Goal: Information Seeking & Learning: Learn about a topic

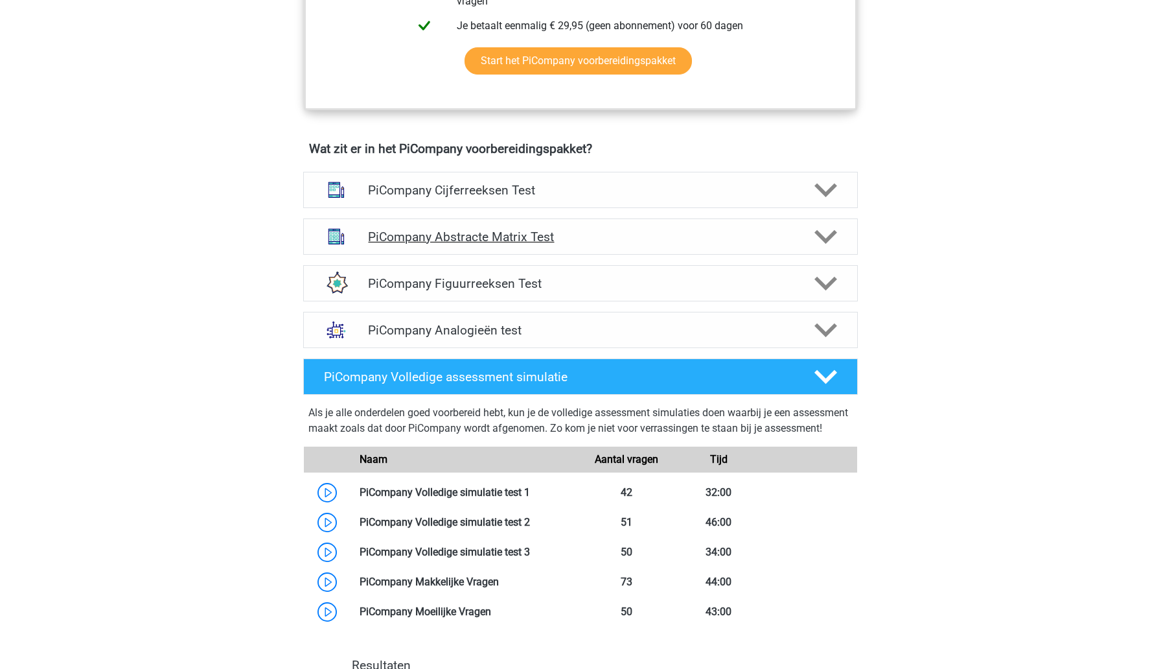
scroll to position [750, 0]
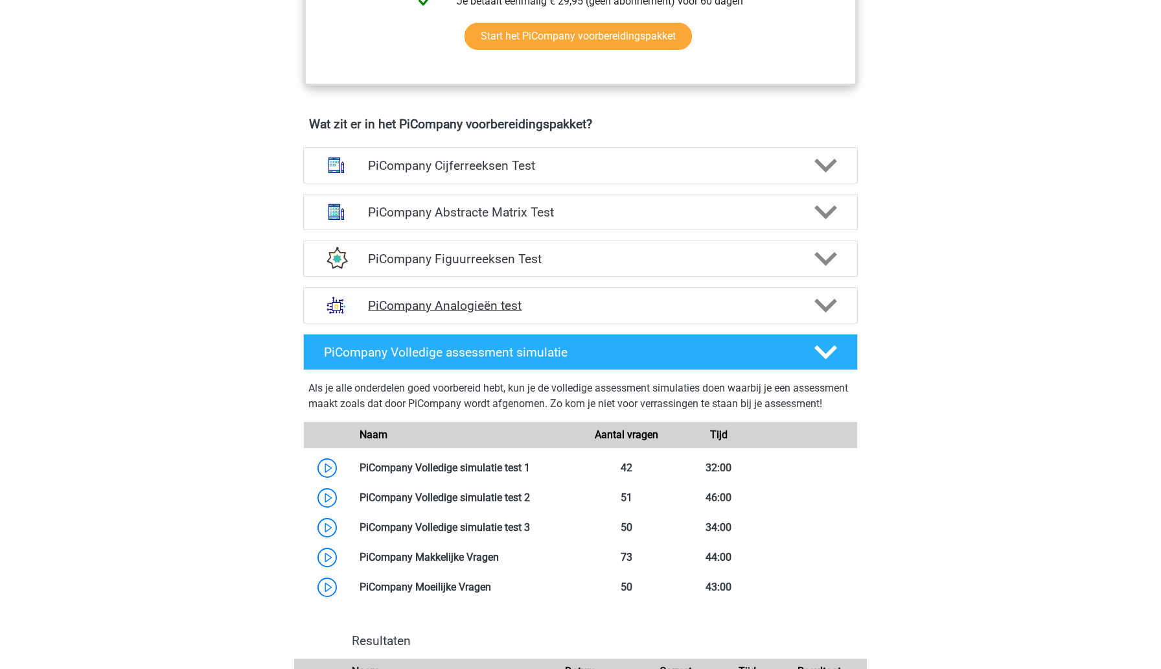
click at [834, 312] on polygon at bounding box center [825, 305] width 23 height 14
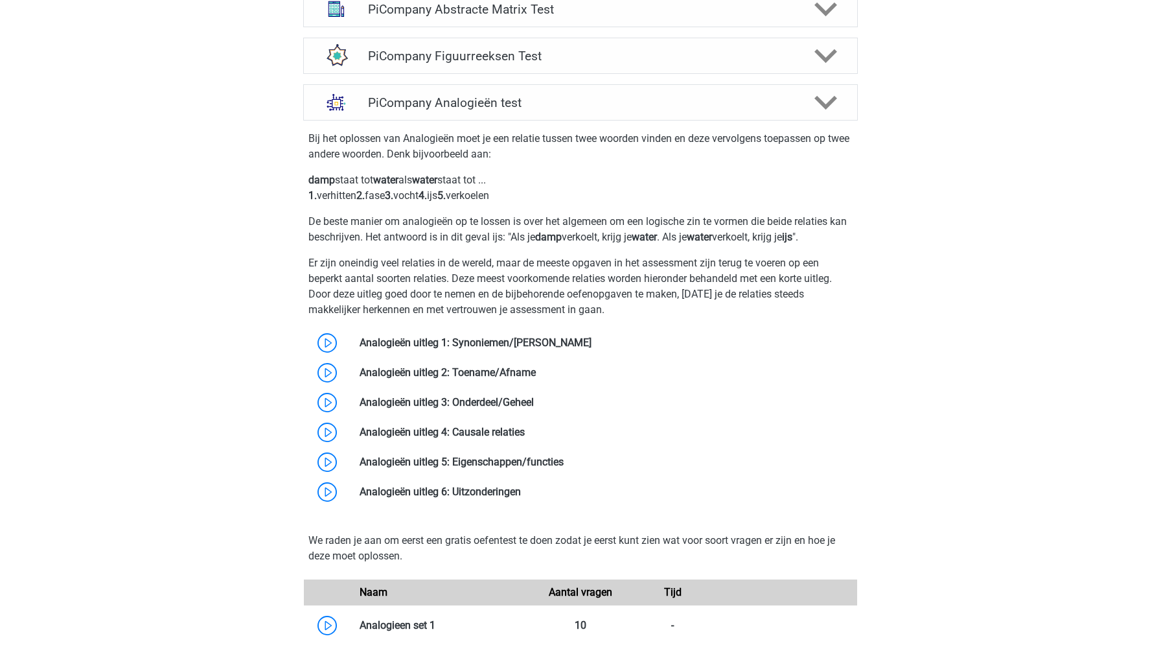
scroll to position [953, 0]
click at [592, 349] on link at bounding box center [592, 343] width 0 height 12
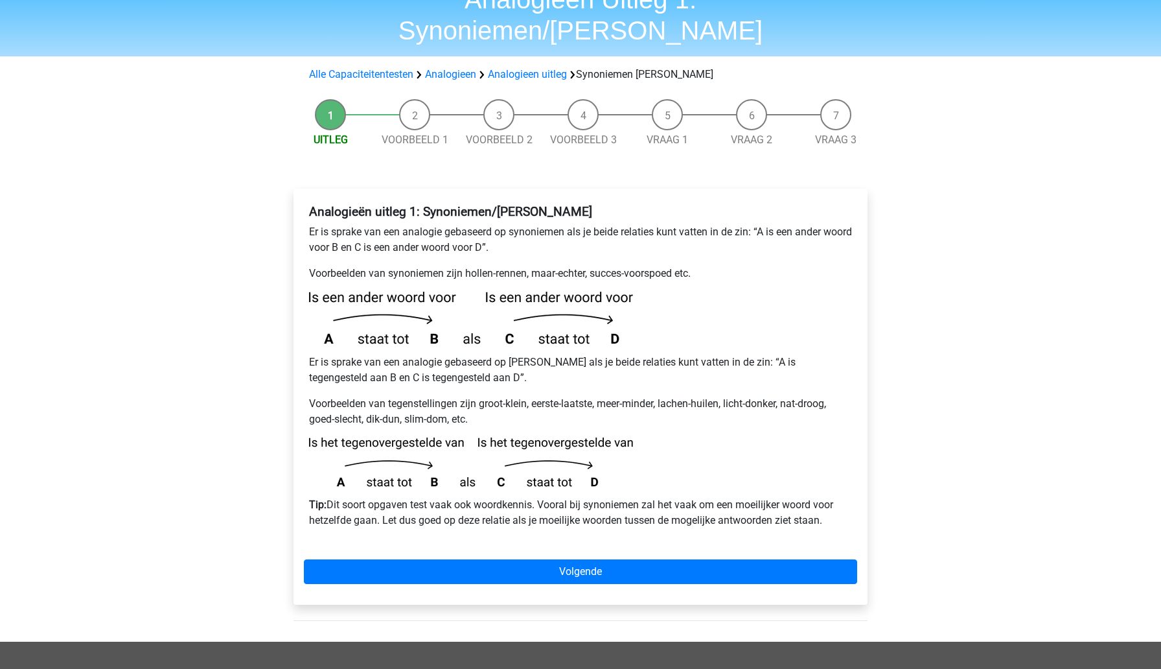
scroll to position [58, 0]
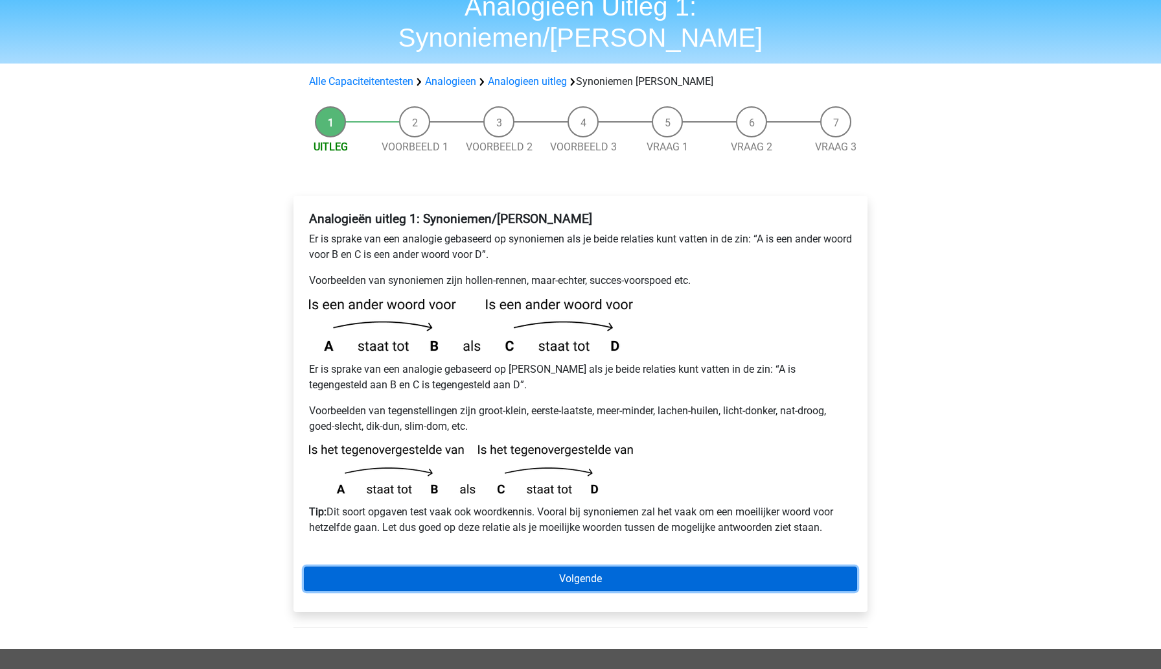
click at [426, 566] on link "Volgende" at bounding box center [580, 578] width 553 height 25
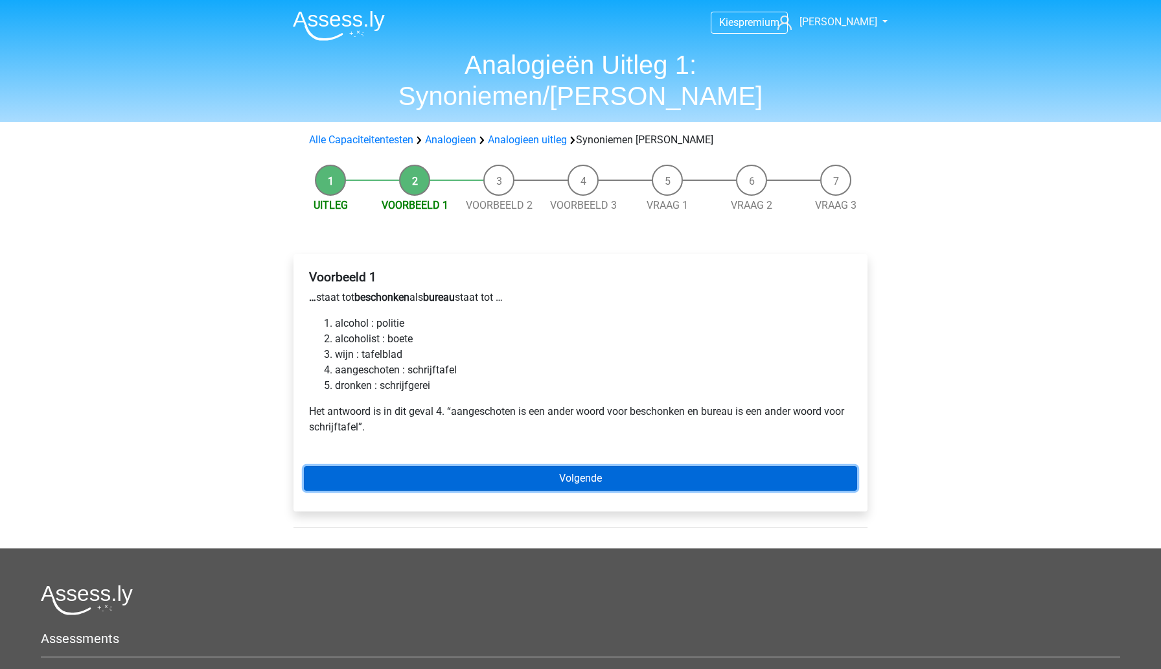
click at [472, 466] on link "Volgende" at bounding box center [580, 478] width 553 height 25
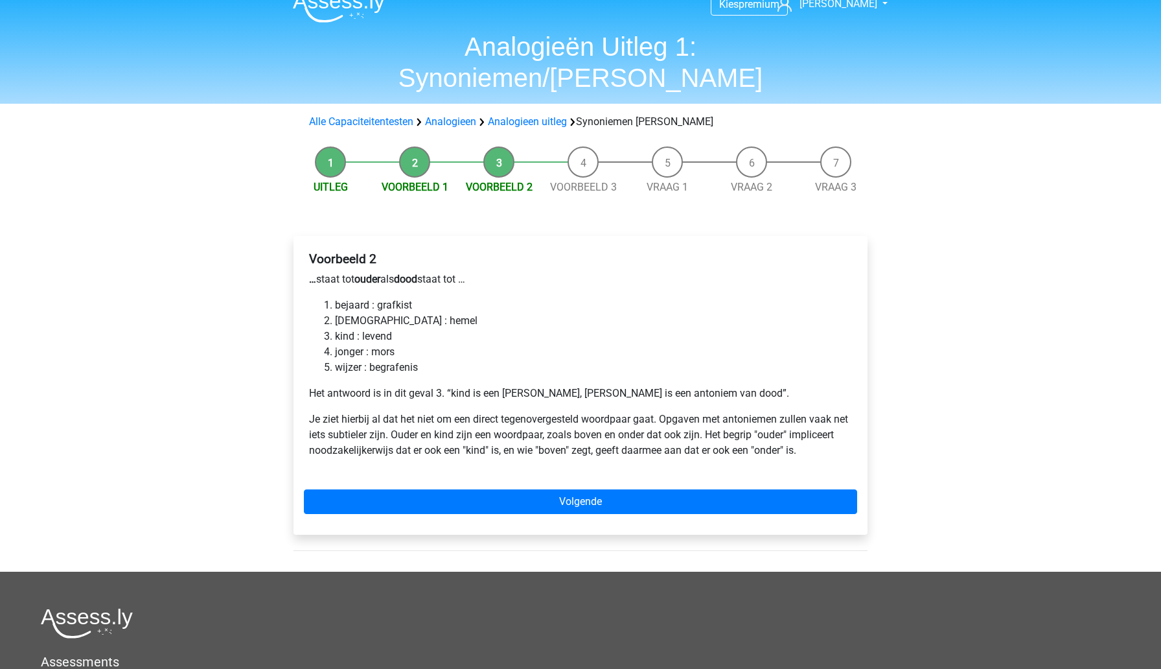
scroll to position [19, 0]
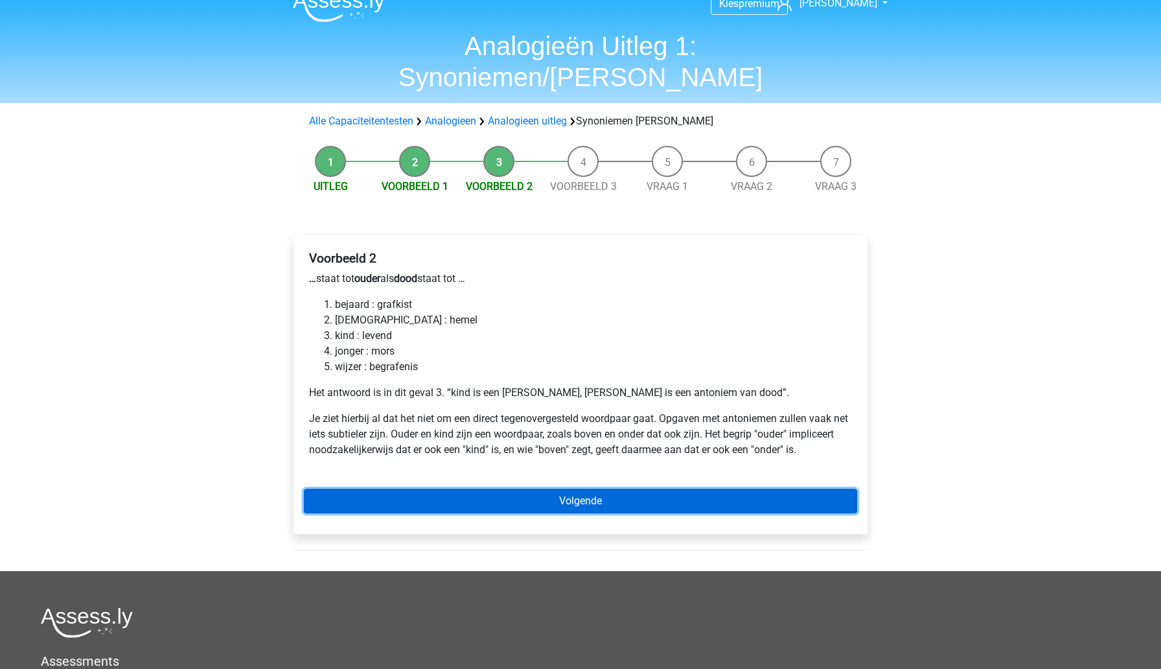
click at [472, 489] on link "Volgende" at bounding box center [580, 501] width 553 height 25
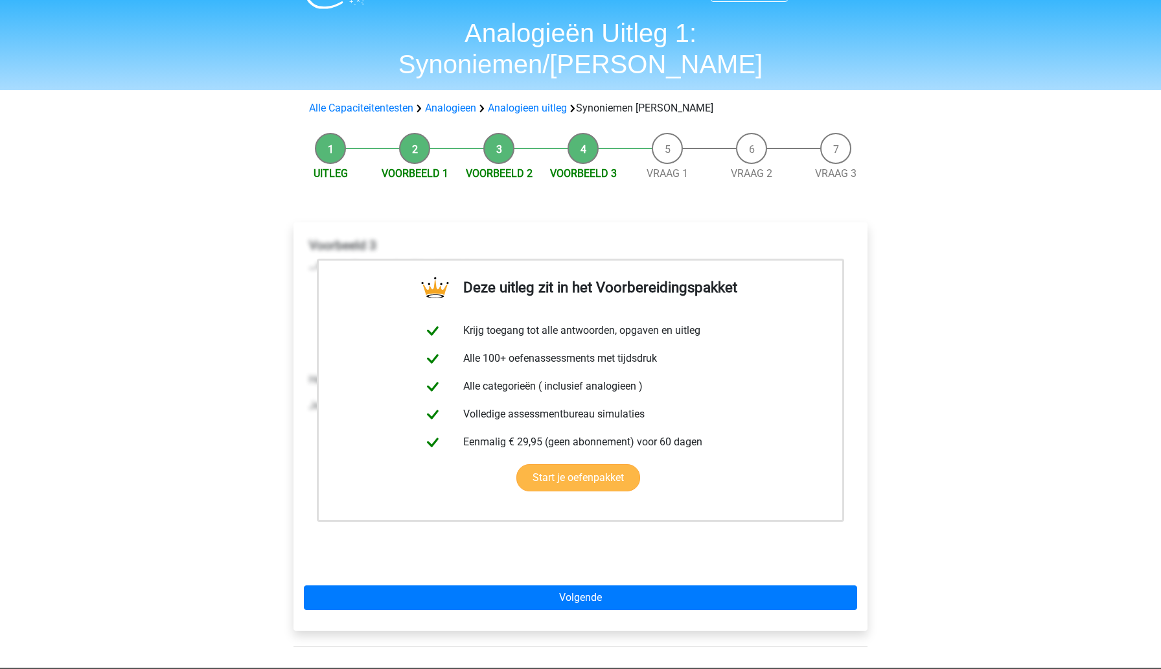
scroll to position [37, 0]
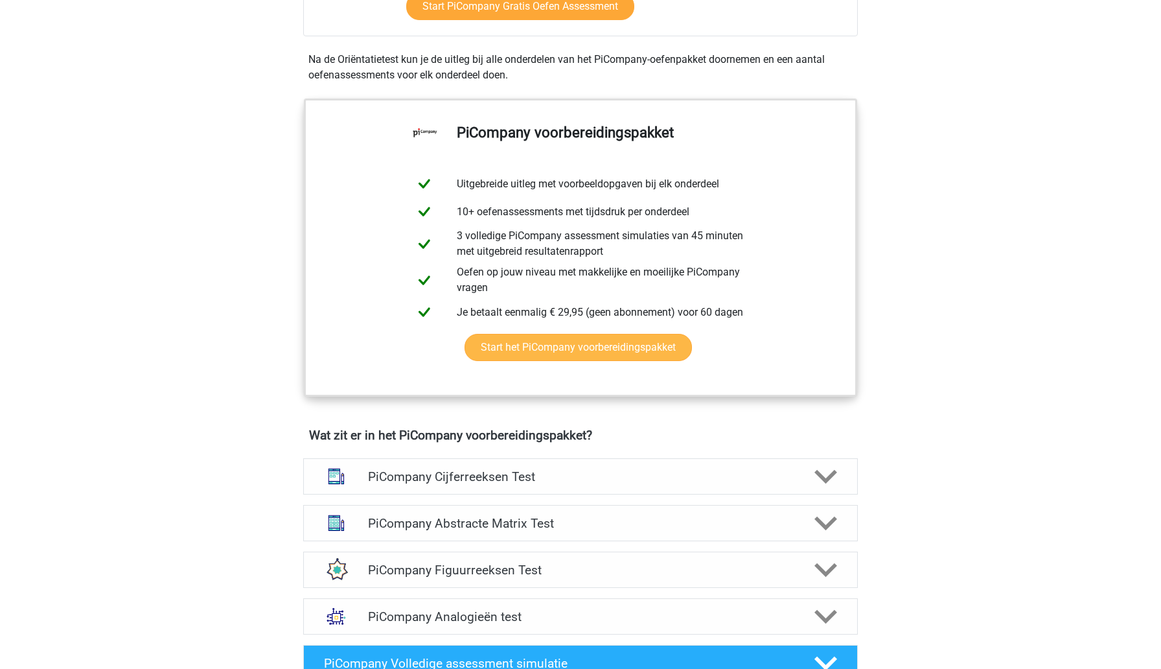
scroll to position [440, 0]
click at [534, 360] on link "Start het PiCompany voorbereidingspakket" at bounding box center [578, 346] width 227 height 27
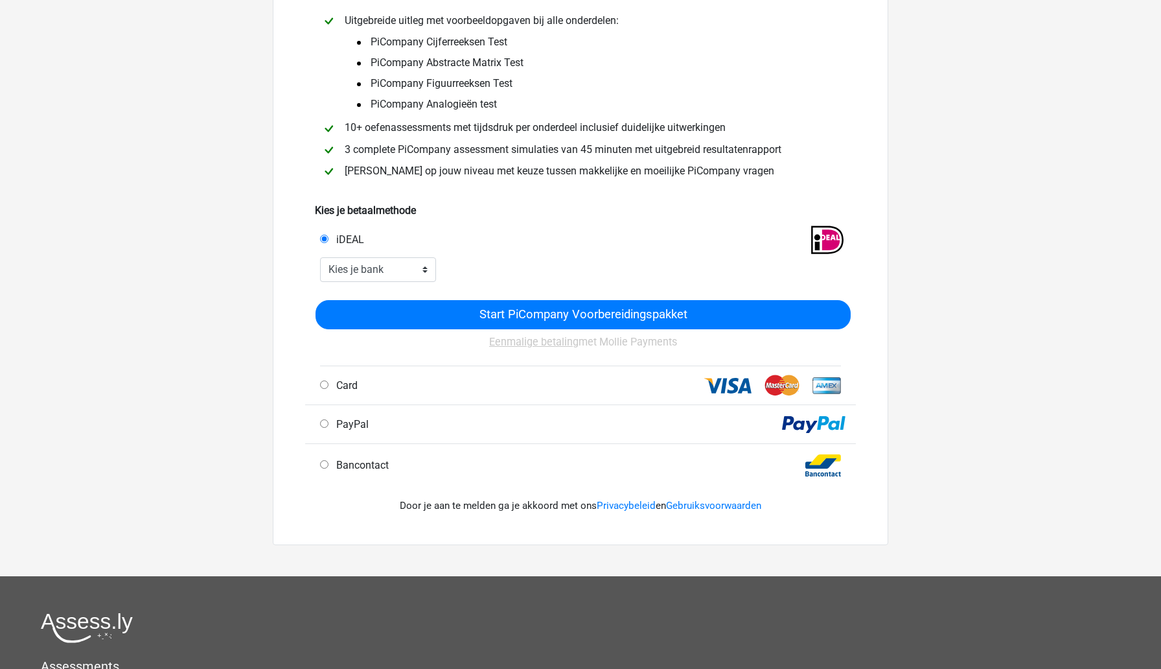
scroll to position [122, 0]
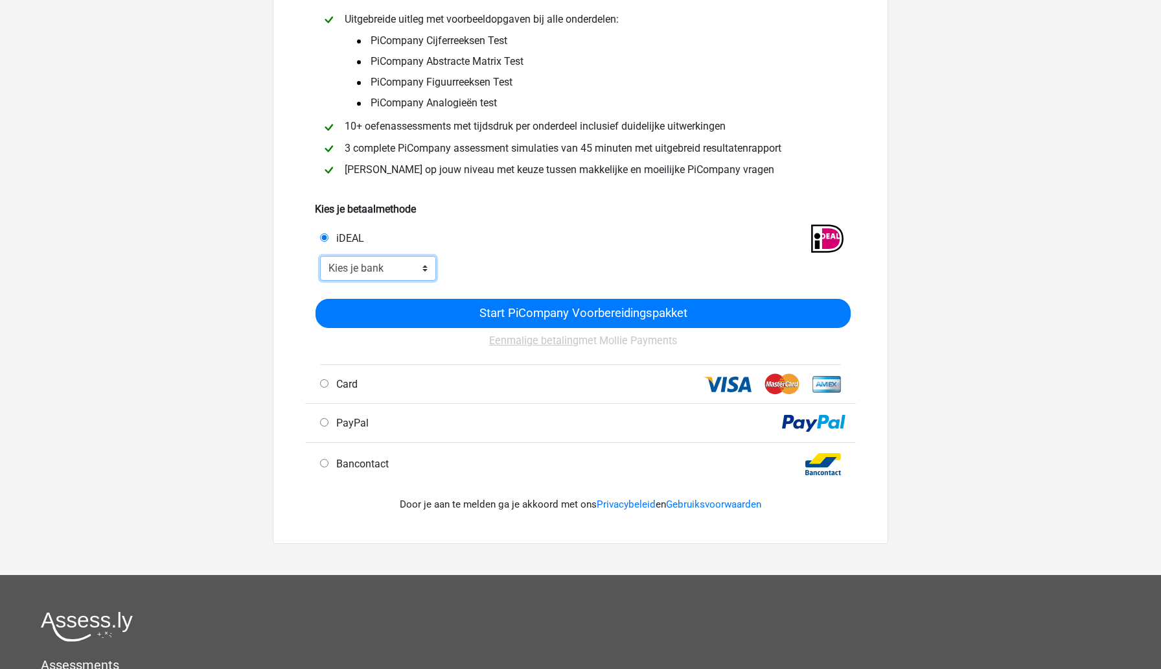
click at [422, 267] on select "Kies je bank ABN AMRO ING Rabobank ASN Bank bunq Knab N26 NN Regiobank Revolut …" at bounding box center [378, 268] width 116 height 25
select select "ideal_ABNANL2A"
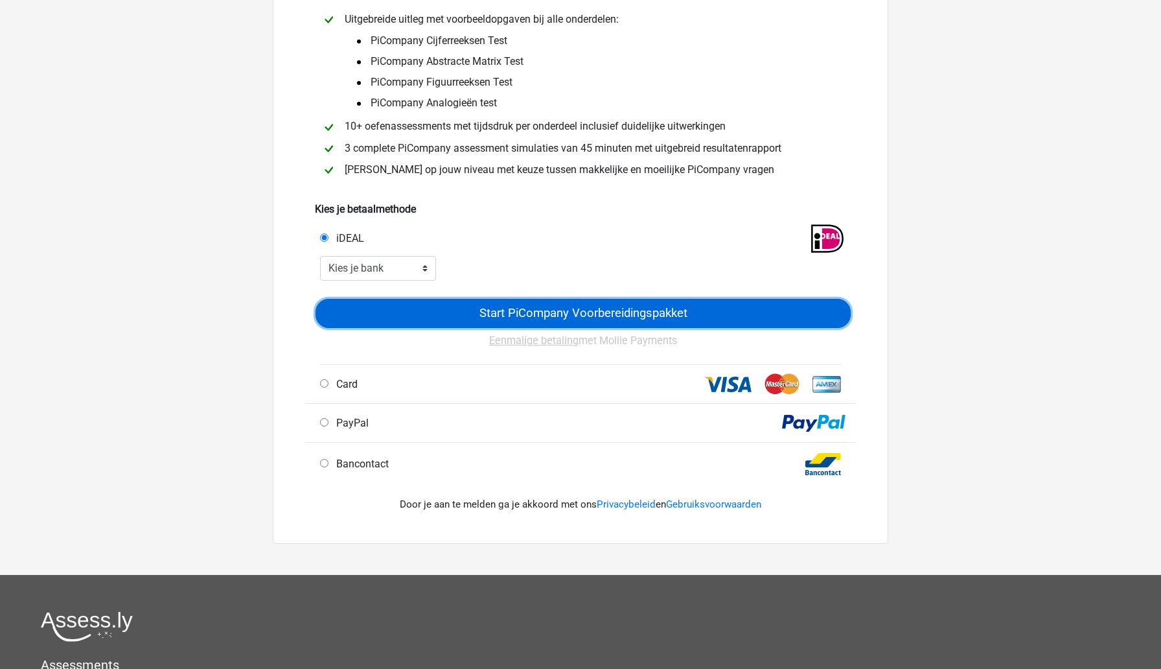
click at [544, 312] on input "Start PiCompany Voorbereidingspakket" at bounding box center [583, 313] width 535 height 29
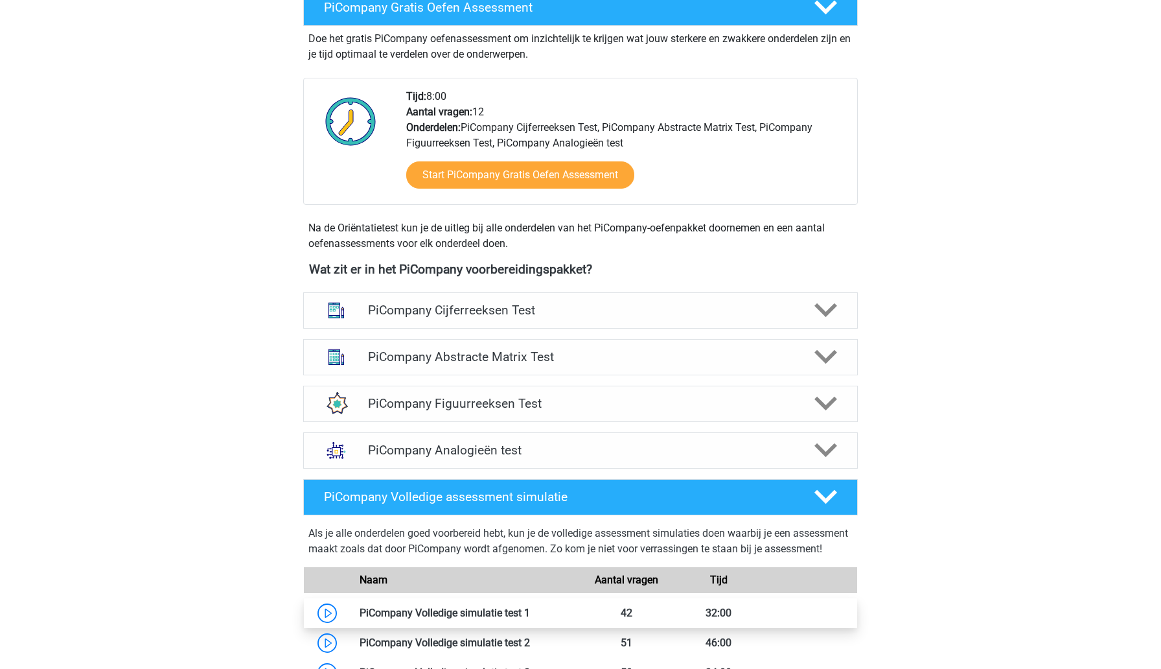
scroll to position [633, 0]
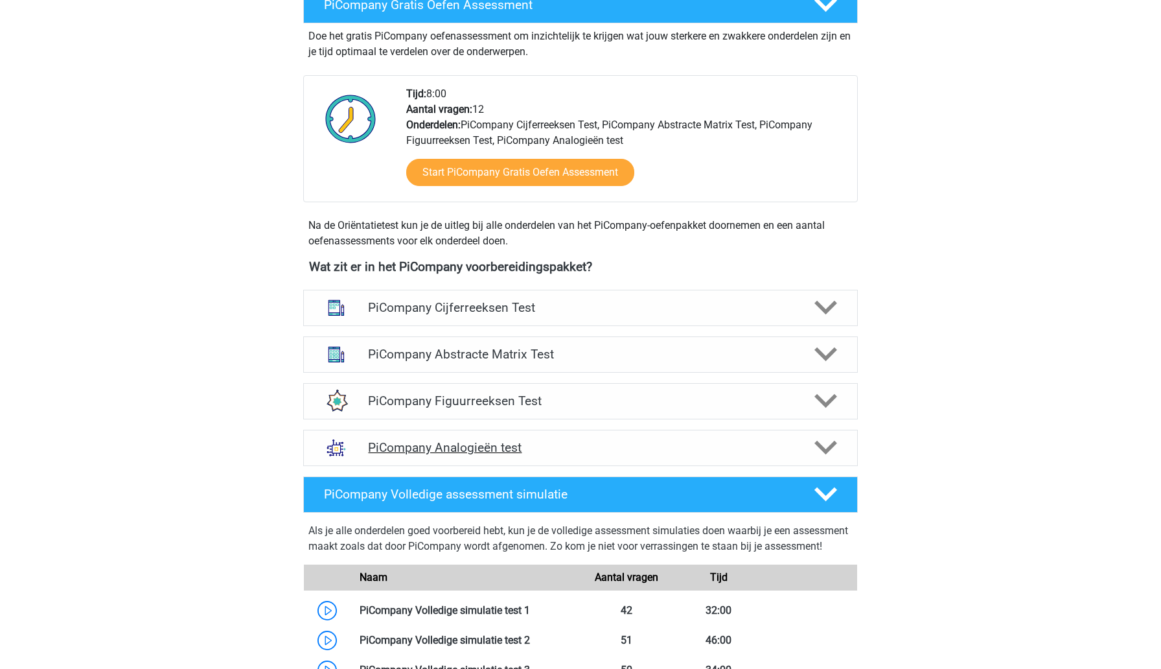
click at [821, 455] on polygon at bounding box center [825, 448] width 23 height 14
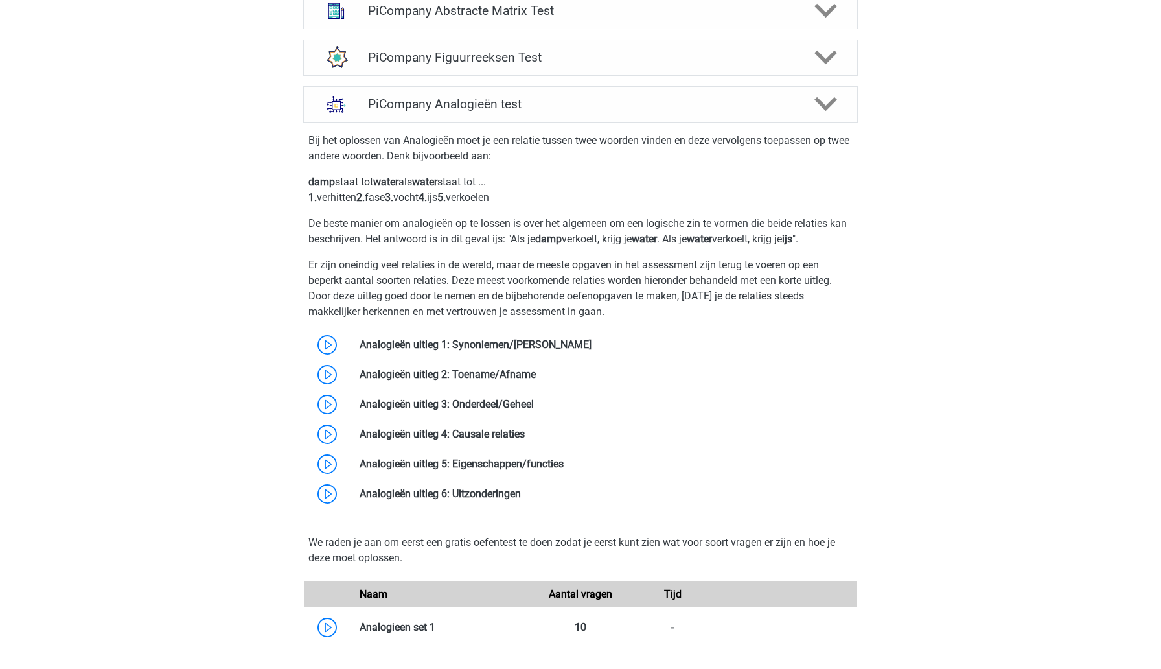
scroll to position [978, 0]
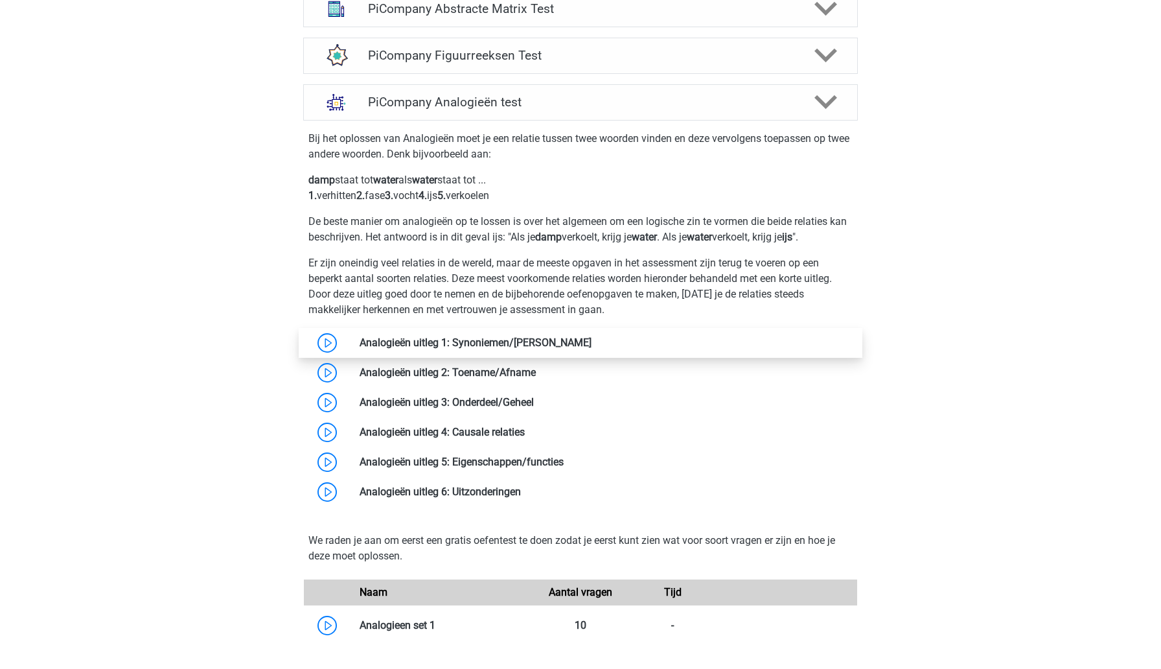
click at [592, 349] on link at bounding box center [592, 342] width 0 height 12
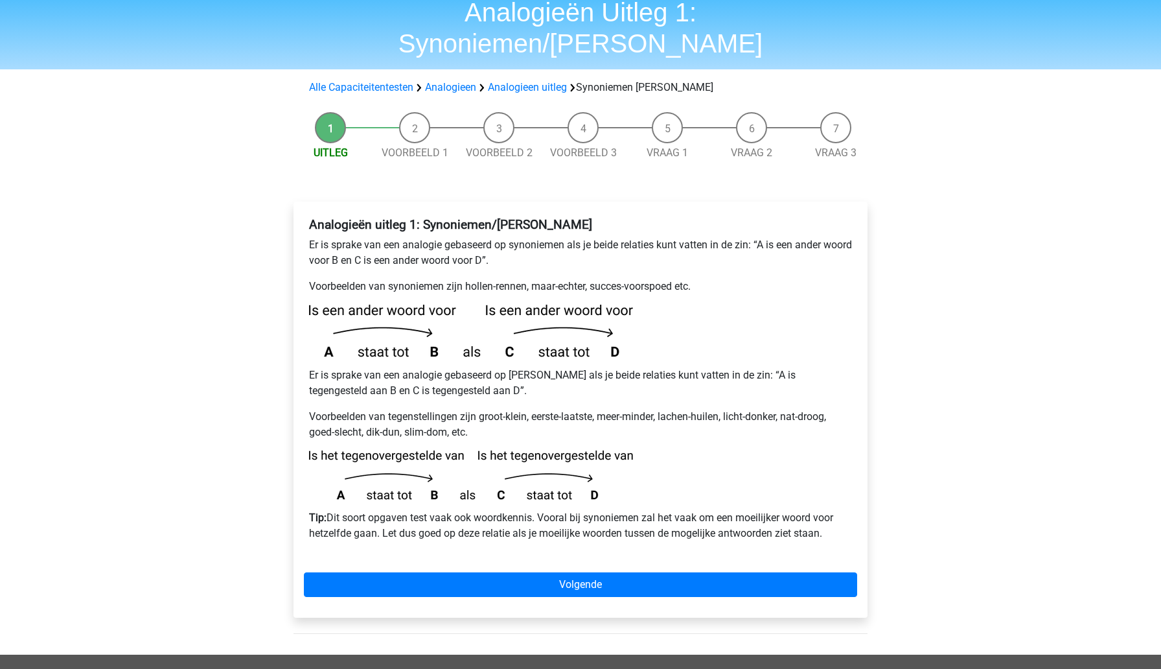
scroll to position [73, 0]
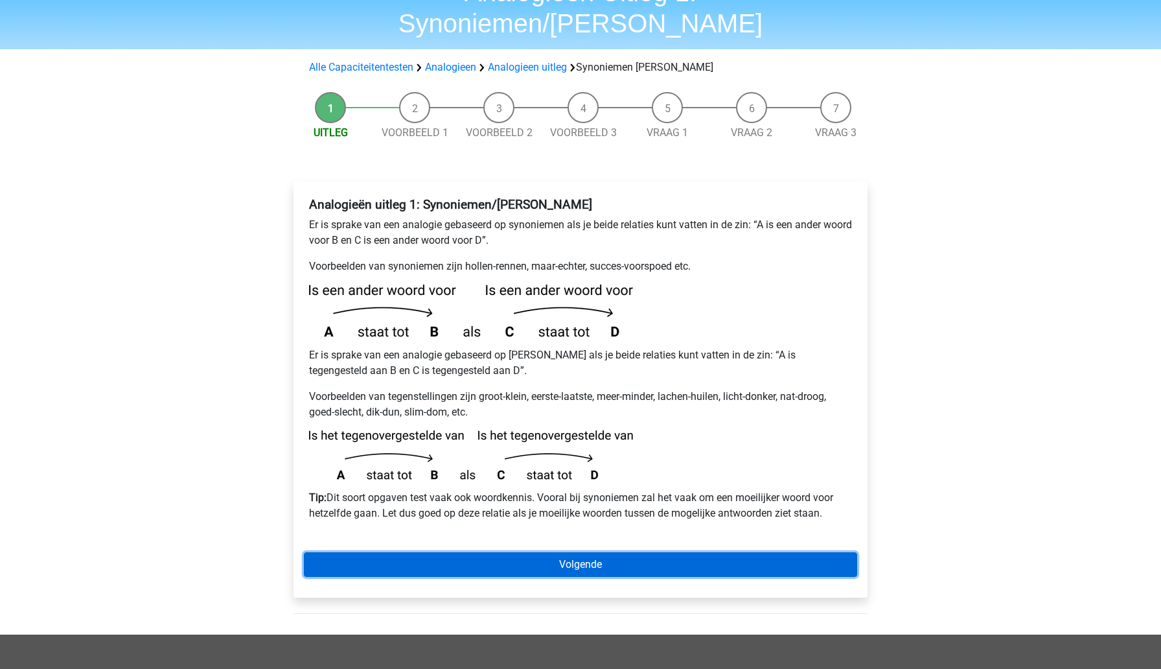
click at [426, 552] on link "Volgende" at bounding box center [580, 564] width 553 height 25
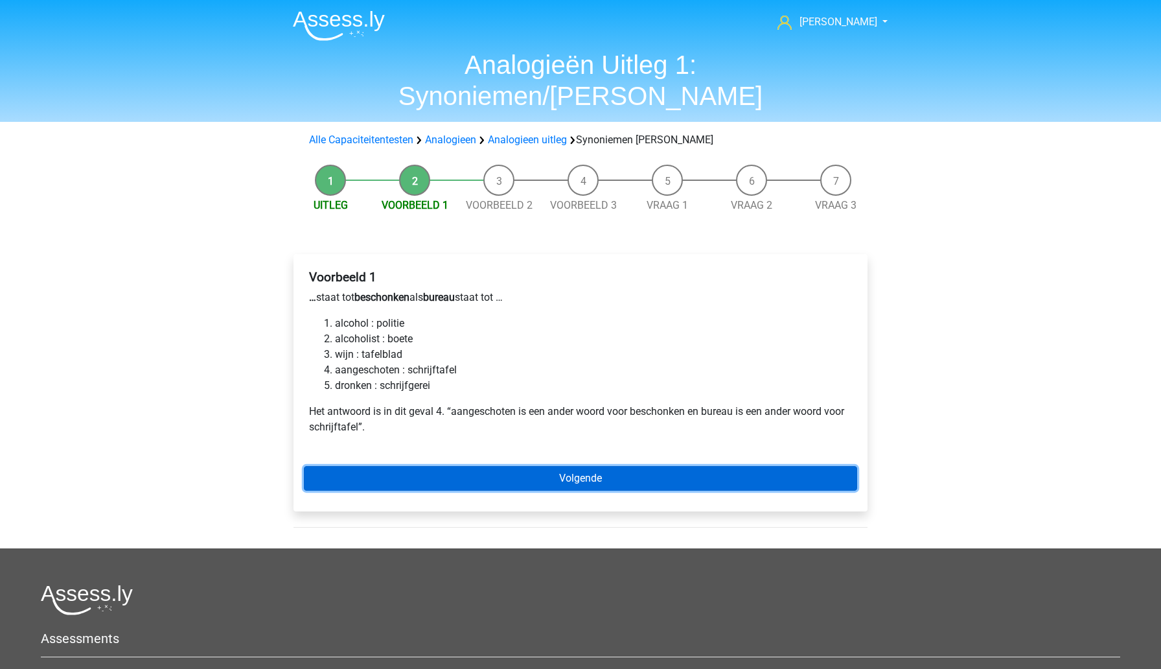
click at [390, 466] on link "Volgende" at bounding box center [580, 478] width 553 height 25
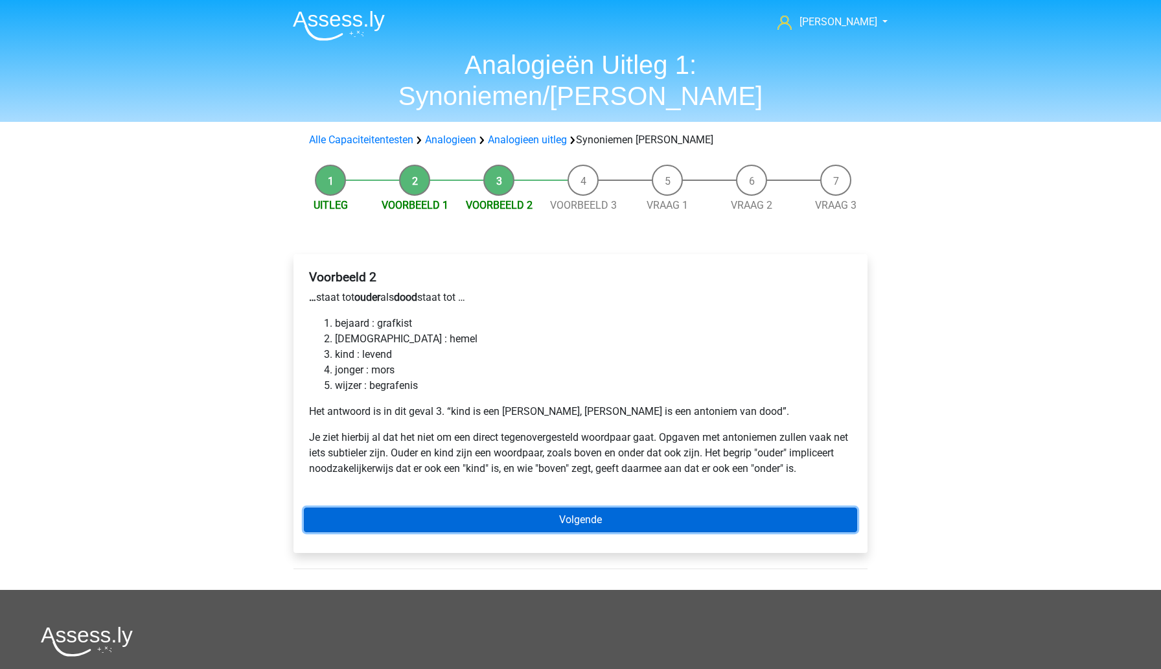
click at [417, 507] on link "Volgende" at bounding box center [580, 519] width 553 height 25
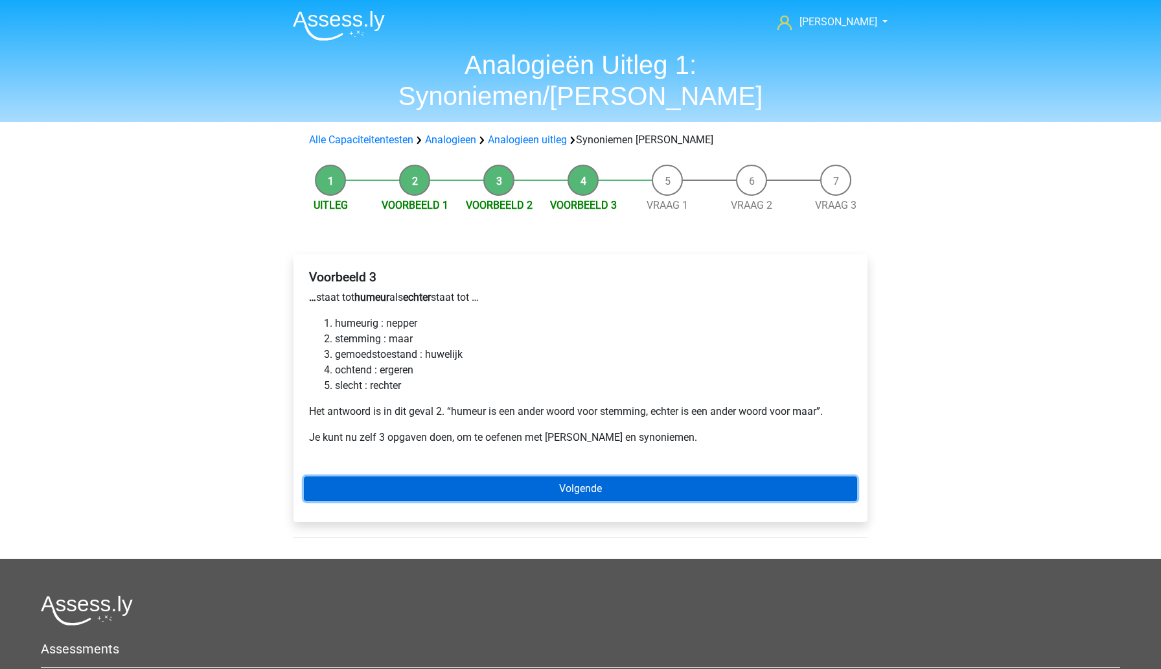
click at [446, 476] on link "Volgende" at bounding box center [580, 488] width 553 height 25
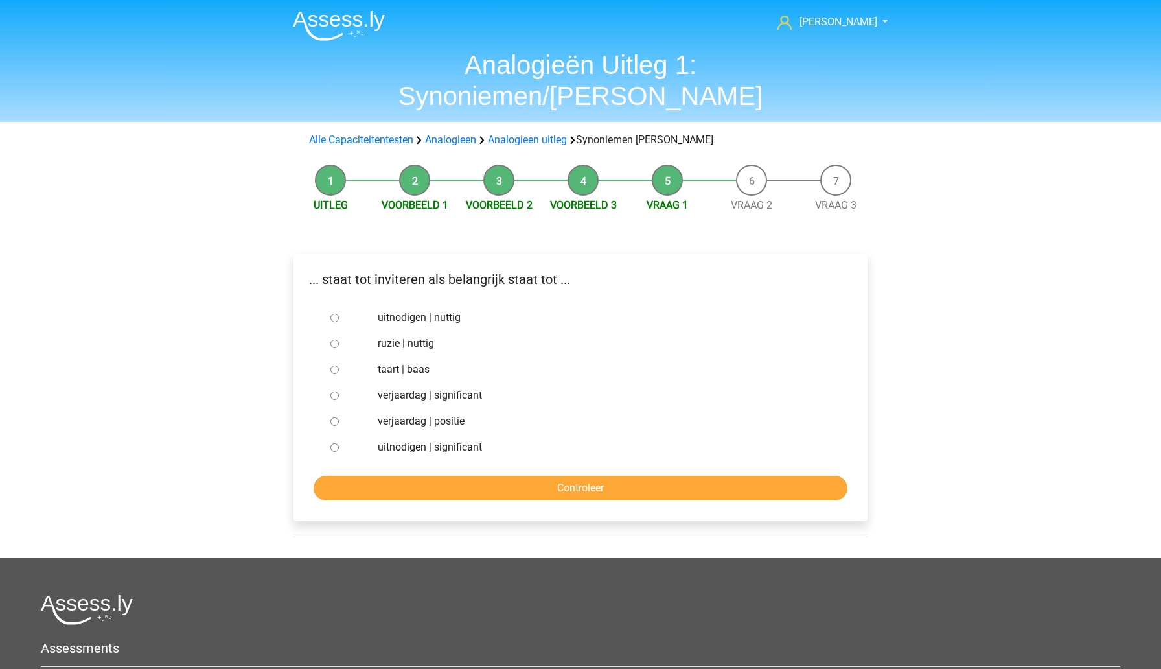
click at [336, 443] on input "uitnodigen | significant" at bounding box center [334, 447] width 8 height 8
radio input "true"
click at [446, 476] on input "Controleer" at bounding box center [581, 488] width 534 height 25
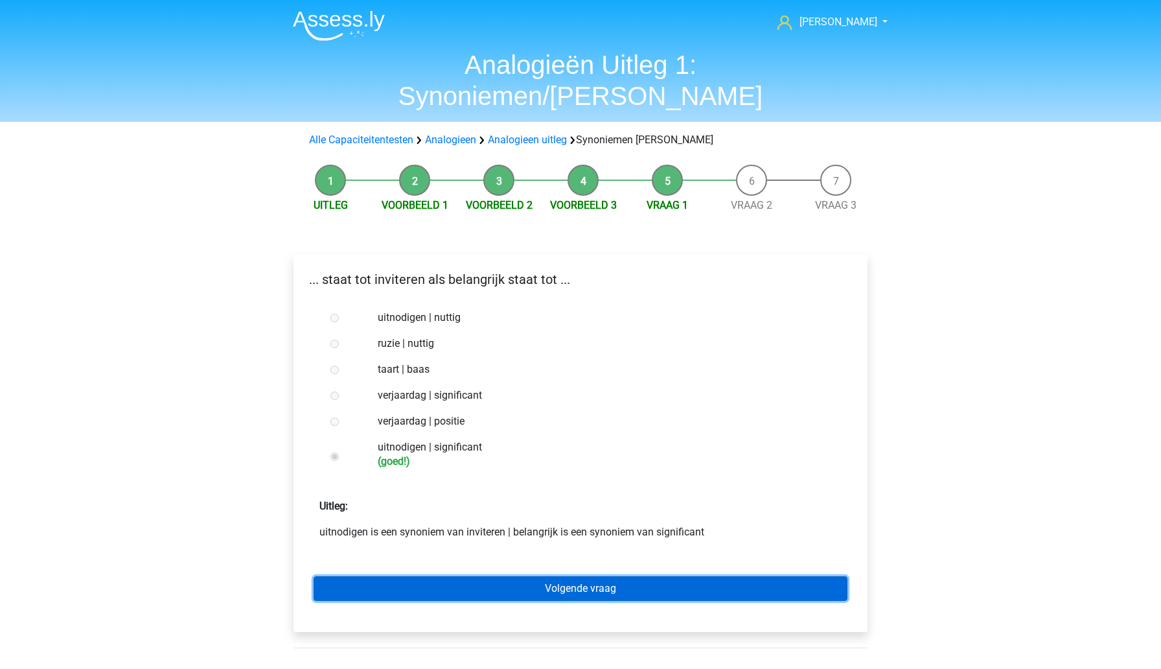
click at [478, 576] on link "Volgende vraag" at bounding box center [581, 588] width 534 height 25
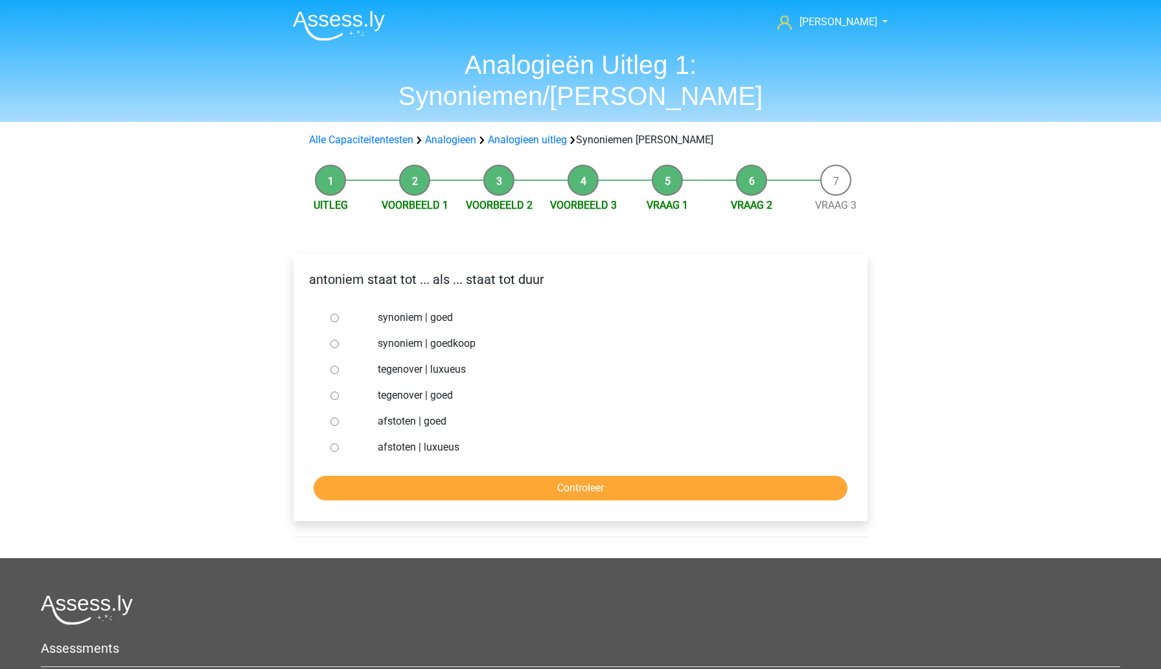
click at [336, 340] on input "synoniem | goedkoop" at bounding box center [334, 344] width 8 height 8
radio input "true"
click at [511, 476] on input "Controleer" at bounding box center [581, 488] width 534 height 25
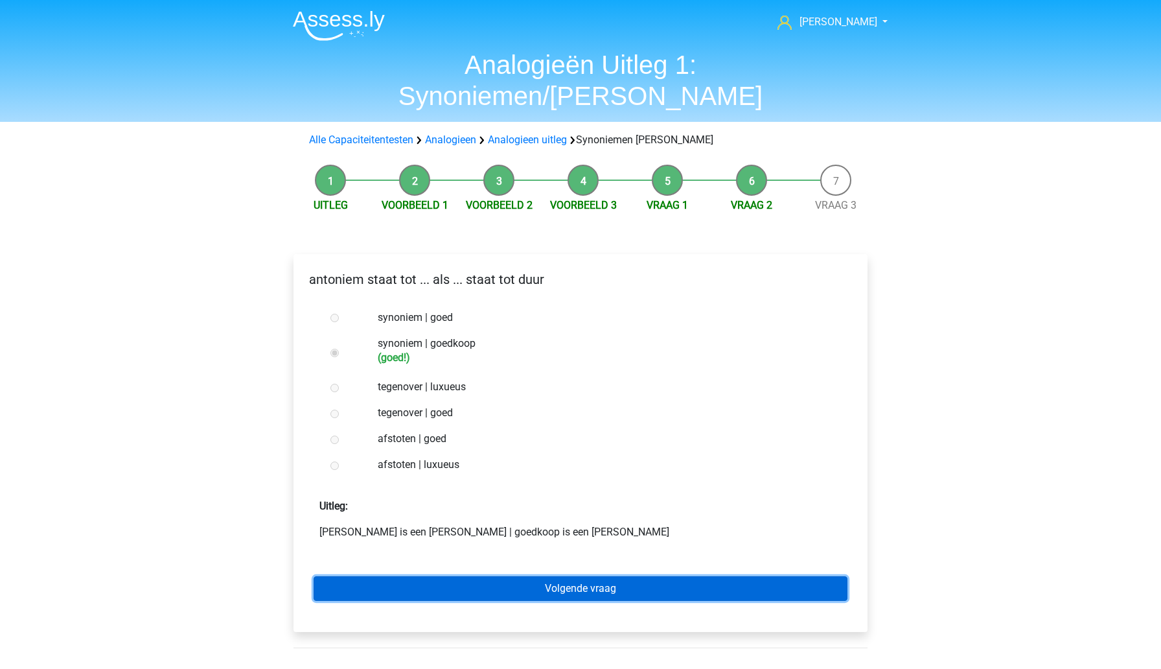
click at [547, 576] on link "Volgende vraag" at bounding box center [581, 588] width 534 height 25
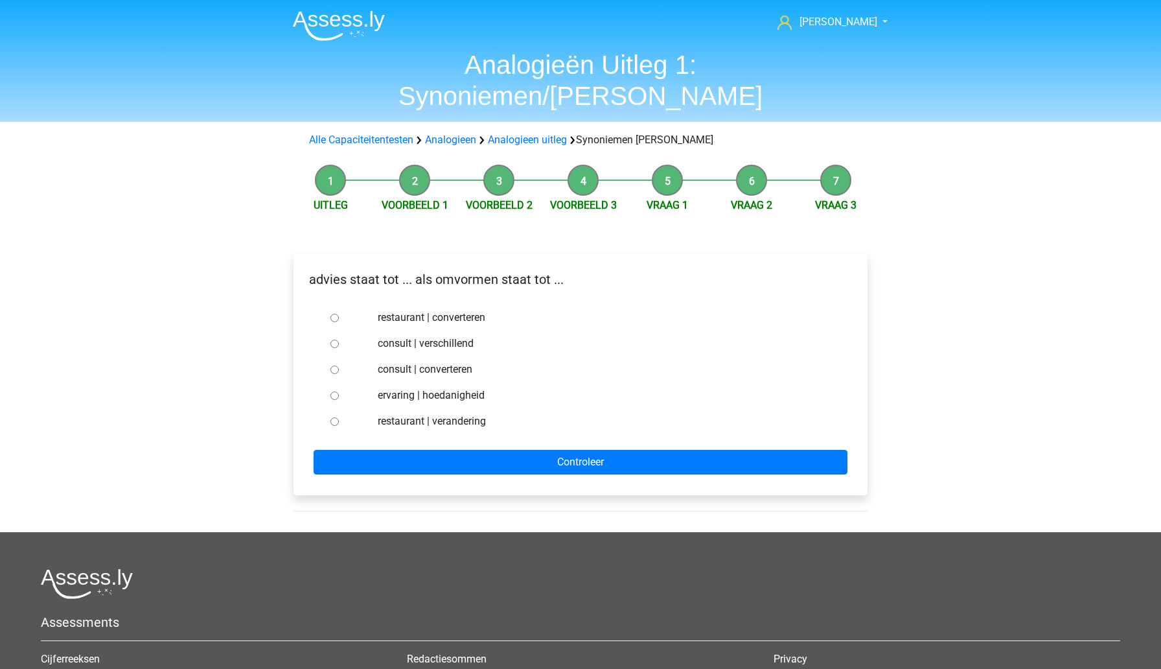
click at [334, 365] on input "consult | converteren" at bounding box center [334, 369] width 8 height 8
radio input "true"
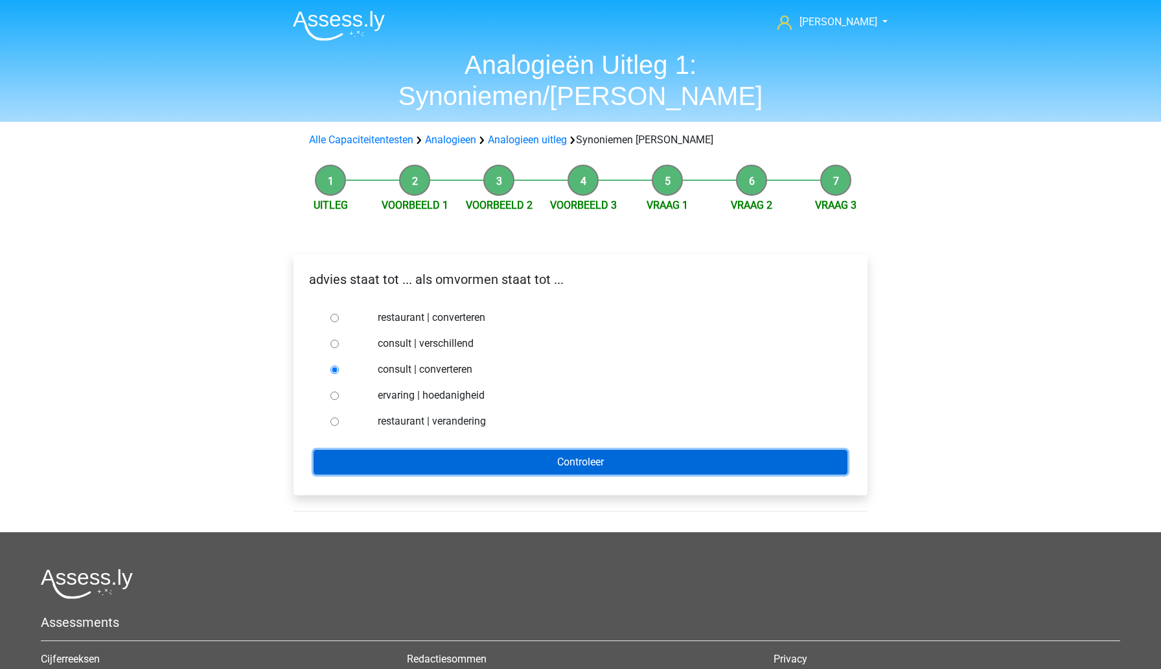
click at [487, 450] on input "Controleer" at bounding box center [581, 462] width 534 height 25
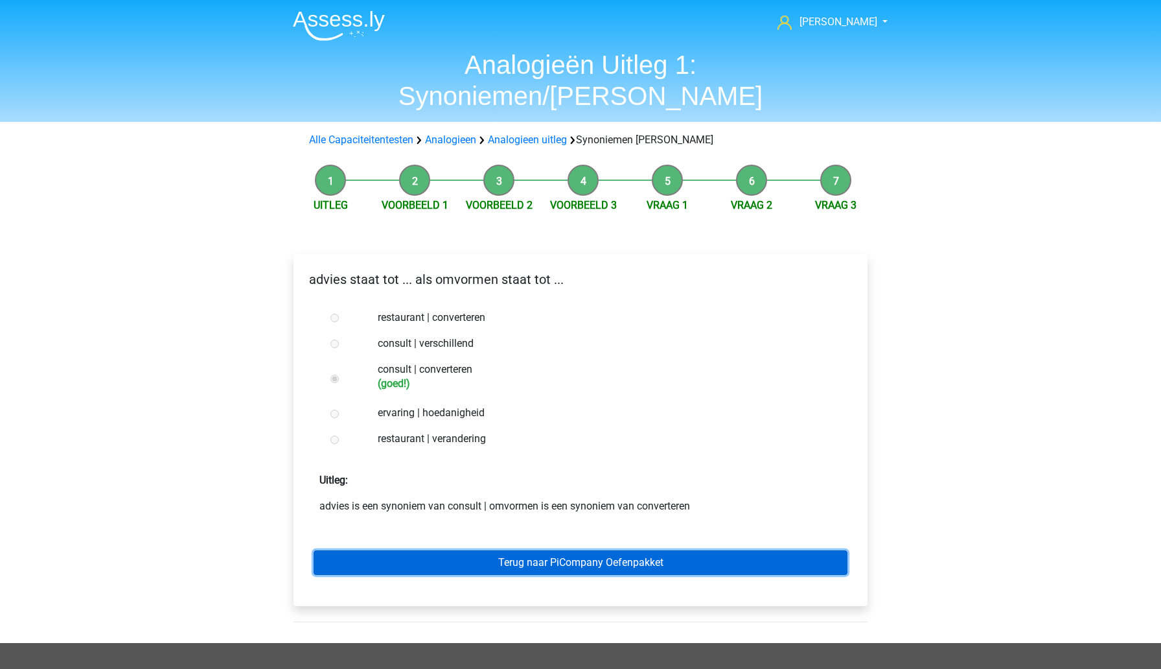
click at [514, 550] on link "Terug naar PiCompany Oefenpakket" at bounding box center [581, 562] width 534 height 25
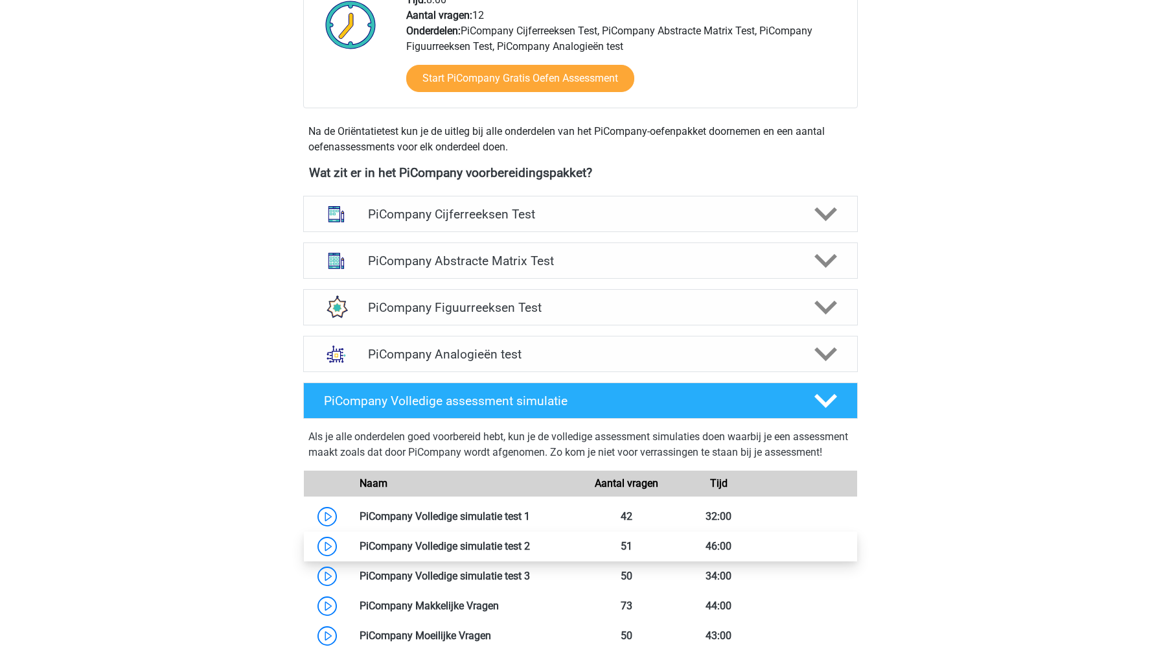
scroll to position [366, 0]
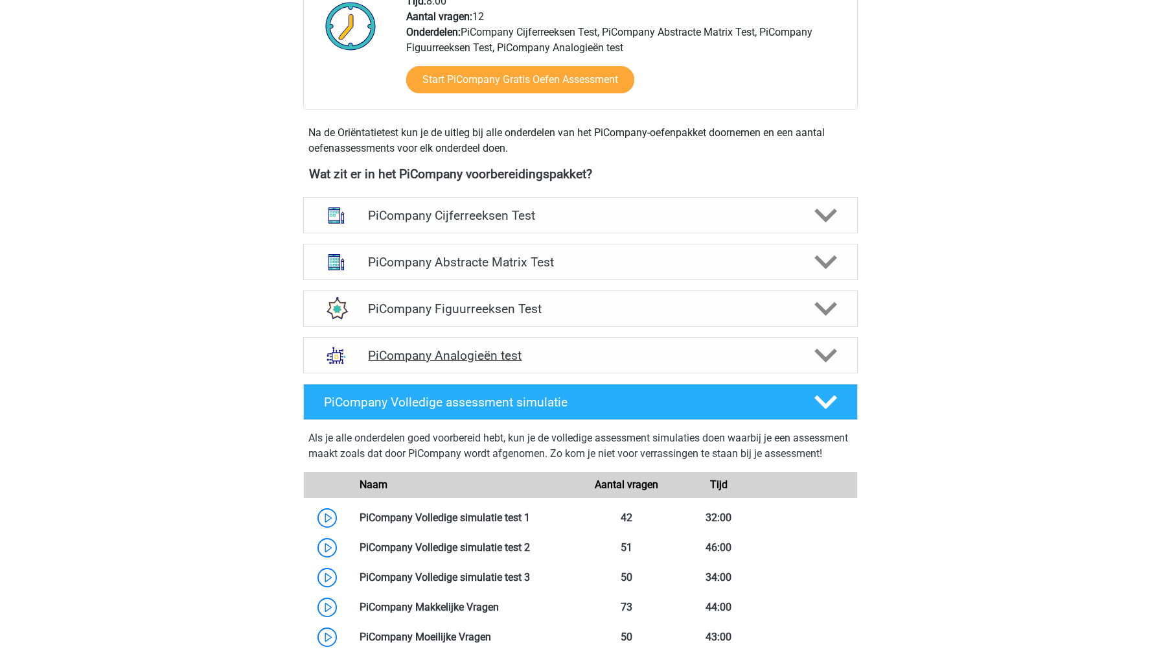
click at [583, 363] on h4 "PiCompany Analogieën test" at bounding box center [580, 355] width 424 height 15
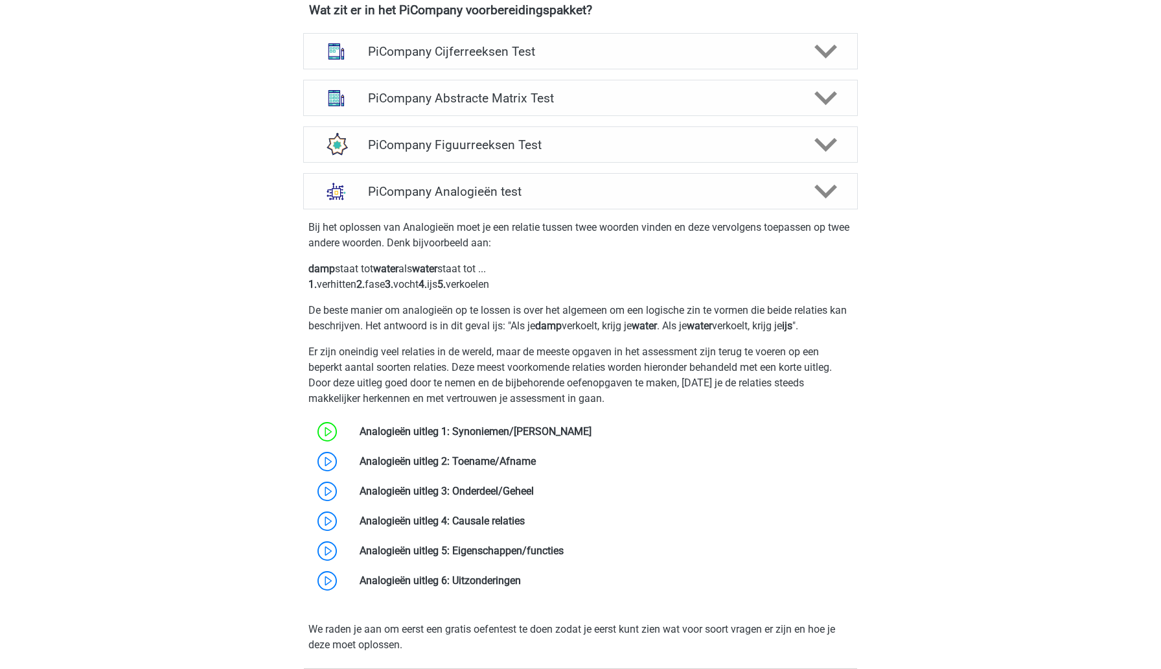
scroll to position [533, 0]
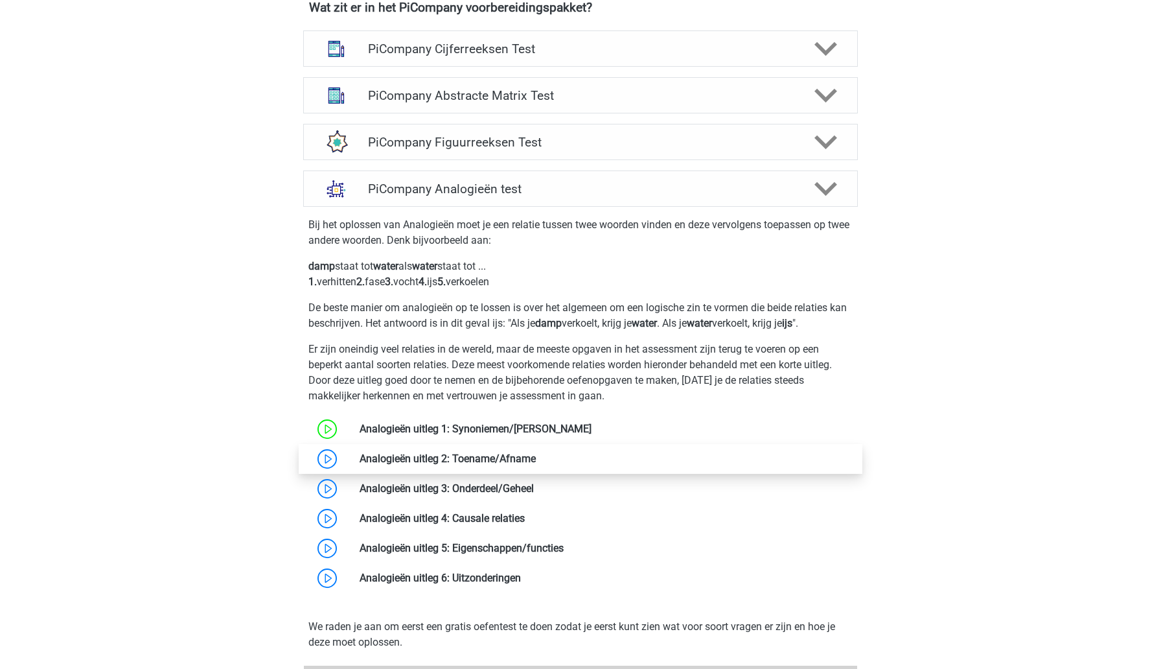
click at [536, 465] on link at bounding box center [536, 458] width 0 height 12
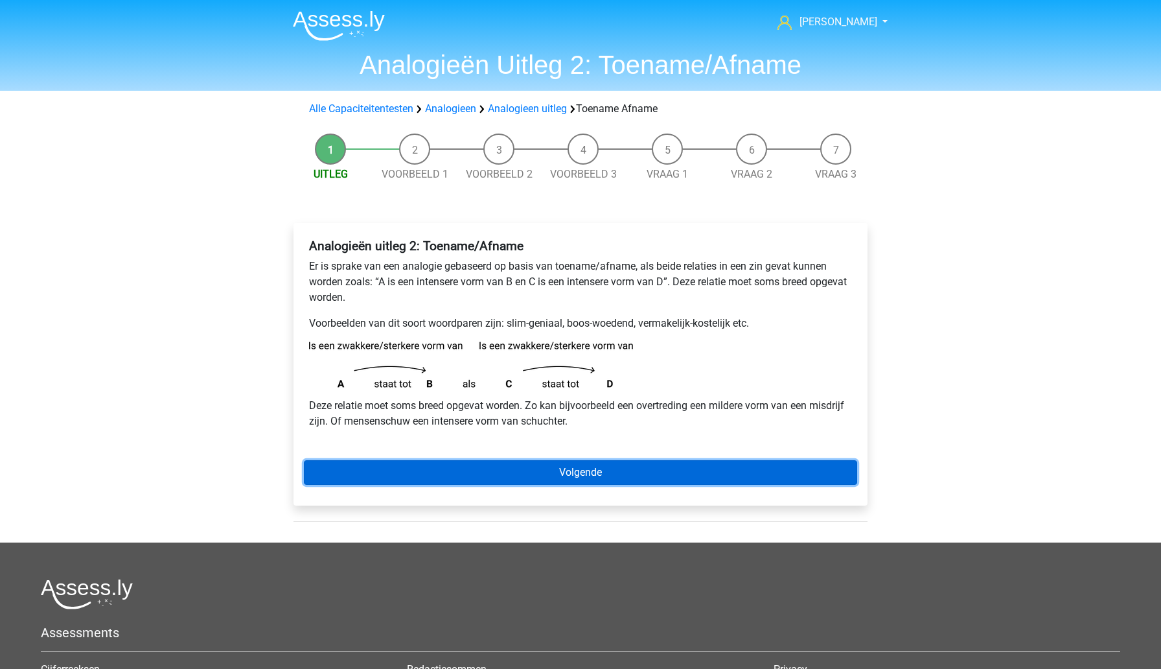
click at [507, 468] on link "Volgende" at bounding box center [580, 472] width 553 height 25
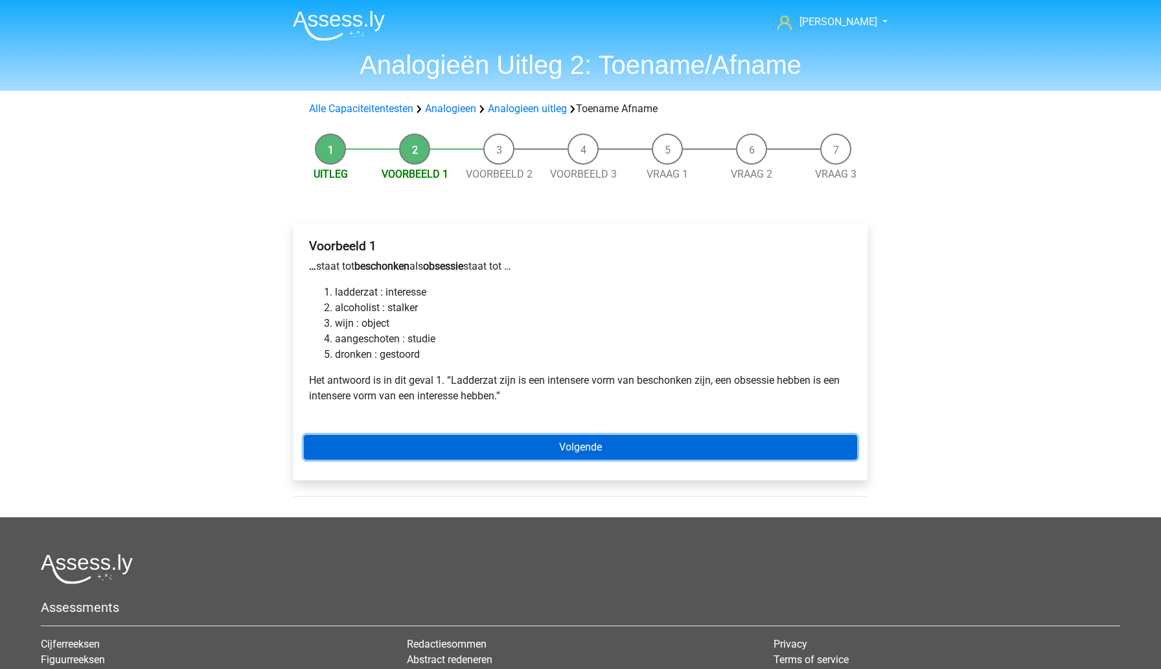
click at [401, 452] on link "Volgende" at bounding box center [580, 447] width 553 height 25
click at [419, 453] on link "Volgende" at bounding box center [580, 447] width 553 height 25
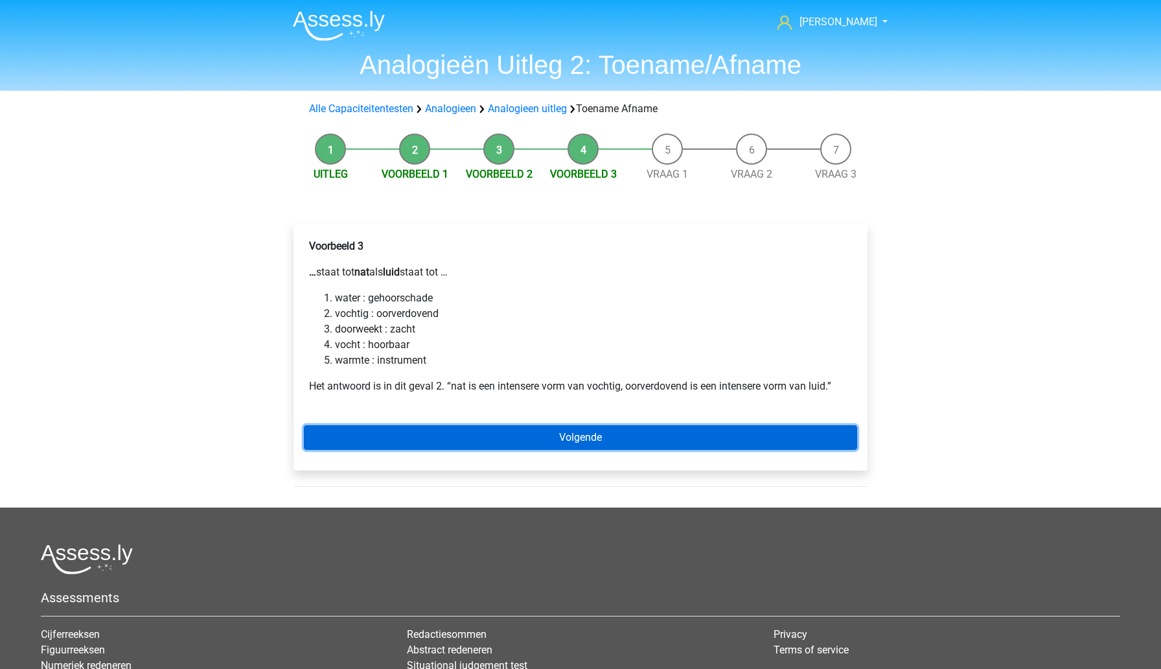
click at [435, 439] on link "Volgende" at bounding box center [580, 437] width 553 height 25
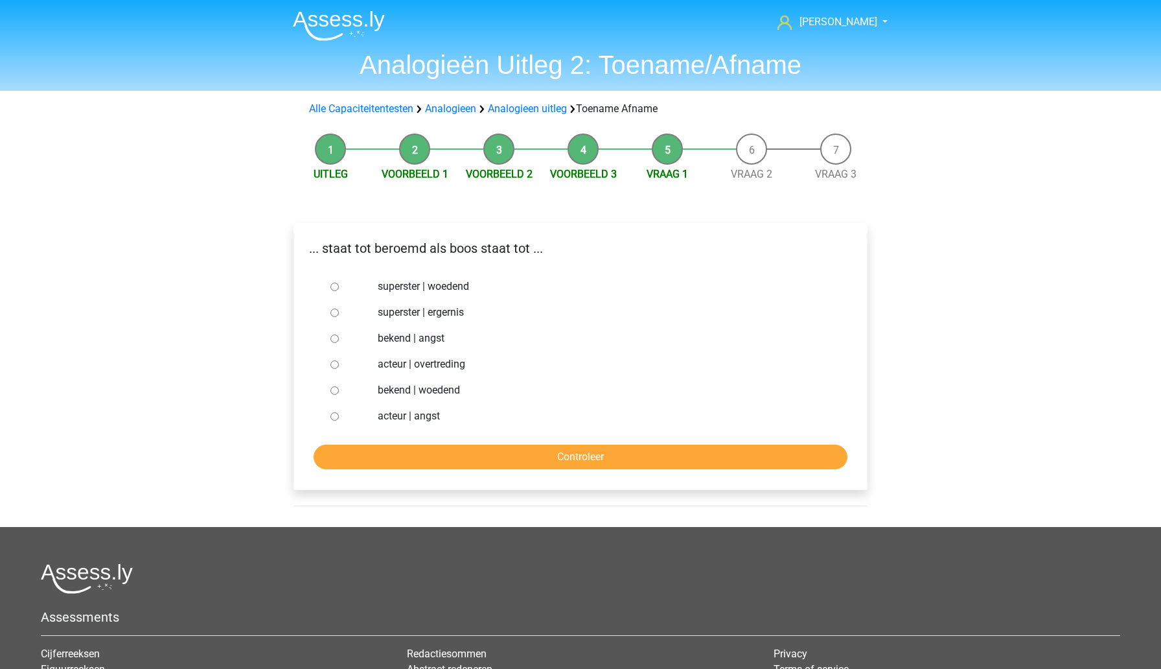
click at [332, 395] on input "bekend | woedend" at bounding box center [334, 390] width 8 height 8
radio input "true"
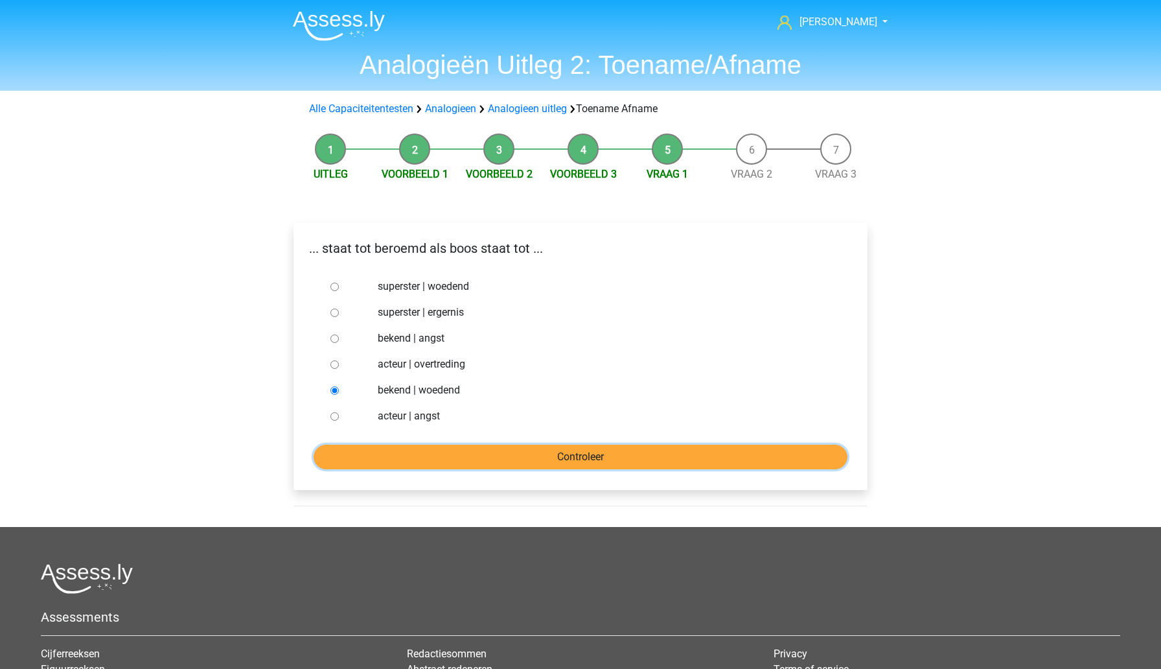
click at [396, 460] on input "Controleer" at bounding box center [581, 457] width 534 height 25
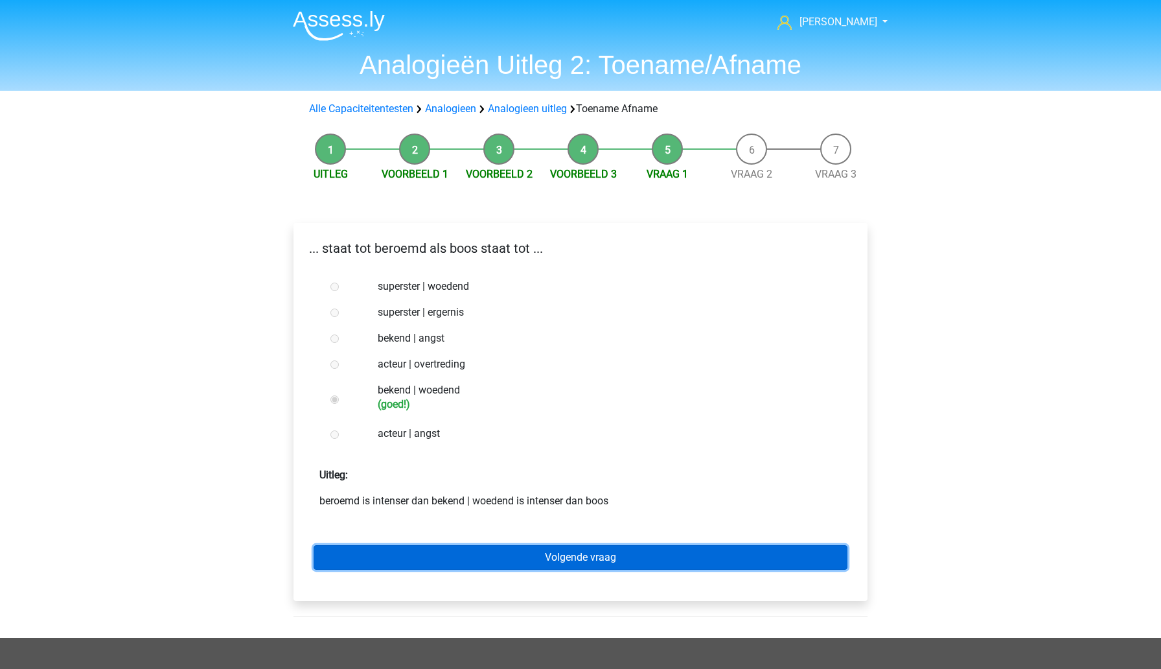
click at [467, 562] on link "Volgende vraag" at bounding box center [581, 557] width 534 height 25
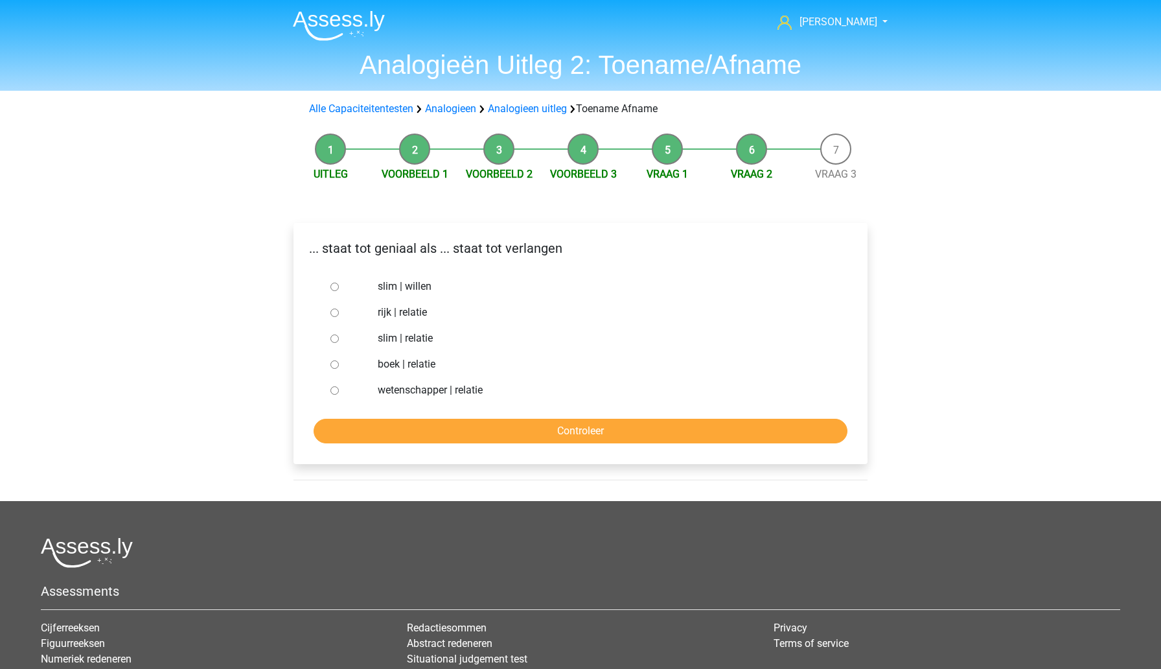
click at [334, 290] on input "slim | willen" at bounding box center [334, 287] width 8 height 8
radio input "true"
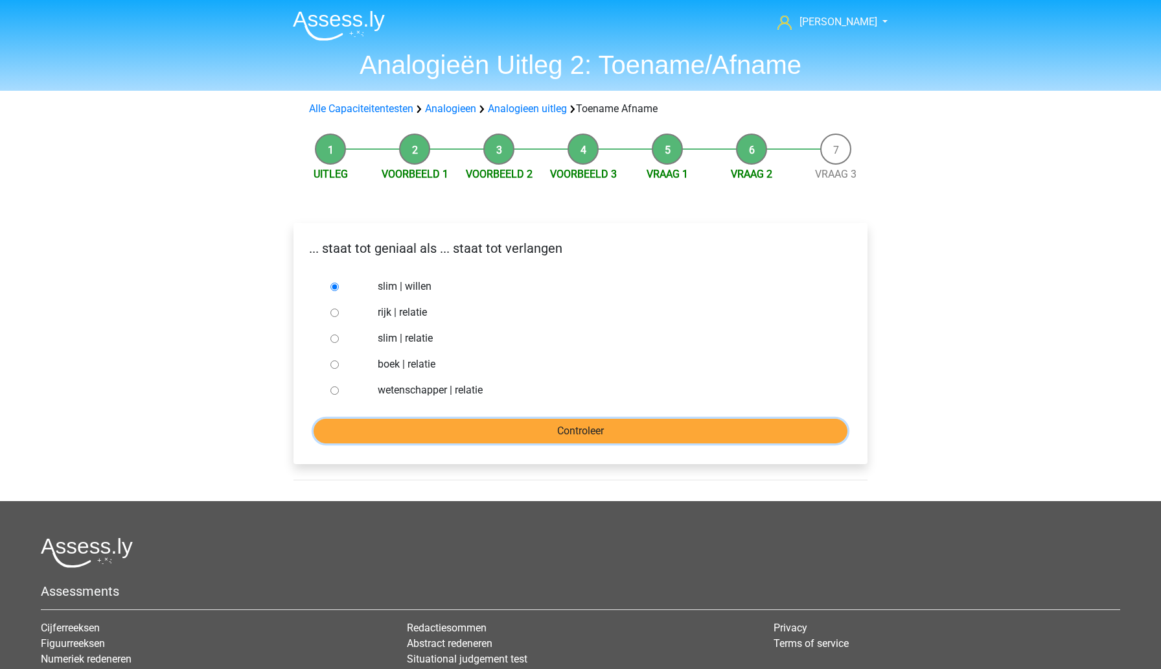
click at [425, 437] on input "Controleer" at bounding box center [581, 431] width 534 height 25
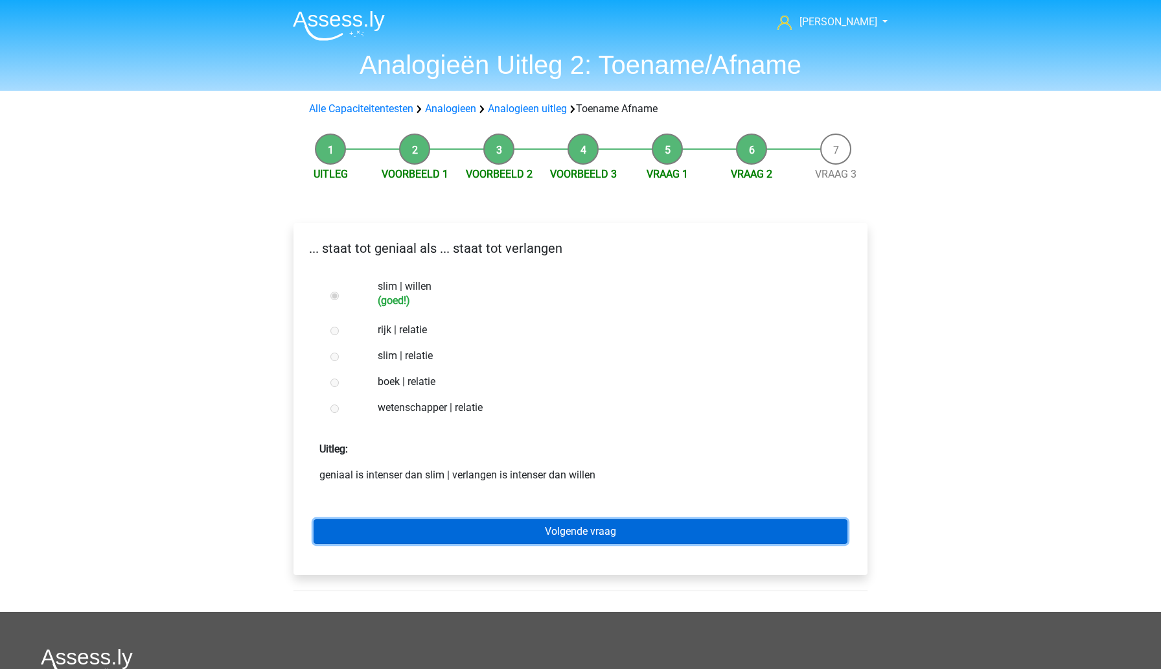
click at [448, 526] on link "Volgende vraag" at bounding box center [581, 531] width 534 height 25
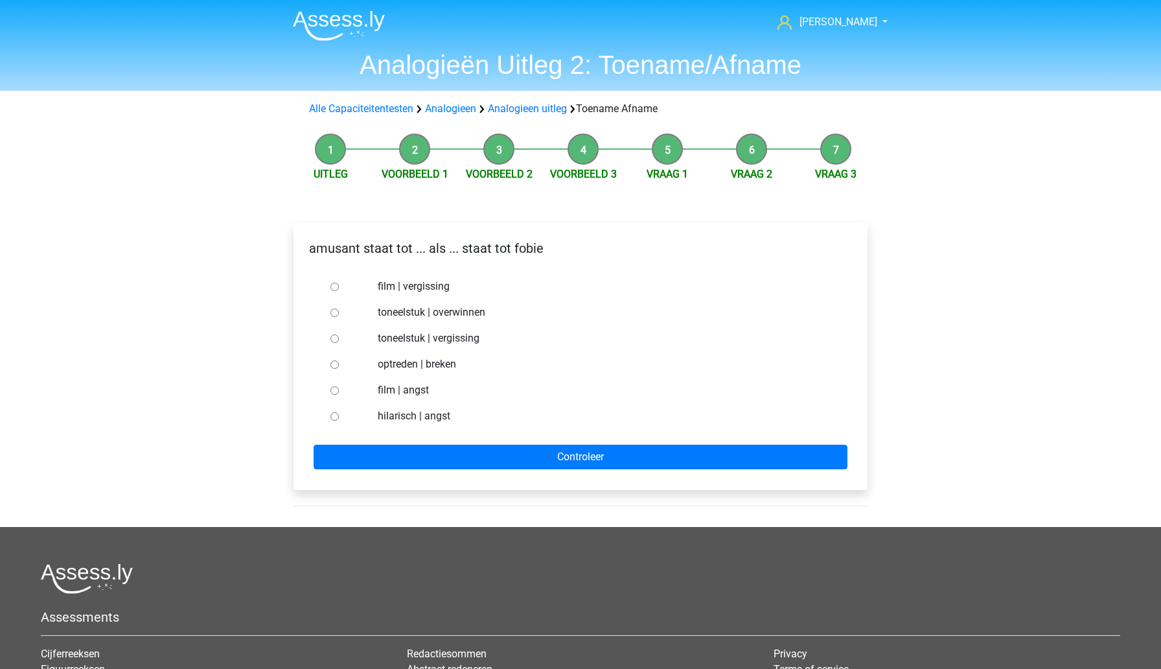
click at [336, 419] on input "hilarisch | angst" at bounding box center [334, 416] width 8 height 8
radio input "true"
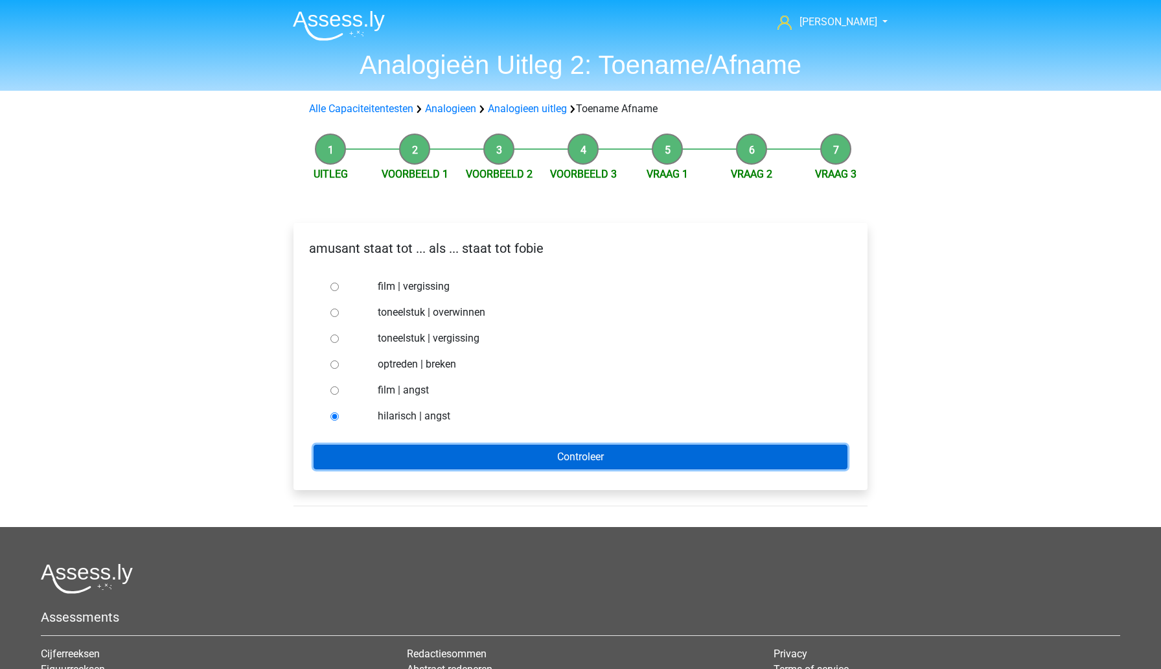
click at [382, 445] on input "Controleer" at bounding box center [581, 457] width 534 height 25
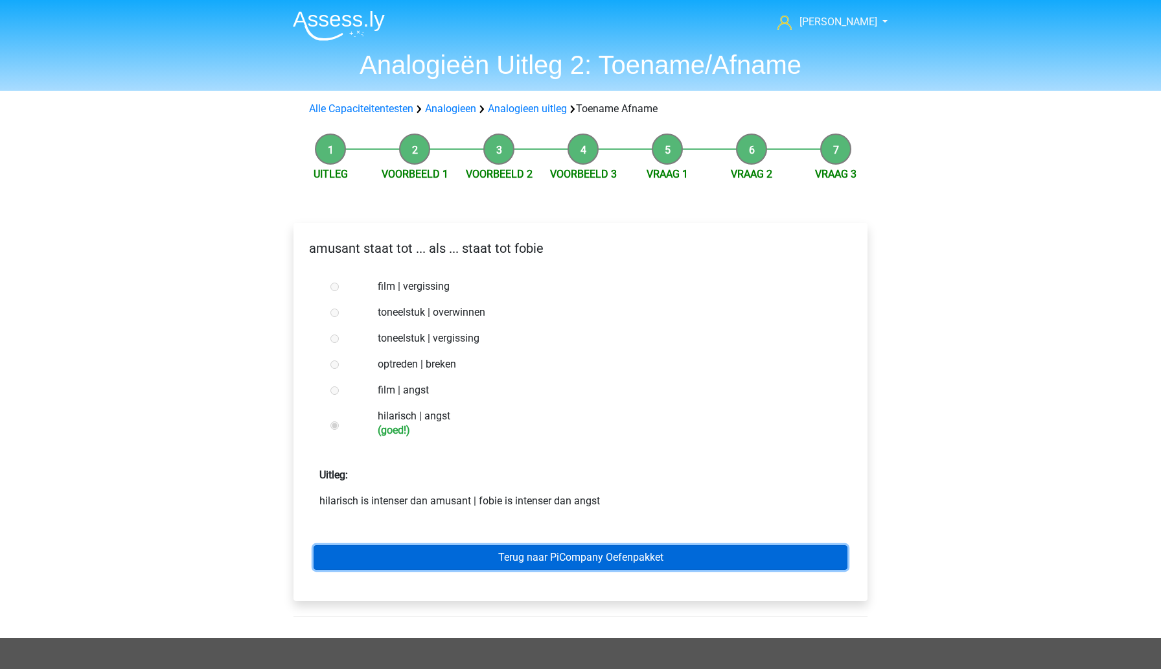
click at [488, 559] on link "Terug naar PiCompany Oefenpakket" at bounding box center [581, 557] width 534 height 25
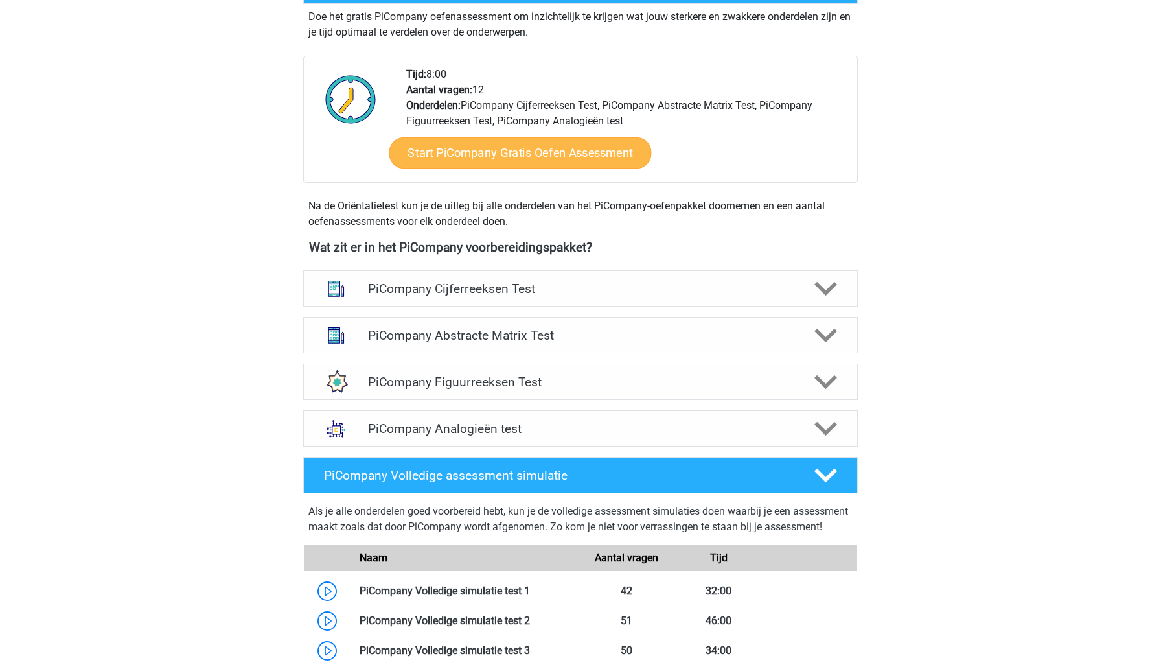
scroll to position [305, 0]
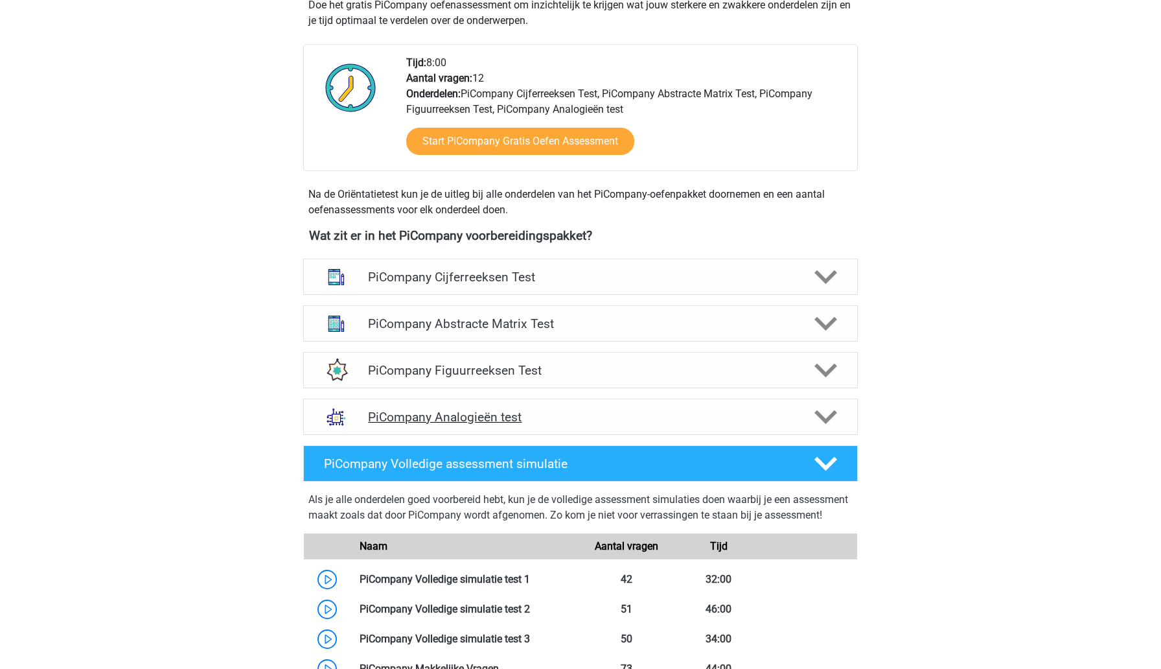
click at [529, 424] on h4 "PiCompany Analogieën test" at bounding box center [580, 417] width 424 height 15
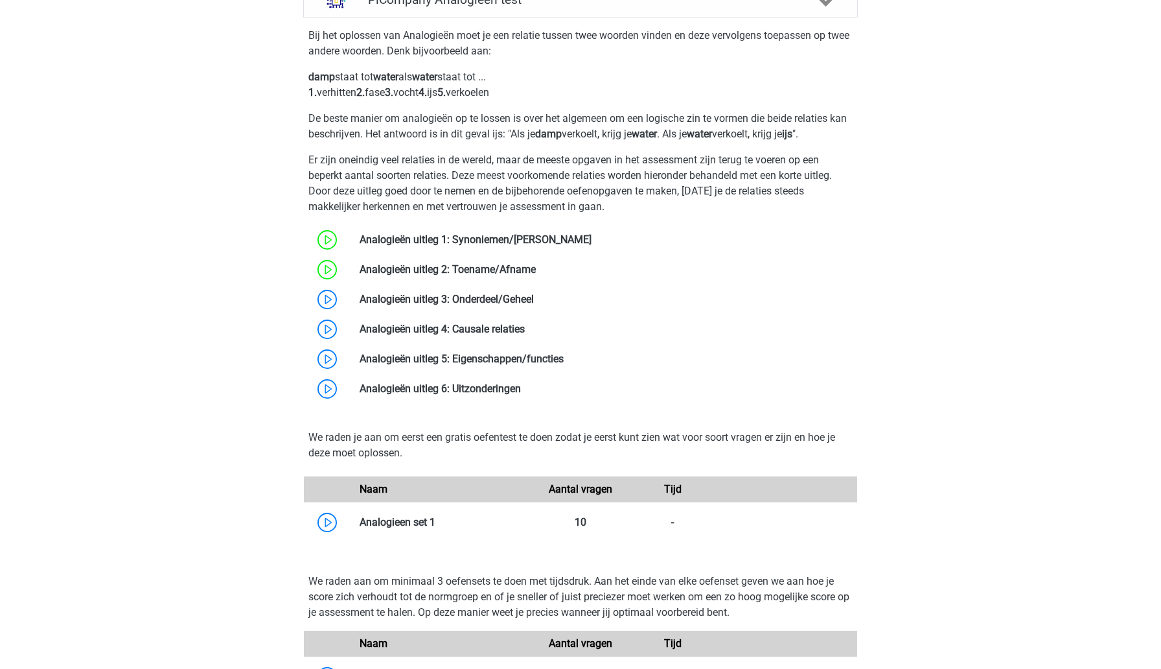
scroll to position [756, 0]
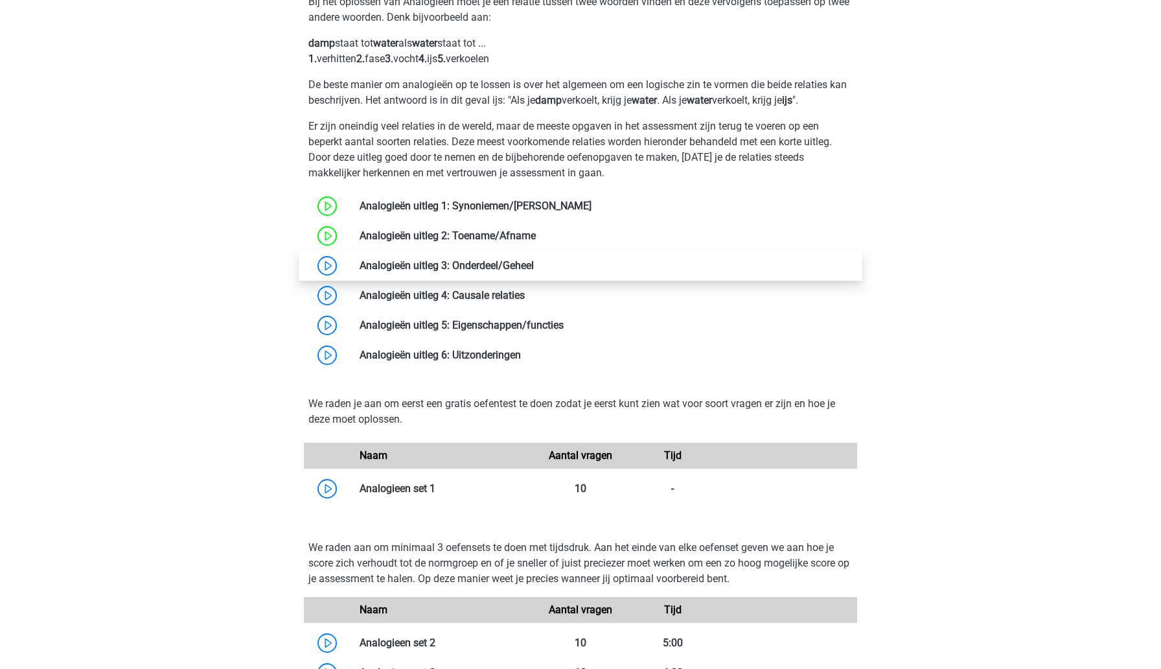
click at [534, 271] on link at bounding box center [534, 265] width 0 height 12
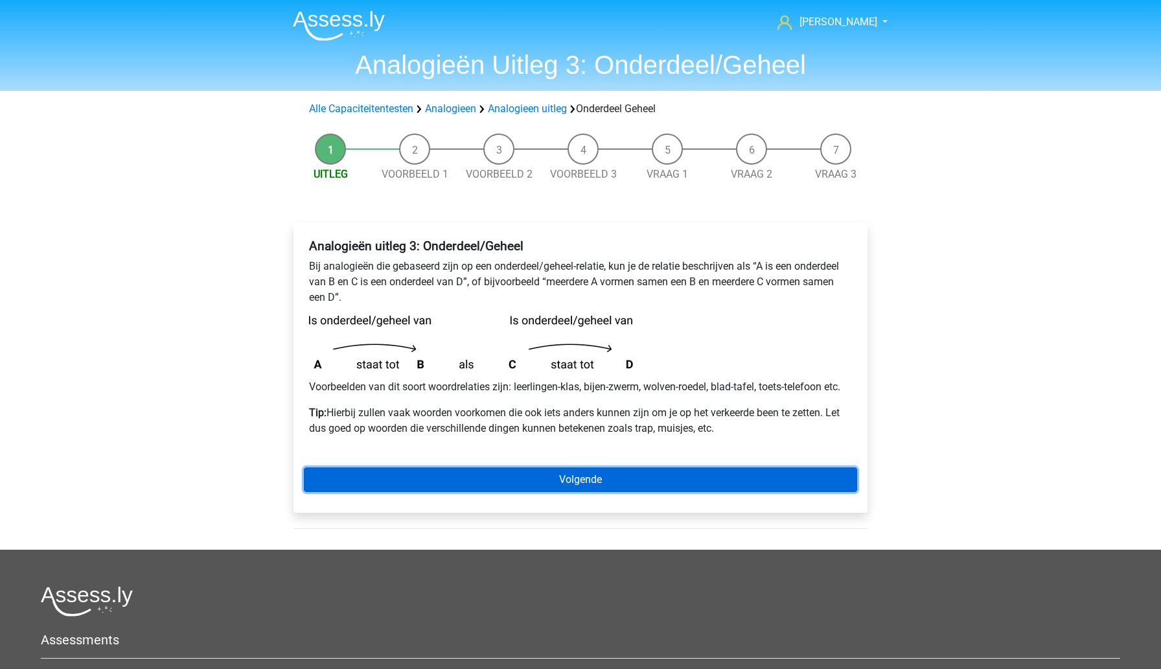
click at [448, 476] on link "Volgende" at bounding box center [580, 479] width 553 height 25
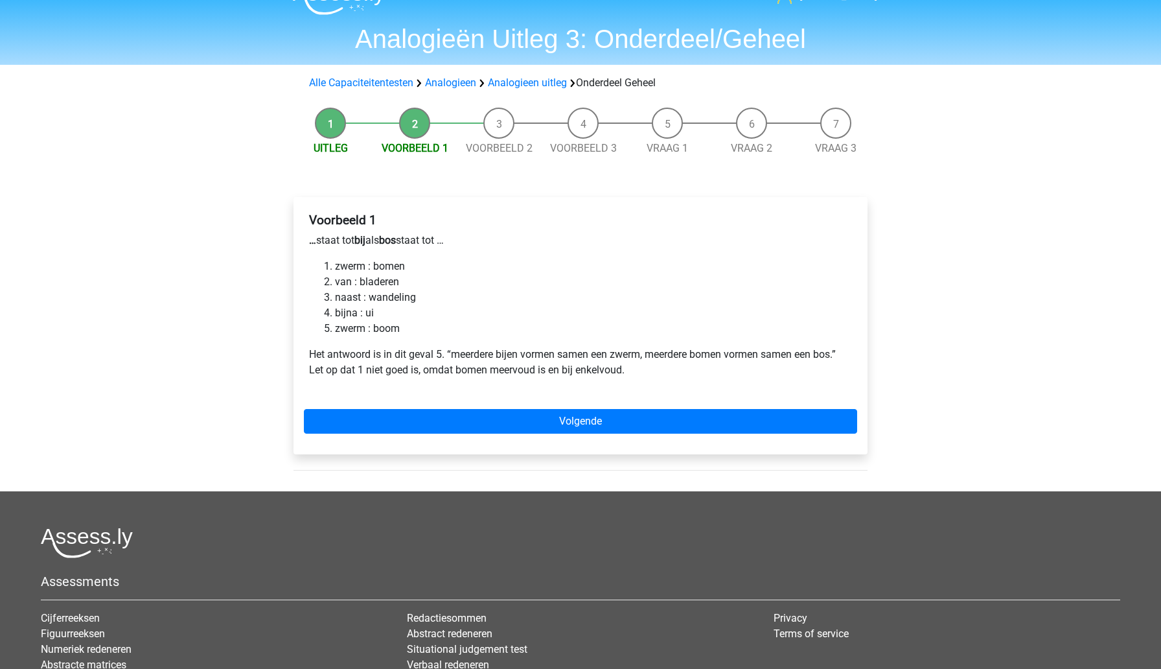
scroll to position [27, 0]
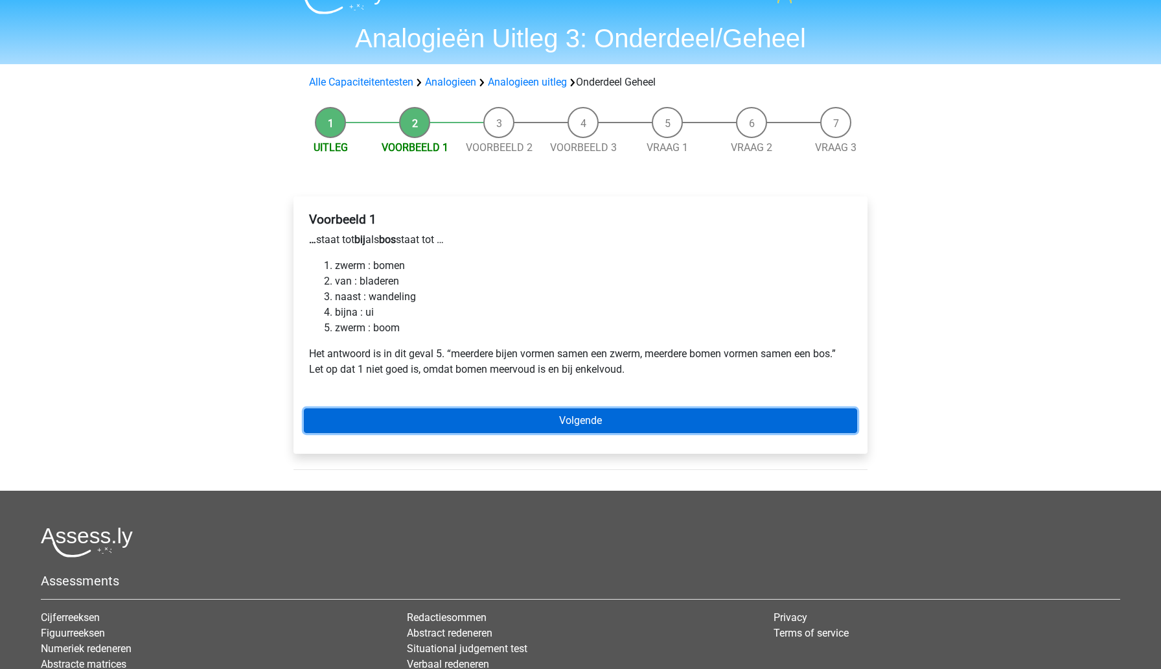
click at [408, 419] on link "Volgende" at bounding box center [580, 420] width 553 height 25
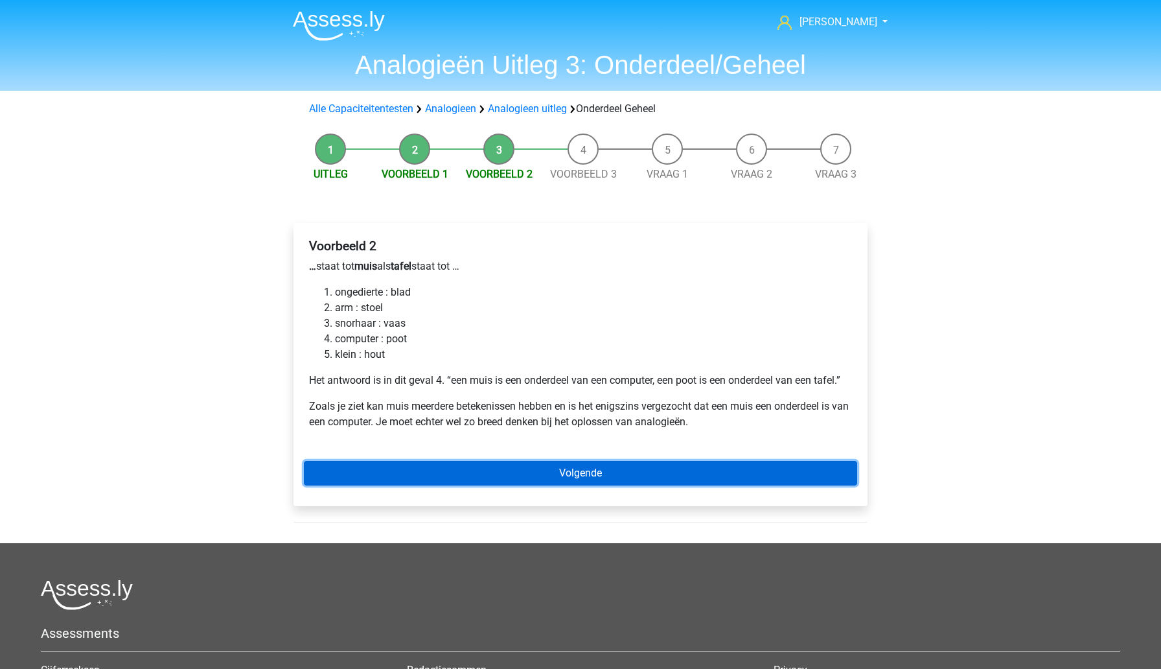
click at [420, 474] on link "Volgende" at bounding box center [580, 473] width 553 height 25
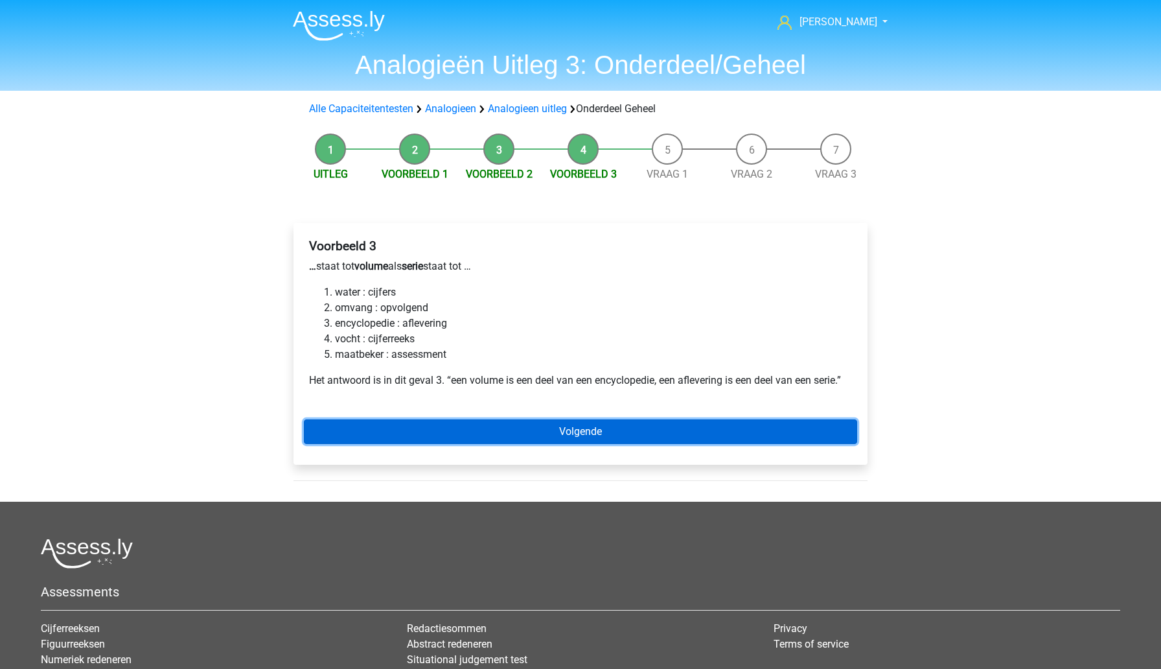
click at [468, 423] on link "Volgende" at bounding box center [580, 431] width 553 height 25
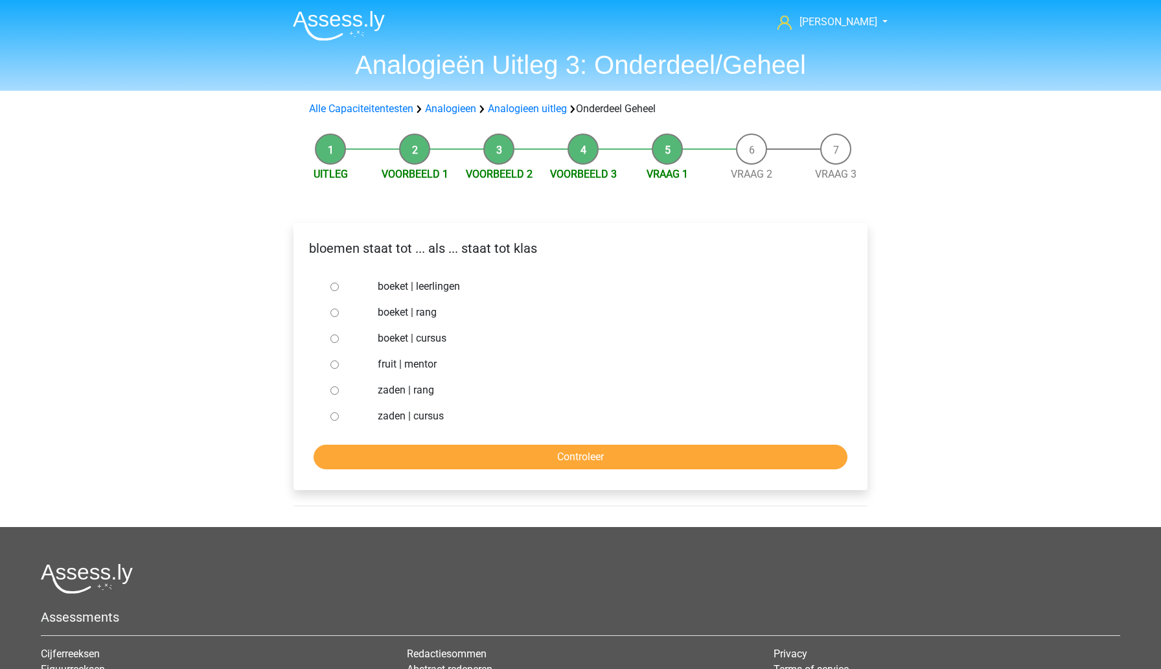
click at [333, 288] on input "boeket | leerlingen" at bounding box center [334, 287] width 8 height 8
radio input "true"
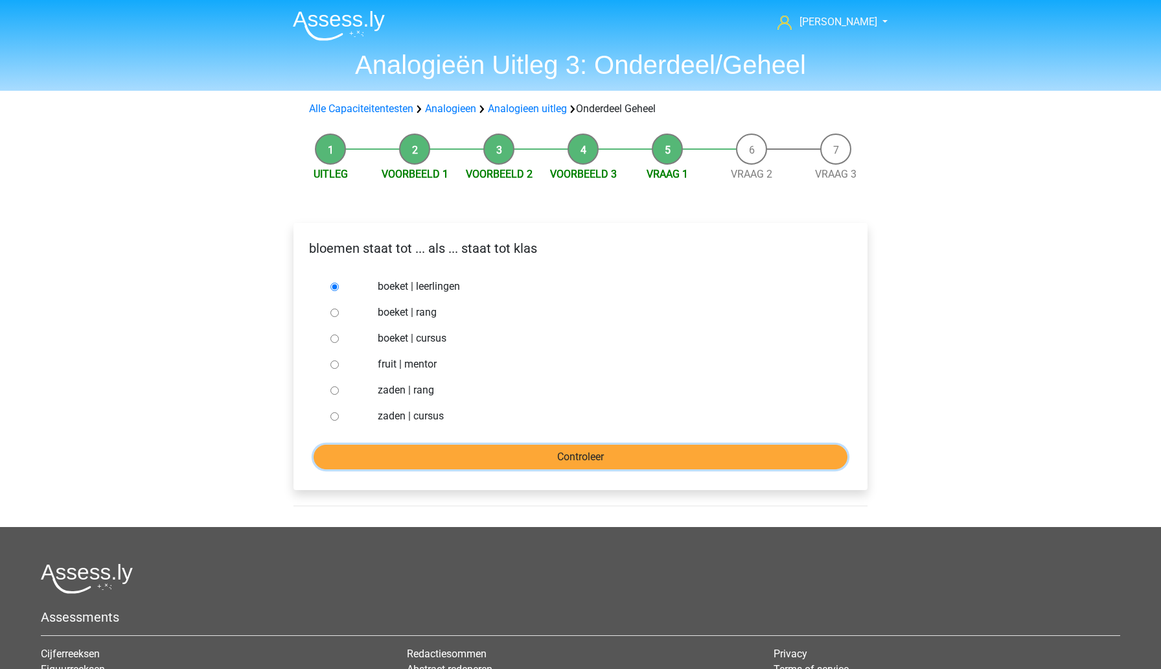
click at [479, 459] on input "Controleer" at bounding box center [581, 457] width 534 height 25
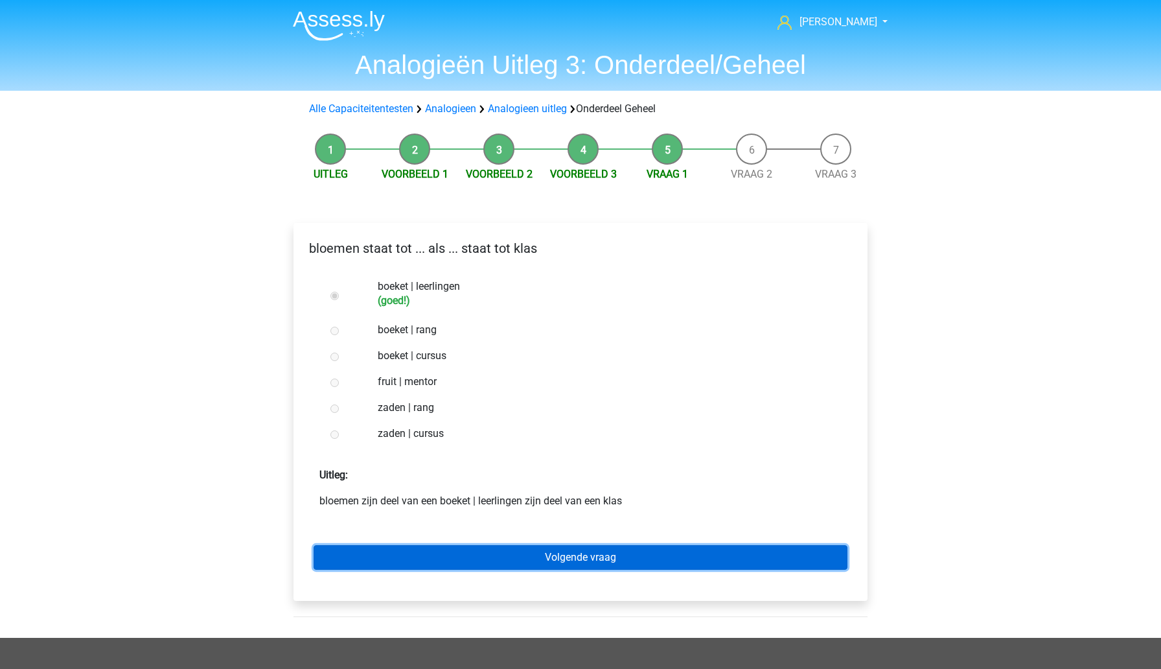
click at [481, 560] on link "Volgende vraag" at bounding box center [581, 557] width 534 height 25
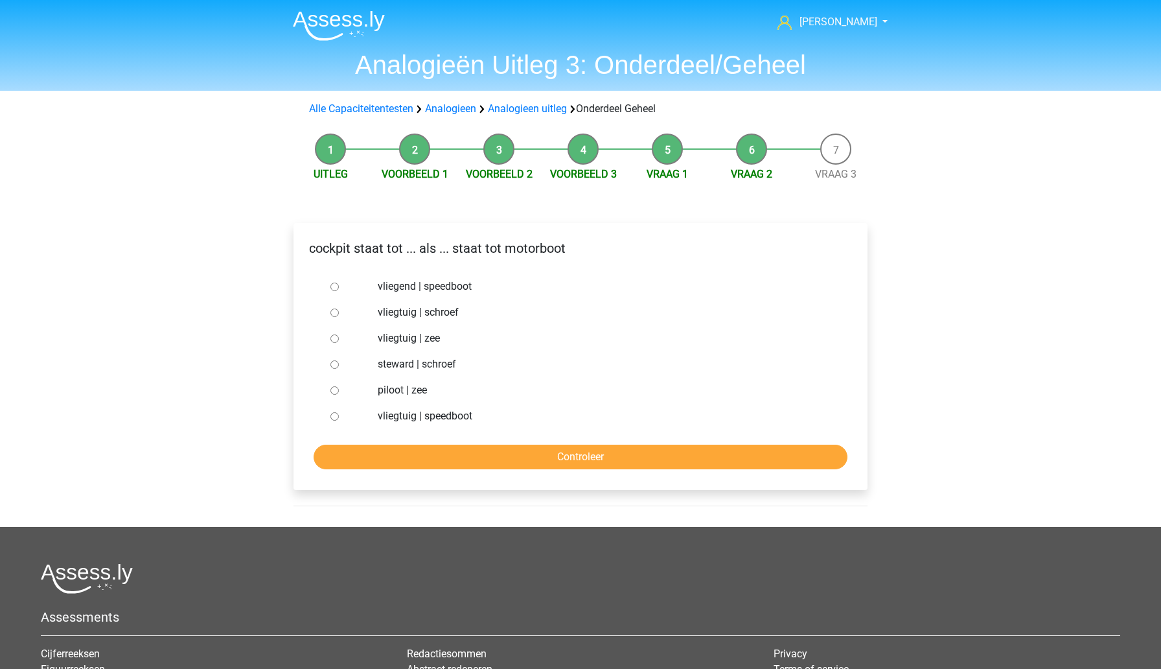
click at [337, 314] on input "vliegtuig | schroef" at bounding box center [334, 312] width 8 height 8
radio input "true"
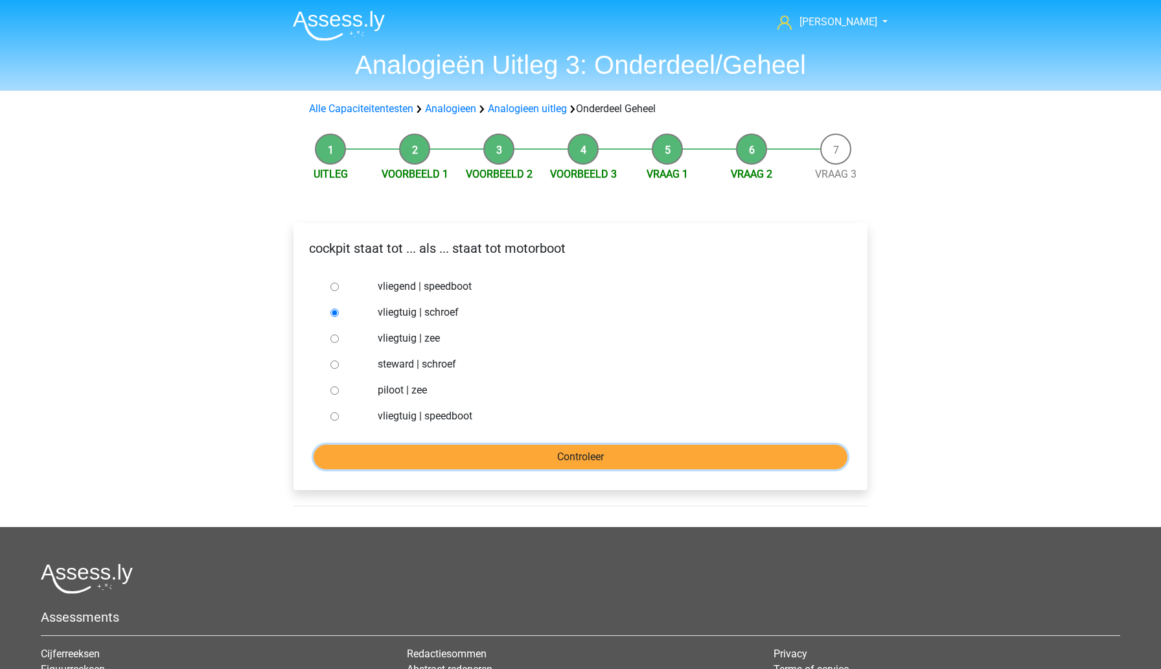
click at [419, 460] on input "Controleer" at bounding box center [581, 457] width 534 height 25
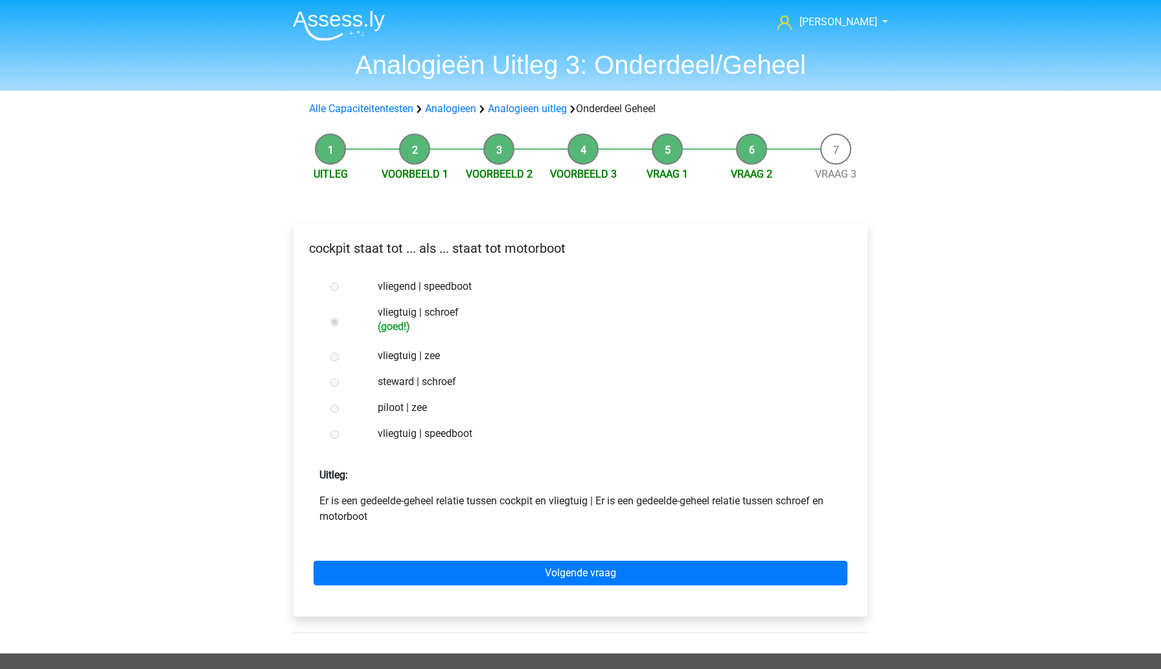
click at [455, 588] on div "Volgende vraag" at bounding box center [580, 570] width 553 height 71
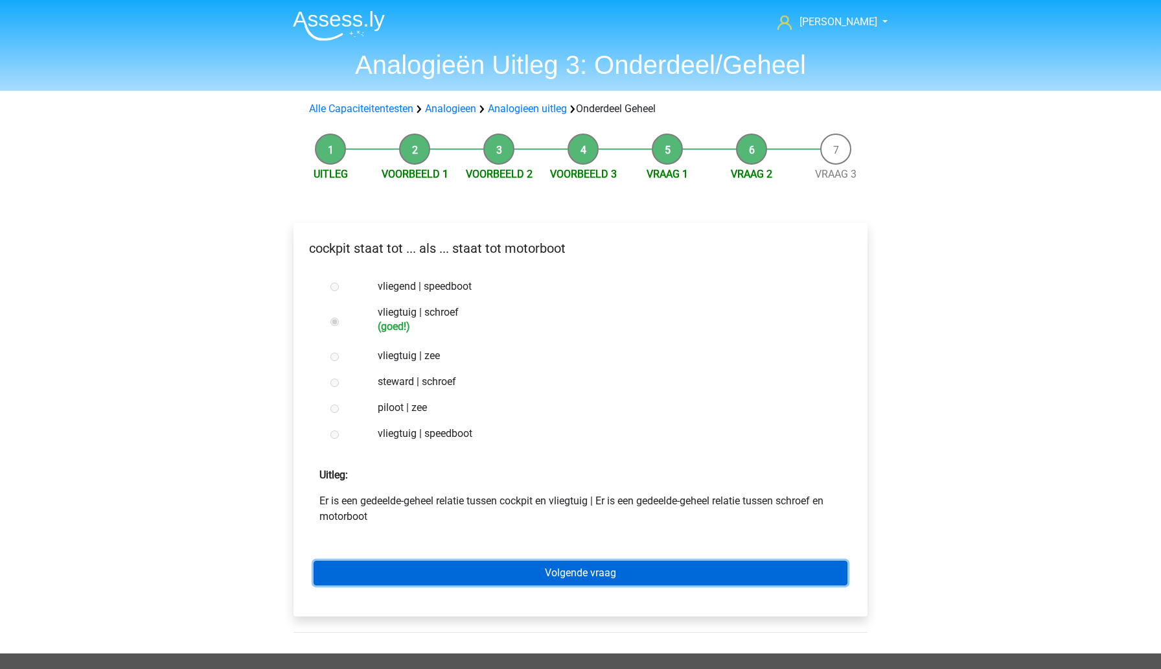
click at [456, 576] on link "Volgende vraag" at bounding box center [581, 572] width 534 height 25
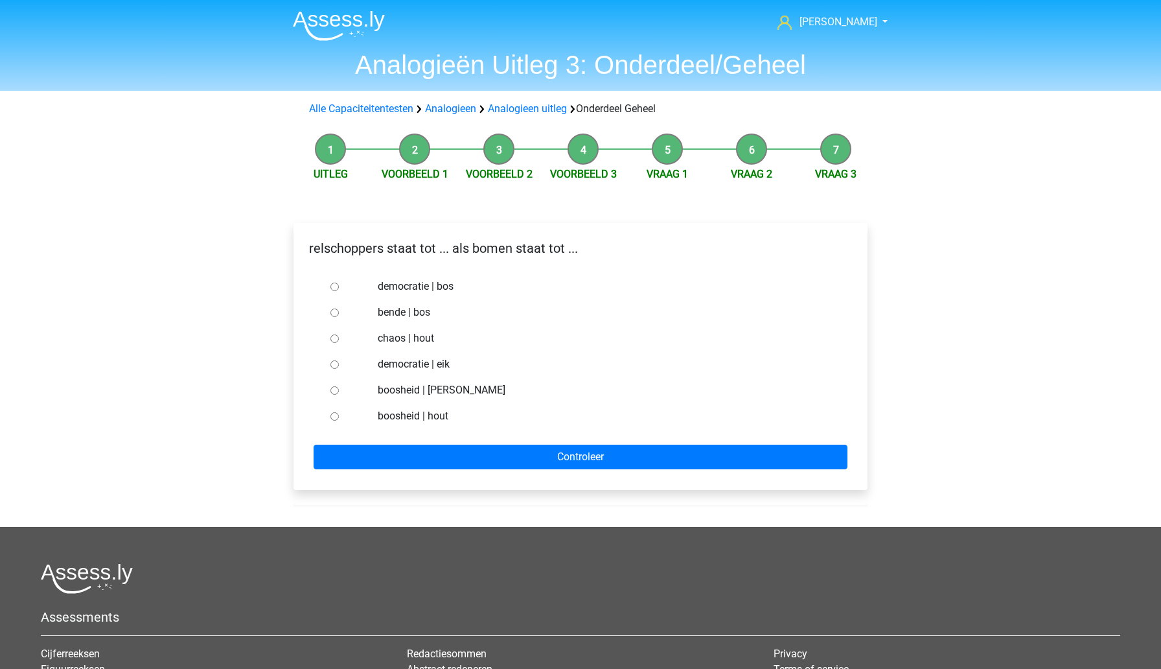
click at [336, 315] on input "bende | bos" at bounding box center [334, 312] width 8 height 8
radio input "true"
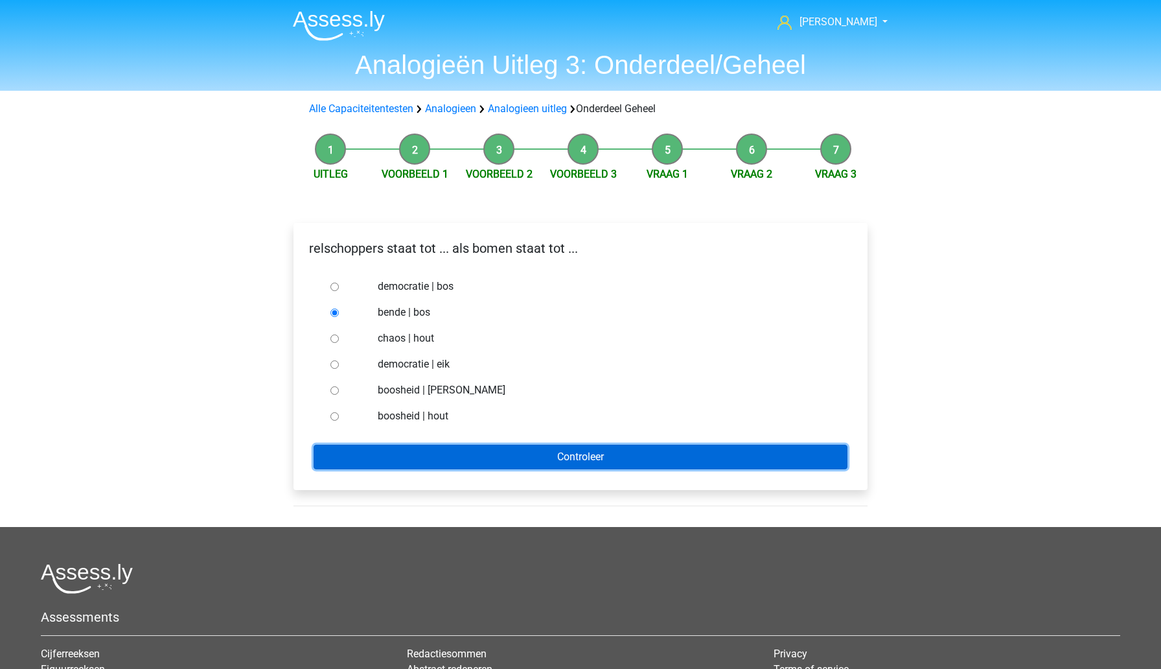
click at [492, 454] on input "Controleer" at bounding box center [581, 457] width 534 height 25
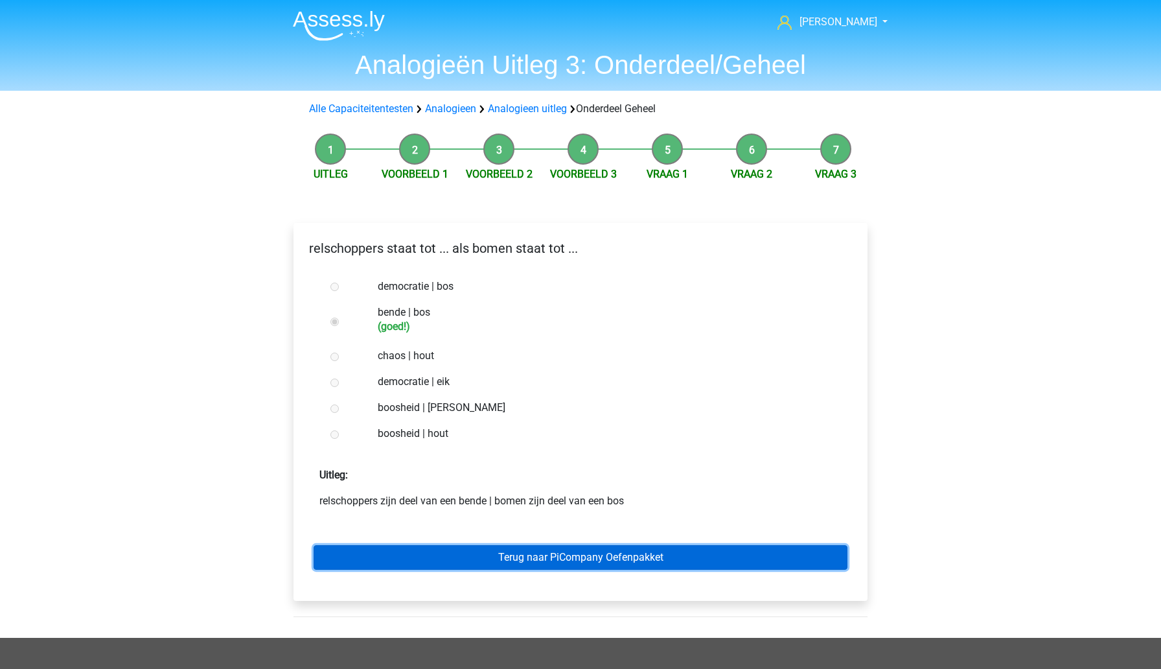
click at [500, 555] on link "Terug naar PiCompany Oefenpakket" at bounding box center [581, 557] width 534 height 25
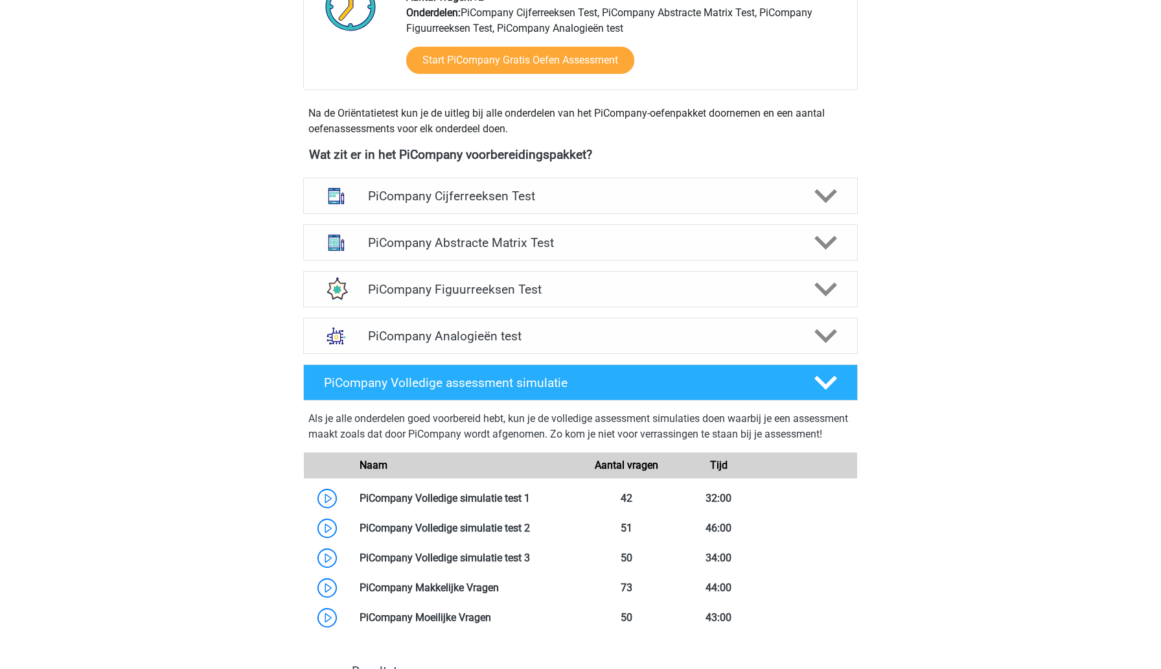
scroll to position [389, 0]
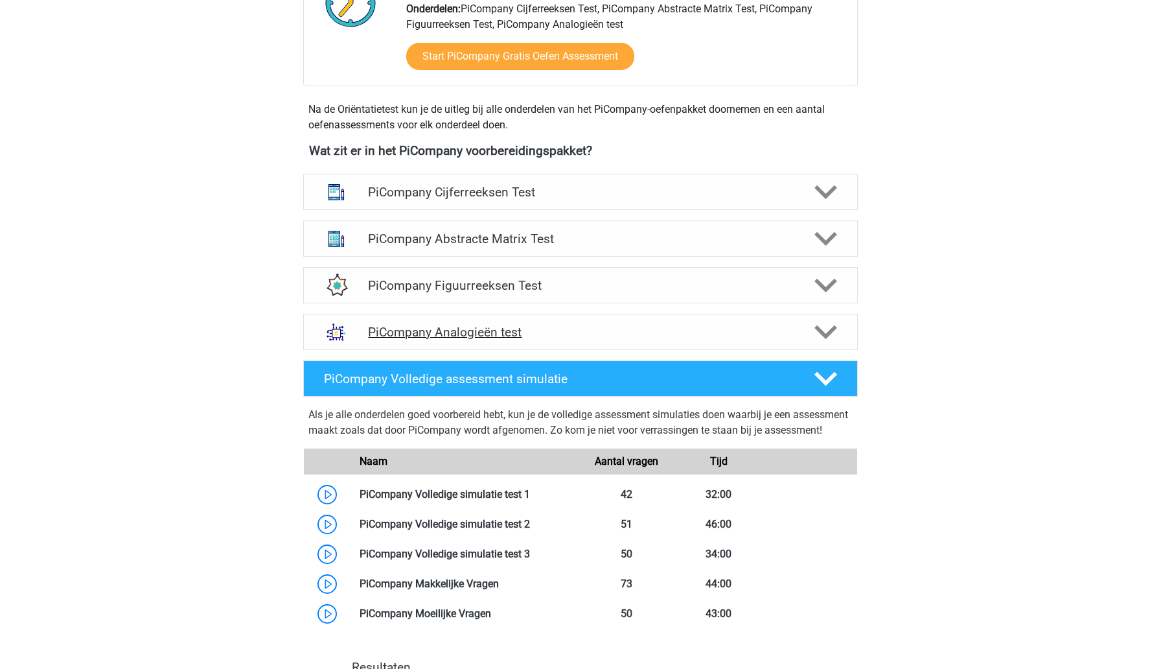
click at [538, 340] on h4 "PiCompany Analogieën test" at bounding box center [580, 332] width 424 height 15
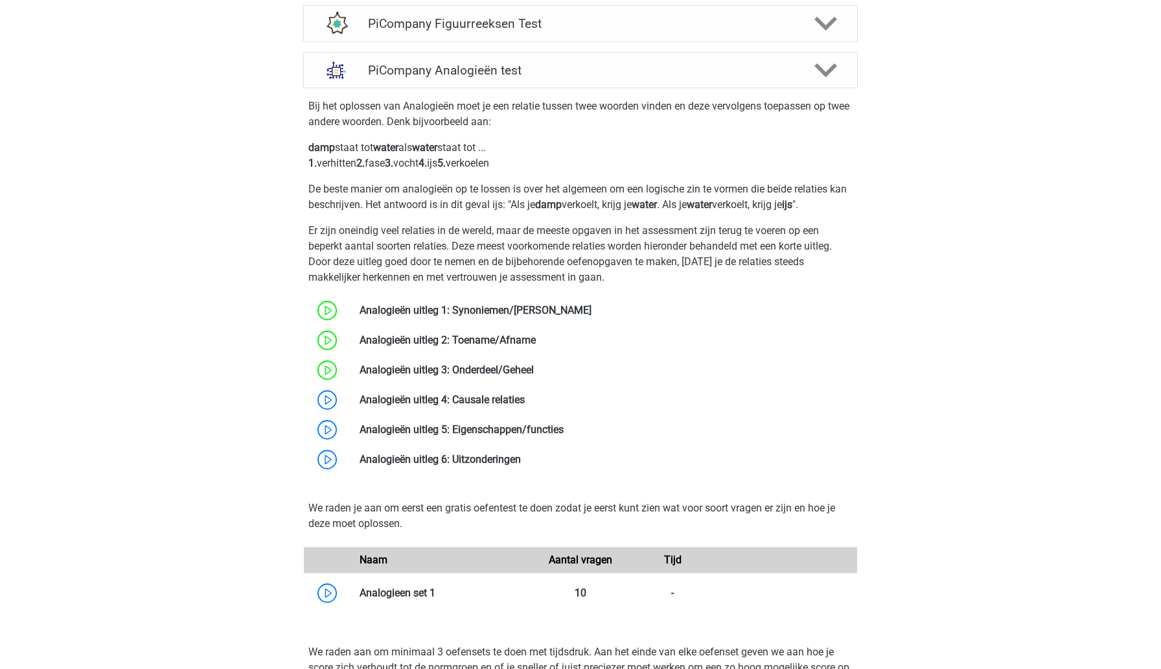
scroll to position [664, 0]
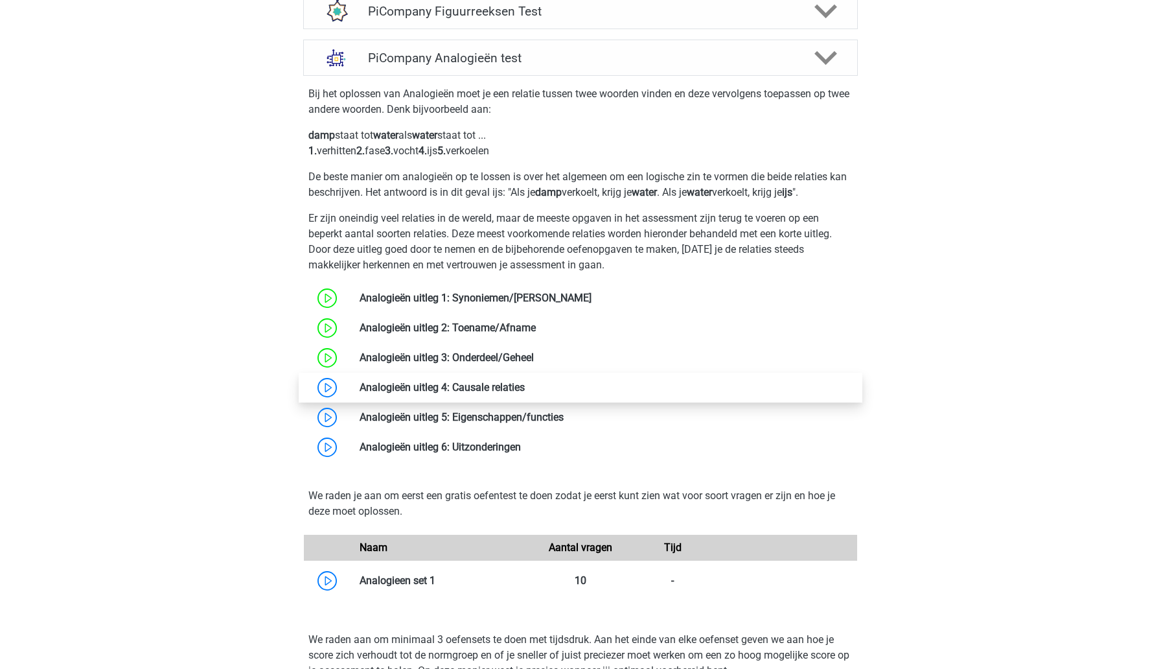
click at [525, 393] on link at bounding box center [525, 387] width 0 height 12
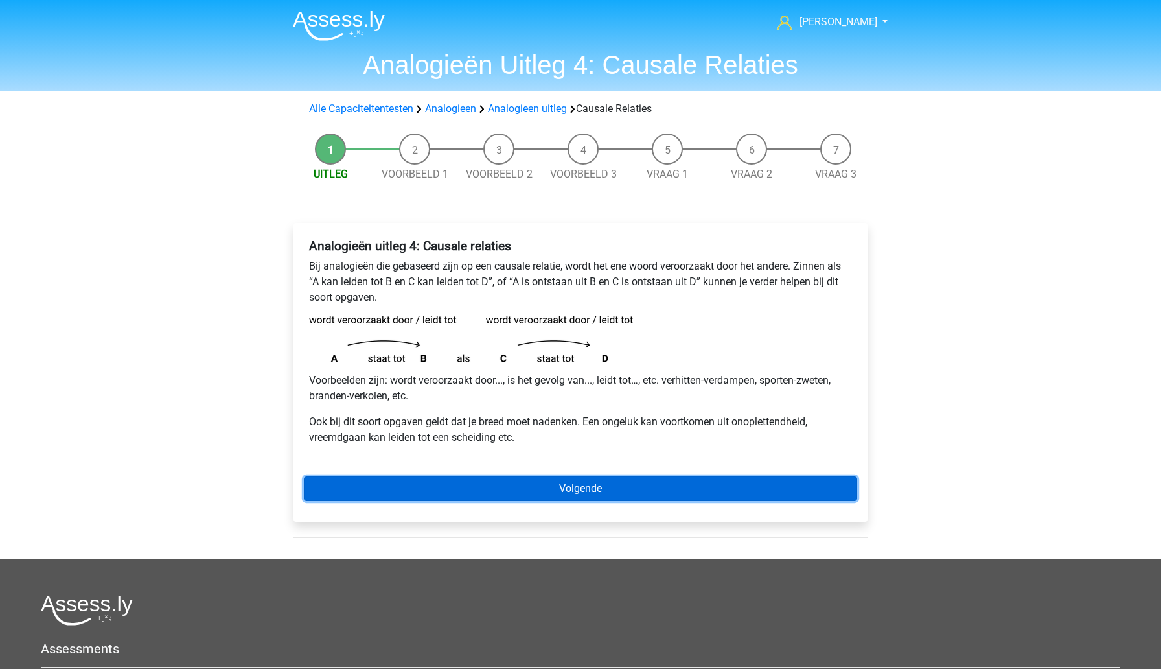
click at [479, 492] on link "Volgende" at bounding box center [580, 488] width 553 height 25
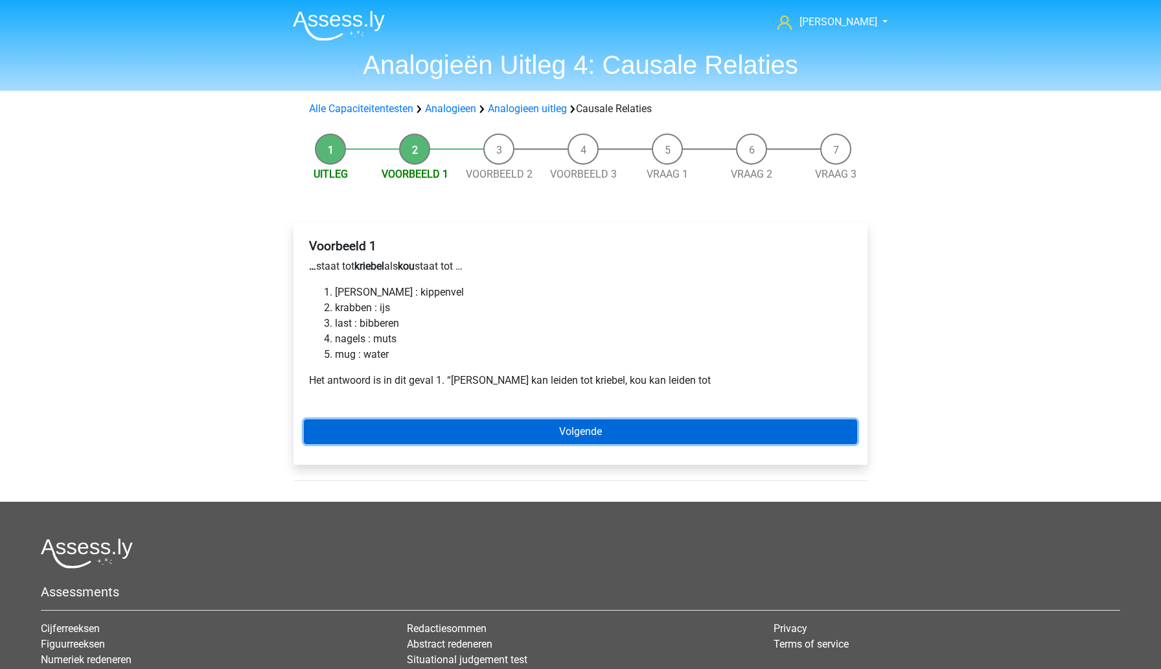
click at [410, 441] on link "Volgende" at bounding box center [580, 431] width 553 height 25
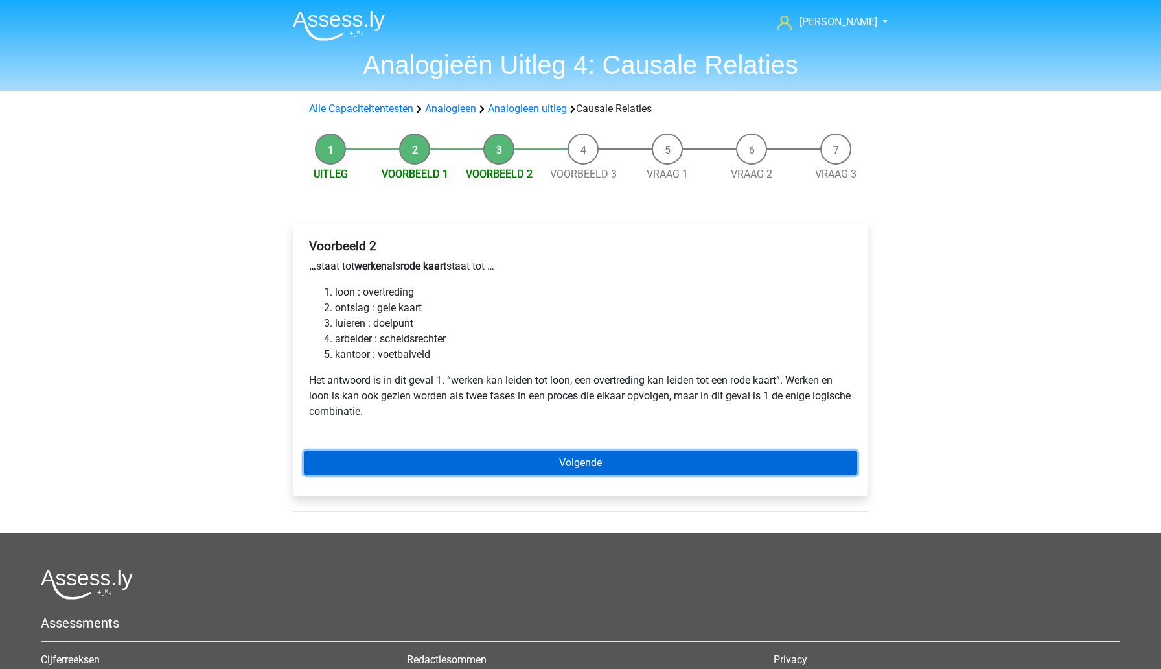
click at [432, 463] on link "Volgende" at bounding box center [580, 462] width 553 height 25
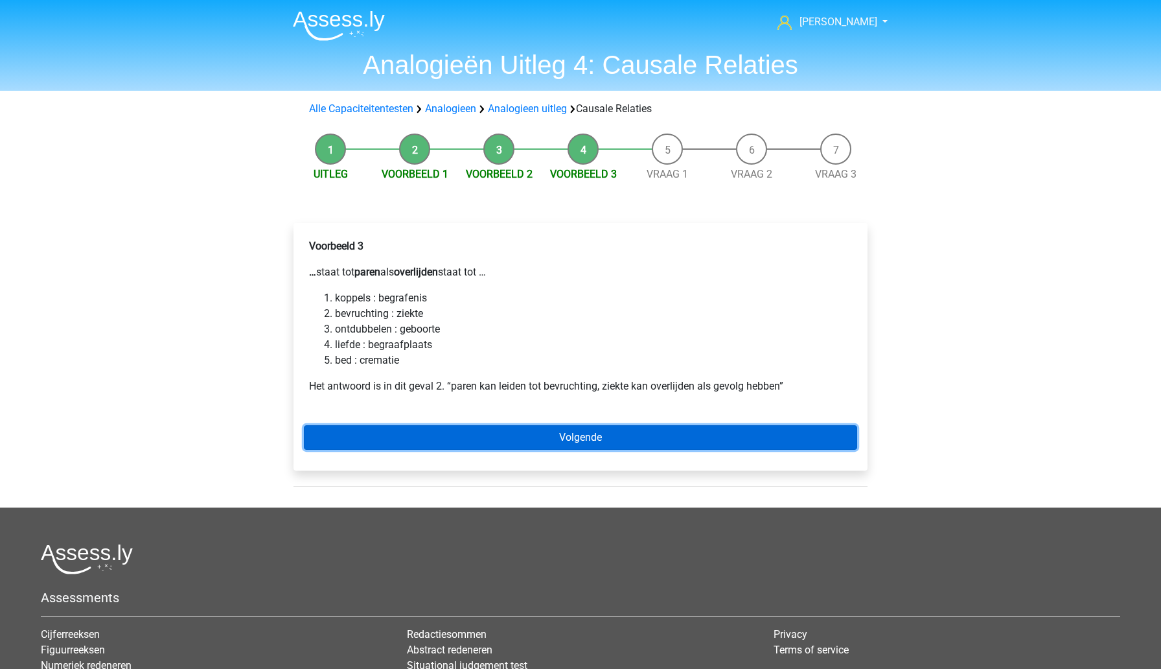
click at [489, 441] on link "Volgende" at bounding box center [580, 437] width 553 height 25
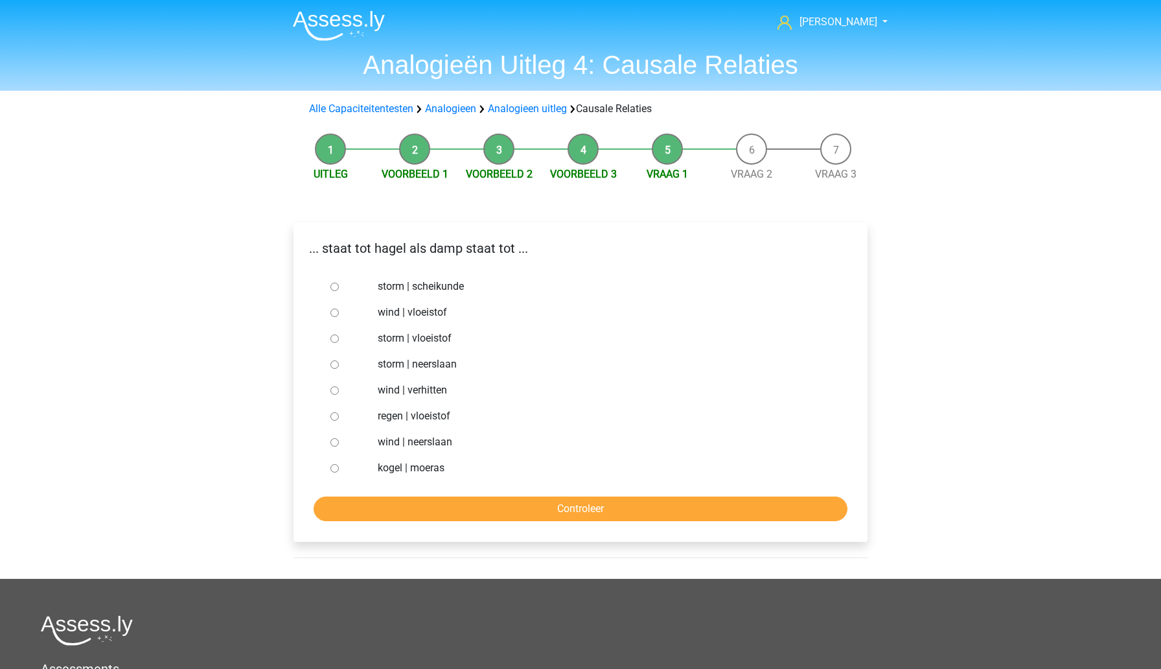
click at [335, 420] on input "regen | vloeistof" at bounding box center [334, 416] width 8 height 8
radio input "true"
click at [443, 513] on input "Controleer" at bounding box center [581, 508] width 534 height 25
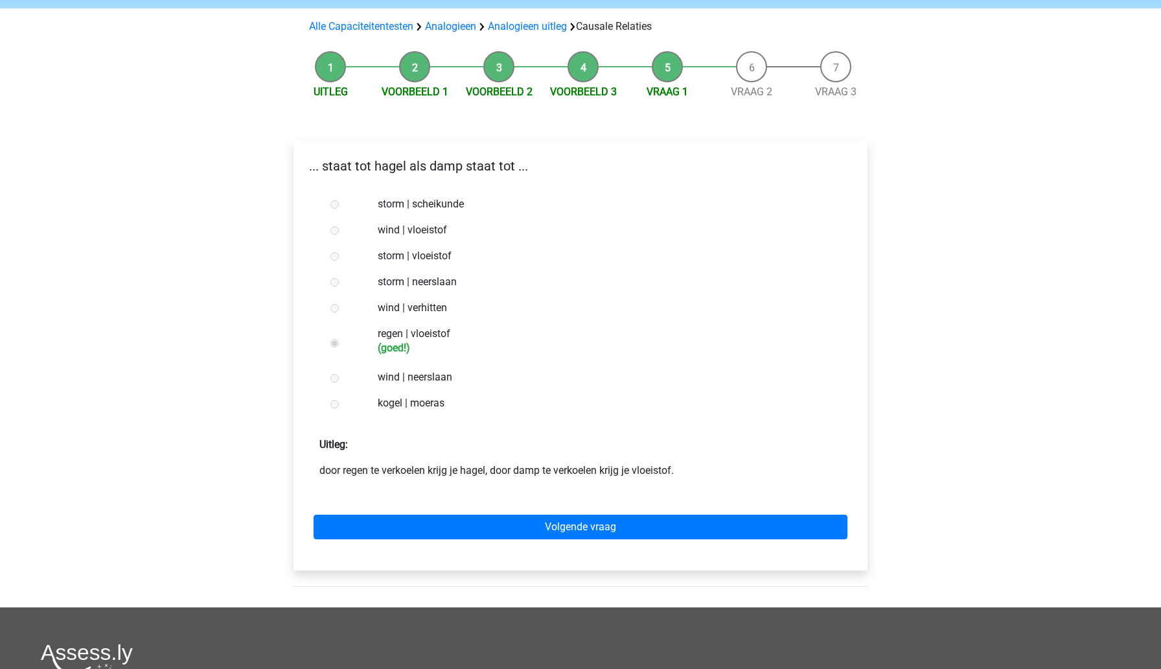
scroll to position [101, 0]
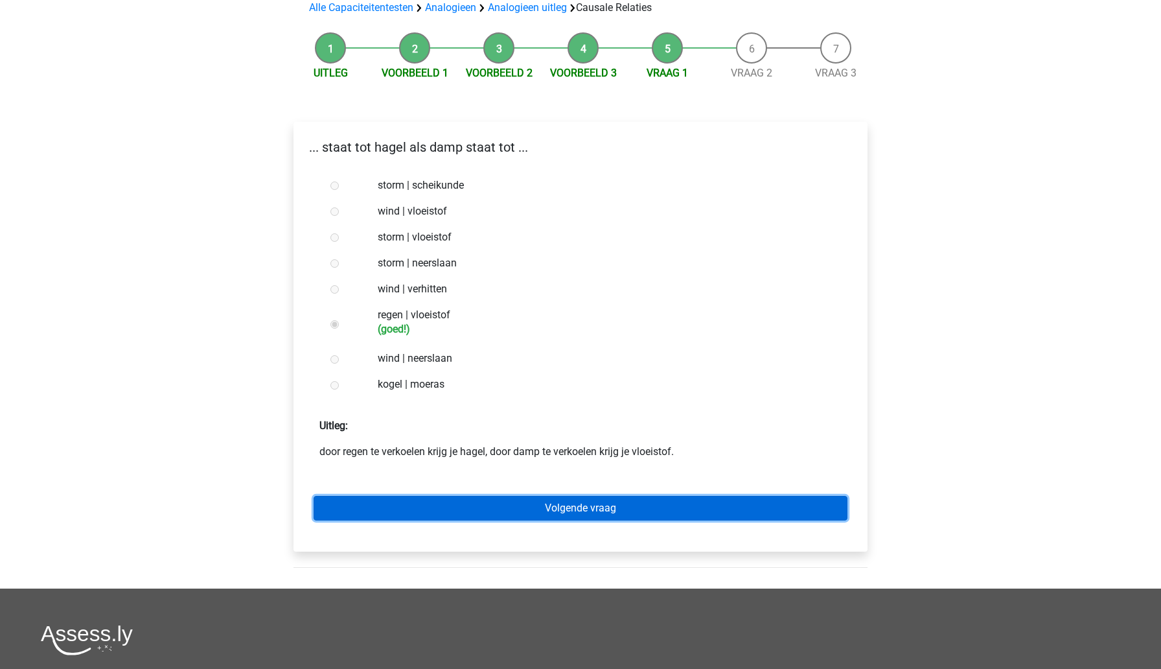
click at [488, 514] on link "Volgende vraag" at bounding box center [581, 508] width 534 height 25
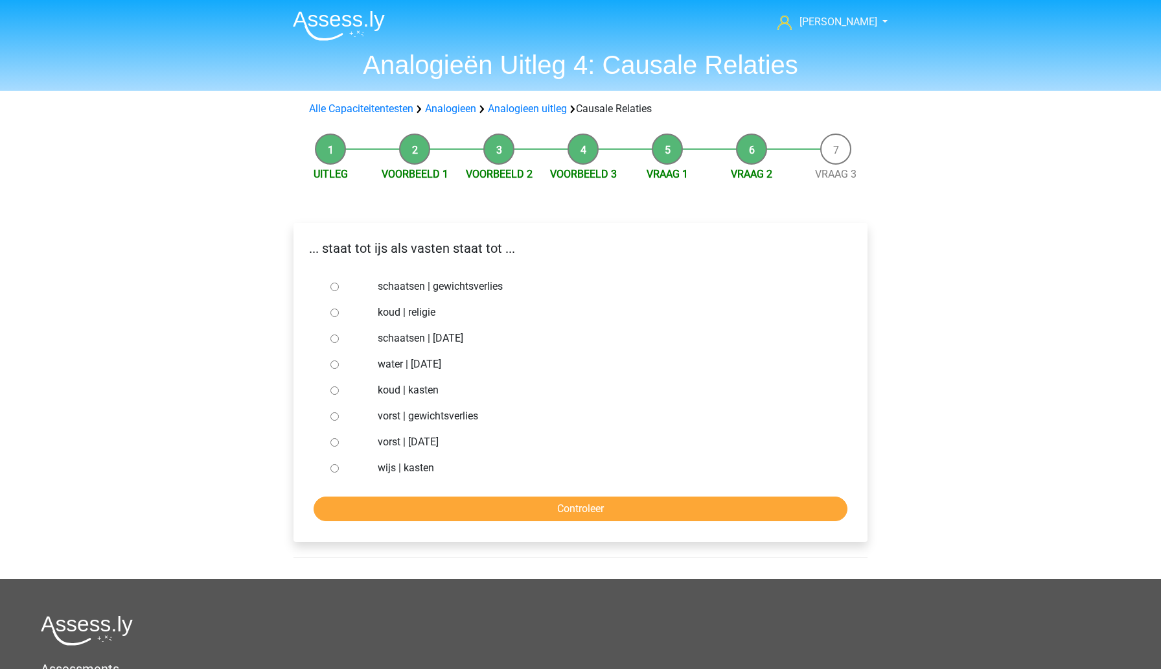
click at [335, 417] on input "vorst | gewichtsverlies" at bounding box center [334, 416] width 8 height 8
radio input "true"
click at [458, 517] on input "Controleer" at bounding box center [581, 508] width 534 height 25
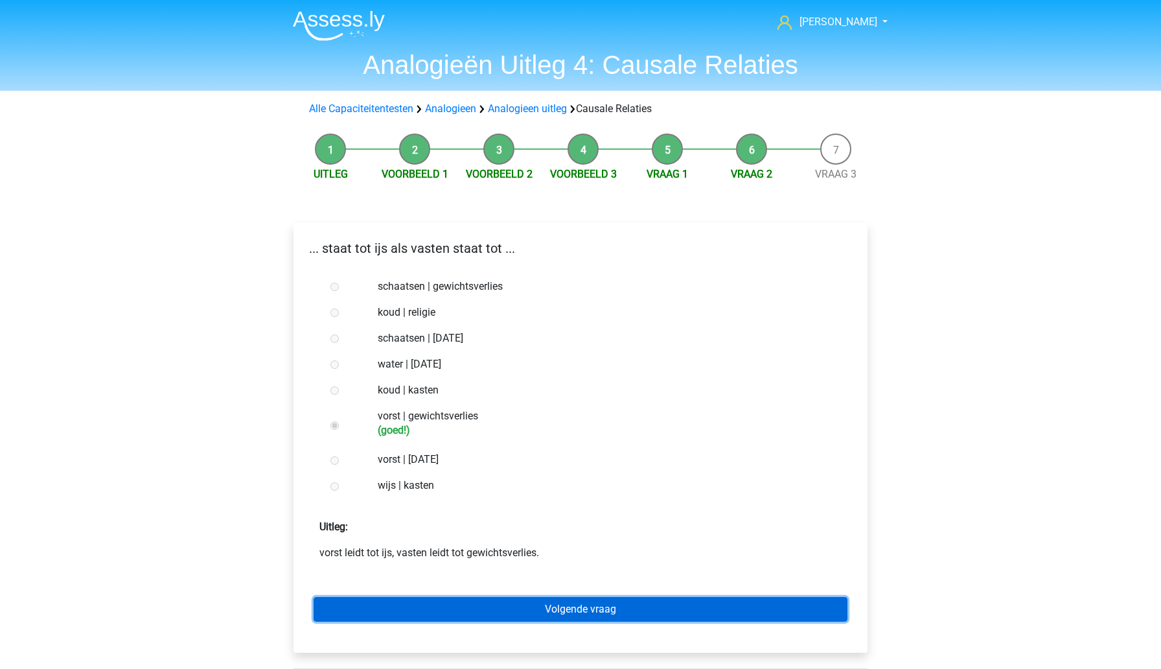
click at [481, 612] on link "Volgende vraag" at bounding box center [581, 609] width 534 height 25
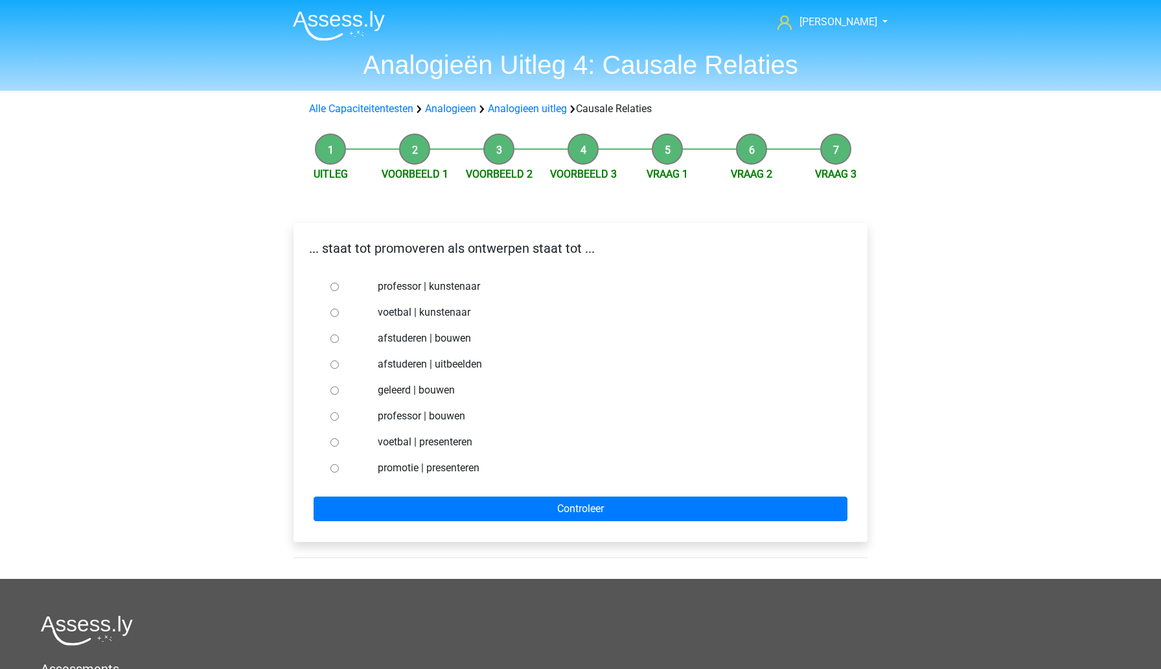
click at [334, 340] on input "afstuderen | bouwen" at bounding box center [334, 338] width 8 height 8
radio input "true"
click at [332, 290] on input "professor | kunstenaar" at bounding box center [334, 287] width 8 height 8
radio input "true"
click at [332, 341] on input "afstuderen | bouwen" at bounding box center [334, 338] width 8 height 8
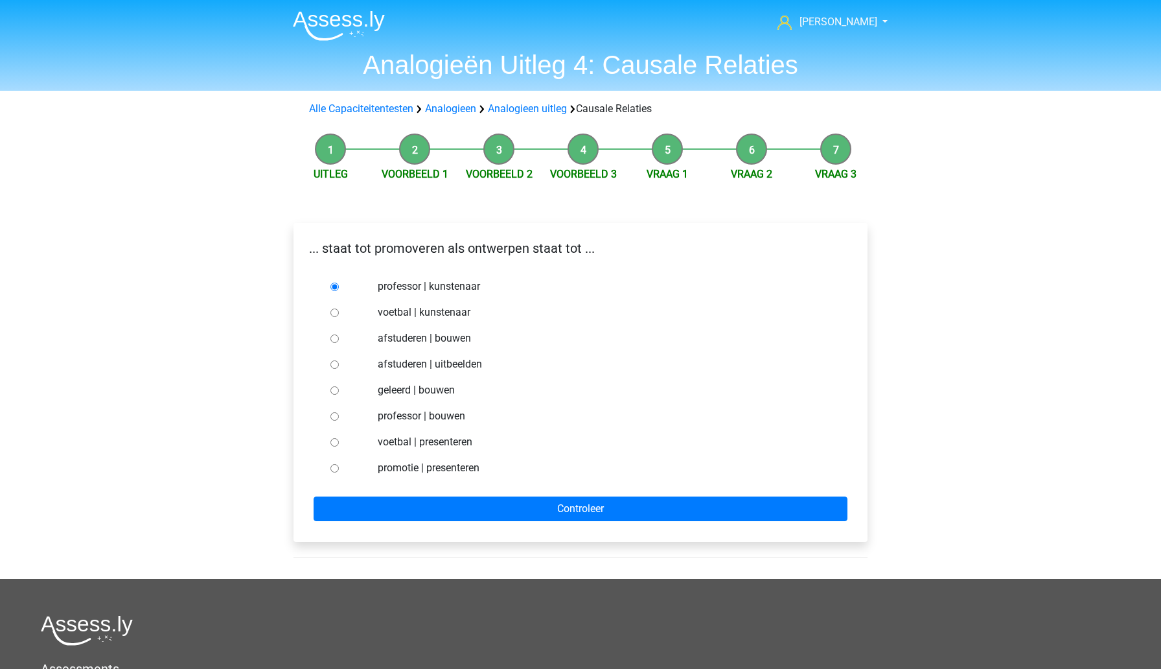
radio input "true"
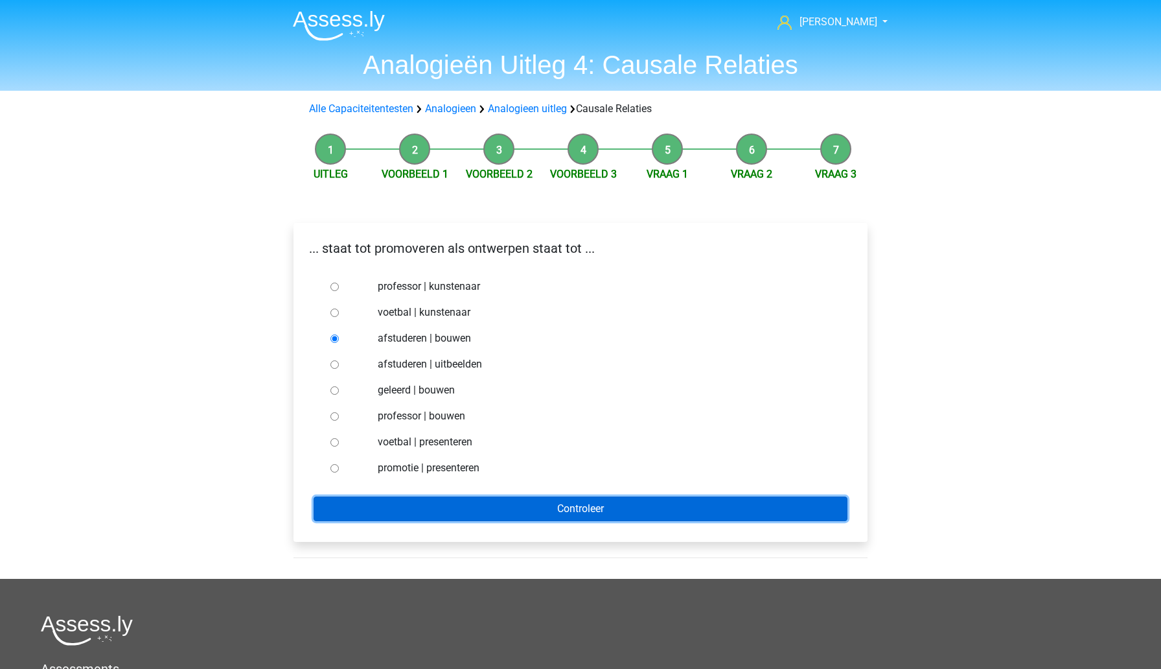
click at [476, 513] on input "Controleer" at bounding box center [581, 508] width 534 height 25
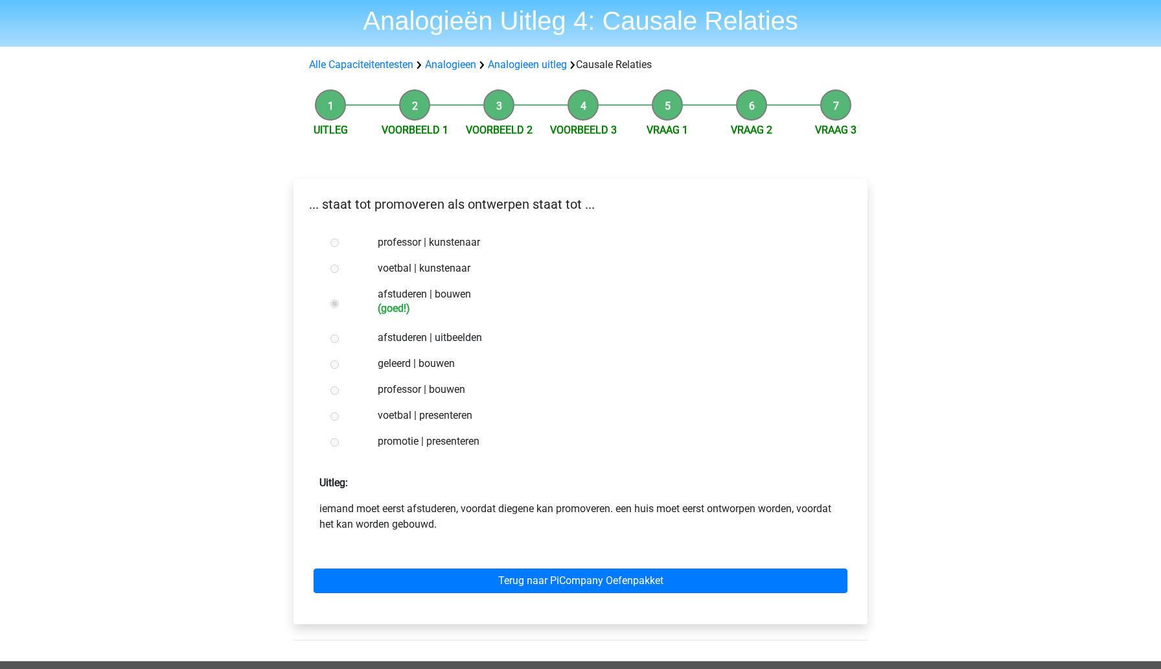
scroll to position [50, 0]
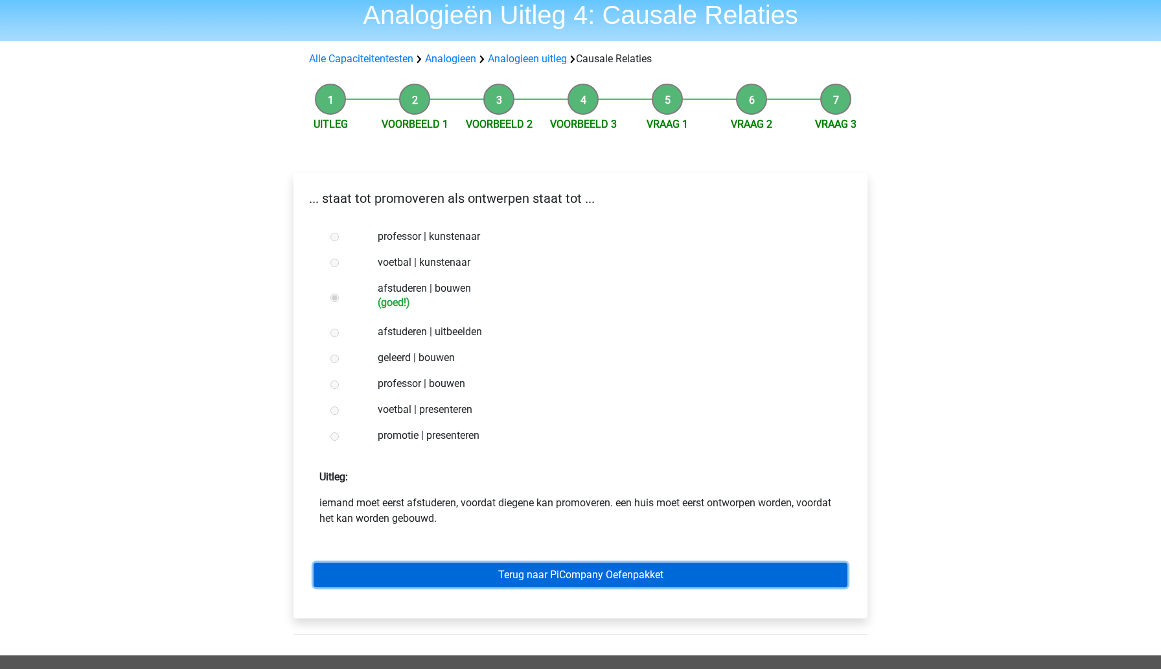
click at [496, 578] on link "Terug naar PiCompany Oefenpakket" at bounding box center [581, 574] width 534 height 25
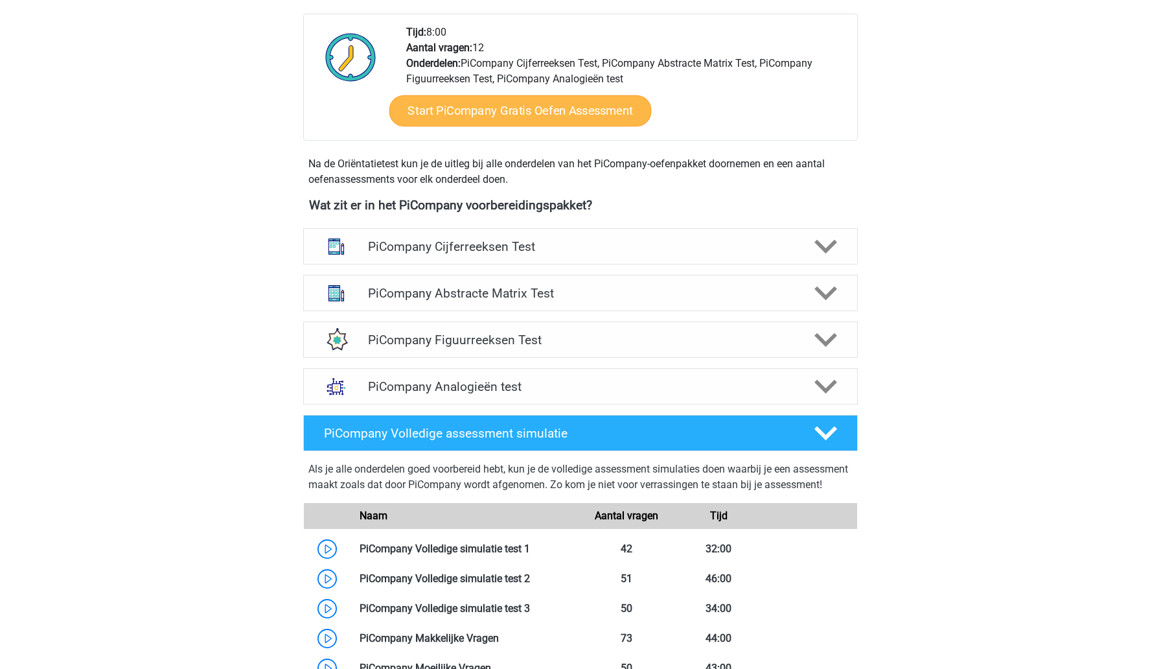
scroll to position [337, 0]
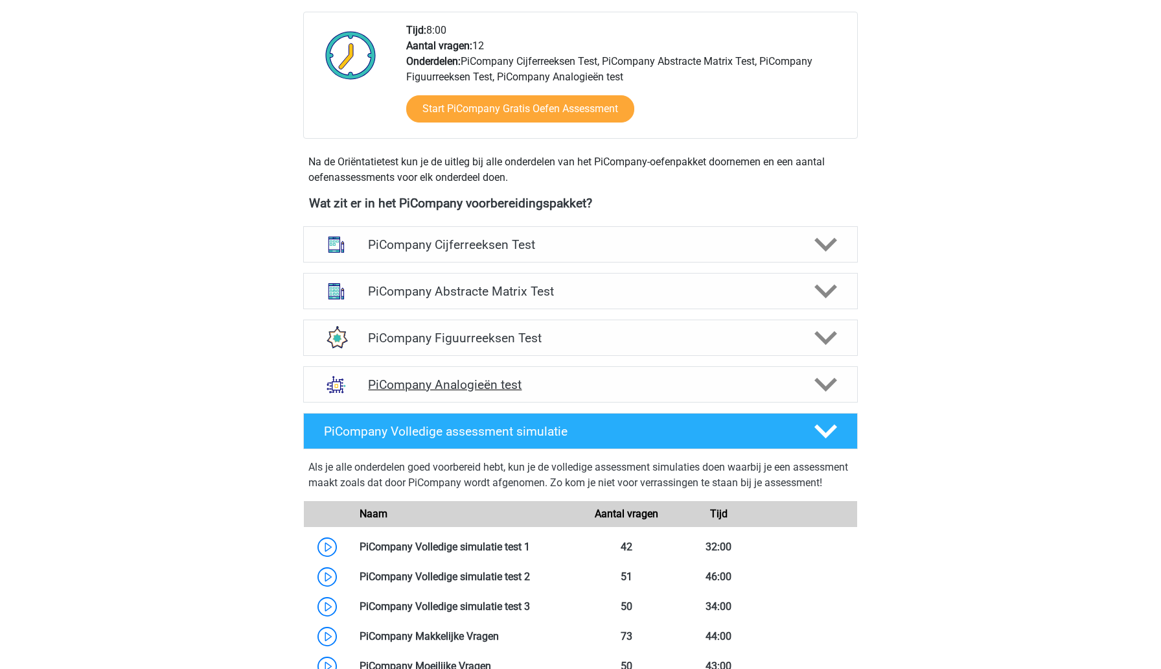
click at [541, 392] on h4 "PiCompany Analogieën test" at bounding box center [580, 384] width 424 height 15
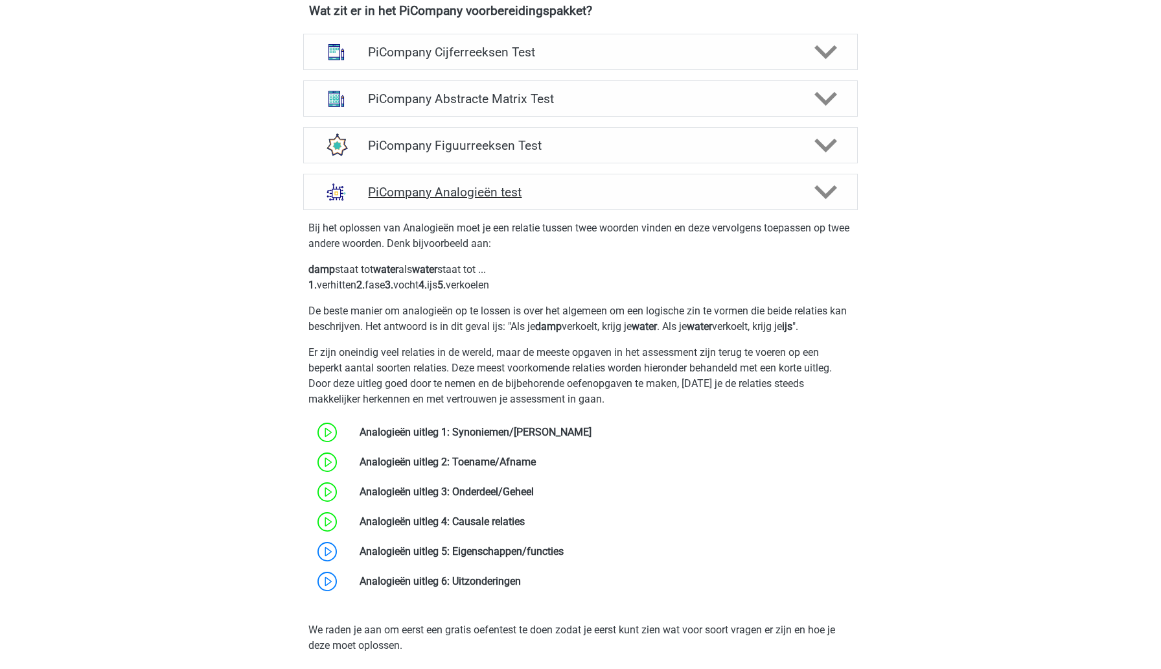
scroll to position [641, 0]
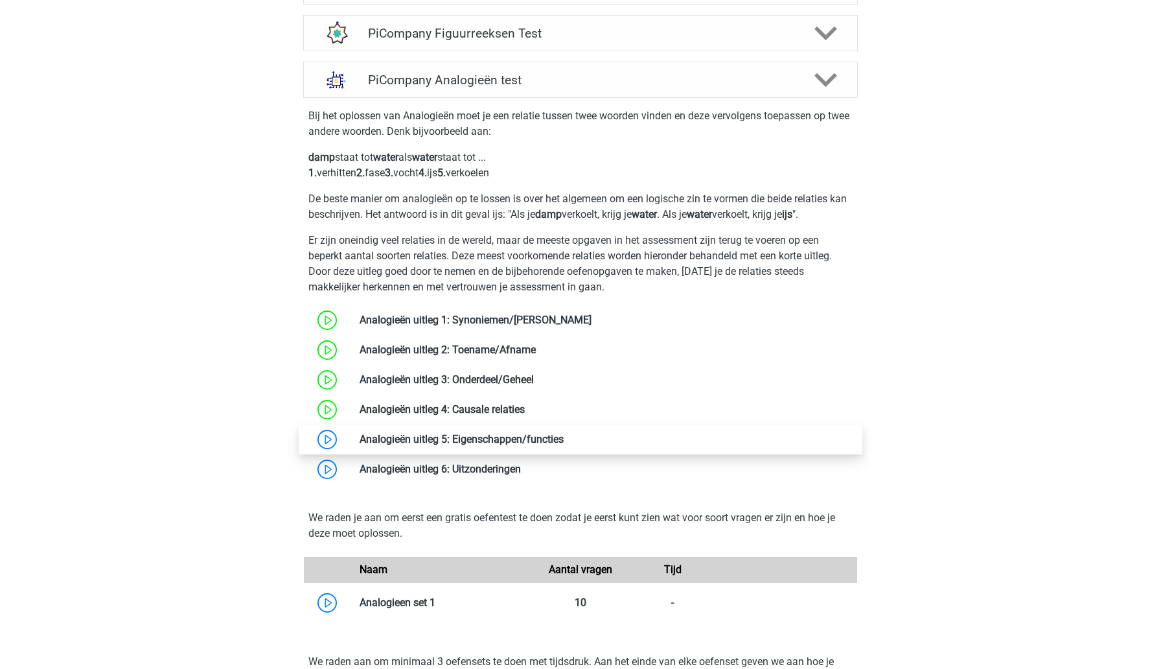
click at [564, 445] on link at bounding box center [564, 439] width 0 height 12
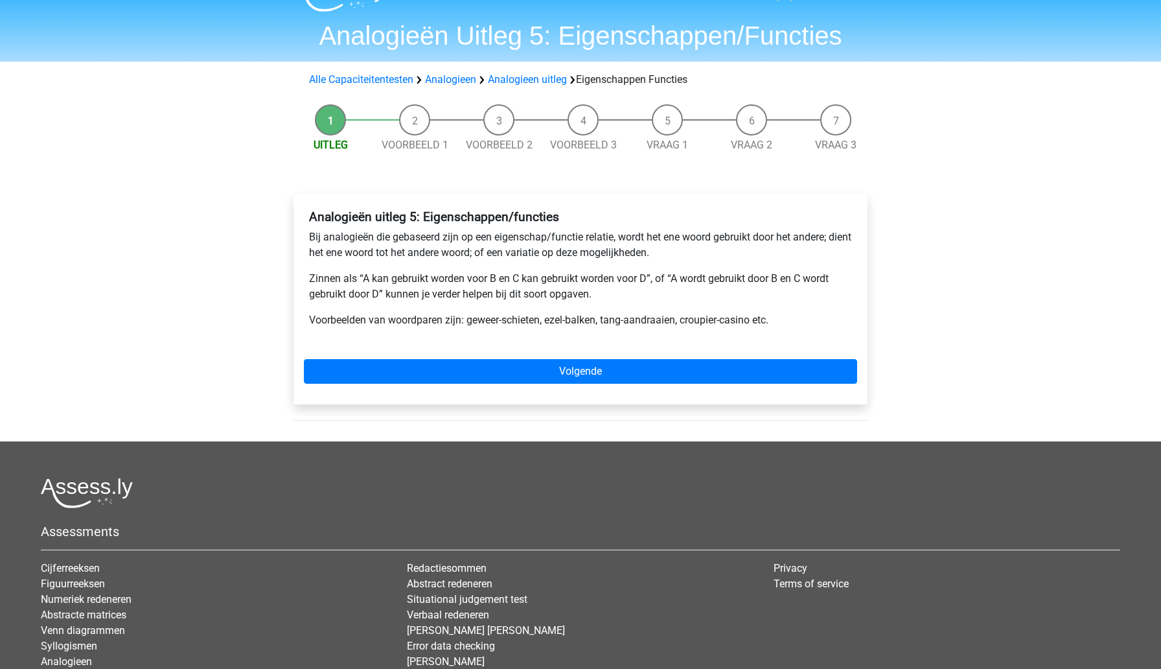
scroll to position [34, 0]
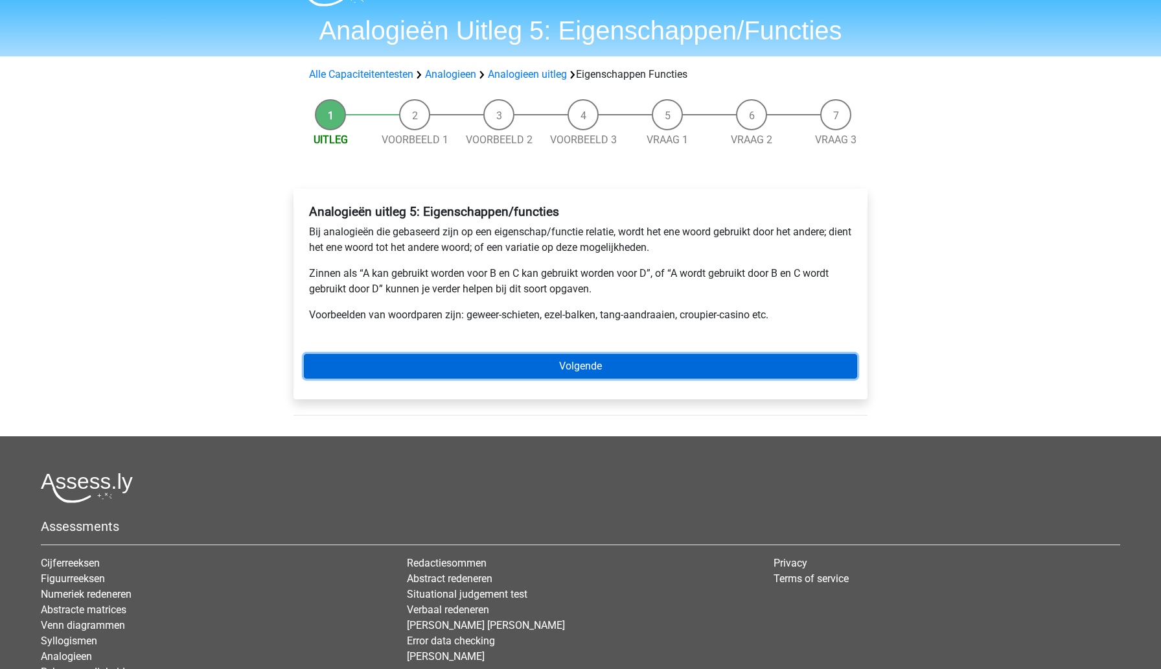
click at [529, 370] on link "Volgende" at bounding box center [580, 366] width 553 height 25
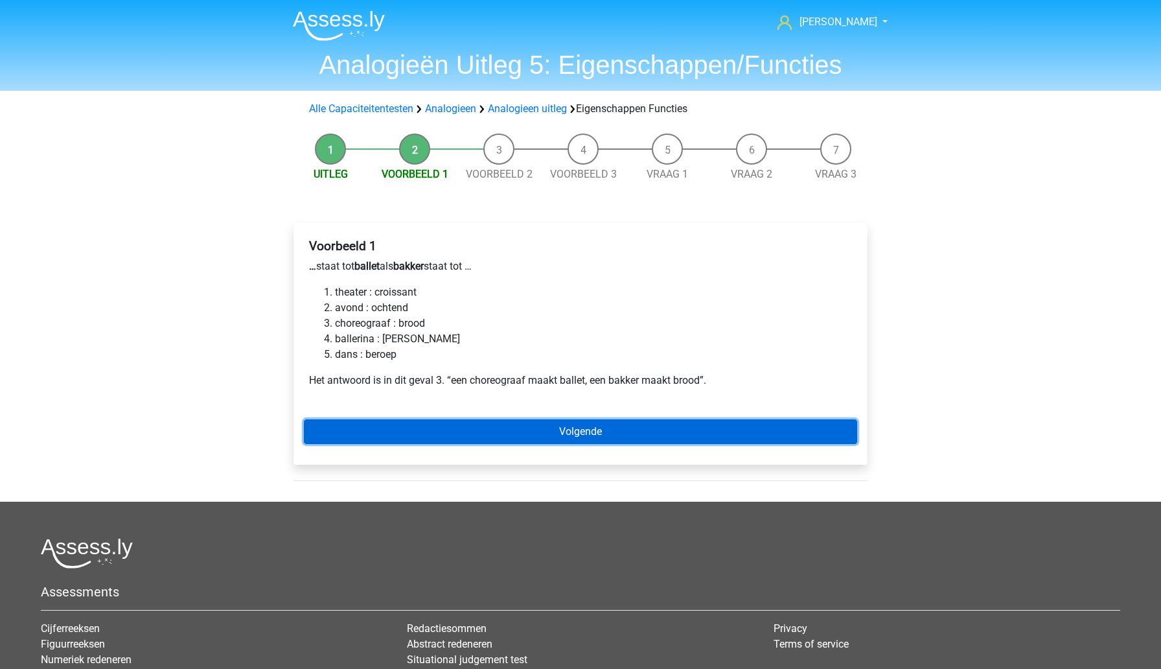
click at [439, 438] on link "Volgende" at bounding box center [580, 431] width 553 height 25
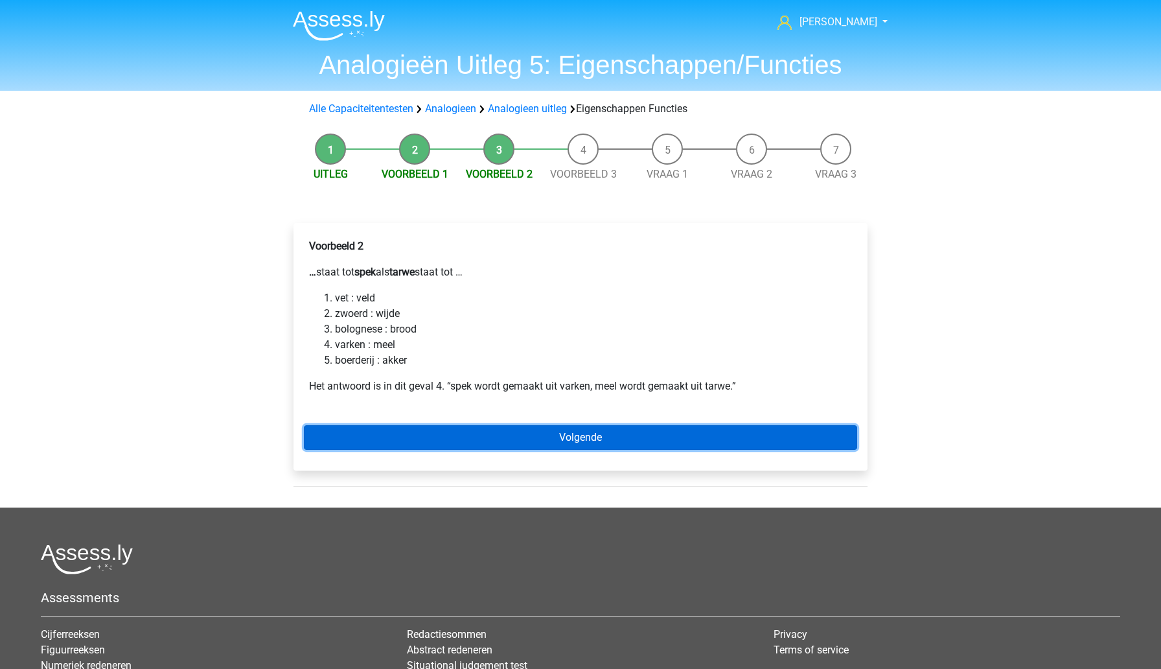
click at [461, 443] on link "Volgende" at bounding box center [580, 437] width 553 height 25
click at [451, 438] on link "Volgende" at bounding box center [580, 437] width 553 height 25
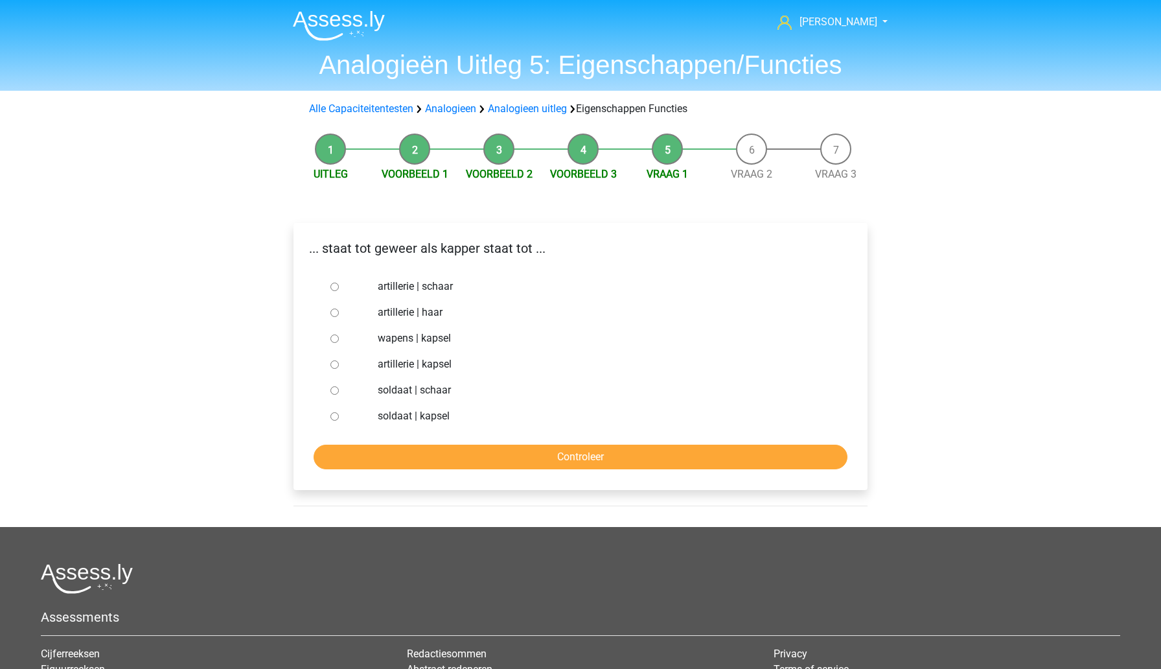
click at [335, 391] on input "soldaat | schaar" at bounding box center [334, 390] width 8 height 8
radio input "true"
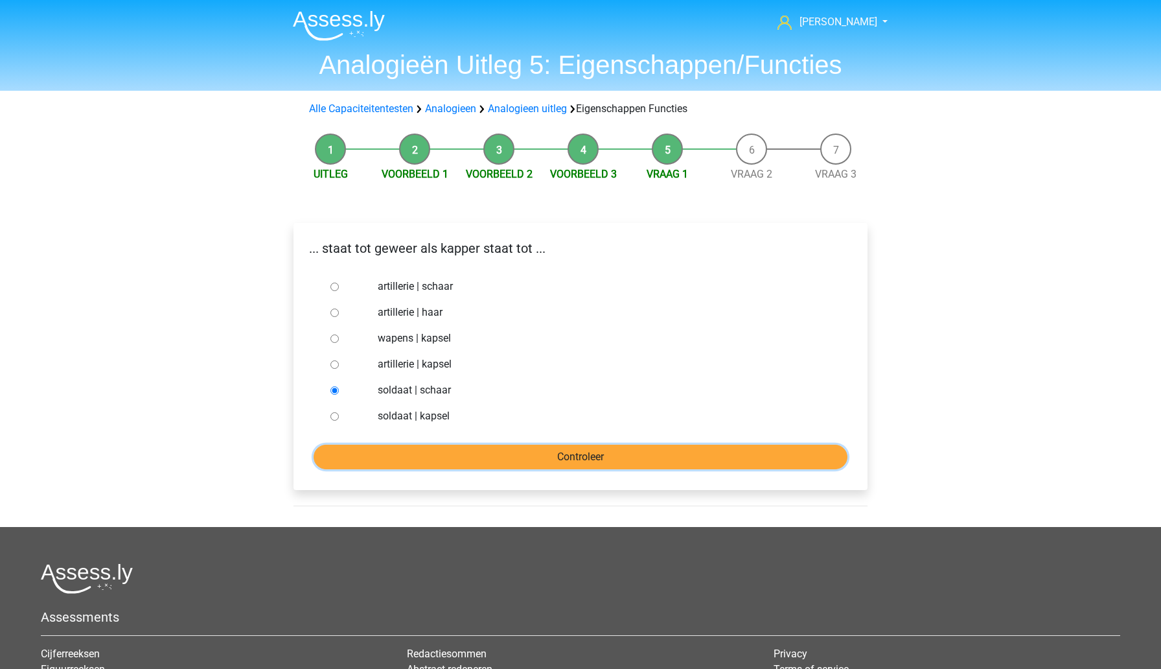
click at [429, 453] on input "Controleer" at bounding box center [581, 457] width 534 height 25
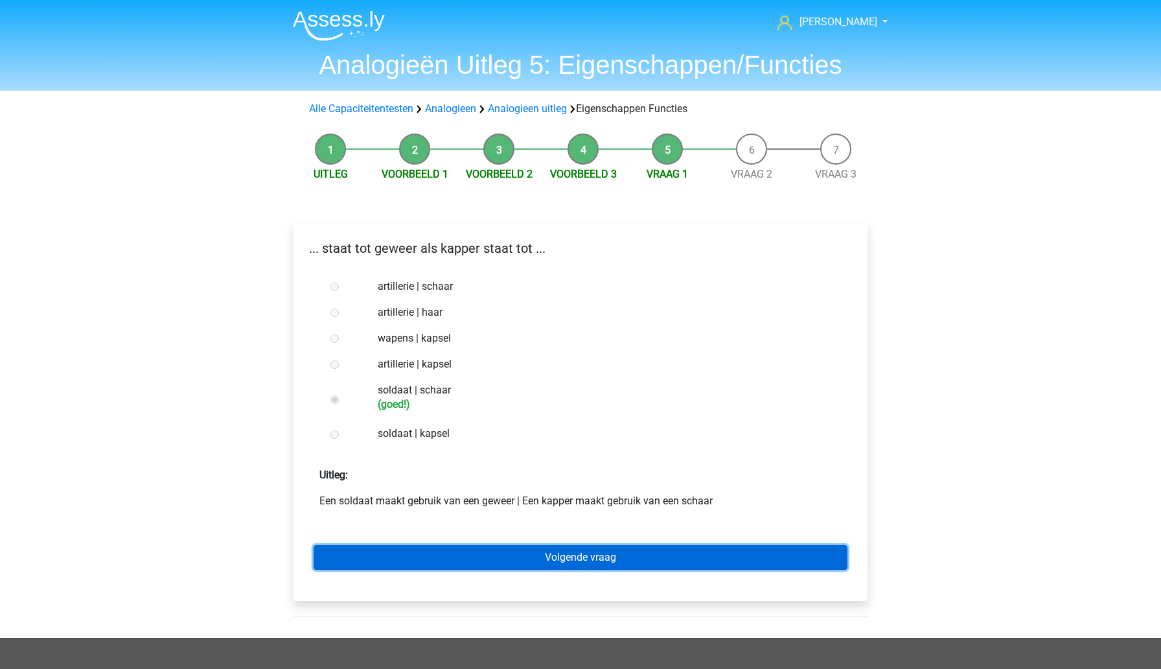
click at [462, 550] on link "Volgende vraag" at bounding box center [581, 557] width 534 height 25
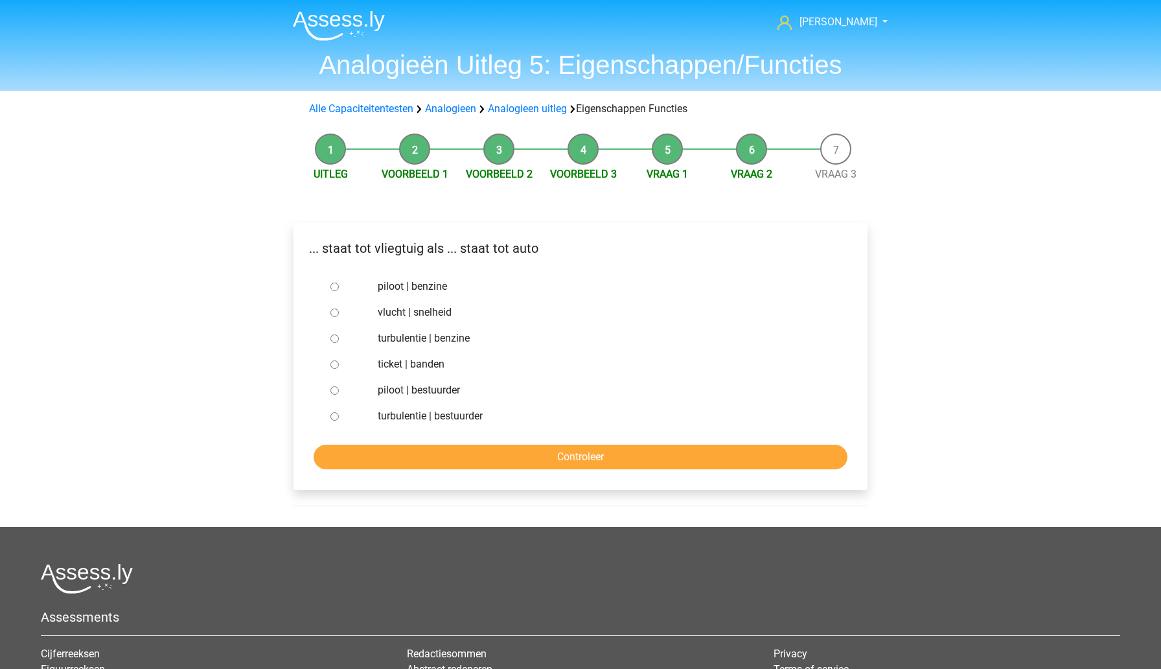
click at [334, 391] on input "piloot | bestuurder" at bounding box center [334, 390] width 8 height 8
radio input "true"
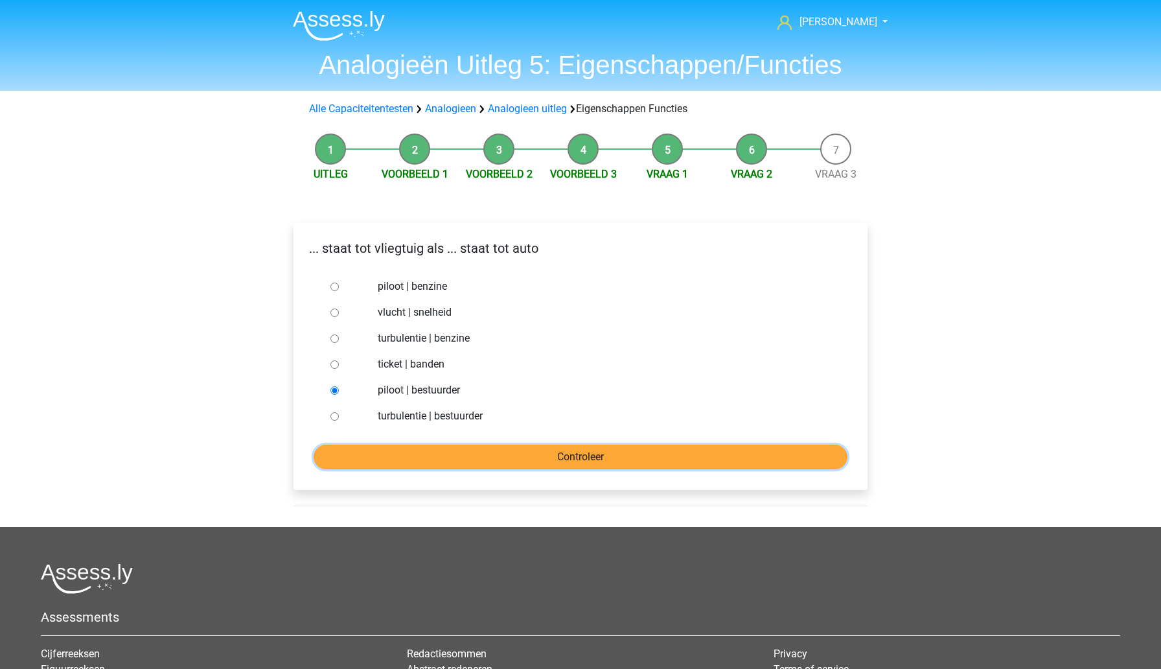
click at [404, 462] on input "Controleer" at bounding box center [581, 457] width 534 height 25
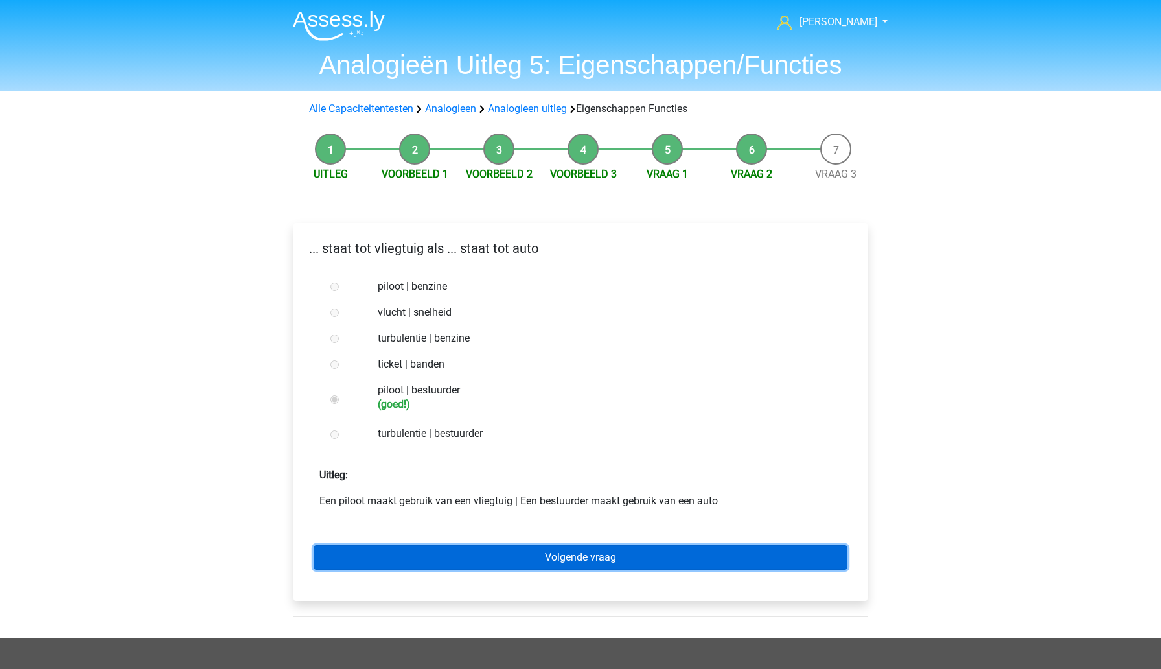
click at [465, 563] on link "Volgende vraag" at bounding box center [581, 557] width 534 height 25
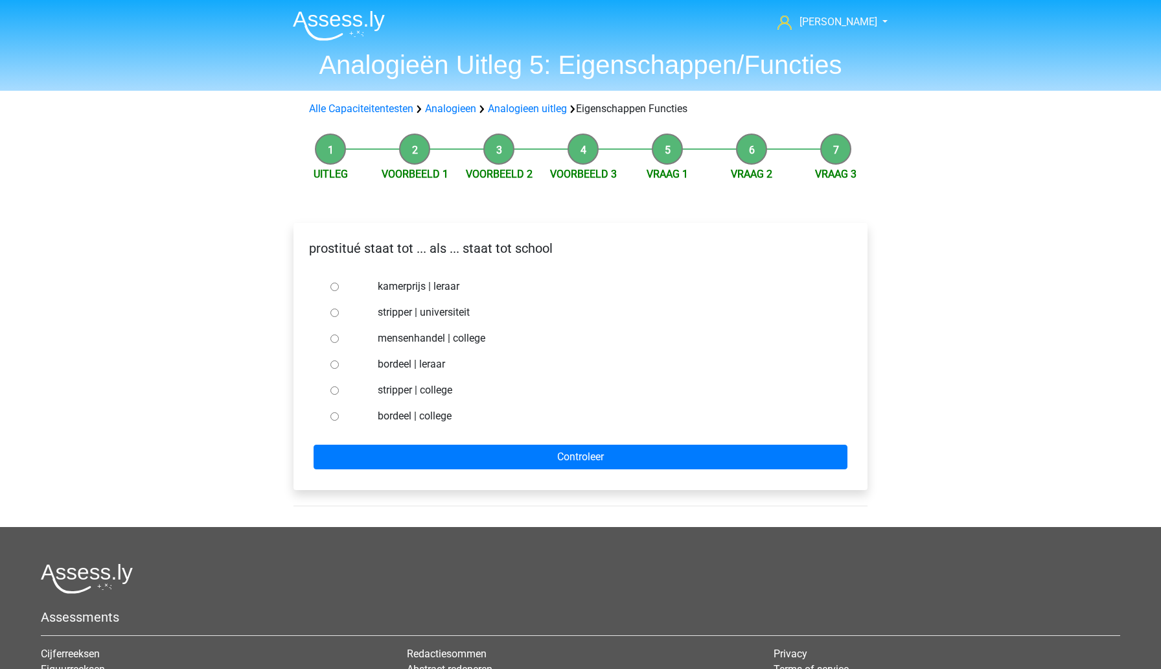
click at [334, 367] on input "bordeel | leraar" at bounding box center [334, 364] width 8 height 8
radio input "true"
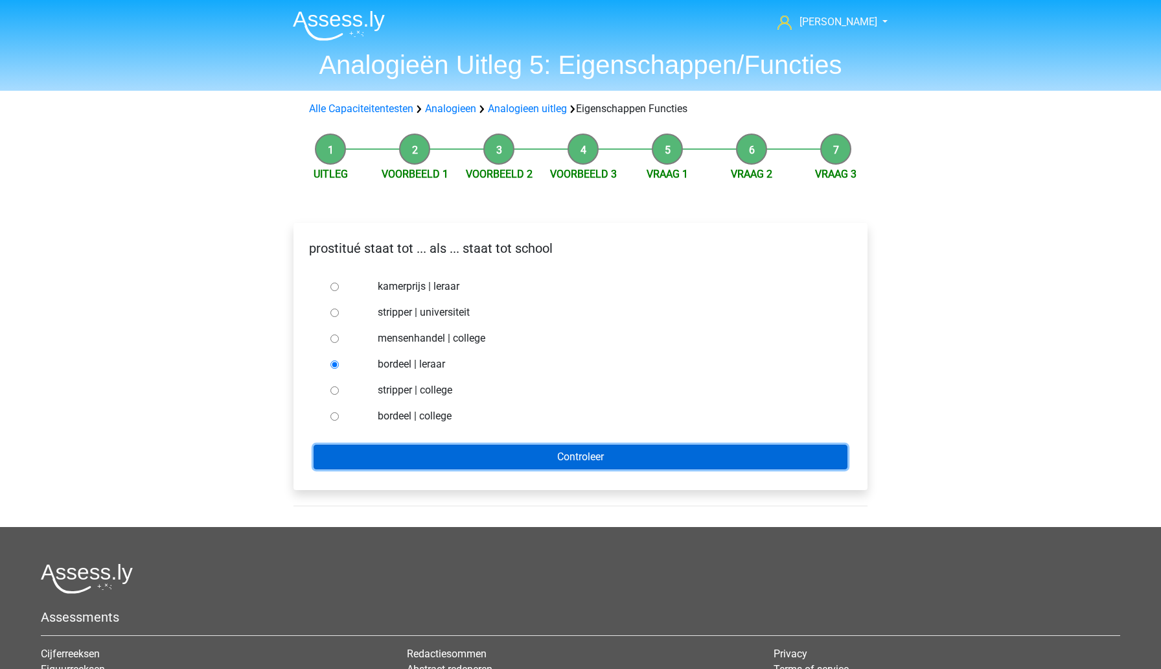
click at [417, 463] on input "Controleer" at bounding box center [581, 457] width 534 height 25
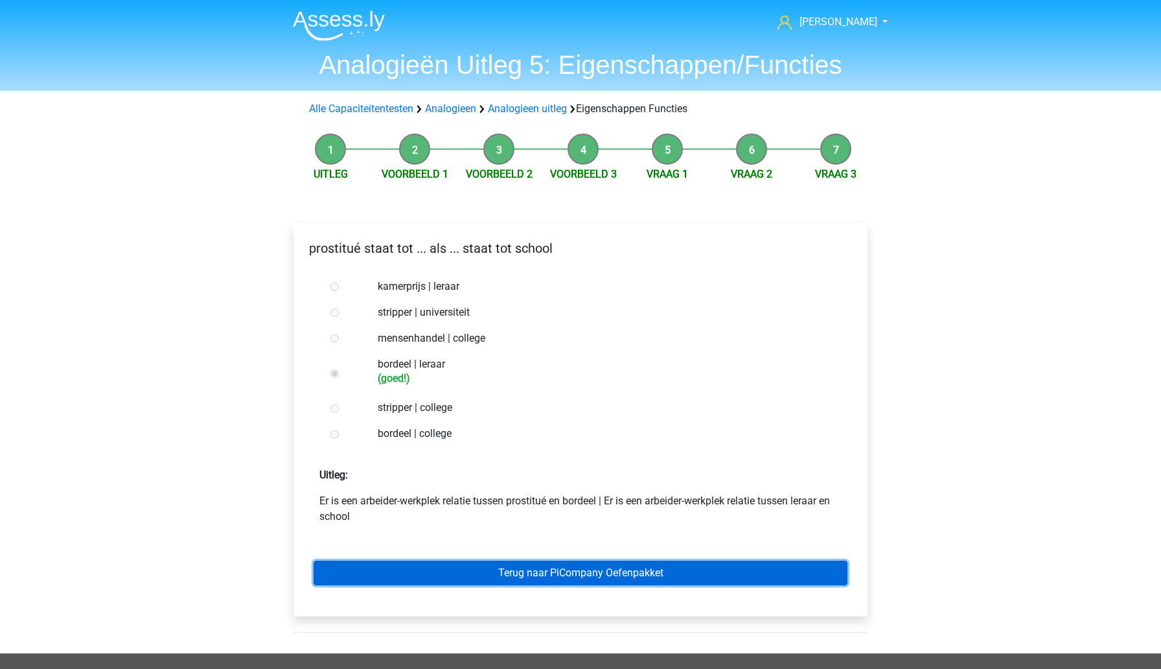
click at [474, 578] on link "Terug naar PiCompany Oefenpakket" at bounding box center [581, 572] width 534 height 25
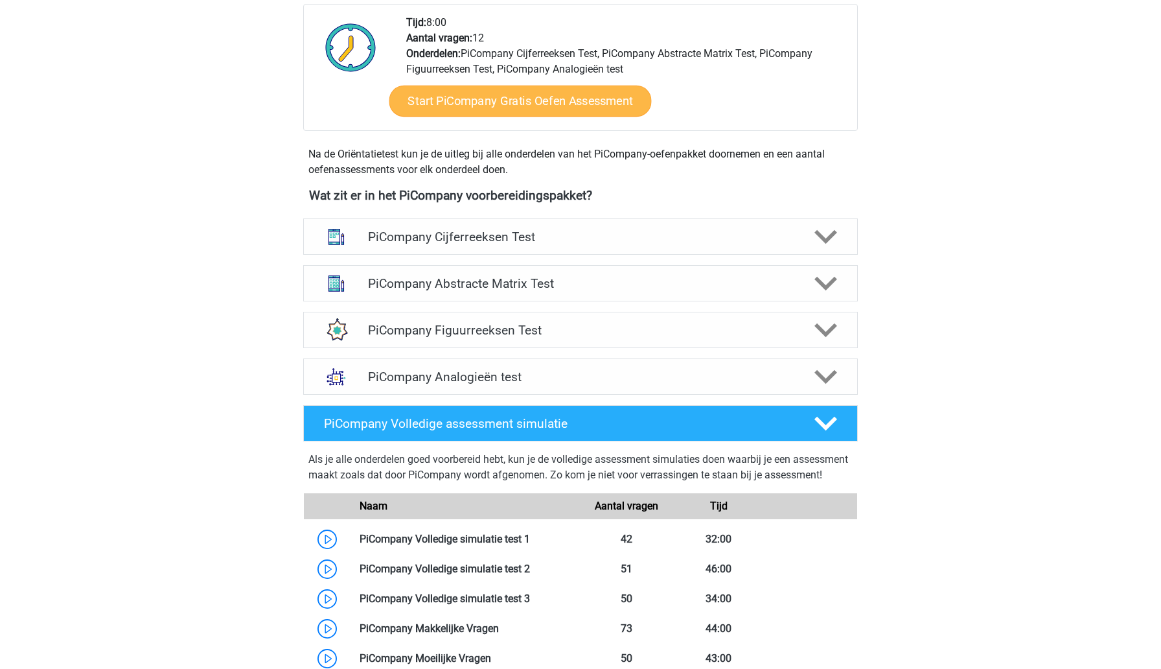
scroll to position [346, 0]
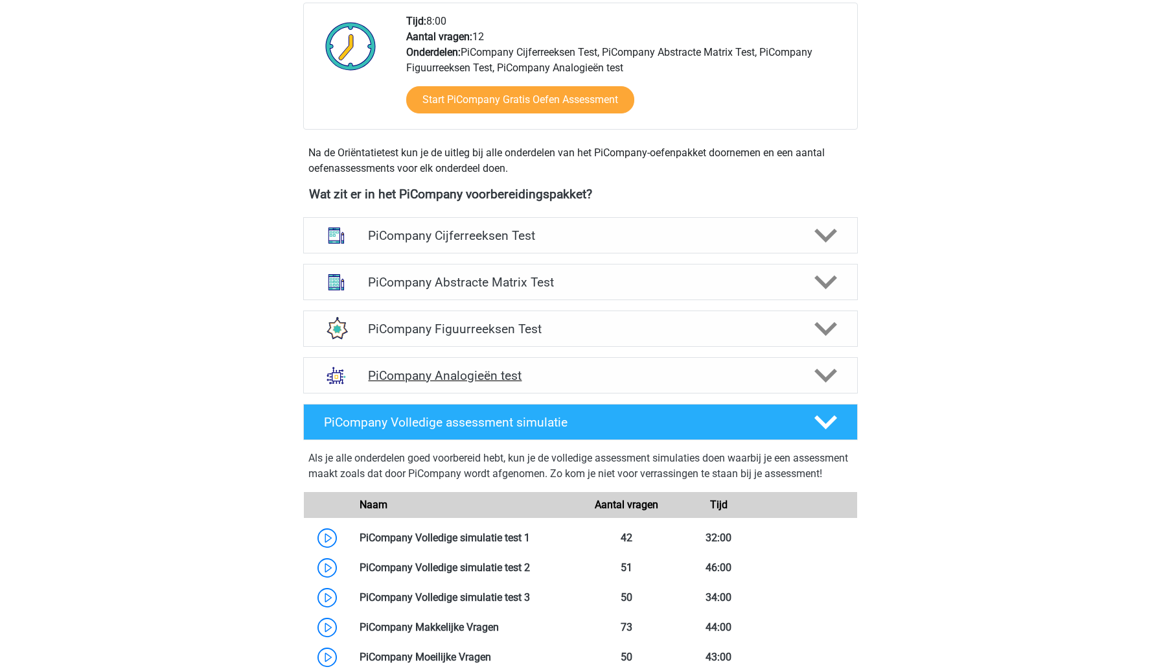
click at [540, 393] on div "PiCompany Analogieën test" at bounding box center [580, 375] width 555 height 36
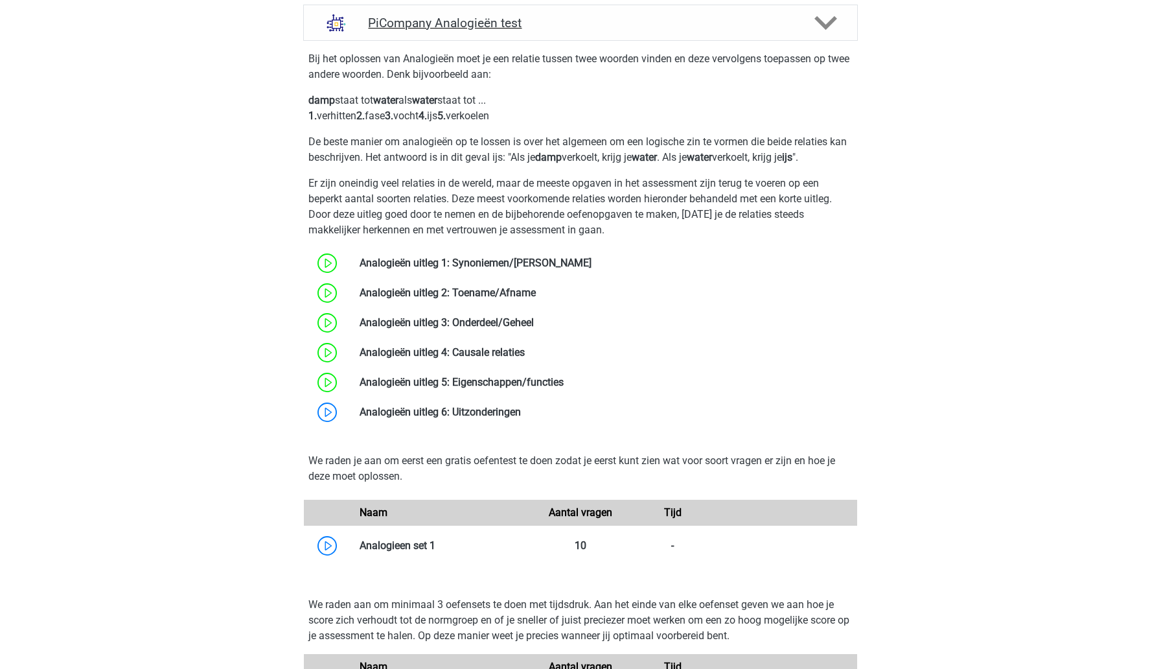
scroll to position [710, 0]
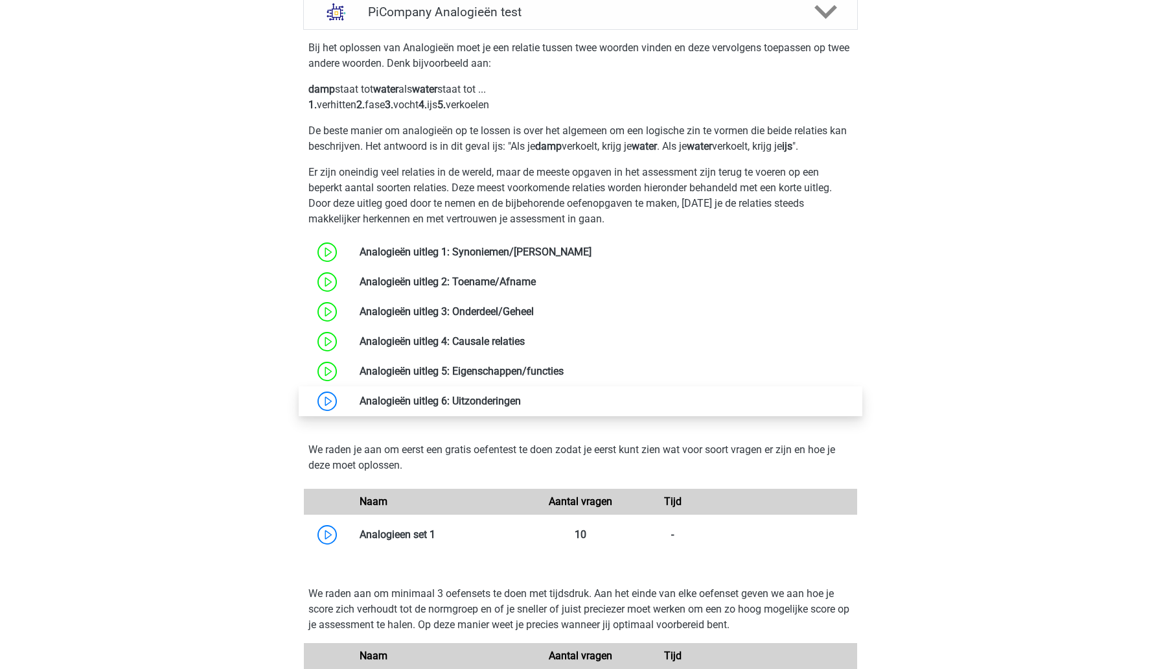
click at [521, 407] on link at bounding box center [521, 401] width 0 height 12
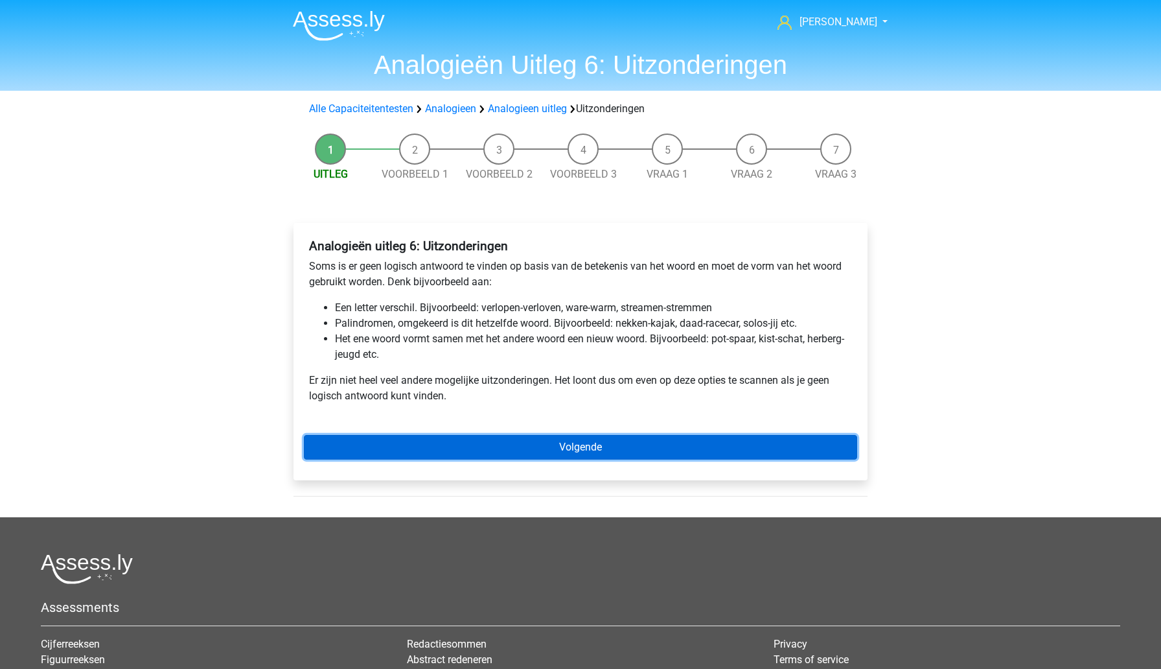
click at [527, 456] on link "Volgende" at bounding box center [580, 447] width 553 height 25
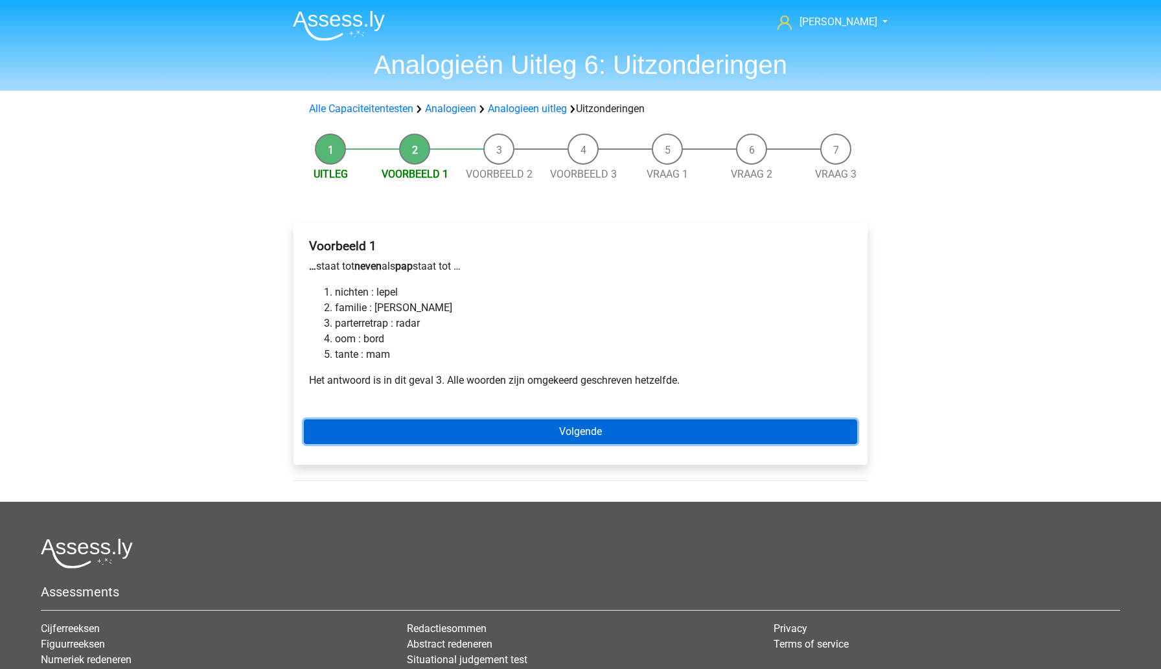
click at [494, 433] on link "Volgende" at bounding box center [580, 431] width 553 height 25
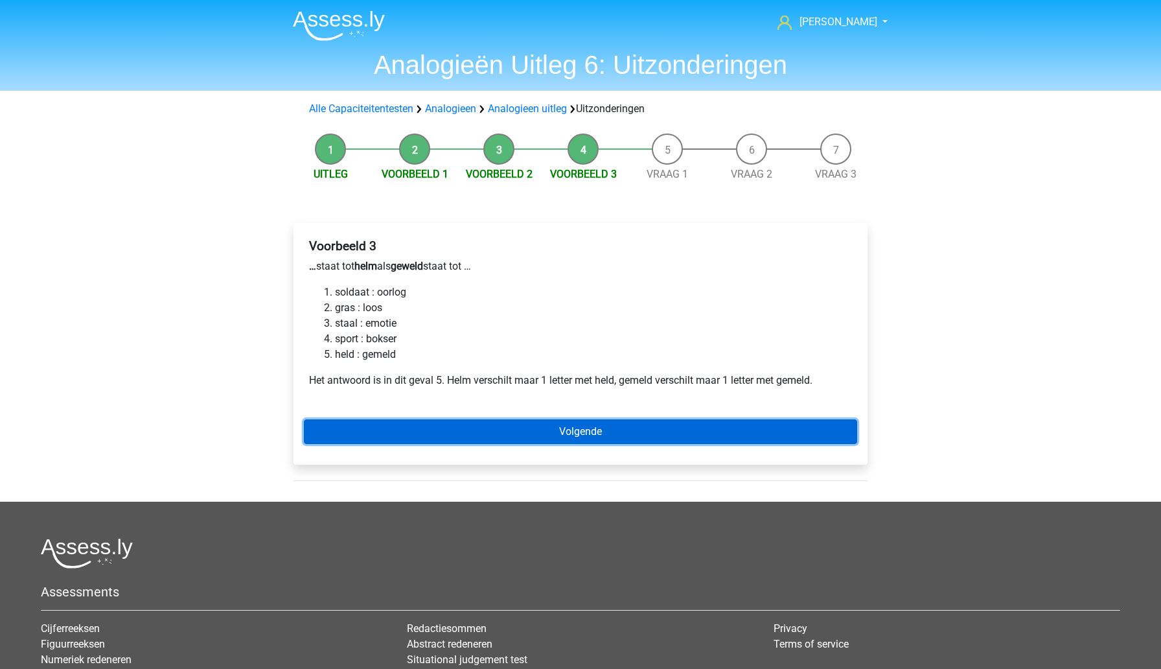
click at [494, 433] on link "Volgende" at bounding box center [580, 431] width 553 height 25
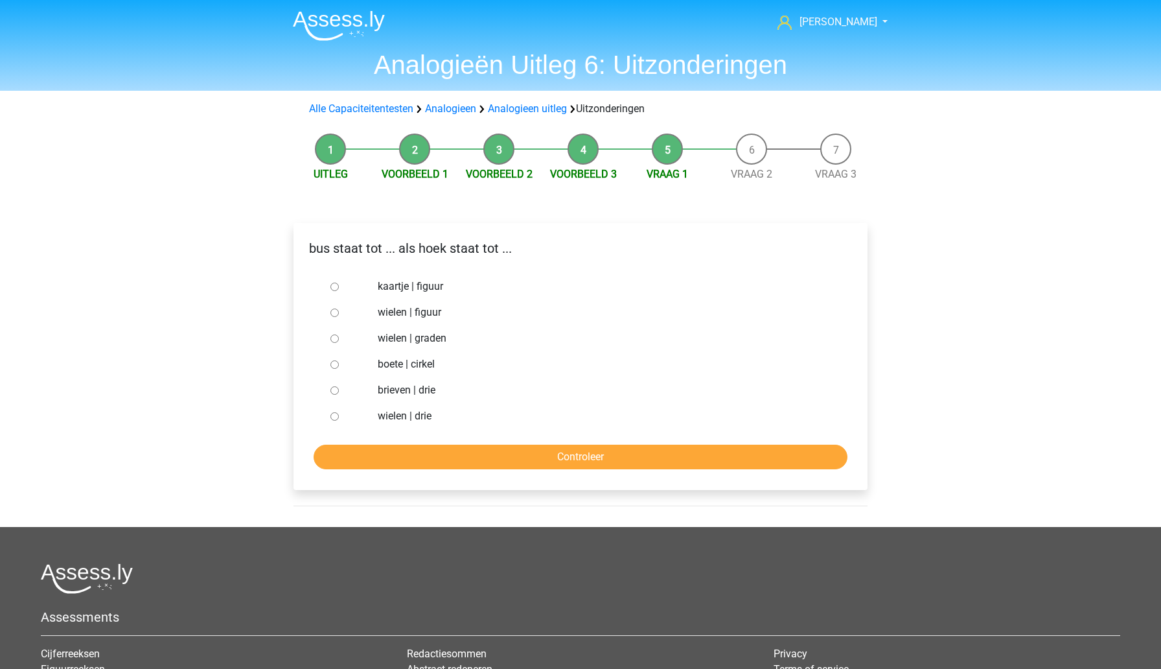
click at [335, 290] on input "kaartje | figuur" at bounding box center [334, 287] width 8 height 8
radio input "true"
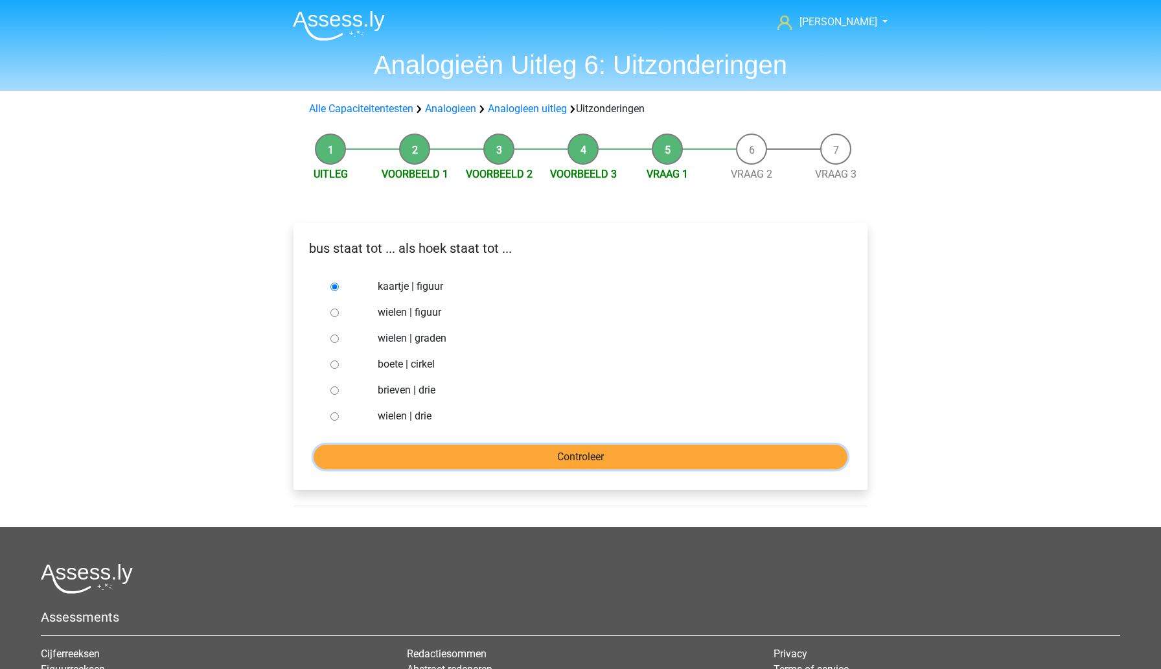
click at [461, 450] on input "Controleer" at bounding box center [581, 457] width 534 height 25
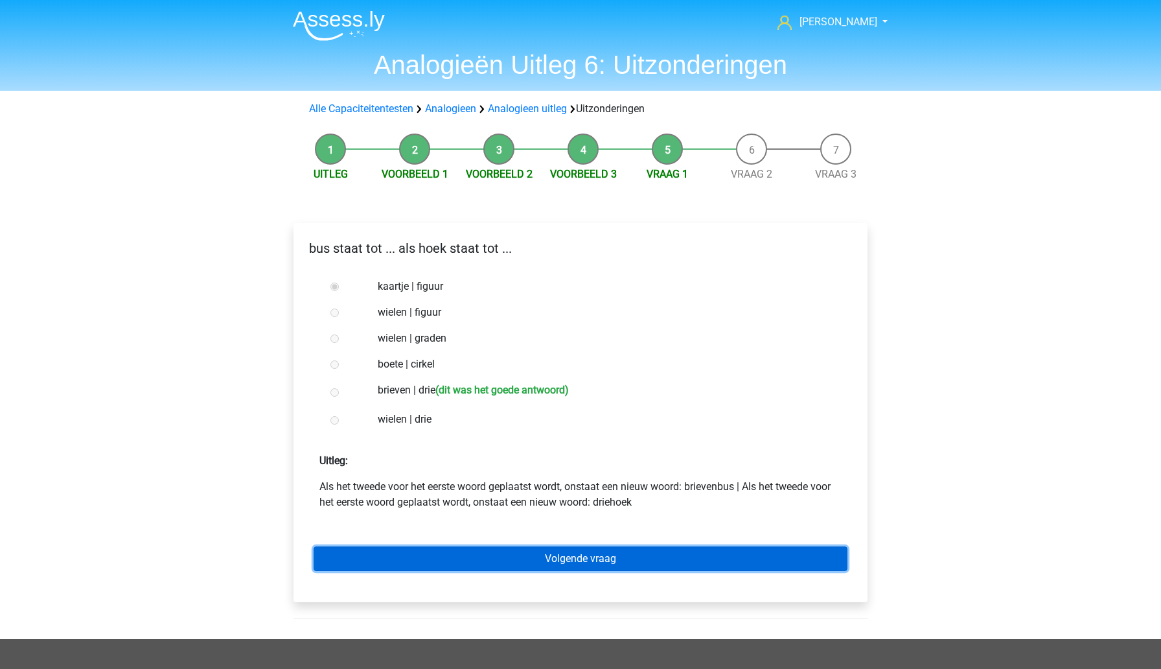
click at [494, 559] on link "Volgende vraag" at bounding box center [581, 558] width 534 height 25
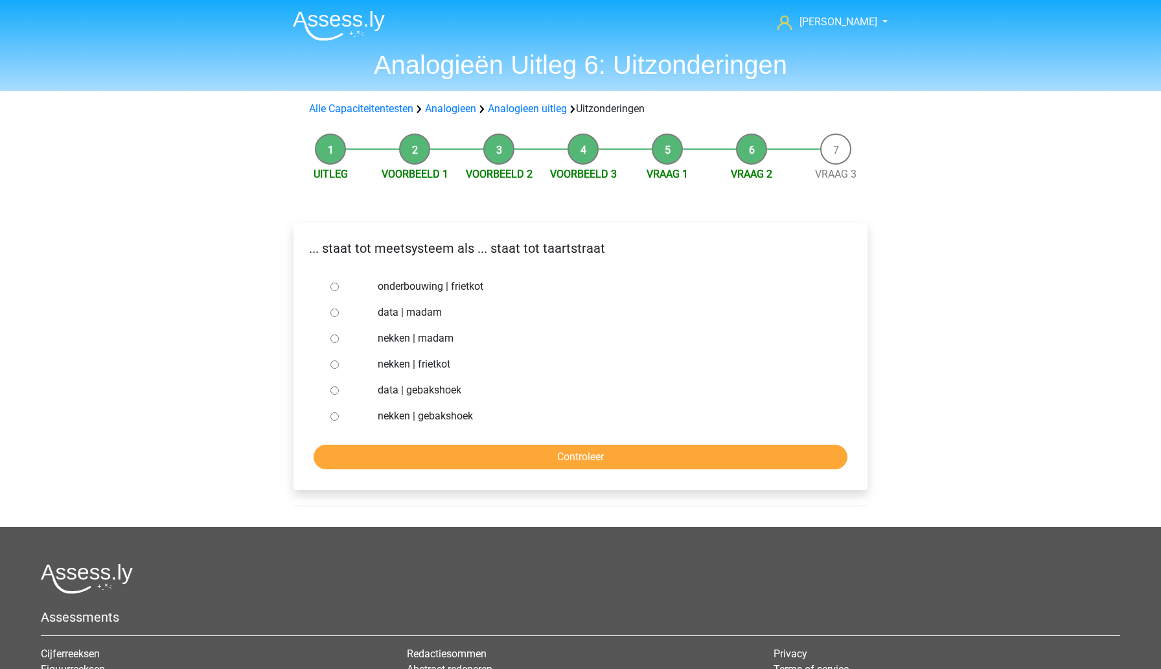
click at [332, 340] on input "nekken | madam" at bounding box center [334, 338] width 8 height 8
radio input "true"
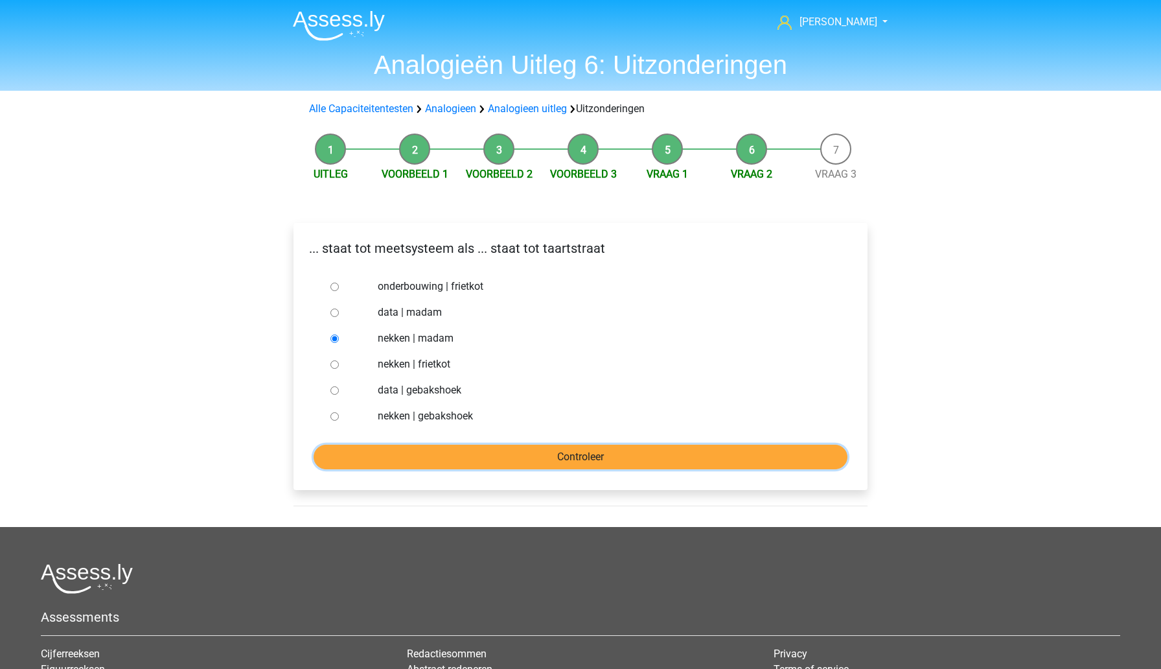
click at [457, 450] on input "Controleer" at bounding box center [581, 457] width 534 height 25
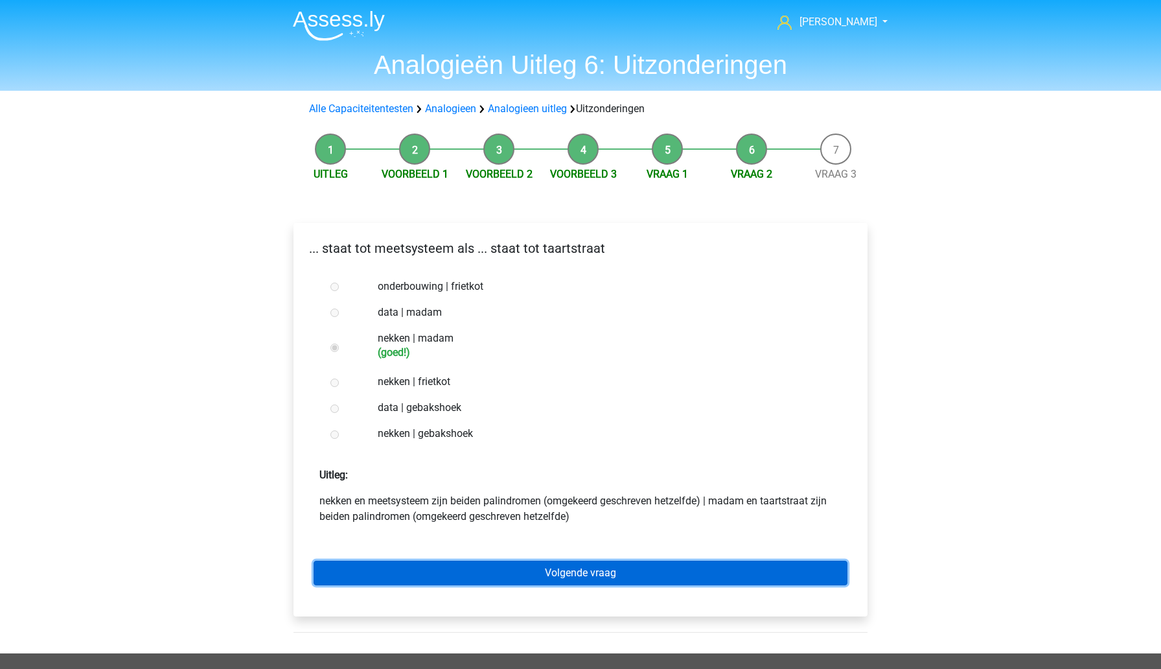
click at [473, 575] on link "Volgende vraag" at bounding box center [581, 572] width 534 height 25
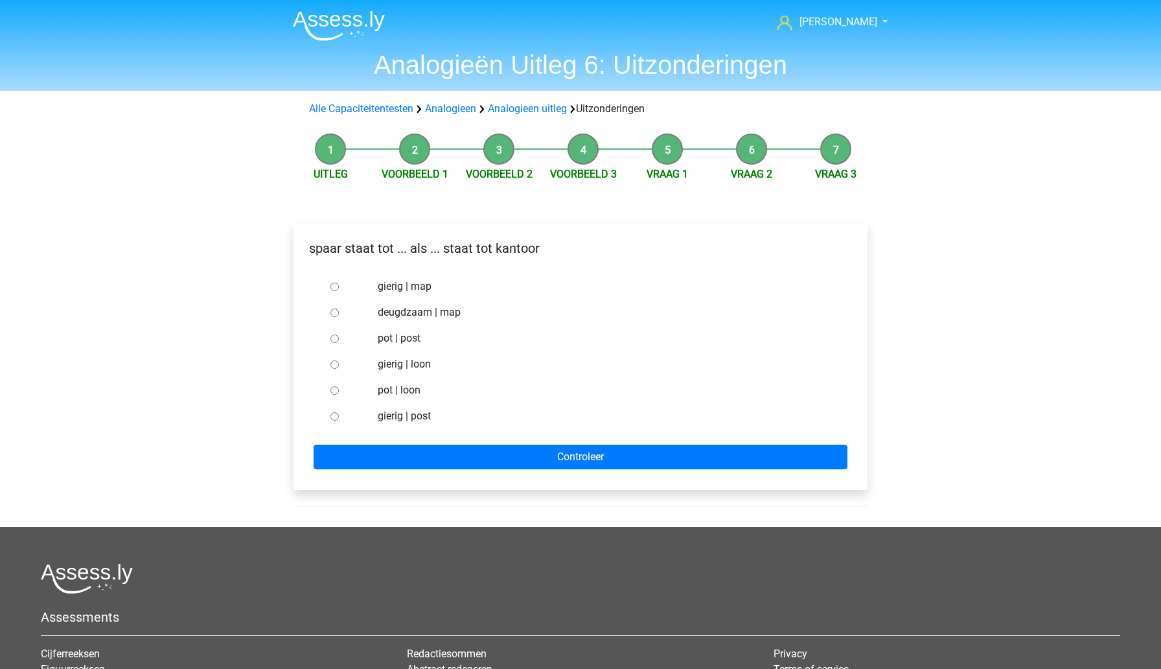
click at [329, 338] on div at bounding box center [346, 338] width 43 height 26
click at [337, 340] on input "pot | post" at bounding box center [334, 338] width 8 height 8
radio input "true"
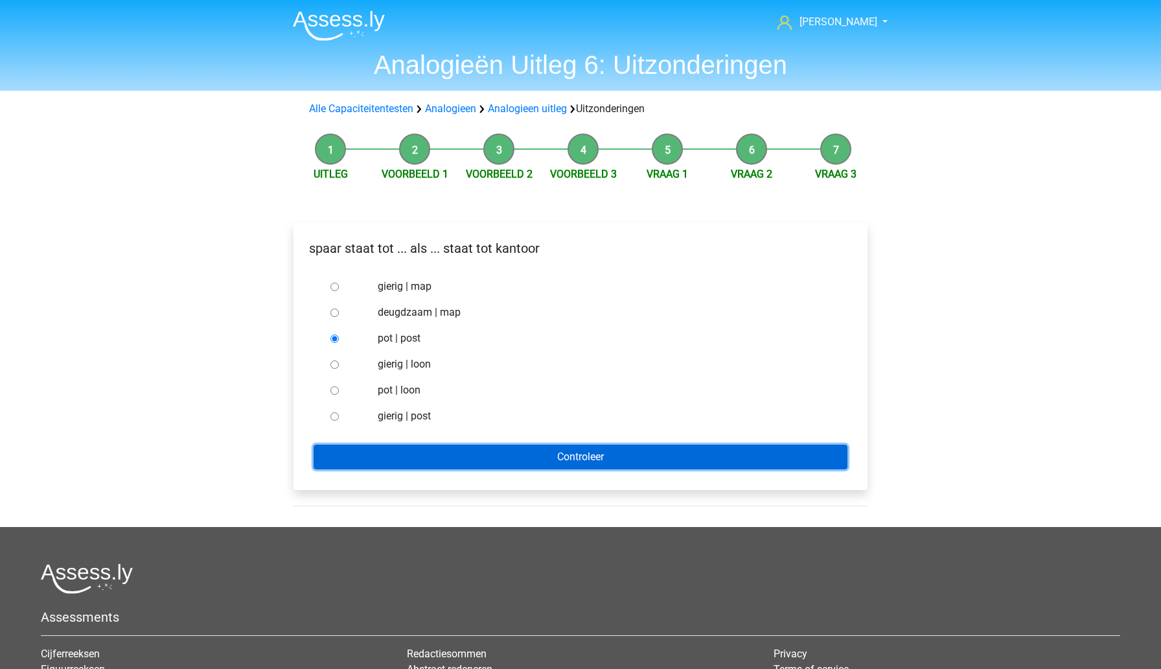
click at [479, 456] on input "Controleer" at bounding box center [581, 457] width 534 height 25
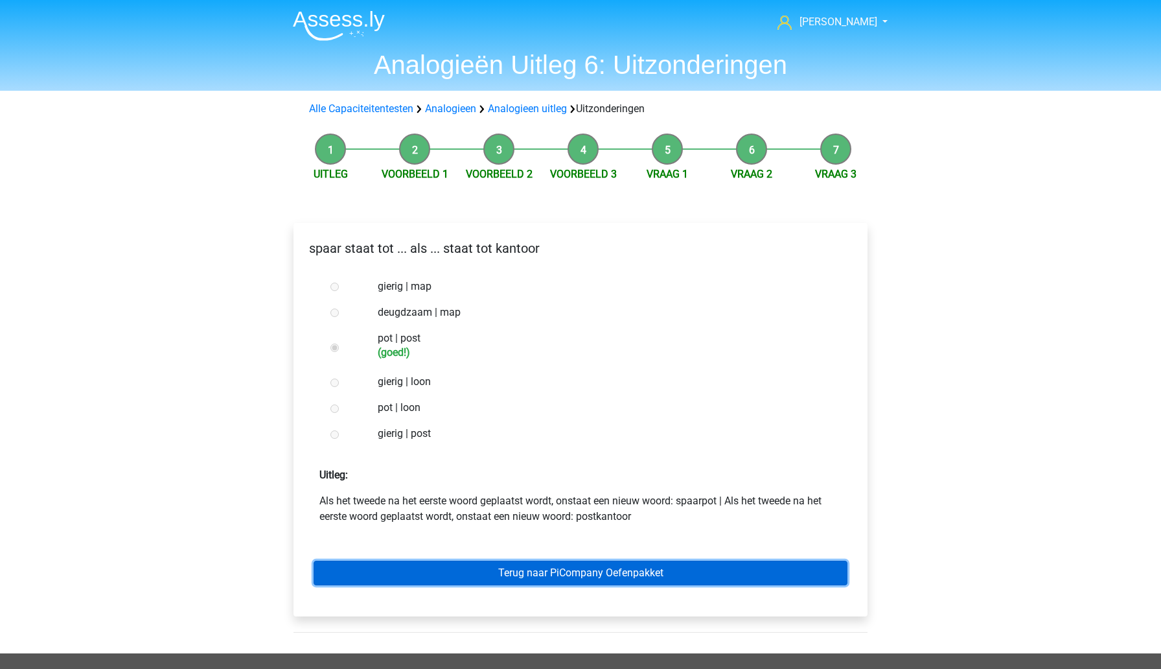
click at [488, 572] on link "Terug naar PiCompany Oefenpakket" at bounding box center [581, 572] width 534 height 25
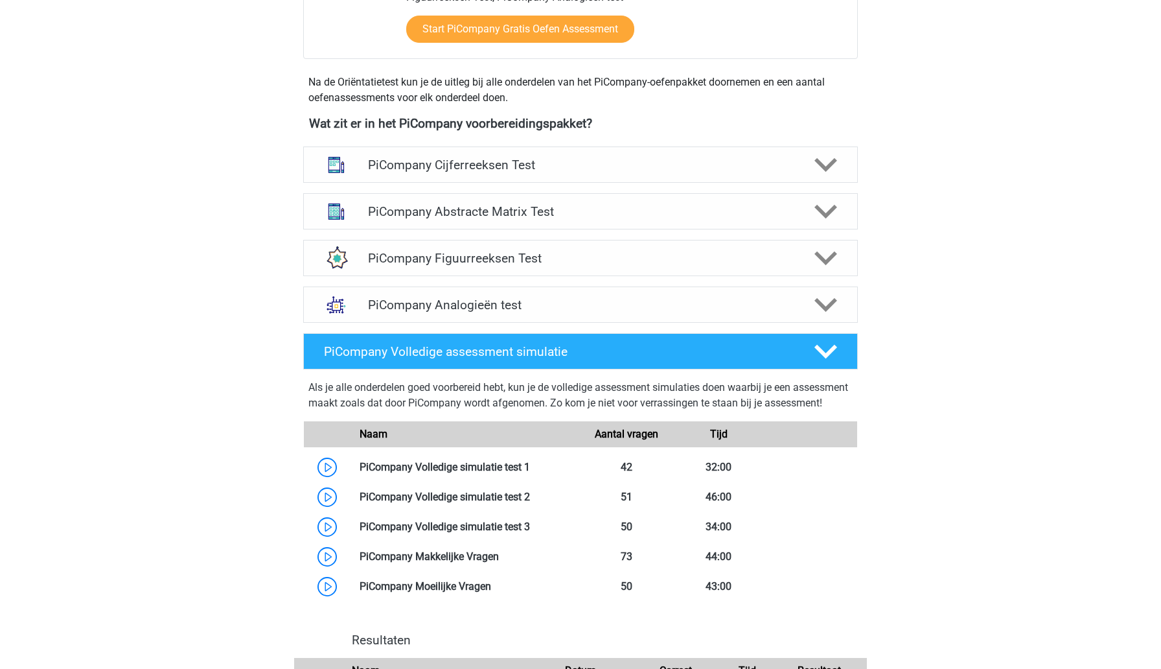
scroll to position [408, 0]
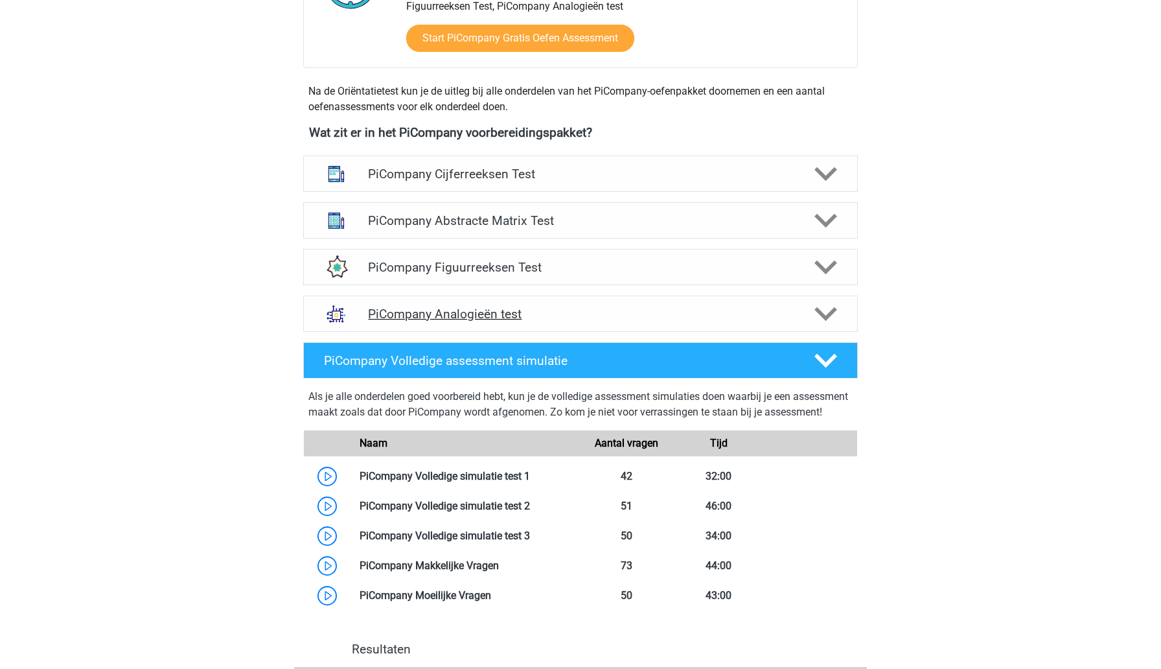
click at [594, 321] on h4 "PiCompany Analogieën test" at bounding box center [580, 313] width 424 height 15
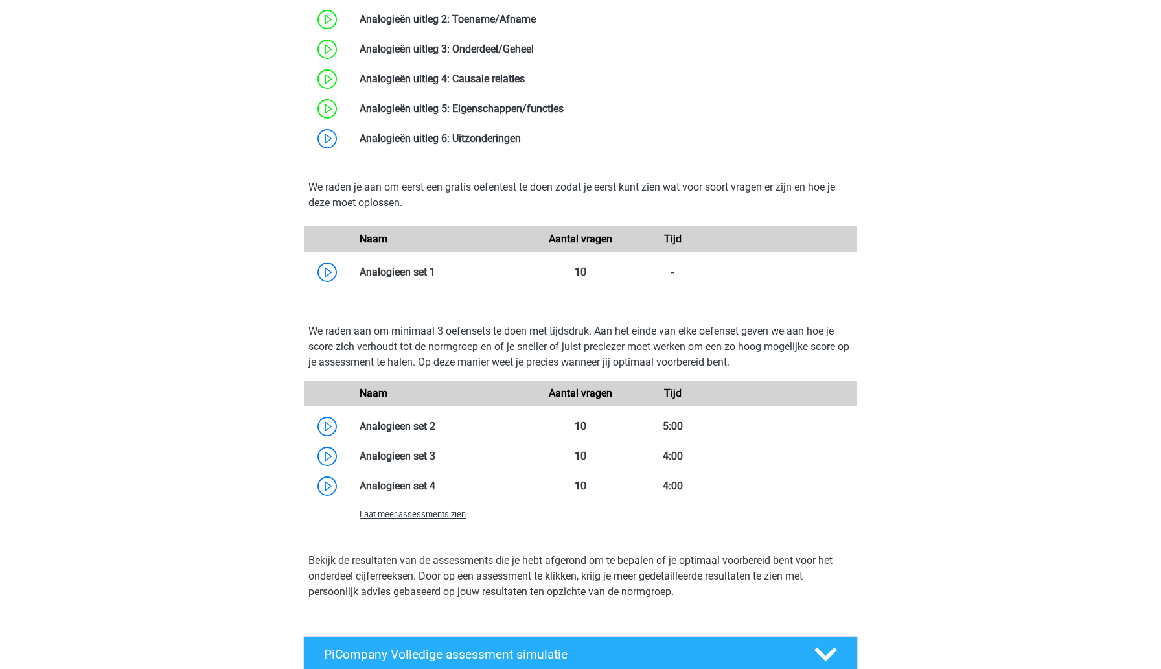
scroll to position [967, 0]
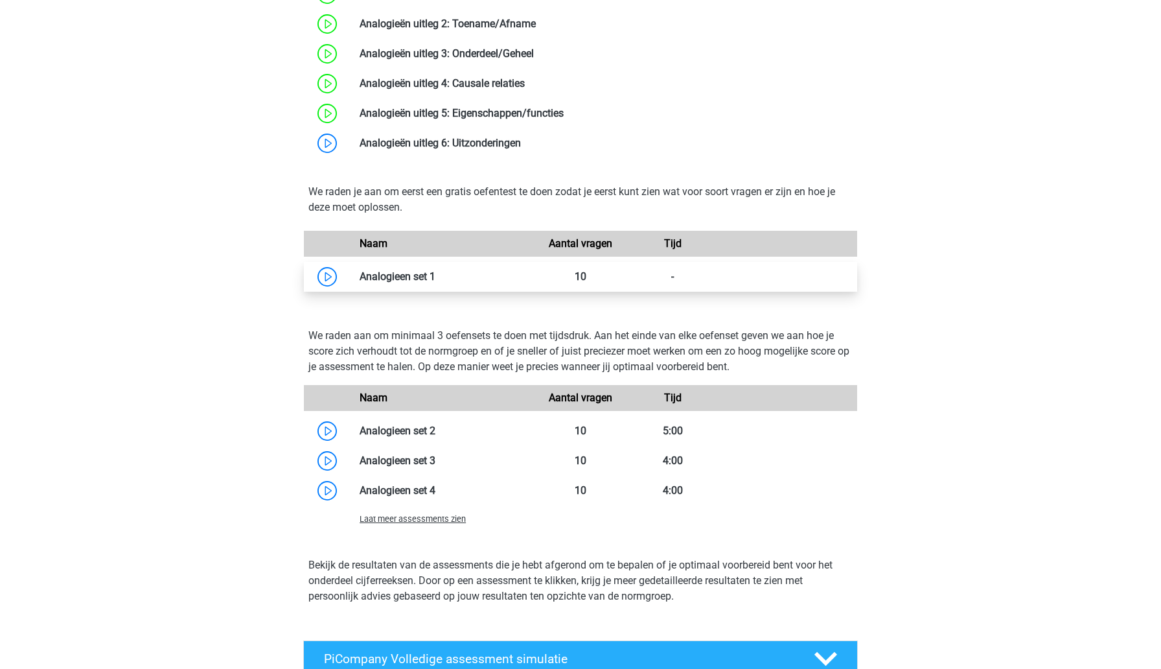
click at [435, 283] on link at bounding box center [435, 276] width 0 height 12
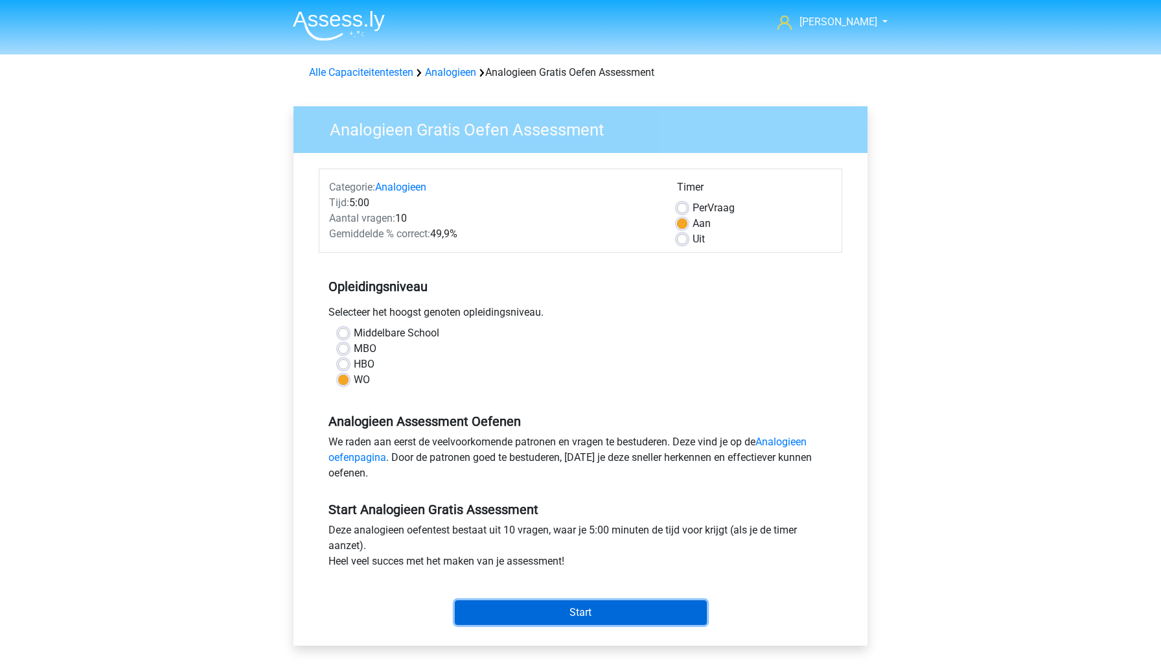
click at [504, 610] on input "Start" at bounding box center [581, 612] width 252 height 25
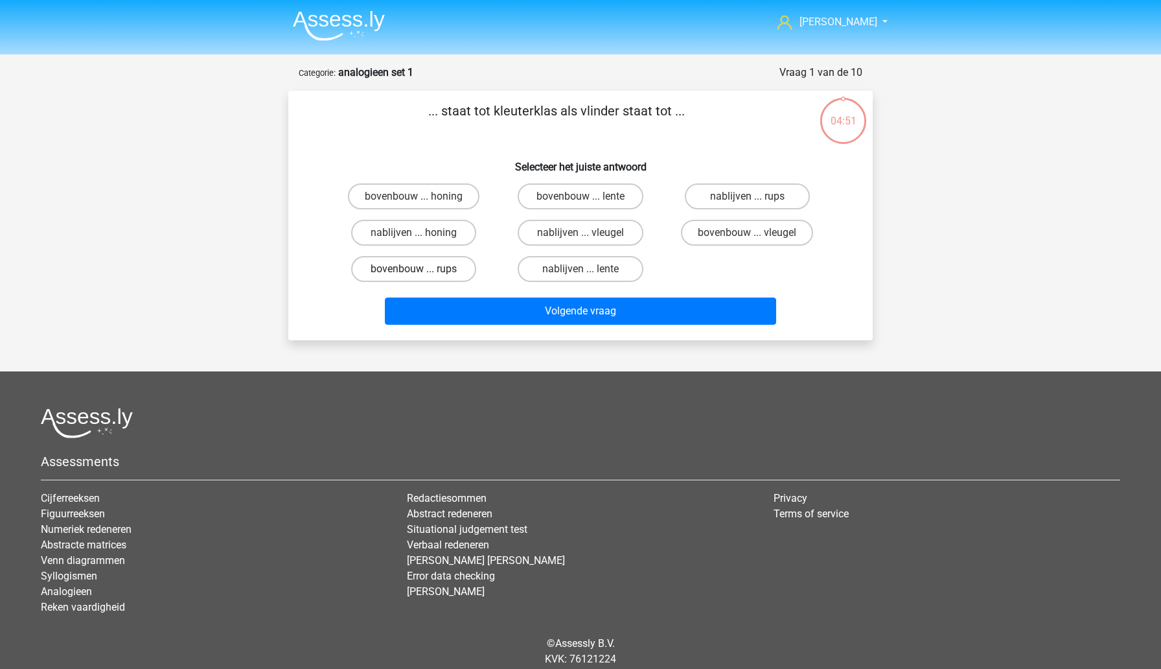
click at [461, 270] on label "bovenbouw ... rups" at bounding box center [413, 269] width 125 height 26
click at [422, 270] on input "bovenbouw ... rups" at bounding box center [418, 273] width 8 height 8
radio input "true"
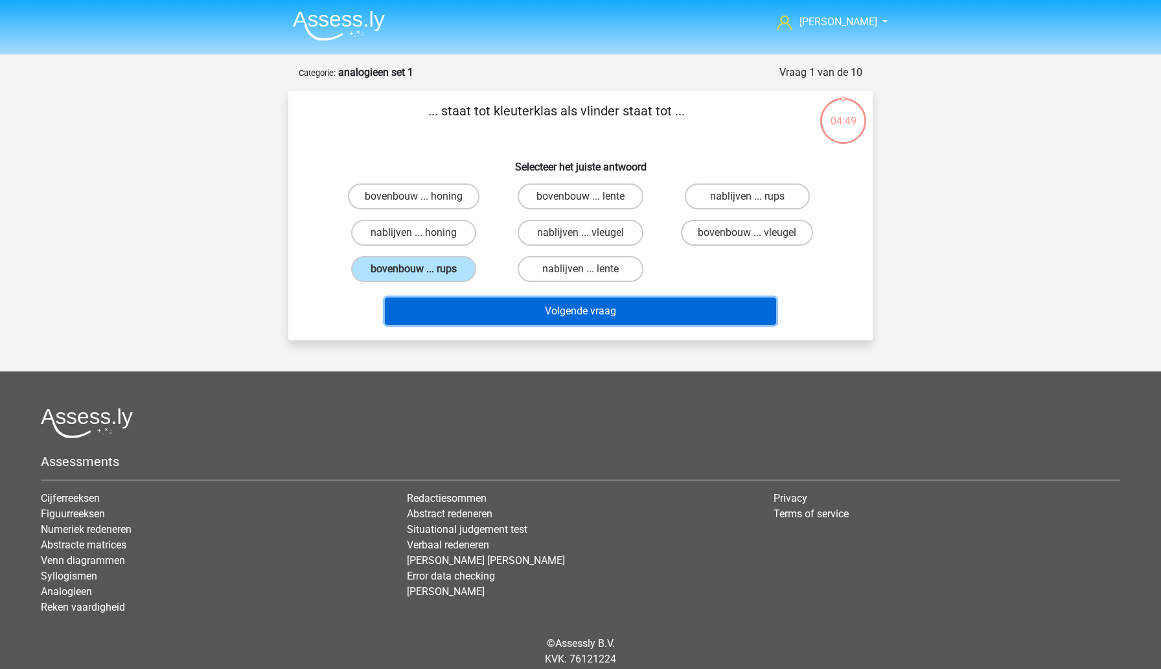
click at [511, 310] on button "Volgende vraag" at bounding box center [581, 310] width 392 height 27
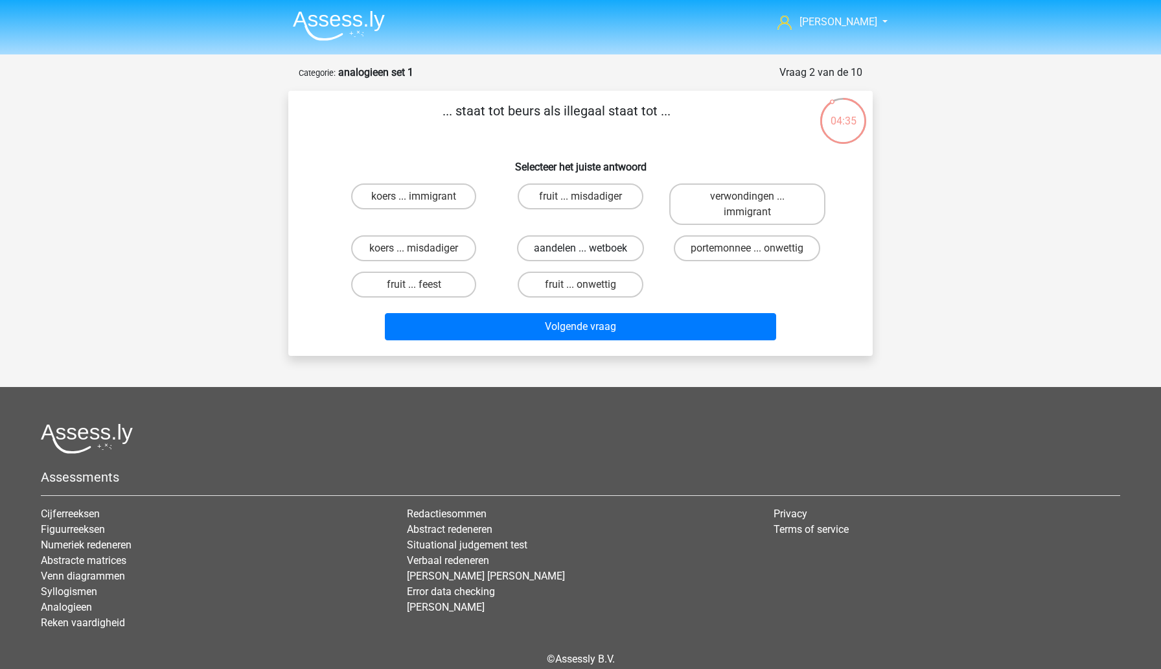
click at [544, 255] on label "aandelen ... wetboek" at bounding box center [580, 248] width 127 height 26
click at [581, 255] on input "aandelen ... wetboek" at bounding box center [585, 252] width 8 height 8
radio input "true"
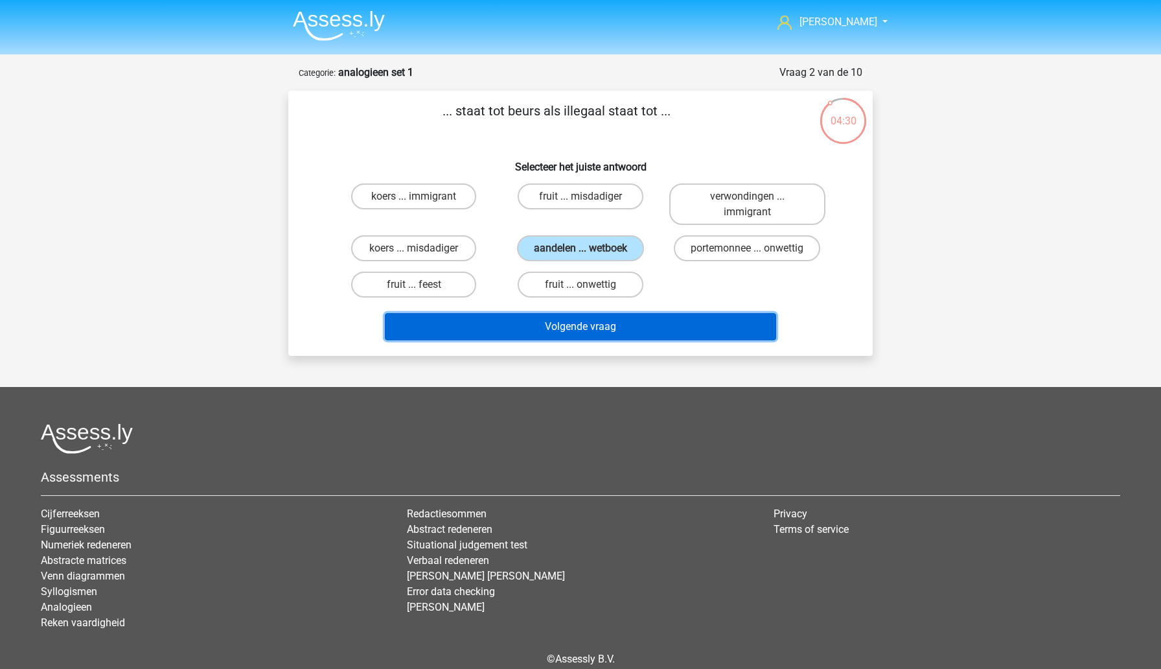
click at [522, 332] on button "Volgende vraag" at bounding box center [581, 326] width 392 height 27
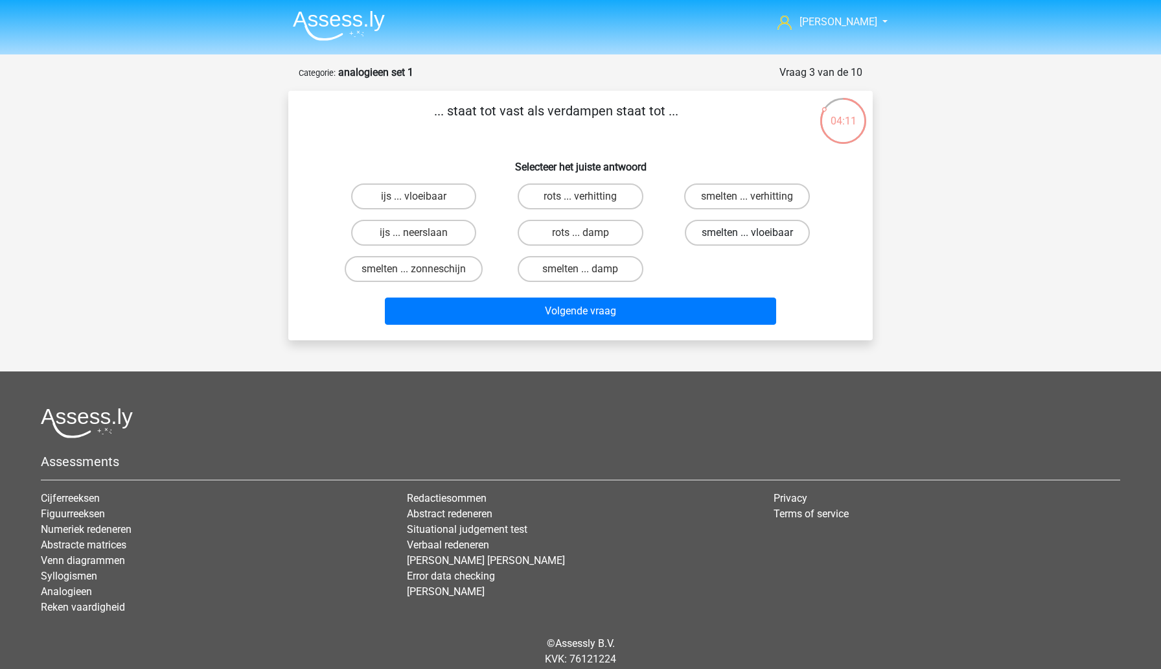
click at [711, 235] on label "smelten ... vloeibaar" at bounding box center [747, 233] width 125 height 26
click at [747, 235] on input "smelten ... vloeibaar" at bounding box center [751, 237] width 8 height 8
radio input "true"
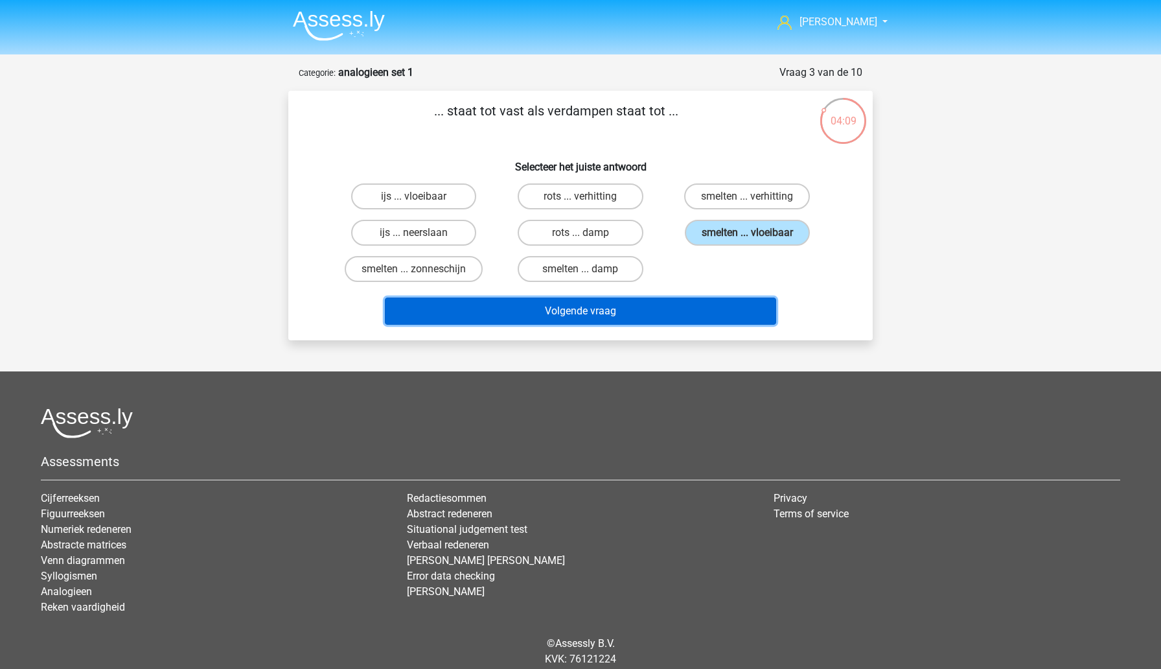
click at [688, 316] on button "Volgende vraag" at bounding box center [581, 310] width 392 height 27
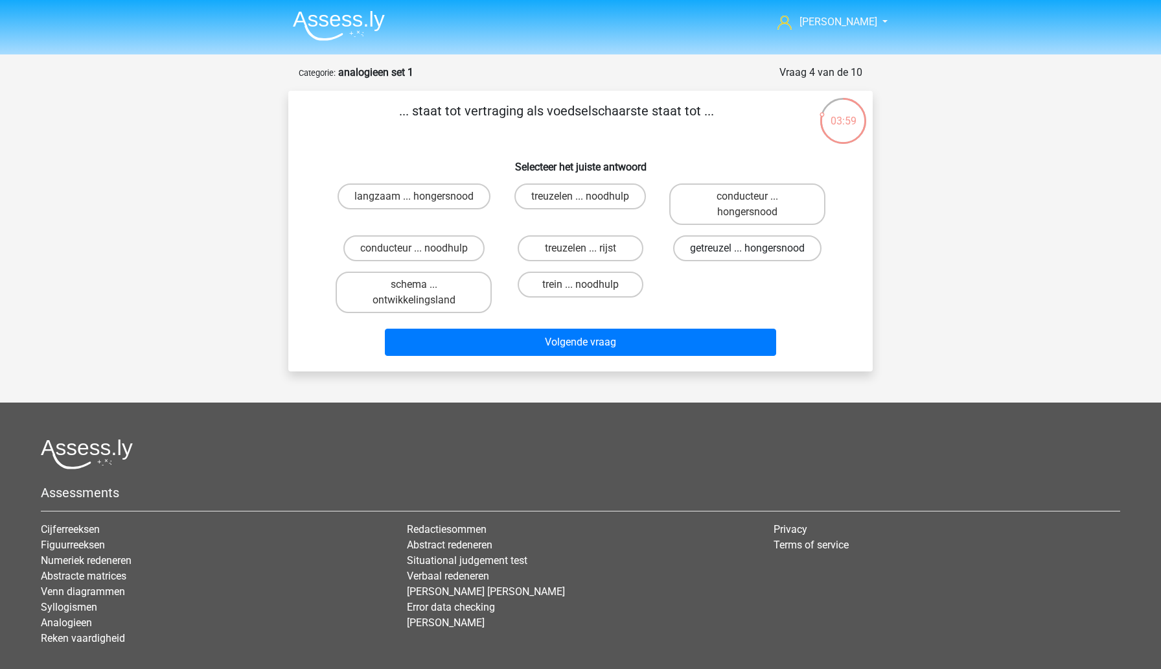
click at [699, 252] on label "getreuzel ... hongersnood" at bounding box center [747, 248] width 148 height 26
click at [747, 252] on input "getreuzel ... hongersnood" at bounding box center [751, 252] width 8 height 8
radio input "true"
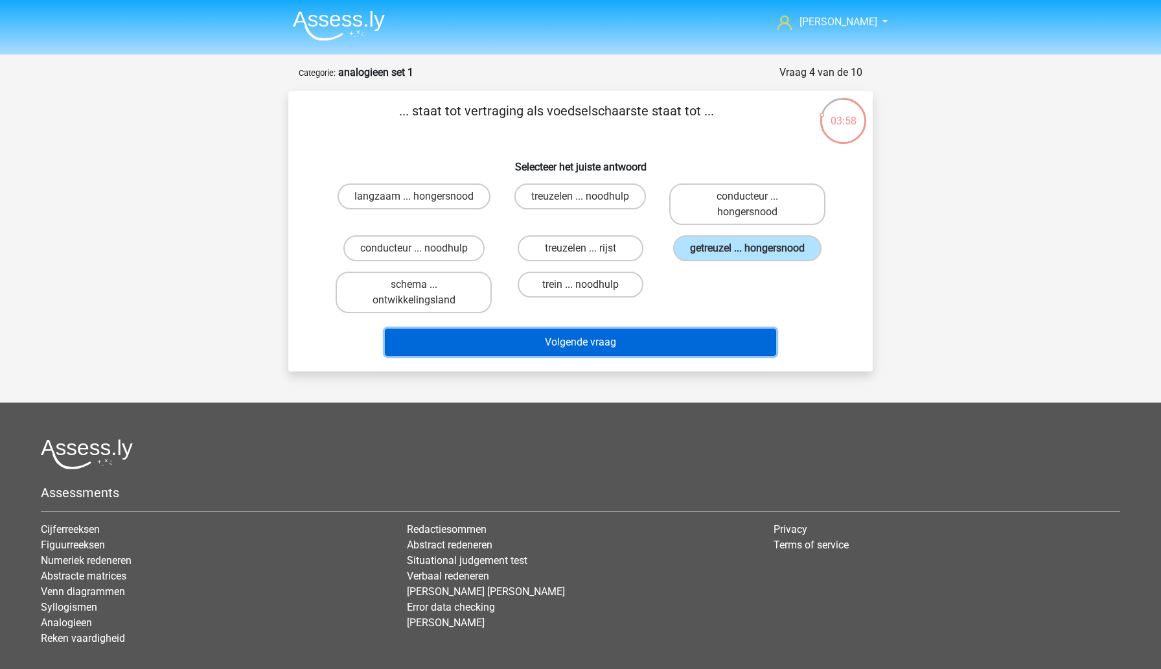
click at [665, 353] on button "Volgende vraag" at bounding box center [581, 342] width 392 height 27
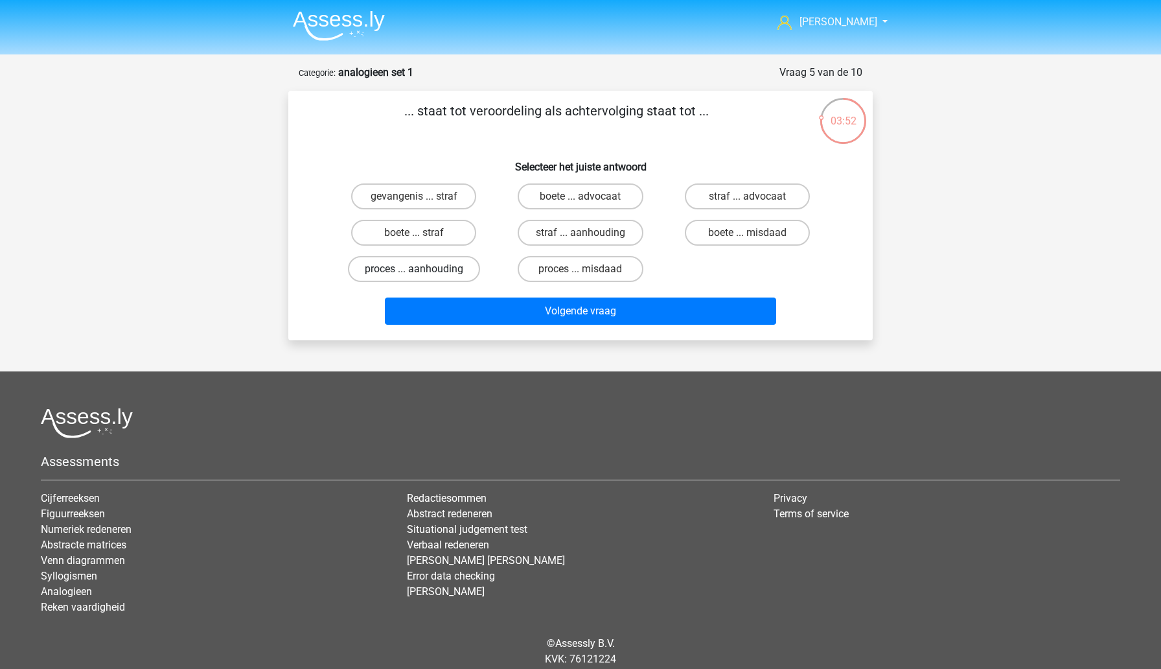
click at [459, 272] on label "proces ... aanhouding" at bounding box center [414, 269] width 132 height 26
click at [422, 272] on input "proces ... aanhouding" at bounding box center [418, 273] width 8 height 8
radio input "true"
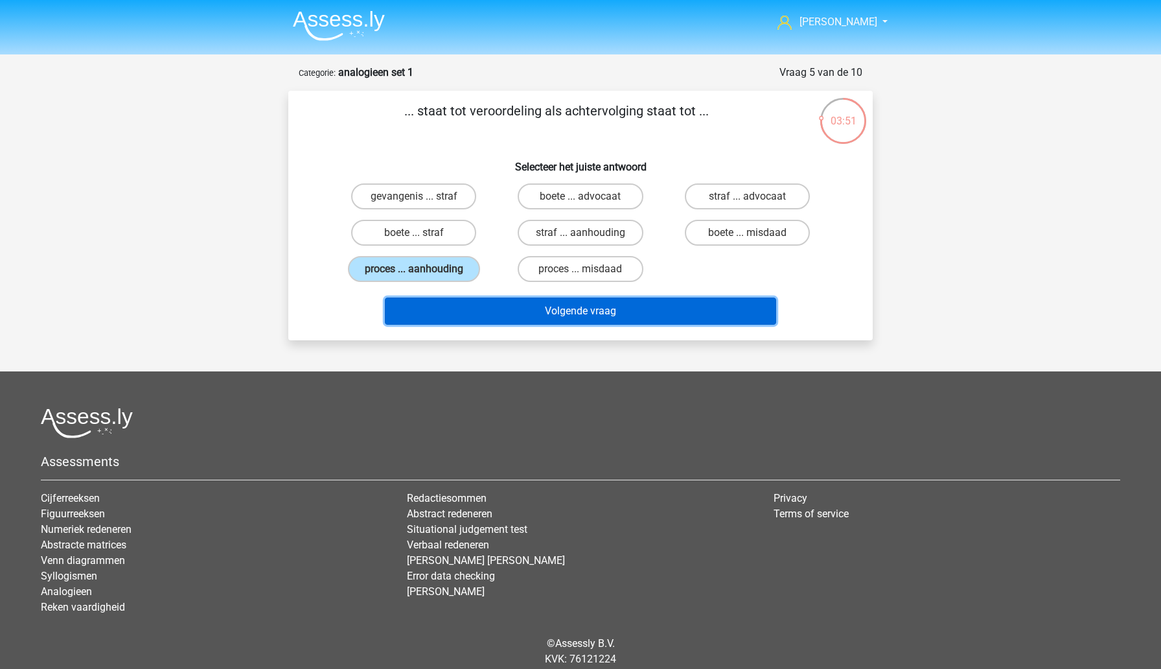
click at [508, 314] on button "Volgende vraag" at bounding box center [581, 310] width 392 height 27
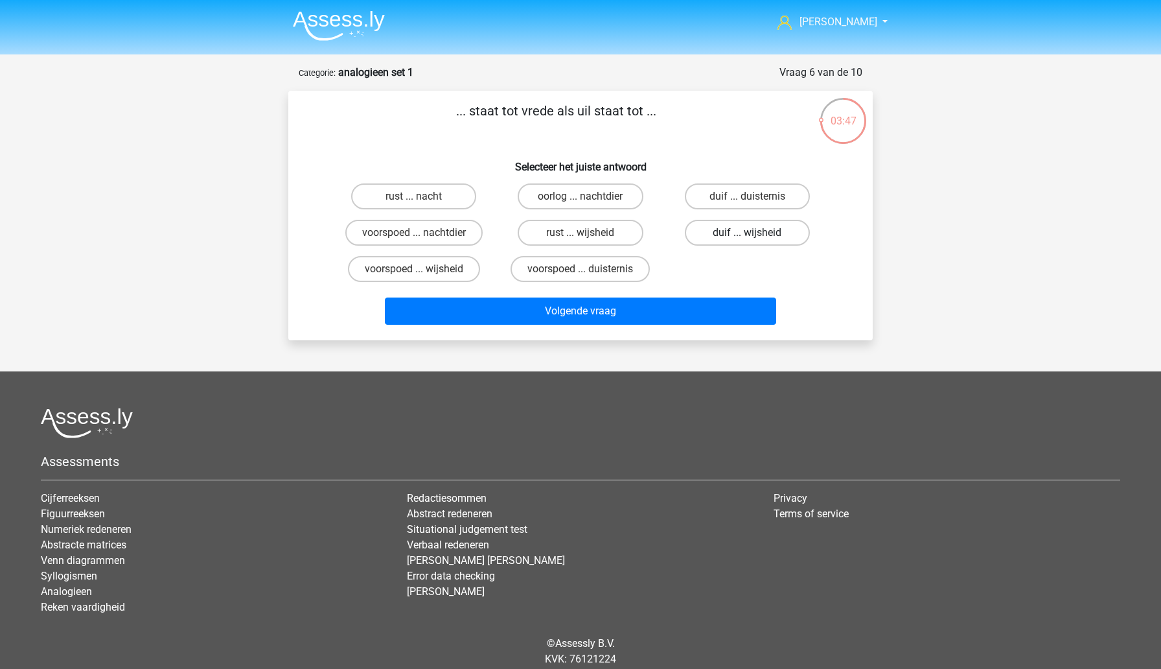
click at [719, 233] on label "duif ... wijsheid" at bounding box center [747, 233] width 125 height 26
click at [747, 233] on input "duif ... wijsheid" at bounding box center [751, 237] width 8 height 8
radio input "true"
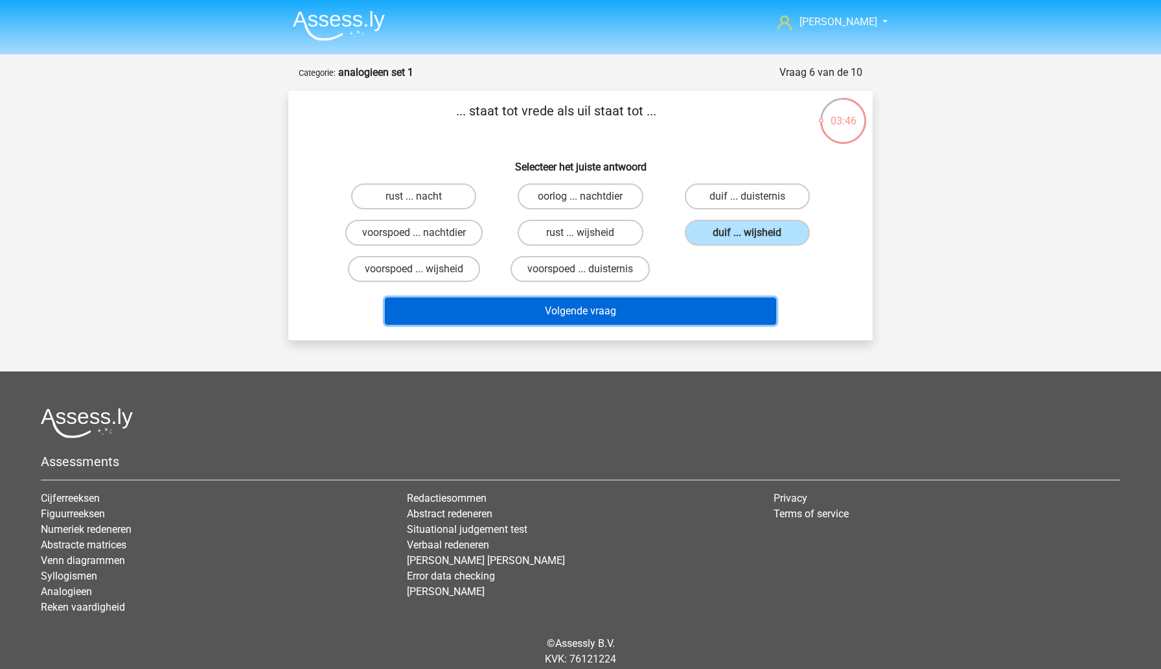
click at [699, 306] on button "Volgende vraag" at bounding box center [581, 310] width 392 height 27
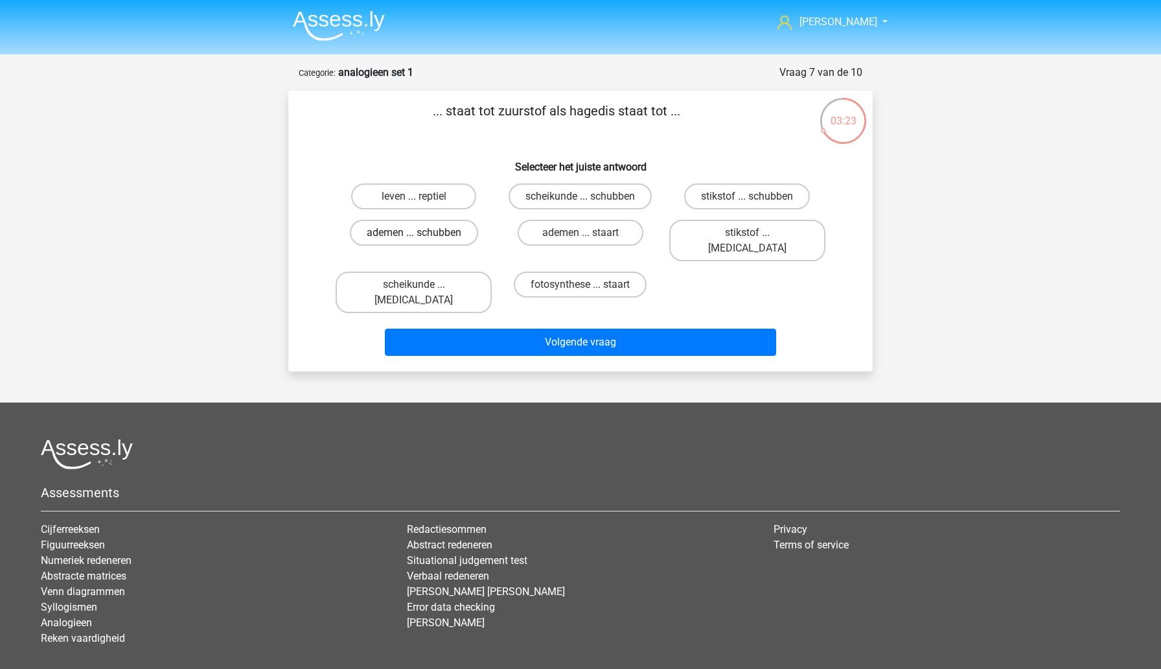
click at [461, 237] on label "ademen ... schubben" at bounding box center [414, 233] width 128 height 26
click at [422, 237] on input "ademen ... schubben" at bounding box center [418, 237] width 8 height 8
radio input "true"
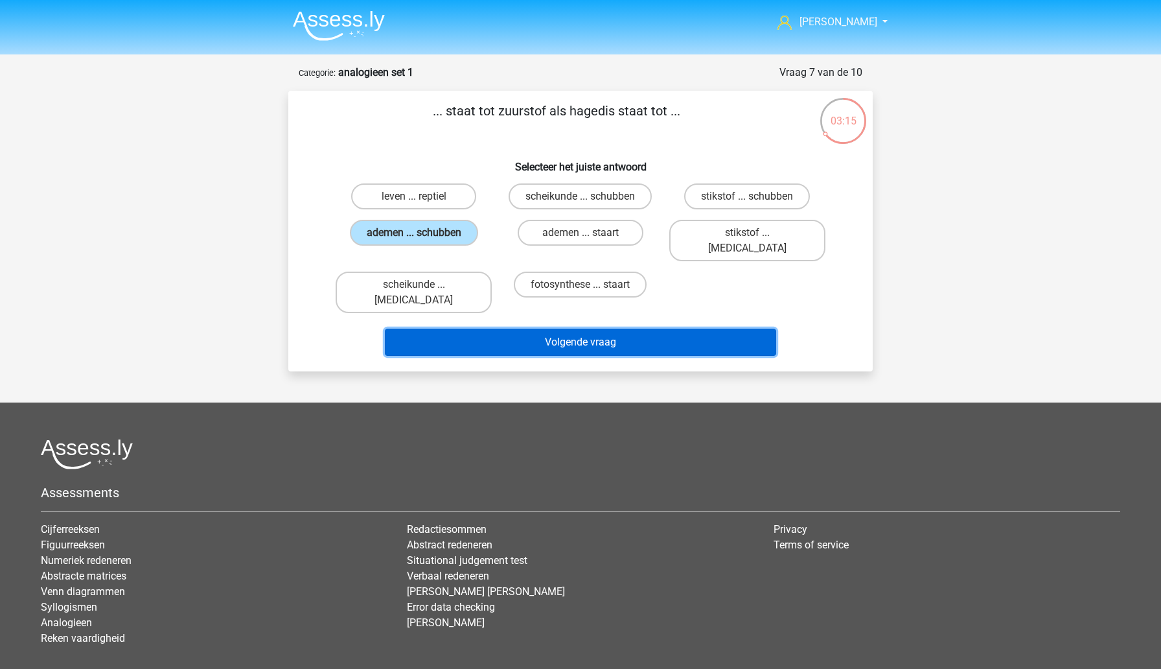
click at [625, 329] on button "Volgende vraag" at bounding box center [581, 342] width 392 height 27
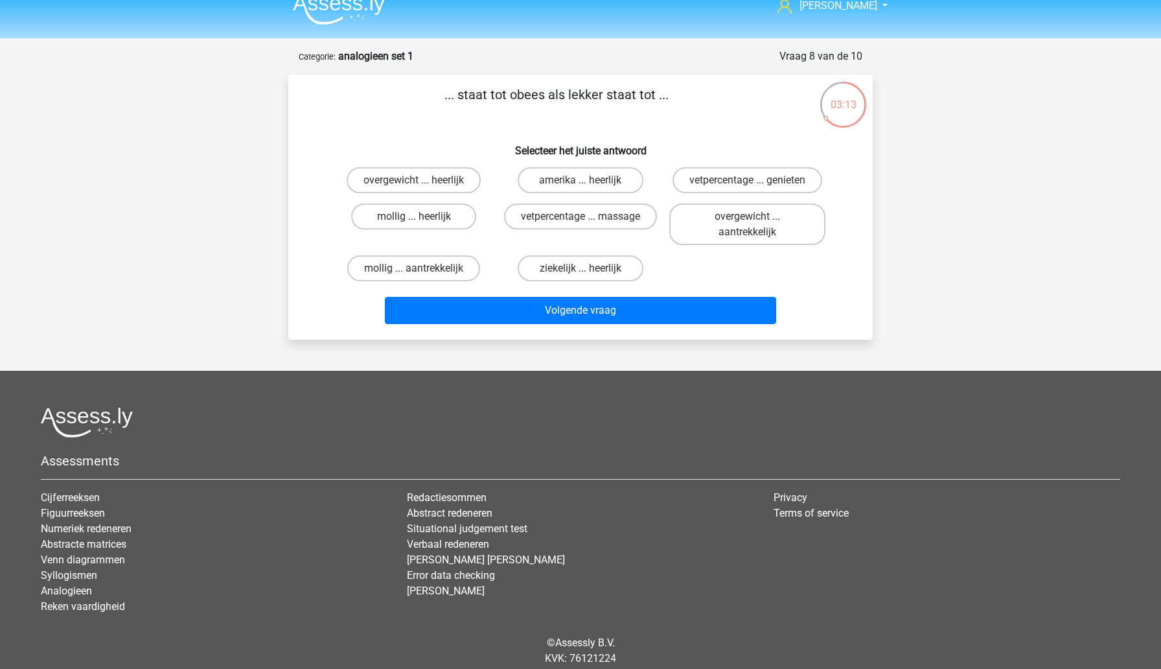
scroll to position [2, 0]
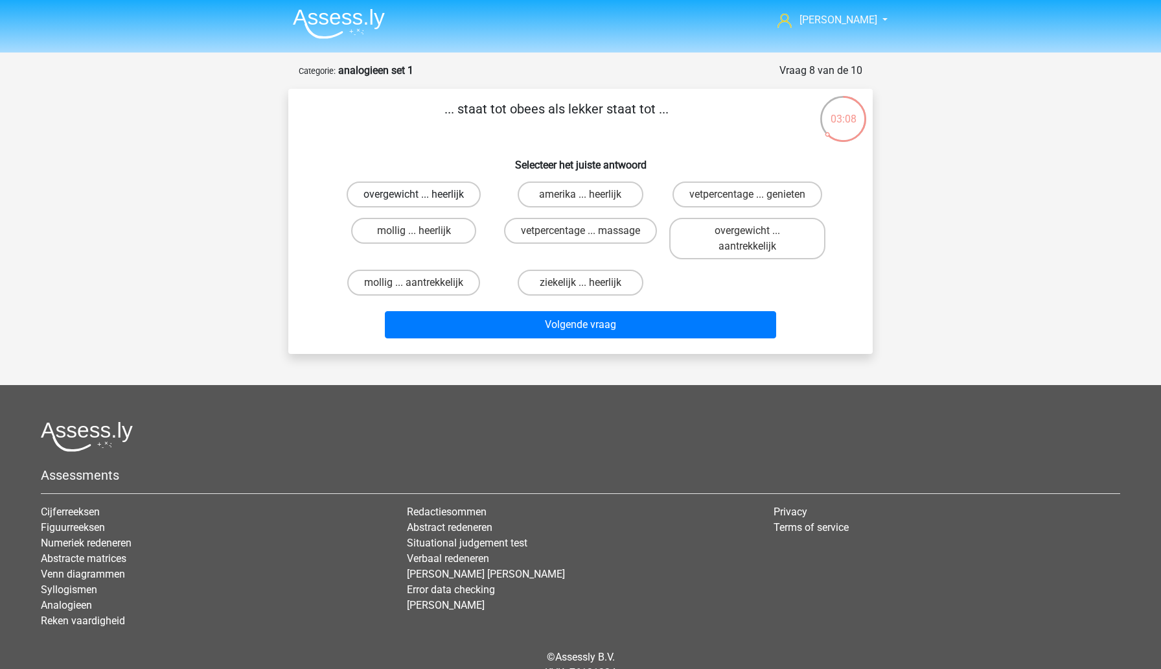
click at [450, 199] on label "overgewicht ... heerlijk" at bounding box center [414, 194] width 134 height 26
click at [422, 199] on input "overgewicht ... heerlijk" at bounding box center [418, 198] width 8 height 8
radio input "true"
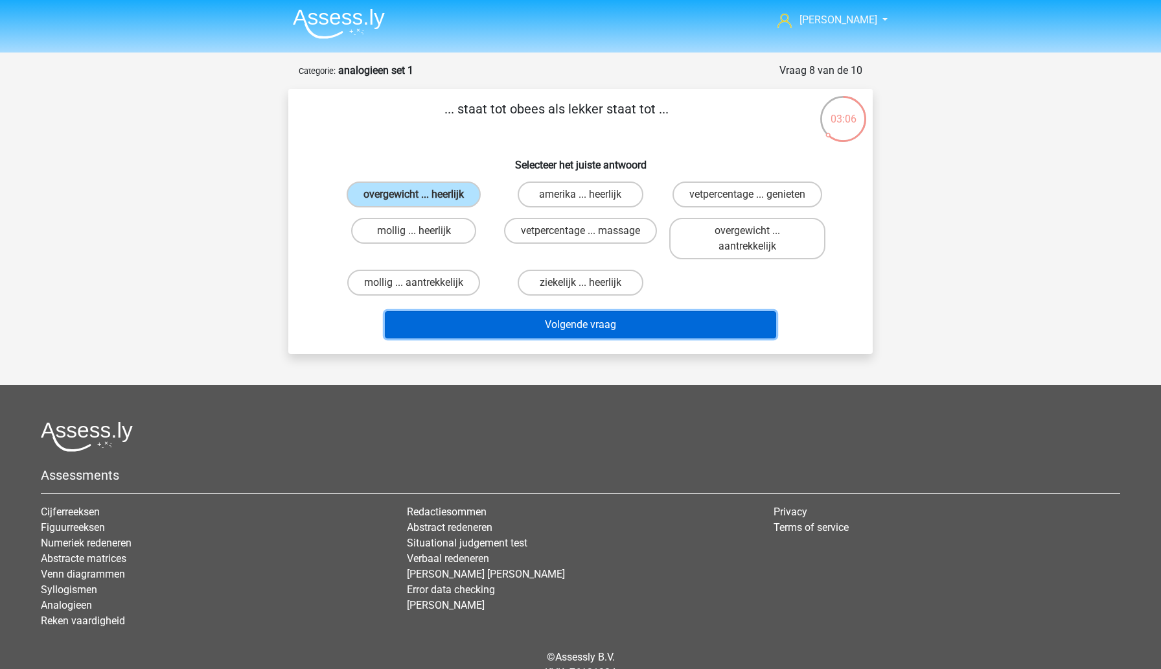
click at [521, 326] on button "Volgende vraag" at bounding box center [581, 324] width 392 height 27
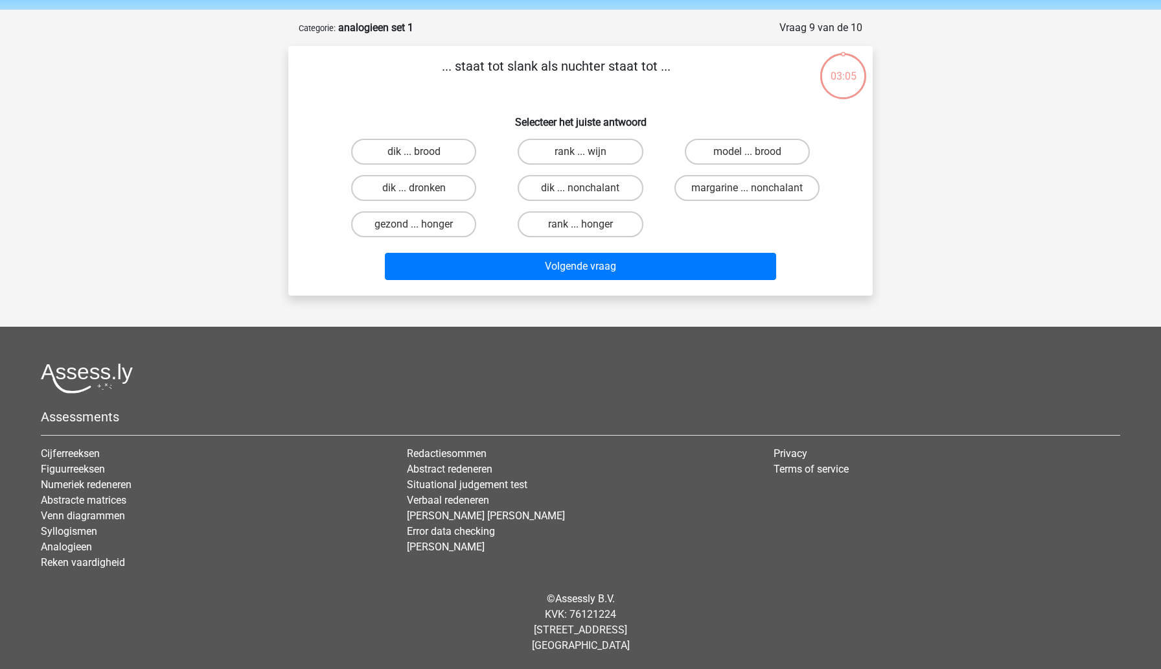
scroll to position [0, 0]
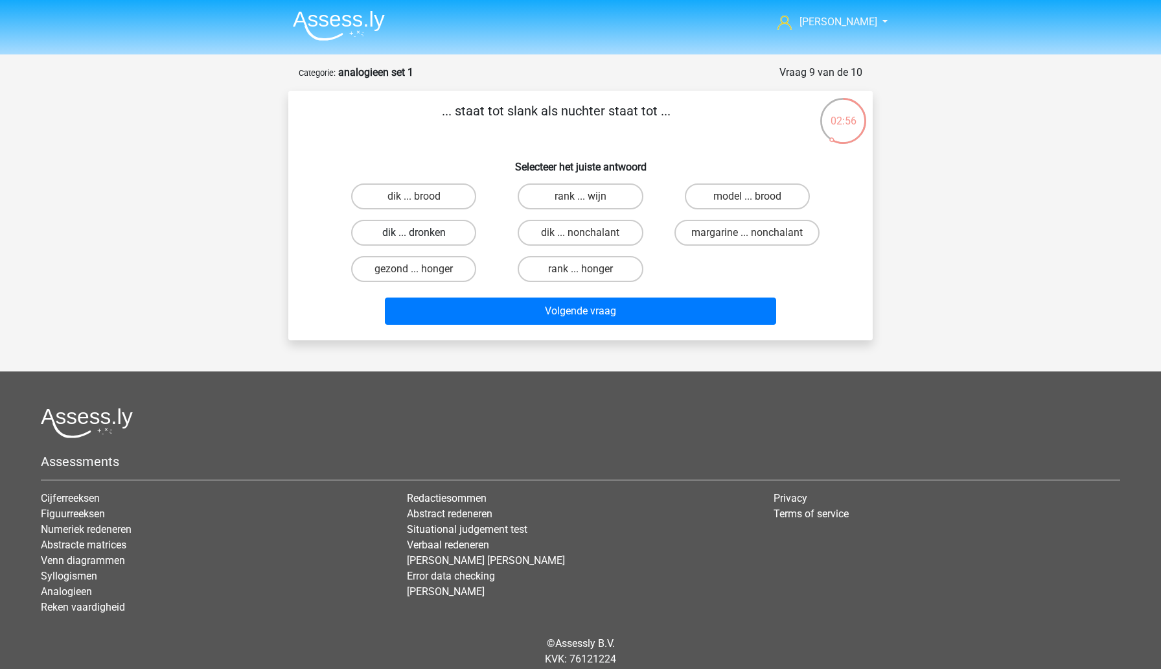
click at [453, 235] on label "dik ... dronken" at bounding box center [413, 233] width 125 height 26
click at [422, 235] on input "dik ... dronken" at bounding box center [418, 237] width 8 height 8
radio input "true"
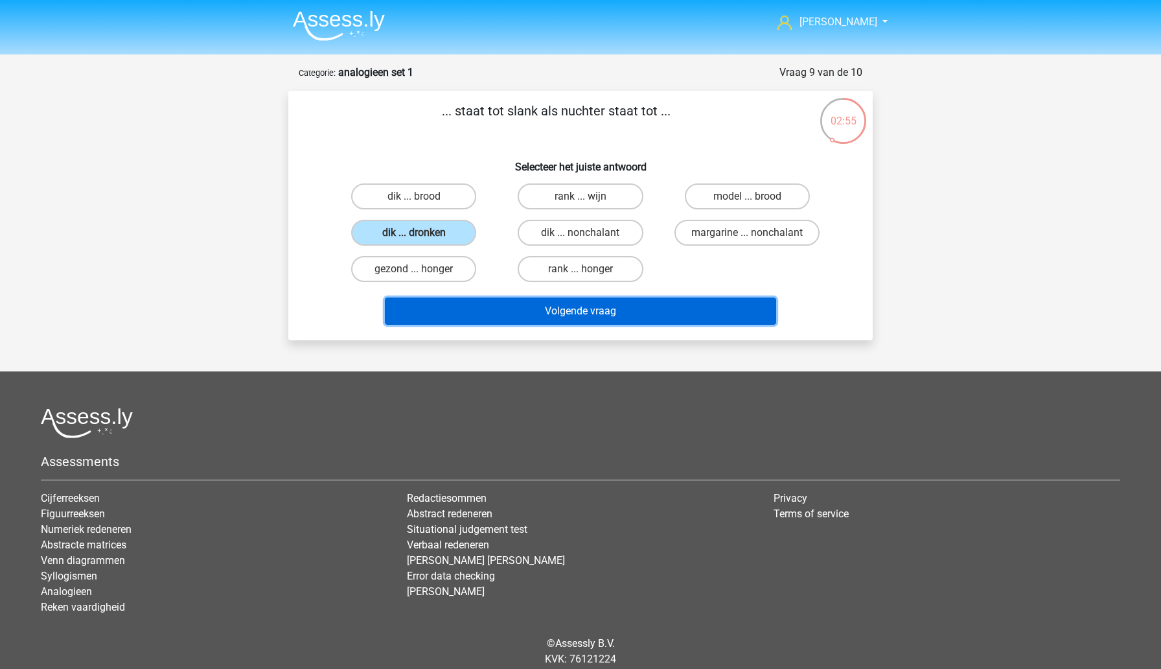
click at [511, 311] on button "Volgende vraag" at bounding box center [581, 310] width 392 height 27
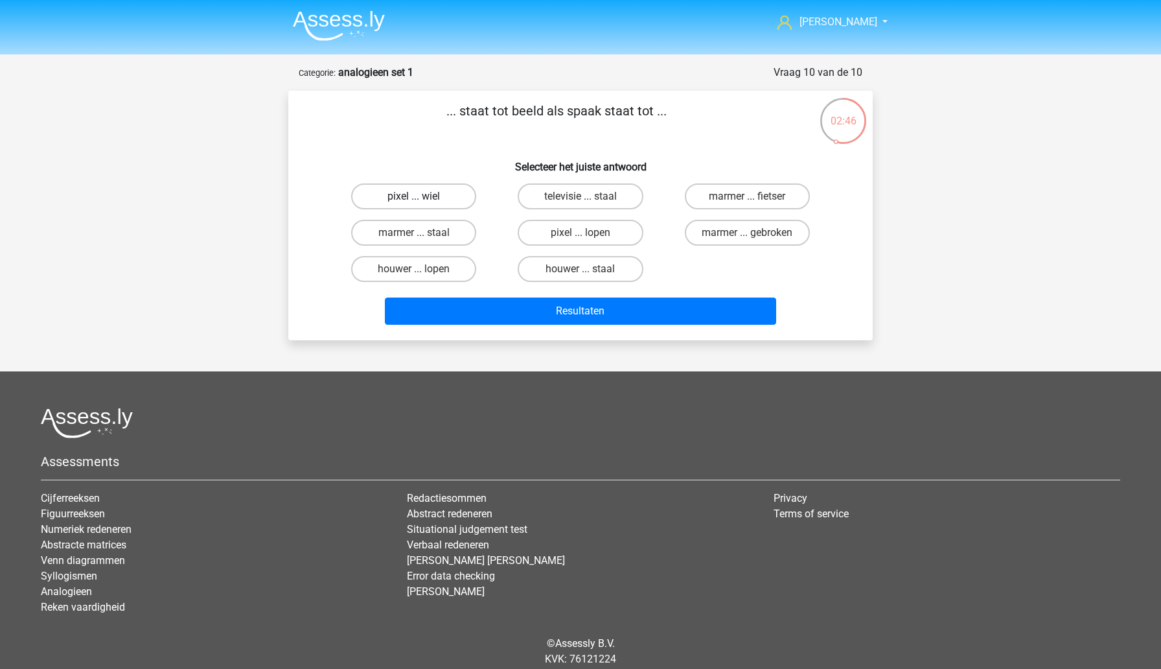
click at [448, 199] on label "pixel ... wiel" at bounding box center [413, 196] width 125 height 26
click at [422, 199] on input "pixel ... wiel" at bounding box center [418, 200] width 8 height 8
radio input "true"
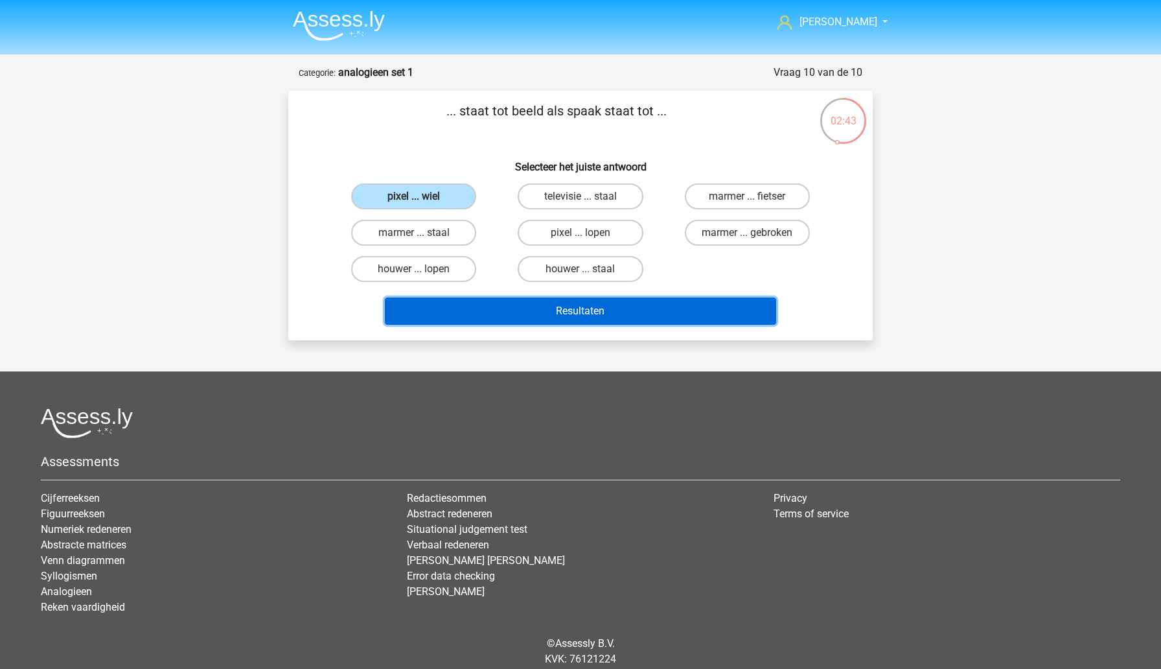
click at [520, 317] on button "Resultaten" at bounding box center [581, 310] width 392 height 27
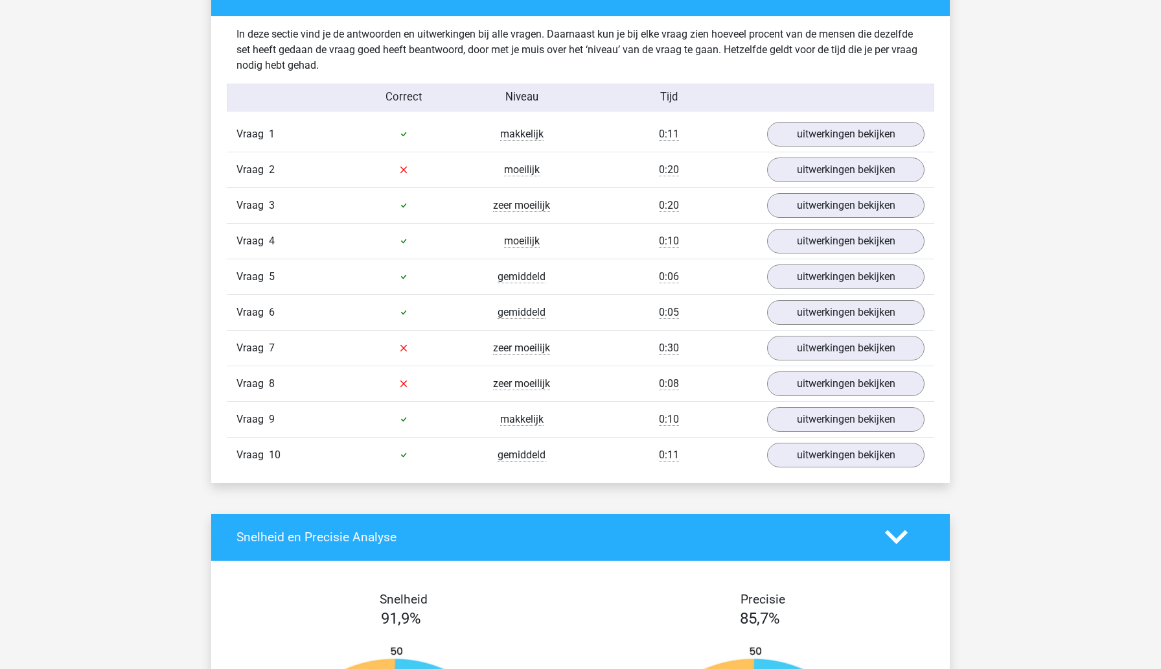
scroll to position [785, 0]
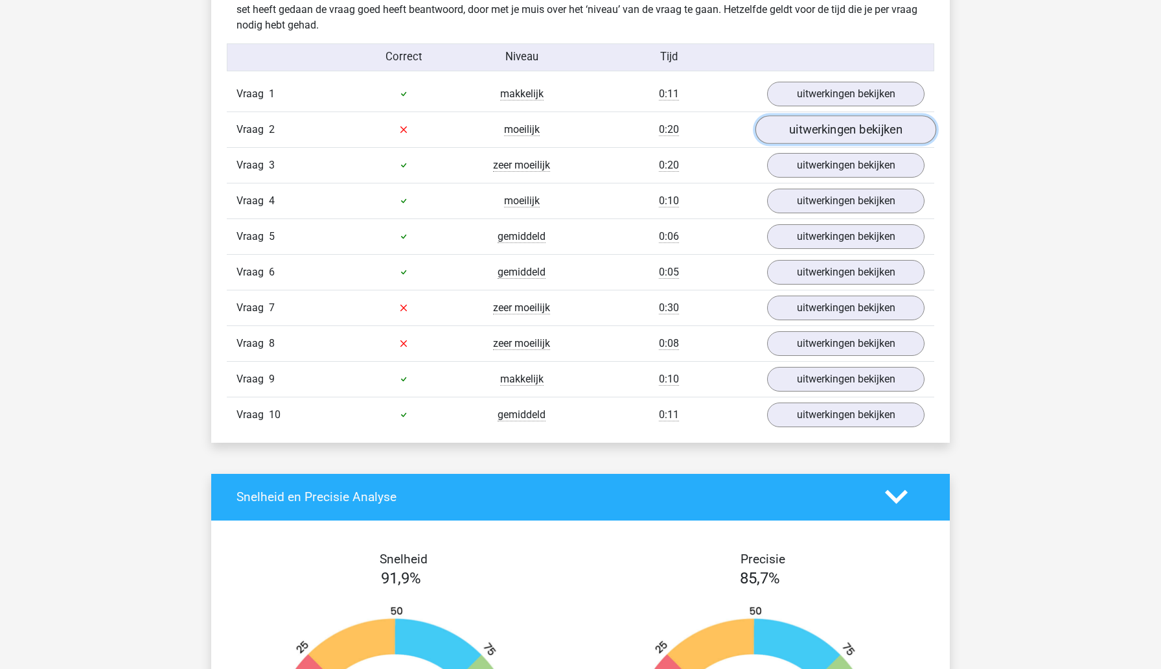
click at [791, 132] on link "uitwerkingen bekijken" at bounding box center [846, 129] width 181 height 29
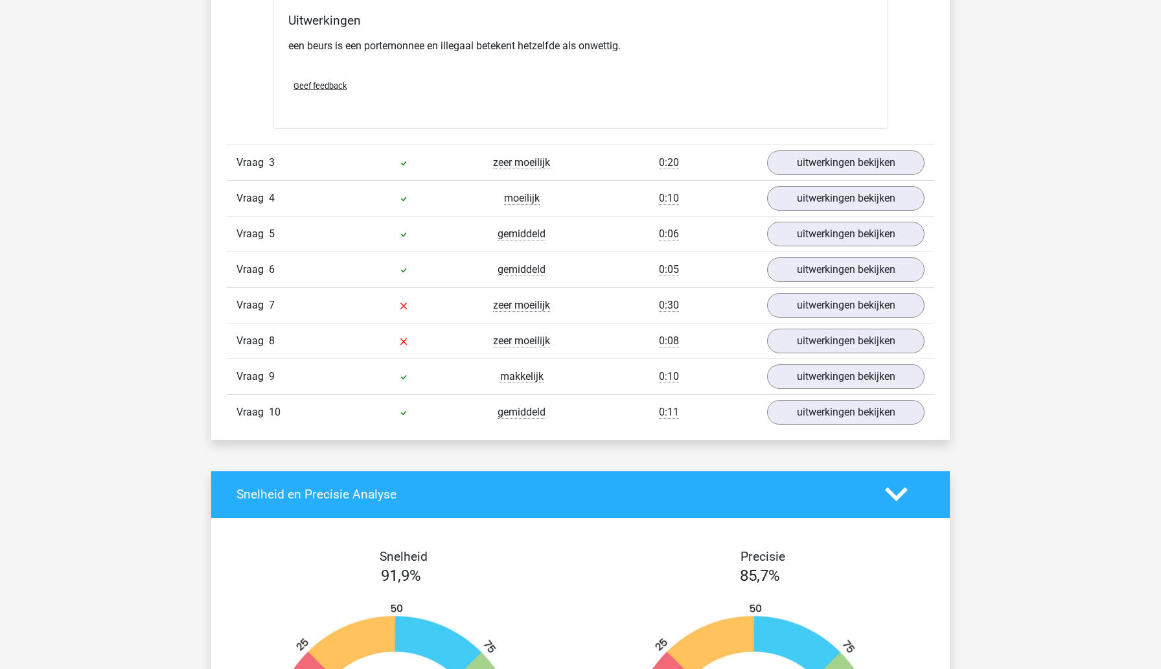
scroll to position [1114, 0]
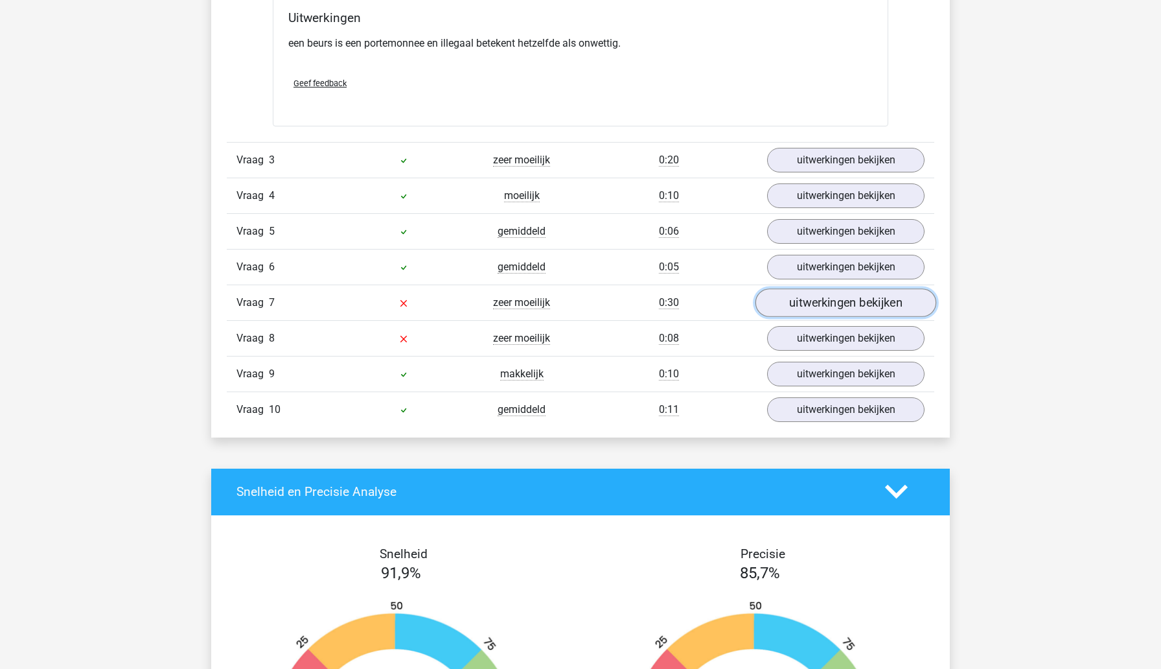
click at [791, 302] on link "uitwerkingen bekijken" at bounding box center [846, 302] width 181 height 29
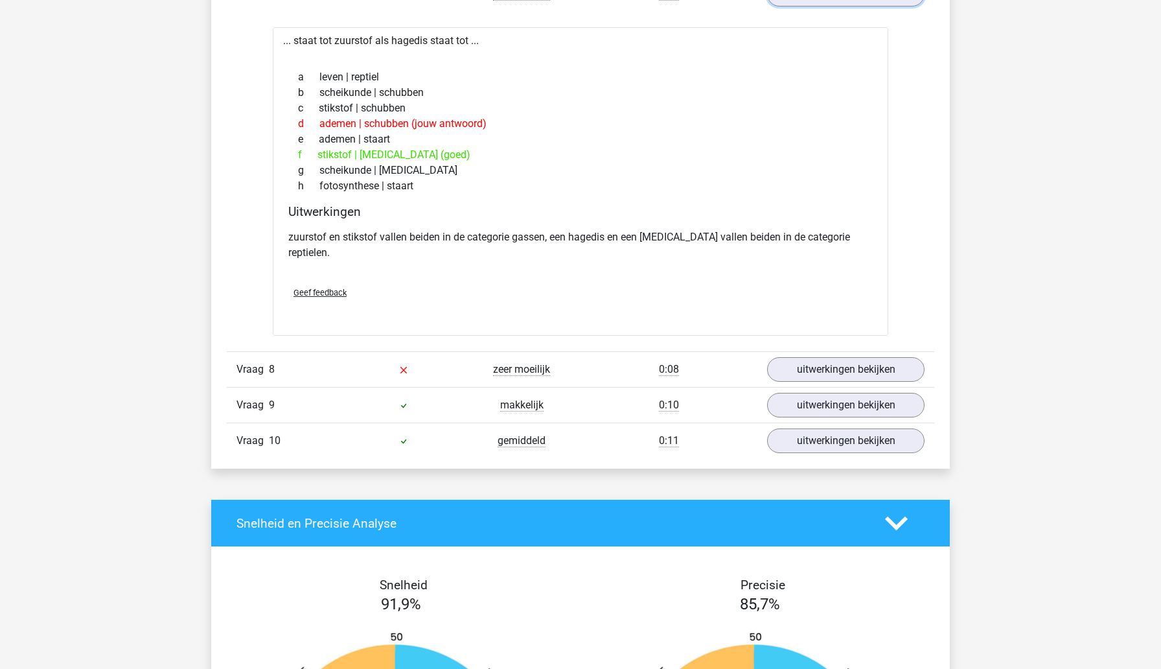
scroll to position [1430, 0]
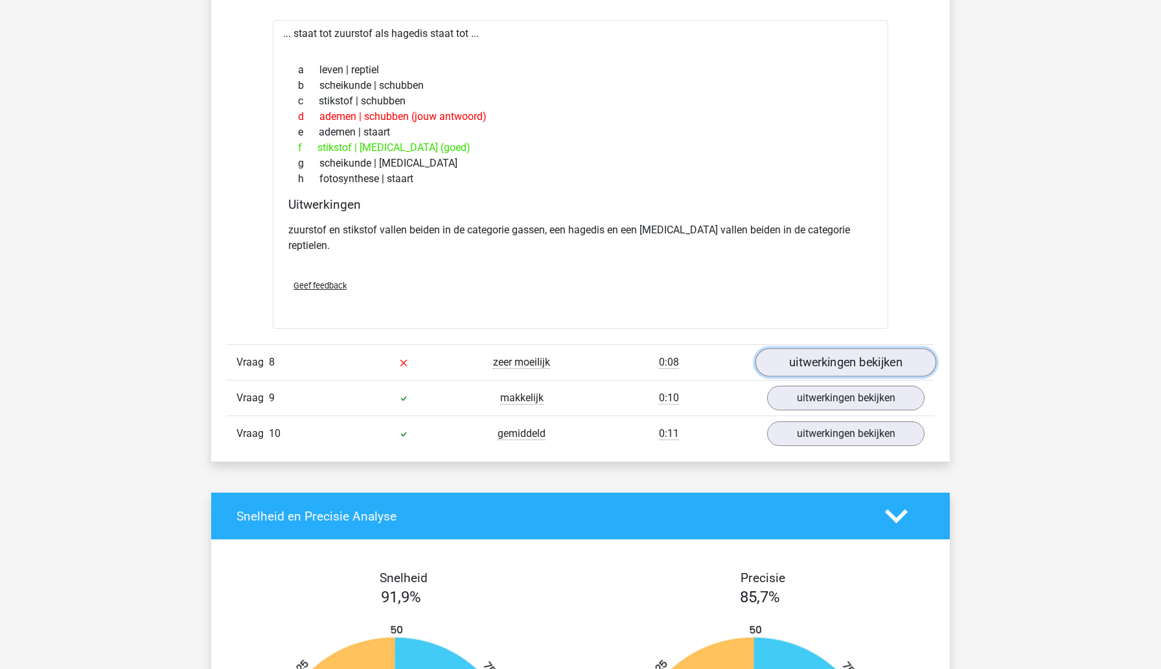
click at [791, 351] on link "uitwerkingen bekijken" at bounding box center [846, 362] width 181 height 29
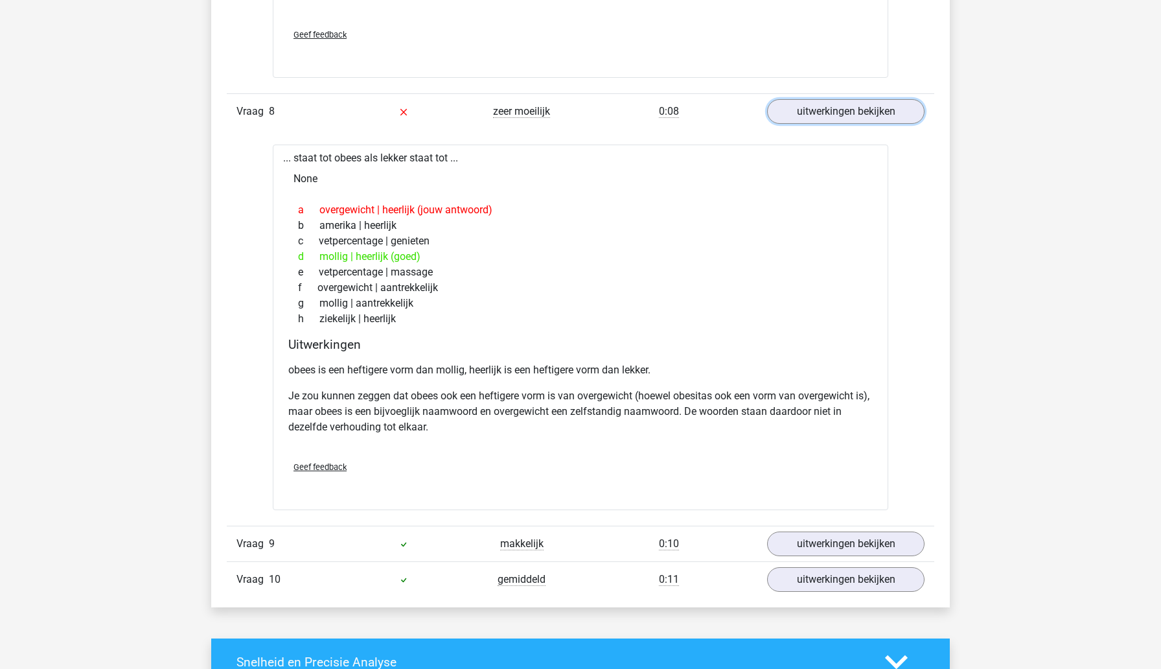
scroll to position [1695, 0]
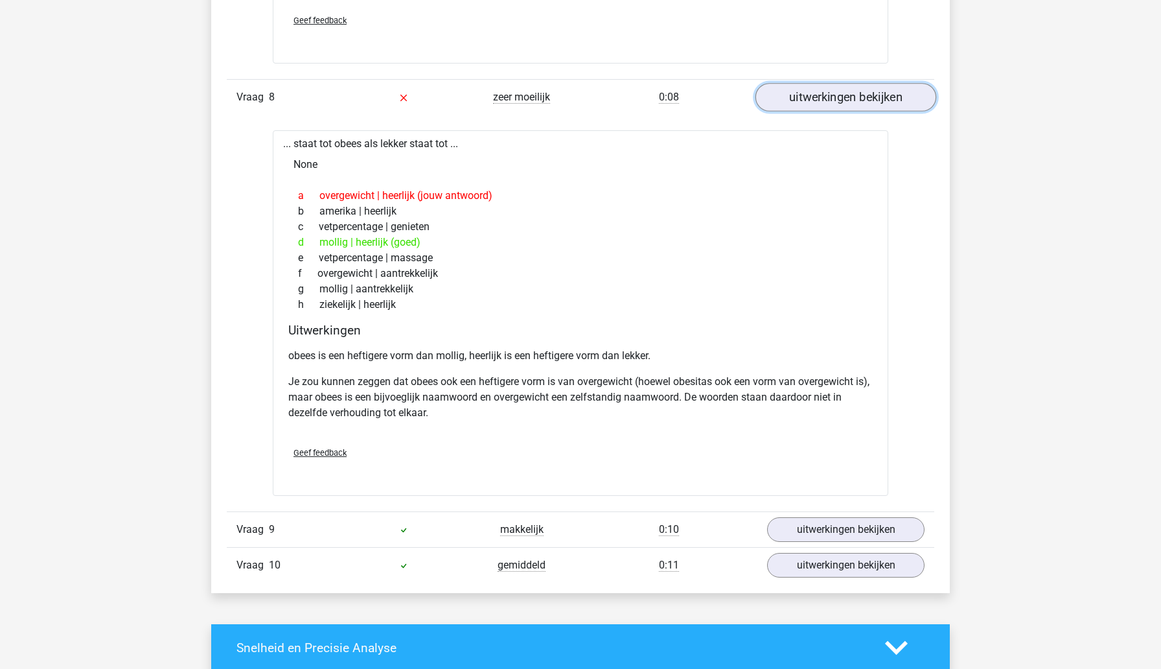
click at [845, 87] on link "uitwerkingen bekijken" at bounding box center [846, 97] width 181 height 29
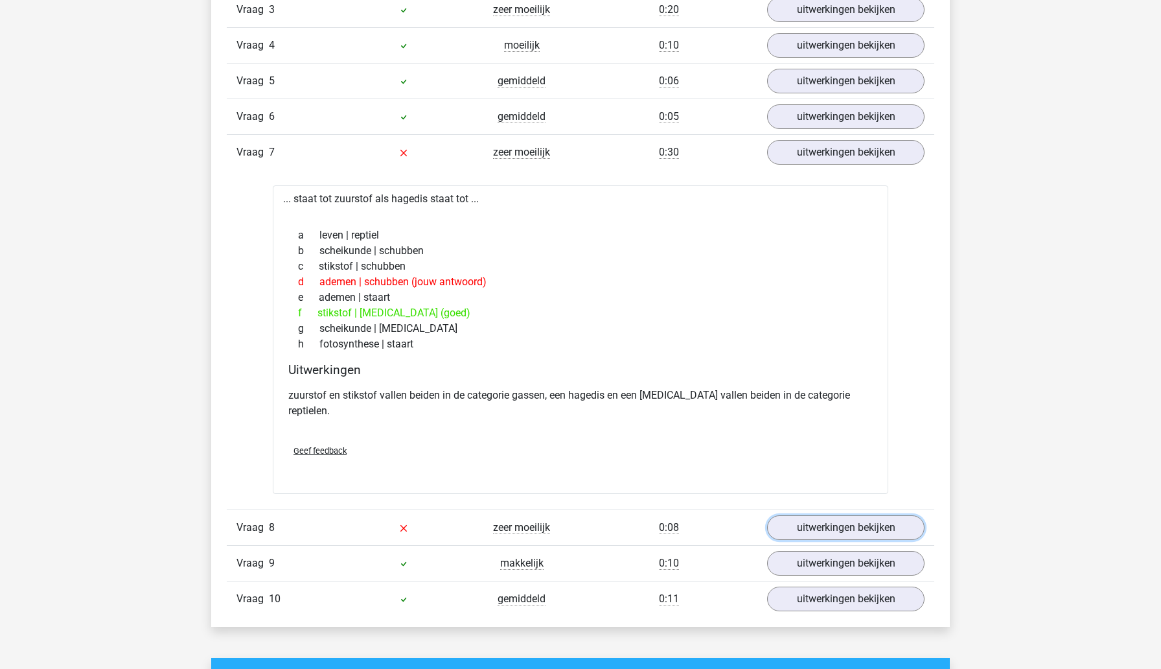
scroll to position [1220, 0]
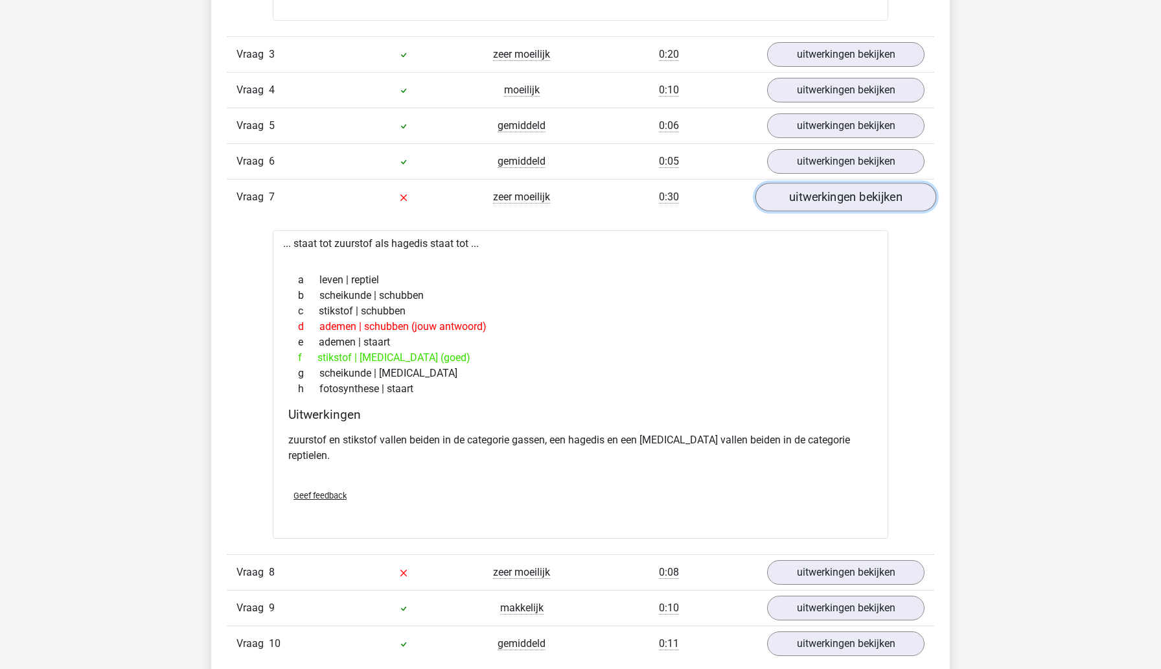
click at [855, 201] on link "uitwerkingen bekijken" at bounding box center [846, 197] width 181 height 29
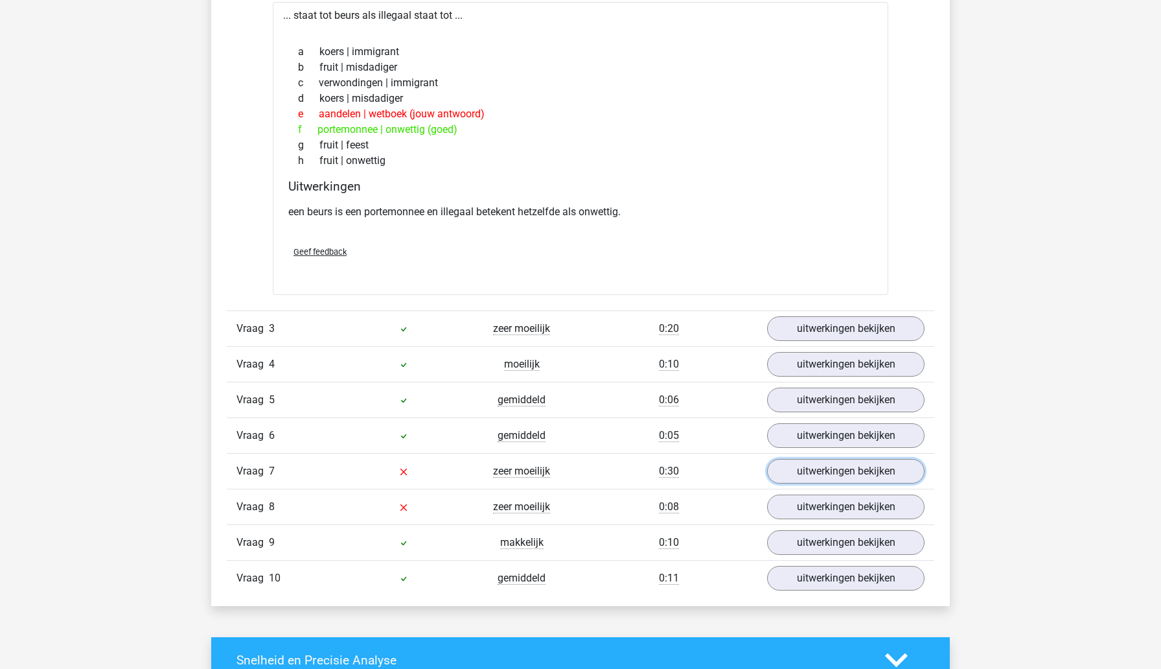
scroll to position [807, 0]
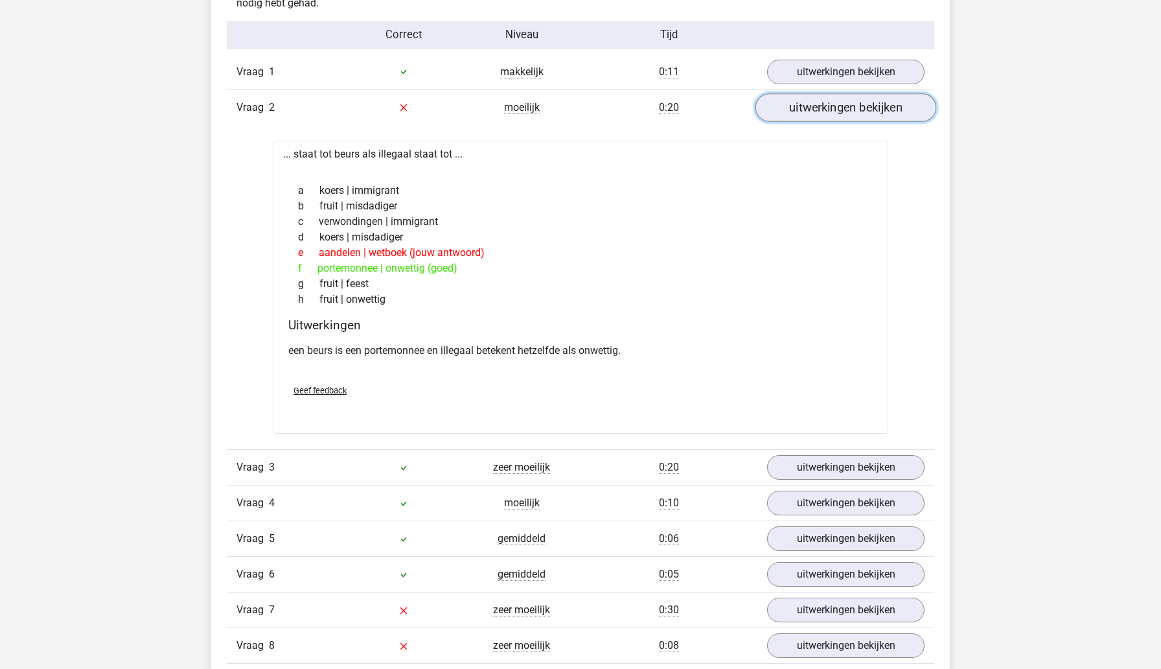
click at [864, 112] on link "uitwerkingen bekijken" at bounding box center [846, 107] width 181 height 29
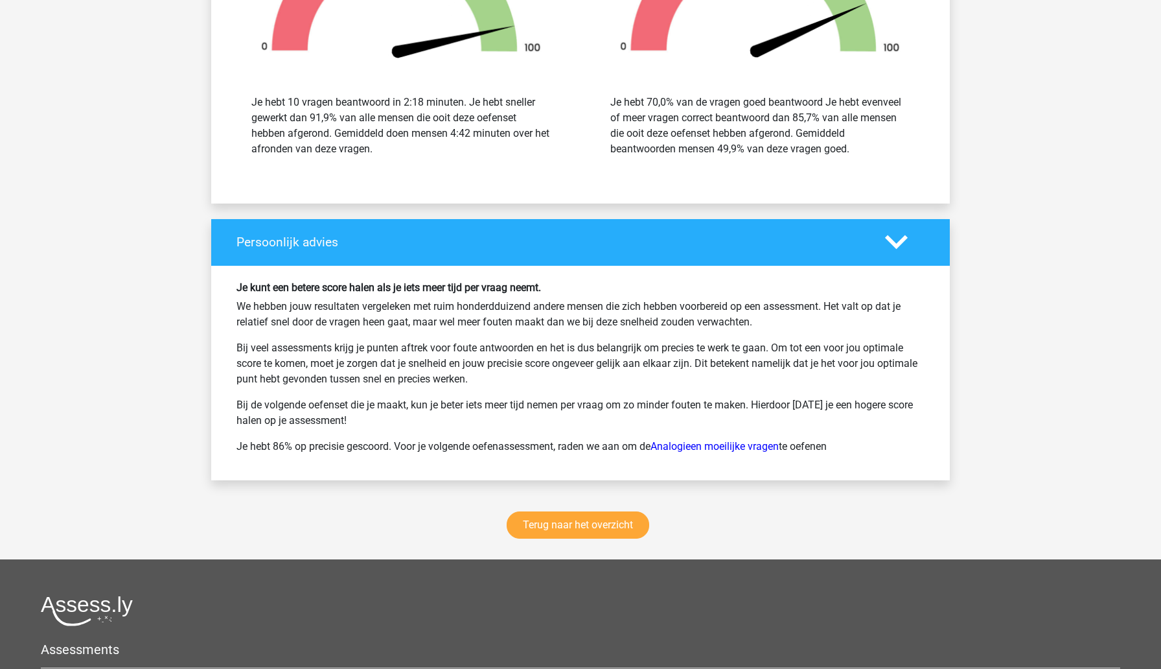
scroll to position [1477, 0]
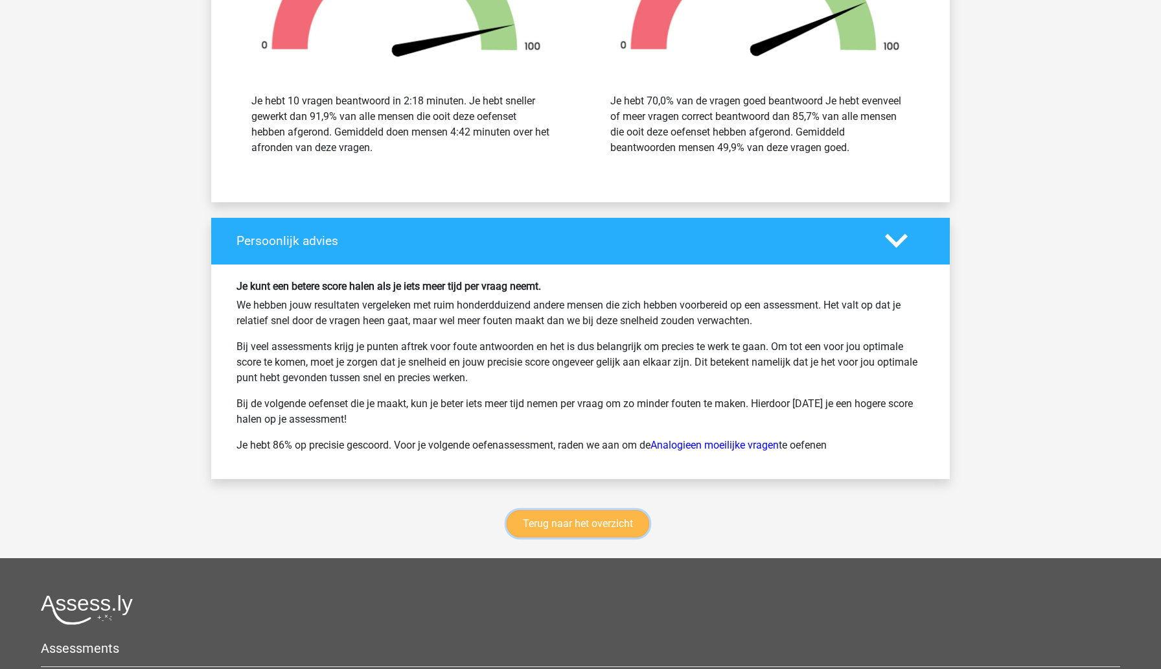
click at [630, 525] on link "Terug naar het overzicht" at bounding box center [578, 523] width 143 height 27
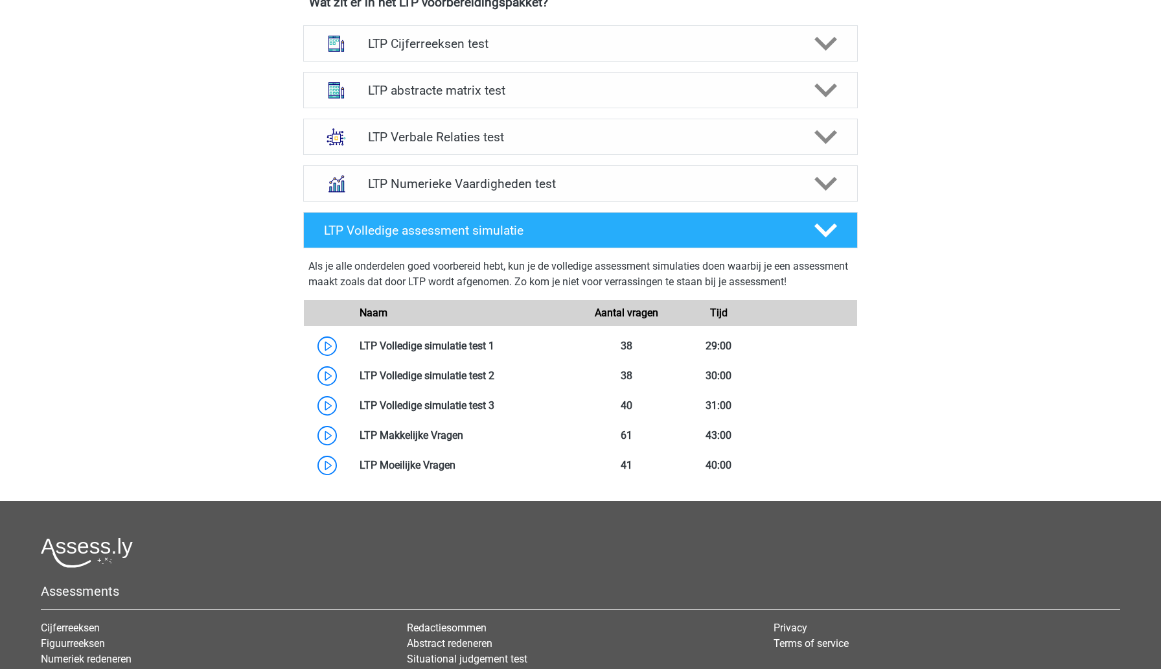
scroll to position [522, 0]
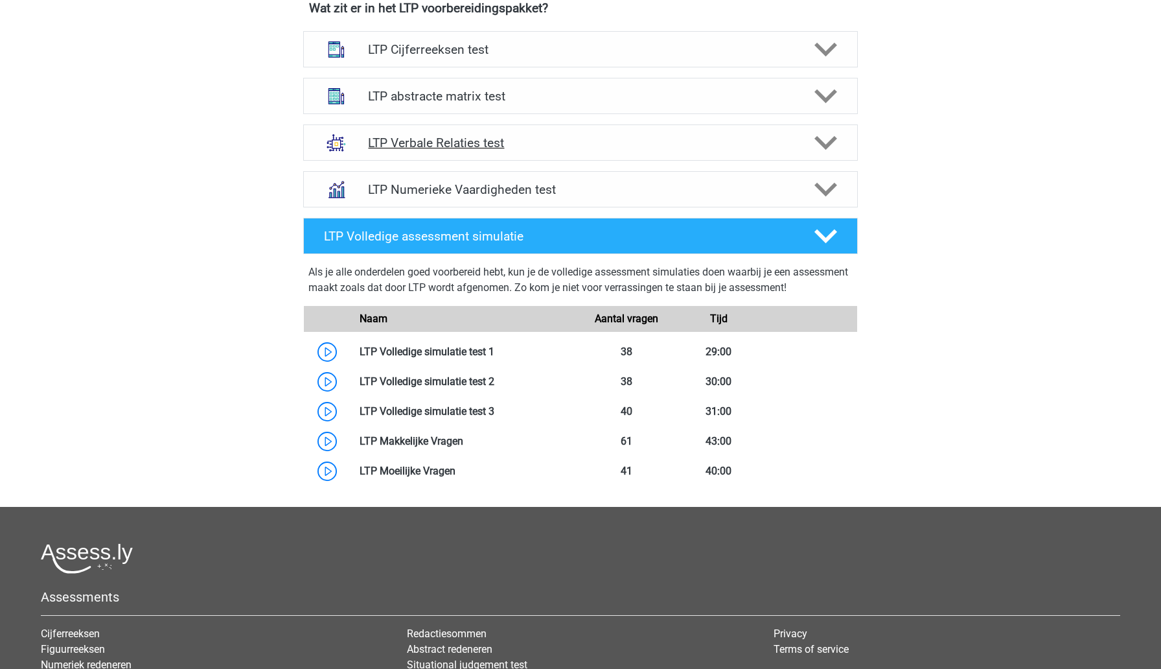
click at [566, 143] on h4 "LTP Verbale Relaties test" at bounding box center [580, 142] width 424 height 15
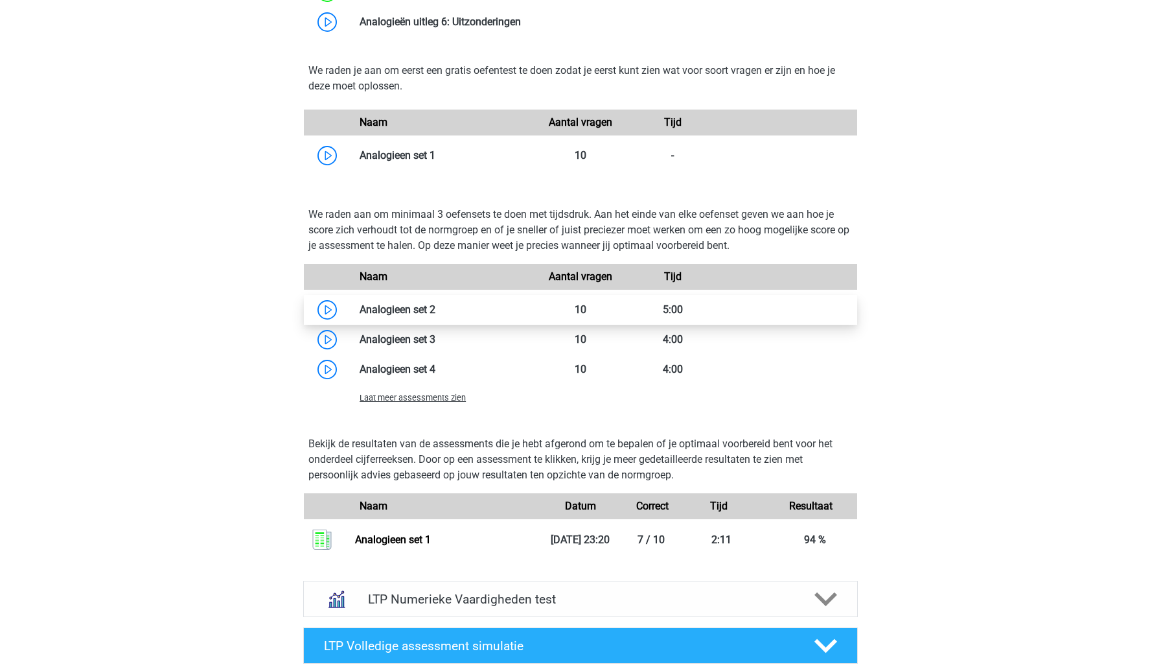
scroll to position [1039, 0]
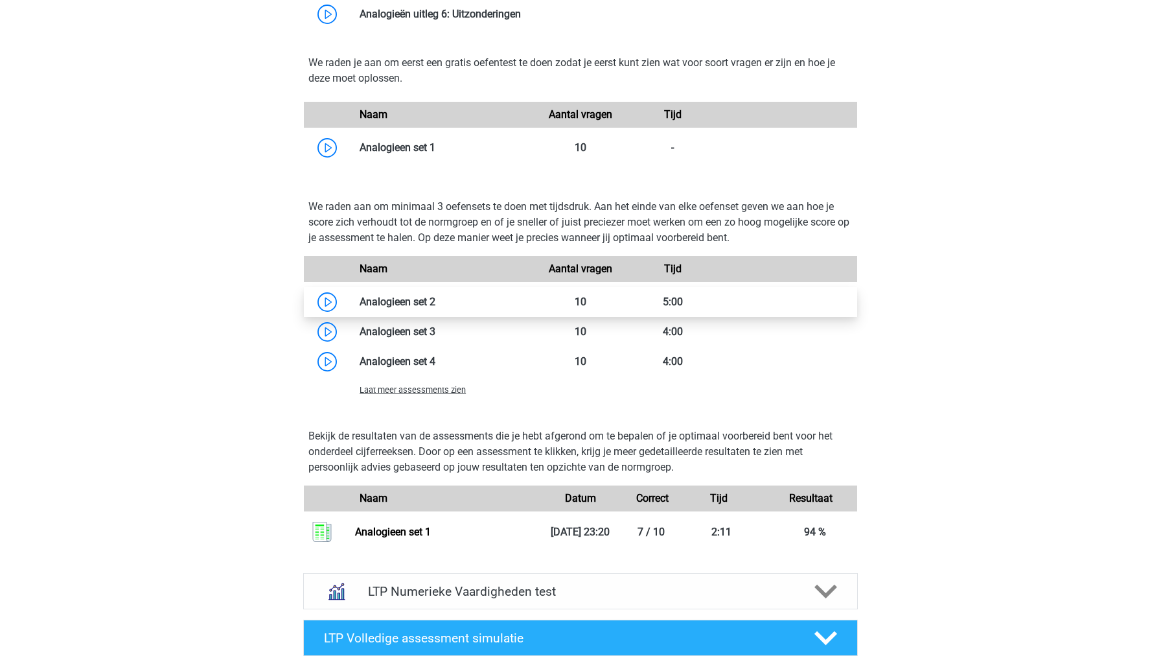
click at [435, 304] on link at bounding box center [435, 301] width 0 height 12
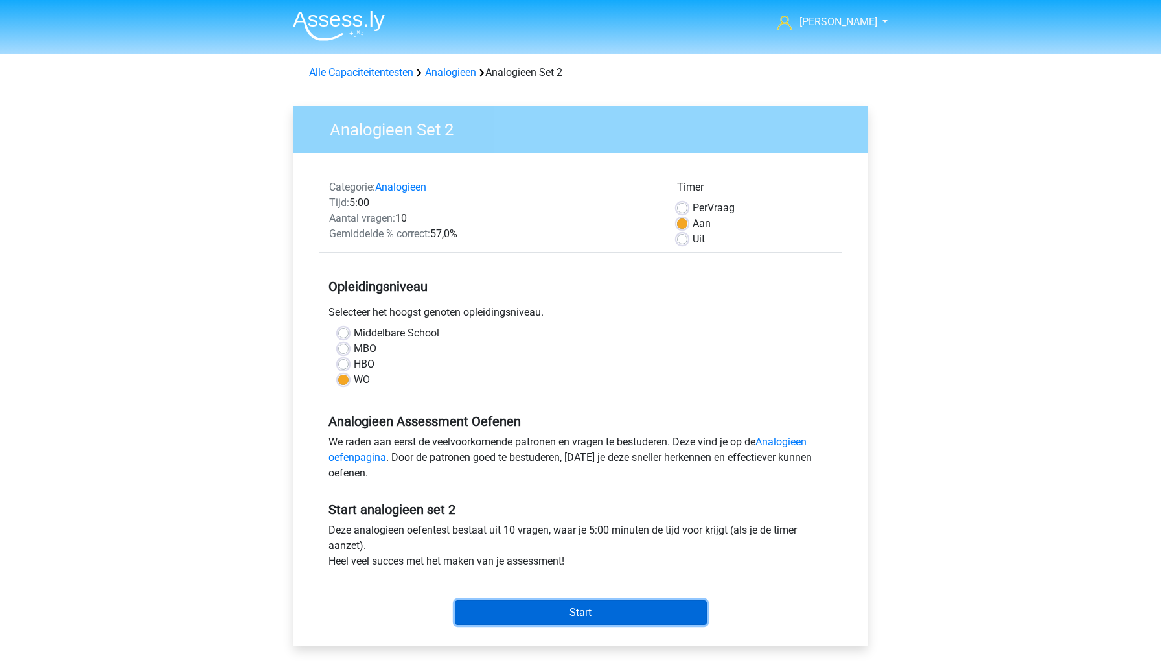
click at [529, 611] on input "Start" at bounding box center [581, 612] width 252 height 25
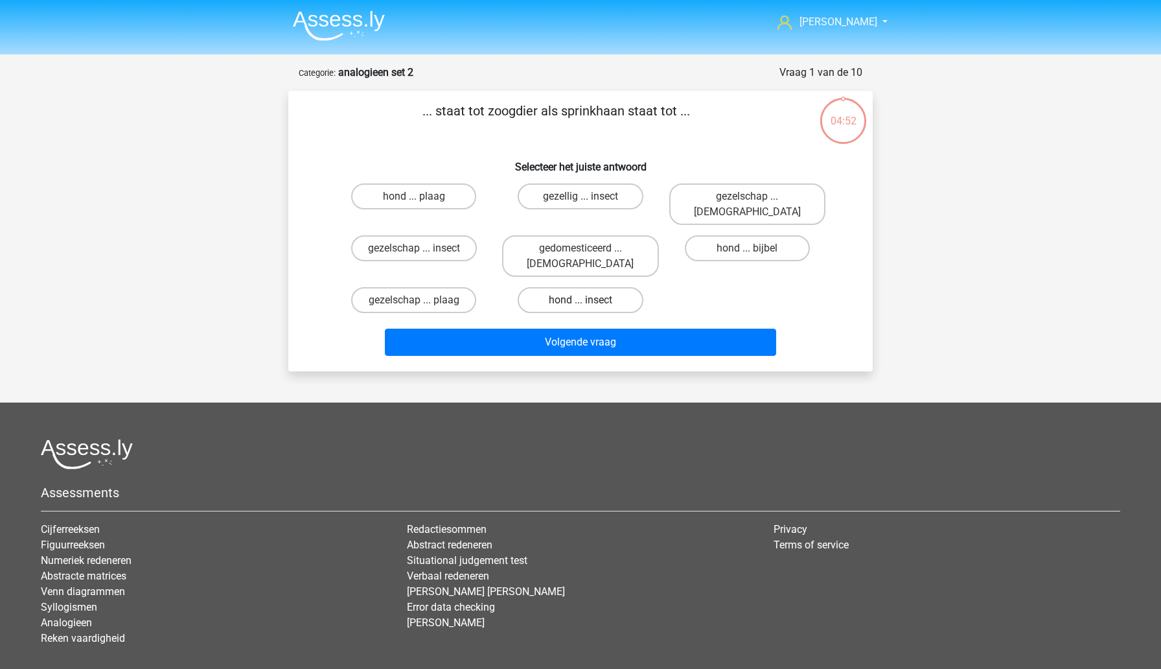
click at [626, 287] on label "hond ... insect" at bounding box center [580, 300] width 125 height 26
click at [589, 300] on input "hond ... insect" at bounding box center [585, 304] width 8 height 8
radio input "true"
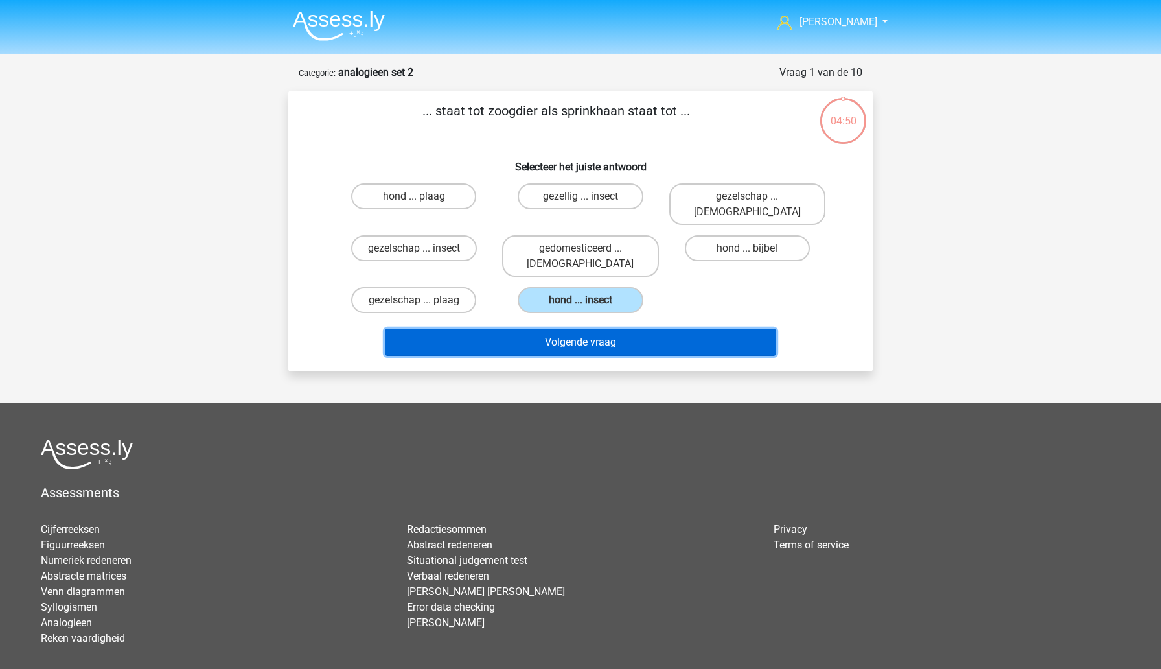
click at [621, 329] on button "Volgende vraag" at bounding box center [581, 342] width 392 height 27
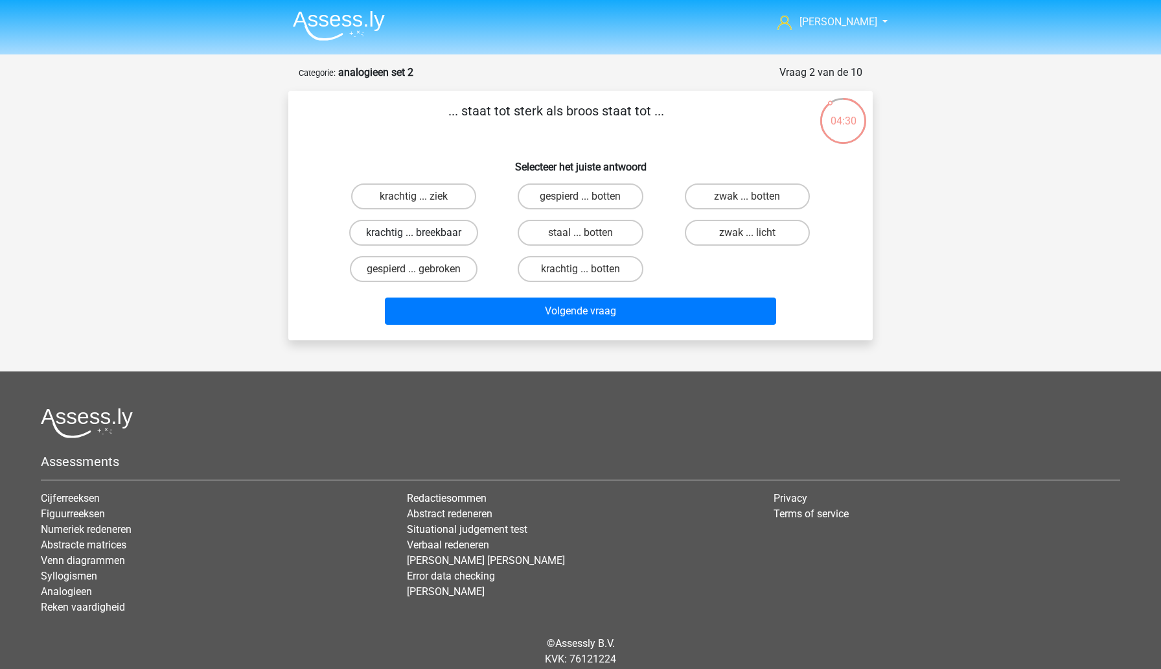
click at [461, 240] on label "krachtig ... breekbaar" at bounding box center [413, 233] width 129 height 26
click at [422, 240] on input "krachtig ... breekbaar" at bounding box center [418, 237] width 8 height 8
radio input "true"
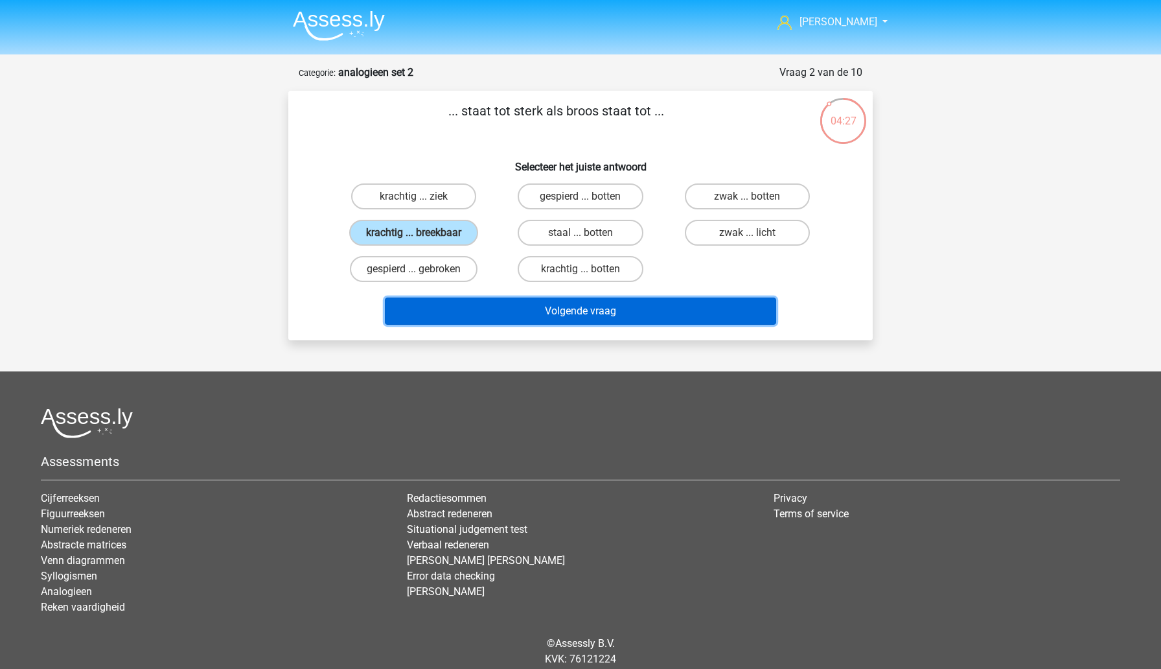
click at [503, 321] on button "Volgende vraag" at bounding box center [581, 310] width 392 height 27
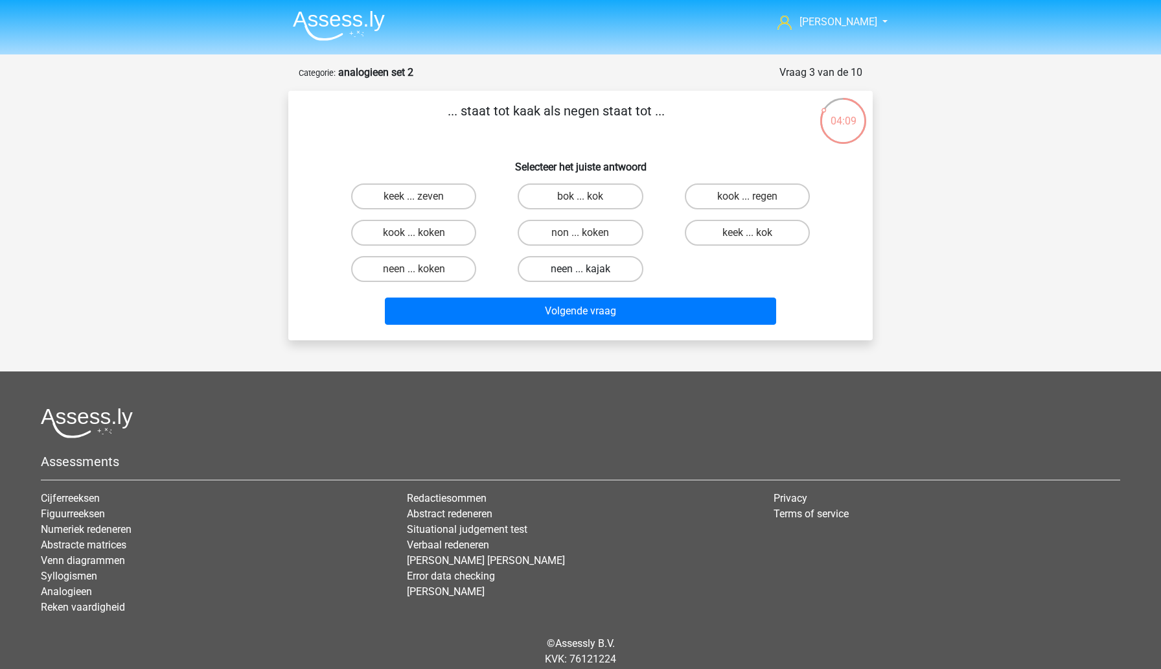
click at [634, 274] on label "neen ... kajak" at bounding box center [580, 269] width 125 height 26
click at [589, 274] on input "neen ... kajak" at bounding box center [585, 273] width 8 height 8
radio input "true"
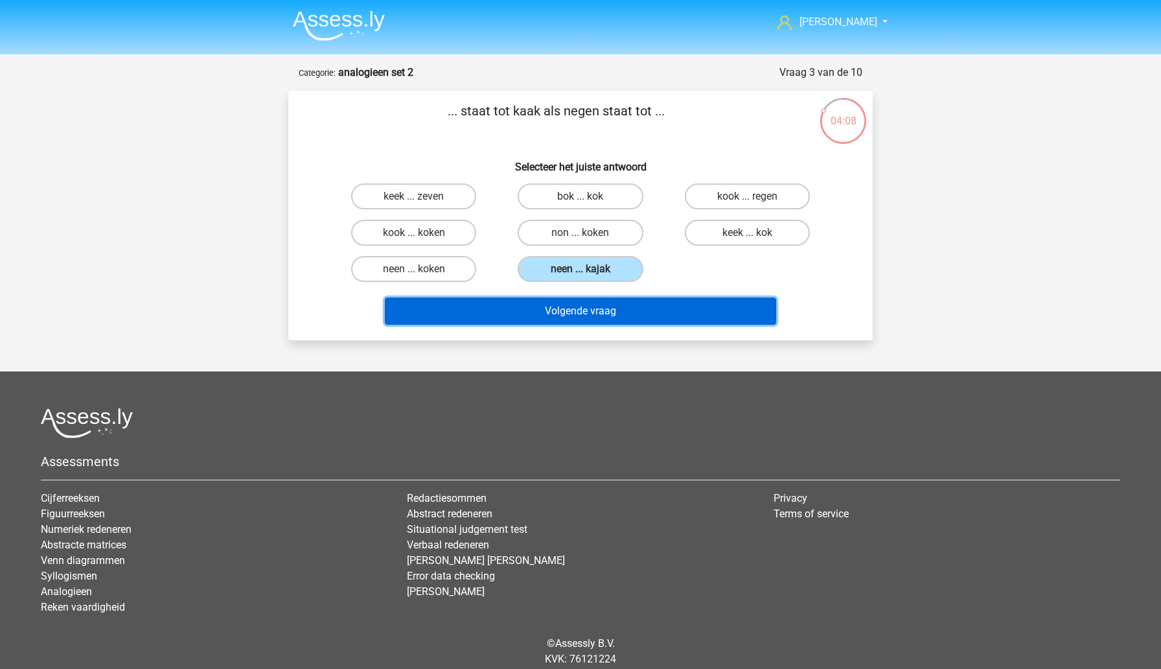
click at [635, 309] on button "Volgende vraag" at bounding box center [581, 310] width 392 height 27
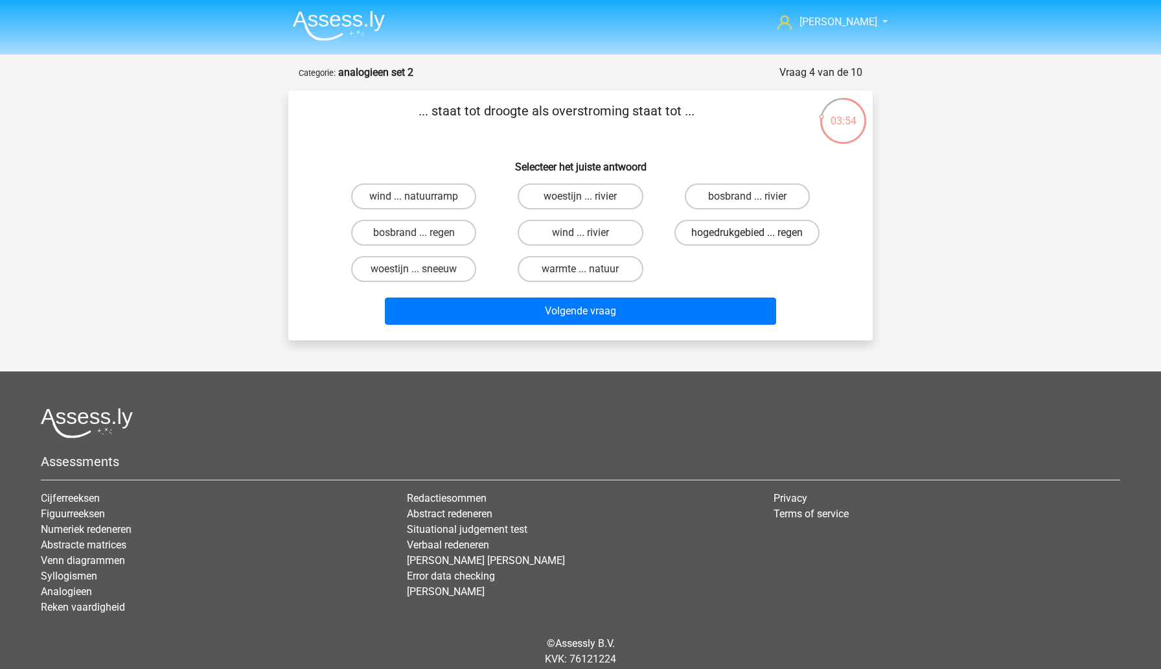
click at [699, 240] on label "hogedrukgebied ... regen" at bounding box center [747, 233] width 145 height 26
click at [747, 240] on input "hogedrukgebied ... regen" at bounding box center [751, 237] width 8 height 8
radio input "true"
click at [445, 237] on label "bosbrand ... regen" at bounding box center [413, 233] width 125 height 26
click at [422, 237] on input "bosbrand ... regen" at bounding box center [418, 237] width 8 height 8
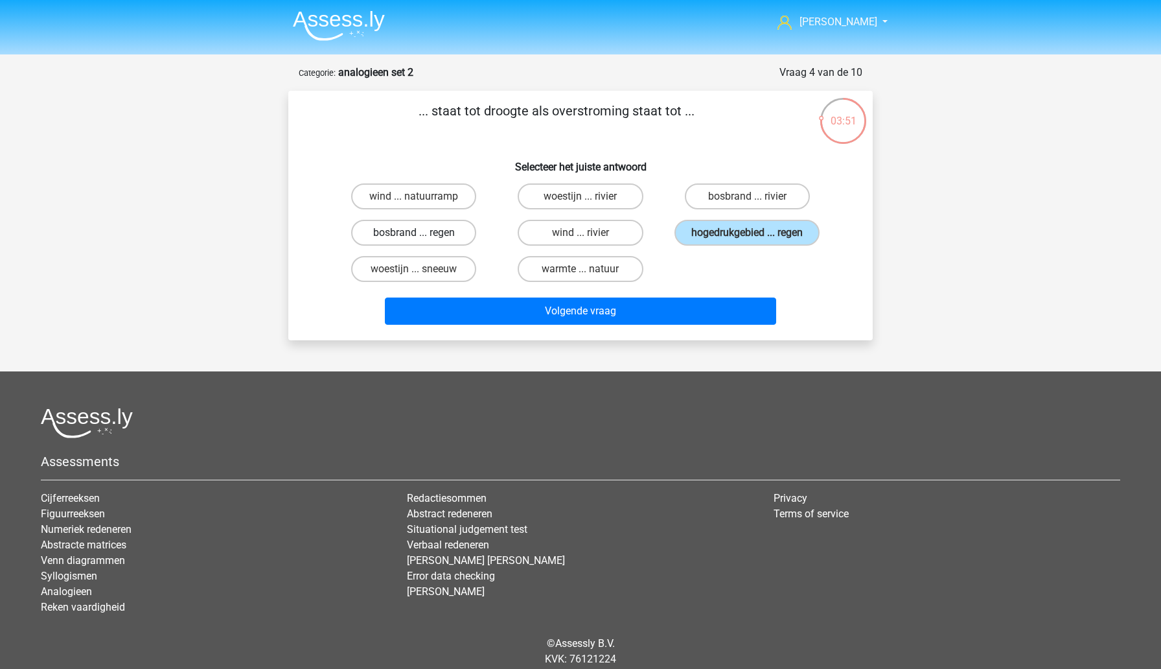
radio input "true"
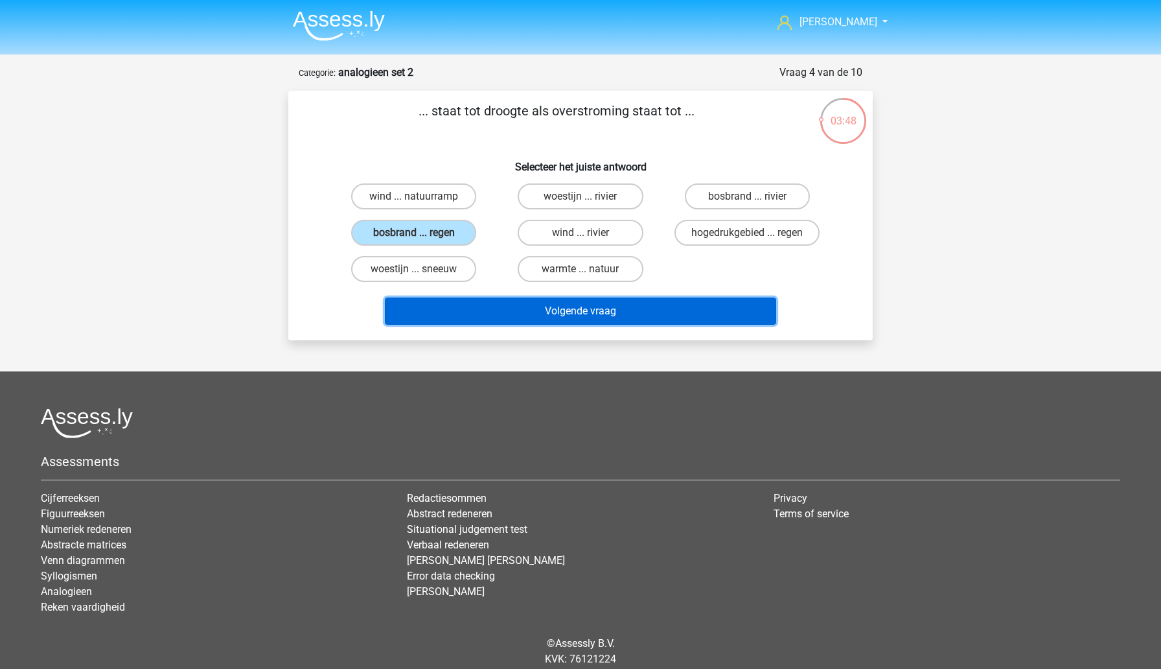
click at [508, 317] on button "Volgende vraag" at bounding box center [581, 310] width 392 height 27
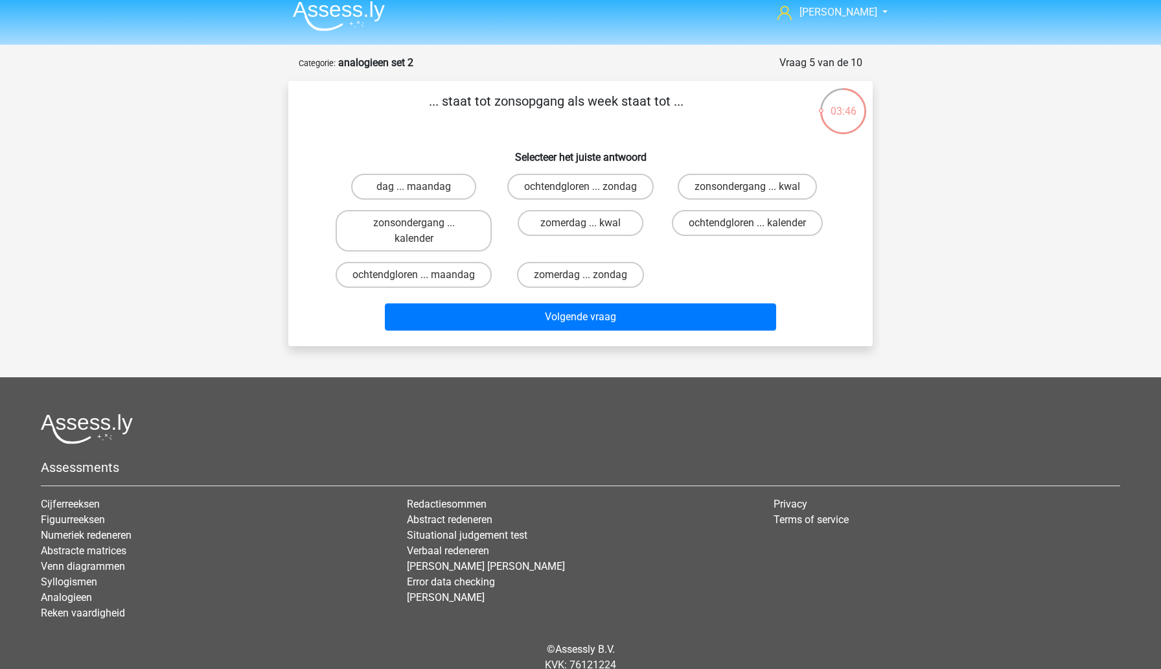
scroll to position [6, 0]
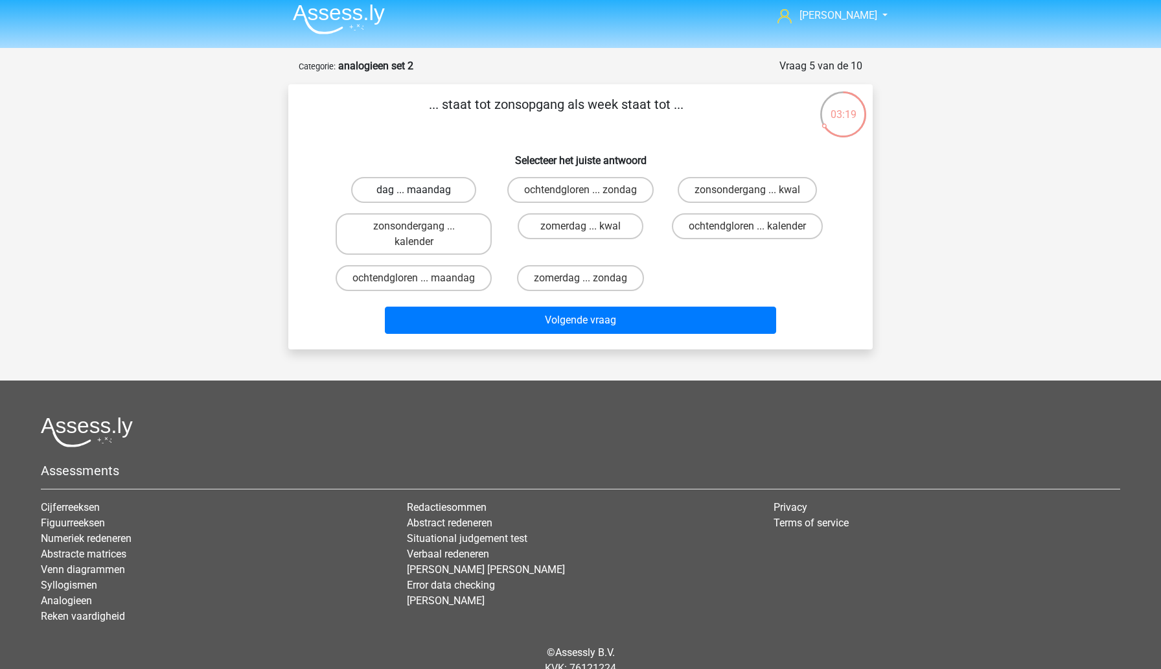
click at [456, 201] on label "dag ... maandag" at bounding box center [413, 190] width 125 height 26
click at [422, 198] on input "dag ... maandag" at bounding box center [418, 194] width 8 height 8
radio input "true"
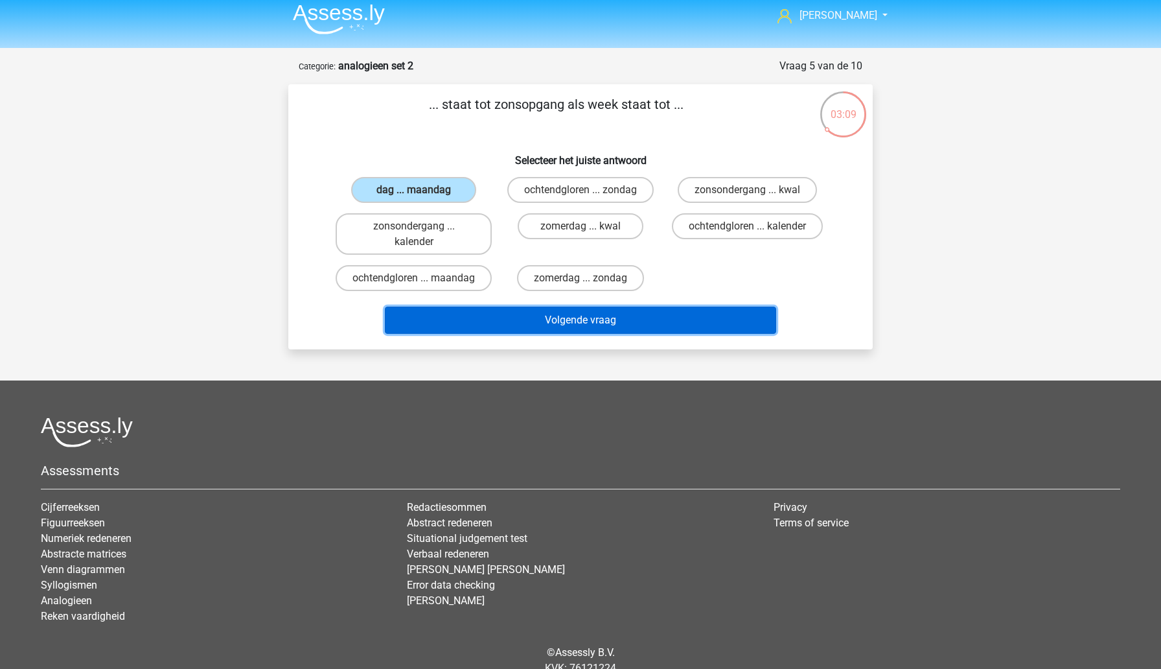
click at [526, 334] on button "Volgende vraag" at bounding box center [581, 319] width 392 height 27
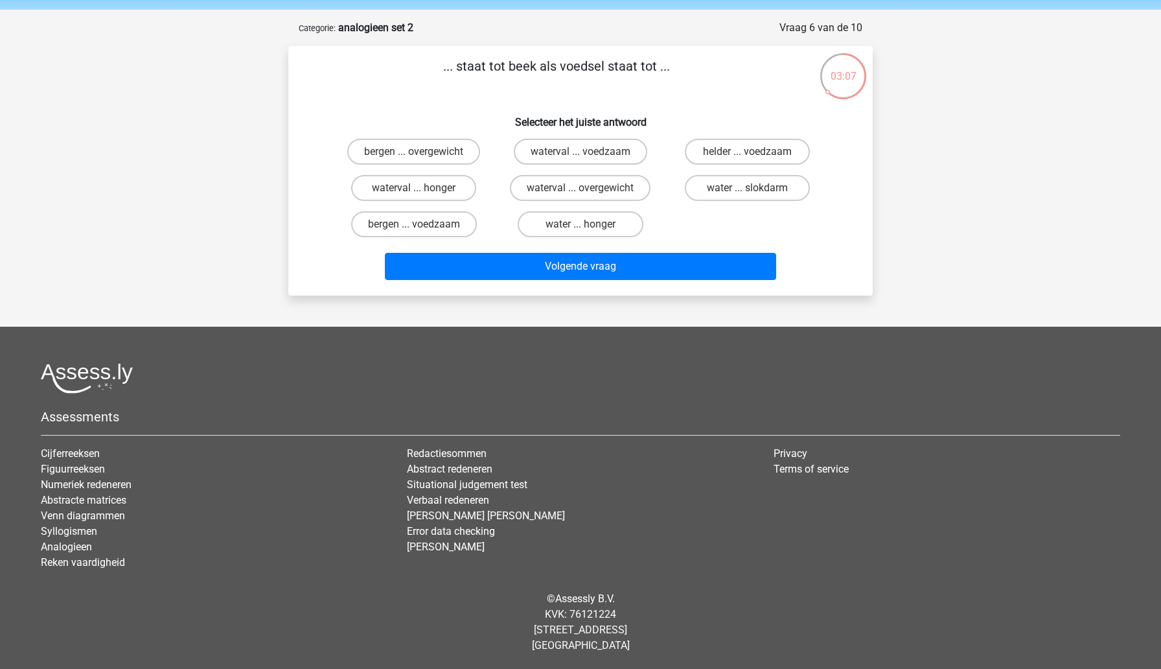
scroll to position [0, 0]
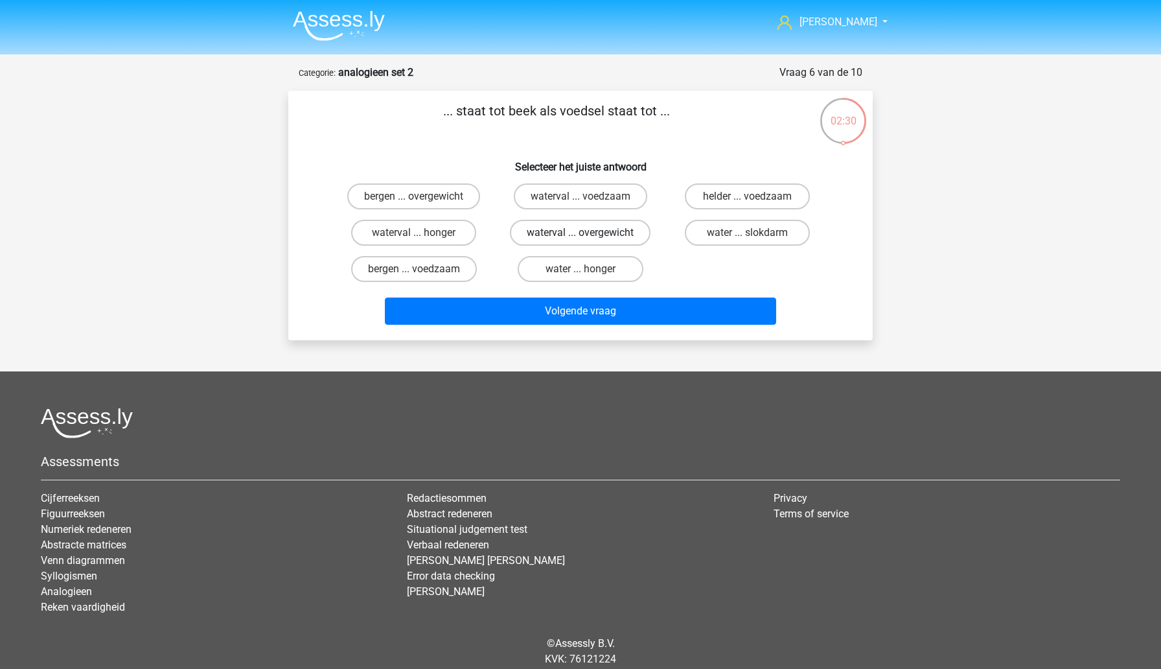
click at [567, 237] on label "waterval ... overgewicht" at bounding box center [580, 233] width 141 height 26
click at [581, 237] on input "waterval ... overgewicht" at bounding box center [585, 237] width 8 height 8
radio input "true"
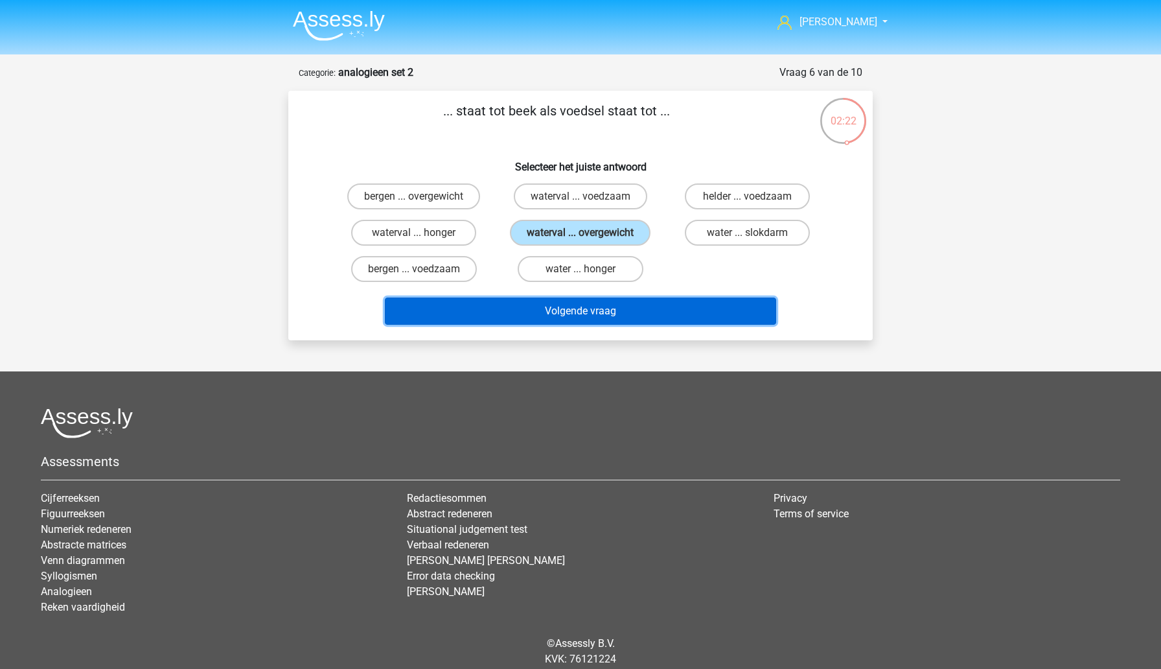
click at [561, 315] on button "Volgende vraag" at bounding box center [581, 310] width 392 height 27
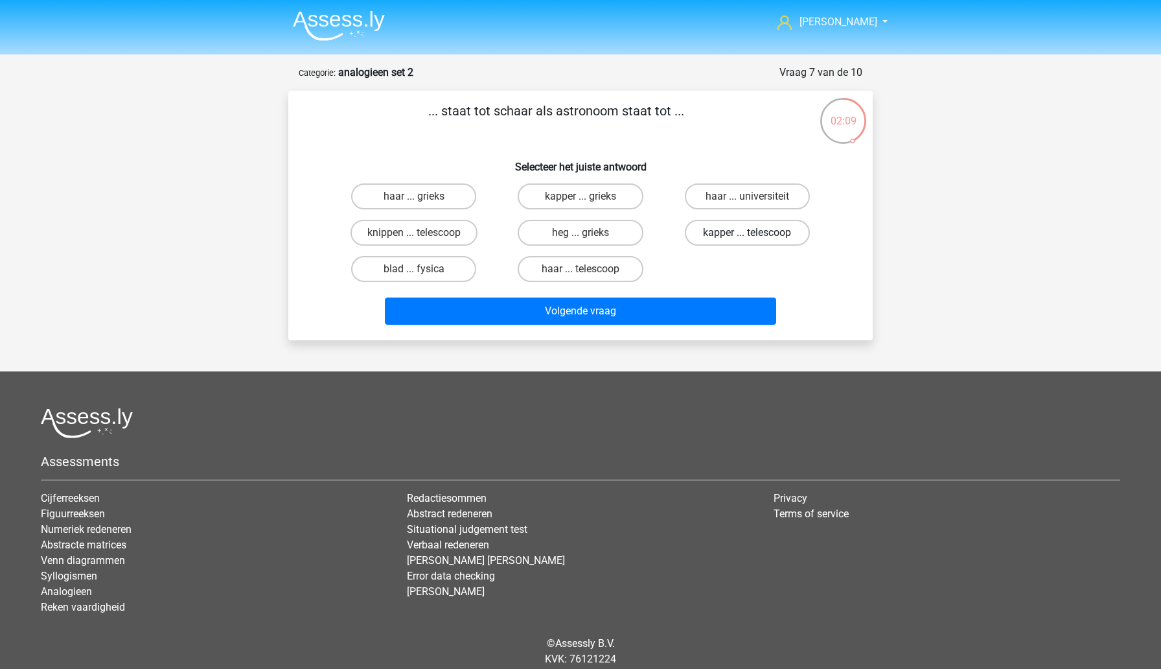
click at [717, 235] on label "kapper ... telescoop" at bounding box center [747, 233] width 125 height 26
click at [747, 235] on input "kapper ... telescoop" at bounding box center [751, 237] width 8 height 8
radio input "true"
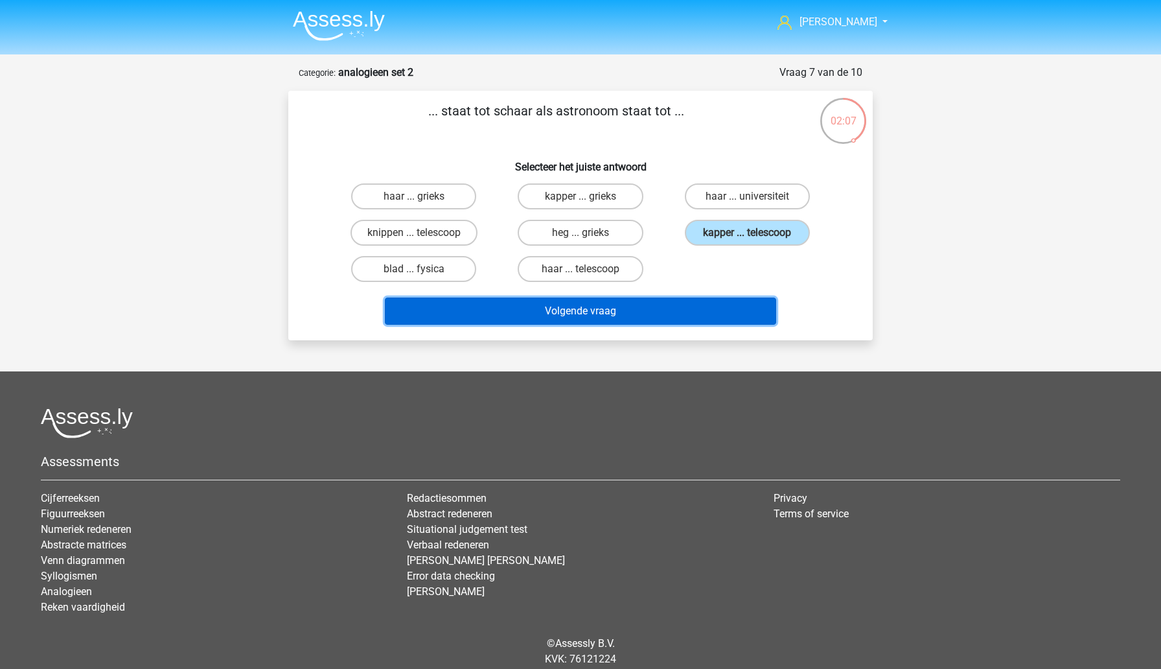
click at [675, 316] on button "Volgende vraag" at bounding box center [581, 310] width 392 height 27
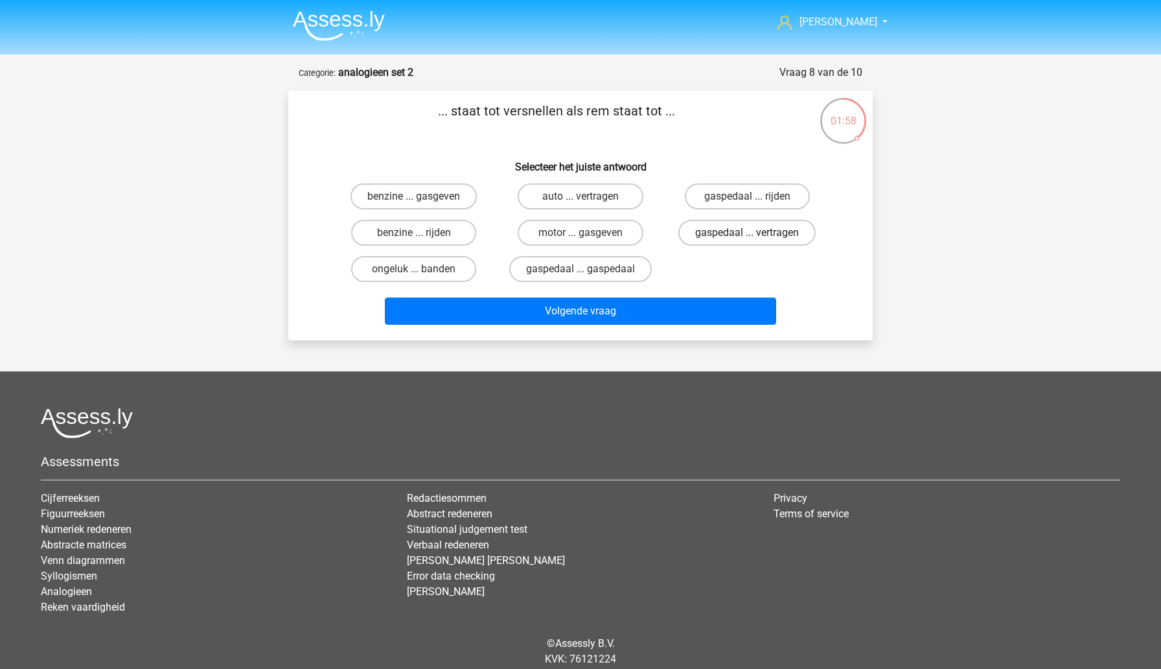
click at [713, 242] on label "gaspedaal ... vertragen" at bounding box center [746, 233] width 137 height 26
click at [747, 241] on input "gaspedaal ... vertragen" at bounding box center [751, 237] width 8 height 8
radio input "true"
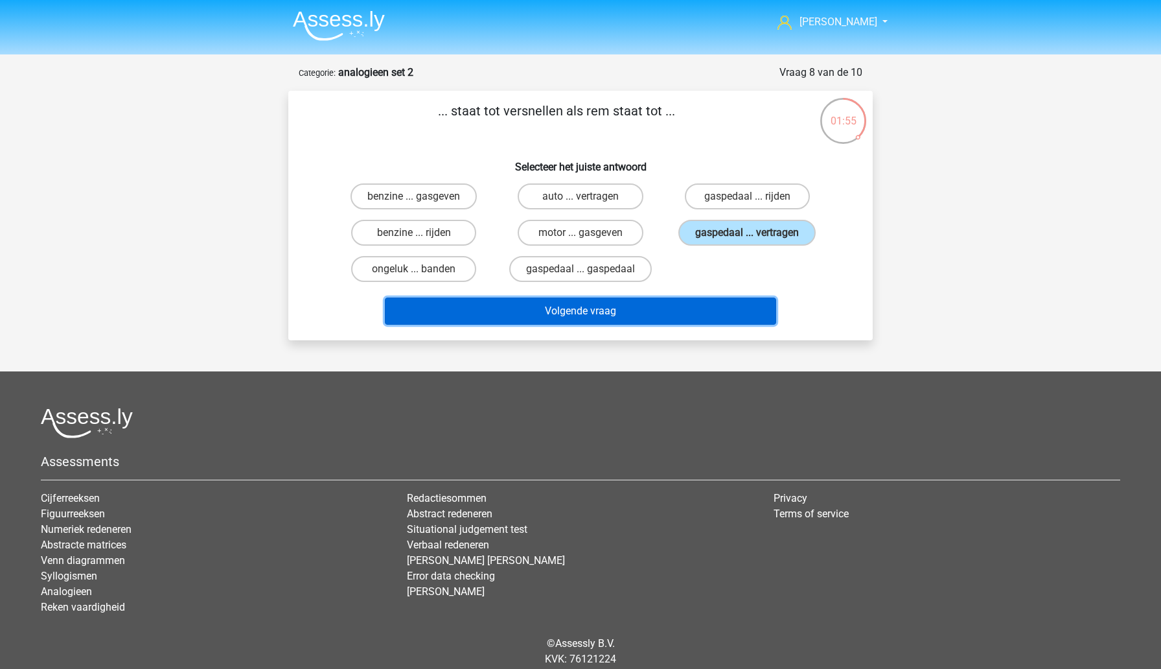
click at [703, 313] on button "Volgende vraag" at bounding box center [581, 310] width 392 height 27
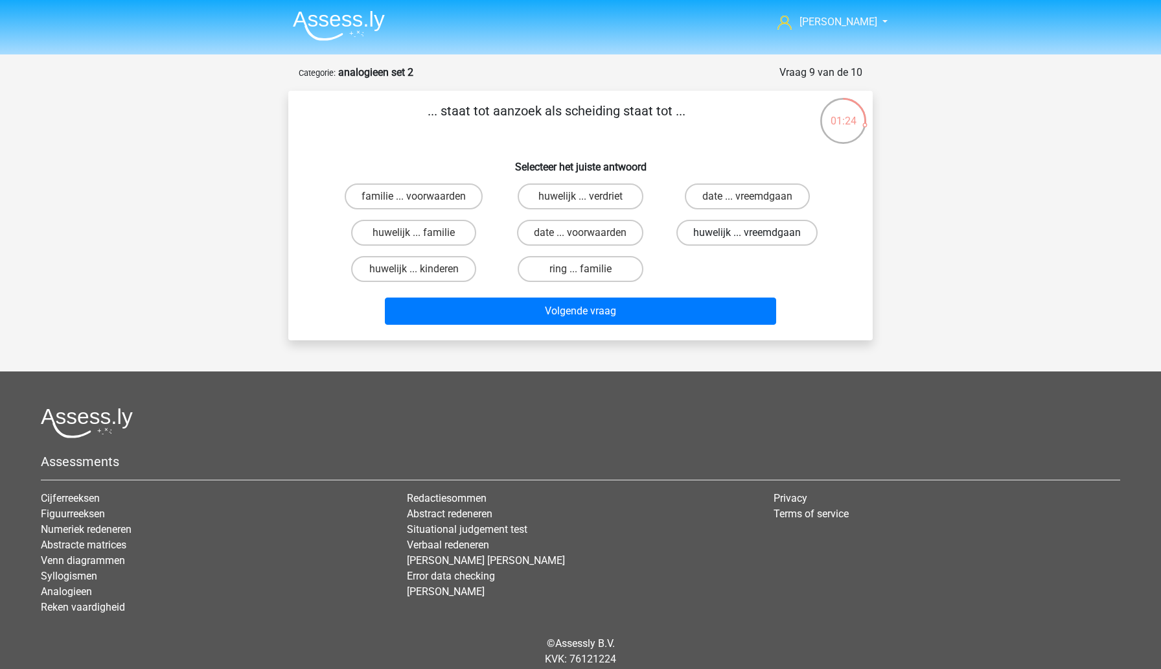
click at [745, 232] on label "huwelijk ... vreemdgaan" at bounding box center [746, 233] width 141 height 26
click at [747, 233] on input "huwelijk ... vreemdgaan" at bounding box center [751, 237] width 8 height 8
radio input "true"
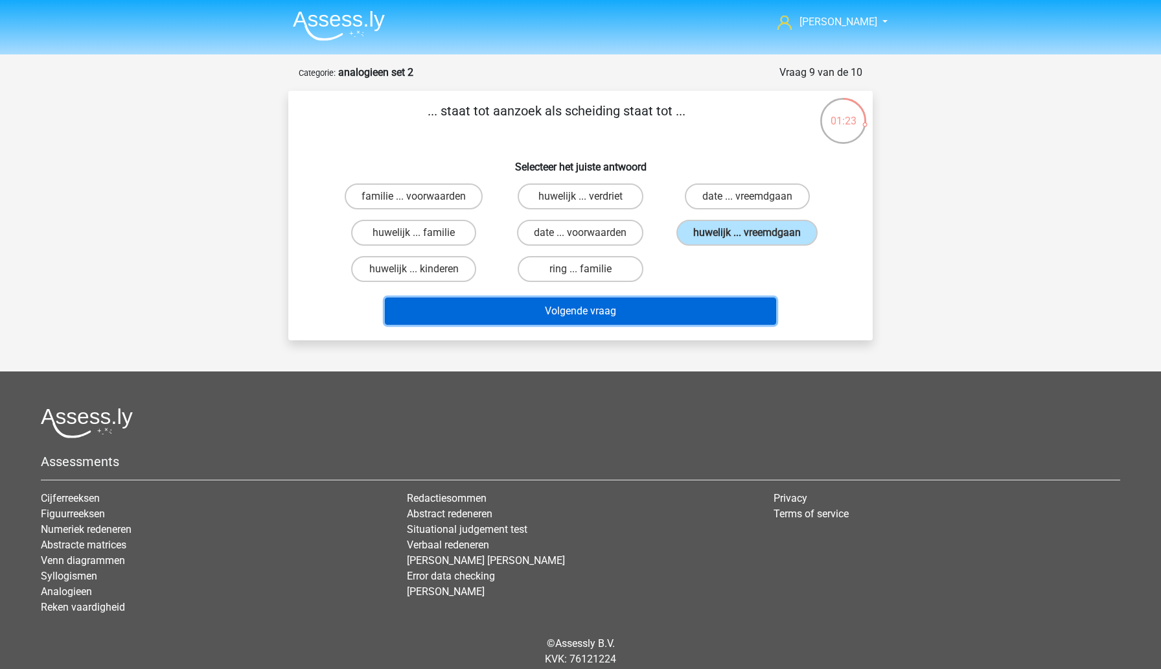
click at [712, 315] on button "Volgende vraag" at bounding box center [581, 310] width 392 height 27
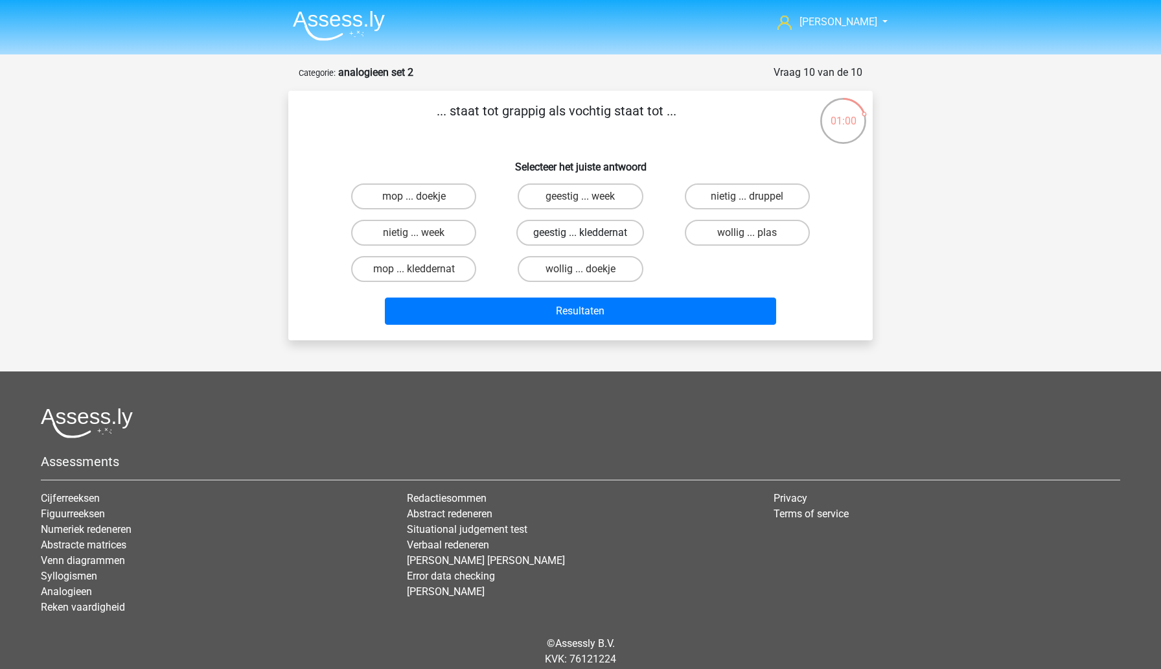
click at [608, 232] on label "geestig ... kleddernat" at bounding box center [580, 233] width 128 height 26
click at [589, 233] on input "geestig ... kleddernat" at bounding box center [585, 237] width 8 height 8
radio input "true"
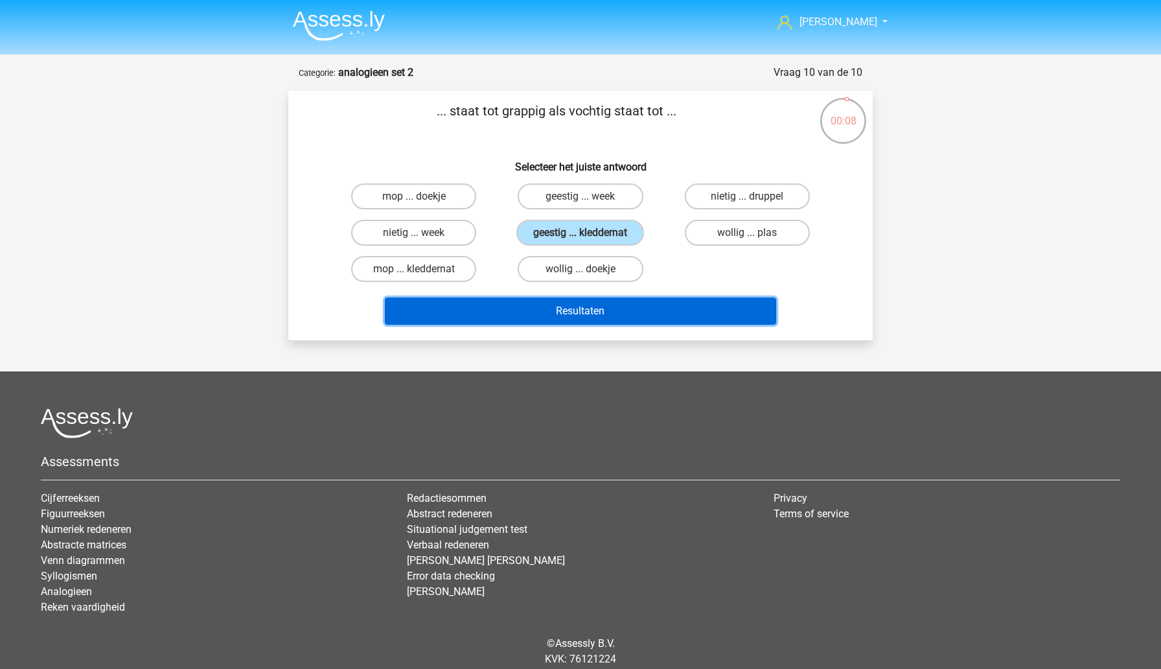
click at [558, 312] on button "Resultaten" at bounding box center [581, 310] width 392 height 27
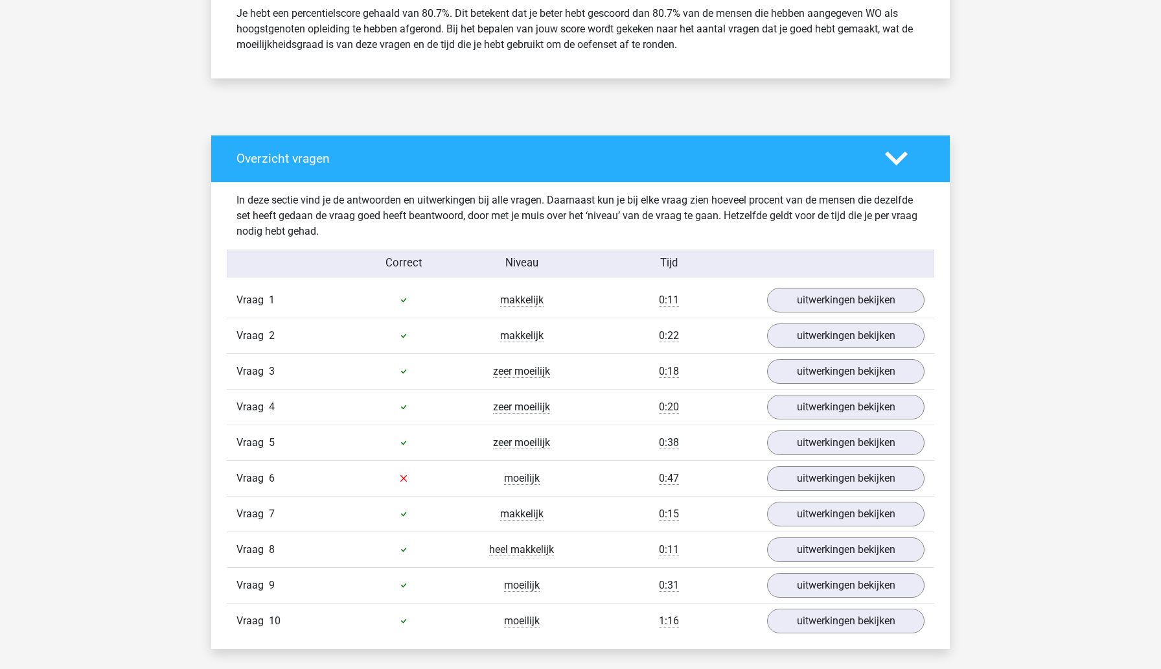
scroll to position [706, 0]
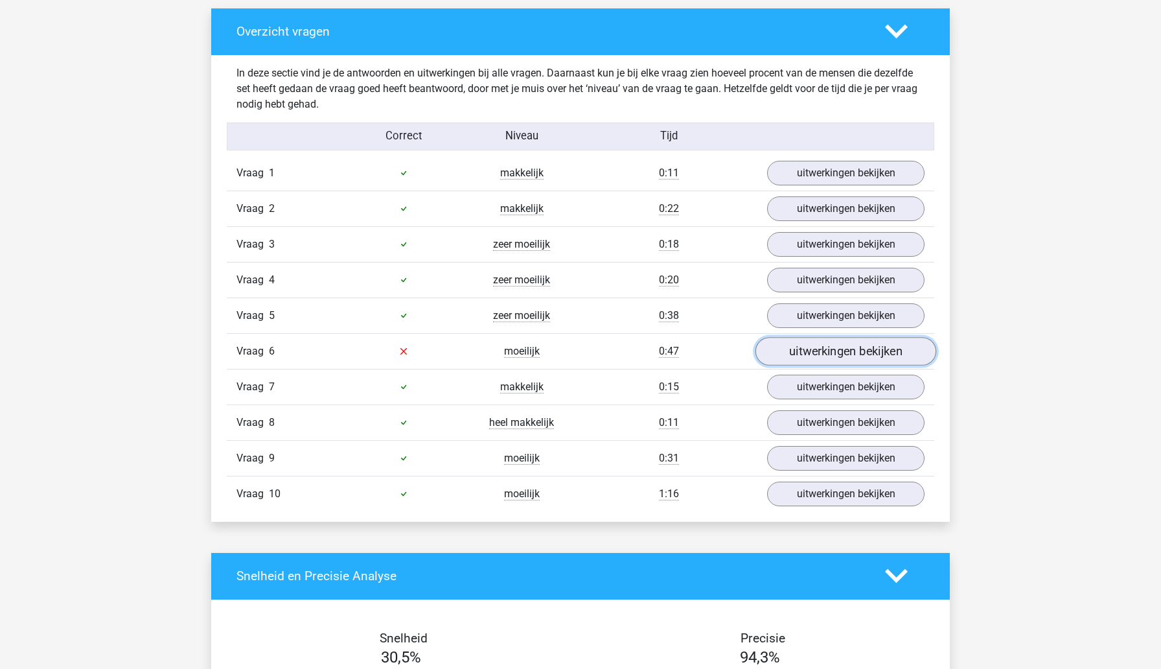
click at [799, 351] on link "uitwerkingen bekijken" at bounding box center [846, 351] width 181 height 29
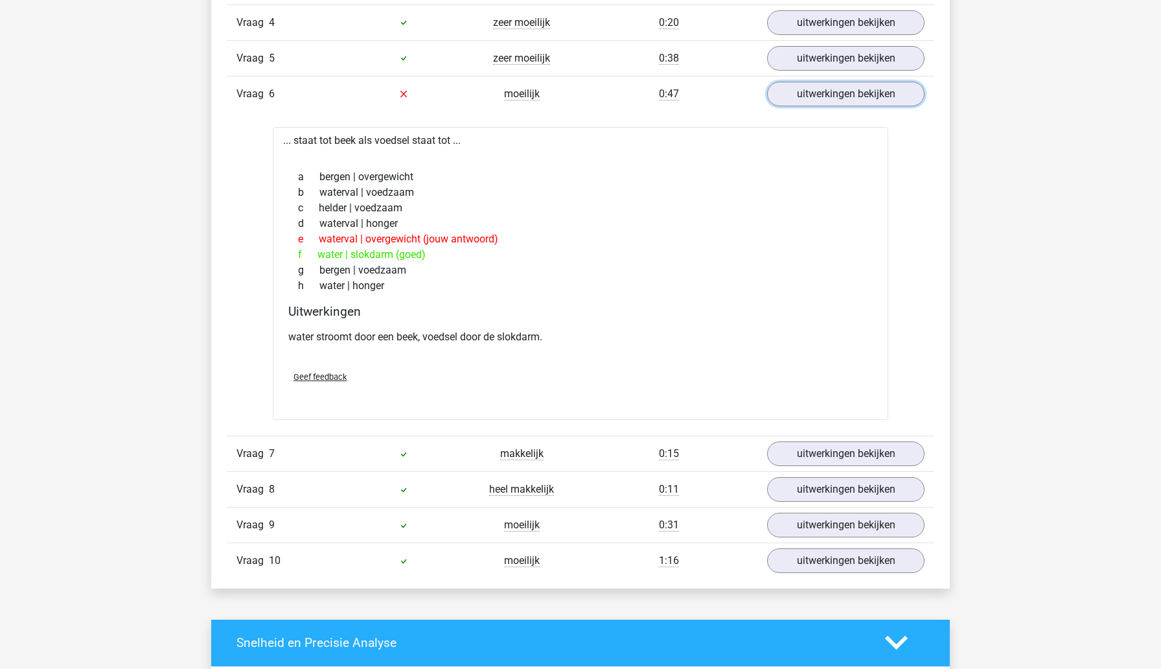
scroll to position [956, 0]
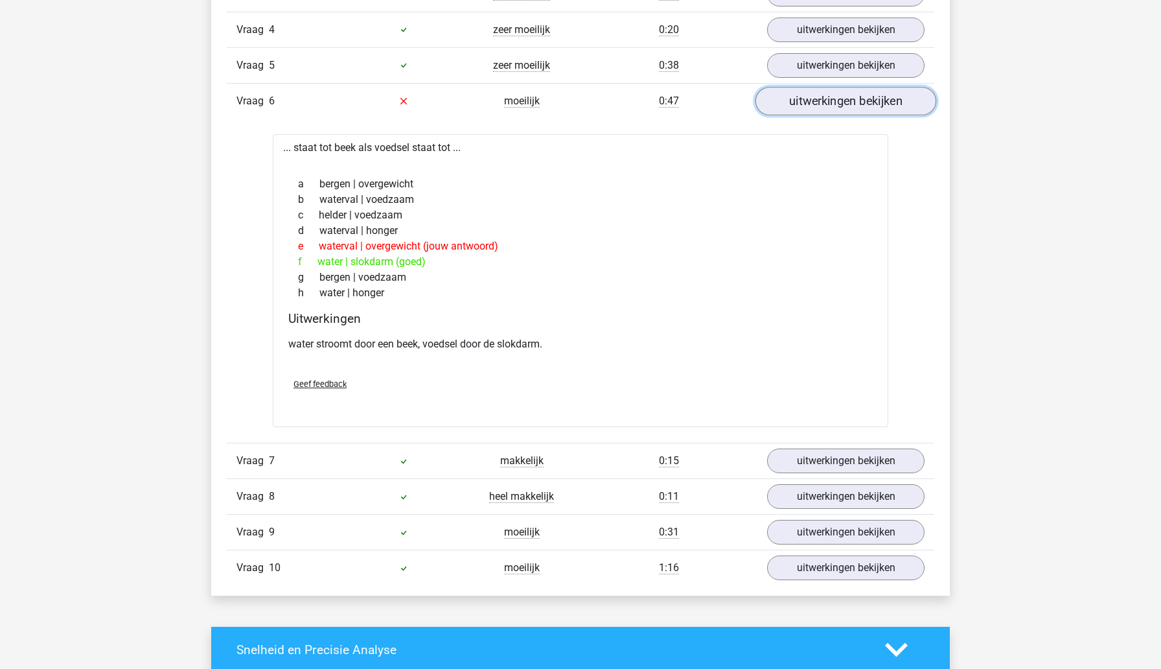
click at [833, 94] on link "uitwerkingen bekijken" at bounding box center [846, 101] width 181 height 29
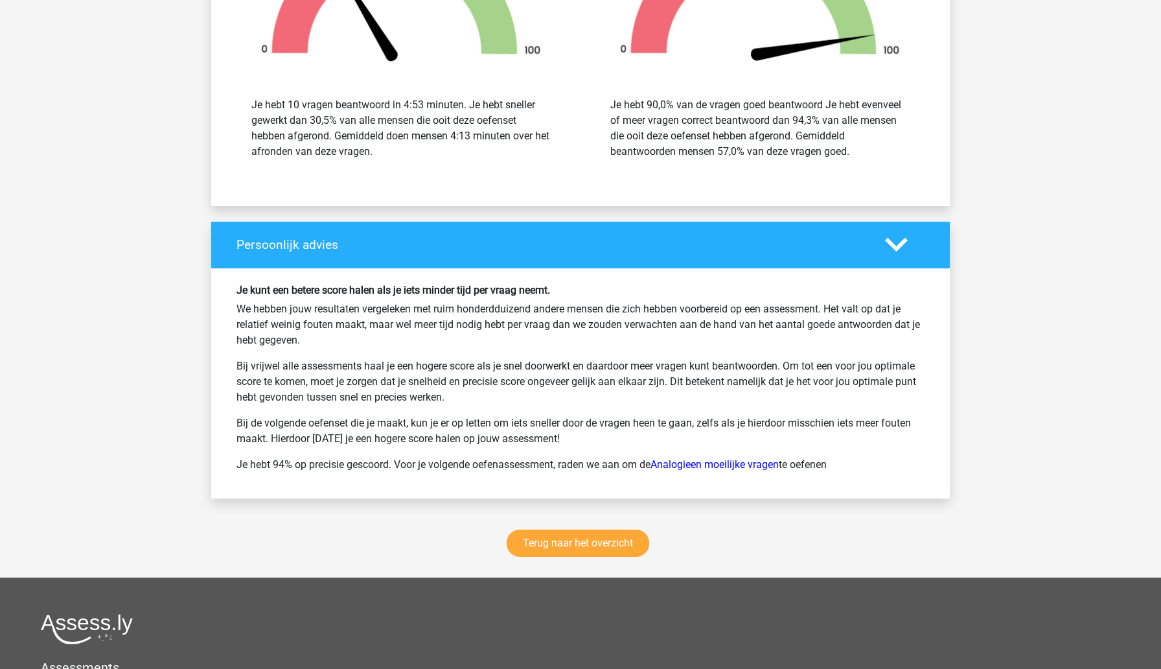
scroll to position [1501, 0]
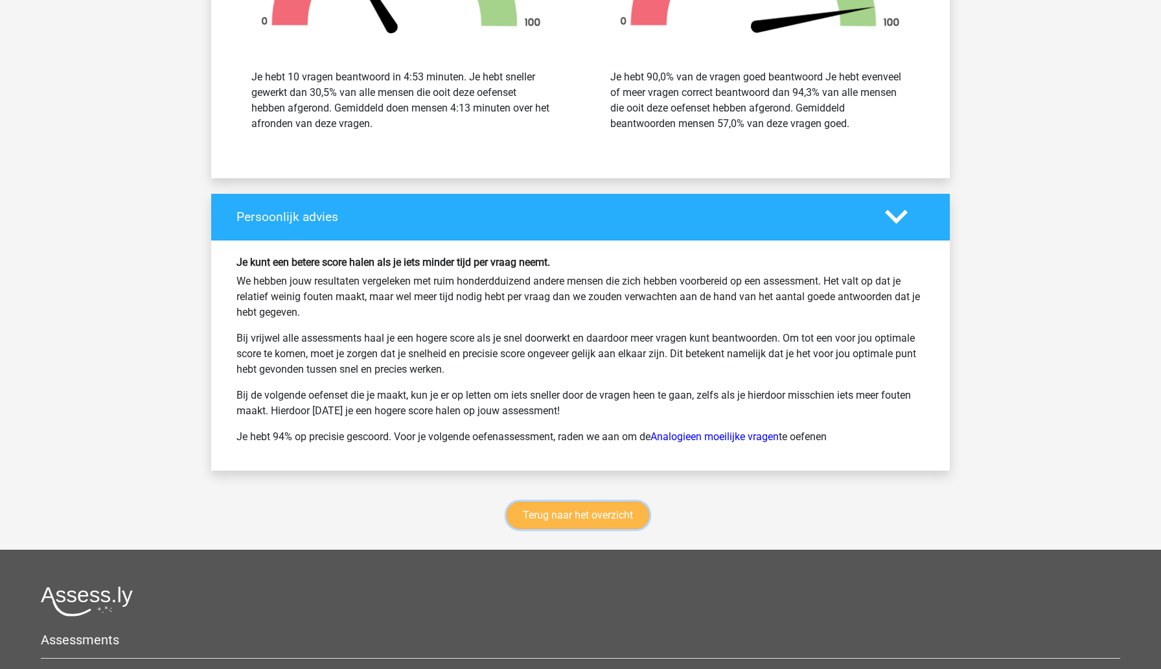
click at [619, 518] on link "Terug naar het overzicht" at bounding box center [578, 515] width 143 height 27
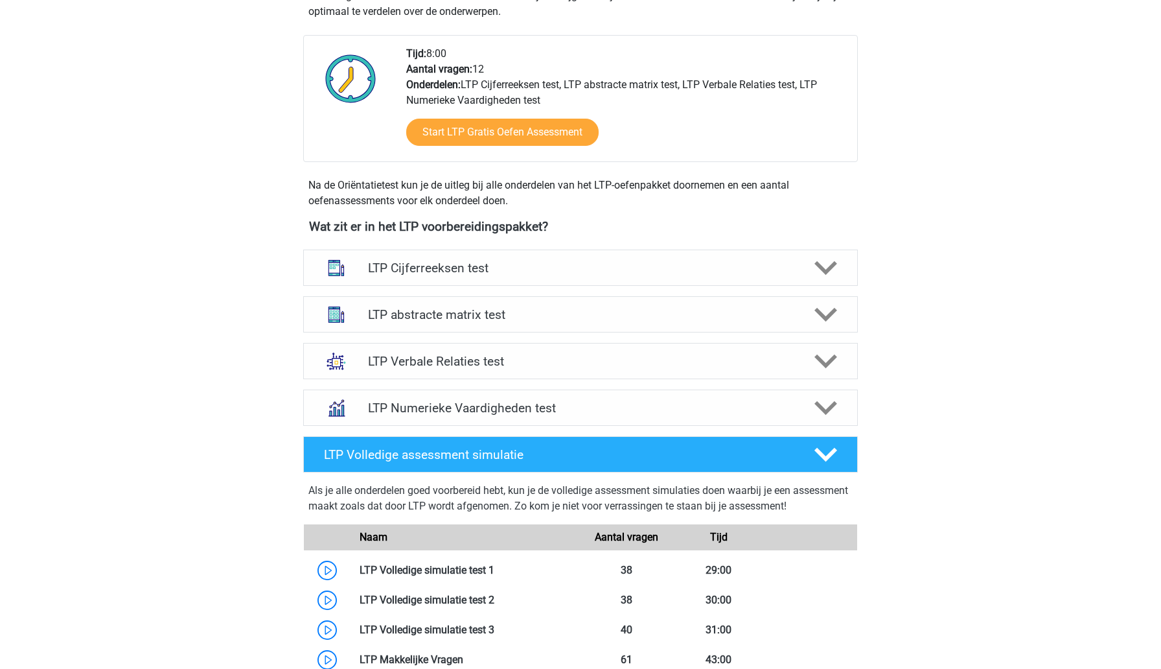
scroll to position [328, 0]
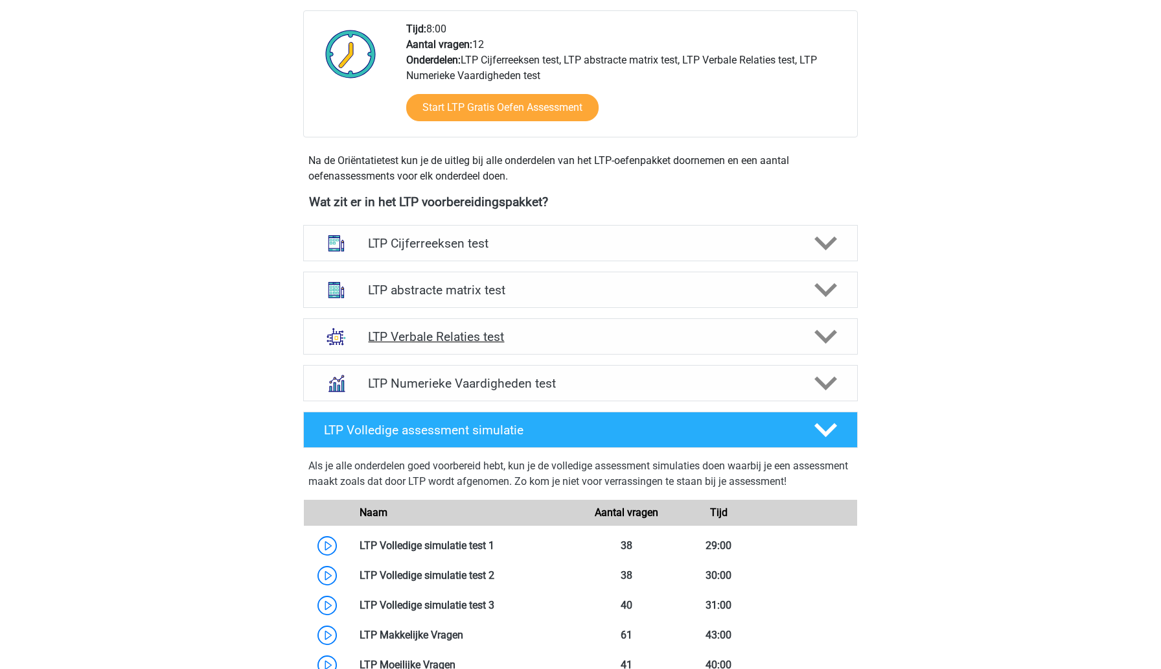
click at [684, 332] on h4 "LTP Verbale Relaties test" at bounding box center [580, 336] width 424 height 15
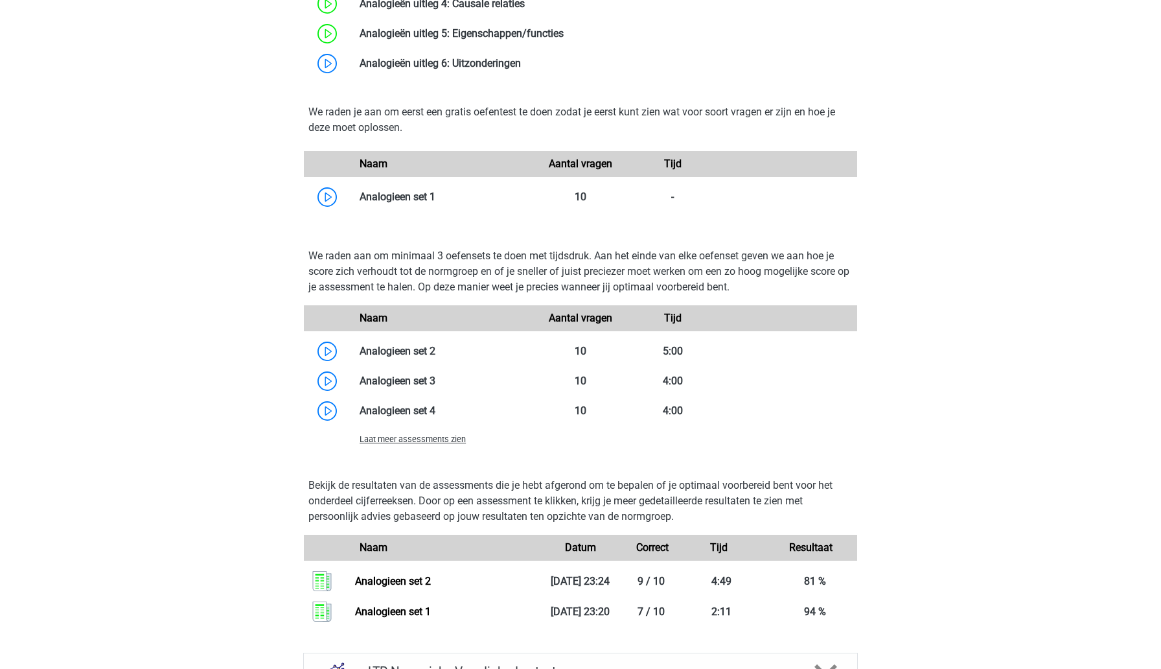
scroll to position [993, 0]
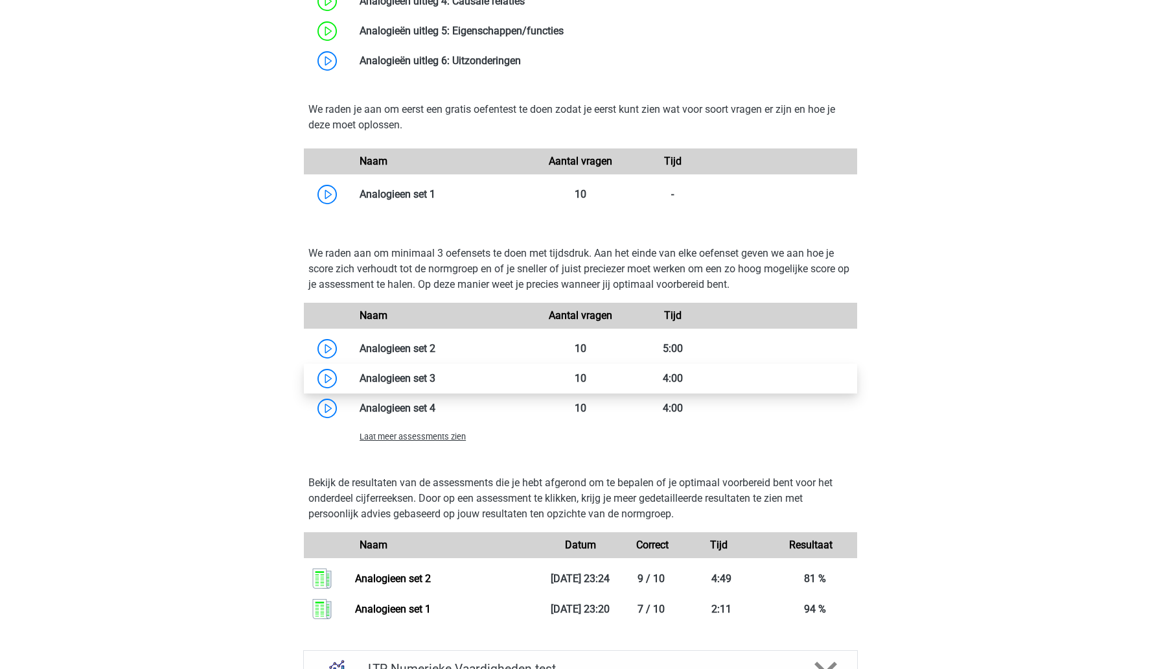
click at [435, 379] on link at bounding box center [435, 378] width 0 height 12
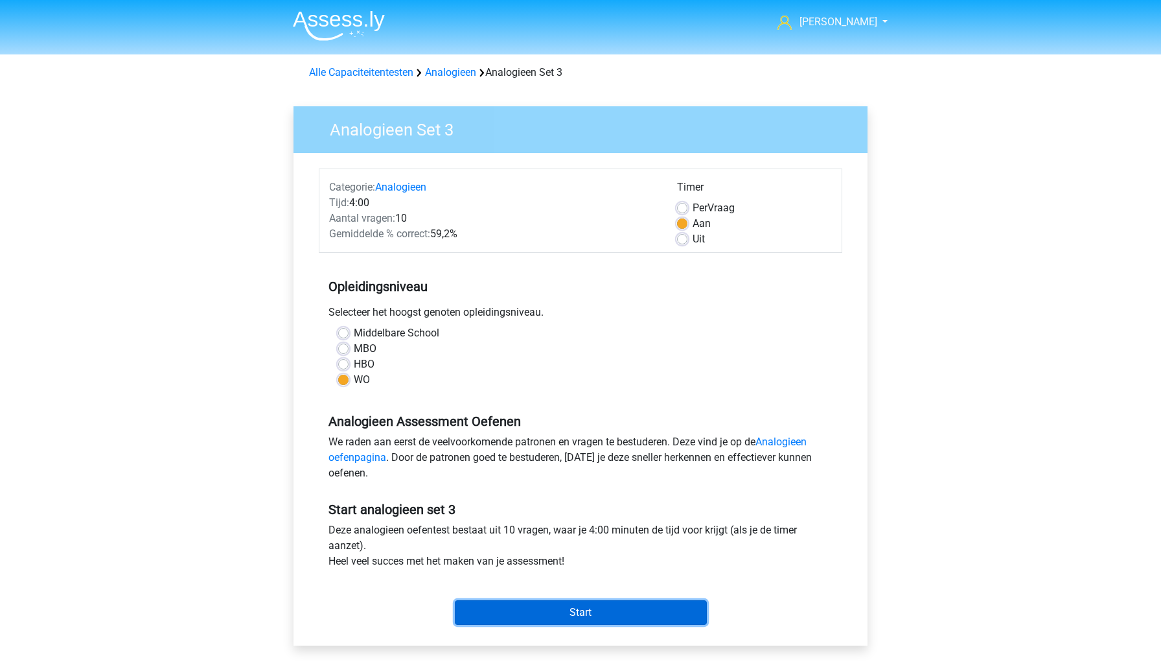
click at [582, 613] on input "Start" at bounding box center [581, 612] width 252 height 25
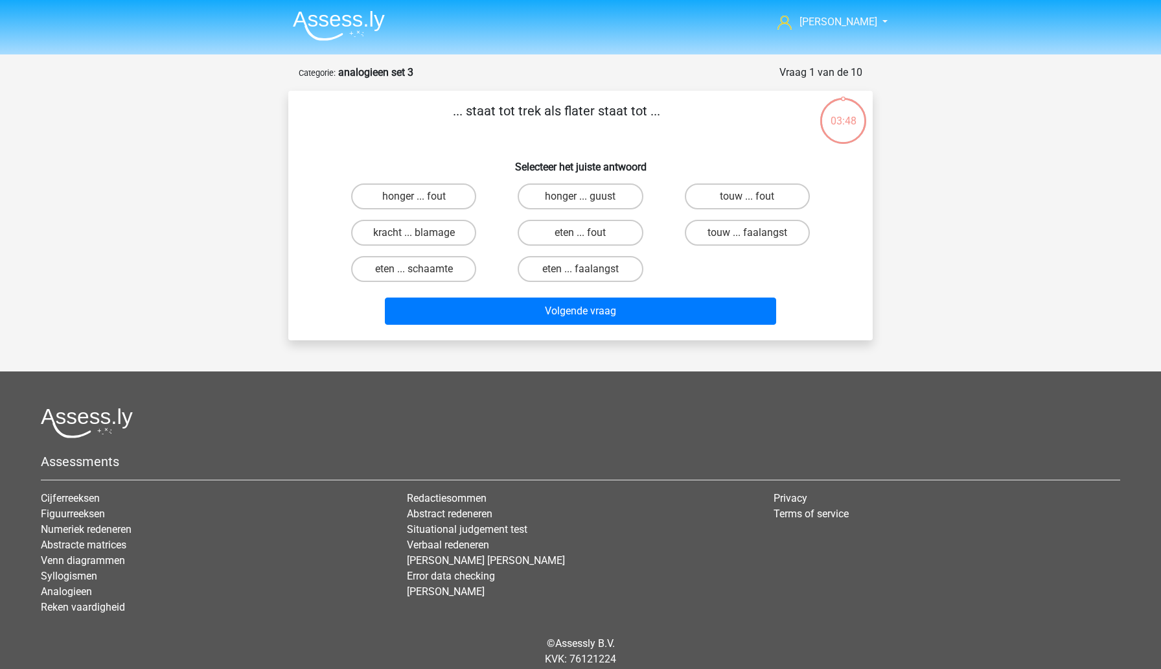
click at [417, 198] on input "honger ... fout" at bounding box center [418, 200] width 8 height 8
radio input "true"
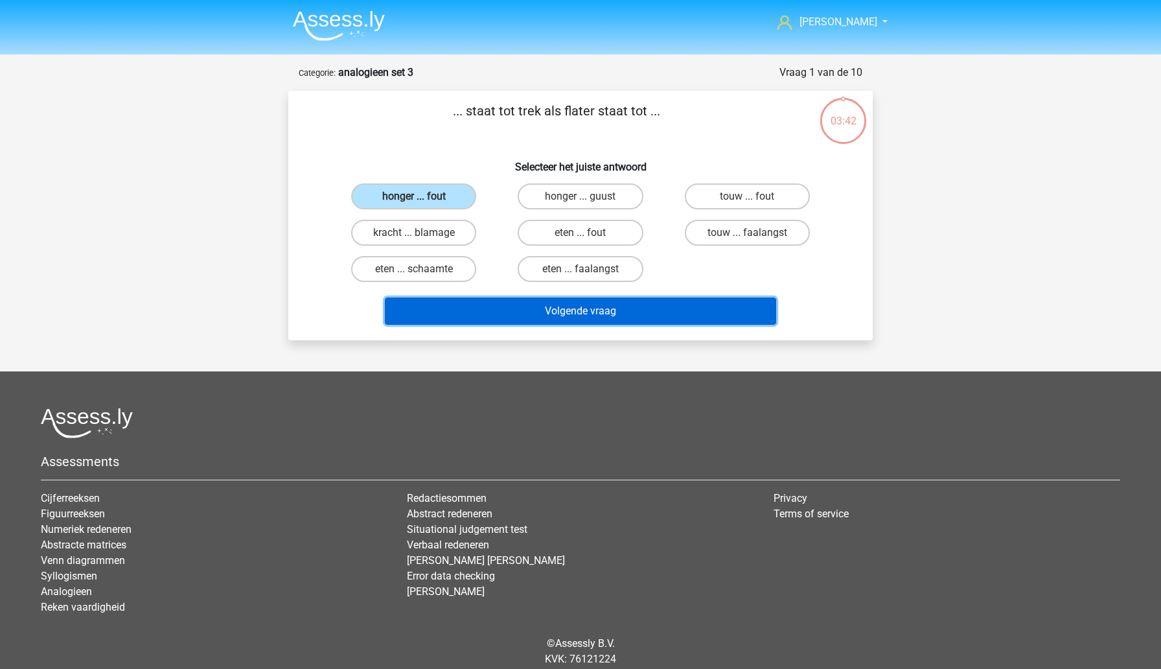
click at [503, 305] on button "Volgende vraag" at bounding box center [581, 310] width 392 height 27
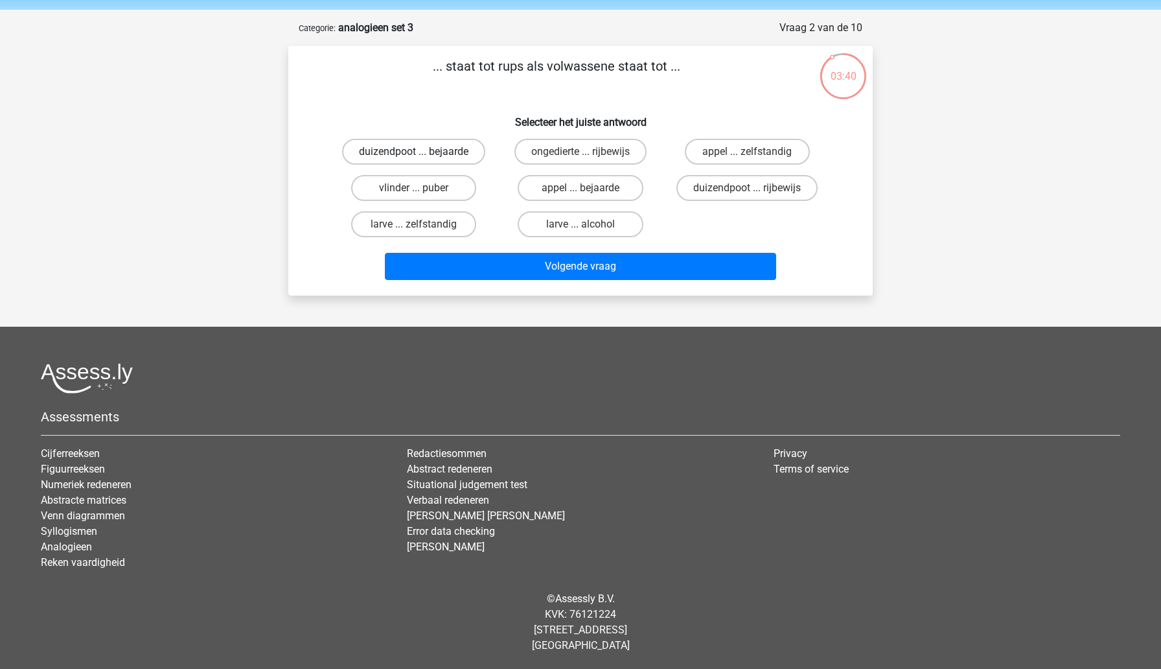
scroll to position [23, 0]
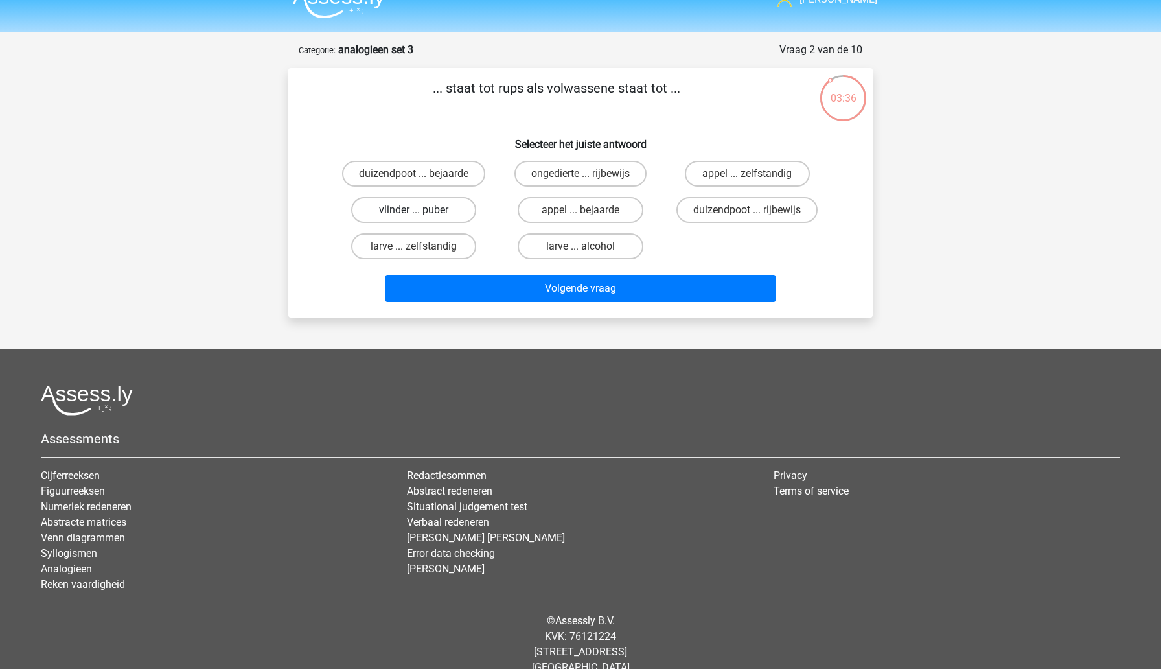
click at [453, 209] on label "vlinder ... puber" at bounding box center [413, 210] width 125 height 26
click at [422, 210] on input "vlinder ... puber" at bounding box center [418, 214] width 8 height 8
radio input "true"
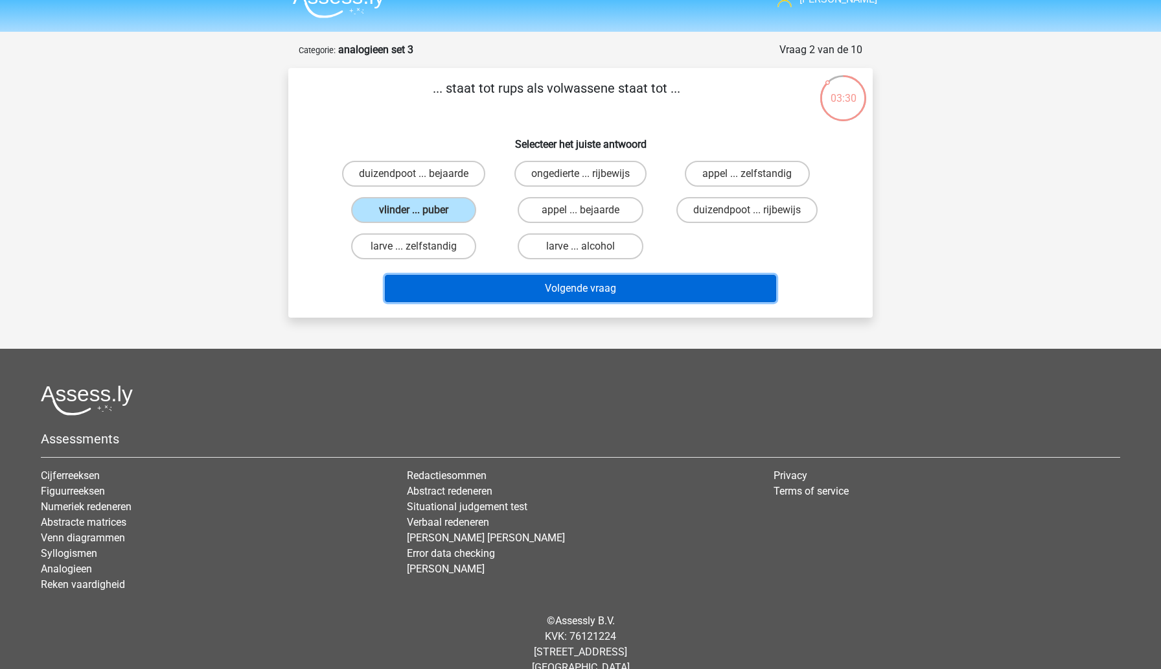
click at [507, 283] on button "Volgende vraag" at bounding box center [581, 288] width 392 height 27
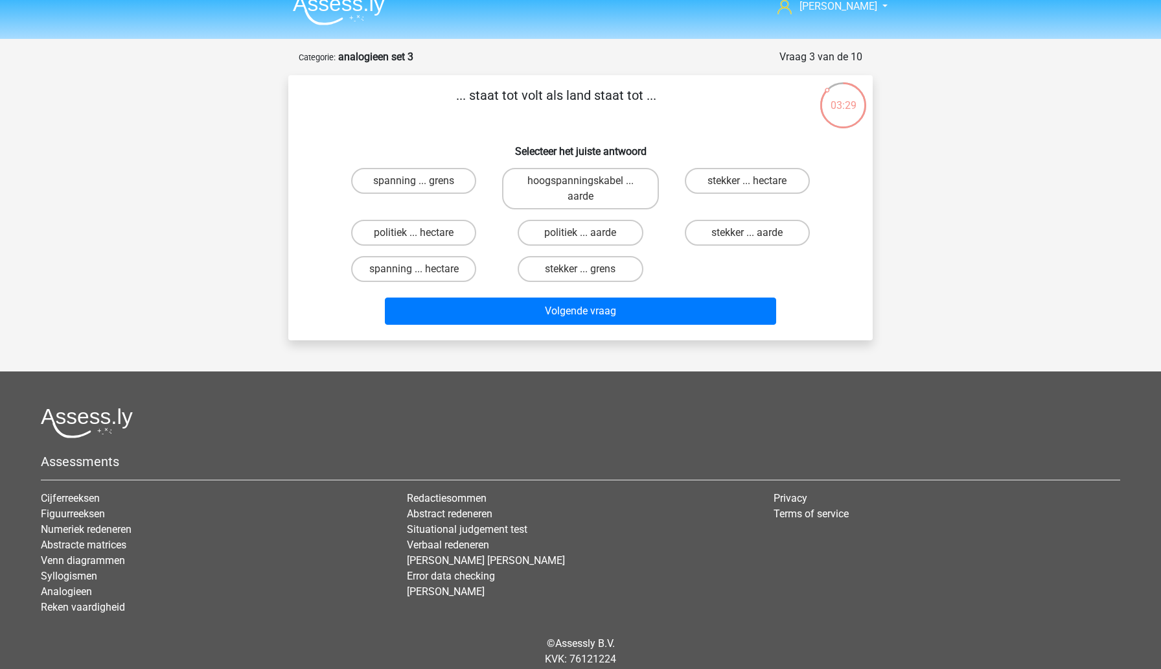
scroll to position [15, 0]
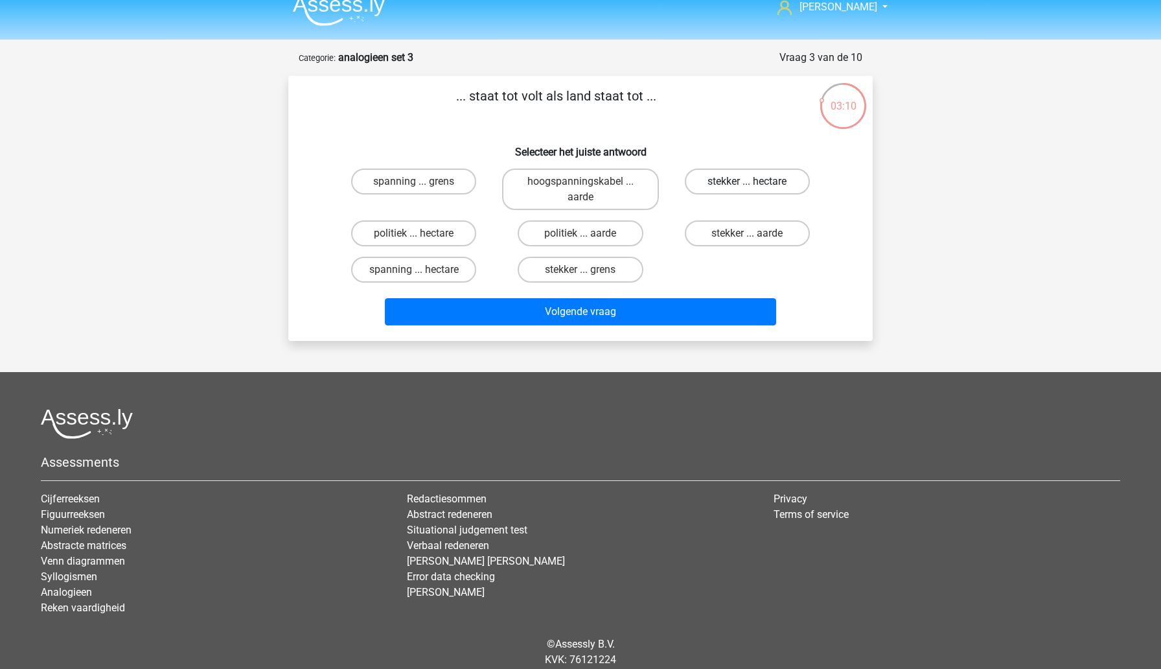
click at [720, 183] on label "stekker ... hectare" at bounding box center [747, 181] width 125 height 26
click at [747, 183] on input "stekker ... hectare" at bounding box center [751, 185] width 8 height 8
radio input "true"
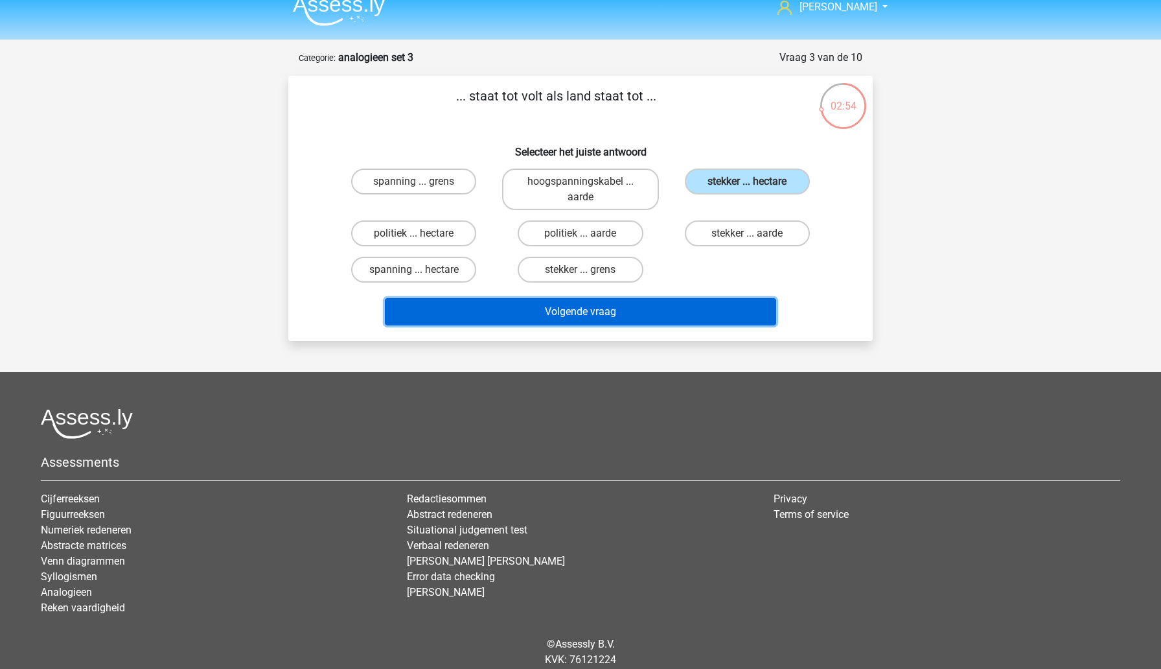
click at [629, 316] on button "Volgende vraag" at bounding box center [581, 311] width 392 height 27
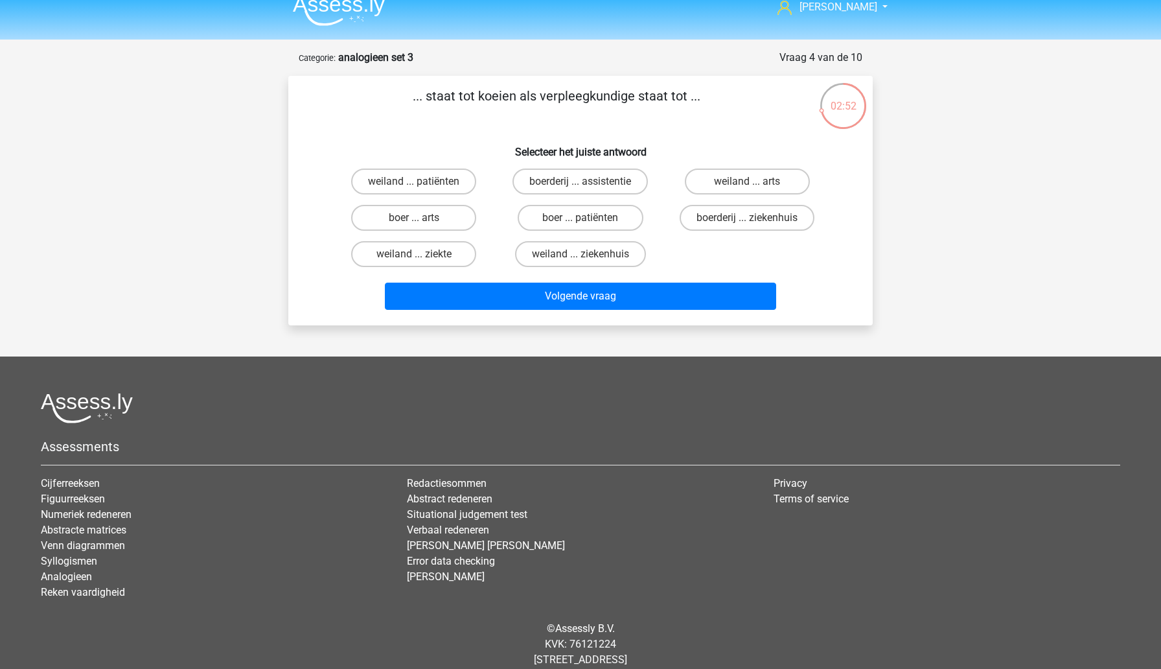
scroll to position [0, 0]
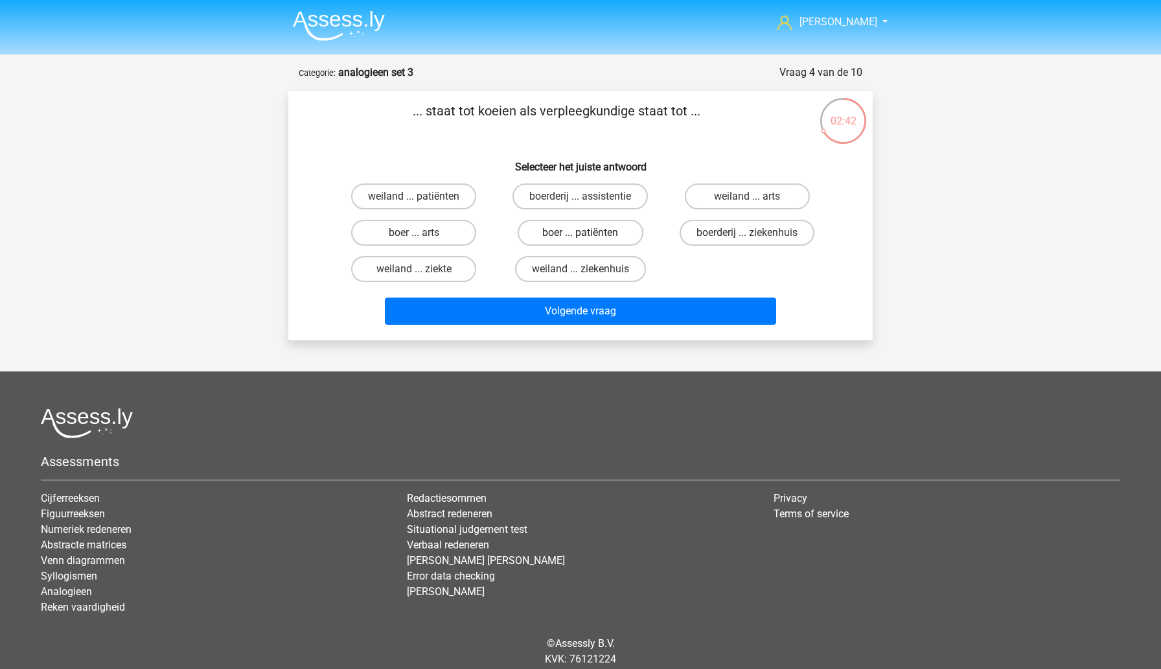
click at [569, 241] on label "boer ... patiënten" at bounding box center [580, 233] width 125 height 26
click at [581, 241] on input "boer ... patiënten" at bounding box center [585, 237] width 8 height 8
radio input "true"
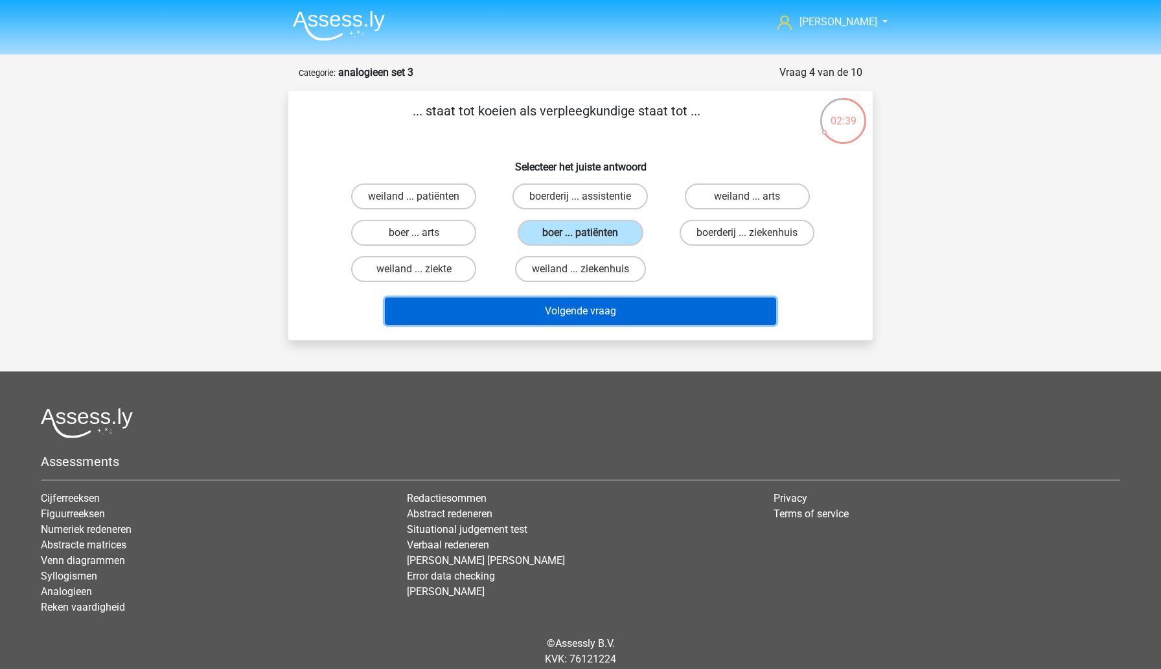
click at [652, 310] on button "Volgende vraag" at bounding box center [581, 310] width 392 height 27
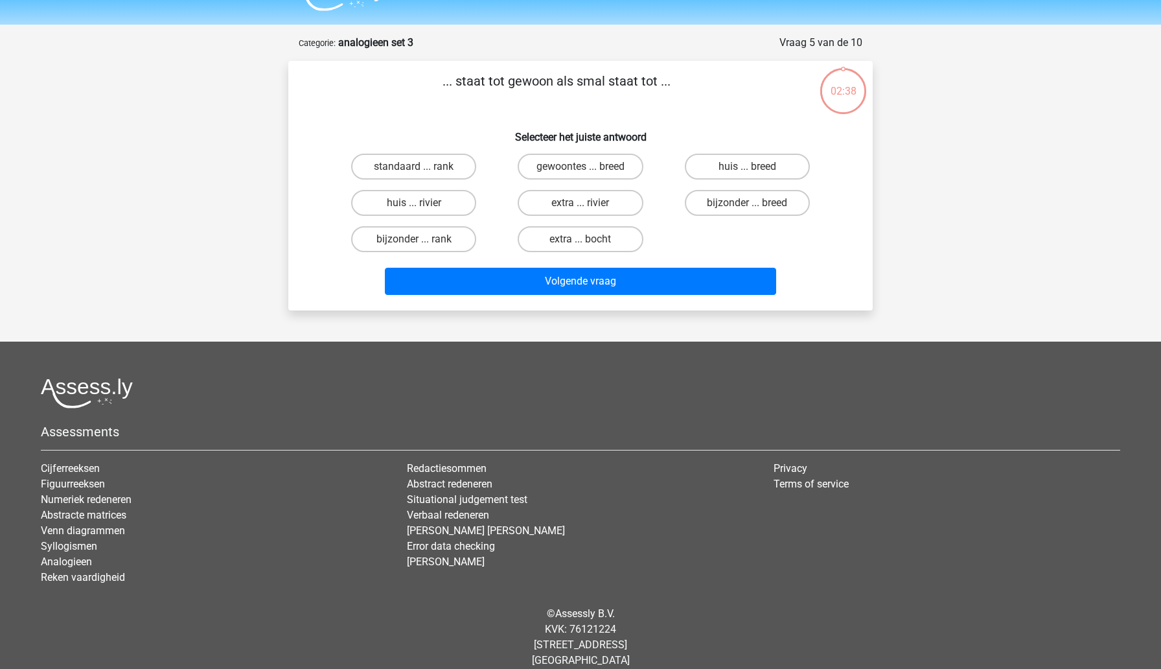
scroll to position [45, 0]
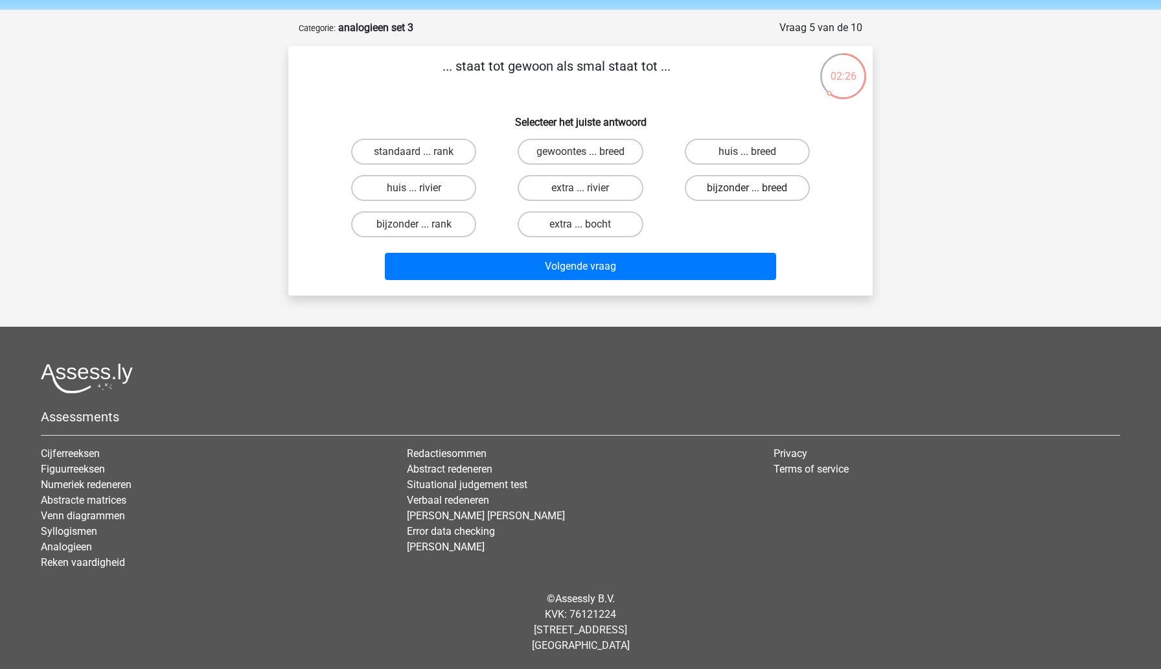
click at [733, 184] on label "bijzonder ... breed" at bounding box center [747, 188] width 125 height 26
click at [747, 188] on input "bijzonder ... breed" at bounding box center [751, 192] width 8 height 8
radio input "true"
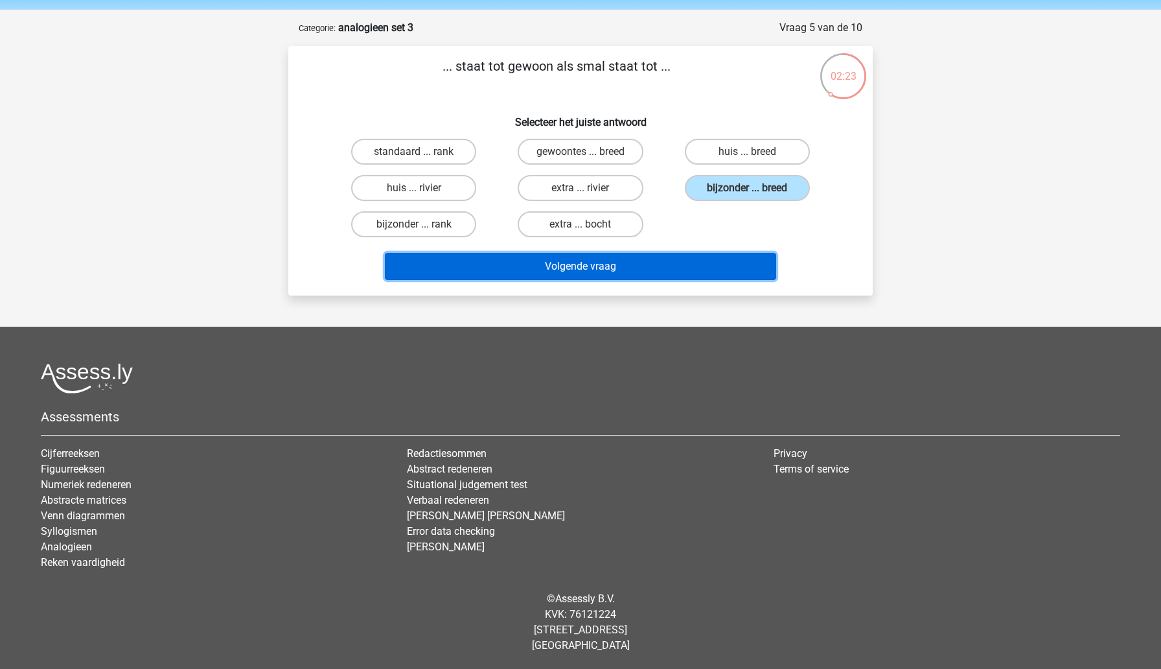
click at [642, 275] on button "Volgende vraag" at bounding box center [581, 266] width 392 height 27
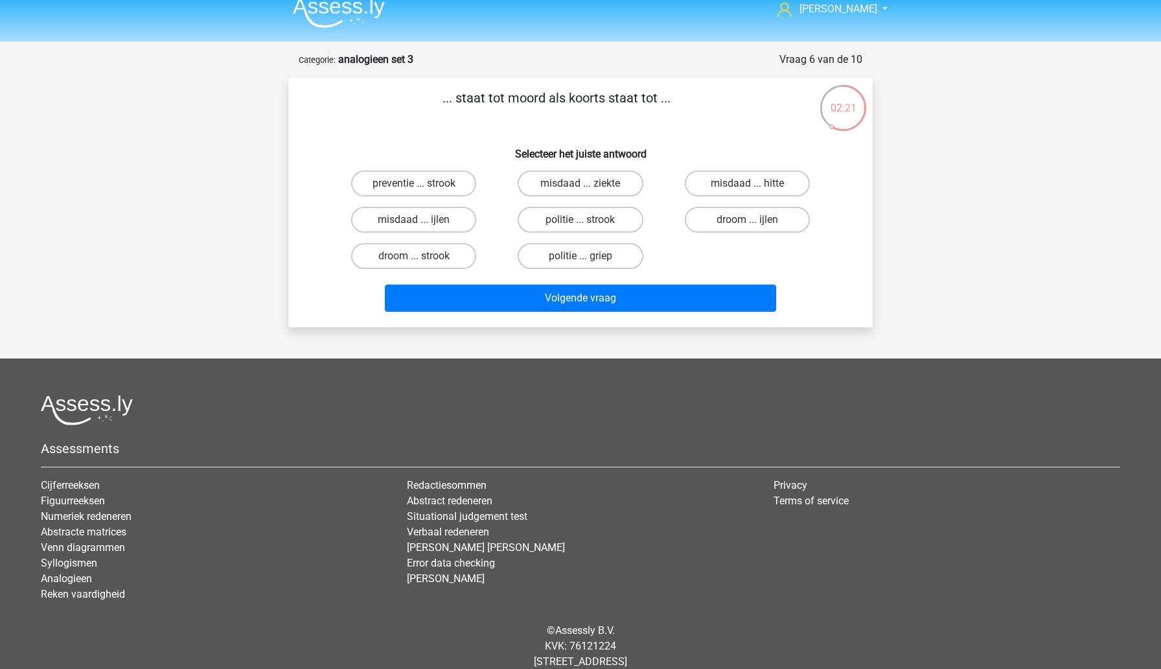
scroll to position [0, 0]
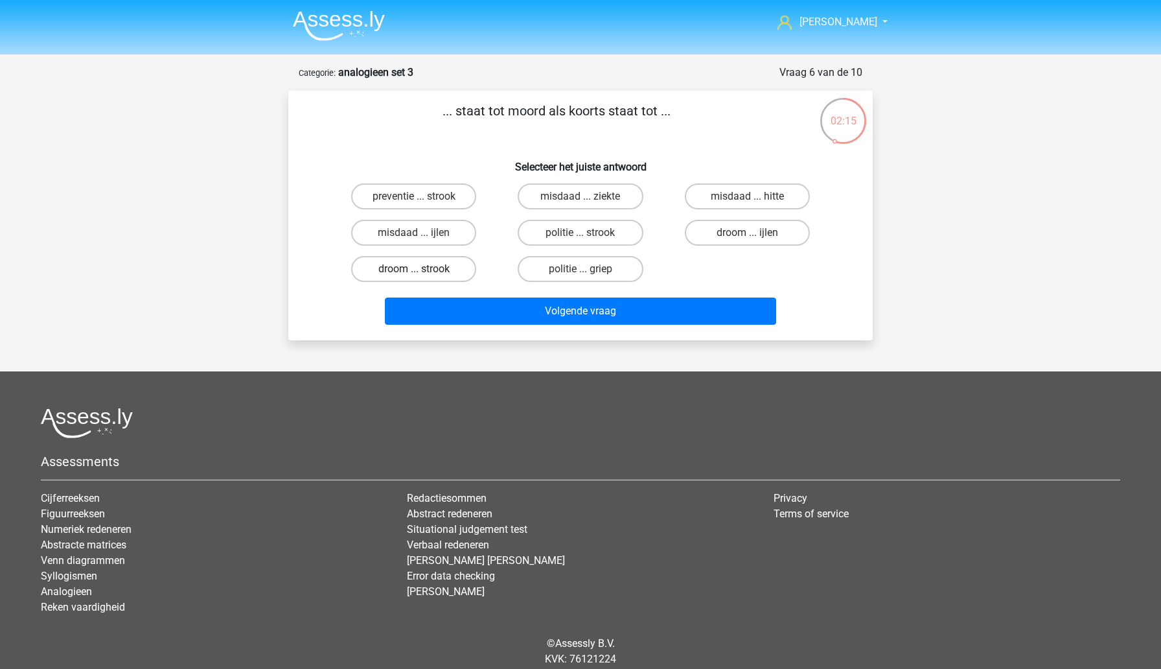
click at [459, 270] on label "droom ... strook" at bounding box center [413, 269] width 125 height 26
click at [422, 270] on input "droom ... strook" at bounding box center [418, 273] width 8 height 8
radio input "true"
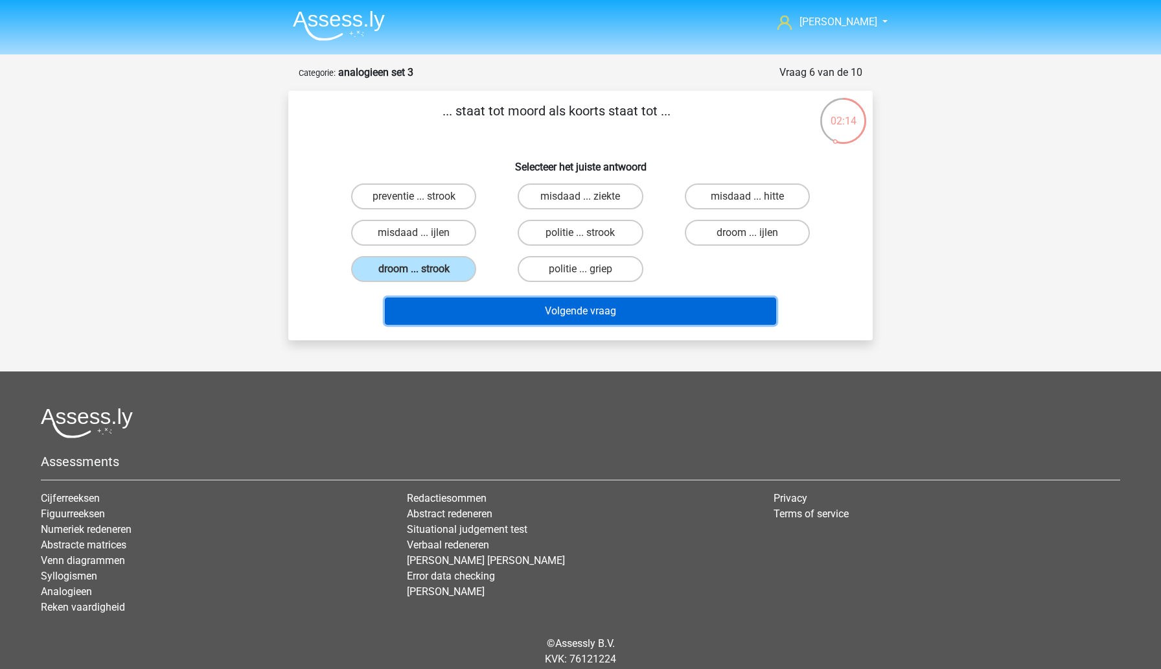
click at [514, 308] on button "Volgende vraag" at bounding box center [581, 310] width 392 height 27
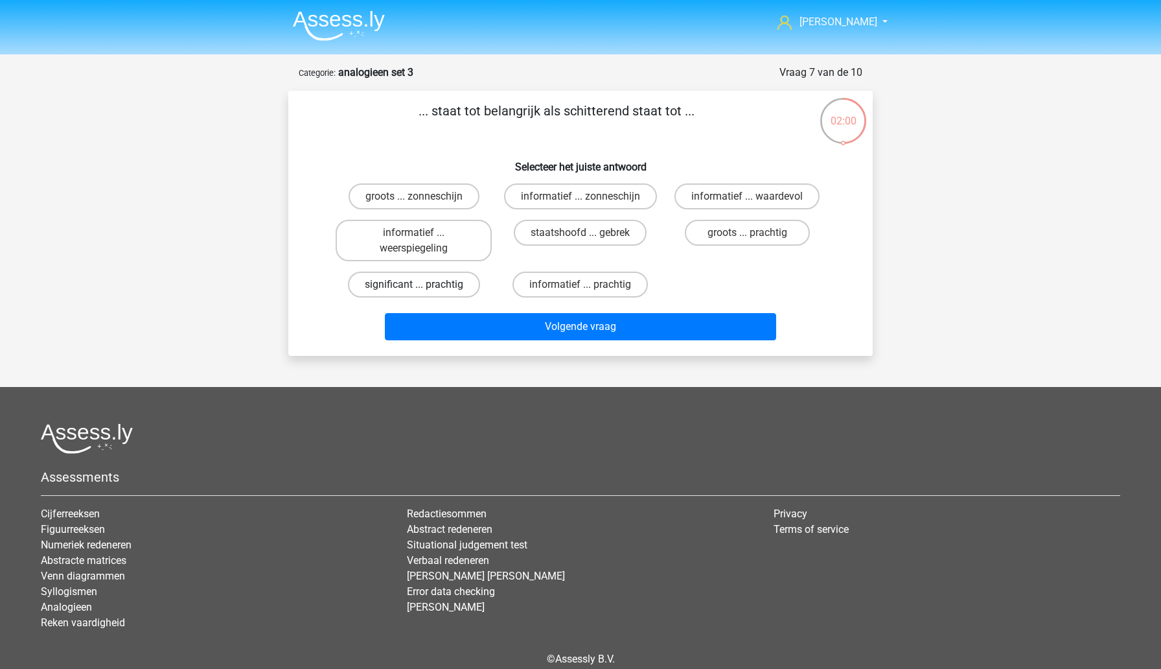
click at [455, 284] on label "significant ... prachtig" at bounding box center [414, 284] width 132 height 26
click at [422, 284] on input "significant ... prachtig" at bounding box center [418, 288] width 8 height 8
radio input "true"
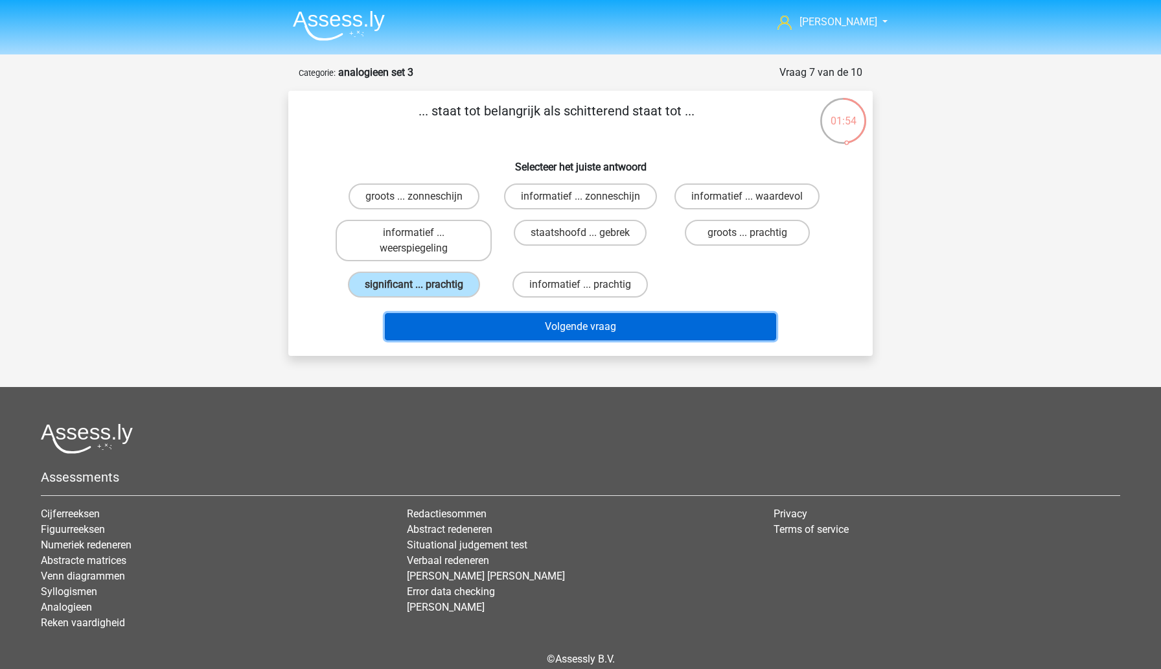
click at [507, 336] on button "Volgende vraag" at bounding box center [581, 326] width 392 height 27
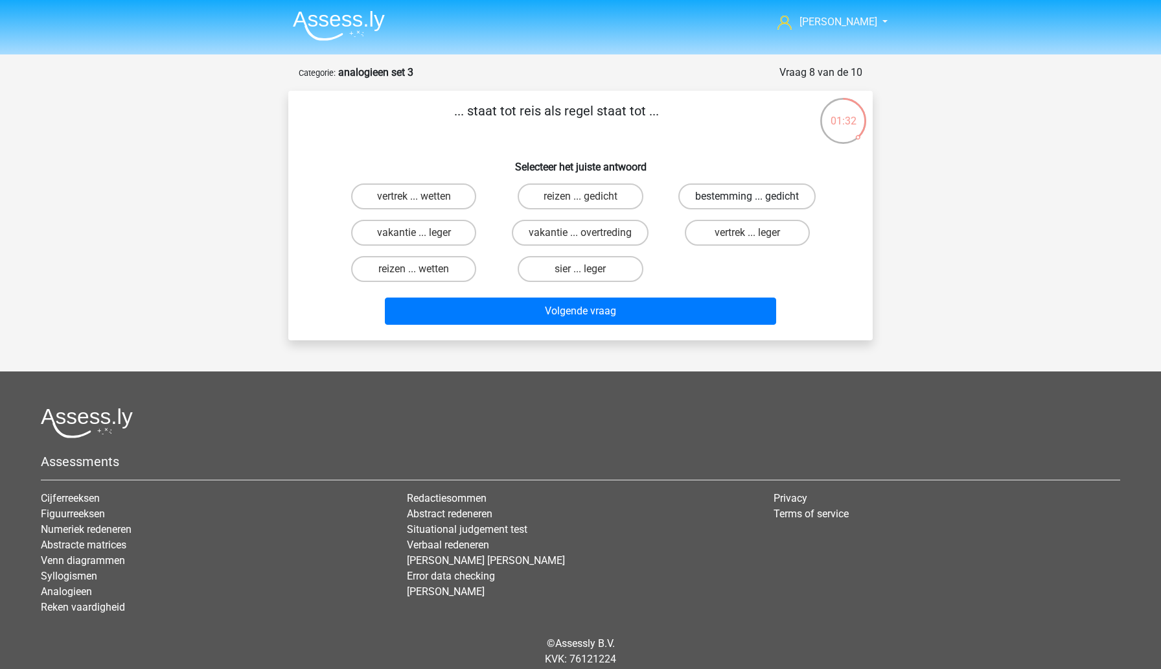
click at [733, 200] on label "bestemming ... gedicht" at bounding box center [746, 196] width 137 height 26
click at [747, 200] on input "bestemming ... gedicht" at bounding box center [751, 200] width 8 height 8
radio input "true"
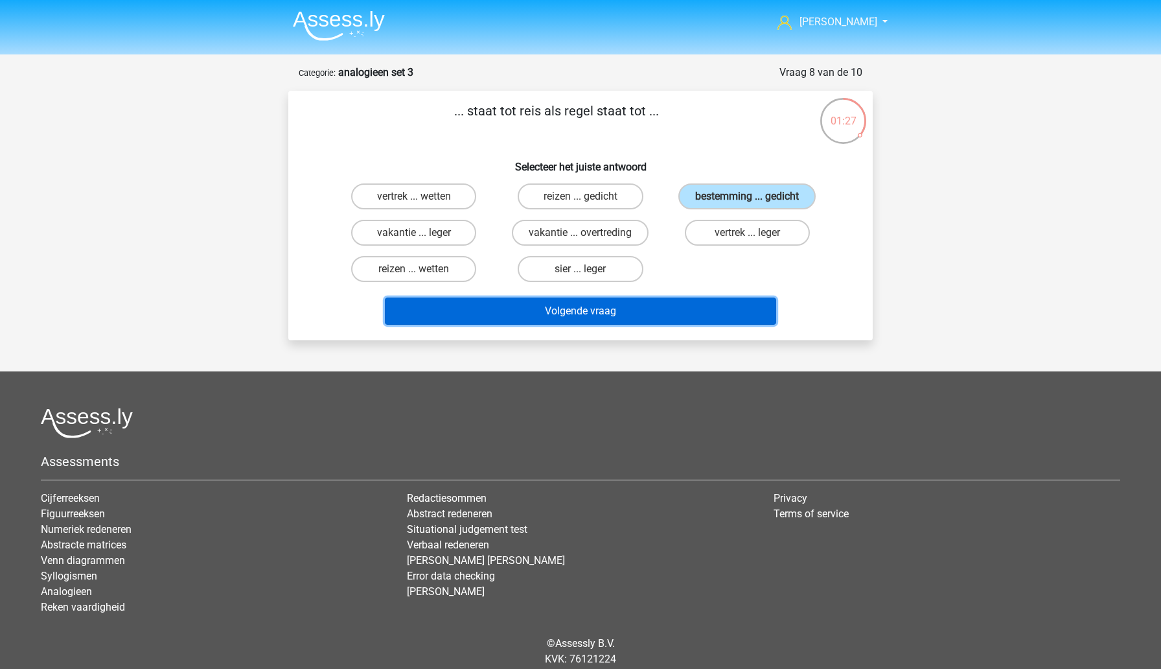
click at [647, 315] on button "Volgende vraag" at bounding box center [581, 310] width 392 height 27
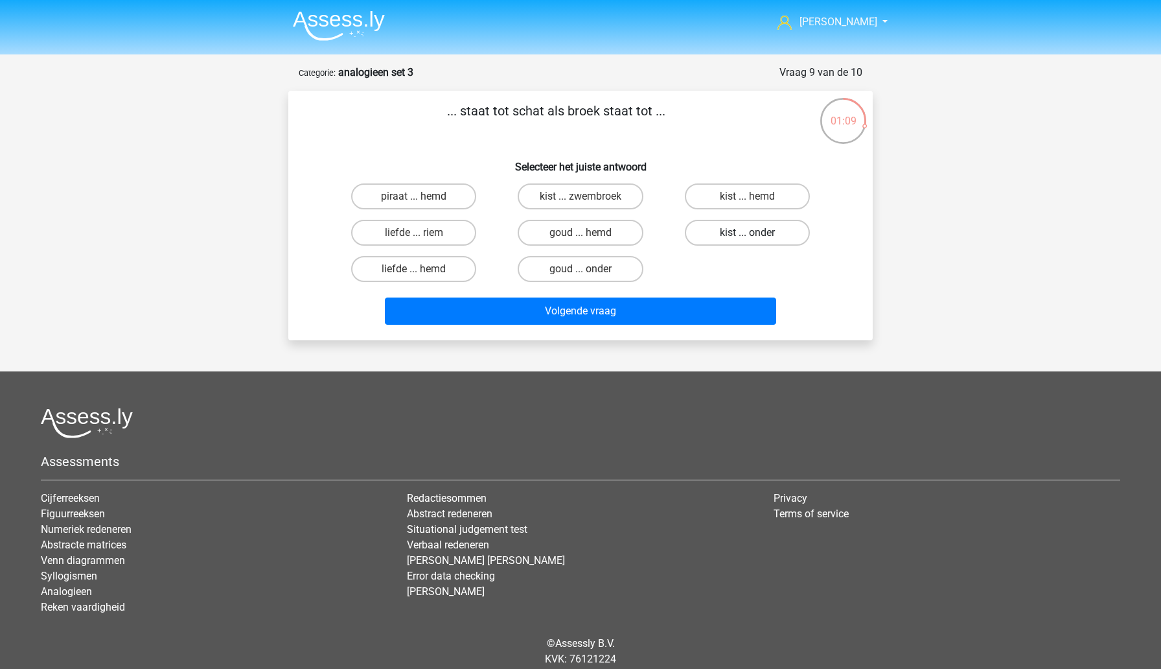
click at [713, 240] on label "kist ... onder" at bounding box center [747, 233] width 125 height 26
click at [747, 240] on input "kist ... onder" at bounding box center [751, 237] width 8 height 8
radio input "true"
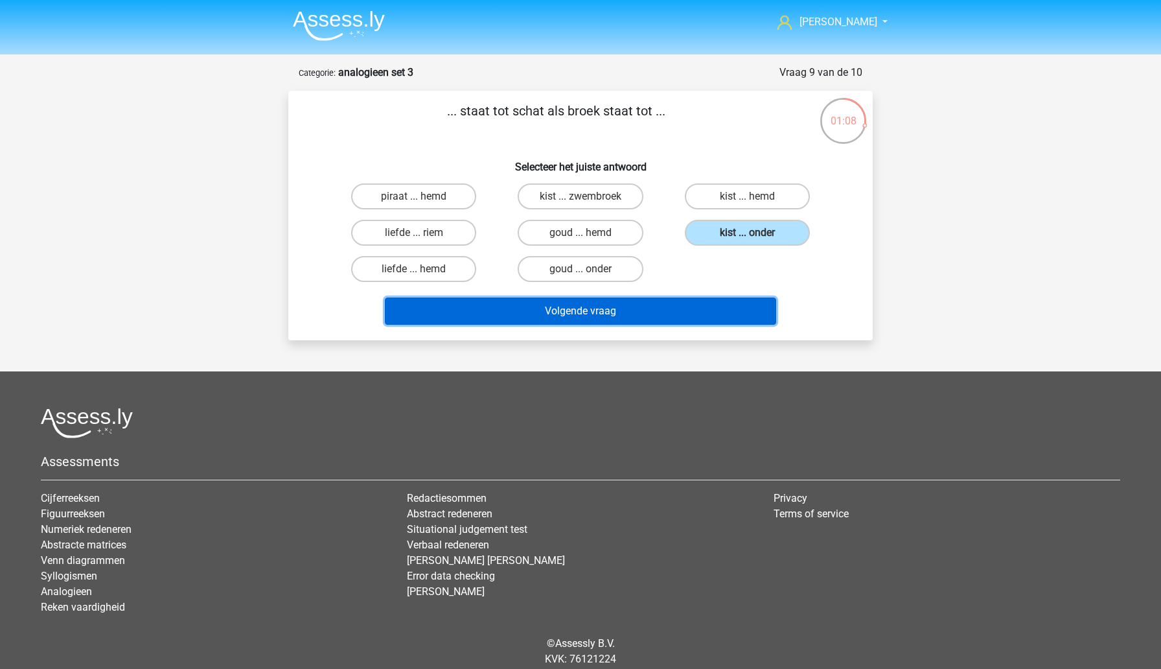
click at [668, 318] on button "Volgende vraag" at bounding box center [581, 310] width 392 height 27
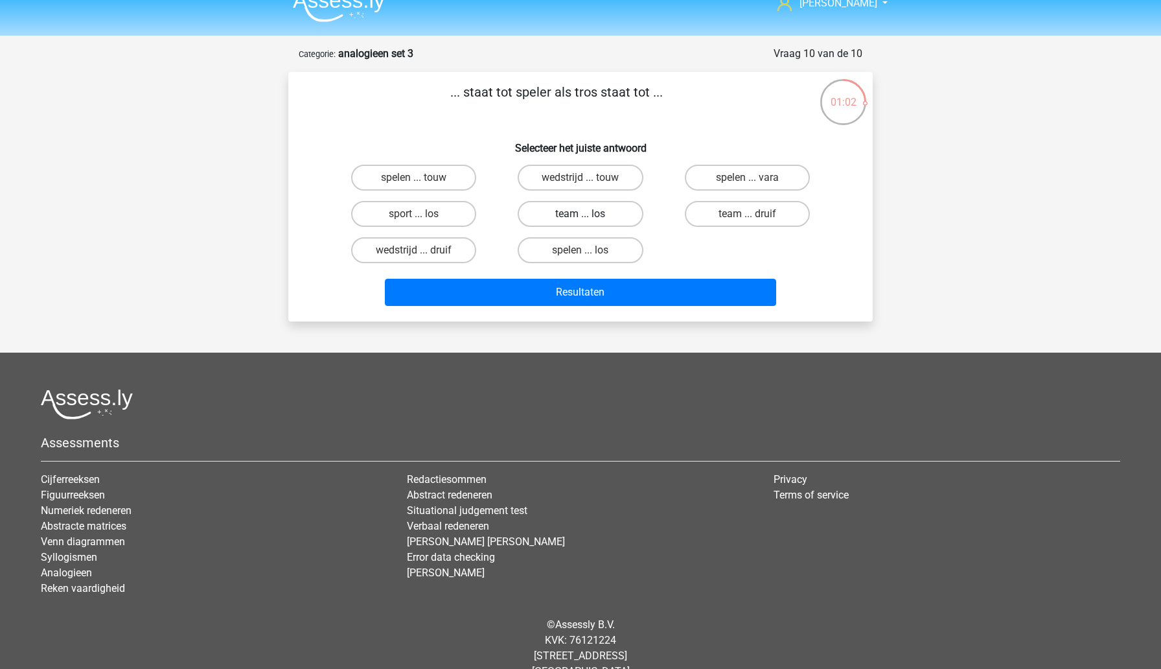
scroll to position [17, 0]
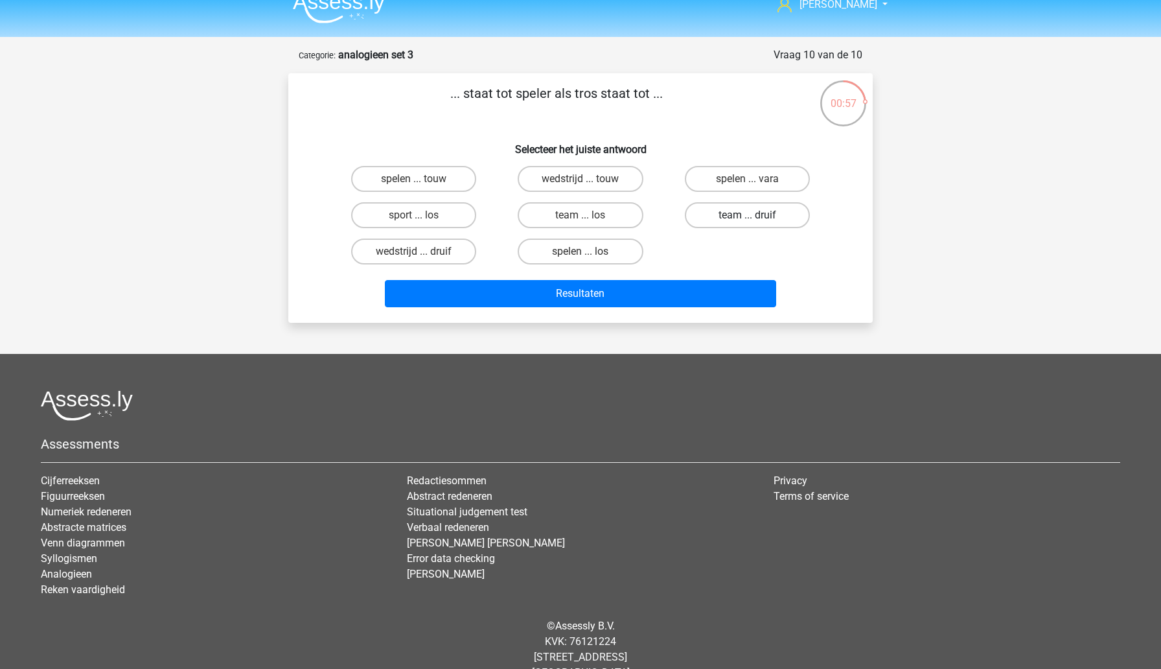
click at [719, 224] on label "team ... druif" at bounding box center [747, 215] width 125 height 26
click at [747, 224] on input "team ... druif" at bounding box center [751, 219] width 8 height 8
radio input "true"
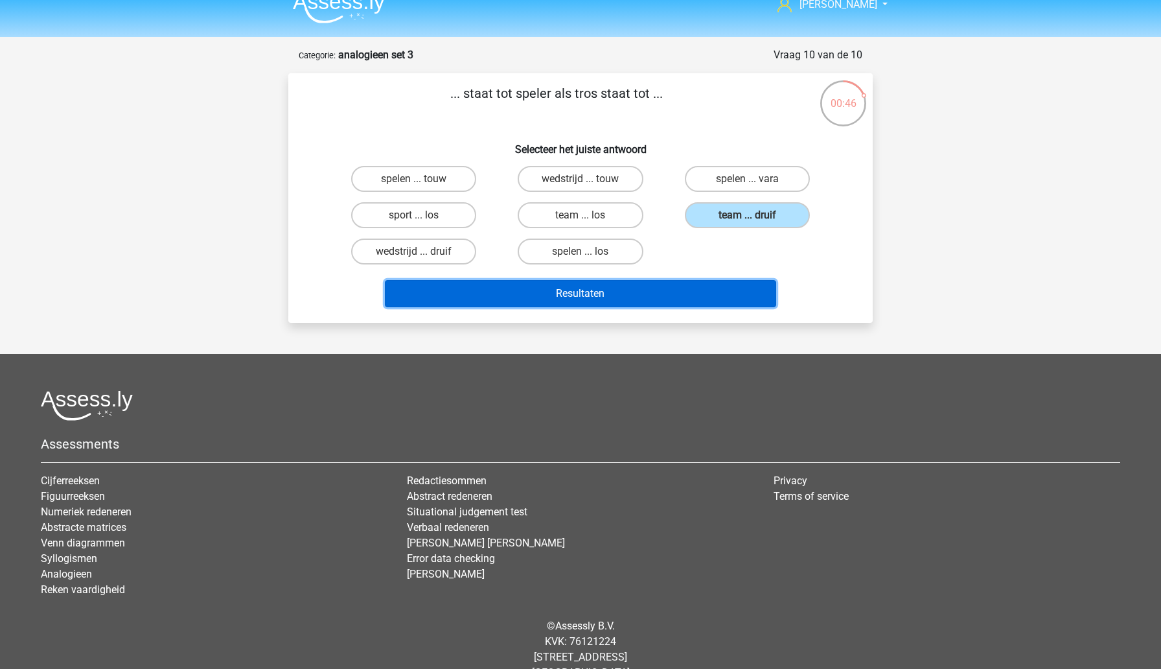
click at [658, 294] on button "Resultaten" at bounding box center [581, 293] width 392 height 27
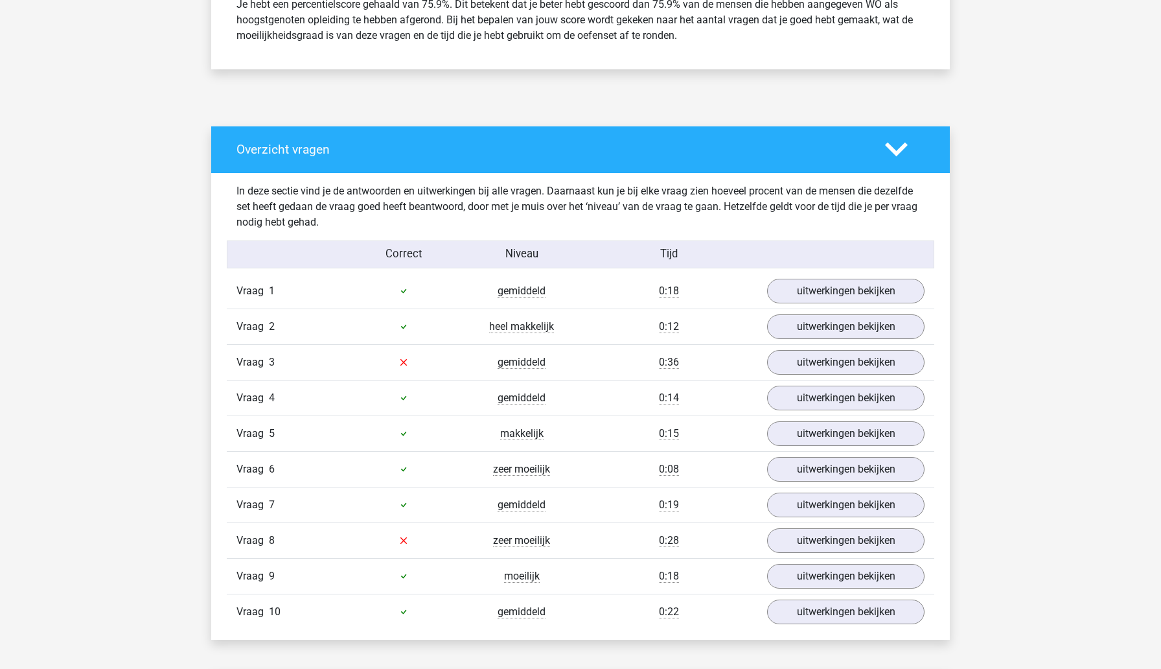
scroll to position [614, 0]
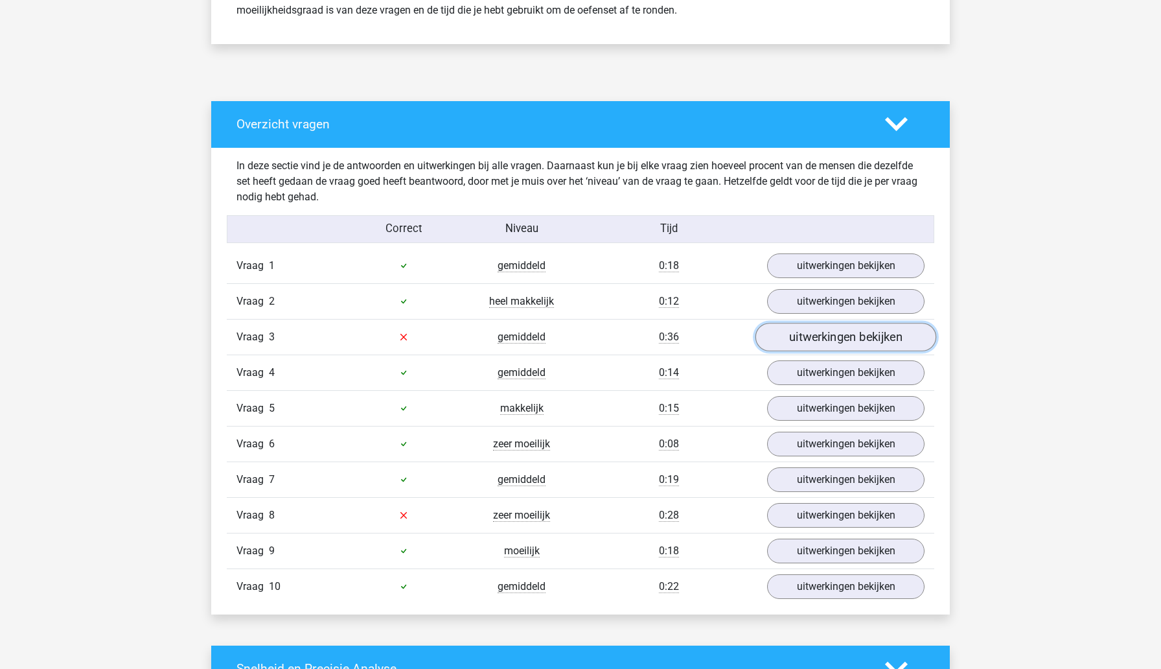
click at [805, 344] on link "uitwerkingen bekijken" at bounding box center [846, 337] width 181 height 29
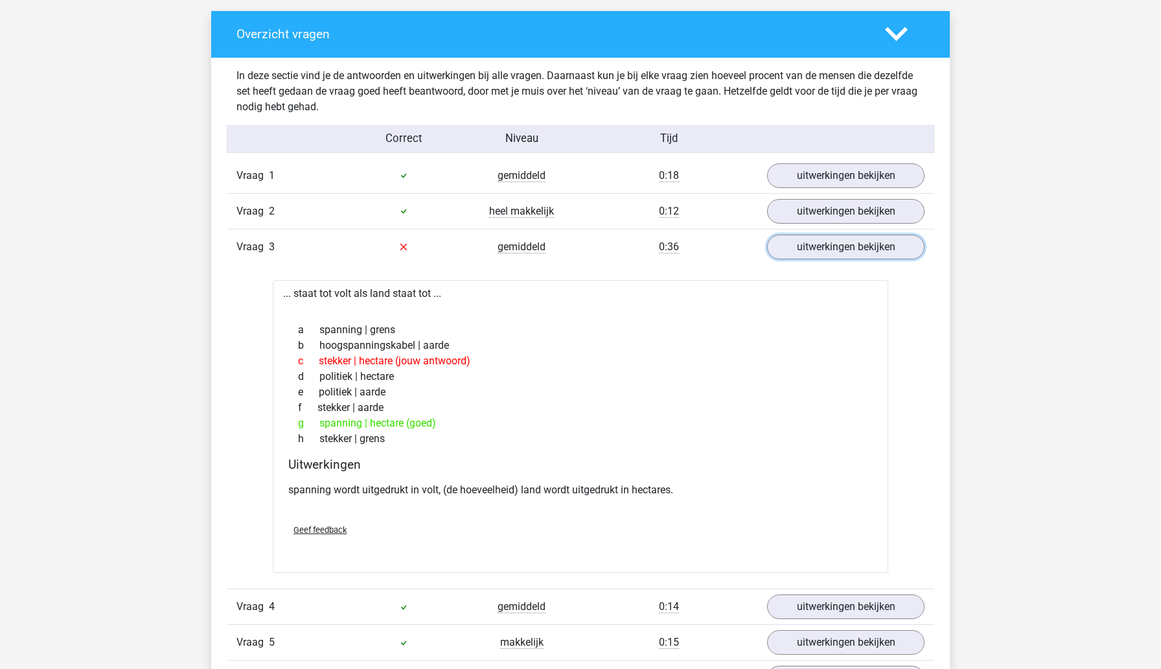
scroll to position [706, 0]
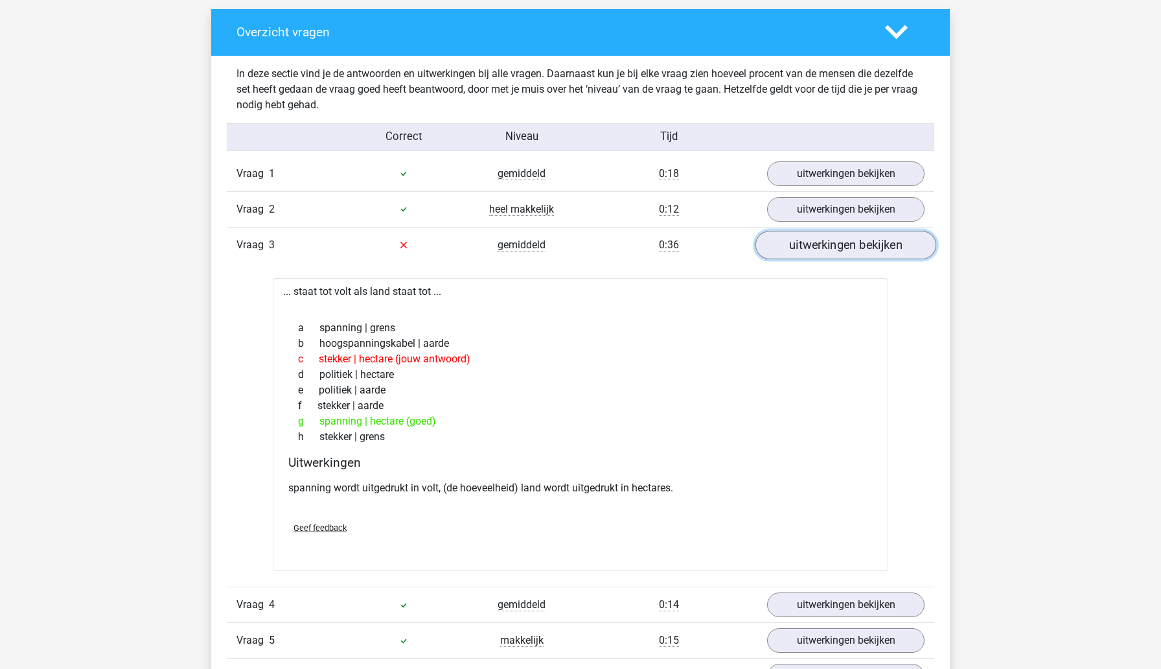
click at [792, 249] on link "uitwerkingen bekijken" at bounding box center [846, 245] width 181 height 29
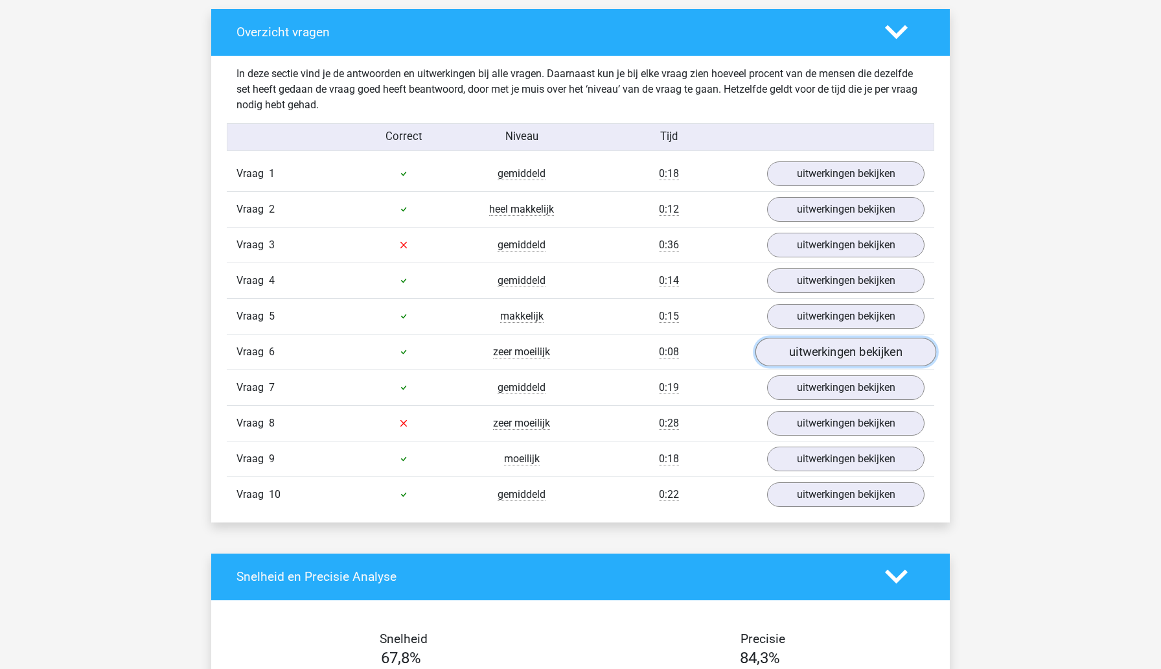
click at [796, 357] on link "uitwerkingen bekijken" at bounding box center [846, 352] width 181 height 29
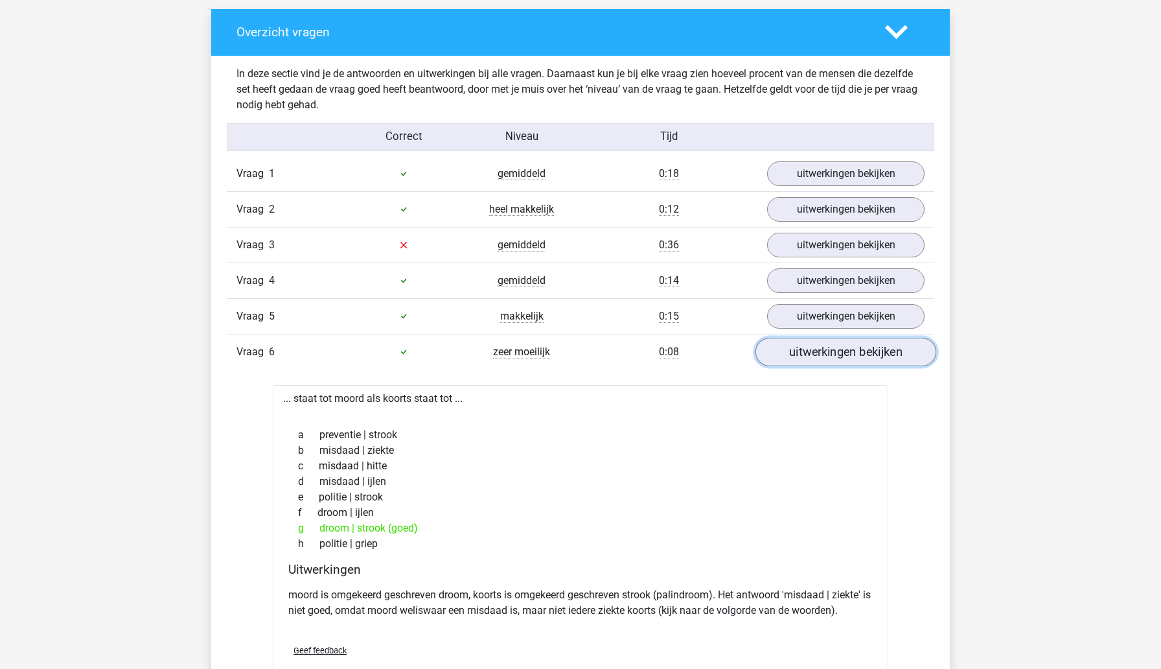
click at [794, 357] on link "uitwerkingen bekijken" at bounding box center [846, 352] width 181 height 29
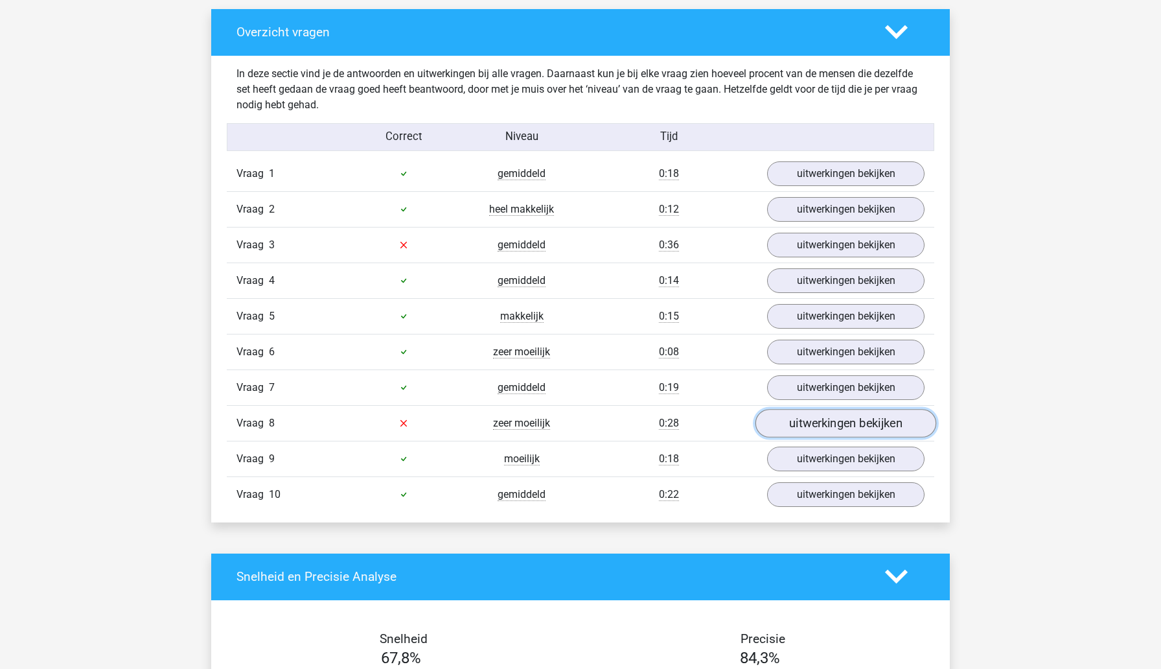
click at [783, 428] on link "uitwerkingen bekijken" at bounding box center [846, 423] width 181 height 29
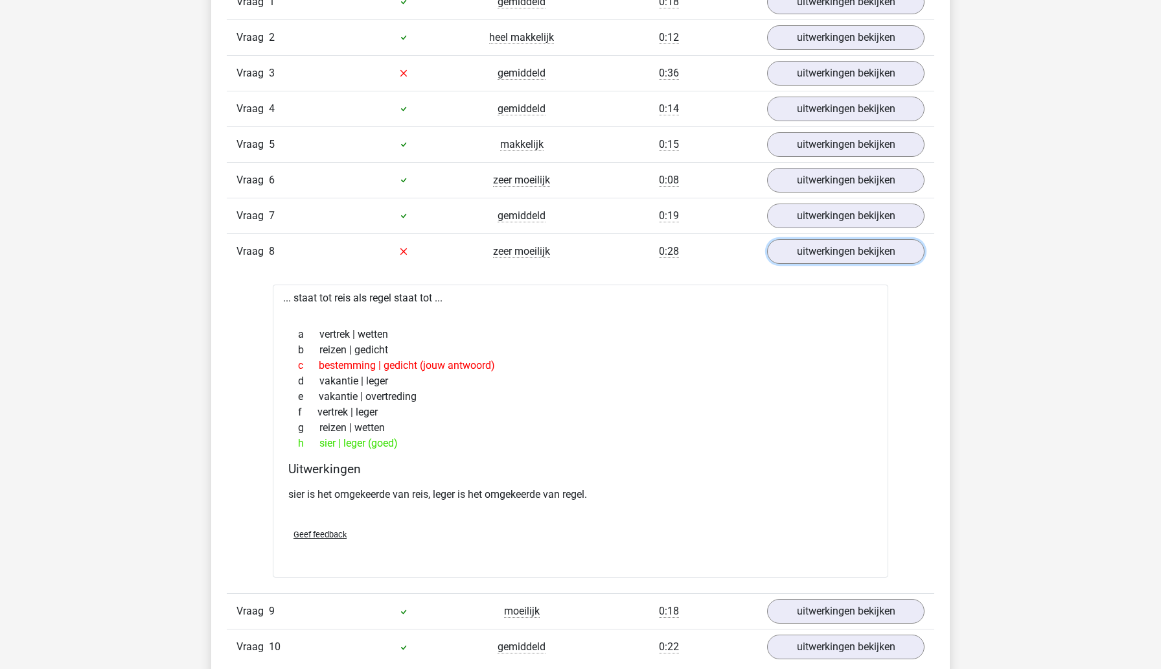
scroll to position [885, 0]
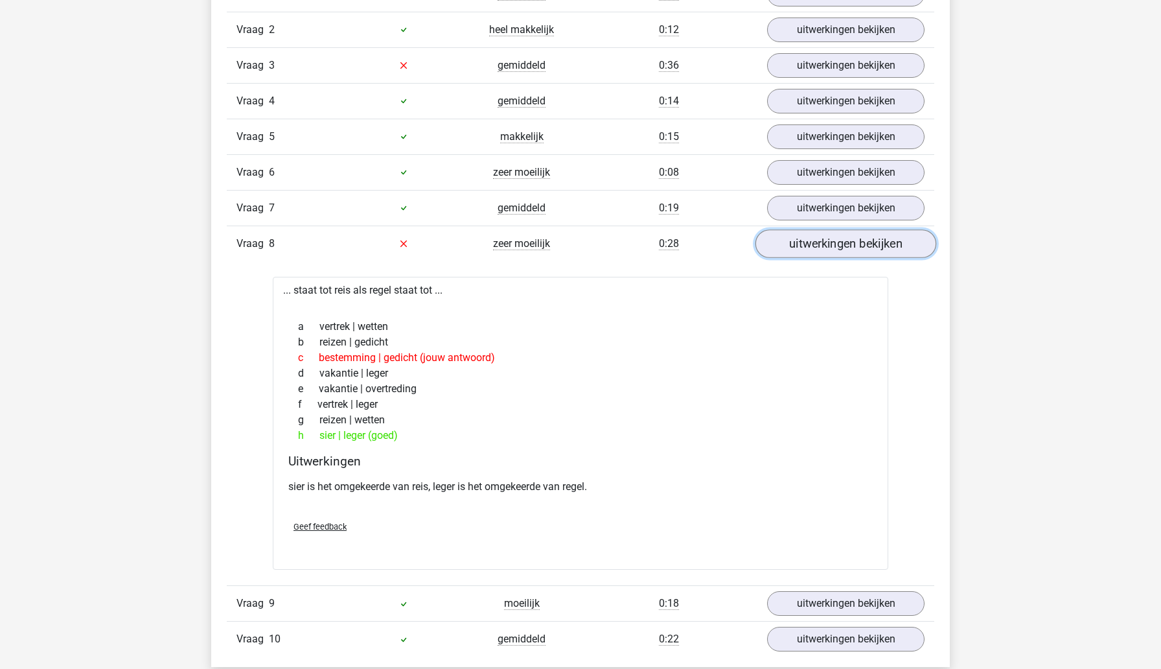
click at [828, 248] on link "uitwerkingen bekijken" at bounding box center [846, 243] width 181 height 29
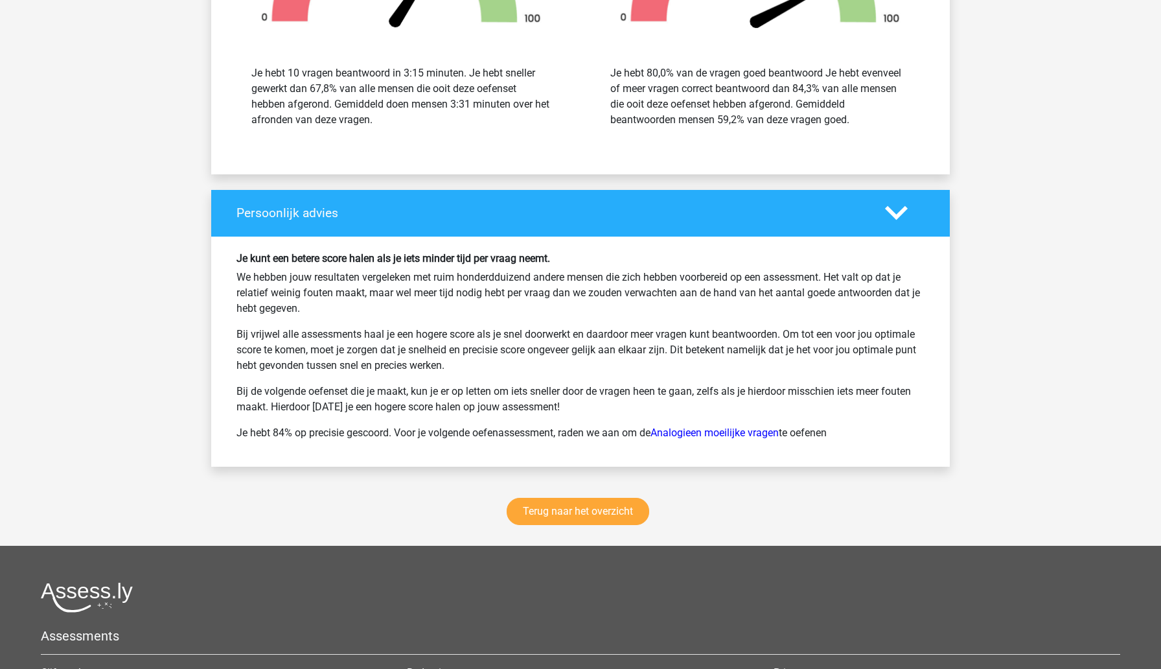
scroll to position [1510, 0]
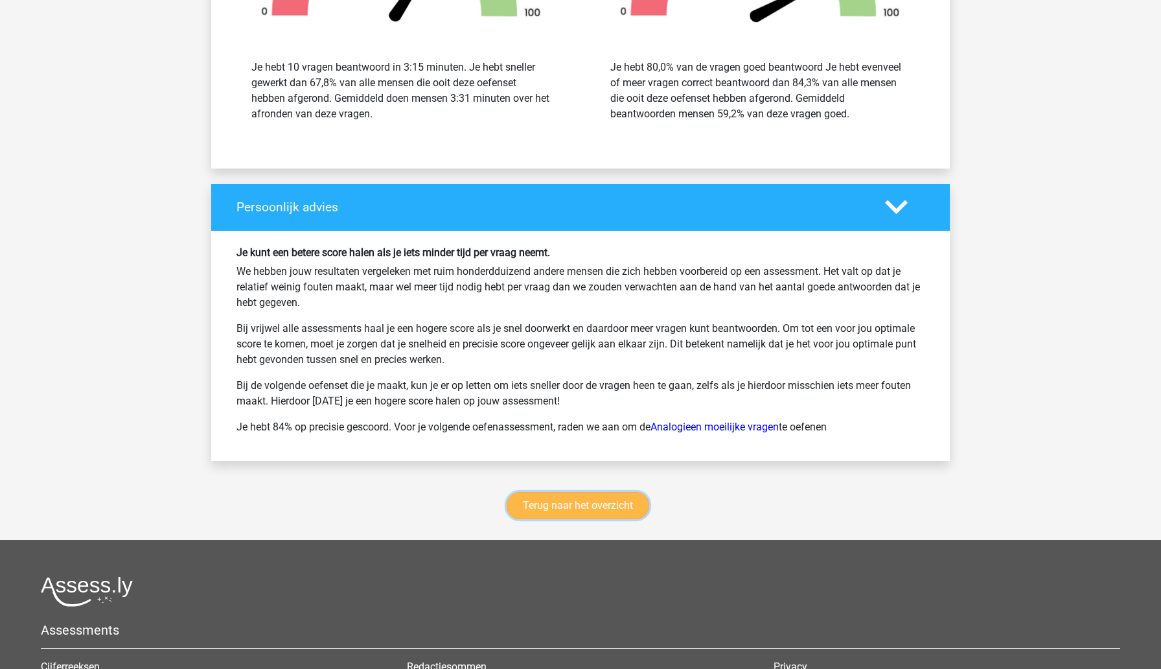
click at [632, 501] on link "Terug naar het overzicht" at bounding box center [578, 505] width 143 height 27
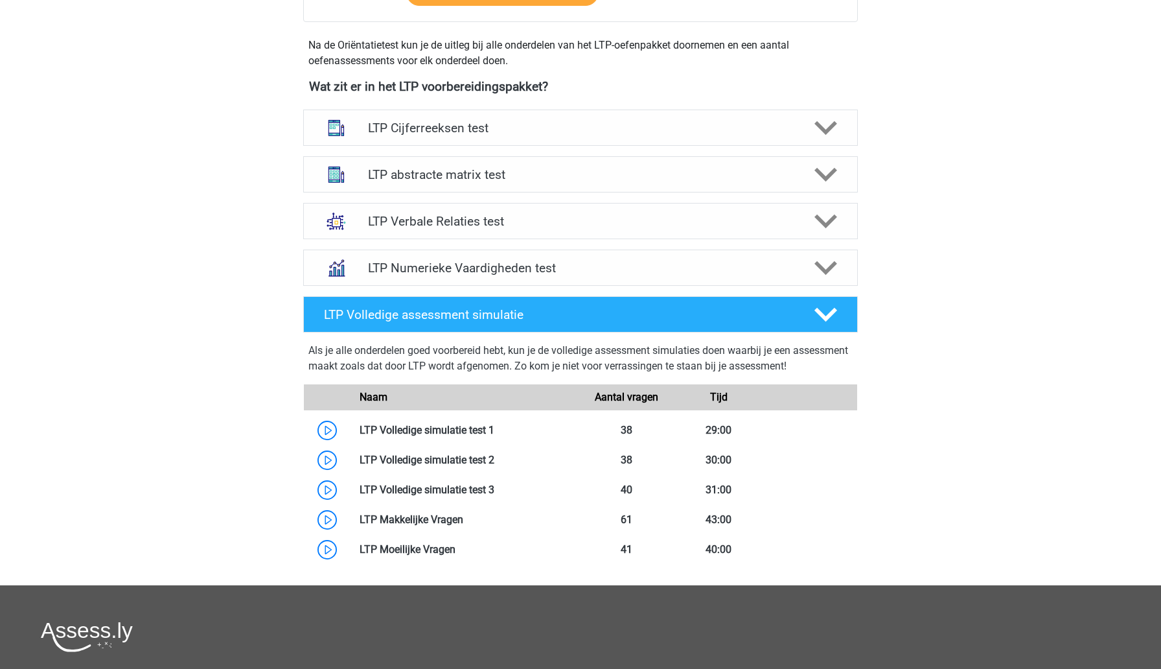
scroll to position [446, 0]
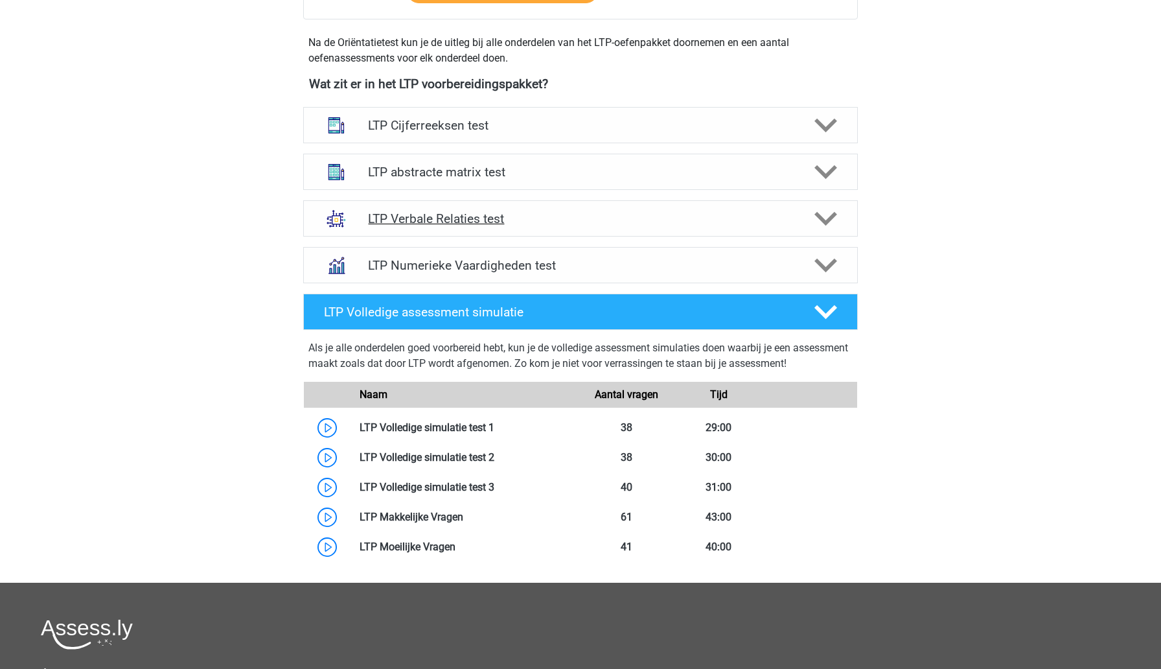
click at [652, 227] on div "LTP Verbale Relaties test" at bounding box center [580, 218] width 555 height 36
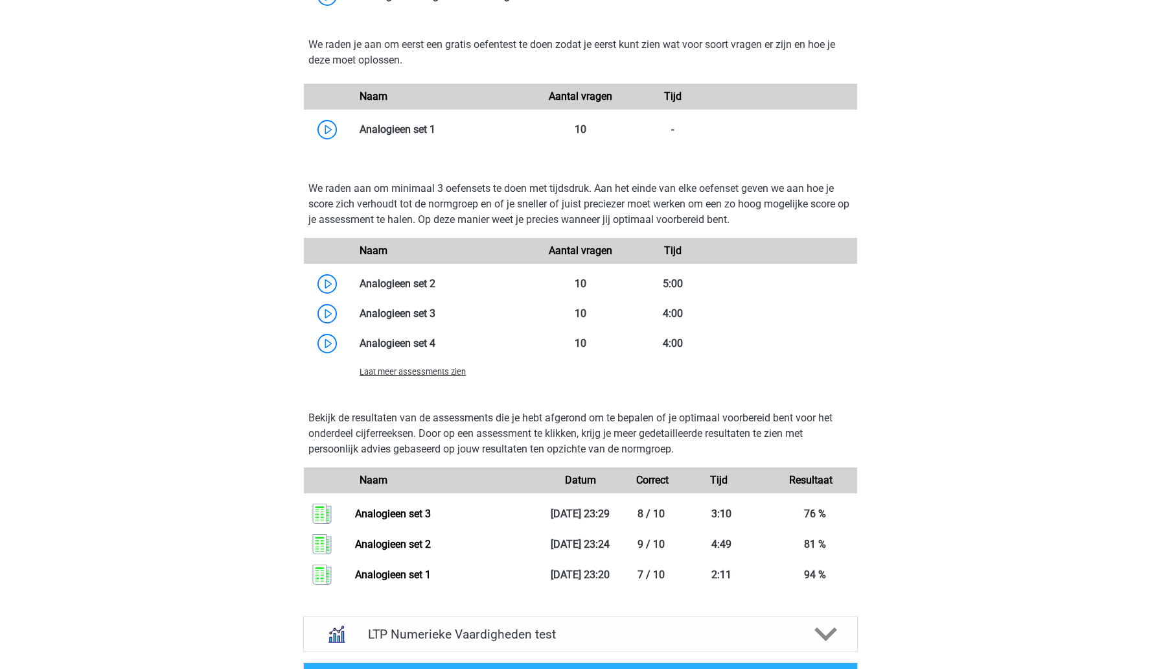
scroll to position [1057, 0]
click at [417, 375] on span "Laat meer assessments zien" at bounding box center [413, 372] width 106 height 10
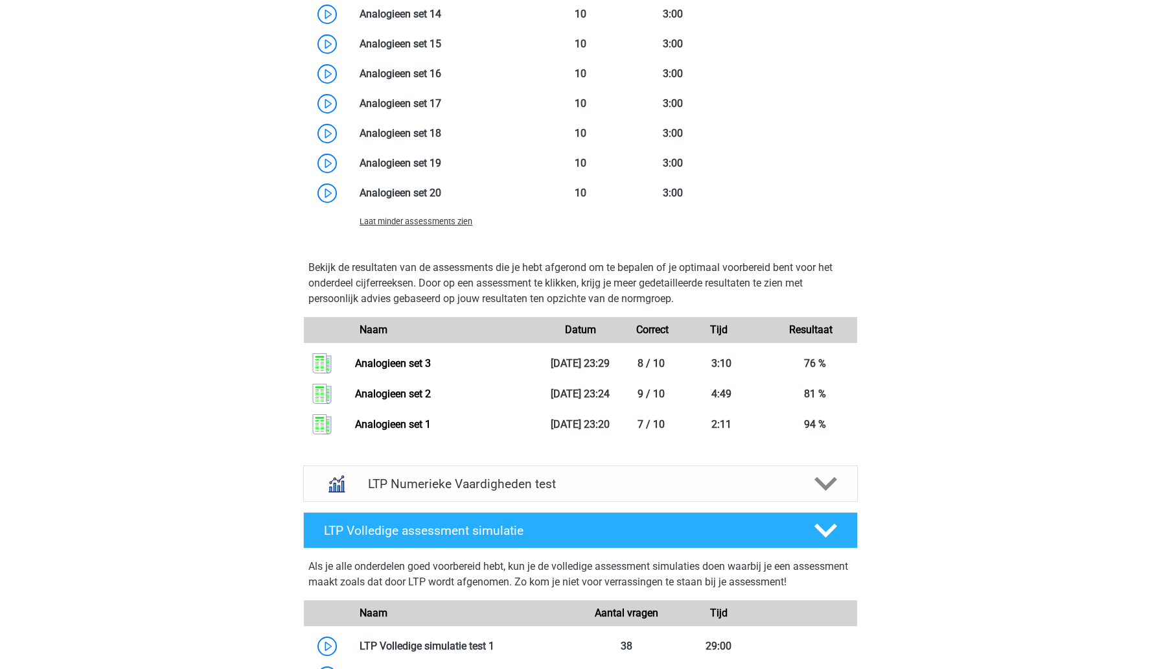
scroll to position [1696, 0]
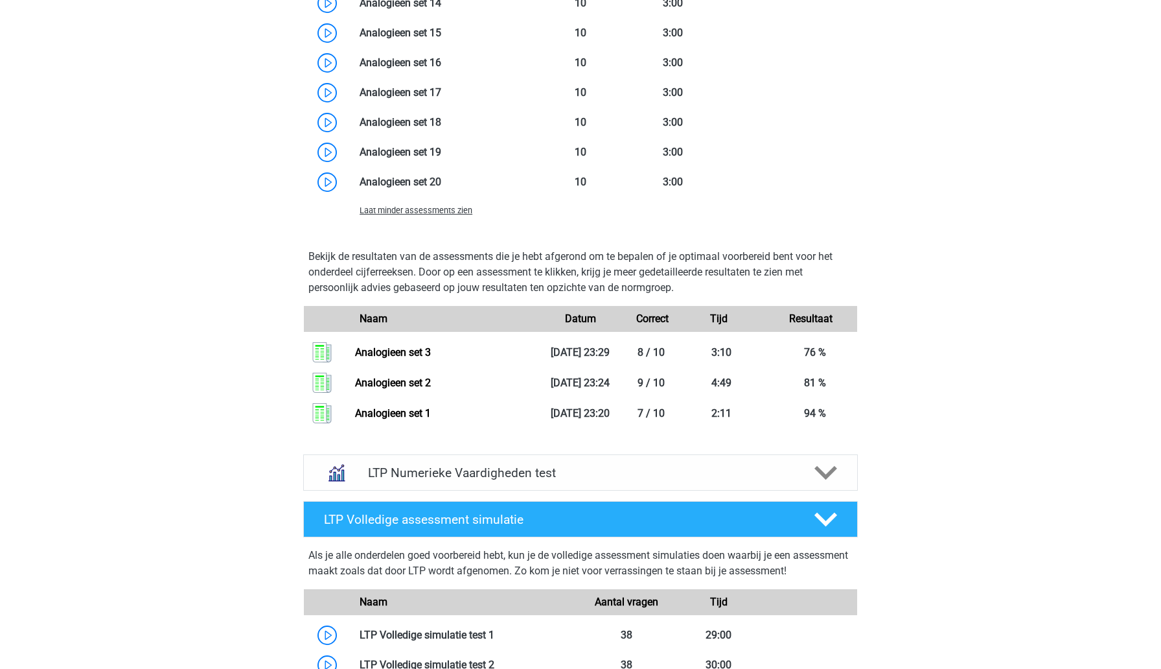
click at [446, 213] on span "Laat minder assessments zien" at bounding box center [416, 210] width 113 height 10
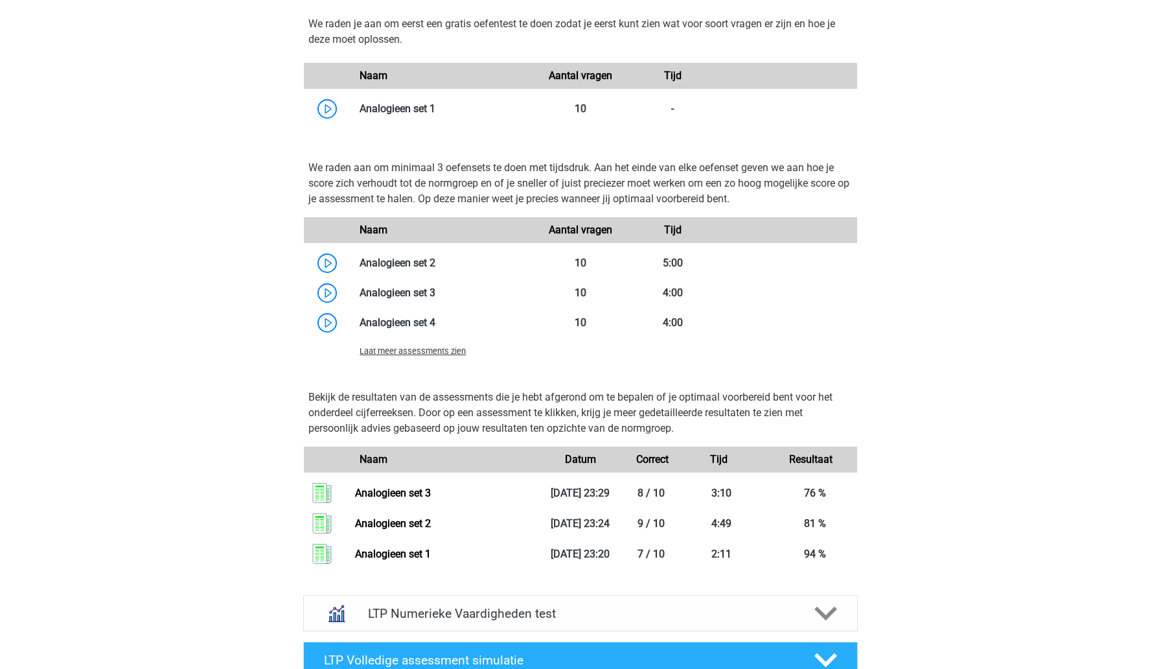
scroll to position [1061, 0]
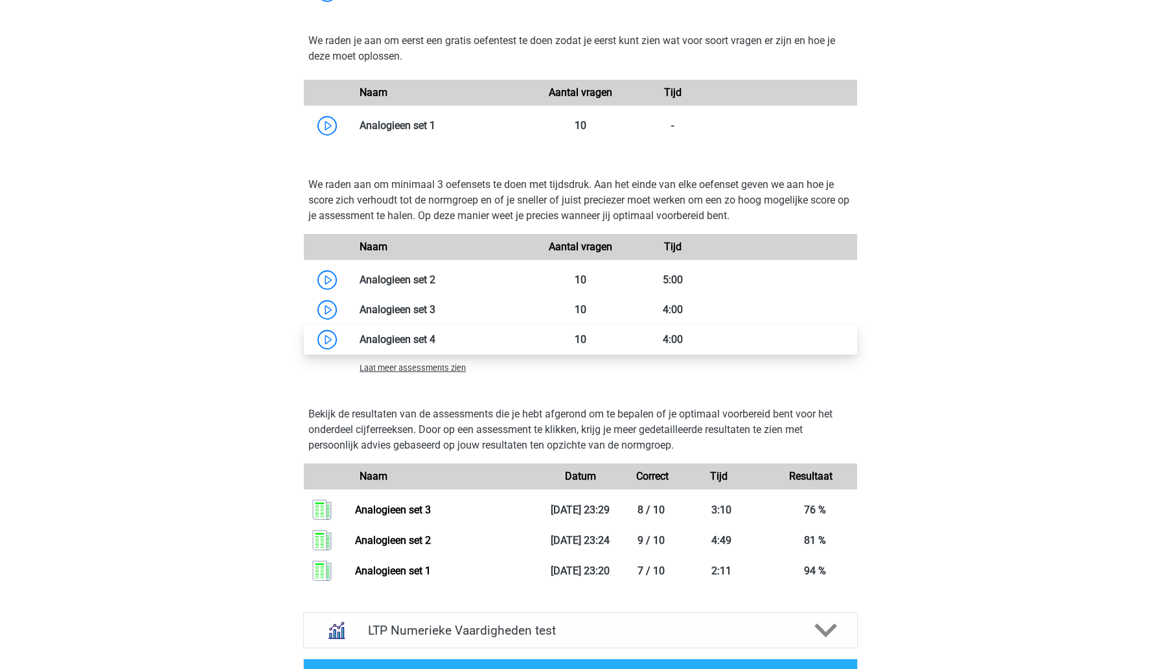
click at [435, 345] on link at bounding box center [435, 339] width 0 height 12
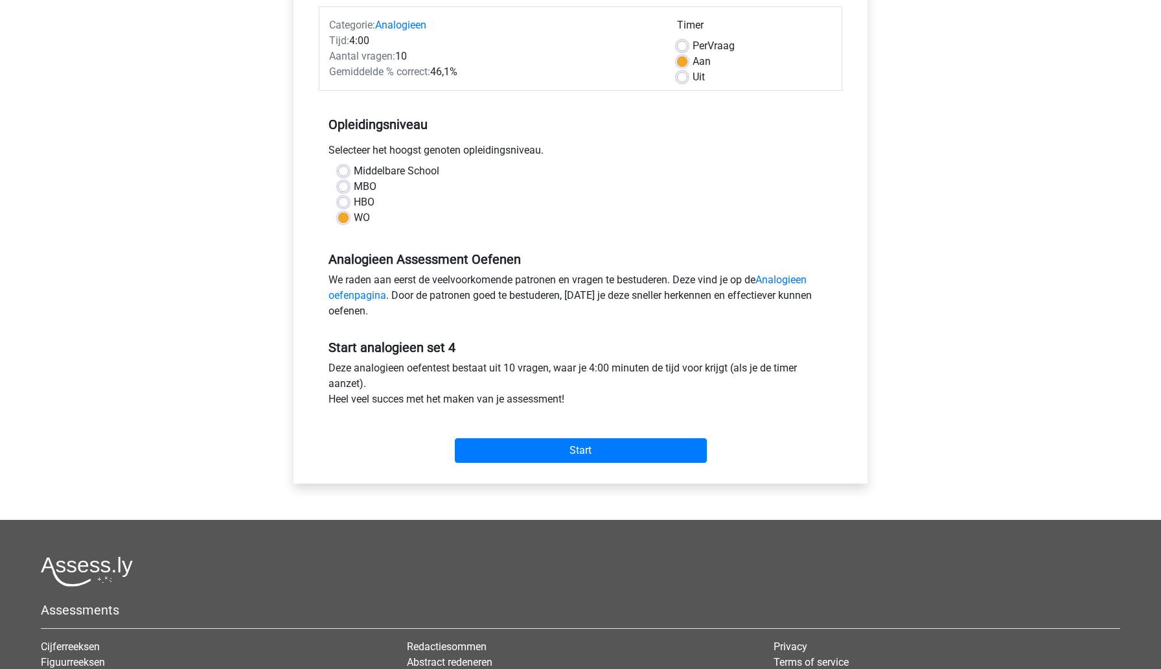
scroll to position [172, 0]
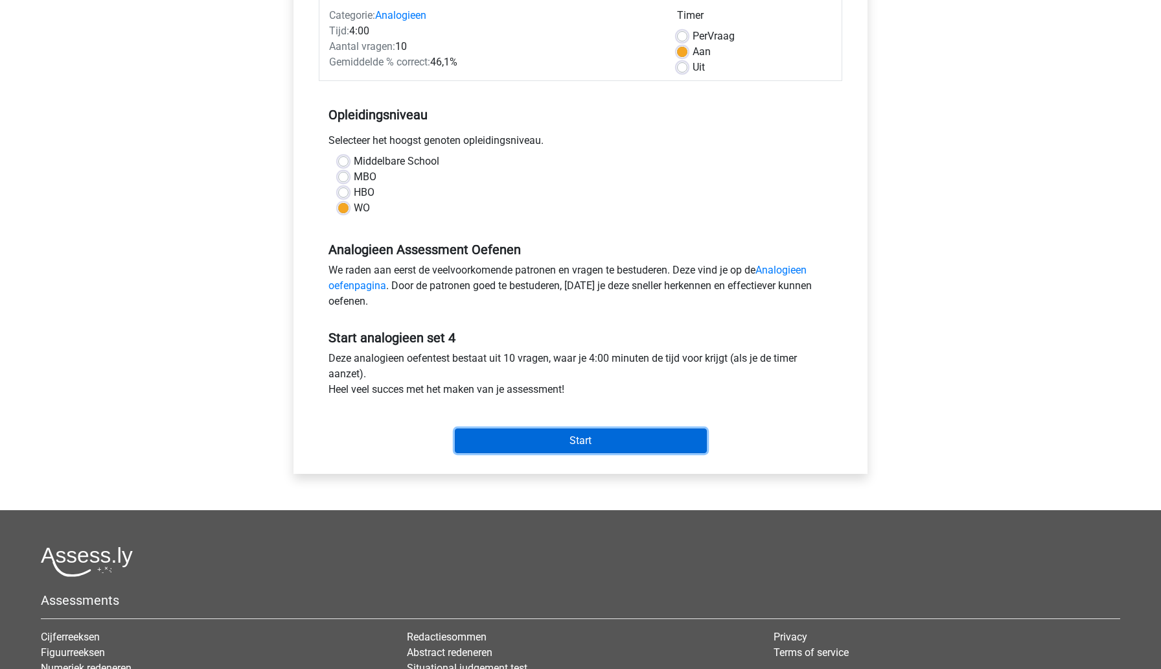
click at [502, 445] on input "Start" at bounding box center [581, 440] width 252 height 25
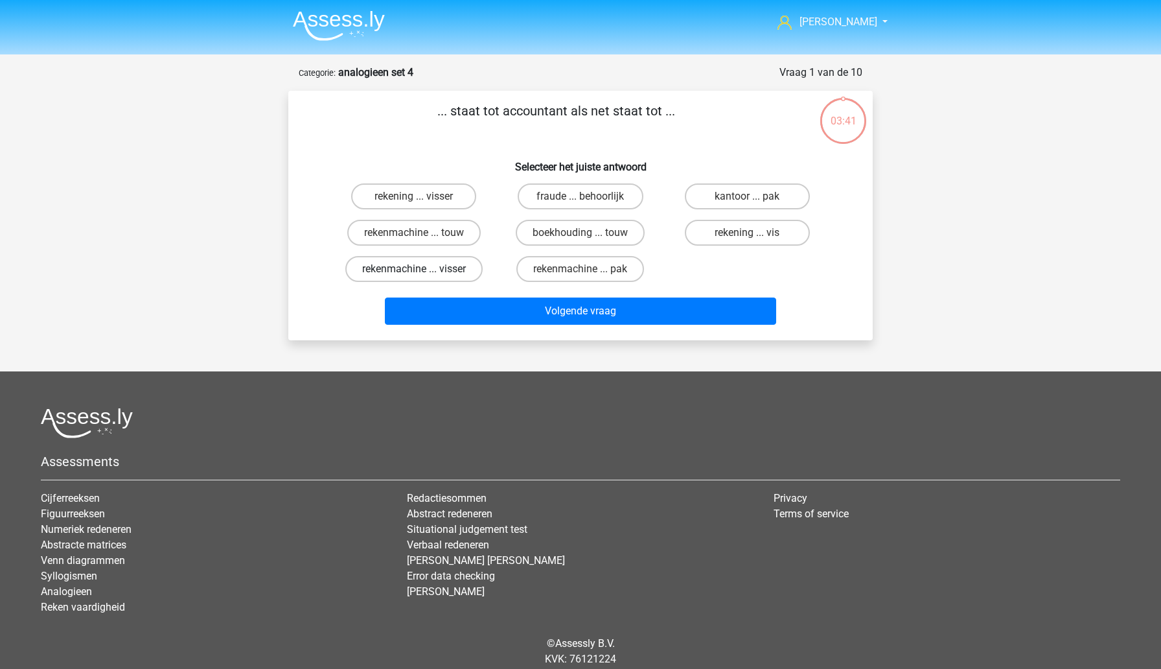
click at [446, 265] on label "rekenmachine ... visser" at bounding box center [413, 269] width 137 height 26
click at [422, 269] on input "rekenmachine ... visser" at bounding box center [418, 273] width 8 height 8
radio input "true"
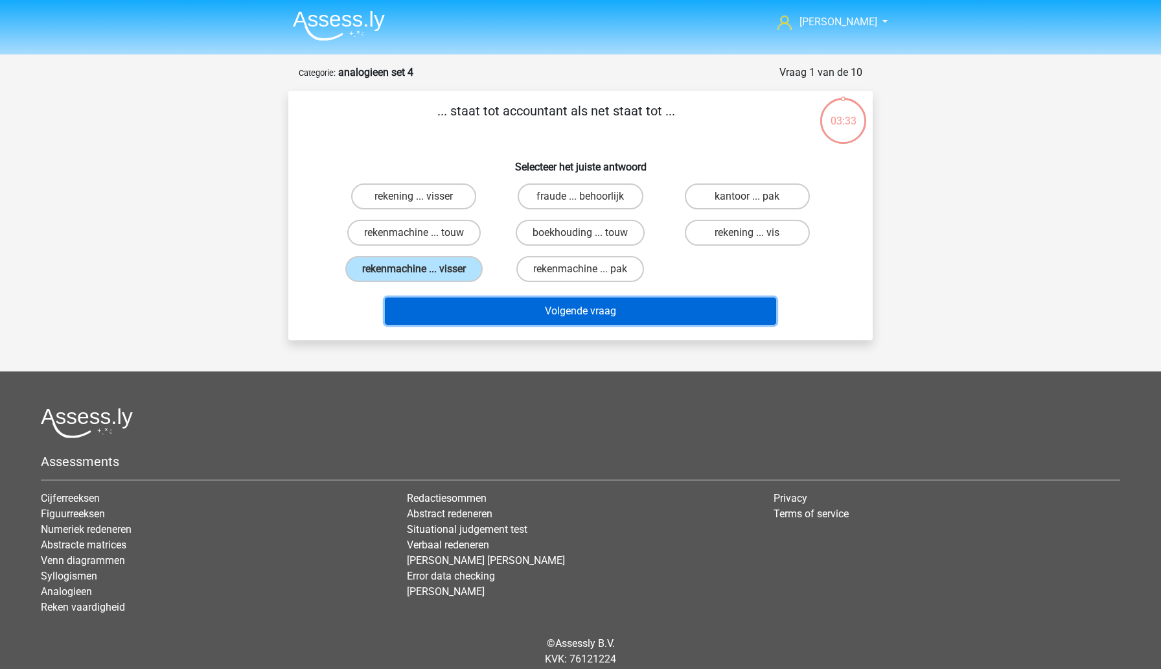
click at [535, 319] on button "Volgende vraag" at bounding box center [581, 310] width 392 height 27
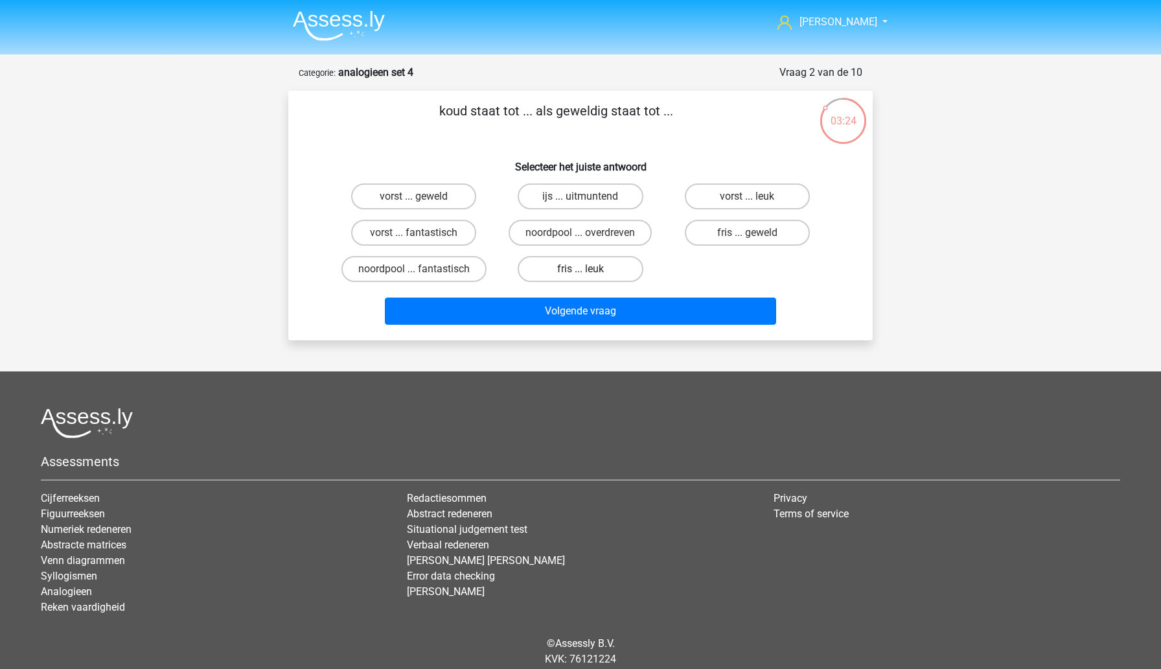
click at [551, 266] on label "fris ... leuk" at bounding box center [580, 269] width 125 height 26
click at [581, 269] on input "fris ... leuk" at bounding box center [585, 273] width 8 height 8
radio input "true"
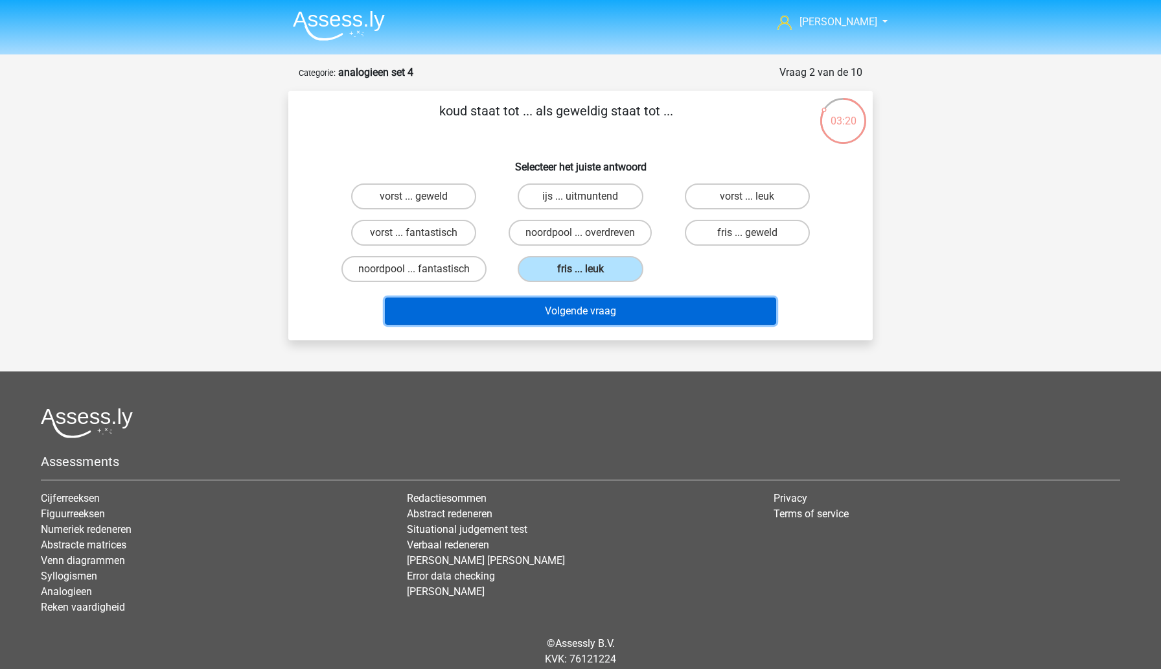
click at [547, 316] on button "Volgende vraag" at bounding box center [581, 310] width 392 height 27
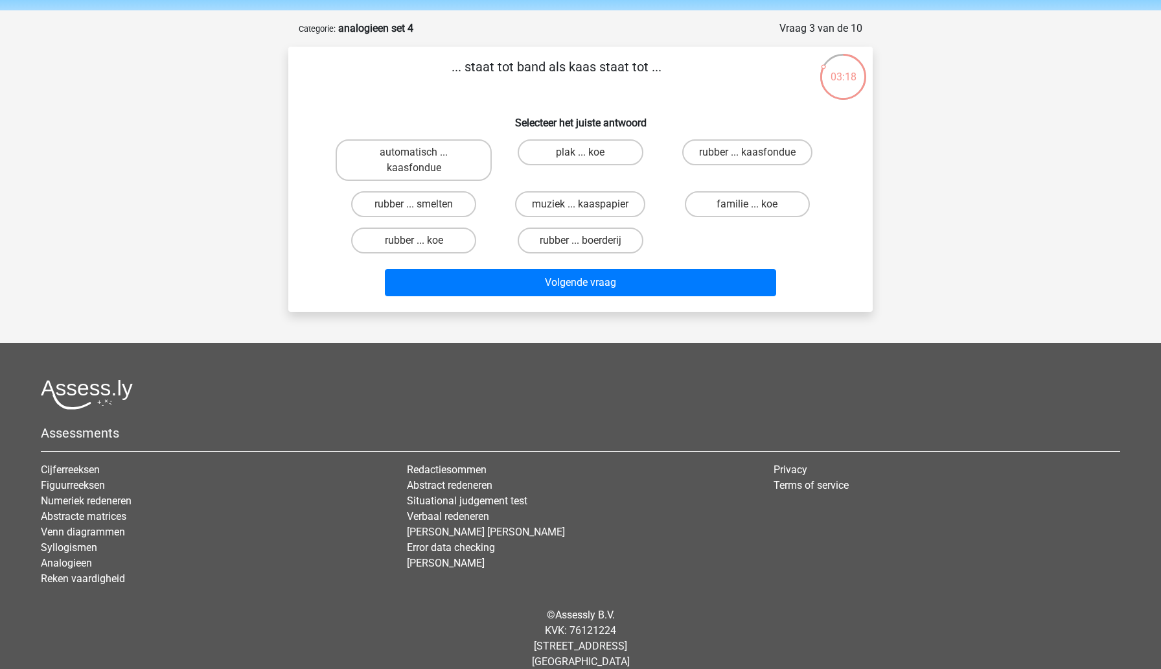
scroll to position [38, 0]
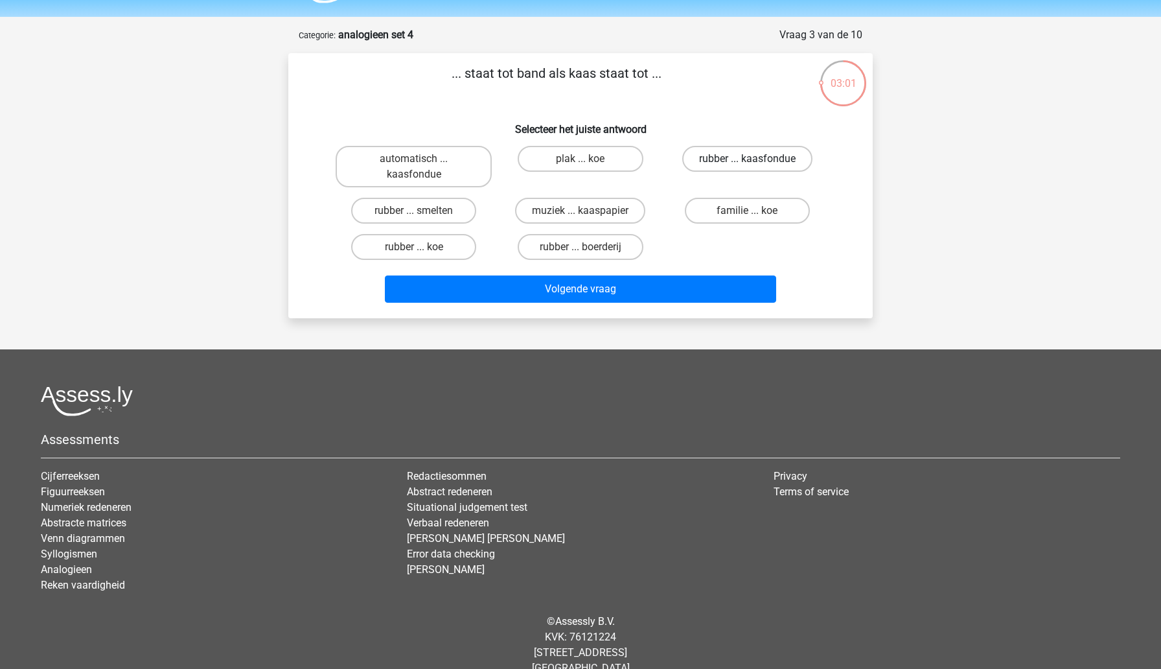
click at [693, 159] on label "rubber ... kaasfondue" at bounding box center [747, 159] width 130 height 26
click at [747, 159] on input "rubber ... kaasfondue" at bounding box center [751, 163] width 8 height 8
radio input "true"
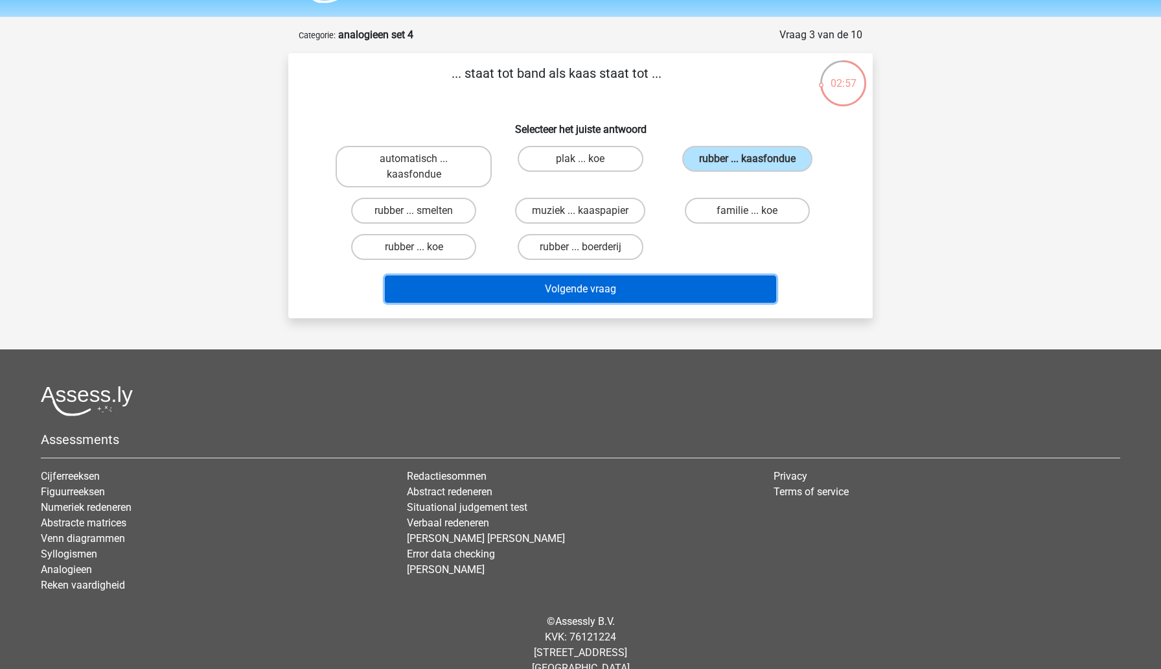
click at [507, 290] on button "Volgende vraag" at bounding box center [581, 288] width 392 height 27
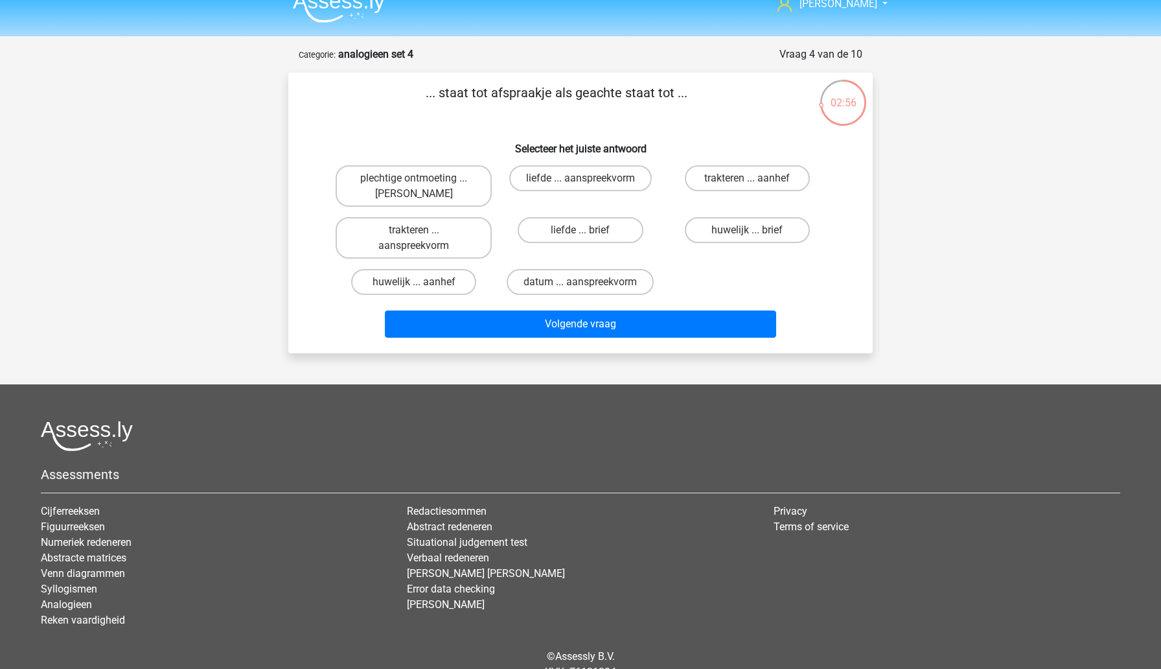
scroll to position [13, 0]
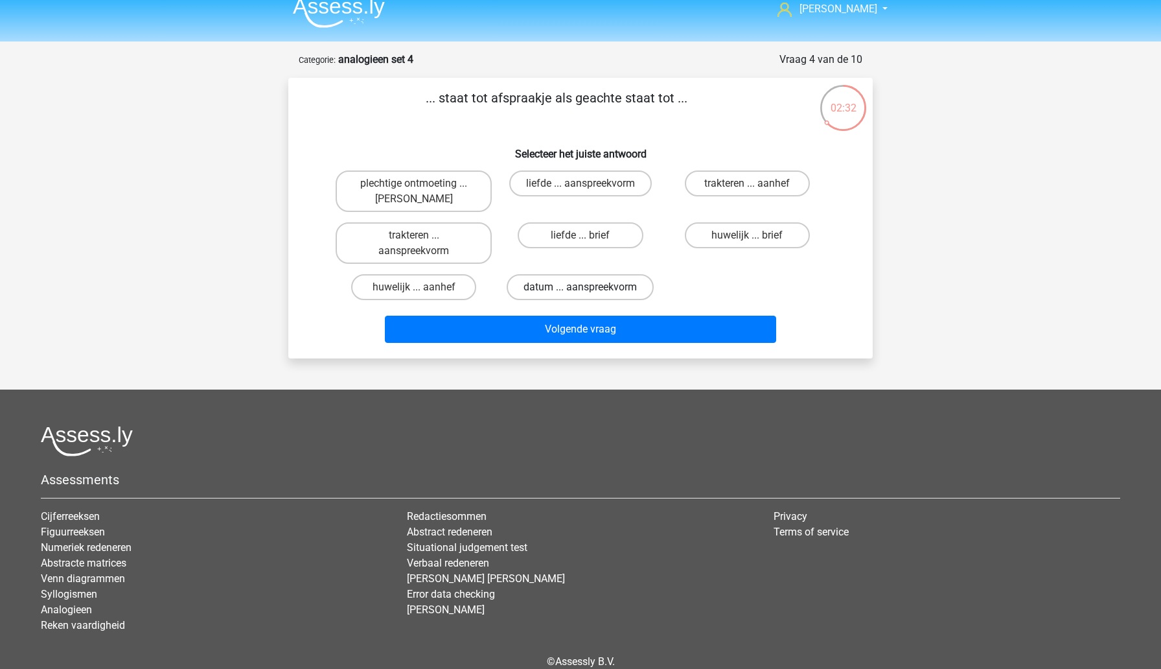
click at [525, 287] on label "datum ... aanspreekvorm" at bounding box center [580, 287] width 147 height 26
click at [581, 287] on input "datum ... aanspreekvorm" at bounding box center [585, 291] width 8 height 8
radio input "true"
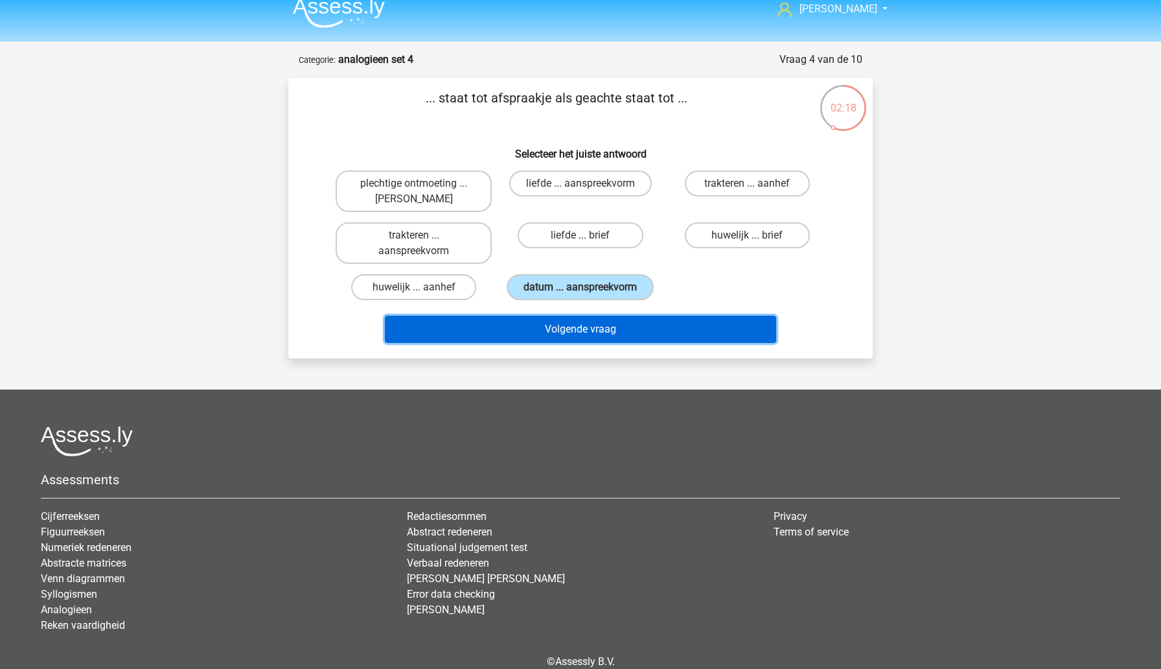
click at [498, 332] on button "Volgende vraag" at bounding box center [581, 329] width 392 height 27
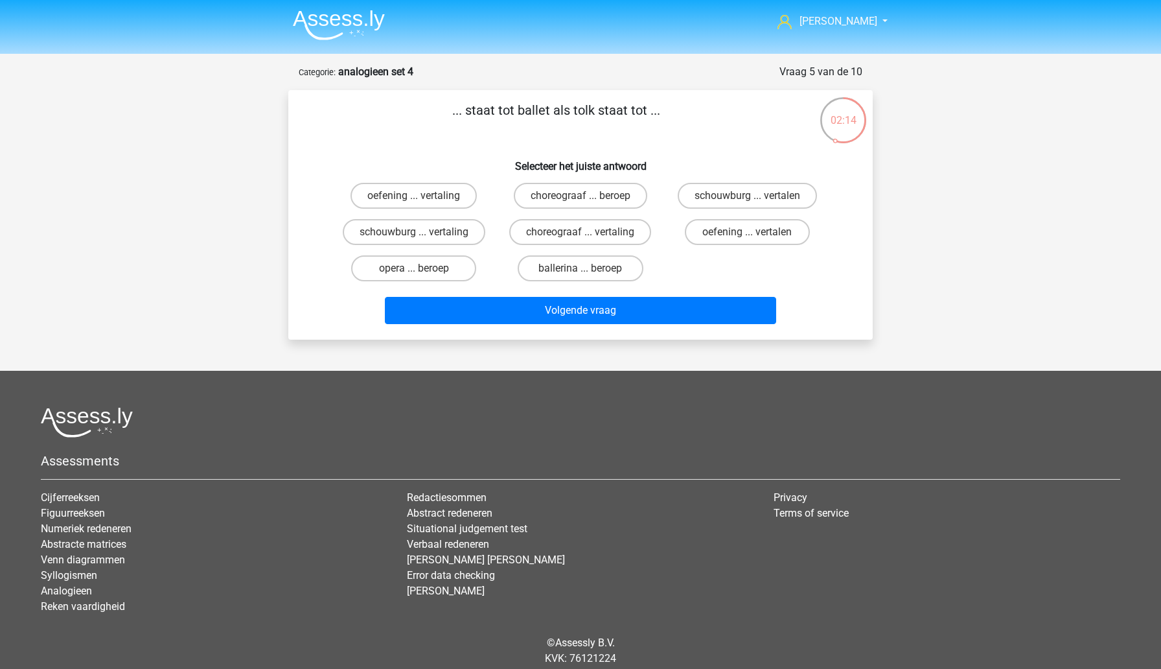
scroll to position [0, 0]
click at [570, 237] on label "choreograaf ... vertaling" at bounding box center [580, 233] width 142 height 26
click at [581, 237] on input "choreograaf ... vertaling" at bounding box center [585, 237] width 8 height 8
radio input "true"
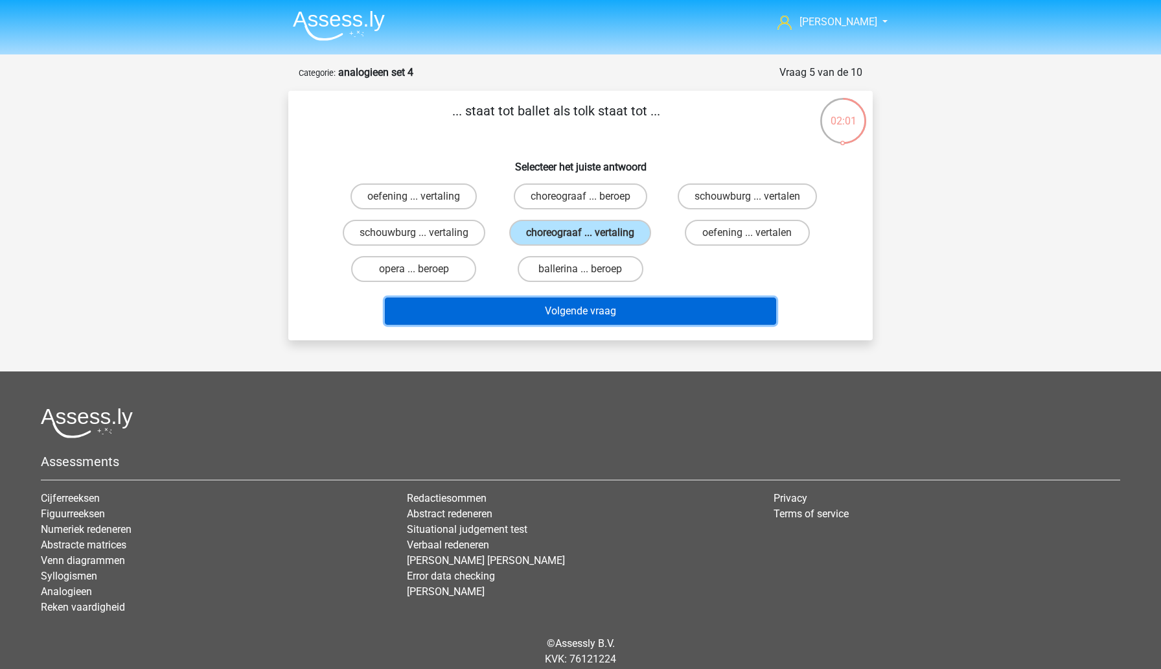
click at [509, 317] on button "Volgende vraag" at bounding box center [581, 310] width 392 height 27
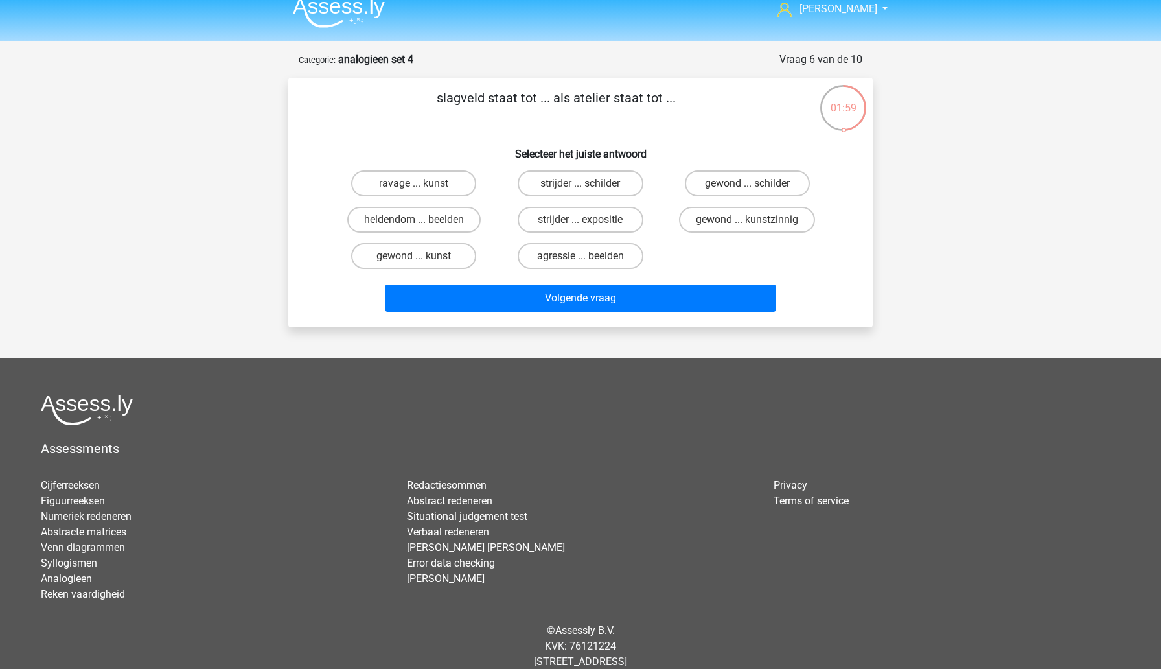
scroll to position [1, 0]
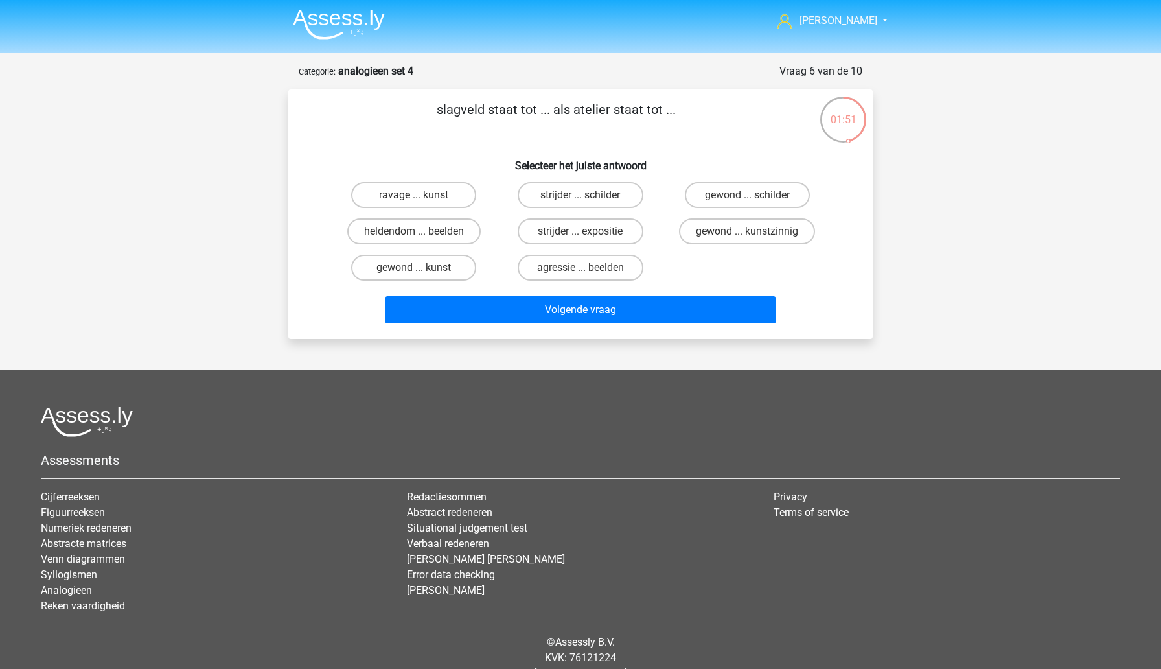
click at [582, 197] on input "strijder ... schilder" at bounding box center [585, 199] width 8 height 8
radio input "true"
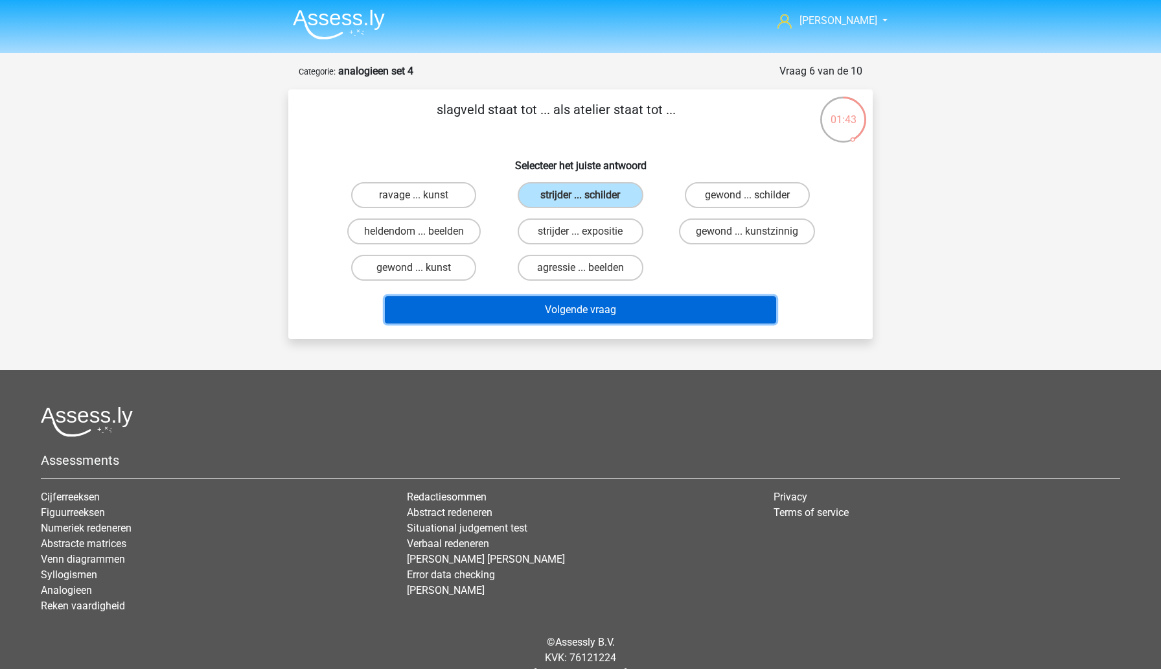
click at [574, 310] on button "Volgende vraag" at bounding box center [581, 309] width 392 height 27
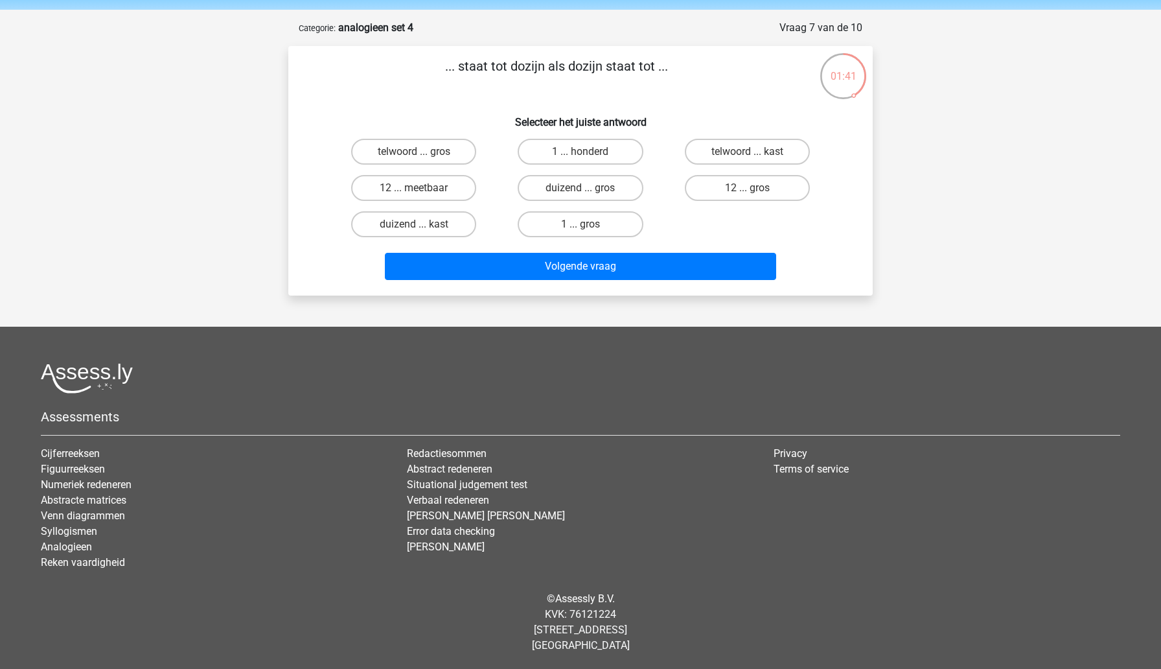
scroll to position [0, 0]
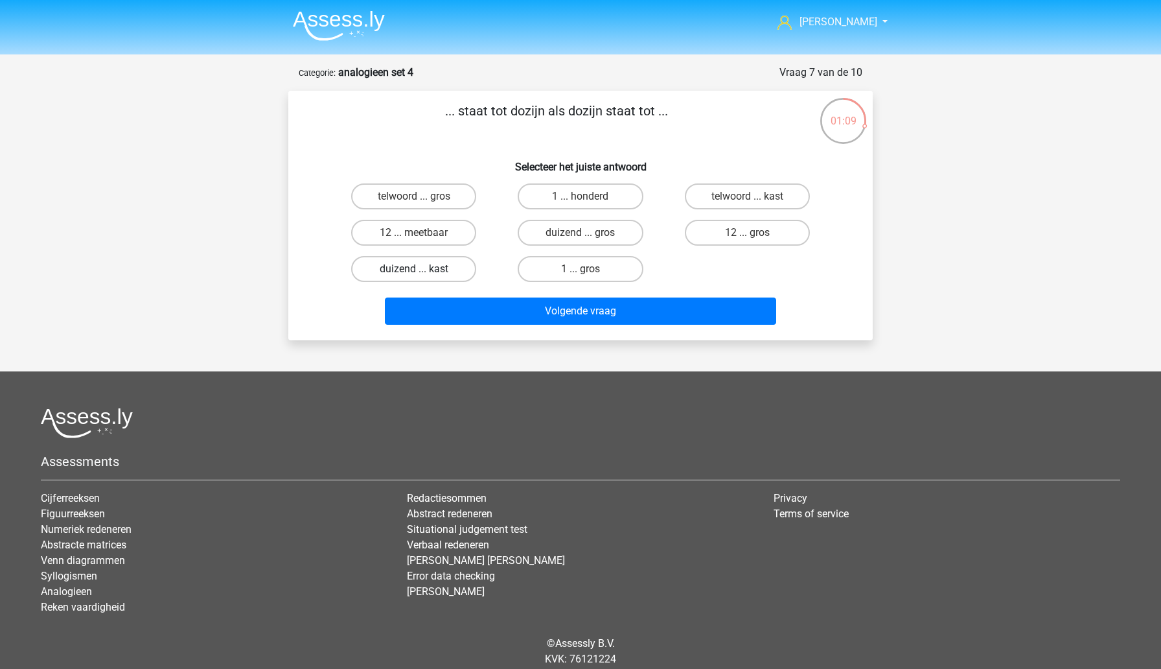
click at [447, 273] on label "duizend ... kast" at bounding box center [413, 269] width 125 height 26
click at [422, 273] on input "duizend ... kast" at bounding box center [418, 273] width 8 height 8
radio input "true"
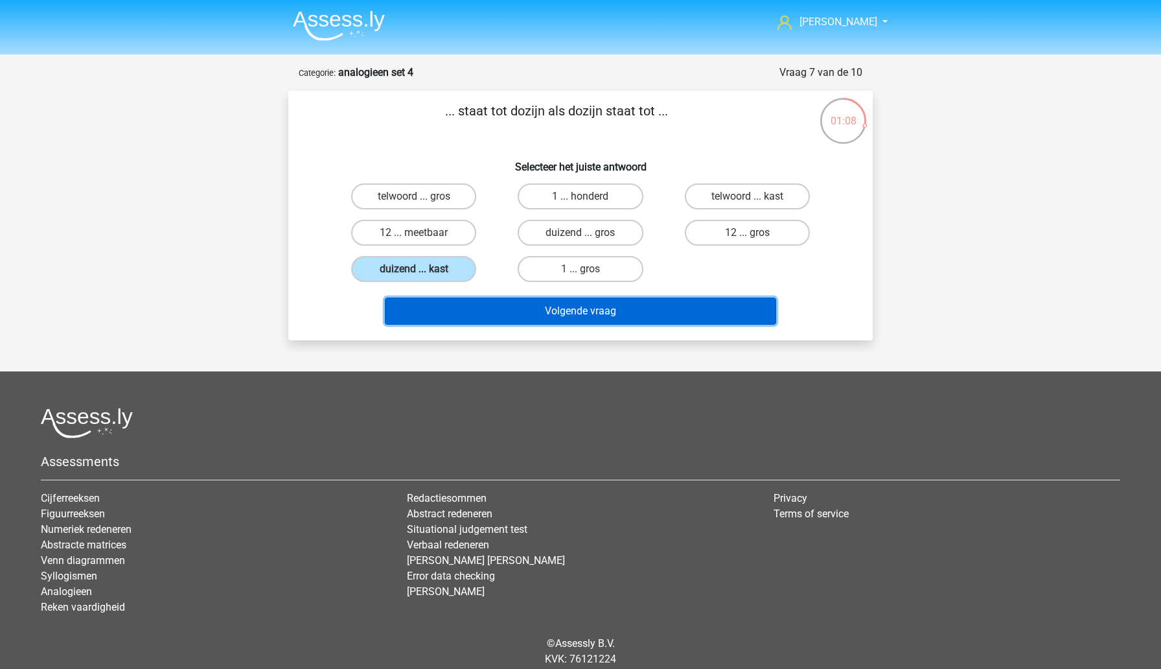
click at [498, 318] on button "Volgende vraag" at bounding box center [581, 310] width 392 height 27
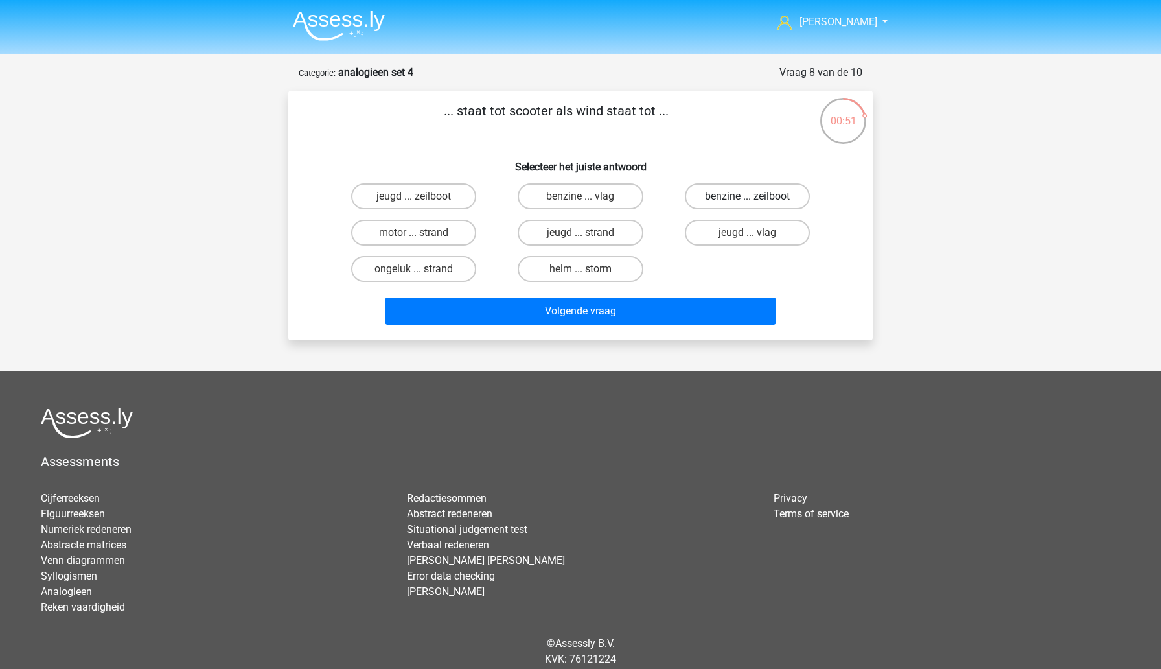
click at [698, 202] on label "benzine ... zeilboot" at bounding box center [747, 196] width 125 height 26
click at [747, 202] on input "benzine ... zeilboot" at bounding box center [751, 200] width 8 height 8
radio input "true"
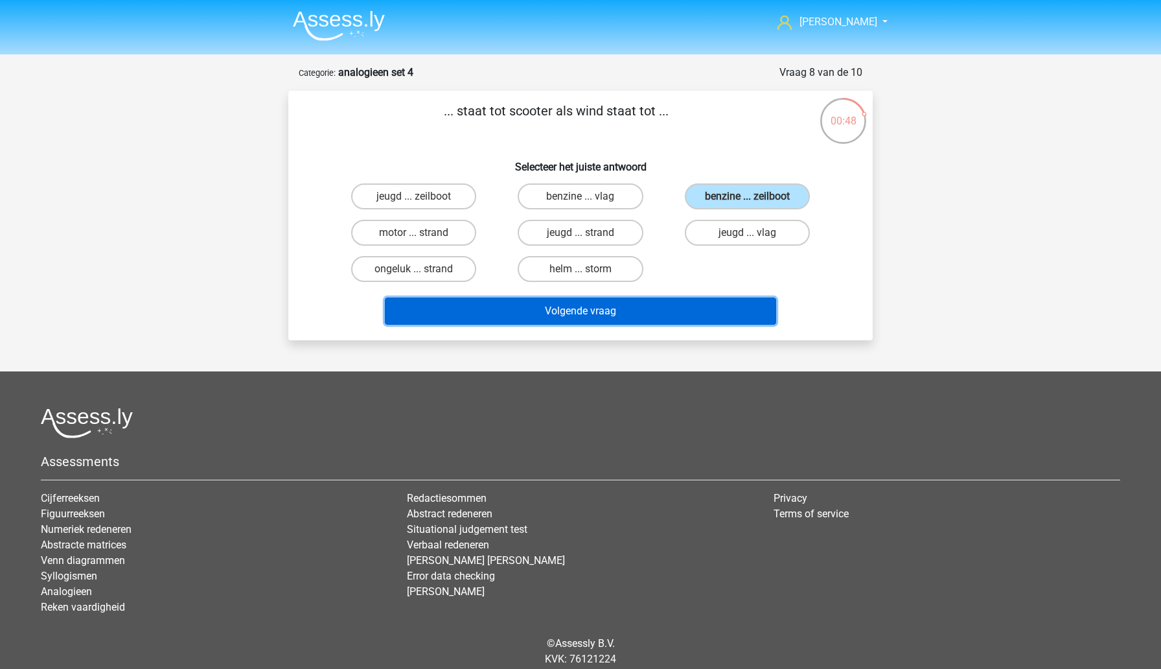
click at [627, 315] on button "Volgende vraag" at bounding box center [581, 310] width 392 height 27
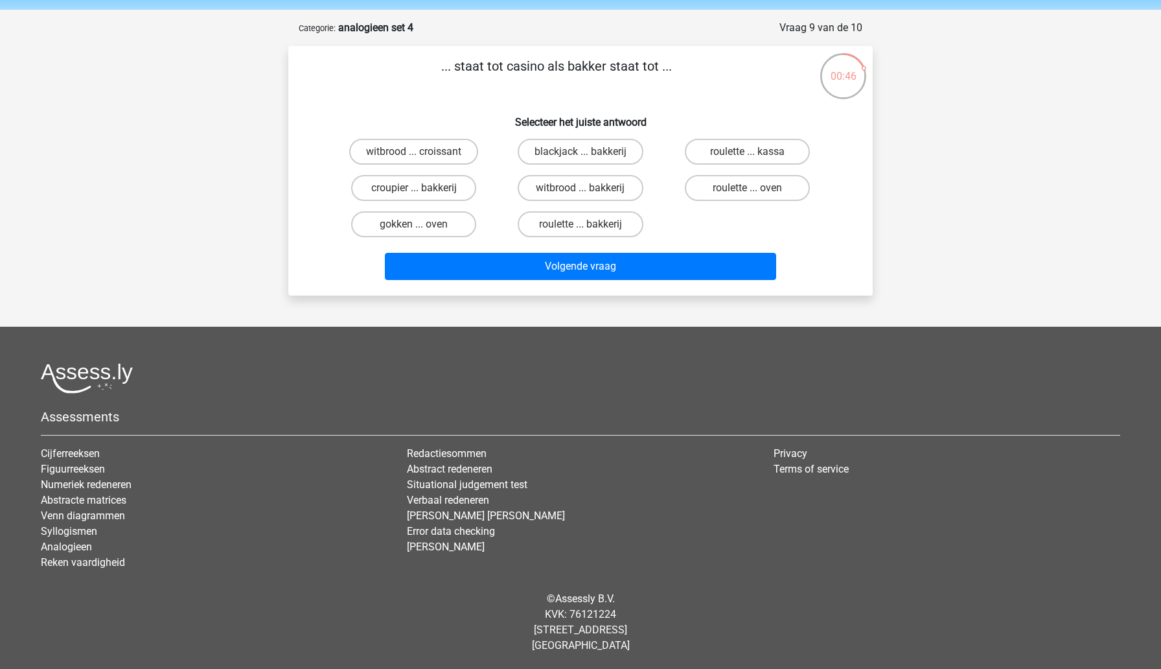
scroll to position [32, 0]
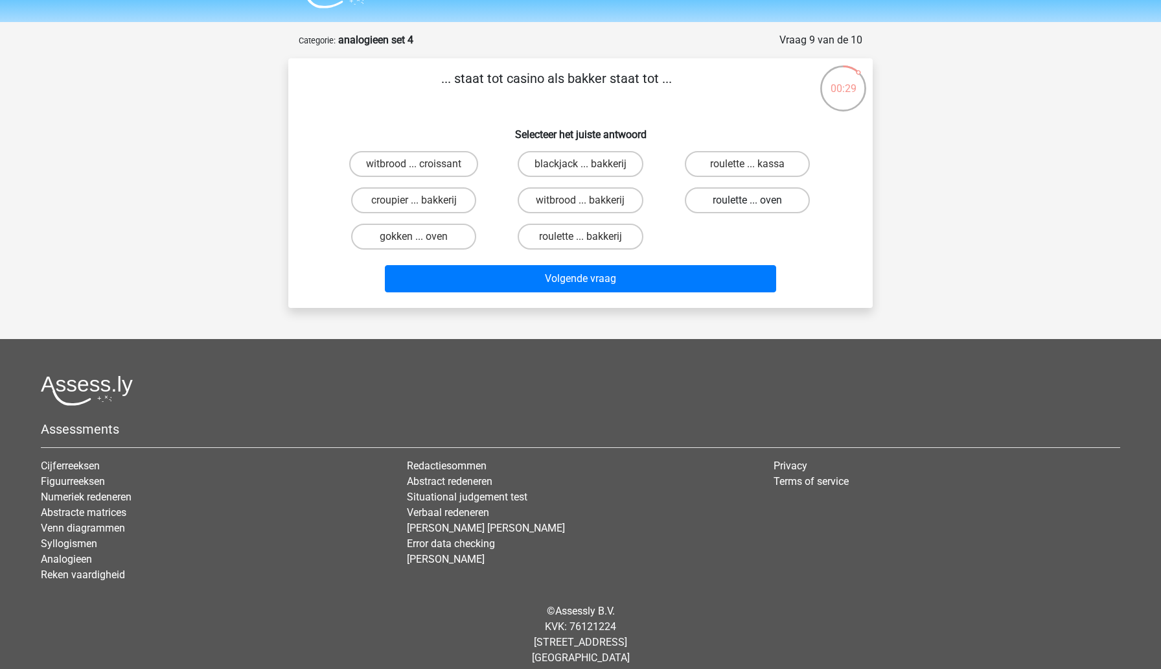
click at [713, 202] on label "roulette ... oven" at bounding box center [747, 200] width 125 height 26
click at [747, 202] on input "roulette ... oven" at bounding box center [751, 204] width 8 height 8
radio input "true"
click at [422, 248] on label "gokken ... oven" at bounding box center [413, 237] width 125 height 26
click at [422, 245] on input "gokken ... oven" at bounding box center [418, 241] width 8 height 8
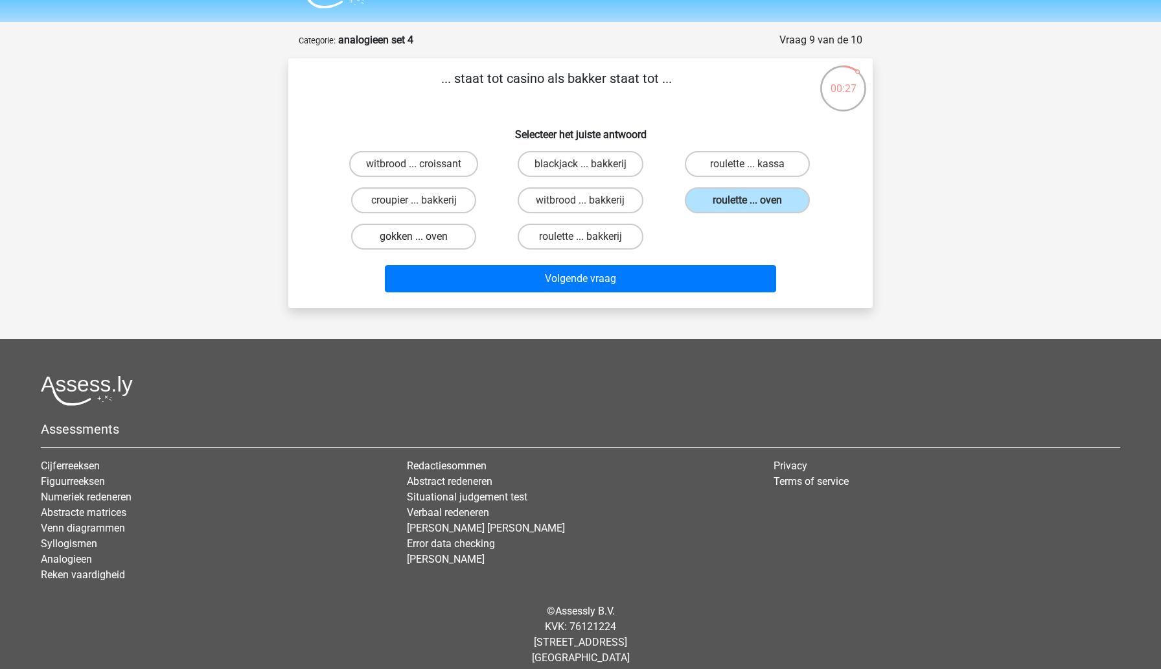
radio input "true"
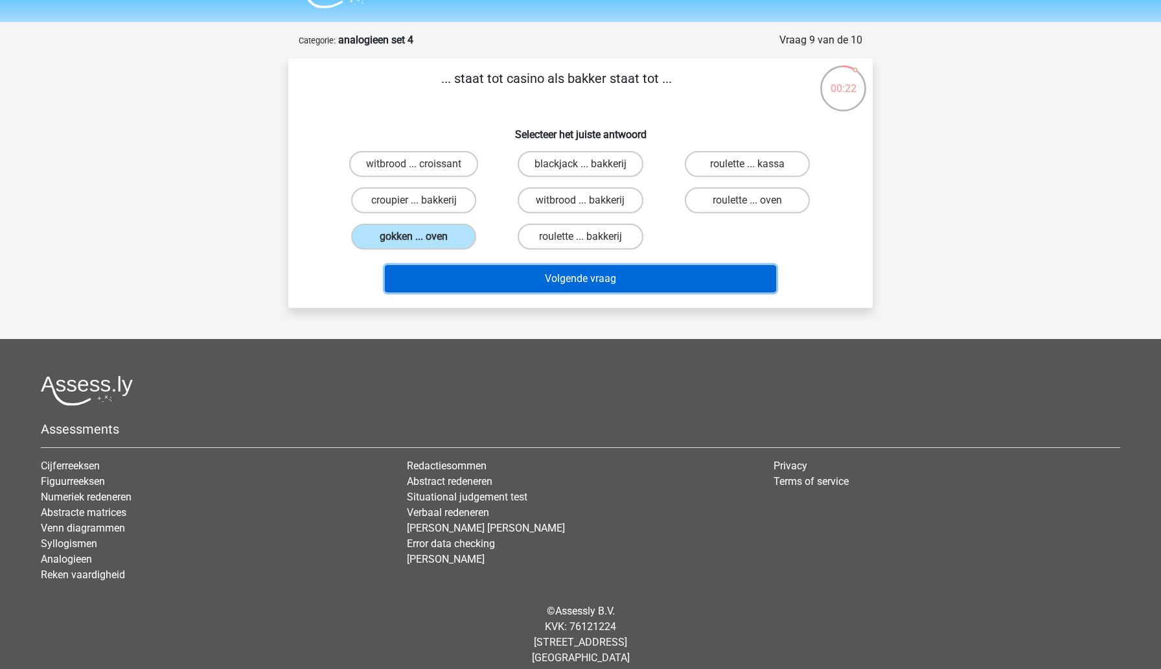
click at [552, 288] on button "Volgende vraag" at bounding box center [581, 278] width 392 height 27
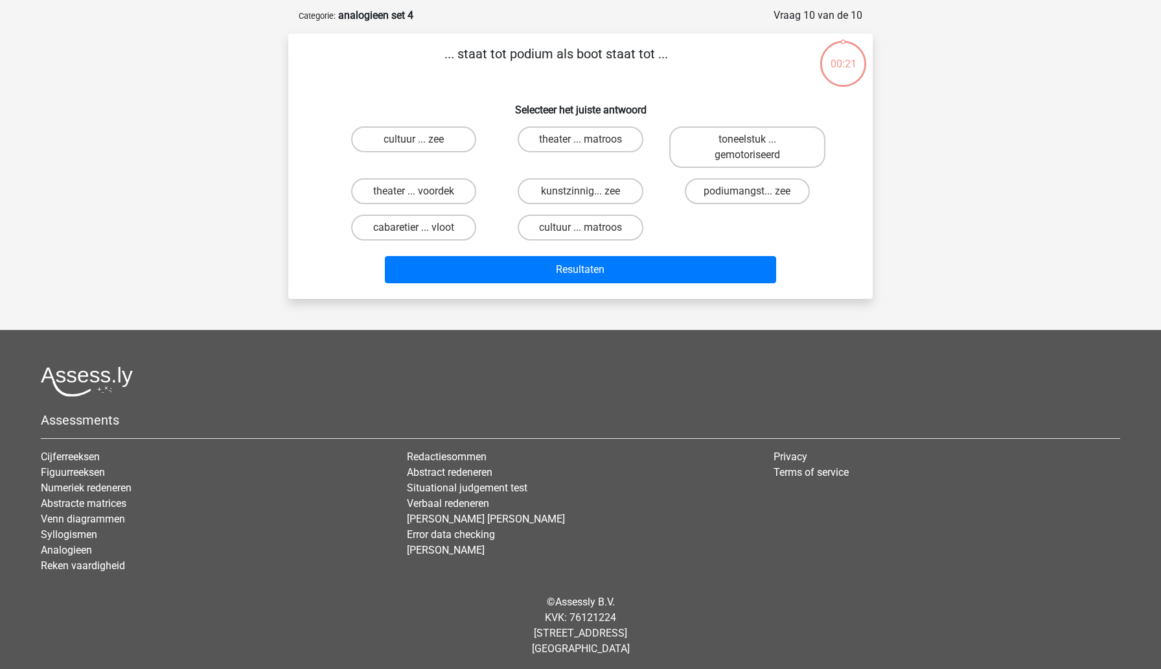
scroll to position [60, 0]
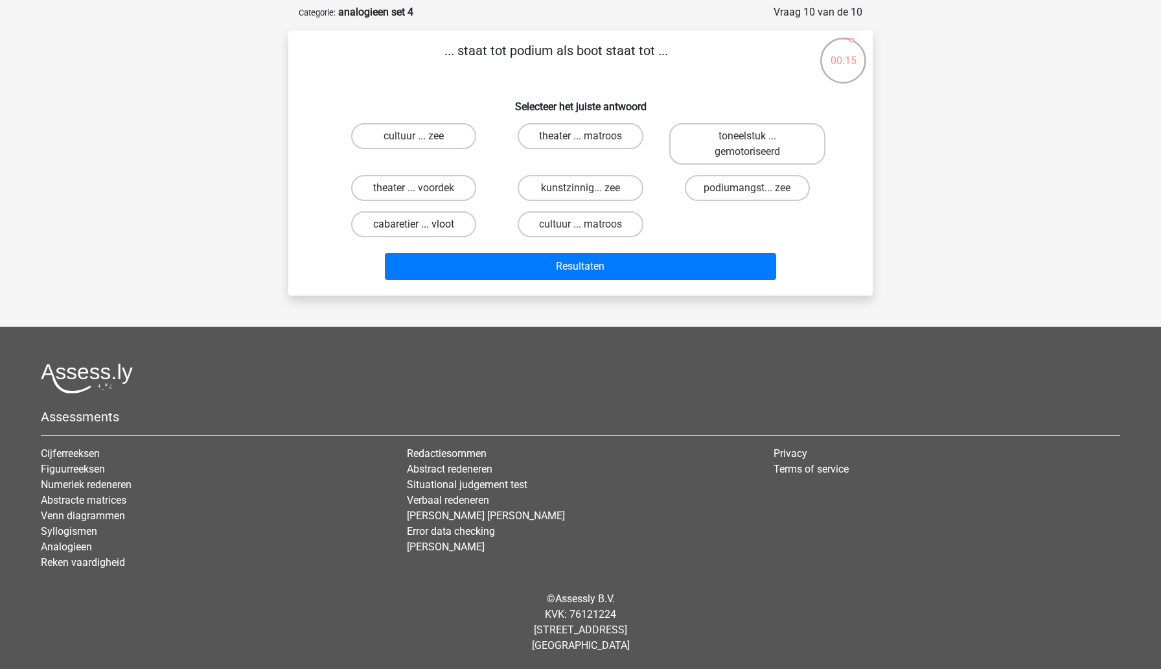
click at [461, 224] on label "cabaretier ... vloot" at bounding box center [413, 224] width 125 height 26
click at [422, 224] on input "cabaretier ... vloot" at bounding box center [418, 228] width 8 height 8
radio input "true"
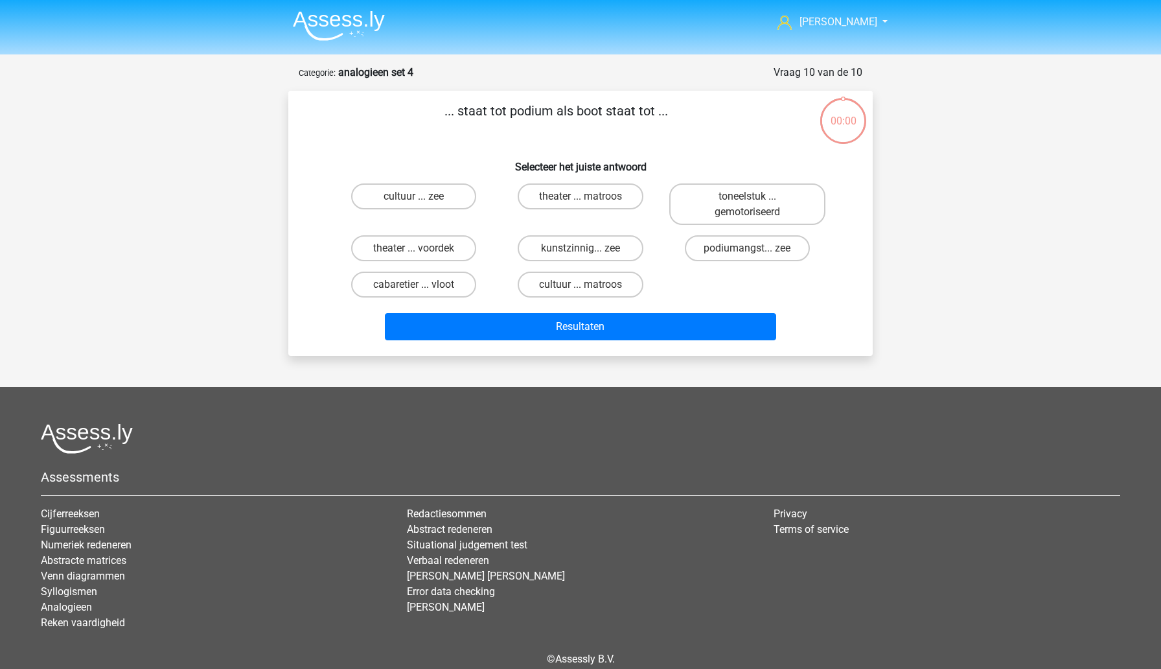
scroll to position [60, 0]
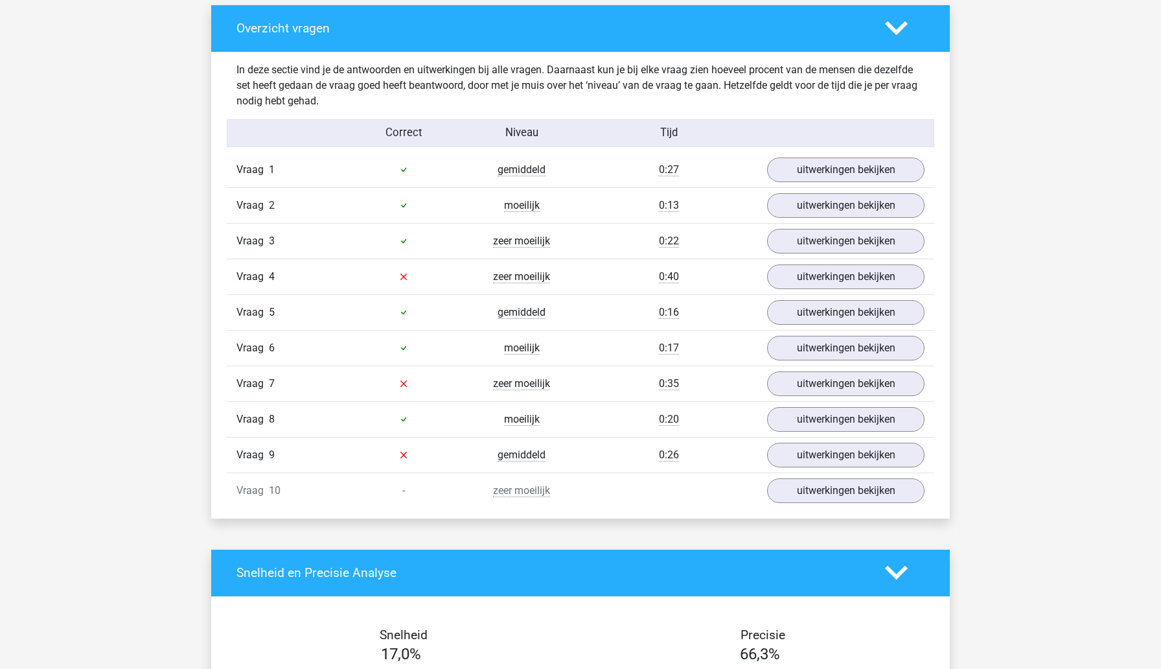
scroll to position [721, 0]
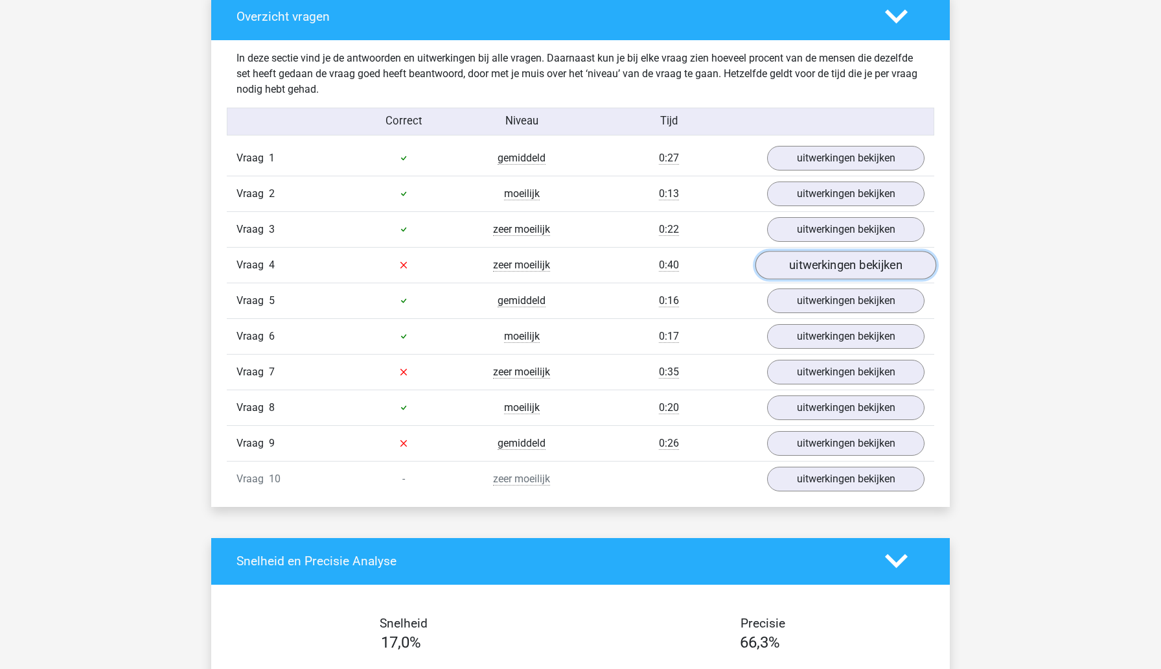
click at [797, 265] on link "uitwerkingen bekijken" at bounding box center [846, 265] width 181 height 29
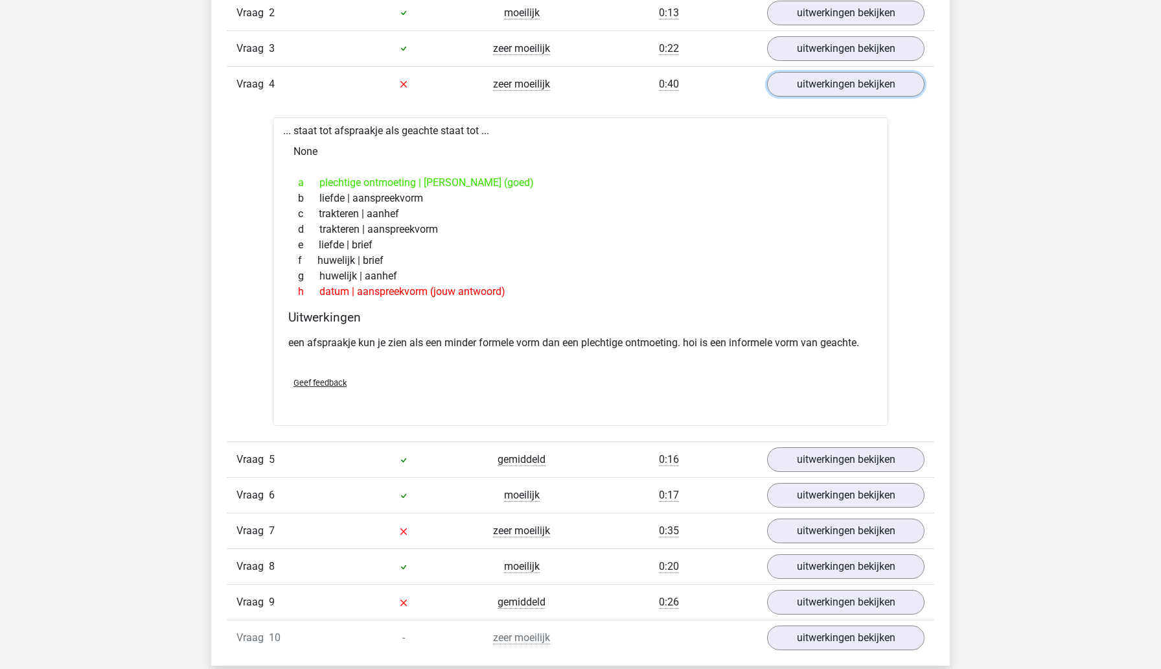
scroll to position [899, 0]
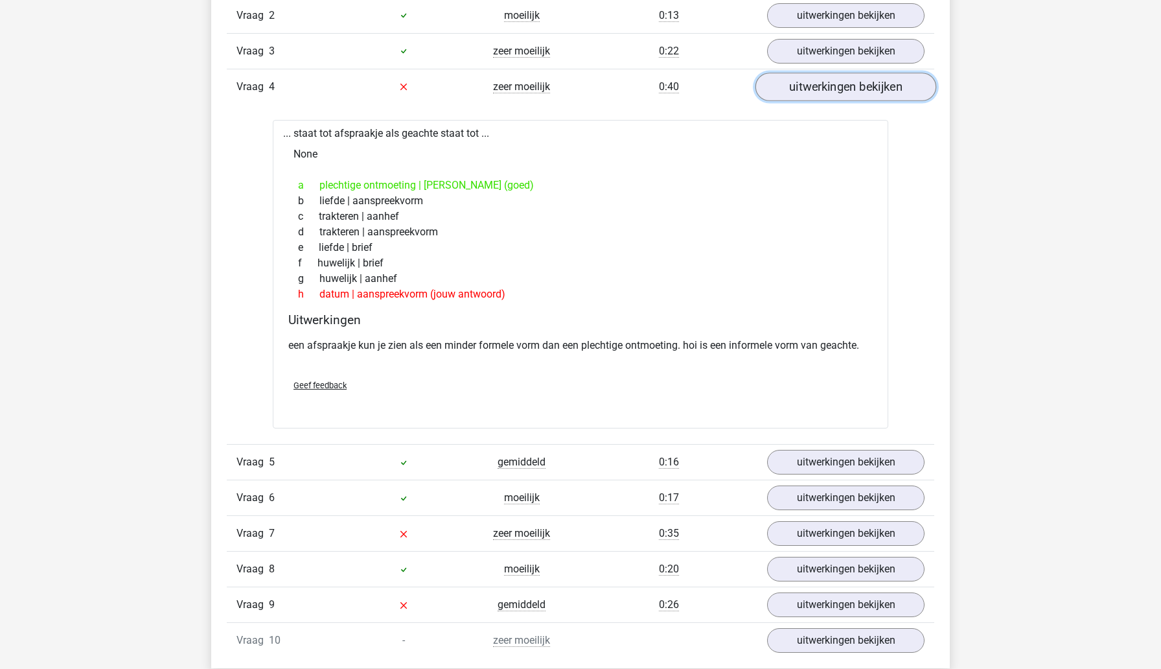
click at [826, 88] on link "uitwerkingen bekijken" at bounding box center [846, 87] width 181 height 29
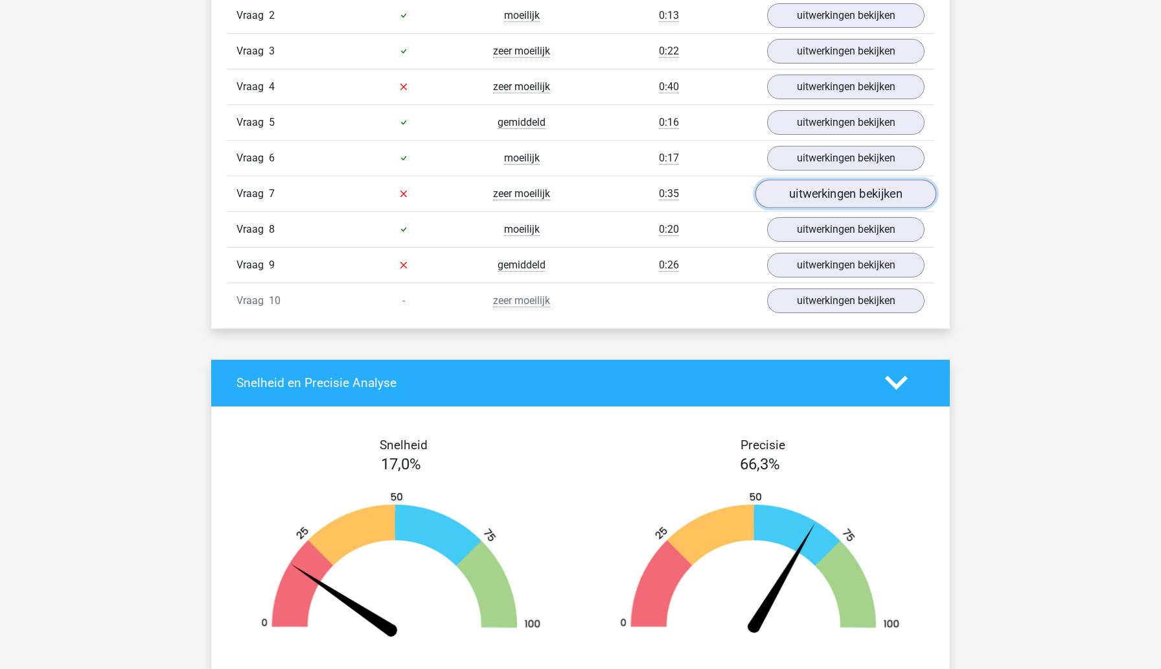
click at [794, 202] on link "uitwerkingen bekijken" at bounding box center [846, 193] width 181 height 29
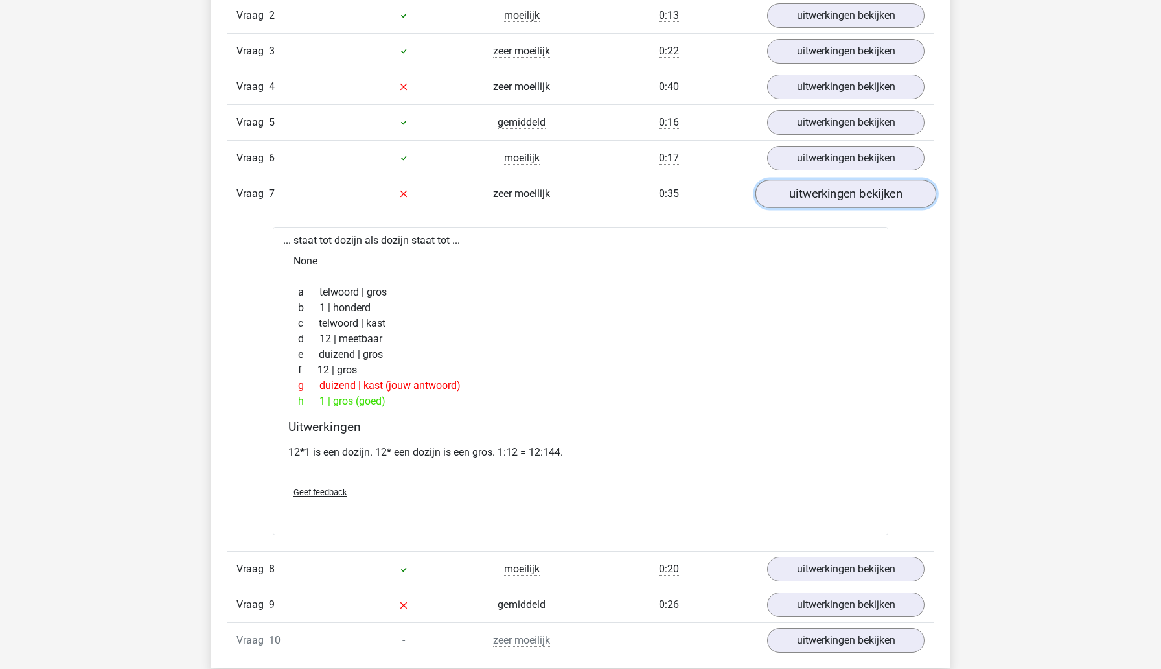
click at [823, 194] on link "uitwerkingen bekijken" at bounding box center [846, 193] width 181 height 29
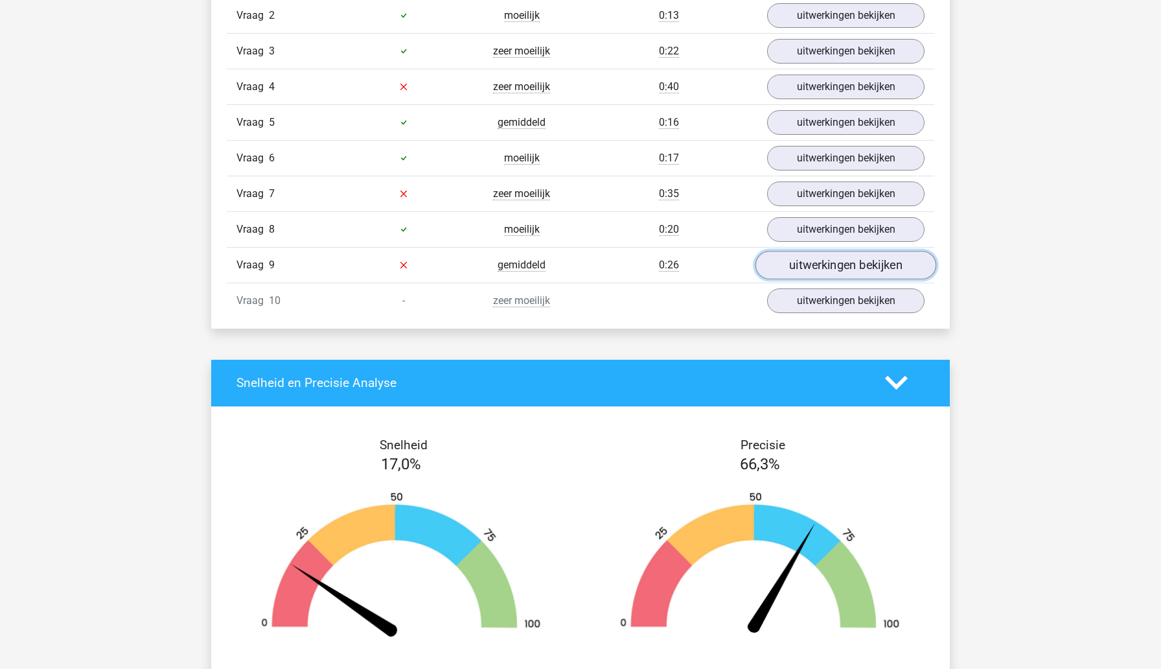
click at [816, 276] on link "uitwerkingen bekijken" at bounding box center [846, 265] width 181 height 29
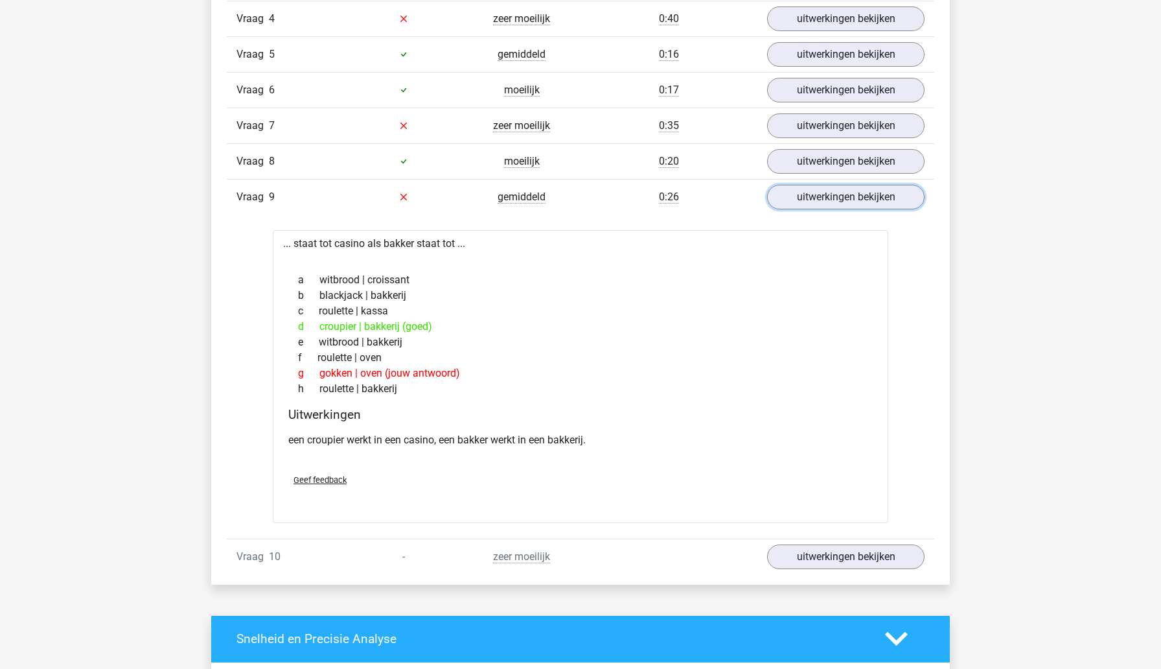
scroll to position [968, 0]
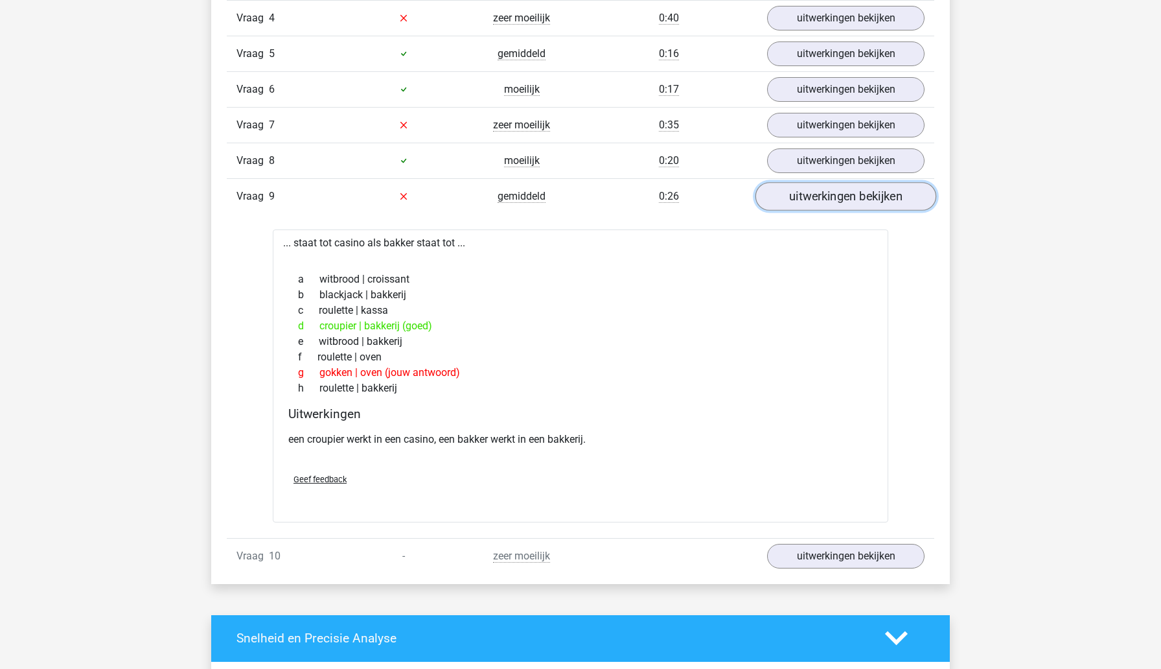
click at [853, 204] on link "uitwerkingen bekijken" at bounding box center [846, 196] width 181 height 29
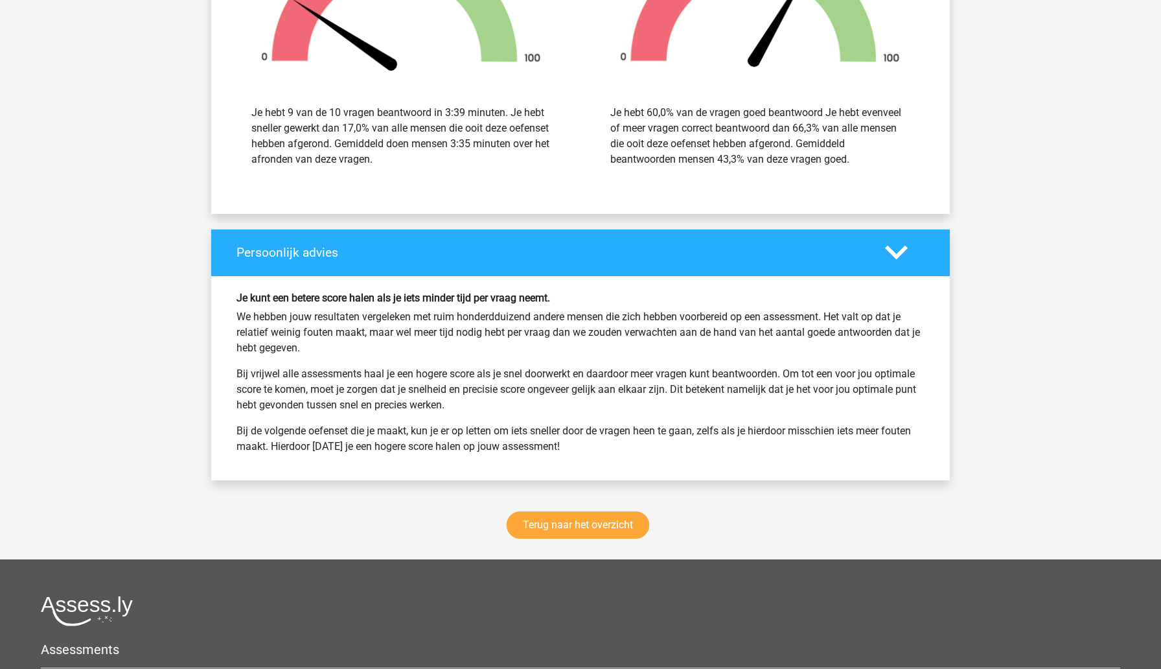
scroll to position [1466, 0]
click at [605, 520] on link "Terug naar het overzicht" at bounding box center [578, 524] width 143 height 27
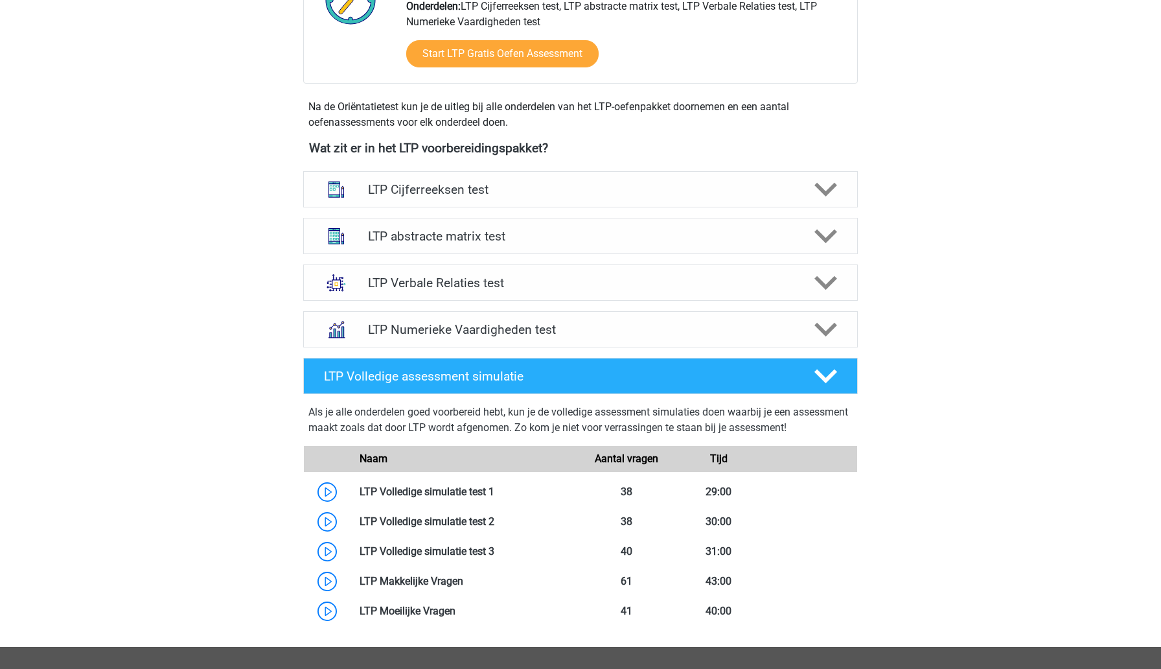
scroll to position [385, 0]
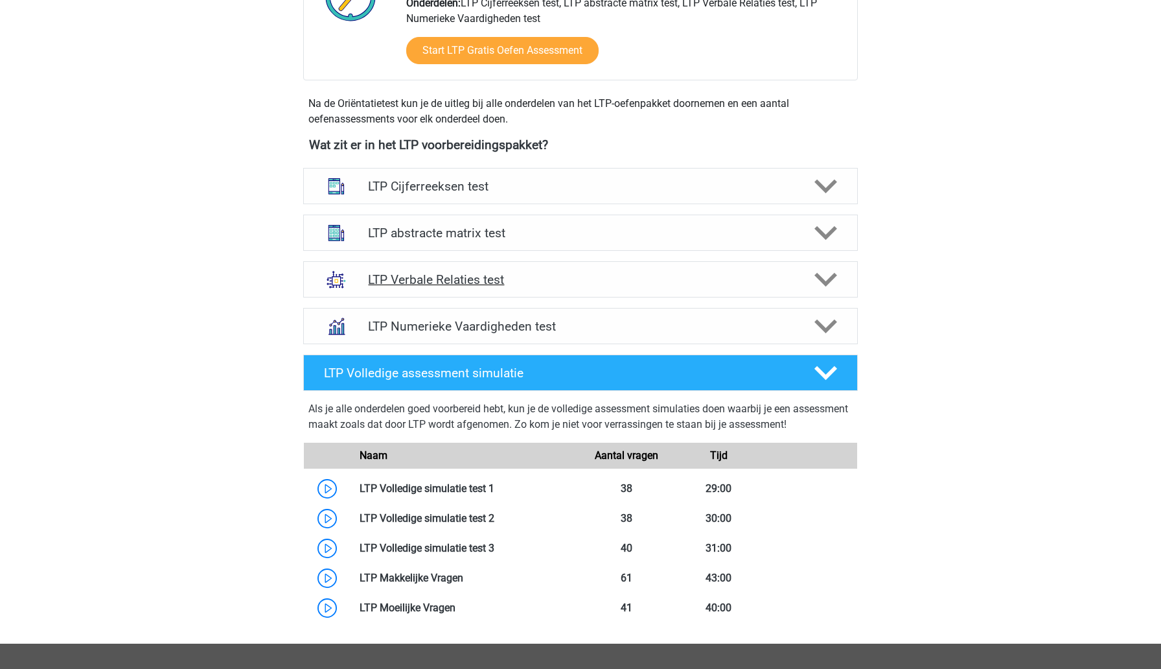
click at [652, 280] on h4 "LTP Verbale Relaties test" at bounding box center [580, 279] width 424 height 15
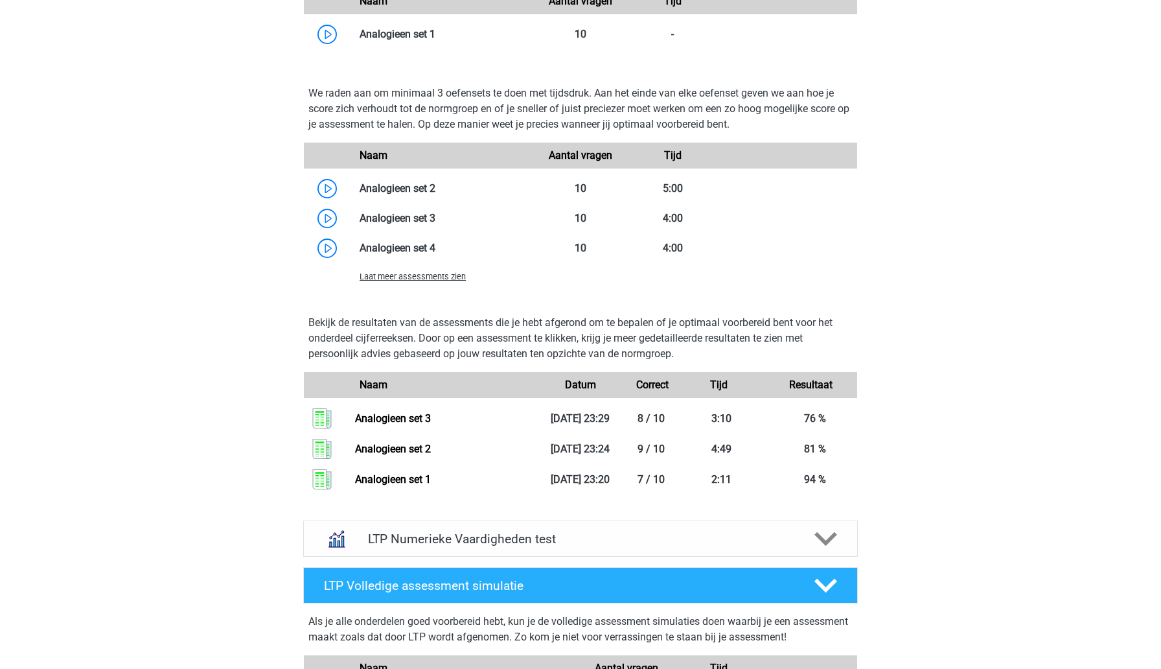
scroll to position [1153, 0]
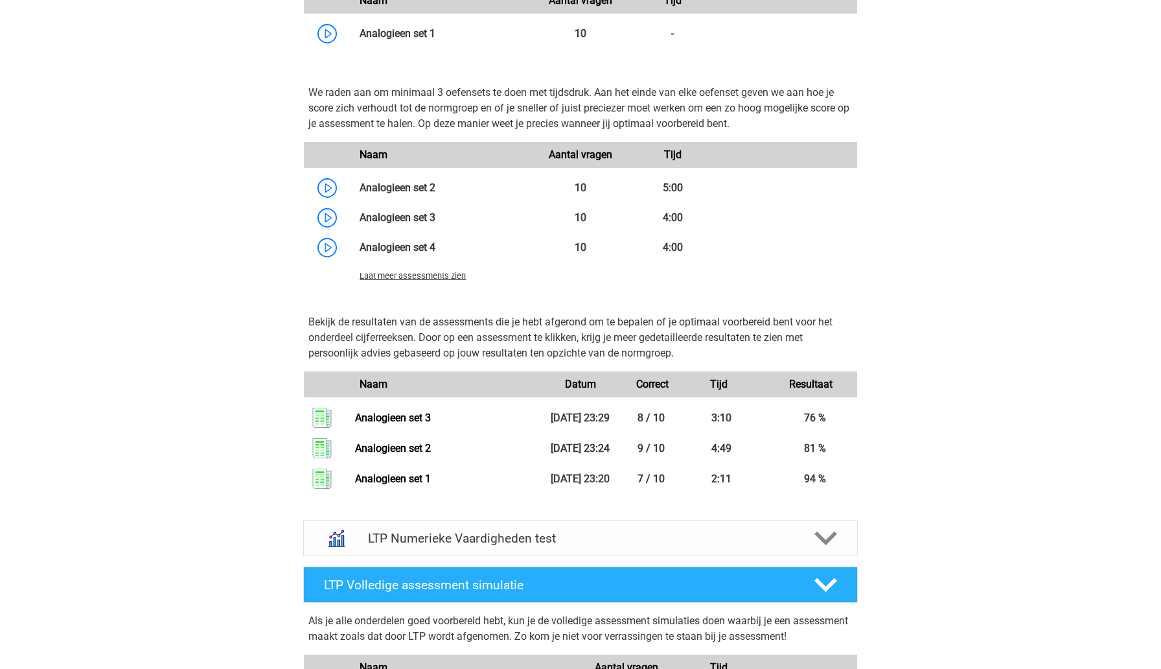
click at [455, 280] on span "Laat meer assessments zien" at bounding box center [413, 276] width 106 height 10
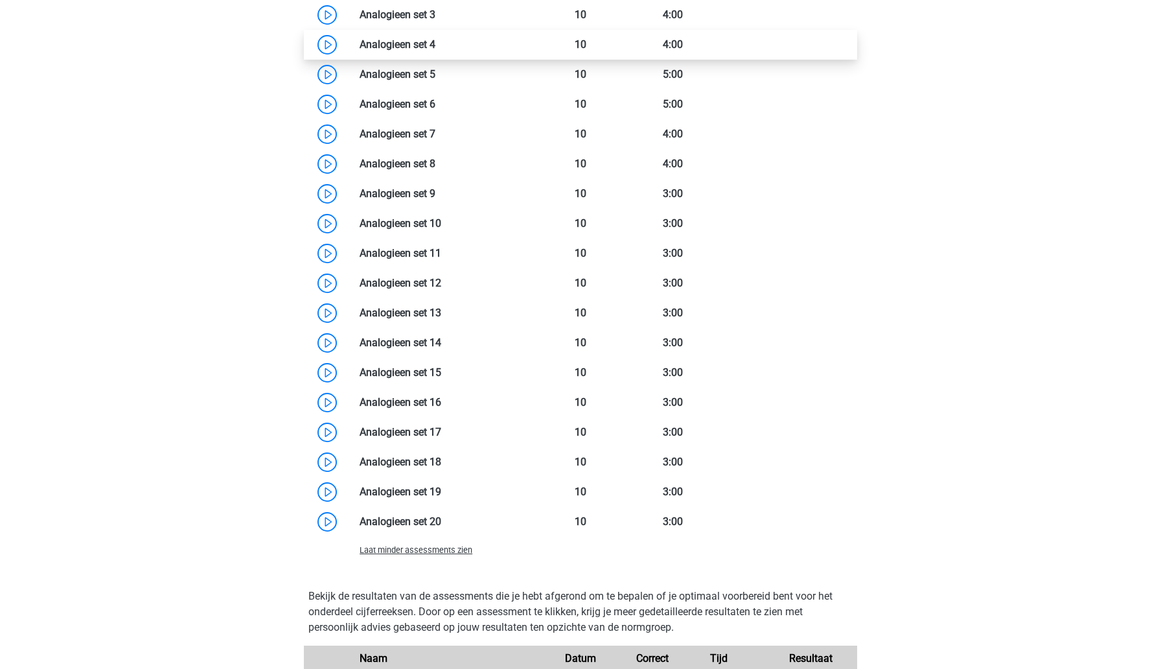
scroll to position [1276, 0]
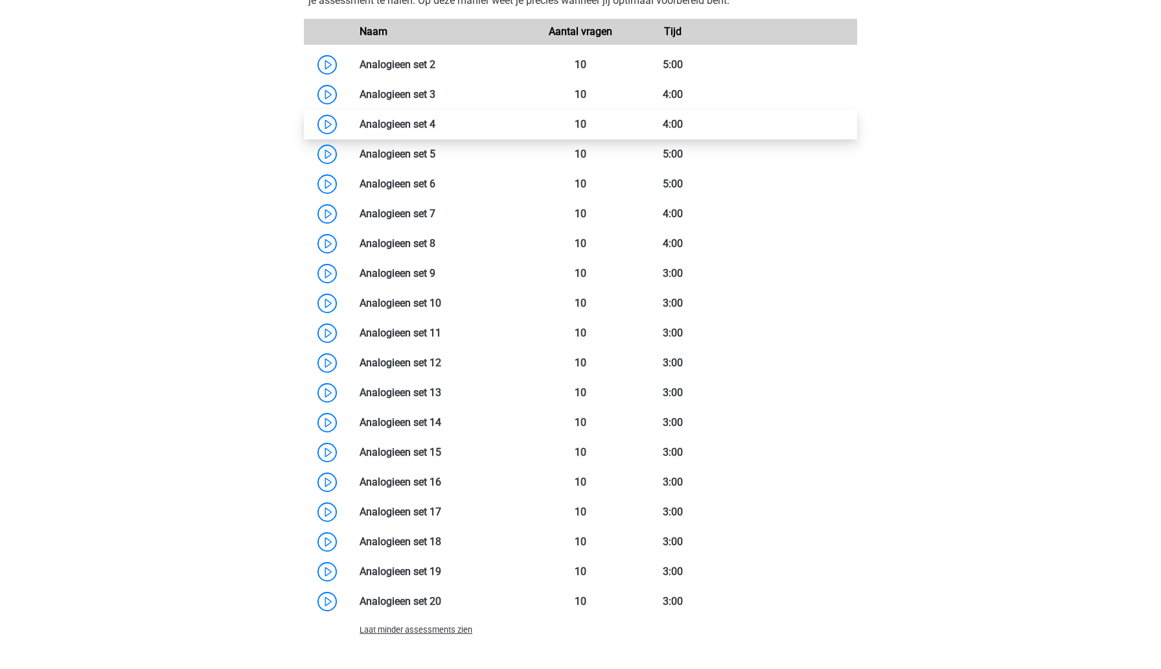
click at [435, 130] on link at bounding box center [435, 124] width 0 height 12
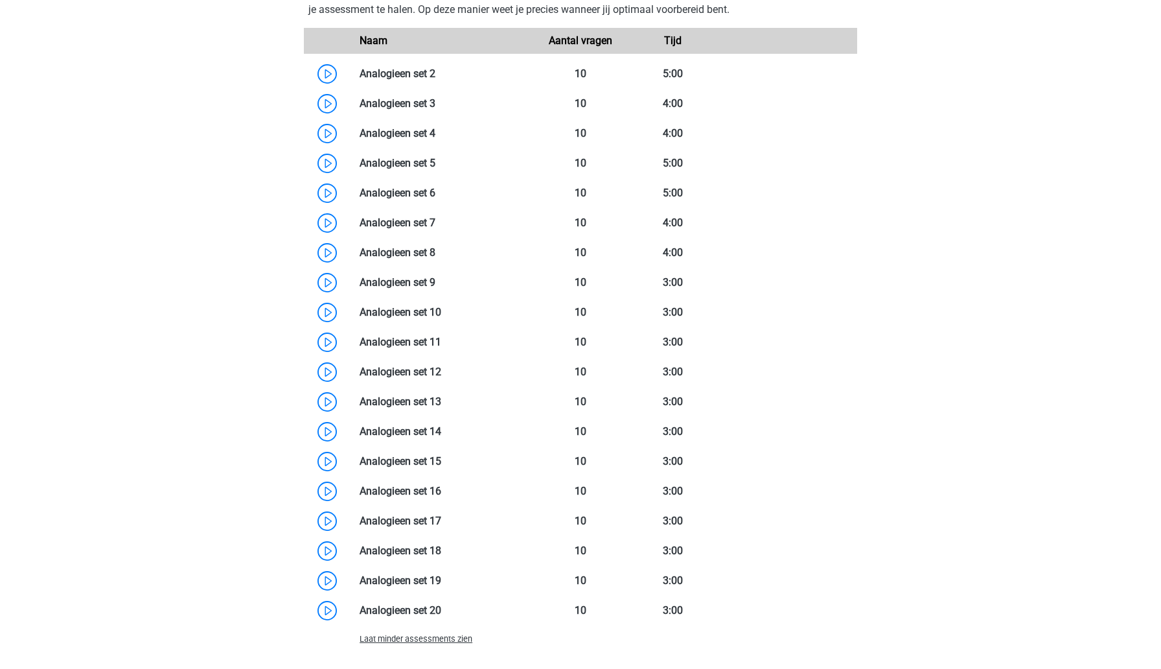
scroll to position [1267, 0]
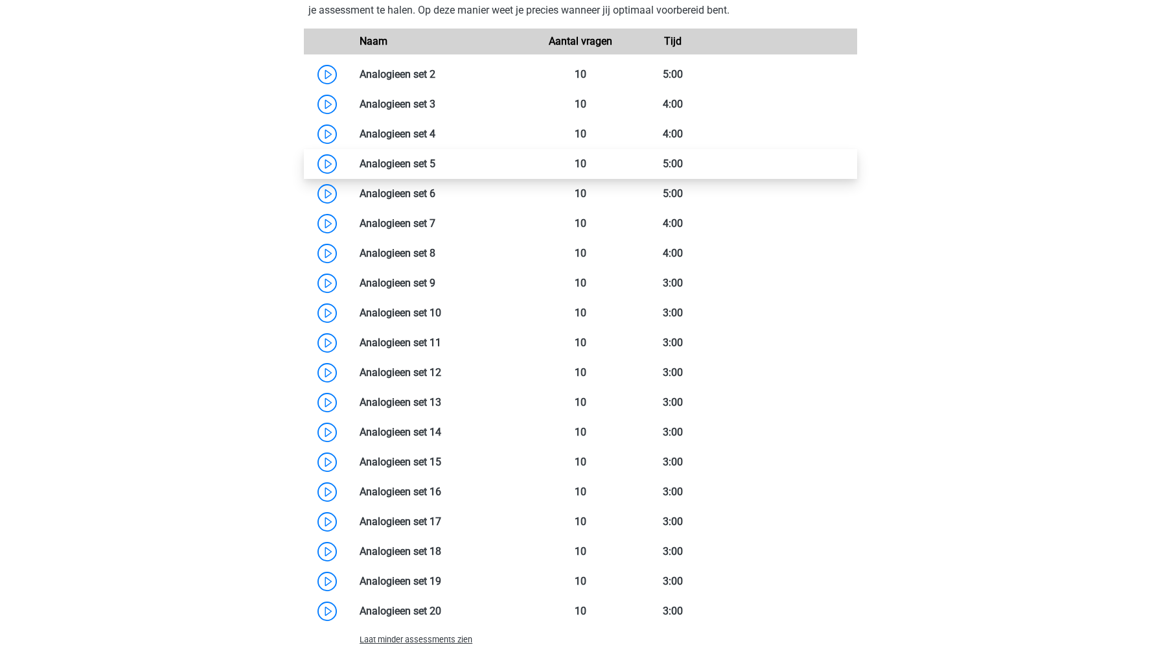
click at [435, 168] on link at bounding box center [435, 163] width 0 height 12
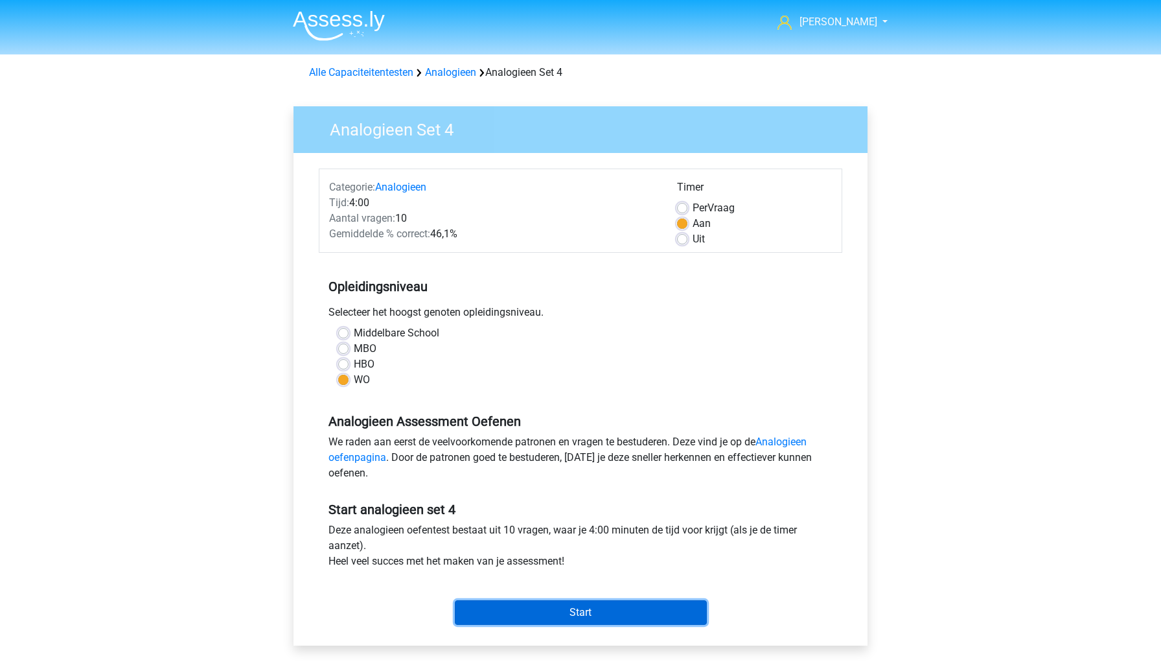
click at [527, 603] on input "Start" at bounding box center [581, 612] width 252 height 25
click at [490, 606] on input "Start" at bounding box center [581, 612] width 252 height 25
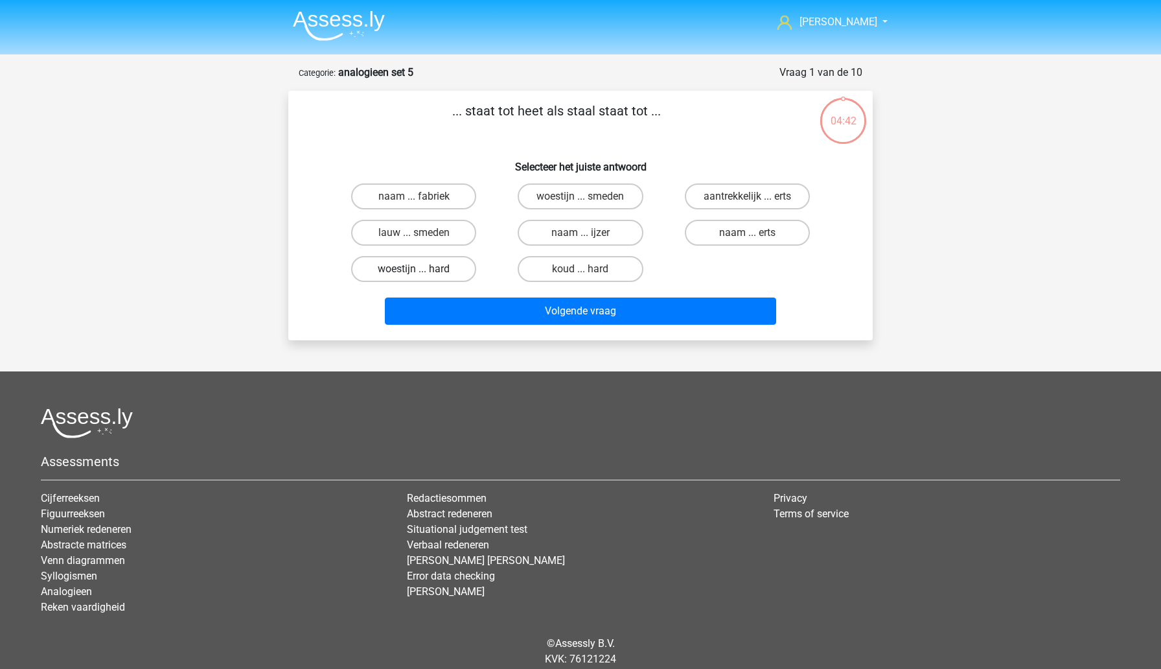
click at [445, 278] on label "woestijn ... hard" at bounding box center [413, 269] width 125 height 26
click at [422, 277] on input "woestijn ... hard" at bounding box center [418, 273] width 8 height 8
radio input "true"
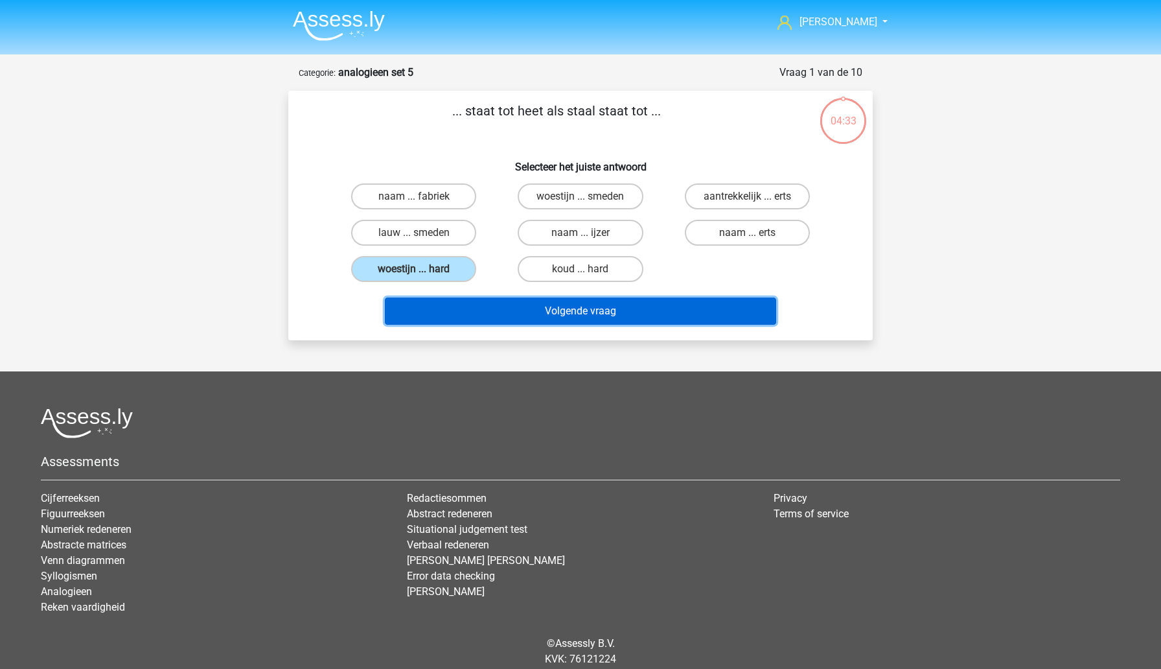
click at [493, 318] on button "Volgende vraag" at bounding box center [581, 310] width 392 height 27
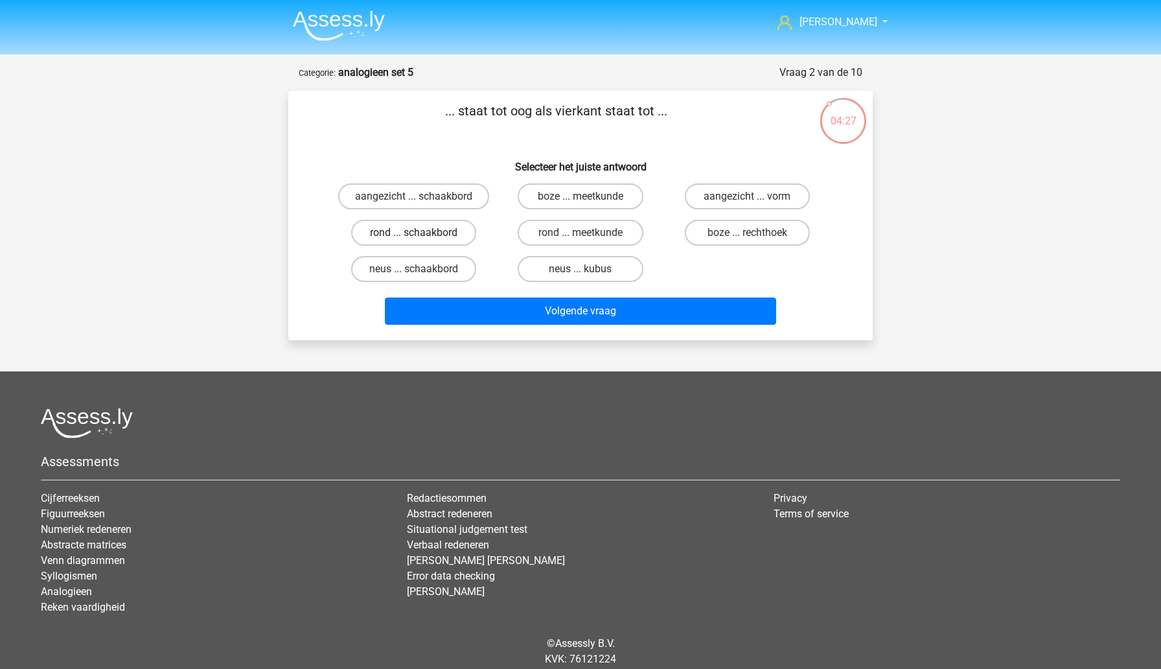
click at [439, 235] on label "rond ... schaakbord" at bounding box center [413, 233] width 125 height 26
click at [422, 235] on input "rond ... schaakbord" at bounding box center [418, 237] width 8 height 8
radio input "true"
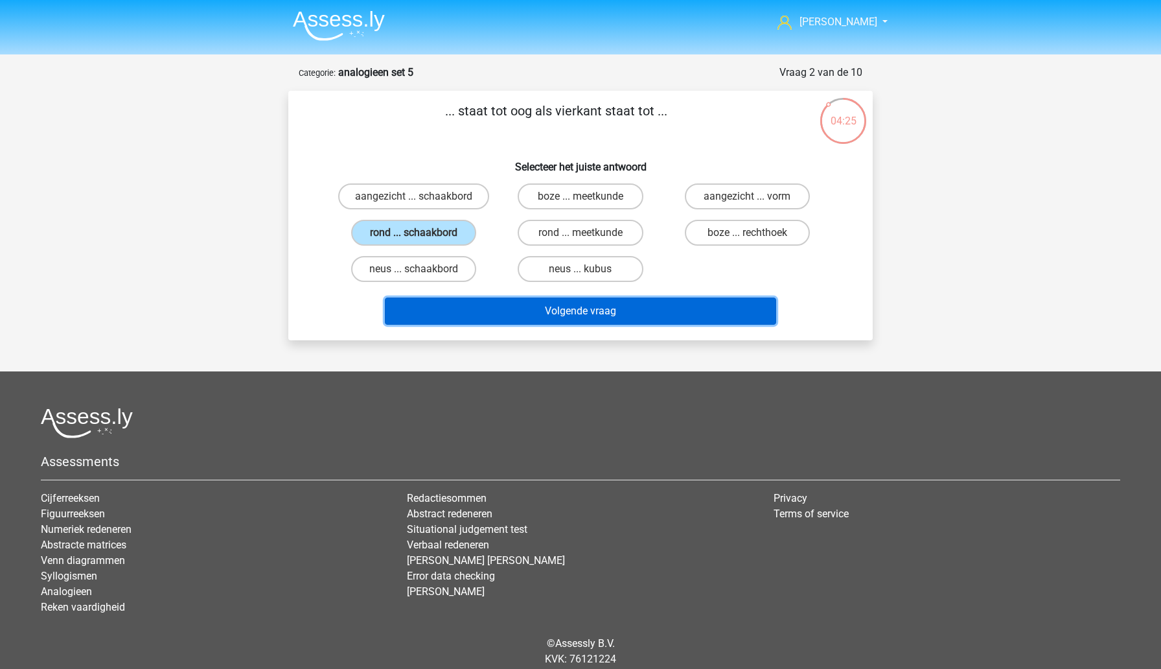
click at [487, 315] on button "Volgende vraag" at bounding box center [581, 310] width 392 height 27
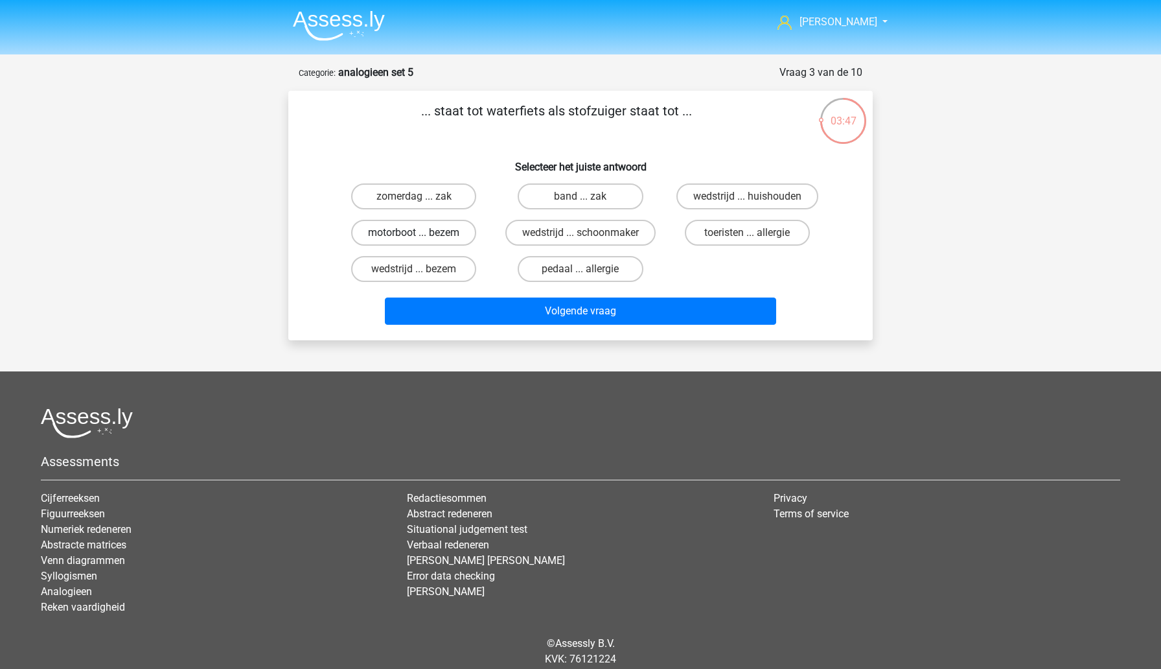
click at [455, 238] on label "motorboot ... bezem" at bounding box center [413, 233] width 125 height 26
click at [422, 238] on input "motorboot ... bezem" at bounding box center [418, 237] width 8 height 8
radio input "true"
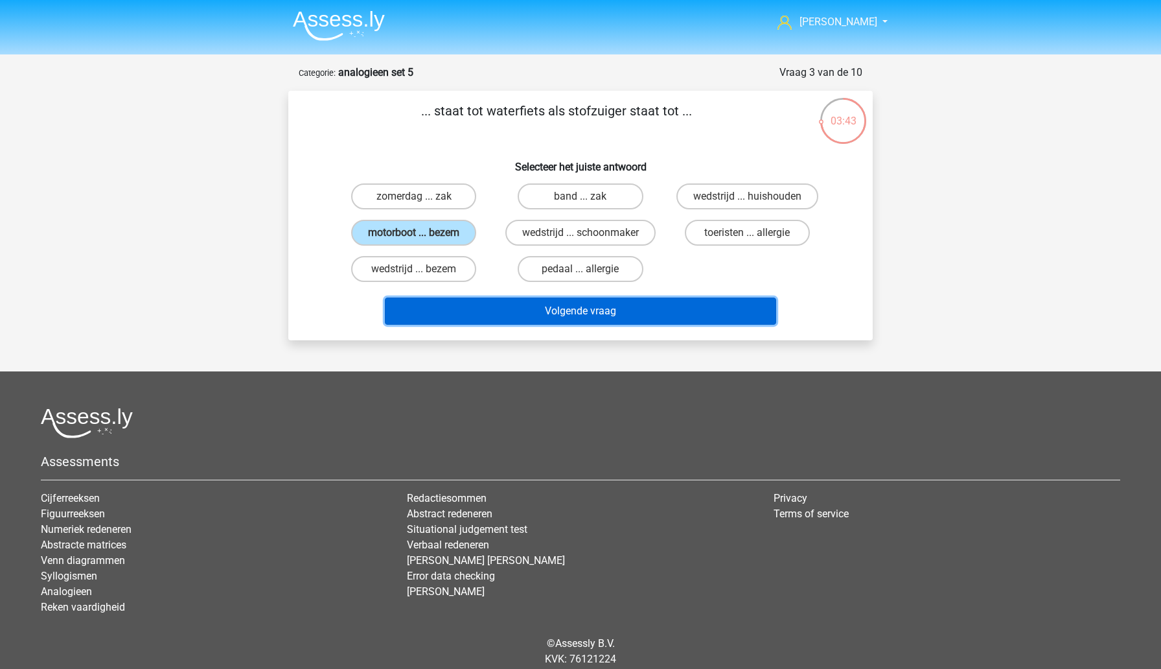
click at [510, 313] on button "Volgende vraag" at bounding box center [581, 310] width 392 height 27
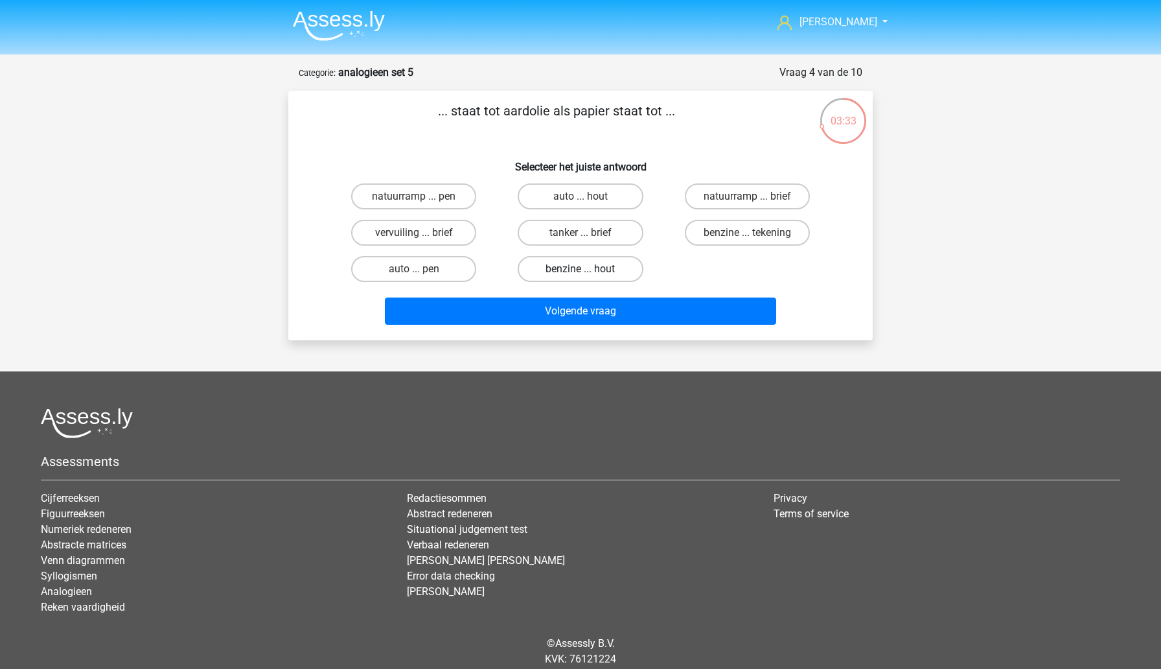
click at [535, 268] on label "benzine ... hout" at bounding box center [580, 269] width 125 height 26
click at [581, 269] on input "benzine ... hout" at bounding box center [585, 273] width 8 height 8
radio input "true"
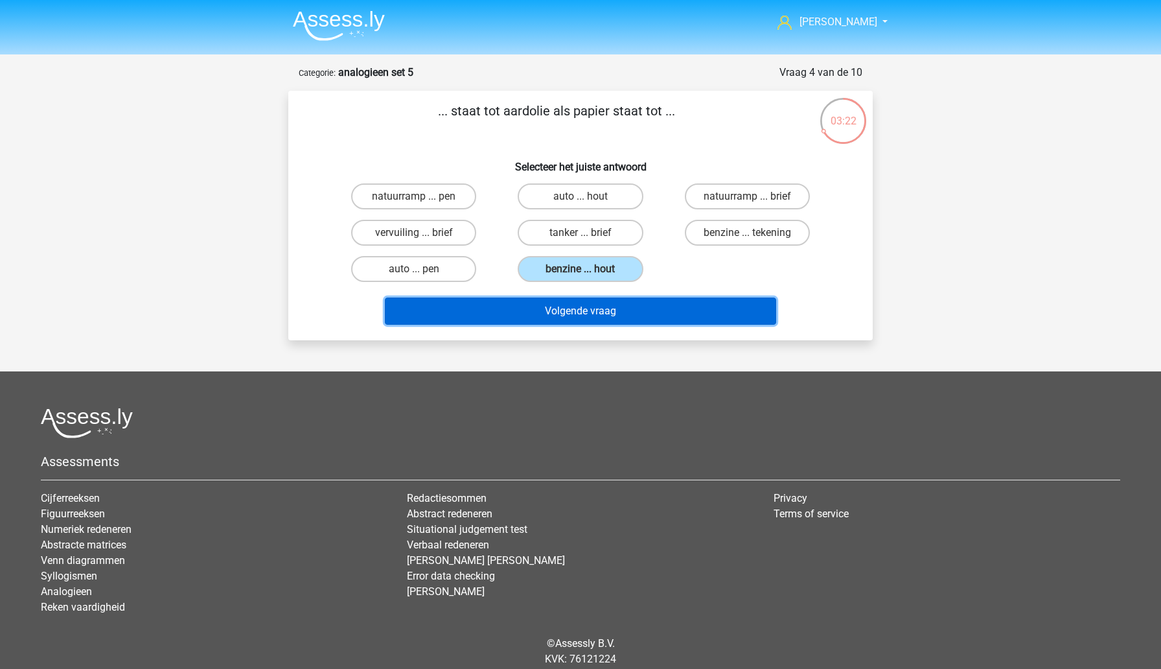
click at [536, 312] on button "Volgende vraag" at bounding box center [581, 310] width 392 height 27
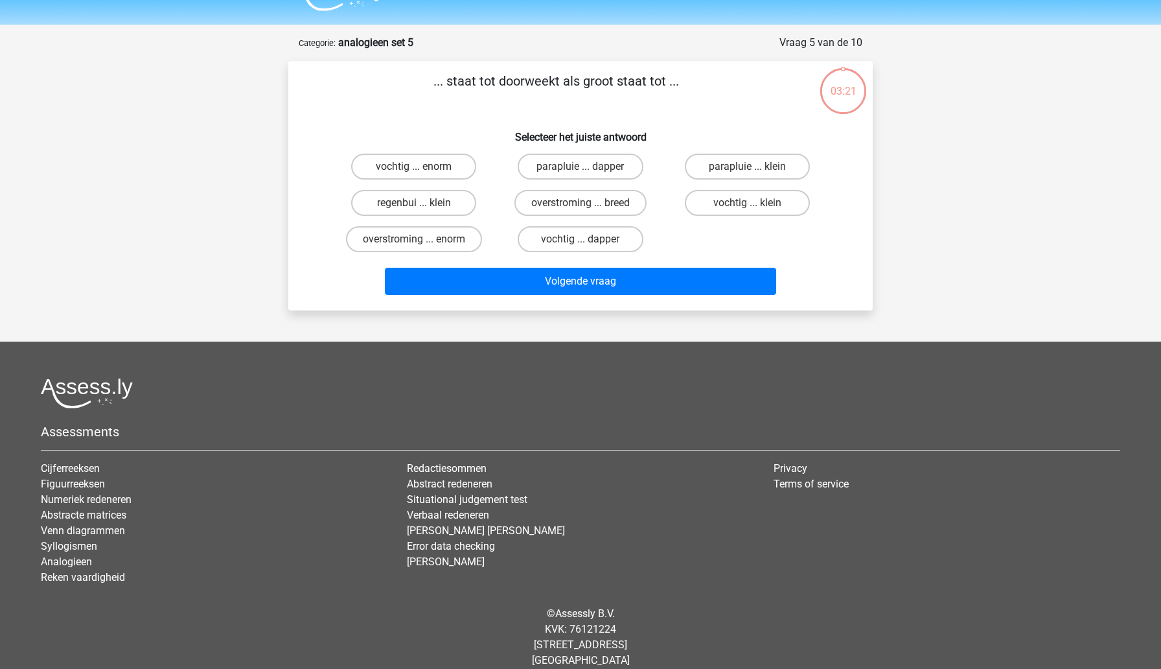
scroll to position [45, 0]
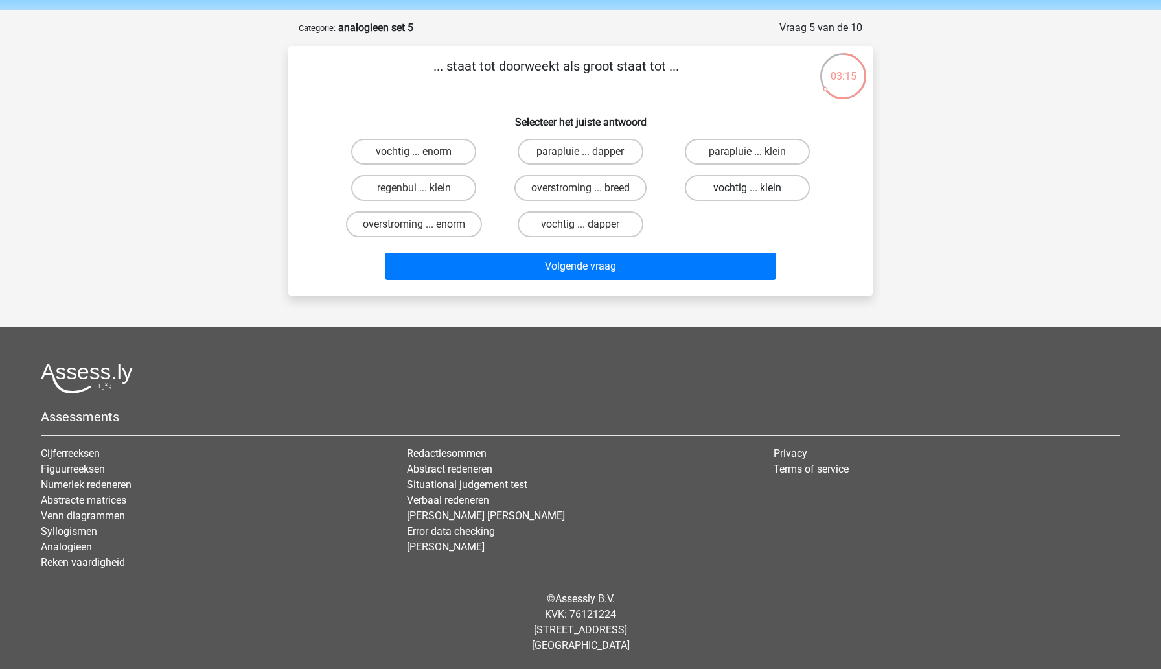
click at [752, 197] on label "vochtig ... klein" at bounding box center [747, 188] width 125 height 26
click at [752, 196] on input "vochtig ... klein" at bounding box center [751, 192] width 8 height 8
radio input "true"
click at [430, 150] on label "vochtig ... enorm" at bounding box center [413, 152] width 125 height 26
click at [422, 152] on input "vochtig ... enorm" at bounding box center [418, 156] width 8 height 8
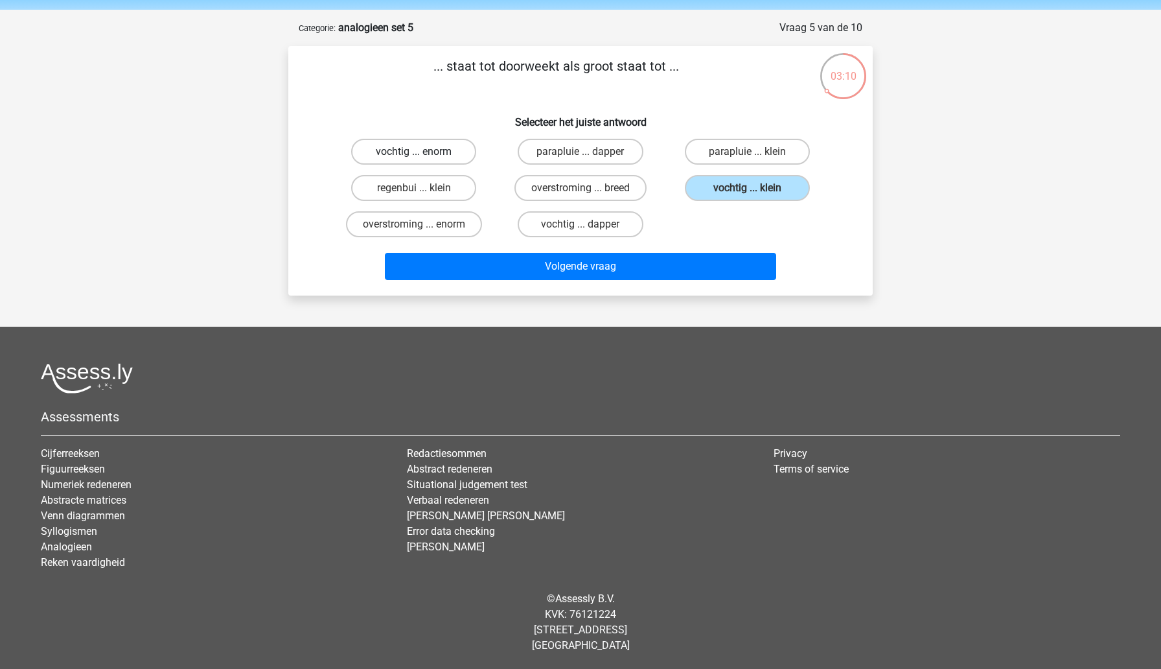
radio input "true"
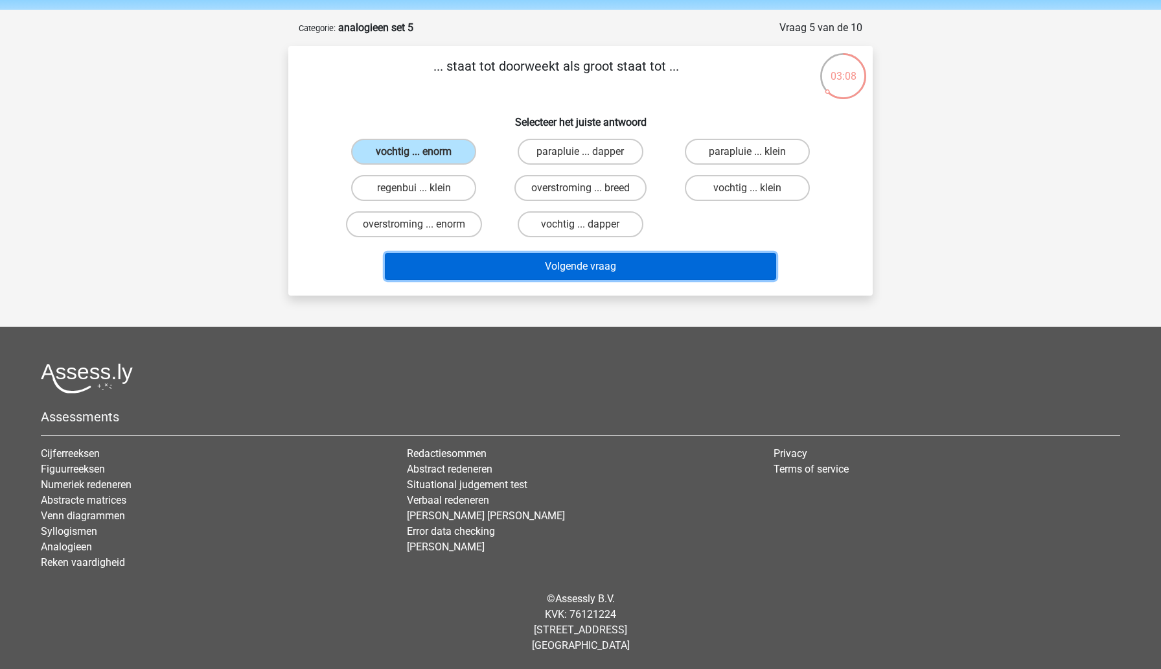
click at [512, 273] on button "Volgende vraag" at bounding box center [581, 266] width 392 height 27
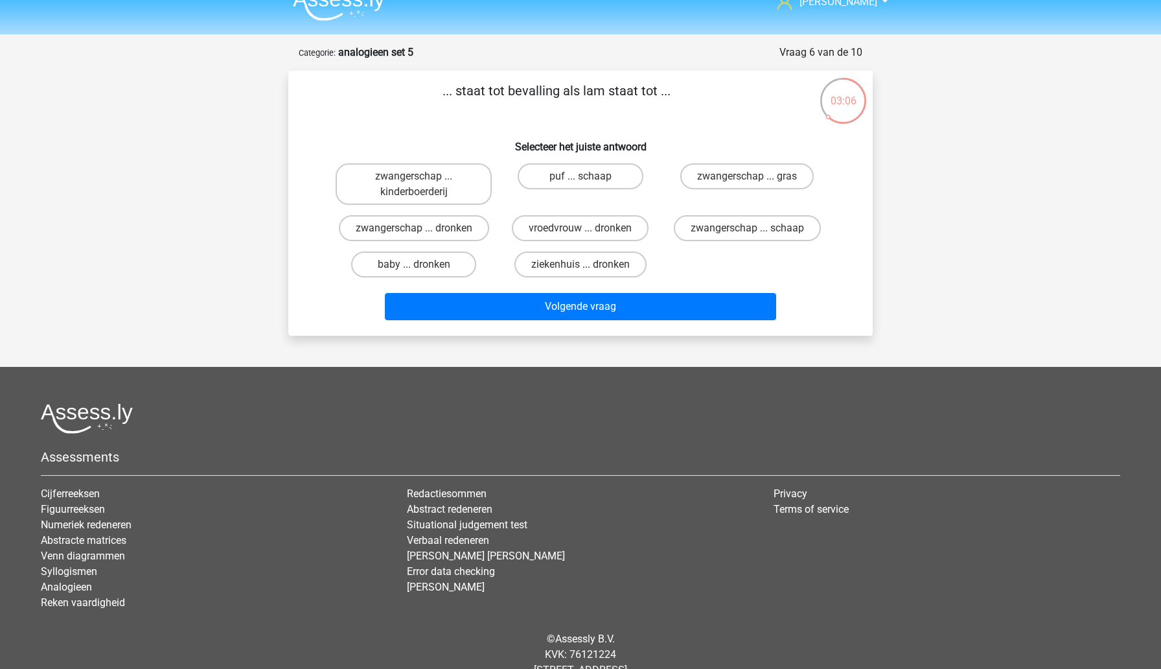
scroll to position [0, 0]
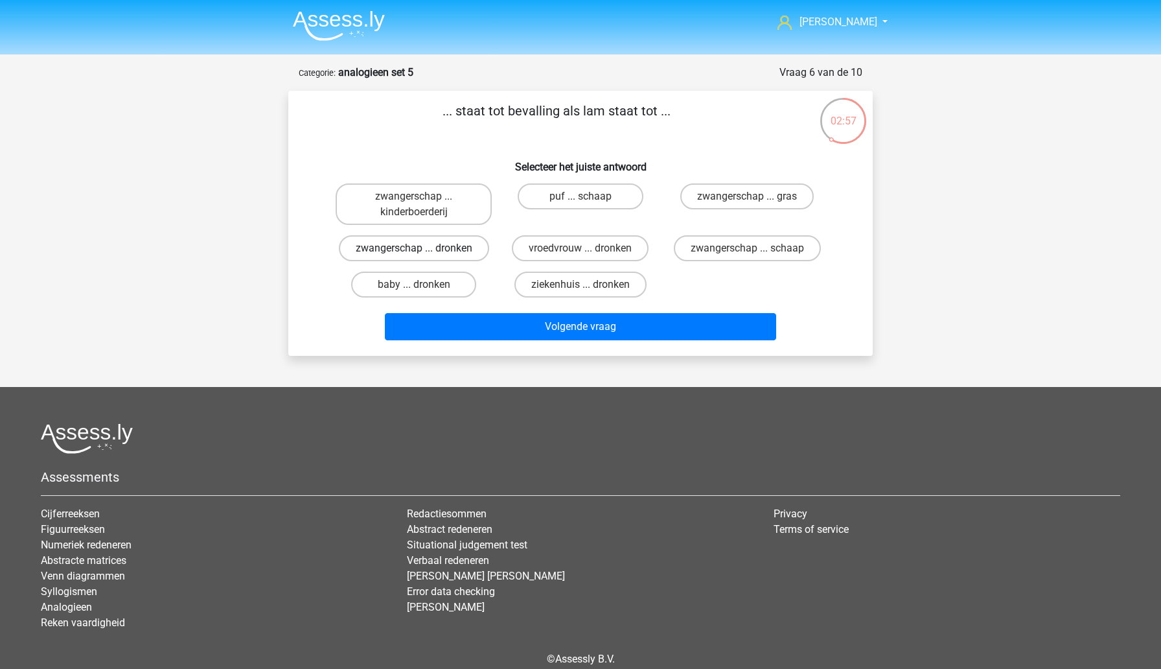
click at [466, 252] on label "zwangerschap ... dronken" at bounding box center [414, 248] width 150 height 26
click at [422, 252] on input "zwangerschap ... dronken" at bounding box center [418, 252] width 8 height 8
radio input "true"
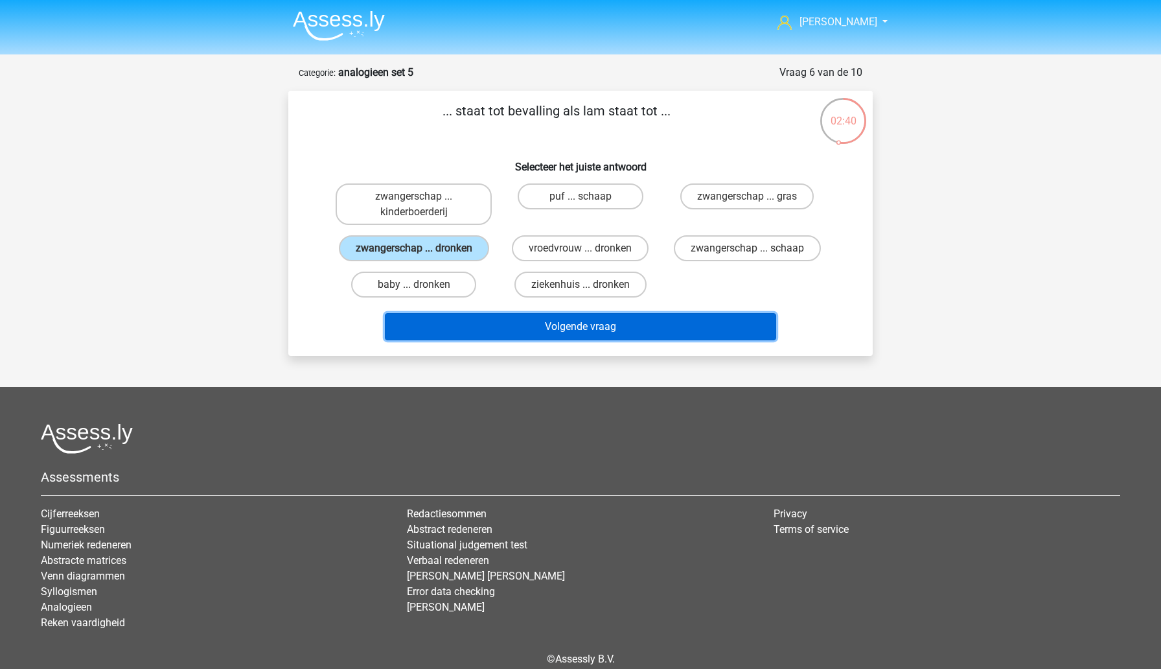
click at [509, 330] on button "Volgende vraag" at bounding box center [581, 326] width 392 height 27
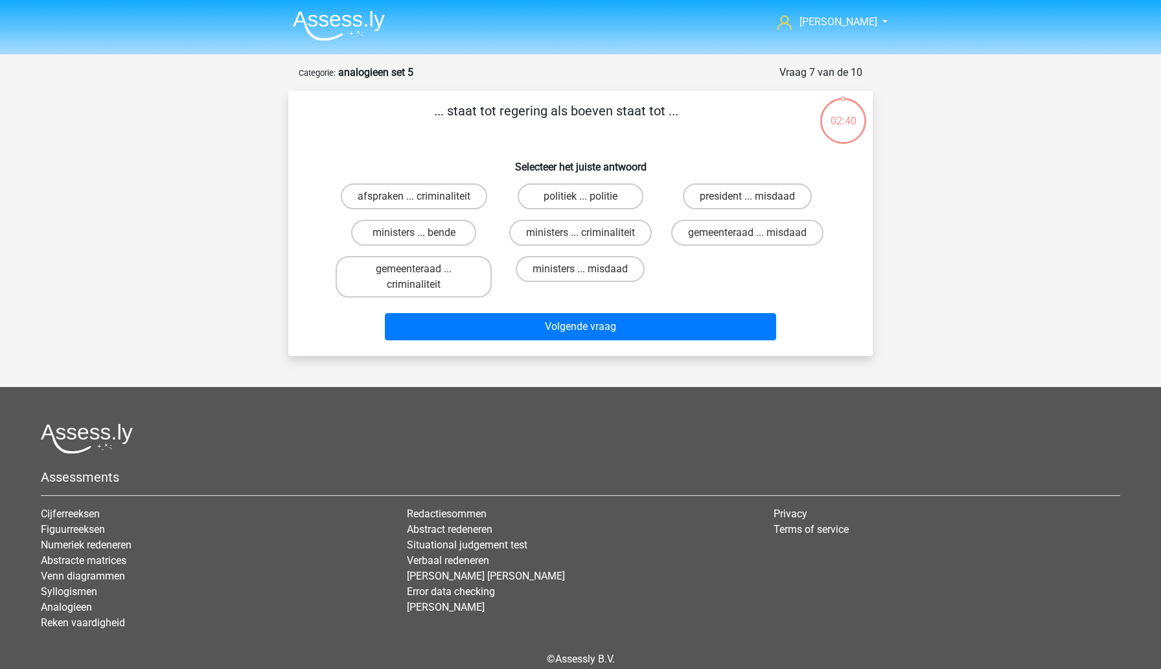
scroll to position [60, 0]
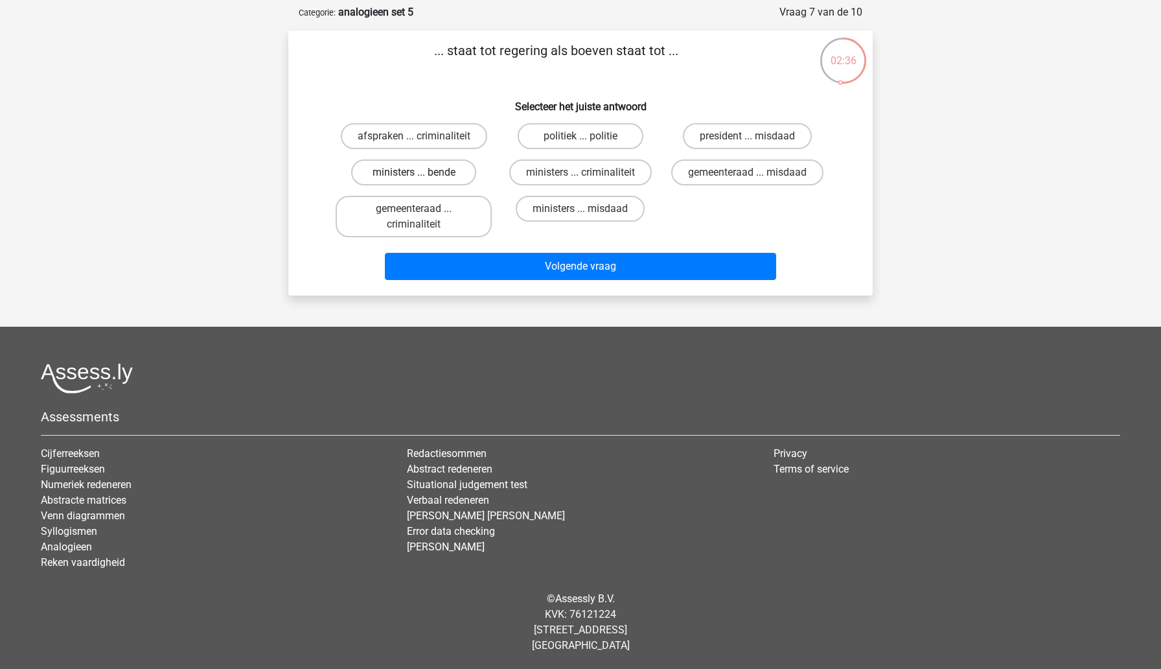
click at [452, 168] on label "ministers ... bende" at bounding box center [413, 172] width 125 height 26
click at [422, 172] on input "ministers ... bende" at bounding box center [418, 176] width 8 height 8
radio input "true"
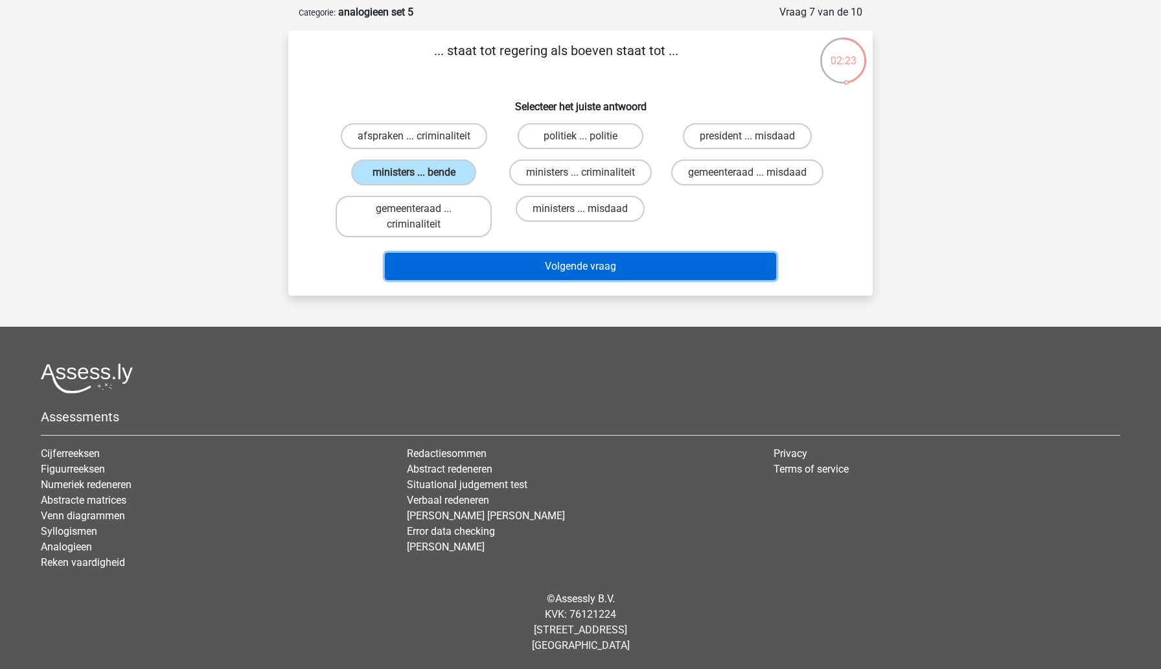
click at [511, 269] on button "Volgende vraag" at bounding box center [581, 266] width 392 height 27
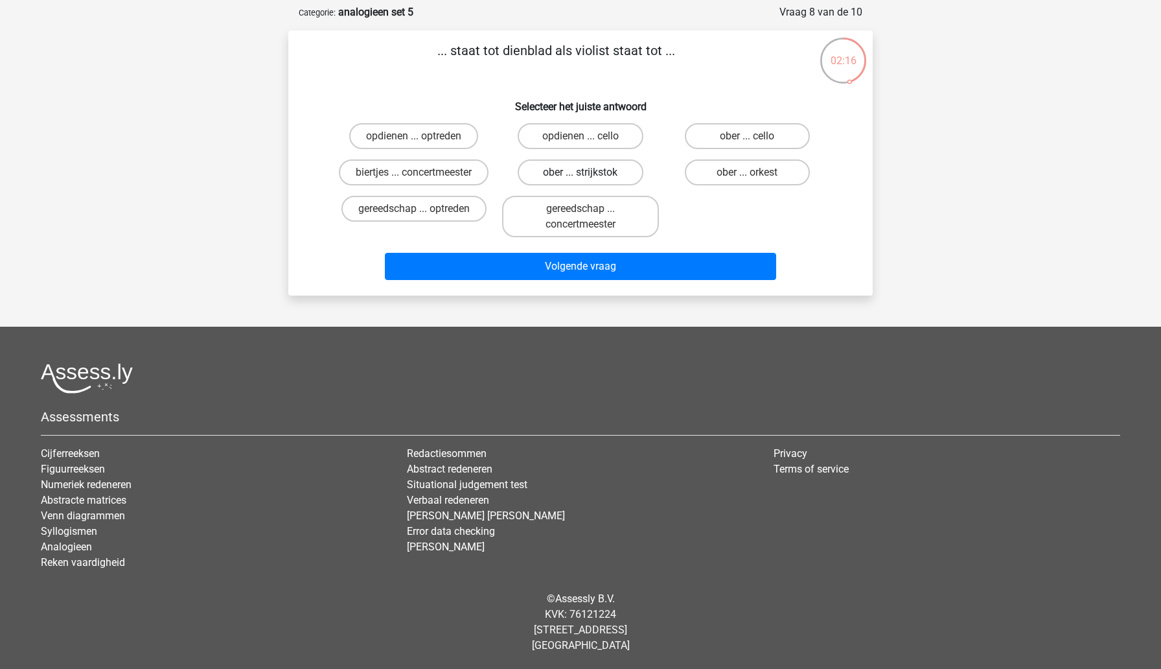
click at [553, 176] on label "ober ... strijkstok" at bounding box center [580, 172] width 125 height 26
click at [581, 176] on input "ober ... strijkstok" at bounding box center [585, 176] width 8 height 8
radio input "true"
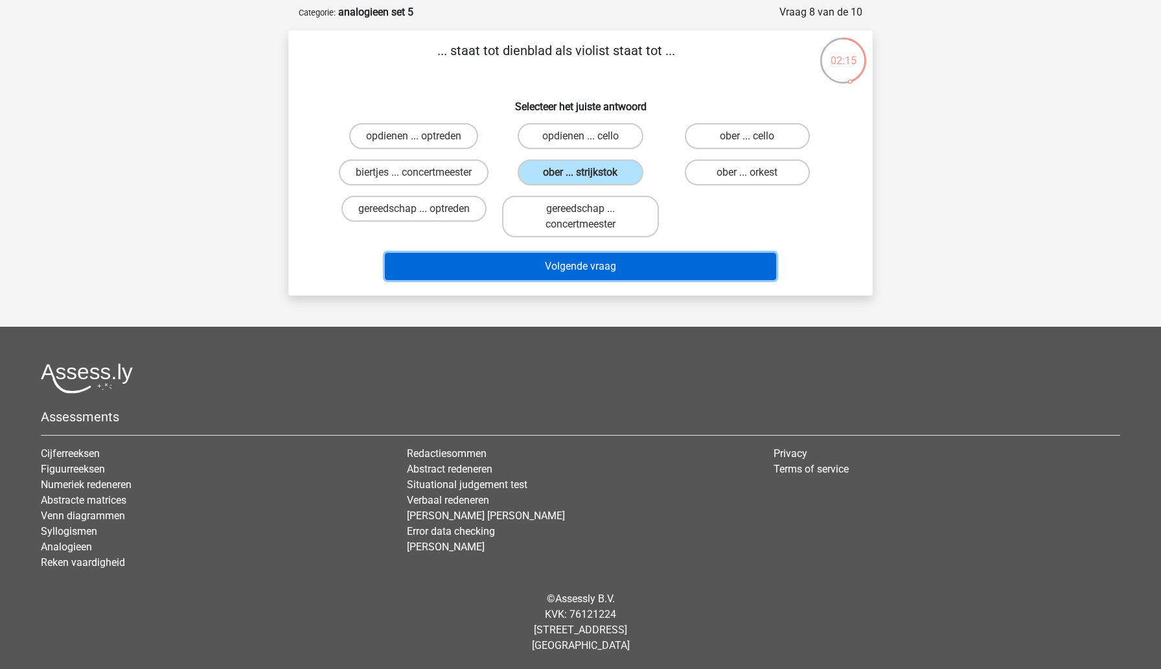
click at [564, 264] on button "Volgende vraag" at bounding box center [581, 266] width 392 height 27
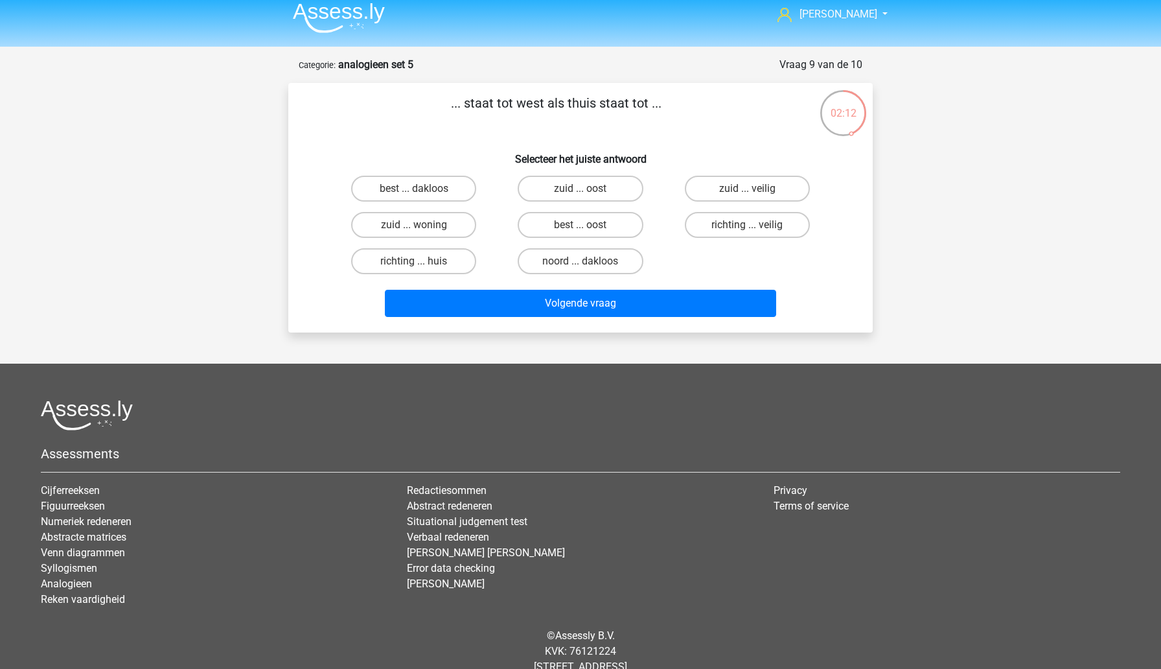
scroll to position [0, 0]
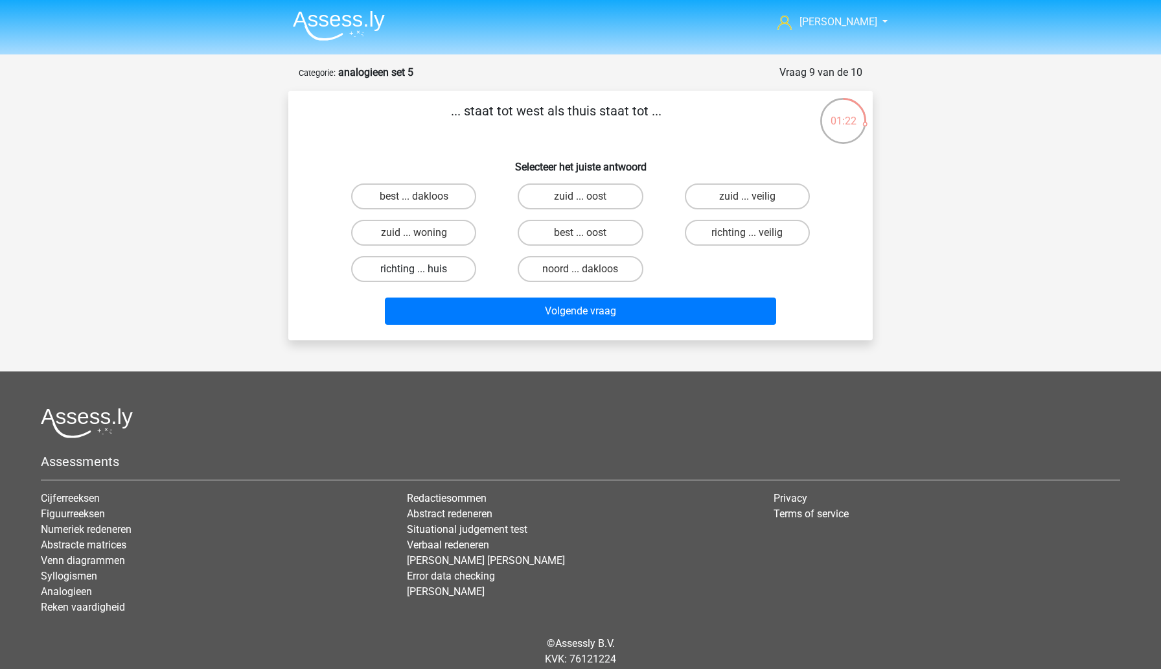
click at [459, 271] on label "richting ... huis" at bounding box center [413, 269] width 125 height 26
click at [422, 271] on input "richting ... huis" at bounding box center [418, 273] width 8 height 8
radio input "true"
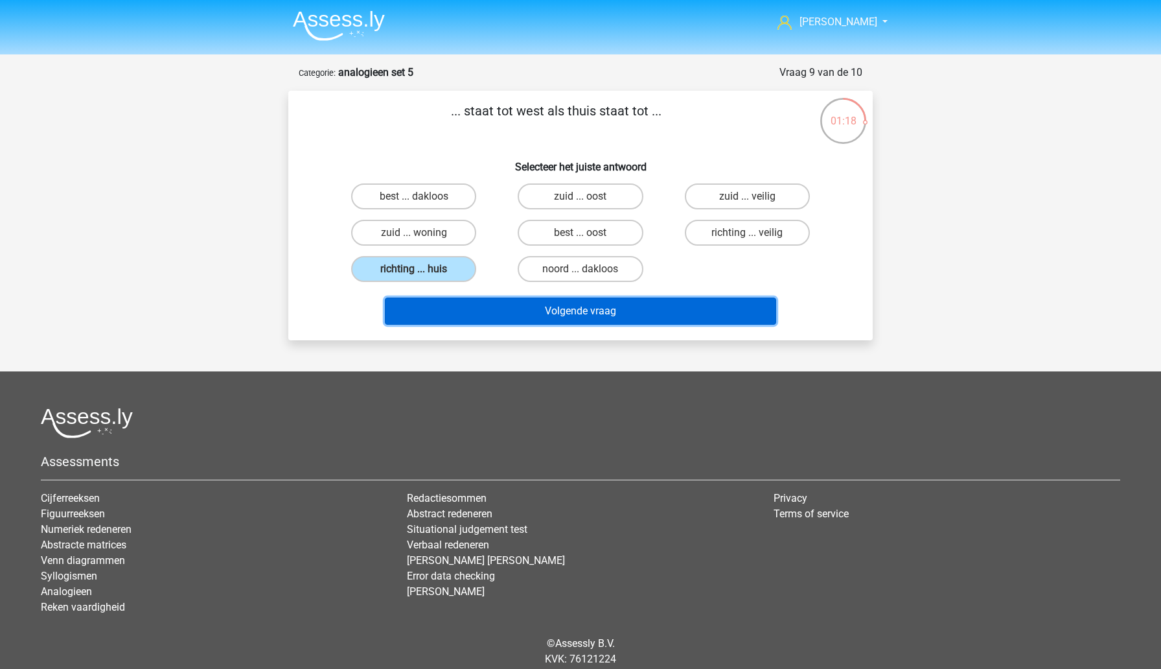
click at [508, 314] on button "Volgende vraag" at bounding box center [581, 310] width 392 height 27
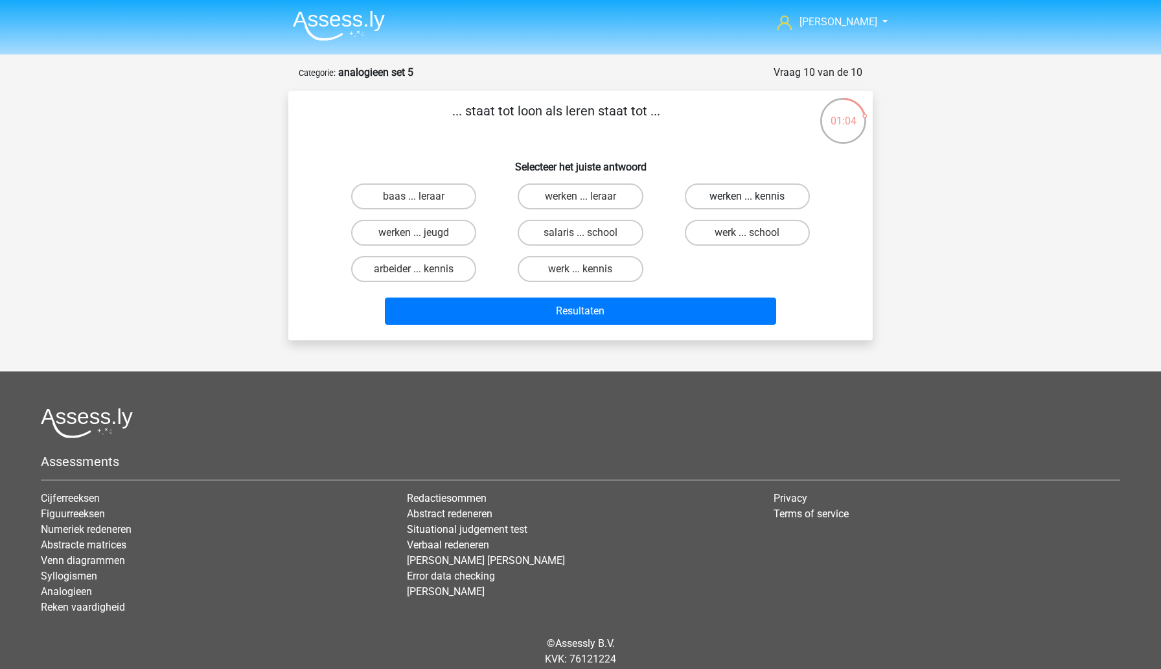
click at [727, 208] on label "werken ... kennis" at bounding box center [747, 196] width 125 height 26
click at [747, 205] on input "werken ... kennis" at bounding box center [751, 200] width 8 height 8
radio input "true"
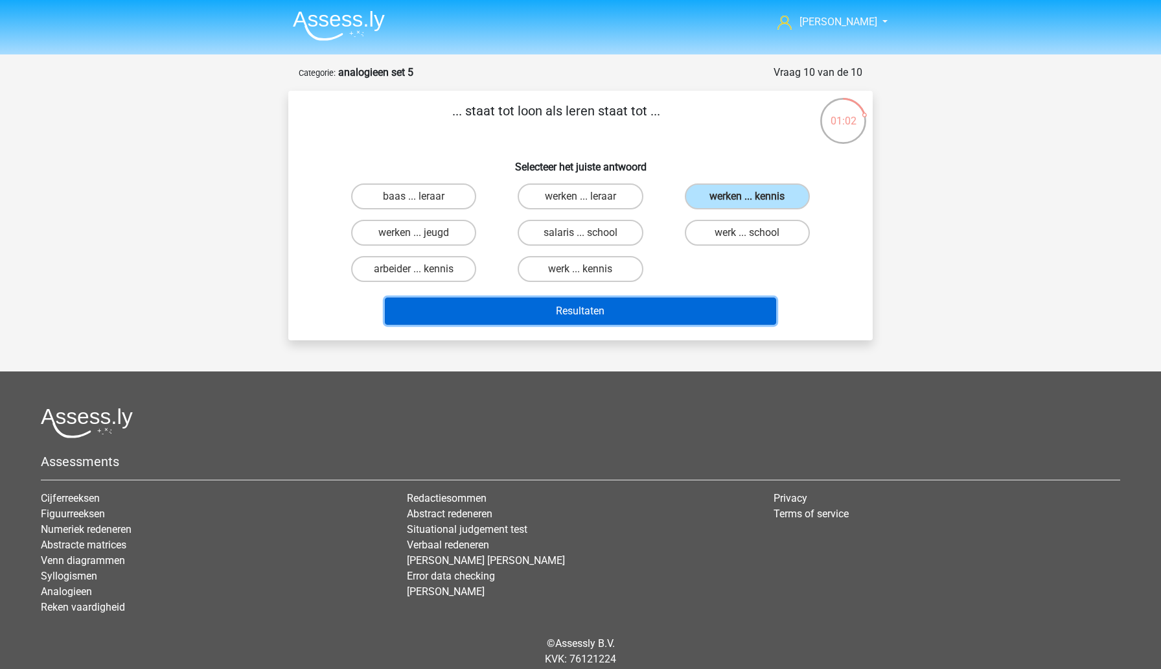
click at [638, 310] on button "Resultaten" at bounding box center [581, 310] width 392 height 27
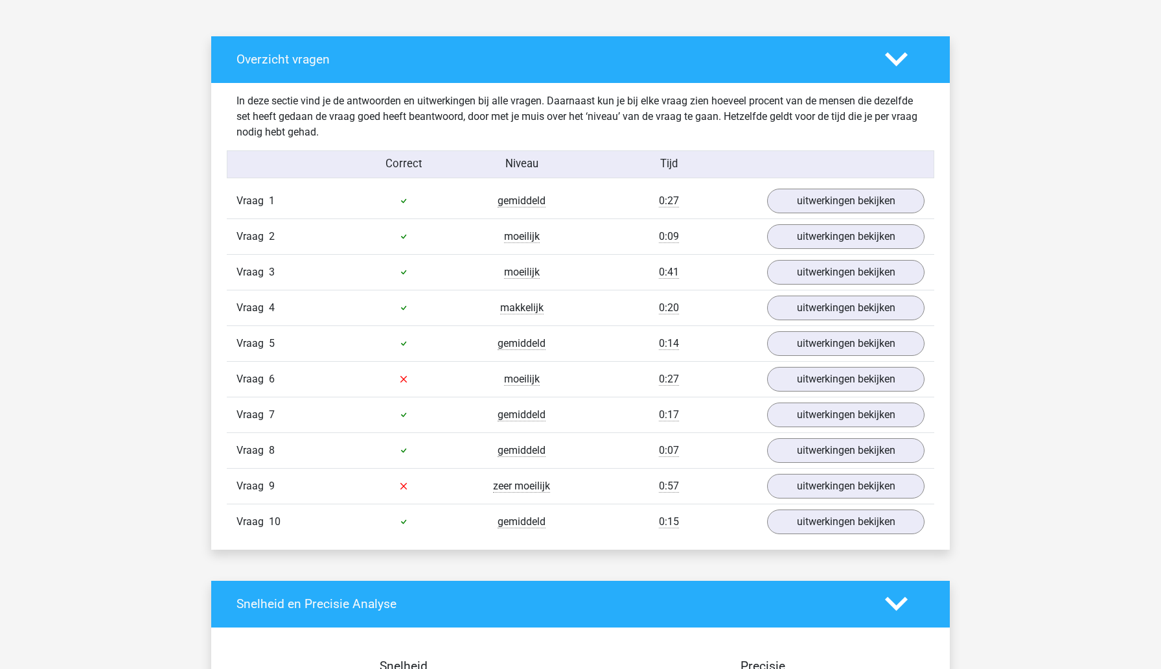
scroll to position [680, 0]
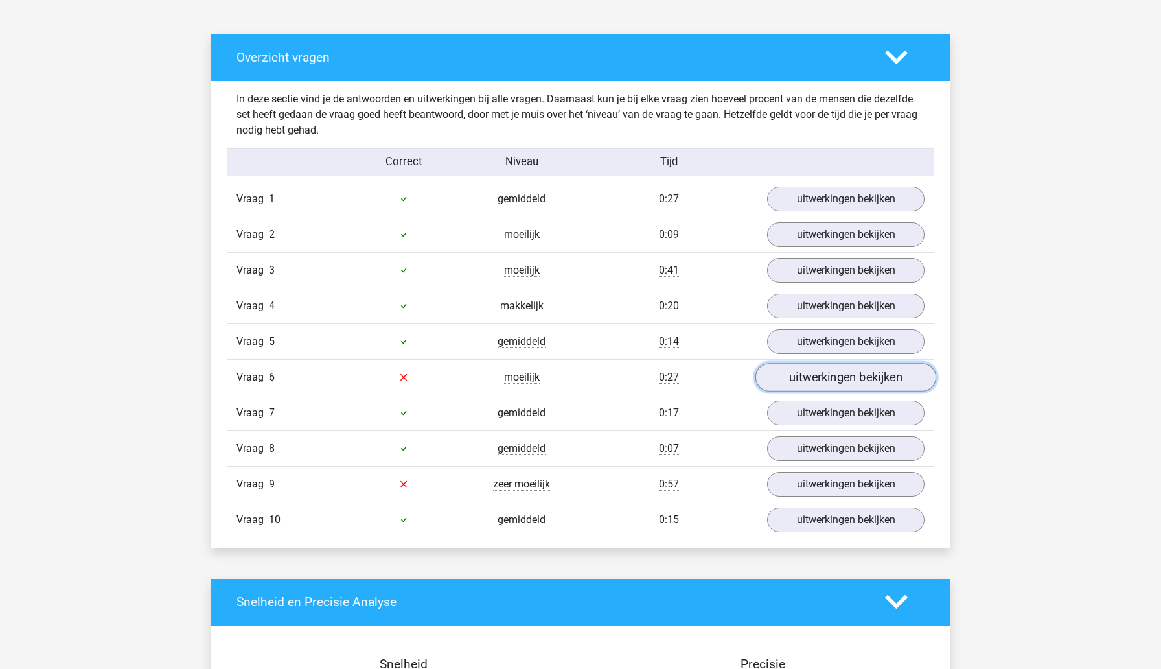
click at [799, 380] on link "uitwerkingen bekijken" at bounding box center [846, 377] width 181 height 29
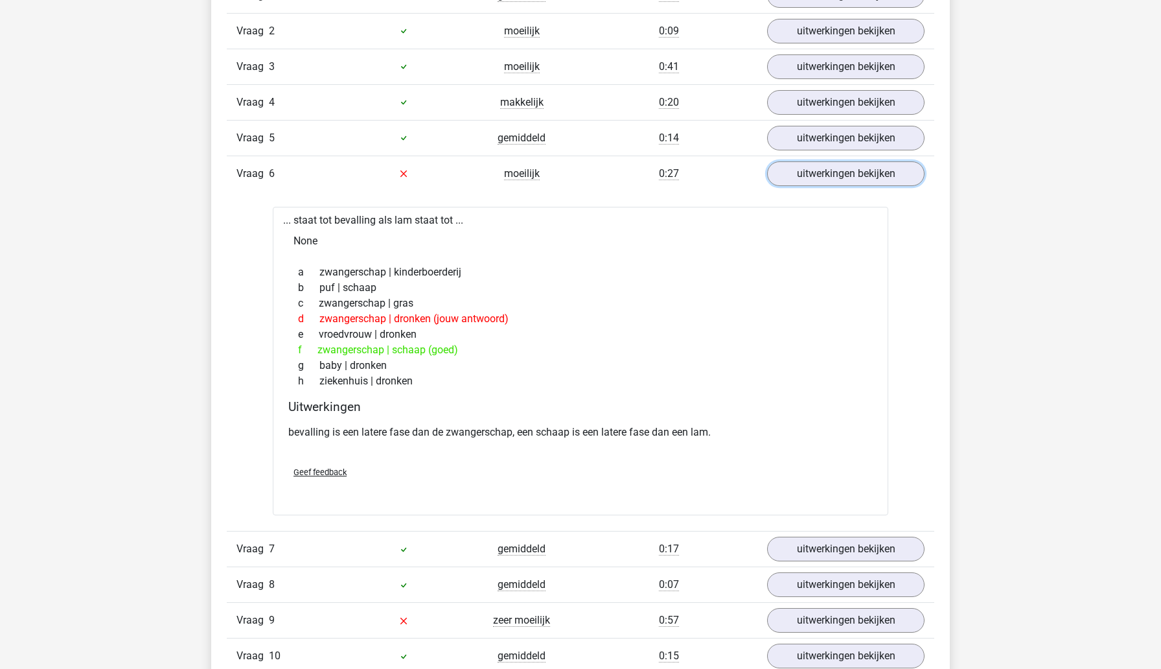
scroll to position [890, 0]
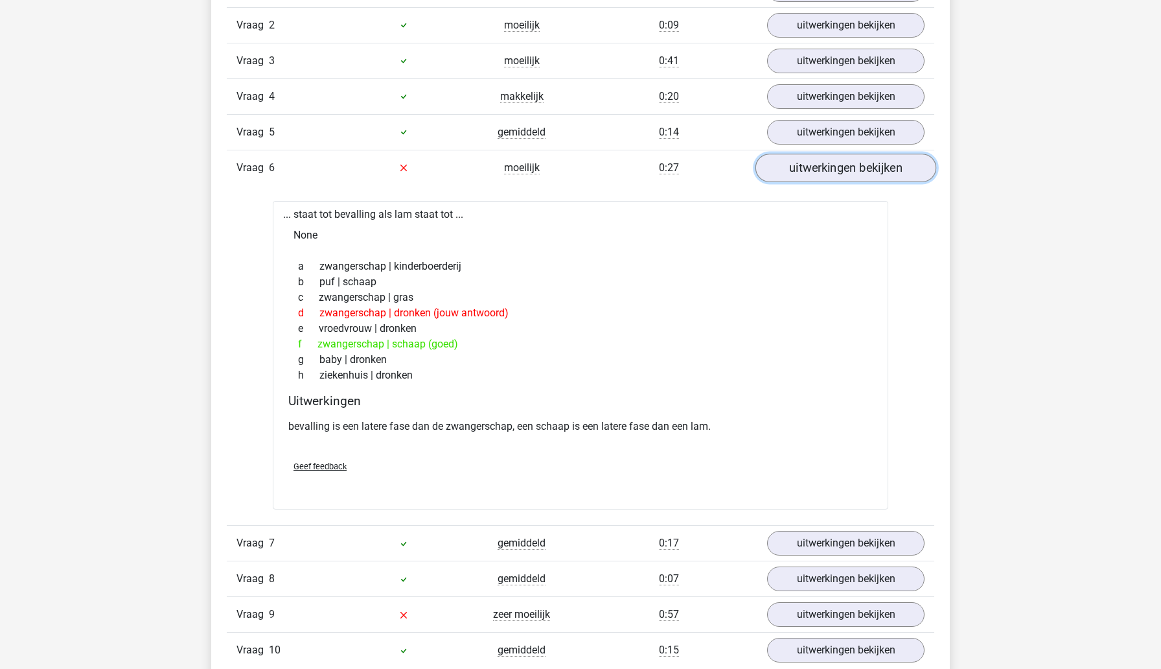
click at [829, 168] on link "uitwerkingen bekijken" at bounding box center [846, 168] width 181 height 29
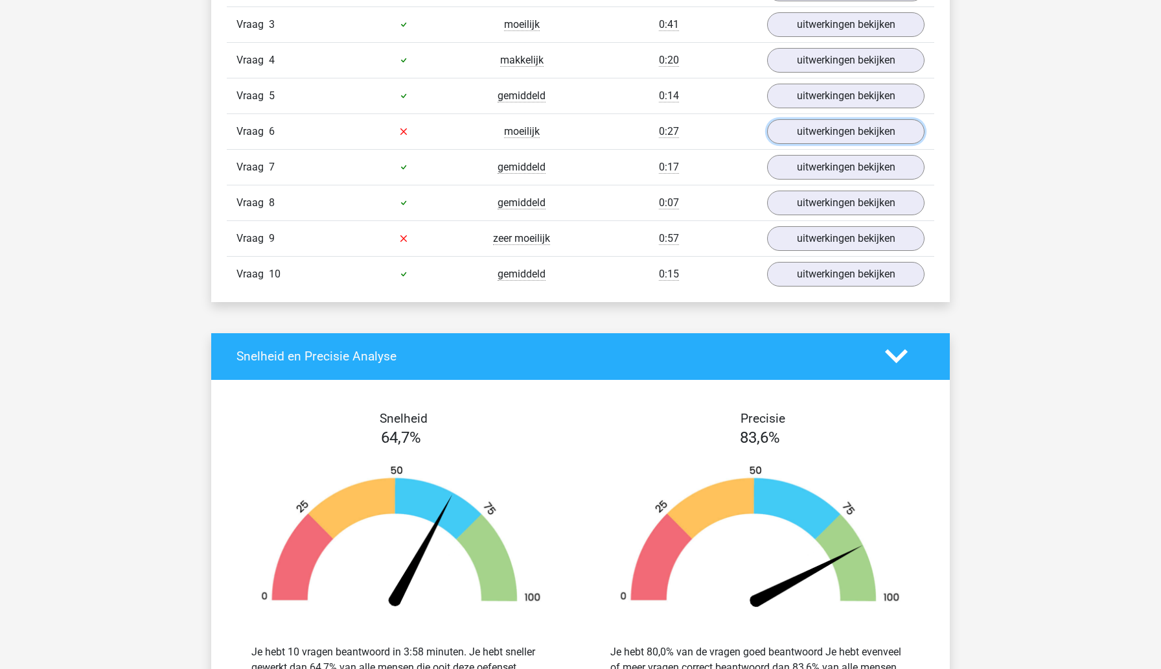
scroll to position [935, 0]
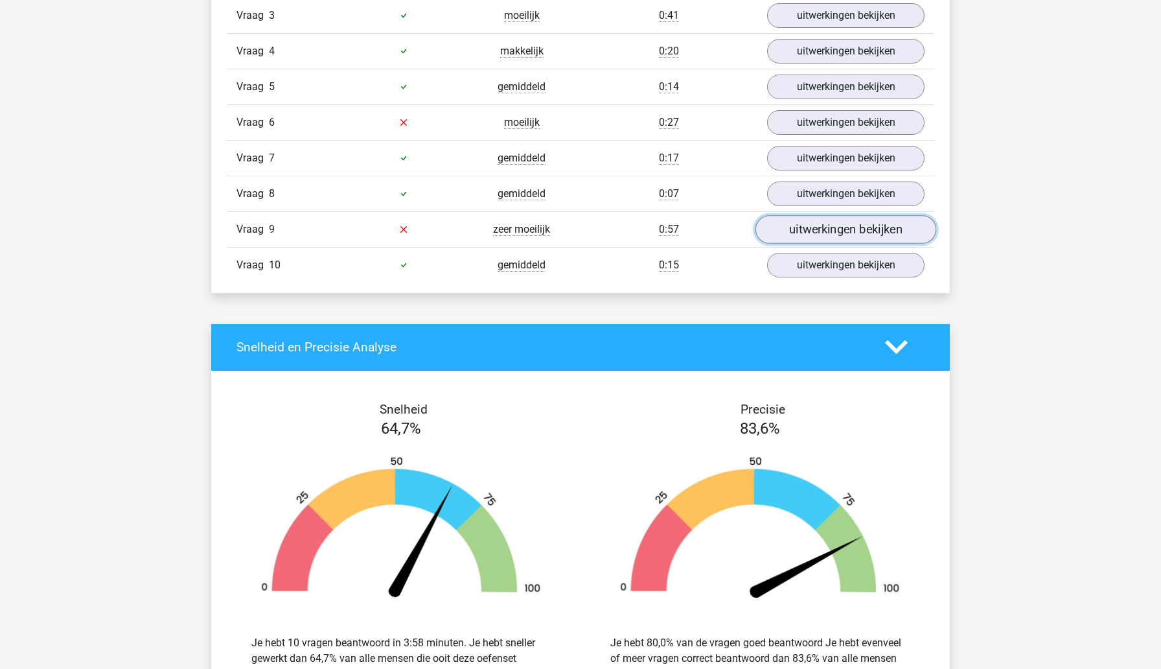
click at [825, 238] on link "uitwerkingen bekijken" at bounding box center [846, 229] width 181 height 29
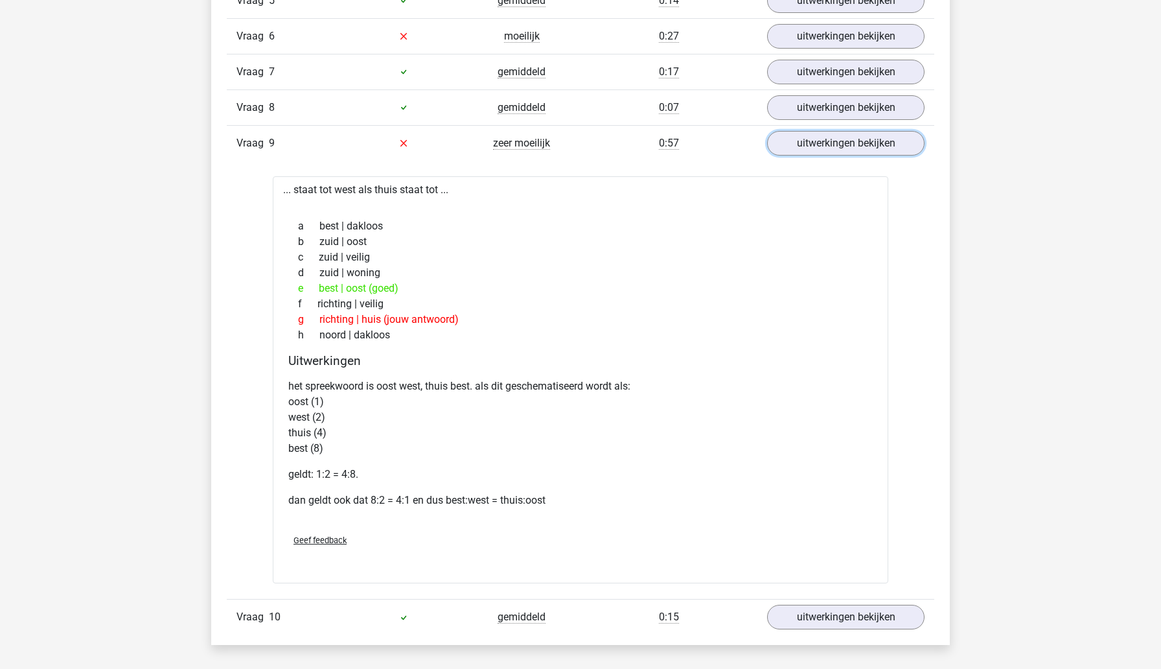
scroll to position [1026, 0]
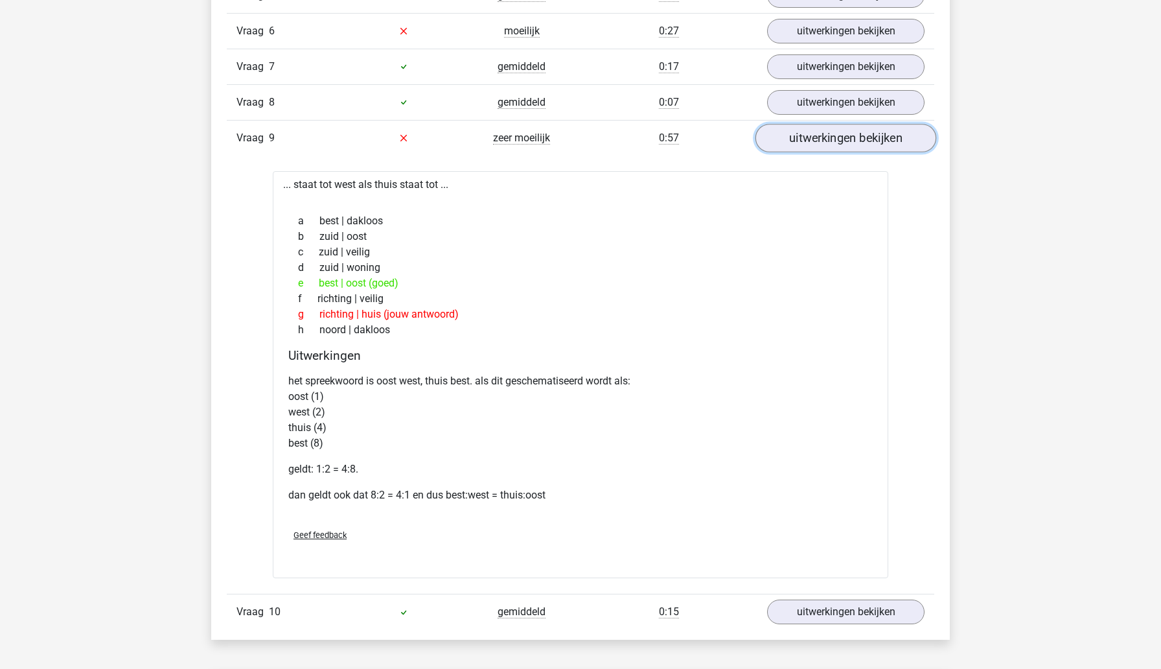
click at [839, 143] on link "uitwerkingen bekijken" at bounding box center [846, 138] width 181 height 29
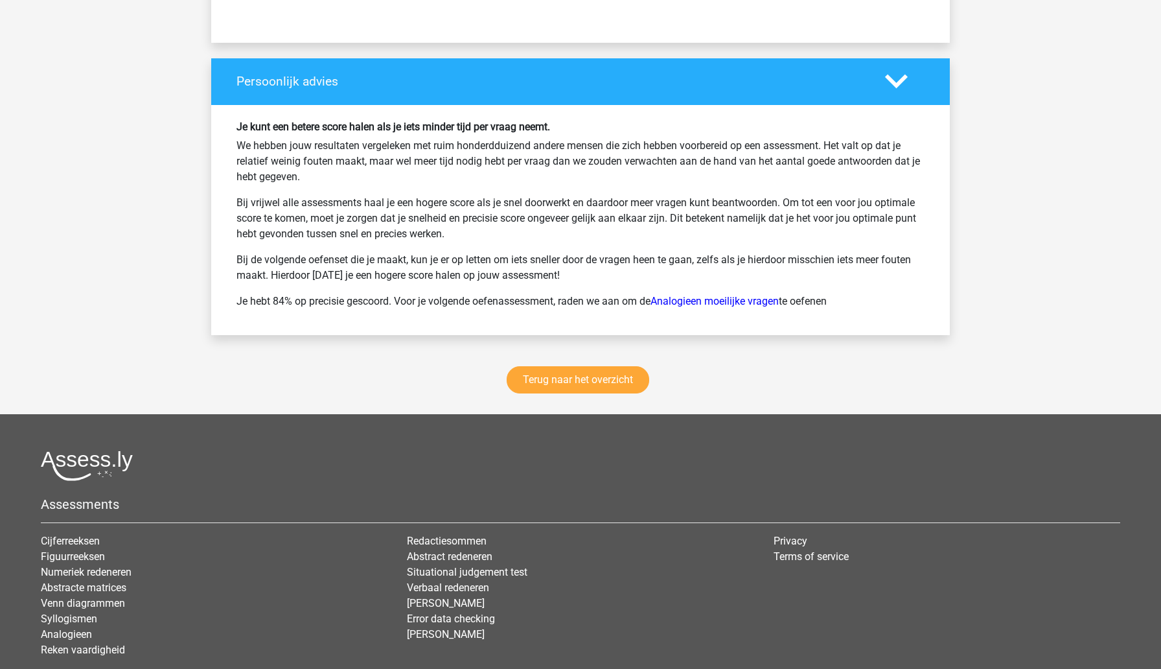
scroll to position [1646, 0]
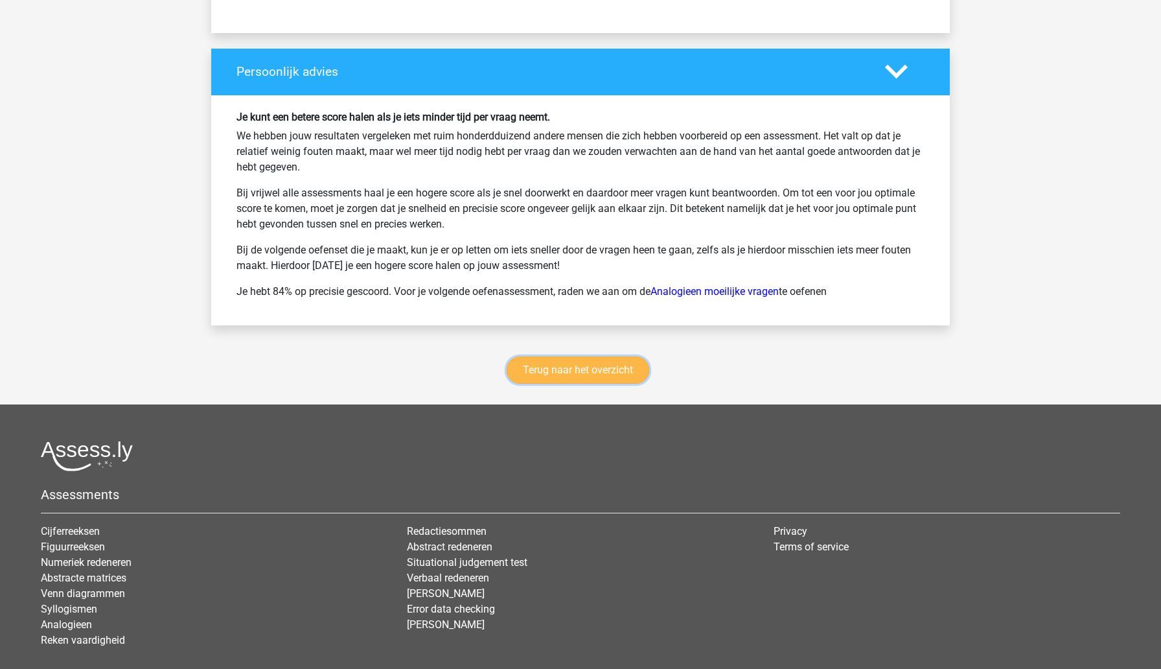
click at [638, 376] on link "Terug naar het overzicht" at bounding box center [578, 369] width 143 height 27
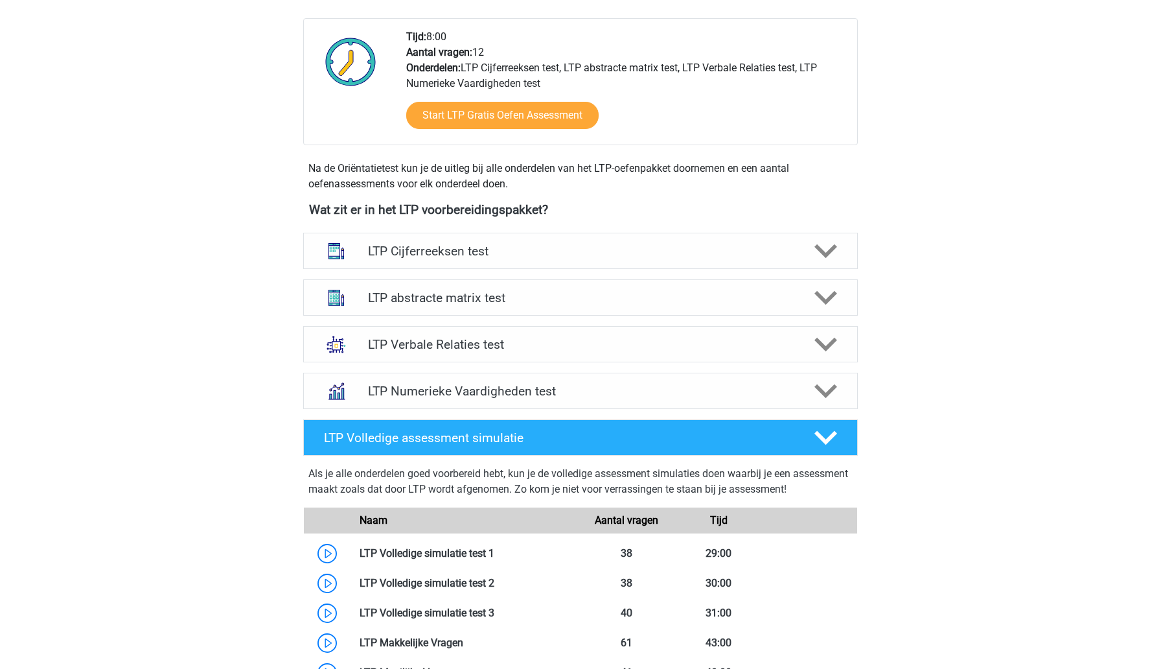
scroll to position [332, 0]
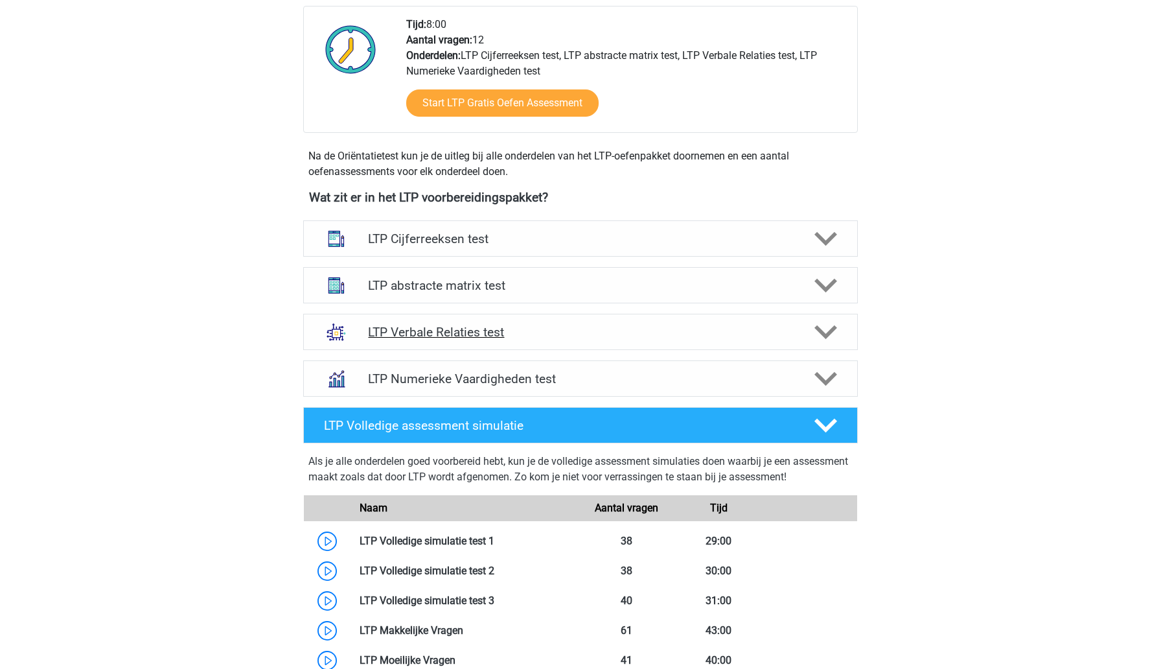
click at [578, 332] on h4 "LTP Verbale Relaties test" at bounding box center [580, 332] width 424 height 15
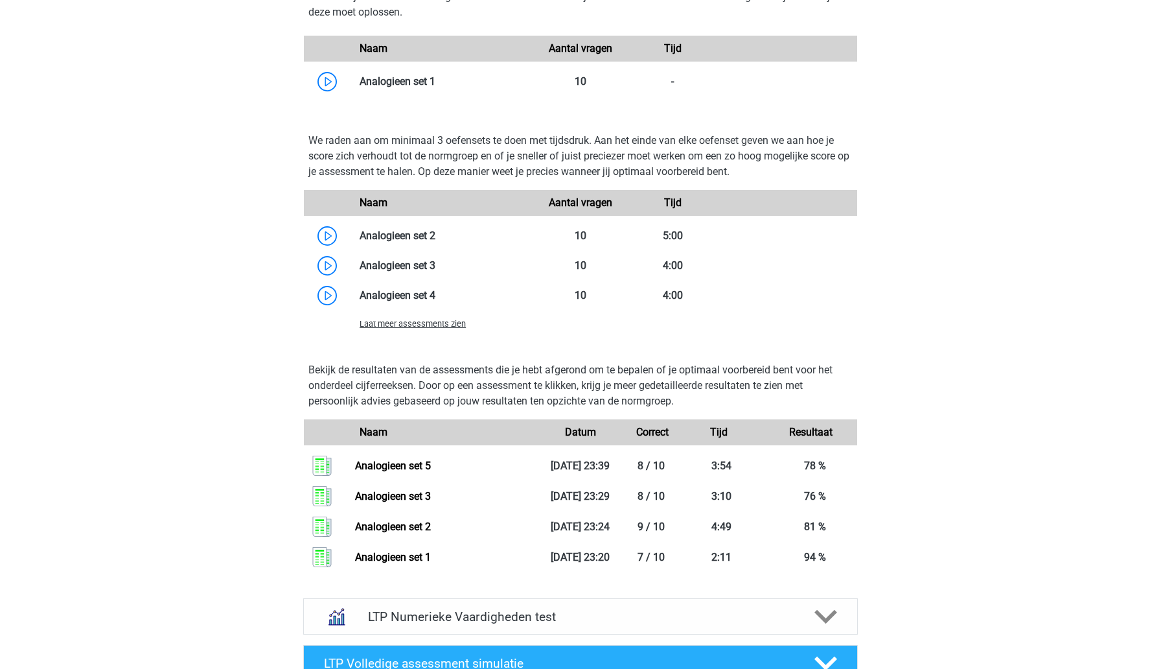
scroll to position [1106, 0]
click at [452, 327] on span "Laat meer assessments zien" at bounding box center [413, 323] width 106 height 10
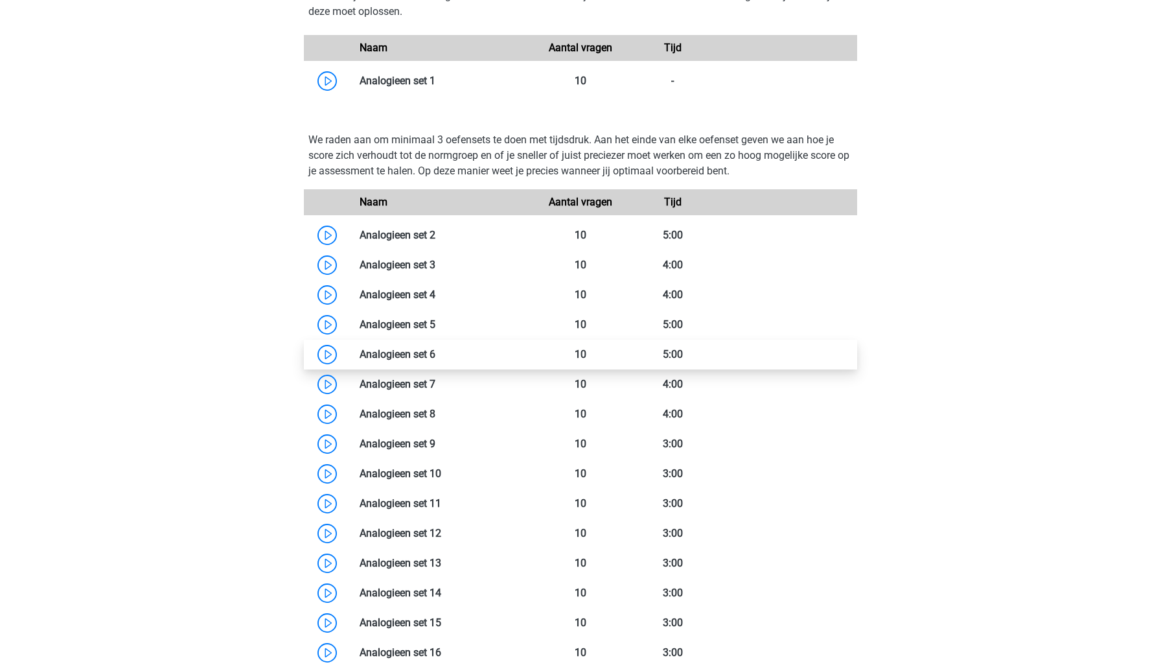
click at [435, 358] on link at bounding box center [435, 354] width 0 height 12
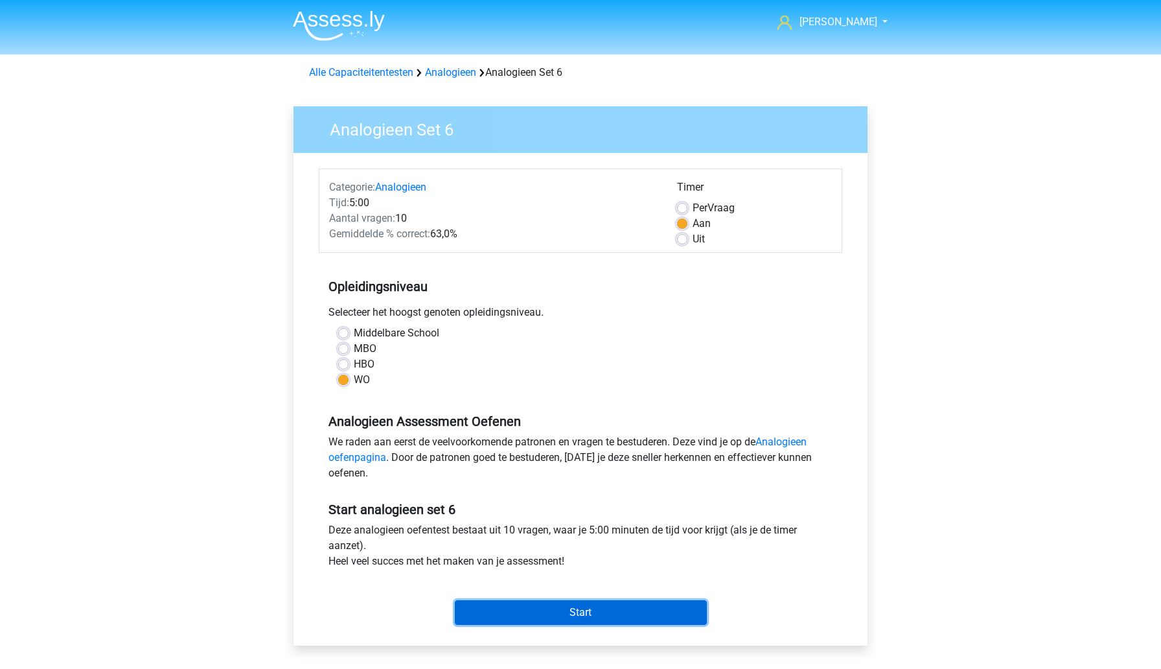
click at [518, 610] on input "Start" at bounding box center [581, 612] width 252 height 25
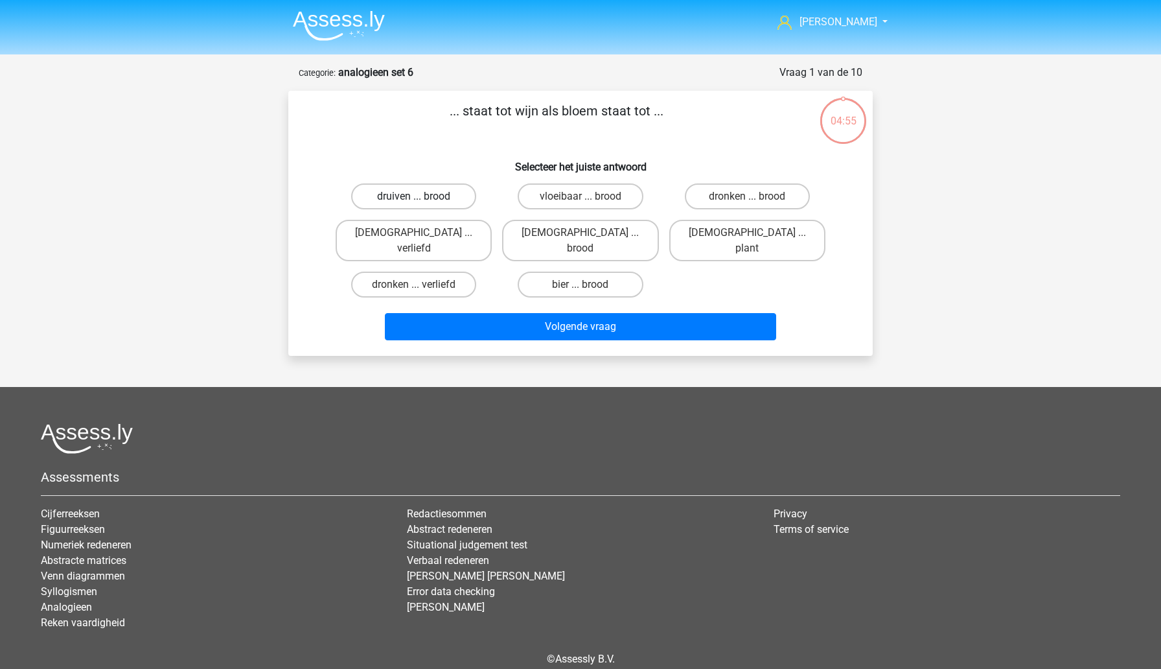
click at [449, 200] on label "druiven ... brood" at bounding box center [413, 196] width 125 height 26
click at [422, 200] on input "druiven ... brood" at bounding box center [418, 200] width 8 height 8
radio input "true"
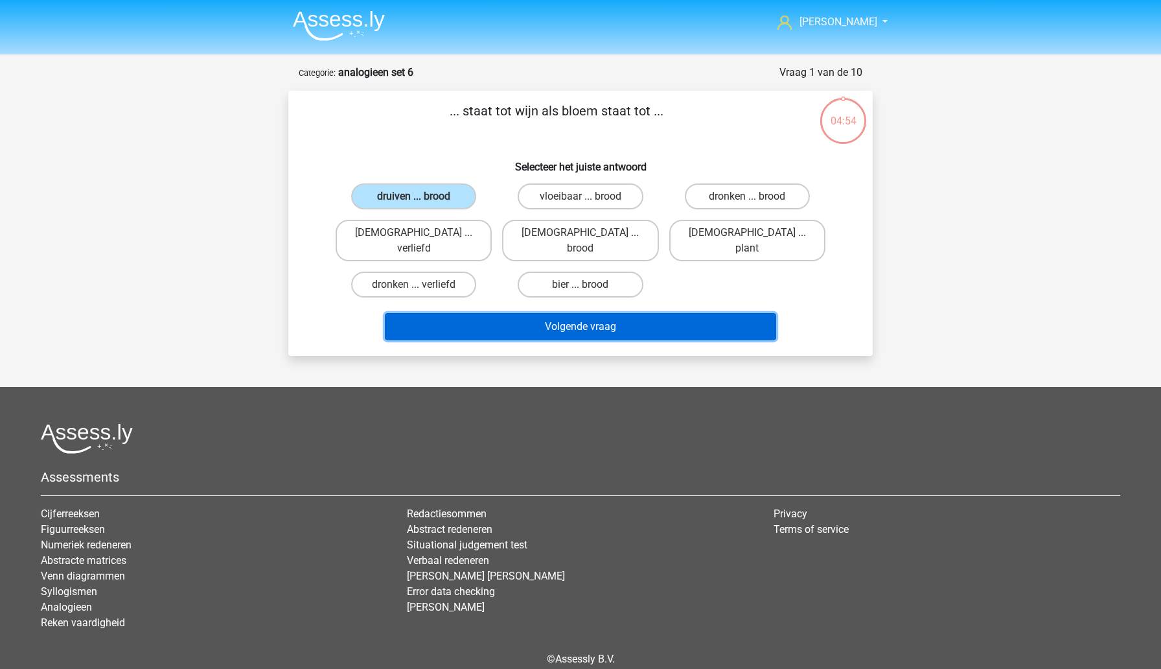
click at [518, 316] on button "Volgende vraag" at bounding box center [581, 326] width 392 height 27
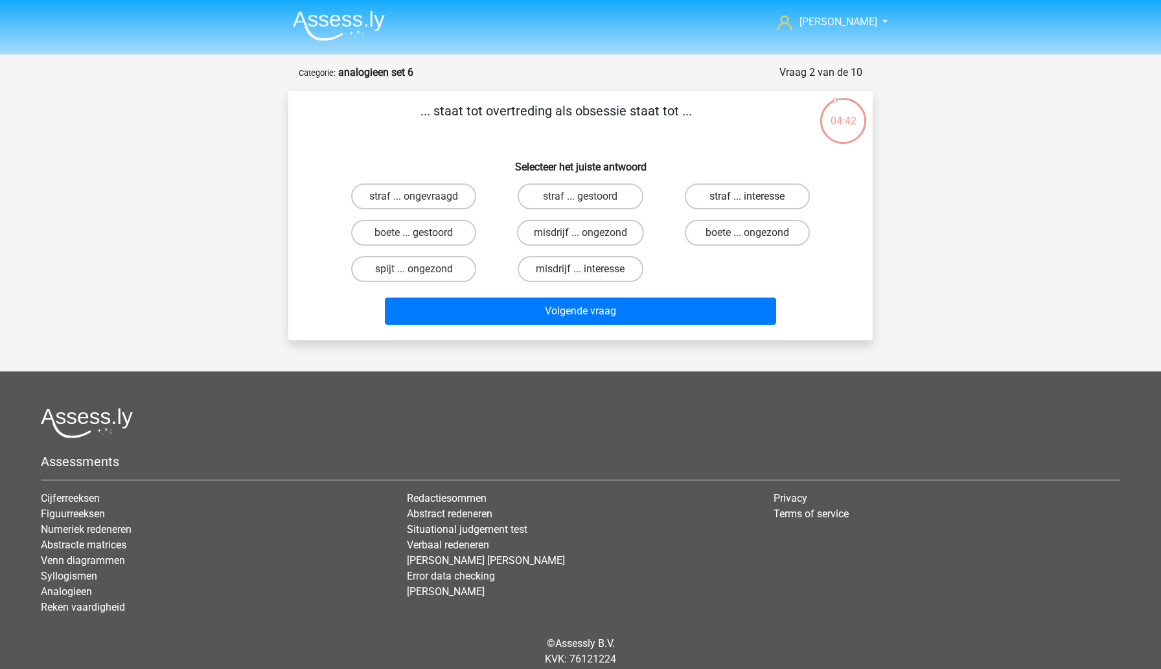
click at [708, 196] on label "straf ... interesse" at bounding box center [747, 196] width 125 height 26
click at [747, 196] on input "straf ... interesse" at bounding box center [751, 200] width 8 height 8
radio input "true"
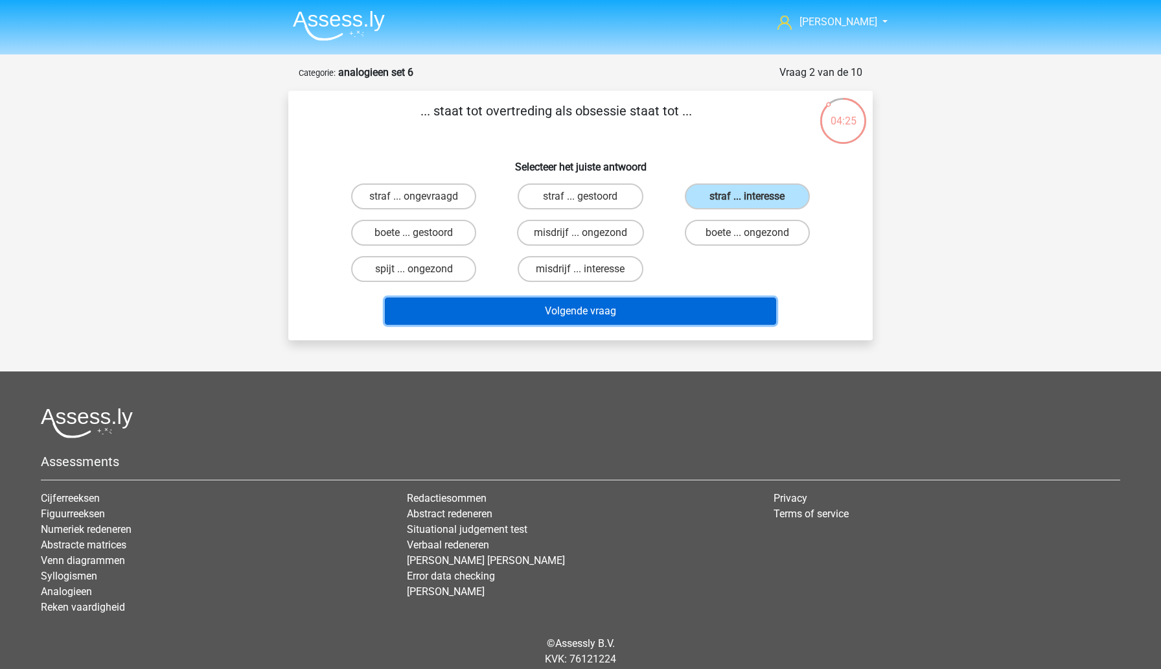
click at [516, 310] on button "Volgende vraag" at bounding box center [581, 310] width 392 height 27
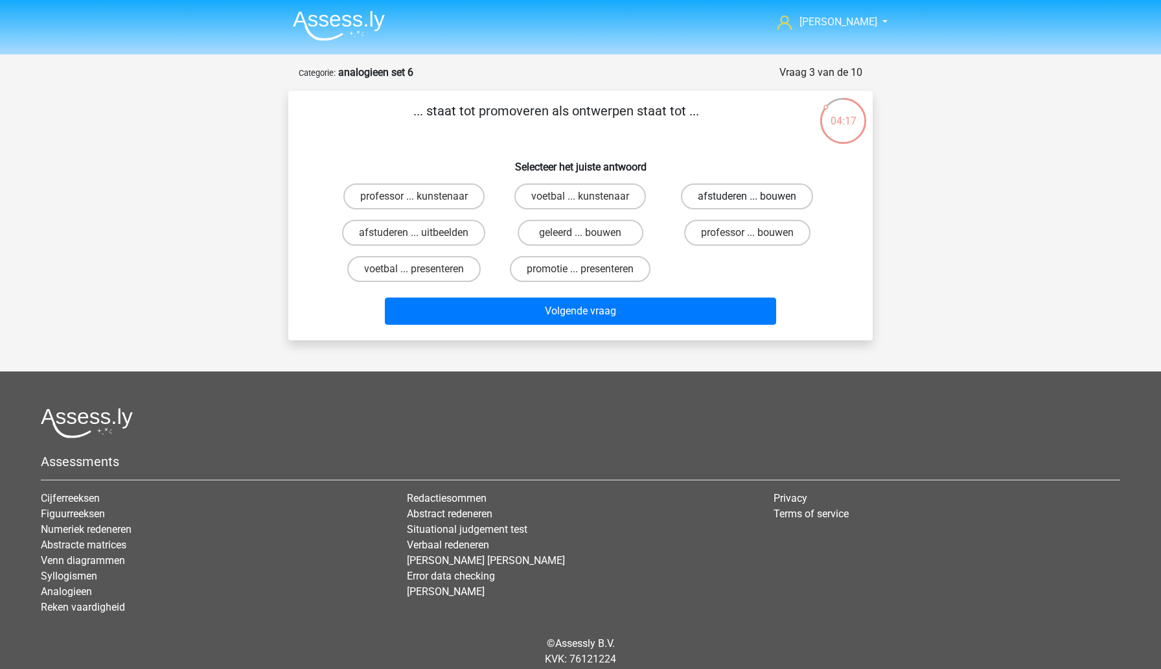
click at [742, 199] on label "afstuderen ... bouwen" at bounding box center [747, 196] width 132 height 26
click at [747, 199] on input "afstuderen ... bouwen" at bounding box center [751, 200] width 8 height 8
radio input "true"
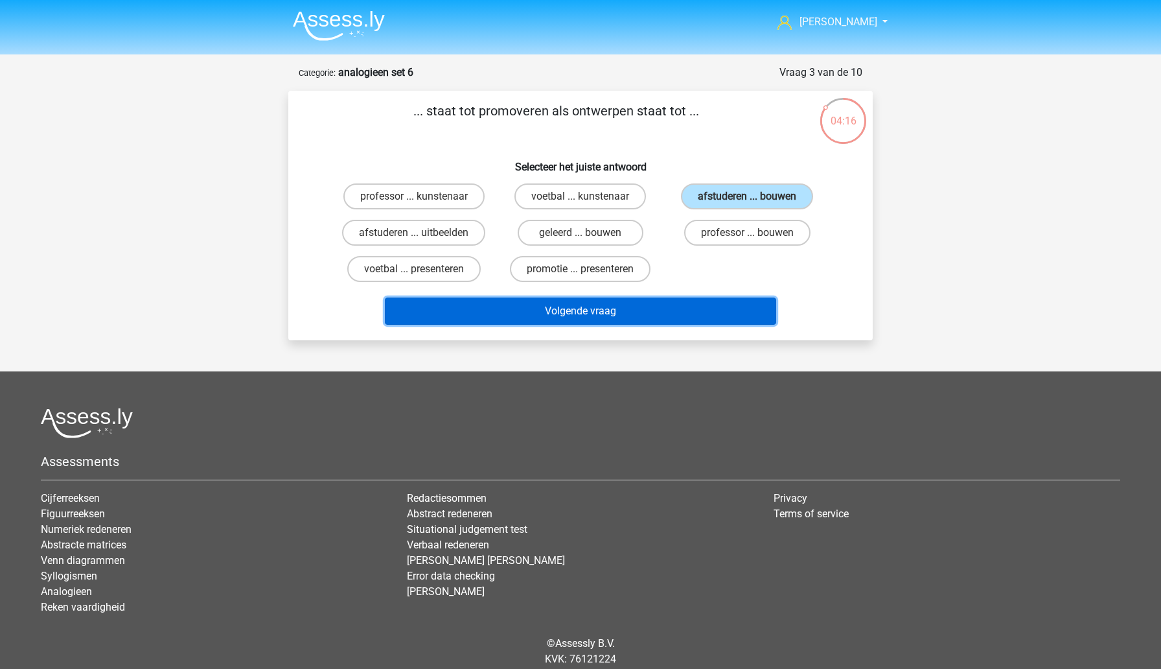
click at [617, 313] on button "Volgende vraag" at bounding box center [581, 310] width 392 height 27
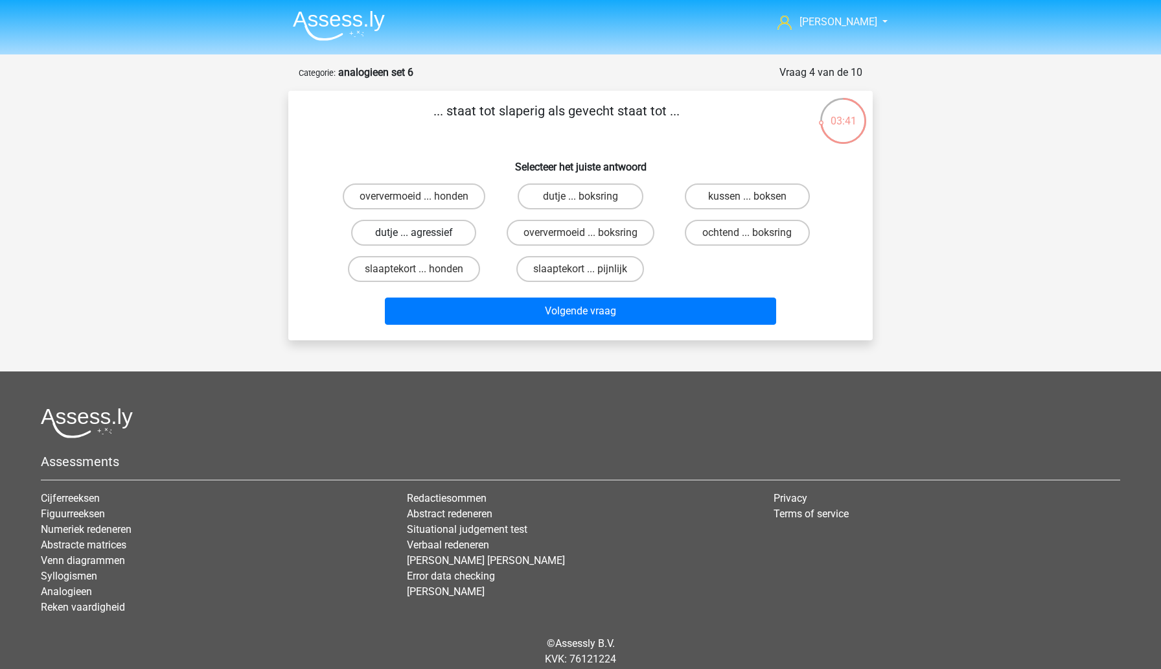
click at [441, 231] on label "dutje ... agressief" at bounding box center [413, 233] width 125 height 26
click at [422, 233] on input "dutje ... agressief" at bounding box center [418, 237] width 8 height 8
radio input "true"
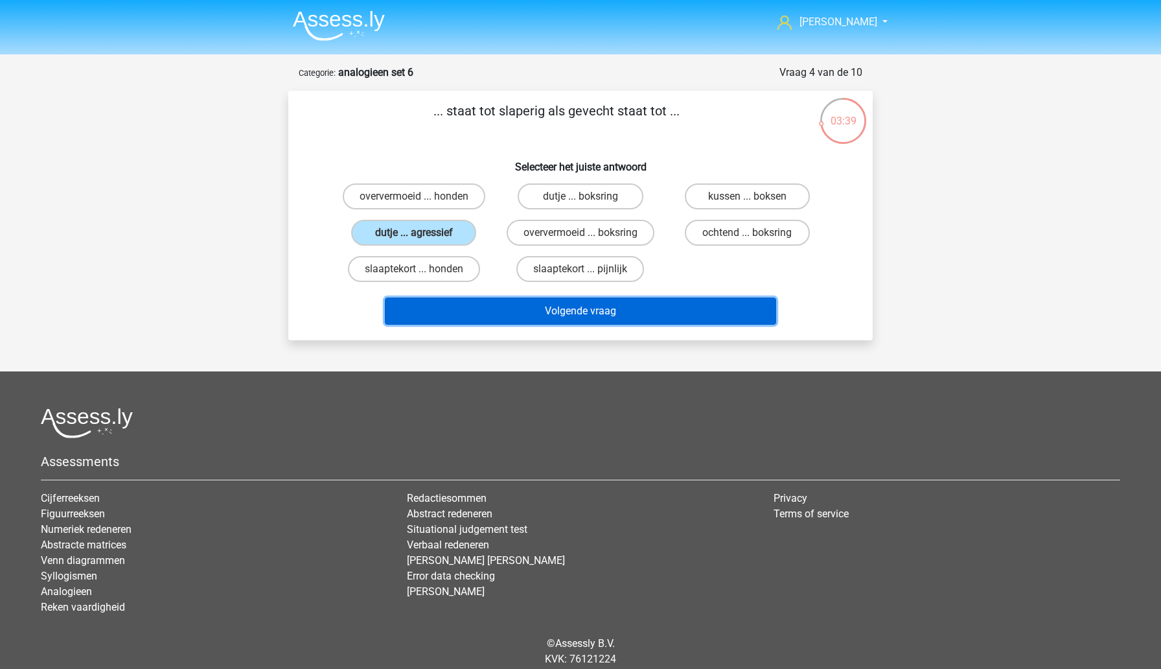
click at [507, 314] on button "Volgende vraag" at bounding box center [581, 310] width 392 height 27
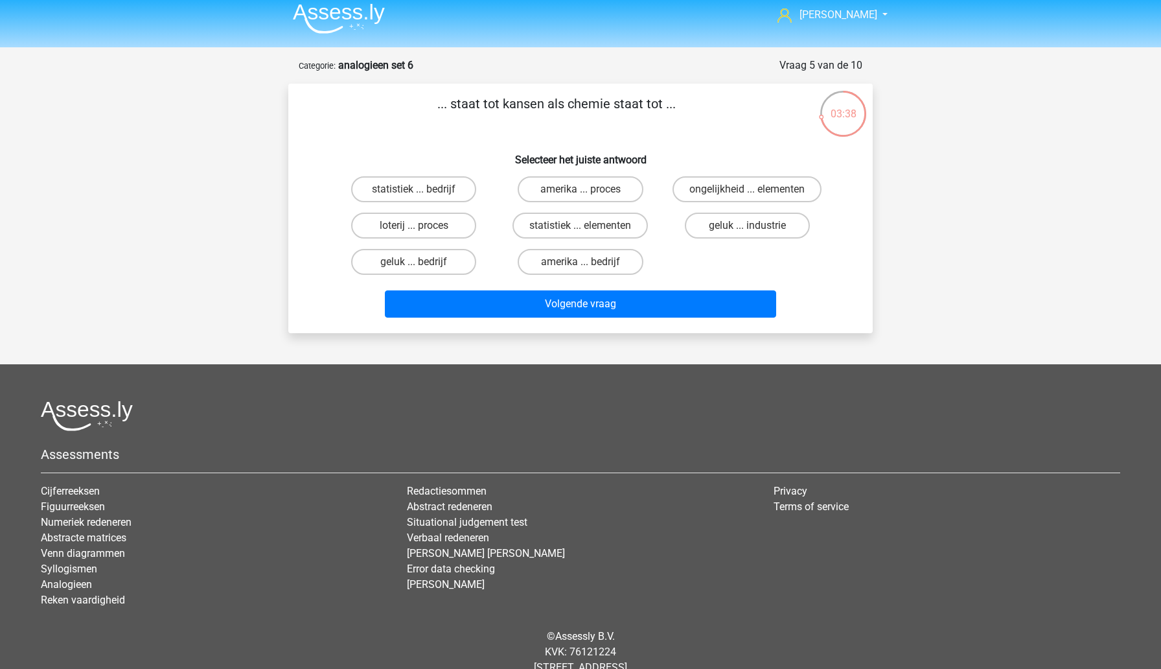
scroll to position [6, 0]
click at [620, 229] on label "statistiek ... elementen" at bounding box center [580, 226] width 135 height 26
click at [589, 229] on input "statistiek ... elementen" at bounding box center [585, 230] width 8 height 8
radio input "true"
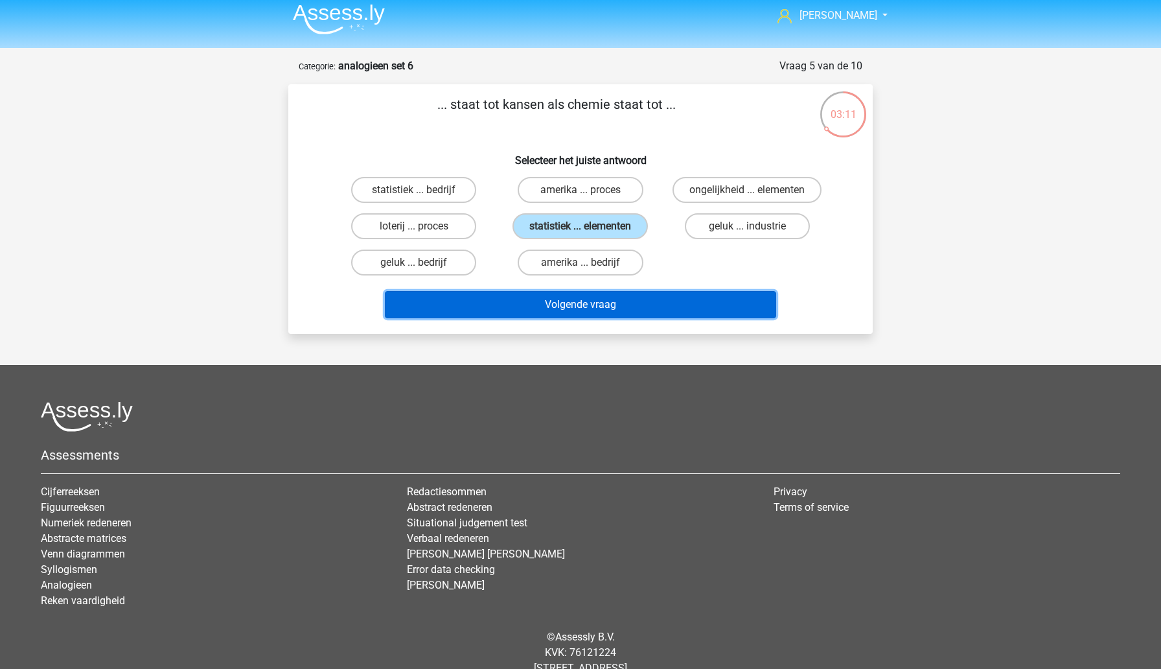
click at [606, 308] on button "Volgende vraag" at bounding box center [581, 304] width 392 height 27
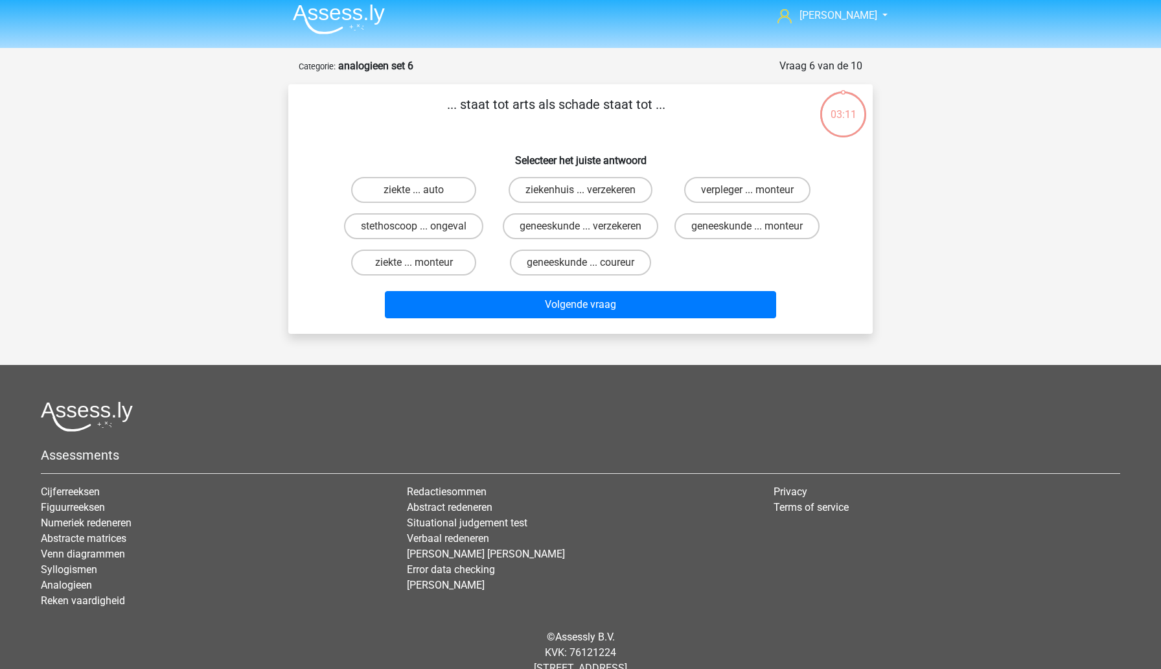
scroll to position [60, 0]
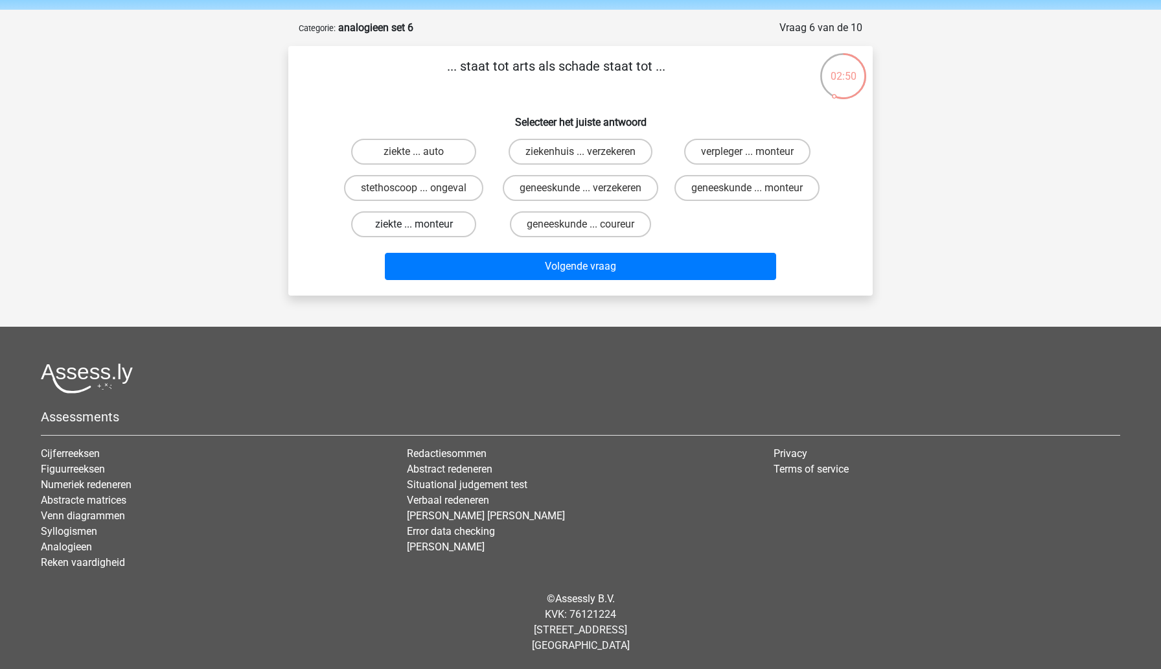
click at [443, 224] on label "ziekte ... monteur" at bounding box center [413, 224] width 125 height 26
click at [422, 224] on input "ziekte ... monteur" at bounding box center [418, 228] width 8 height 8
radio input "true"
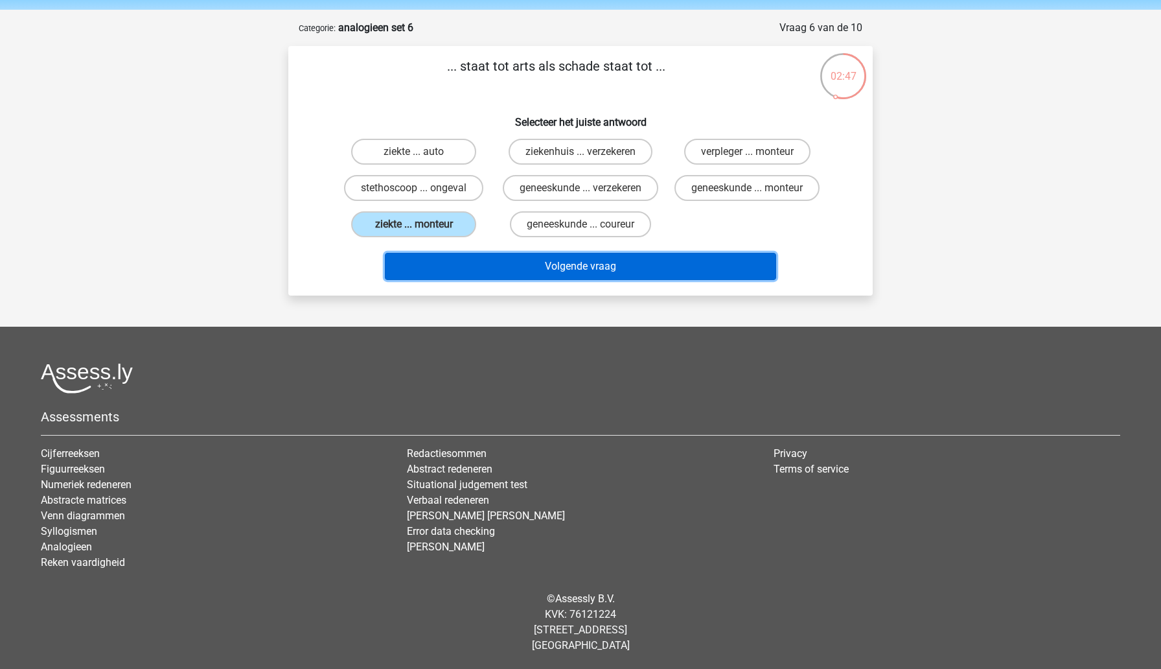
click at [497, 272] on button "Volgende vraag" at bounding box center [581, 266] width 392 height 27
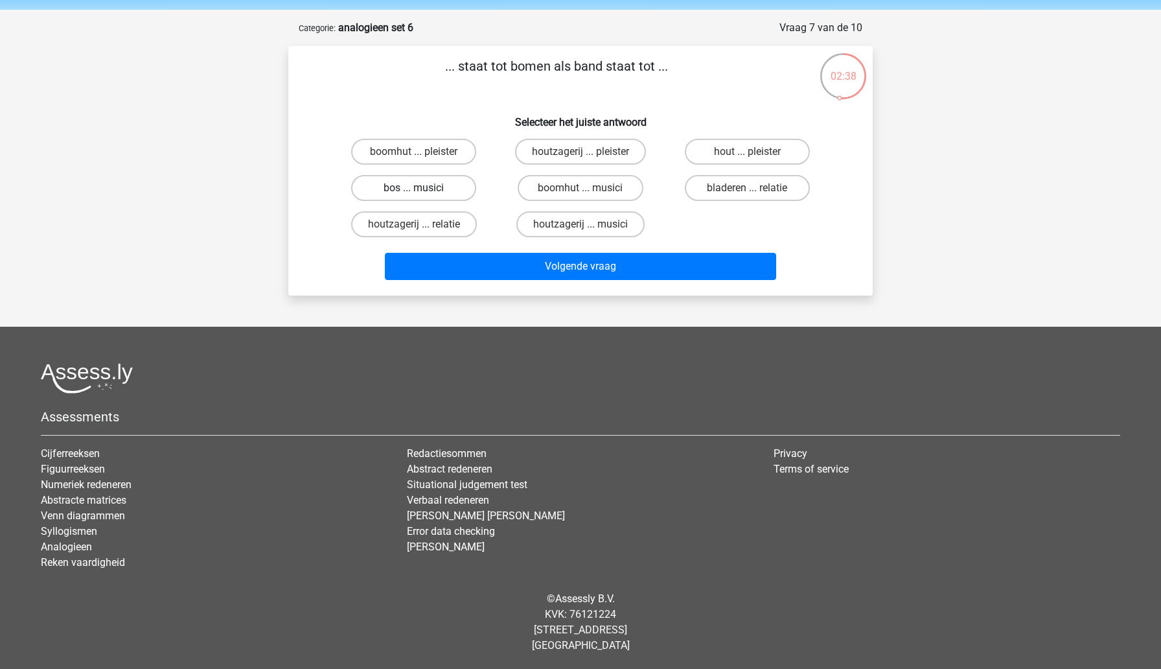
click at [443, 192] on label "bos ... musici" at bounding box center [413, 188] width 125 height 26
click at [422, 192] on input "bos ... musici" at bounding box center [418, 192] width 8 height 8
radio input "true"
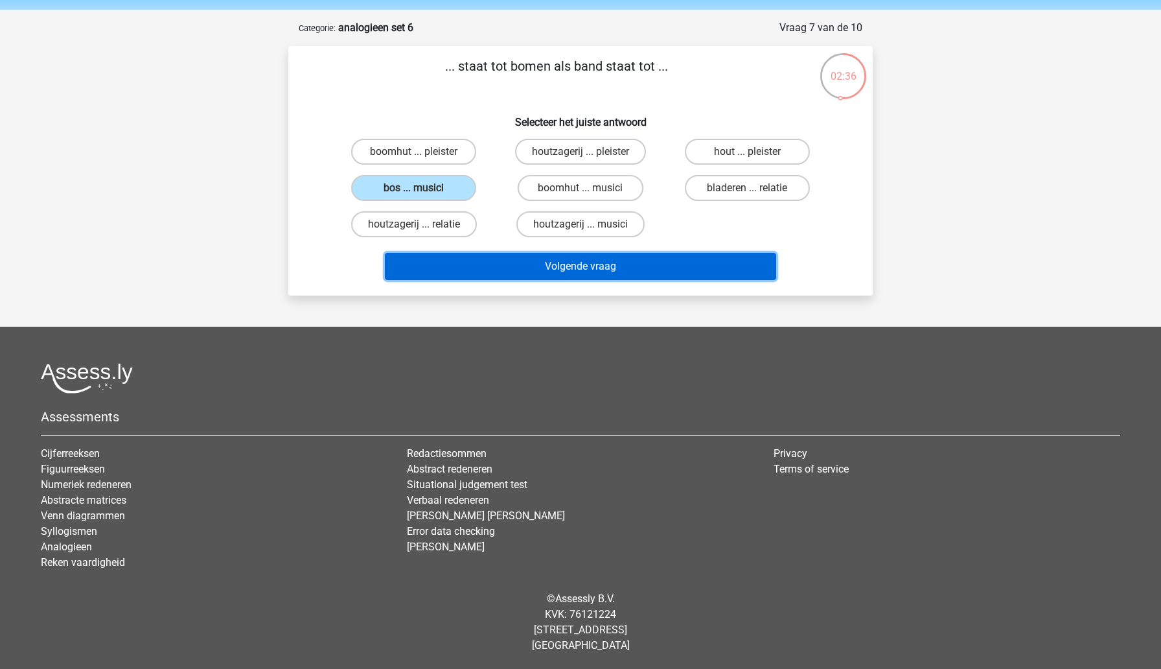
click at [518, 266] on button "Volgende vraag" at bounding box center [581, 266] width 392 height 27
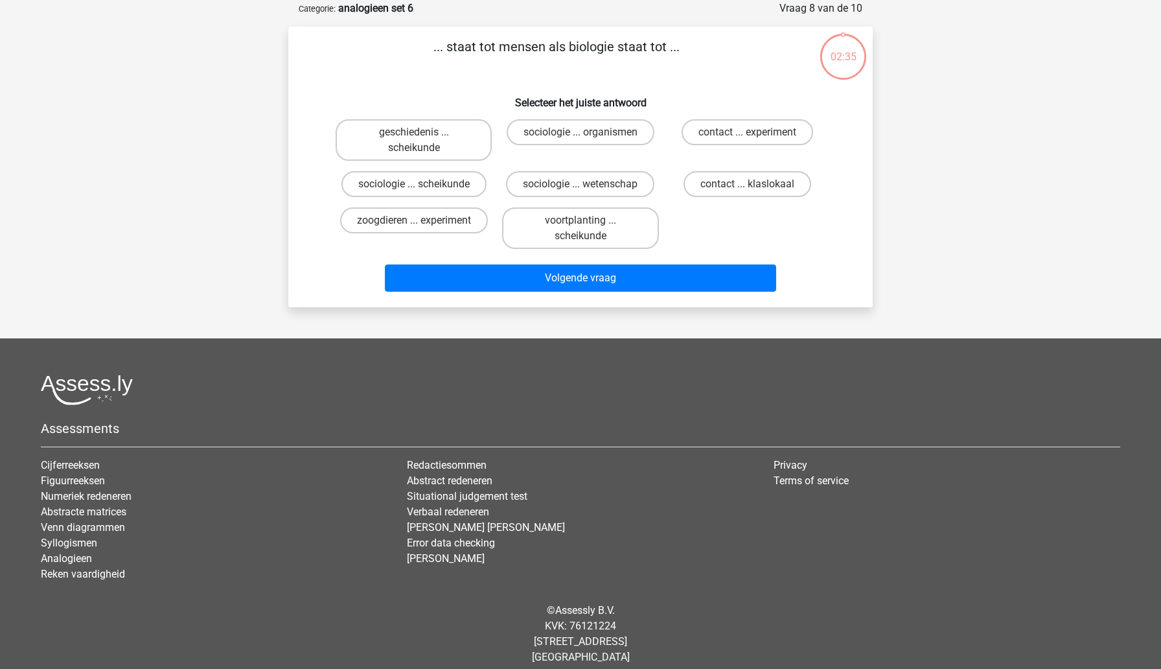
scroll to position [65, 0]
click at [561, 137] on label "sociologie ... organismen" at bounding box center [581, 132] width 148 height 26
click at [581, 137] on input "sociologie ... organismen" at bounding box center [585, 136] width 8 height 8
radio input "true"
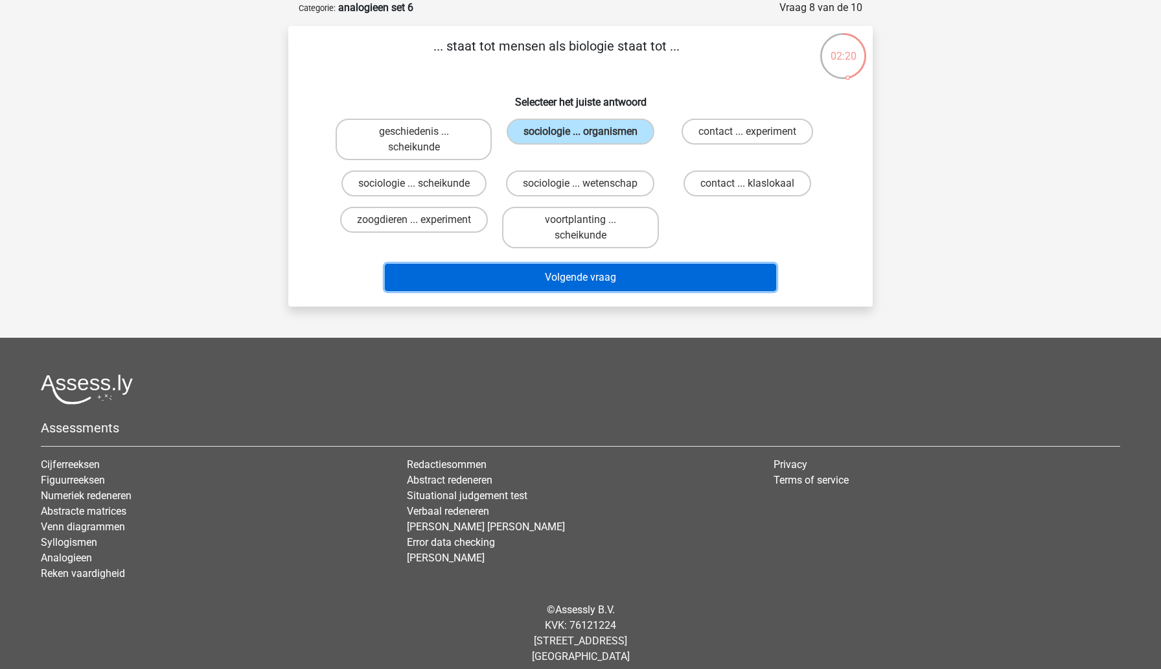
click at [646, 282] on button "Volgende vraag" at bounding box center [581, 277] width 392 height 27
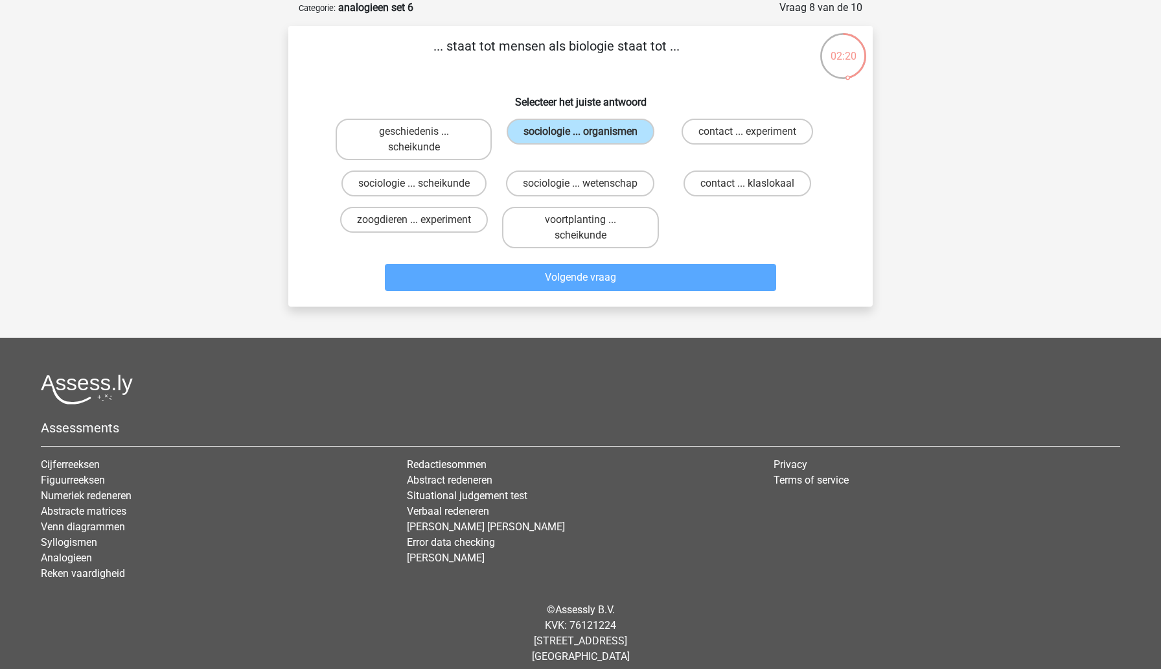
scroll to position [45, 0]
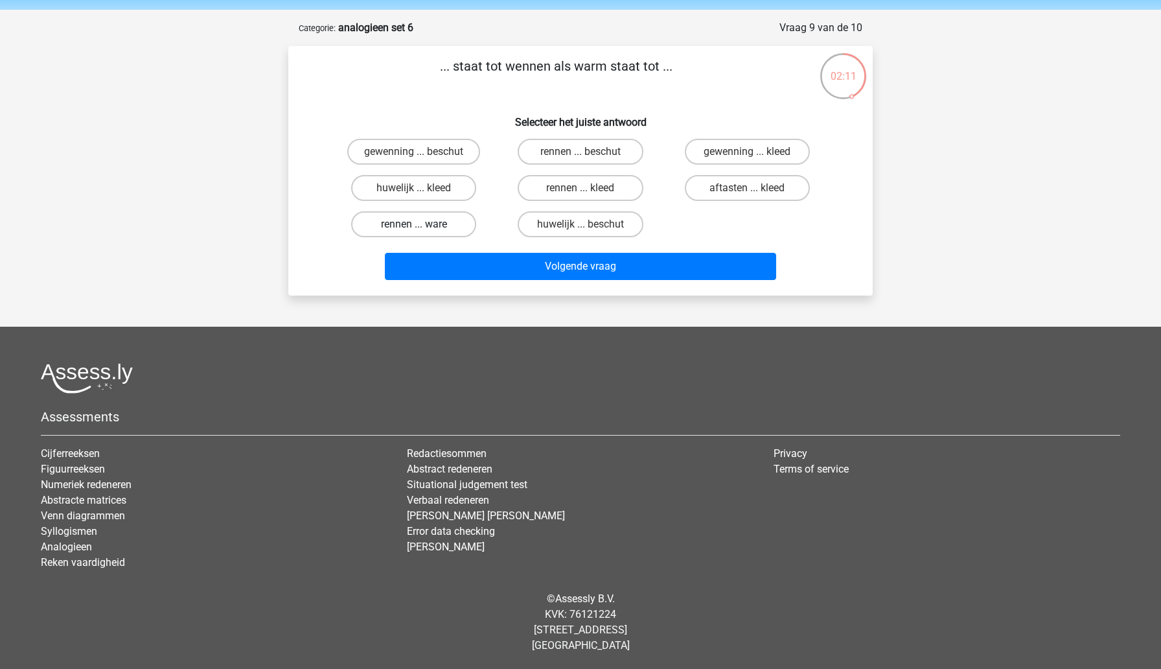
click at [443, 228] on label "rennen ... ware" at bounding box center [413, 224] width 125 height 26
click at [422, 228] on input "rennen ... ware" at bounding box center [418, 228] width 8 height 8
radio input "true"
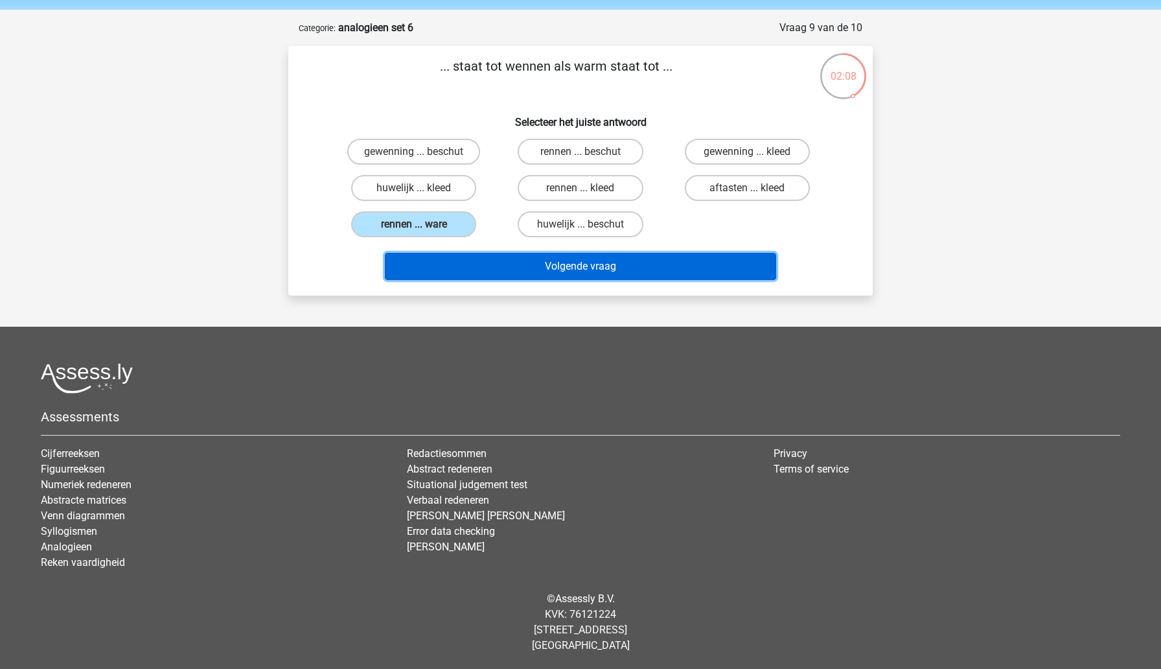
click at [481, 266] on button "Volgende vraag" at bounding box center [581, 266] width 392 height 27
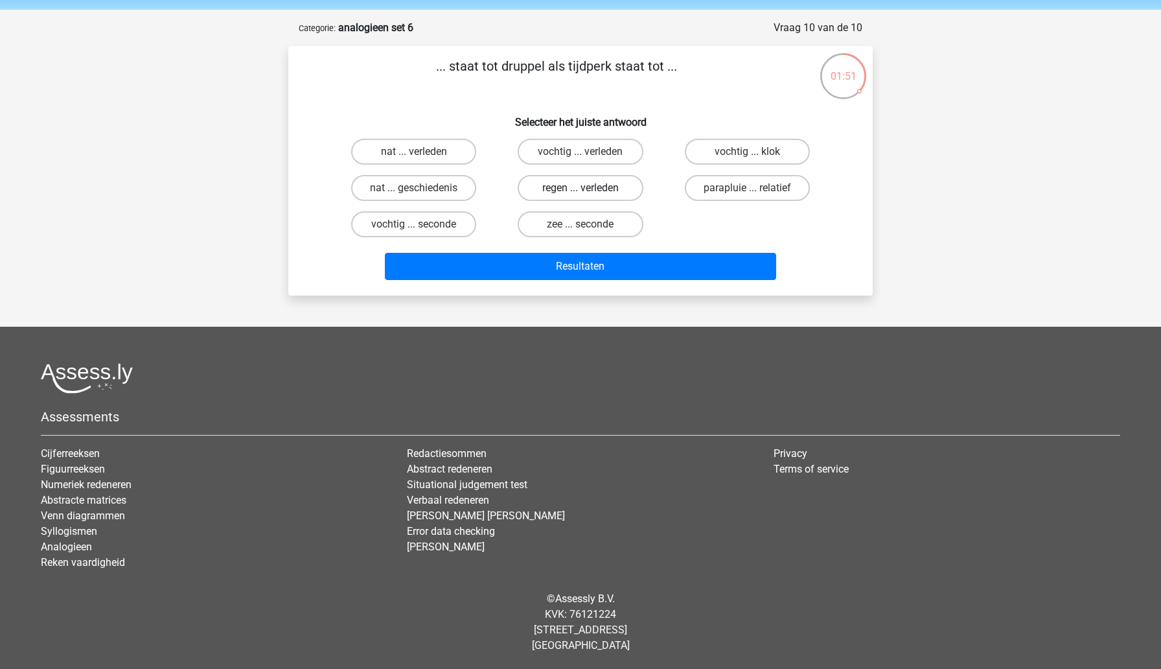
click at [545, 191] on label "regen ... verleden" at bounding box center [580, 188] width 125 height 26
click at [581, 191] on input "regen ... verleden" at bounding box center [585, 192] width 8 height 8
radio input "true"
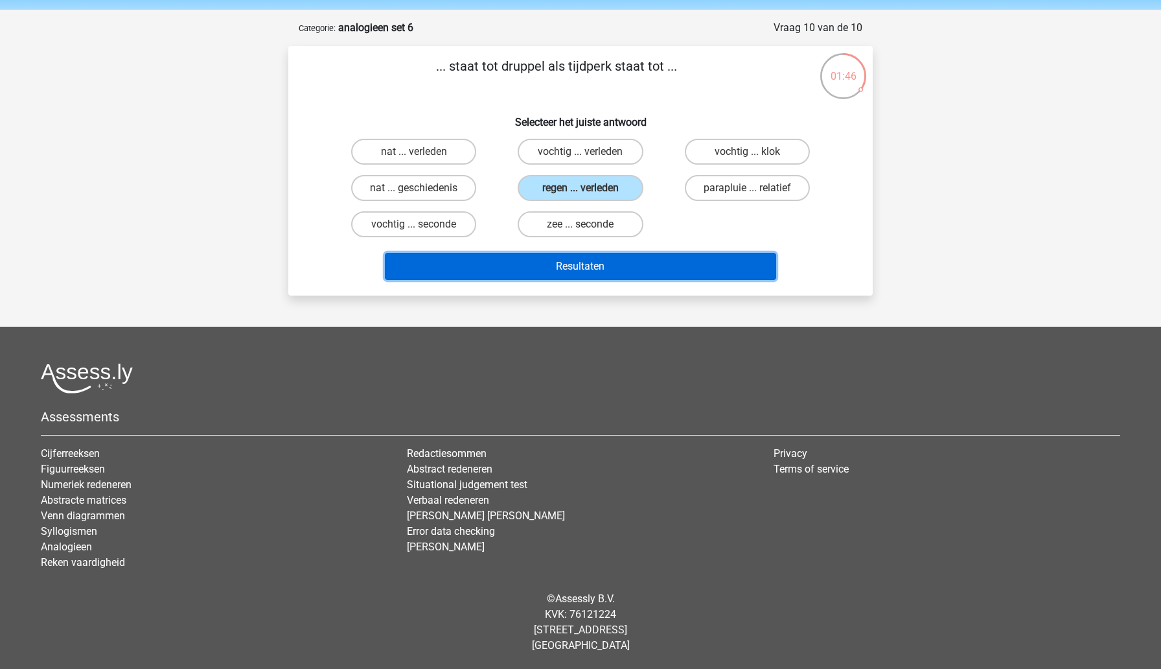
click at [525, 273] on button "Resultaten" at bounding box center [581, 266] width 392 height 27
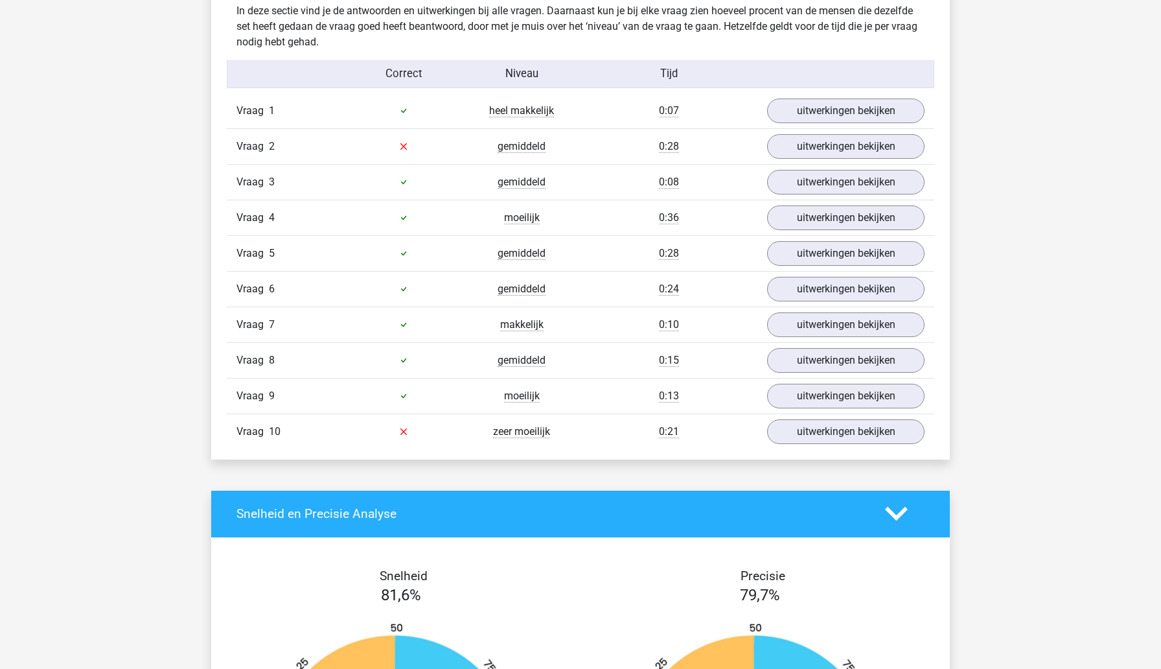
scroll to position [757, 0]
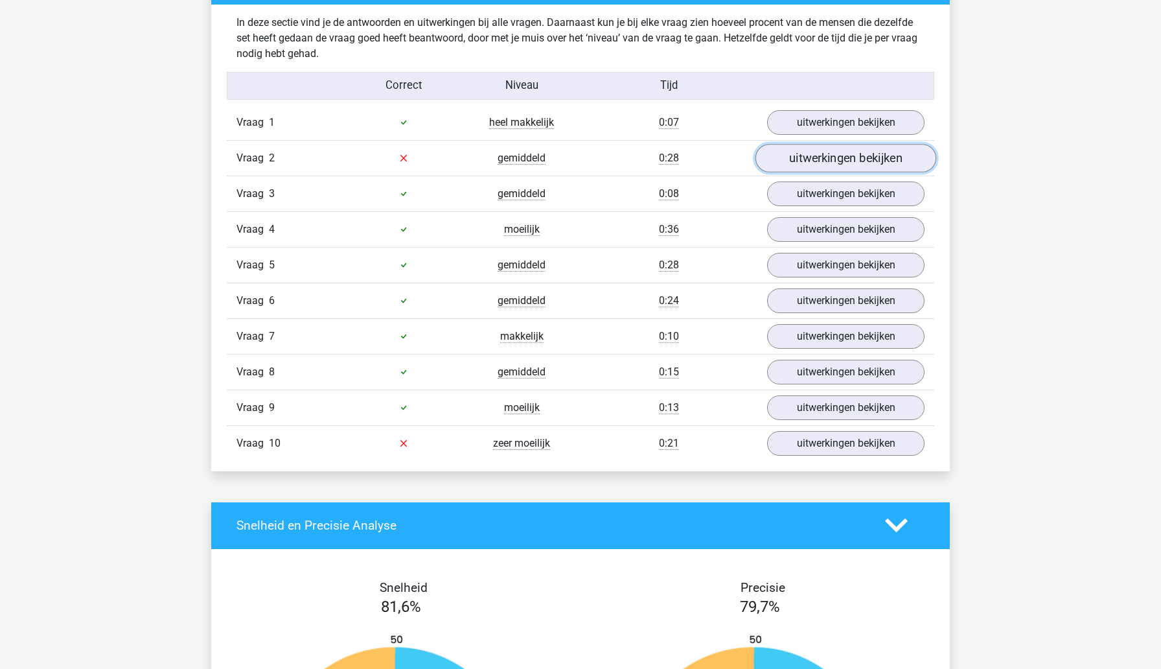
click at [844, 168] on link "uitwerkingen bekijken" at bounding box center [846, 158] width 181 height 29
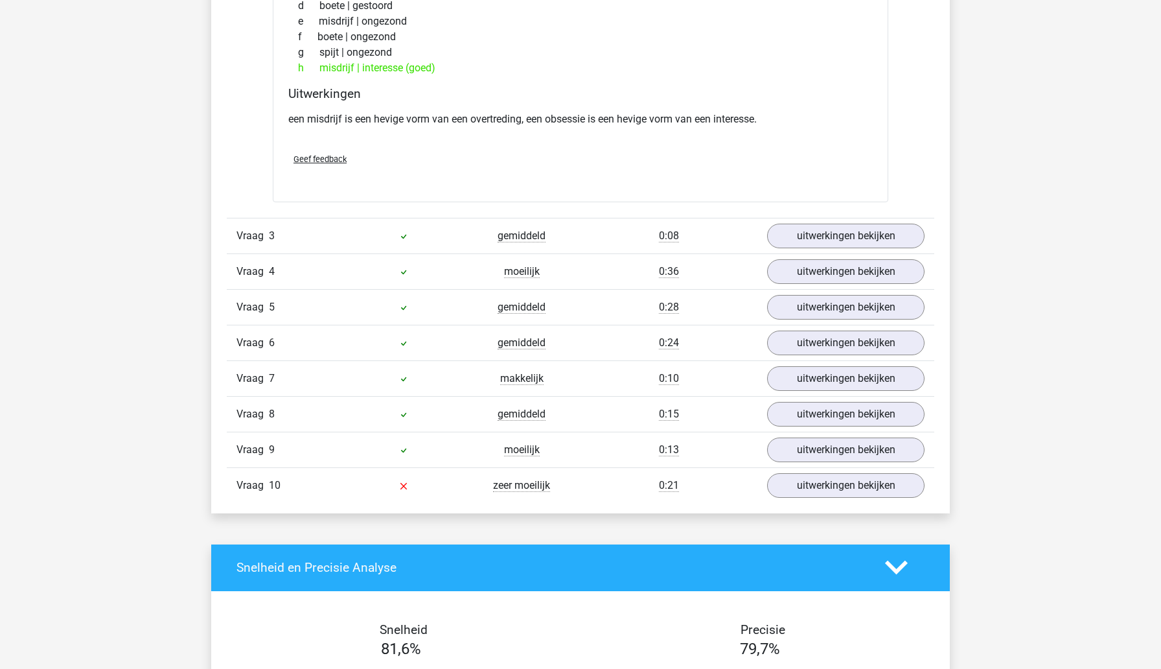
scroll to position [1041, 0]
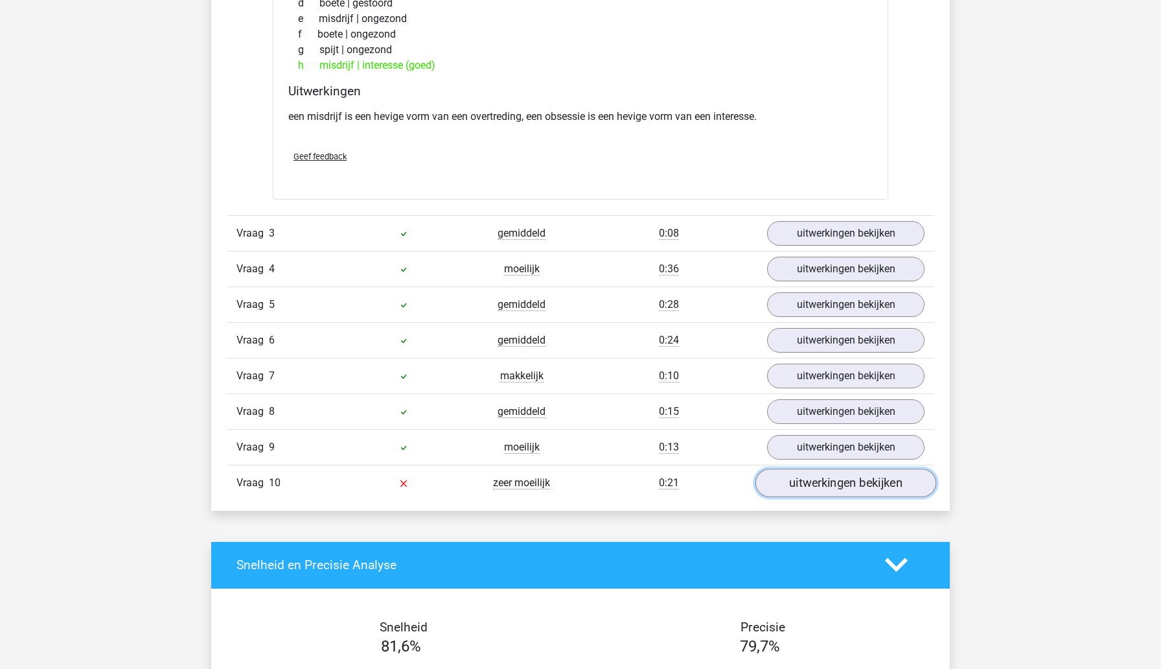
click at [788, 481] on link "uitwerkingen bekijken" at bounding box center [846, 482] width 181 height 29
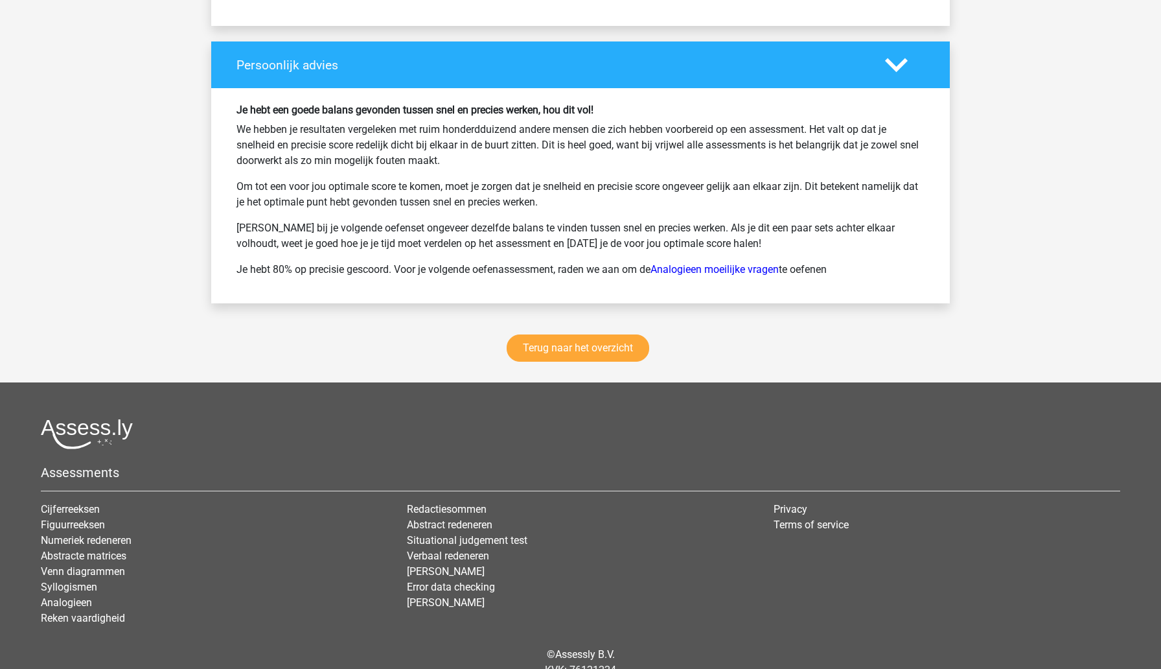
scroll to position [2356, 0]
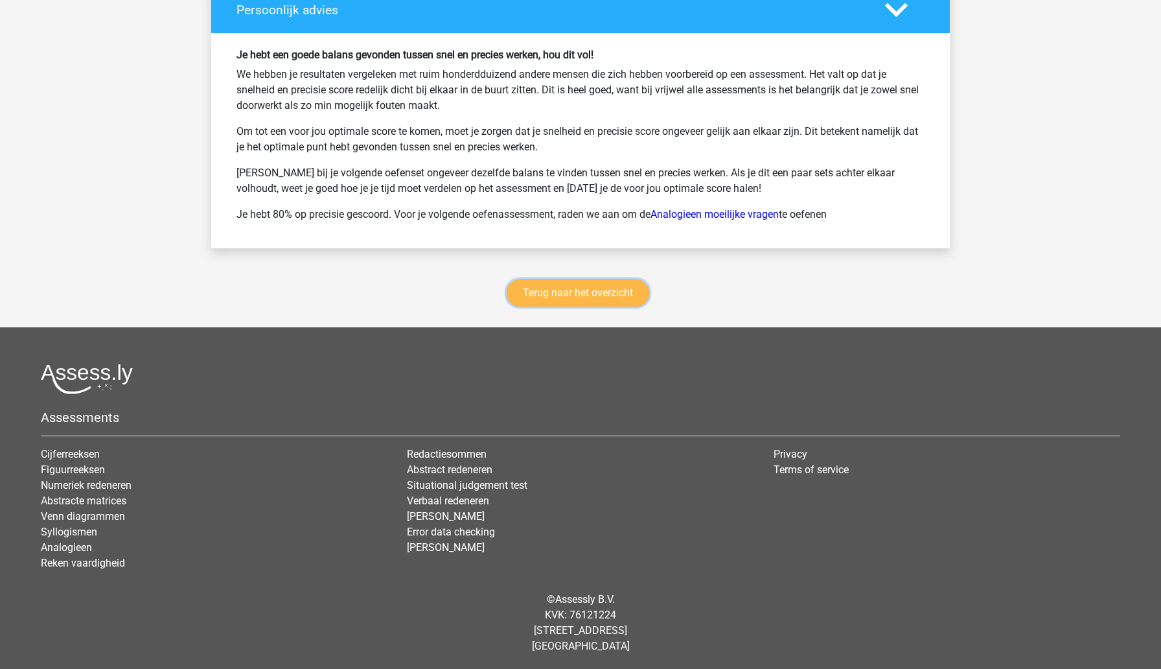
click at [636, 295] on link "Terug naar het overzicht" at bounding box center [578, 292] width 143 height 27
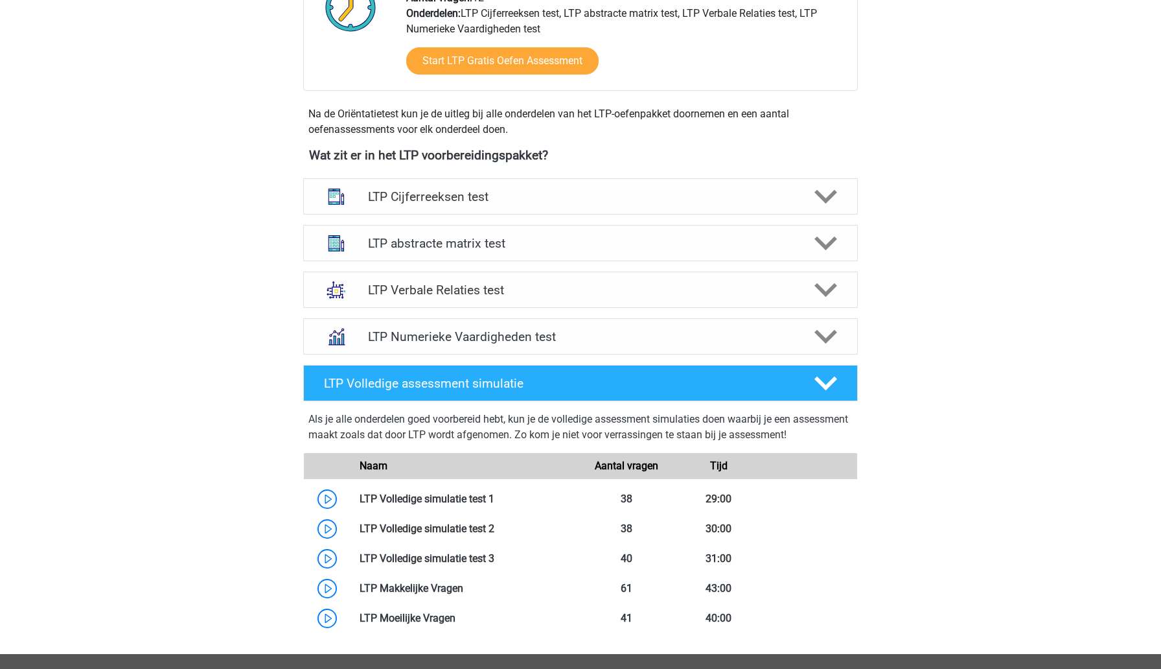
scroll to position [371, 0]
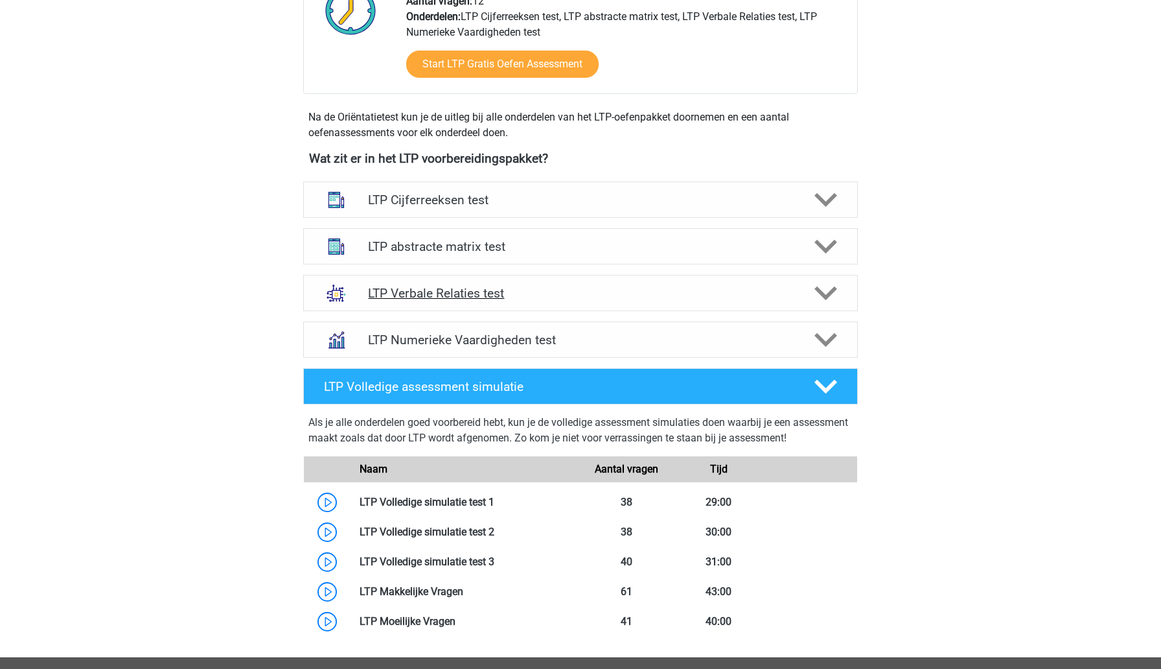
click at [581, 303] on div "LTP Verbale Relaties test" at bounding box center [580, 293] width 555 height 36
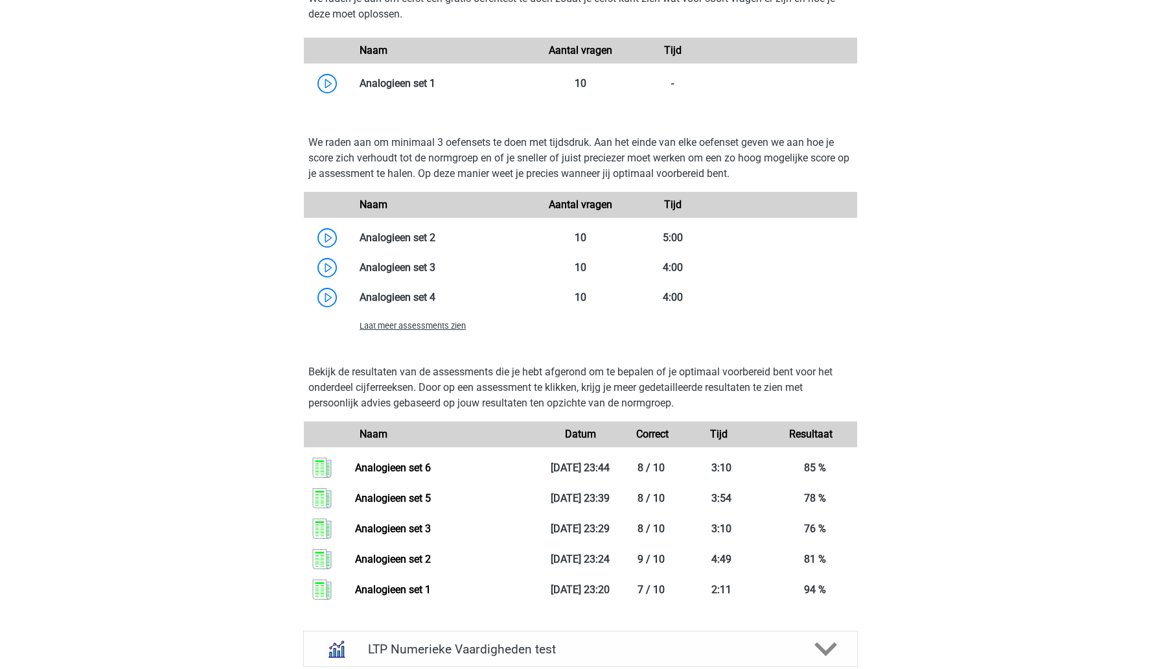
scroll to position [1109, 0]
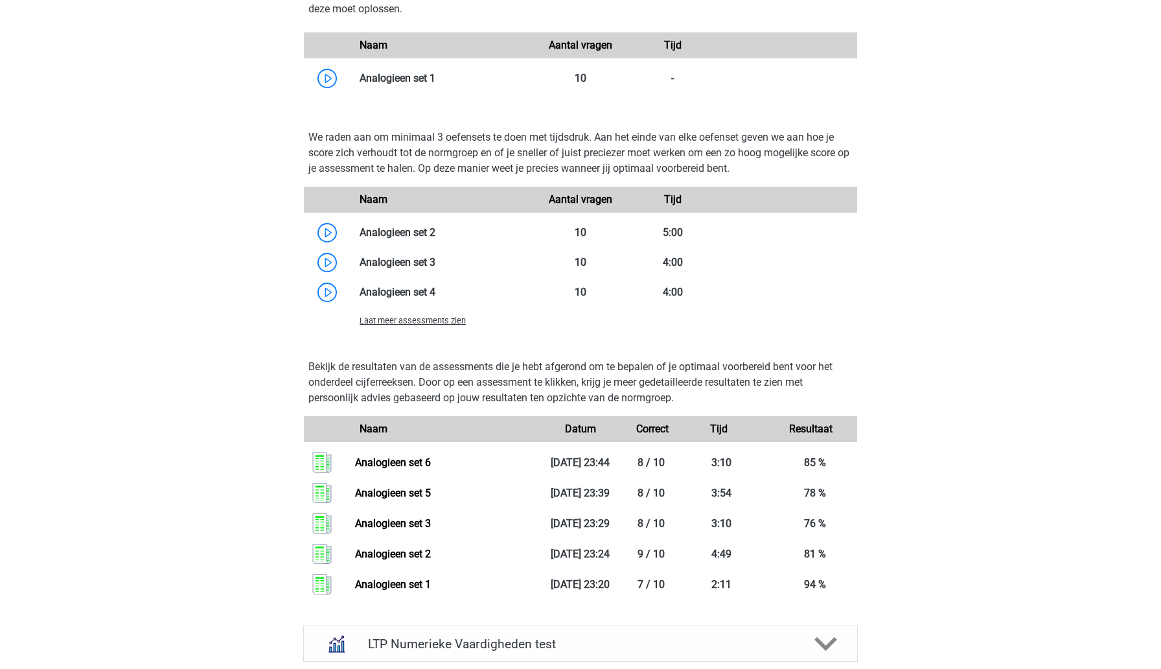
click at [452, 327] on div "Laat meer assessments zien" at bounding box center [442, 320] width 185 height 16
click at [449, 321] on span "Laat meer assessments zien" at bounding box center [413, 321] width 106 height 10
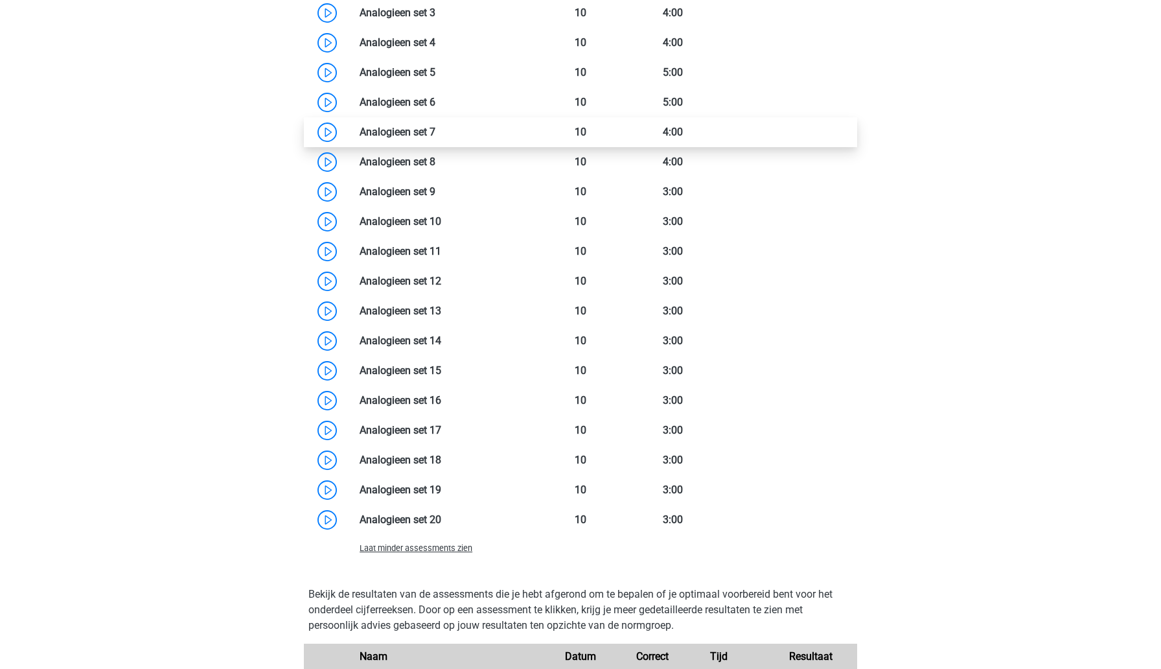
scroll to position [1341, 0]
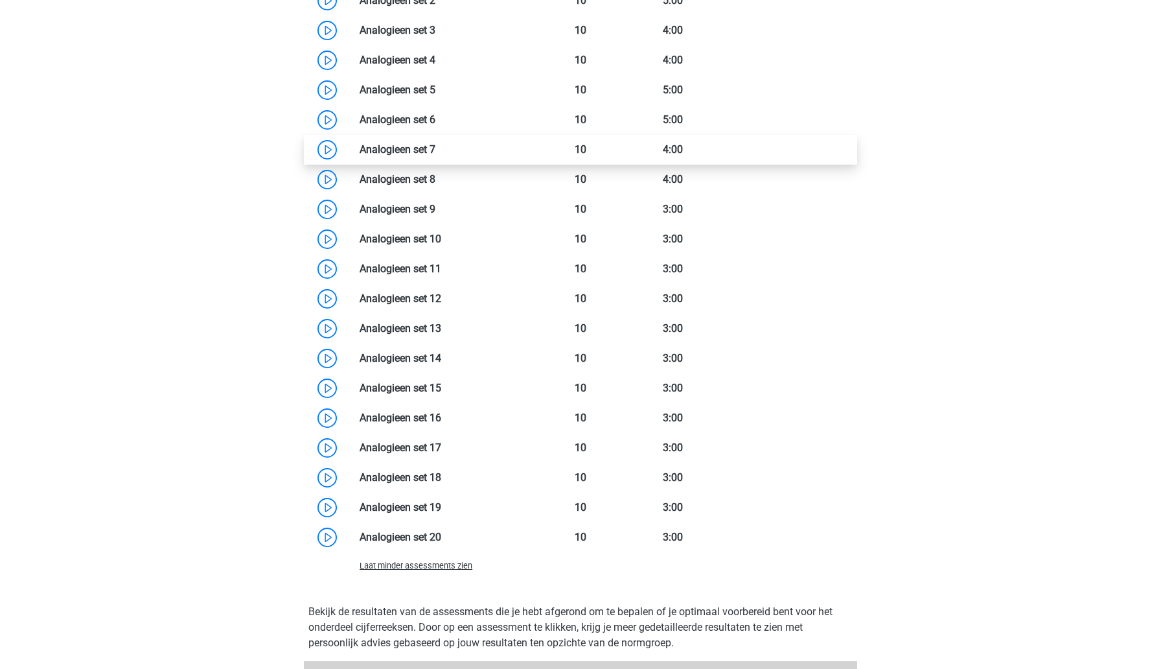
click at [435, 154] on link at bounding box center [435, 149] width 0 height 12
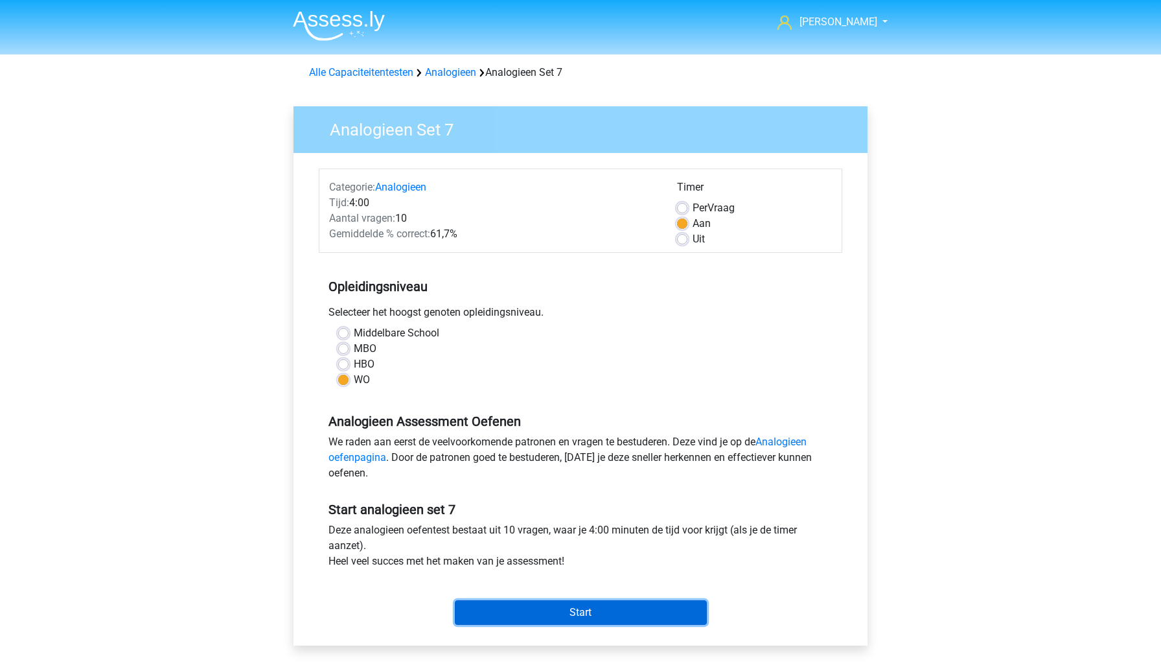
click at [500, 609] on input "Start" at bounding box center [581, 612] width 252 height 25
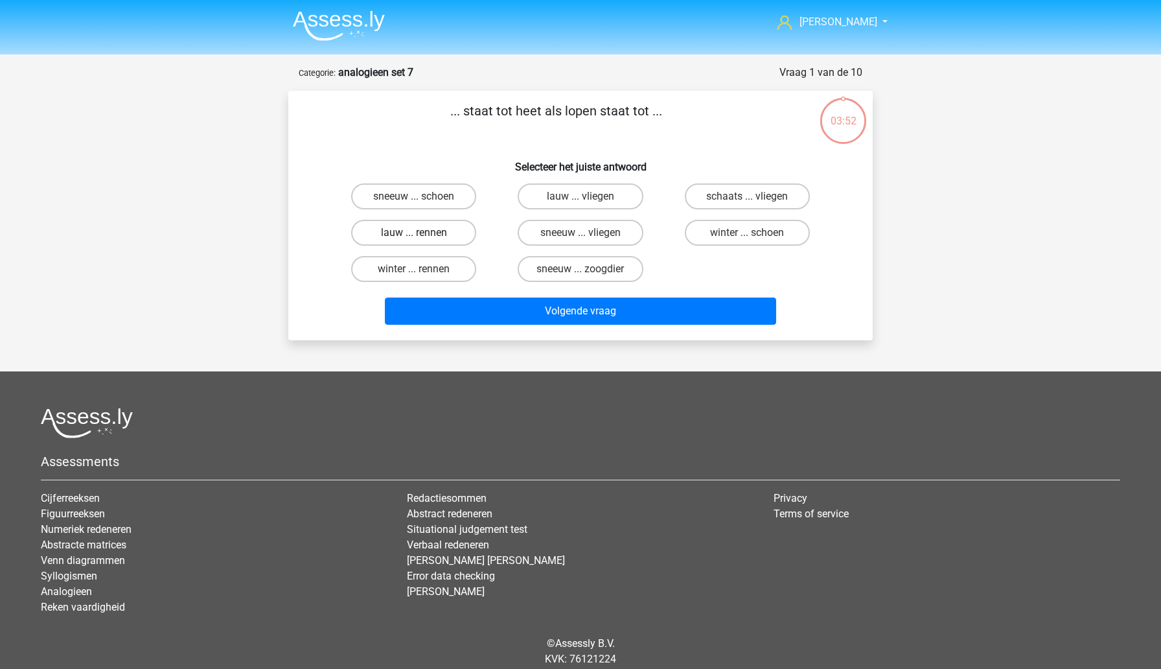
click at [449, 233] on label "lauw ... rennen" at bounding box center [413, 233] width 125 height 26
click at [422, 233] on input "lauw ... rennen" at bounding box center [418, 237] width 8 height 8
radio input "true"
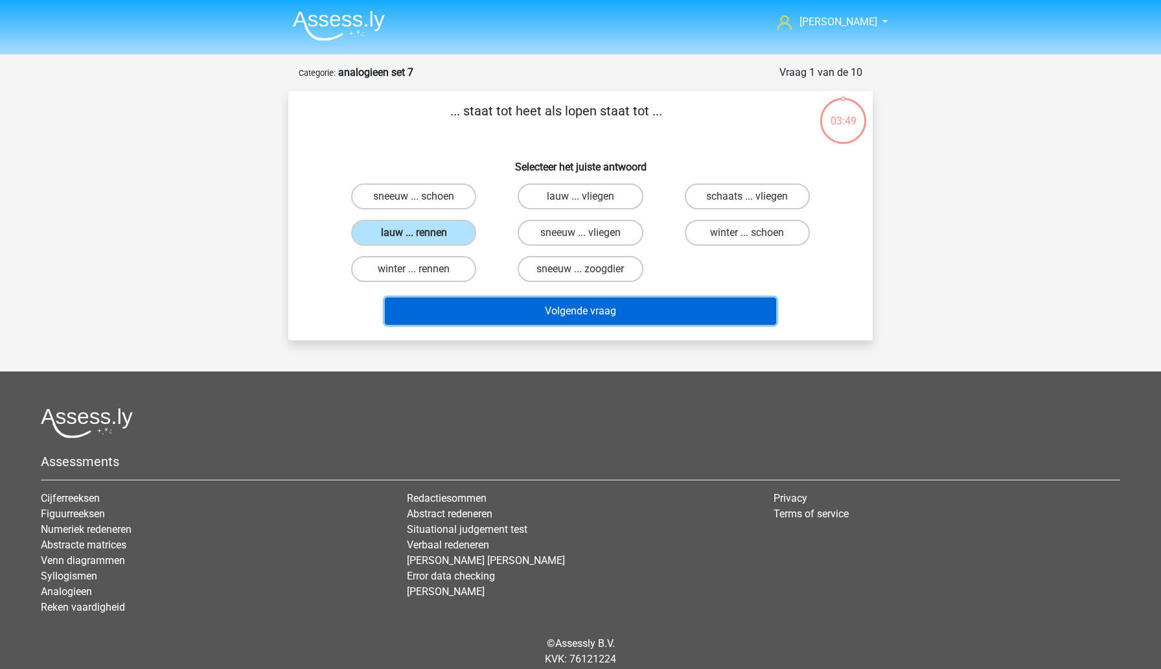
click at [514, 308] on button "Volgende vraag" at bounding box center [581, 310] width 392 height 27
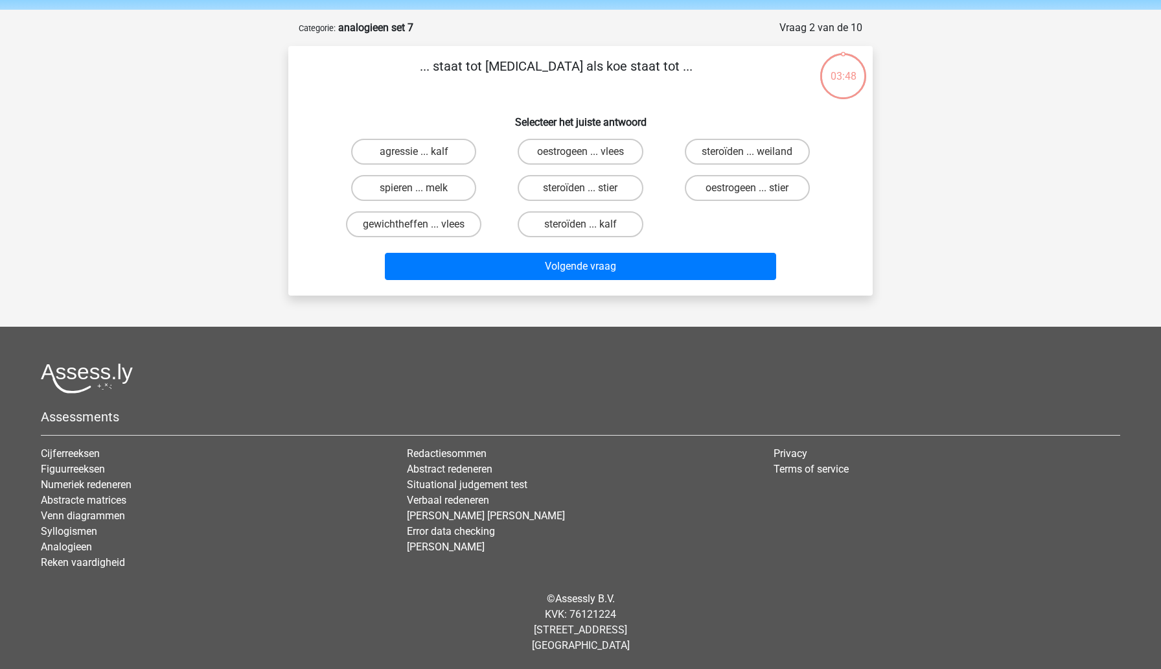
scroll to position [45, 0]
click at [602, 154] on label "oestrogeen ... vlees" at bounding box center [580, 152] width 125 height 26
click at [589, 154] on input "oestrogeen ... vlees" at bounding box center [585, 156] width 8 height 8
radio input "true"
click at [721, 194] on label "oestrogeen ... stier" at bounding box center [747, 188] width 125 height 26
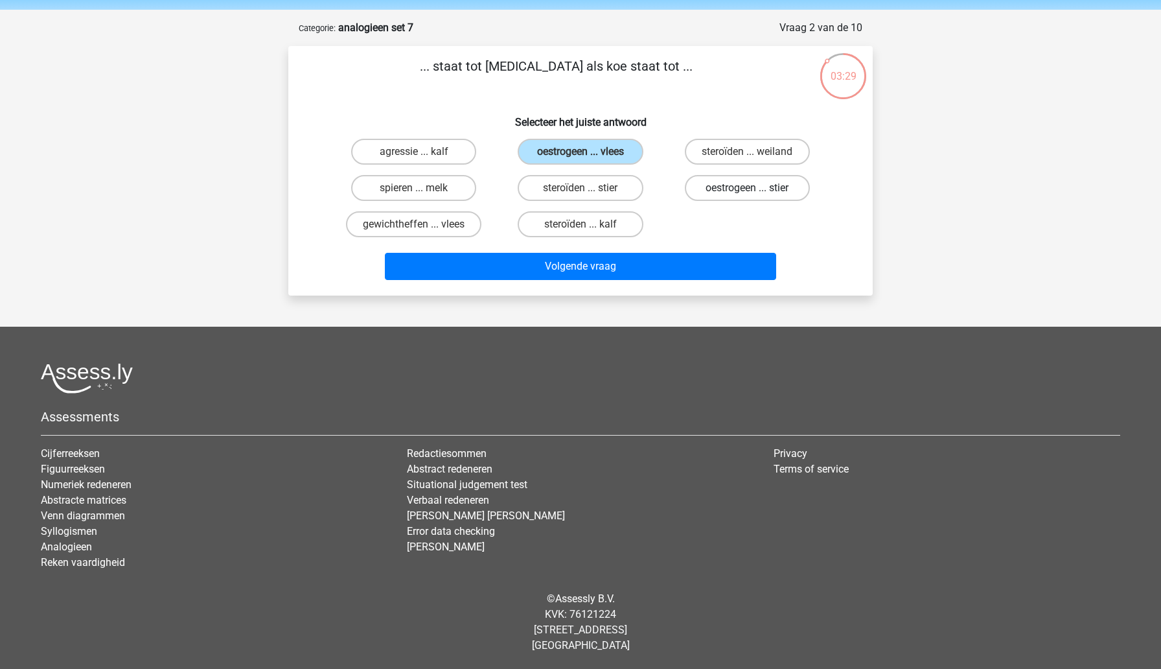
click at [747, 194] on input "oestrogeen ... stier" at bounding box center [751, 192] width 8 height 8
radio input "true"
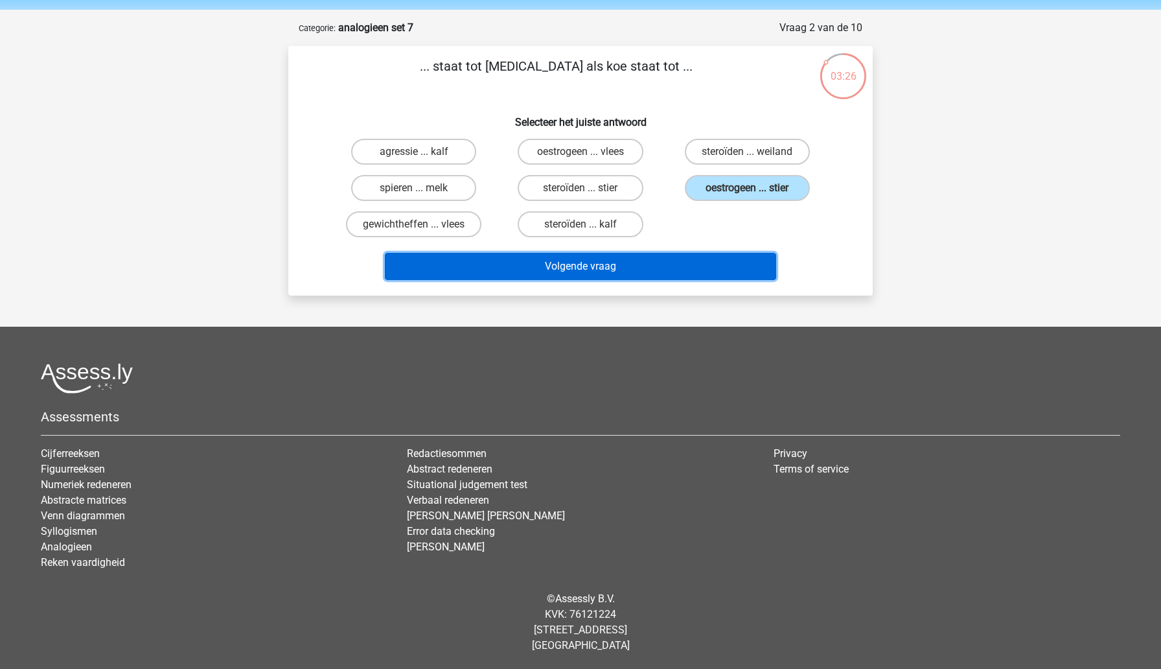
click at [634, 270] on button "Volgende vraag" at bounding box center [581, 266] width 392 height 27
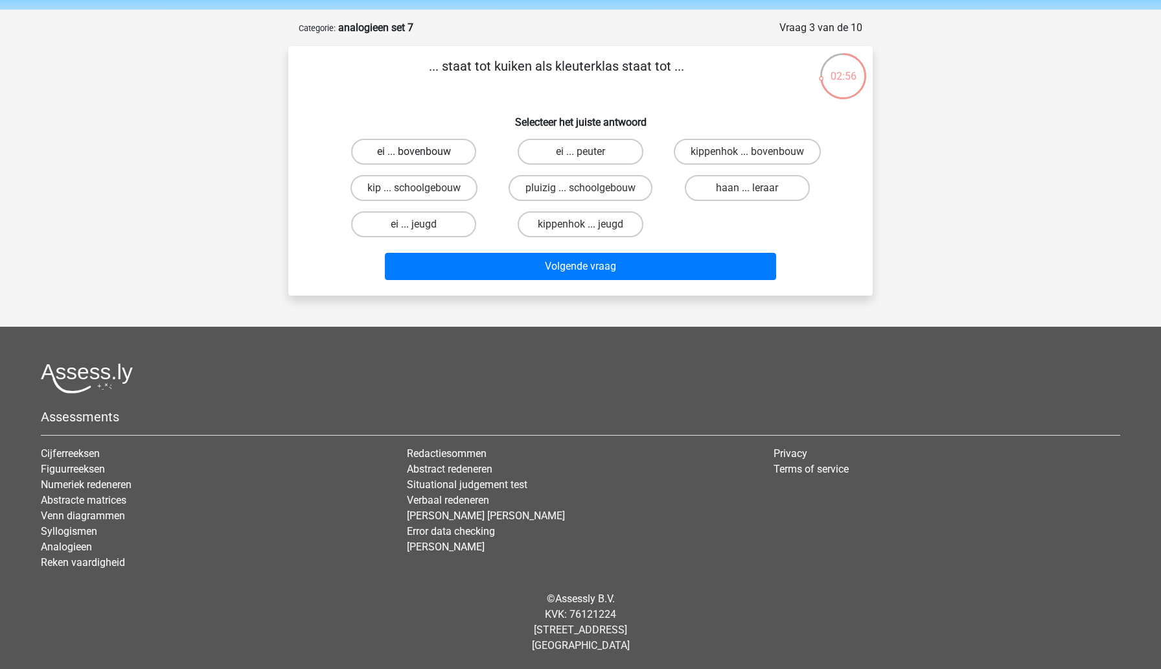
click at [444, 154] on label "ei ... bovenbouw" at bounding box center [413, 152] width 125 height 26
click at [422, 154] on input "ei ... bovenbouw" at bounding box center [418, 156] width 8 height 8
radio input "true"
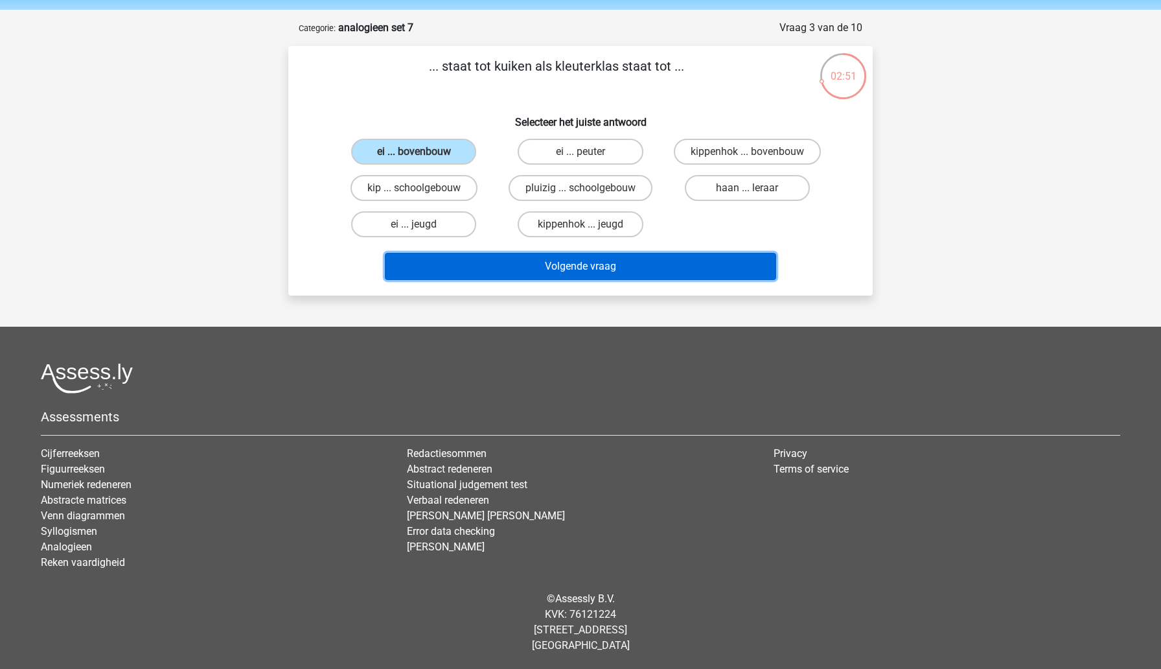
click at [513, 265] on button "Volgende vraag" at bounding box center [581, 266] width 392 height 27
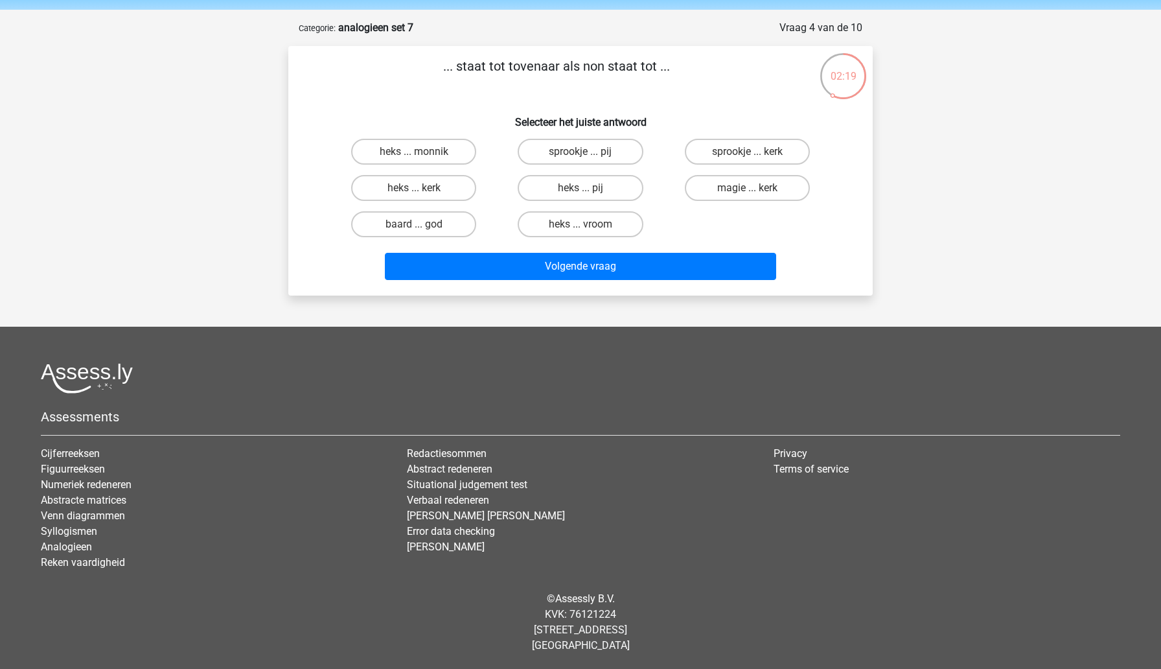
click at [751, 190] on input "magie ... kerk" at bounding box center [751, 192] width 8 height 8
radio input "true"
click at [456, 160] on label "heks ... monnik" at bounding box center [413, 152] width 125 height 26
click at [422, 160] on input "heks ... monnik" at bounding box center [418, 156] width 8 height 8
radio input "true"
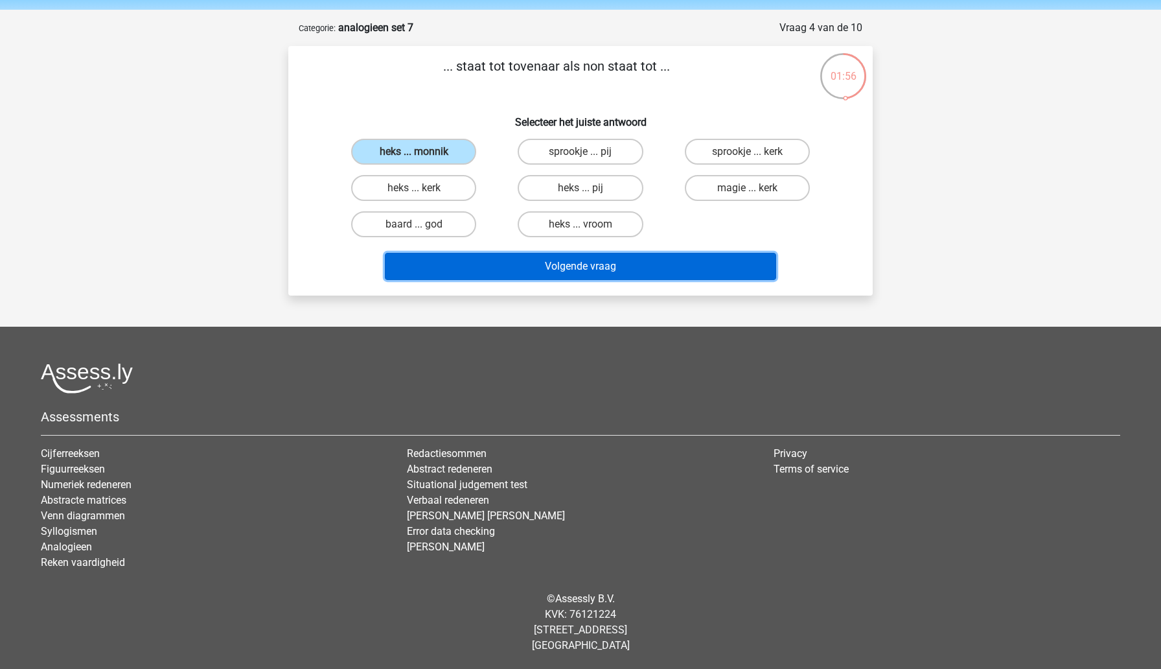
click at [542, 268] on button "Volgende vraag" at bounding box center [581, 266] width 392 height 27
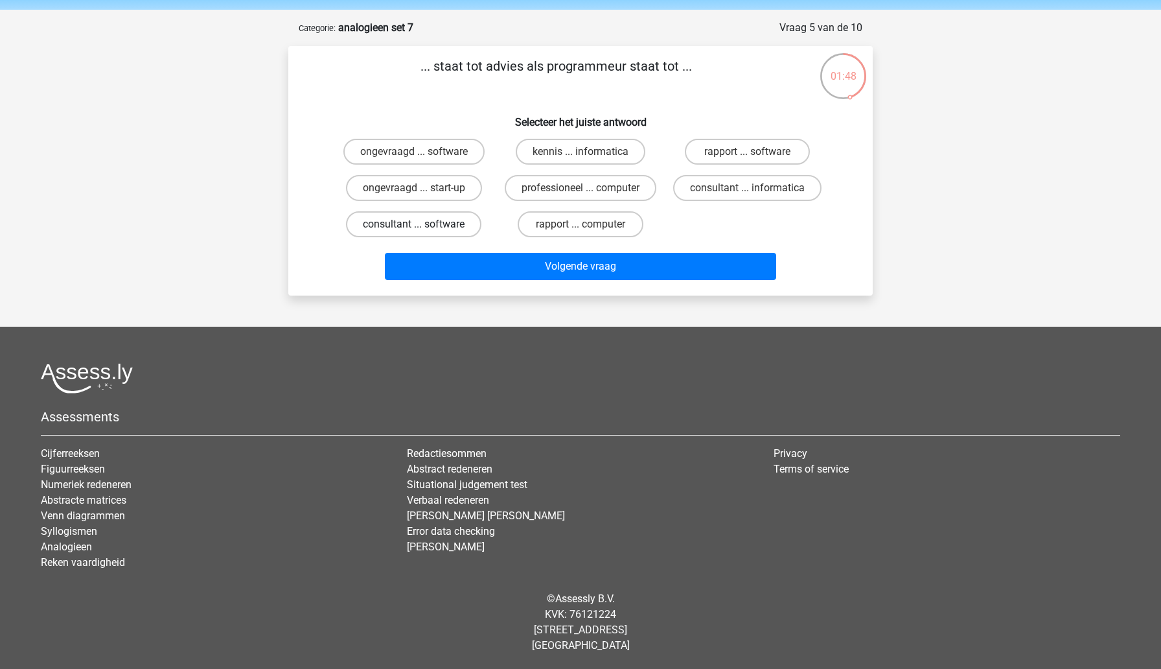
click at [453, 228] on label "consultant ... software" at bounding box center [413, 224] width 135 height 26
click at [422, 228] on input "consultant ... software" at bounding box center [418, 228] width 8 height 8
radio input "true"
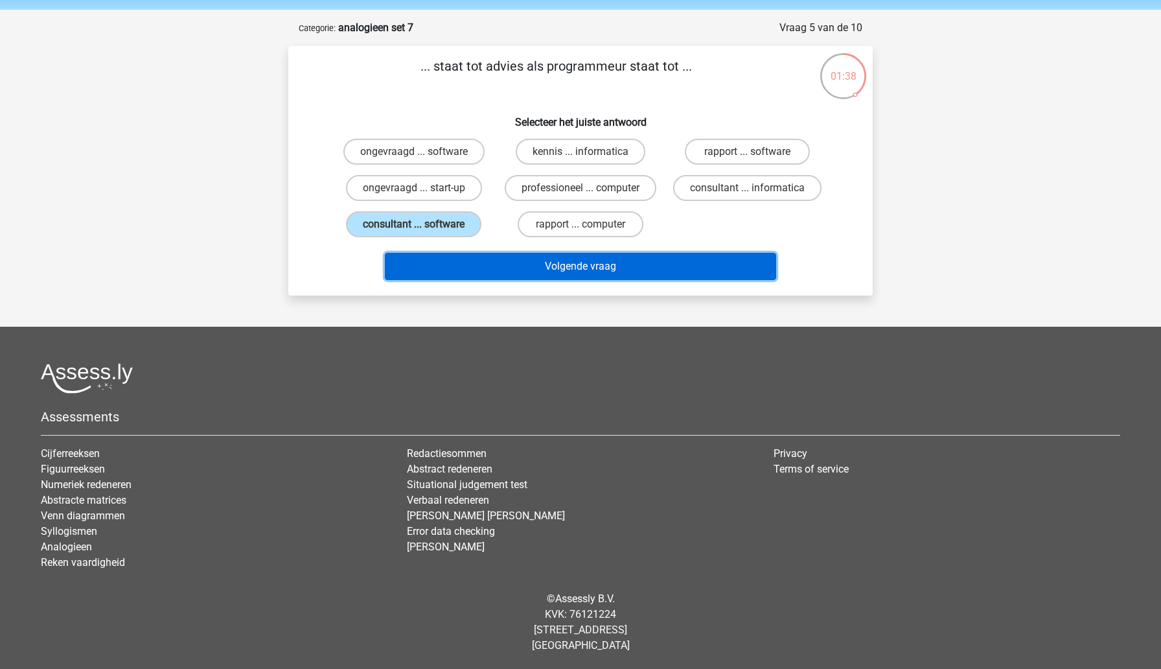
click at [579, 273] on button "Volgende vraag" at bounding box center [581, 266] width 392 height 27
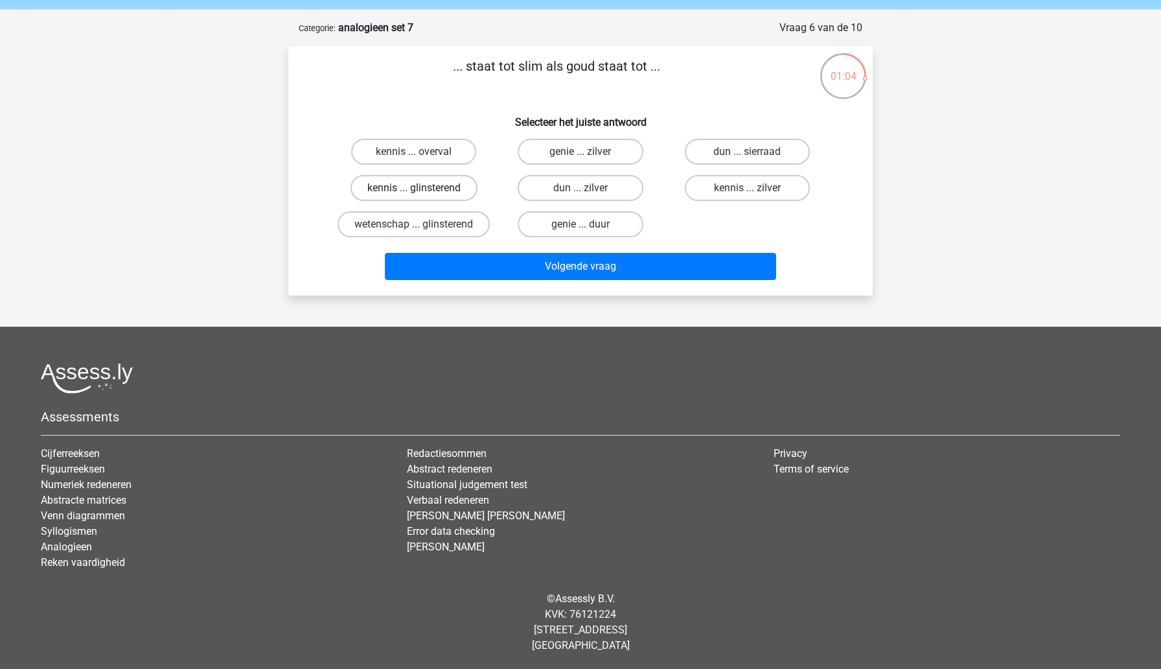
click at [438, 195] on label "kennis ... glinsterend" at bounding box center [414, 188] width 127 height 26
click at [422, 195] on input "kennis ... glinsterend" at bounding box center [418, 192] width 8 height 8
radio input "true"
click at [630, 219] on label "genie ... duur" at bounding box center [580, 224] width 125 height 26
click at [589, 224] on input "genie ... duur" at bounding box center [585, 228] width 8 height 8
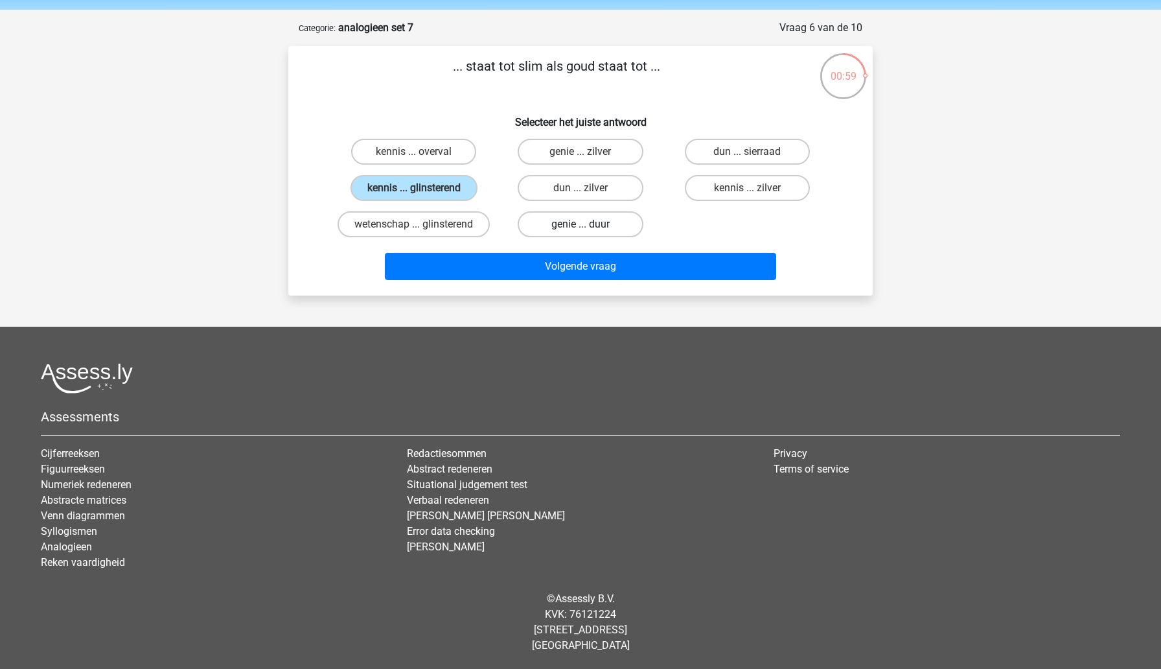
radio input "true"
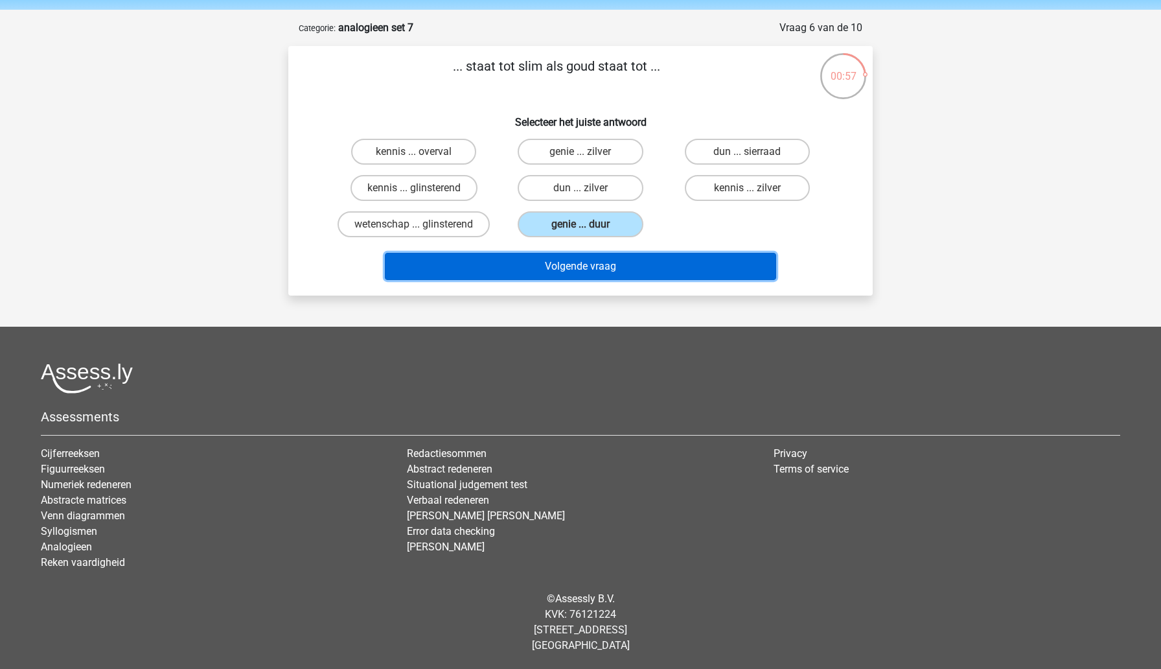
click at [617, 268] on button "Volgende vraag" at bounding box center [581, 266] width 392 height 27
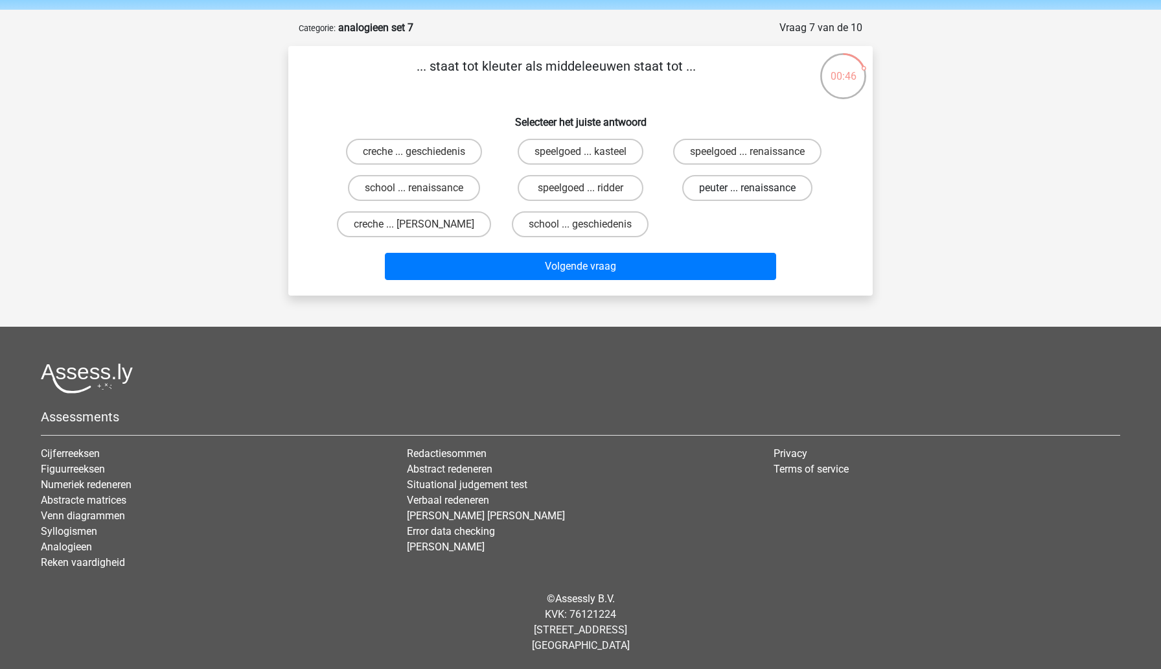
click at [710, 191] on label "peuter ... renaissance" at bounding box center [747, 188] width 130 height 26
click at [747, 191] on input "peuter ... renaissance" at bounding box center [751, 192] width 8 height 8
radio input "true"
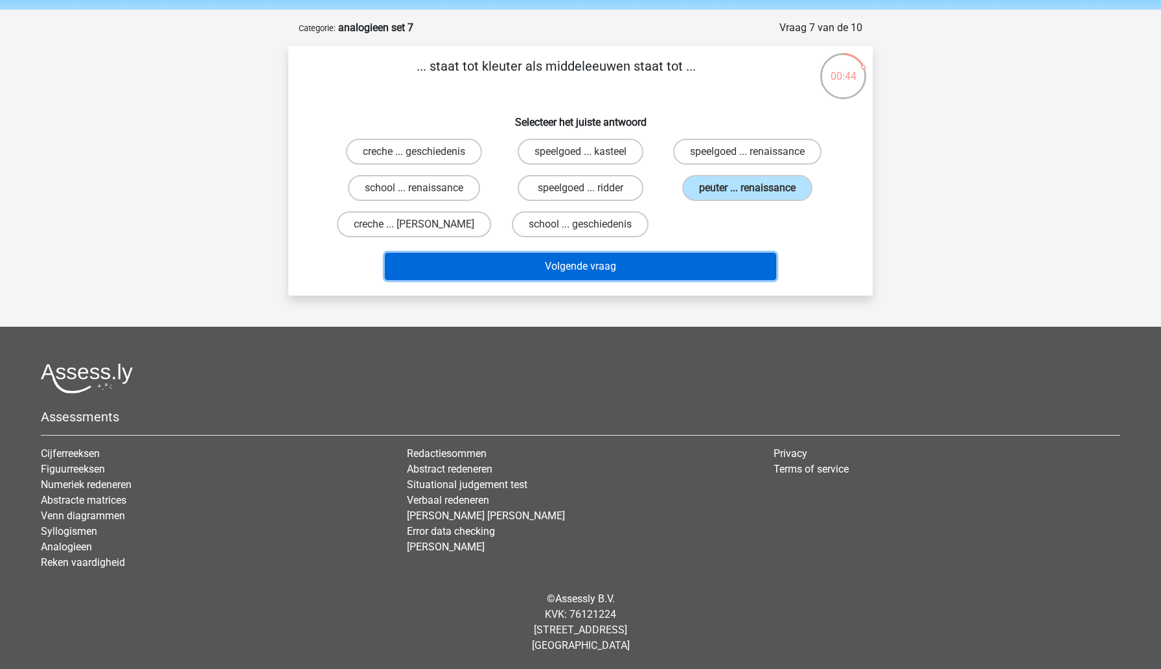
click at [680, 271] on button "Volgende vraag" at bounding box center [581, 266] width 392 height 27
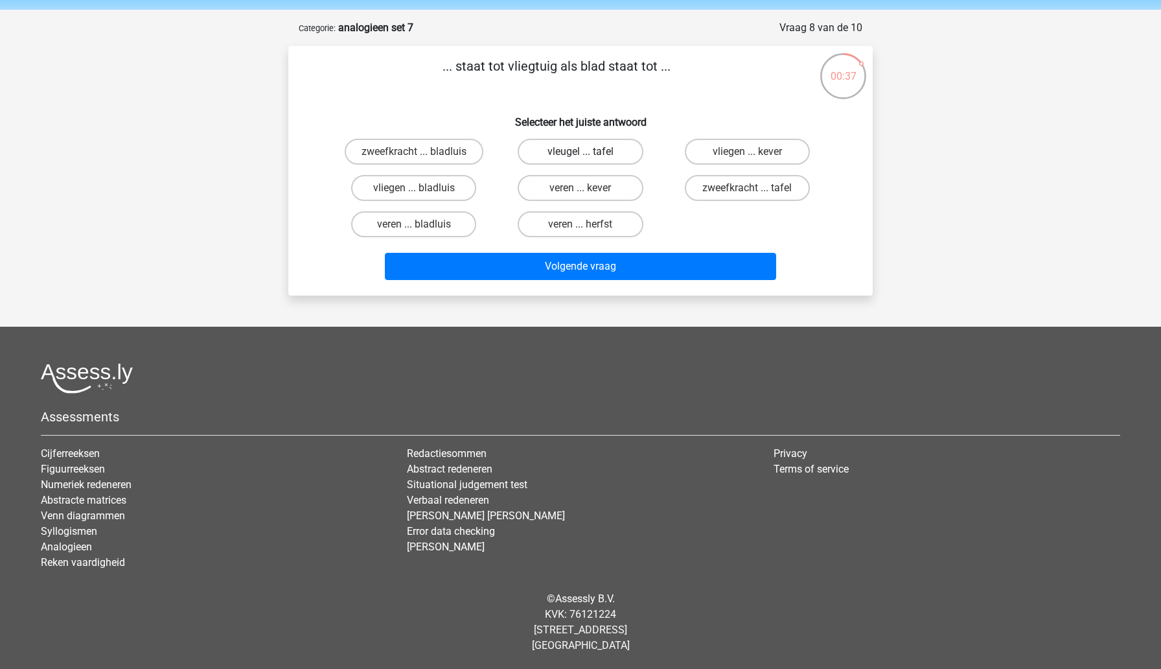
click at [602, 159] on label "vleugel ... tafel" at bounding box center [580, 152] width 125 height 26
click at [589, 159] on input "vleugel ... tafel" at bounding box center [585, 156] width 8 height 8
radio input "true"
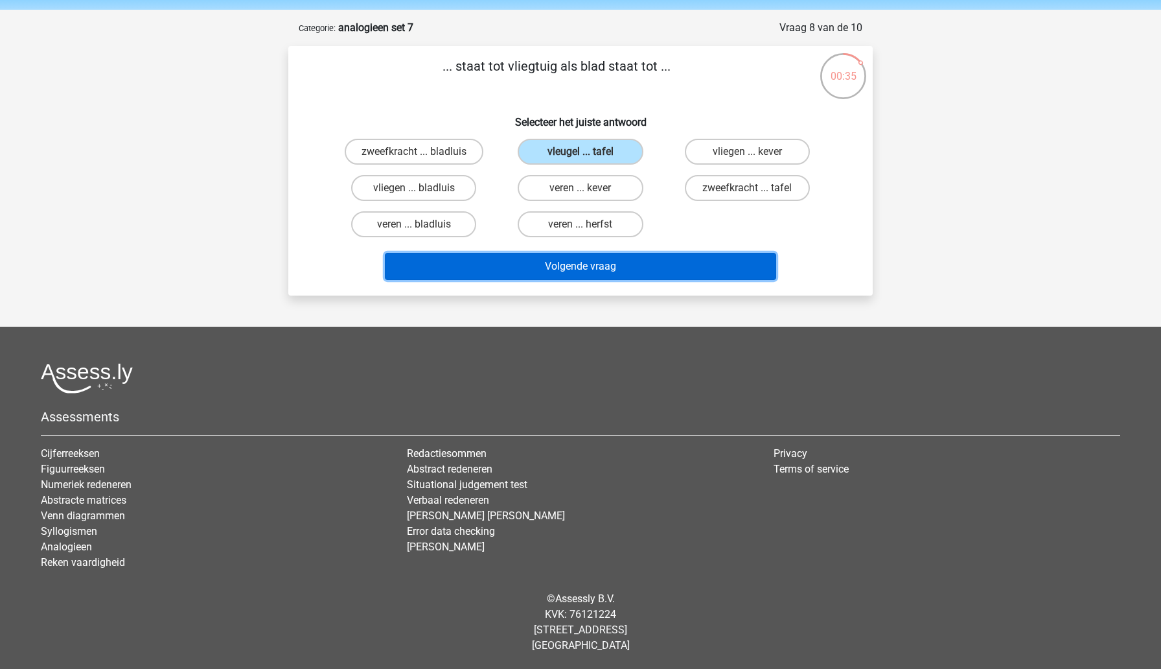
click at [594, 263] on button "Volgende vraag" at bounding box center [581, 266] width 392 height 27
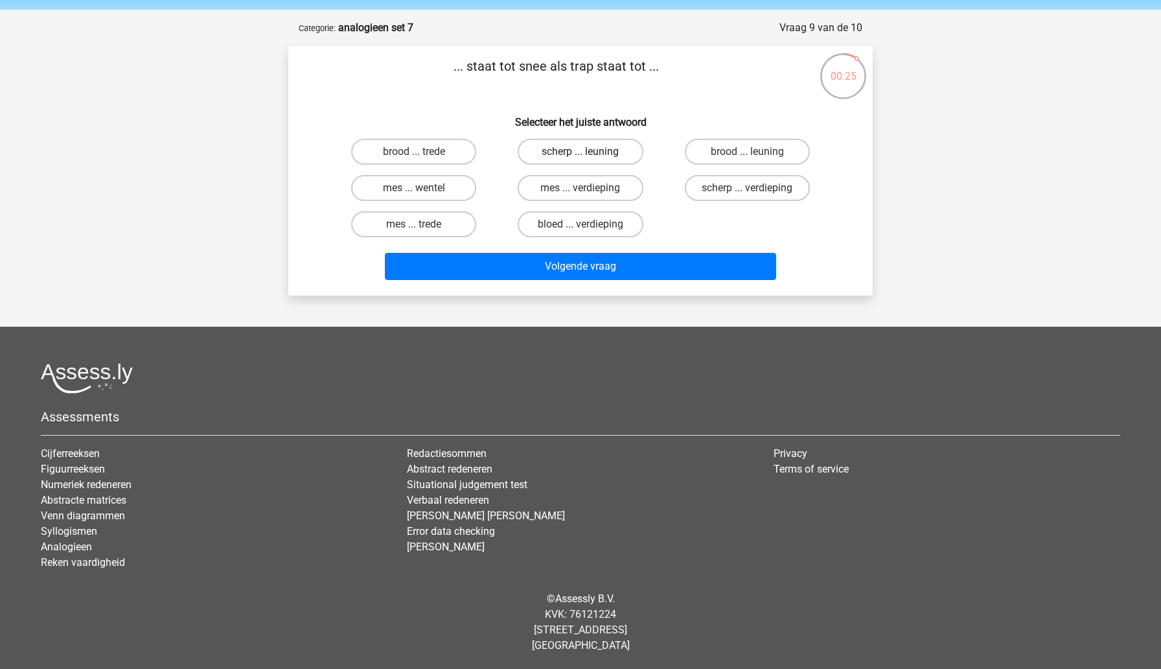
click at [551, 157] on label "scherp ... leuning" at bounding box center [580, 152] width 125 height 26
click at [581, 157] on input "scherp ... leuning" at bounding box center [585, 156] width 8 height 8
radio input "true"
click at [447, 232] on label "mes ... trede" at bounding box center [413, 224] width 125 height 26
click at [422, 232] on input "mes ... trede" at bounding box center [418, 228] width 8 height 8
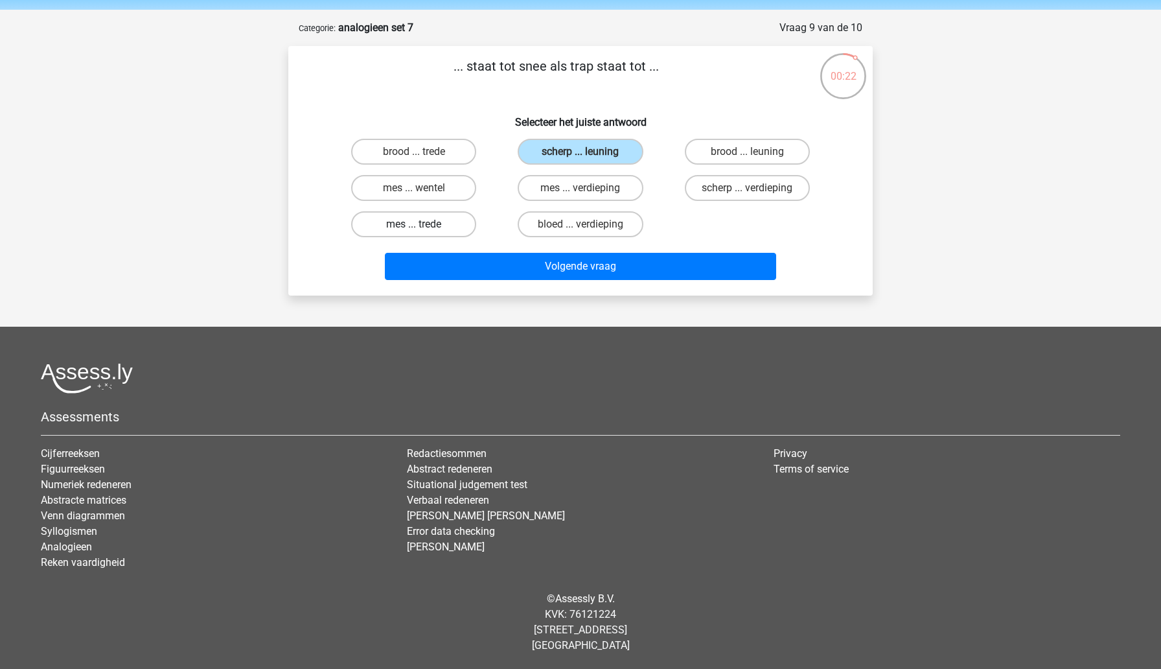
radio input "true"
click at [617, 185] on label "mes ... verdieping" at bounding box center [580, 188] width 125 height 26
click at [589, 188] on input "mes ... verdieping" at bounding box center [585, 192] width 8 height 8
radio input "true"
click at [715, 196] on label "scherp ... verdieping" at bounding box center [747, 188] width 125 height 26
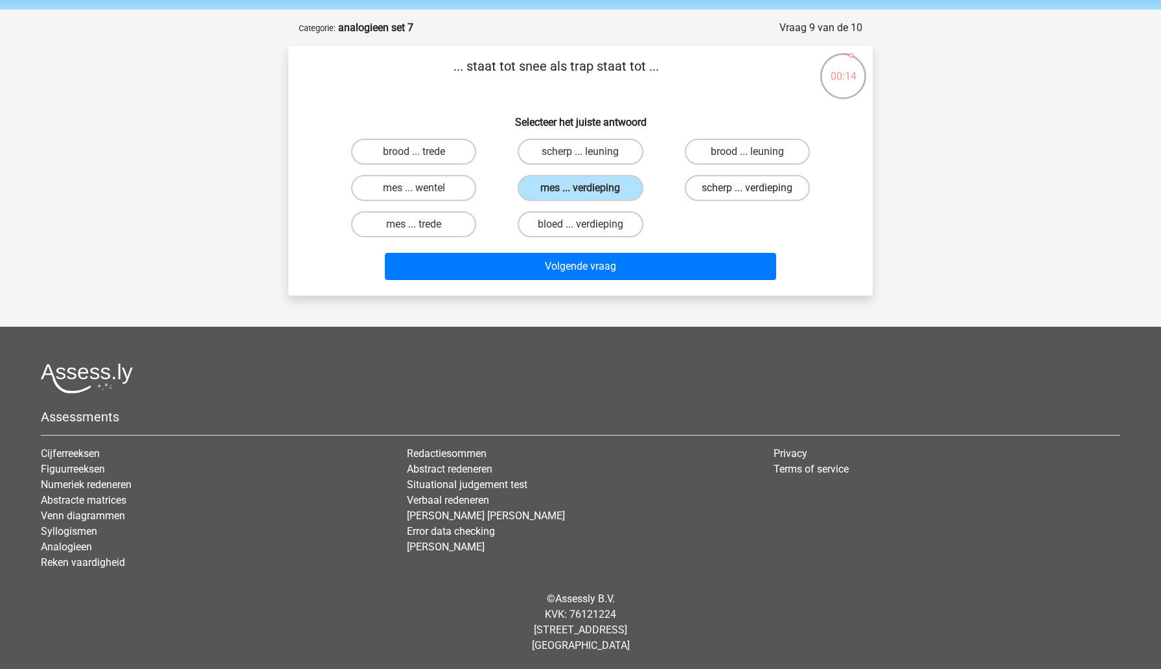
click at [747, 196] on input "scherp ... verdieping" at bounding box center [751, 192] width 8 height 8
radio input "true"
click at [621, 194] on label "mes ... verdieping" at bounding box center [580, 188] width 125 height 26
click at [589, 194] on input "mes ... verdieping" at bounding box center [585, 192] width 8 height 8
radio input "true"
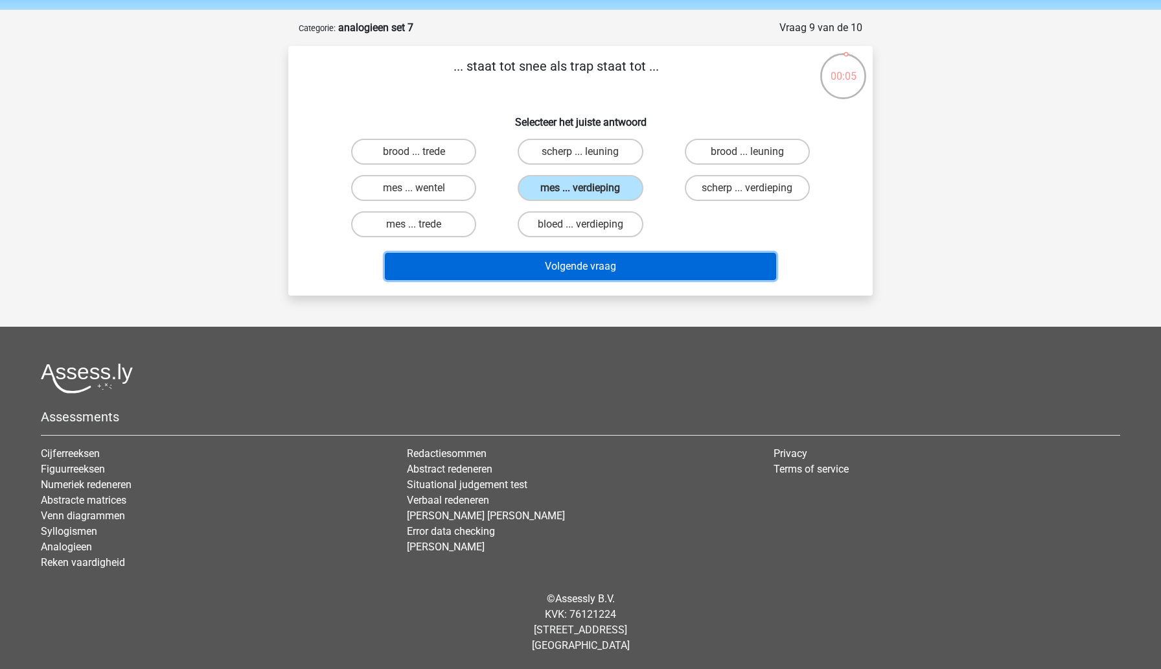
click at [619, 270] on button "Volgende vraag" at bounding box center [581, 266] width 392 height 27
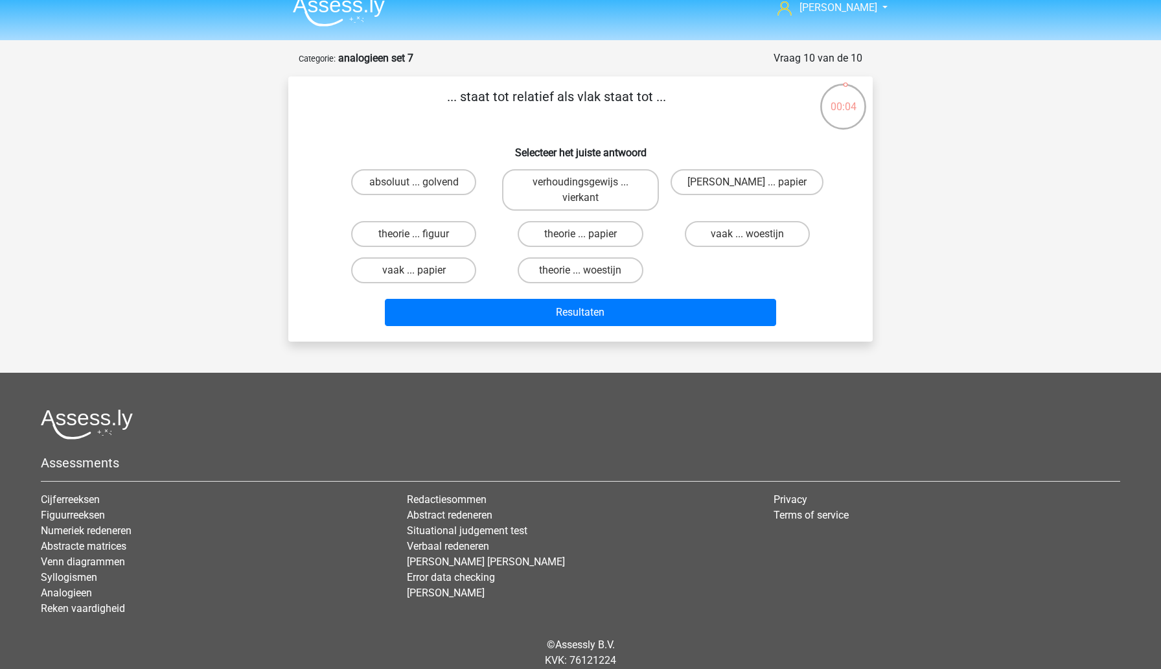
scroll to position [11, 0]
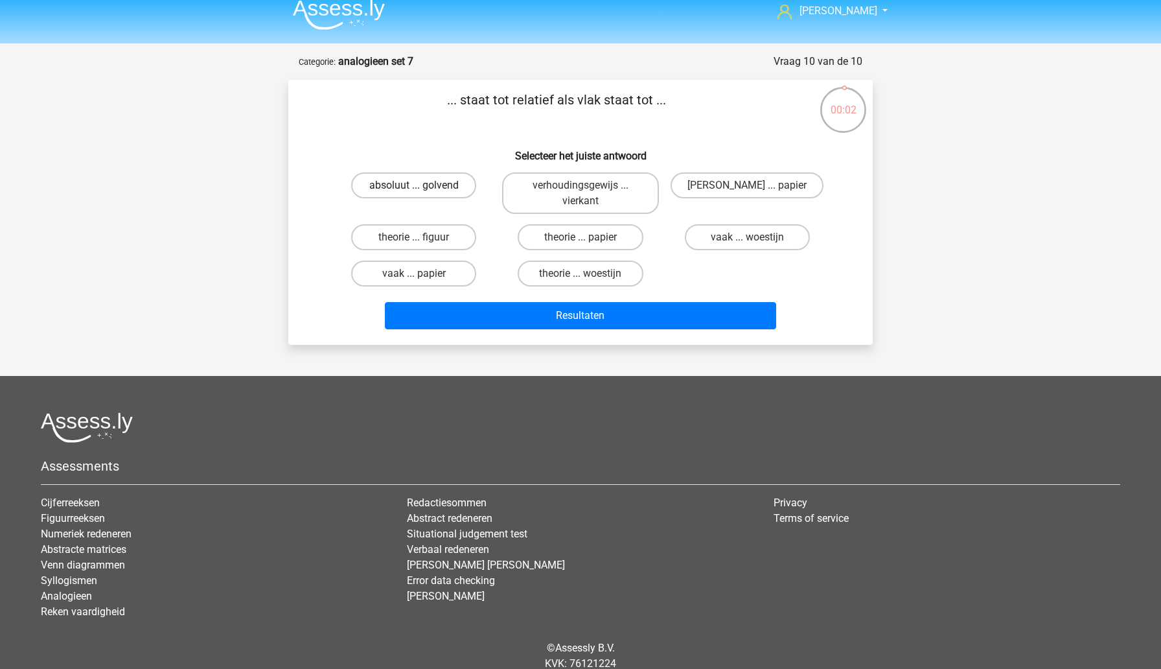
click at [456, 186] on label "absoluut ... golvend" at bounding box center [413, 185] width 125 height 26
click at [422, 186] on input "absoluut ... golvend" at bounding box center [418, 189] width 8 height 8
radio input "true"
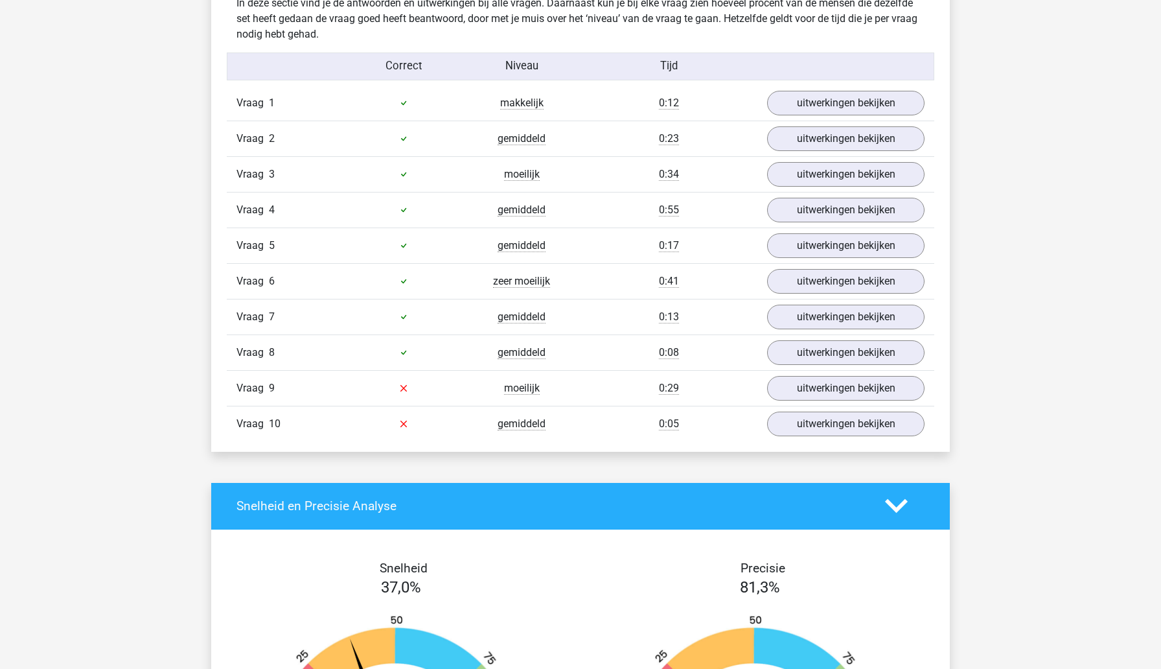
scroll to position [804, 0]
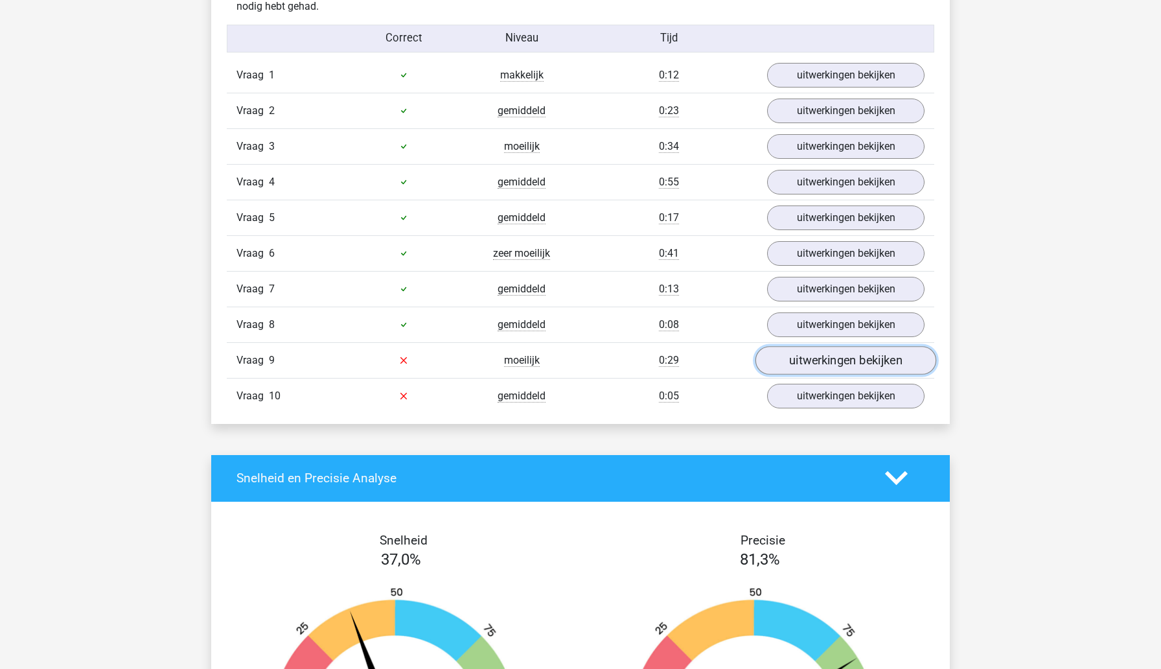
click at [800, 368] on link "uitwerkingen bekijken" at bounding box center [846, 360] width 181 height 29
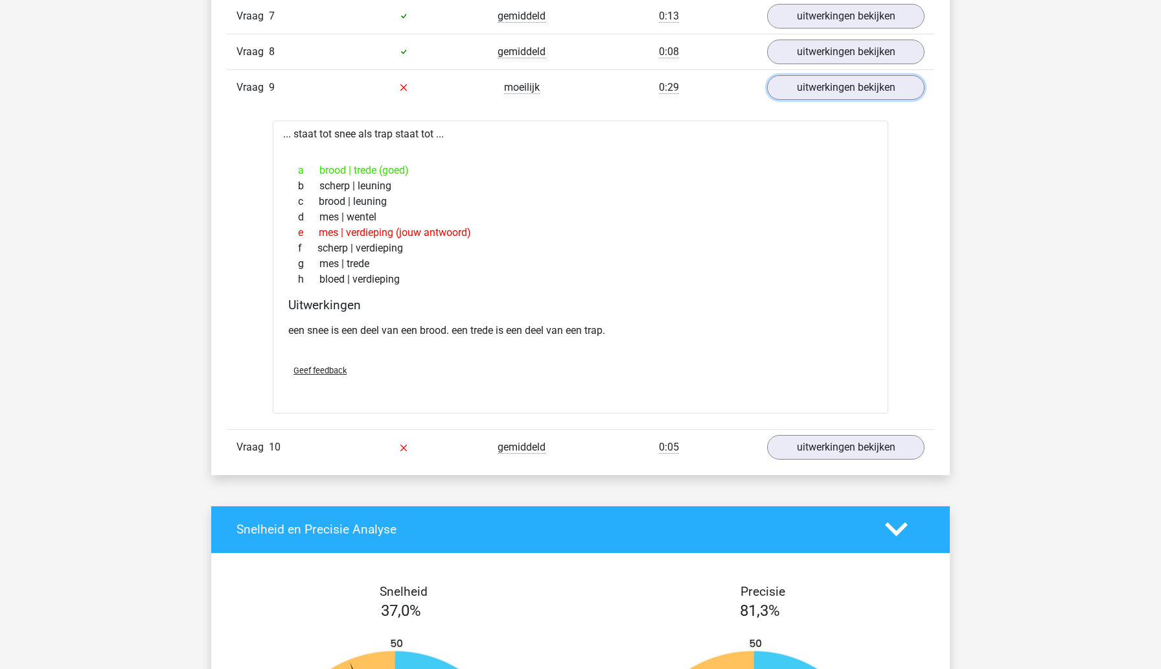
scroll to position [1080, 0]
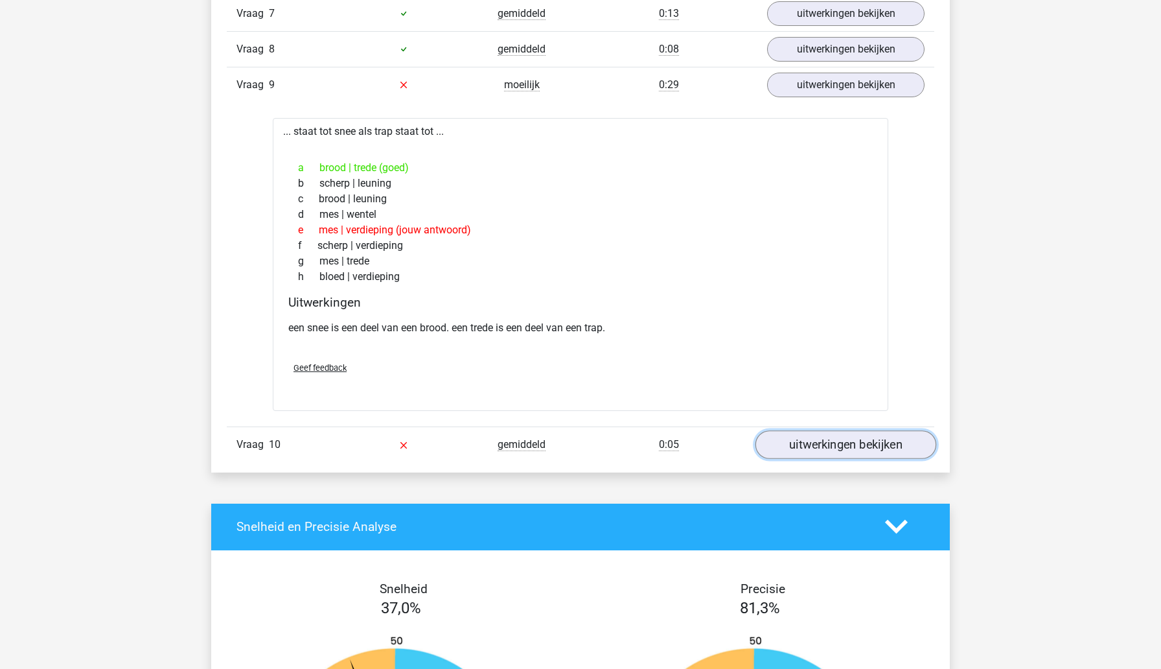
click at [779, 452] on link "uitwerkingen bekijken" at bounding box center [846, 444] width 181 height 29
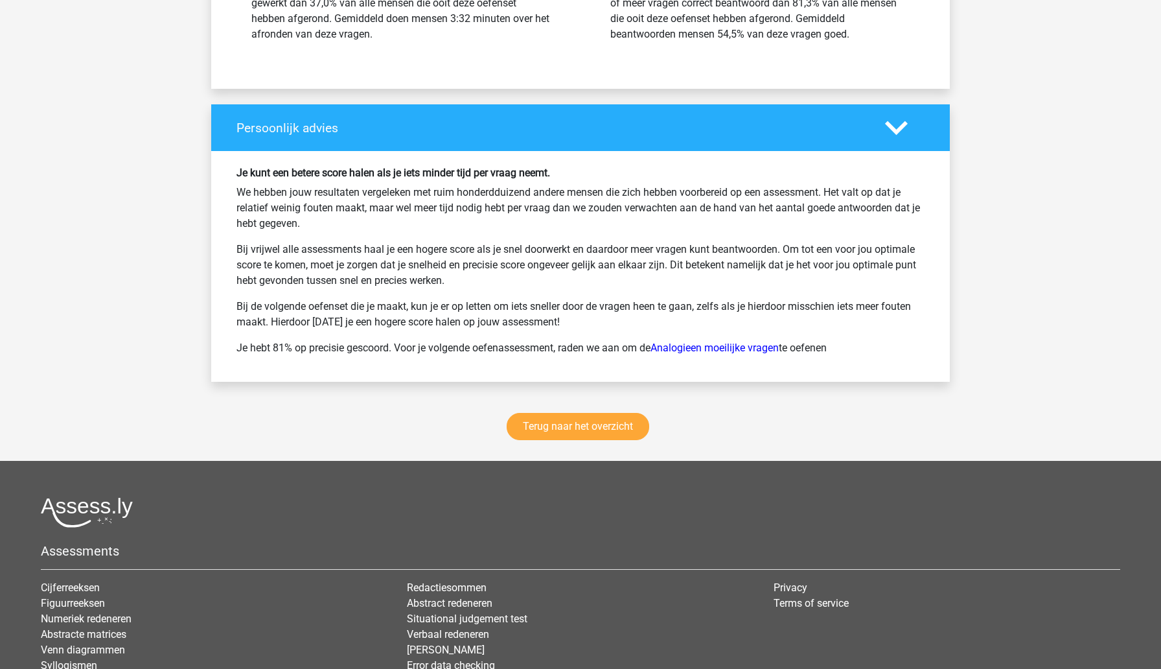
scroll to position [2372, 0]
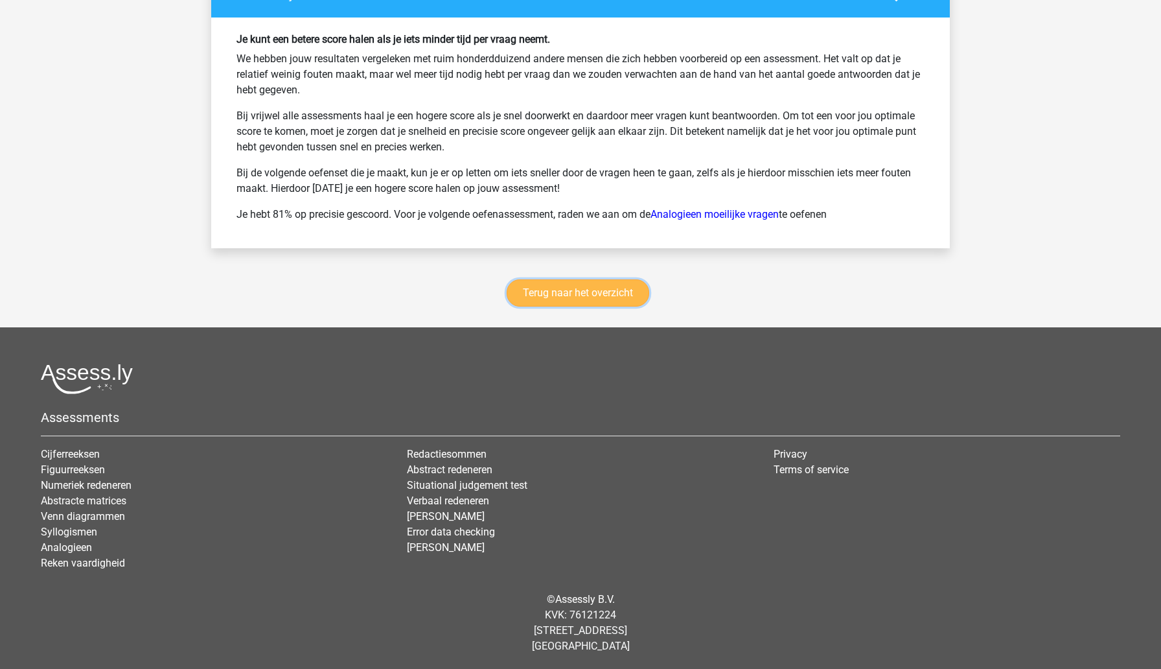
click at [627, 301] on link "Terug naar het overzicht" at bounding box center [578, 292] width 143 height 27
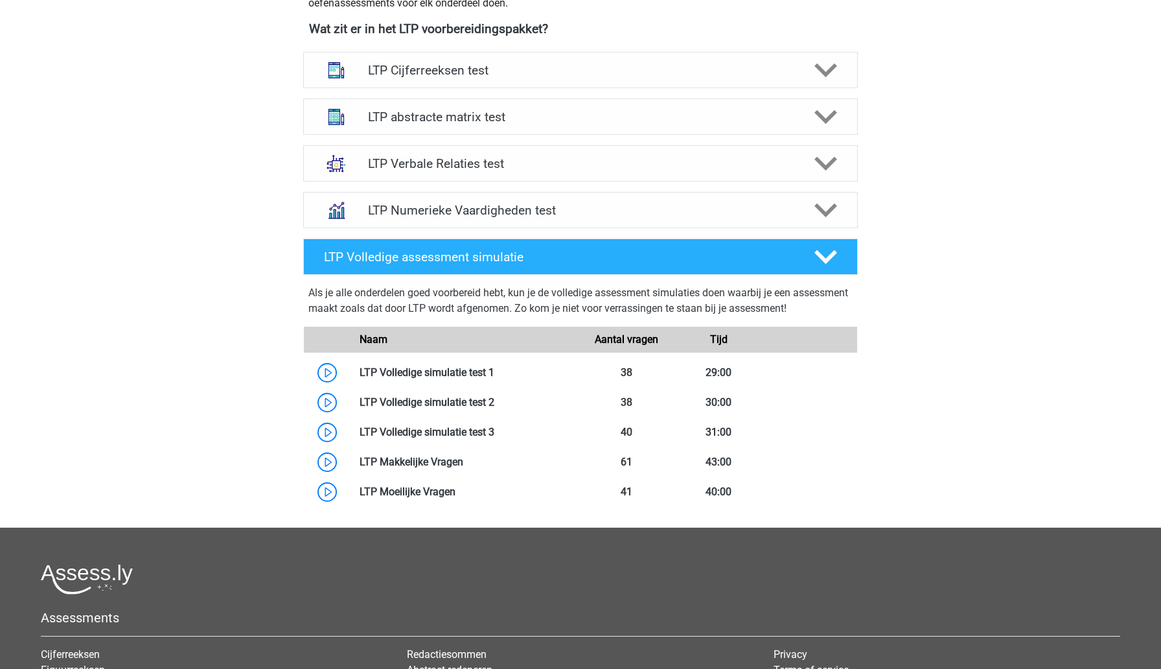
scroll to position [503, 0]
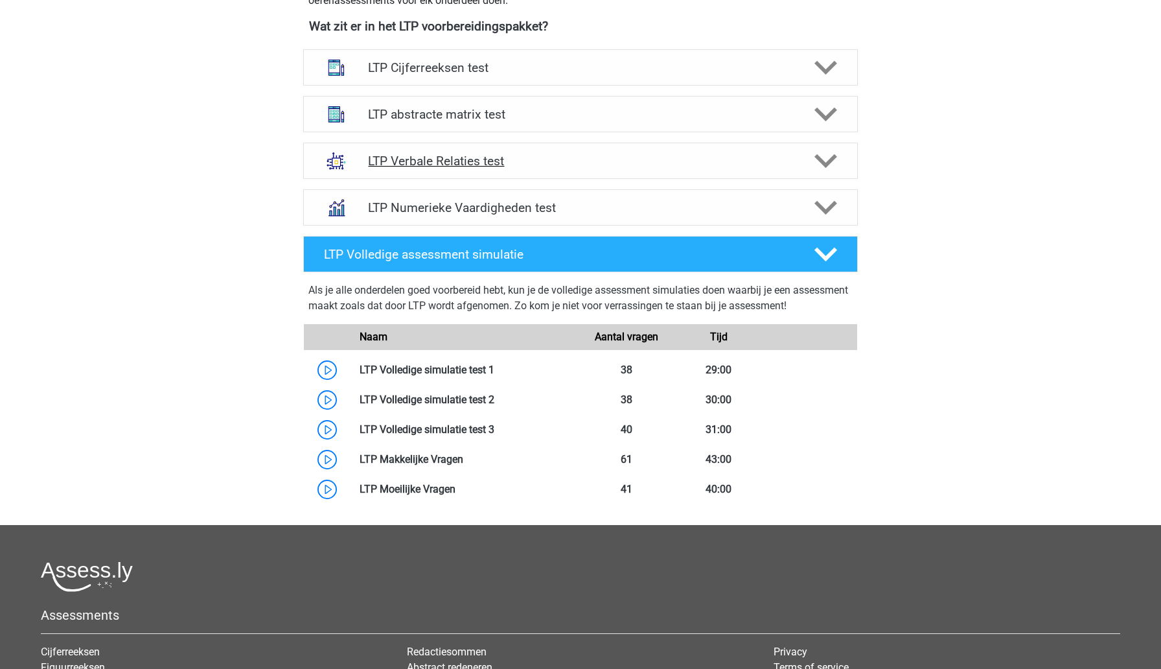
click at [634, 163] on h4 "LTP Verbale Relaties test" at bounding box center [580, 161] width 424 height 15
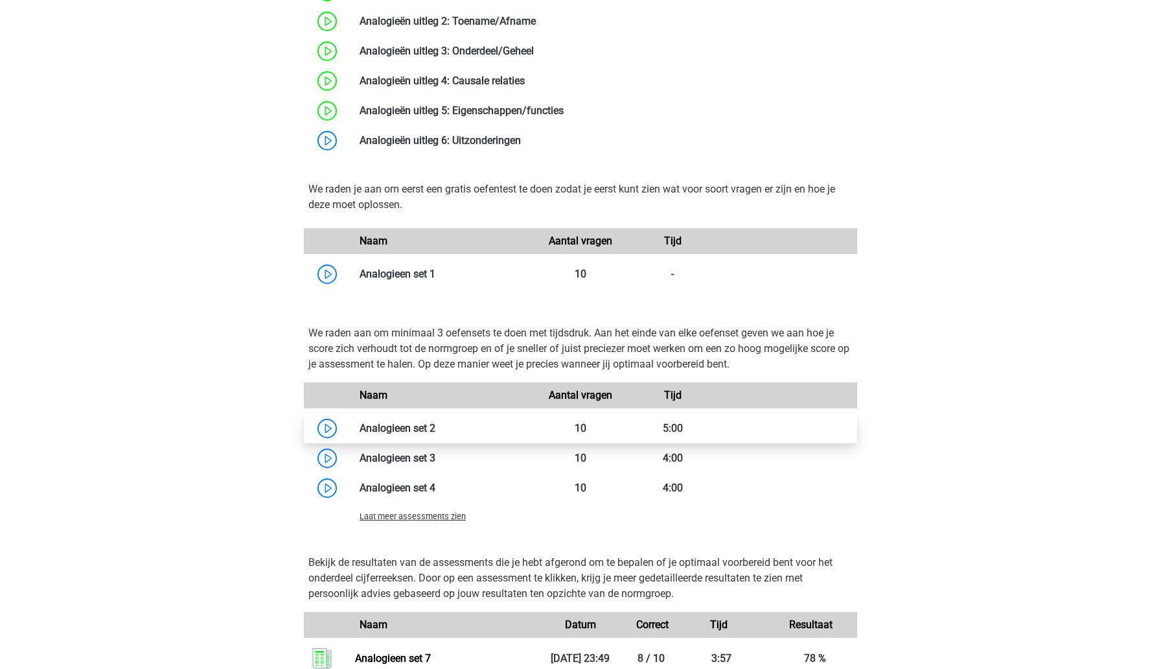
scroll to position [923, 0]
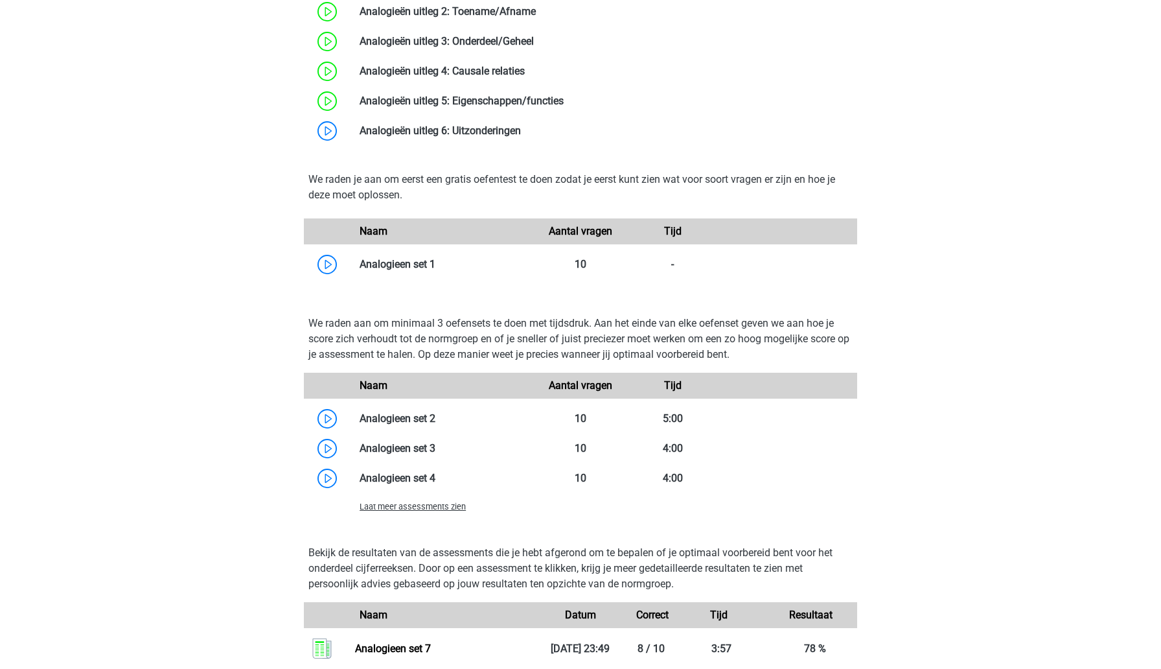
click at [439, 506] on span "Laat meer assessments zien" at bounding box center [413, 507] width 106 height 10
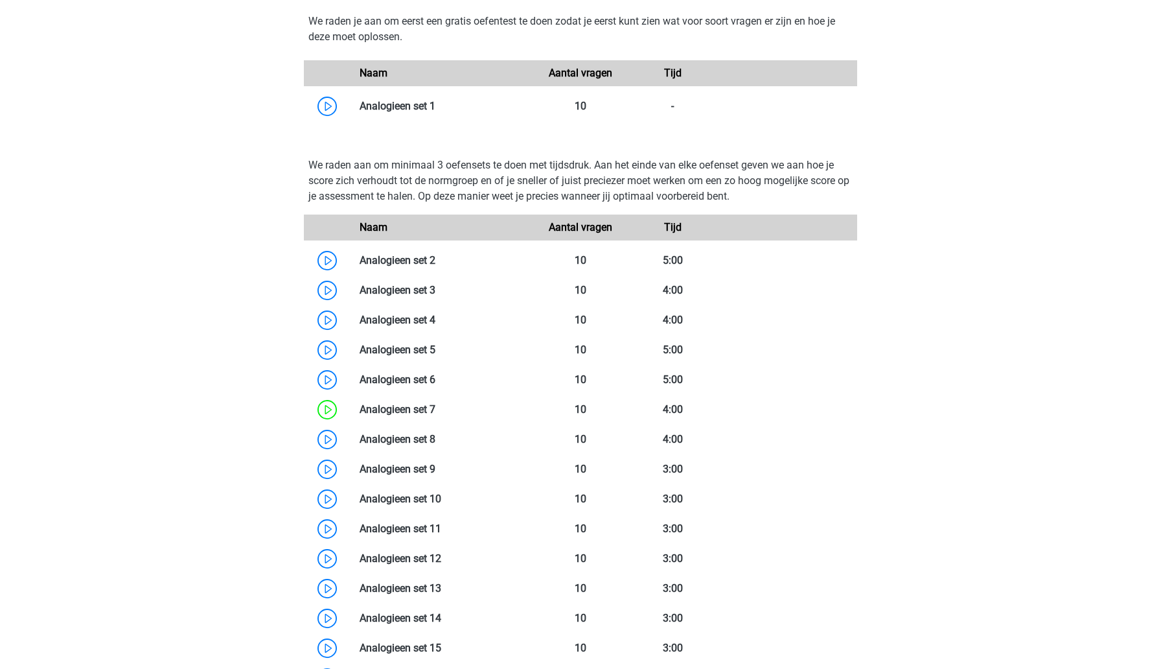
scroll to position [1083, 0]
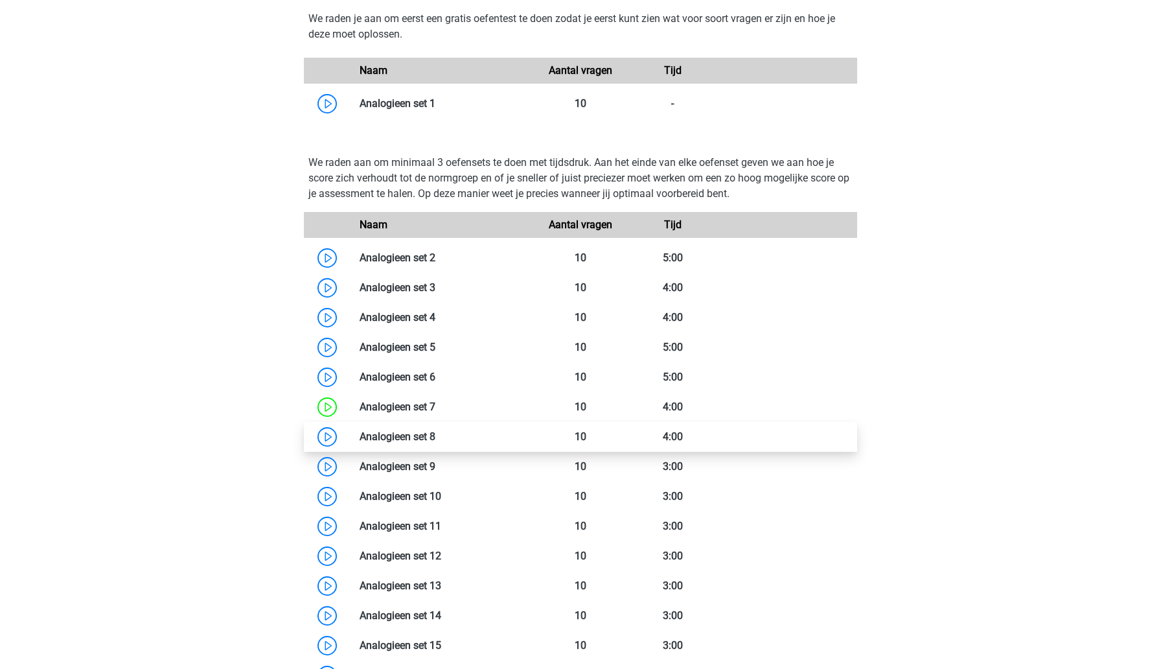
click at [435, 443] on link at bounding box center [435, 436] width 0 height 12
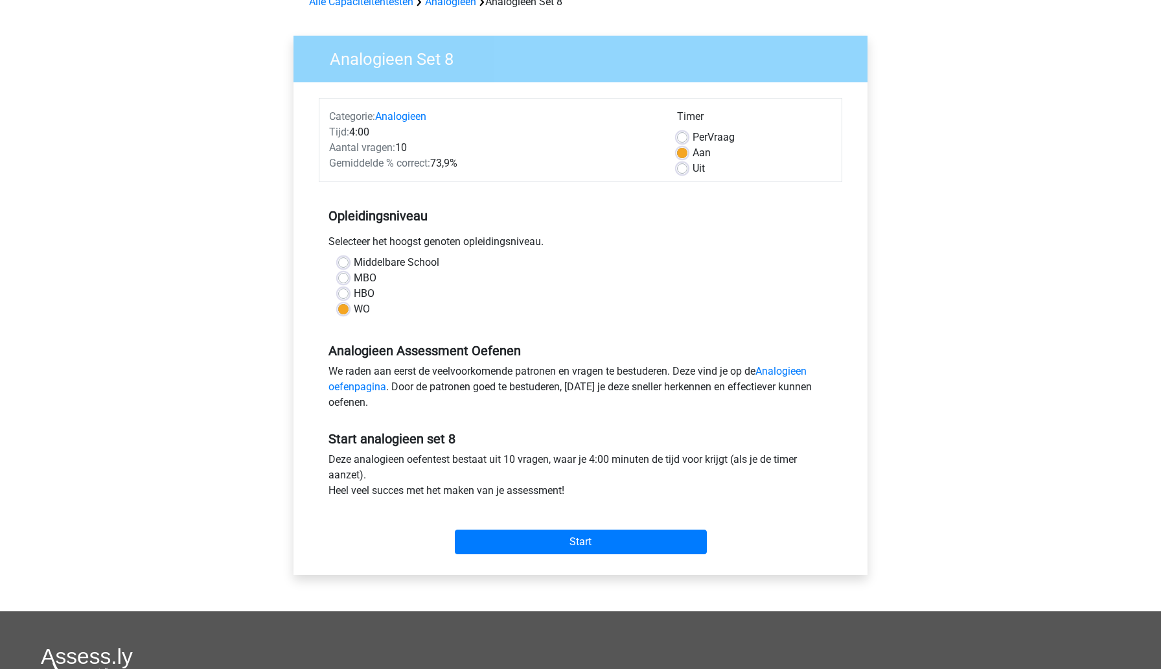
scroll to position [80, 0]
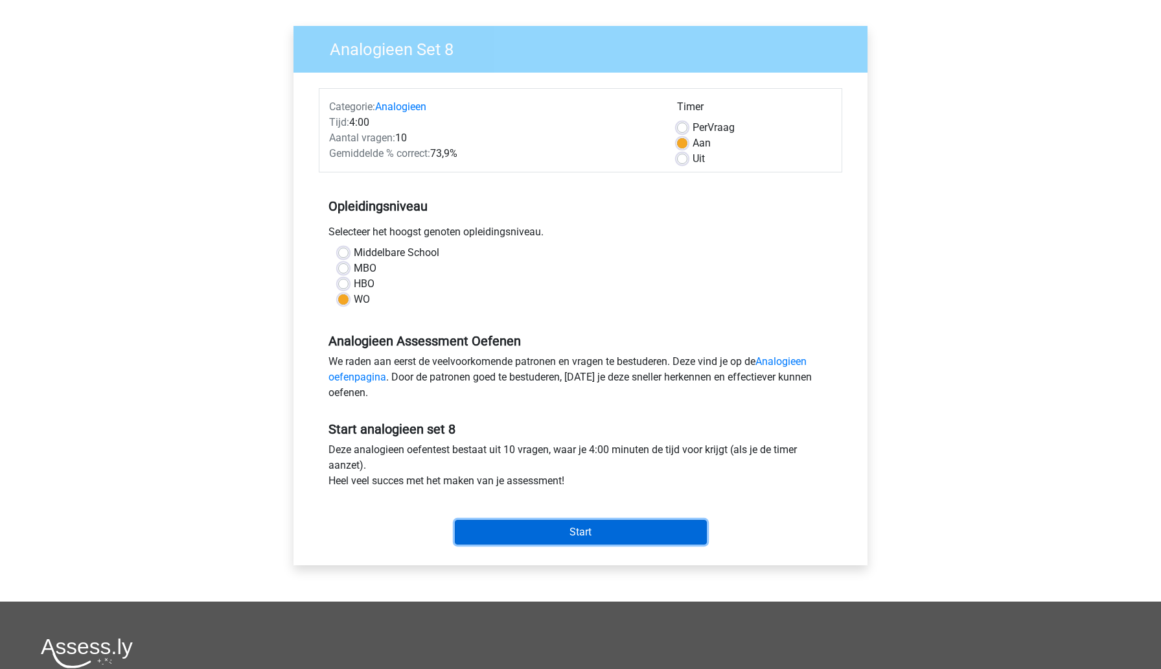
click at [505, 523] on input "Start" at bounding box center [581, 532] width 252 height 25
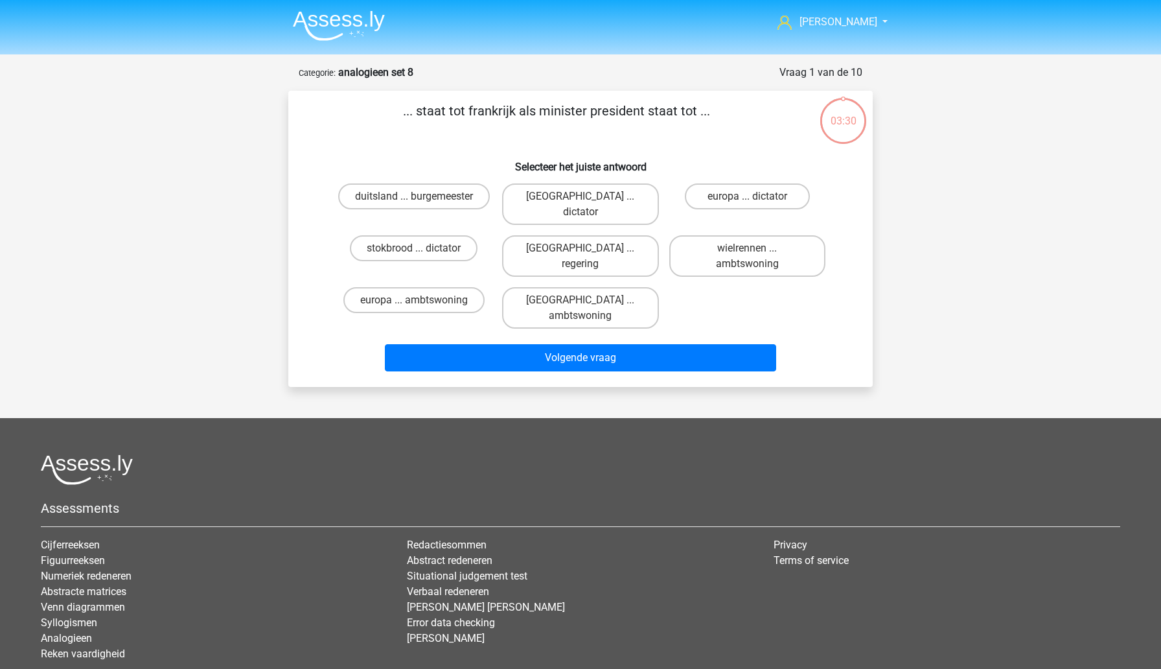
click at [588, 248] on input "parijs ... regering" at bounding box center [585, 252] width 8 height 8
radio input "true"
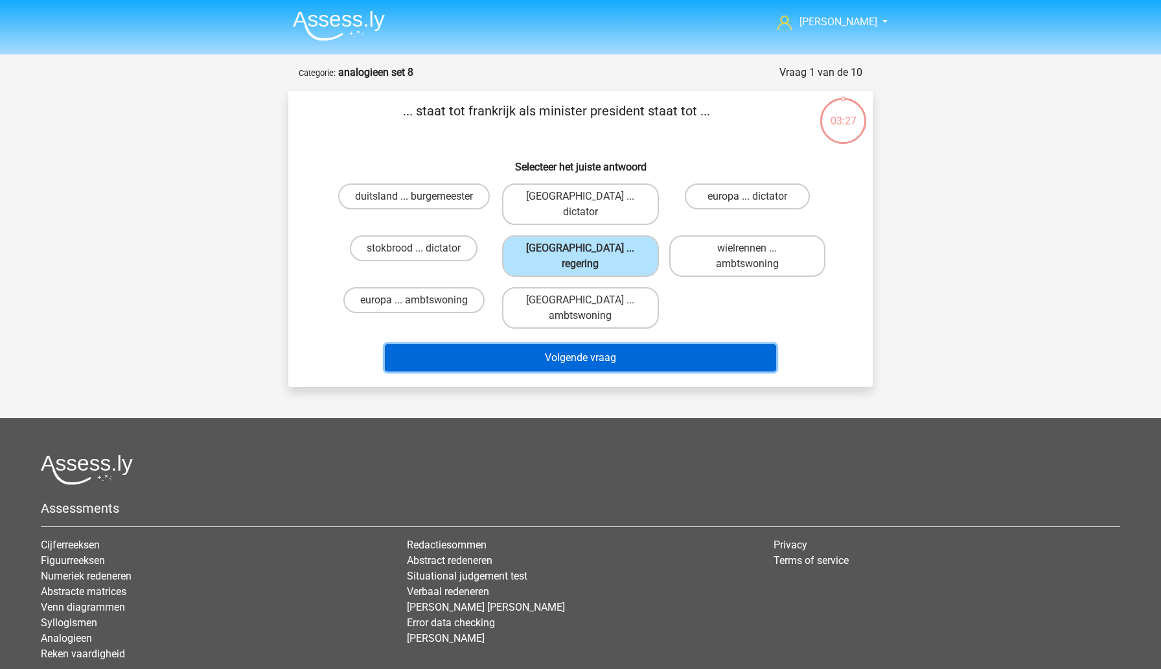
click at [500, 344] on button "Volgende vraag" at bounding box center [581, 357] width 392 height 27
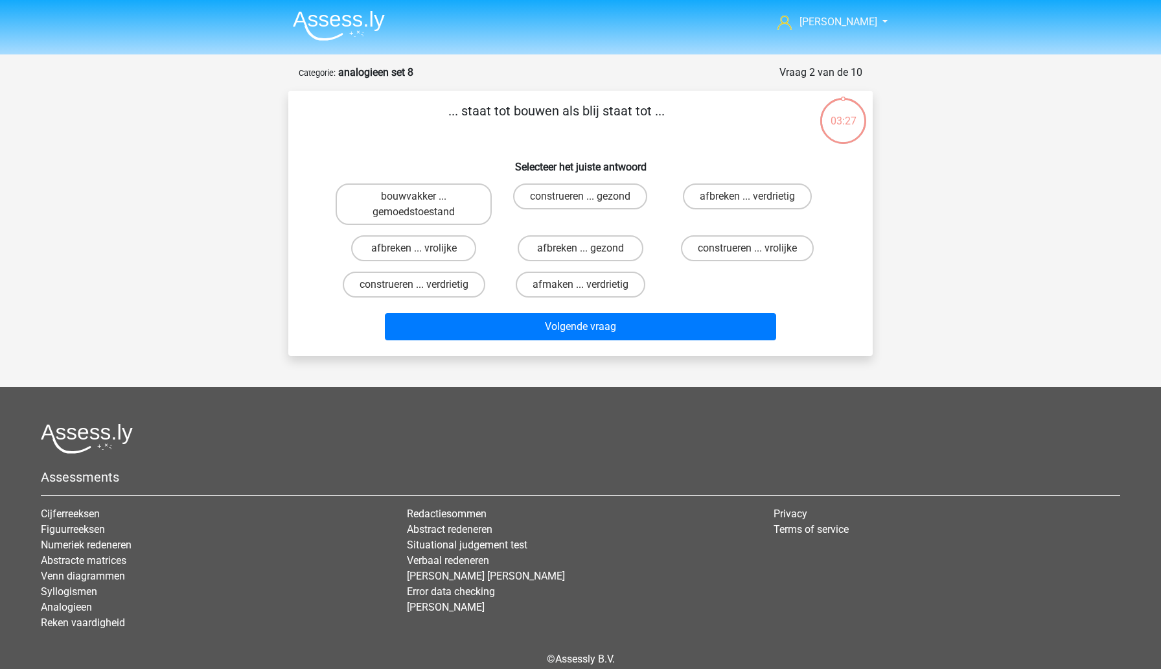
scroll to position [60, 0]
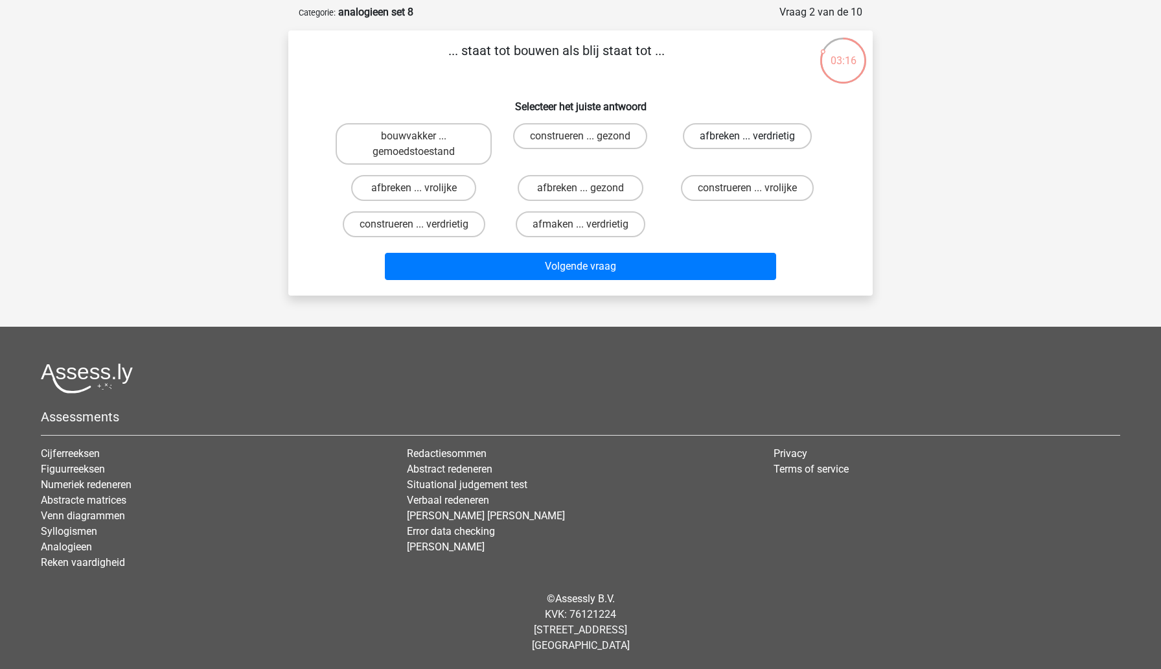
click at [715, 133] on label "afbreken ... verdrietig" at bounding box center [747, 136] width 129 height 26
click at [747, 136] on input "afbreken ... verdrietig" at bounding box center [751, 140] width 8 height 8
radio input "true"
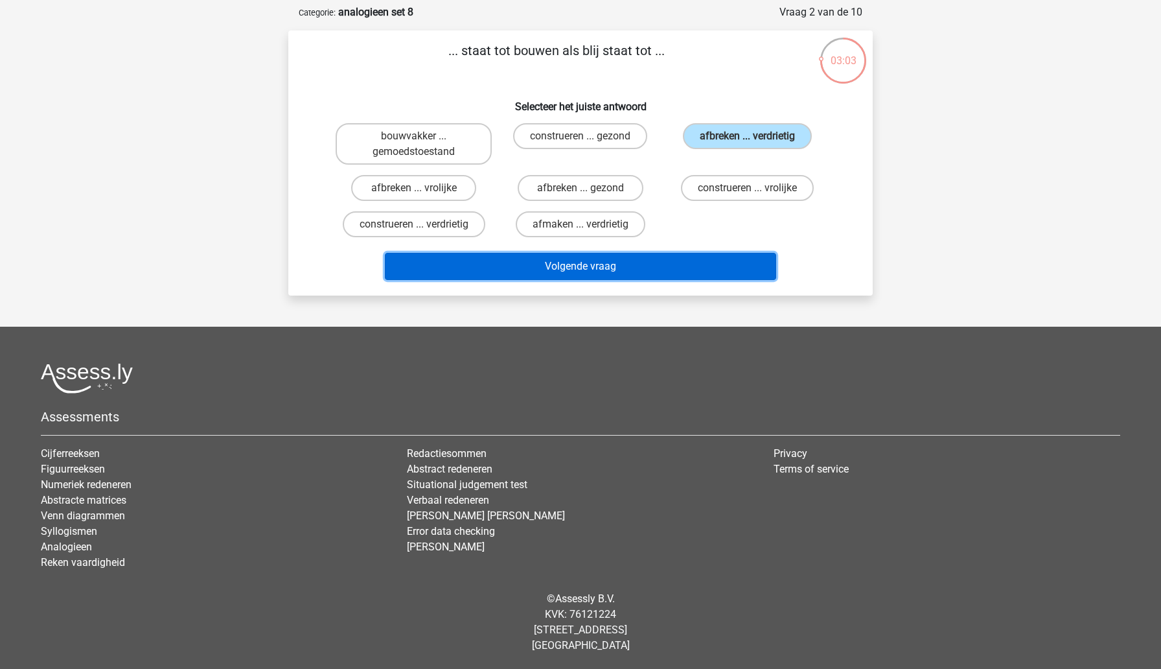
click at [625, 274] on button "Volgende vraag" at bounding box center [581, 266] width 392 height 27
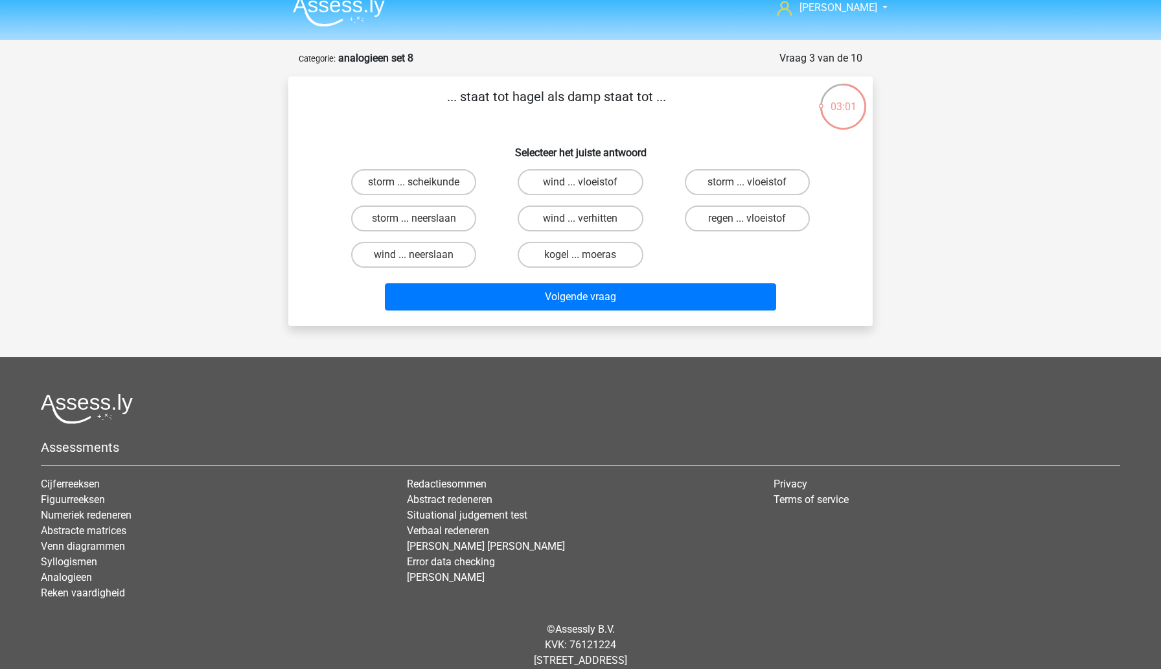
scroll to position [2, 0]
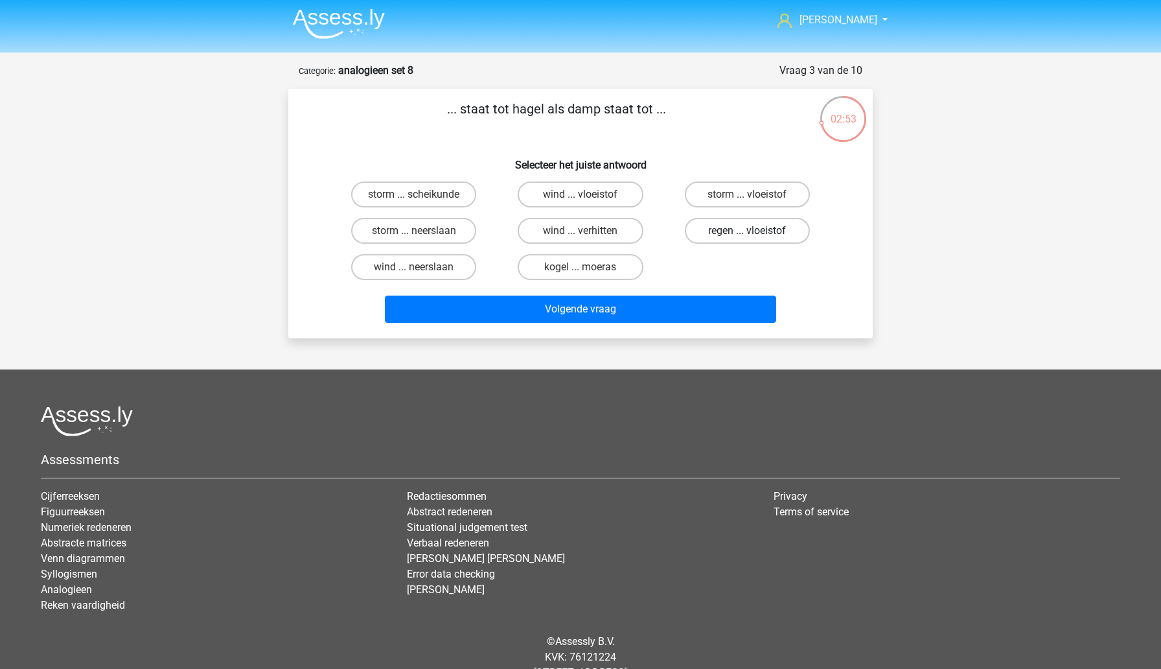
click at [706, 236] on label "regen ... vloeistof" at bounding box center [747, 231] width 125 height 26
click at [747, 236] on input "regen ... vloeistof" at bounding box center [751, 235] width 8 height 8
radio input "true"
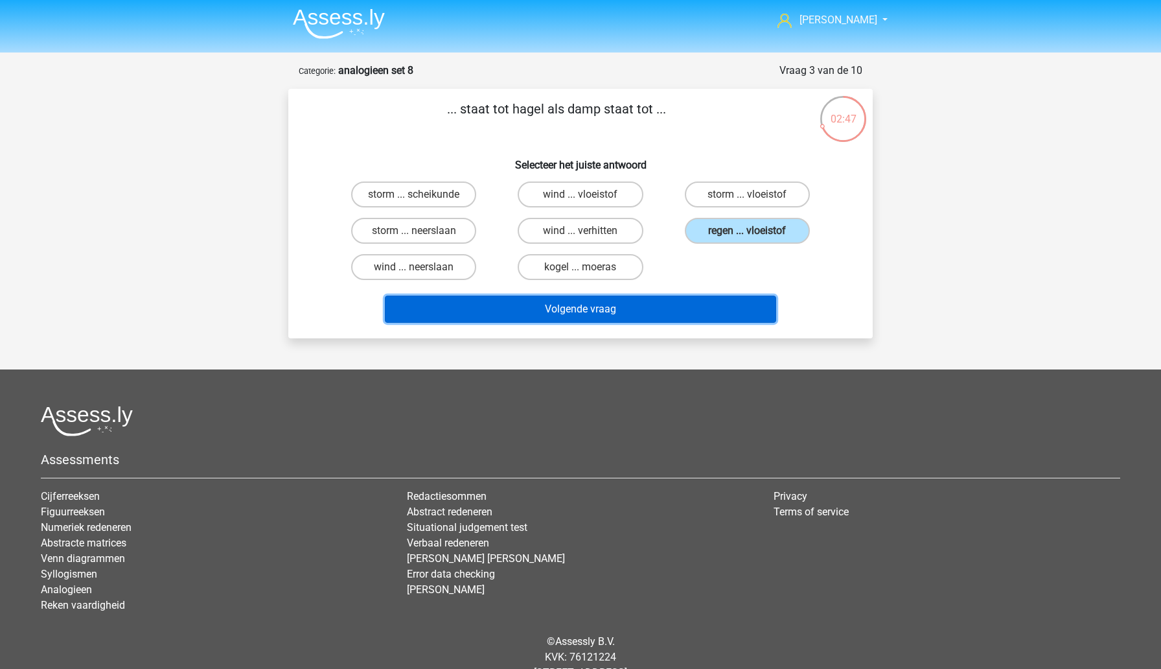
click at [663, 316] on button "Volgende vraag" at bounding box center [581, 308] width 392 height 27
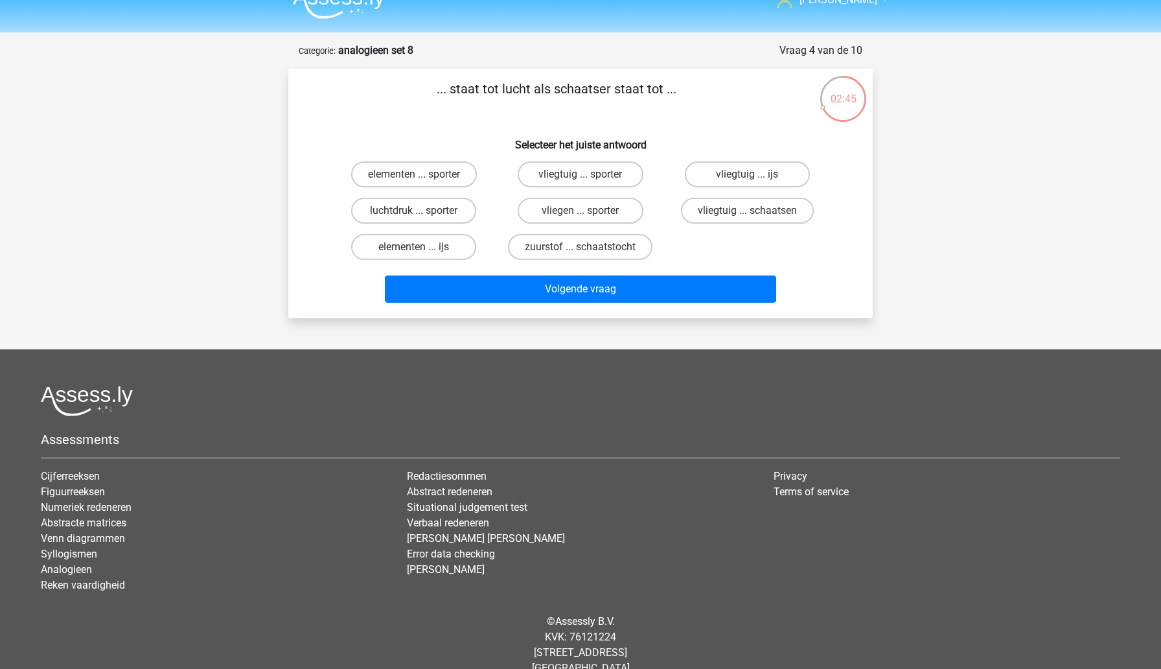
scroll to position [17, 0]
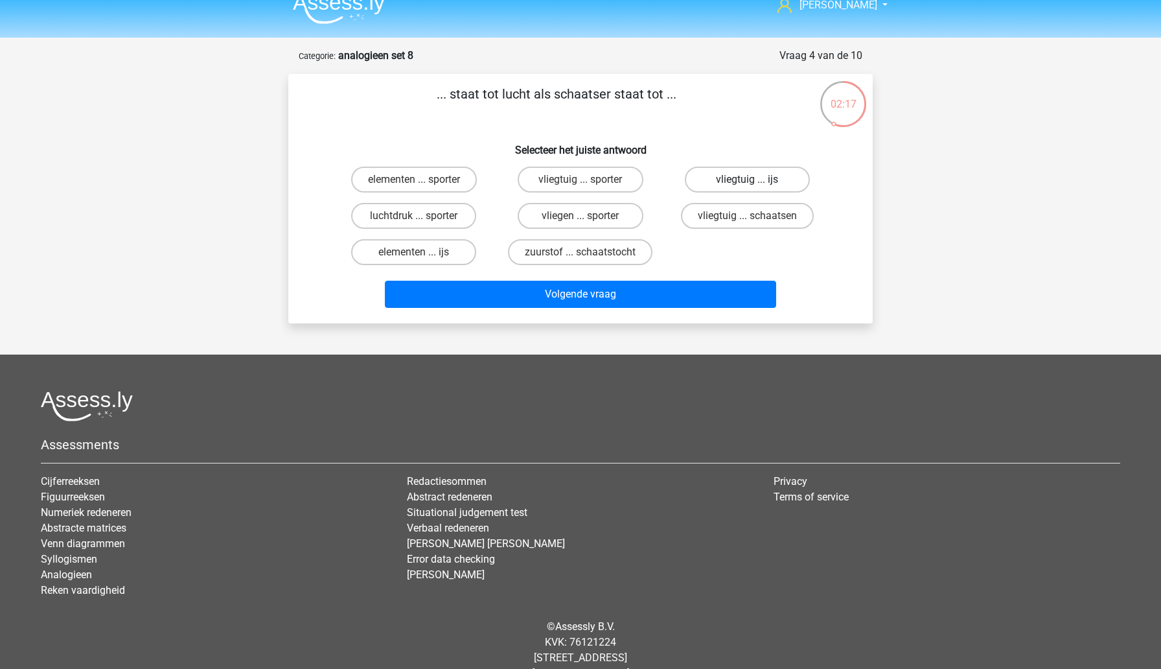
click at [723, 187] on label "vliegtuig ... ijs" at bounding box center [747, 180] width 125 height 26
click at [747, 187] on input "vliegtuig ... ijs" at bounding box center [751, 183] width 8 height 8
radio input "true"
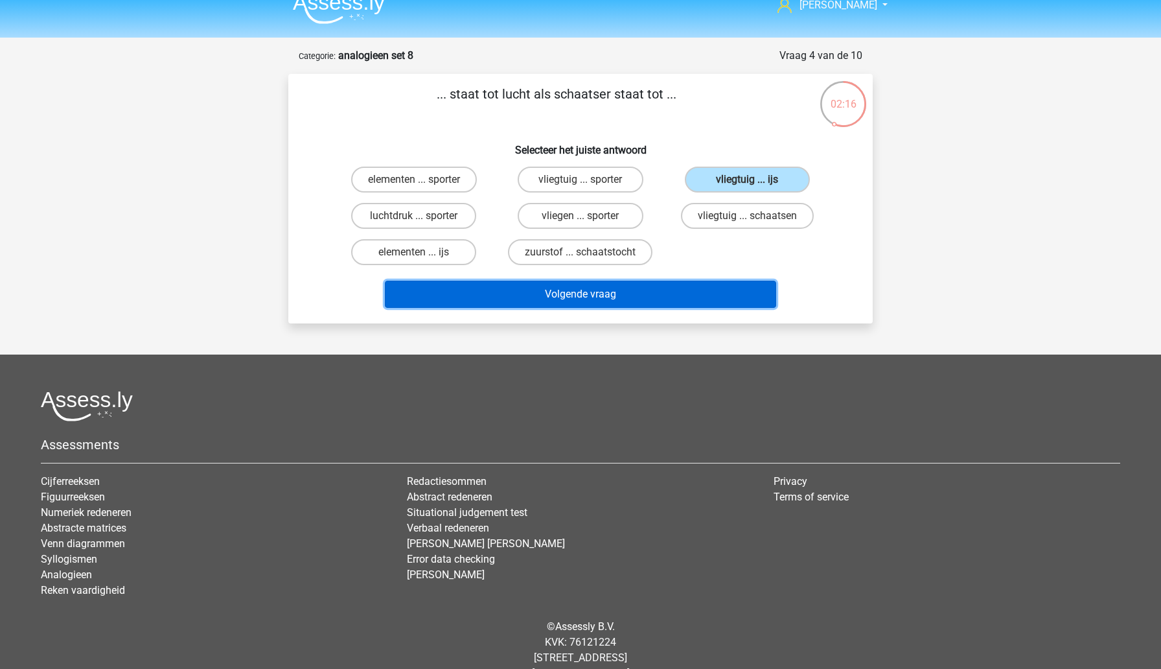
click at [664, 295] on button "Volgende vraag" at bounding box center [581, 294] width 392 height 27
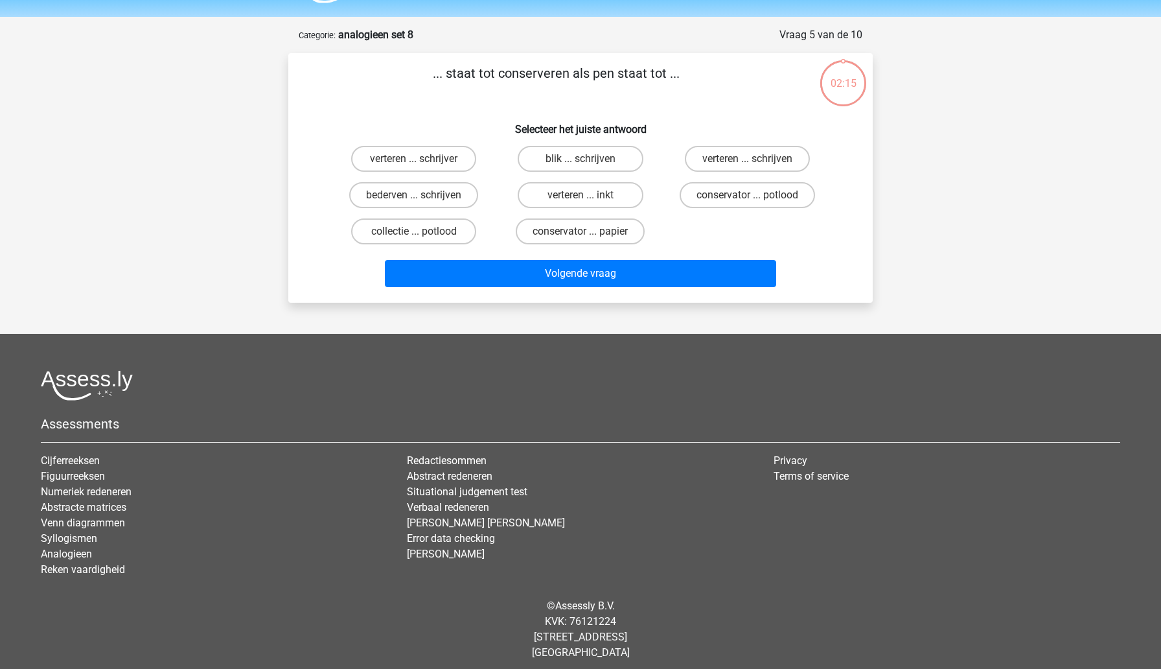
scroll to position [45, 0]
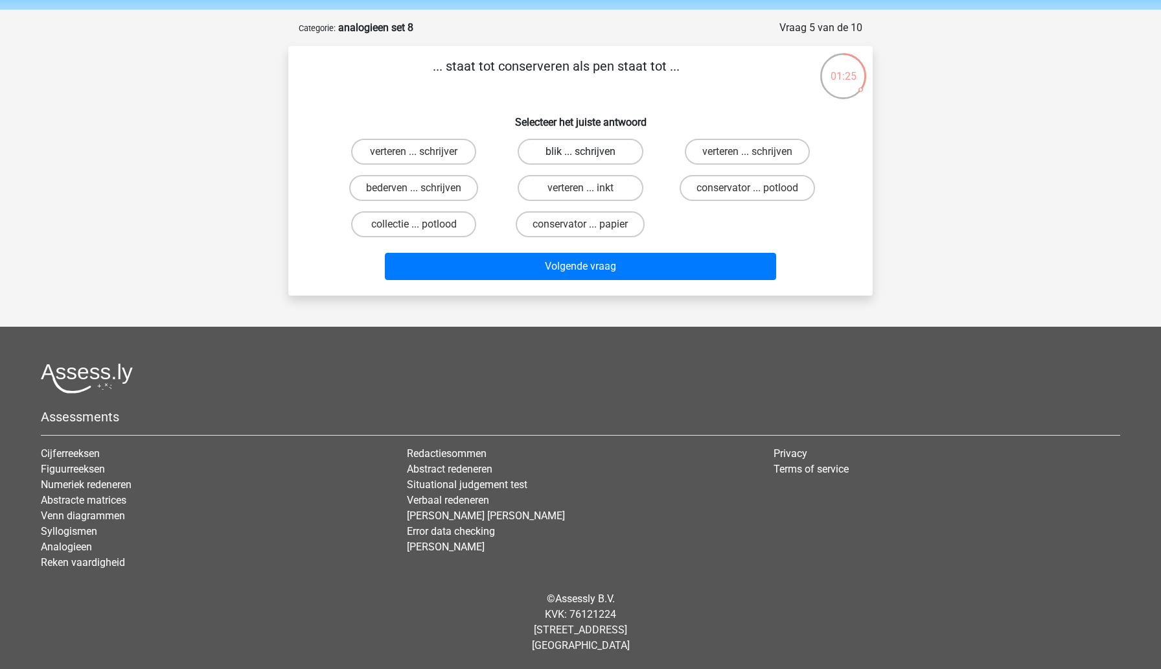
click at [564, 156] on label "blik ... schrijven" at bounding box center [580, 152] width 125 height 26
click at [581, 156] on input "blik ... schrijven" at bounding box center [585, 156] width 8 height 8
radio input "true"
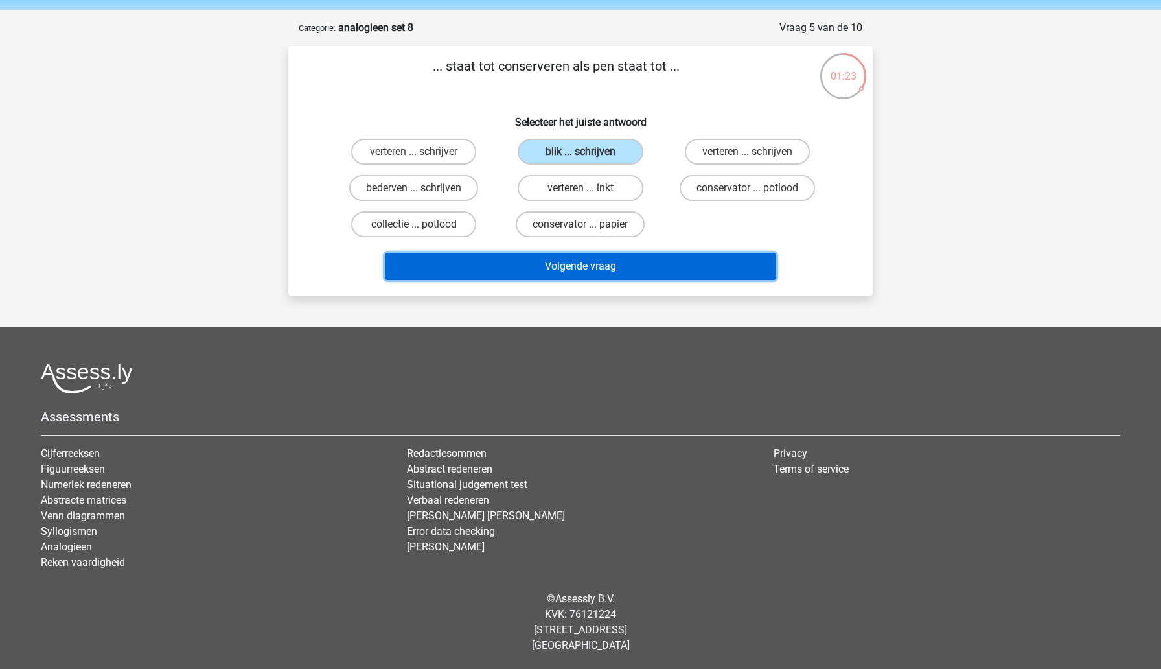
click at [581, 268] on button "Volgende vraag" at bounding box center [581, 266] width 392 height 27
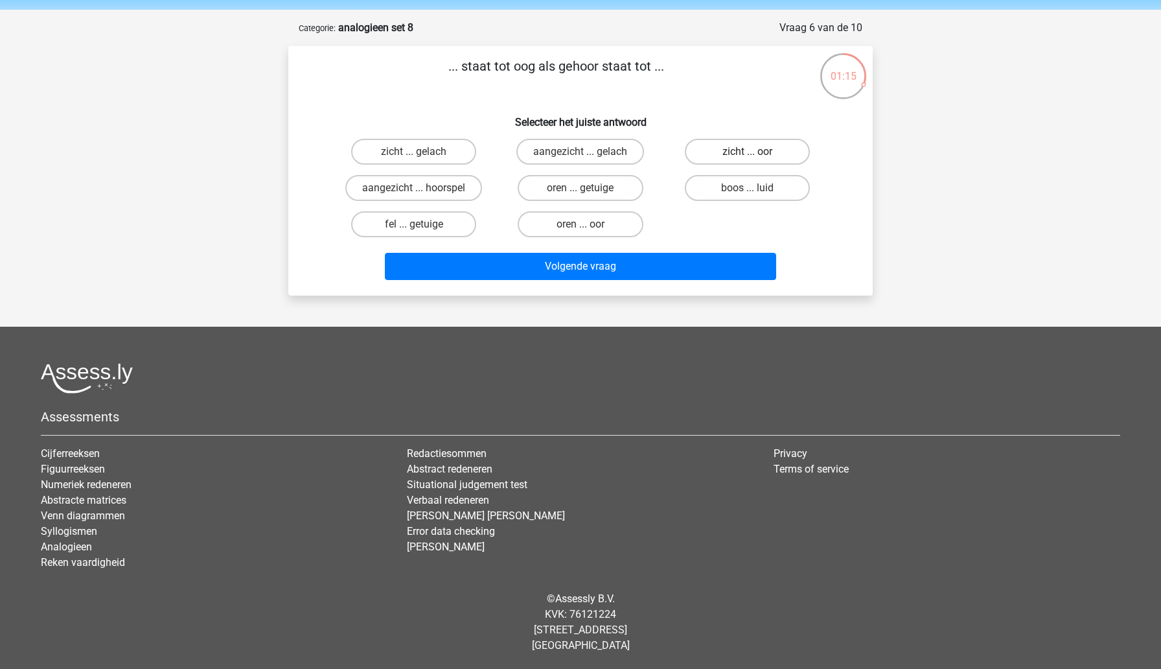
click at [711, 153] on label "zicht ... oor" at bounding box center [747, 152] width 125 height 26
click at [747, 153] on input "zicht ... oor" at bounding box center [751, 156] width 8 height 8
radio input "true"
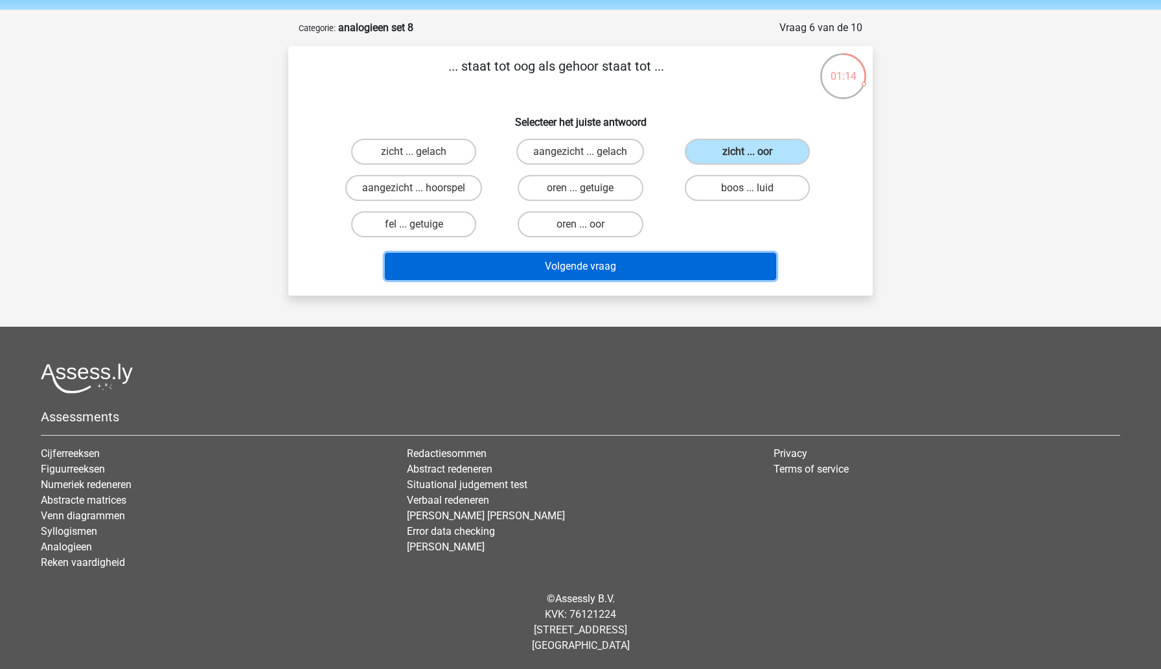
click at [660, 271] on button "Volgende vraag" at bounding box center [581, 266] width 392 height 27
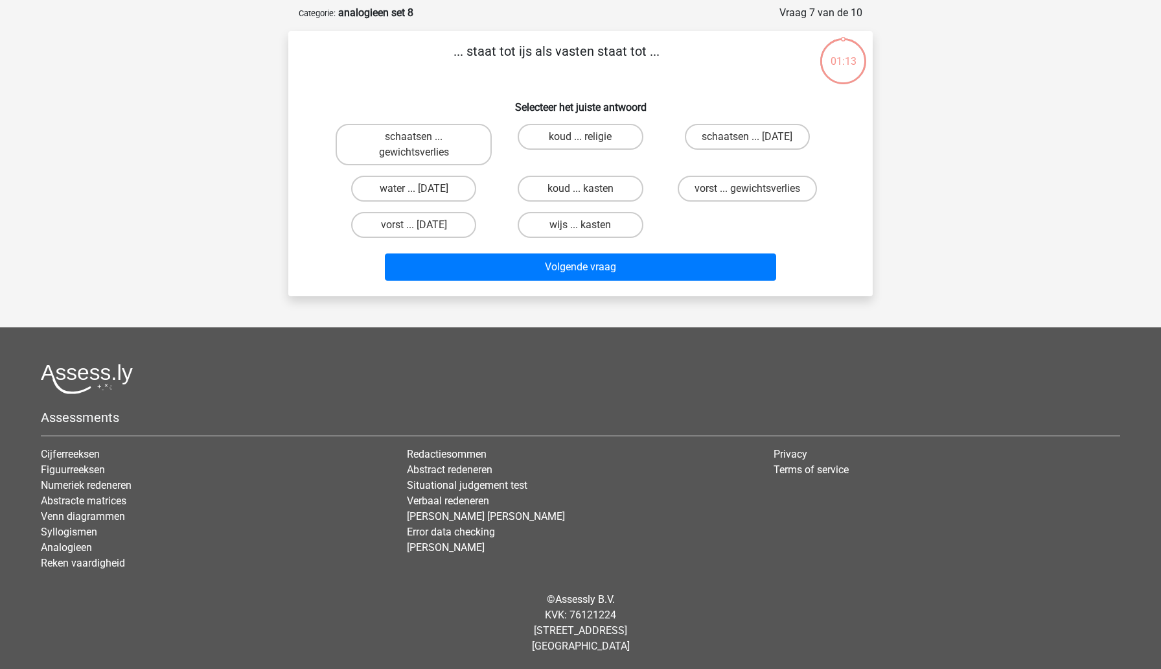
scroll to position [60, 0]
click at [696, 192] on label "vorst ... gewichtsverlies" at bounding box center [747, 188] width 139 height 26
click at [747, 192] on input "vorst ... gewichtsverlies" at bounding box center [751, 192] width 8 height 8
radio input "true"
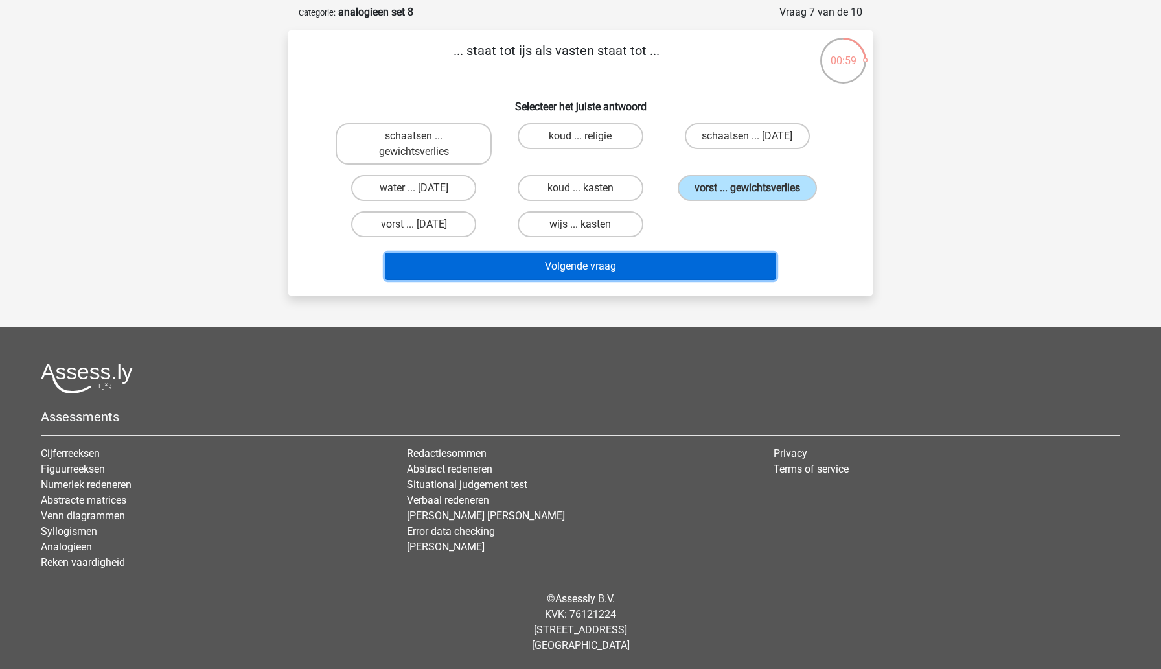
click at [651, 276] on button "Volgende vraag" at bounding box center [581, 266] width 392 height 27
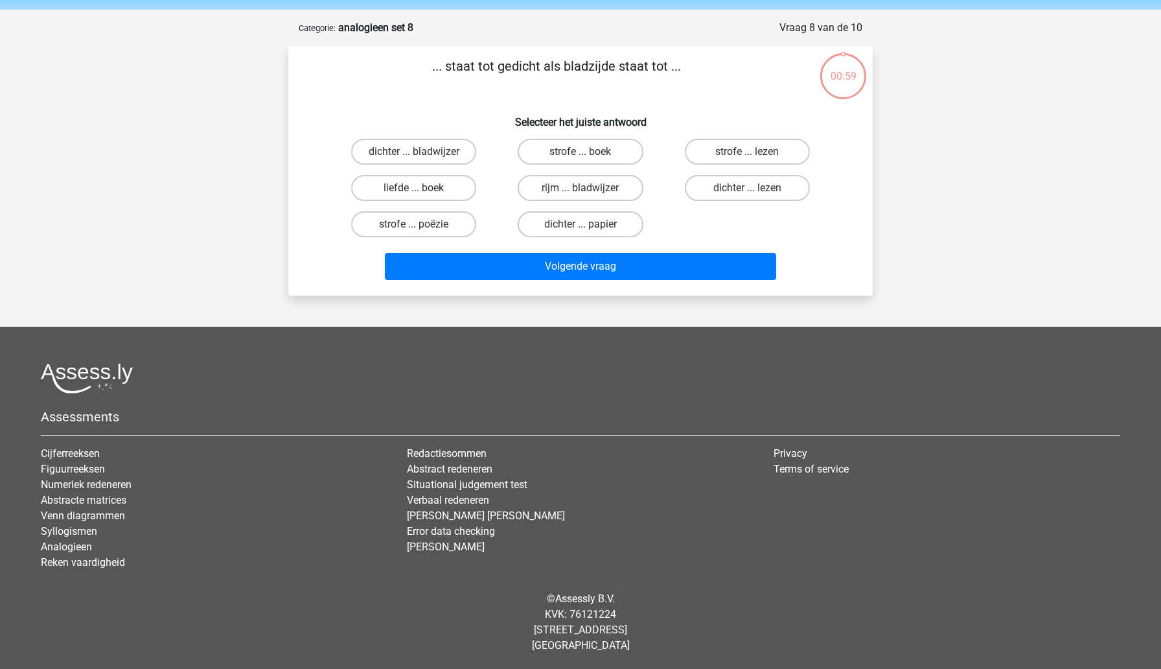
scroll to position [45, 0]
click at [575, 159] on label "strofe ... boek" at bounding box center [580, 152] width 125 height 26
click at [581, 159] on input "strofe ... boek" at bounding box center [585, 156] width 8 height 8
radio input "true"
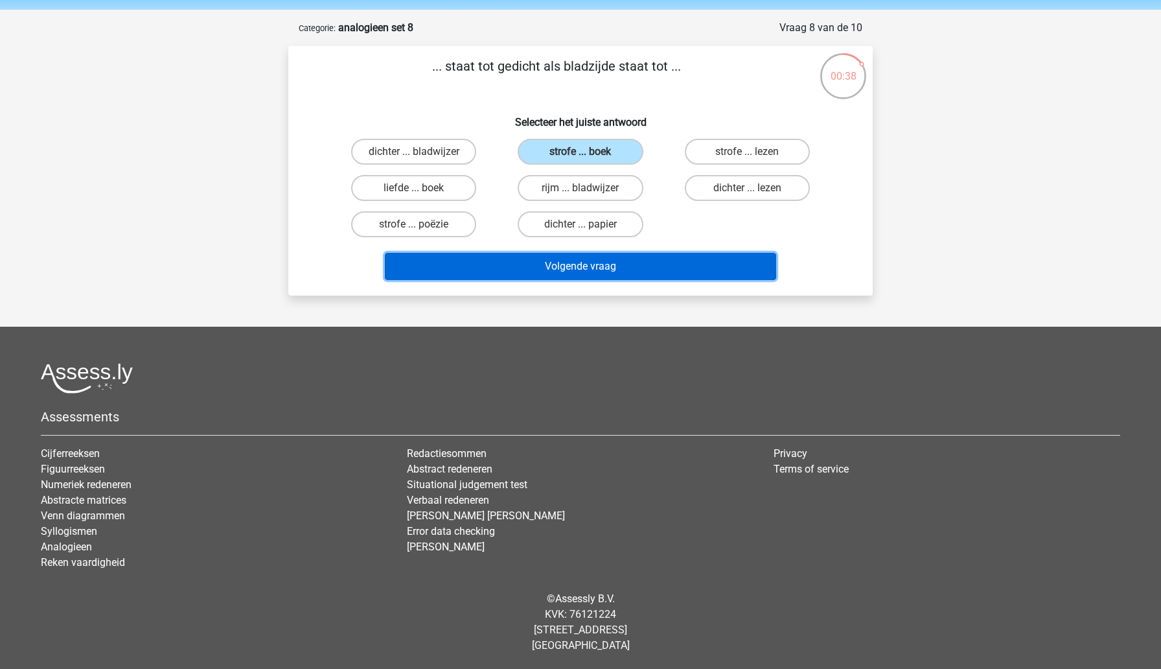
click at [491, 274] on button "Volgende vraag" at bounding box center [581, 266] width 392 height 27
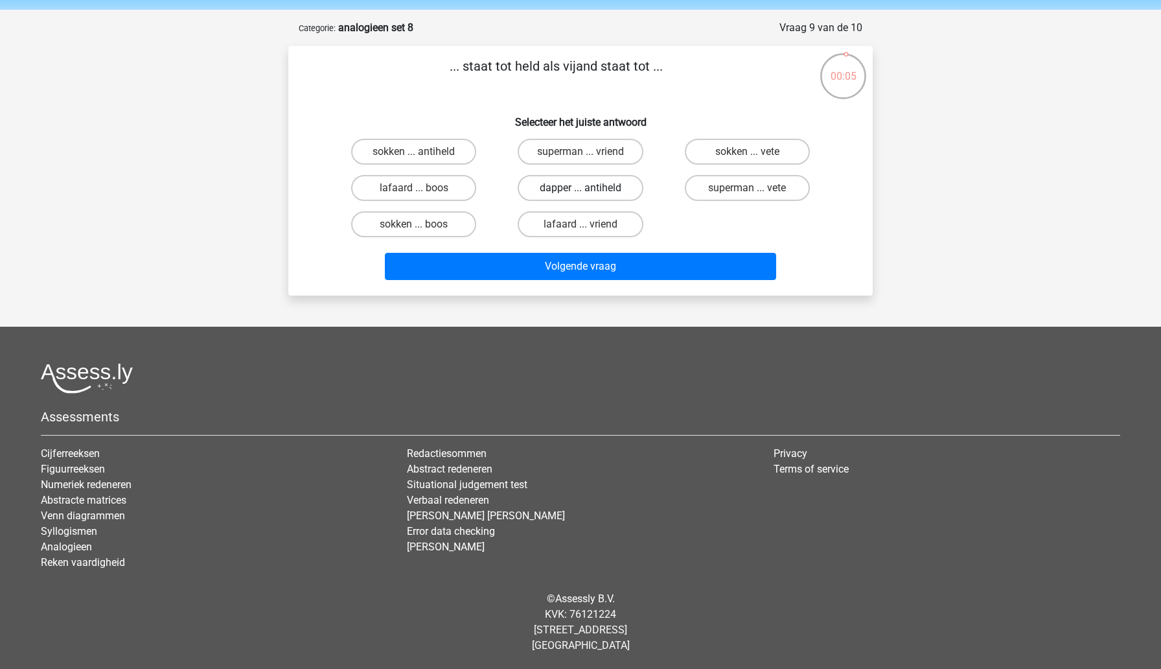
click at [592, 192] on label "dapper ... antiheld" at bounding box center [580, 188] width 125 height 26
click at [589, 192] on input "dapper ... antiheld" at bounding box center [585, 192] width 8 height 8
radio input "true"
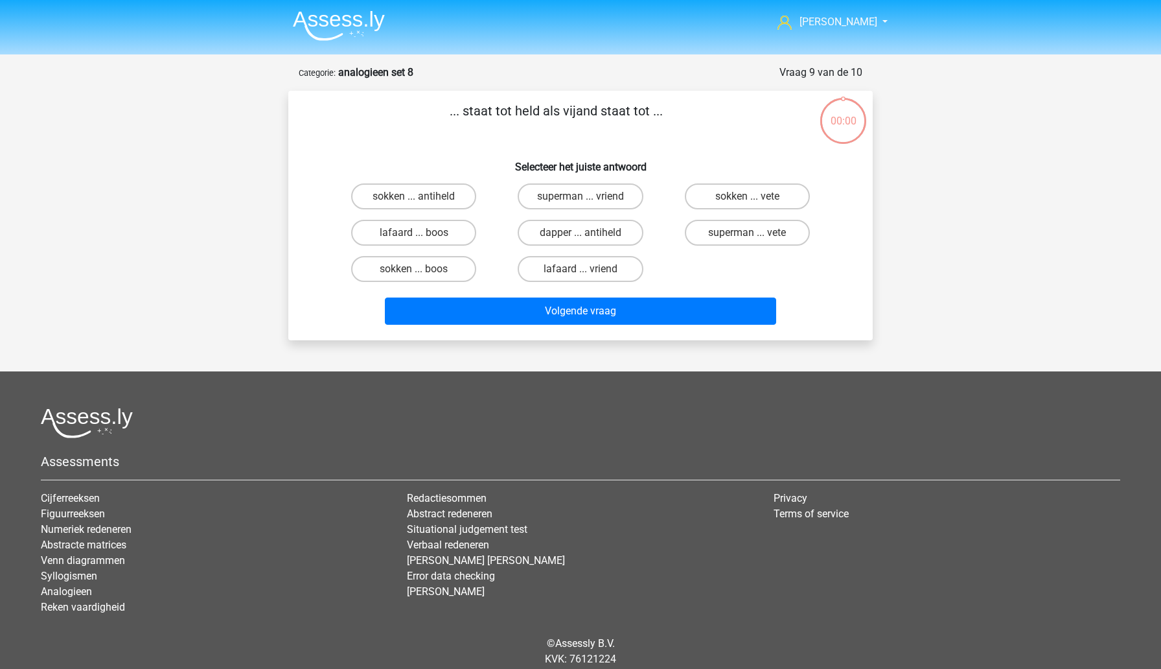
scroll to position [45, 0]
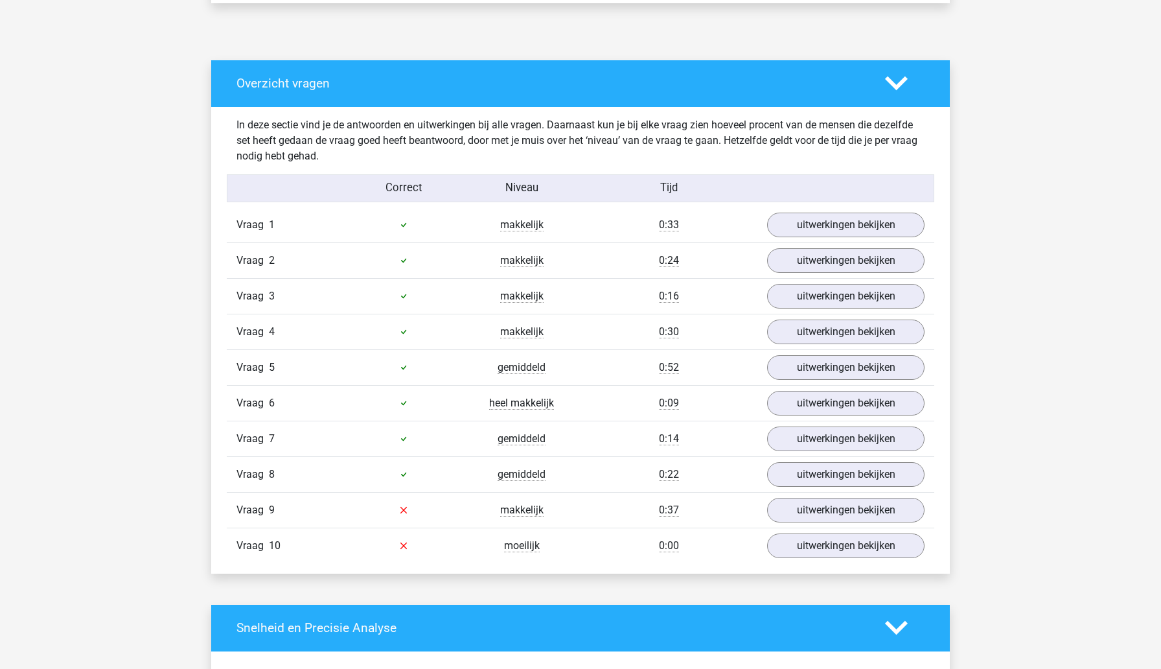
scroll to position [662, 0]
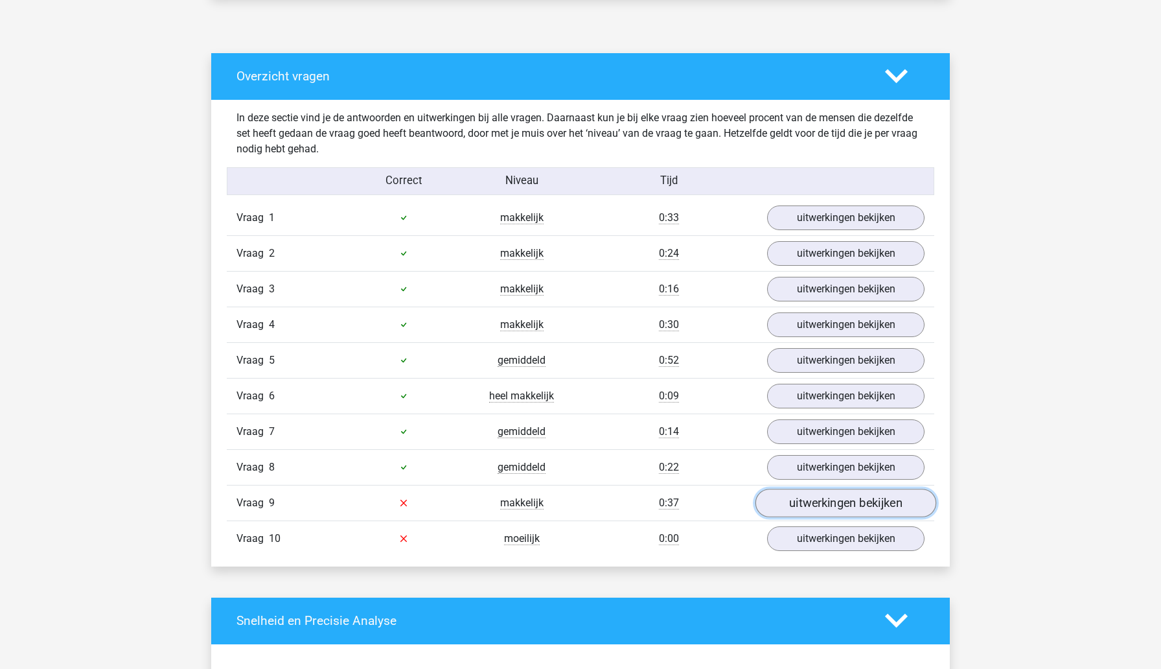
click at [805, 503] on link "uitwerkingen bekijken" at bounding box center [846, 503] width 181 height 29
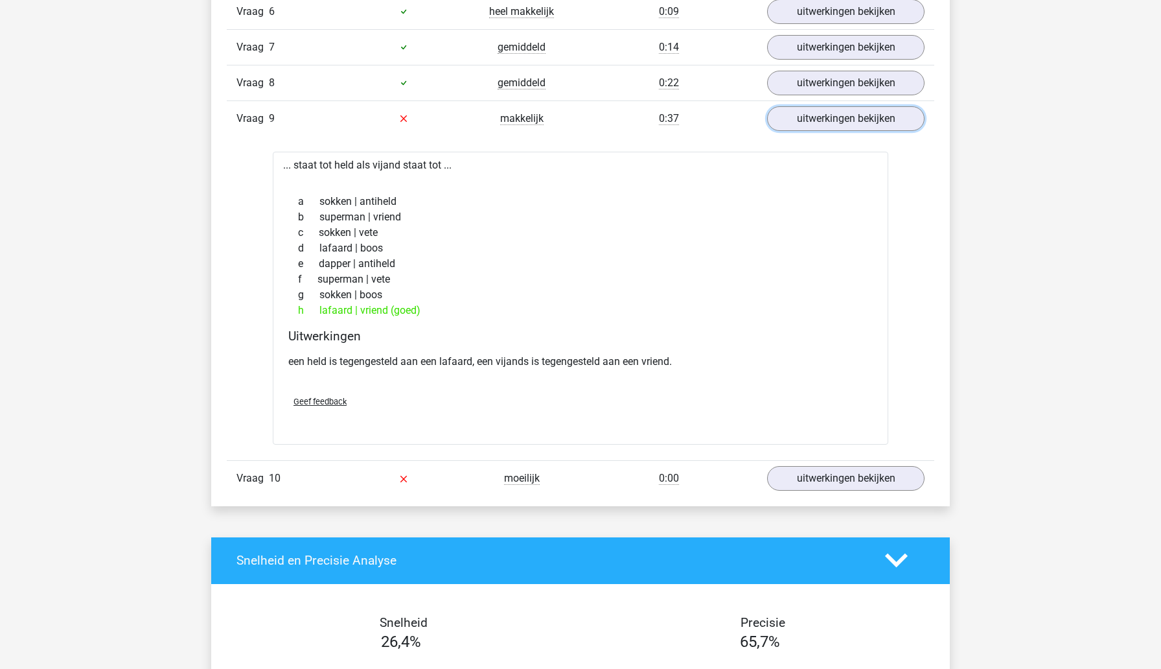
scroll to position [1051, 0]
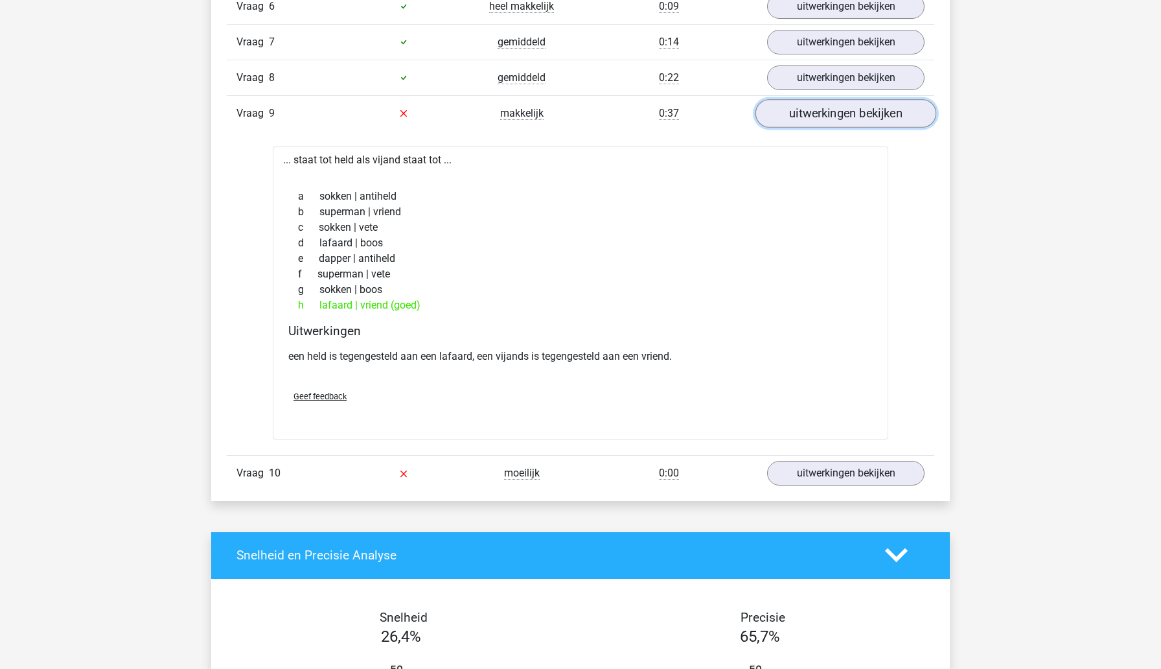
click at [870, 118] on link "uitwerkingen bekijken" at bounding box center [846, 113] width 181 height 29
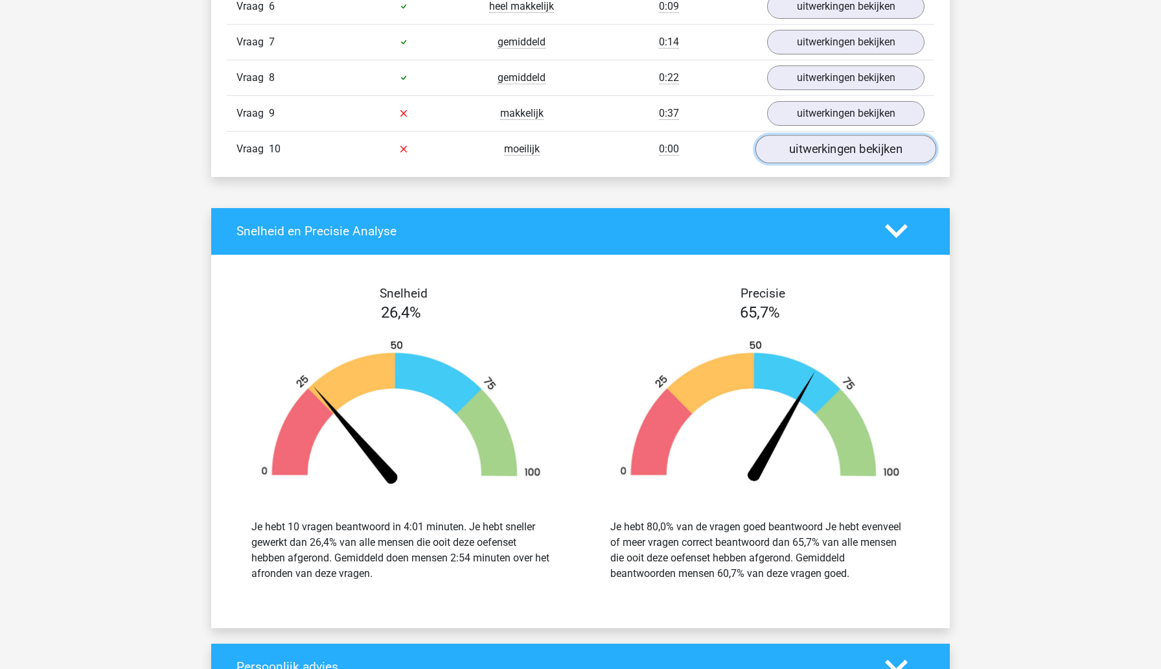
click at [862, 153] on link "uitwerkingen bekijken" at bounding box center [846, 149] width 181 height 29
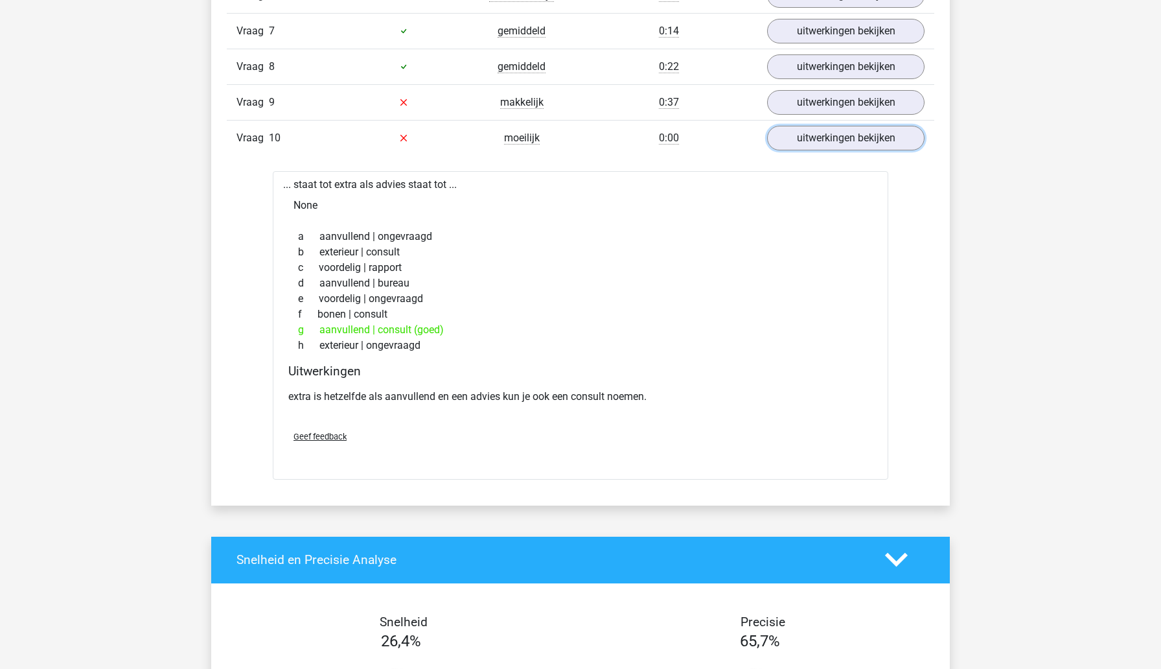
scroll to position [1053, 0]
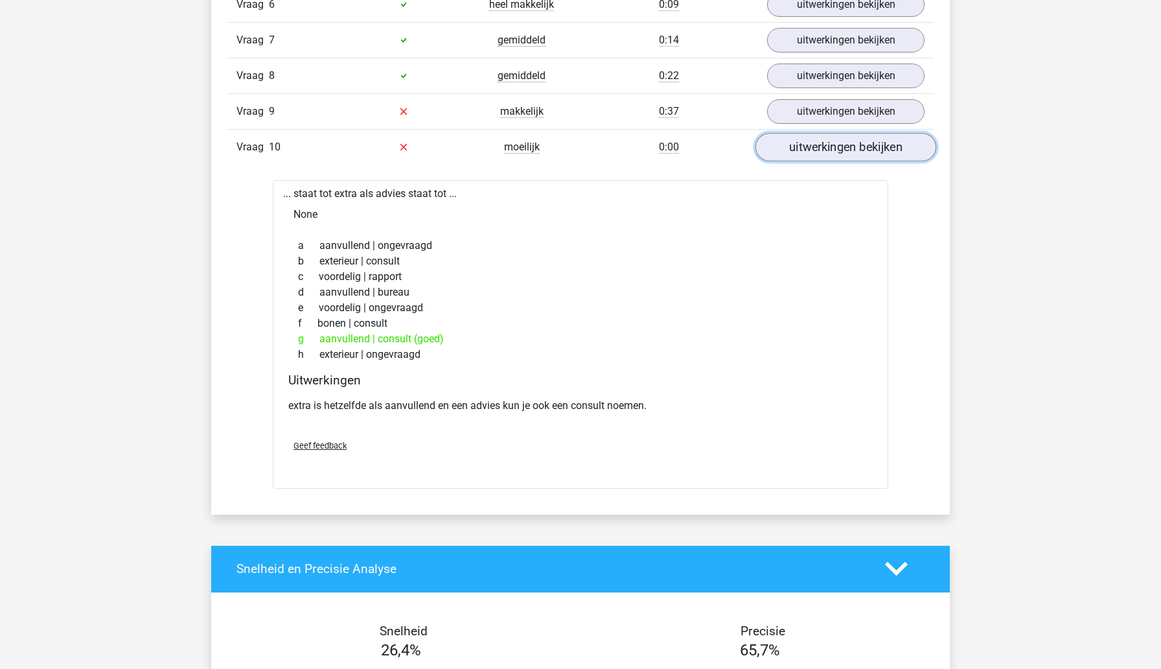
click at [871, 150] on link "uitwerkingen bekijken" at bounding box center [846, 147] width 181 height 29
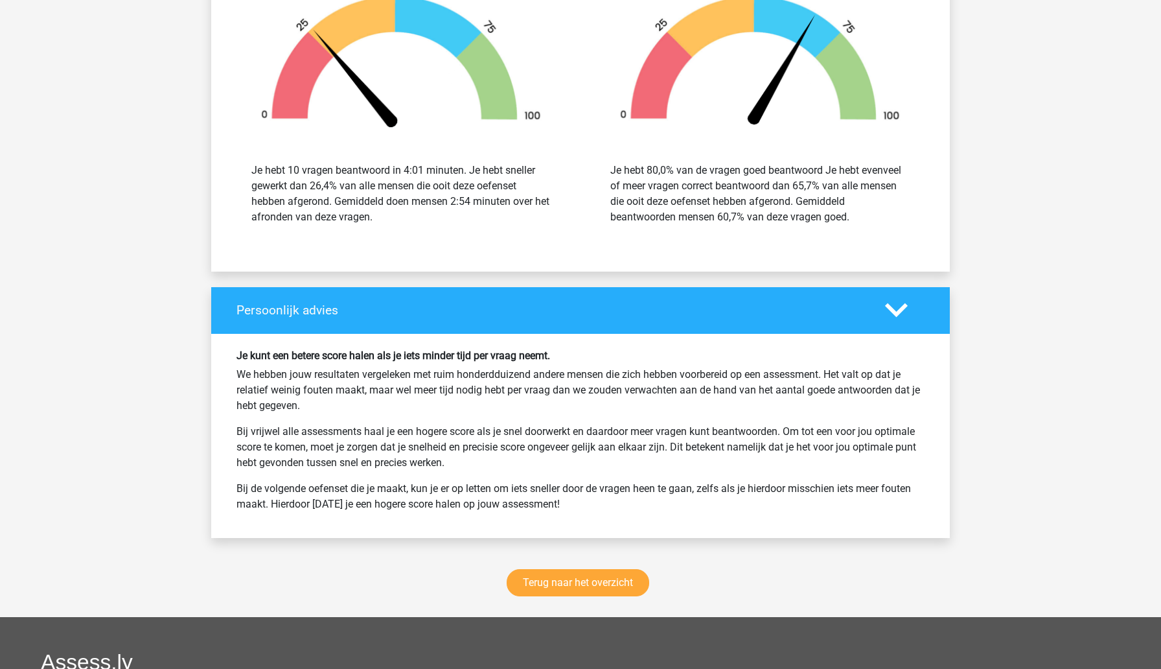
scroll to position [1494, 0]
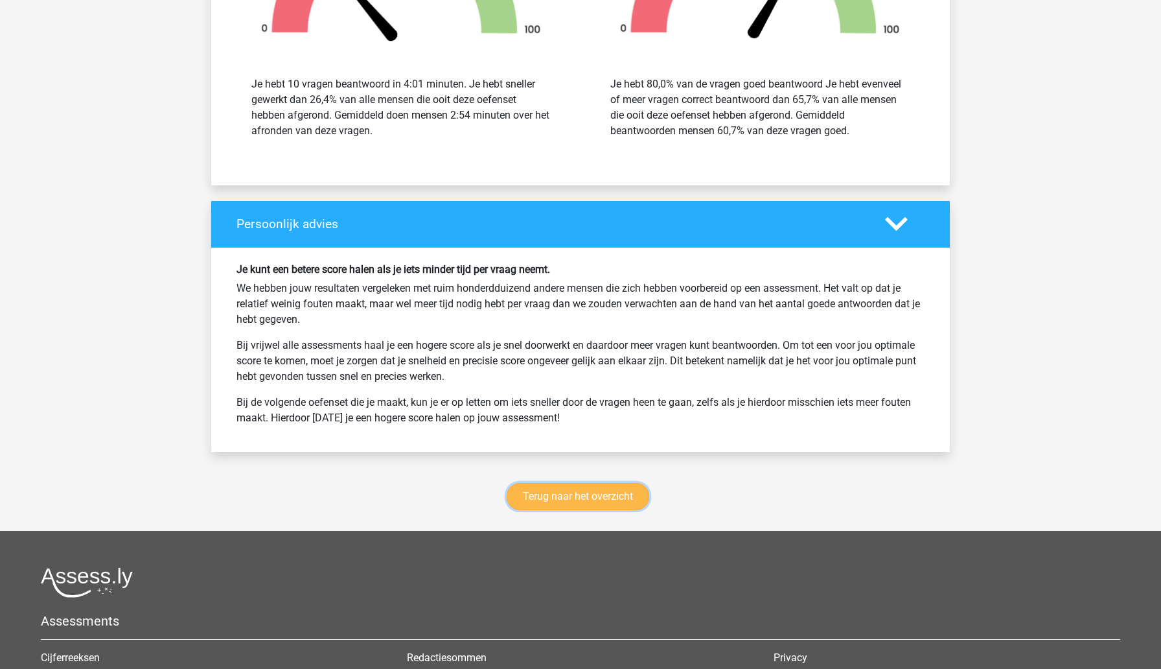
click at [613, 502] on link "Terug naar het overzicht" at bounding box center [578, 496] width 143 height 27
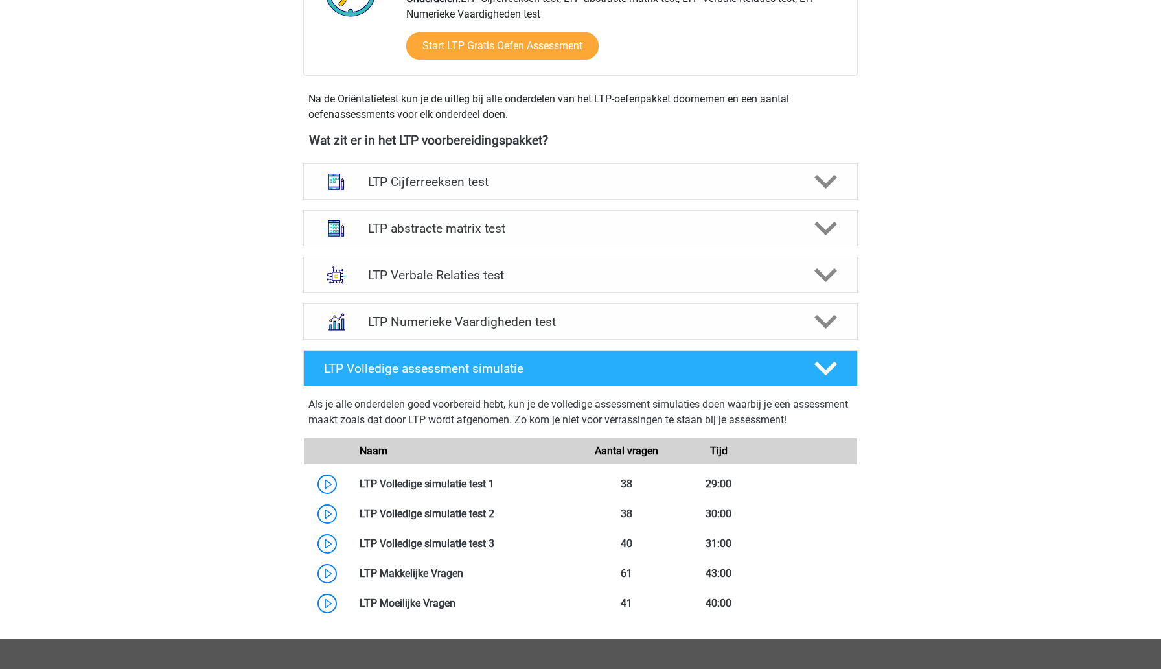
scroll to position [416, 0]
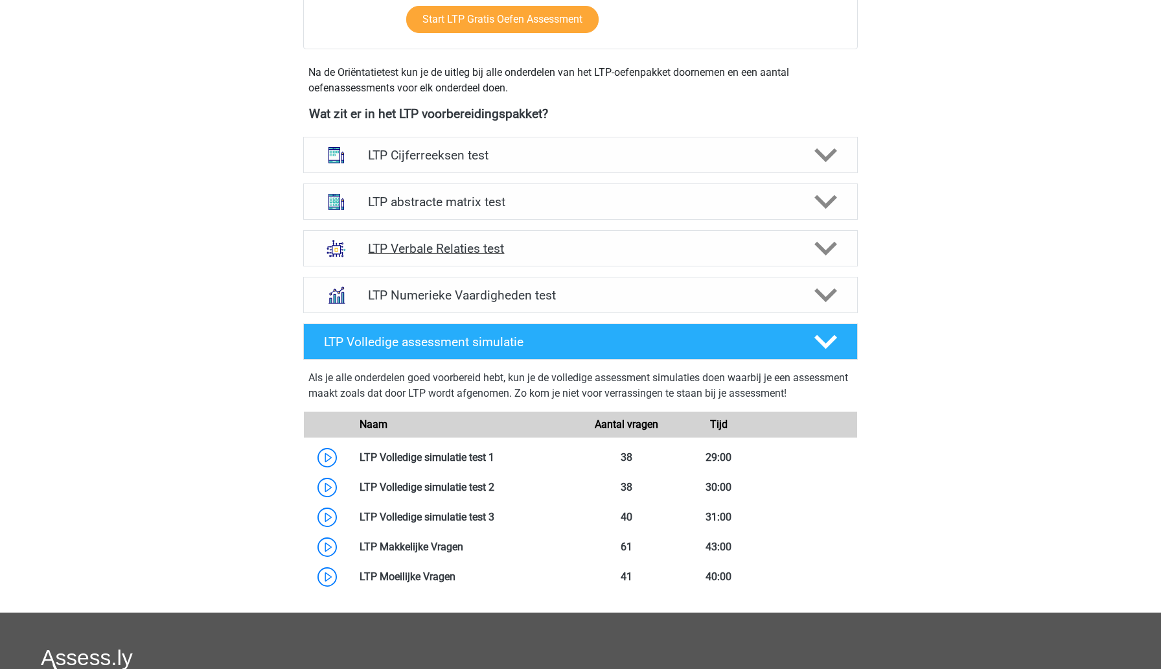
click at [673, 250] on h4 "LTP Verbale Relaties test" at bounding box center [580, 248] width 424 height 15
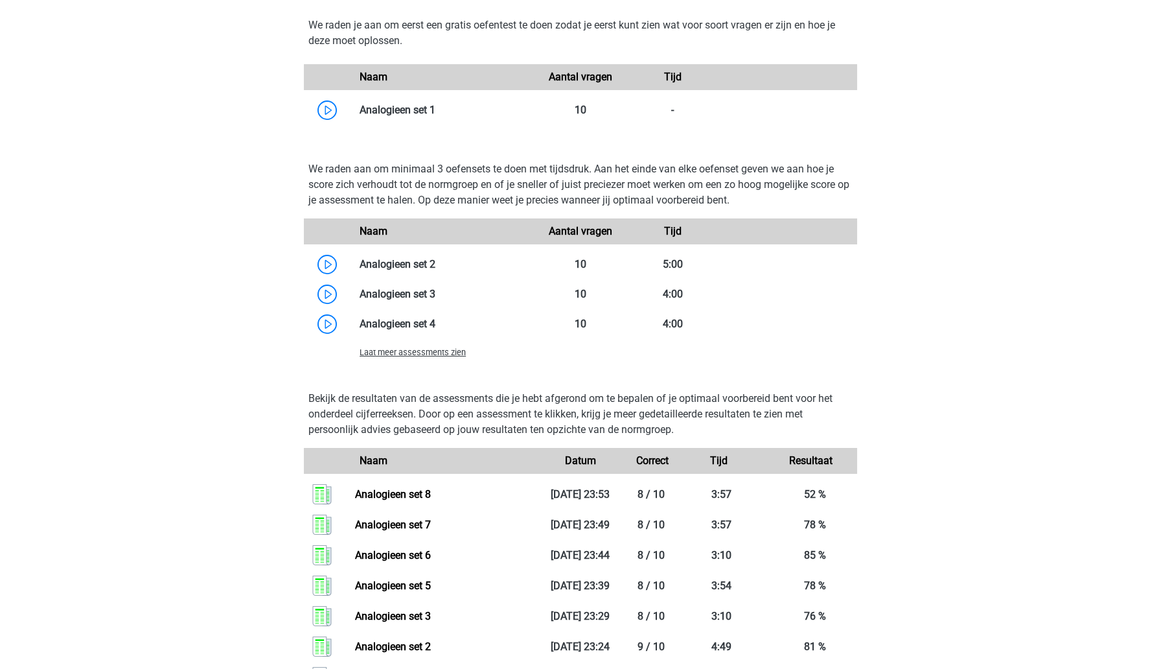
scroll to position [1078, 0]
click at [453, 356] on span "Laat meer assessments zien" at bounding box center [413, 352] width 106 height 10
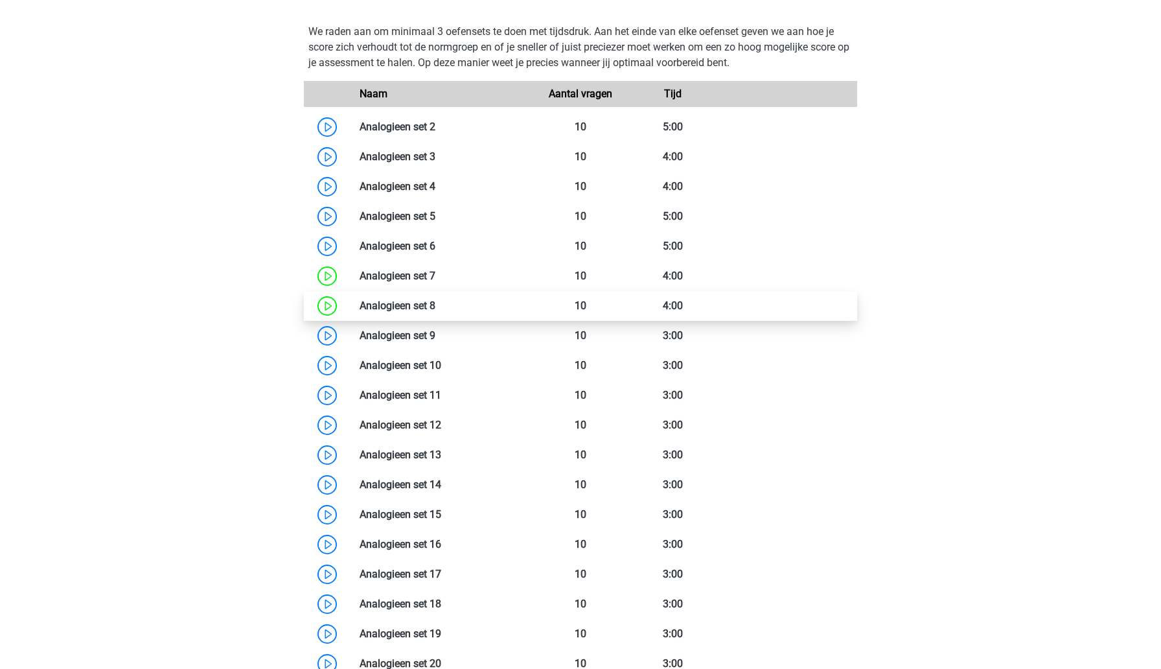
scroll to position [1215, 0]
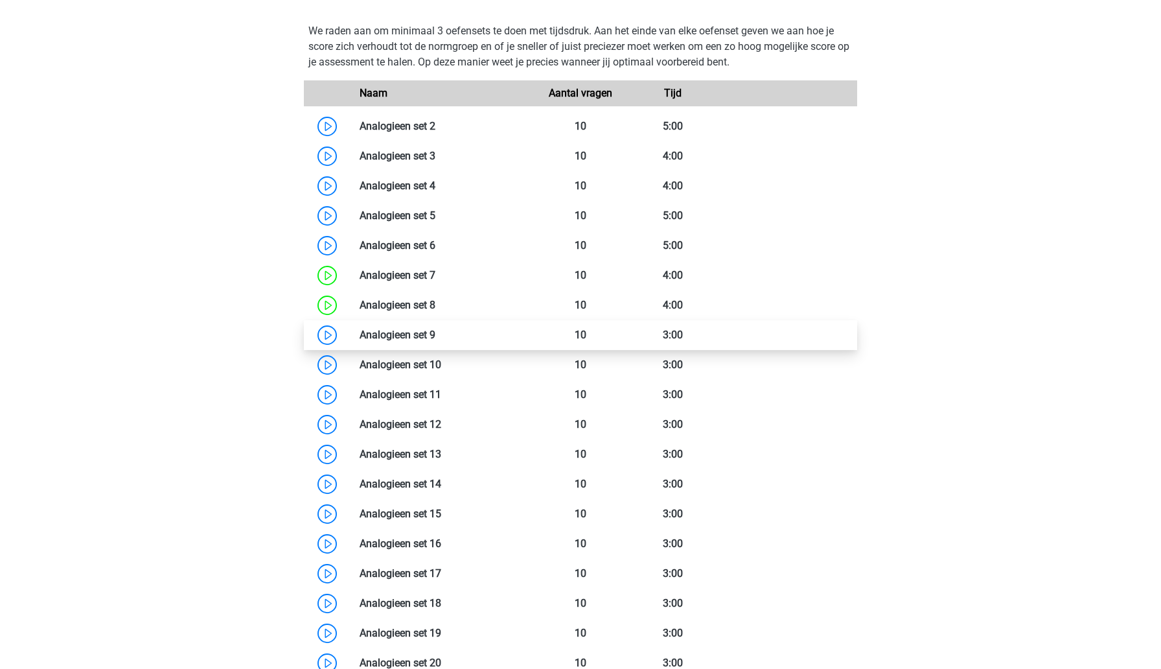
click at [435, 329] on link at bounding box center [435, 335] width 0 height 12
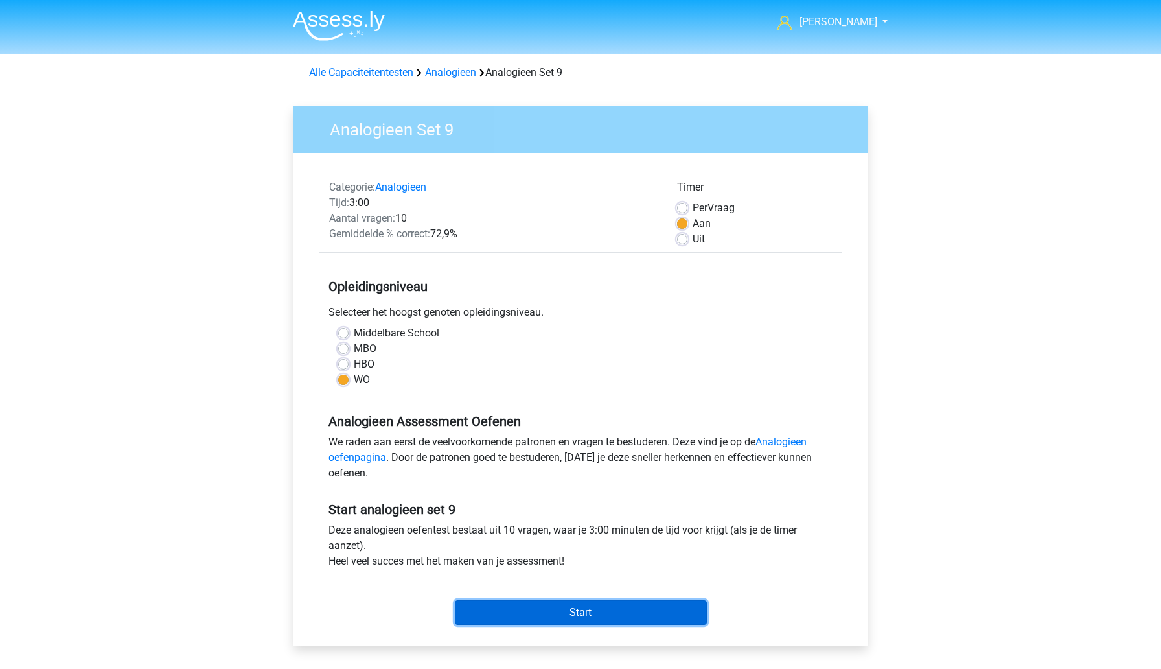
click at [491, 611] on input "Start" at bounding box center [581, 612] width 252 height 25
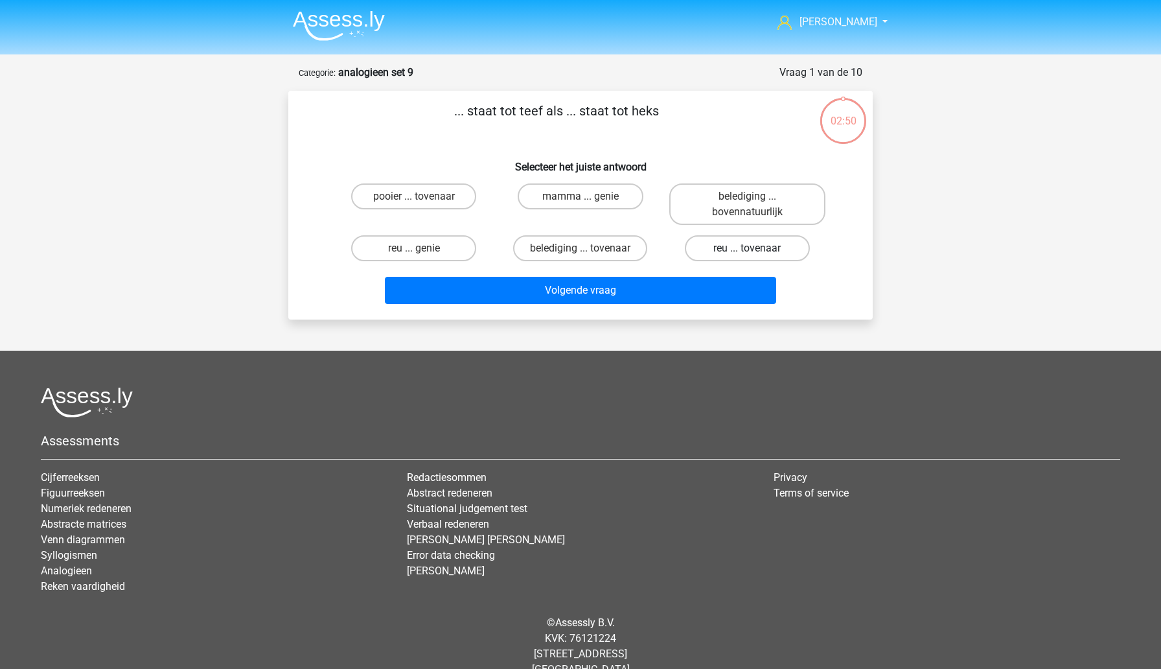
click at [710, 251] on label "reu ... tovenaar" at bounding box center [747, 248] width 125 height 26
click at [747, 251] on input "reu ... tovenaar" at bounding box center [751, 252] width 8 height 8
radio input "true"
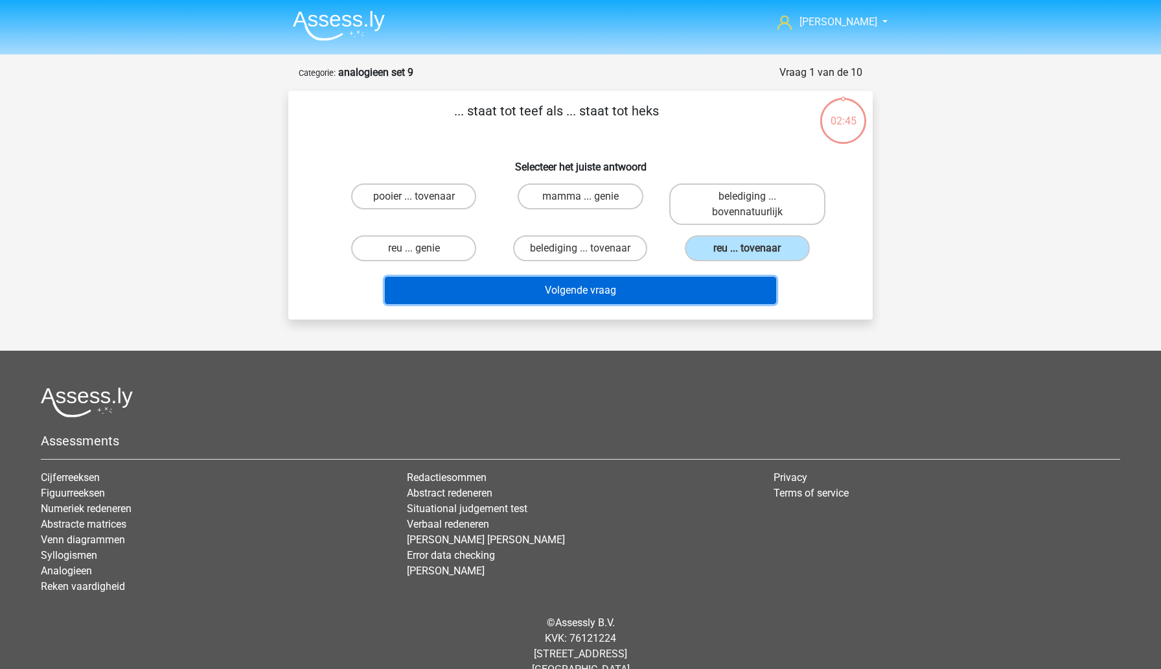
click at [634, 293] on button "Volgende vraag" at bounding box center [581, 290] width 392 height 27
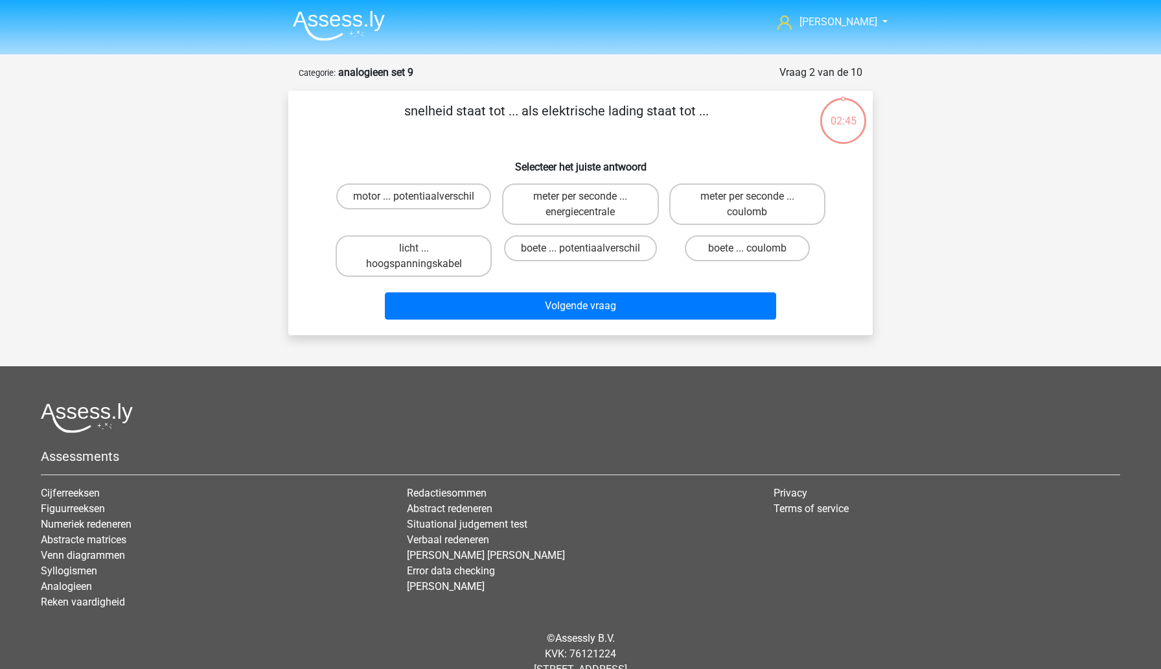
scroll to position [40, 0]
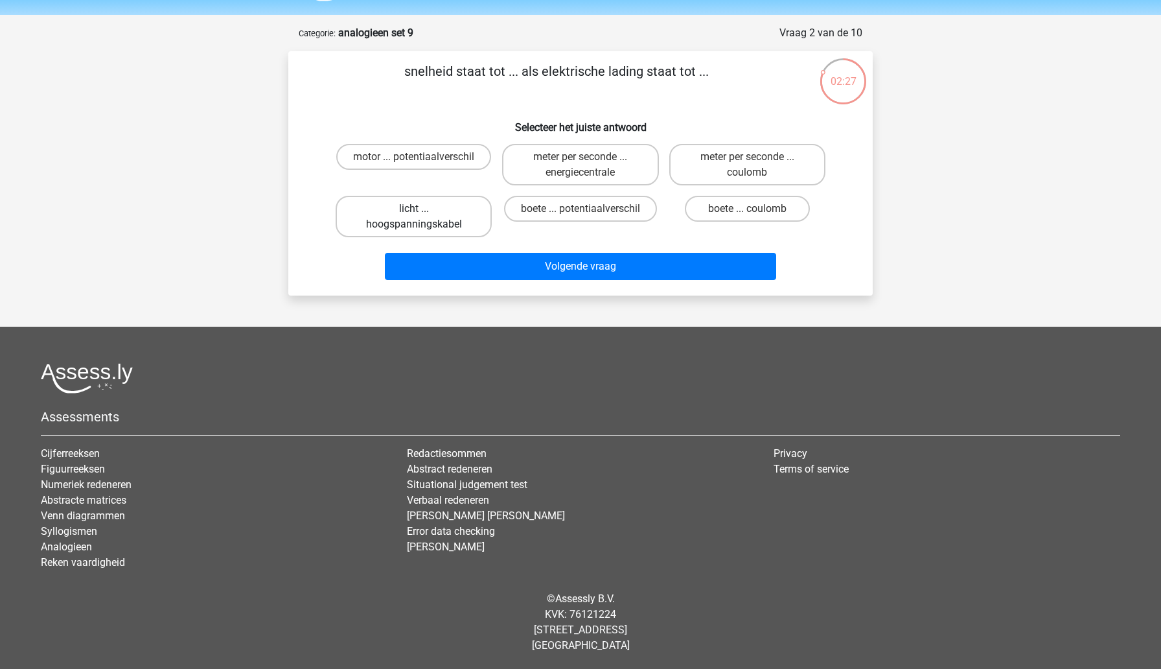
click at [446, 218] on label "licht ... hoogspanningskabel" at bounding box center [414, 216] width 156 height 41
click at [422, 217] on input "licht ... hoogspanningskabel" at bounding box center [418, 213] width 8 height 8
radio input "true"
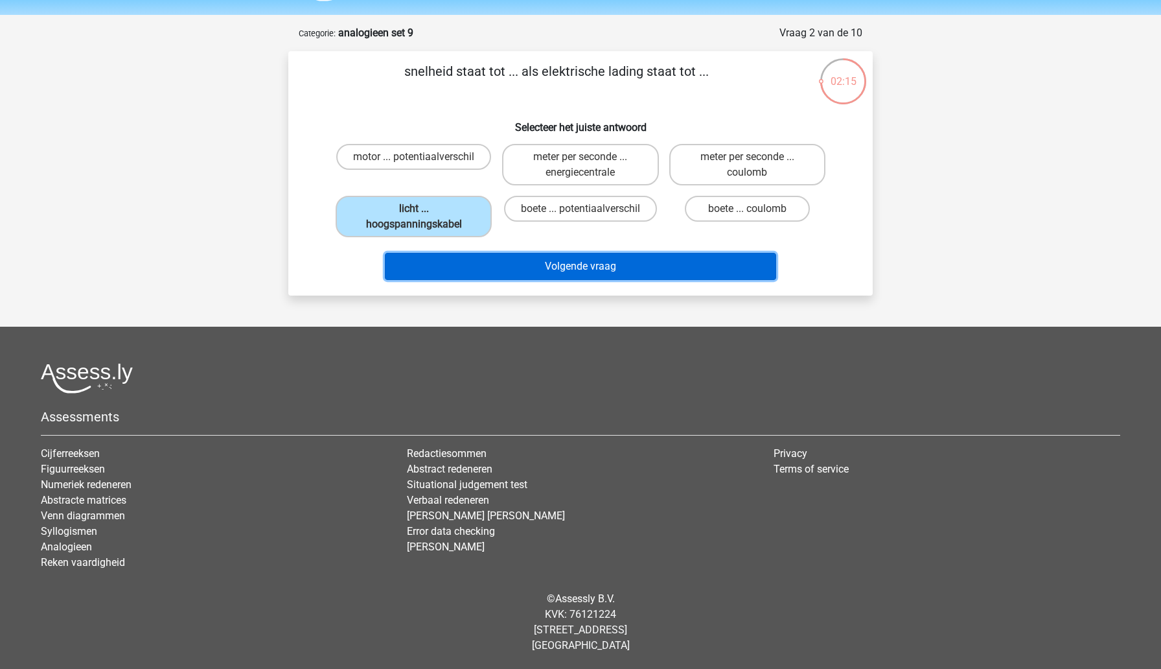
click at [563, 269] on button "Volgende vraag" at bounding box center [581, 266] width 392 height 27
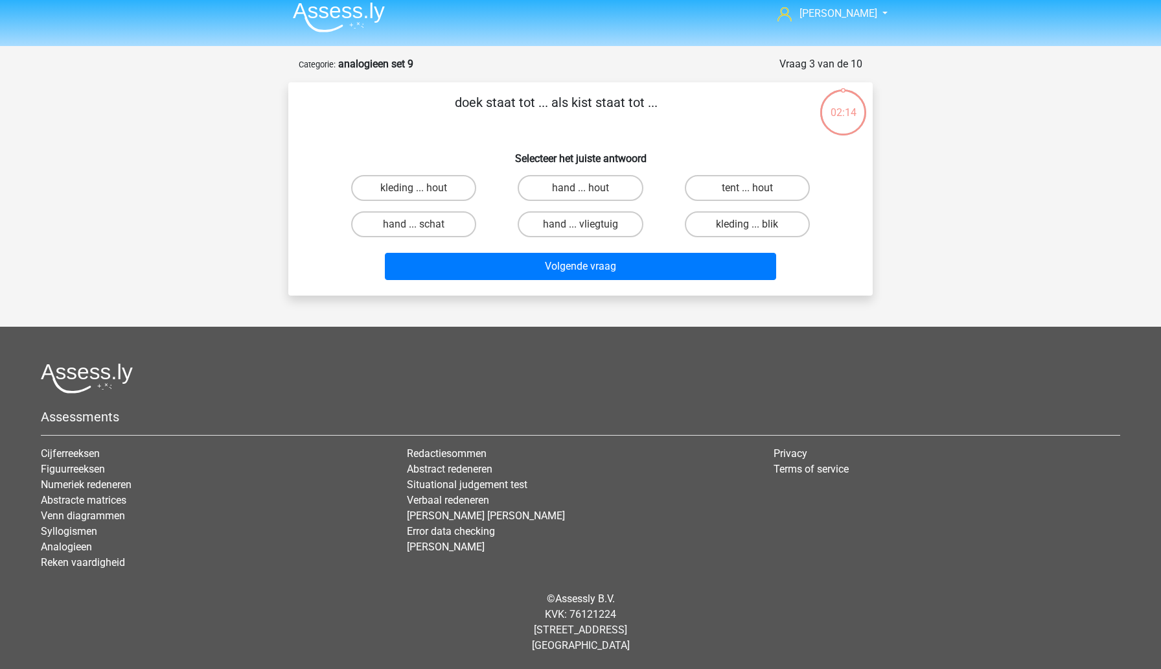
scroll to position [8, 0]
click at [450, 187] on label "kleding ... hout" at bounding box center [413, 188] width 125 height 26
click at [422, 188] on input "kleding ... hout" at bounding box center [418, 192] width 8 height 8
radio input "true"
click at [438, 231] on label "hand ... schat" at bounding box center [413, 224] width 125 height 26
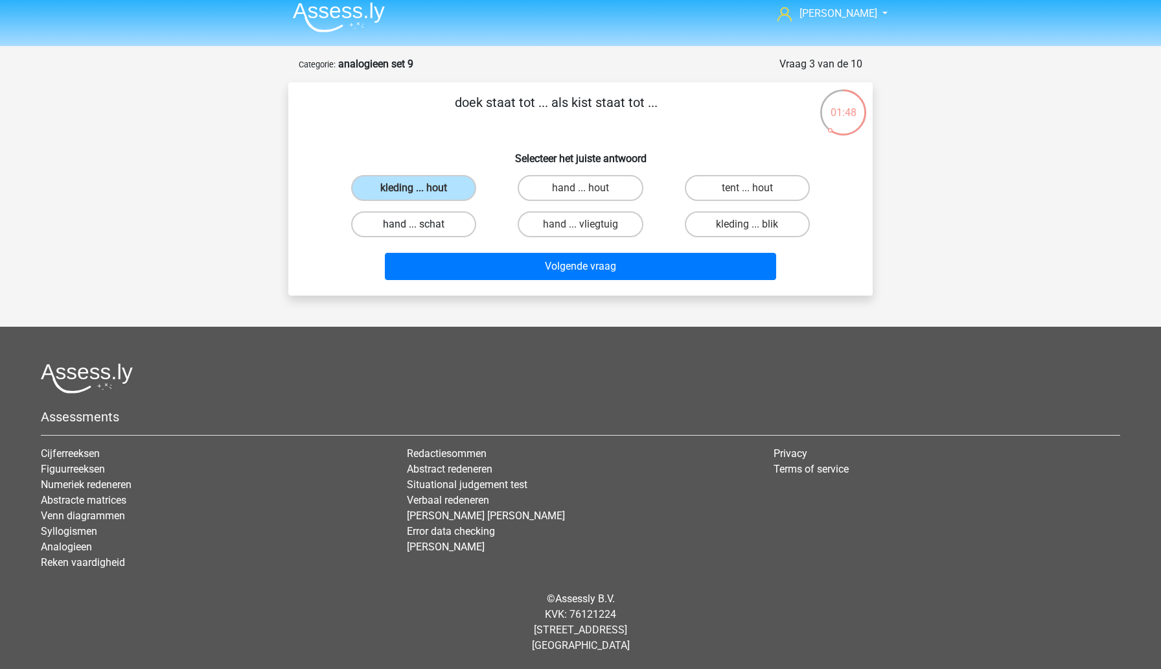
click at [422, 231] on input "hand ... schat" at bounding box center [418, 228] width 8 height 8
radio input "true"
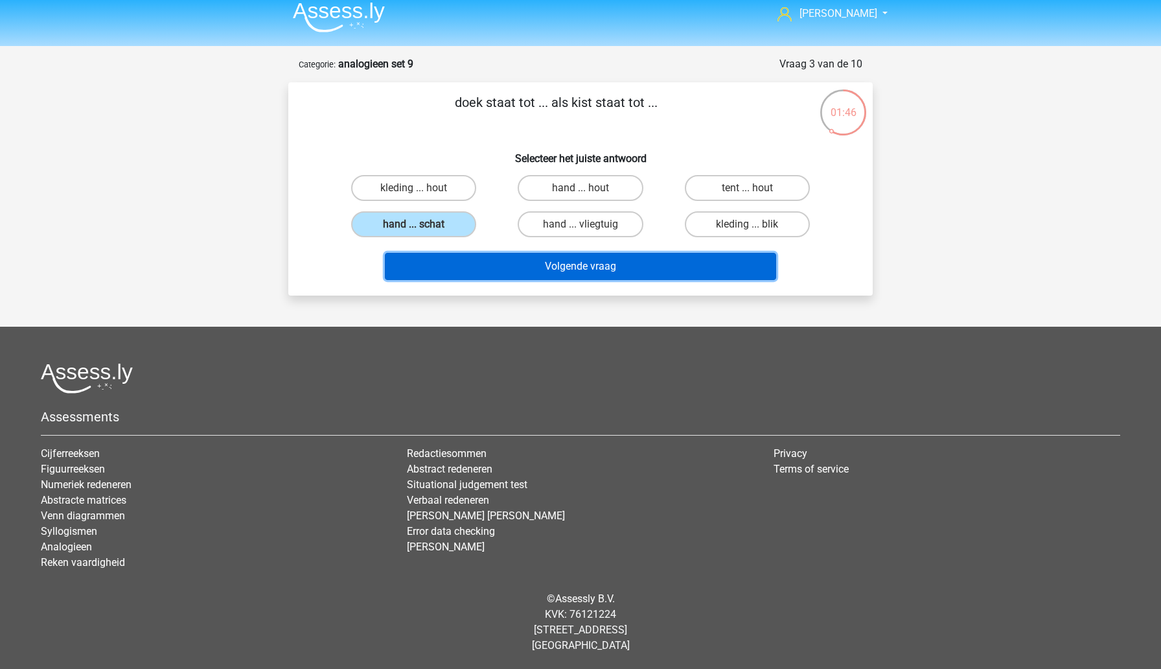
click at [525, 272] on button "Volgende vraag" at bounding box center [581, 266] width 392 height 27
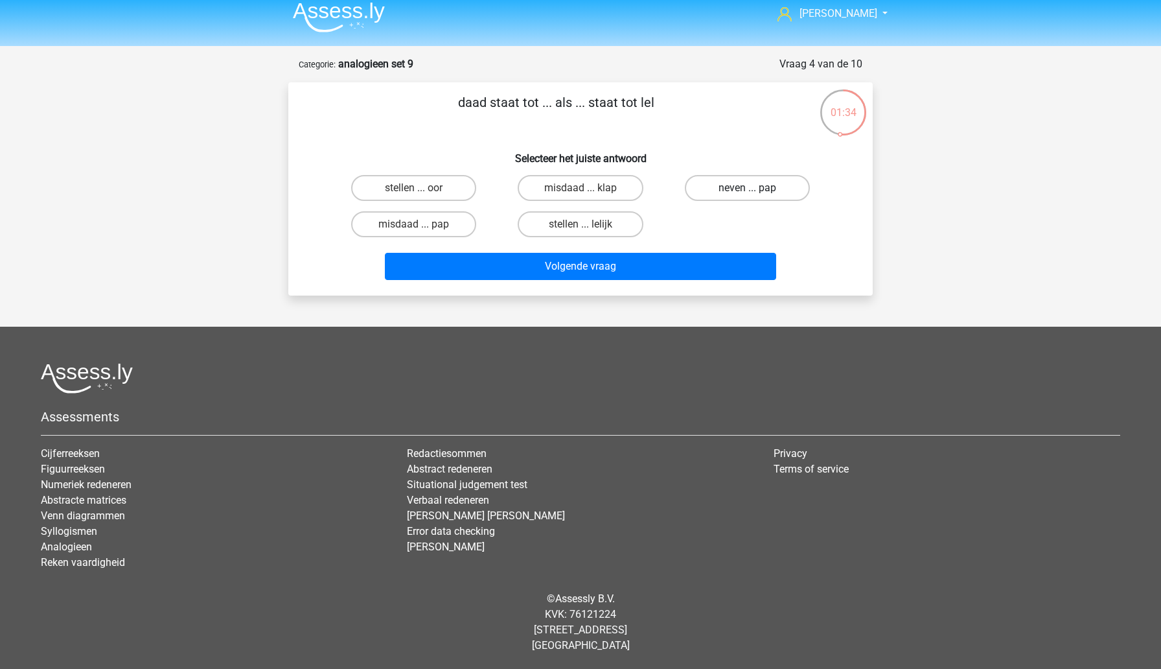
click at [708, 189] on label "neven ... pap" at bounding box center [747, 188] width 125 height 26
click at [747, 189] on input "neven ... pap" at bounding box center [751, 192] width 8 height 8
radio input "true"
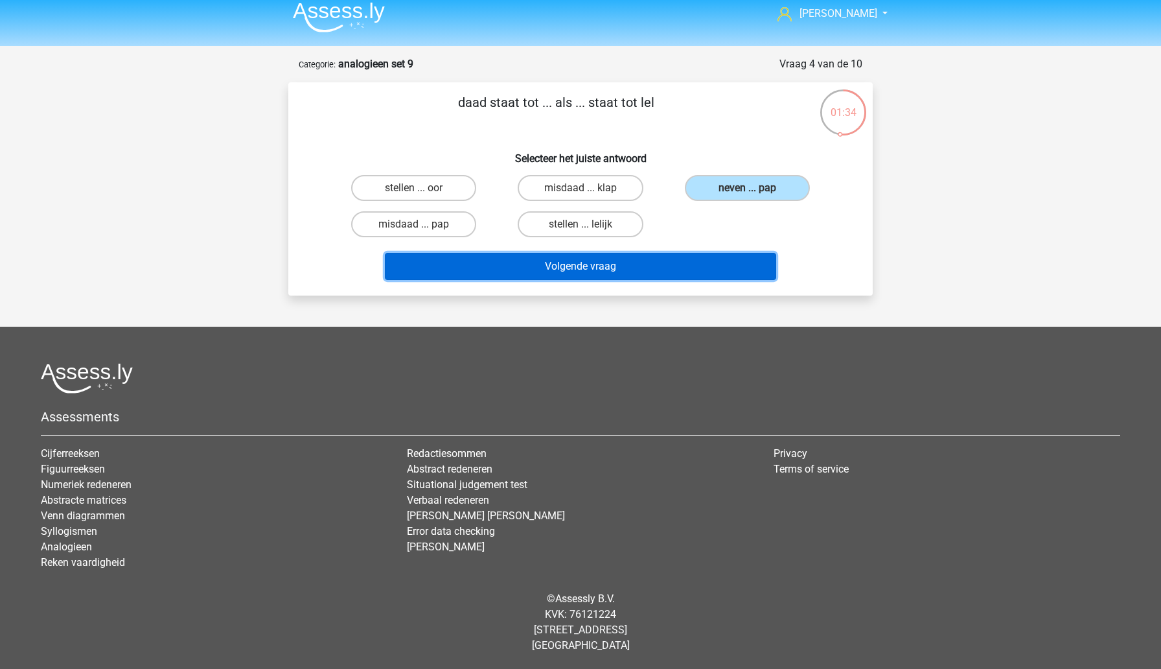
click at [632, 268] on button "Volgende vraag" at bounding box center [581, 266] width 392 height 27
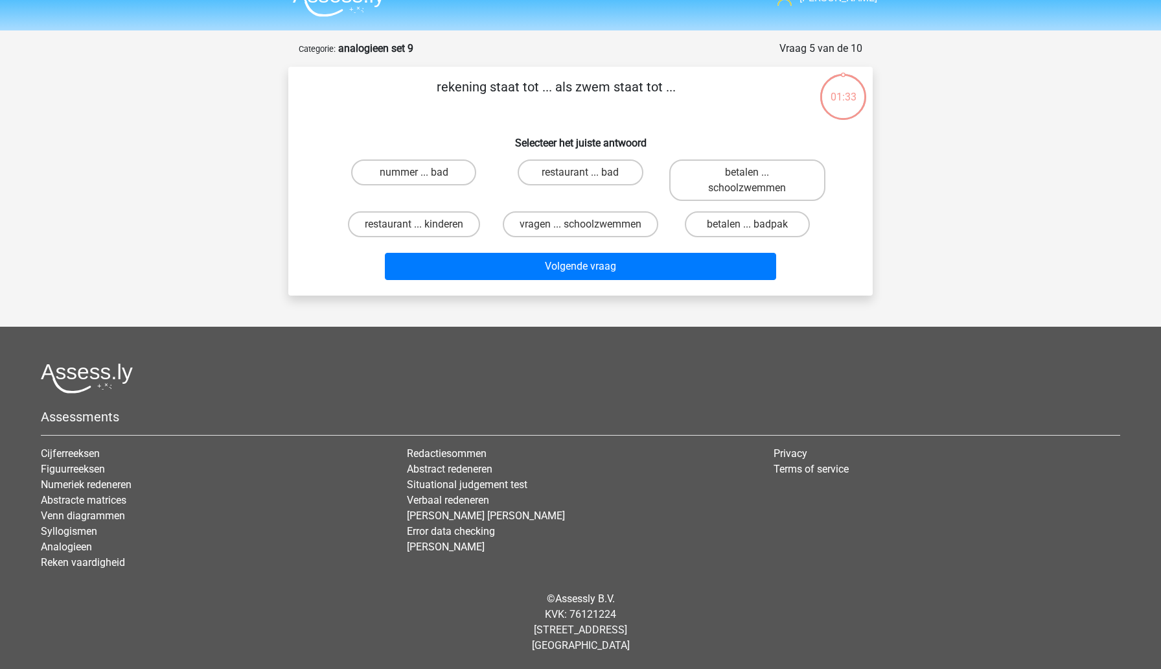
scroll to position [40, 0]
click at [458, 159] on label "nummer ... bad" at bounding box center [413, 172] width 125 height 26
click at [422, 172] on input "nummer ... bad" at bounding box center [418, 176] width 8 height 8
radio input "true"
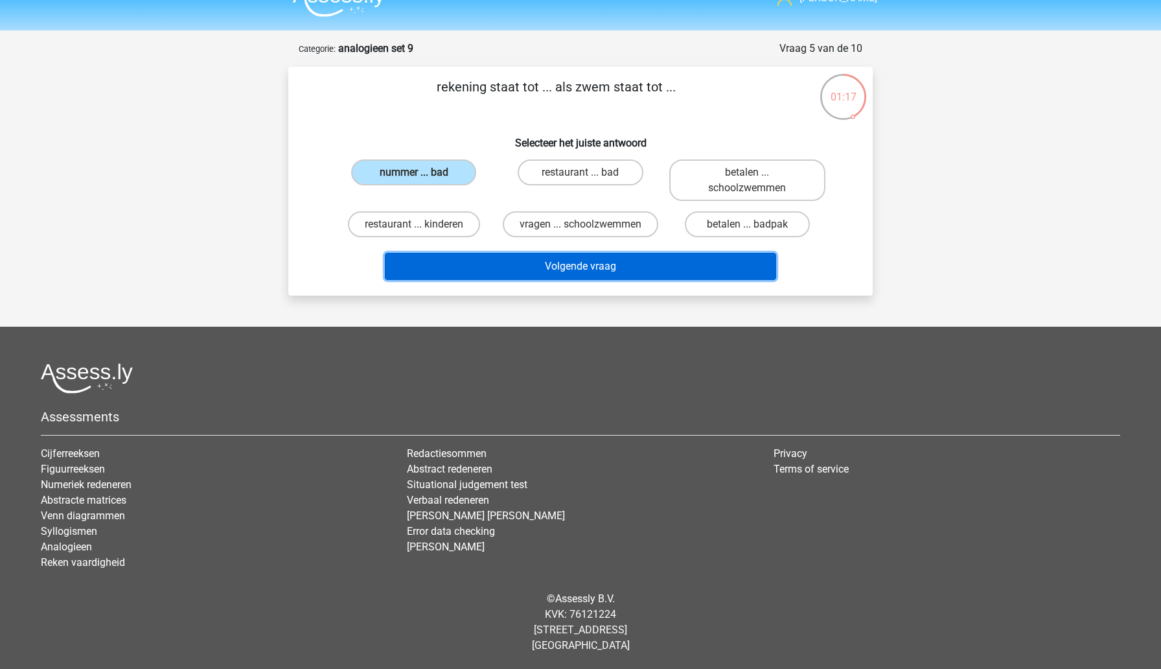
click at [496, 267] on button "Volgende vraag" at bounding box center [581, 266] width 392 height 27
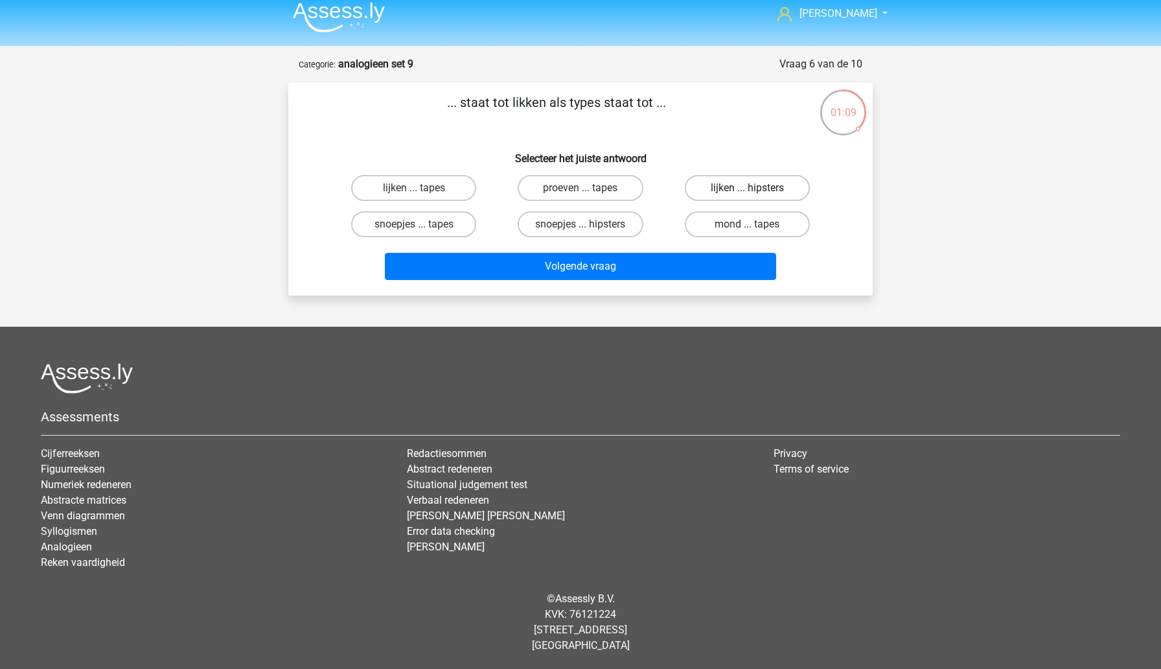
click at [707, 190] on label "lijken ... hipsters" at bounding box center [747, 188] width 125 height 26
click at [747, 190] on input "lijken ... hipsters" at bounding box center [751, 192] width 8 height 8
radio input "true"
click at [422, 191] on input "lijken ... tapes" at bounding box center [418, 192] width 8 height 8
radio input "true"
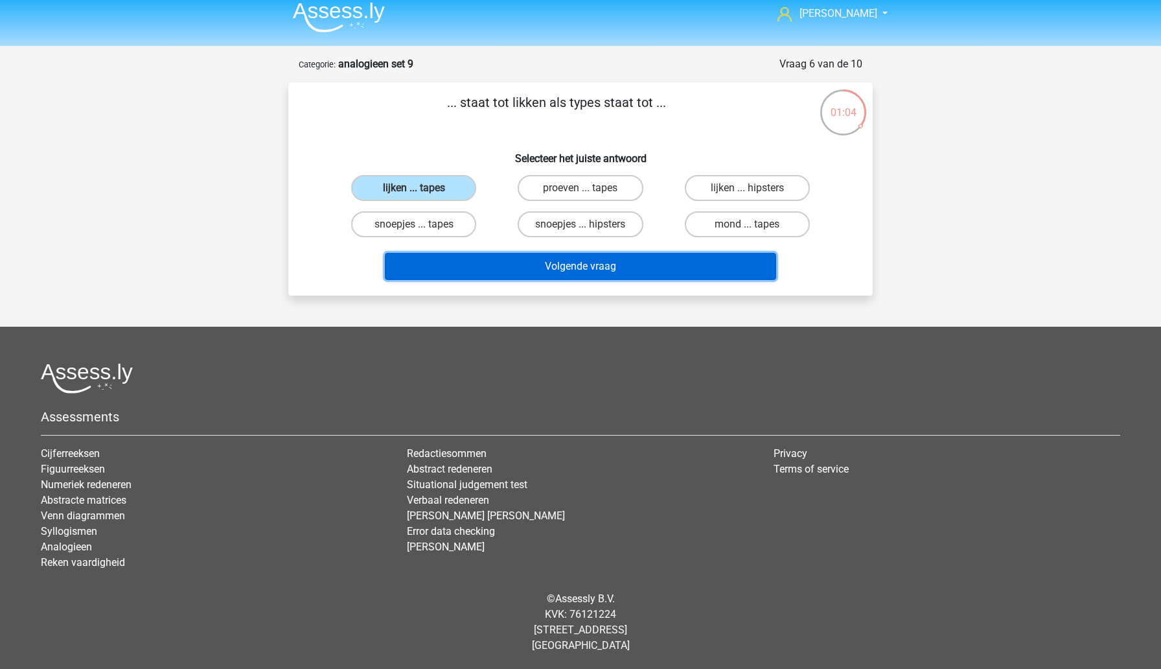
click at [518, 270] on button "Volgende vraag" at bounding box center [581, 266] width 392 height 27
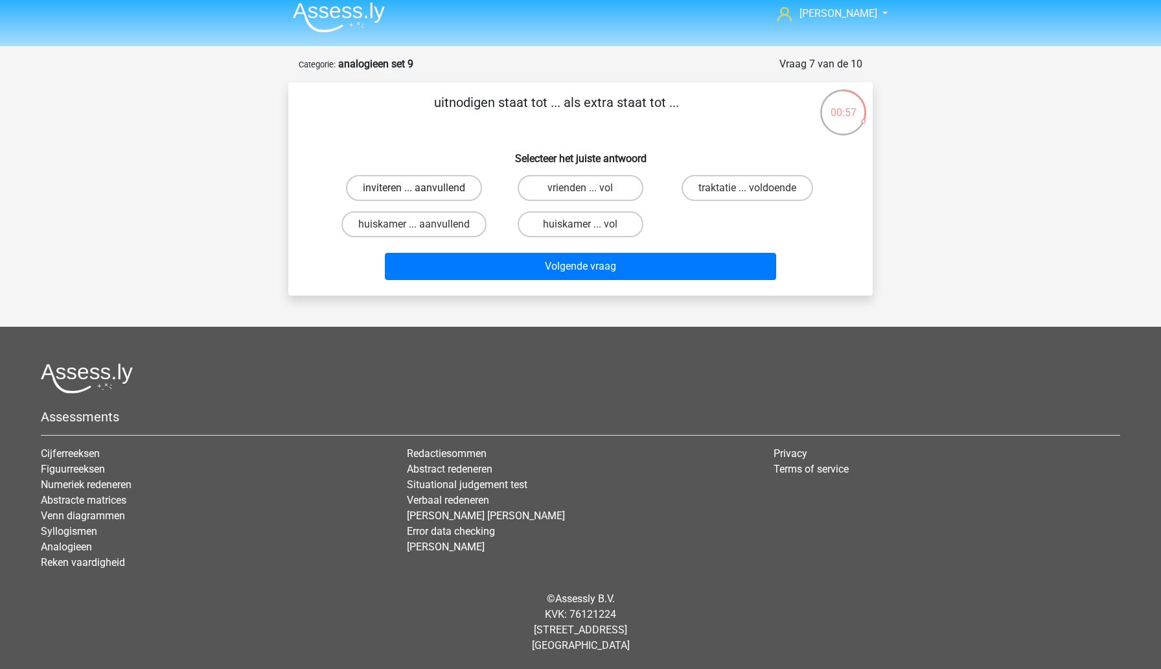
click at [440, 192] on label "inviteren ... aanvullend" at bounding box center [414, 188] width 136 height 26
click at [422, 192] on input "inviteren ... aanvullend" at bounding box center [418, 192] width 8 height 8
radio input "true"
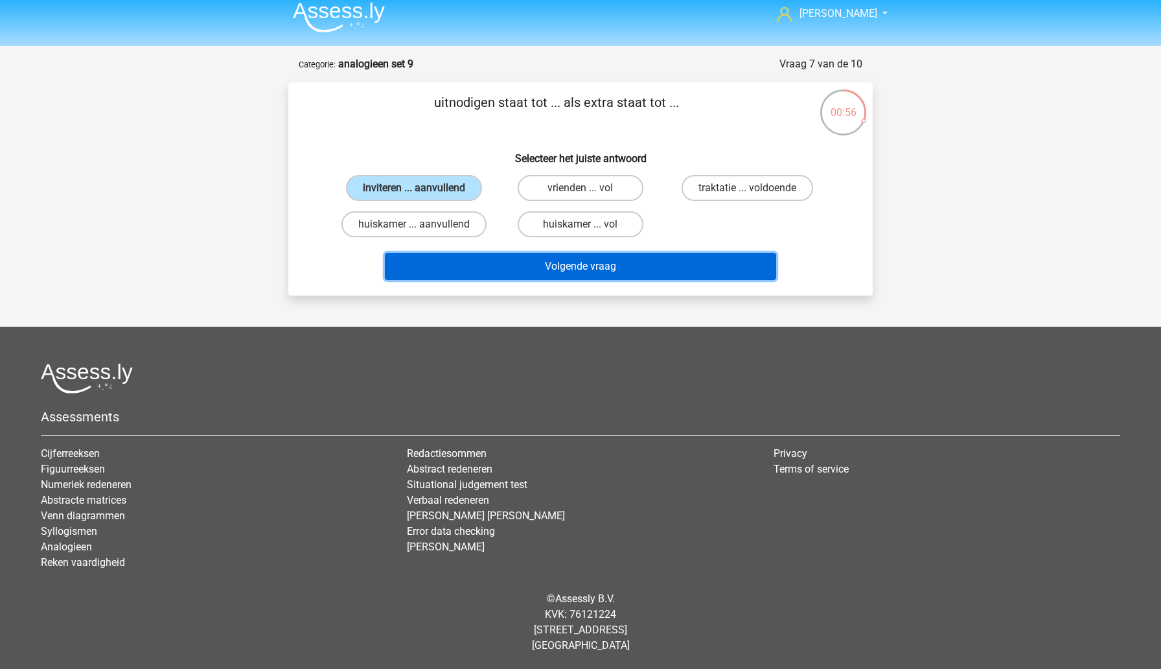
click at [491, 273] on button "Volgende vraag" at bounding box center [581, 266] width 392 height 27
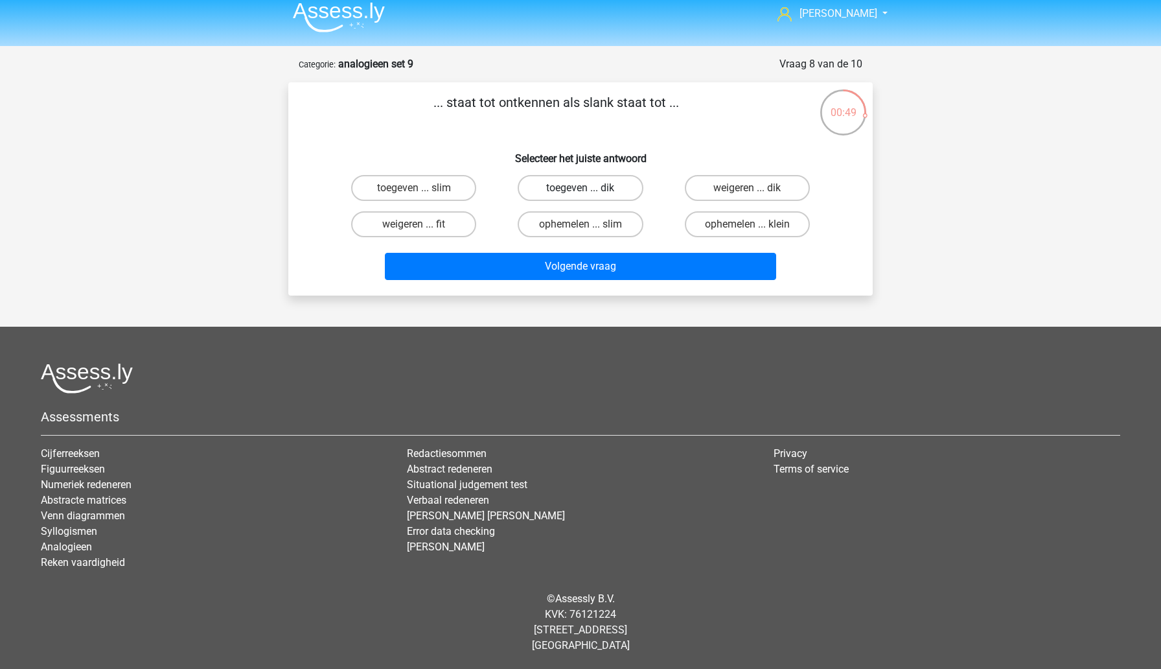
click at [572, 196] on label "toegeven ... dik" at bounding box center [580, 188] width 125 height 26
click at [581, 196] on input "toegeven ... dik" at bounding box center [585, 192] width 8 height 8
radio input "true"
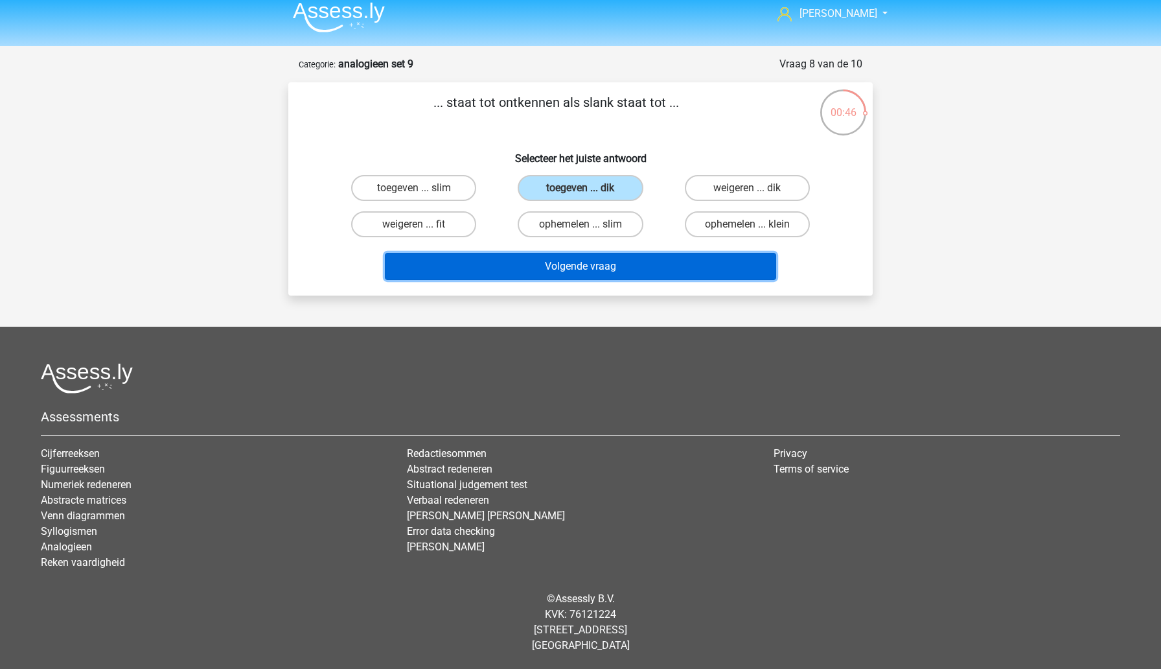
click at [511, 275] on button "Volgende vraag" at bounding box center [581, 266] width 392 height 27
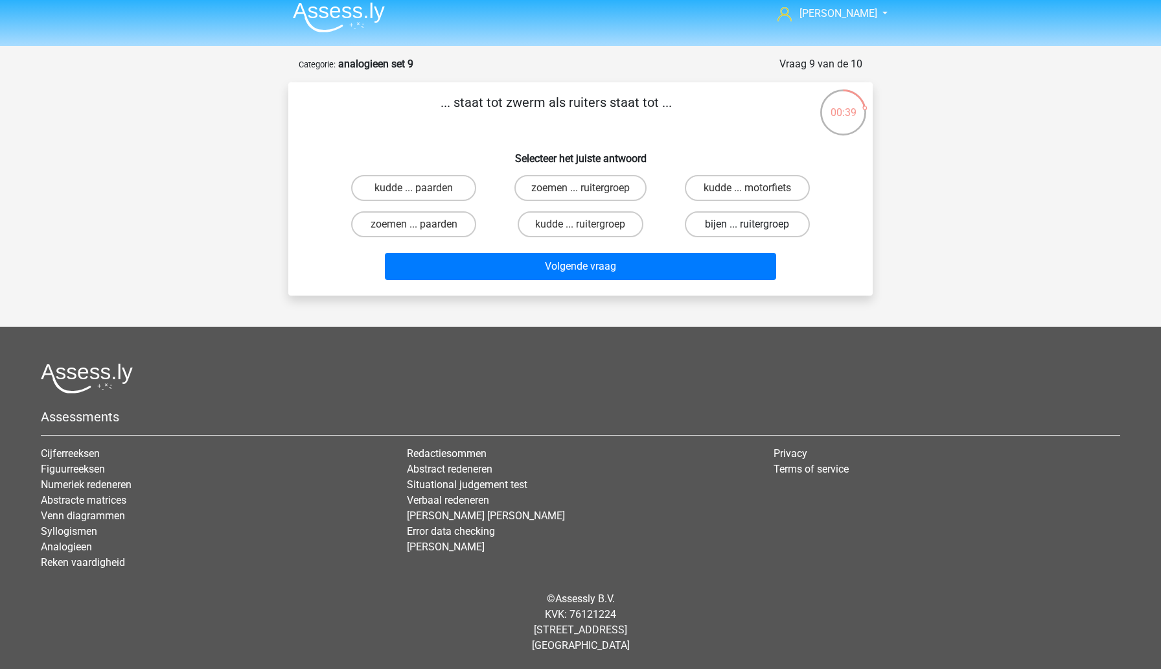
click at [724, 227] on label "bijen ... ruitergroep" at bounding box center [747, 224] width 125 height 26
click at [747, 227] on input "bijen ... ruitergroep" at bounding box center [751, 228] width 8 height 8
radio input "true"
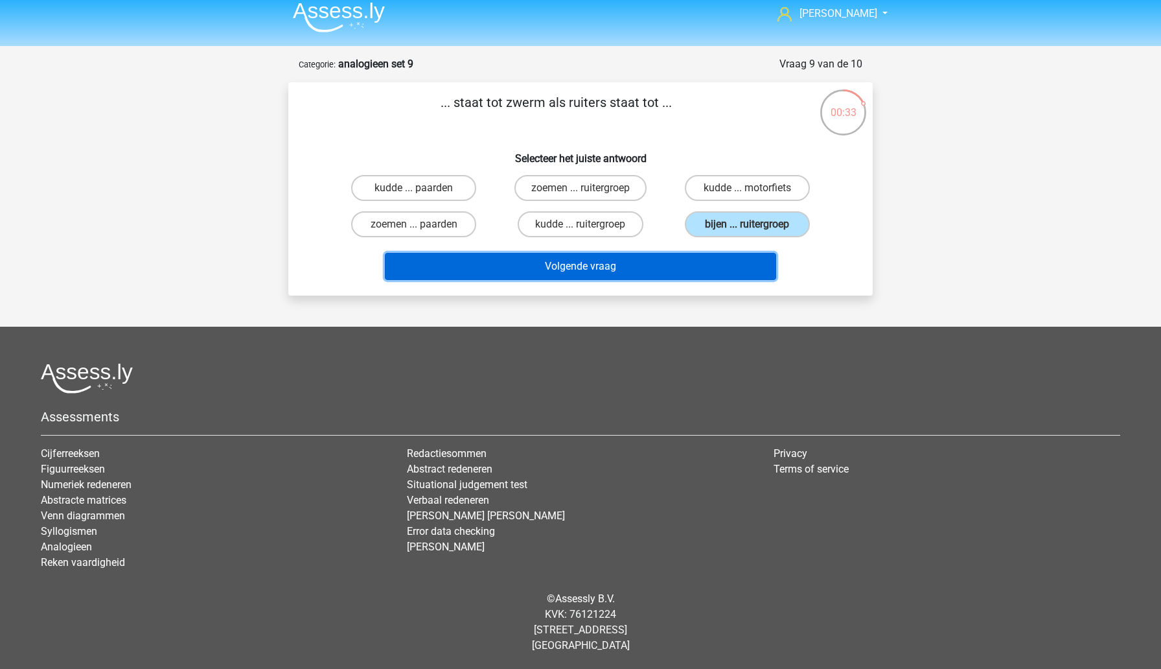
click at [637, 266] on button "Volgende vraag" at bounding box center [581, 266] width 392 height 27
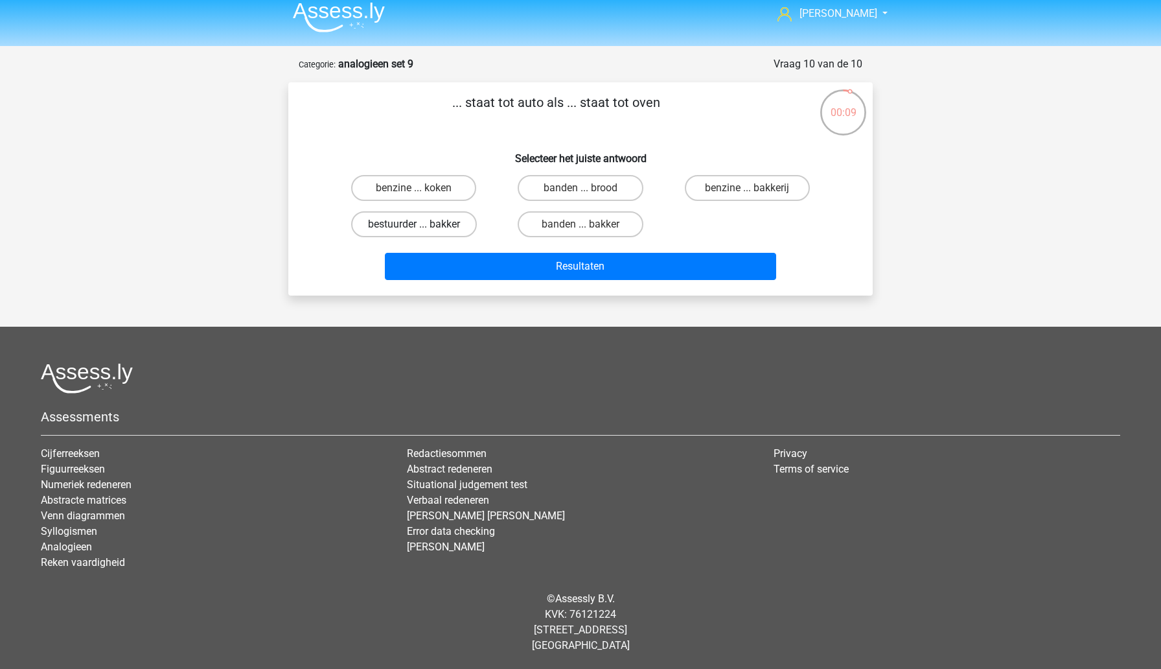
click at [449, 224] on label "bestuurder ... bakker" at bounding box center [414, 224] width 126 height 26
click at [422, 224] on input "bestuurder ... bakker" at bounding box center [418, 228] width 8 height 8
radio input "true"
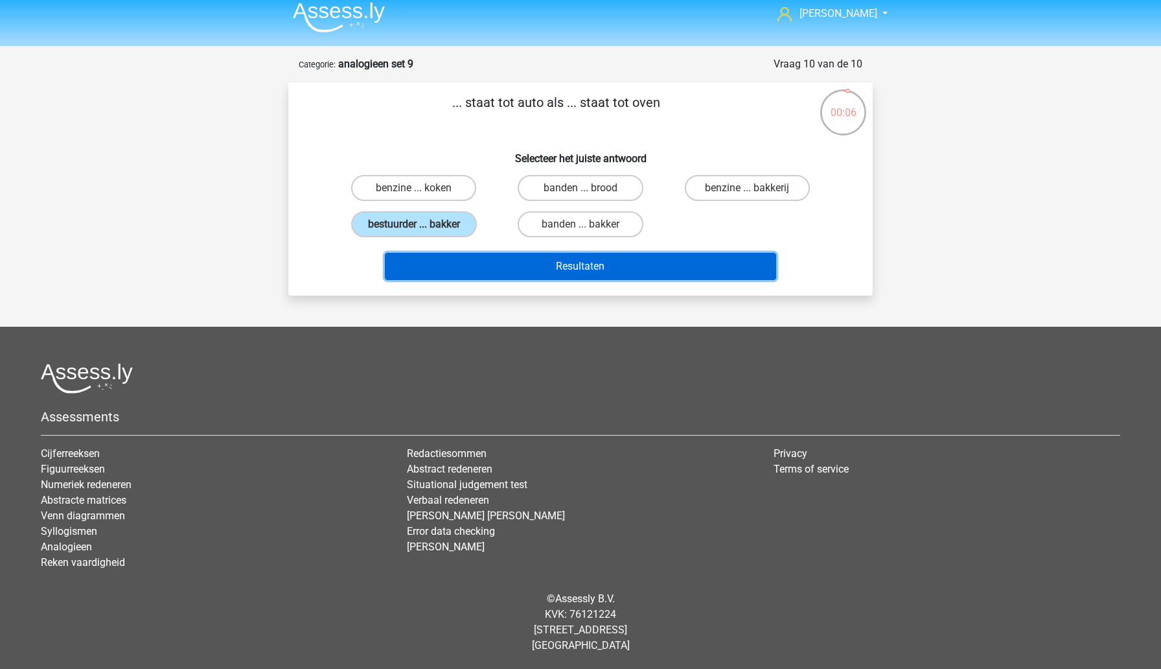
click at [545, 268] on button "Resultaten" at bounding box center [581, 266] width 392 height 27
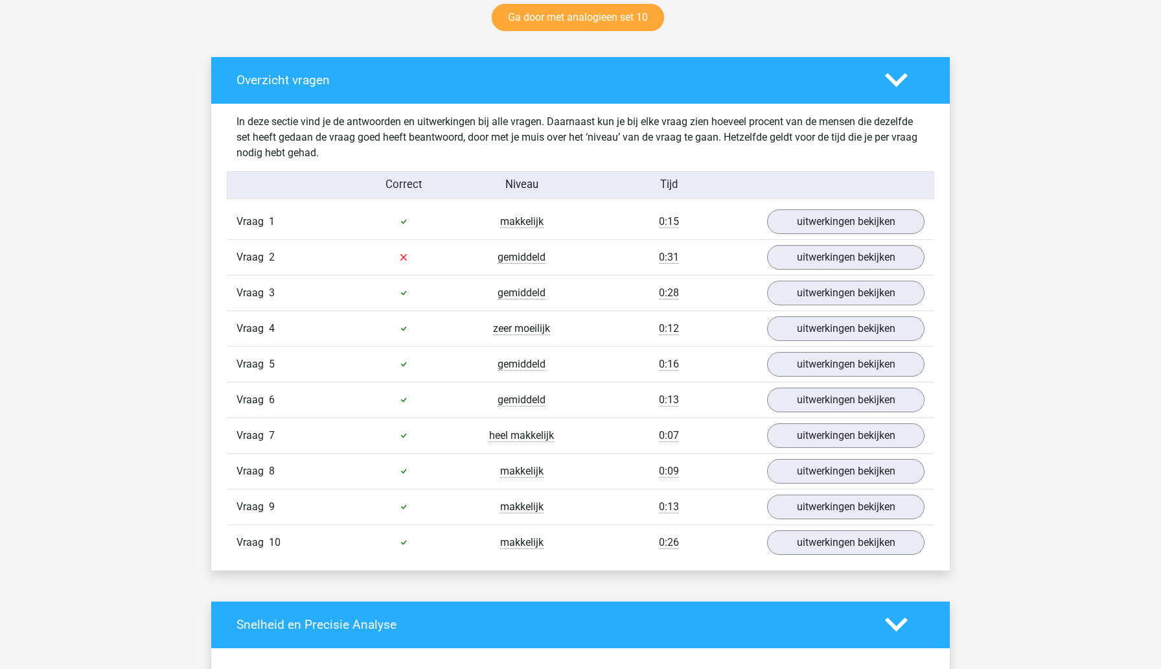
scroll to position [691, 0]
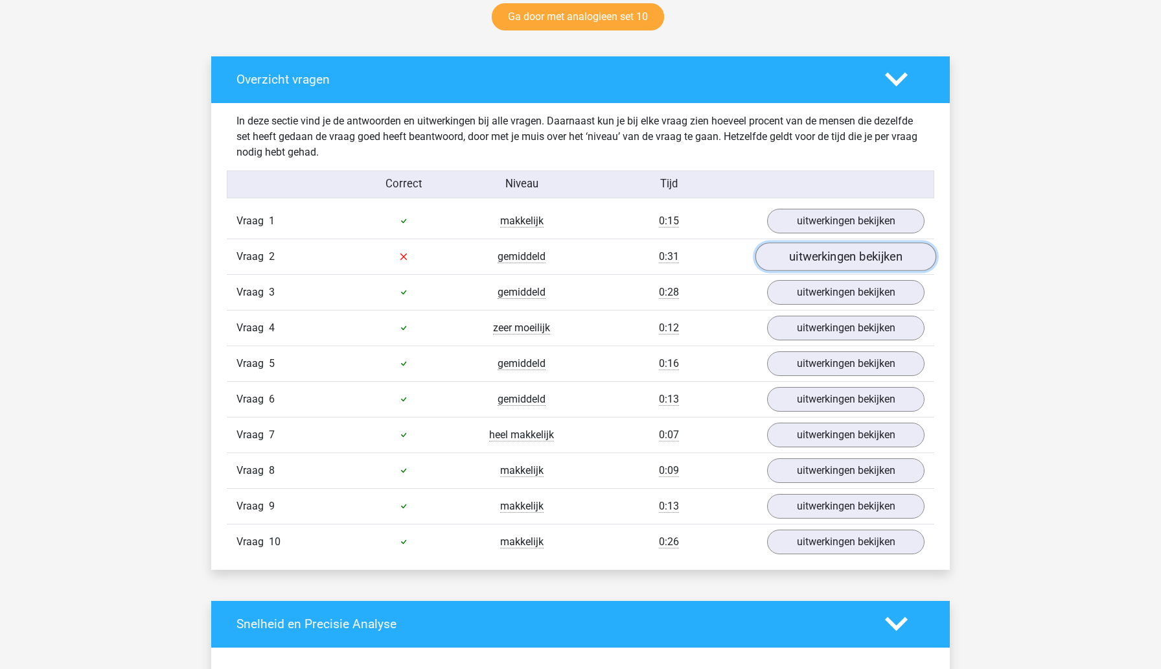
click at [815, 257] on link "uitwerkingen bekijken" at bounding box center [846, 256] width 181 height 29
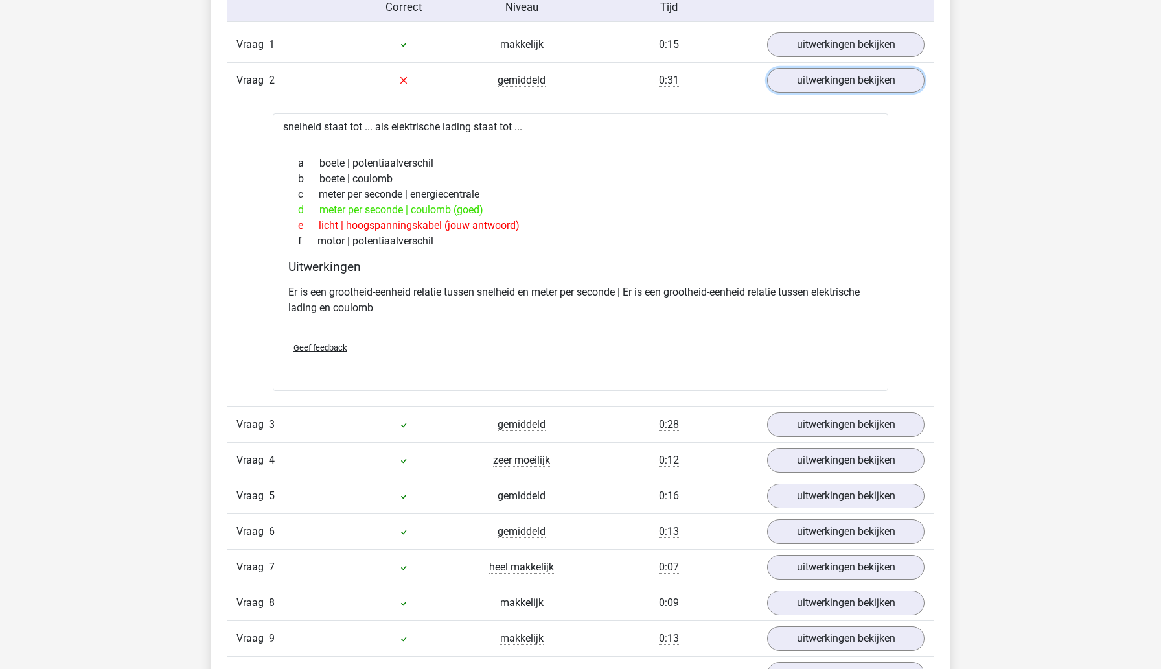
scroll to position [875, 0]
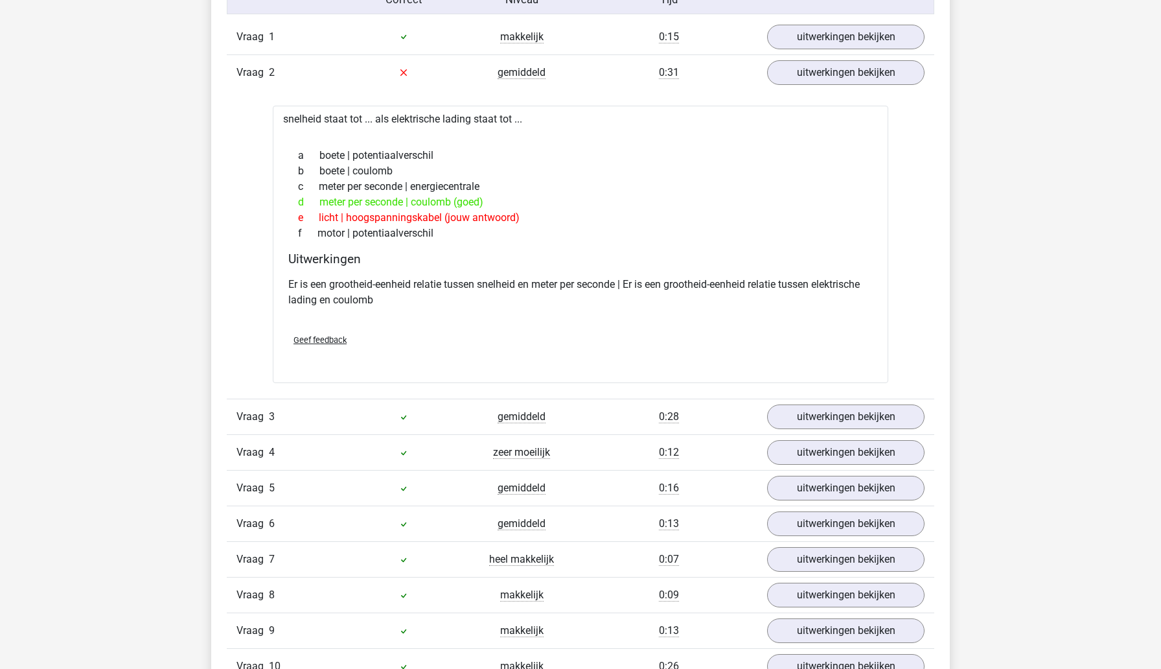
click at [889, 85] on div "Vraag 2 gemiddeld 0:31 uitwerkingen bekijken" at bounding box center [581, 72] width 708 height 36
click at [888, 77] on link "uitwerkingen bekijken" at bounding box center [846, 72] width 181 height 29
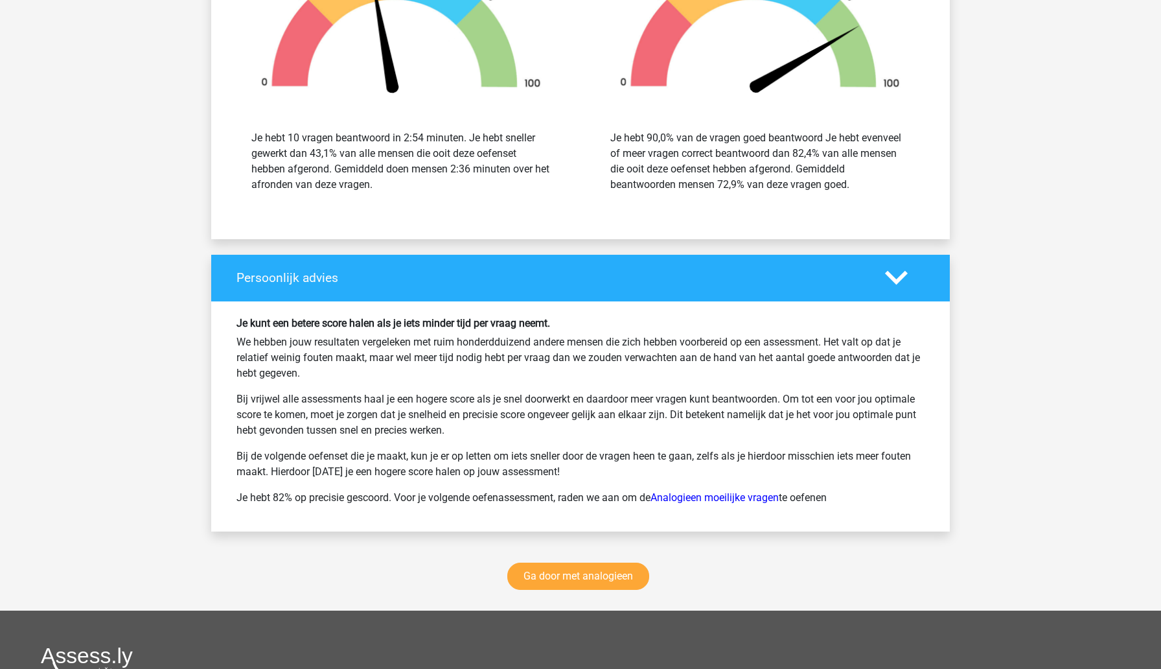
scroll to position [1474, 0]
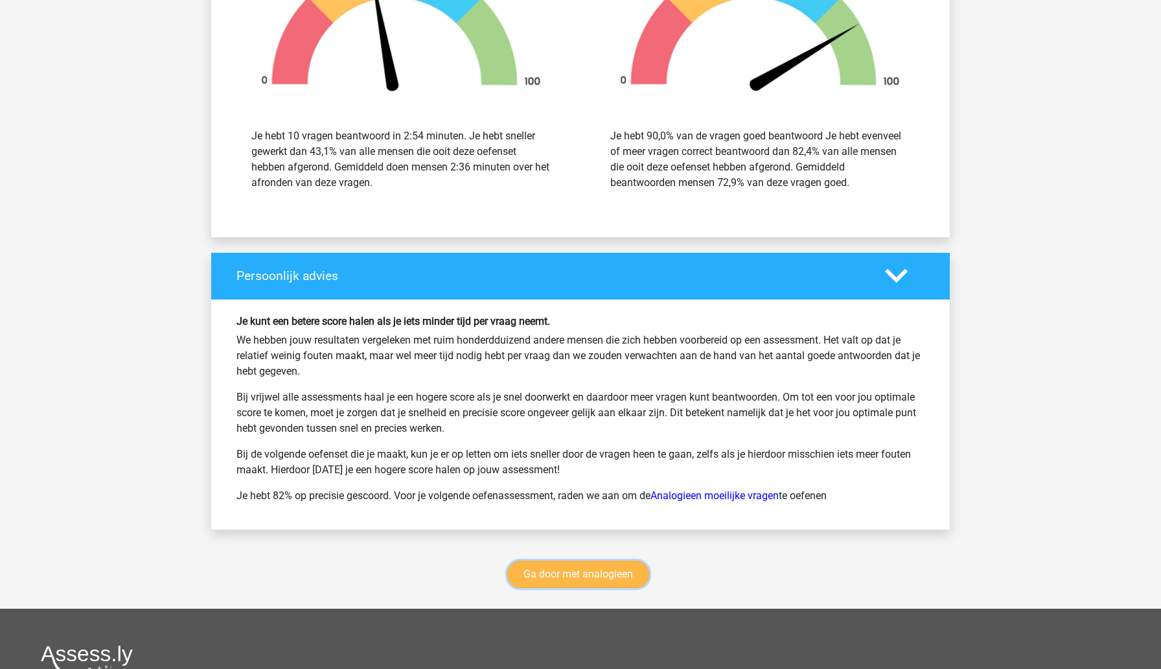
click at [593, 578] on link "Ga door met analogieen" at bounding box center [578, 573] width 142 height 27
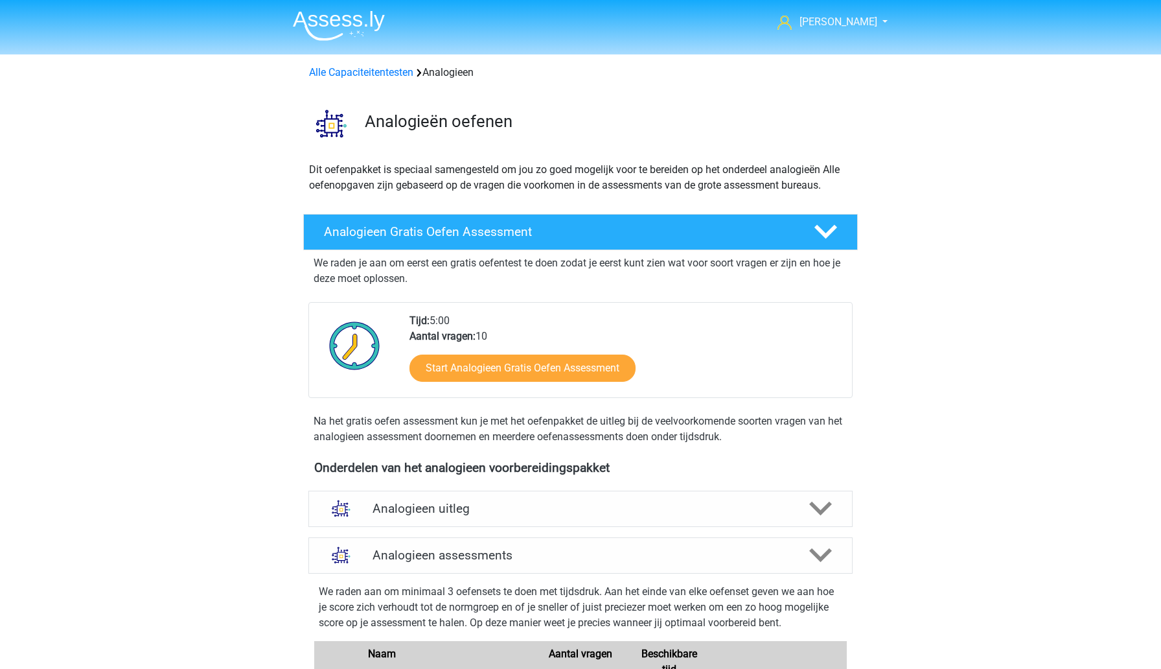
scroll to position [531, 0]
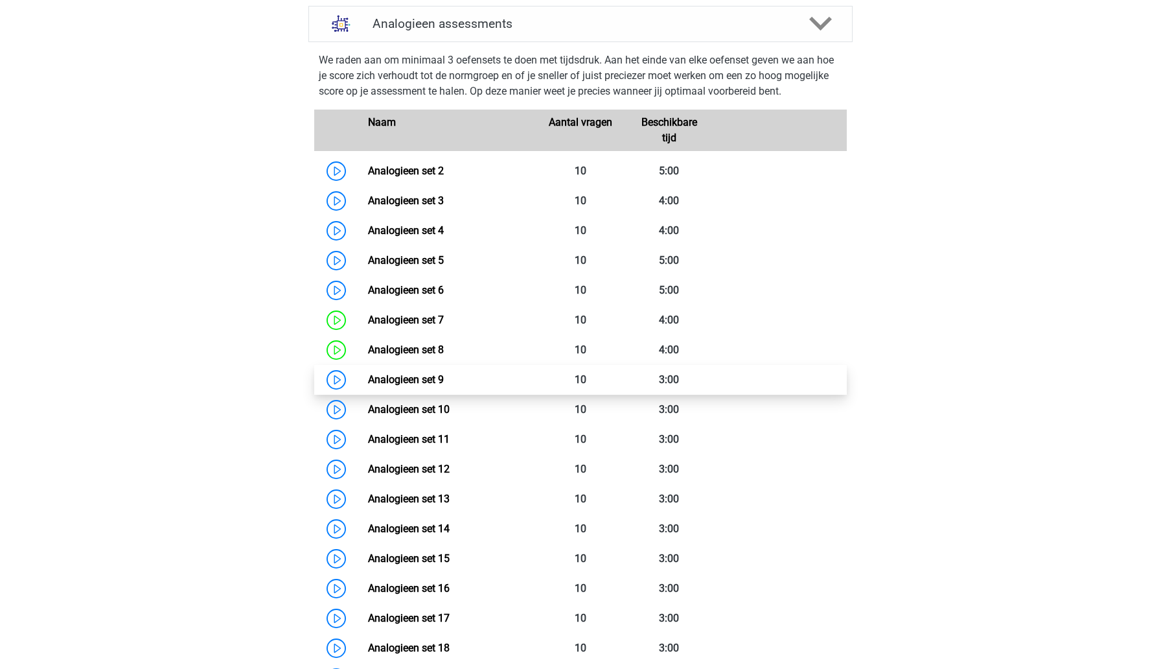
click at [429, 383] on link "Analogieen set 9" at bounding box center [406, 379] width 76 height 12
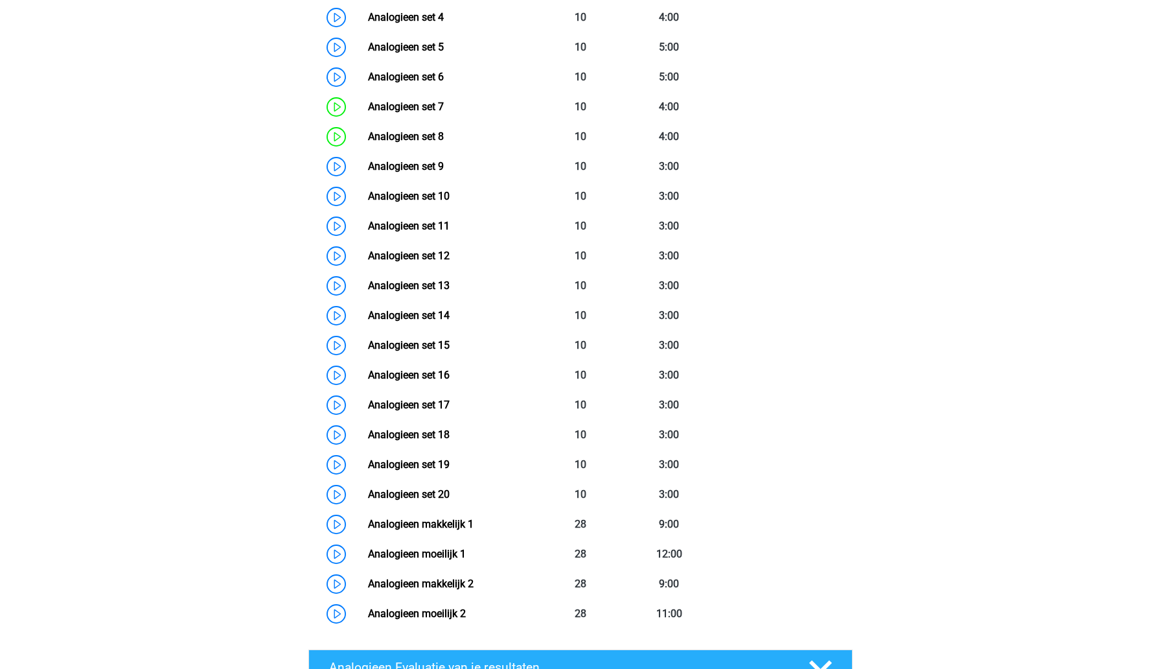
scroll to position [732, 0]
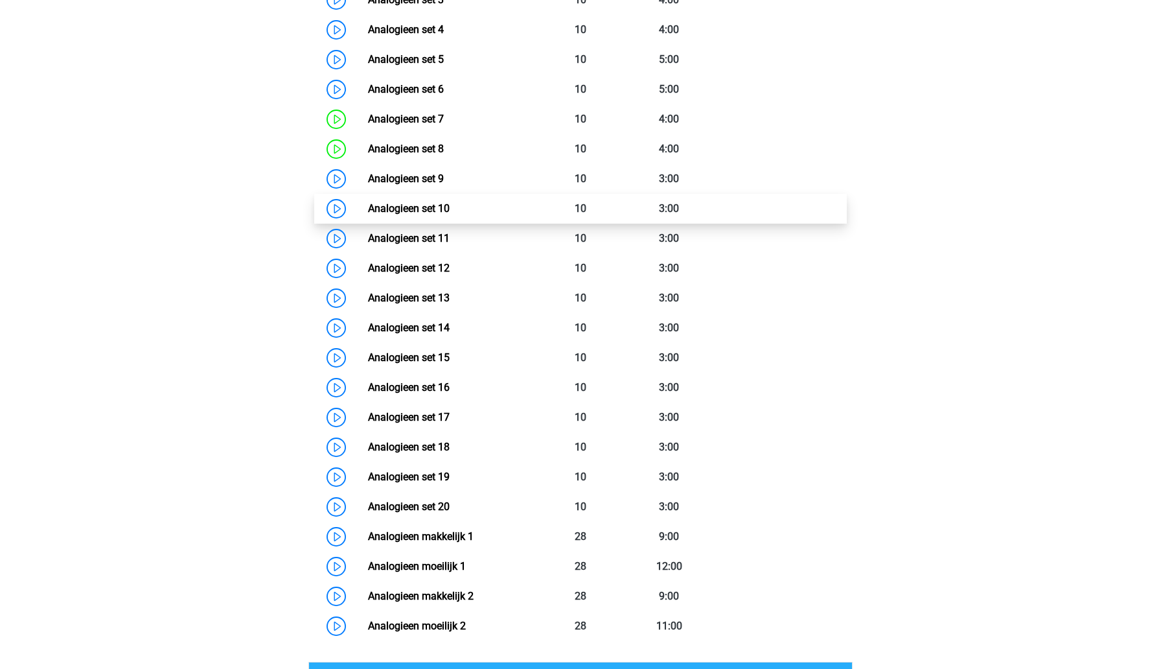
click at [383, 211] on link "Analogieen set 10" at bounding box center [409, 208] width 82 height 12
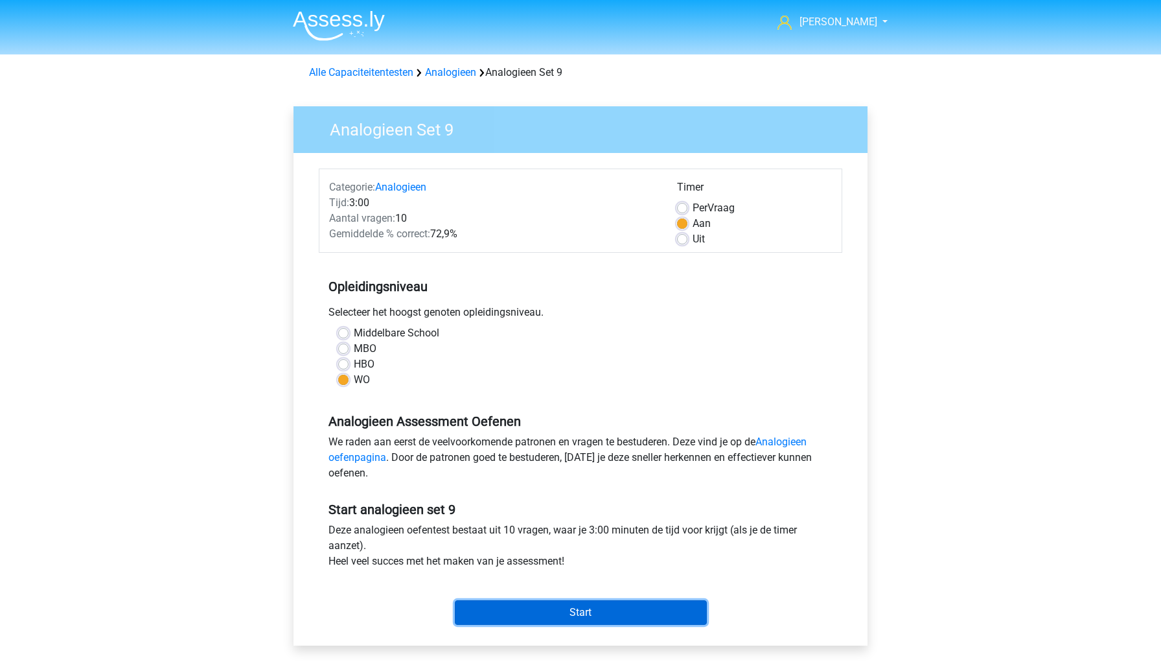
click at [488, 618] on input "Start" at bounding box center [581, 612] width 252 height 25
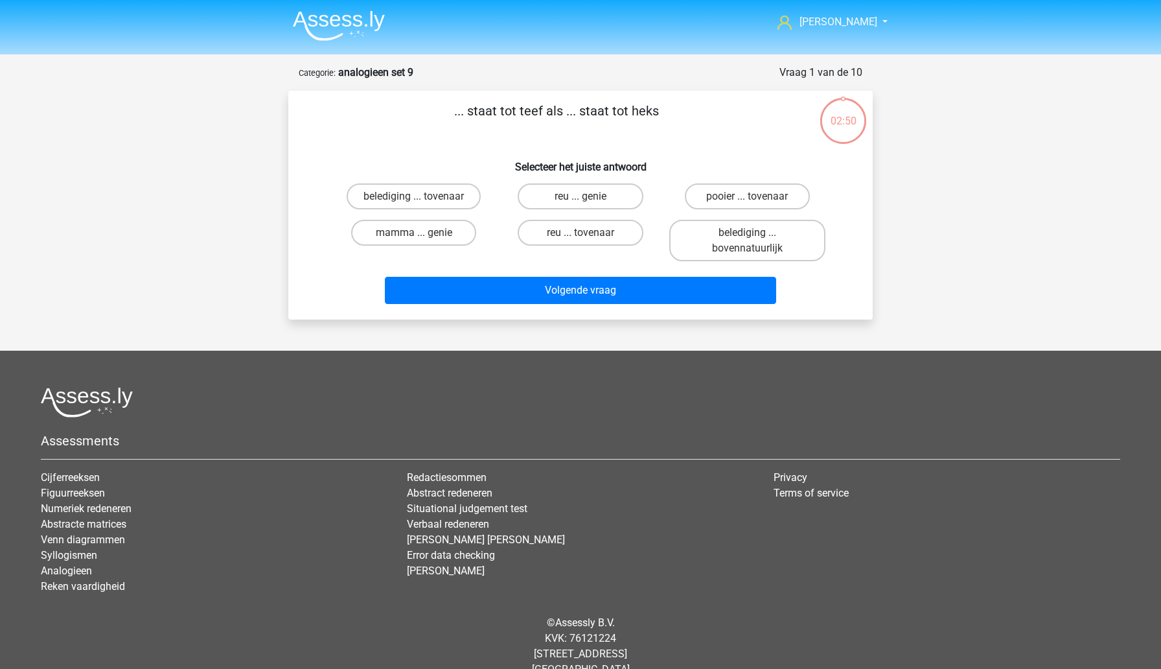
click at [588, 239] on input "reu ... tovenaar" at bounding box center [585, 237] width 8 height 8
radio input "true"
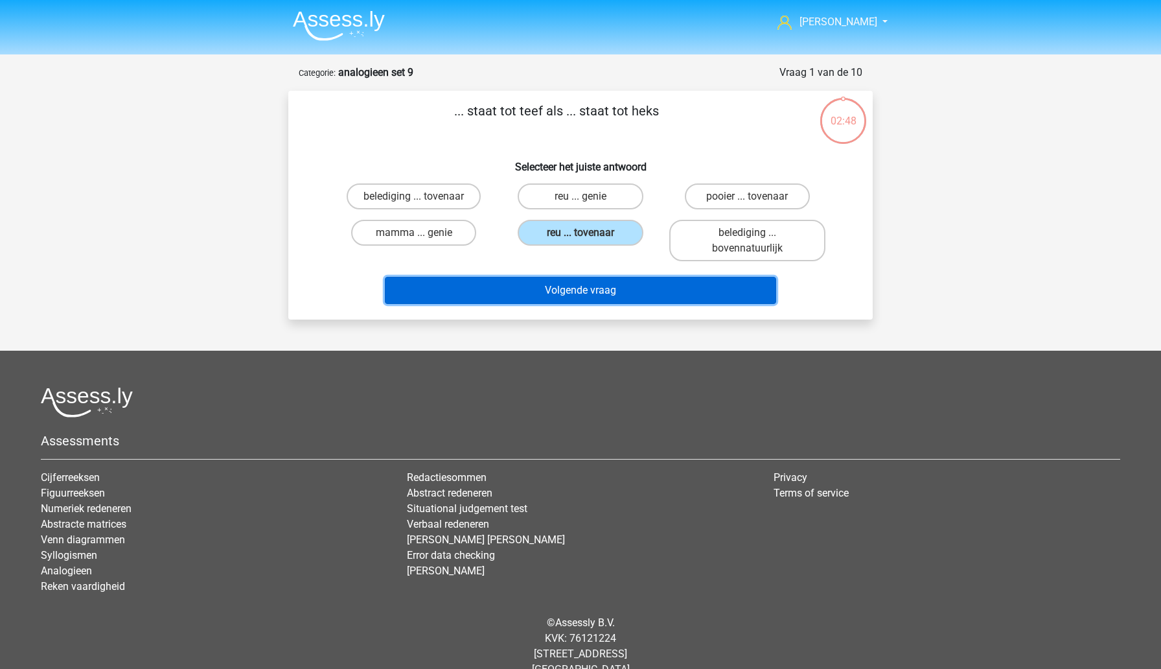
click at [578, 294] on button "Volgende vraag" at bounding box center [581, 290] width 392 height 27
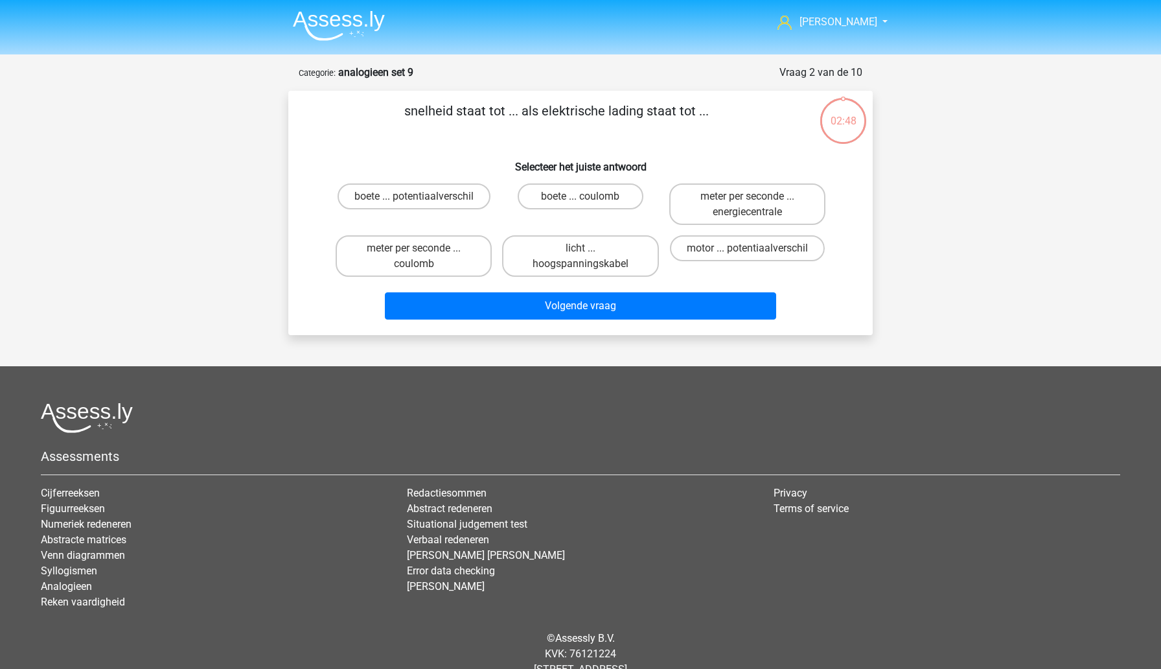
scroll to position [40, 0]
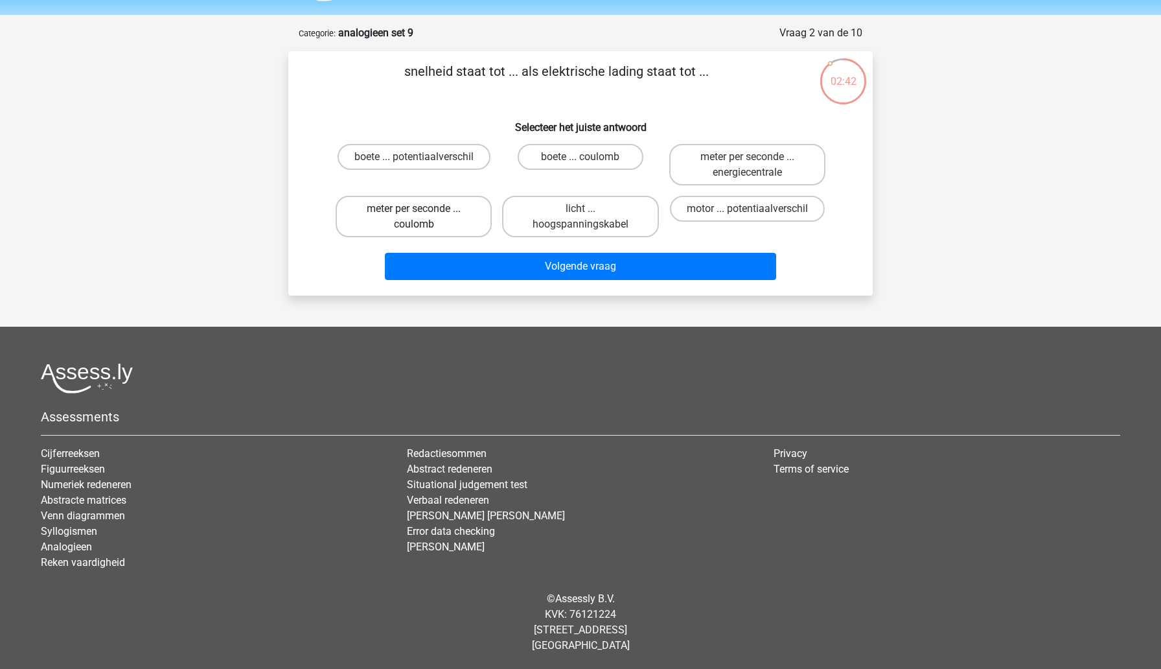
click at [447, 214] on label "meter per seconde ... coulomb" at bounding box center [414, 216] width 156 height 41
click at [422, 214] on input "meter per seconde ... coulomb" at bounding box center [418, 213] width 8 height 8
radio input "true"
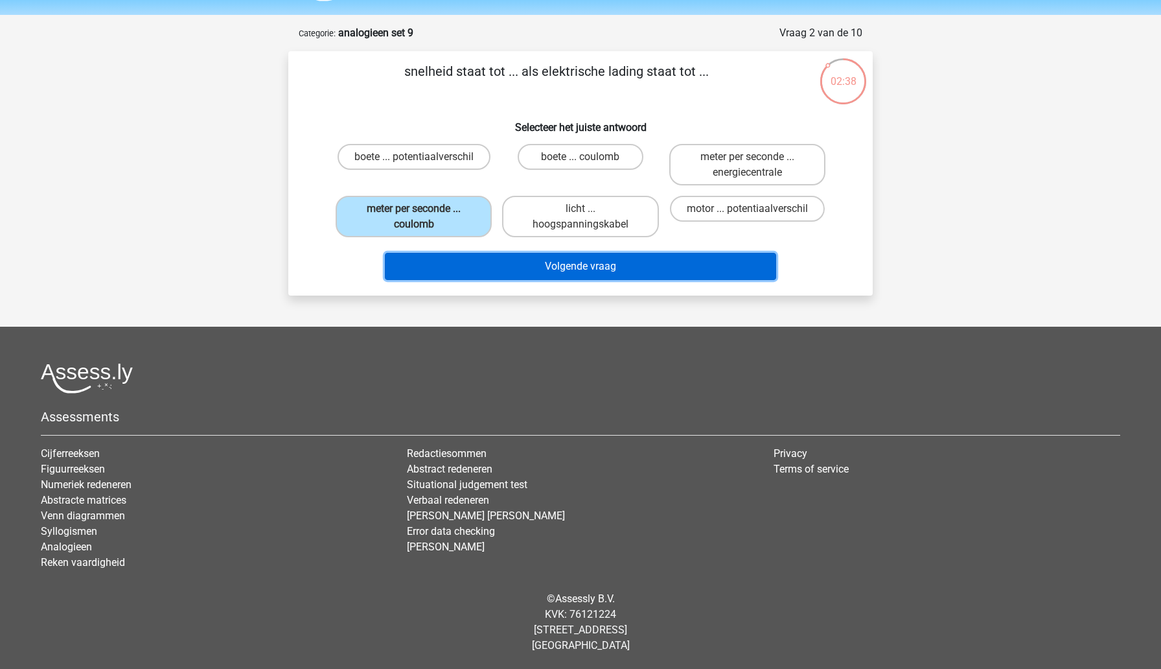
click at [498, 268] on button "Volgende vraag" at bounding box center [581, 266] width 392 height 27
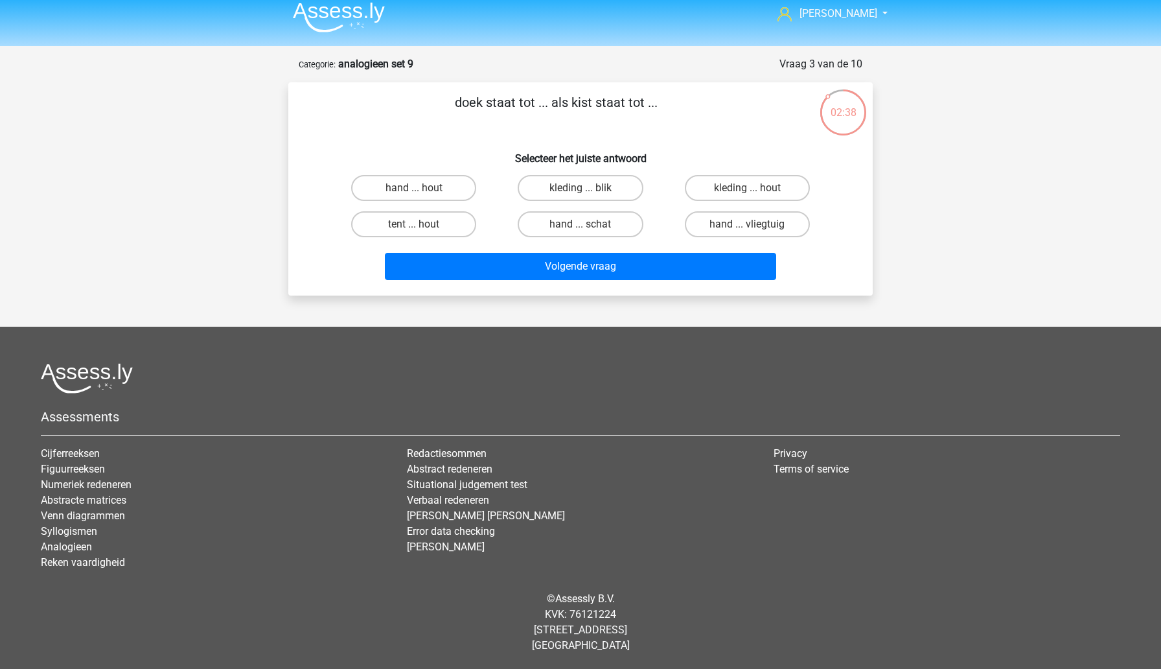
scroll to position [8, 0]
click at [447, 192] on label "hand ... hout" at bounding box center [413, 188] width 125 height 26
click at [422, 192] on input "hand ... hout" at bounding box center [418, 192] width 8 height 8
radio input "true"
click at [546, 231] on label "hand ... schat" at bounding box center [580, 224] width 125 height 26
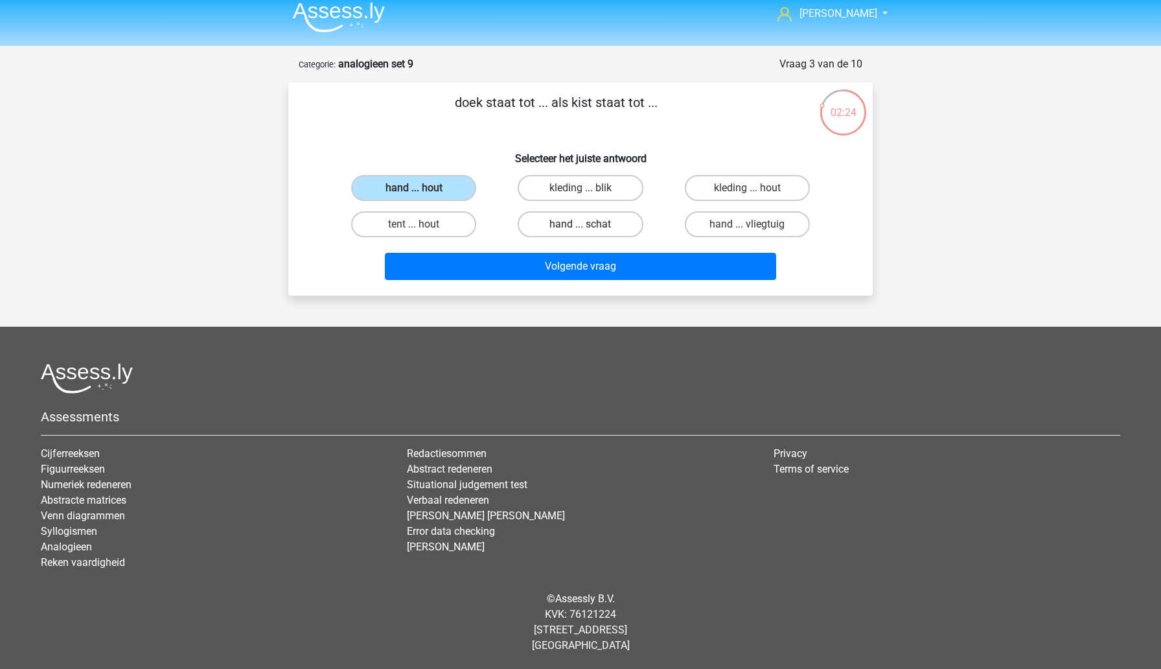
click at [581, 231] on input "hand ... schat" at bounding box center [585, 228] width 8 height 8
radio input "true"
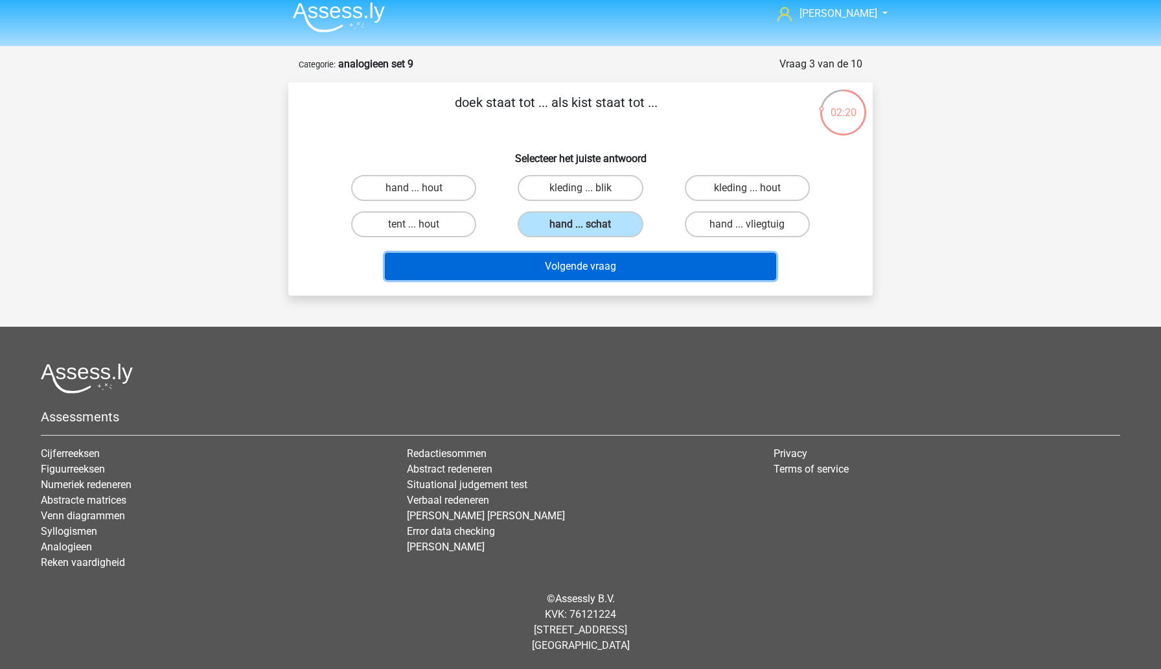
click at [549, 267] on button "Volgende vraag" at bounding box center [581, 266] width 392 height 27
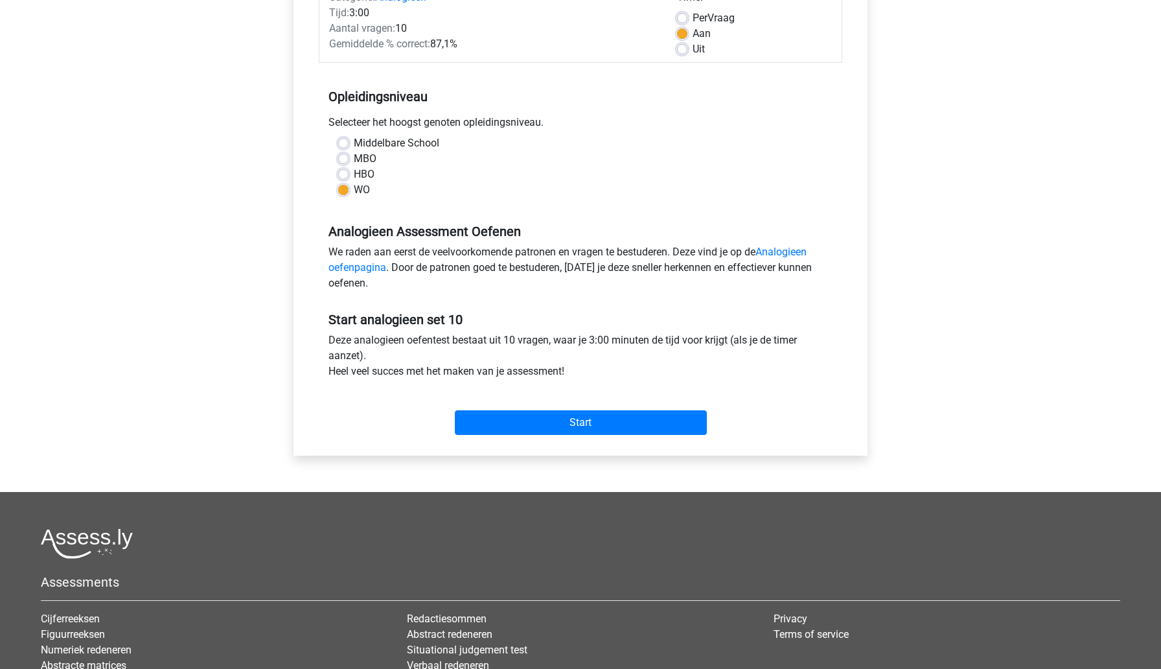
scroll to position [193, 0]
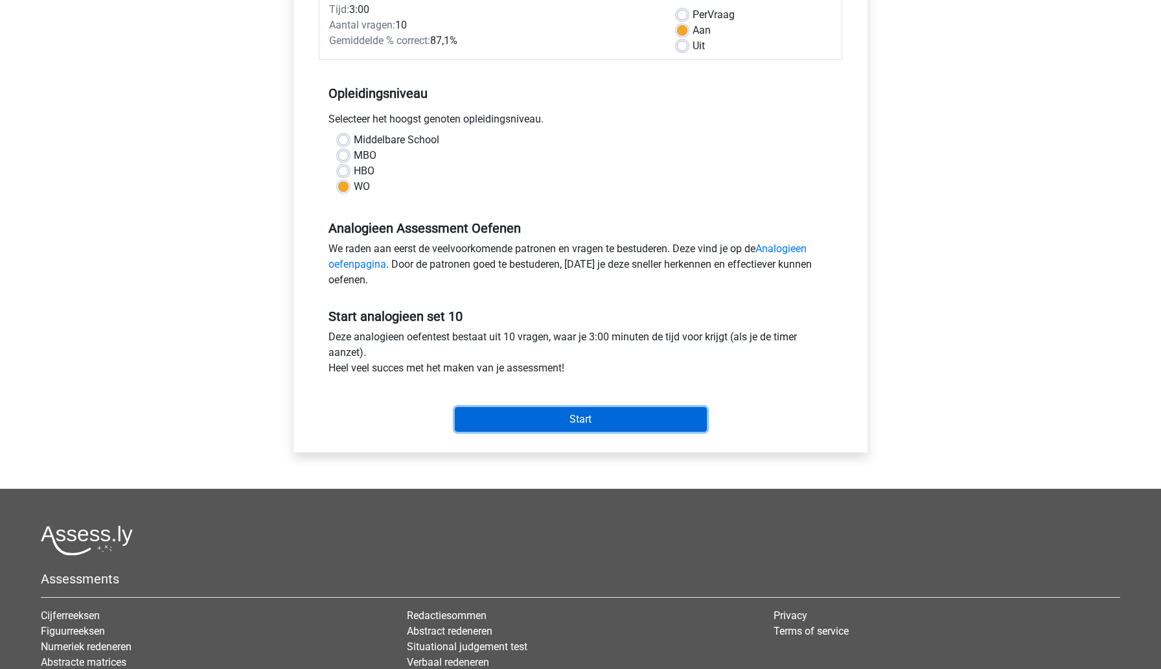
click at [500, 426] on input "Start" at bounding box center [581, 419] width 252 height 25
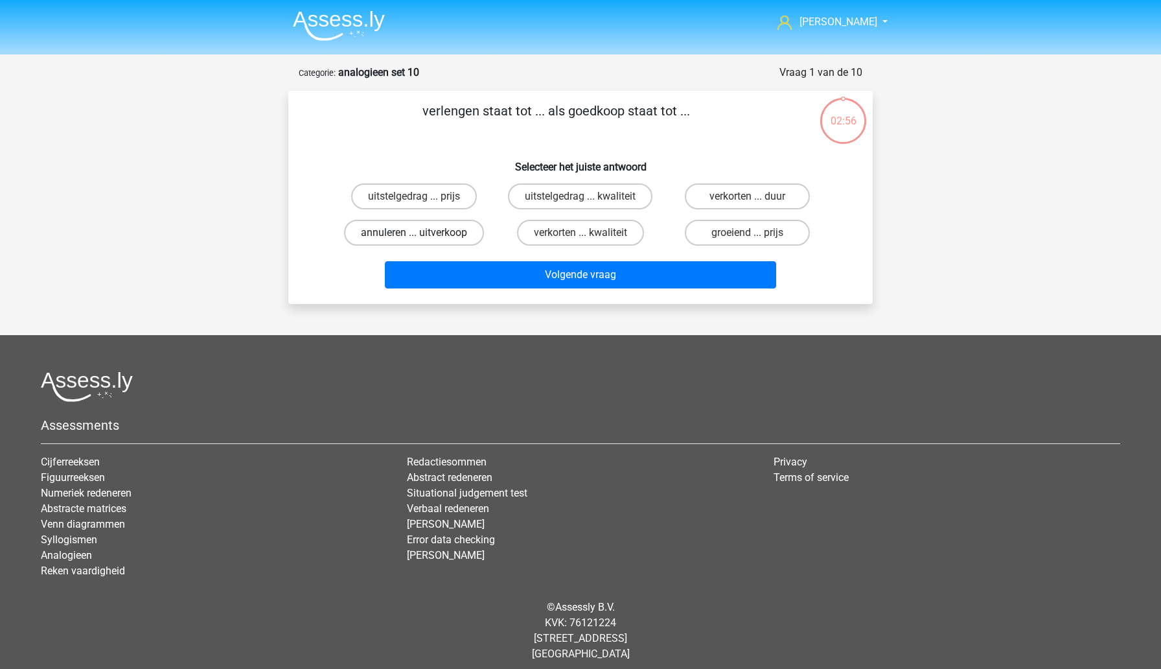
click at [454, 237] on label "annuleren ... uitverkoop" at bounding box center [414, 233] width 140 height 26
click at [422, 237] on input "annuleren ... uitverkoop" at bounding box center [418, 237] width 8 height 8
radio input "true"
click at [716, 199] on label "verkorten ... duur" at bounding box center [747, 196] width 125 height 26
click at [747, 199] on input "verkorten ... duur" at bounding box center [751, 200] width 8 height 8
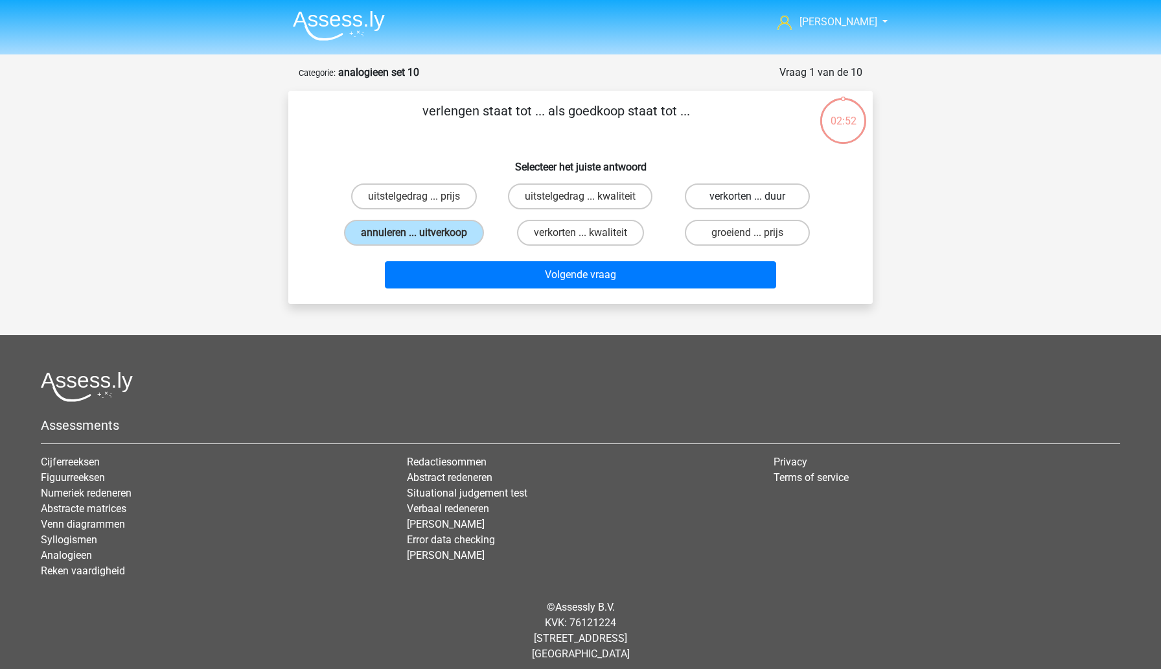
radio input "true"
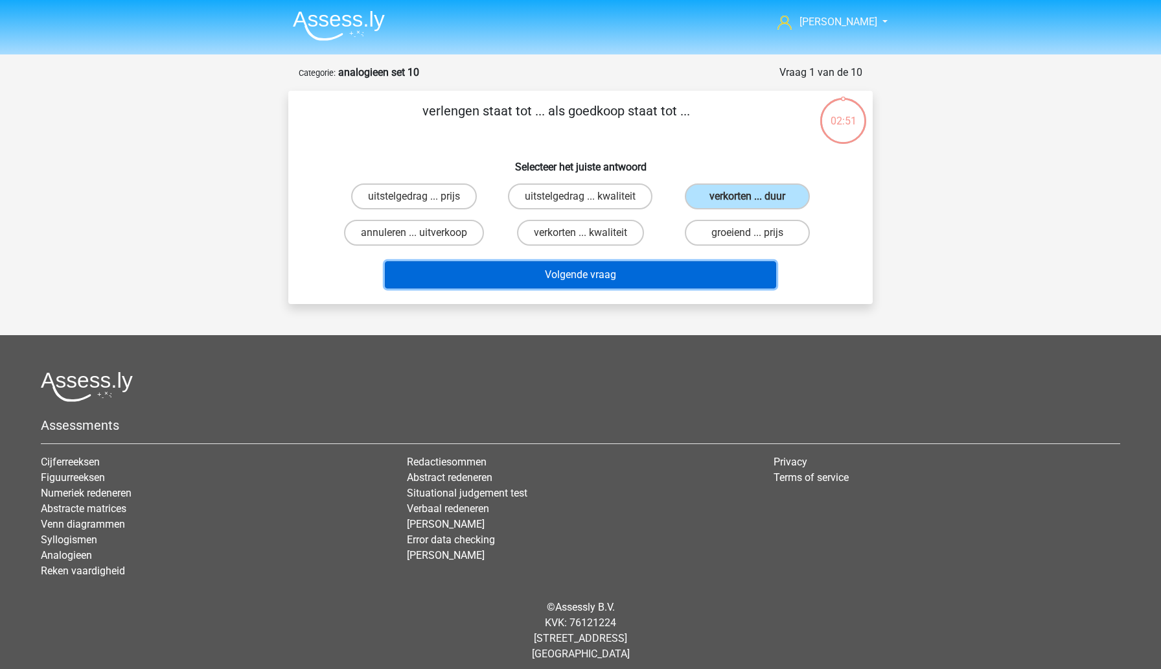
click at [656, 272] on button "Volgende vraag" at bounding box center [581, 274] width 392 height 27
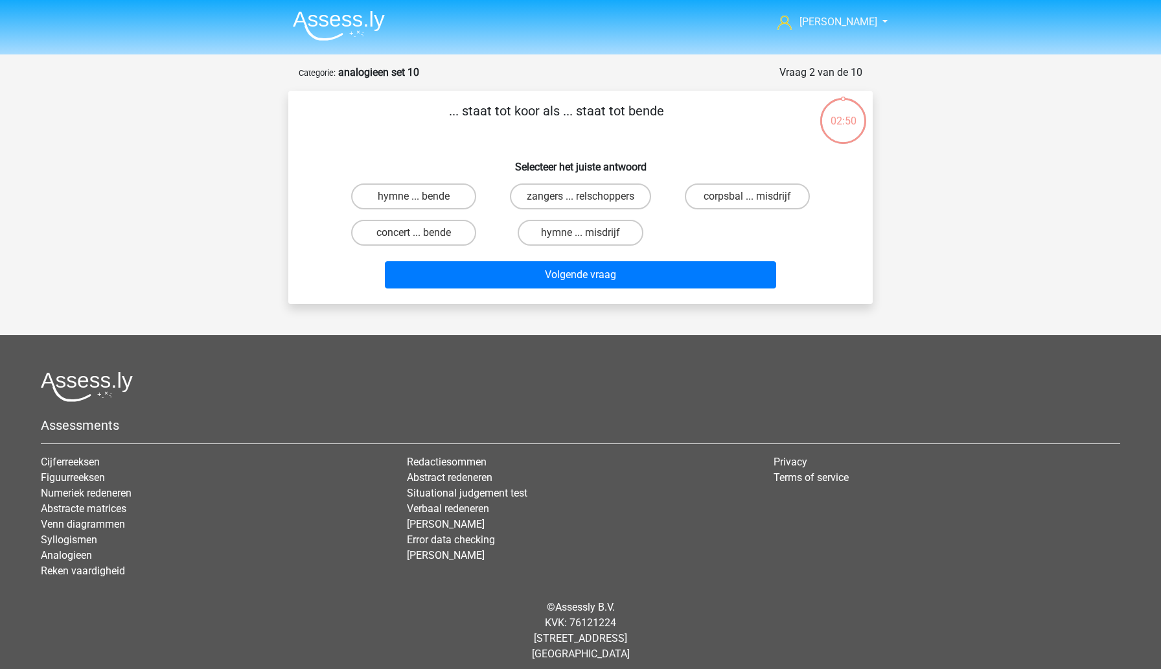
scroll to position [8, 0]
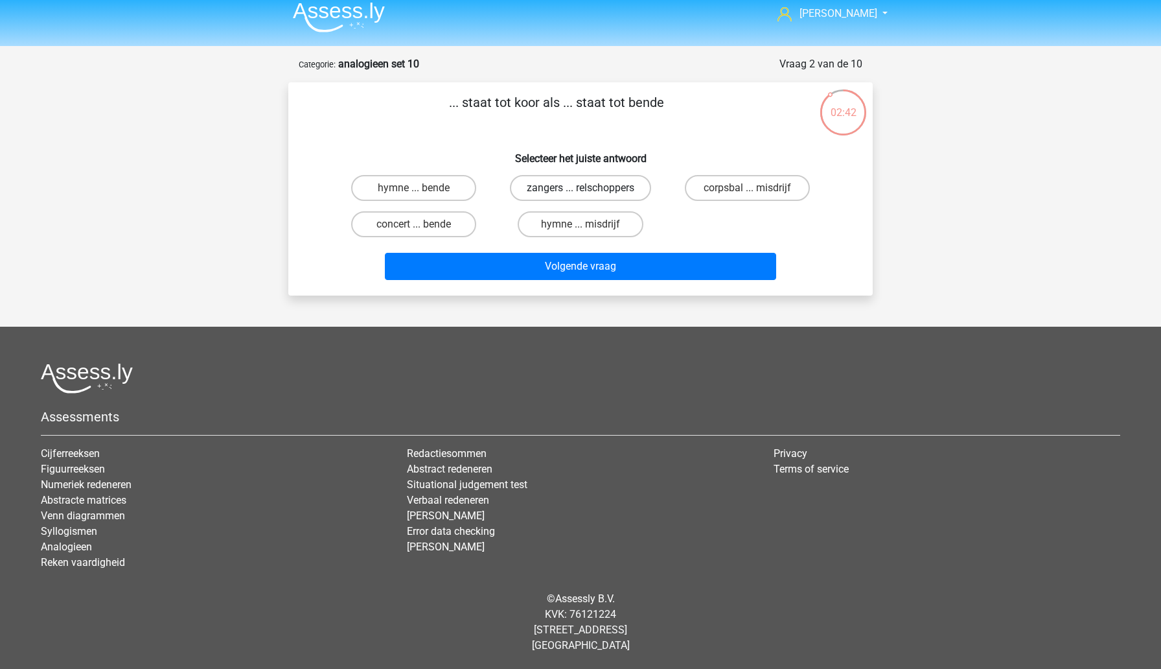
click at [557, 192] on label "zangers ... relschoppers" at bounding box center [580, 188] width 141 height 26
click at [581, 192] on input "zangers ... relschoppers" at bounding box center [585, 192] width 8 height 8
radio input "true"
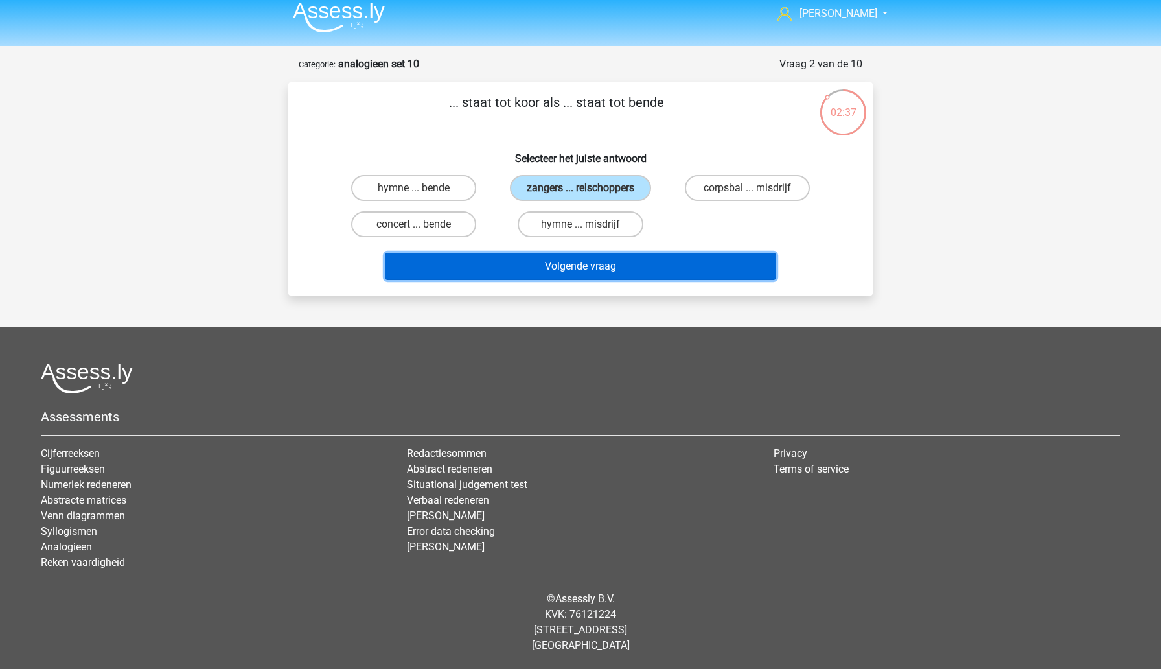
click at [546, 272] on button "Volgende vraag" at bounding box center [581, 266] width 392 height 27
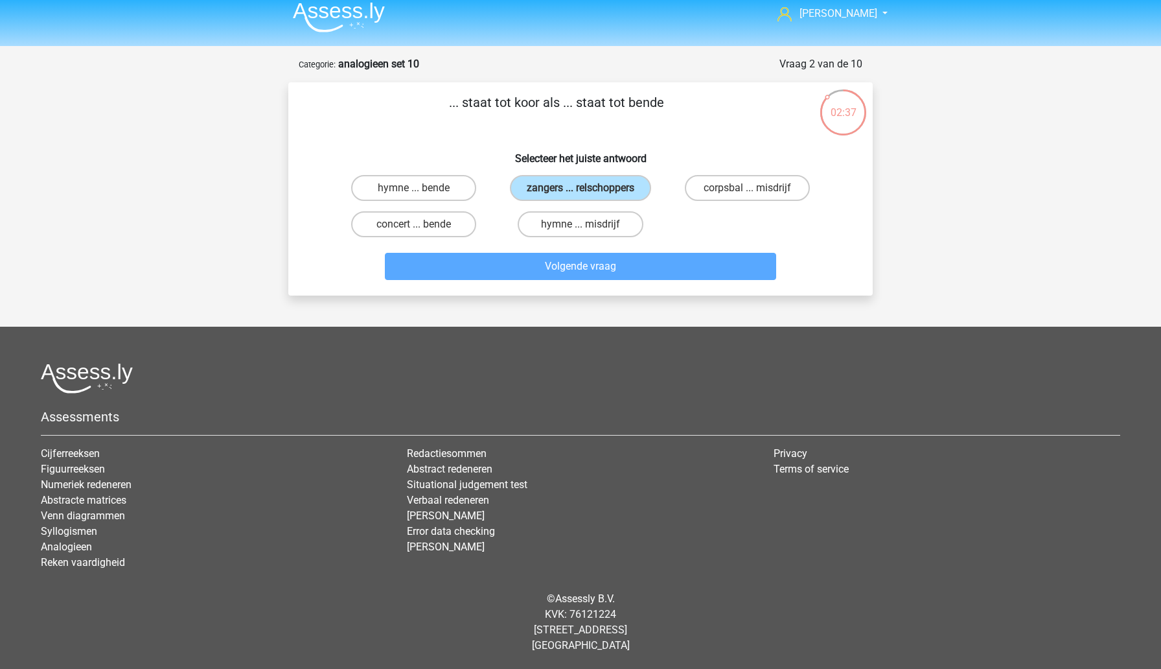
scroll to position [24, 0]
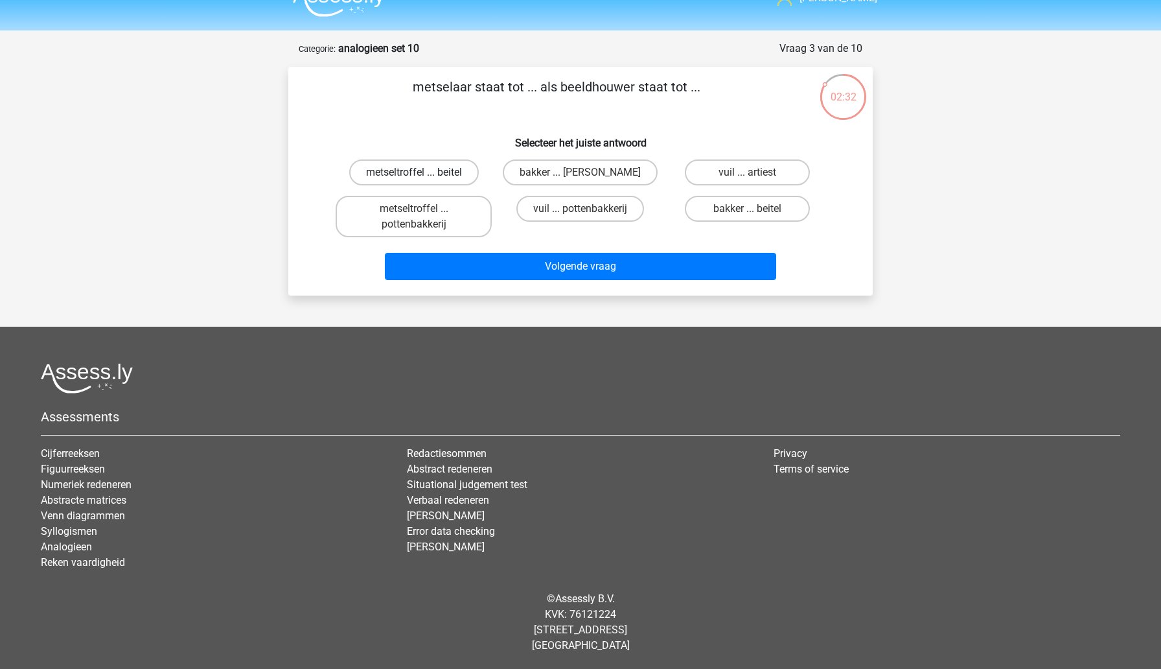
click at [440, 168] on label "metseltroffel ... beitel" at bounding box center [414, 172] width 130 height 26
click at [422, 172] on input "metseltroffel ... beitel" at bounding box center [418, 176] width 8 height 8
radio input "true"
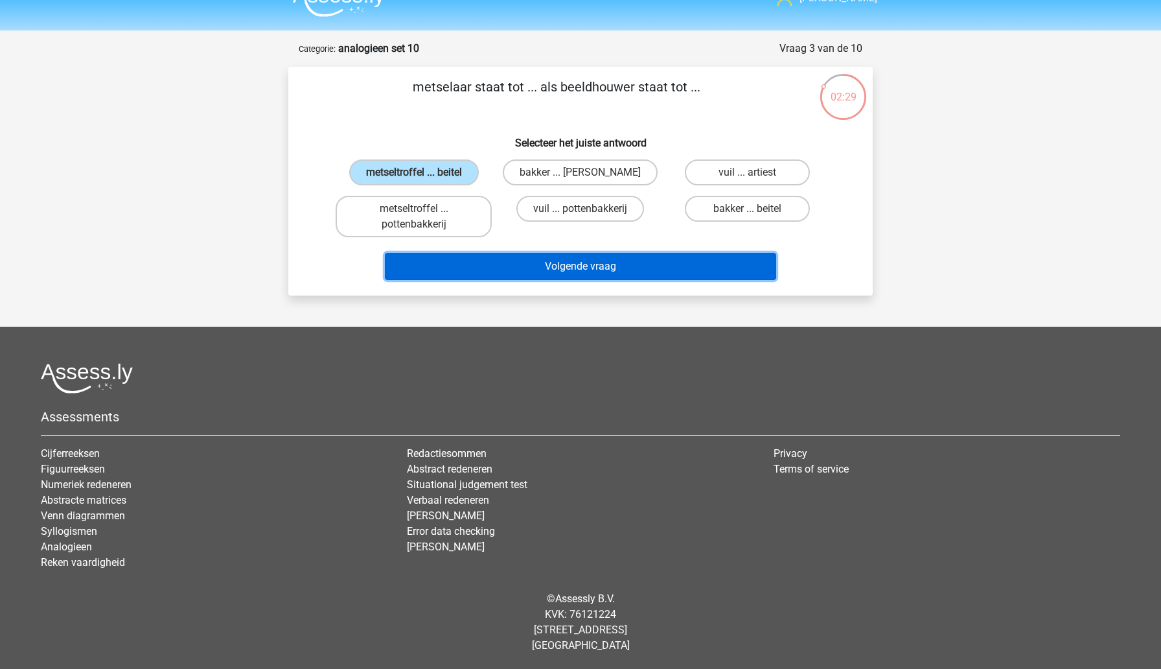
click at [524, 272] on button "Volgende vraag" at bounding box center [581, 266] width 392 height 27
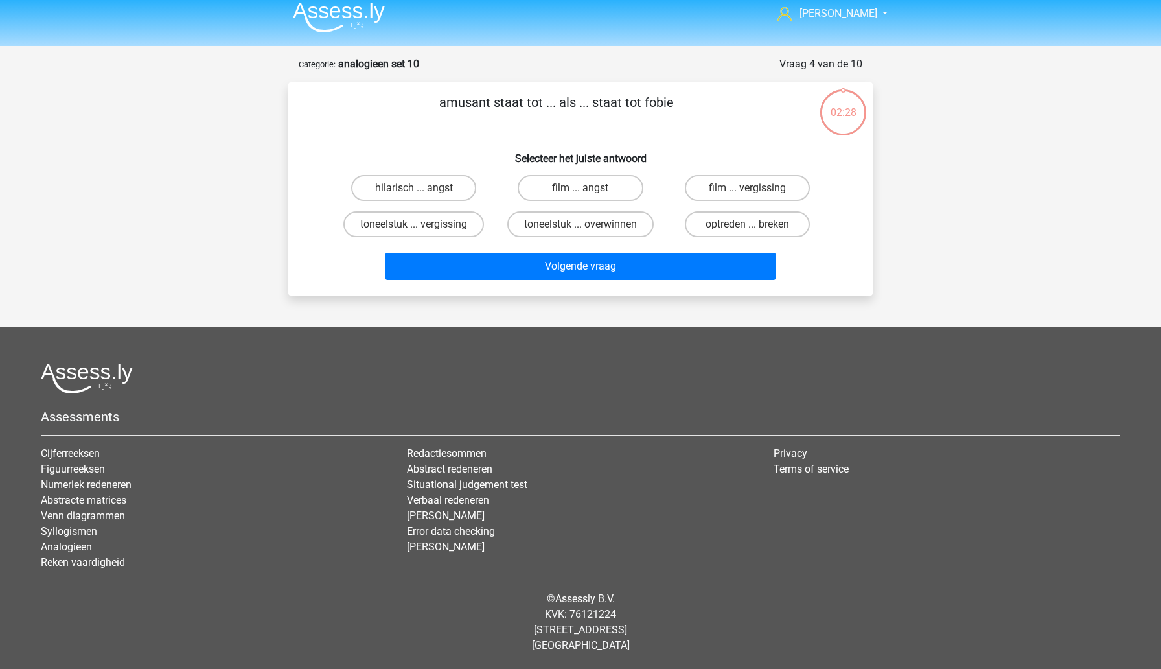
scroll to position [8, 0]
click at [441, 191] on label "hilarisch ... angst" at bounding box center [413, 188] width 125 height 26
click at [422, 191] on input "hilarisch ... angst" at bounding box center [418, 192] width 8 height 8
radio input "true"
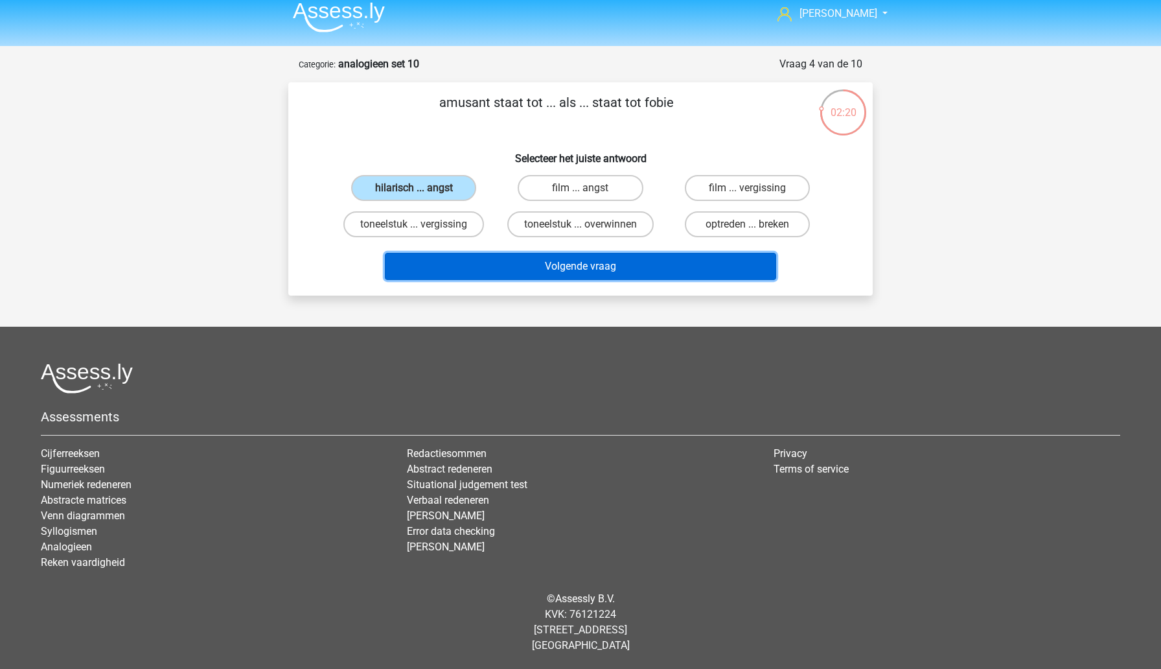
click at [513, 264] on button "Volgende vraag" at bounding box center [581, 266] width 392 height 27
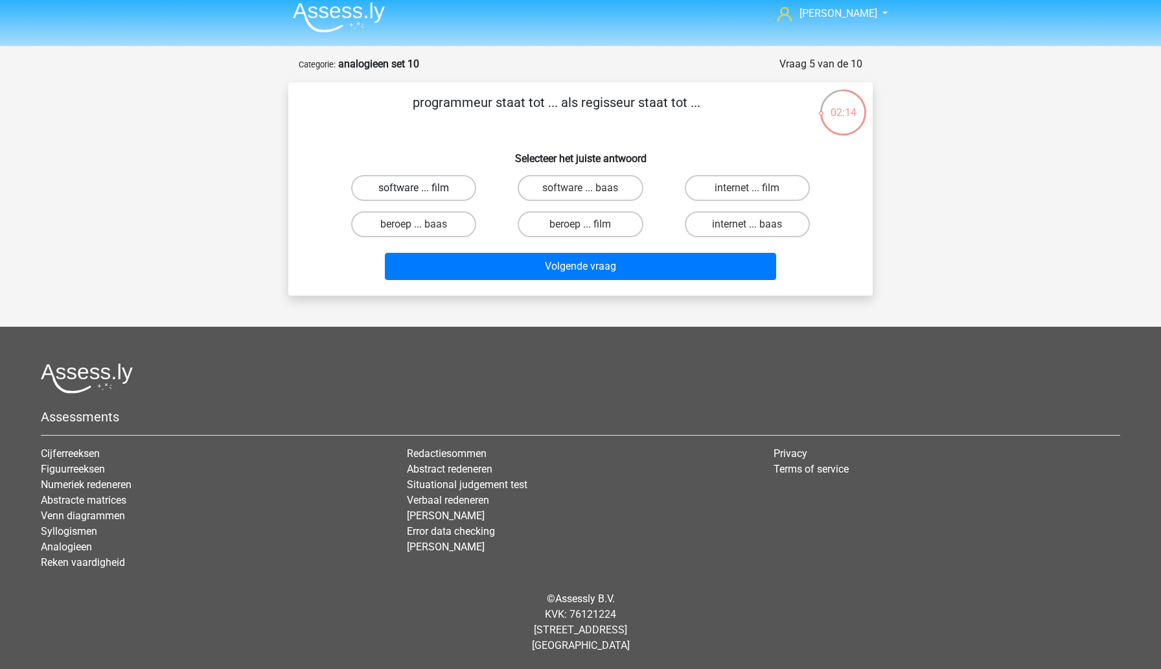
click at [448, 189] on label "software ... film" at bounding box center [413, 188] width 125 height 26
click at [422, 189] on input "software ... film" at bounding box center [418, 192] width 8 height 8
radio input "true"
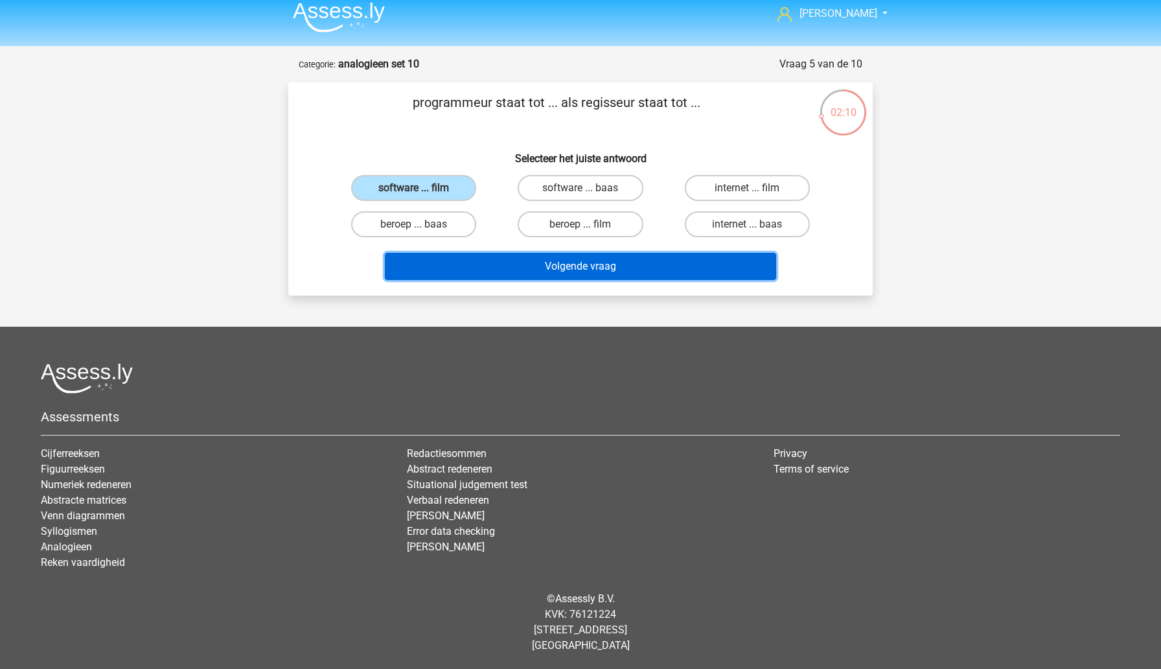
click at [525, 270] on button "Volgende vraag" at bounding box center [581, 266] width 392 height 27
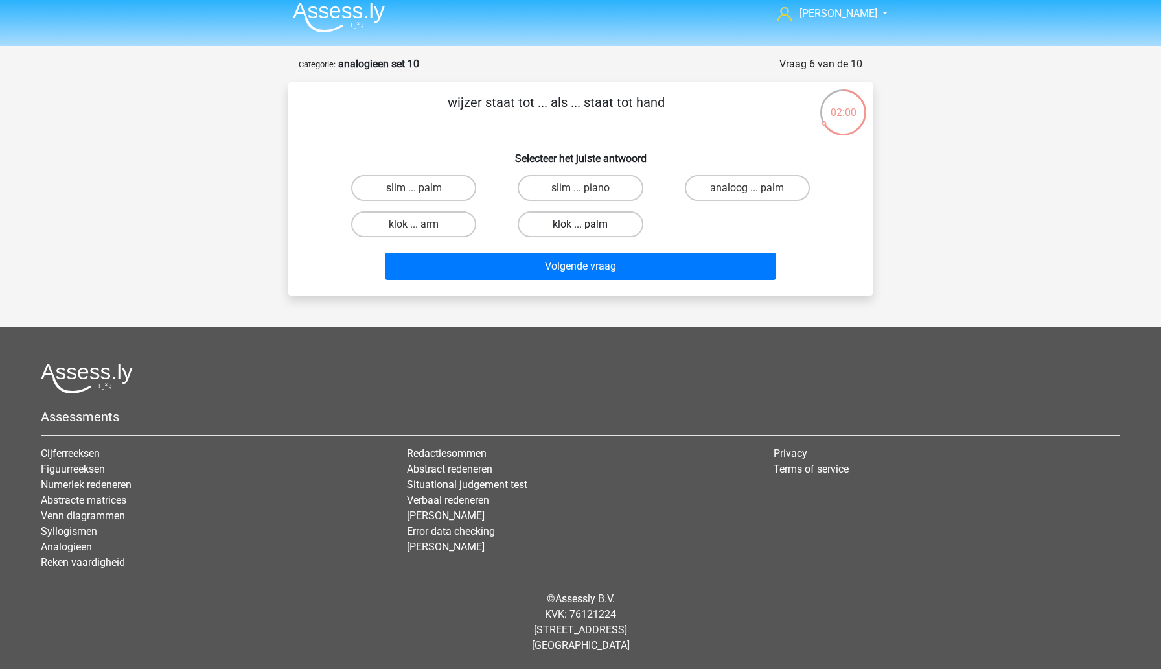
click at [550, 228] on label "klok ... palm" at bounding box center [580, 224] width 125 height 26
click at [581, 228] on input "klok ... palm" at bounding box center [585, 228] width 8 height 8
radio input "true"
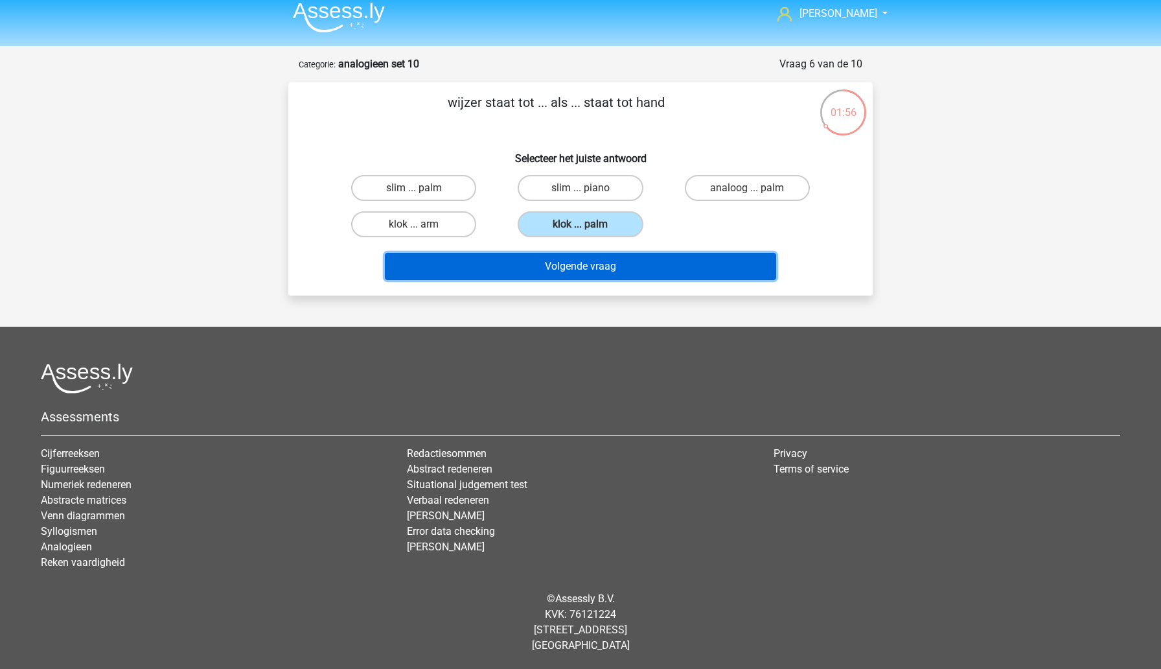
click at [551, 268] on button "Volgende vraag" at bounding box center [581, 266] width 392 height 27
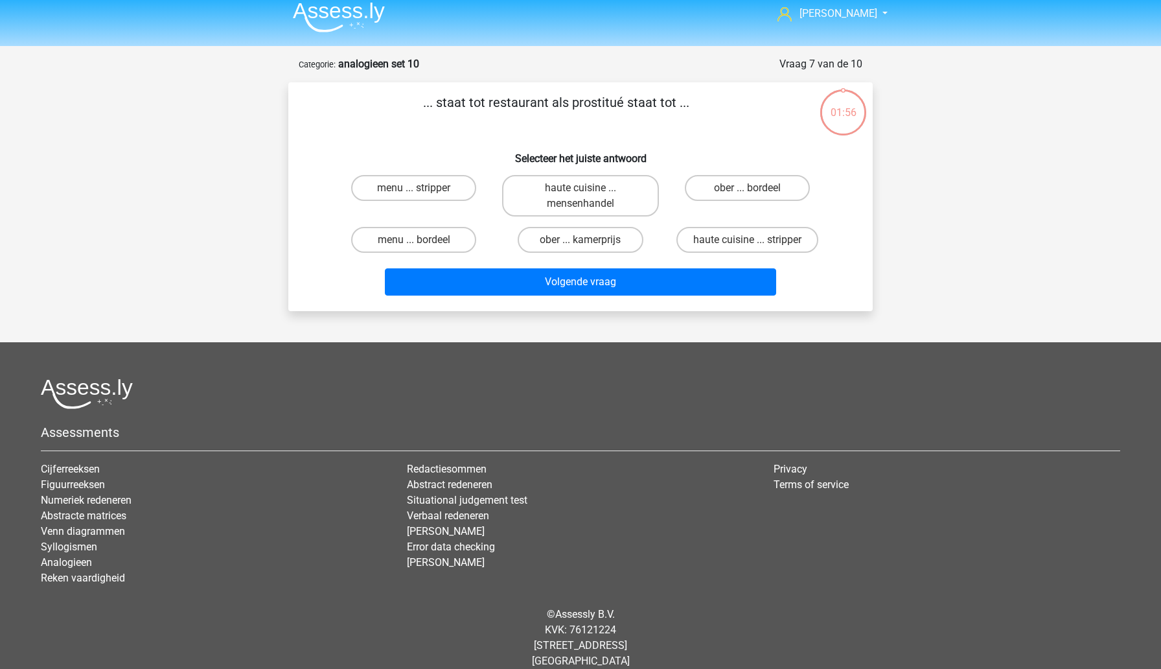
scroll to position [24, 0]
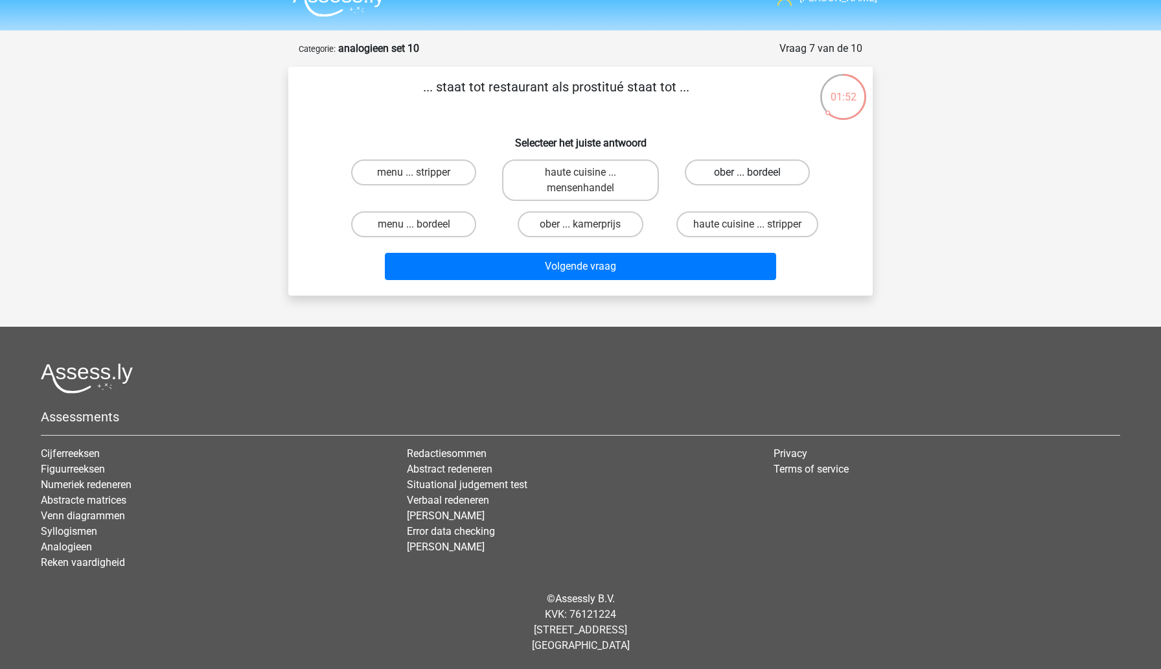
click at [711, 173] on label "ober ... bordeel" at bounding box center [747, 172] width 125 height 26
click at [747, 173] on input "ober ... bordeel" at bounding box center [751, 176] width 8 height 8
radio input "true"
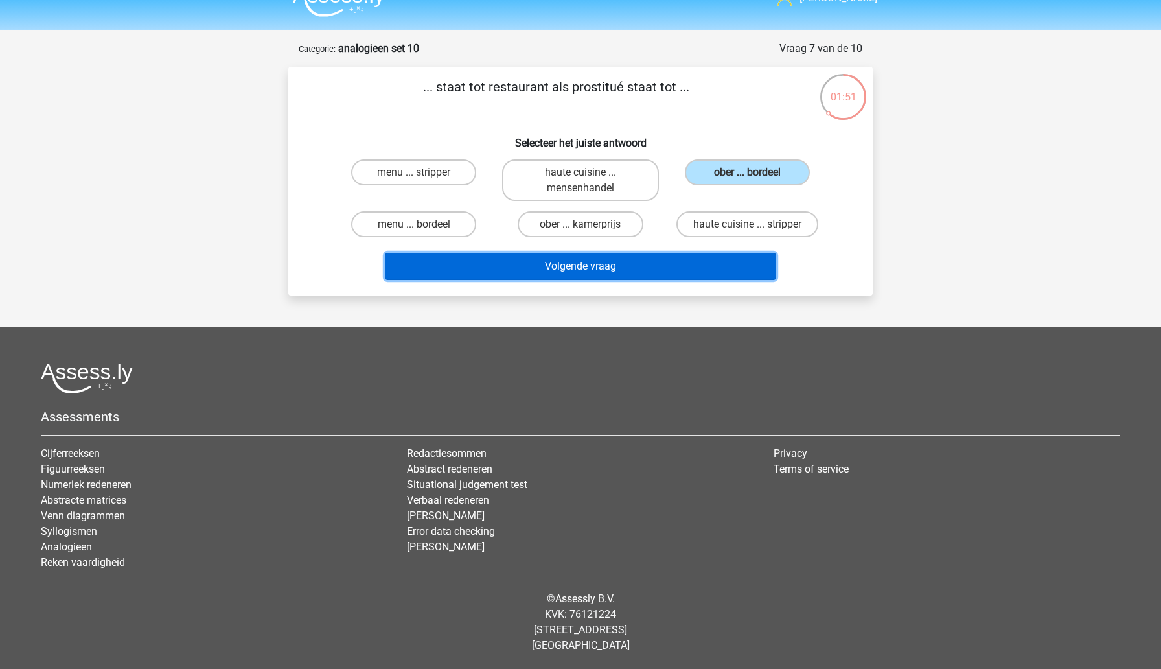
click at [642, 273] on button "Volgende vraag" at bounding box center [581, 266] width 392 height 27
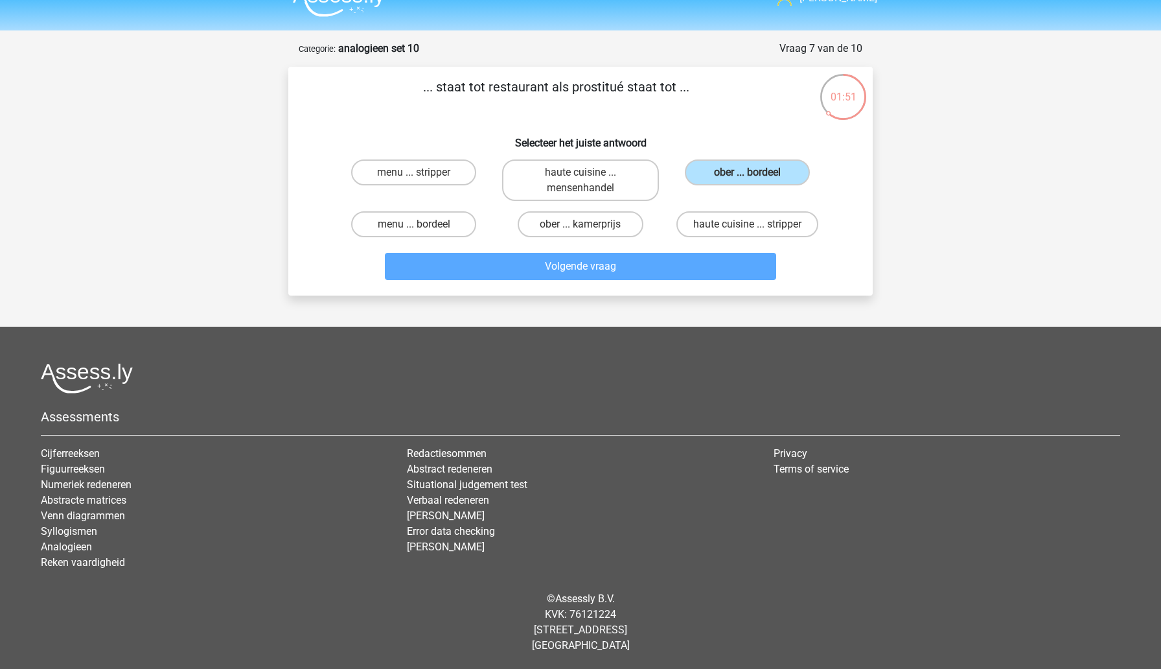
scroll to position [8, 0]
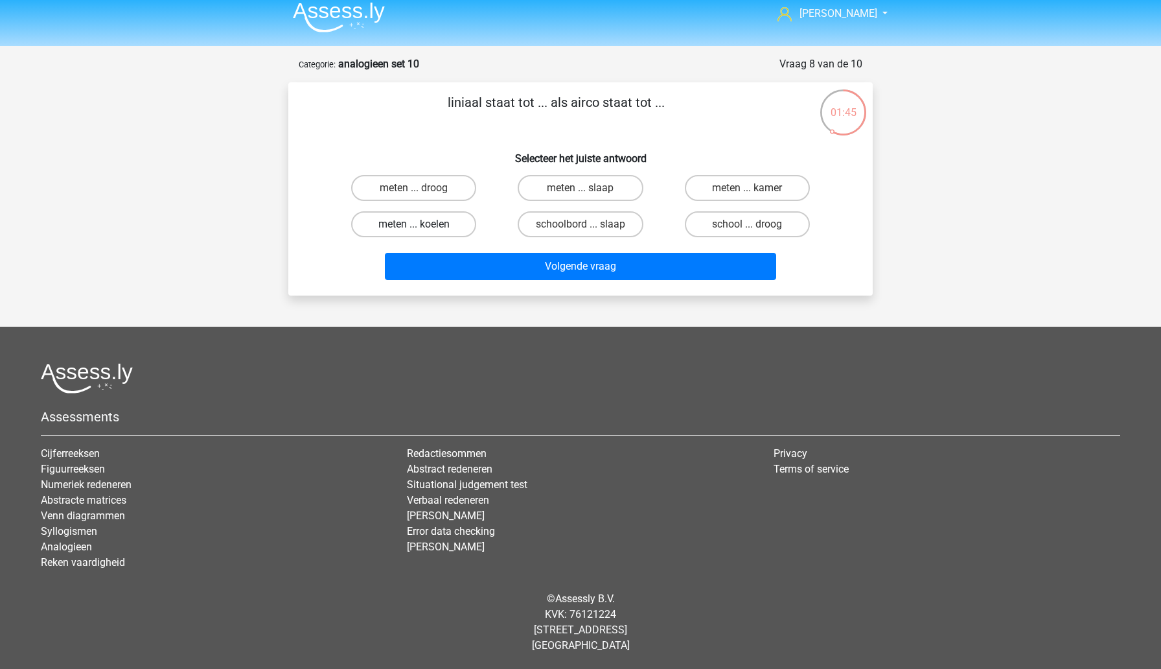
click at [446, 229] on label "meten ... koelen" at bounding box center [413, 224] width 125 height 26
click at [422, 229] on input "meten ... koelen" at bounding box center [418, 228] width 8 height 8
radio input "true"
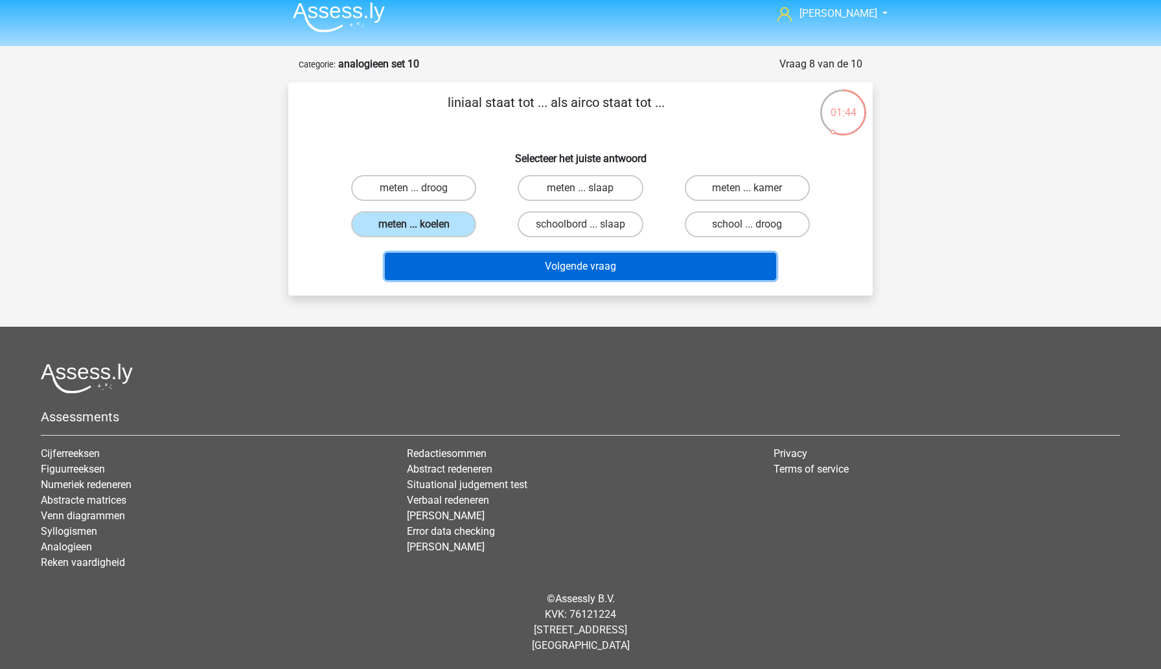
click at [491, 276] on button "Volgende vraag" at bounding box center [581, 266] width 392 height 27
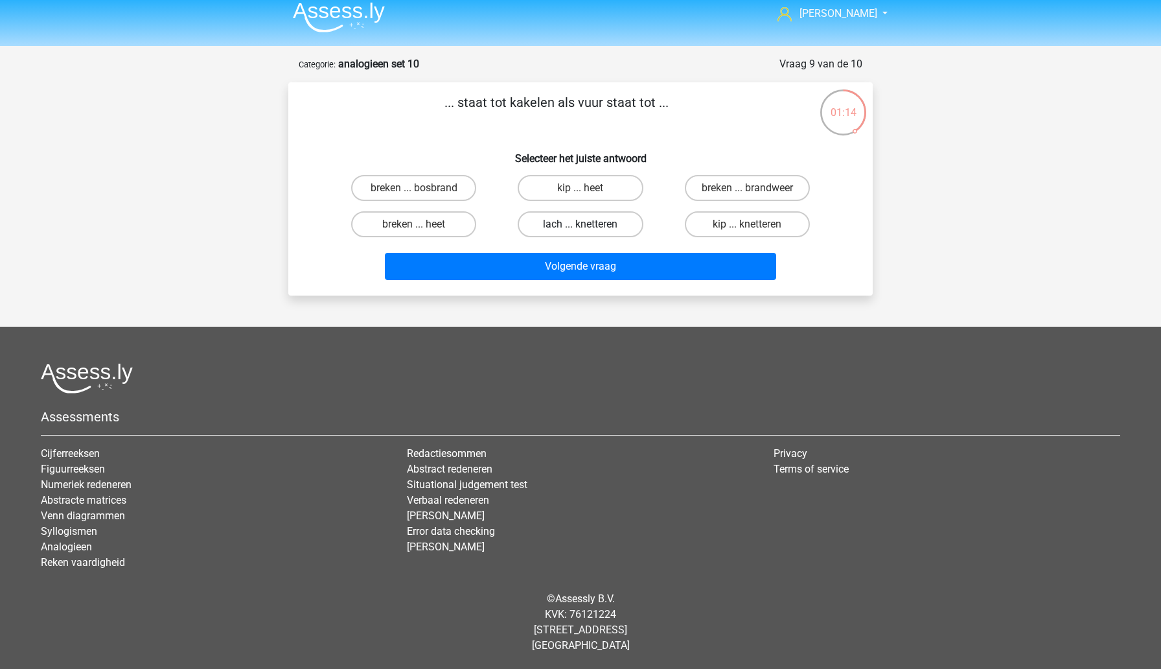
click at [618, 225] on label "lach ... knetteren" at bounding box center [580, 224] width 125 height 26
click at [589, 225] on input "lach ... knetteren" at bounding box center [585, 228] width 8 height 8
radio input "true"
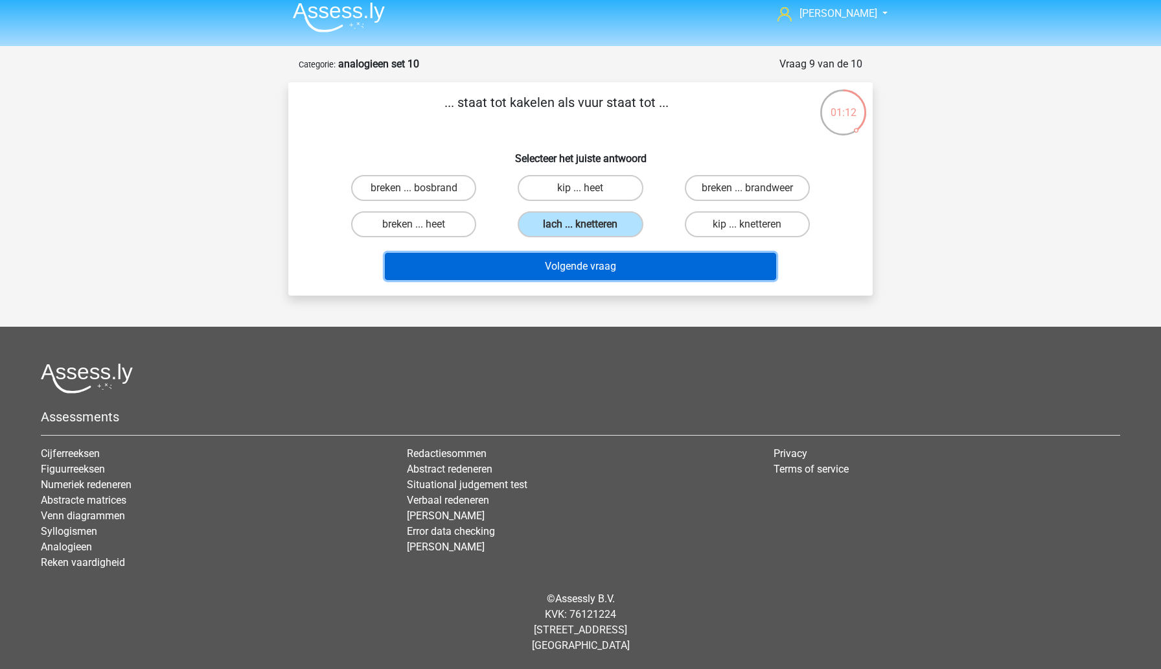
click at [618, 268] on button "Volgende vraag" at bounding box center [581, 266] width 392 height 27
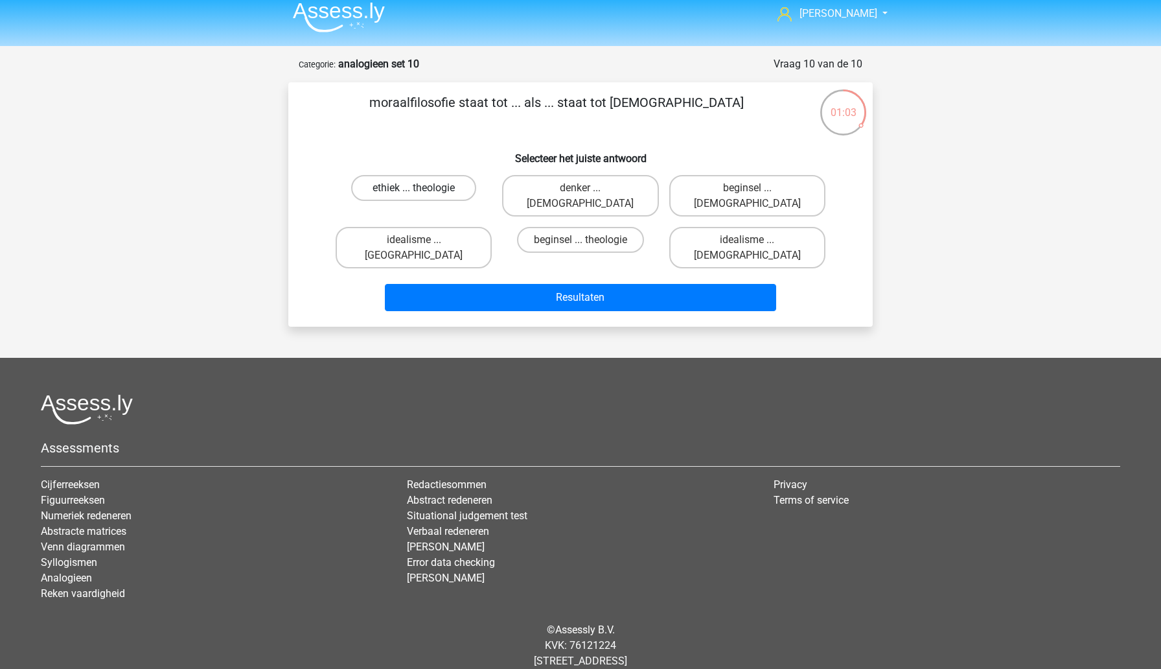
click at [445, 192] on label "ethiek ... theologie" at bounding box center [413, 188] width 125 height 26
click at [422, 192] on input "ethiek ... theologie" at bounding box center [418, 192] width 8 height 8
radio input "true"
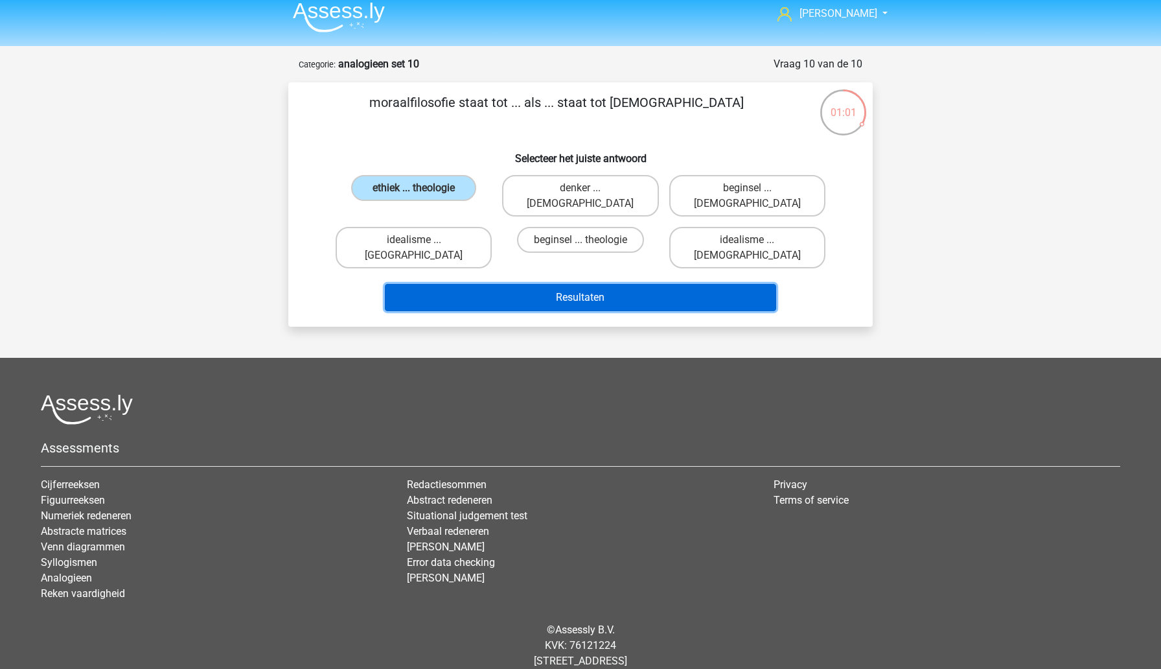
click at [529, 284] on button "Resultaten" at bounding box center [581, 297] width 392 height 27
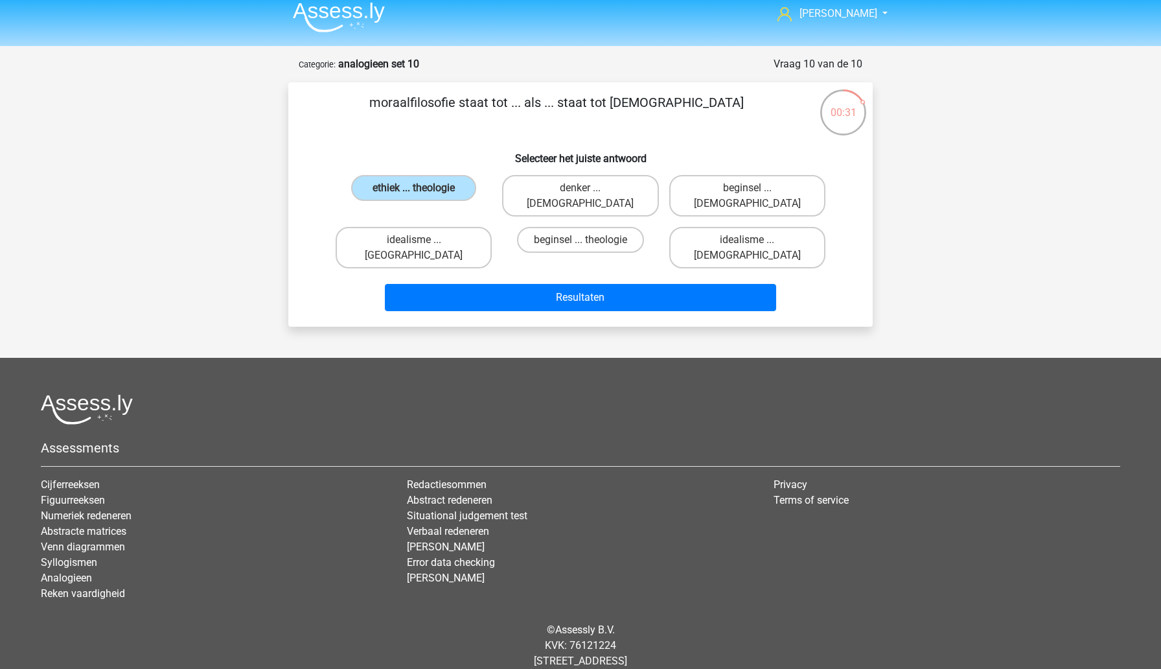
scroll to position [0, 0]
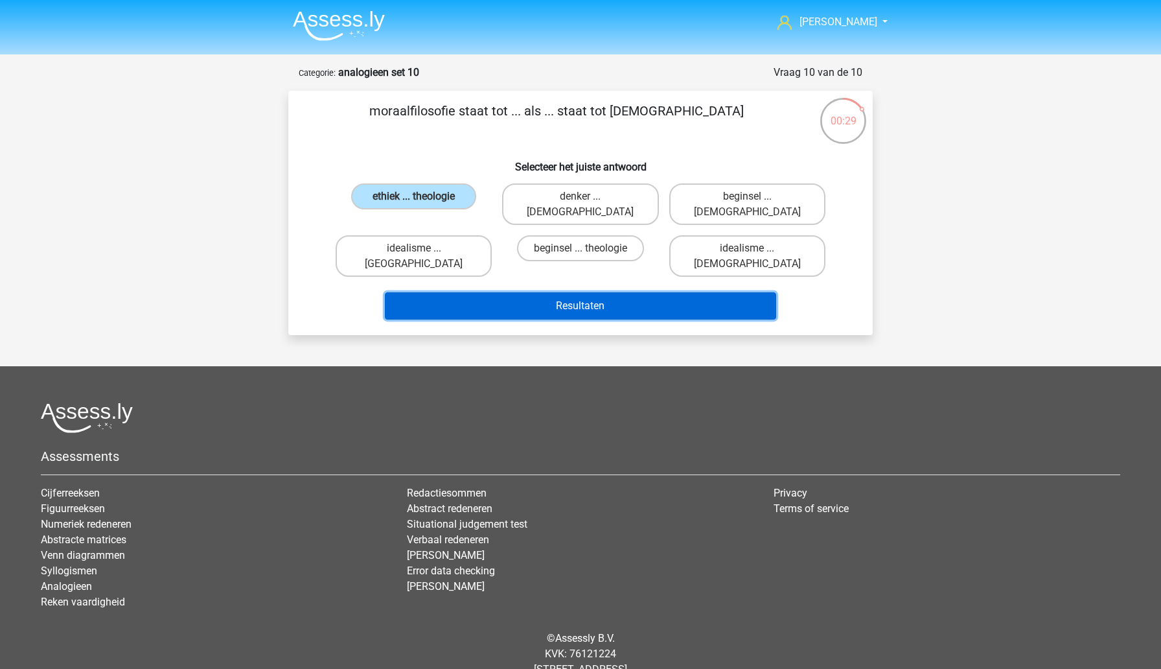
click at [441, 292] on button "Resultaten" at bounding box center [581, 305] width 392 height 27
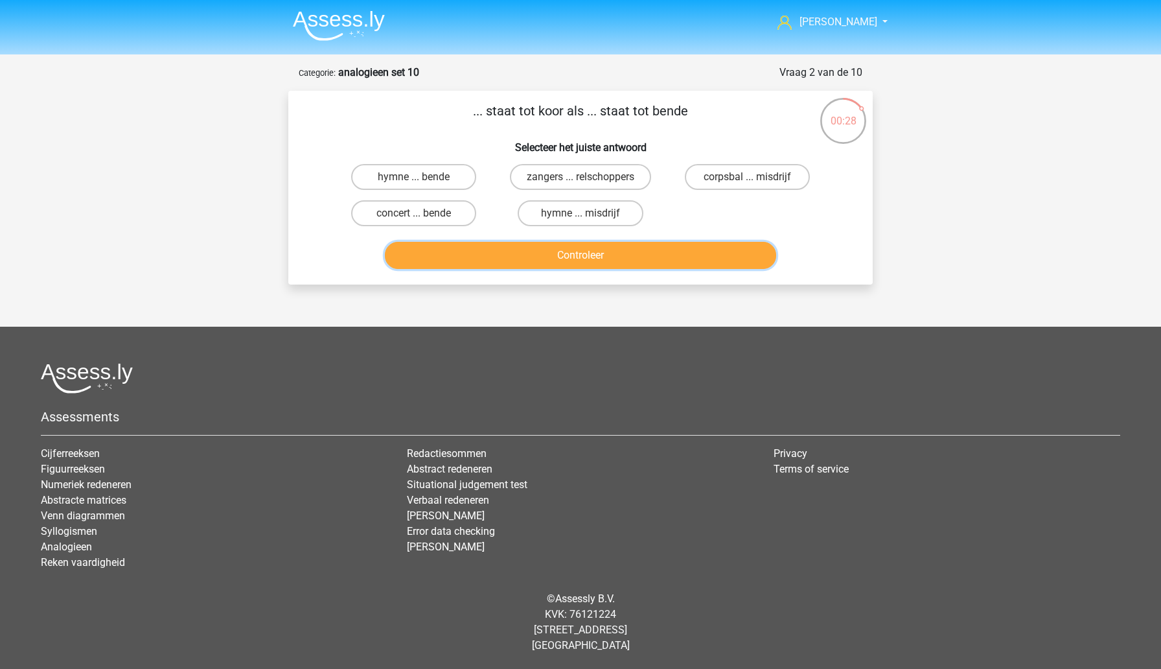
click at [471, 262] on button "Controleer" at bounding box center [581, 255] width 392 height 27
click at [334, 19] on img at bounding box center [339, 25] width 92 height 30
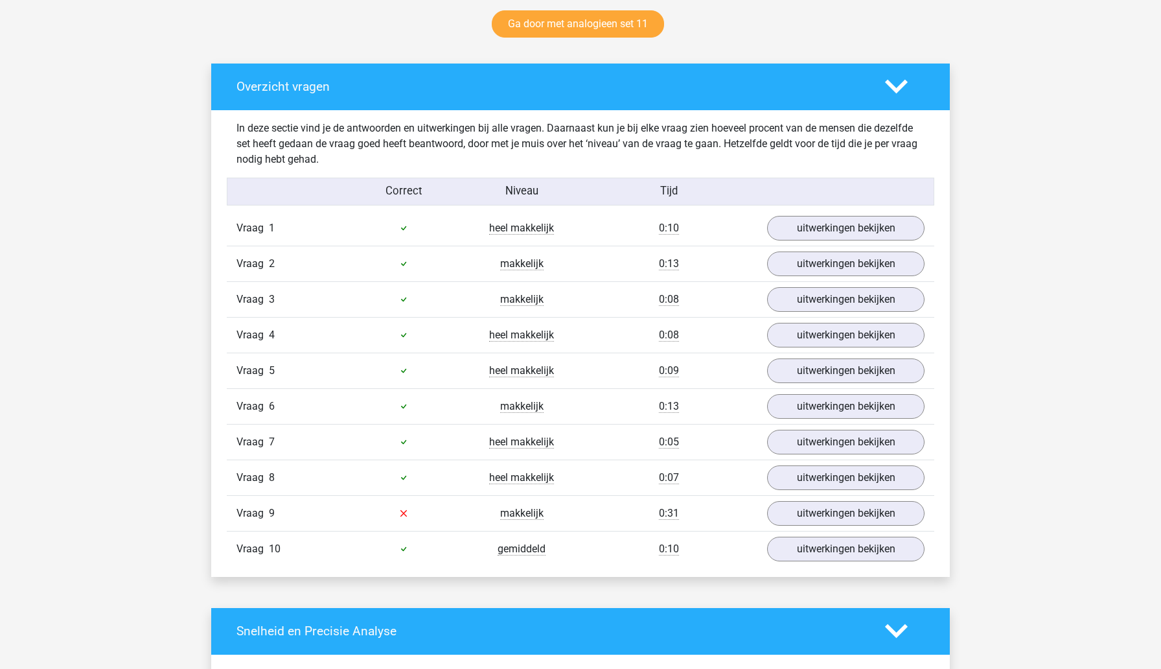
scroll to position [731, 0]
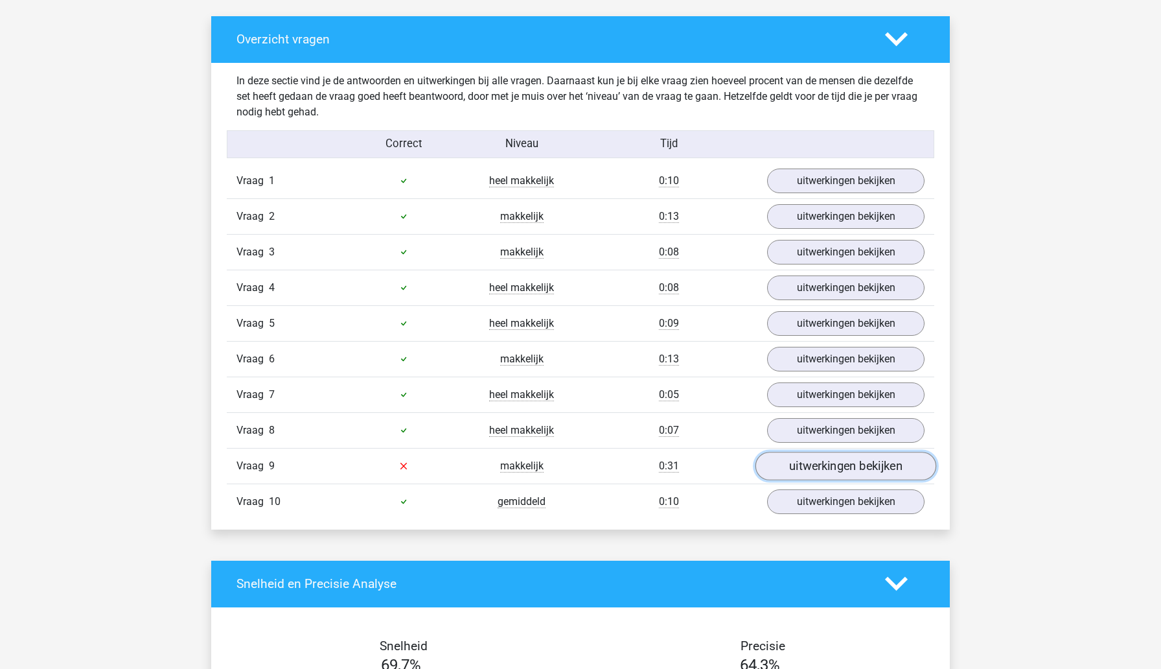
click at [795, 465] on link "uitwerkingen bekijken" at bounding box center [846, 466] width 181 height 29
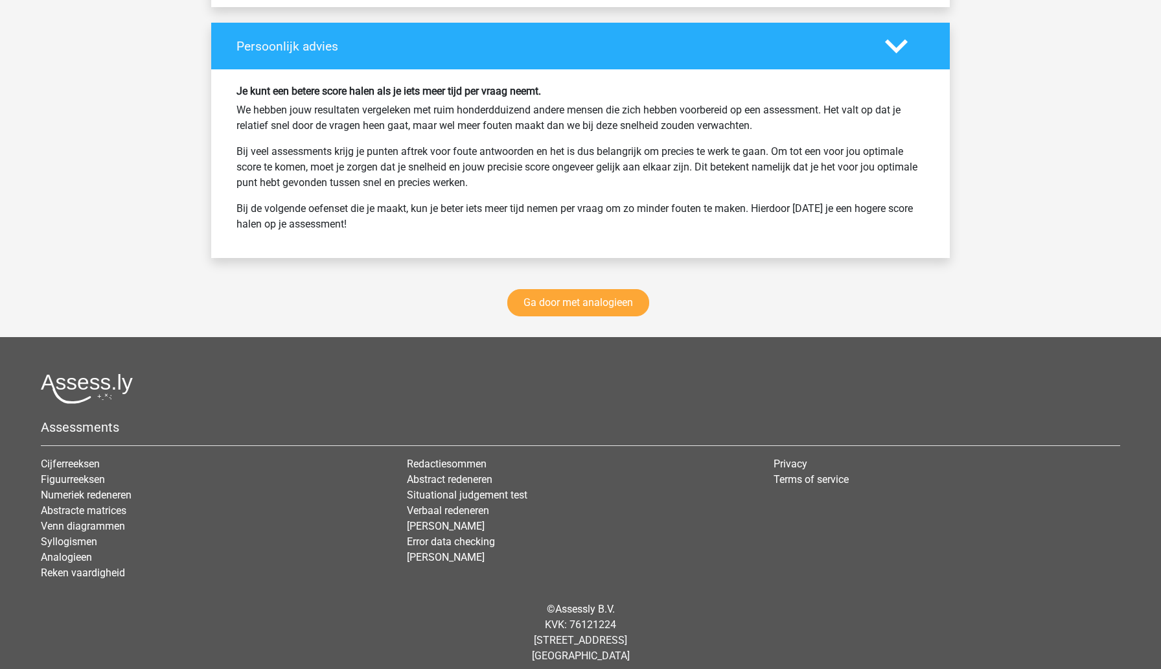
scroll to position [1998, 0]
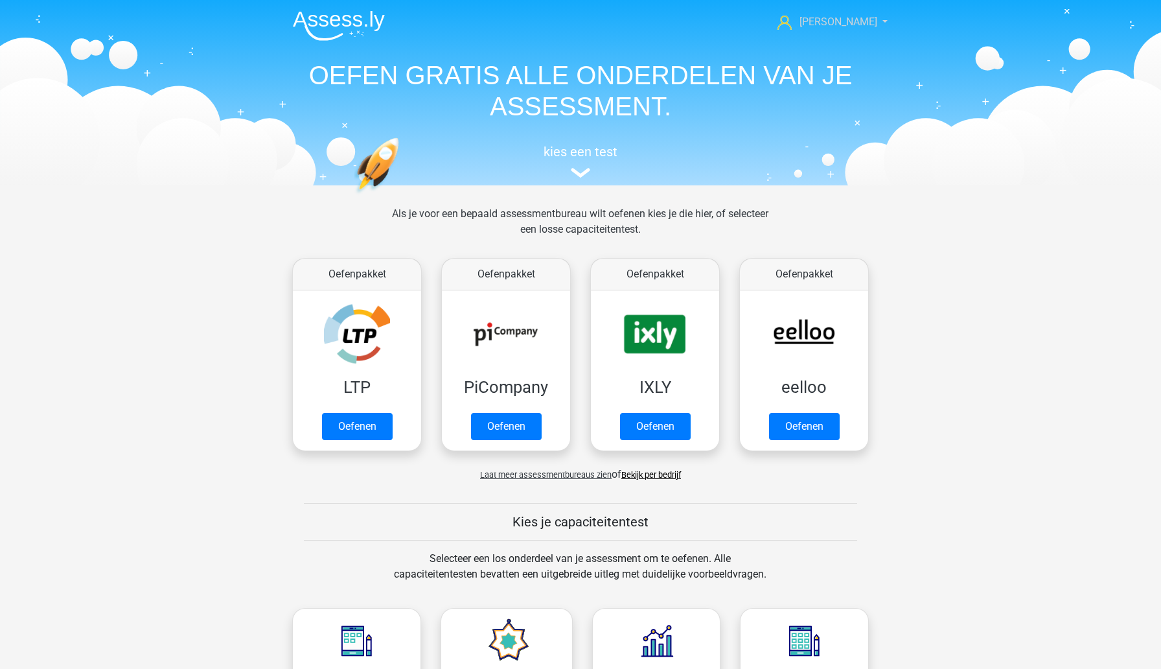
click at [853, 21] on span "[PERSON_NAME]" at bounding box center [839, 22] width 78 height 12
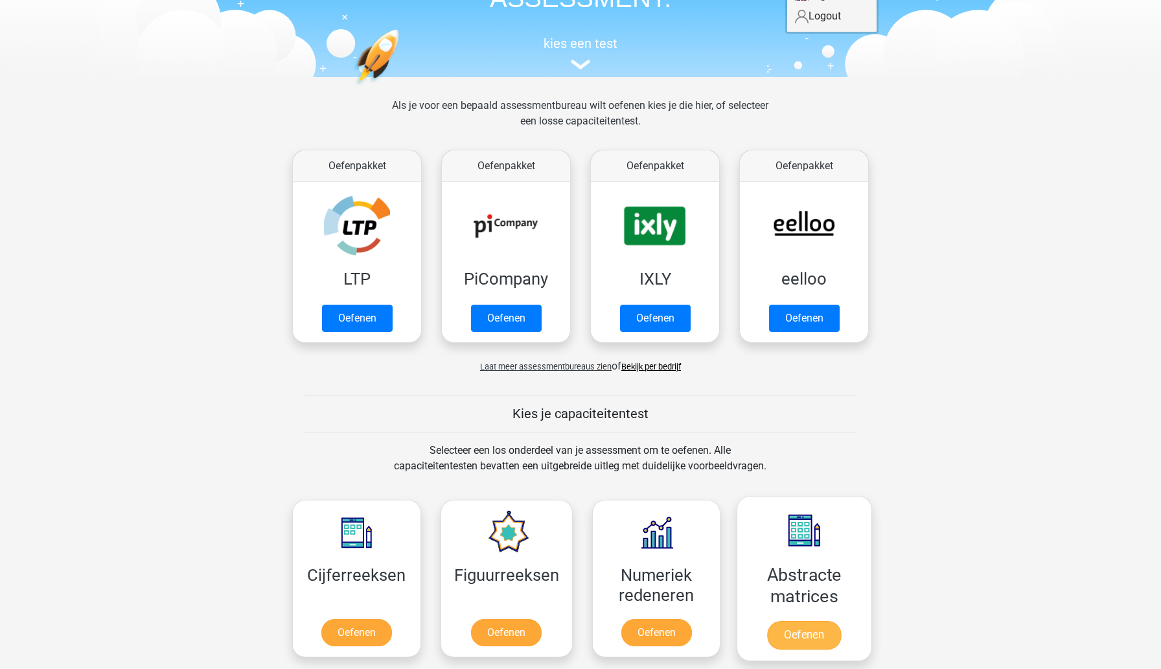
scroll to position [108, 0]
click at [520, 308] on link "Oefenen" at bounding box center [506, 322] width 74 height 29
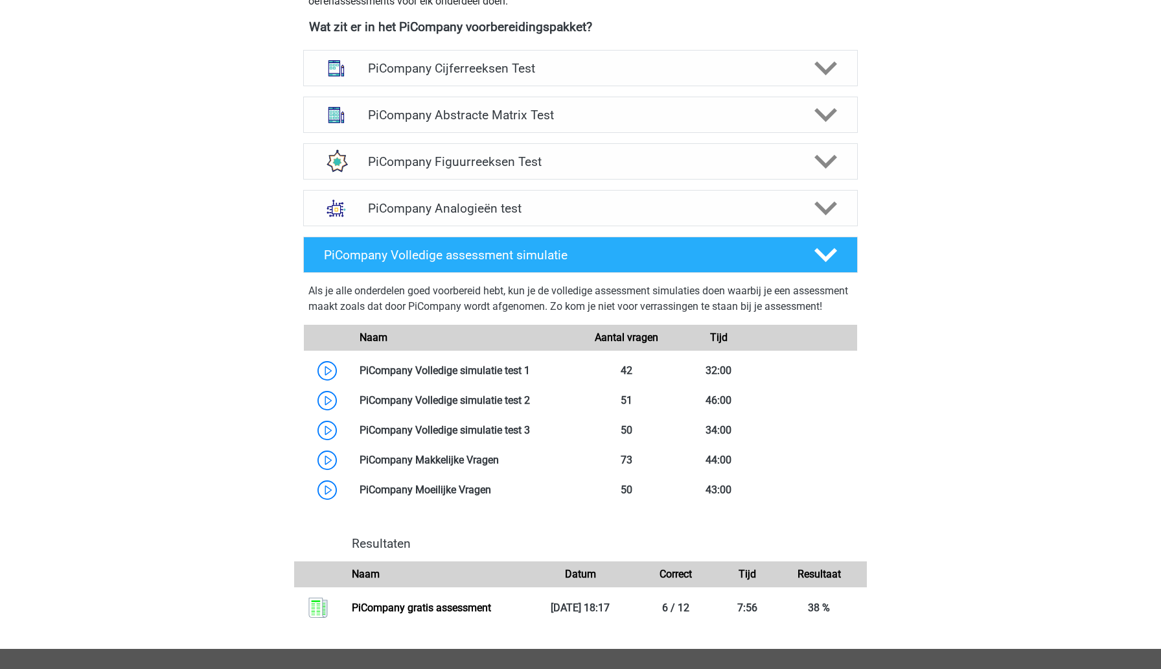
scroll to position [507, 0]
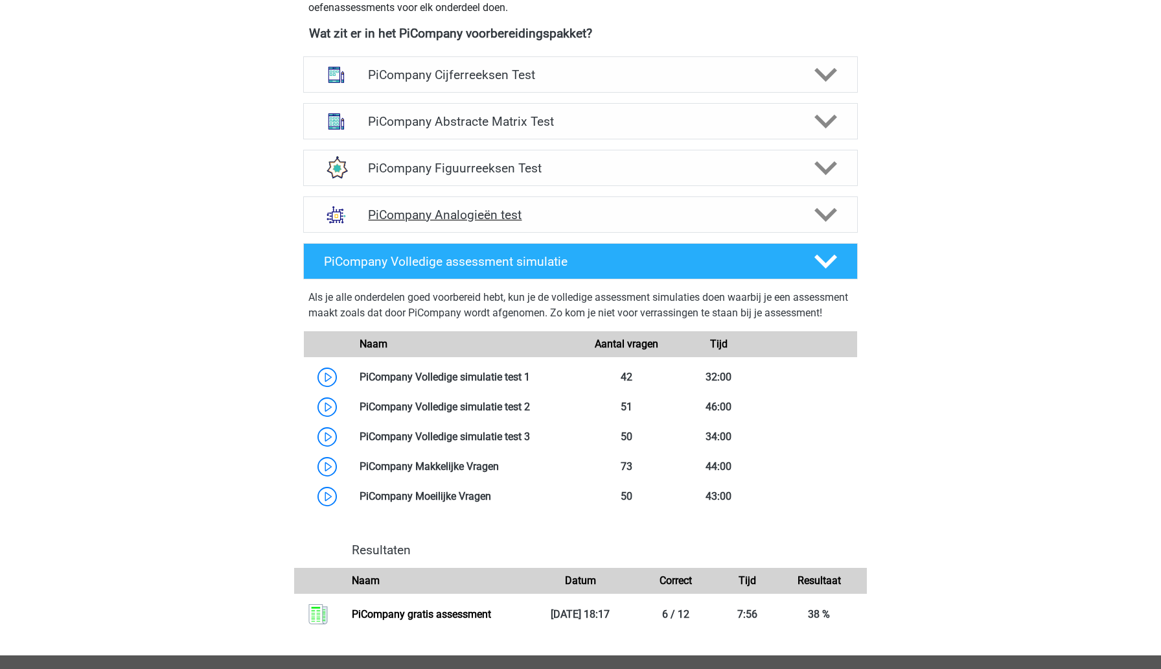
click at [532, 222] on h4 "PiCompany Analogieën test" at bounding box center [580, 214] width 424 height 15
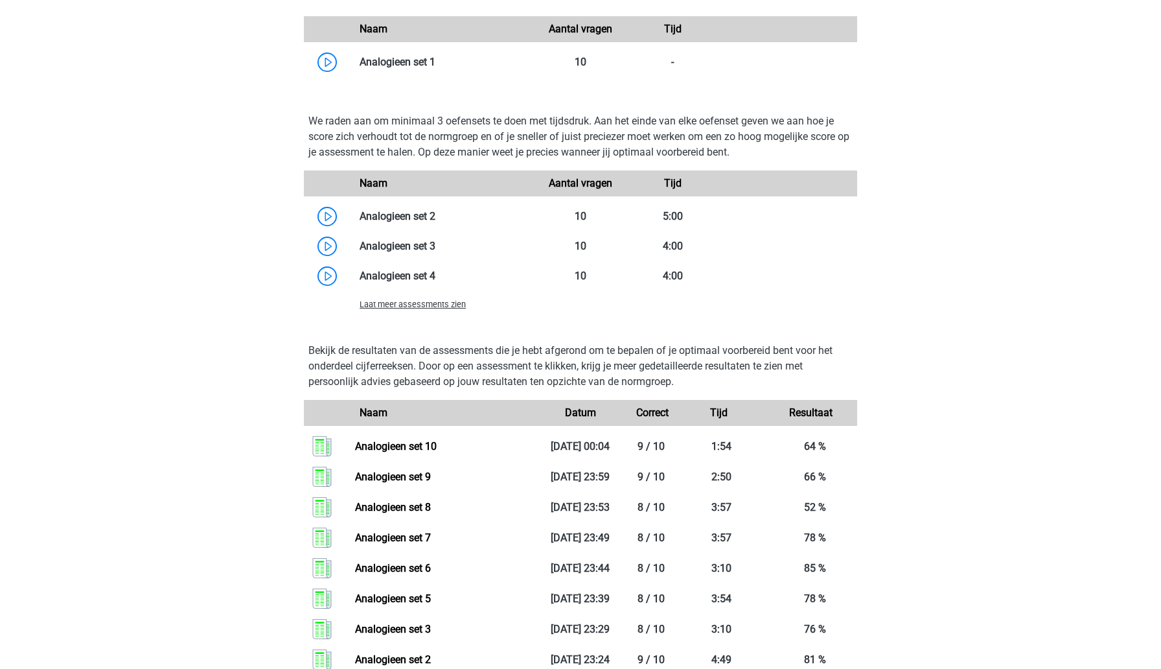
scroll to position [1183, 0]
click at [426, 308] on span "Laat meer assessments zien" at bounding box center [413, 303] width 106 height 10
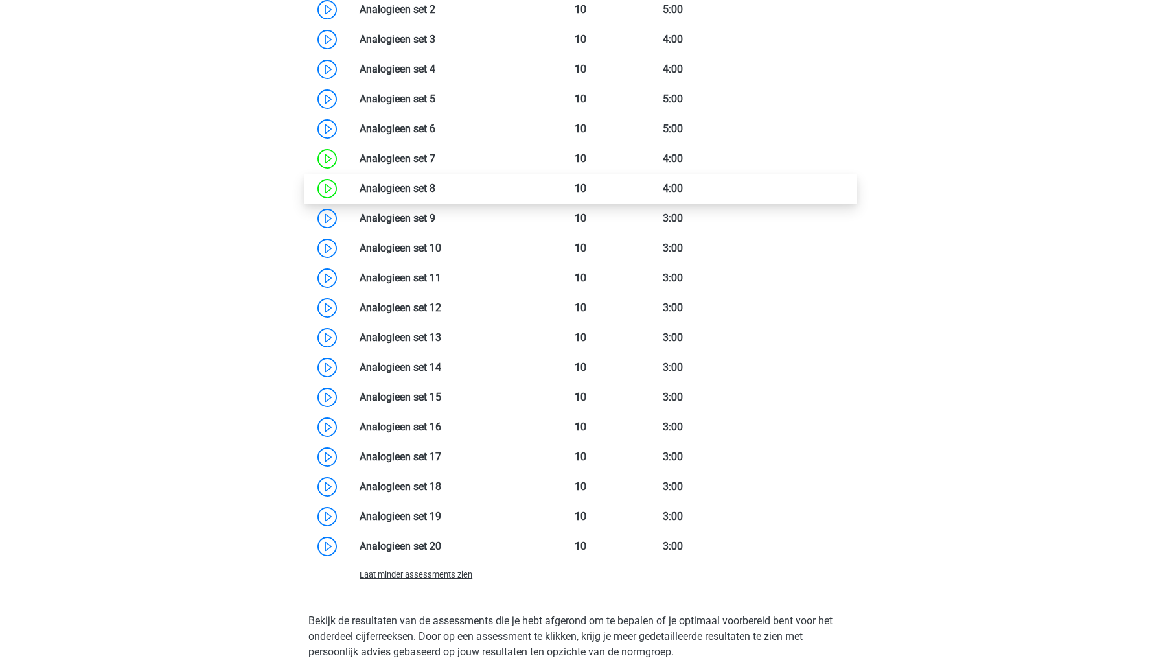
scroll to position [1393, 0]
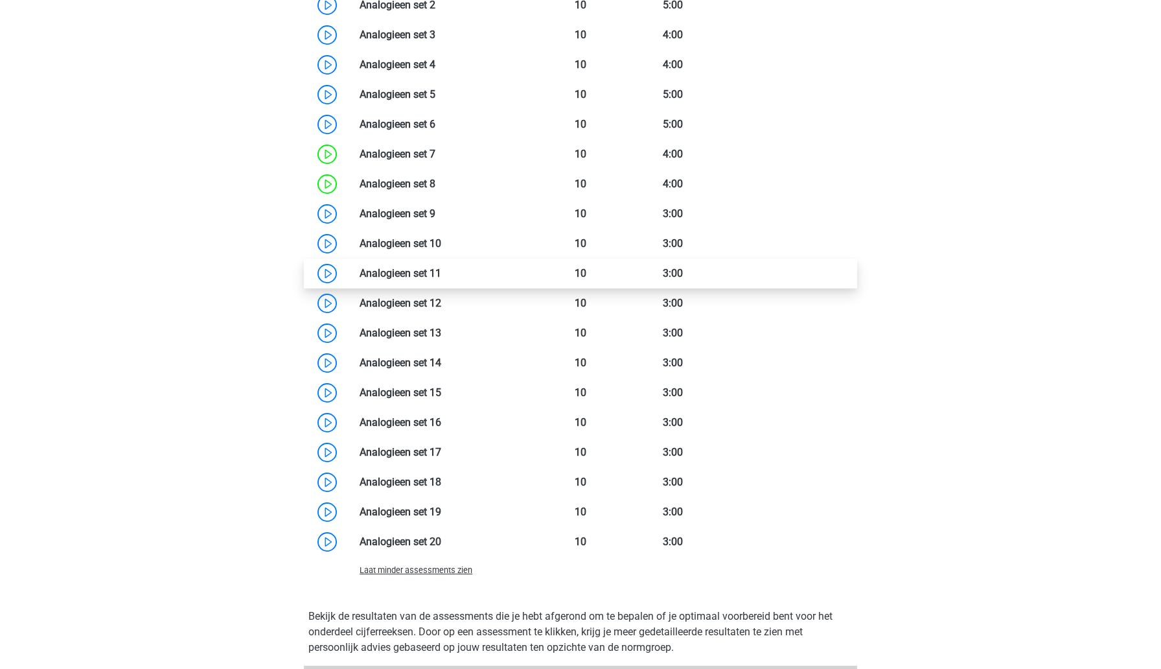
click at [441, 279] on link at bounding box center [441, 273] width 0 height 12
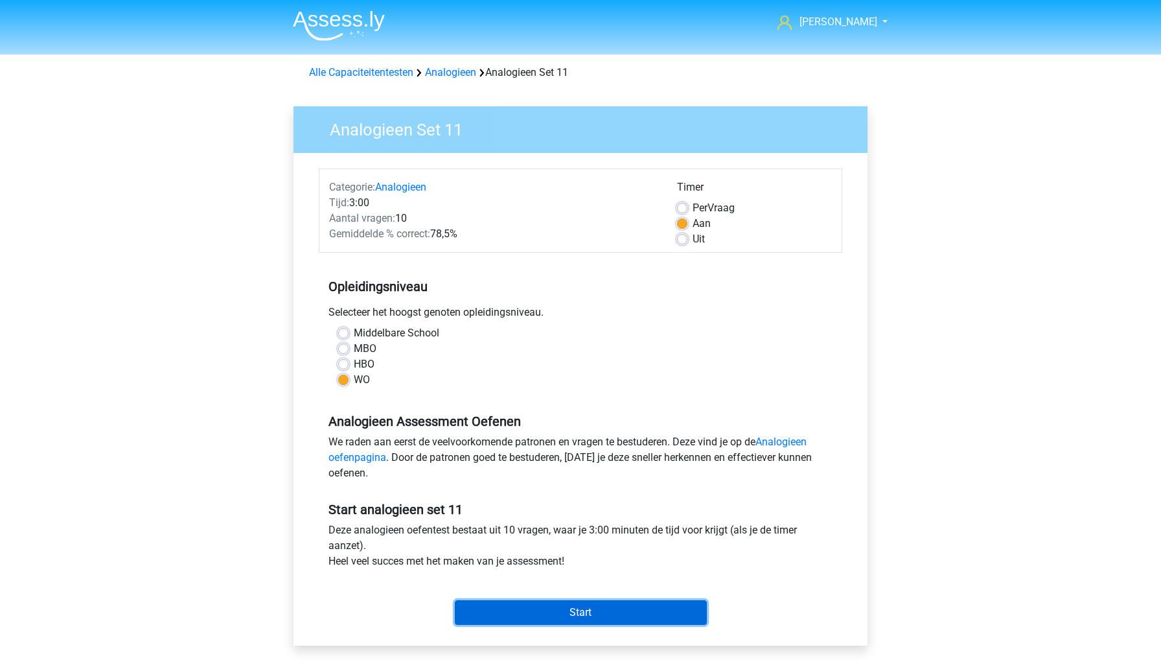
click at [478, 610] on input "Start" at bounding box center [581, 612] width 252 height 25
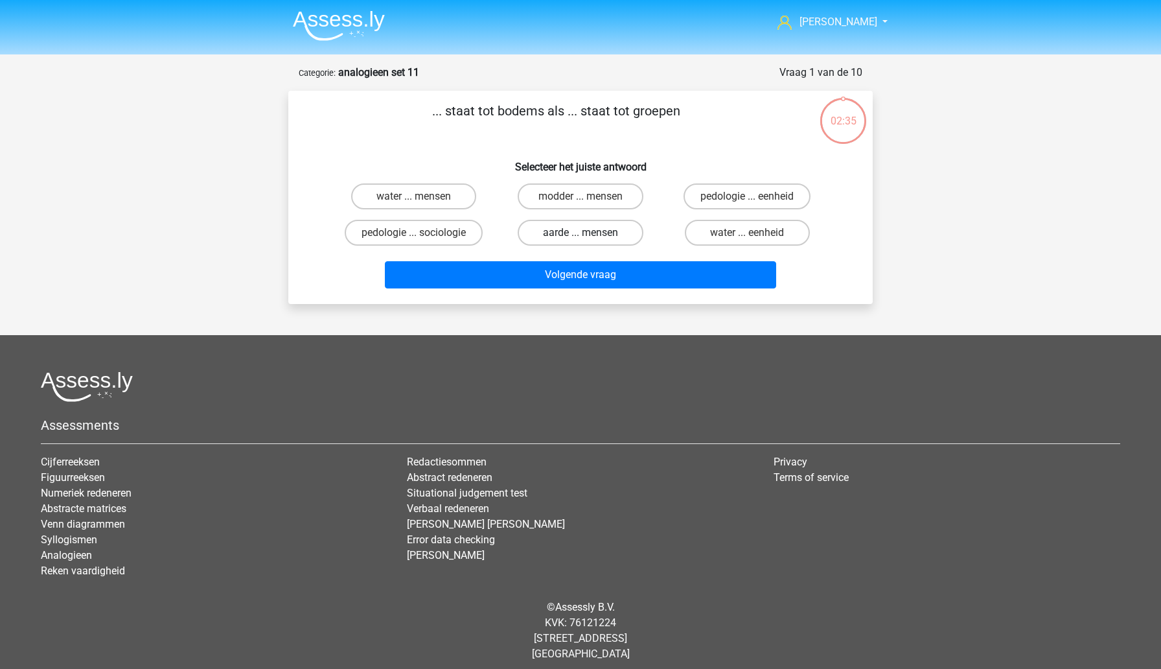
click at [576, 236] on label "aarde ... mensen" at bounding box center [580, 233] width 125 height 26
click at [581, 236] on input "aarde ... mensen" at bounding box center [585, 237] width 8 height 8
radio input "true"
click at [727, 205] on label "pedologie ... eenheid" at bounding box center [747, 196] width 127 height 26
click at [747, 205] on input "pedologie ... eenheid" at bounding box center [751, 200] width 8 height 8
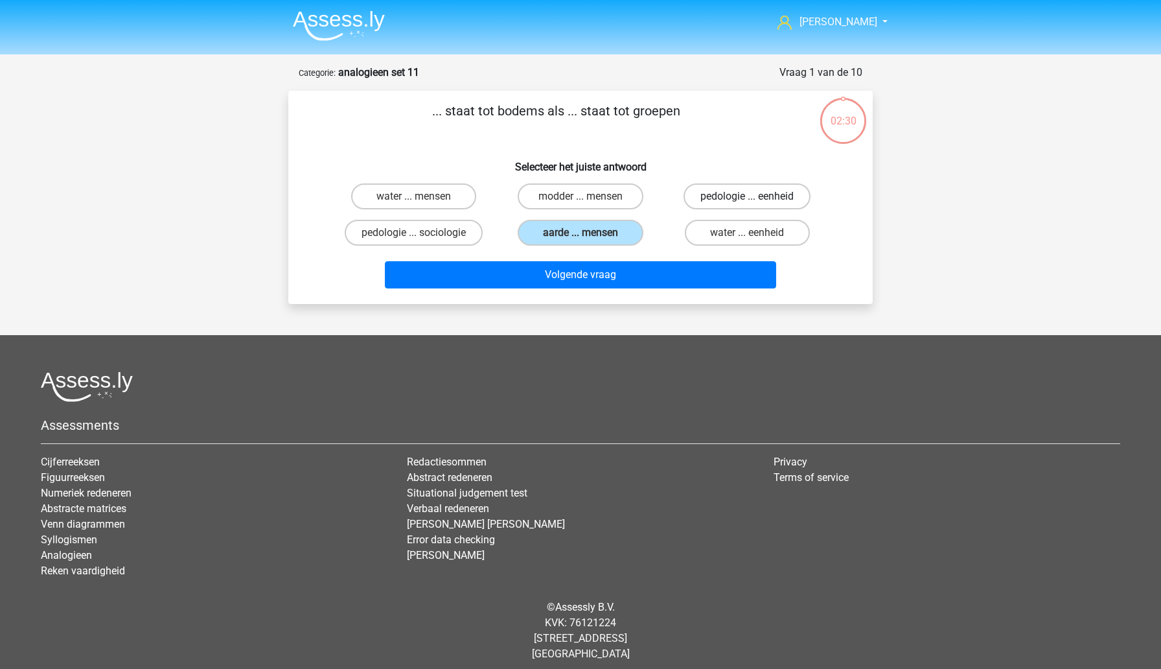
radio input "true"
click at [614, 231] on label "aarde ... mensen" at bounding box center [580, 233] width 125 height 26
click at [589, 233] on input "aarde ... mensen" at bounding box center [585, 237] width 8 height 8
radio input "true"
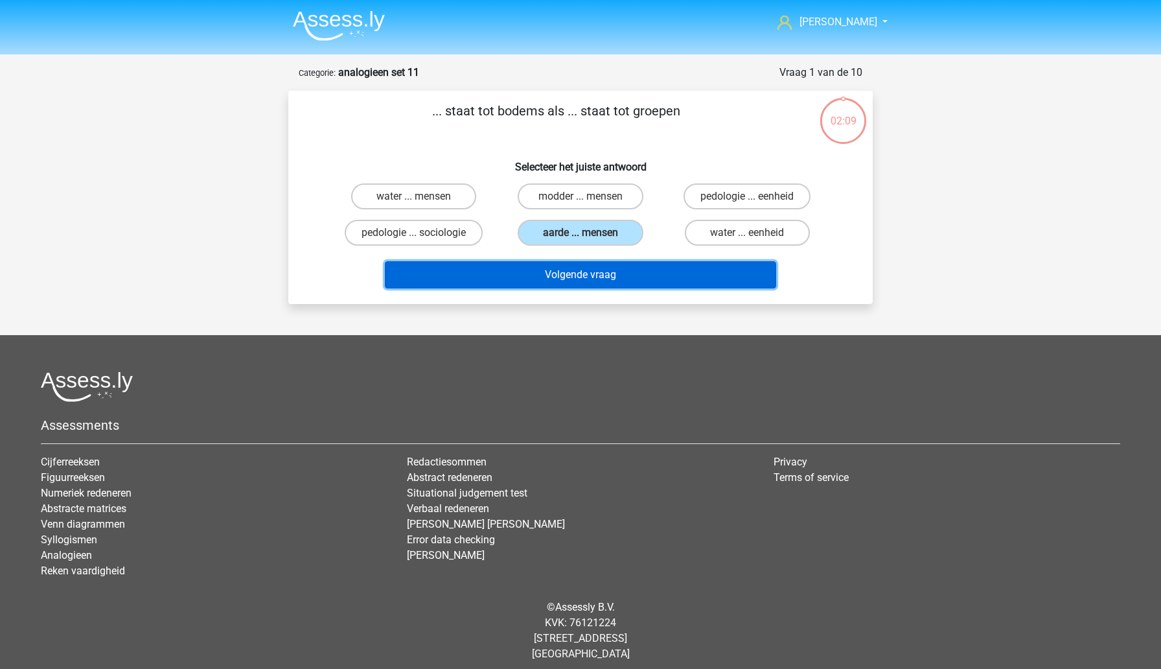
click at [579, 286] on button "Volgende vraag" at bounding box center [581, 274] width 392 height 27
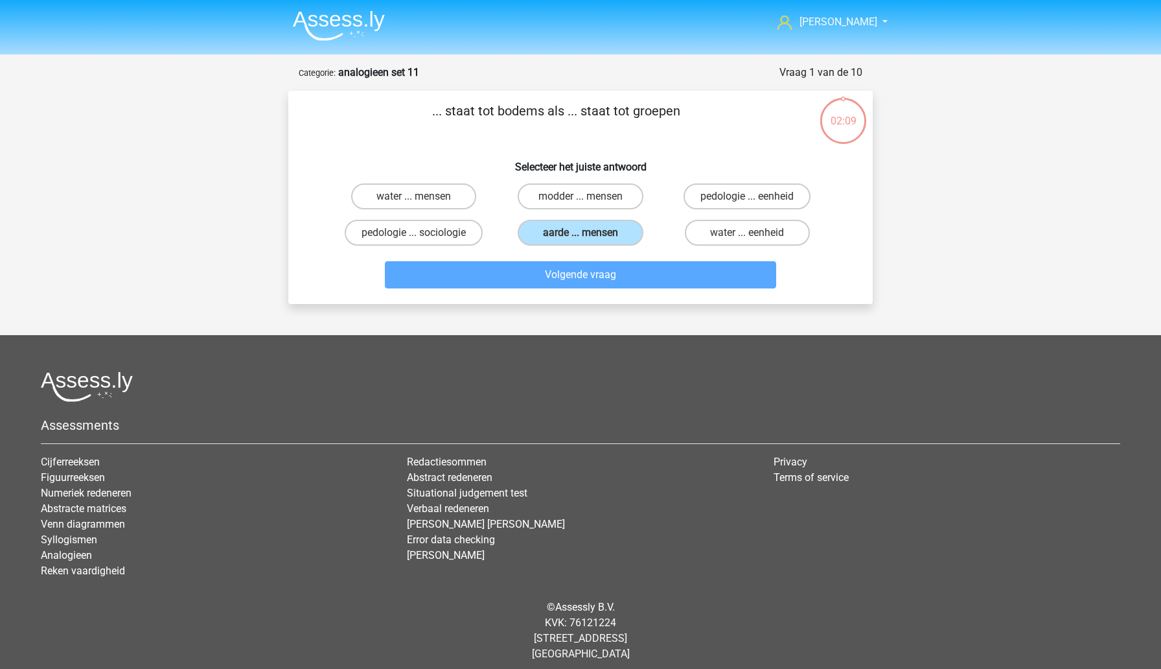
scroll to position [8, 0]
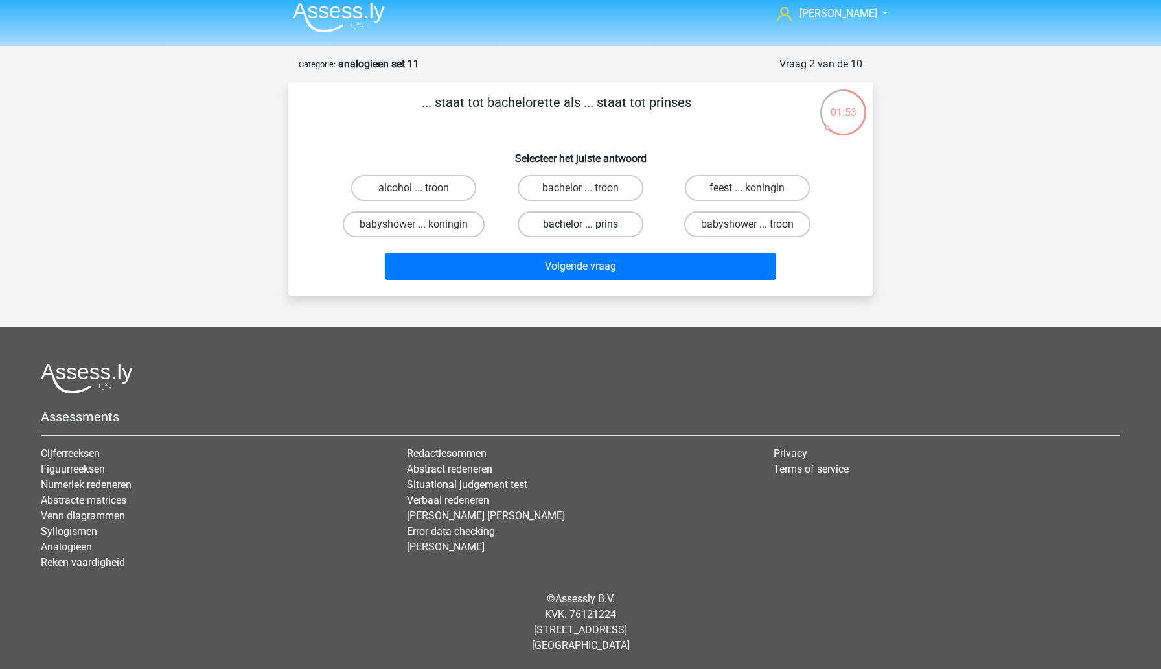
click at [543, 227] on label "bachelor ... prins" at bounding box center [580, 224] width 125 height 26
click at [581, 227] on input "bachelor ... prins" at bounding box center [585, 228] width 8 height 8
radio input "true"
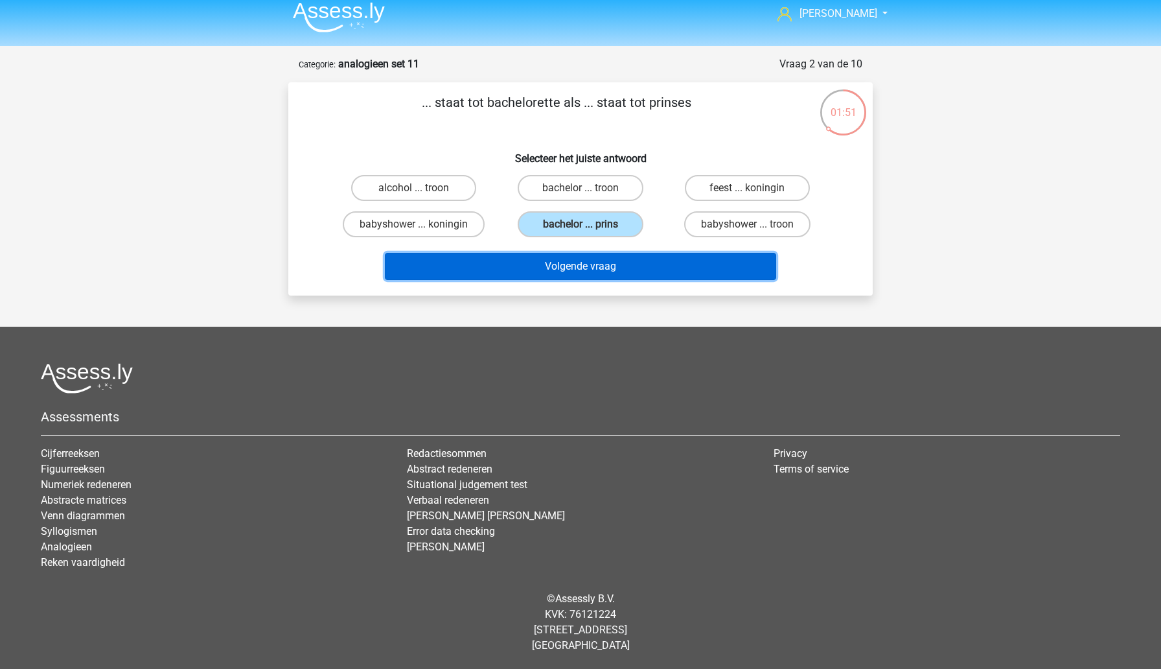
click at [537, 268] on button "Volgende vraag" at bounding box center [581, 266] width 392 height 27
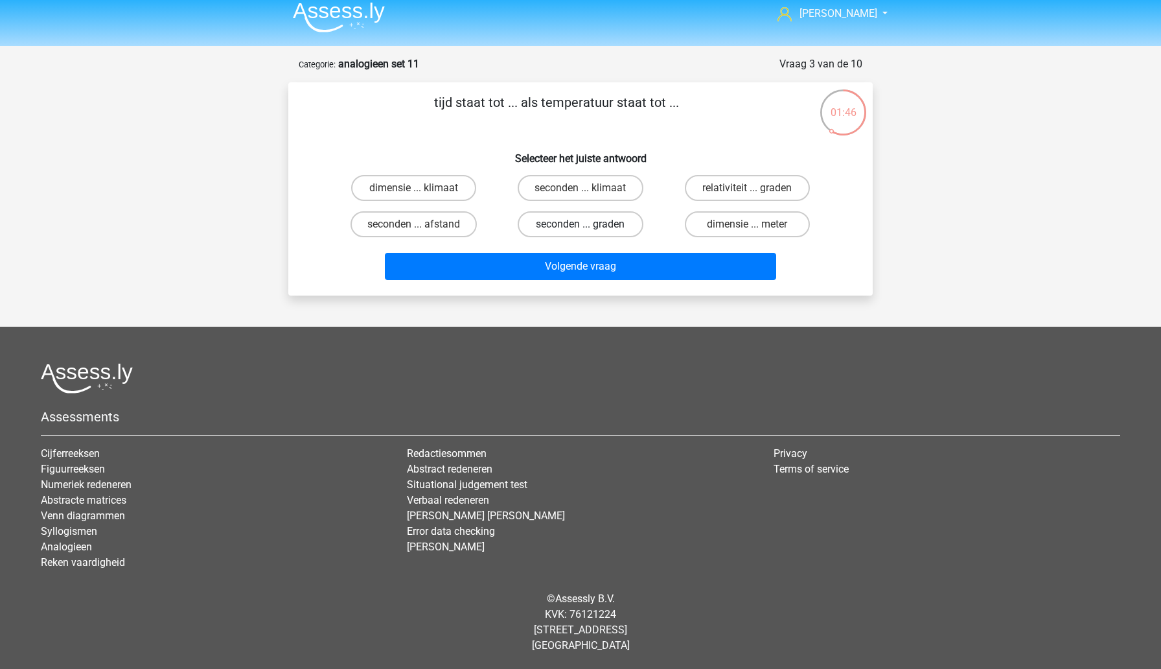
click at [577, 226] on label "seconden ... graden" at bounding box center [580, 224] width 125 height 26
click at [581, 226] on input "seconden ... graden" at bounding box center [585, 228] width 8 height 8
radio input "true"
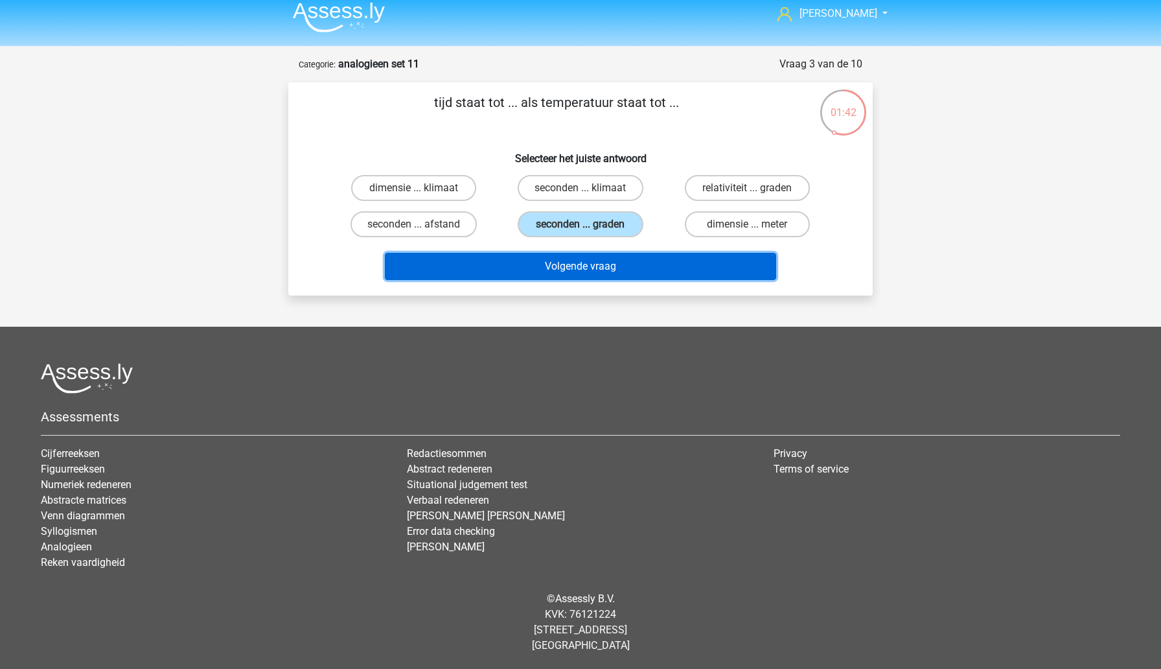
click at [569, 274] on button "Volgende vraag" at bounding box center [581, 266] width 392 height 27
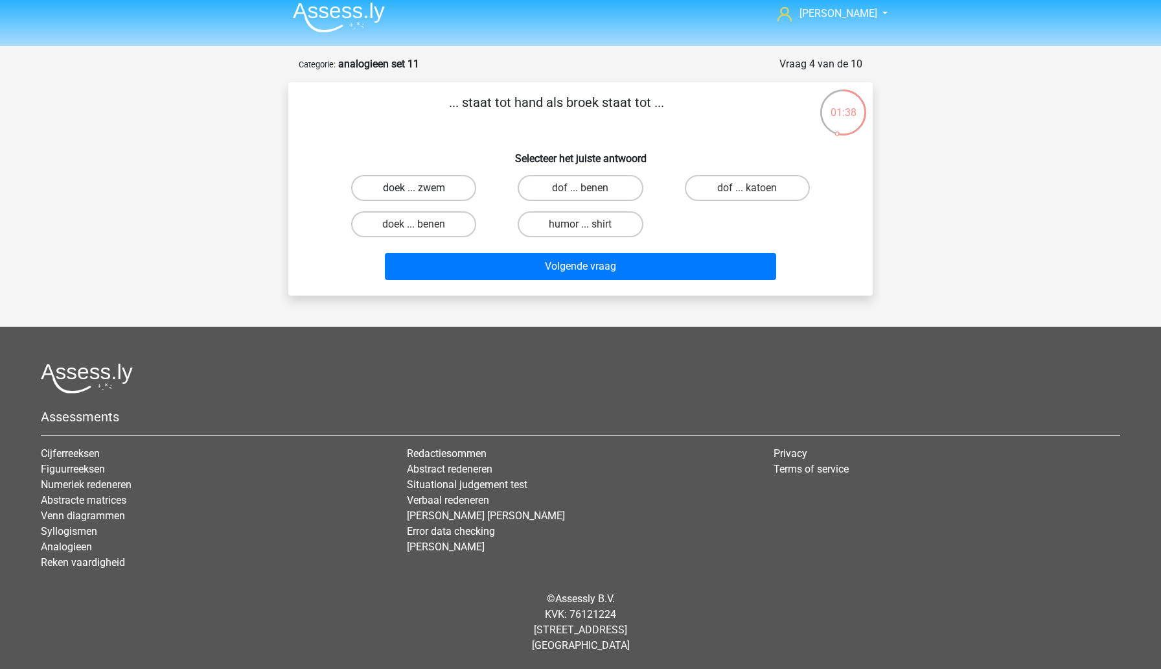
click at [457, 192] on label "doek ... zwem" at bounding box center [413, 188] width 125 height 26
click at [422, 192] on input "doek ... zwem" at bounding box center [418, 192] width 8 height 8
radio input "true"
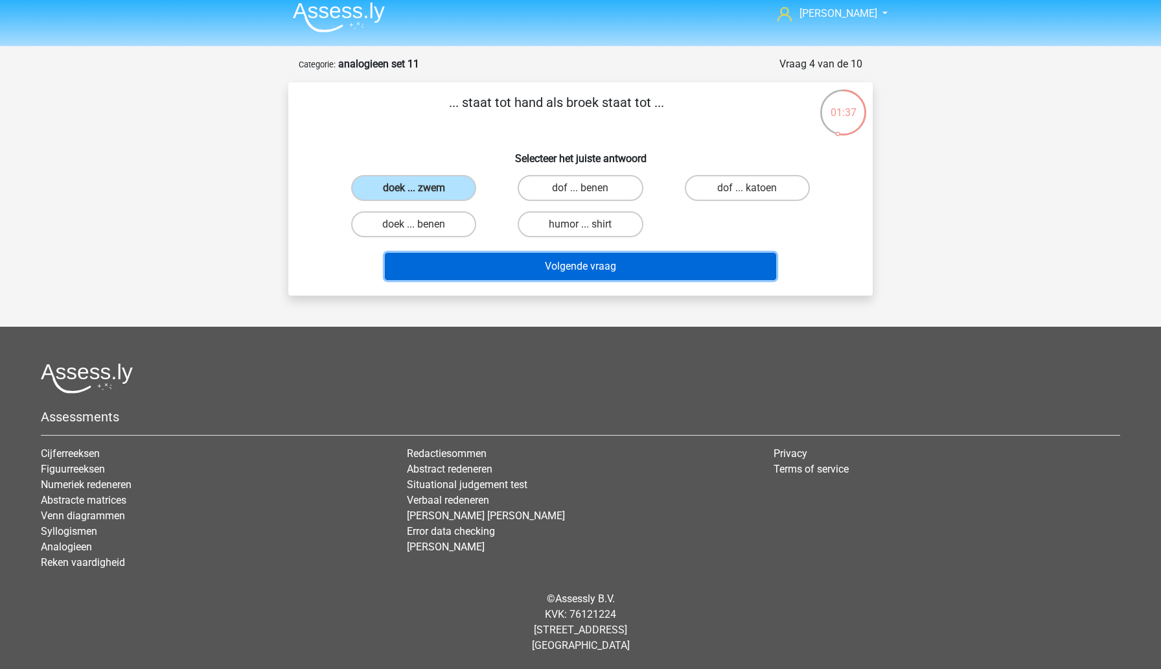
click at [507, 267] on button "Volgende vraag" at bounding box center [581, 266] width 392 height 27
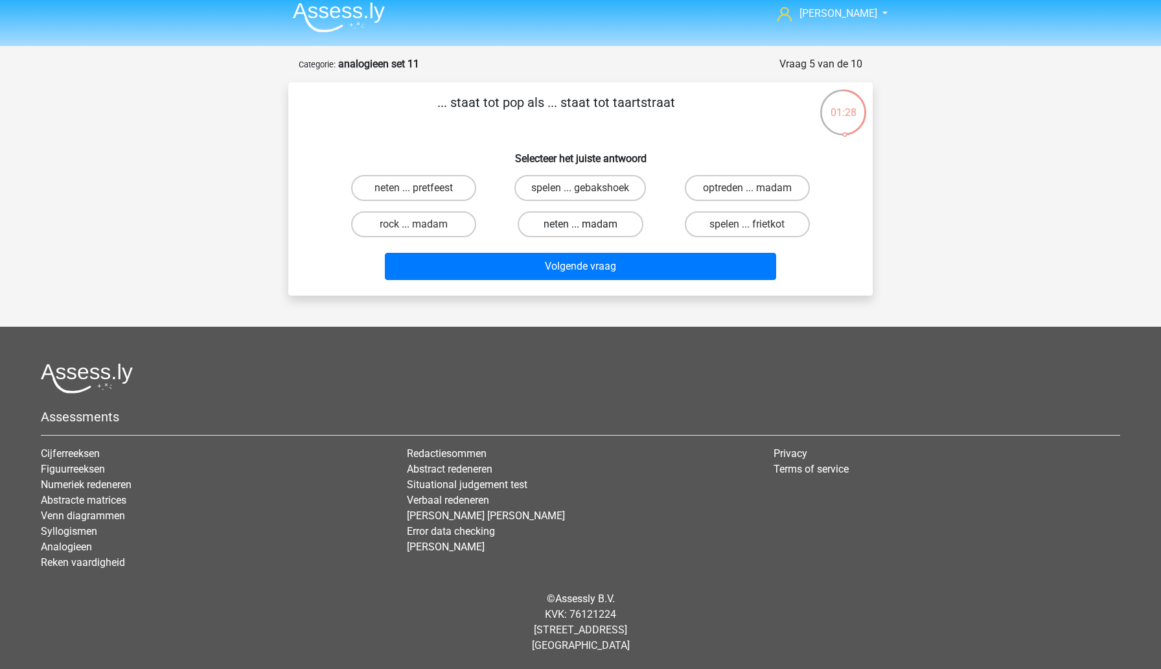
click at [596, 231] on label "neten ... madam" at bounding box center [580, 224] width 125 height 26
click at [589, 231] on input "neten ... madam" at bounding box center [585, 228] width 8 height 8
radio input "true"
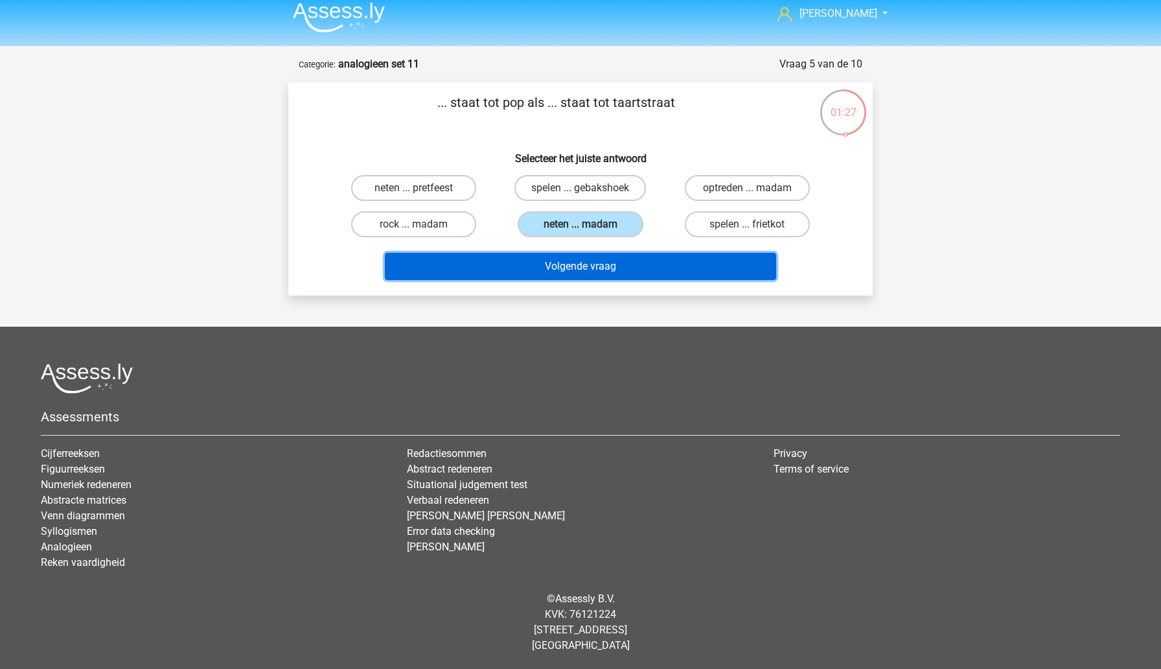
click at [594, 273] on button "Volgende vraag" at bounding box center [581, 266] width 392 height 27
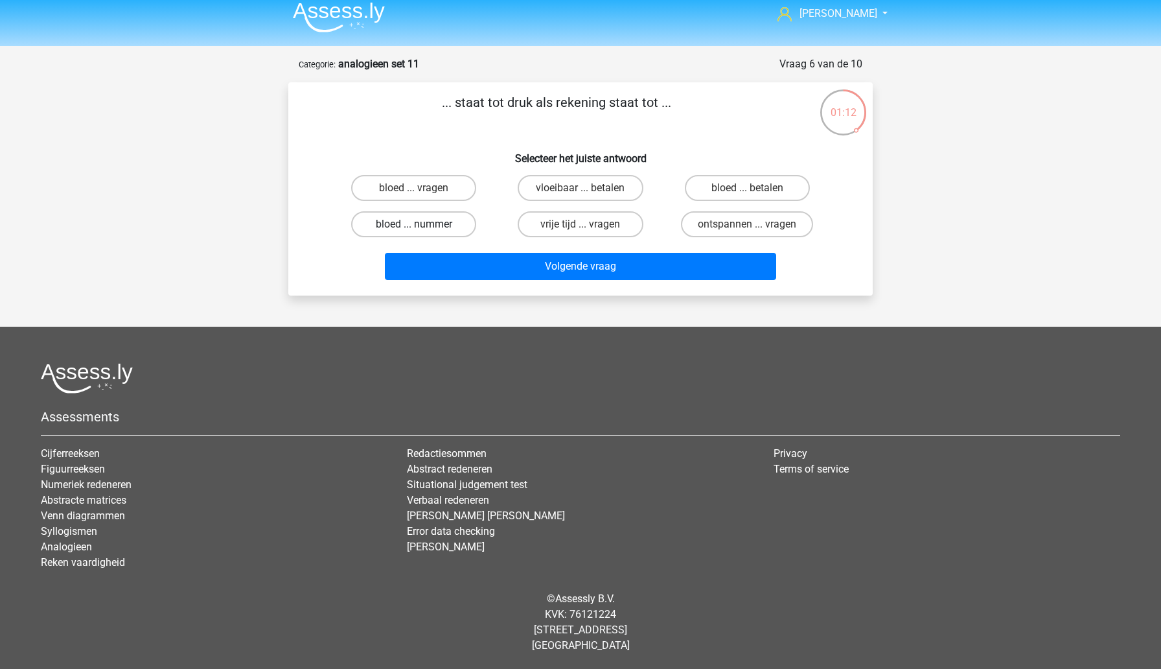
click at [446, 231] on label "bloed ... nummer" at bounding box center [413, 224] width 125 height 26
click at [422, 231] on input "bloed ... nummer" at bounding box center [418, 228] width 8 height 8
radio input "true"
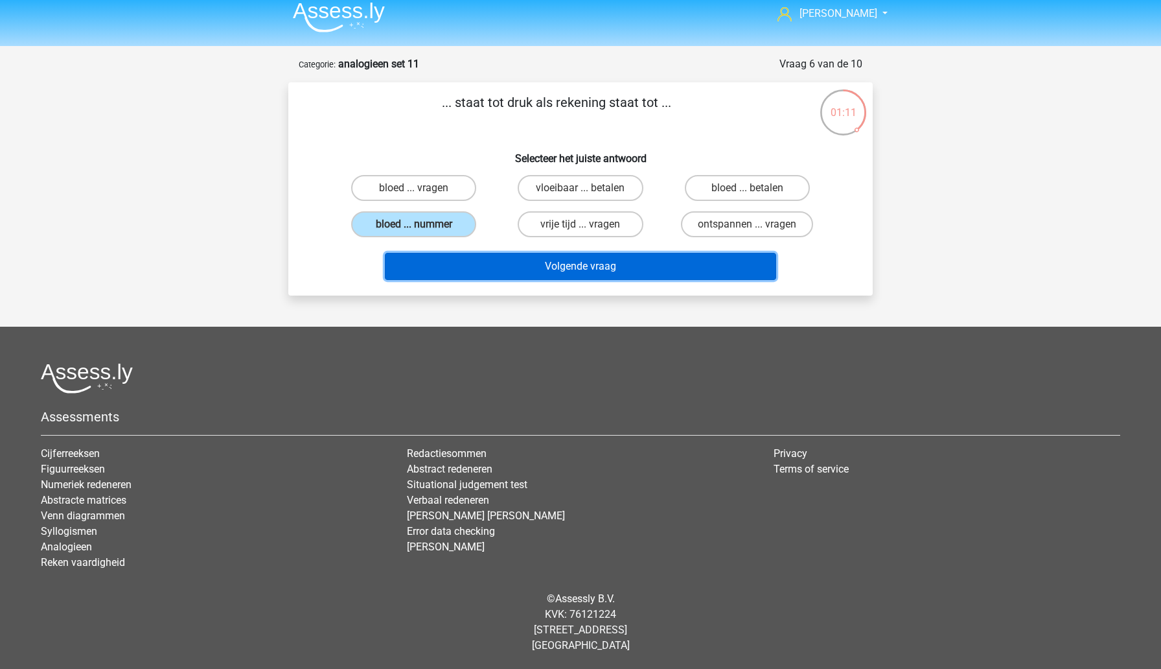
click at [461, 270] on button "Volgende vraag" at bounding box center [581, 266] width 392 height 27
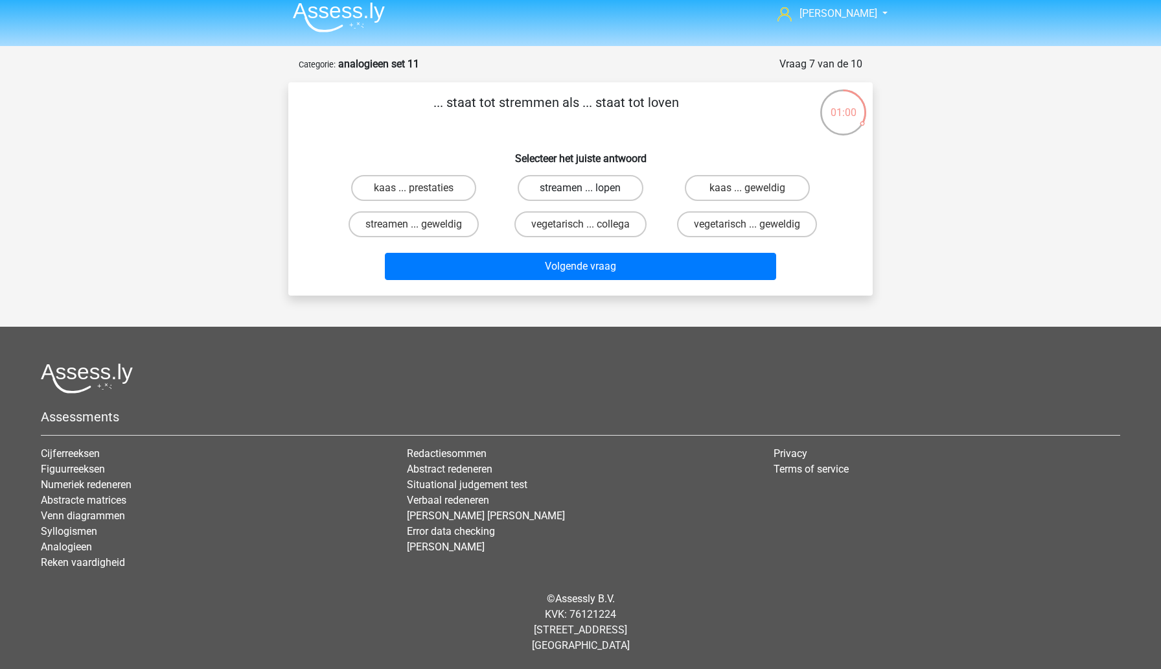
click at [590, 186] on label "streamen ... lopen" at bounding box center [580, 188] width 125 height 26
click at [589, 188] on input "streamen ... lopen" at bounding box center [585, 192] width 8 height 8
radio input "true"
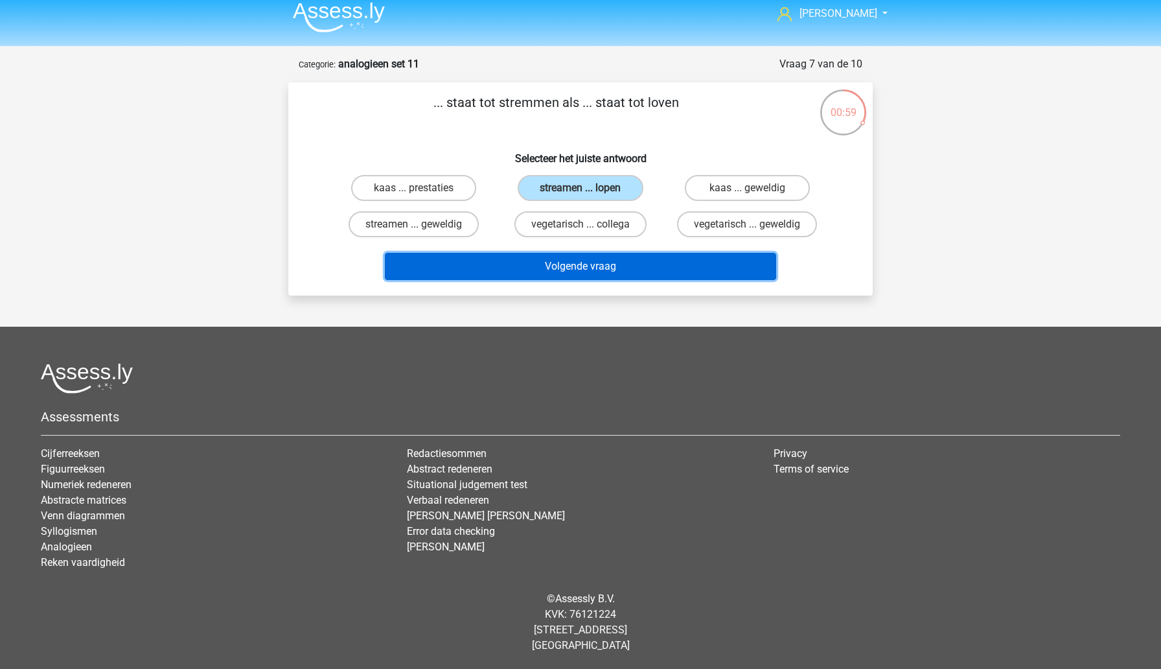
click at [553, 271] on button "Volgende vraag" at bounding box center [581, 266] width 392 height 27
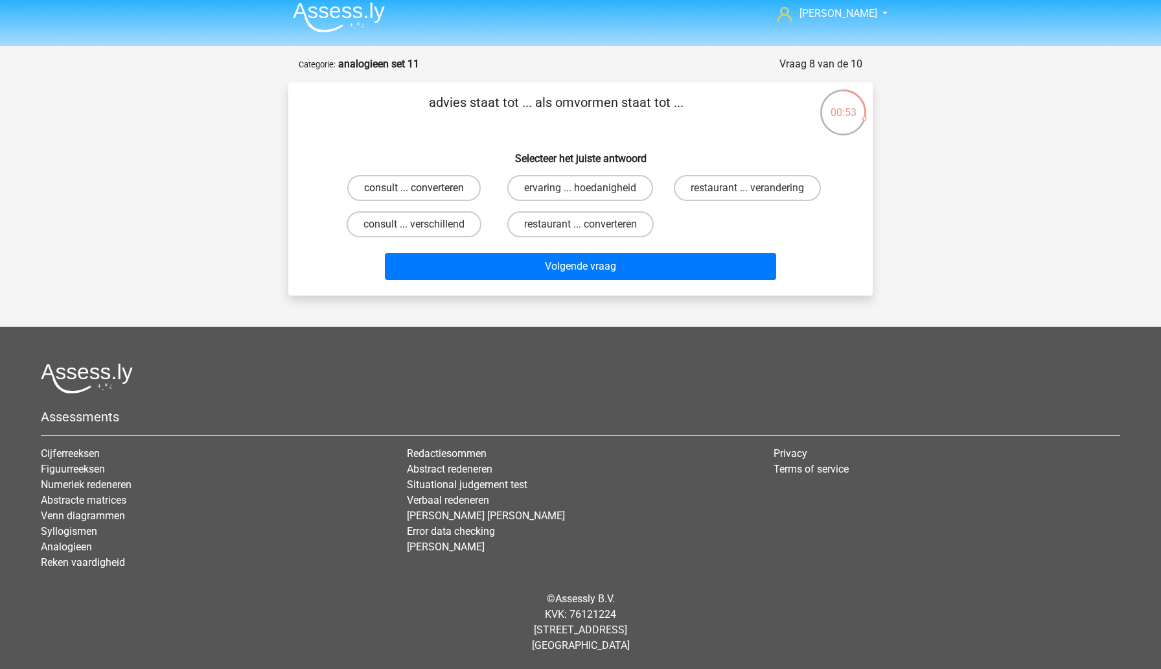
click at [459, 187] on label "consult ... converteren" at bounding box center [413, 188] width 133 height 26
click at [422, 188] on input "consult ... converteren" at bounding box center [418, 192] width 8 height 8
radio input "true"
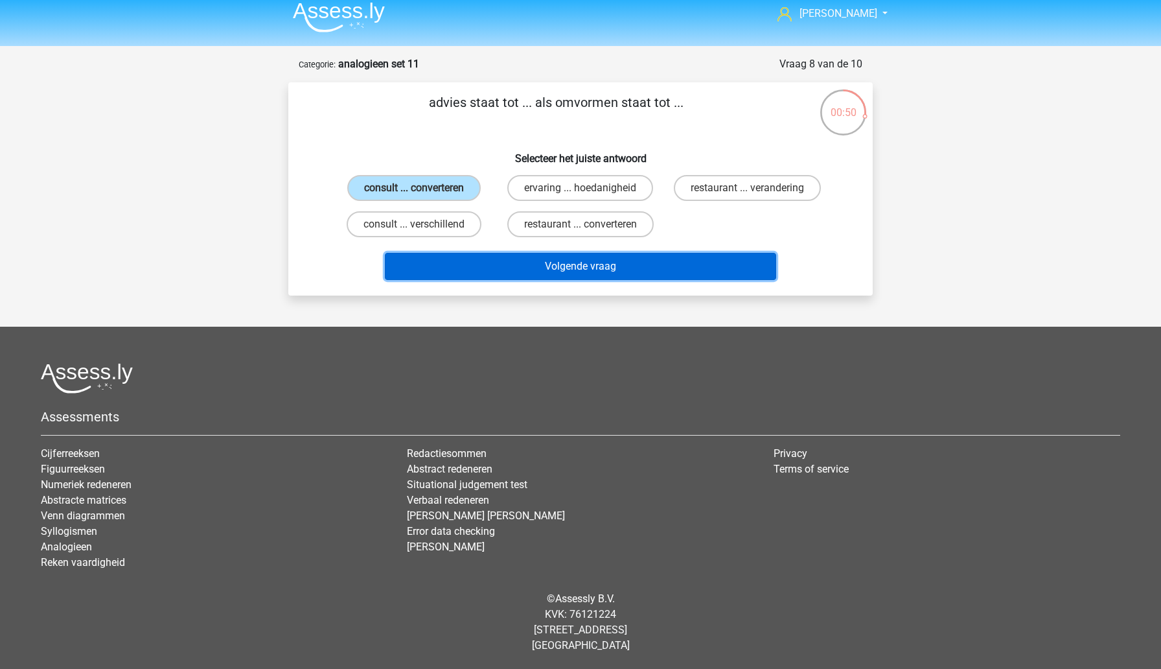
click at [495, 273] on button "Volgende vraag" at bounding box center [581, 266] width 392 height 27
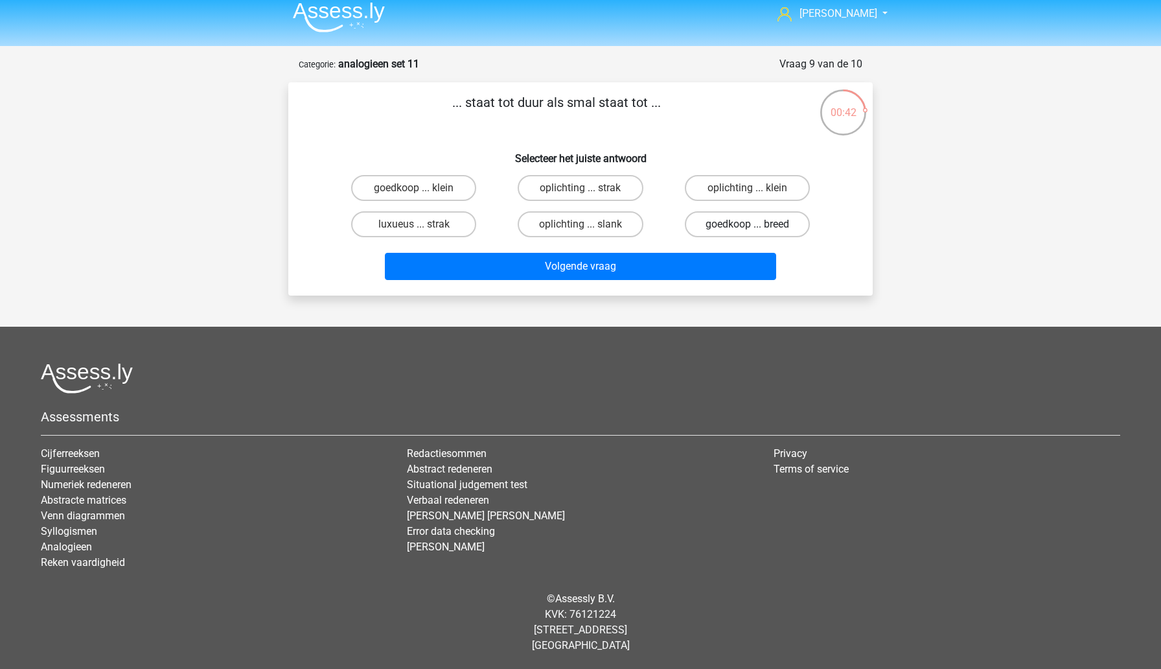
click at [710, 227] on label "goedkoop ... breed" at bounding box center [747, 224] width 125 height 26
click at [747, 227] on input "goedkoop ... breed" at bounding box center [751, 228] width 8 height 8
radio input "true"
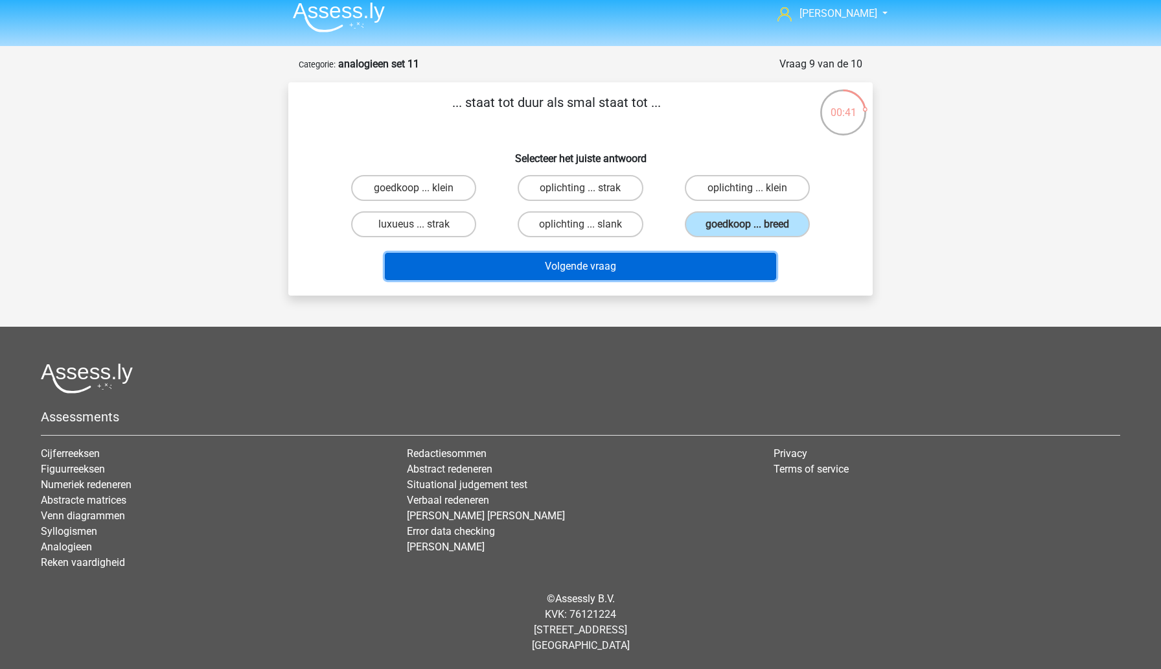
click at [686, 262] on button "Volgende vraag" at bounding box center [581, 266] width 392 height 27
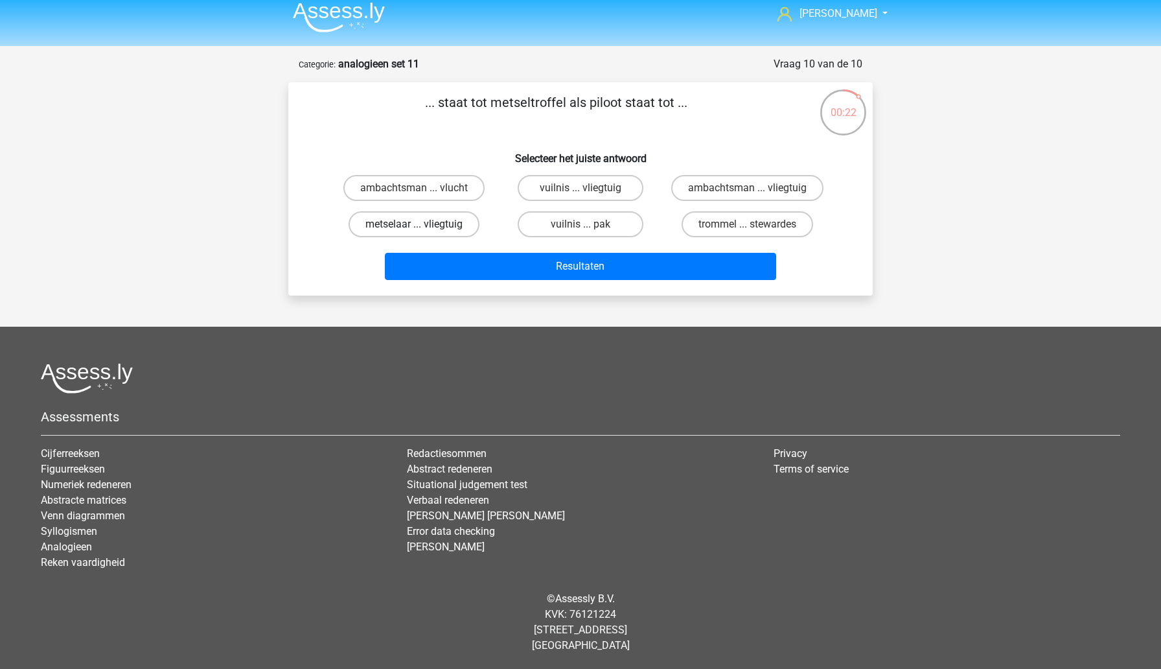
click at [428, 224] on label "metselaar ... vliegtuig" at bounding box center [414, 224] width 131 height 26
click at [422, 224] on input "metselaar ... vliegtuig" at bounding box center [418, 228] width 8 height 8
radio input "true"
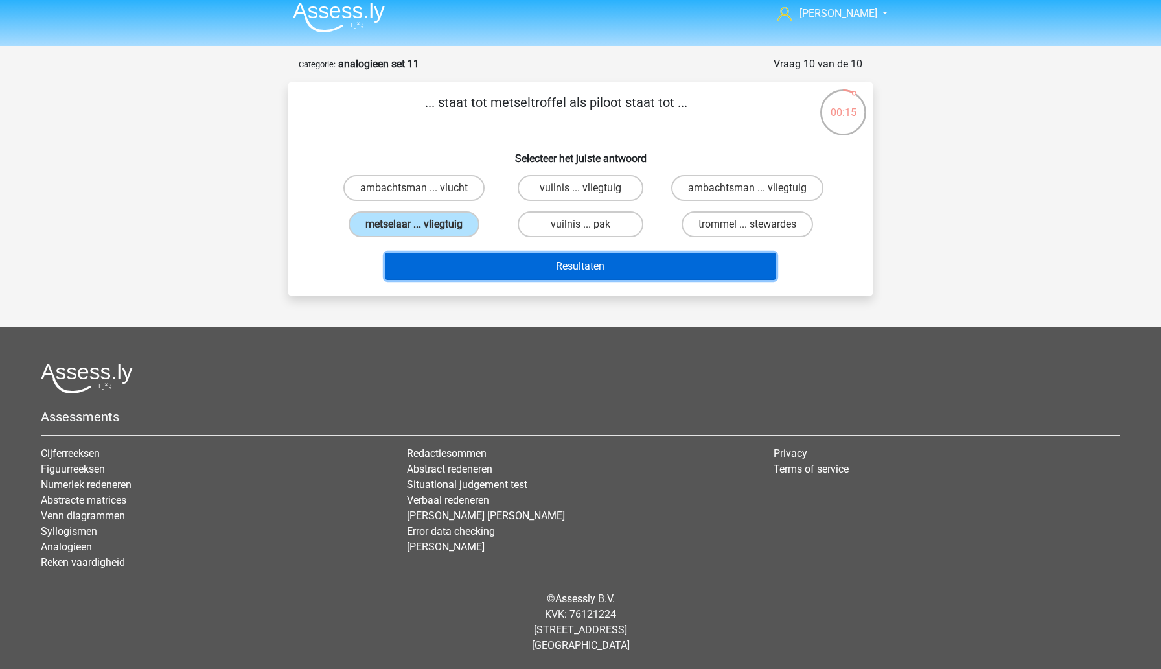
click at [488, 270] on button "Resultaten" at bounding box center [581, 266] width 392 height 27
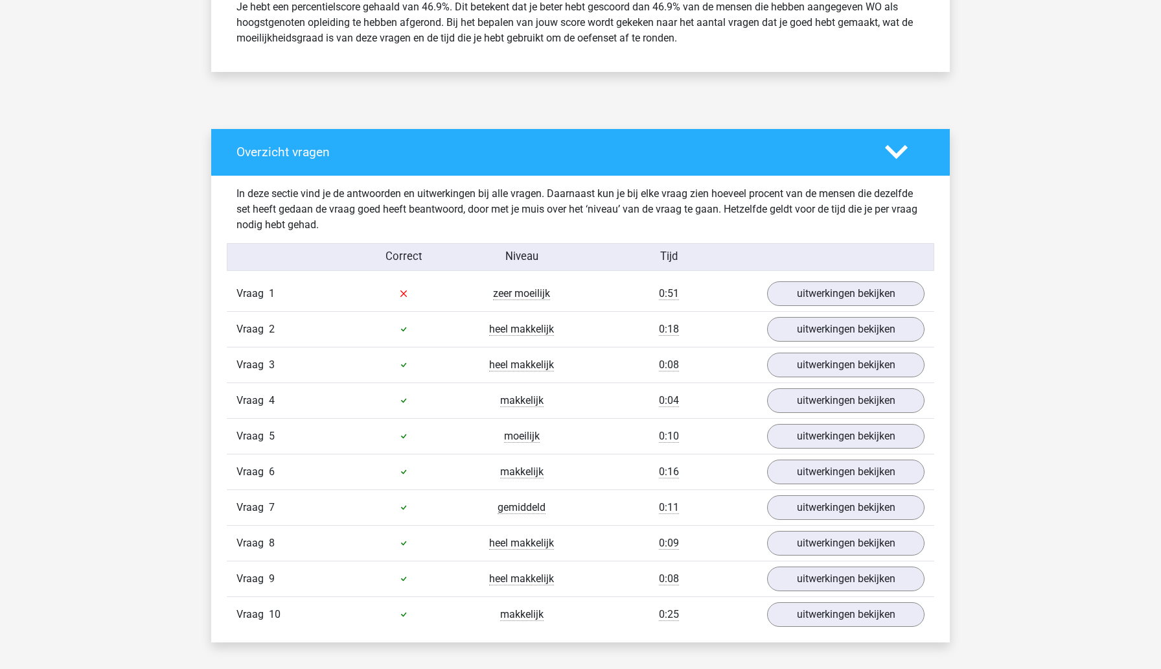
scroll to position [644, 0]
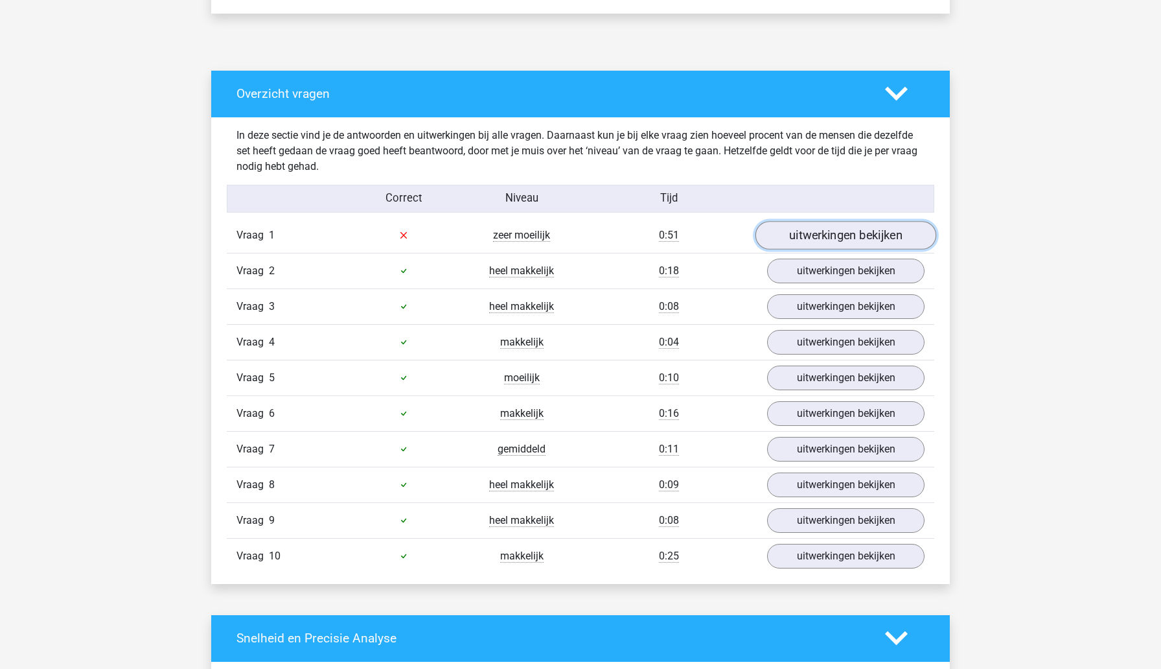
click at [801, 238] on link "uitwerkingen bekijken" at bounding box center [846, 235] width 181 height 29
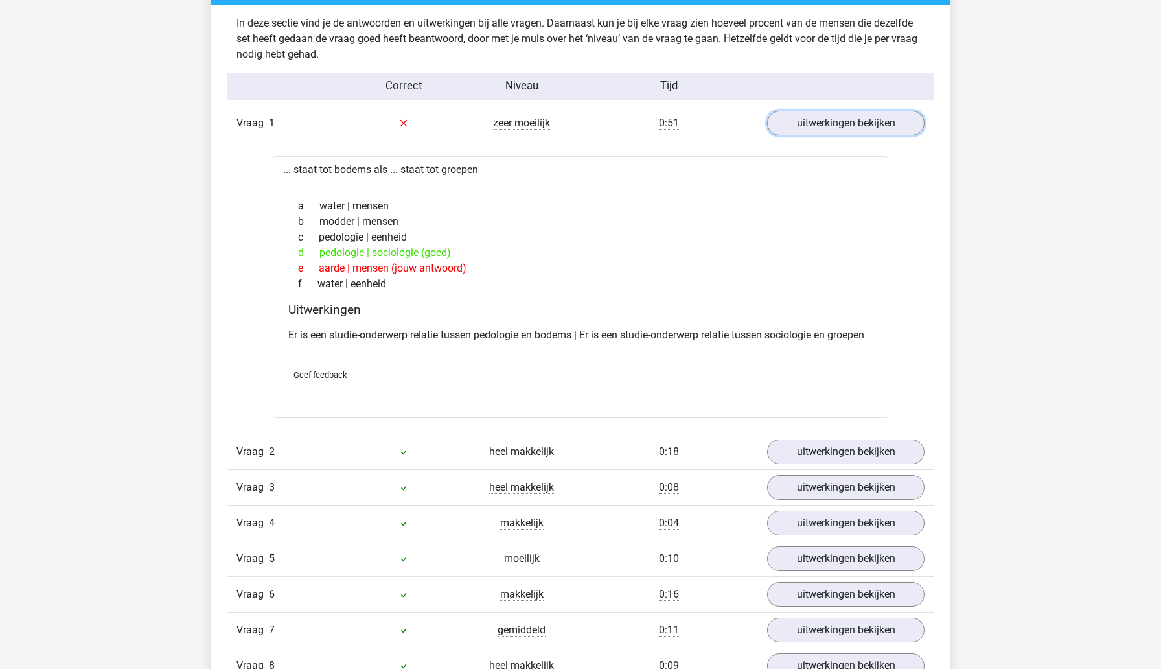
scroll to position [765, 0]
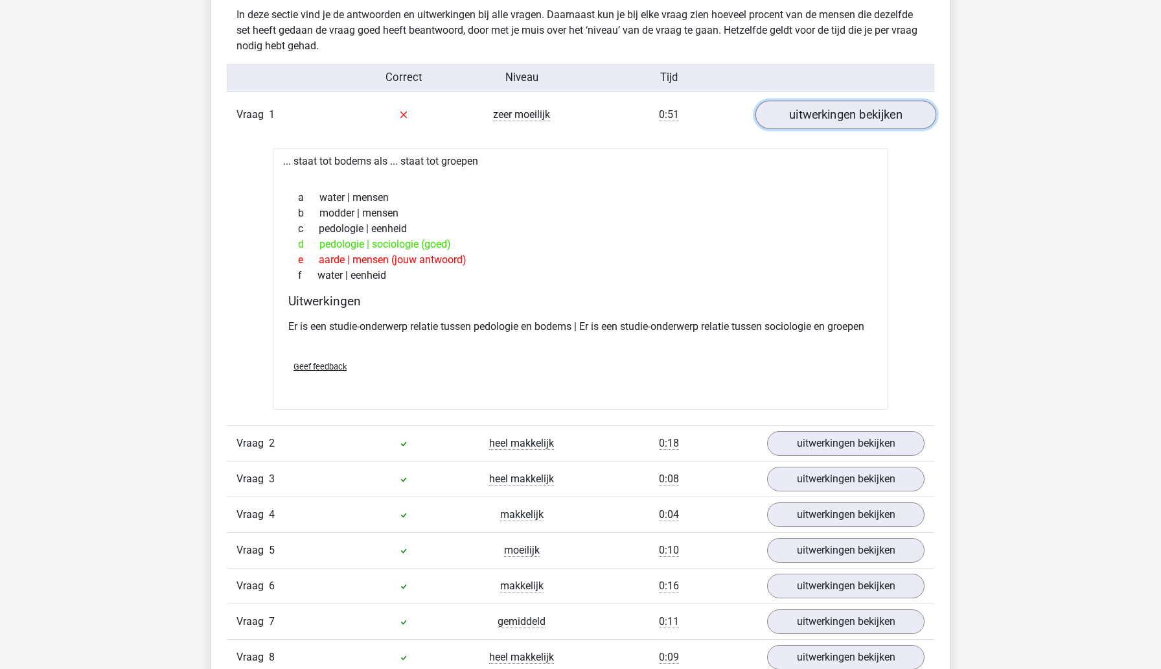
click at [842, 114] on link "uitwerkingen bekijken" at bounding box center [846, 114] width 181 height 29
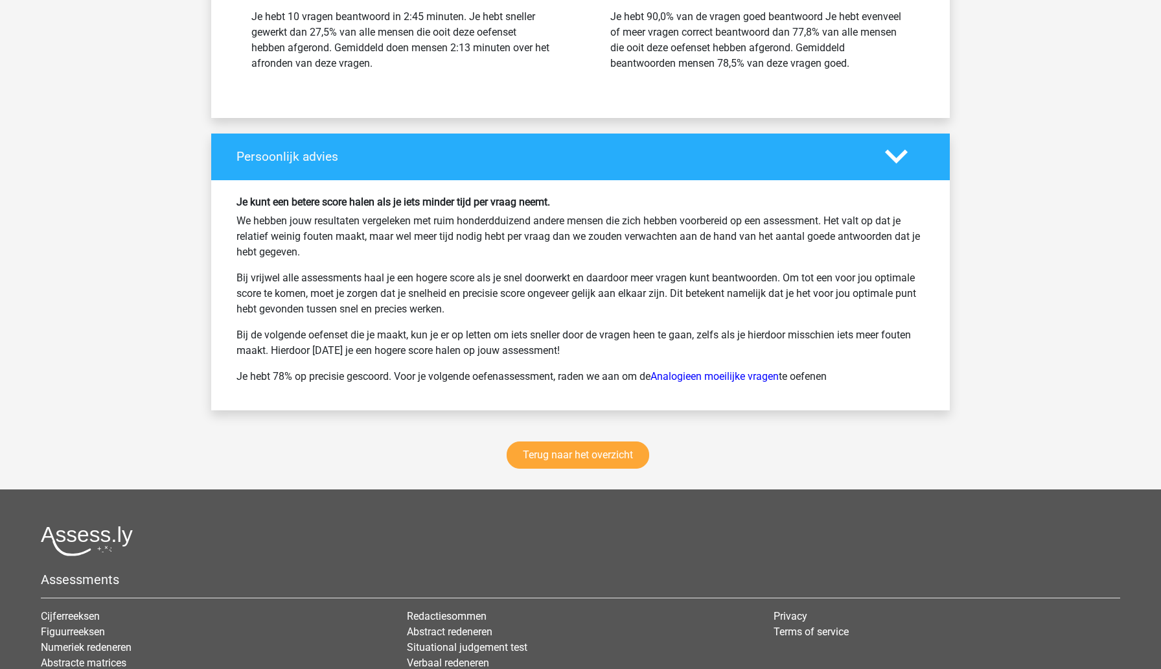
scroll to position [1566, 0]
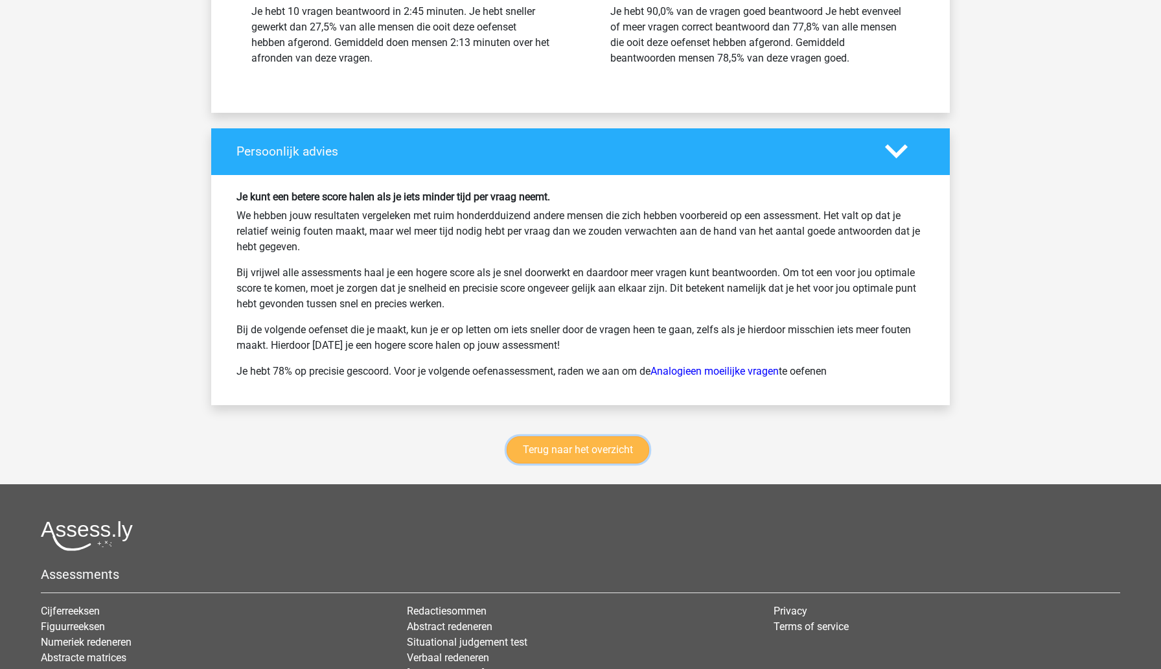
click at [598, 457] on link "Terug naar het overzicht" at bounding box center [578, 449] width 143 height 27
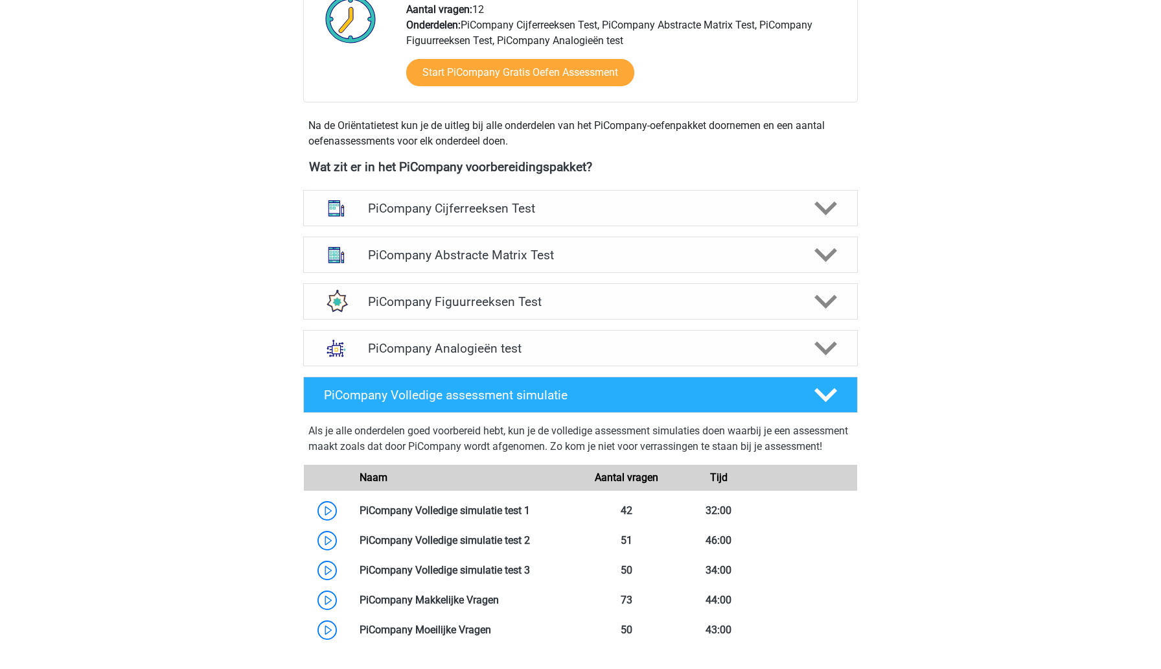
scroll to position [459, 0]
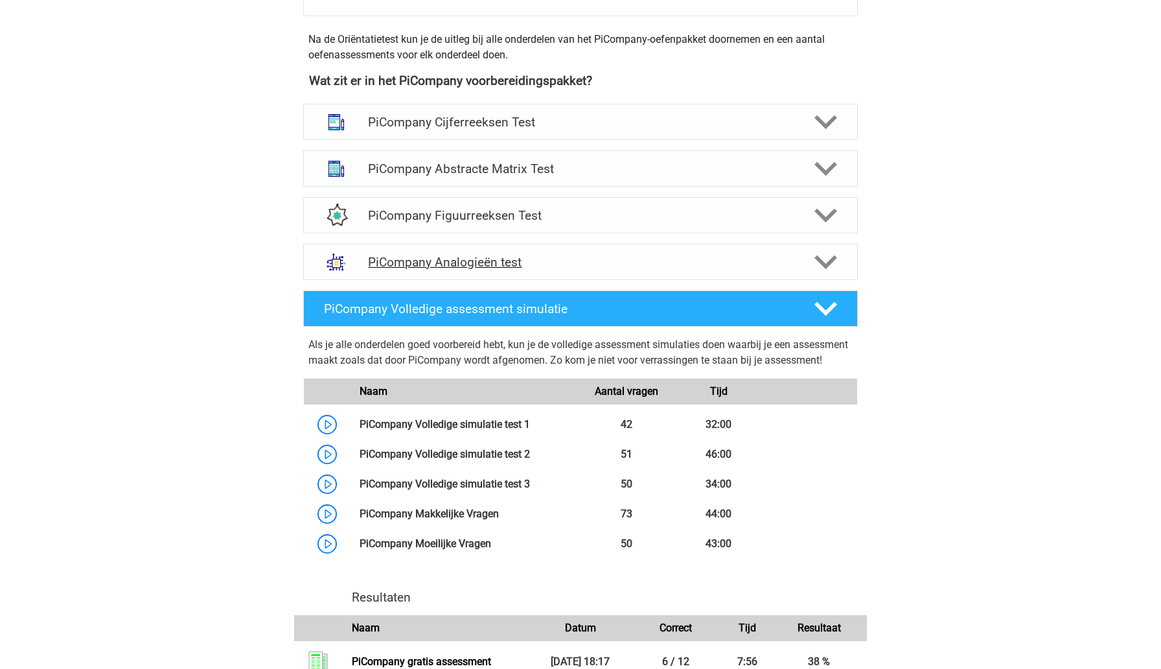
click at [676, 270] on h4 "PiCompany Analogieën test" at bounding box center [580, 262] width 424 height 15
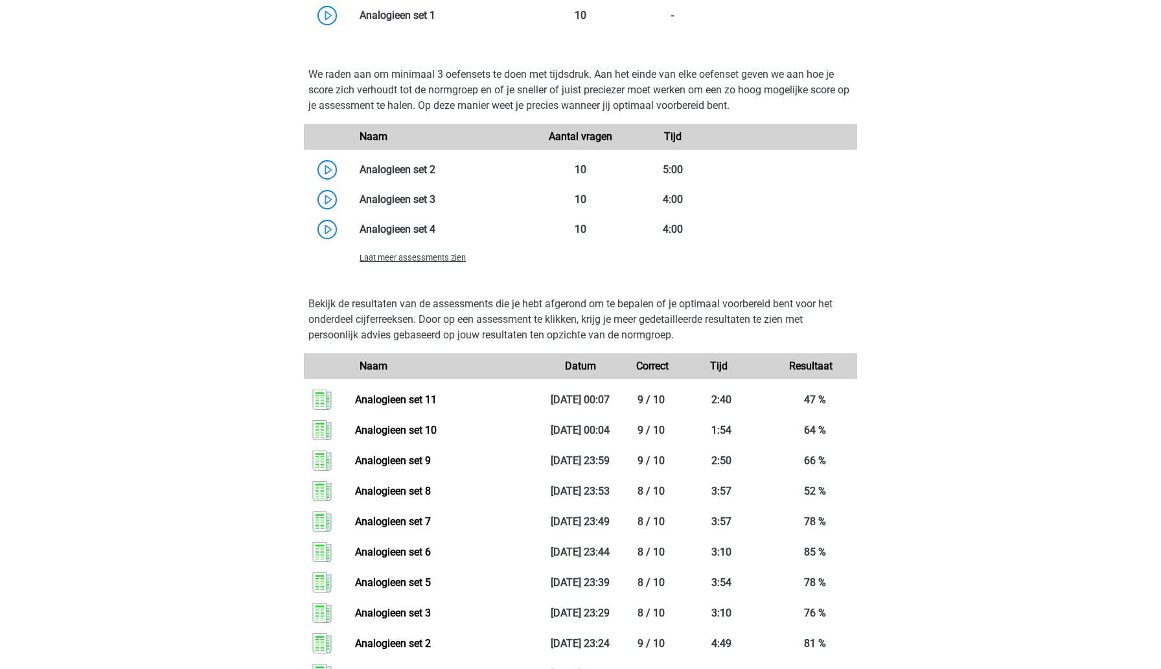
scroll to position [1229, 0]
click at [428, 262] on span "Laat meer assessments zien" at bounding box center [413, 257] width 106 height 10
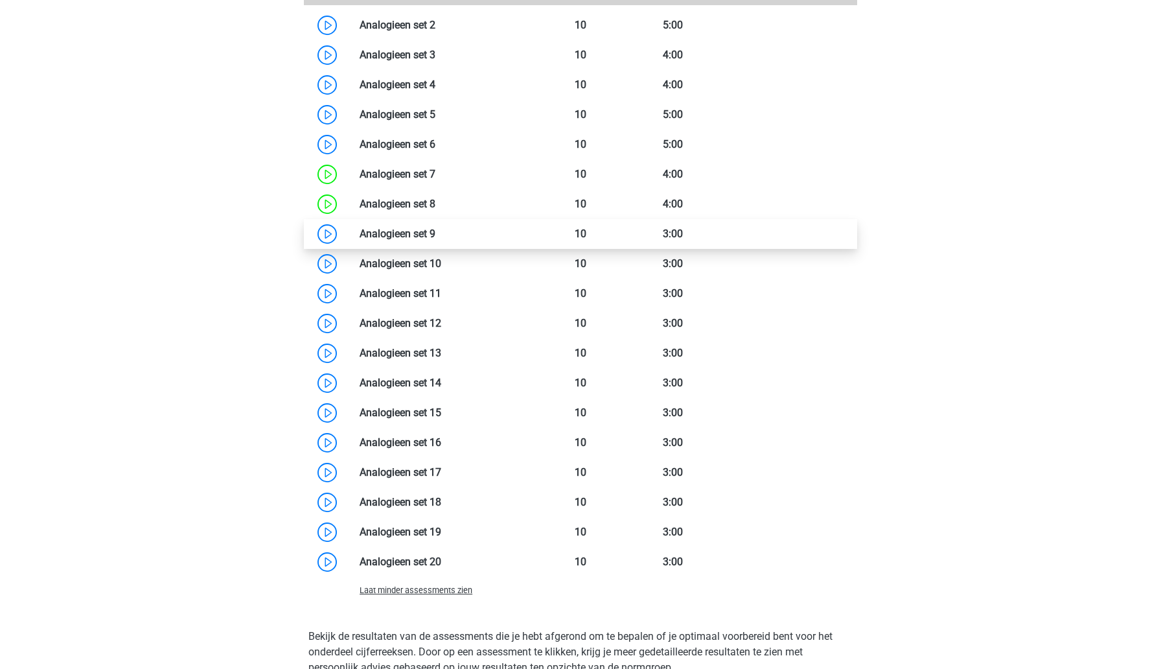
scroll to position [1374, 0]
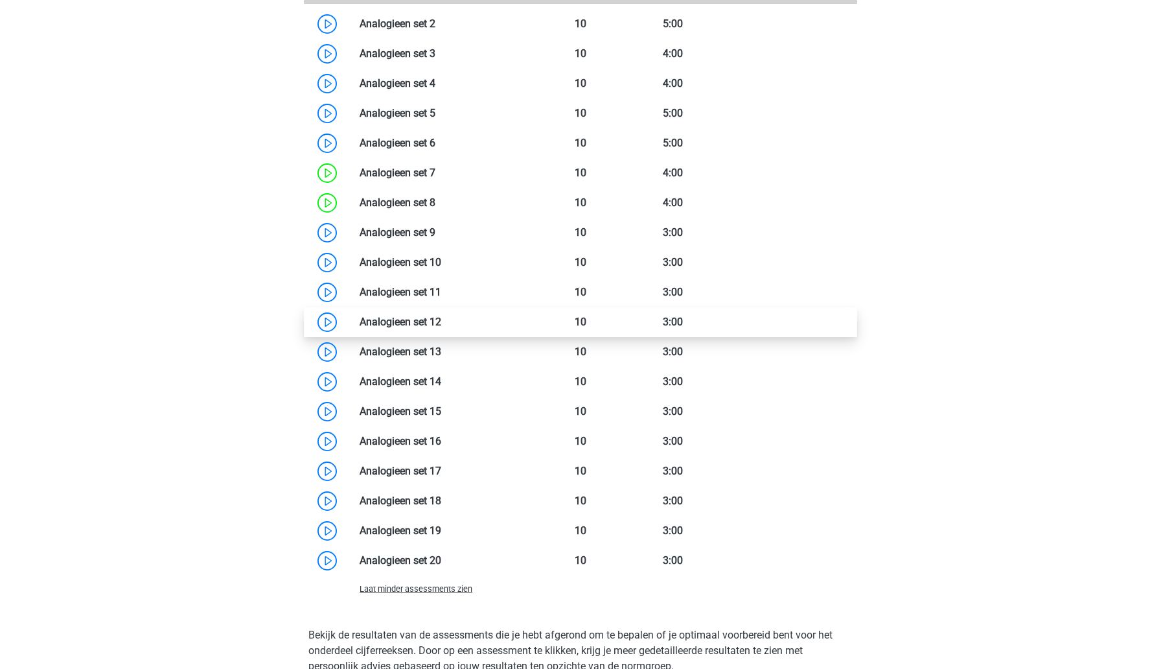
click at [441, 328] on link at bounding box center [441, 322] width 0 height 12
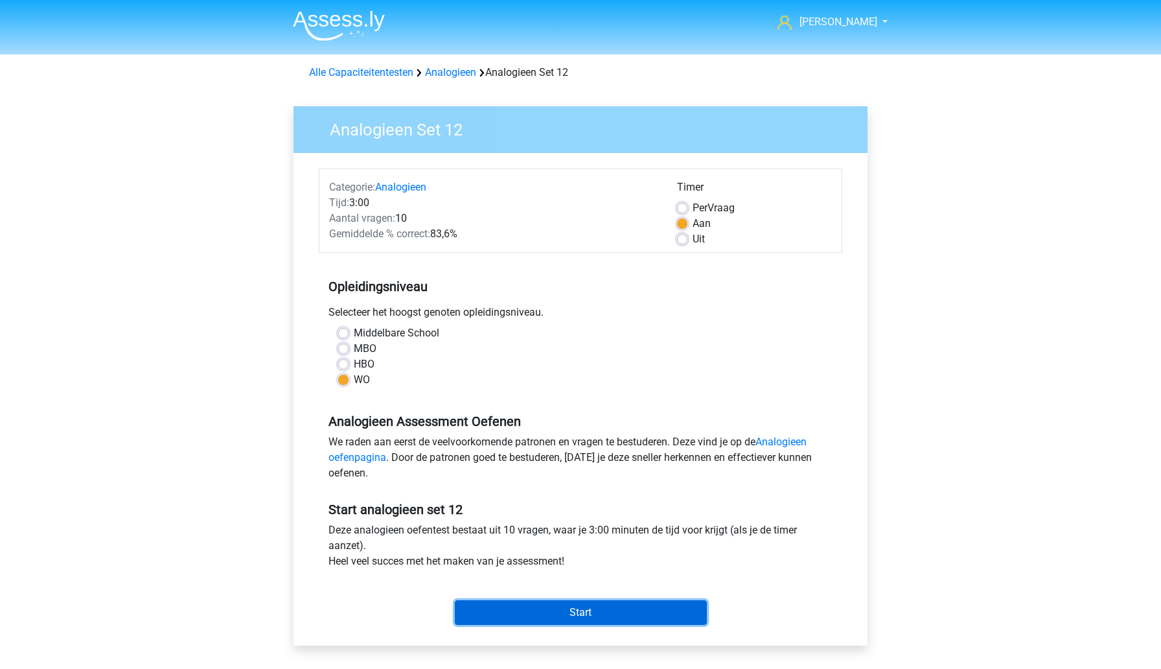
click at [479, 612] on input "Start" at bounding box center [581, 612] width 252 height 25
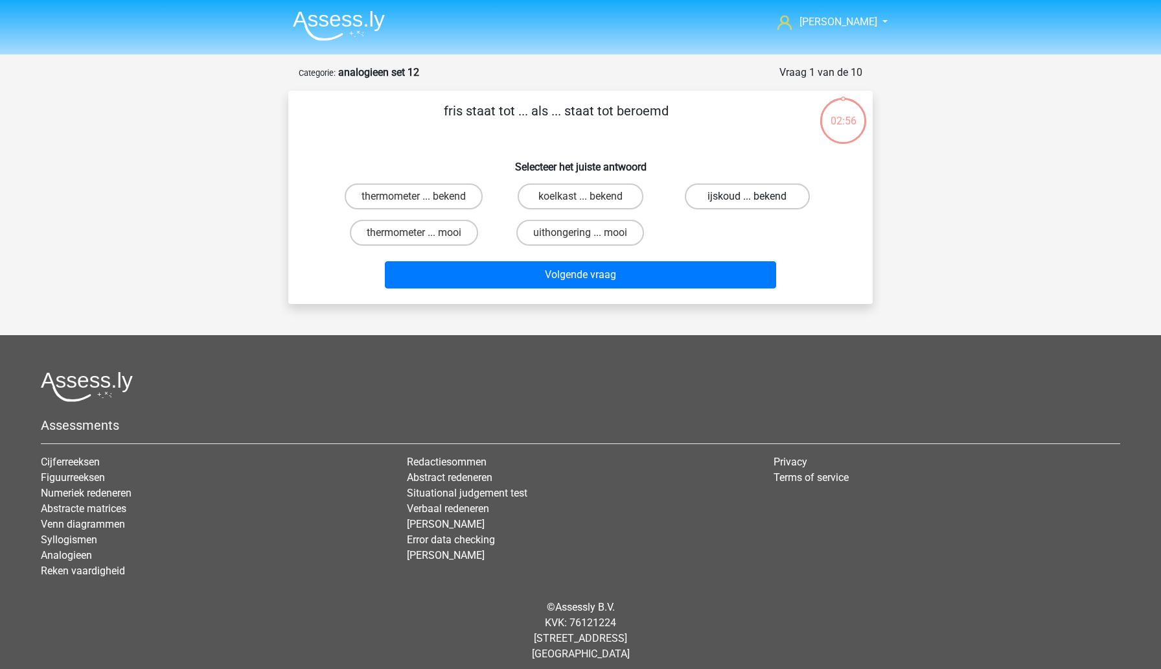
click at [711, 205] on label "ijskoud ... bekend" at bounding box center [747, 196] width 125 height 26
click at [747, 205] on input "ijskoud ... bekend" at bounding box center [751, 200] width 8 height 8
radio input "true"
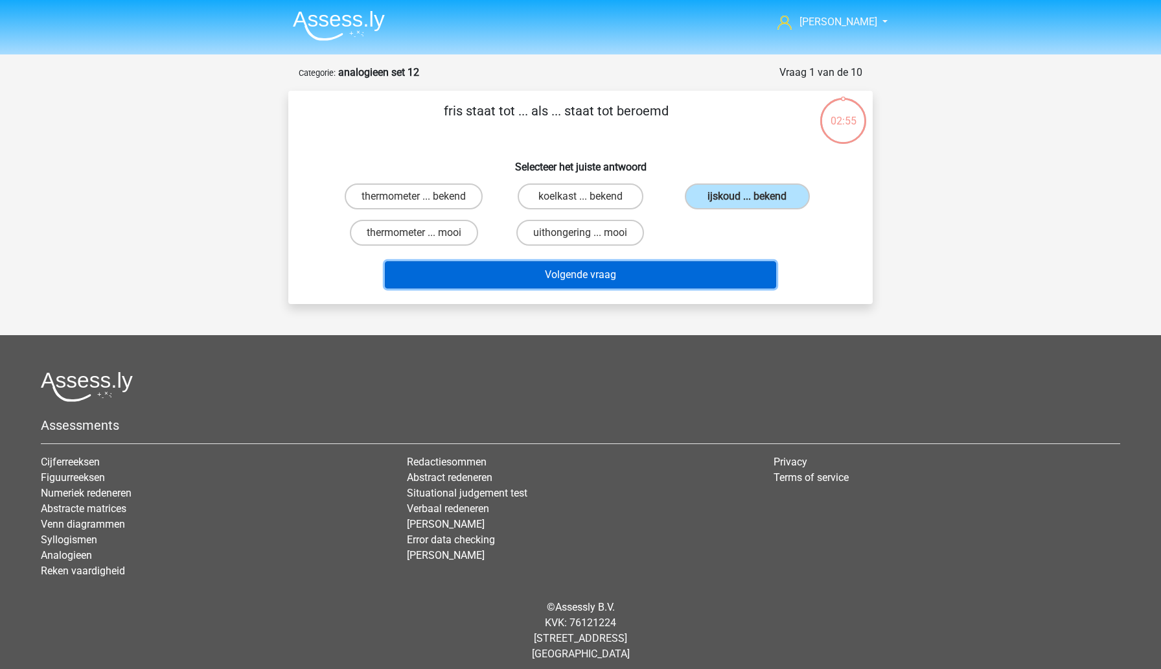
click at [652, 284] on button "Volgende vraag" at bounding box center [581, 274] width 392 height 27
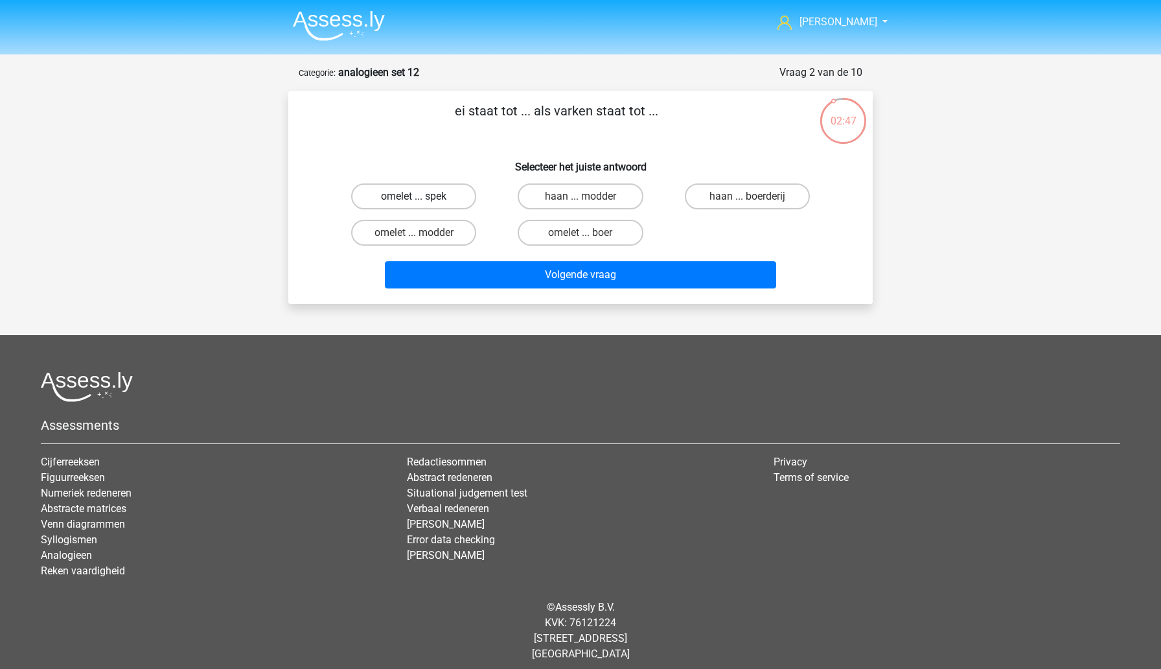
click at [439, 201] on label "omelet ... spek" at bounding box center [413, 196] width 125 height 26
click at [422, 201] on input "omelet ... spek" at bounding box center [418, 200] width 8 height 8
radio input "true"
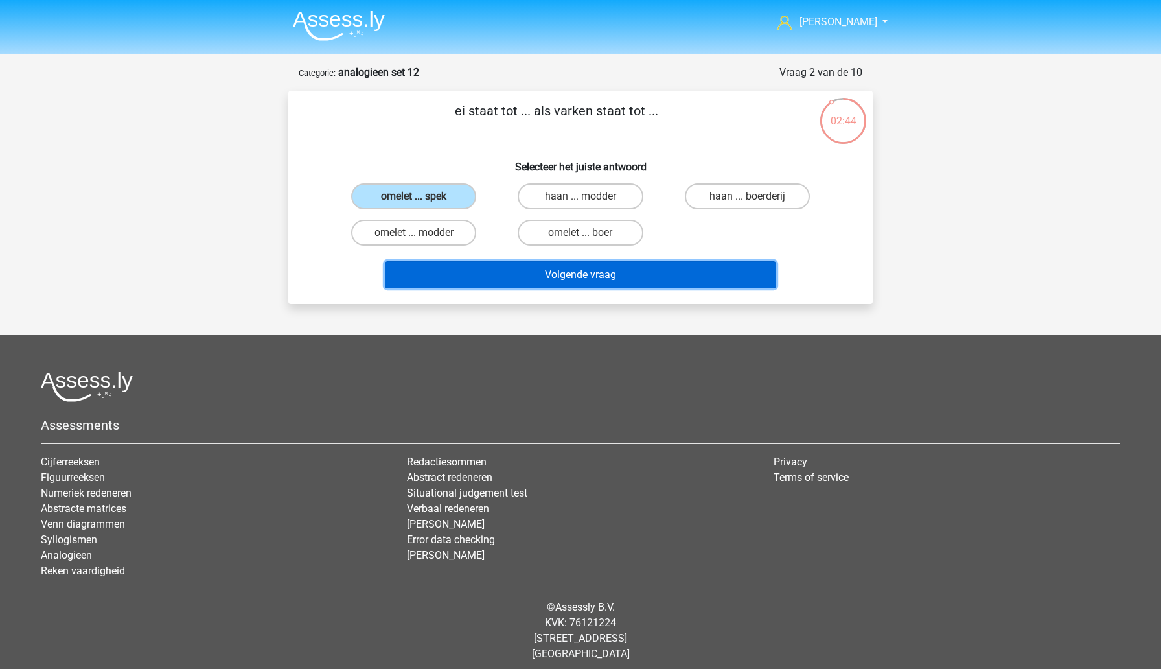
click at [489, 282] on button "Volgende vraag" at bounding box center [581, 274] width 392 height 27
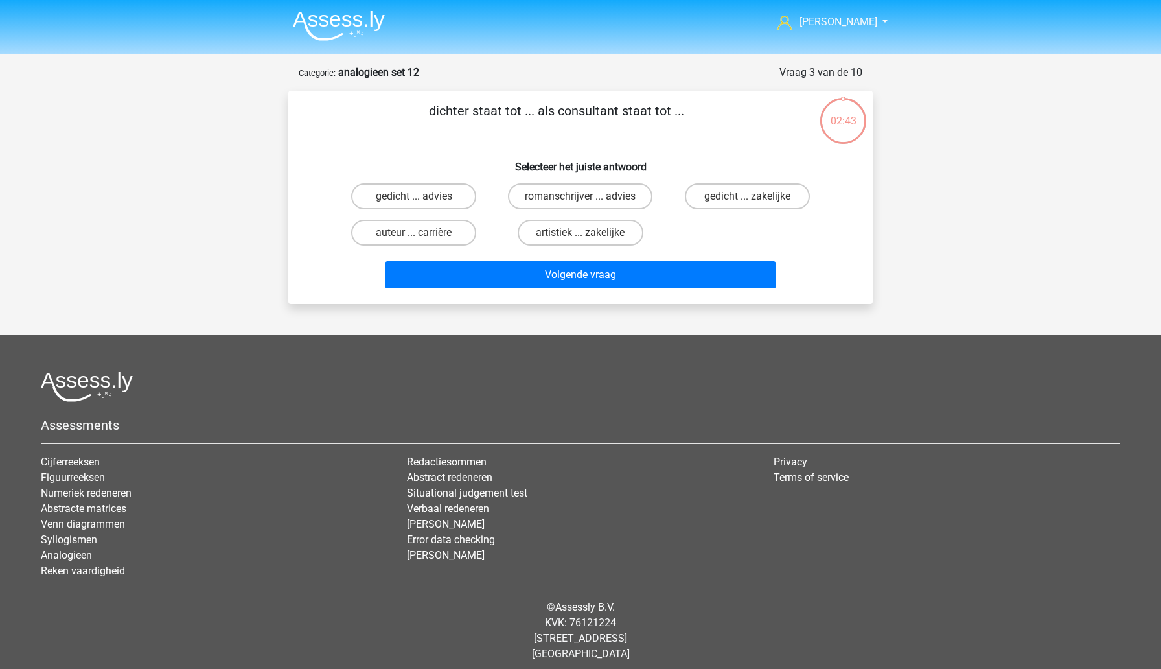
scroll to position [8, 0]
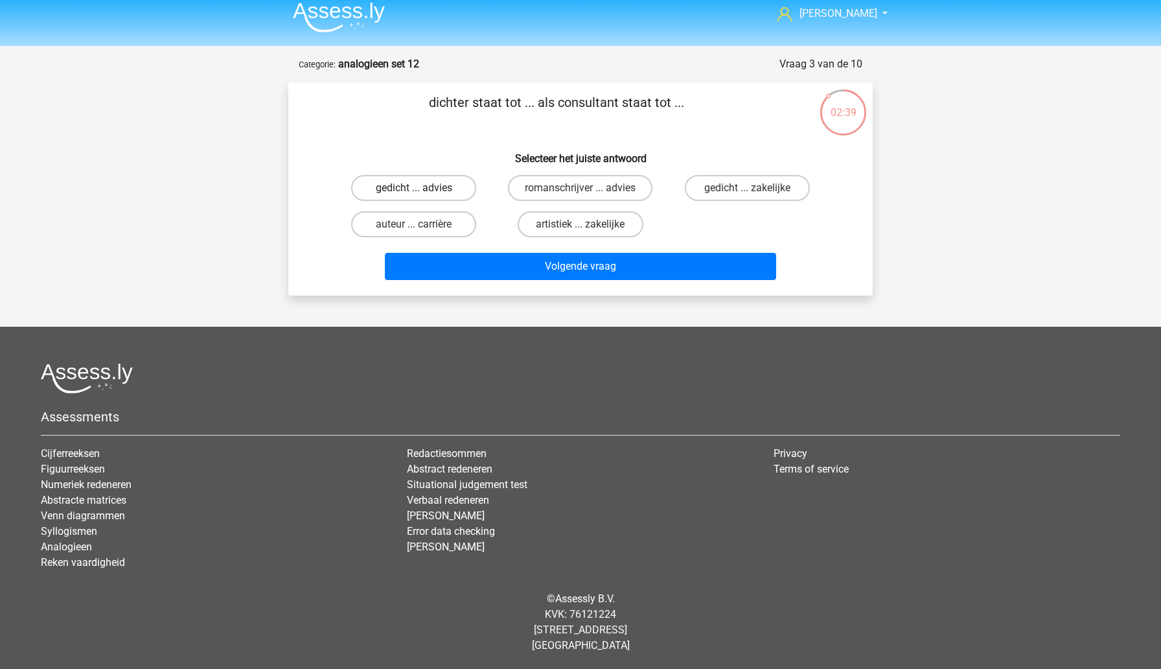
click at [450, 188] on label "gedicht ... advies" at bounding box center [413, 188] width 125 height 26
click at [422, 188] on input "gedicht ... advies" at bounding box center [418, 192] width 8 height 8
radio input "true"
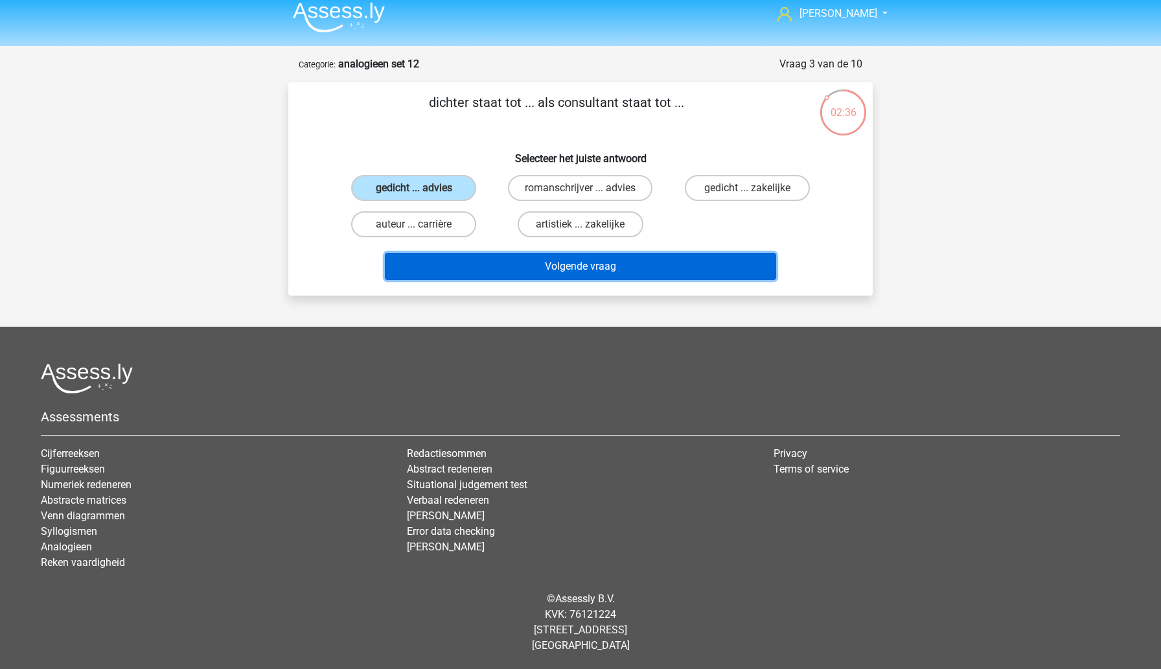
click at [498, 266] on button "Volgende vraag" at bounding box center [581, 266] width 392 height 27
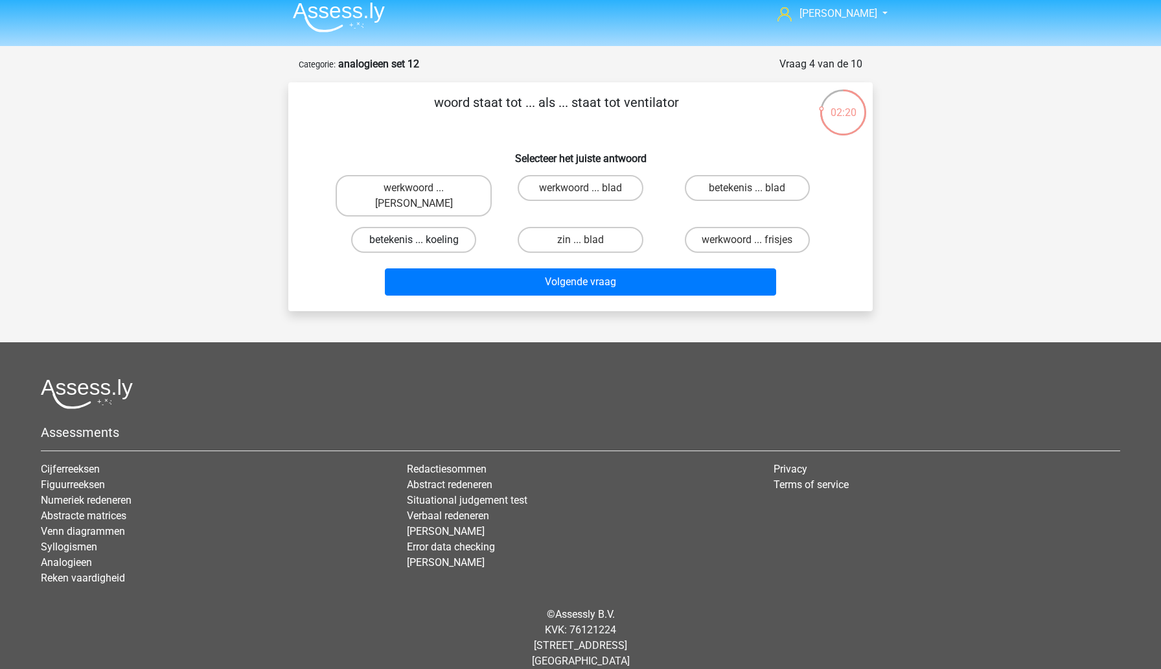
click at [454, 227] on label "betekenis ... koeling" at bounding box center [413, 240] width 125 height 26
click at [422, 240] on input "betekenis ... koeling" at bounding box center [418, 244] width 8 height 8
radio input "true"
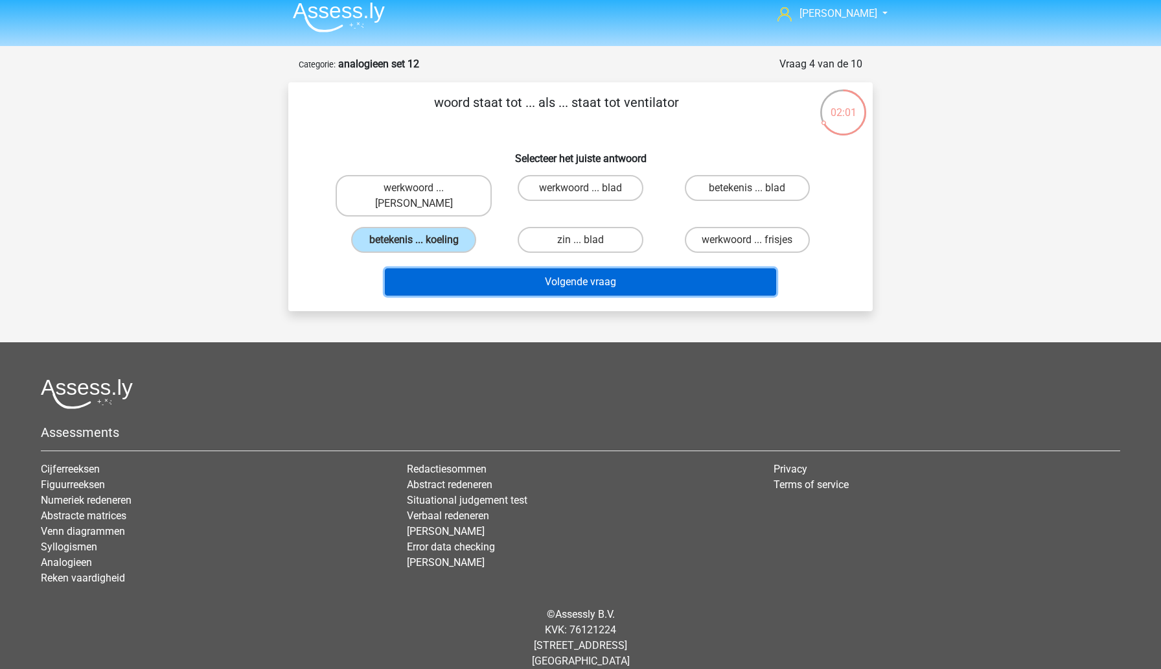
click at [476, 279] on button "Volgende vraag" at bounding box center [581, 281] width 392 height 27
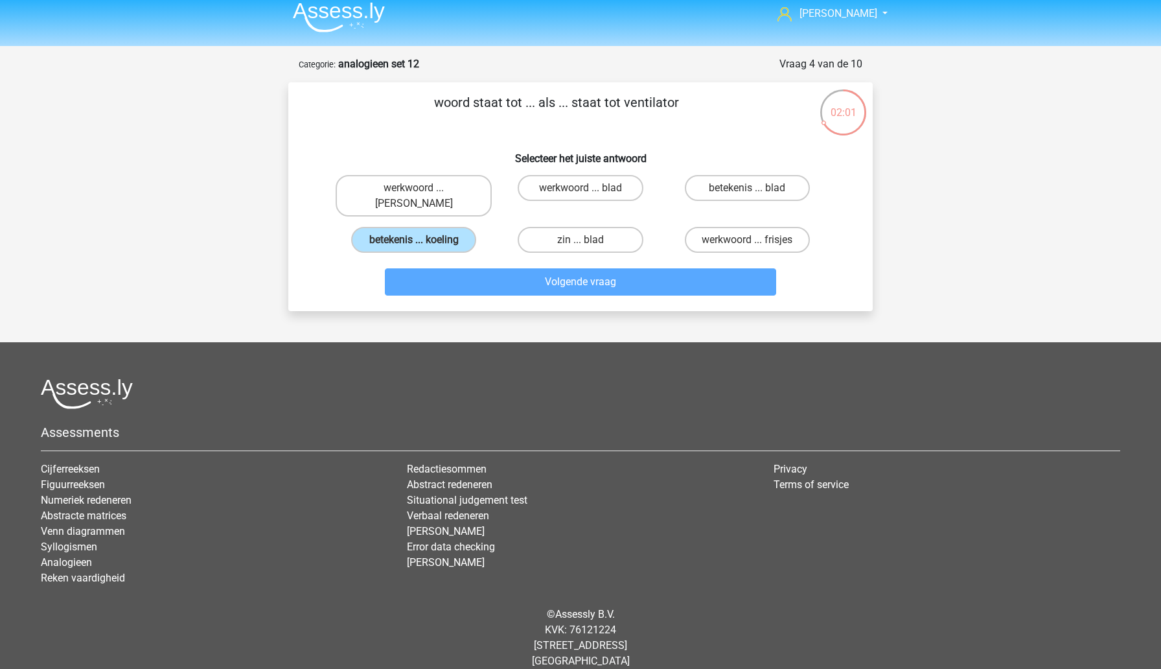
scroll to position [24, 0]
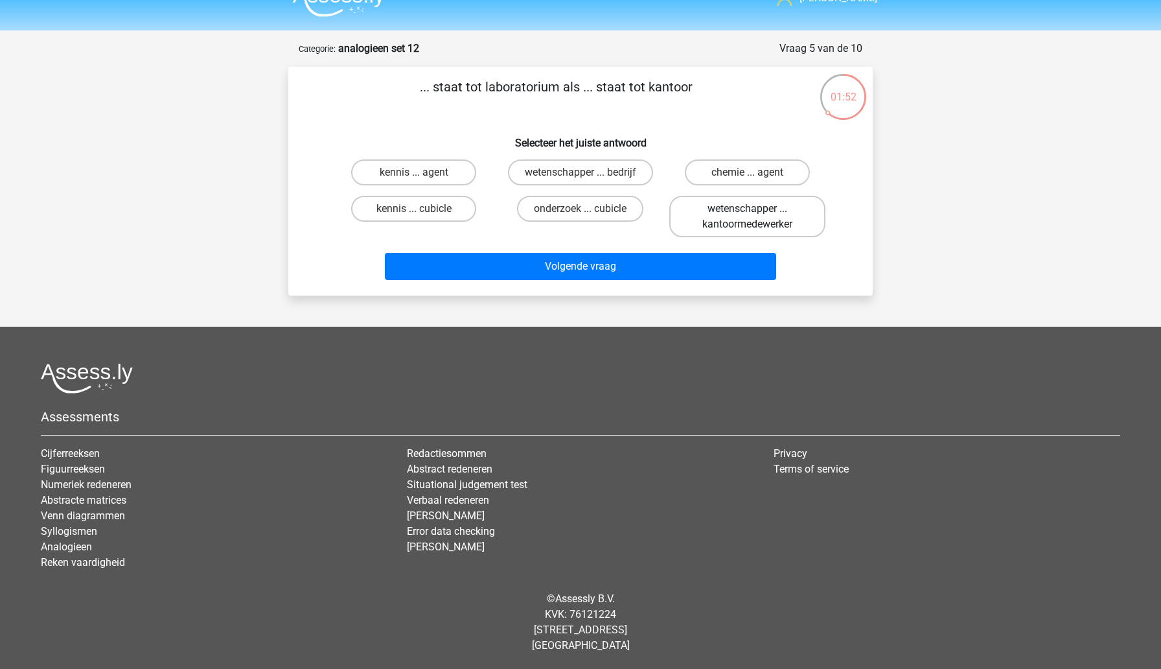
click at [693, 228] on label "wetenschapper ... kantoormedewerker" at bounding box center [747, 216] width 156 height 41
click at [747, 217] on input "wetenschapper ... kantoormedewerker" at bounding box center [751, 213] width 8 height 8
radio input "true"
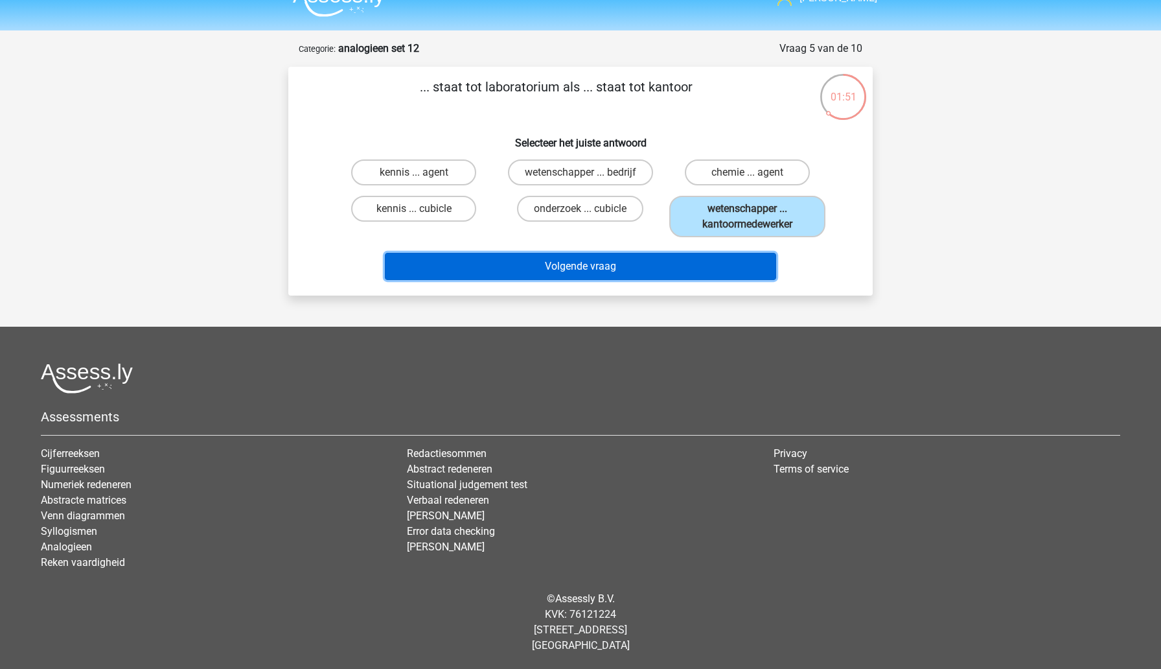
click at [662, 267] on button "Volgende vraag" at bounding box center [581, 266] width 392 height 27
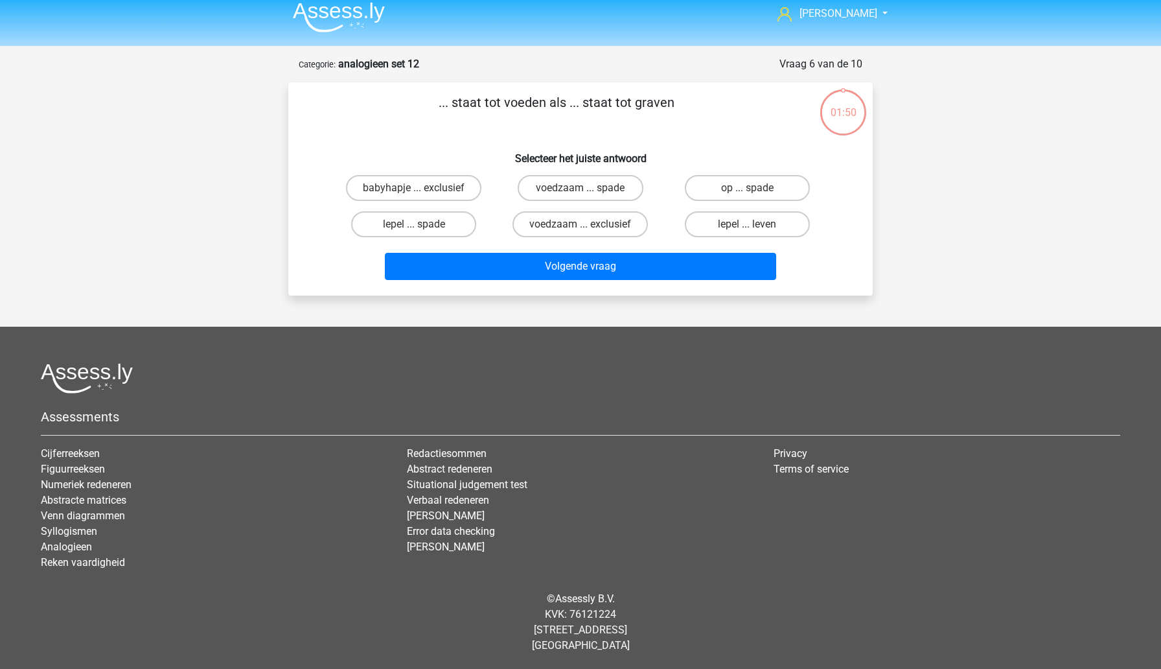
scroll to position [8, 0]
click at [445, 223] on label "lepel ... spade" at bounding box center [413, 224] width 125 height 26
click at [422, 224] on input "lepel ... spade" at bounding box center [418, 228] width 8 height 8
radio input "true"
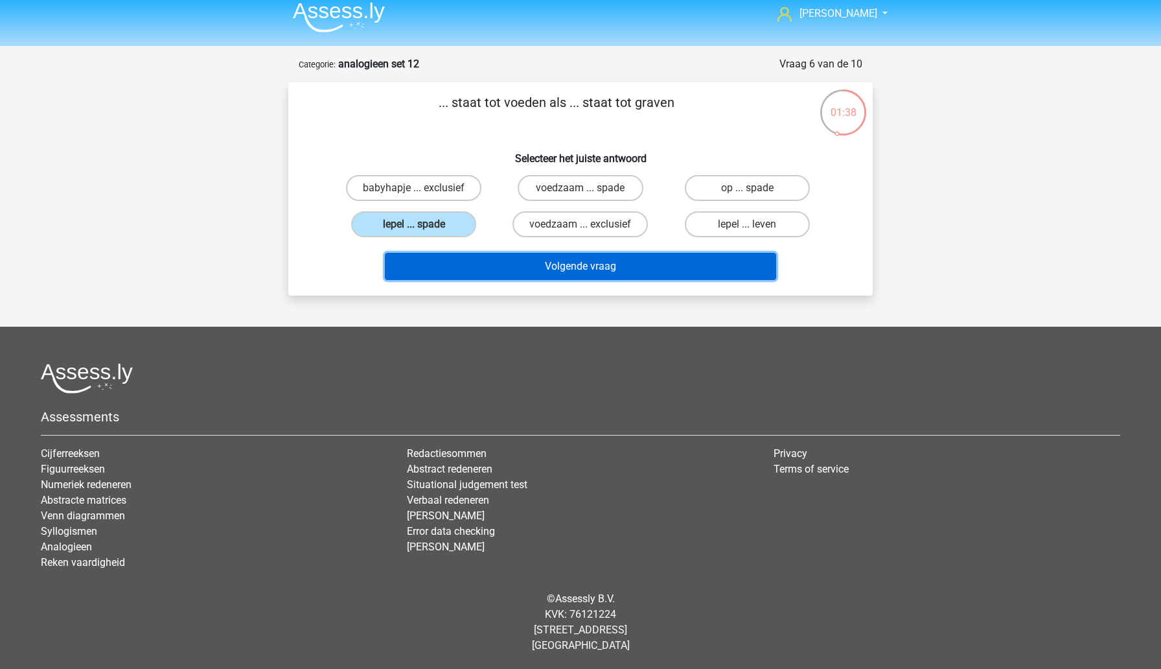
click at [498, 271] on button "Volgende vraag" at bounding box center [581, 266] width 392 height 27
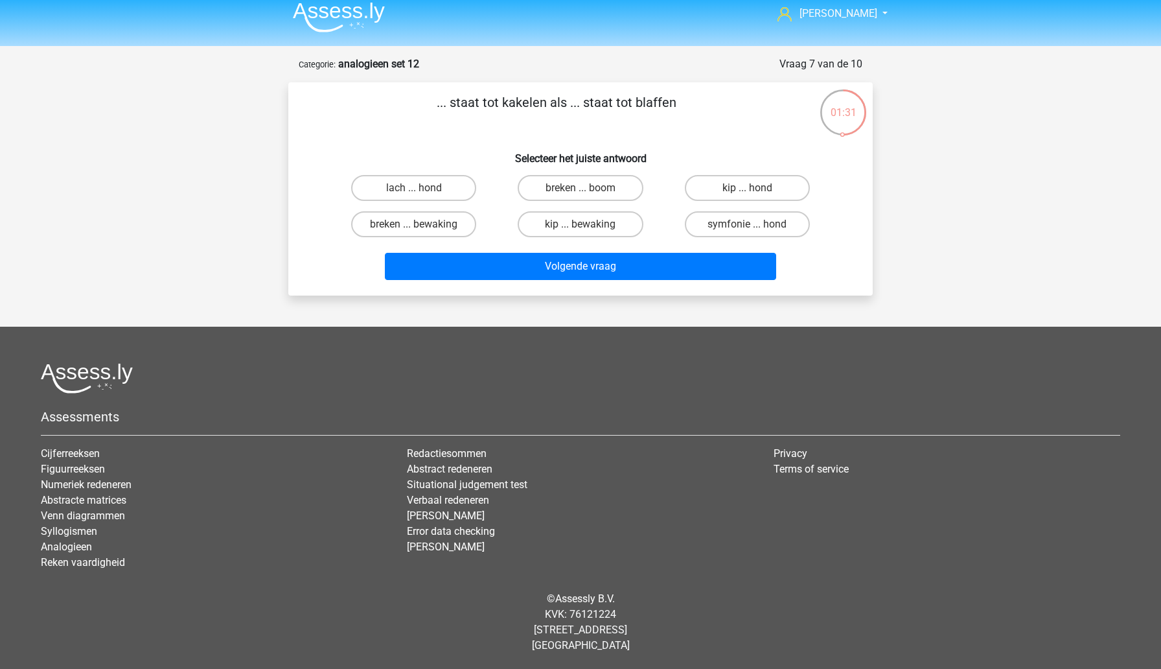
click at [750, 188] on input "kip ... hond" at bounding box center [751, 192] width 8 height 8
radio input "true"
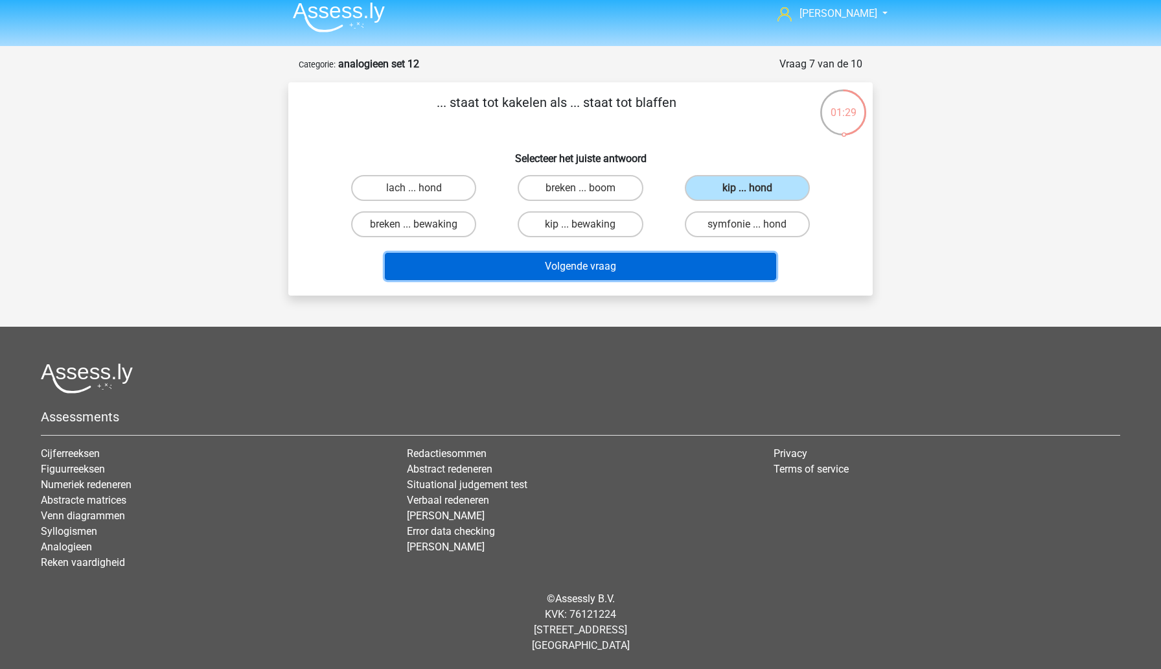
click at [715, 257] on button "Volgende vraag" at bounding box center [581, 266] width 392 height 27
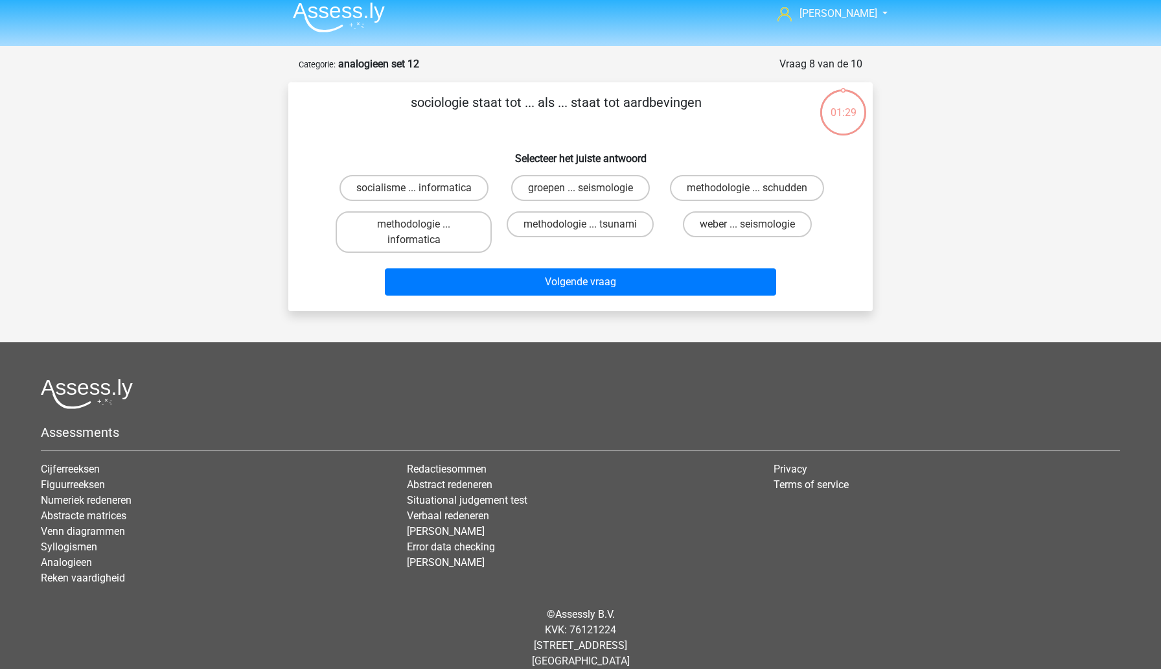
scroll to position [24, 0]
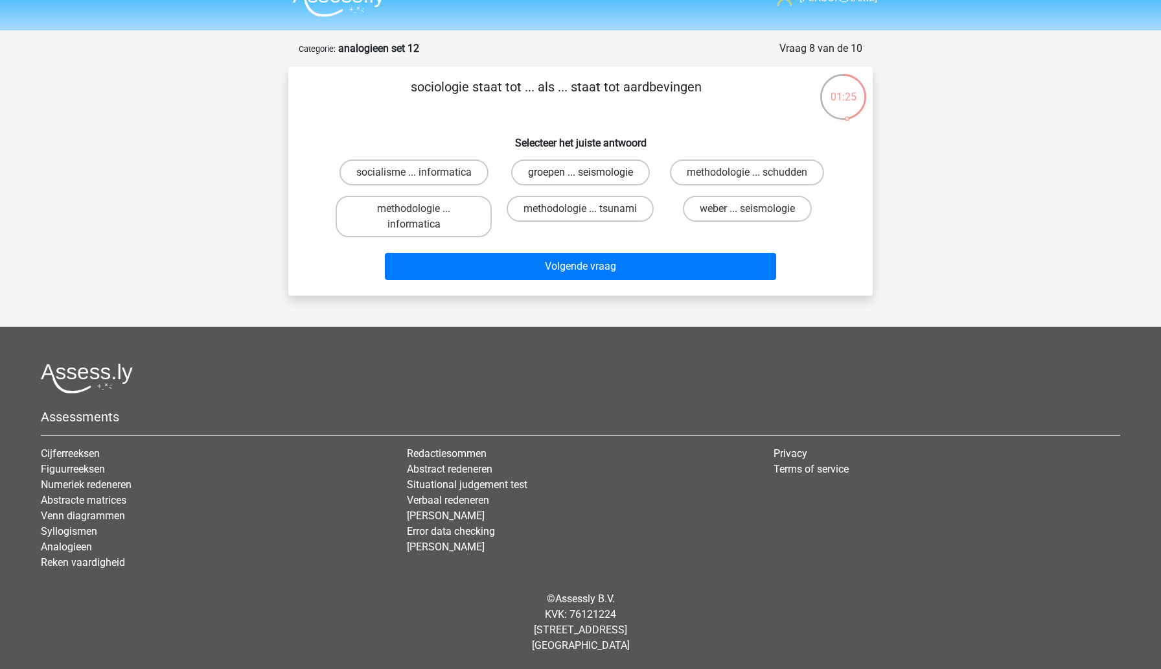
click at [552, 177] on label "groepen ... seismologie" at bounding box center [580, 172] width 139 height 26
click at [581, 177] on input "groepen ... seismologie" at bounding box center [585, 176] width 8 height 8
radio input "true"
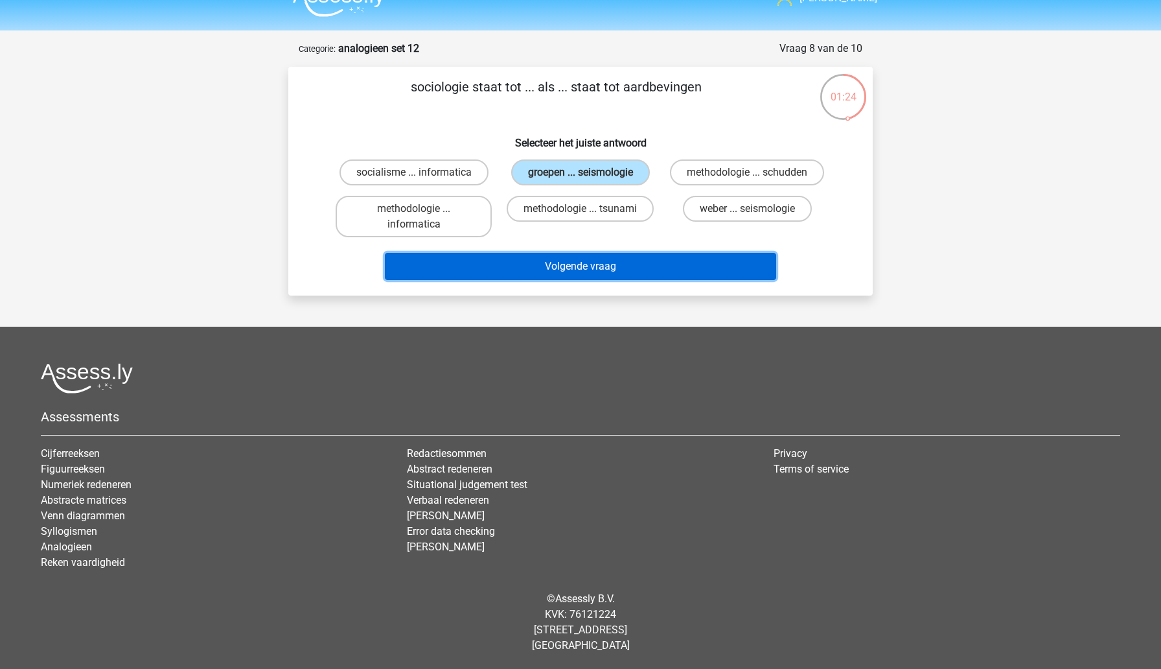
click at [560, 268] on button "Volgende vraag" at bounding box center [581, 266] width 392 height 27
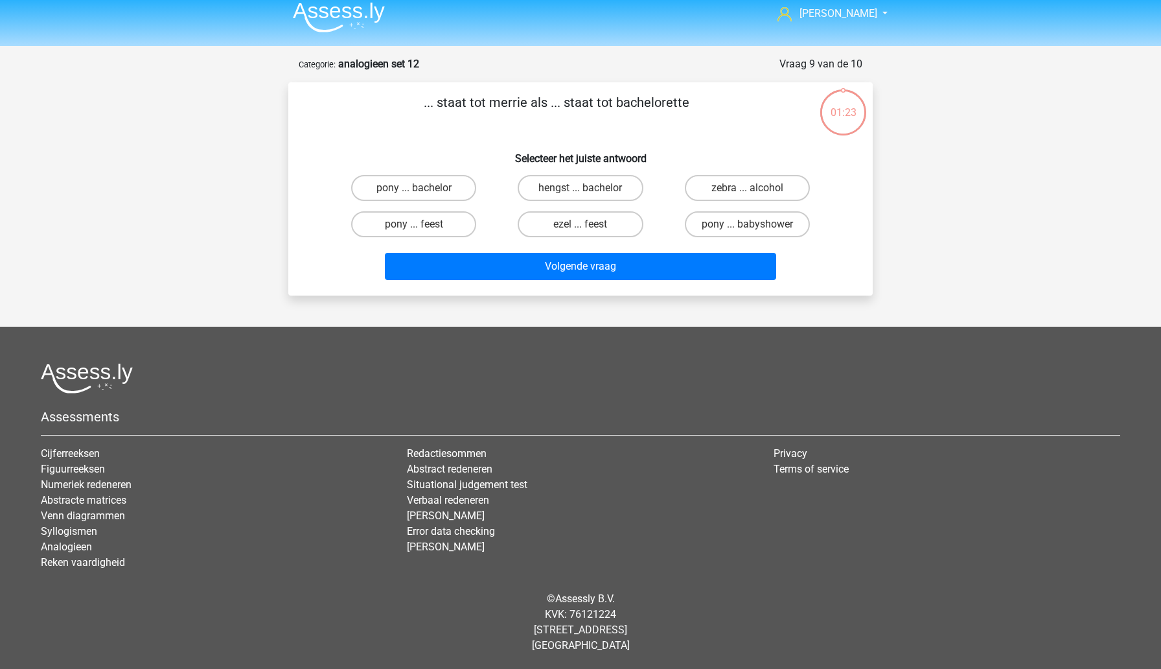
scroll to position [8, 0]
click at [549, 192] on label "hengst ... bachelor" at bounding box center [580, 188] width 125 height 26
click at [581, 192] on input "hengst ... bachelor" at bounding box center [585, 192] width 8 height 8
radio input "true"
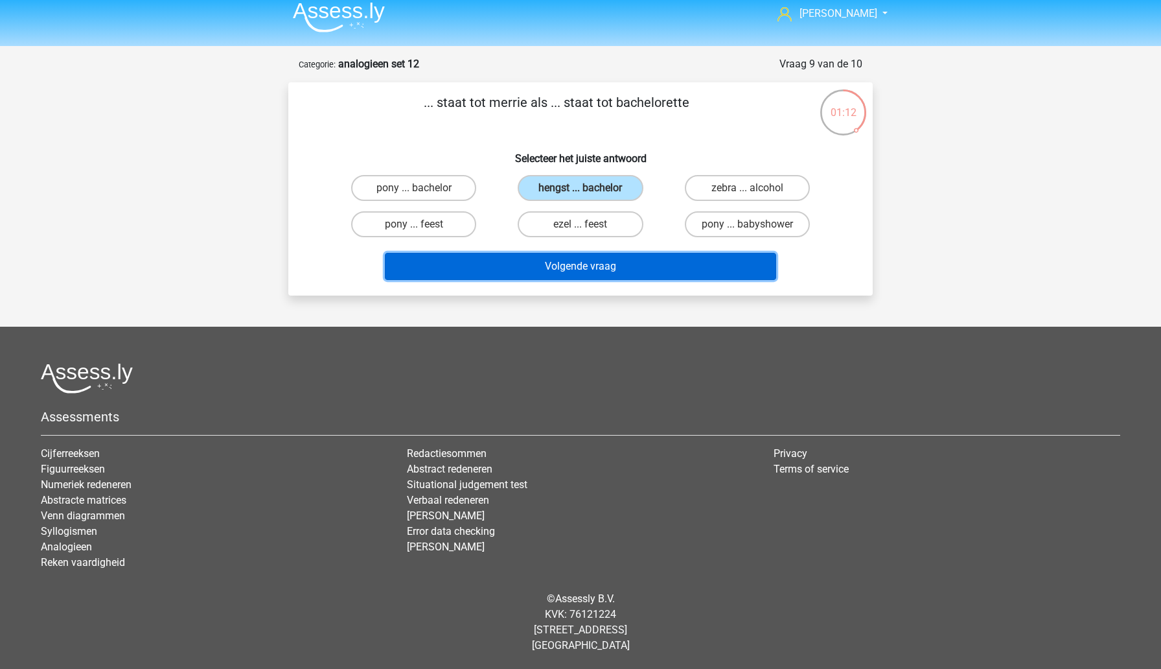
click at [551, 264] on button "Volgende vraag" at bounding box center [581, 266] width 392 height 27
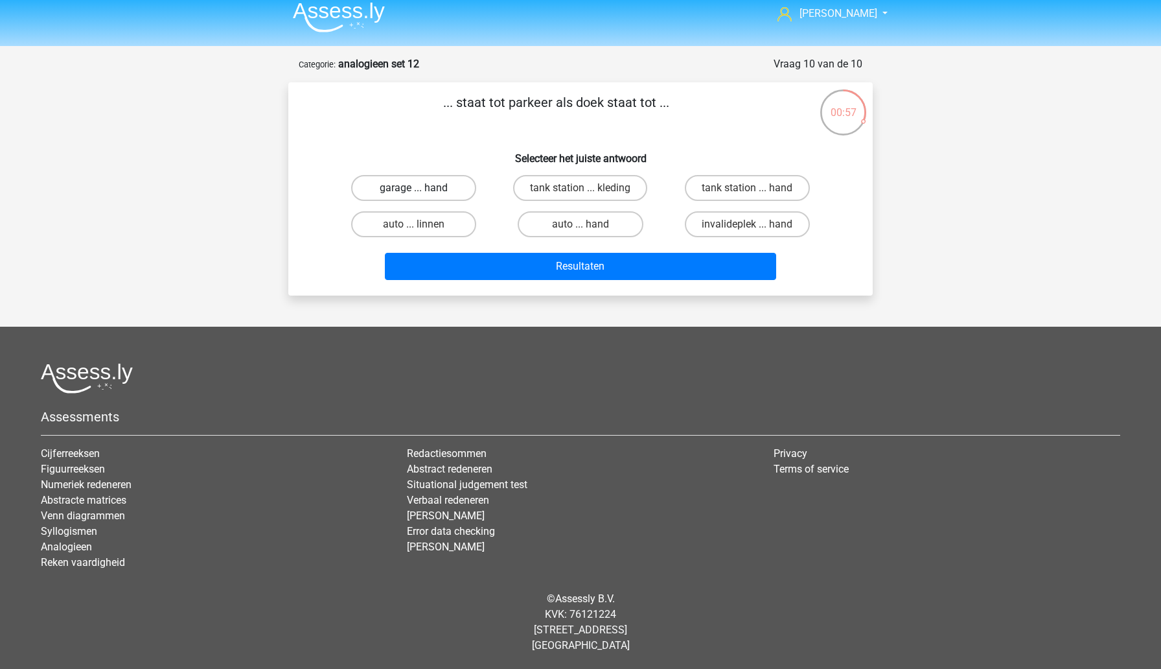
click at [444, 192] on label "garage ... hand" at bounding box center [413, 188] width 125 height 26
click at [422, 192] on input "garage ... hand" at bounding box center [418, 192] width 8 height 8
radio input "true"
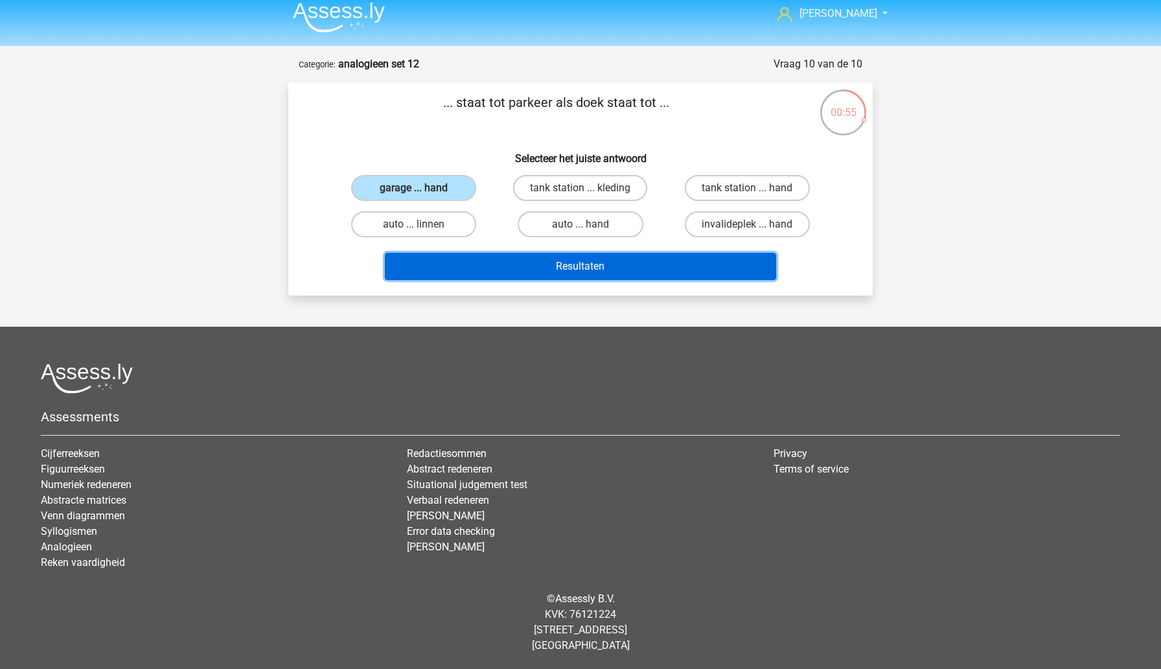
click at [498, 277] on button "Resultaten" at bounding box center [581, 266] width 392 height 27
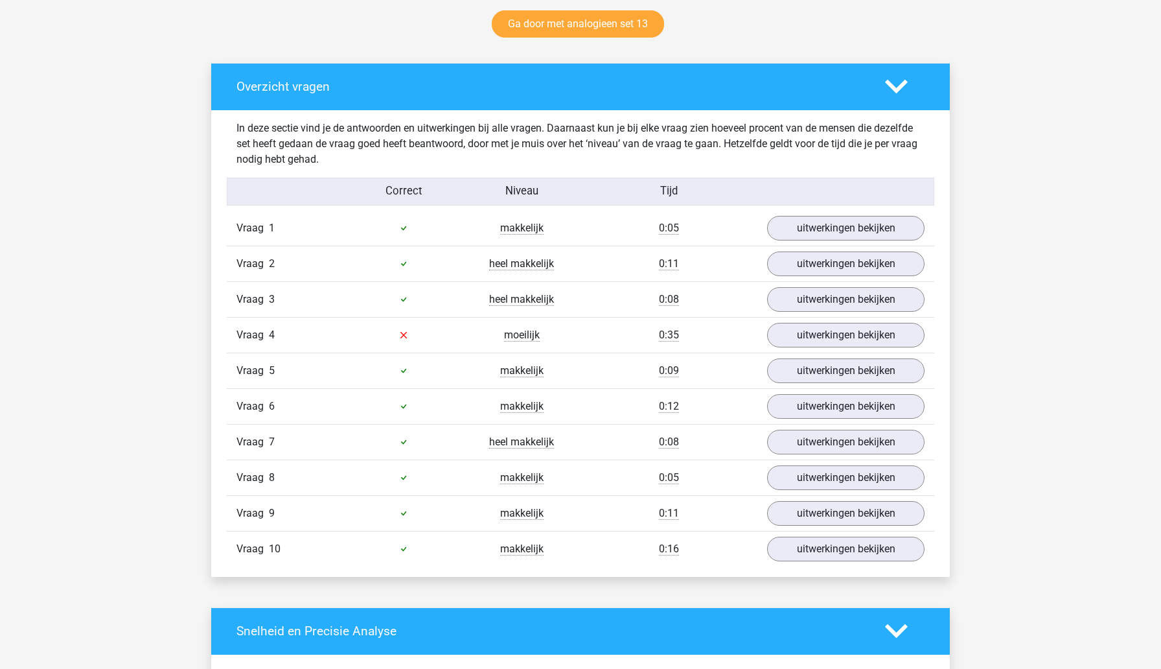
scroll to position [689, 0]
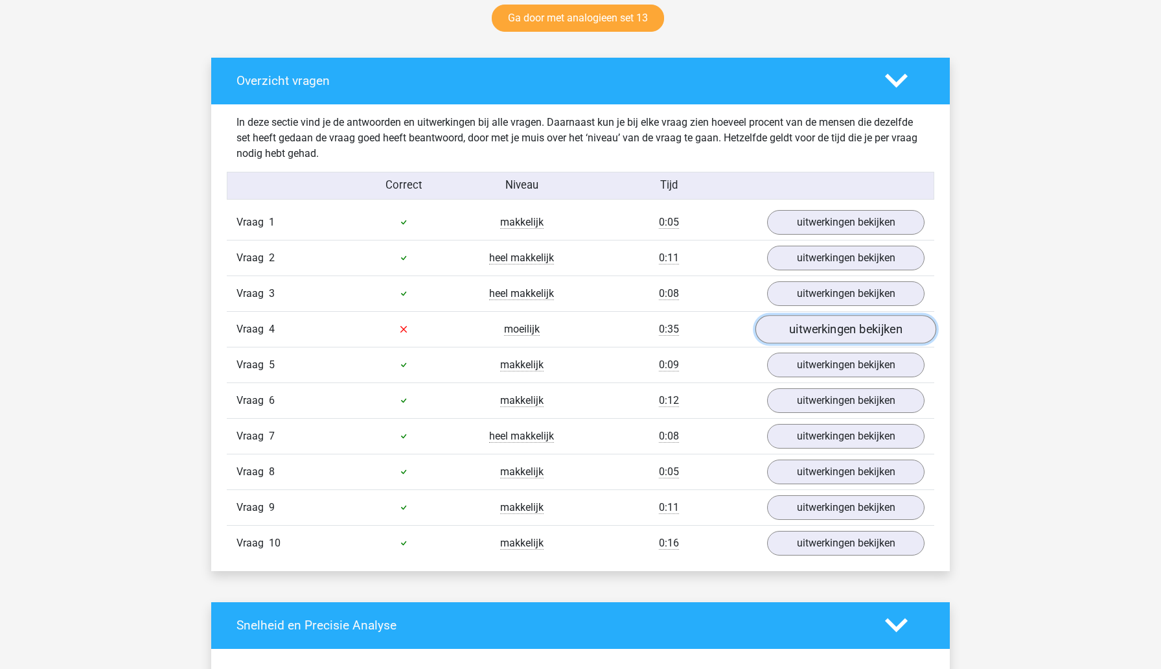
click at [796, 336] on link "uitwerkingen bekijken" at bounding box center [846, 329] width 181 height 29
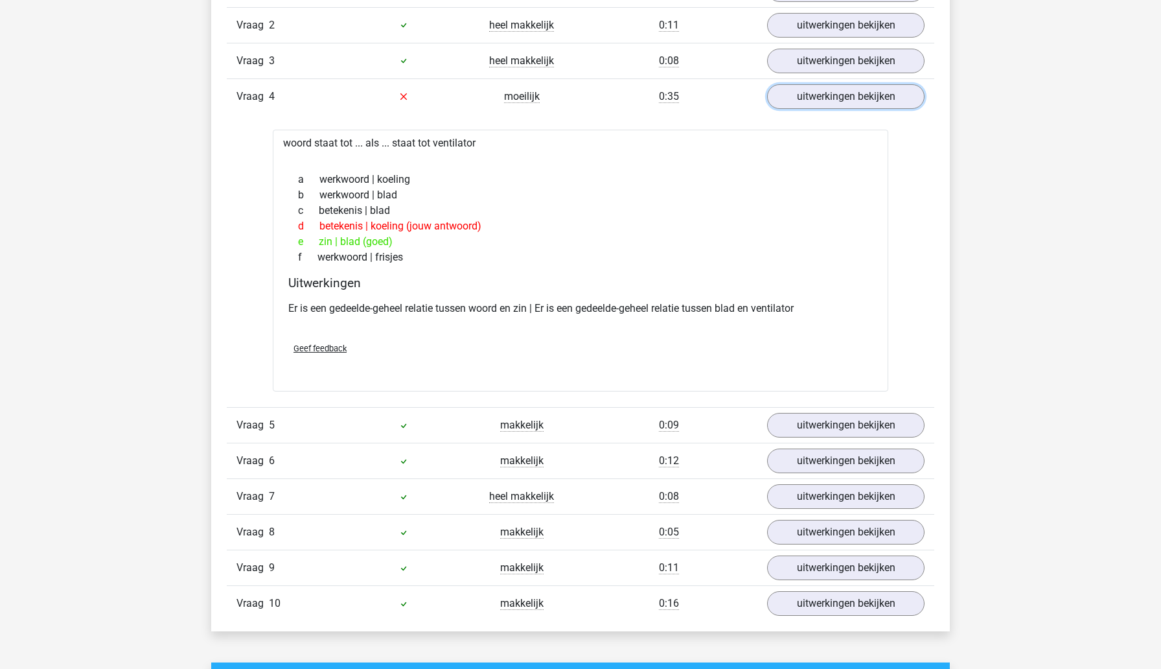
scroll to position [925, 0]
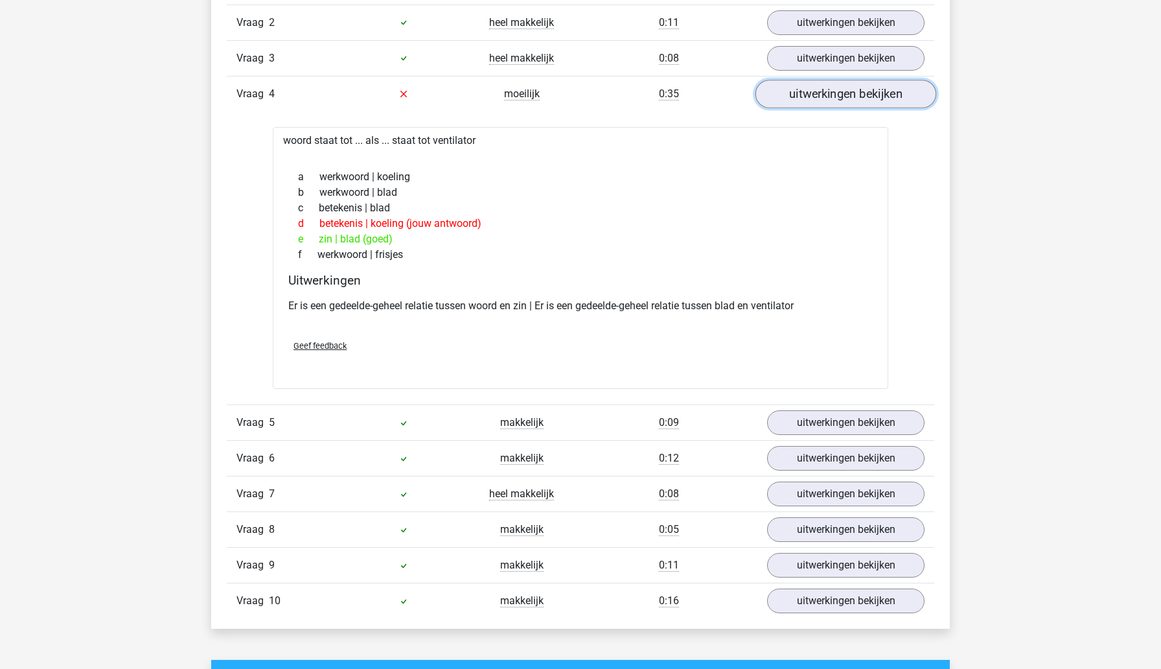
click at [827, 101] on link "uitwerkingen bekijken" at bounding box center [846, 94] width 181 height 29
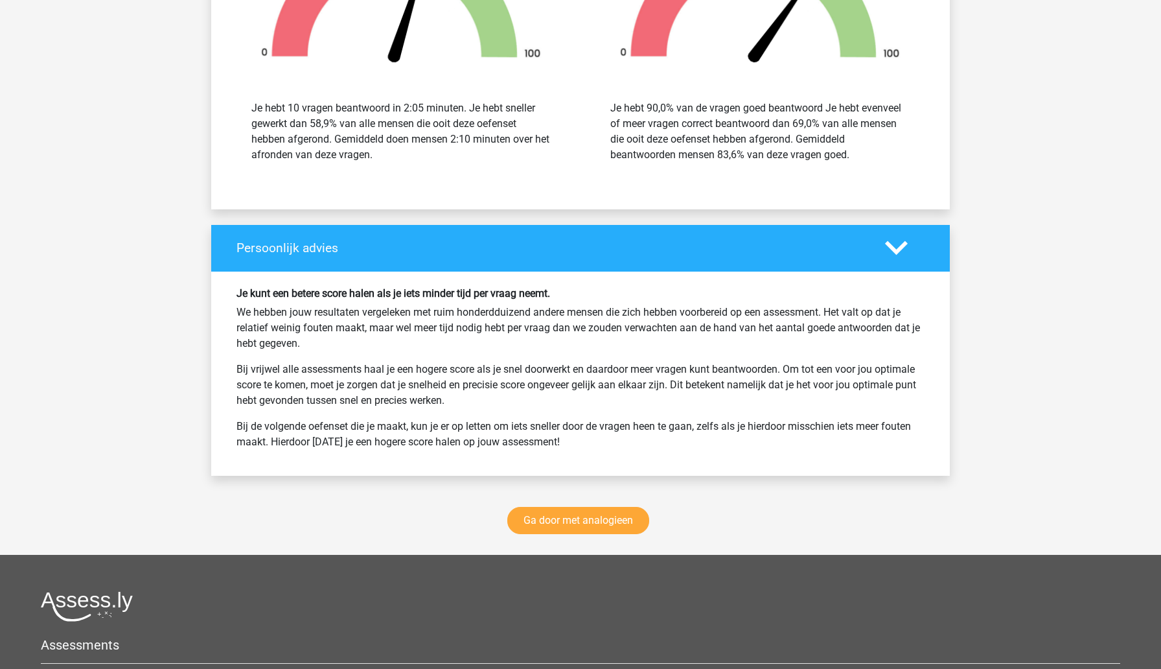
scroll to position [1508, 0]
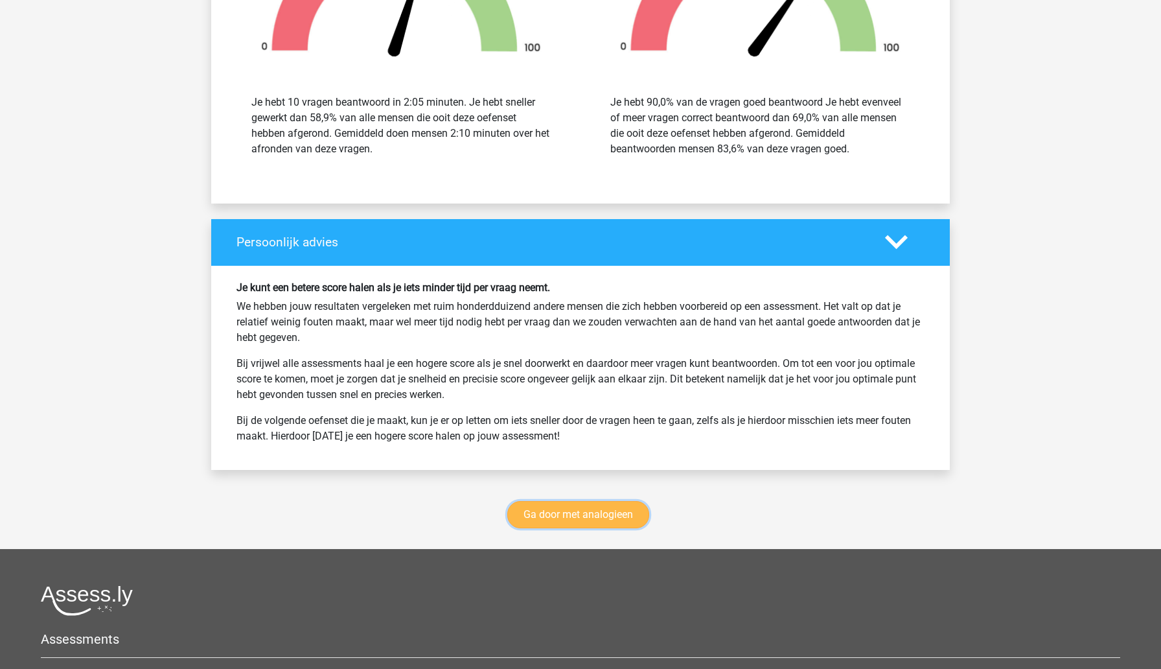
click at [602, 518] on link "Ga door met analogieen" at bounding box center [578, 514] width 142 height 27
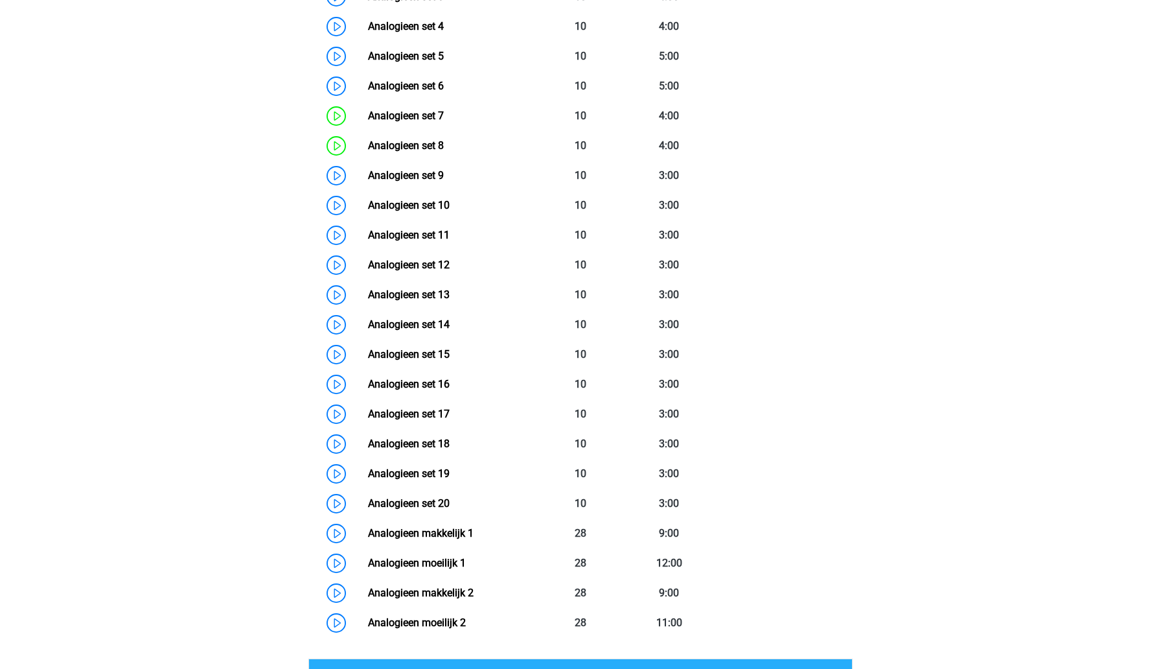
scroll to position [722, 0]
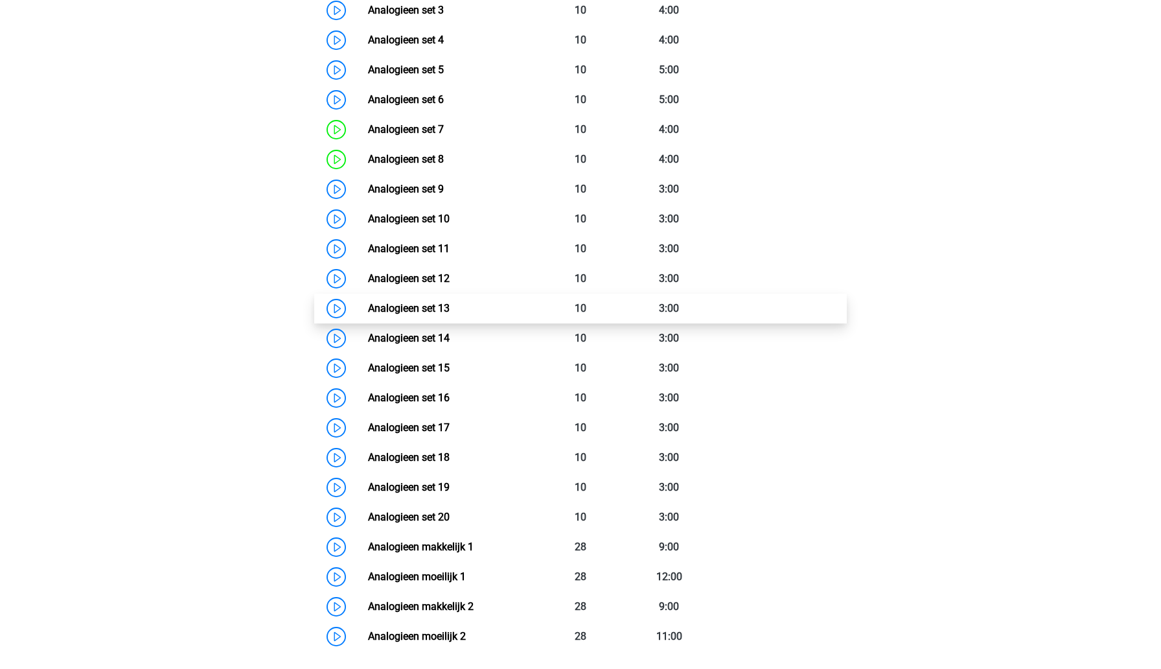
click at [450, 304] on link "Analogieen set 13" at bounding box center [409, 308] width 82 height 12
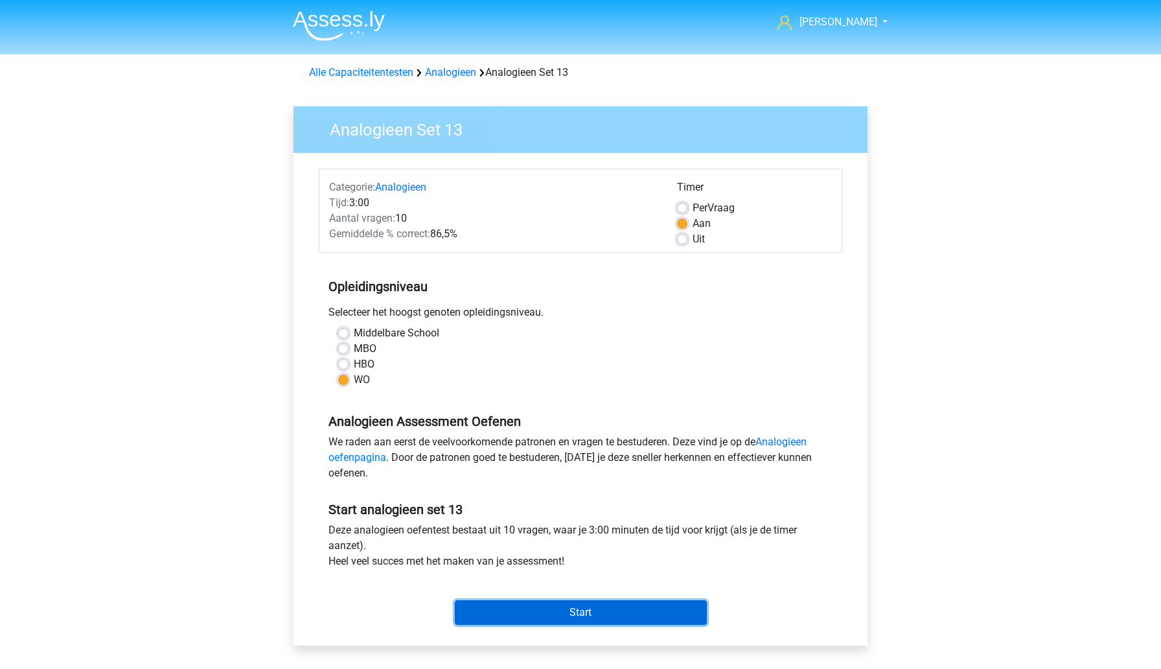
click at [499, 610] on input "Start" at bounding box center [581, 612] width 252 height 25
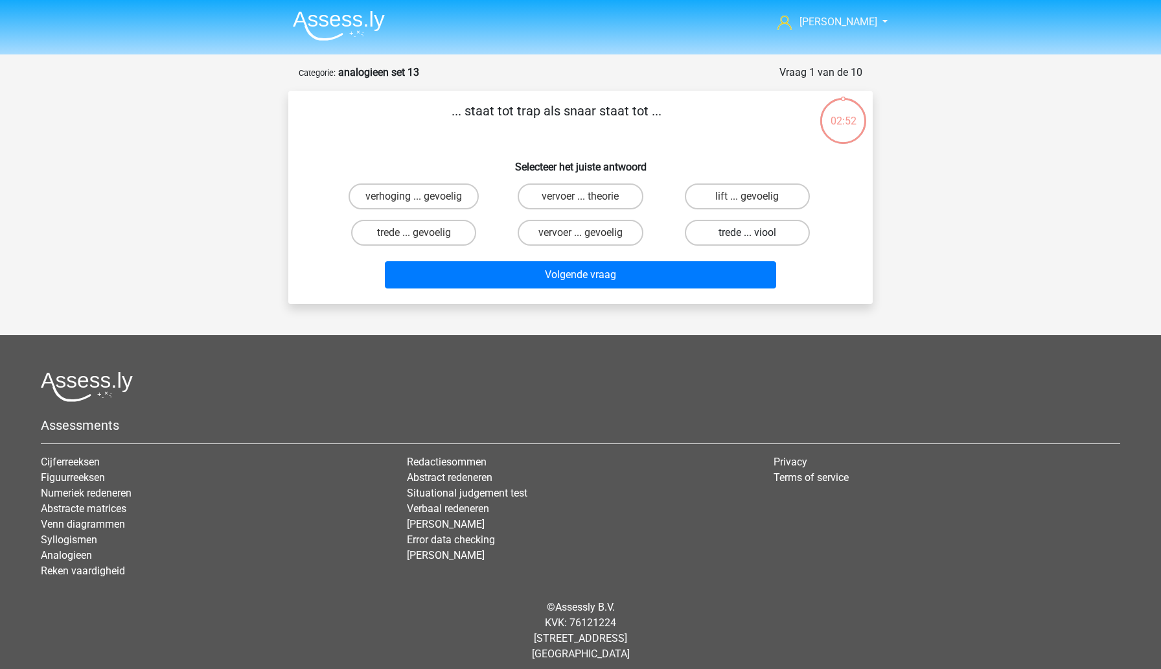
click at [710, 233] on label "trede ... viool" at bounding box center [747, 233] width 125 height 26
click at [747, 233] on input "trede ... viool" at bounding box center [751, 237] width 8 height 8
radio input "true"
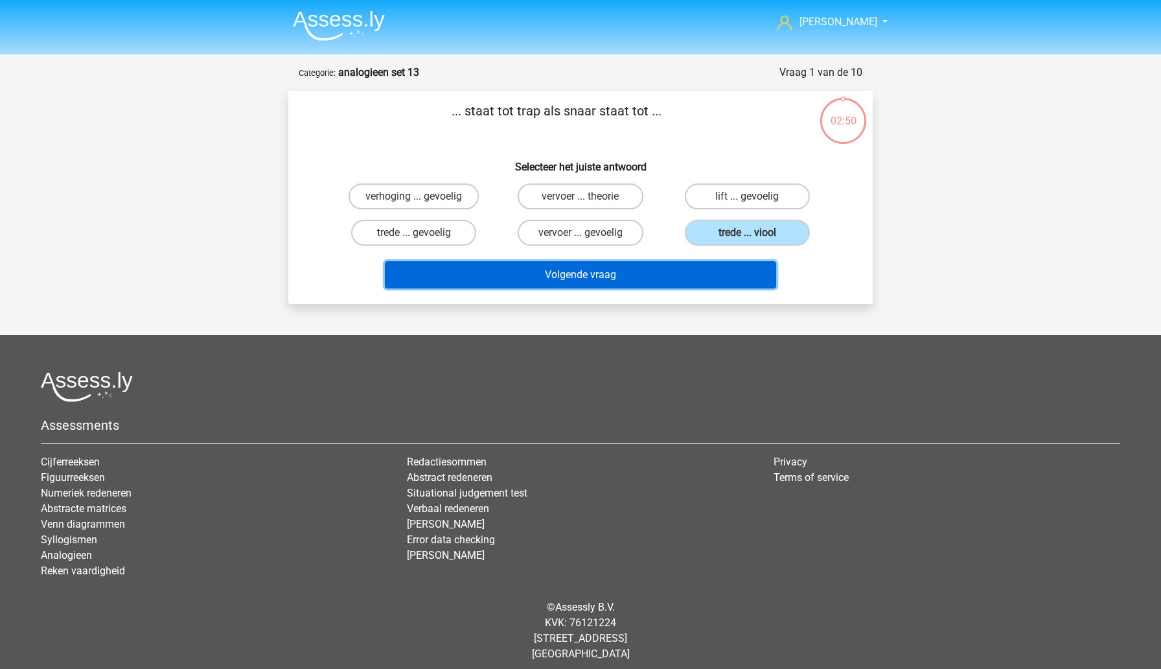
click at [643, 282] on button "Volgende vraag" at bounding box center [581, 274] width 392 height 27
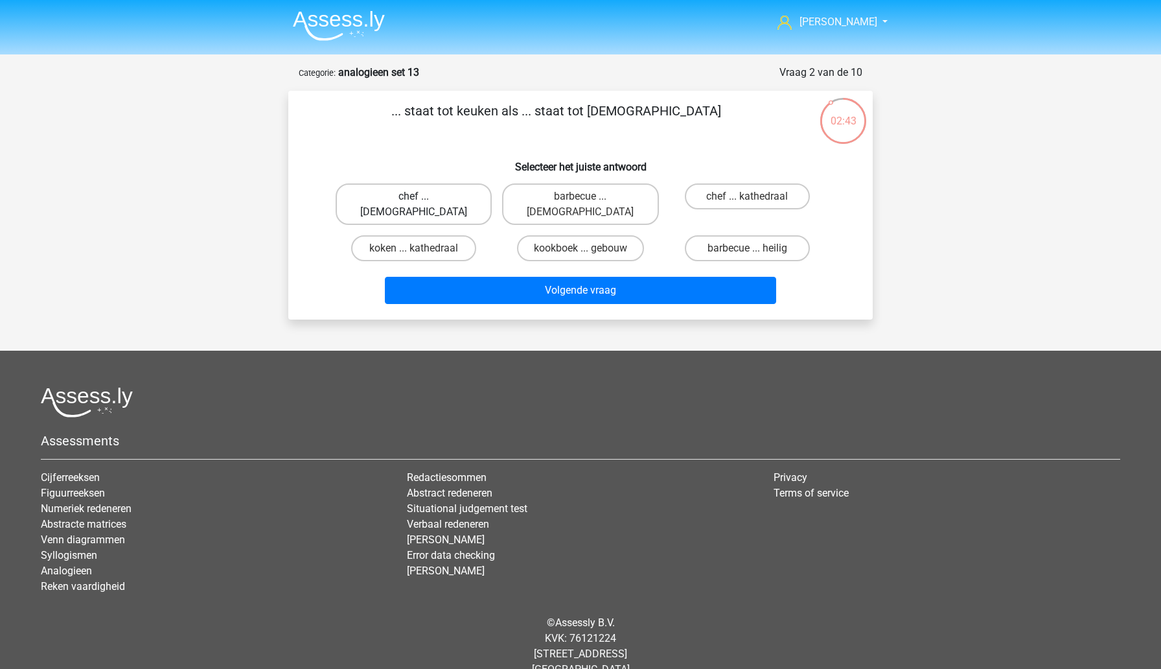
click at [445, 203] on label "chef ... priester" at bounding box center [414, 203] width 156 height 41
click at [422, 203] on input "chef ... priester" at bounding box center [418, 200] width 8 height 8
radio input "true"
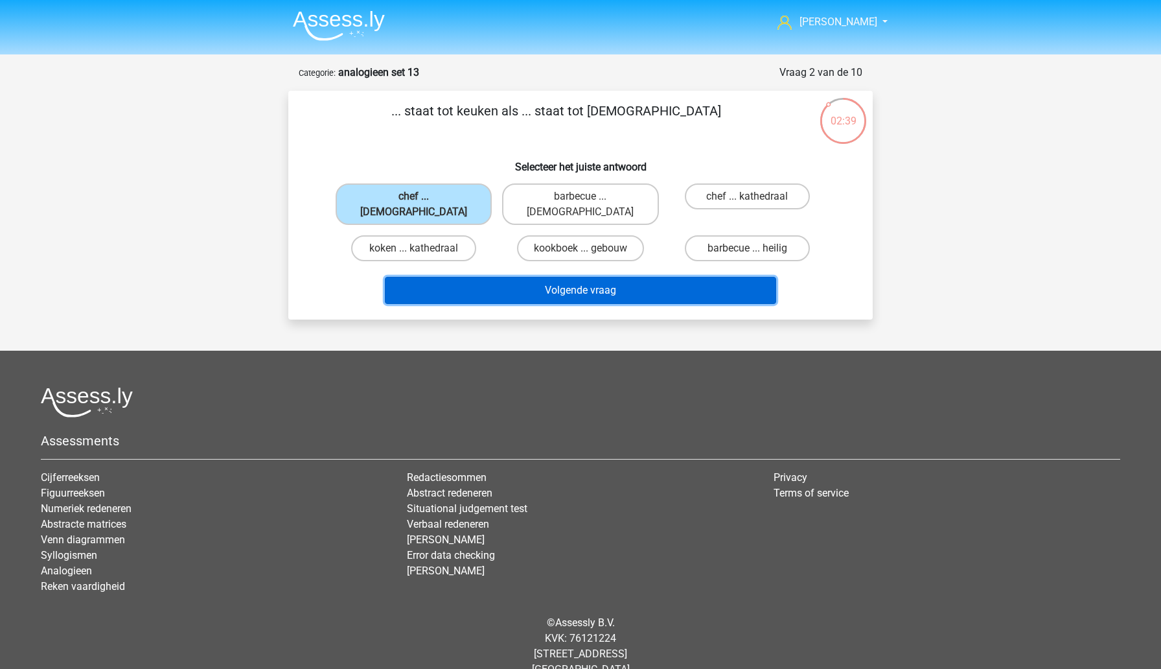
click at [591, 277] on button "Volgende vraag" at bounding box center [581, 290] width 392 height 27
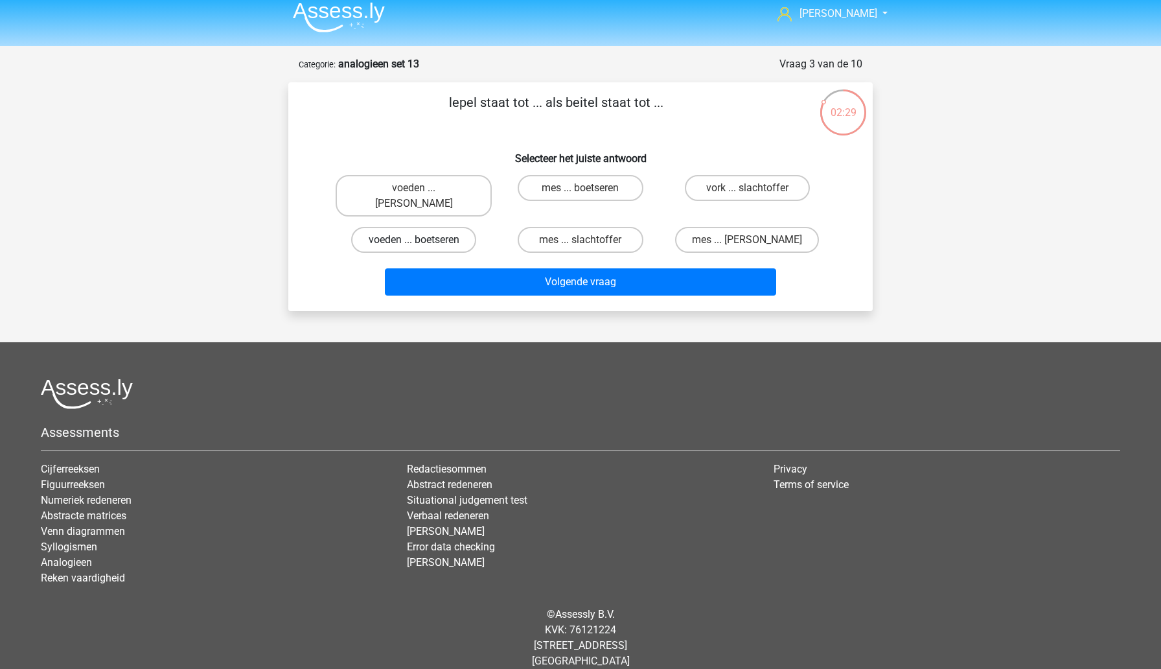
click at [452, 227] on label "voeden ... boetseren" at bounding box center [413, 240] width 125 height 26
click at [422, 240] on input "voeden ... boetseren" at bounding box center [418, 244] width 8 height 8
radio input "true"
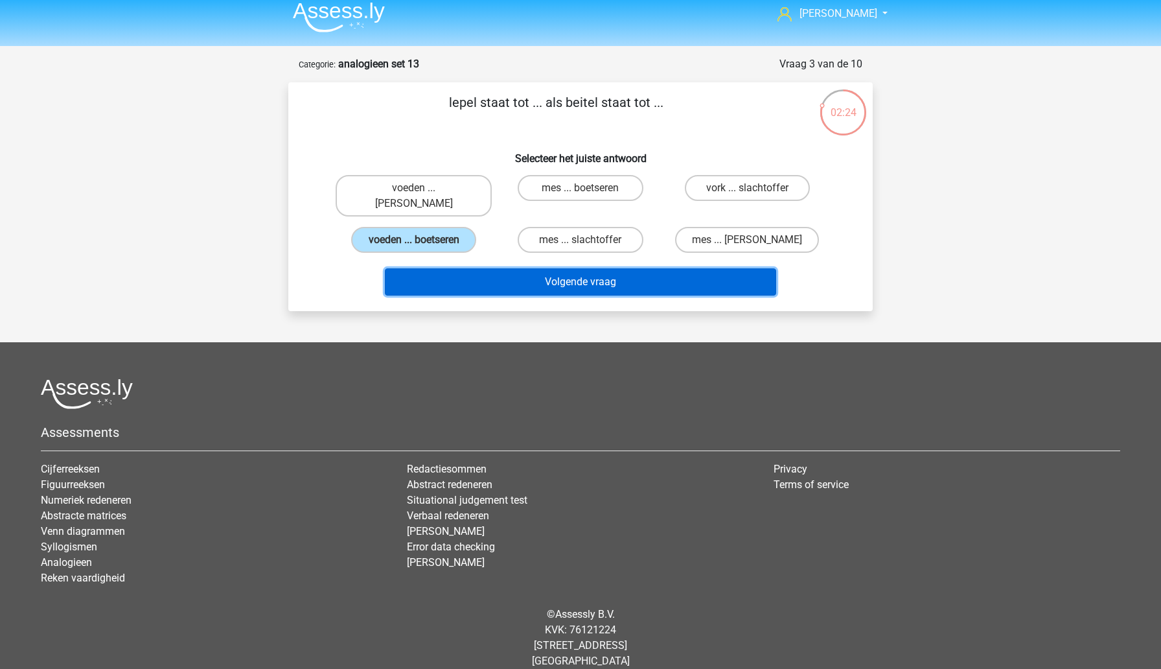
click at [538, 270] on button "Volgende vraag" at bounding box center [581, 281] width 392 height 27
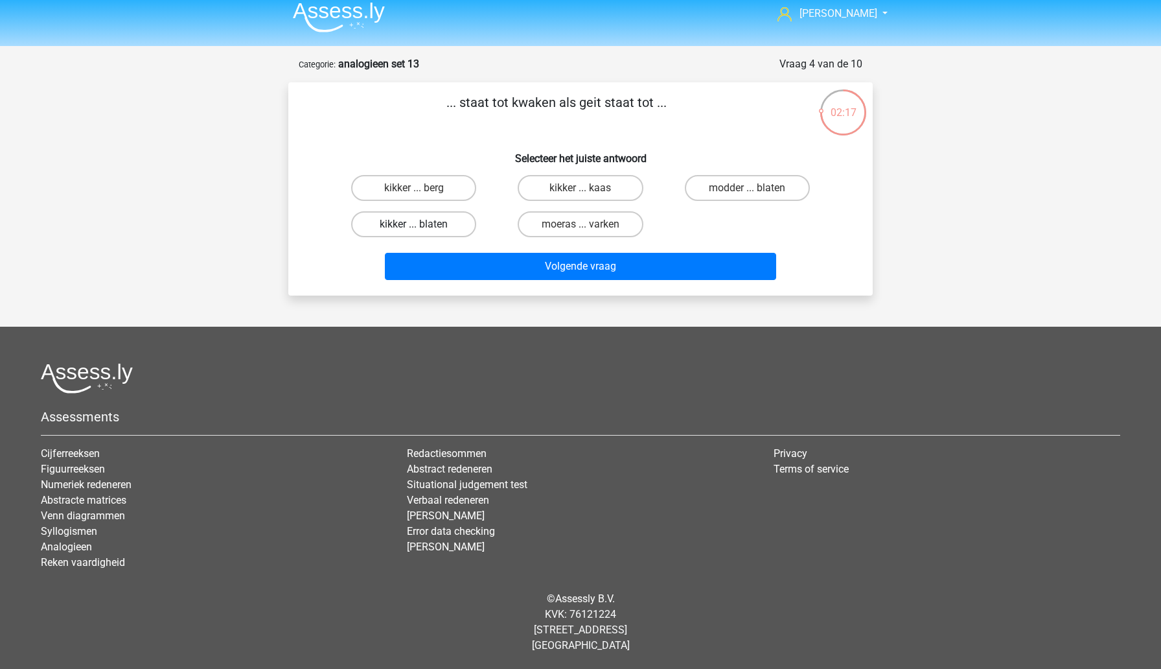
click at [459, 228] on label "kikker ... blaten" at bounding box center [413, 224] width 125 height 26
click at [422, 228] on input "kikker ... blaten" at bounding box center [418, 228] width 8 height 8
radio input "true"
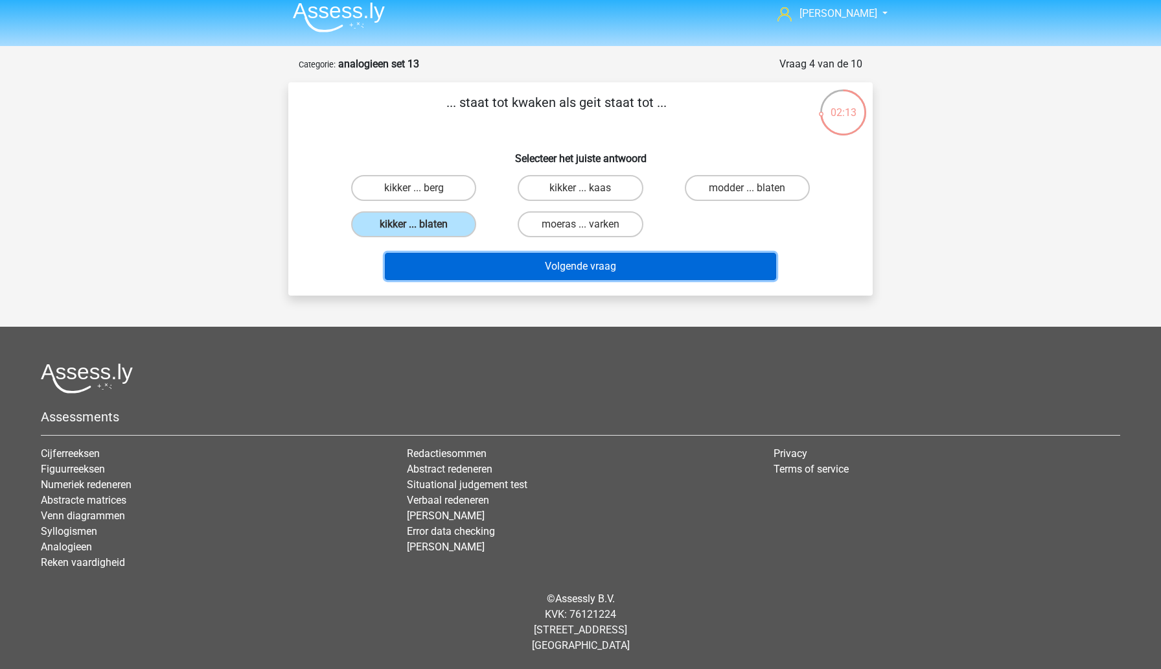
click at [539, 275] on button "Volgende vraag" at bounding box center [581, 266] width 392 height 27
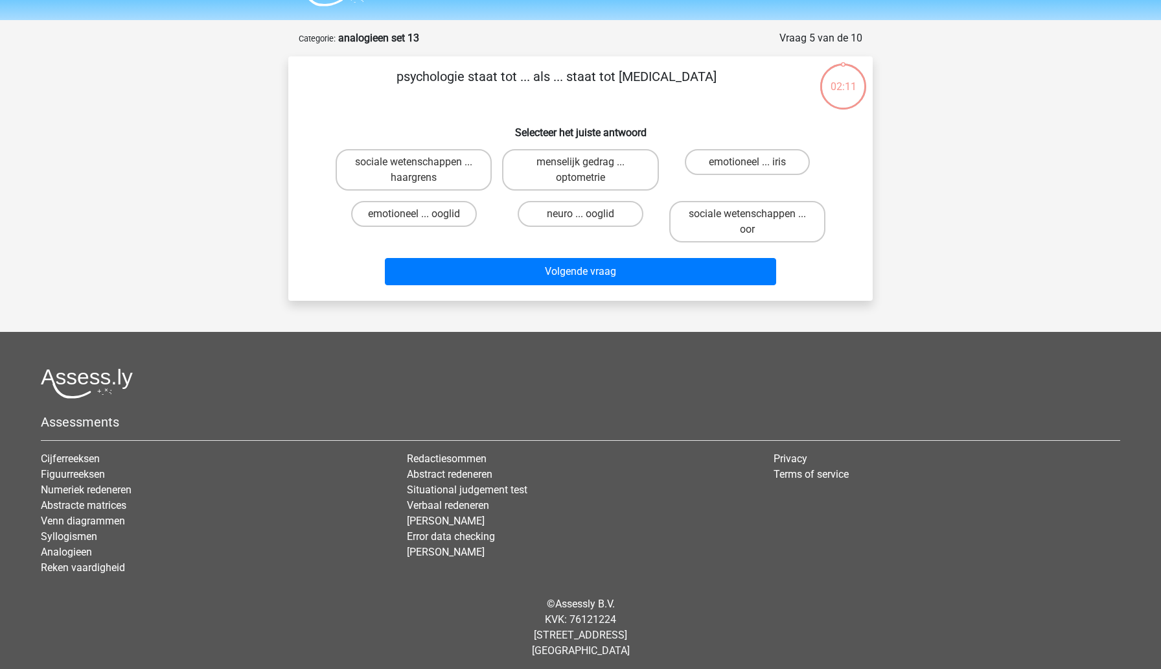
scroll to position [40, 0]
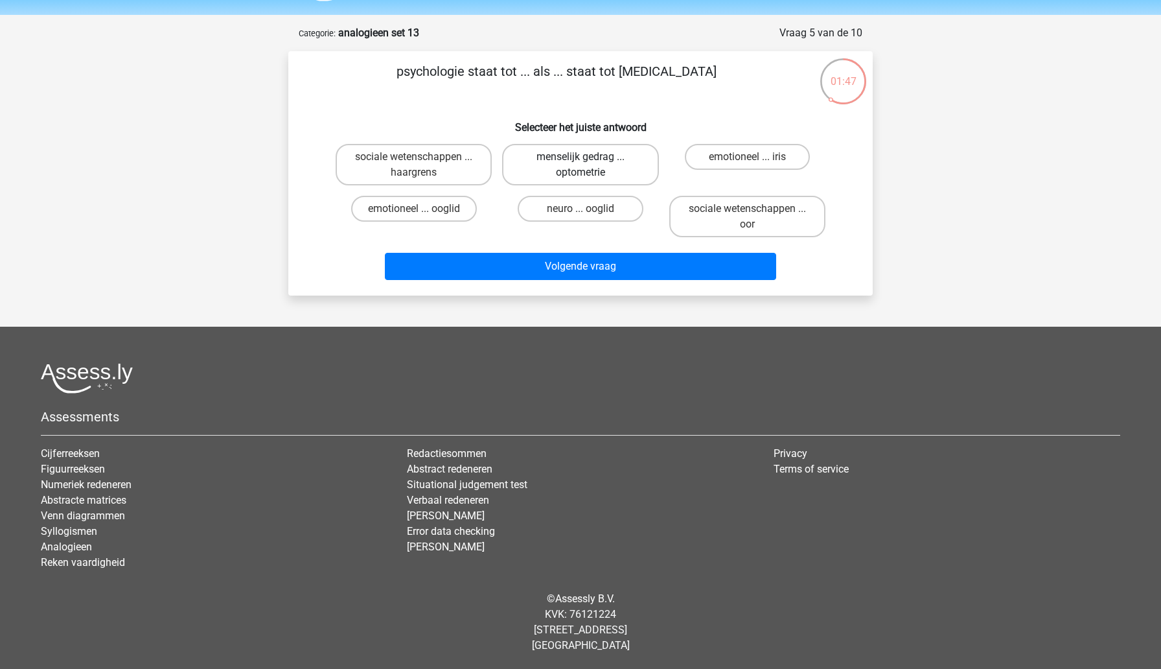
click at [615, 172] on label "menselijk gedrag ... optometrie" at bounding box center [580, 164] width 156 height 41
click at [589, 165] on input "menselijk gedrag ... optometrie" at bounding box center [585, 161] width 8 height 8
radio input "true"
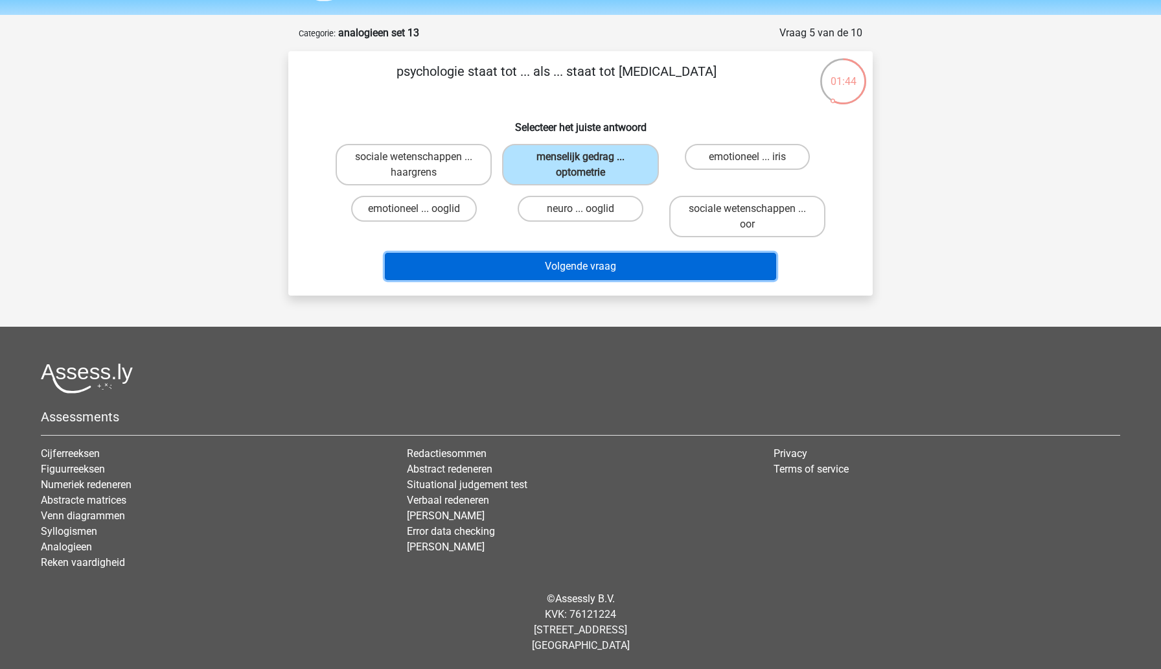
click at [615, 269] on button "Volgende vraag" at bounding box center [581, 266] width 392 height 27
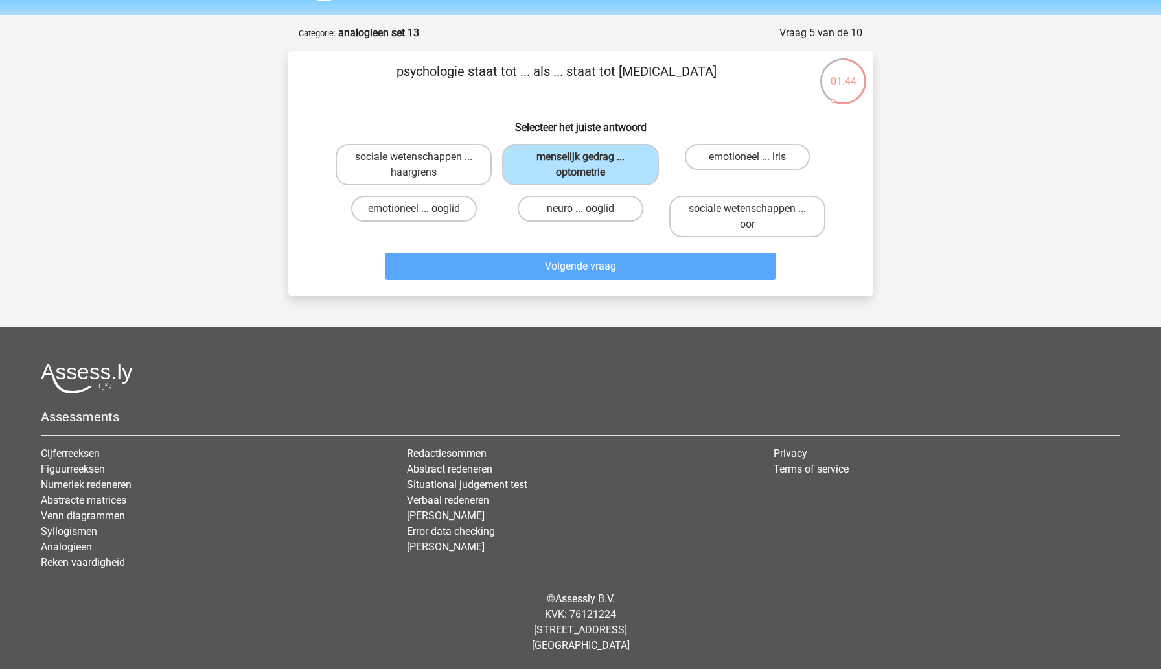
scroll to position [8, 0]
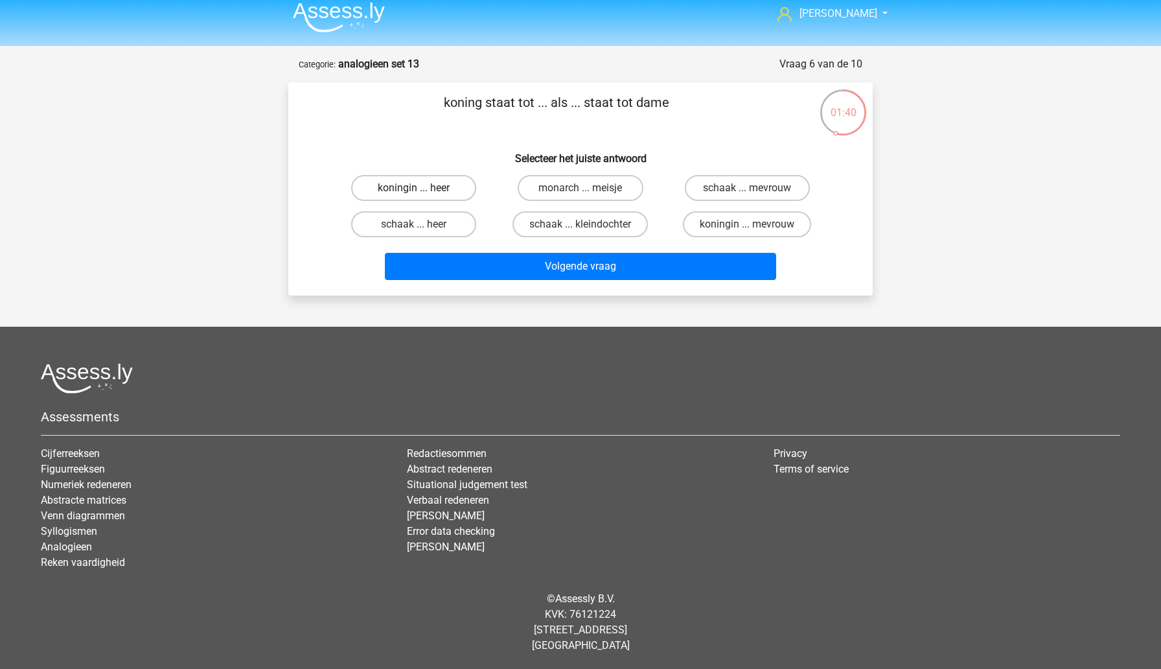
click at [435, 185] on label "koningin ... heer" at bounding box center [413, 188] width 125 height 26
click at [422, 188] on input "koningin ... heer" at bounding box center [418, 192] width 8 height 8
radio input "true"
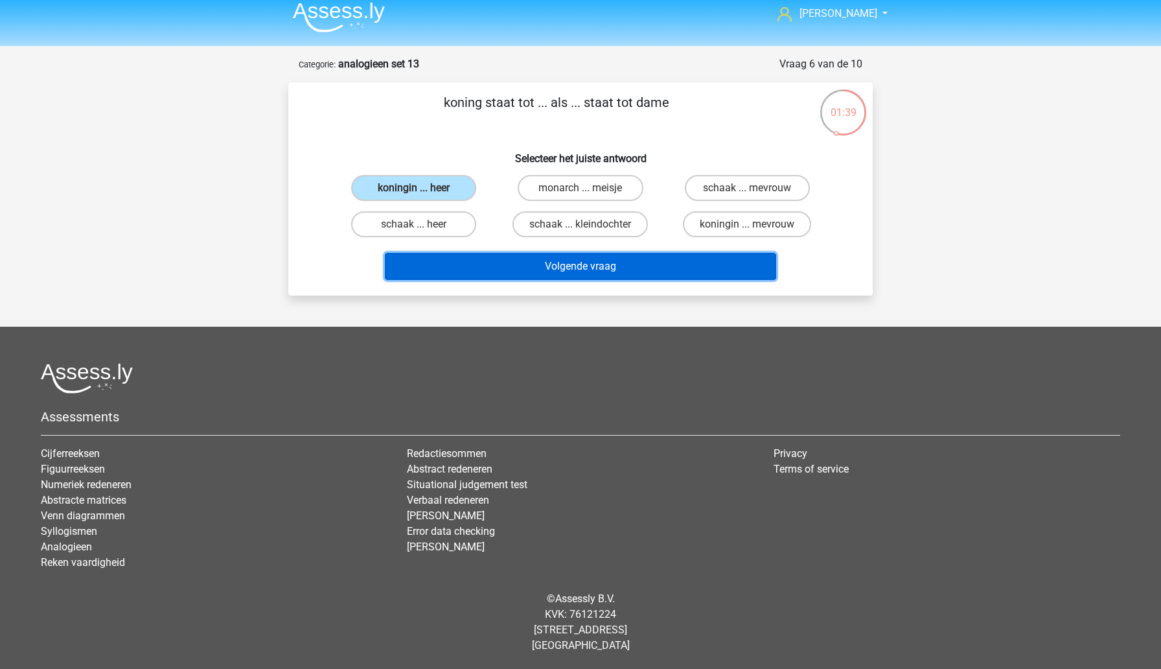
click at [508, 275] on button "Volgende vraag" at bounding box center [581, 266] width 392 height 27
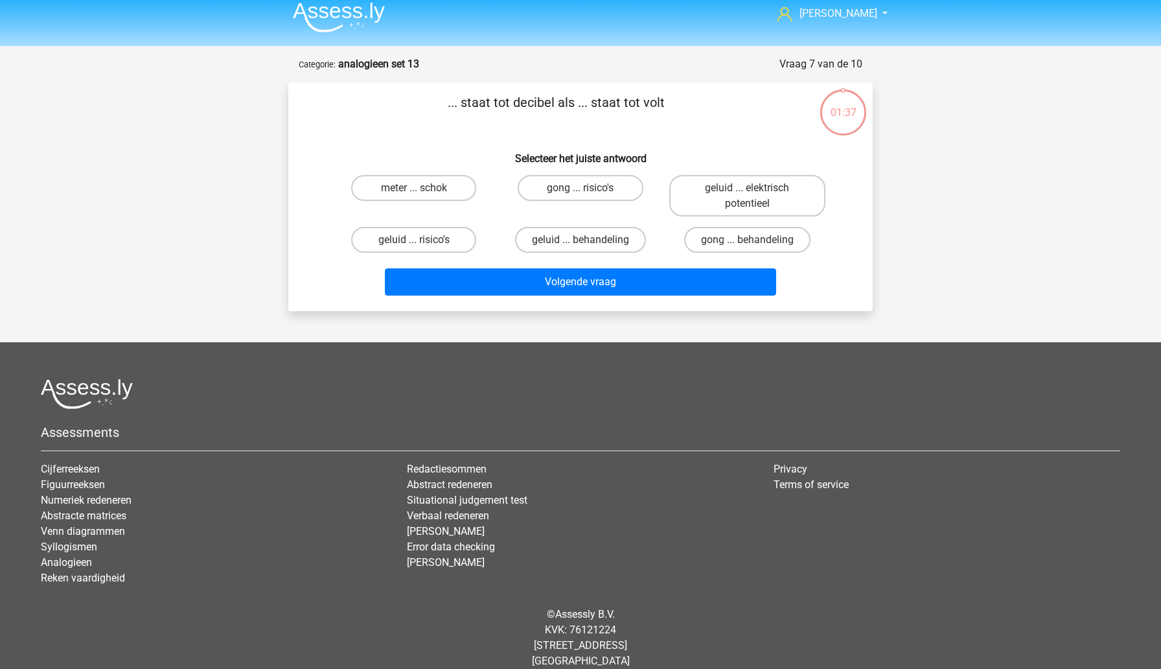
scroll to position [24, 0]
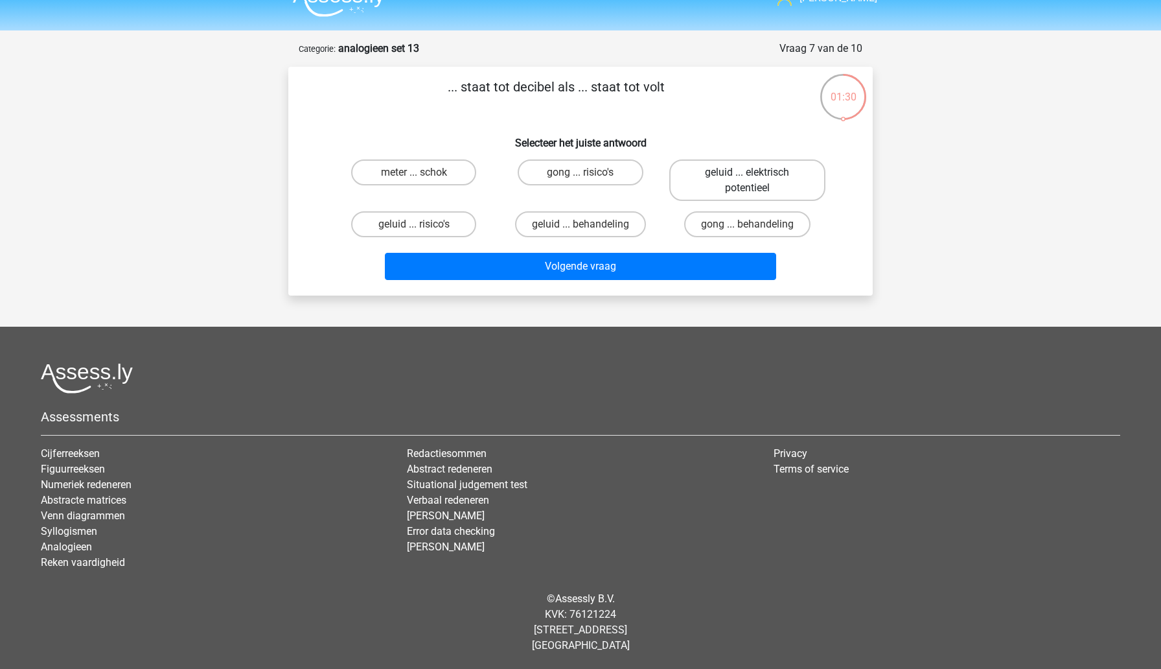
click at [706, 182] on label "geluid ... elektrisch potentieel" at bounding box center [747, 179] width 156 height 41
click at [747, 181] on input "geluid ... elektrisch potentieel" at bounding box center [751, 176] width 8 height 8
radio input "true"
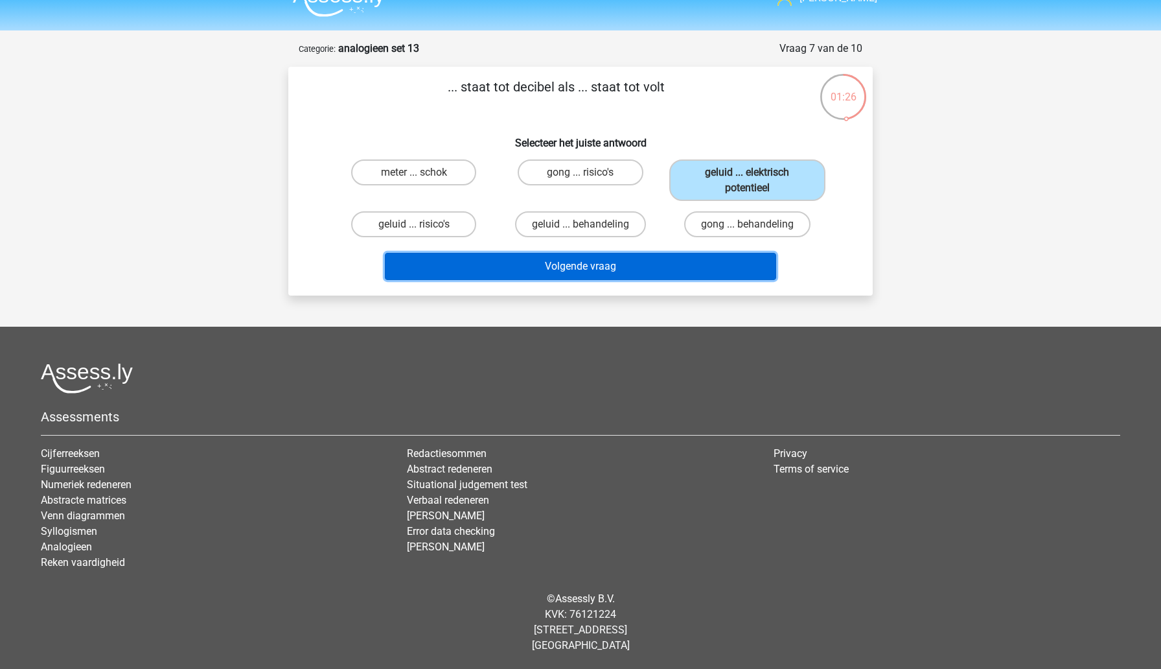
click at [568, 264] on button "Volgende vraag" at bounding box center [581, 266] width 392 height 27
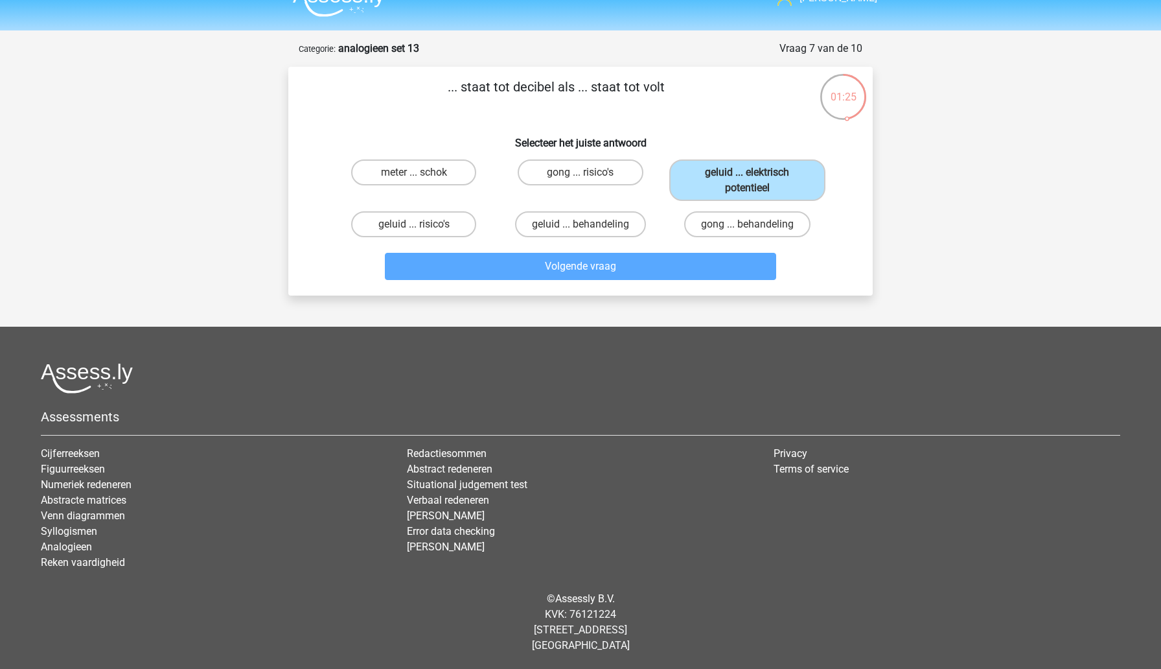
scroll to position [8, 0]
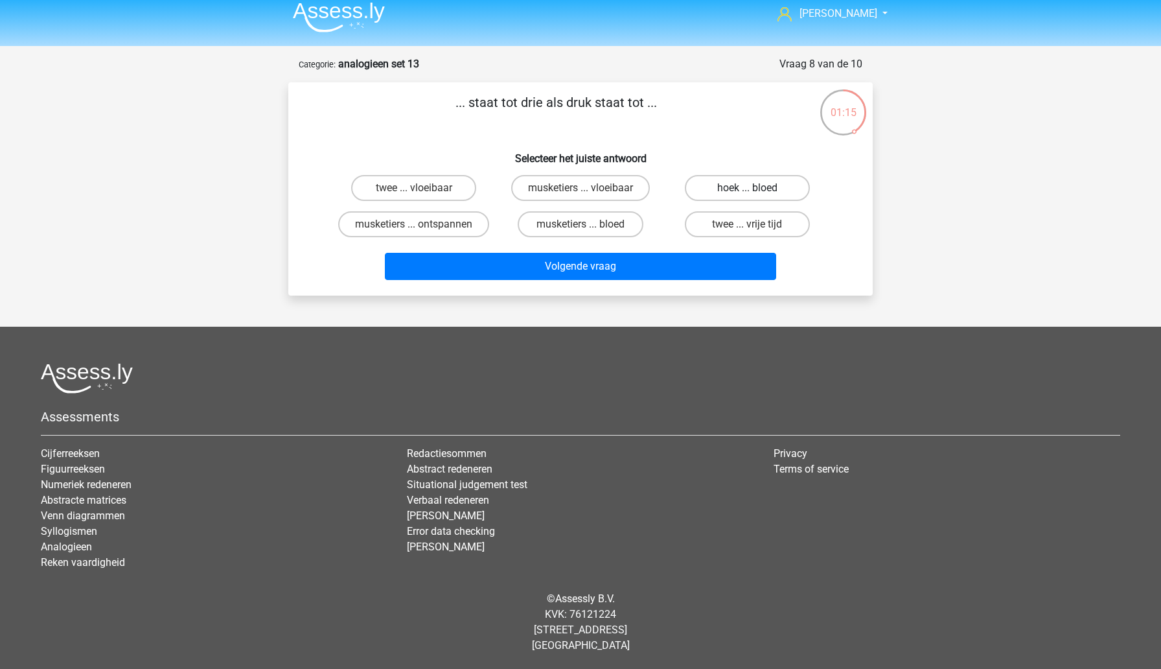
click at [720, 193] on label "hoek ... bloed" at bounding box center [747, 188] width 125 height 26
click at [747, 193] on input "hoek ... bloed" at bounding box center [751, 192] width 8 height 8
radio input "true"
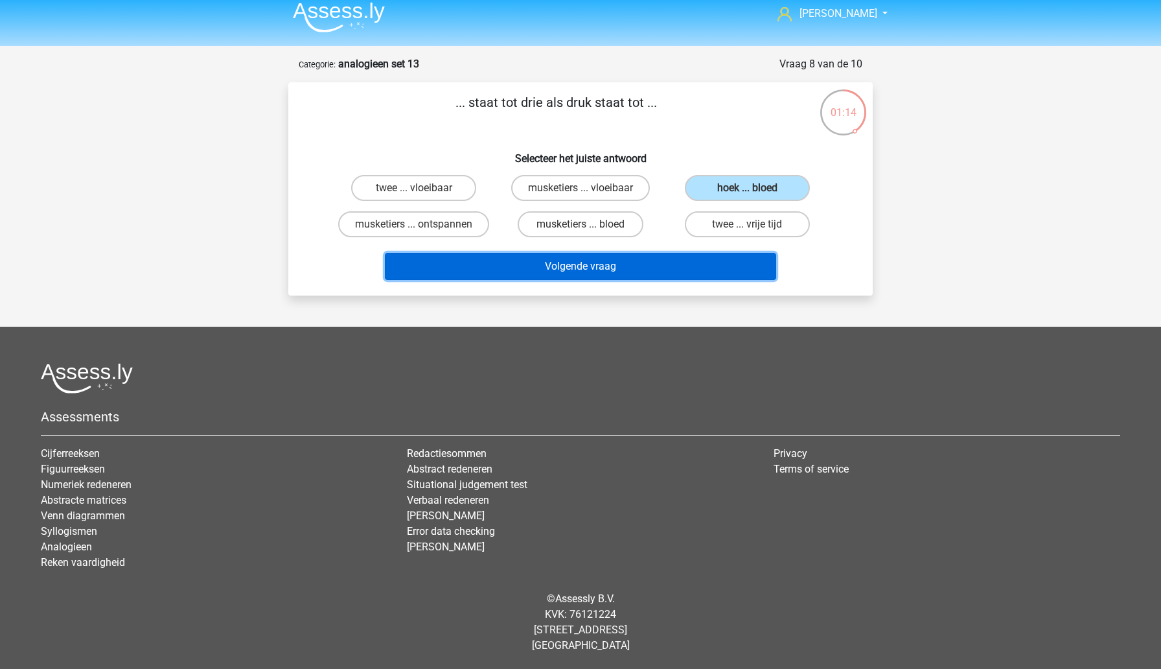
click at [676, 260] on button "Volgende vraag" at bounding box center [581, 266] width 392 height 27
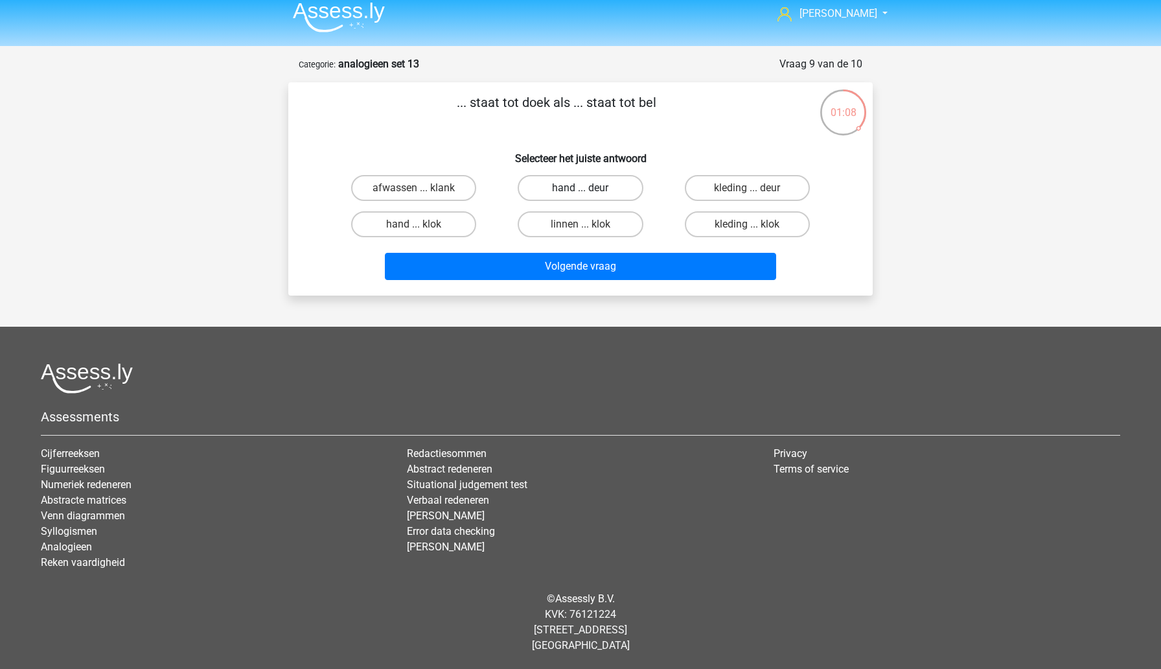
click at [577, 196] on label "hand ... deur" at bounding box center [580, 188] width 125 height 26
click at [581, 196] on input "hand ... deur" at bounding box center [585, 192] width 8 height 8
radio input "true"
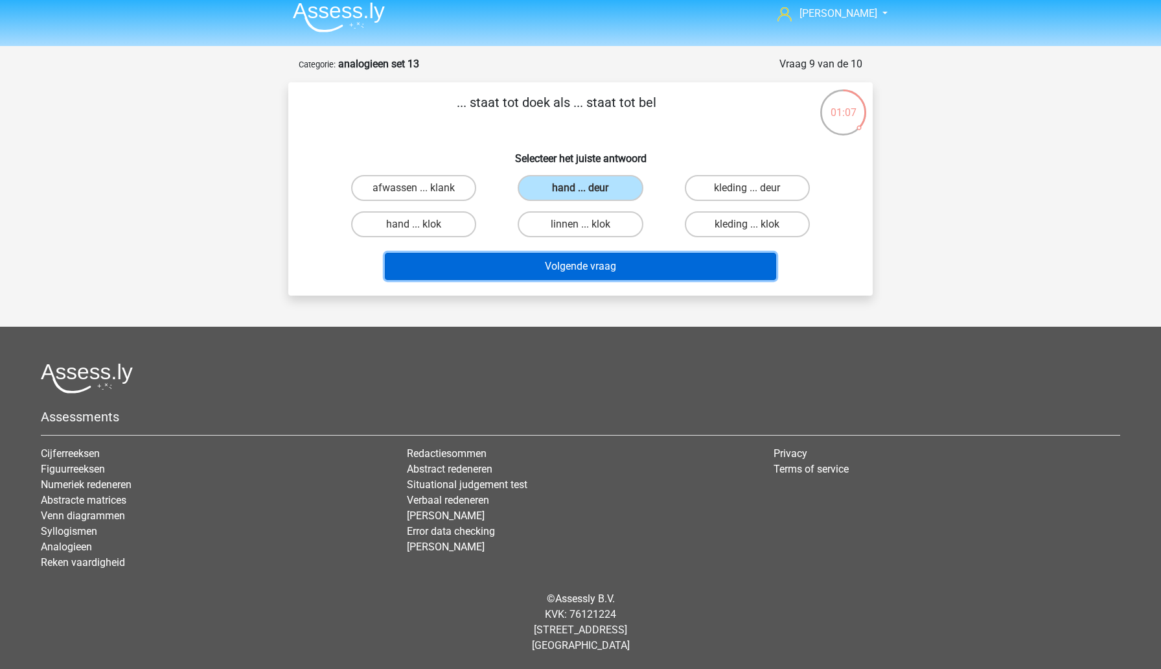
click at [568, 262] on button "Volgende vraag" at bounding box center [581, 266] width 392 height 27
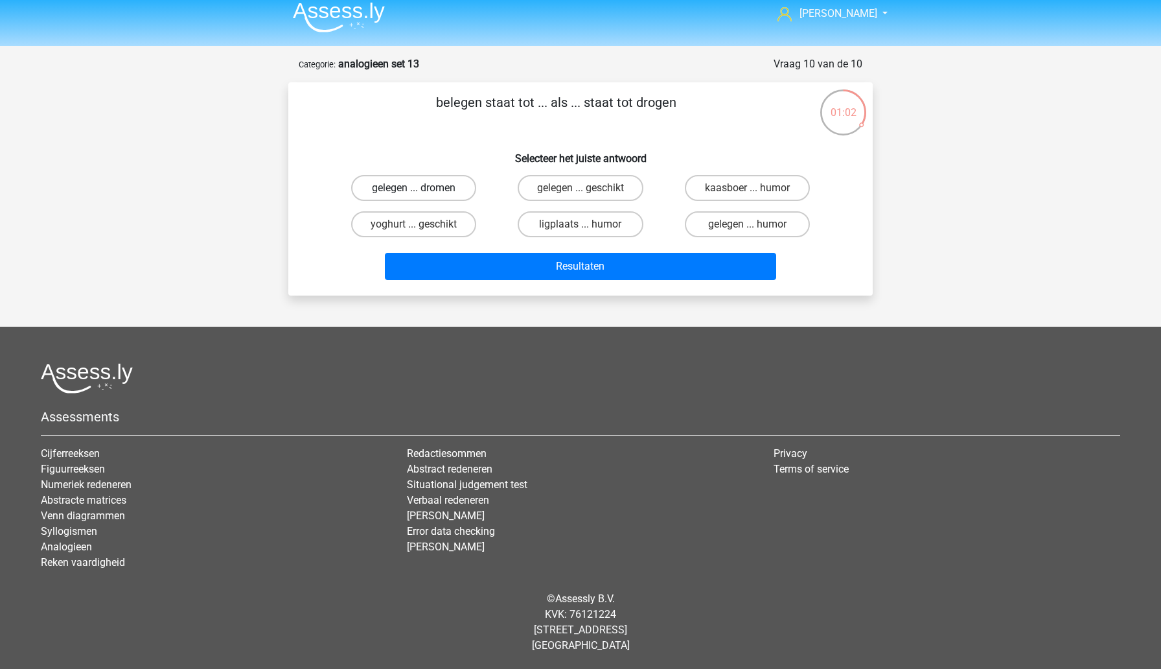
click at [434, 191] on label "gelegen ... dromen" at bounding box center [413, 188] width 125 height 26
click at [422, 191] on input "gelegen ... dromen" at bounding box center [418, 192] width 8 height 8
radio input "true"
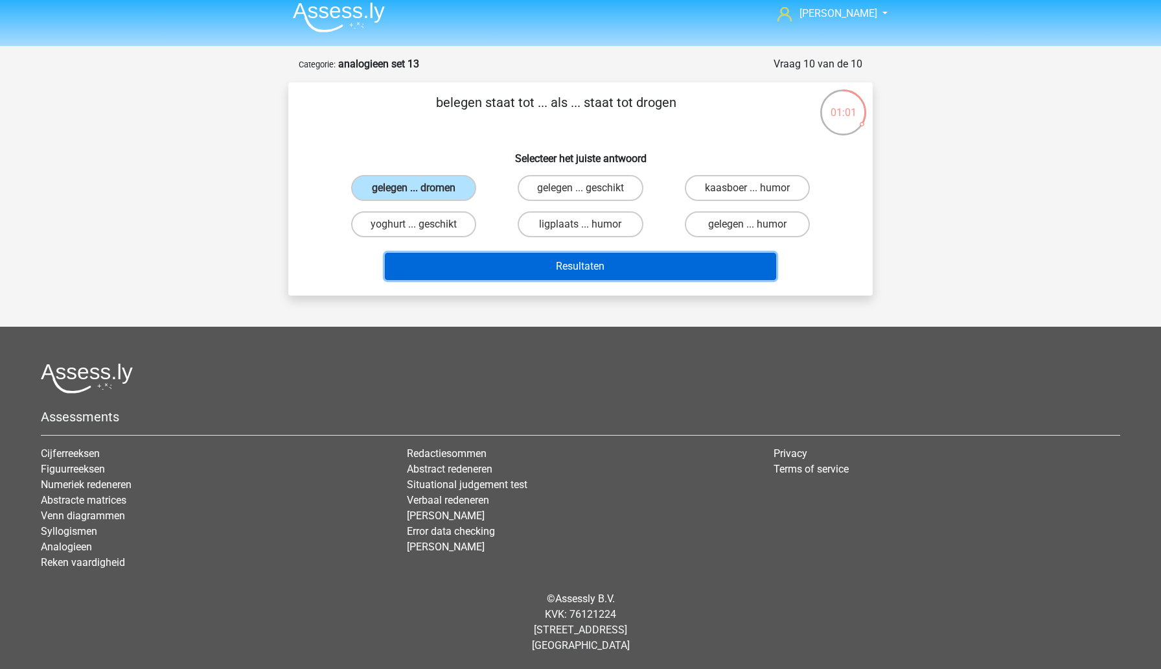
click at [479, 262] on button "Resultaten" at bounding box center [581, 266] width 392 height 27
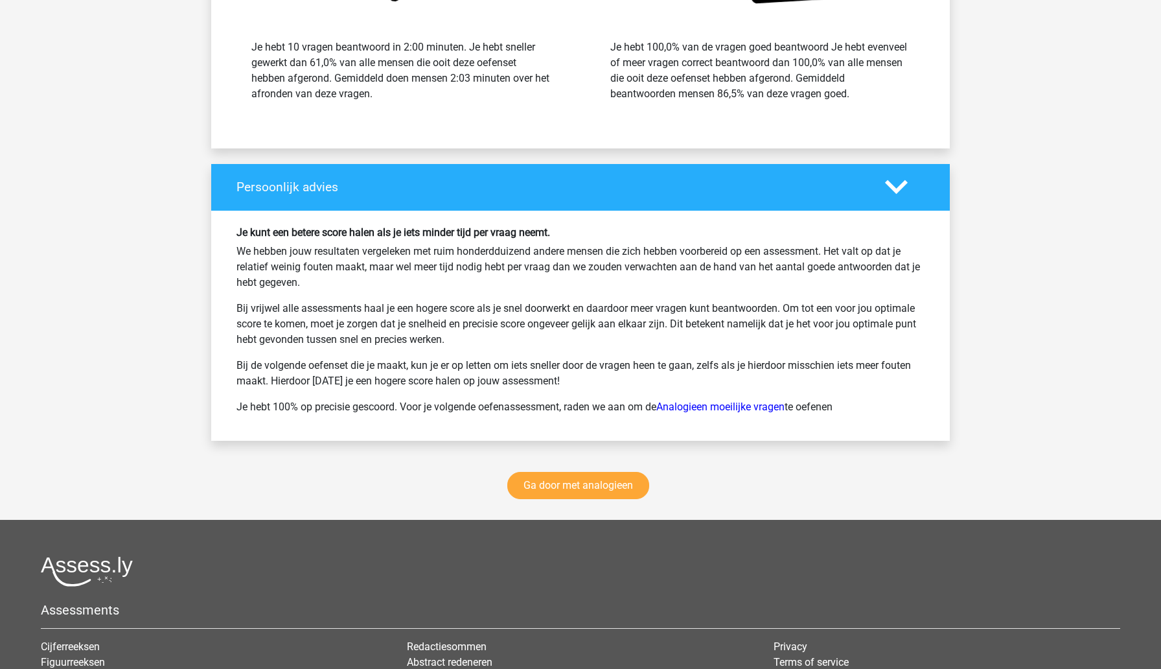
scroll to position [1565, 0]
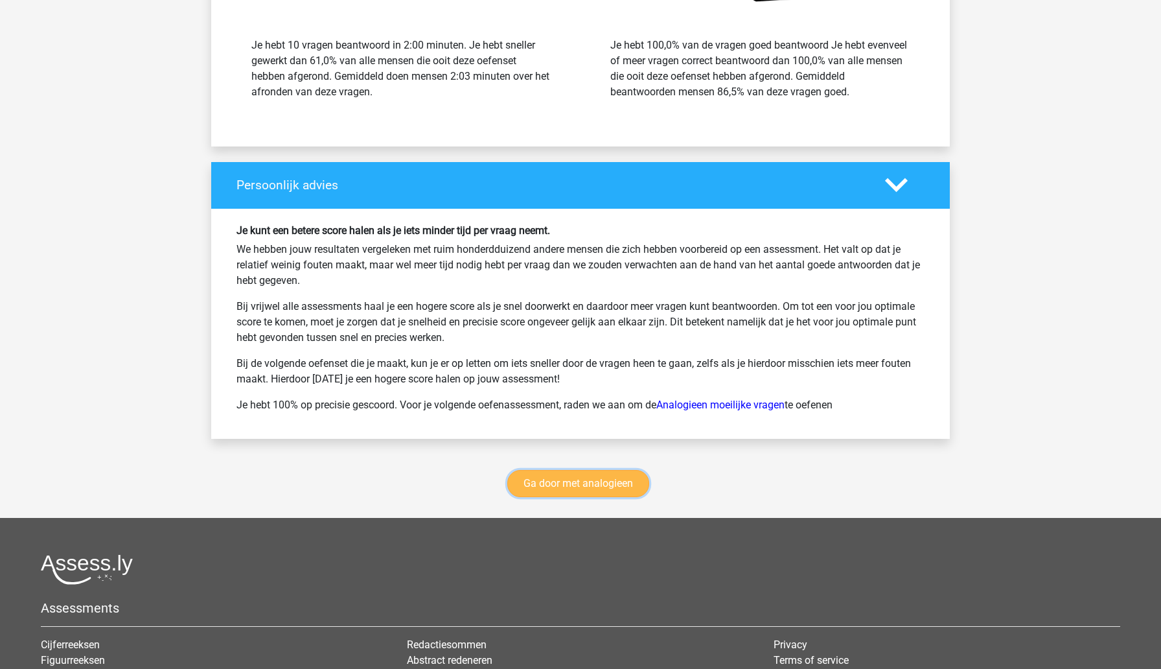
click at [591, 489] on link "Ga door met analogieen" at bounding box center [578, 483] width 142 height 27
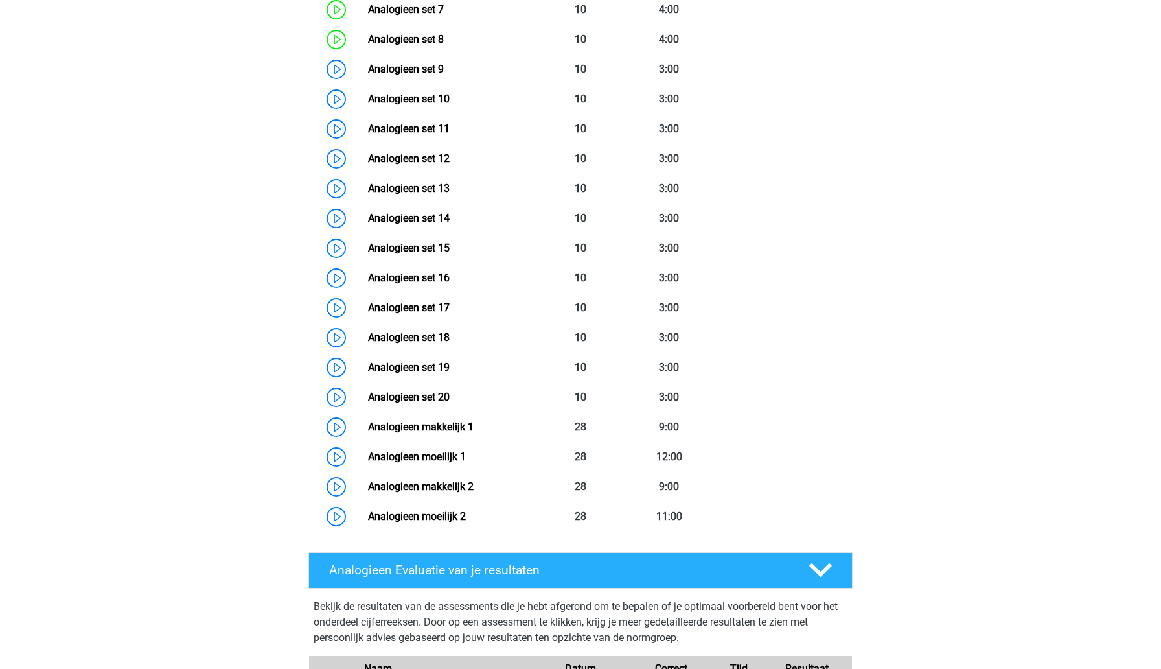
scroll to position [776, 0]
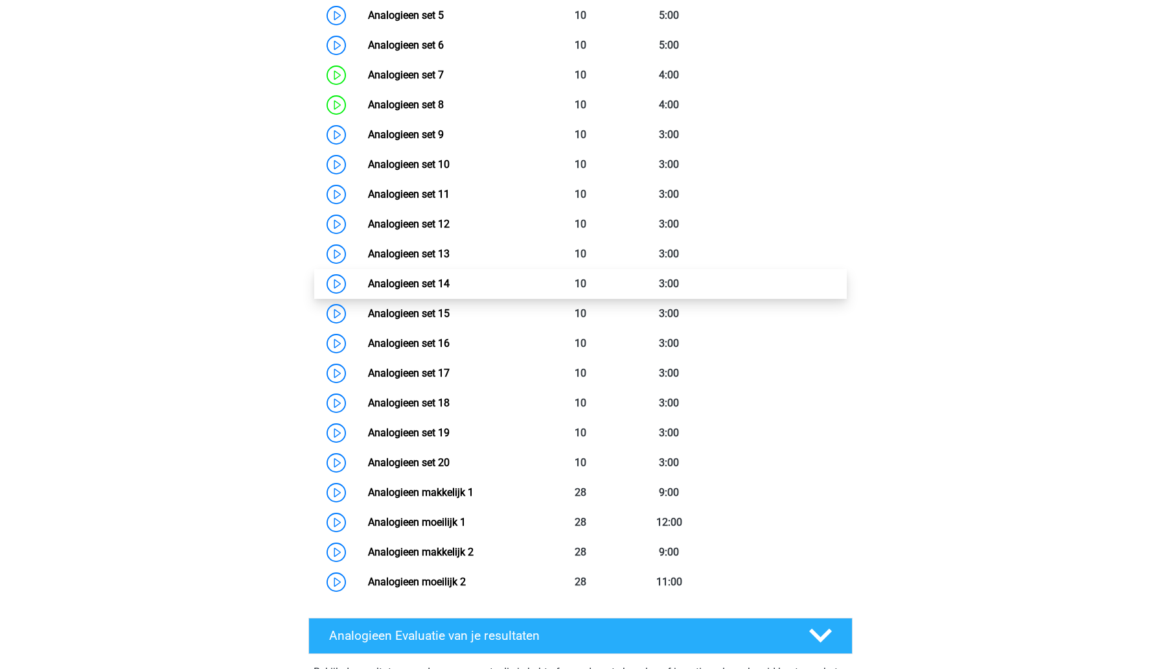
click at [450, 284] on link "Analogieen set 14" at bounding box center [409, 283] width 82 height 12
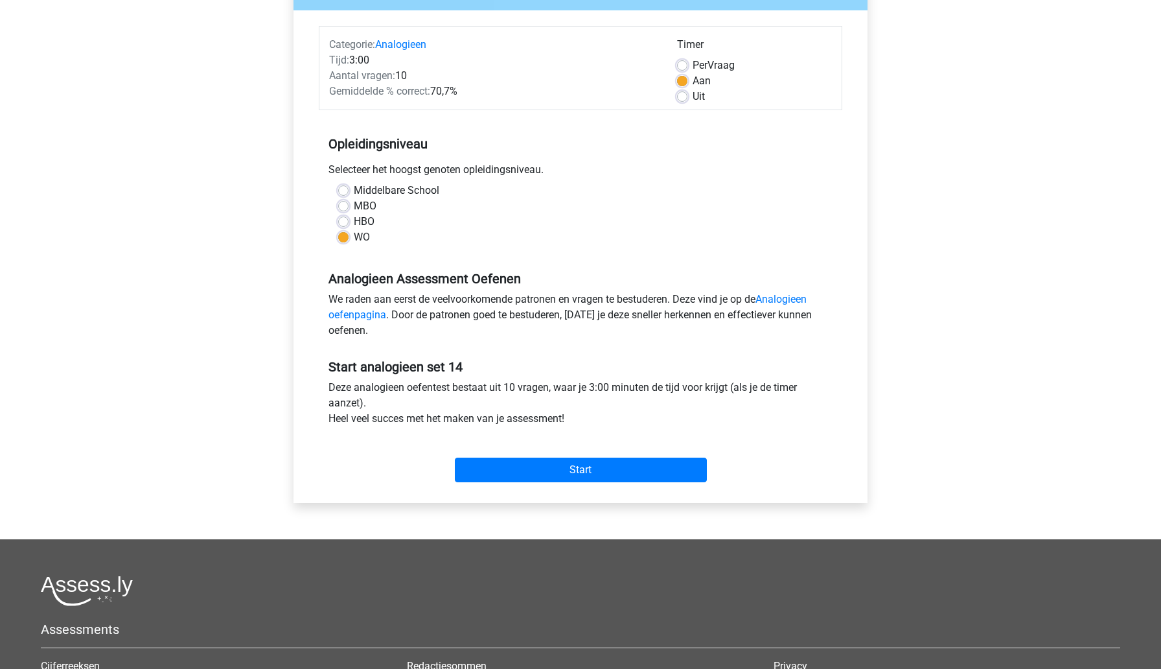
scroll to position [176, 0]
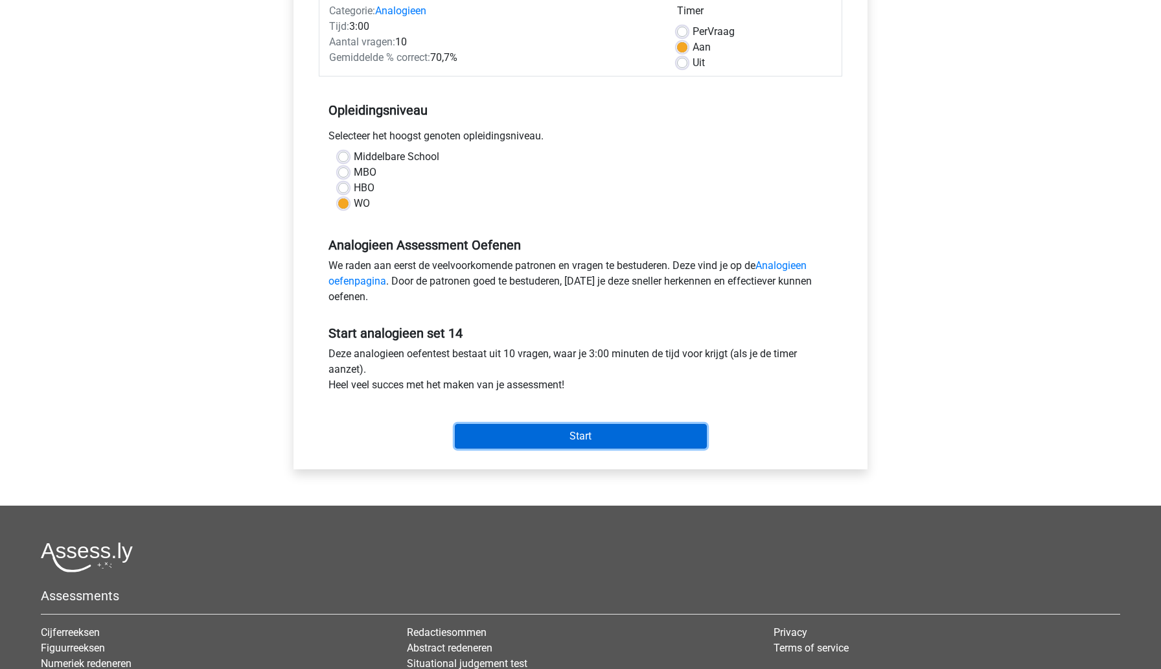
click at [502, 441] on input "Start" at bounding box center [581, 436] width 252 height 25
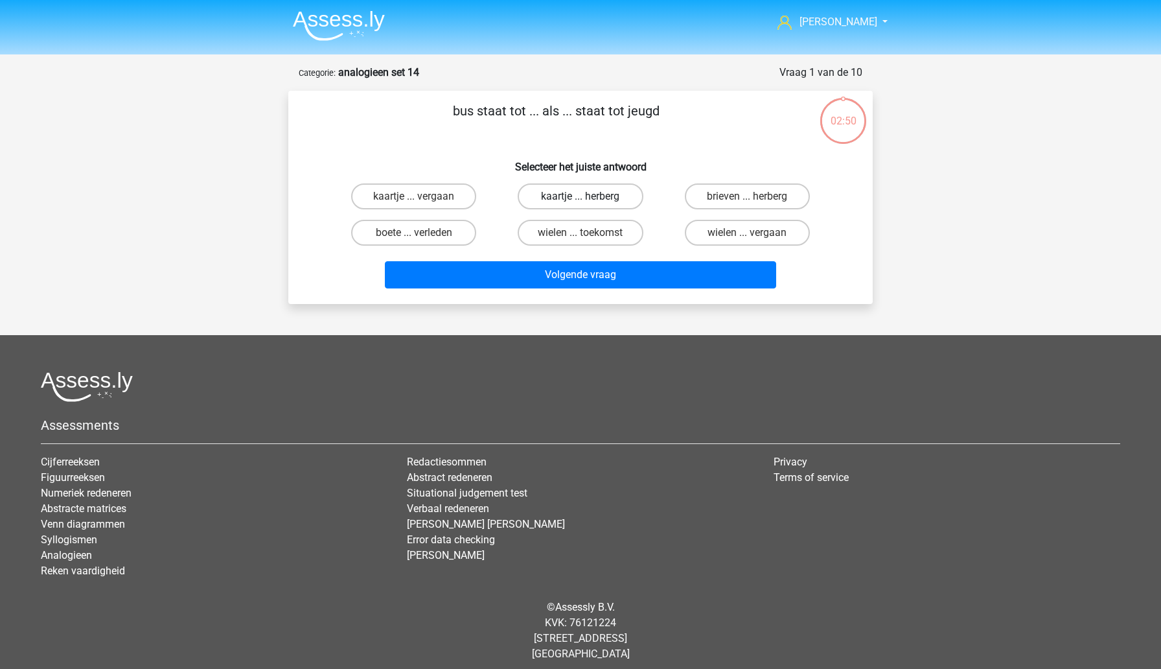
click at [548, 201] on label "kaartje ... herberg" at bounding box center [580, 196] width 125 height 26
click at [581, 201] on input "kaartje ... herberg" at bounding box center [585, 200] width 8 height 8
radio input "true"
click at [724, 201] on label "brieven ... herberg" at bounding box center [747, 196] width 125 height 26
click at [747, 201] on input "brieven ... herberg" at bounding box center [751, 200] width 8 height 8
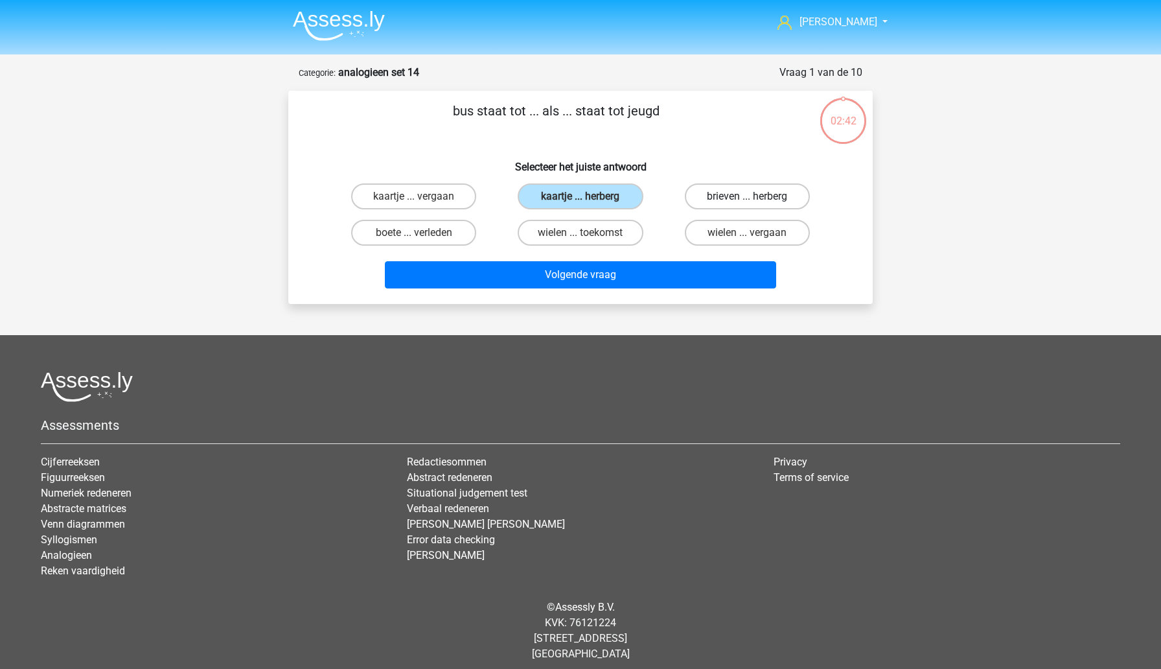
radio input "true"
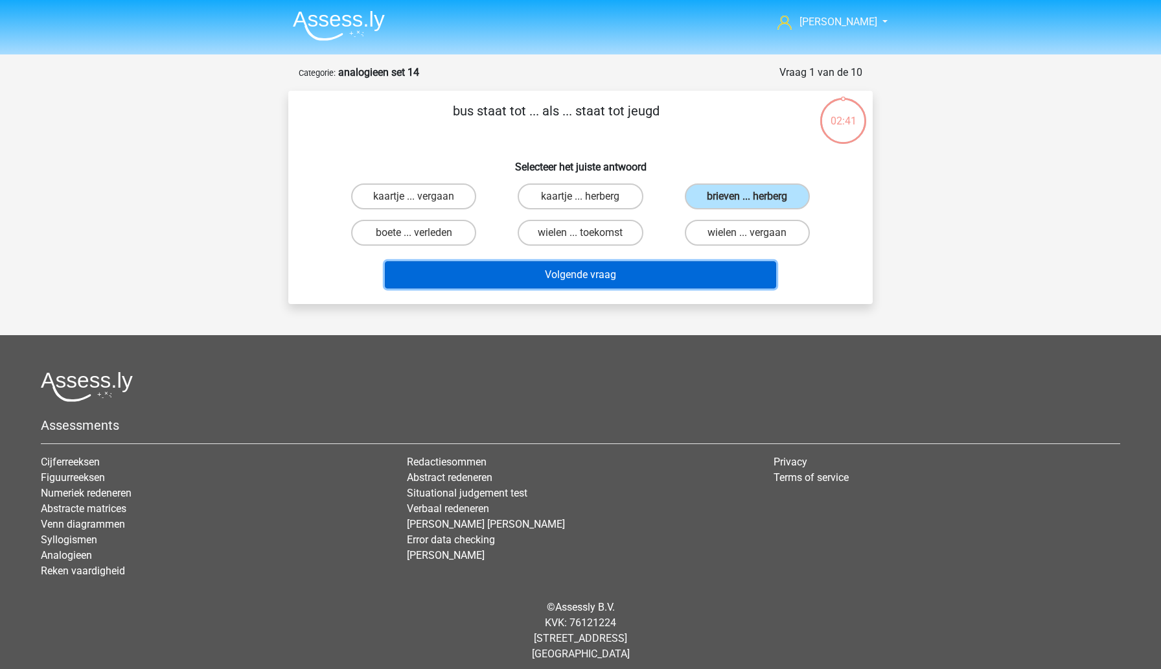
click at [629, 271] on button "Volgende vraag" at bounding box center [581, 274] width 392 height 27
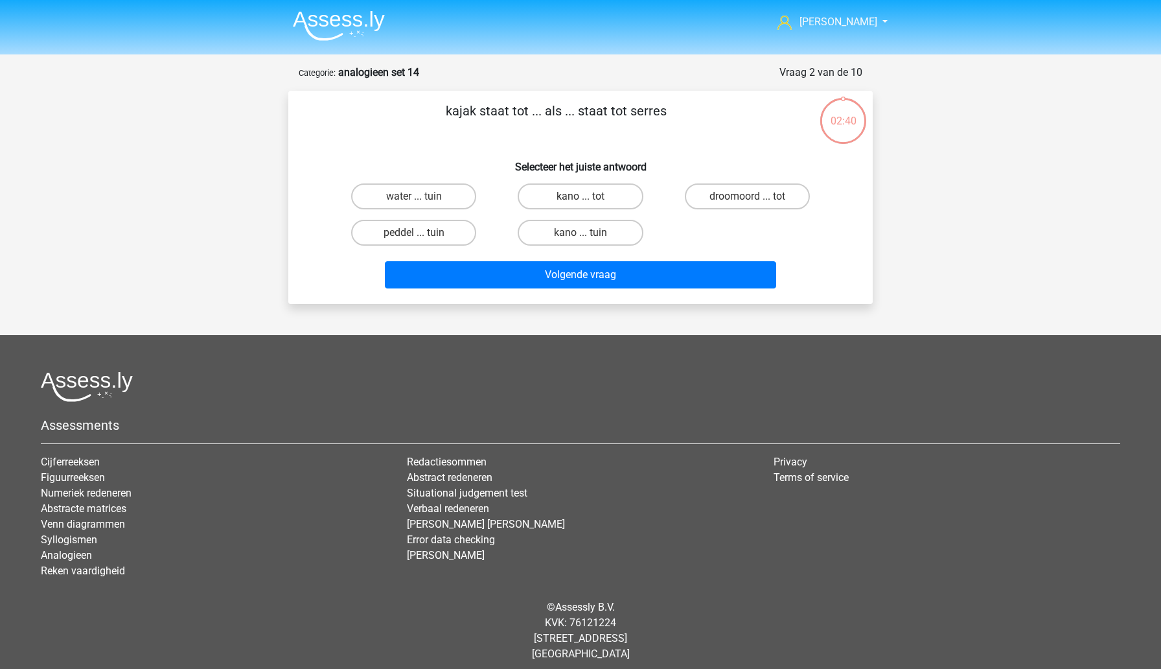
scroll to position [8, 0]
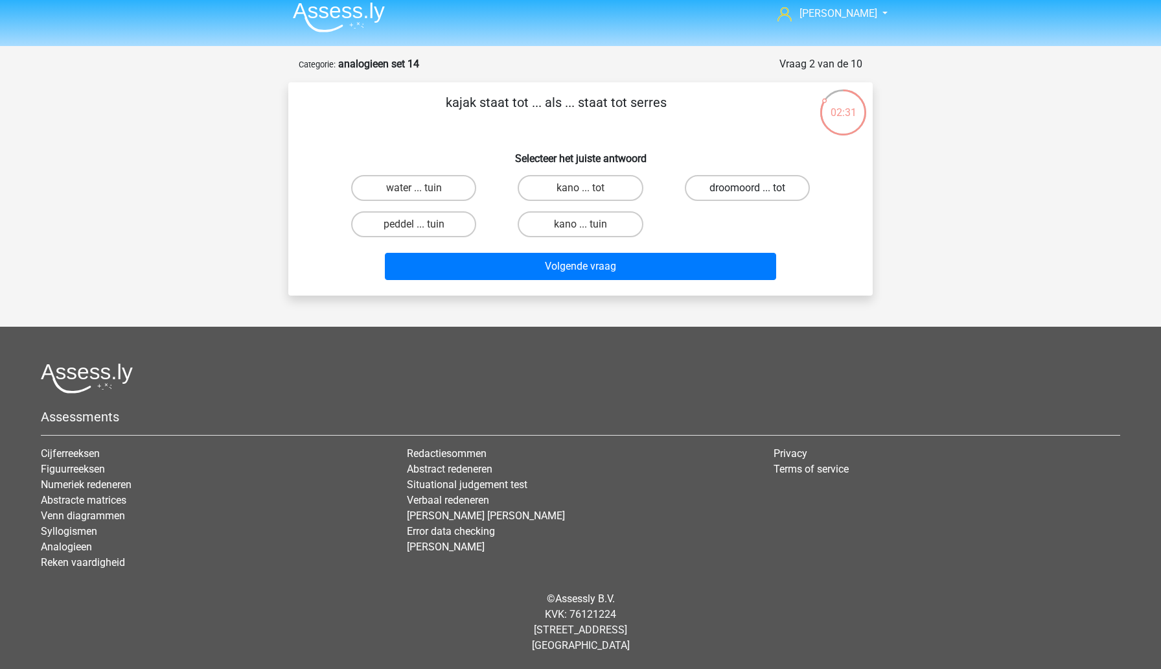
click at [710, 188] on label "droomoord ... tot" at bounding box center [747, 188] width 125 height 26
click at [747, 188] on input "droomoord ... tot" at bounding box center [751, 192] width 8 height 8
radio input "true"
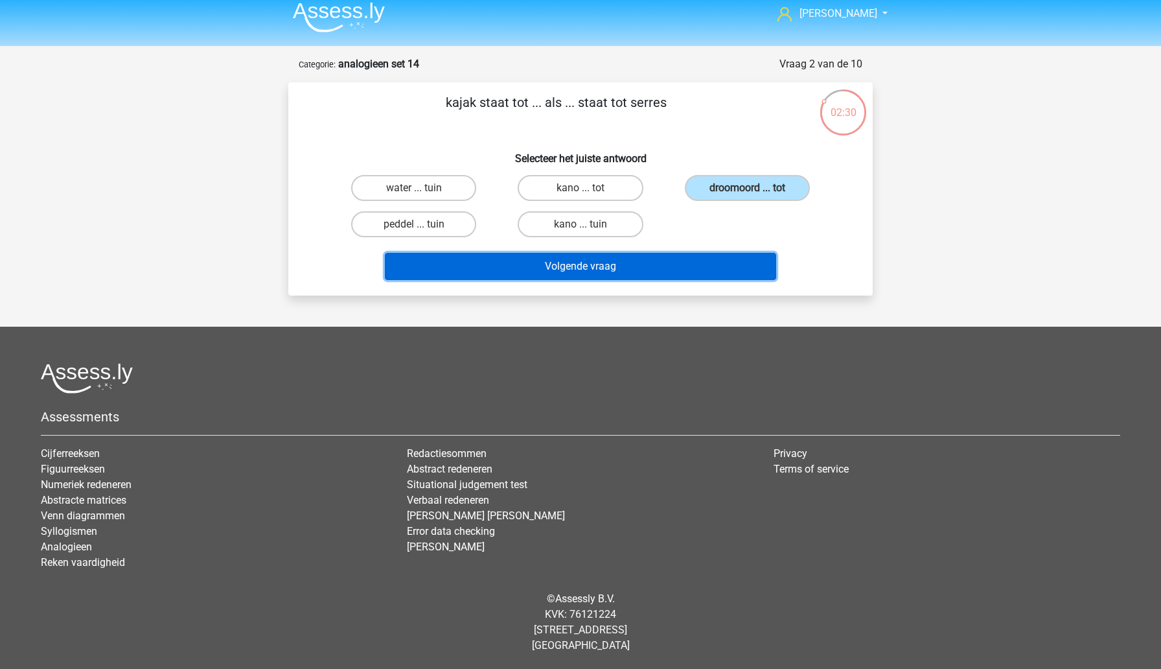
click at [638, 270] on button "Volgende vraag" at bounding box center [581, 266] width 392 height 27
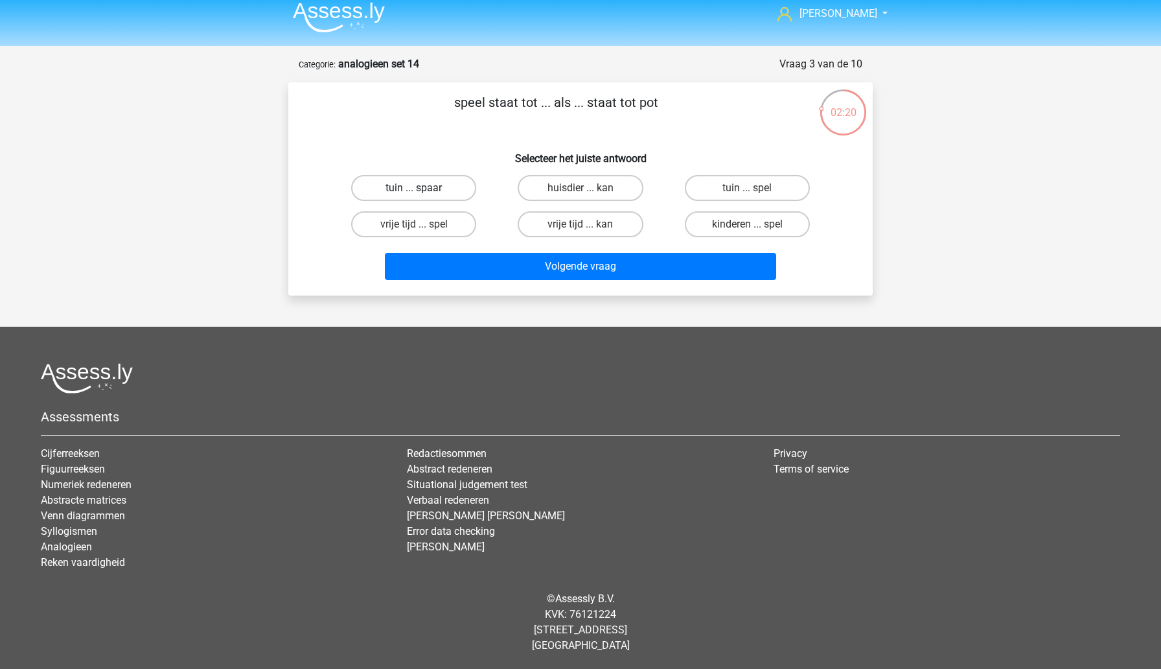
click at [448, 189] on label "tuin ... spaar" at bounding box center [413, 188] width 125 height 26
click at [422, 189] on input "tuin ... spaar" at bounding box center [418, 192] width 8 height 8
radio input "true"
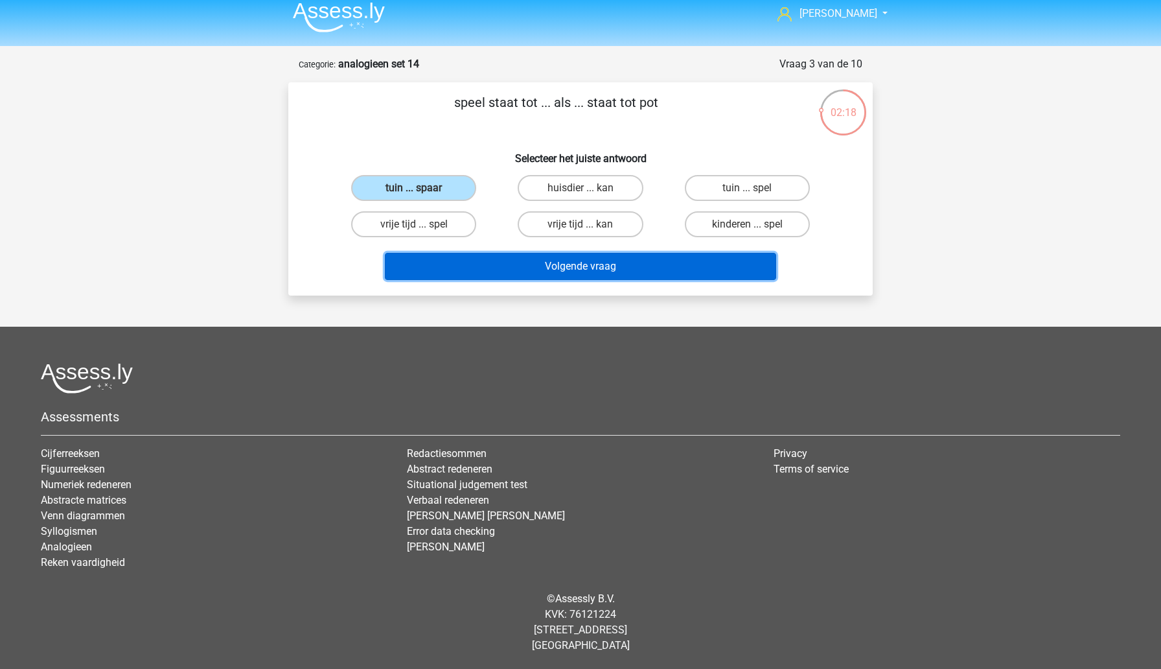
click at [503, 265] on button "Volgende vraag" at bounding box center [581, 266] width 392 height 27
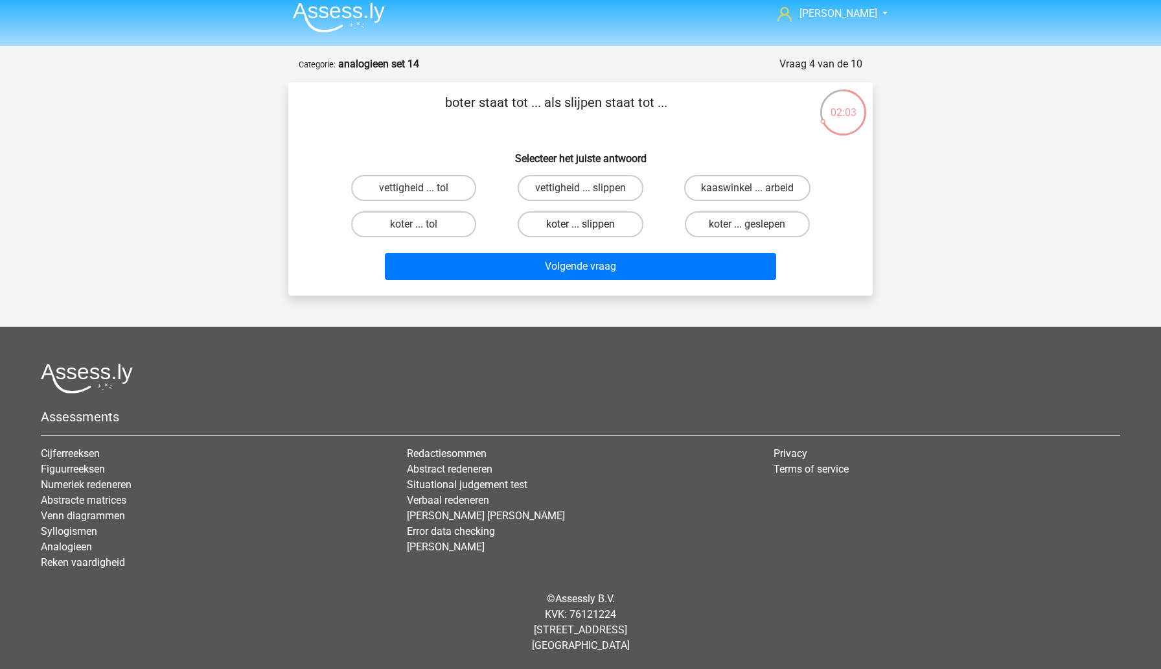
click at [570, 226] on label "koter ... slippen" at bounding box center [580, 224] width 125 height 26
click at [581, 226] on input "koter ... slippen" at bounding box center [585, 228] width 8 height 8
radio input "true"
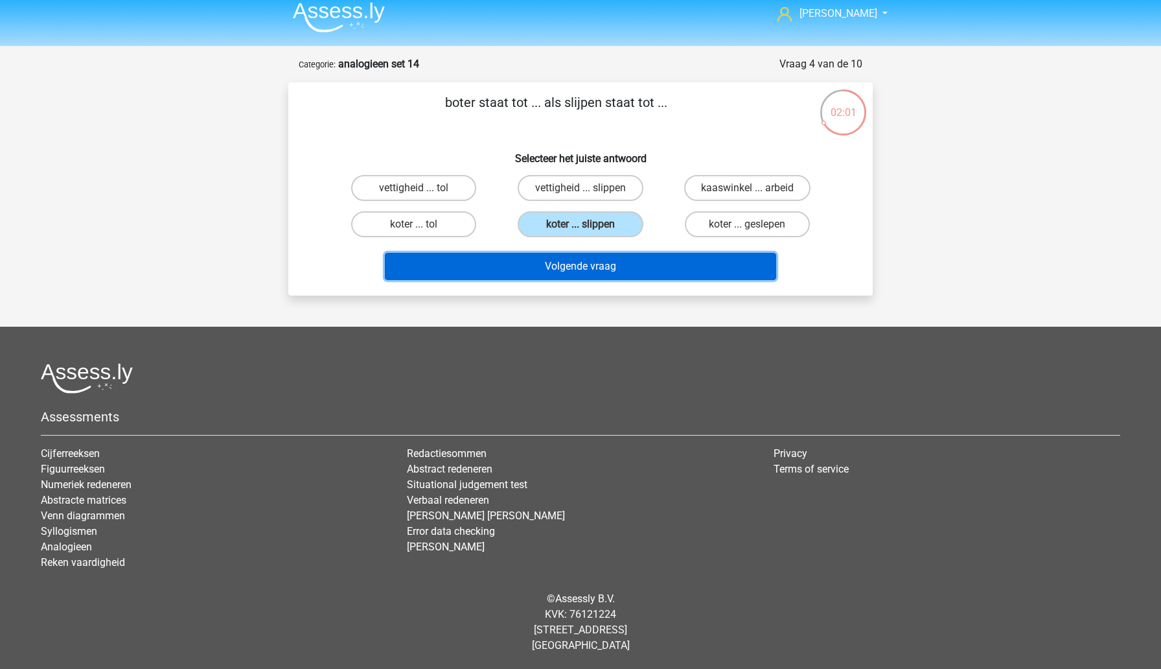
click at [564, 264] on button "Volgende vraag" at bounding box center [581, 266] width 392 height 27
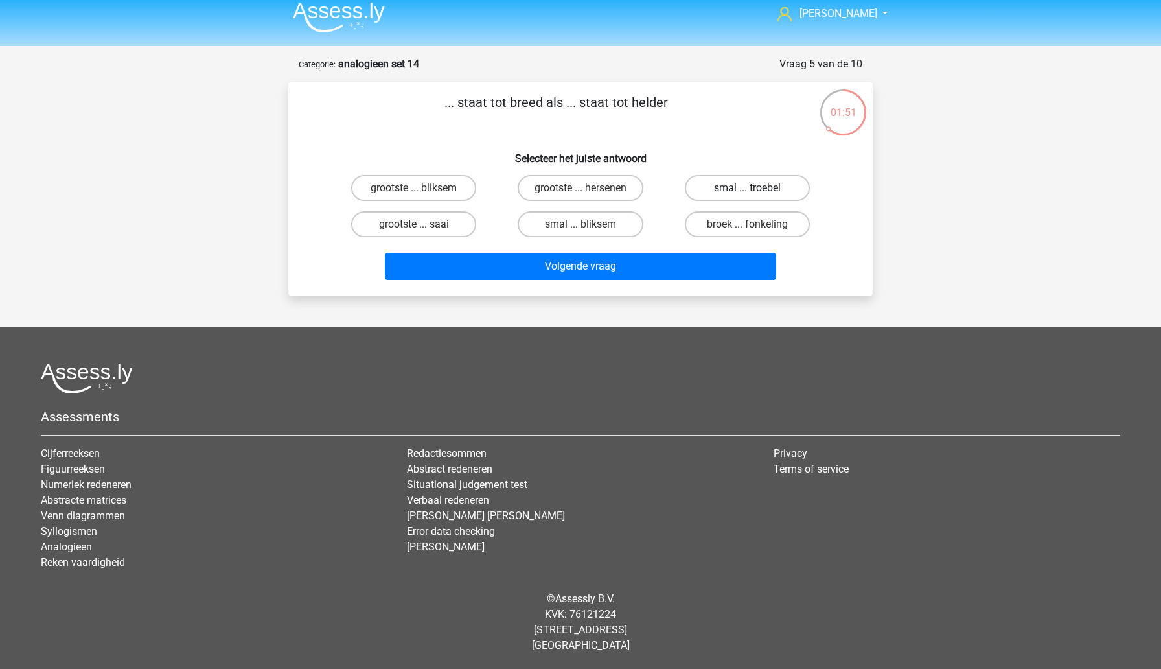
click at [715, 191] on label "smal ... troebel" at bounding box center [747, 188] width 125 height 26
click at [747, 191] on input "smal ... troebel" at bounding box center [751, 192] width 8 height 8
radio input "true"
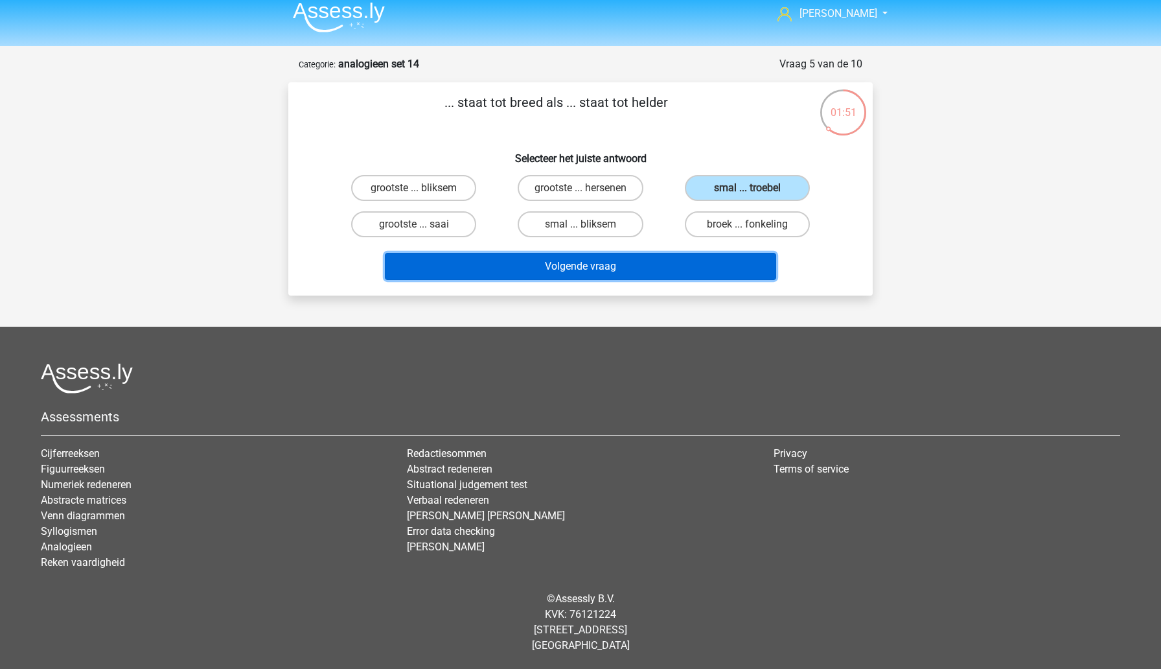
click at [647, 270] on button "Volgende vraag" at bounding box center [581, 266] width 392 height 27
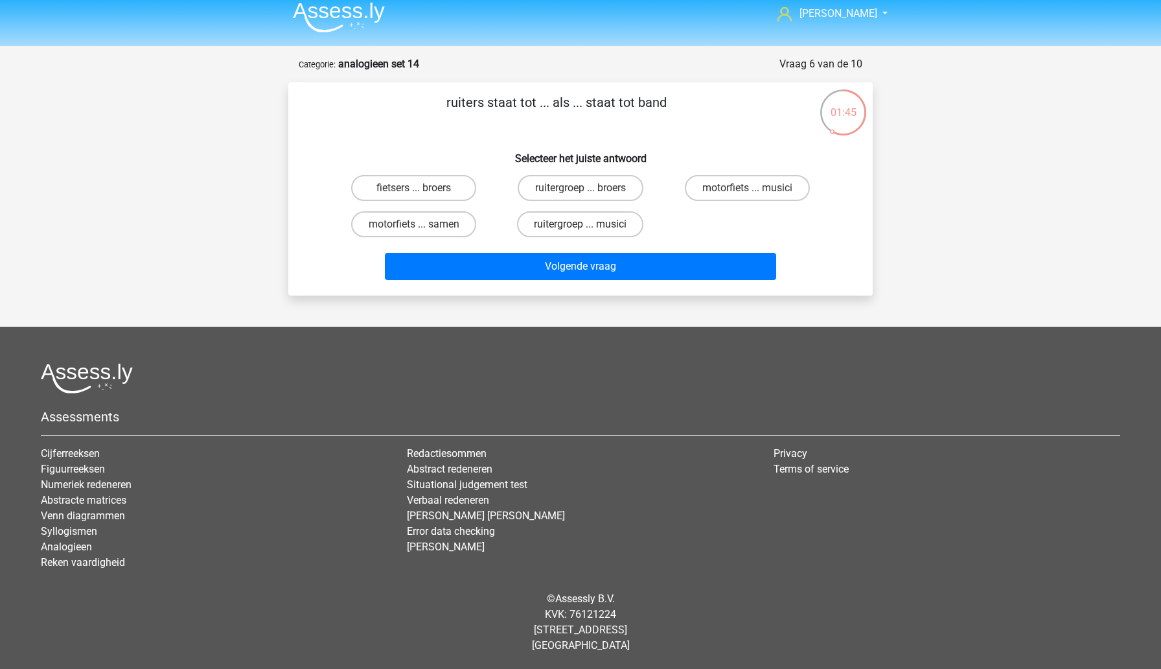
click at [549, 227] on label "ruitergroep ... musici" at bounding box center [580, 224] width 126 height 26
click at [581, 227] on input "ruitergroep ... musici" at bounding box center [585, 228] width 8 height 8
radio input "true"
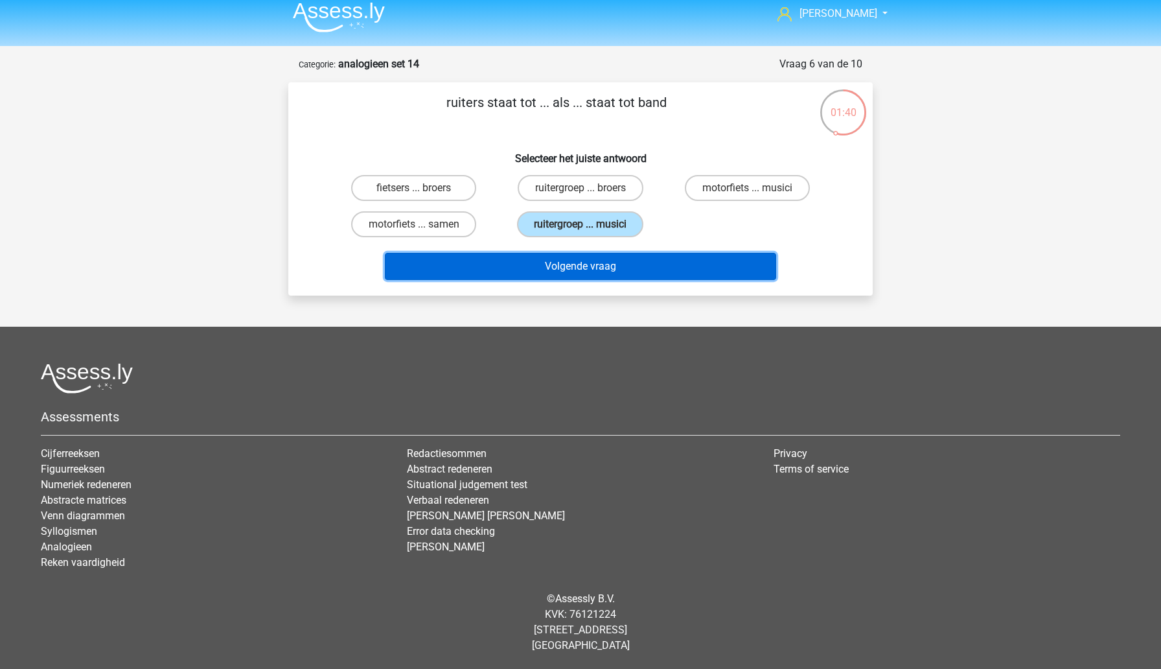
click at [543, 274] on button "Volgende vraag" at bounding box center [581, 266] width 392 height 27
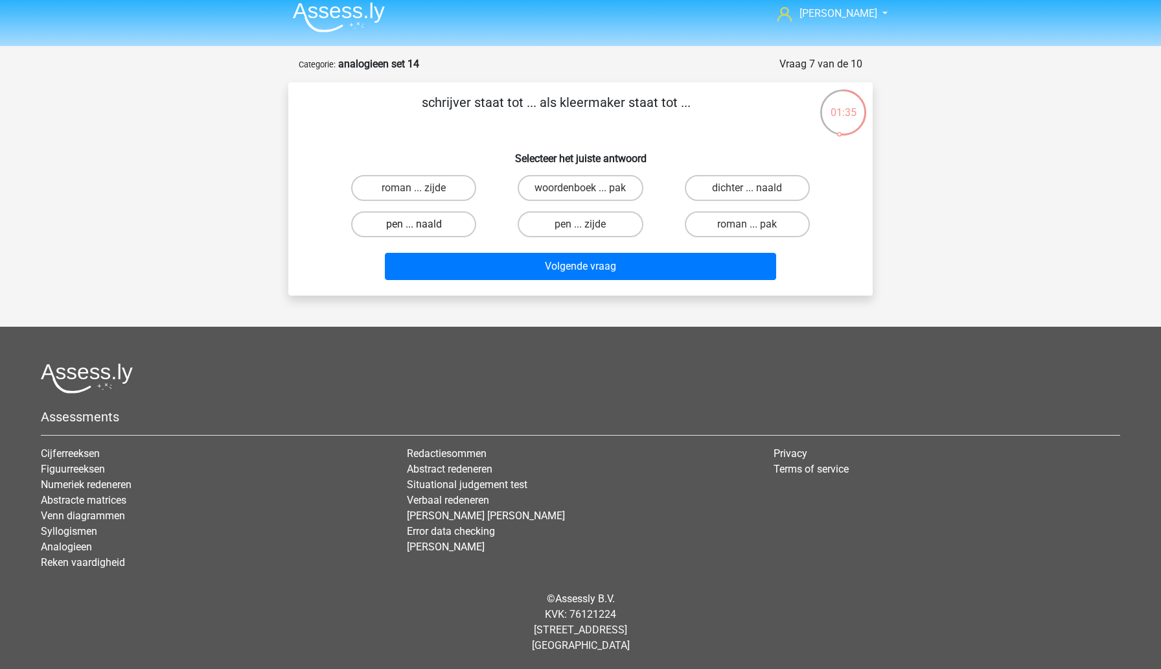
click at [448, 234] on label "pen ... naald" at bounding box center [413, 224] width 125 height 26
click at [422, 233] on input "pen ... naald" at bounding box center [418, 228] width 8 height 8
radio input "true"
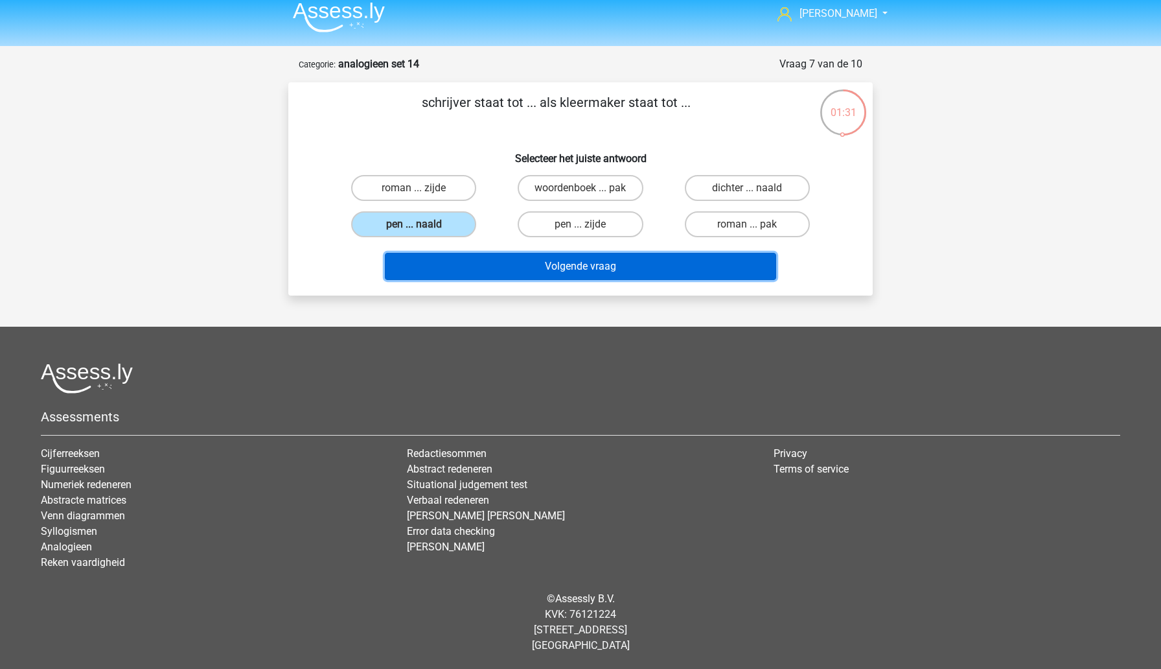
click at [496, 273] on button "Volgende vraag" at bounding box center [581, 266] width 392 height 27
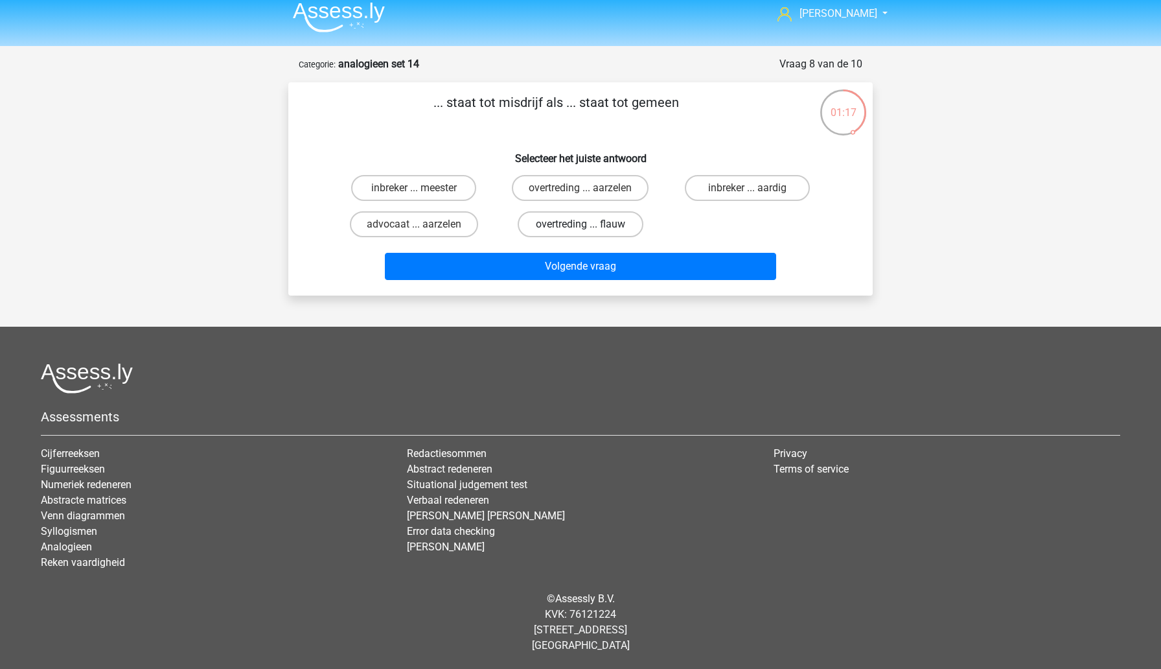
click at [550, 224] on label "overtreding ... flauw" at bounding box center [580, 224] width 125 height 26
click at [581, 224] on input "overtreding ... flauw" at bounding box center [585, 228] width 8 height 8
radio input "true"
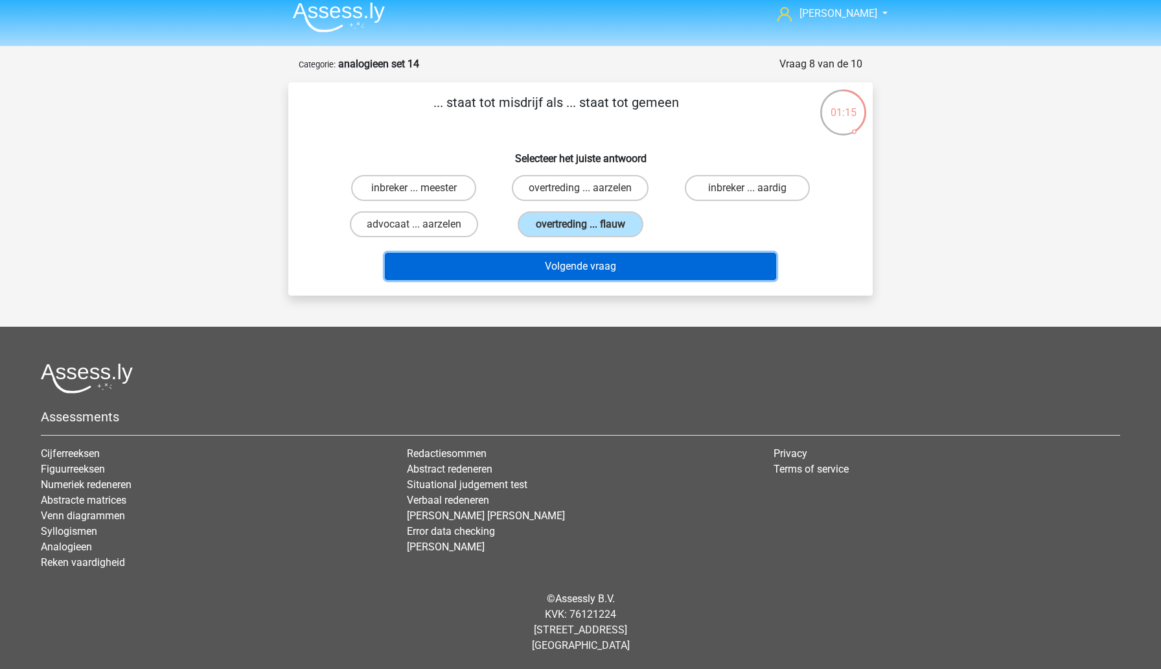
click at [552, 271] on button "Volgende vraag" at bounding box center [581, 266] width 392 height 27
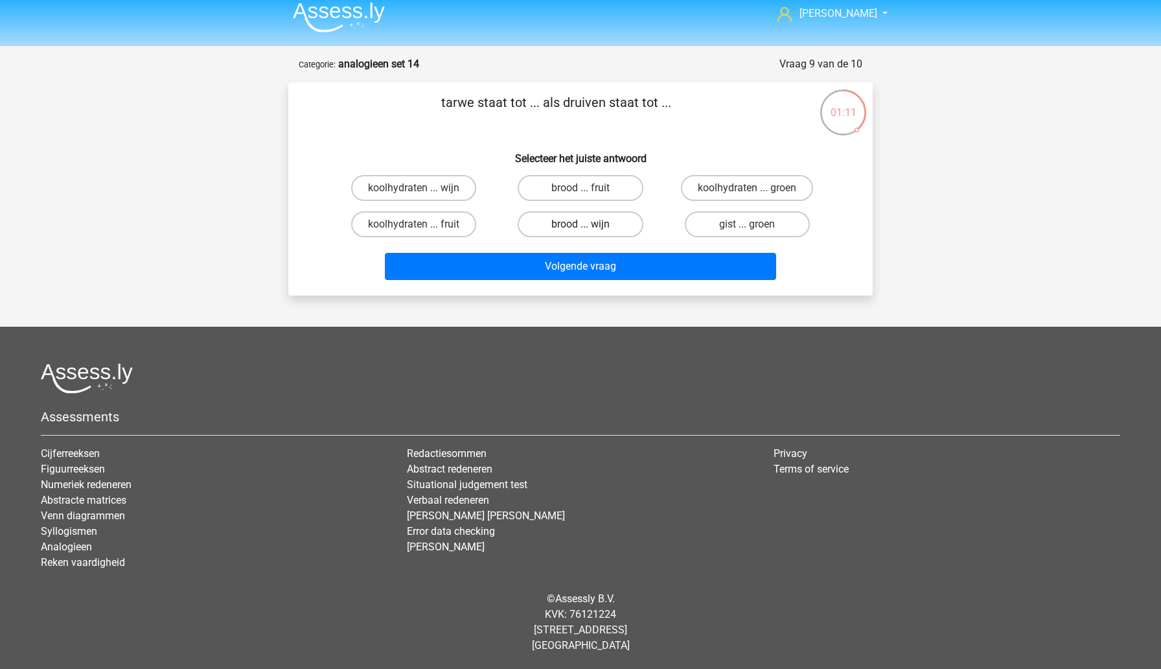
click at [561, 226] on label "brood ... wijn" at bounding box center [580, 224] width 125 height 26
click at [581, 226] on input "brood ... wijn" at bounding box center [585, 228] width 8 height 8
radio input "true"
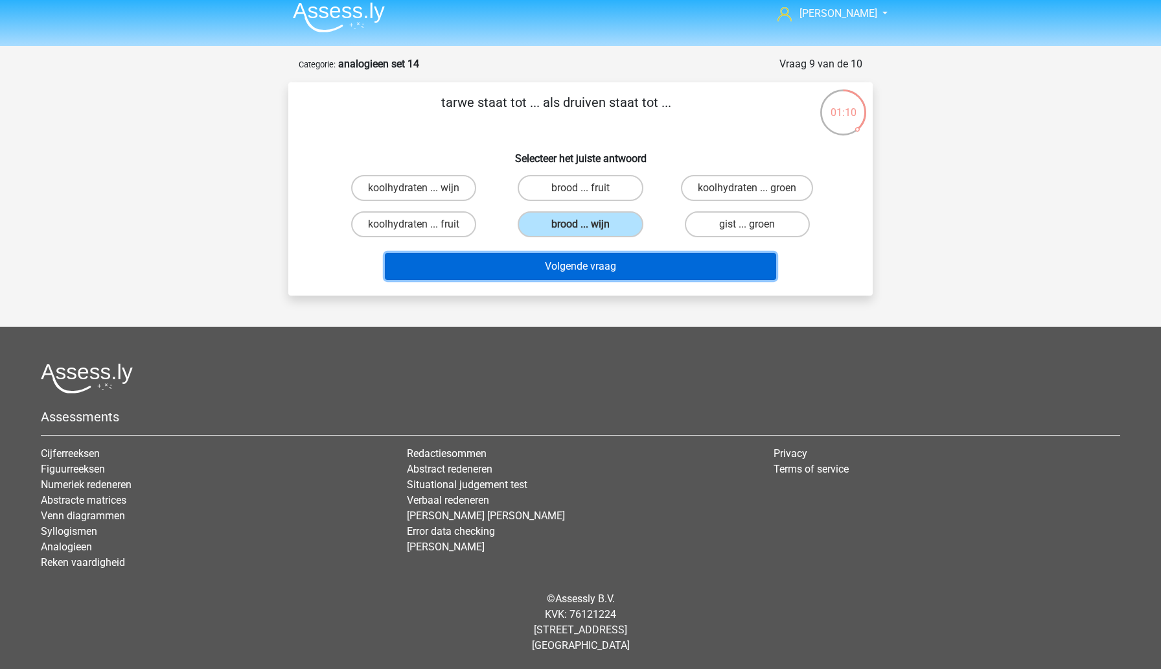
click at [563, 271] on button "Volgende vraag" at bounding box center [581, 266] width 392 height 27
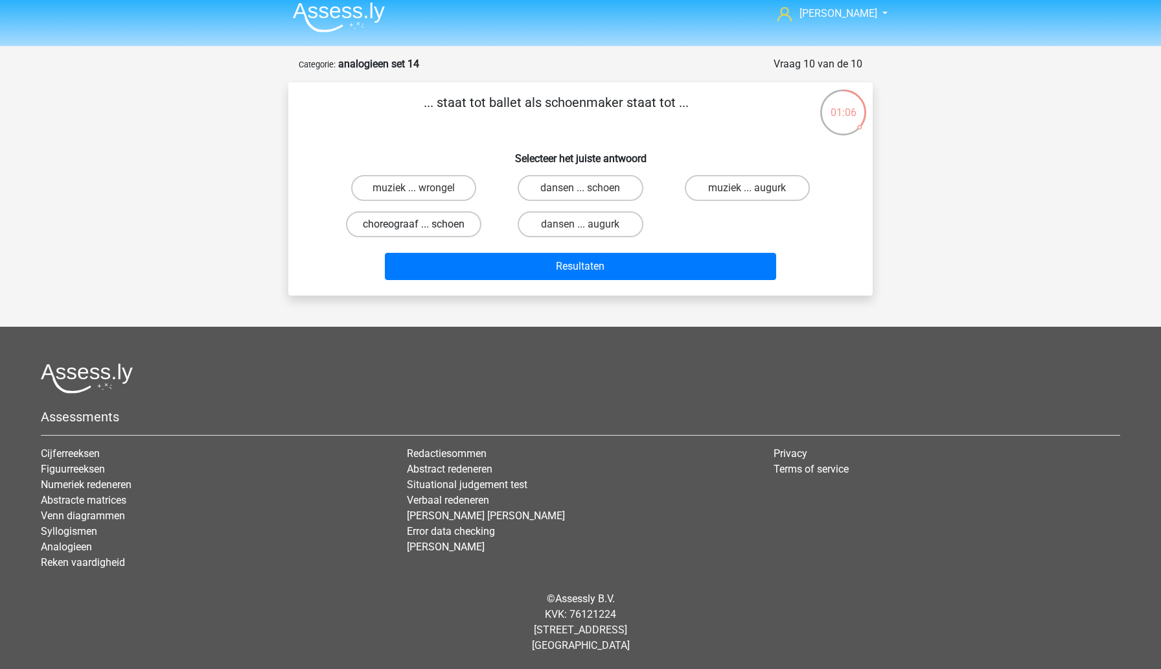
click at [449, 227] on label "choreograaf ... schoen" at bounding box center [413, 224] width 135 height 26
click at [422, 227] on input "choreograaf ... schoen" at bounding box center [418, 228] width 8 height 8
radio input "true"
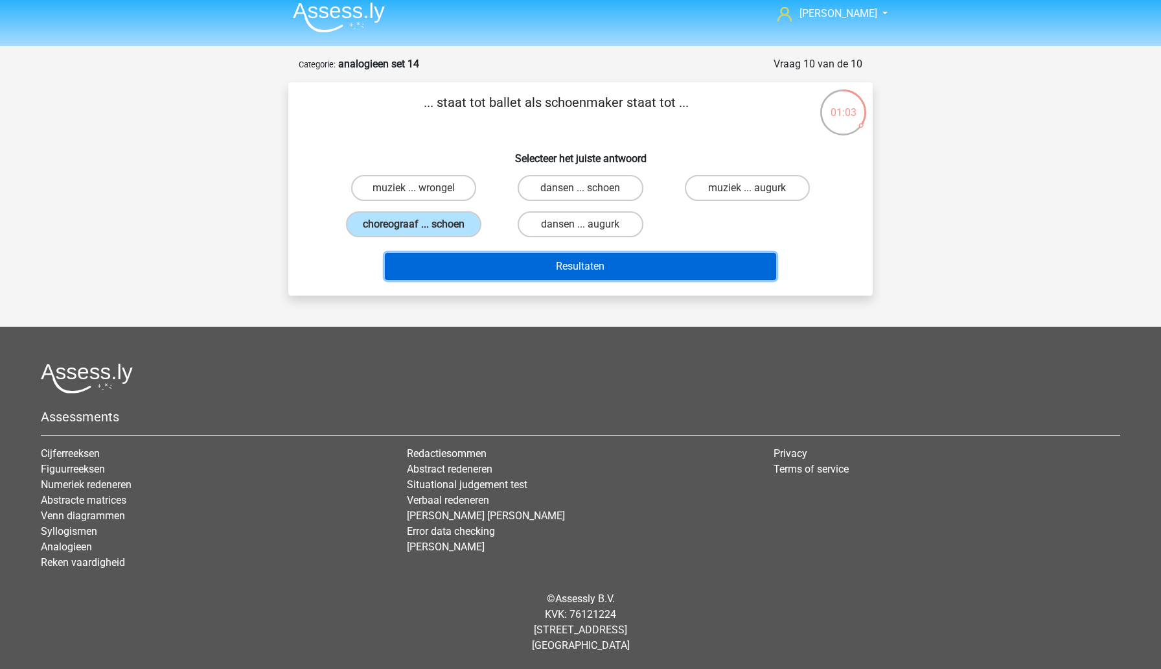
click at [502, 271] on button "Resultaten" at bounding box center [581, 266] width 392 height 27
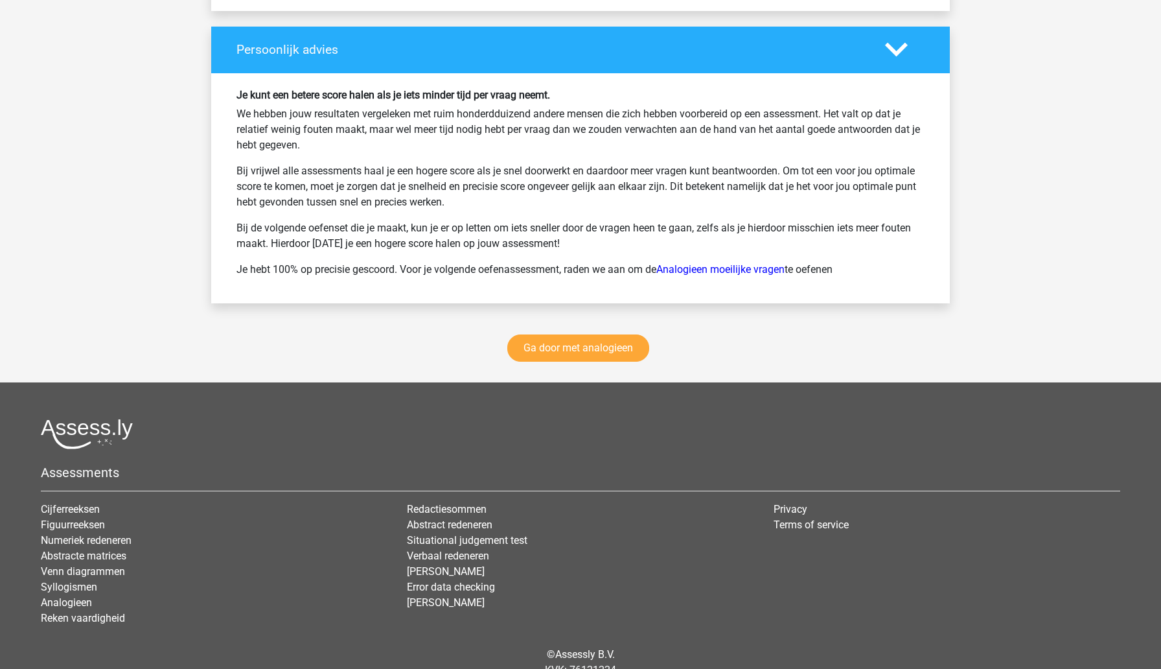
scroll to position [1756, 0]
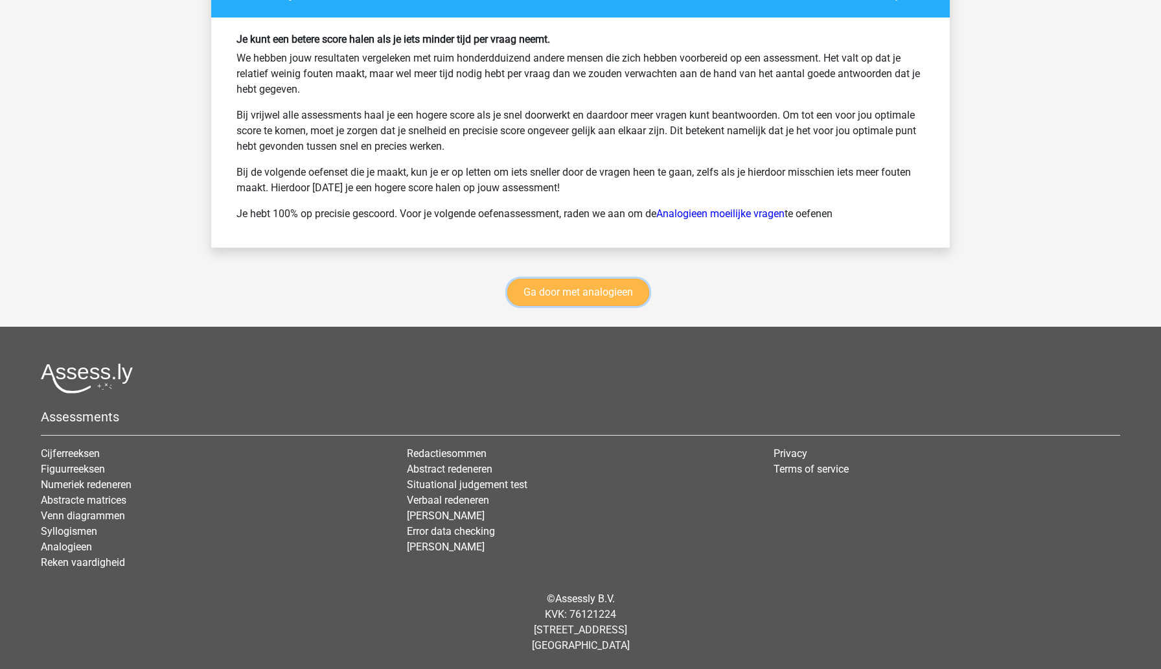
click at [580, 294] on link "Ga door met analogieen" at bounding box center [578, 292] width 142 height 27
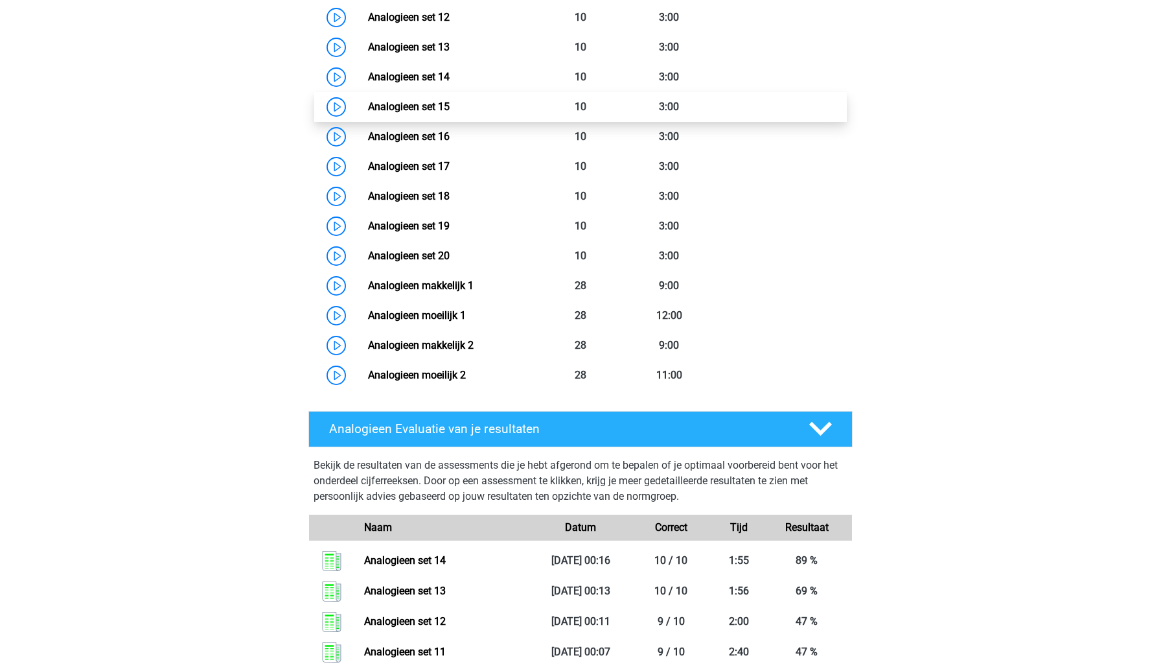
scroll to position [980, 0]
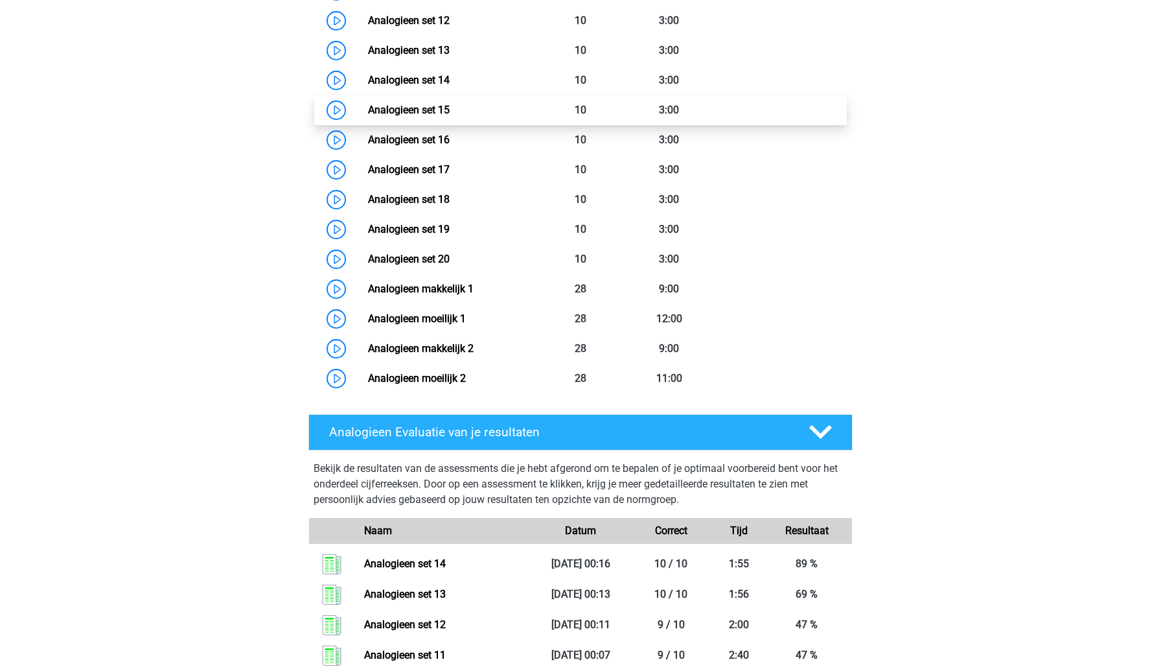
click at [450, 110] on link "Analogieen set 15" at bounding box center [409, 110] width 82 height 12
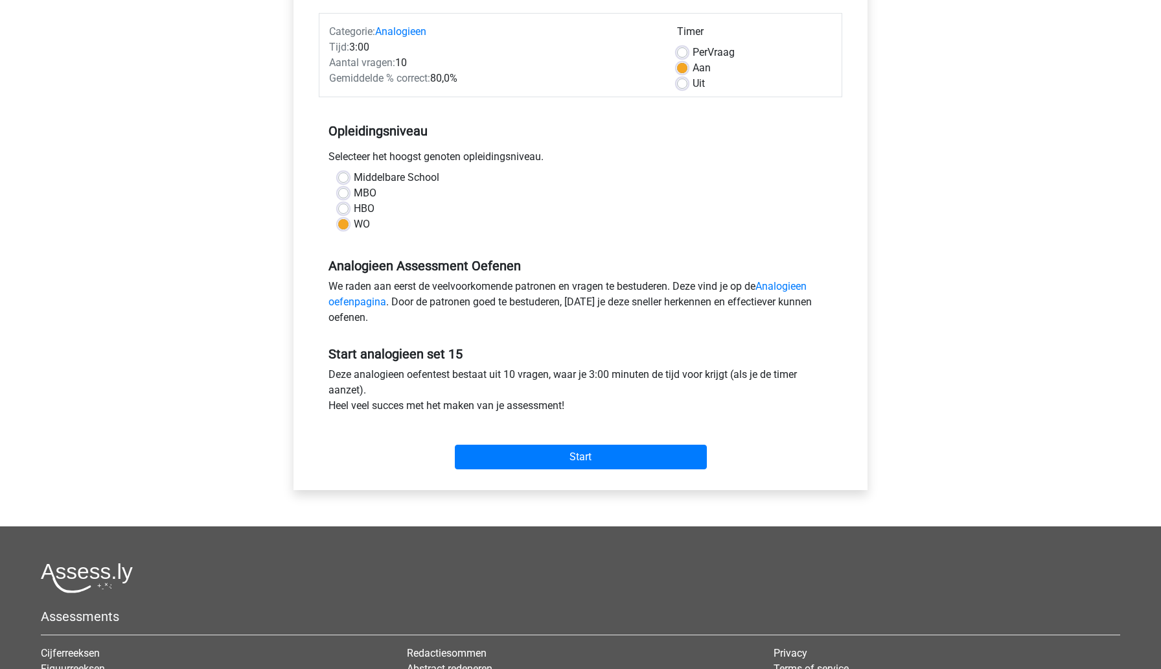
scroll to position [156, 0]
click at [488, 459] on input "Start" at bounding box center [581, 456] width 252 height 25
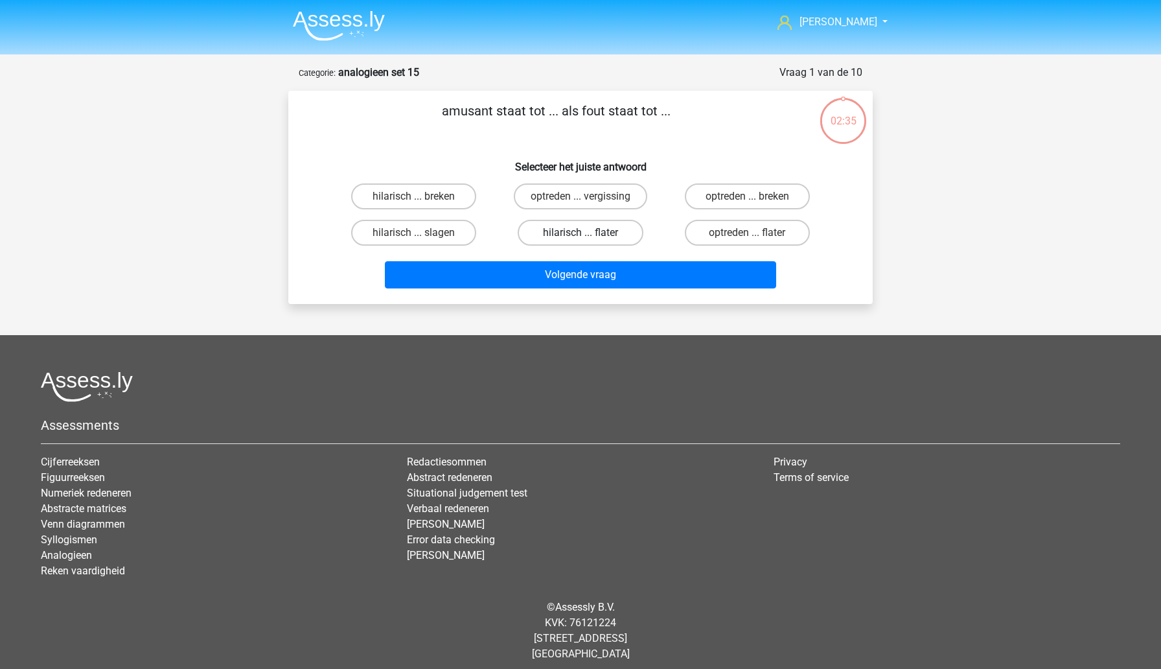
click at [560, 240] on label "hilarisch ... flater" at bounding box center [580, 233] width 125 height 26
click at [581, 240] on input "hilarisch ... flater" at bounding box center [585, 237] width 8 height 8
radio input "true"
click at [553, 290] on div "Volgende vraag" at bounding box center [580, 277] width 500 height 32
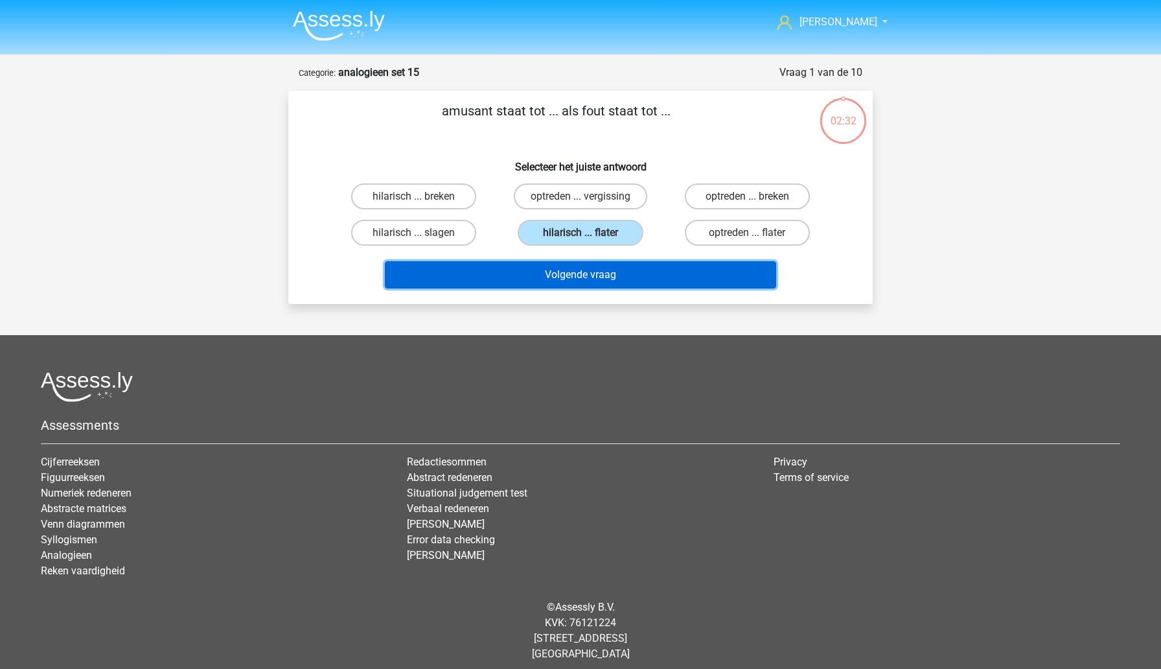
click at [553, 277] on button "Volgende vraag" at bounding box center [581, 274] width 392 height 27
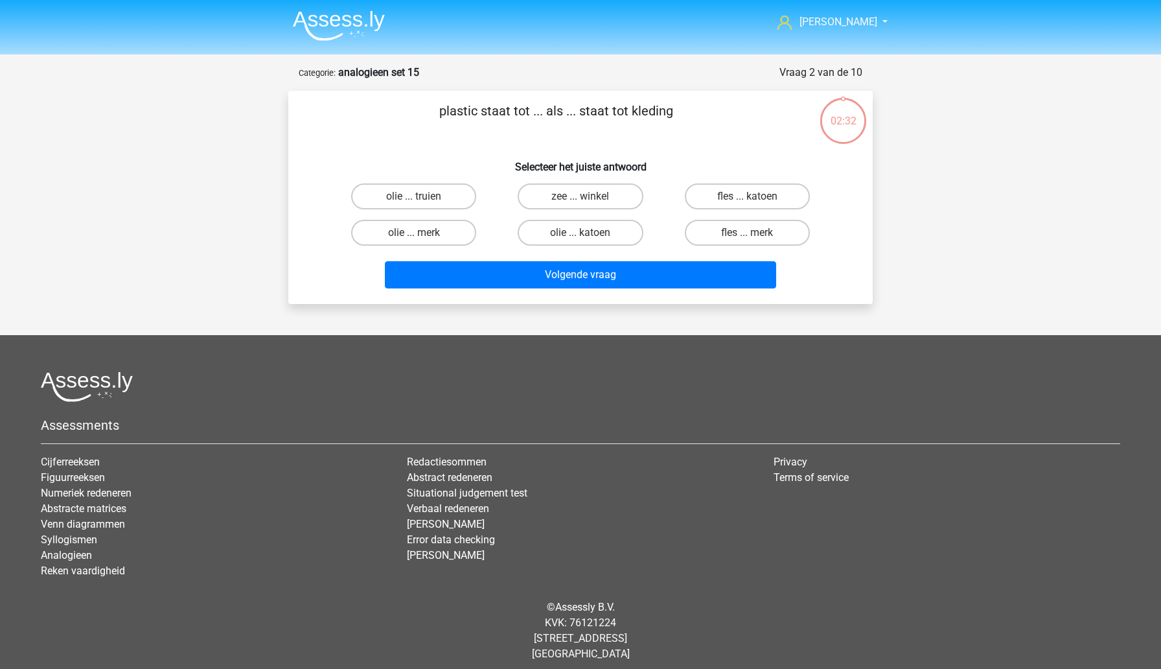
scroll to position [8, 0]
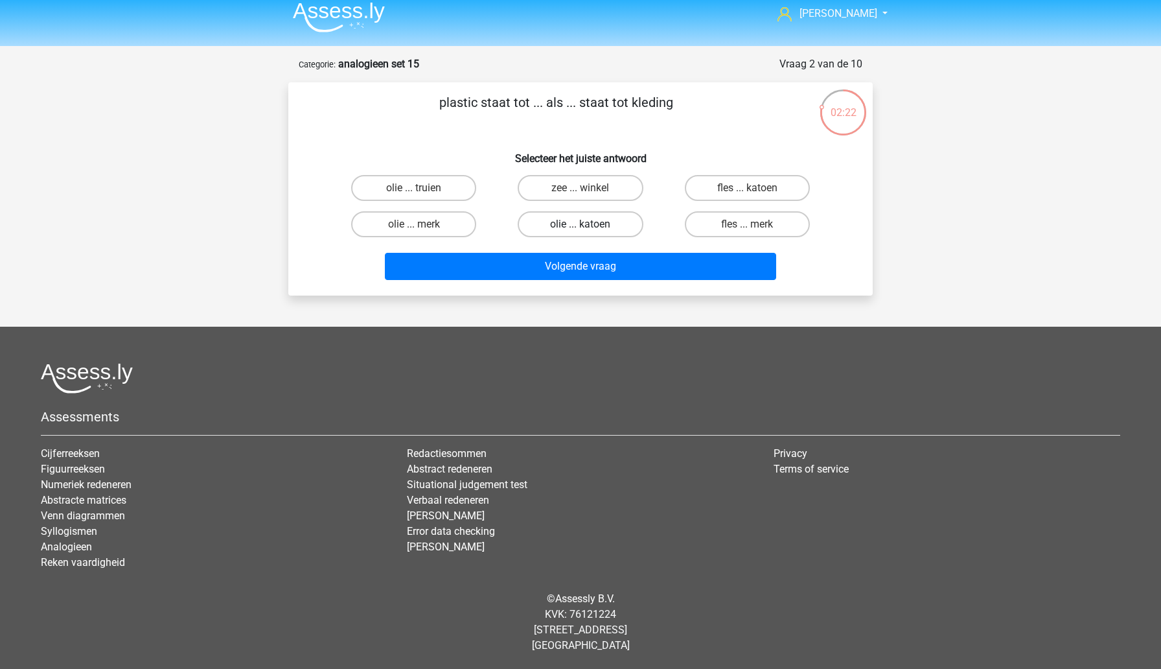
click at [549, 229] on label "olie ... katoen" at bounding box center [580, 224] width 125 height 26
click at [581, 229] on input "olie ... katoen" at bounding box center [585, 228] width 8 height 8
radio input "true"
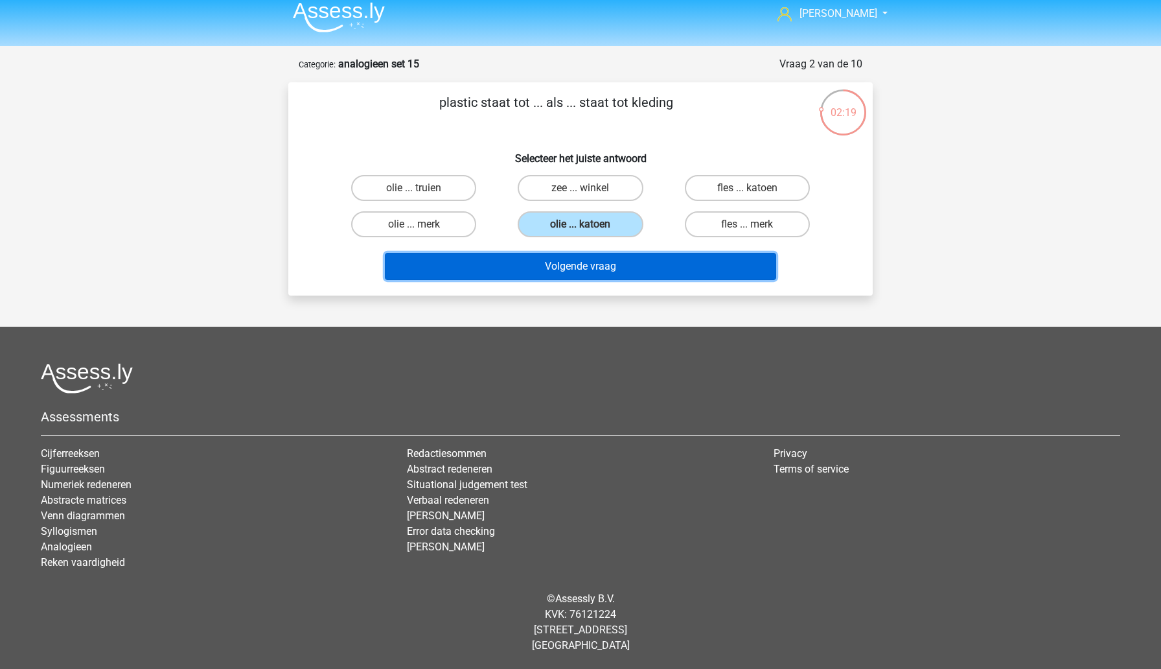
click at [551, 268] on button "Volgende vraag" at bounding box center [581, 266] width 392 height 27
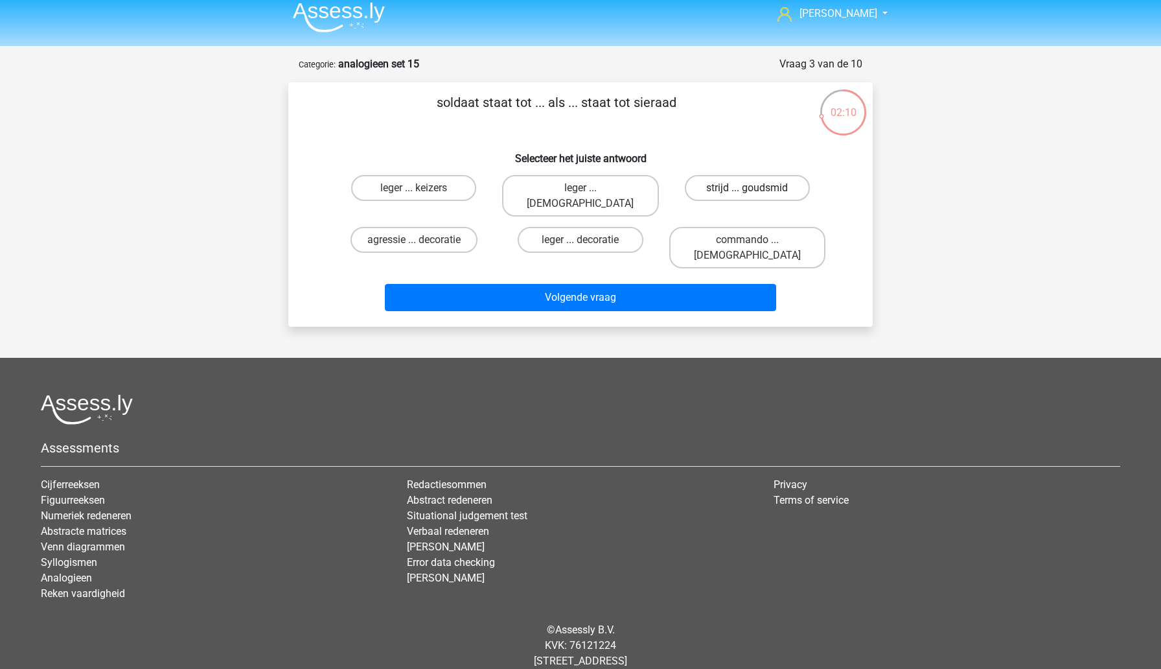
click at [719, 192] on label "strijd ... goudsmid" at bounding box center [747, 188] width 125 height 26
click at [747, 192] on input "strijd ... goudsmid" at bounding box center [751, 192] width 8 height 8
radio input "true"
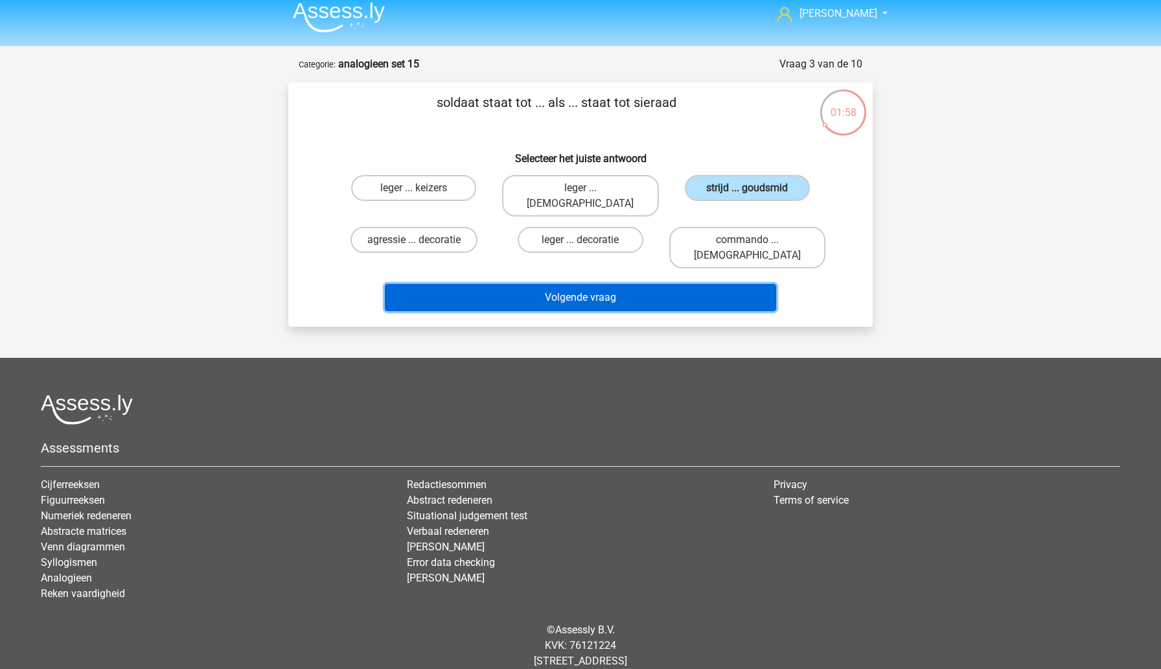
click at [628, 284] on button "Volgende vraag" at bounding box center [581, 297] width 392 height 27
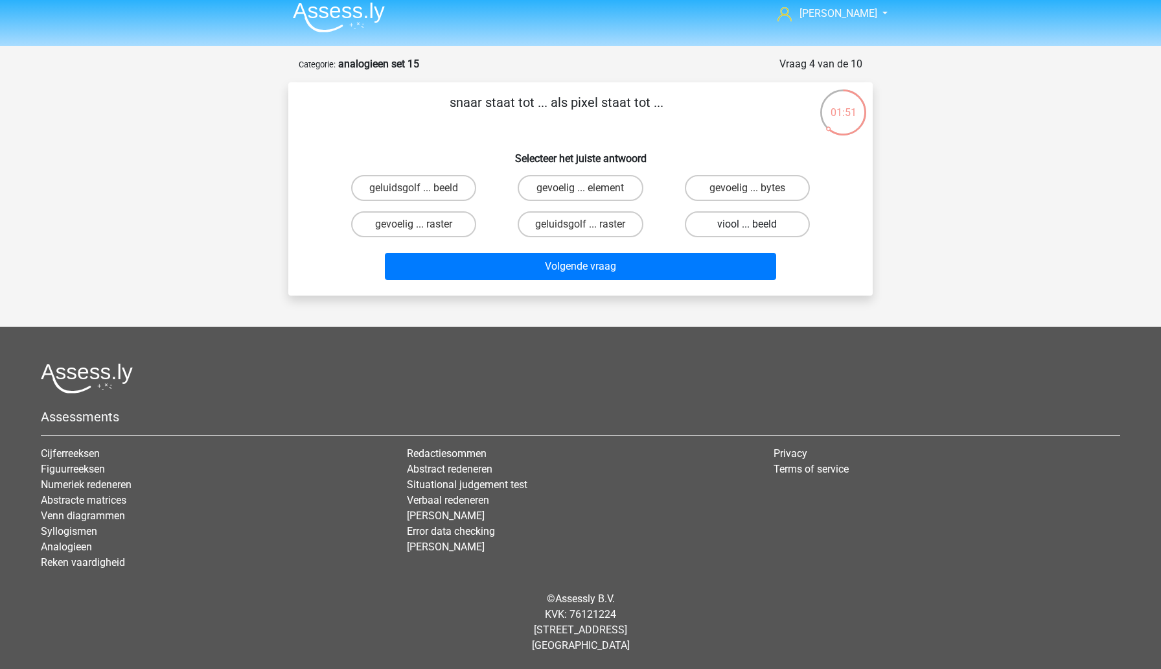
click at [710, 226] on label "viool ... beeld" at bounding box center [747, 224] width 125 height 26
click at [747, 226] on input "viool ... beeld" at bounding box center [751, 228] width 8 height 8
radio input "true"
click at [691, 250] on div "Volgende vraag" at bounding box center [580, 263] width 543 height 43
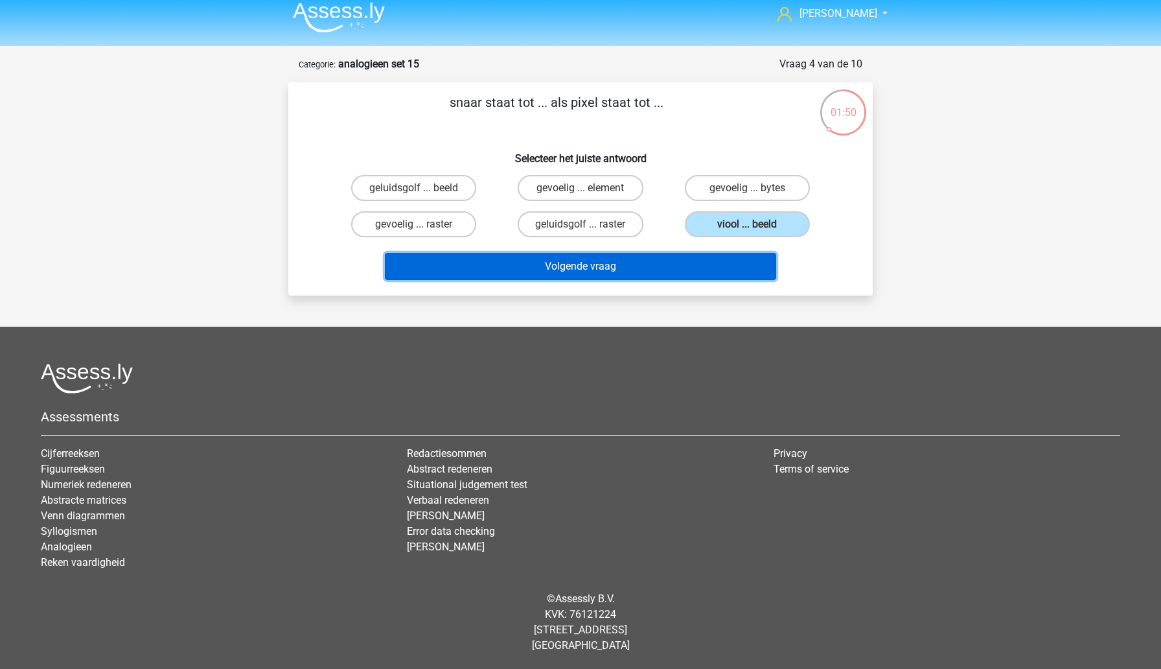
click at [684, 270] on button "Volgende vraag" at bounding box center [581, 266] width 392 height 27
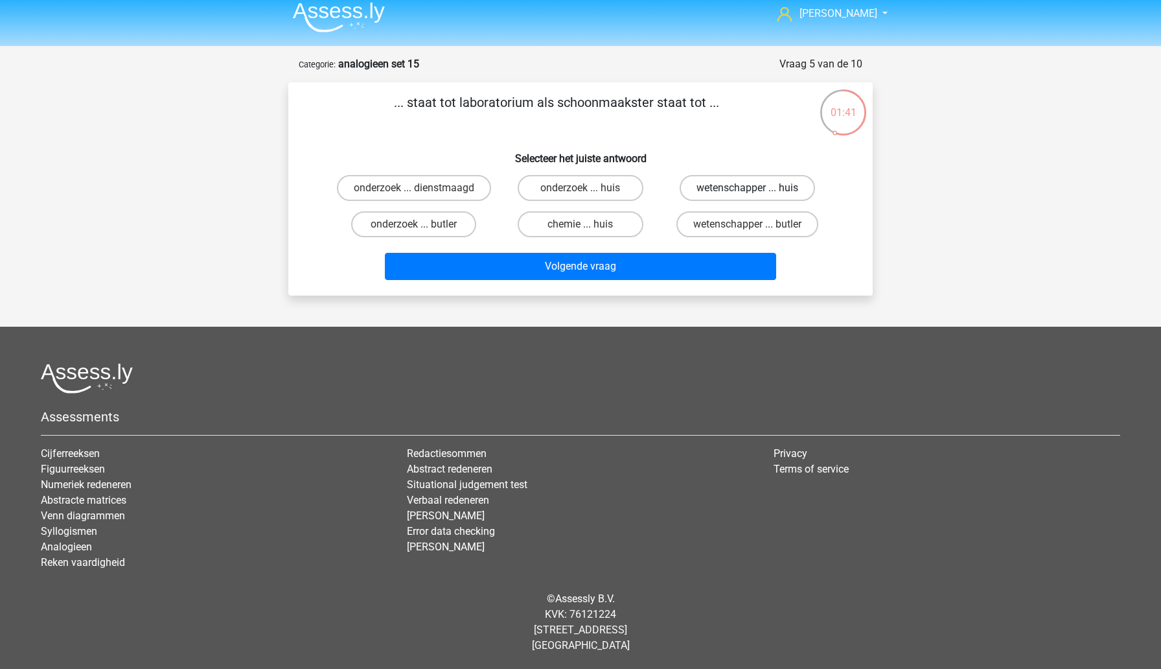
click at [713, 191] on label "wetenschapper ... huis" at bounding box center [747, 188] width 135 height 26
click at [747, 191] on input "wetenschapper ... huis" at bounding box center [751, 192] width 8 height 8
radio input "true"
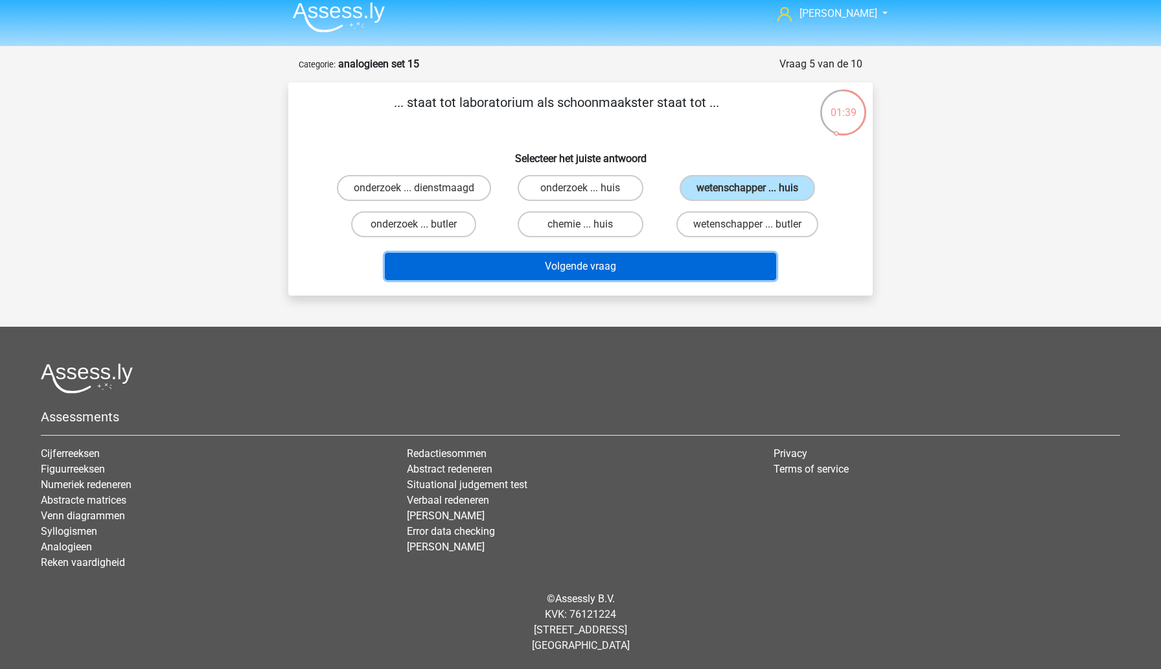
click at [655, 273] on button "Volgende vraag" at bounding box center [581, 266] width 392 height 27
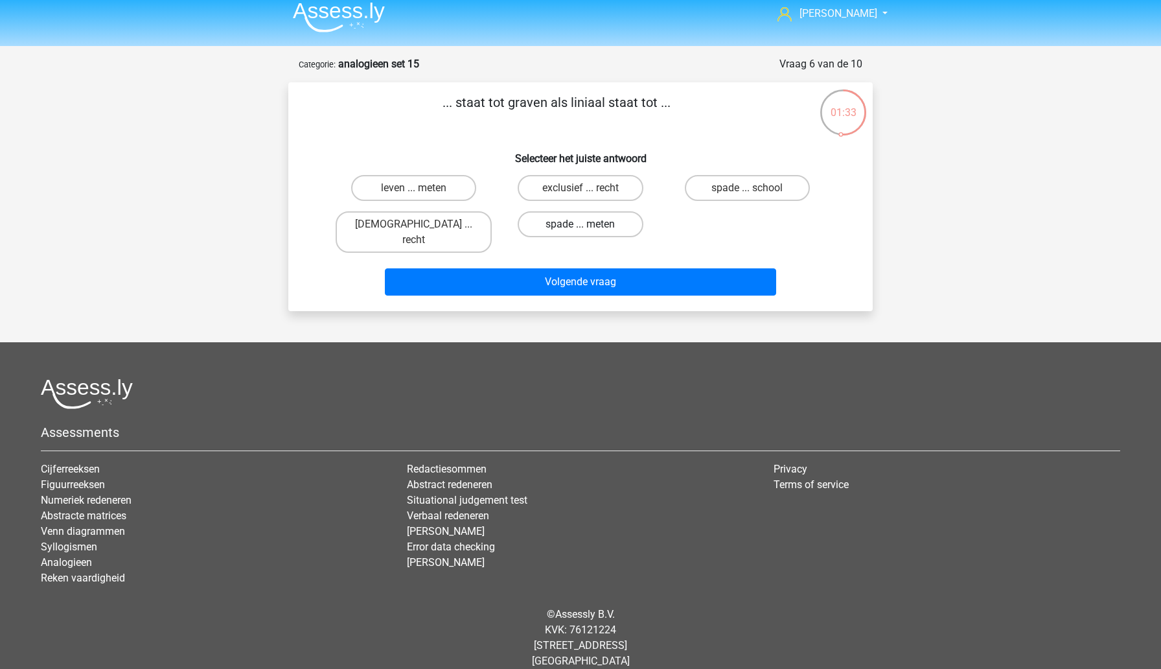
click at [553, 222] on label "spade ... meten" at bounding box center [580, 224] width 125 height 26
click at [581, 224] on input "spade ... meten" at bounding box center [585, 228] width 8 height 8
radio input "true"
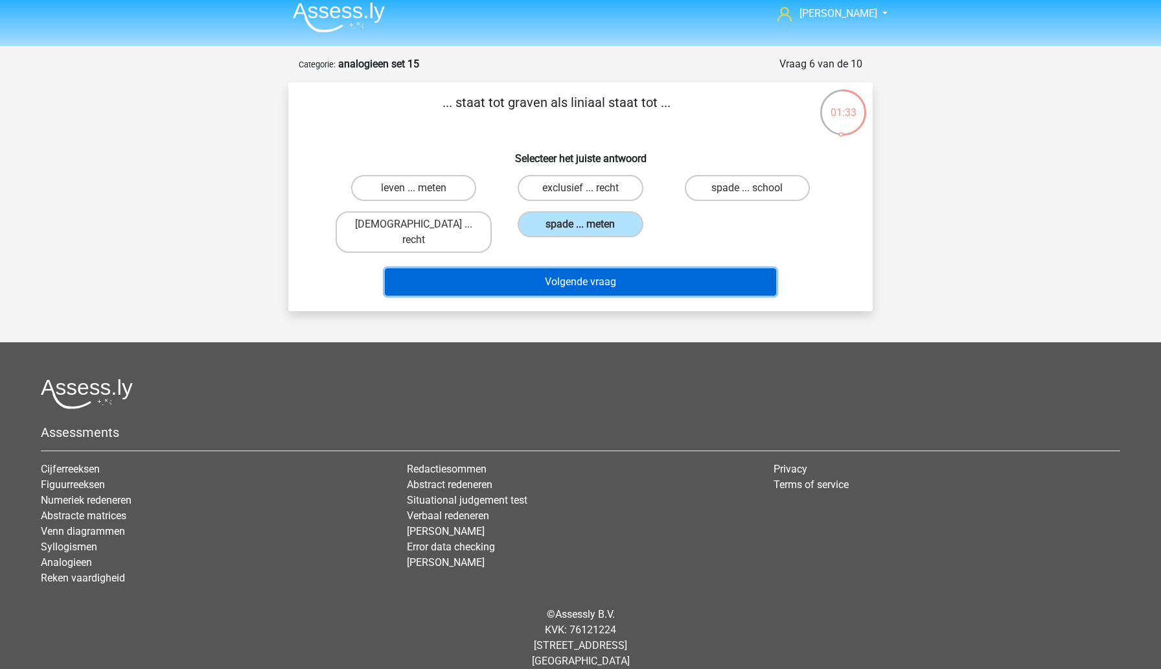
click at [564, 271] on button "Volgende vraag" at bounding box center [581, 281] width 392 height 27
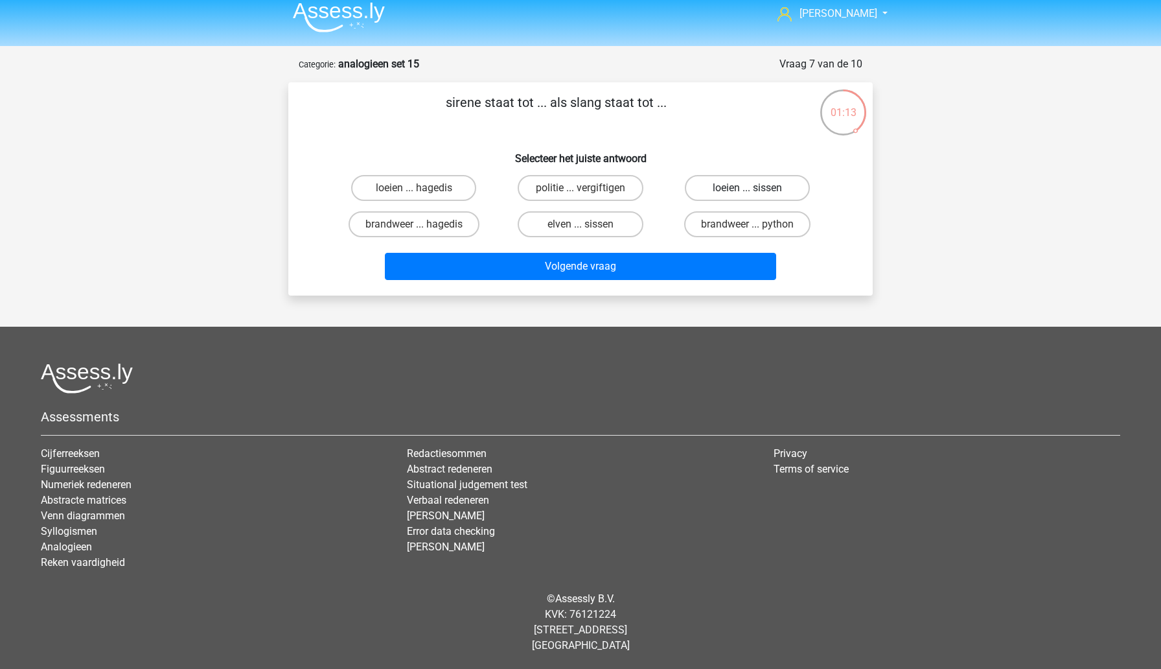
click at [706, 194] on label "loeien ... sissen" at bounding box center [747, 188] width 125 height 26
click at [747, 194] on input "loeien ... sissen" at bounding box center [751, 192] width 8 height 8
radio input "true"
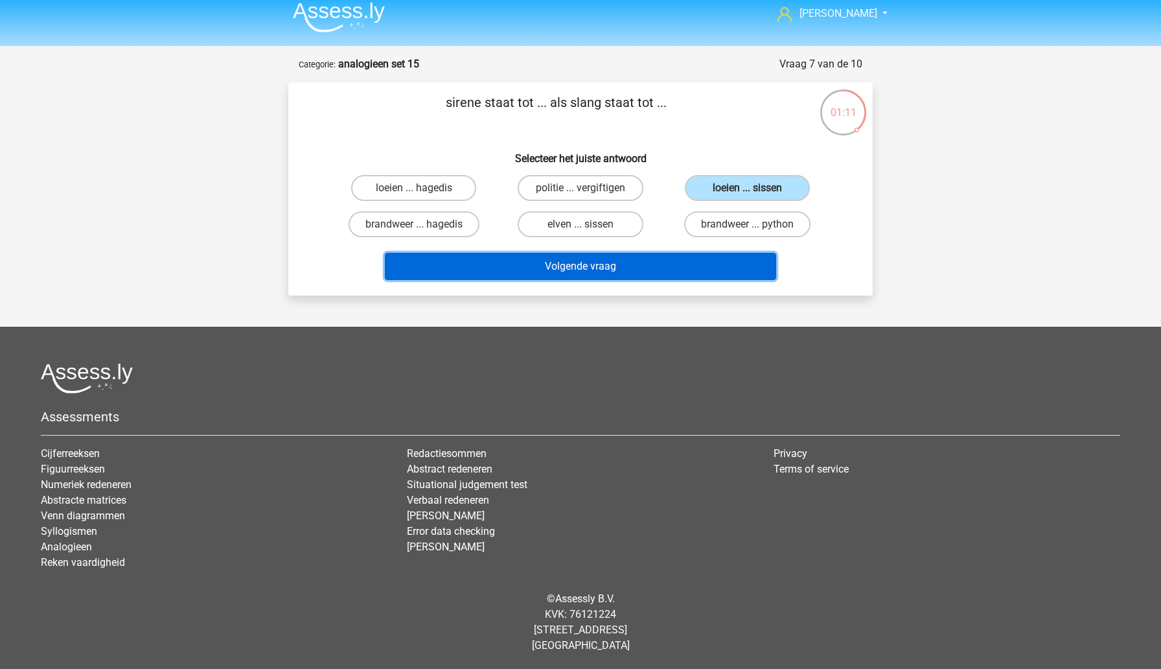
click at [658, 267] on button "Volgende vraag" at bounding box center [581, 266] width 392 height 27
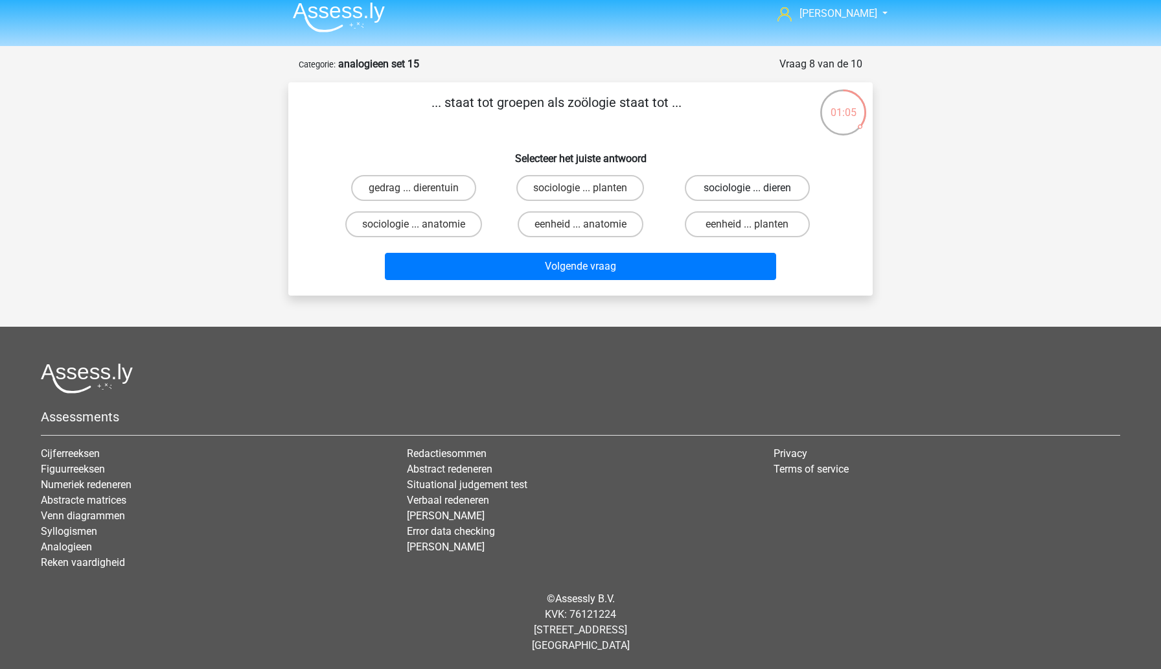
click at [722, 192] on label "sociologie ... dieren" at bounding box center [747, 188] width 125 height 26
click at [747, 192] on input "sociologie ... dieren" at bounding box center [751, 192] width 8 height 8
radio input "true"
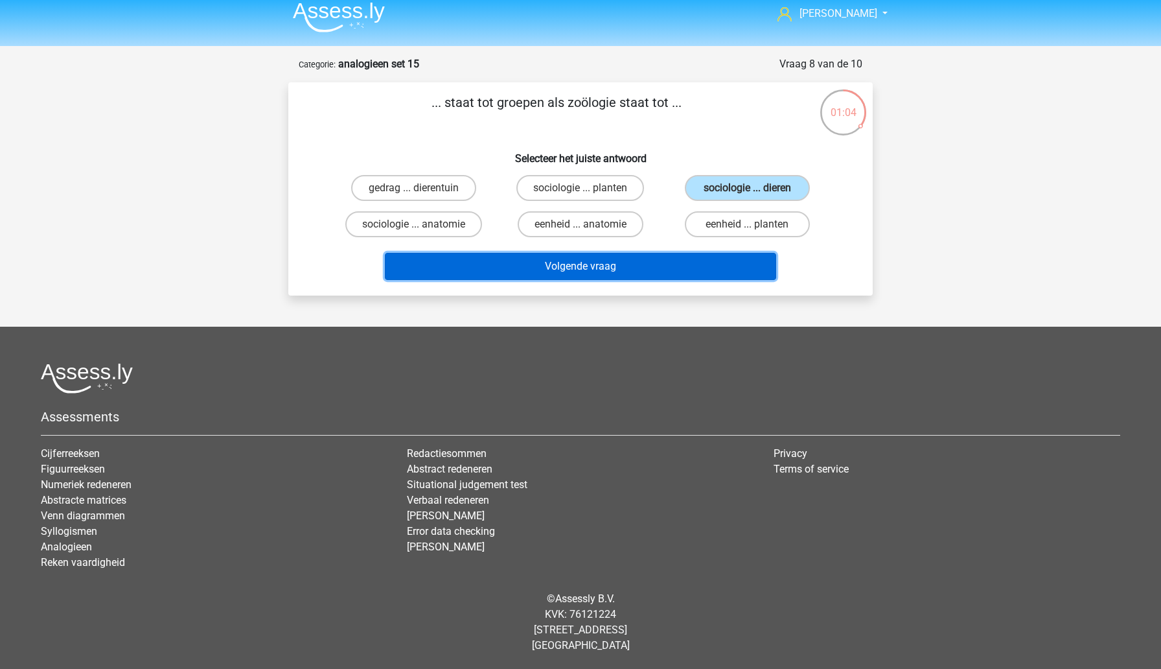
click at [658, 267] on button "Volgende vraag" at bounding box center [581, 266] width 392 height 27
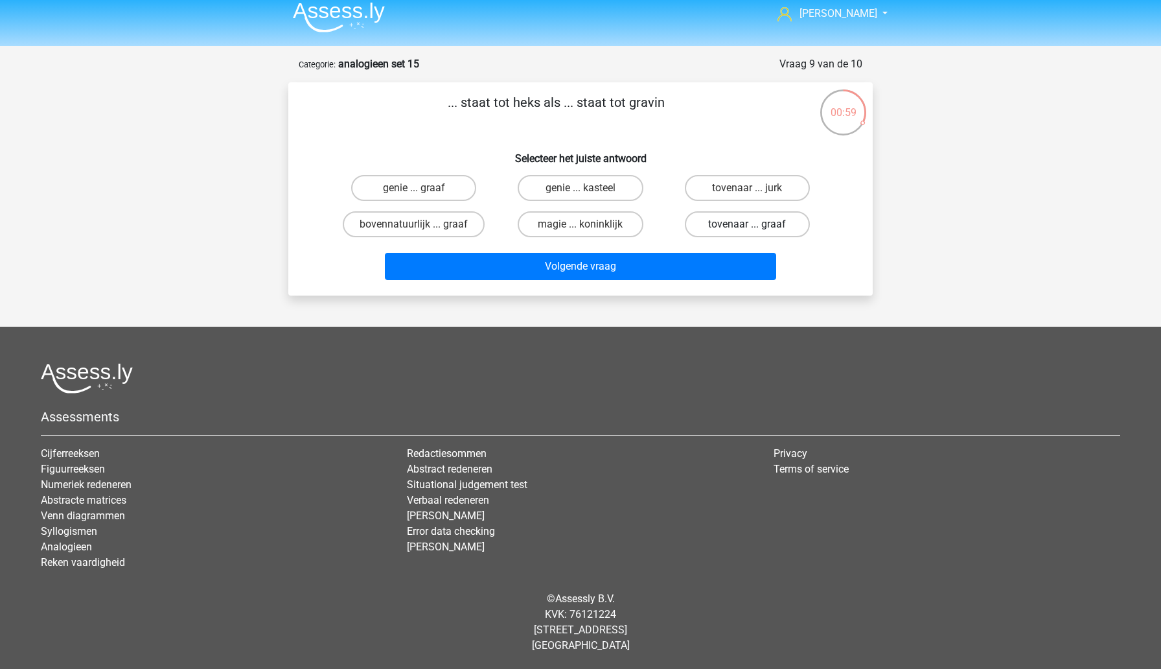
click at [730, 231] on label "tovenaar ... graaf" at bounding box center [747, 224] width 125 height 26
click at [747, 231] on input "tovenaar ... graaf" at bounding box center [751, 228] width 8 height 8
radio input "true"
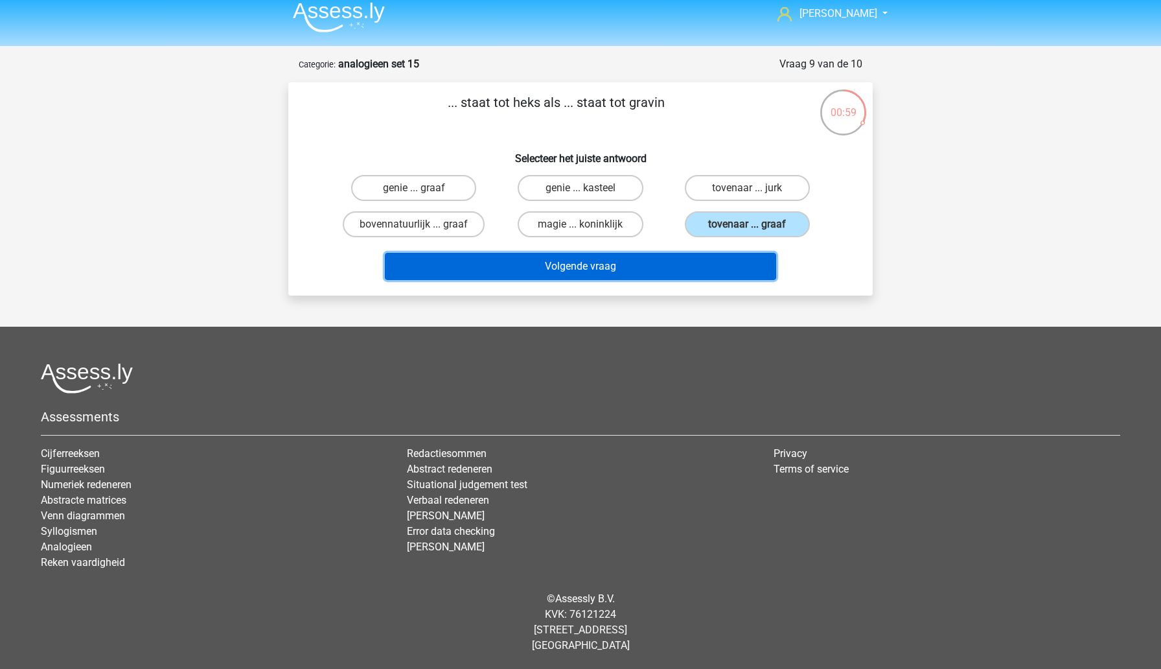
click at [694, 272] on button "Volgende vraag" at bounding box center [581, 266] width 392 height 27
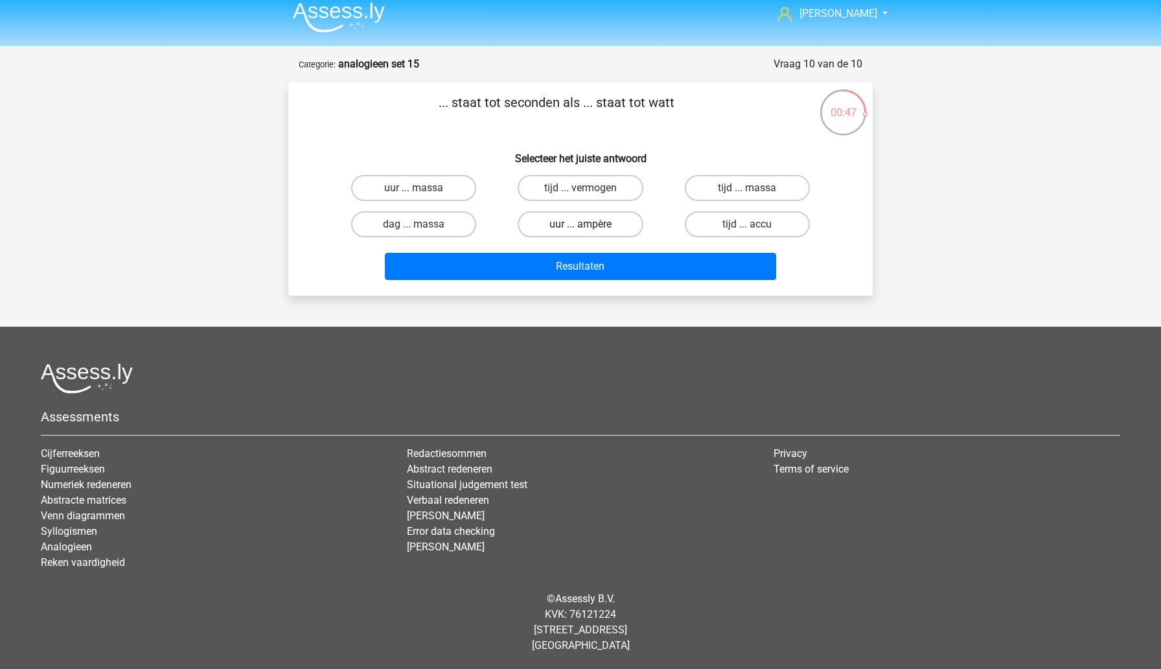
click at [614, 227] on label "uur ... ampère" at bounding box center [580, 224] width 125 height 26
click at [589, 227] on input "uur ... ampère" at bounding box center [585, 228] width 8 height 8
radio input "true"
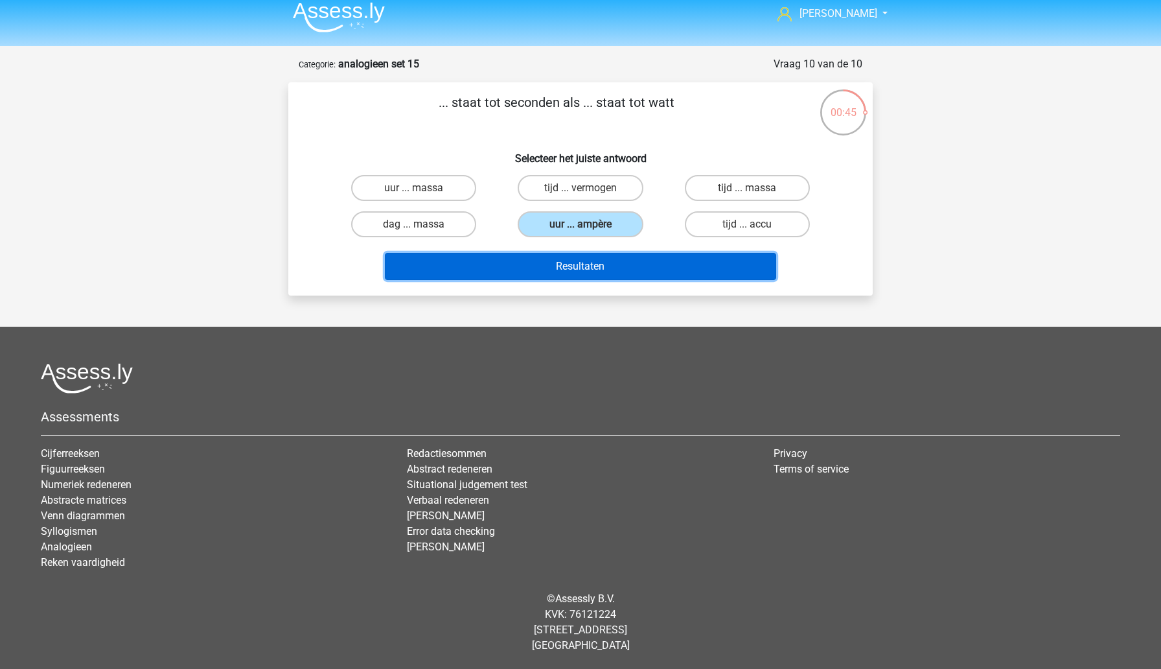
click at [602, 273] on button "Resultaten" at bounding box center [581, 266] width 392 height 27
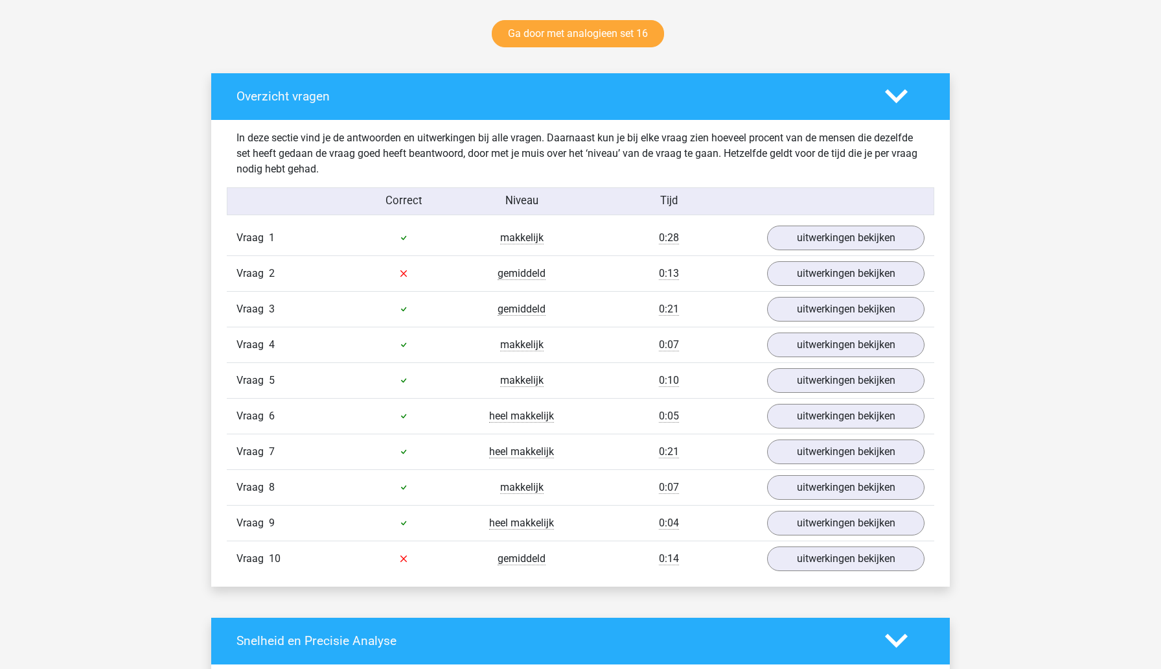
scroll to position [675, 0]
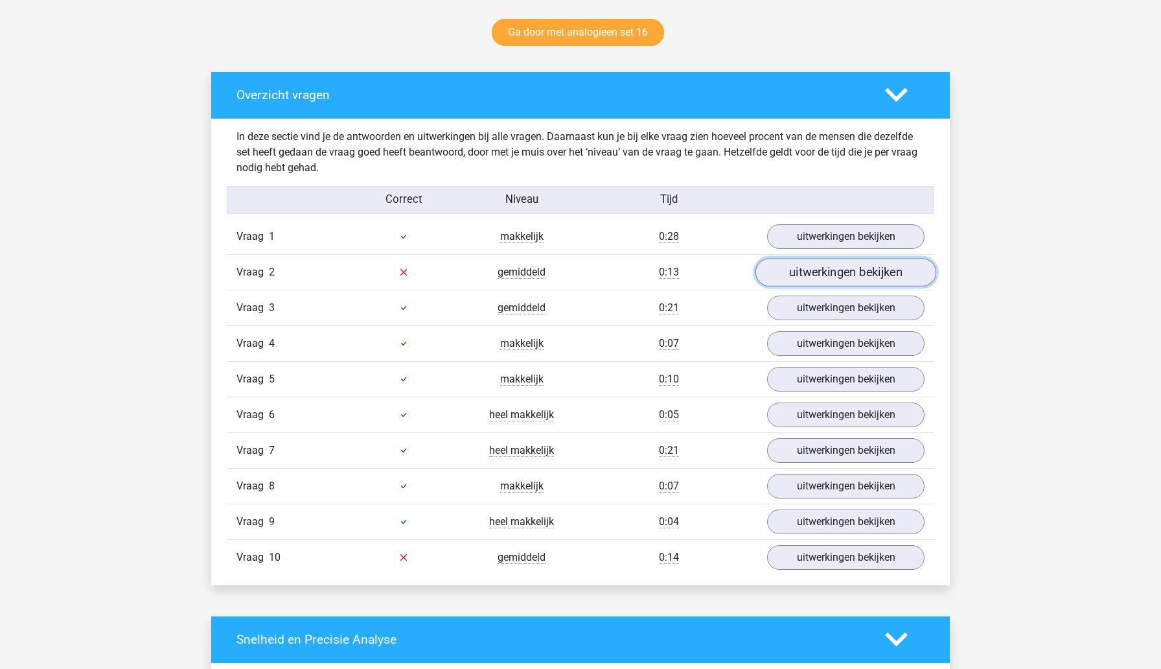
click at [809, 272] on link "uitwerkingen bekijken" at bounding box center [846, 272] width 181 height 29
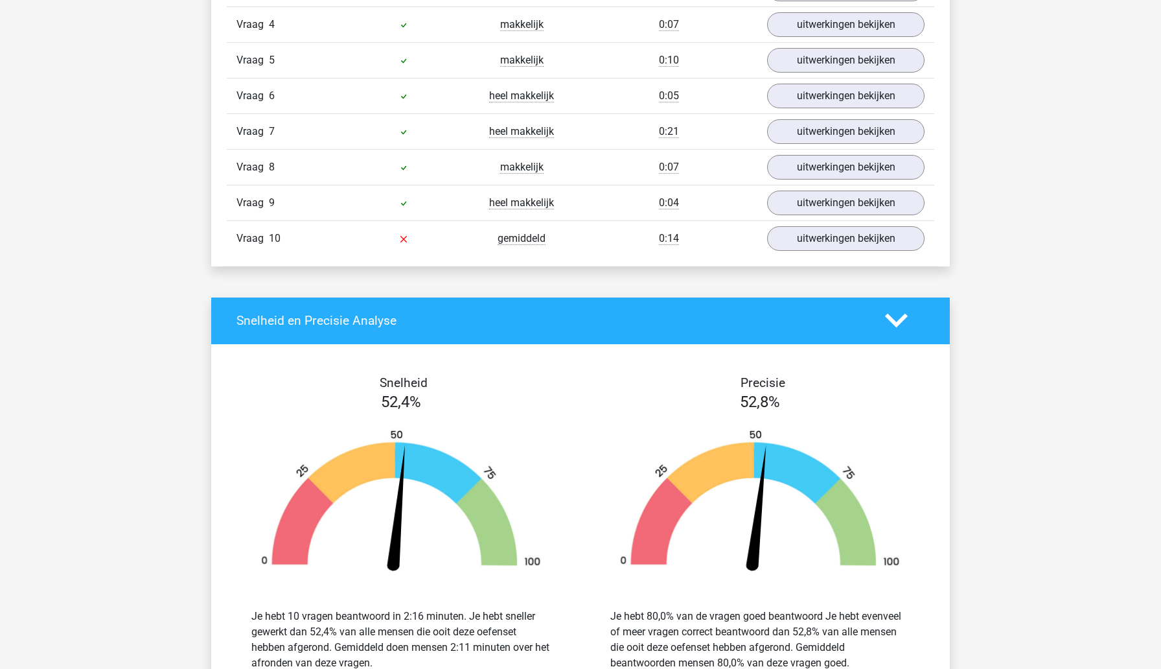
scroll to position [1325, 0]
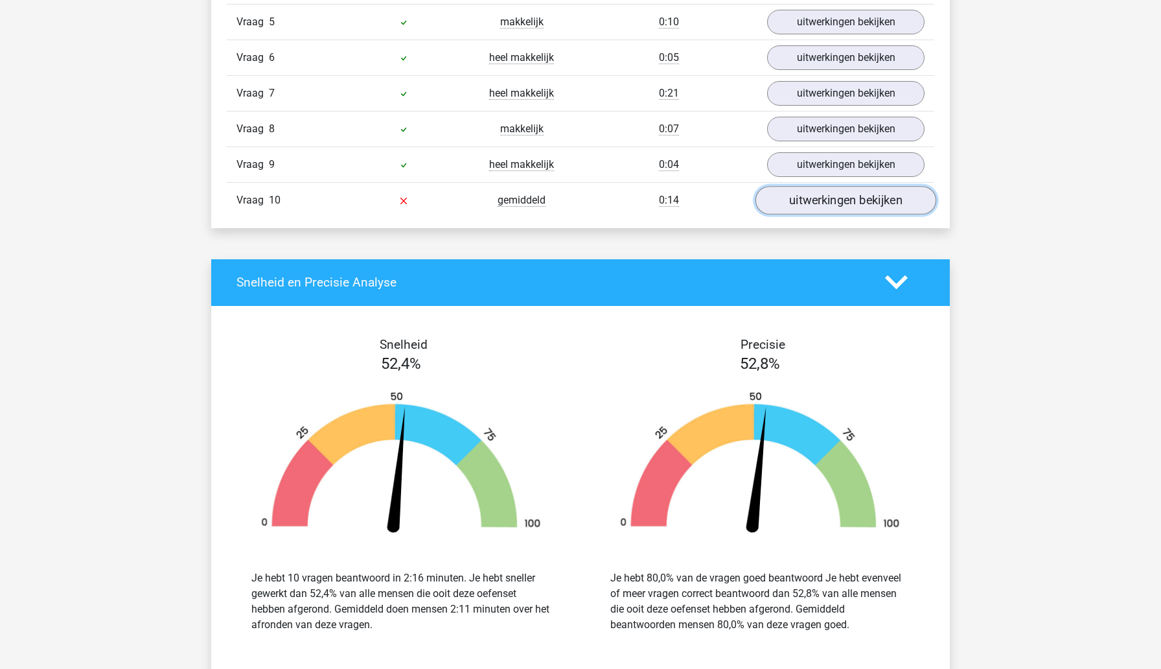
click at [811, 203] on link "uitwerkingen bekijken" at bounding box center [846, 200] width 181 height 29
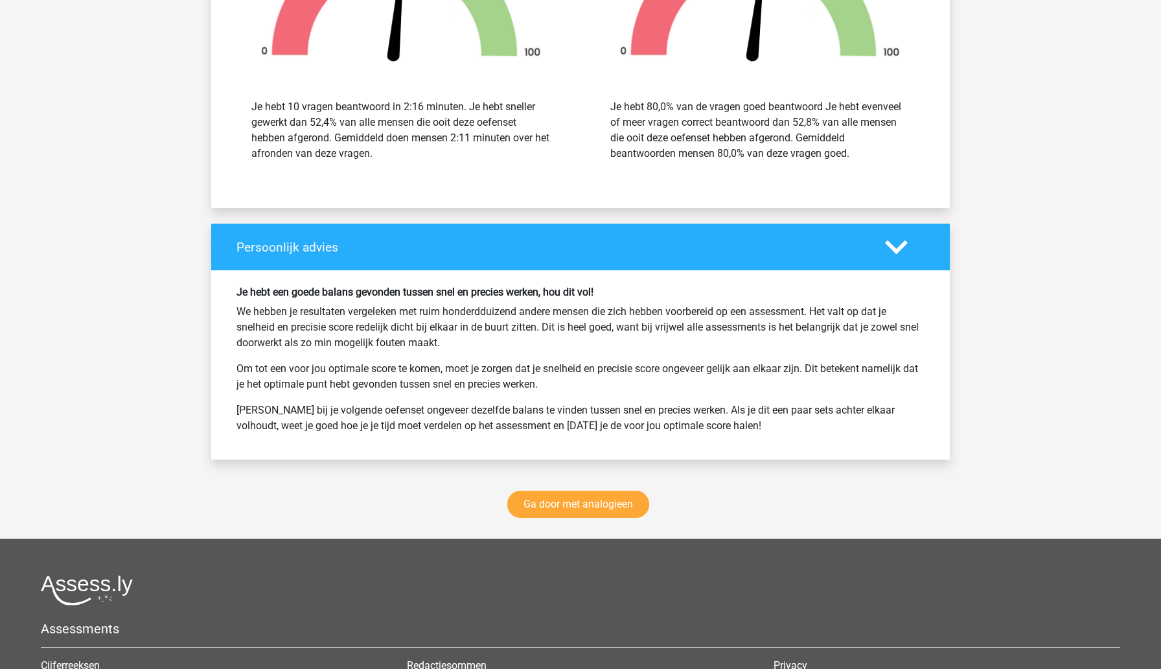
scroll to position [2092, 0]
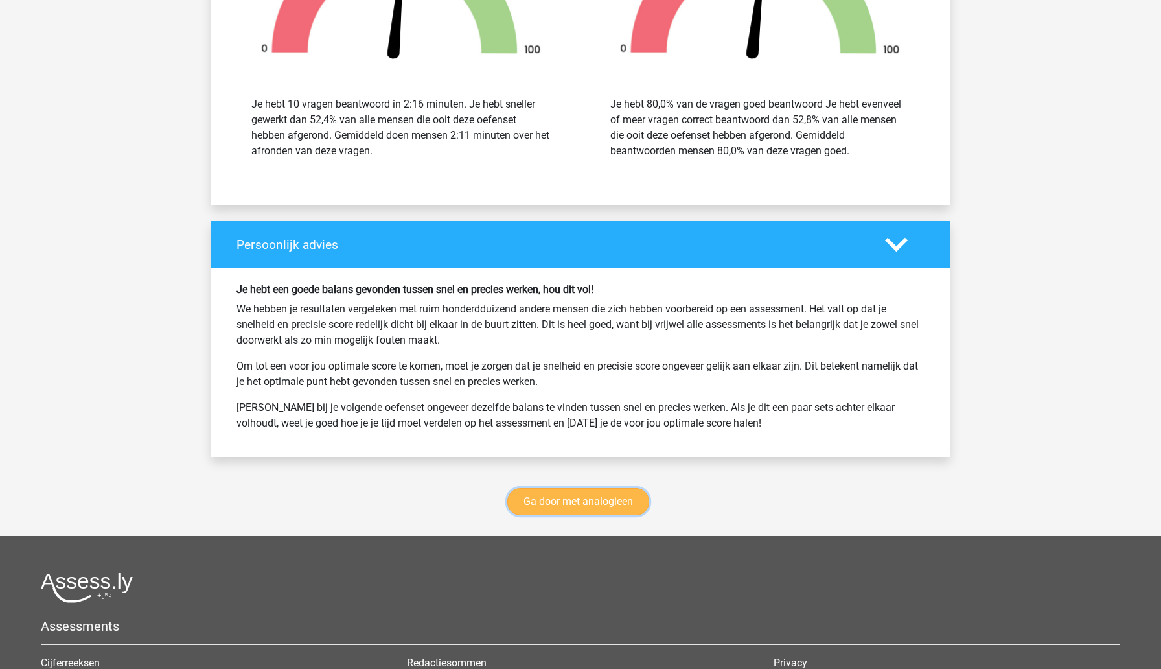
click at [606, 508] on link "Ga door met analogieen" at bounding box center [578, 501] width 142 height 27
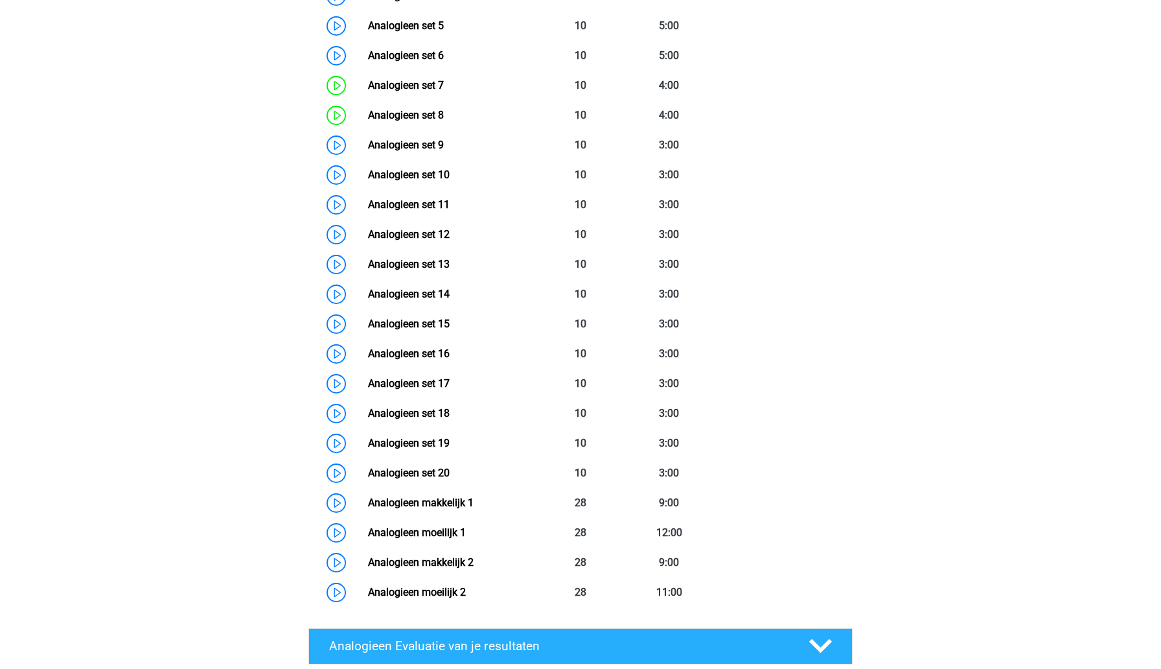
scroll to position [633, 0]
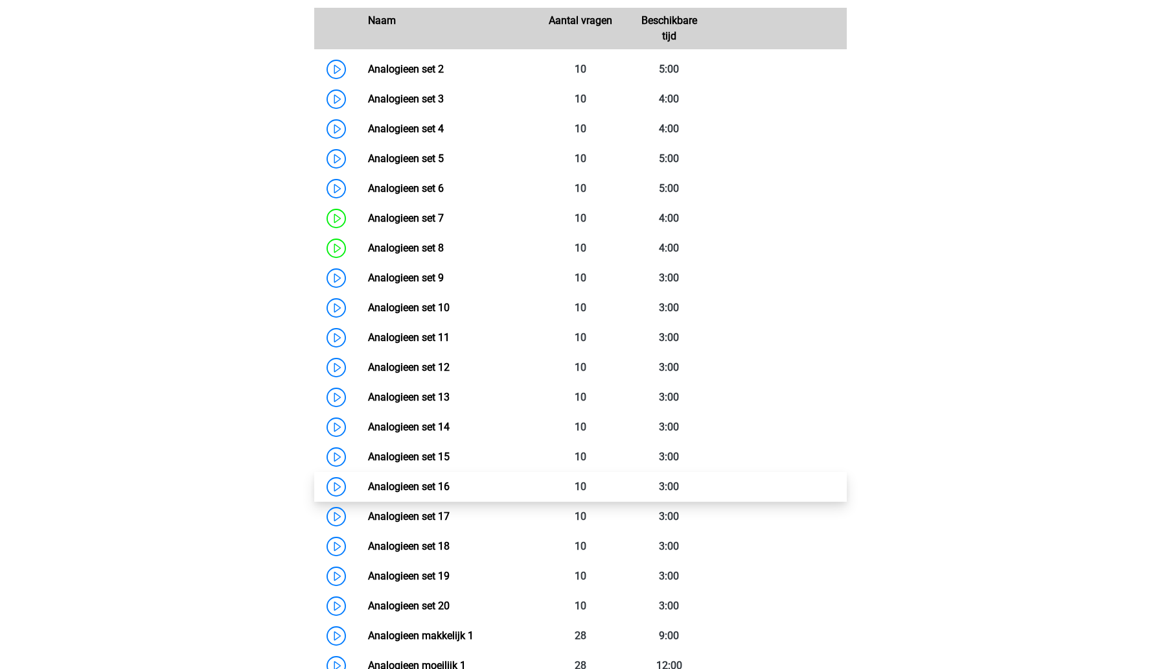
click at [450, 487] on link "Analogieen set 16" at bounding box center [409, 486] width 82 height 12
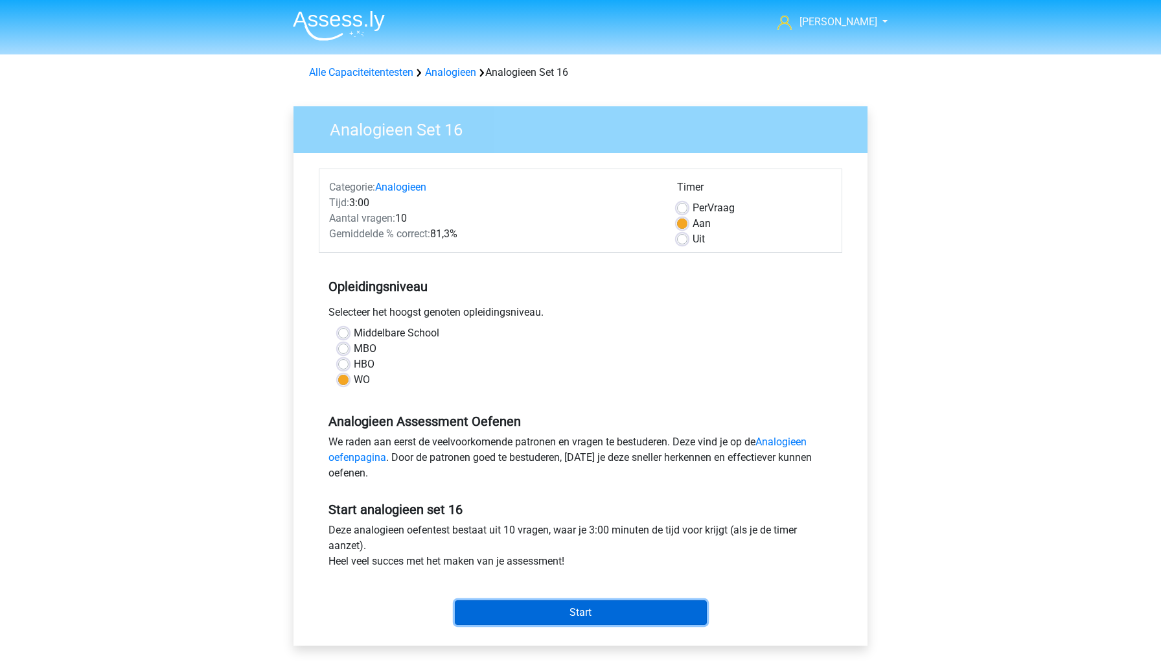
click at [485, 616] on input "Start" at bounding box center [581, 612] width 252 height 25
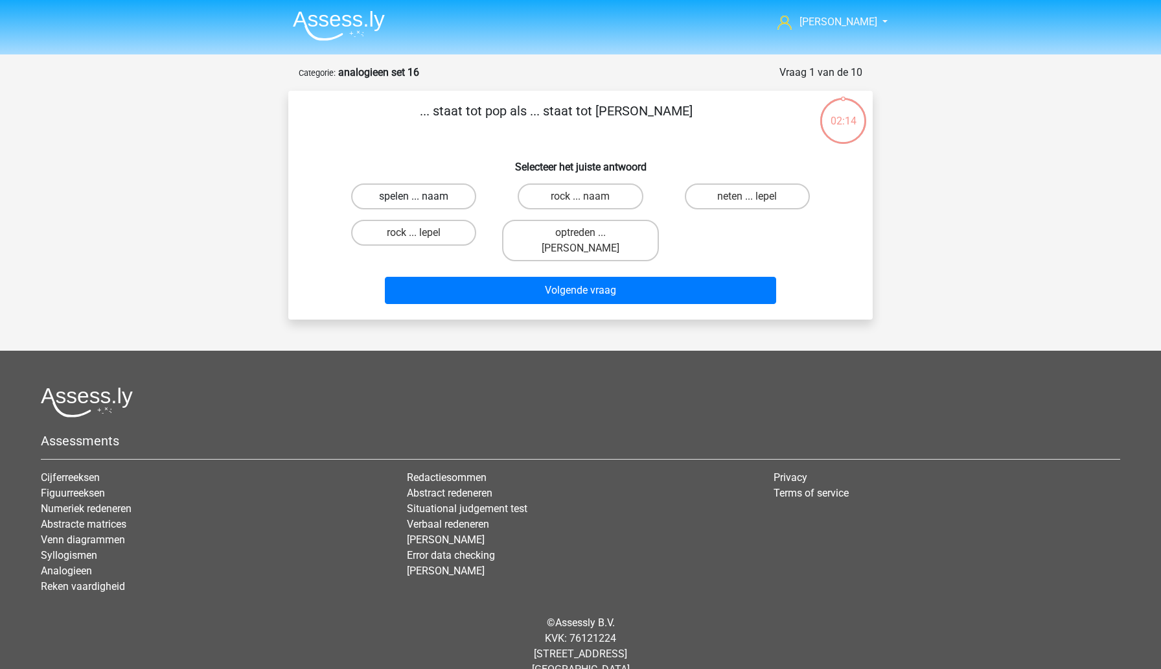
click at [437, 195] on label "spelen ... naam" at bounding box center [413, 196] width 125 height 26
click at [422, 196] on input "spelen ... naam" at bounding box center [418, 200] width 8 height 8
radio input "true"
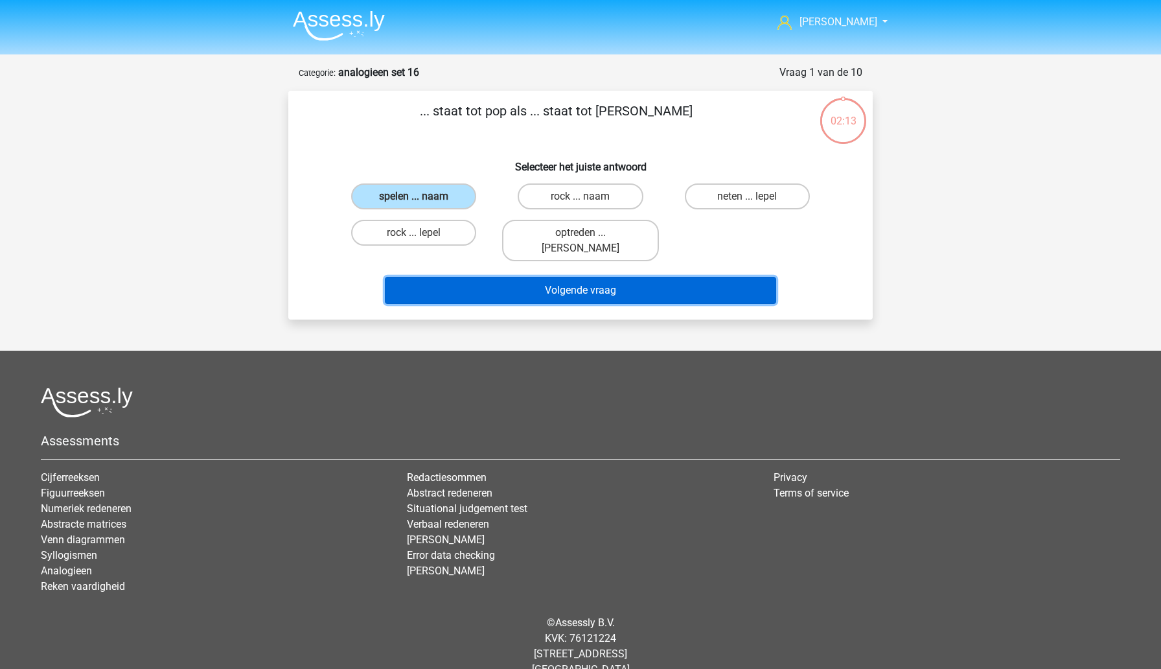
click at [497, 279] on button "Volgende vraag" at bounding box center [581, 290] width 392 height 27
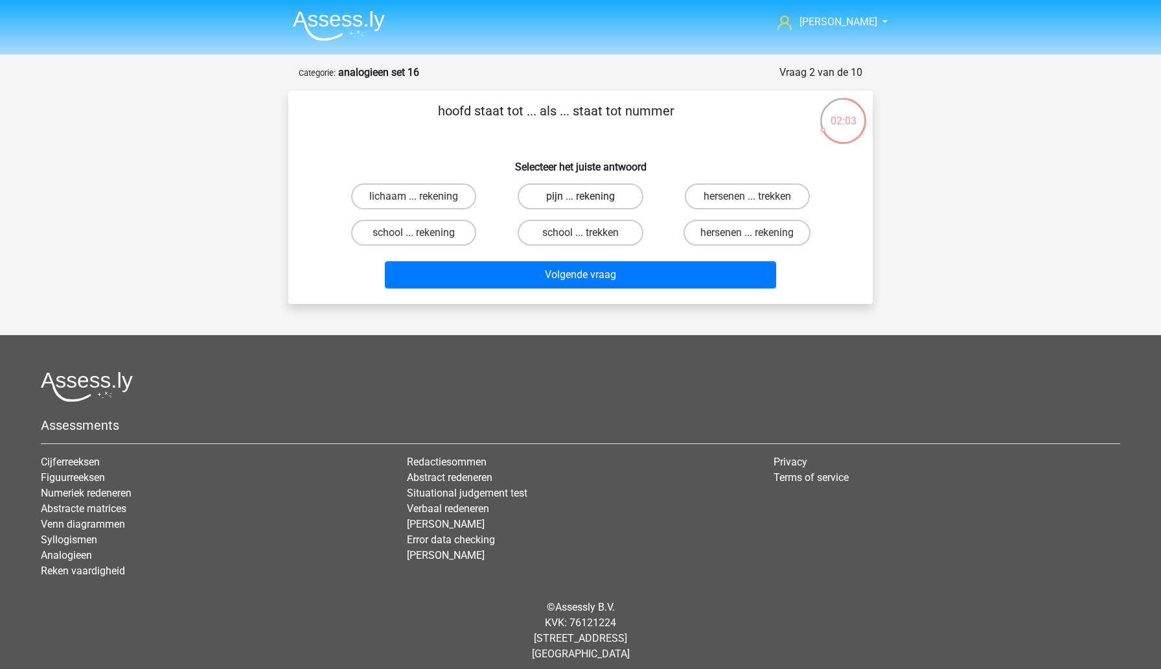
click at [557, 196] on label "pijn ... rekening" at bounding box center [580, 196] width 125 height 26
click at [581, 196] on input "pijn ... rekening" at bounding box center [585, 200] width 8 height 8
radio input "true"
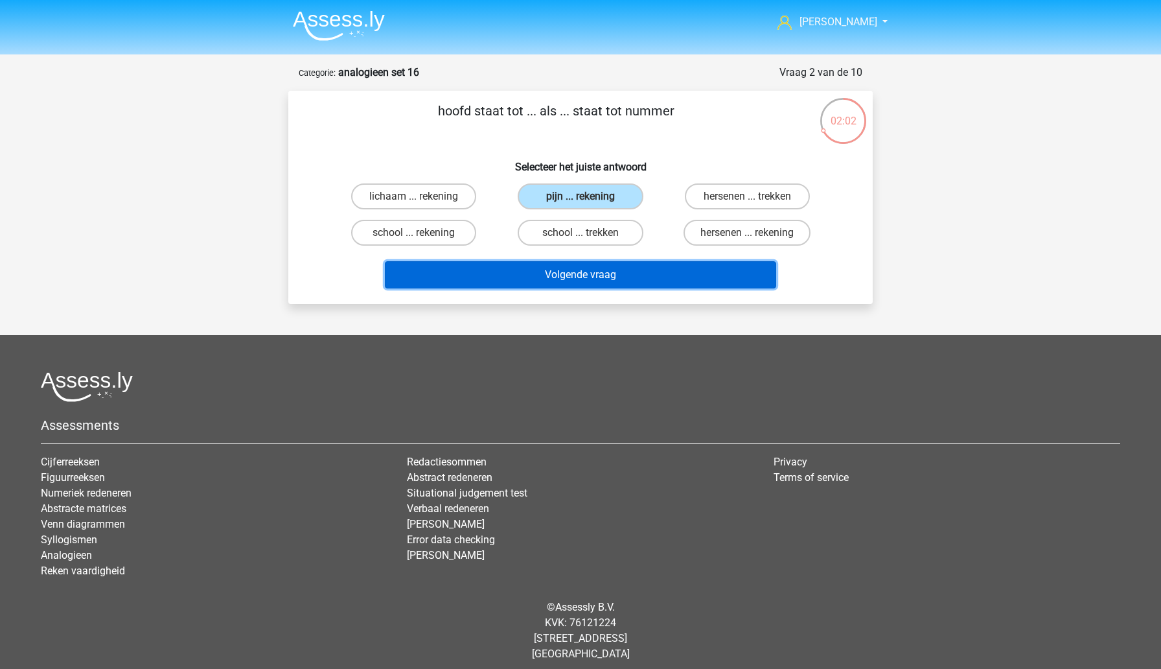
click at [560, 278] on button "Volgende vraag" at bounding box center [581, 274] width 392 height 27
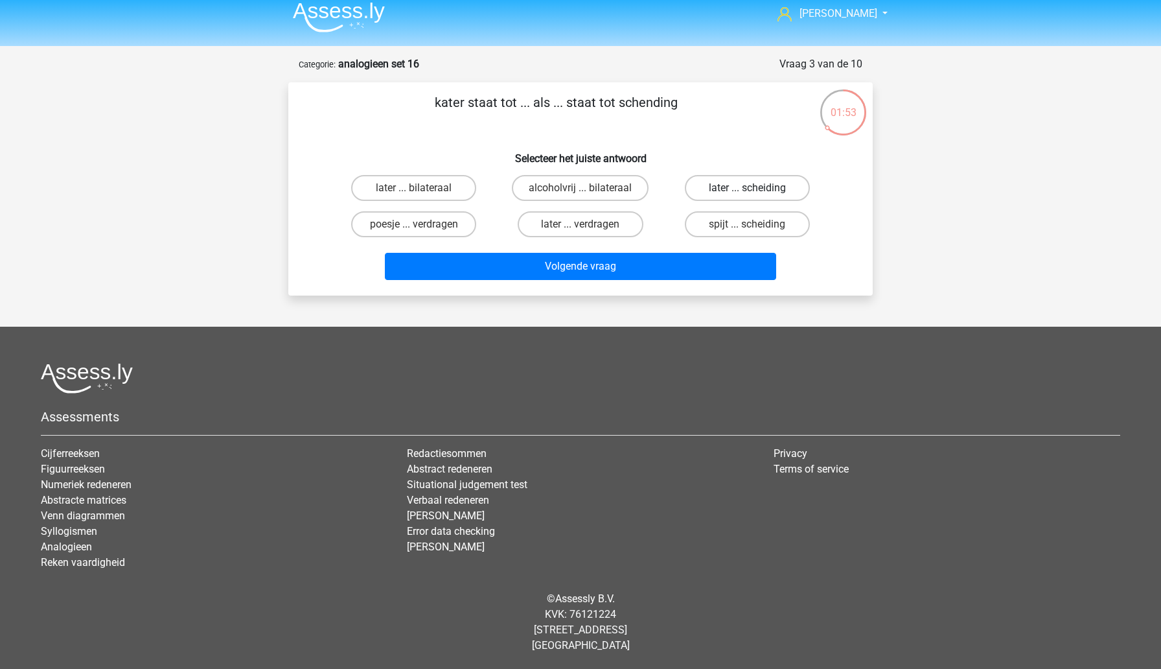
click at [734, 187] on label "later ... scheiding" at bounding box center [747, 188] width 125 height 26
click at [747, 188] on input "later ... scheiding" at bounding box center [751, 192] width 8 height 8
radio input "true"
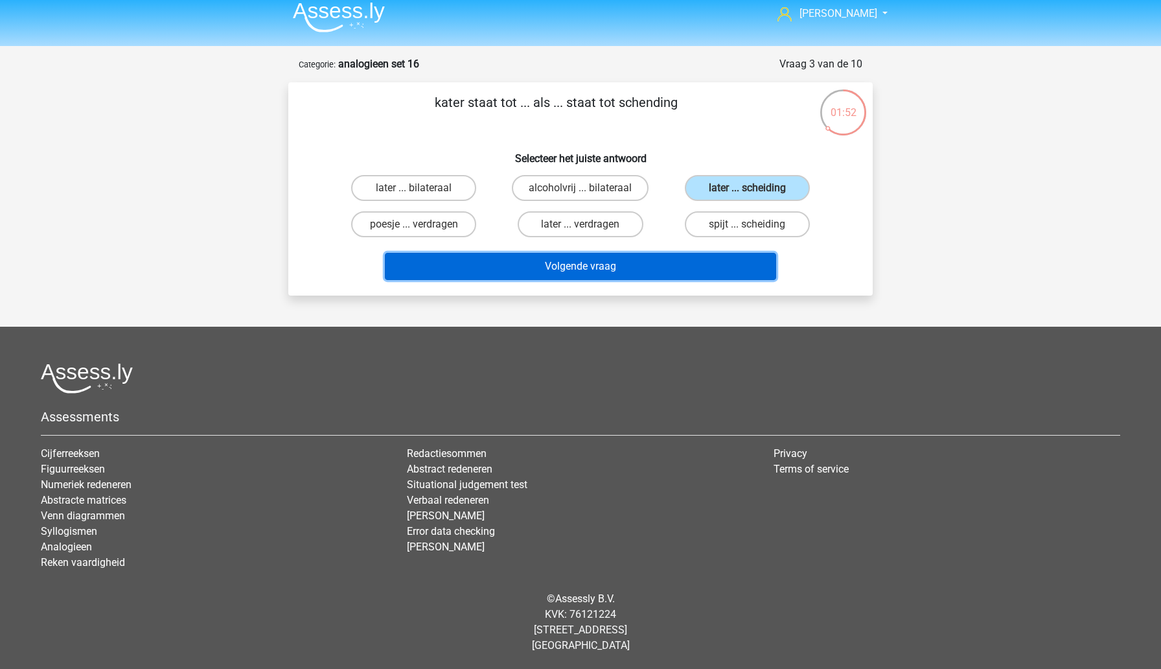
click at [679, 268] on button "Volgende vraag" at bounding box center [581, 266] width 392 height 27
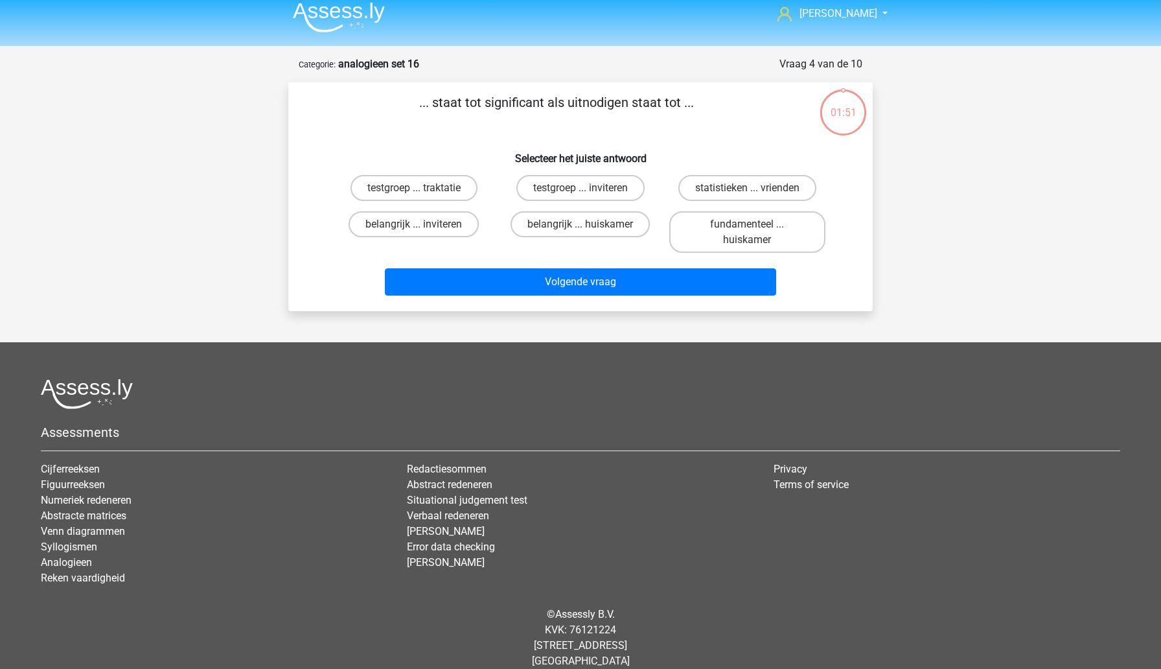
scroll to position [24, 0]
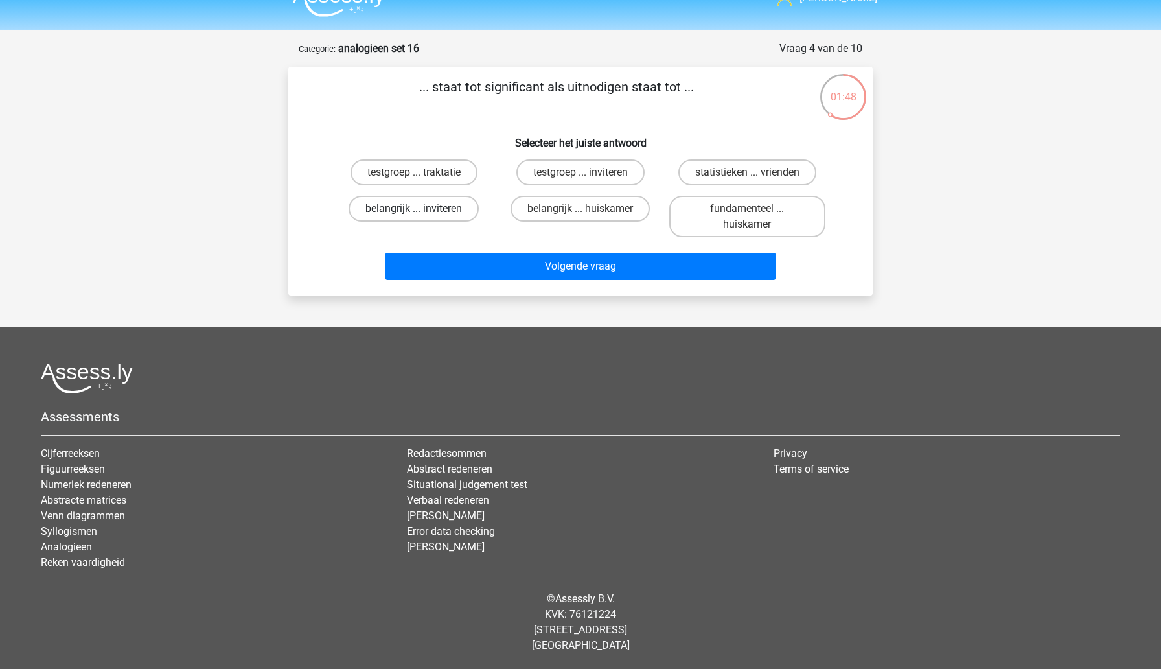
click at [459, 211] on label "belangrijk ... inviteren" at bounding box center [414, 209] width 130 height 26
click at [422, 211] on input "belangrijk ... inviteren" at bounding box center [418, 213] width 8 height 8
radio input "true"
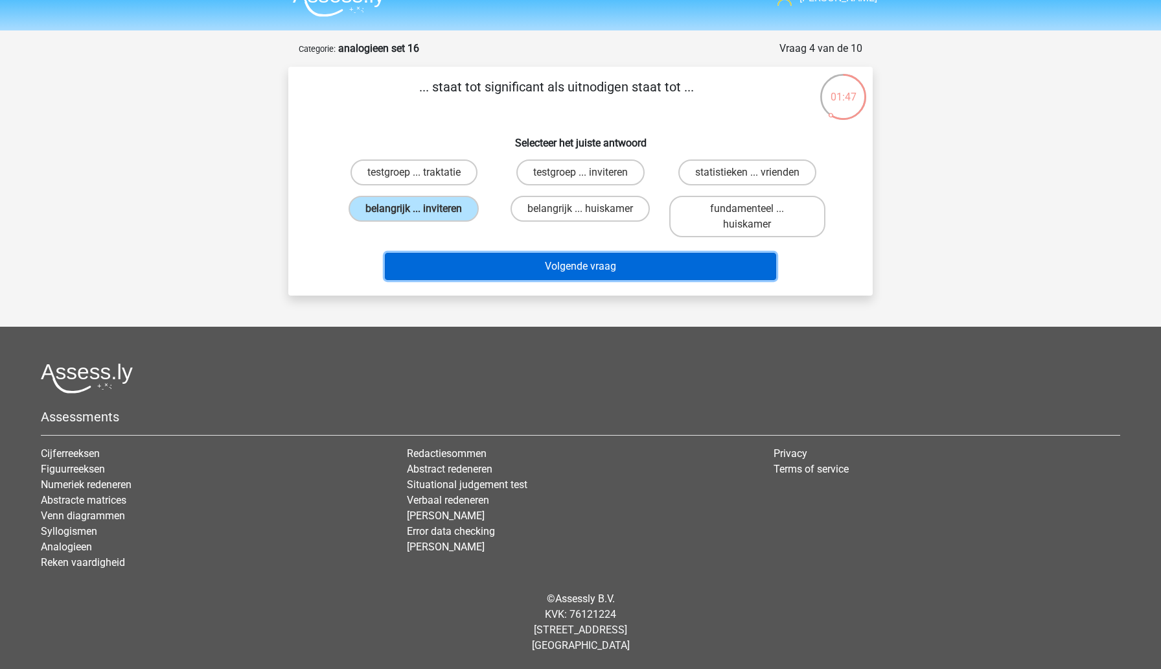
click at [520, 269] on button "Volgende vraag" at bounding box center [581, 266] width 392 height 27
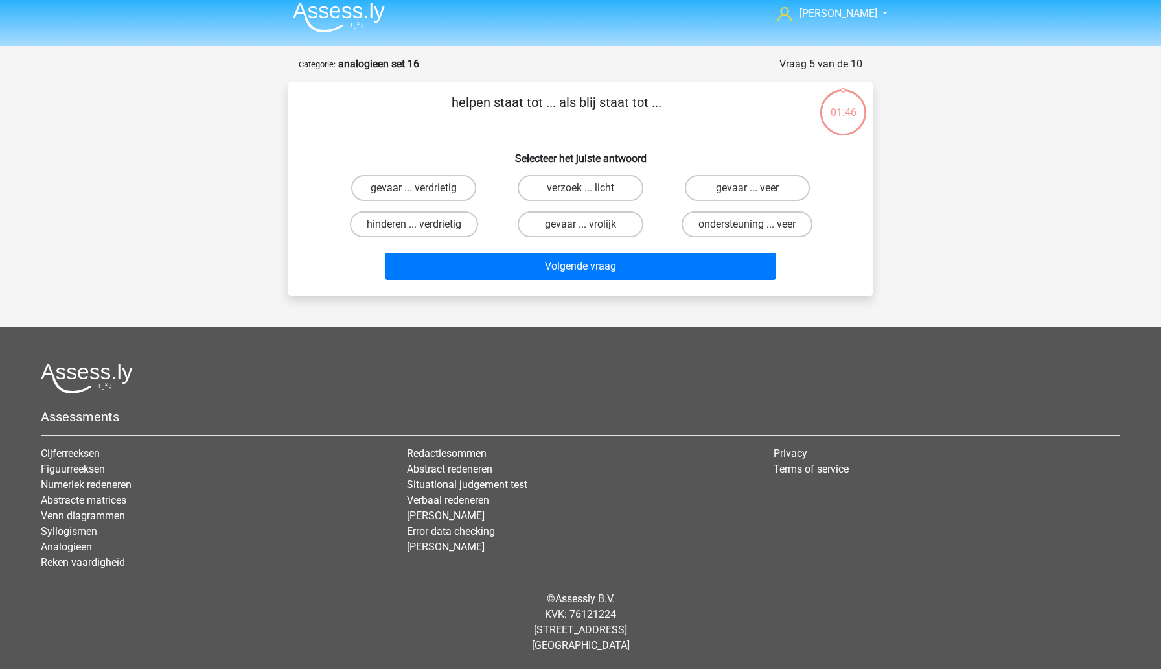
scroll to position [8, 0]
click at [437, 225] on label "hinderen ... verdrietig" at bounding box center [414, 224] width 128 height 26
click at [422, 225] on input "hinderen ... verdrietig" at bounding box center [418, 228] width 8 height 8
radio input "true"
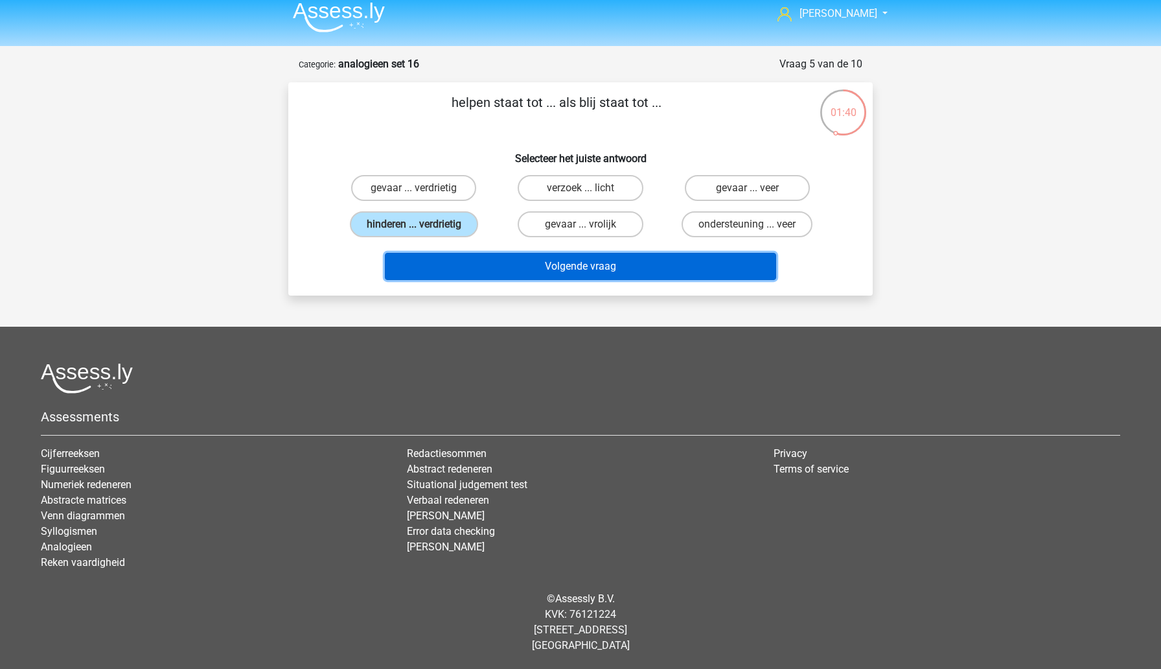
click at [487, 277] on button "Volgende vraag" at bounding box center [581, 266] width 392 height 27
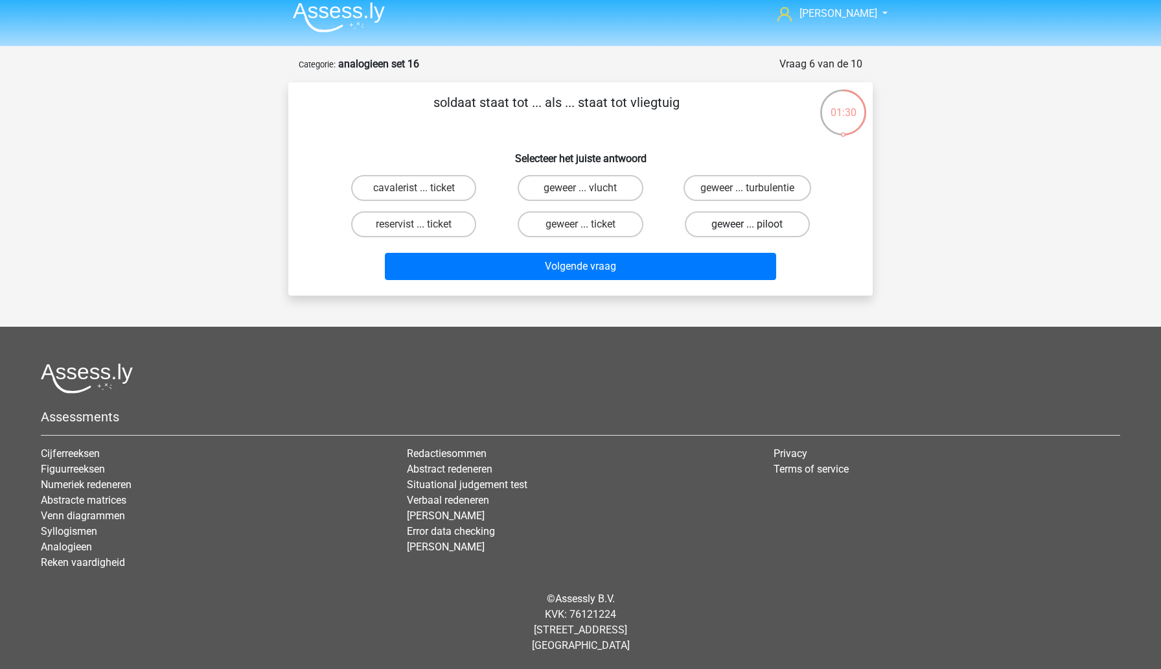
click at [732, 227] on label "geweer ... piloot" at bounding box center [747, 224] width 125 height 26
click at [747, 227] on input "geweer ... piloot" at bounding box center [751, 228] width 8 height 8
radio input "true"
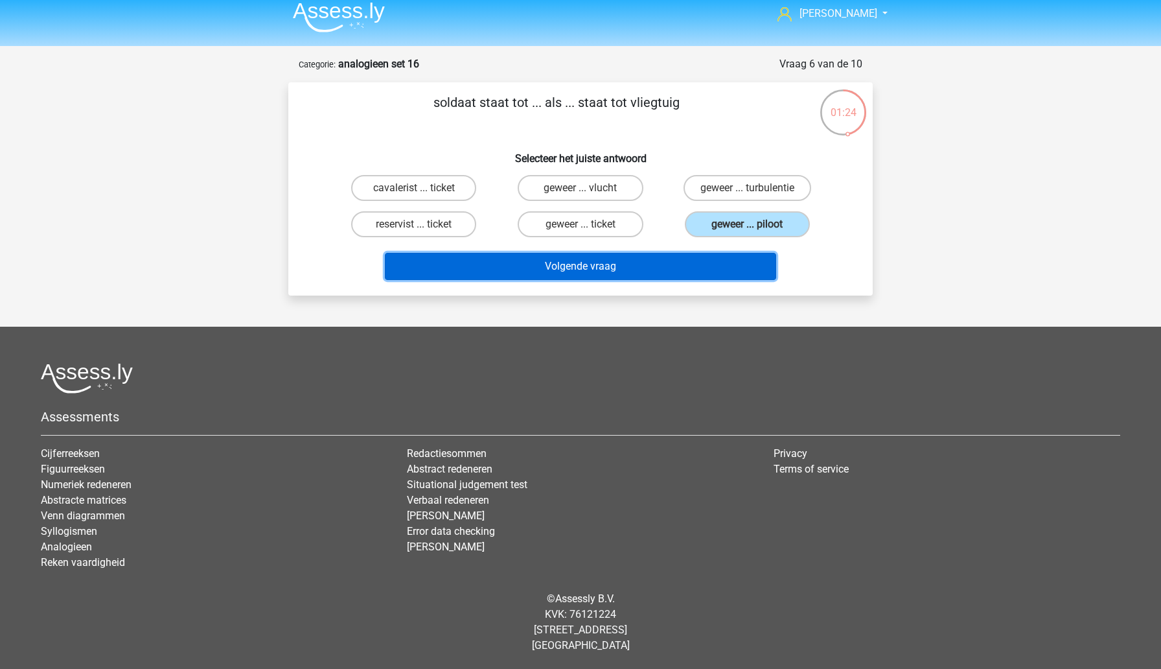
click at [645, 275] on button "Volgende vraag" at bounding box center [581, 266] width 392 height 27
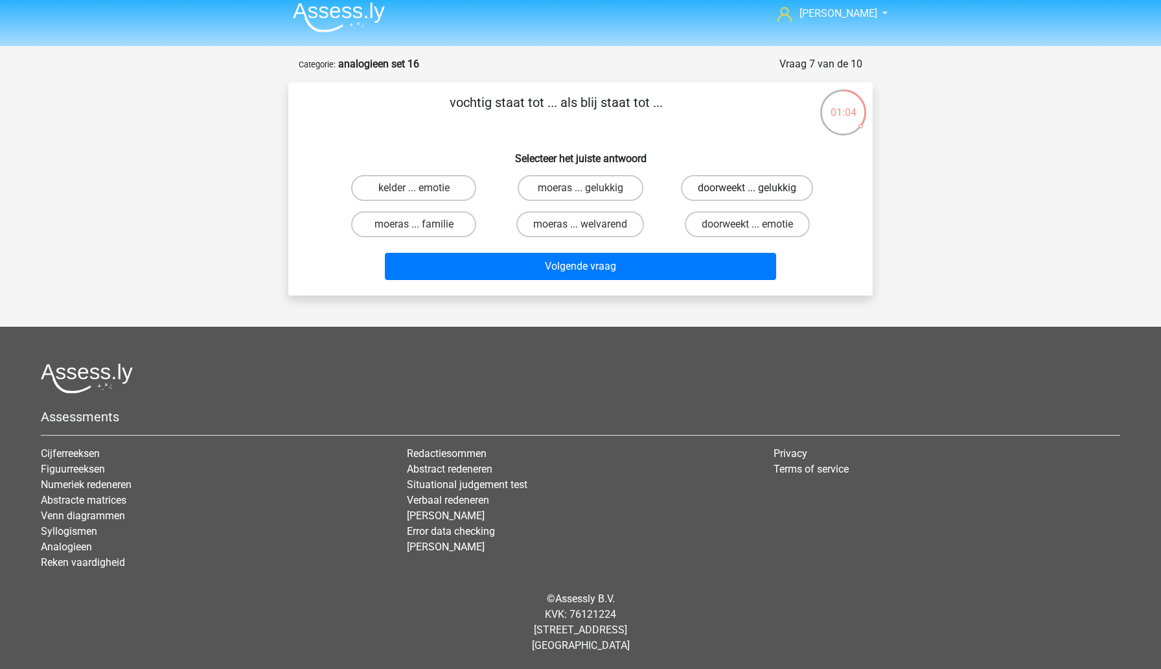
click at [699, 187] on label "doorweekt ... gelukkig" at bounding box center [747, 188] width 132 height 26
click at [747, 188] on input "doorweekt ... gelukkig" at bounding box center [751, 192] width 8 height 8
radio input "true"
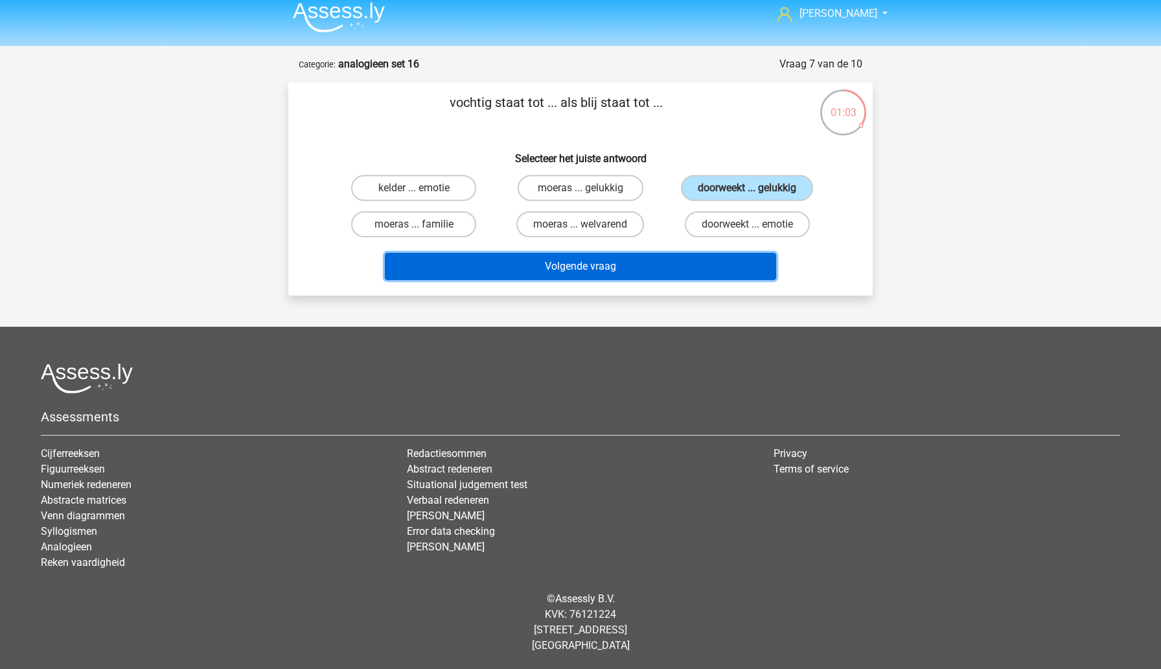
click at [676, 264] on button "Volgende vraag" at bounding box center [581, 266] width 392 height 27
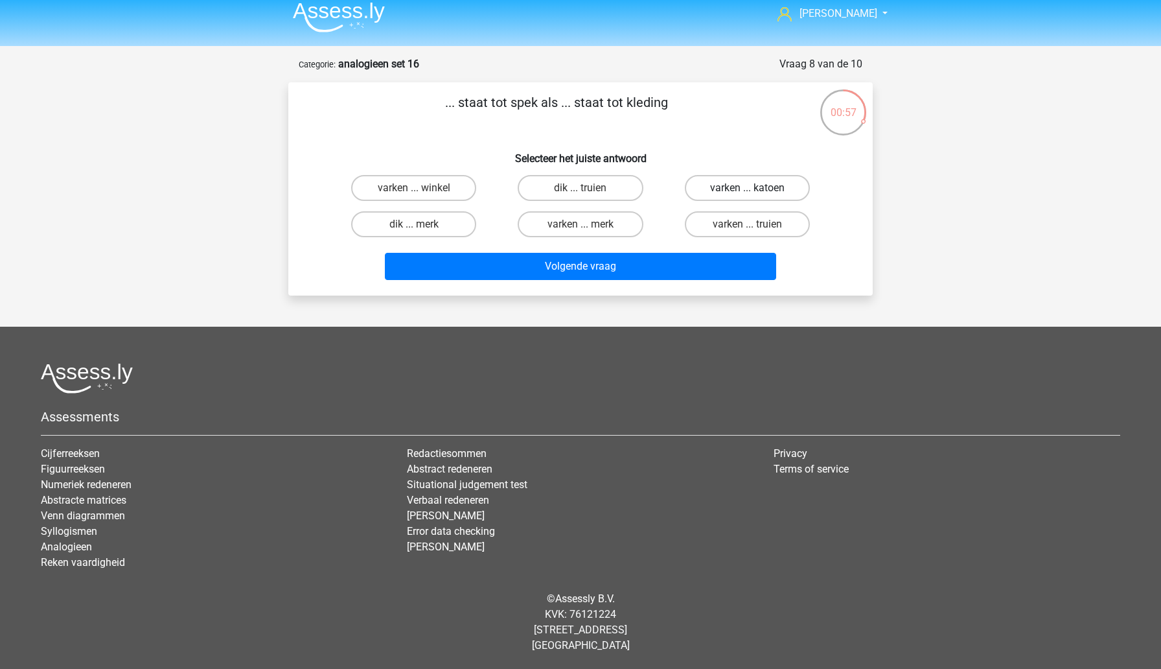
click at [717, 196] on label "varken ... katoen" at bounding box center [747, 188] width 125 height 26
click at [747, 196] on input "varken ... katoen" at bounding box center [751, 192] width 8 height 8
radio input "true"
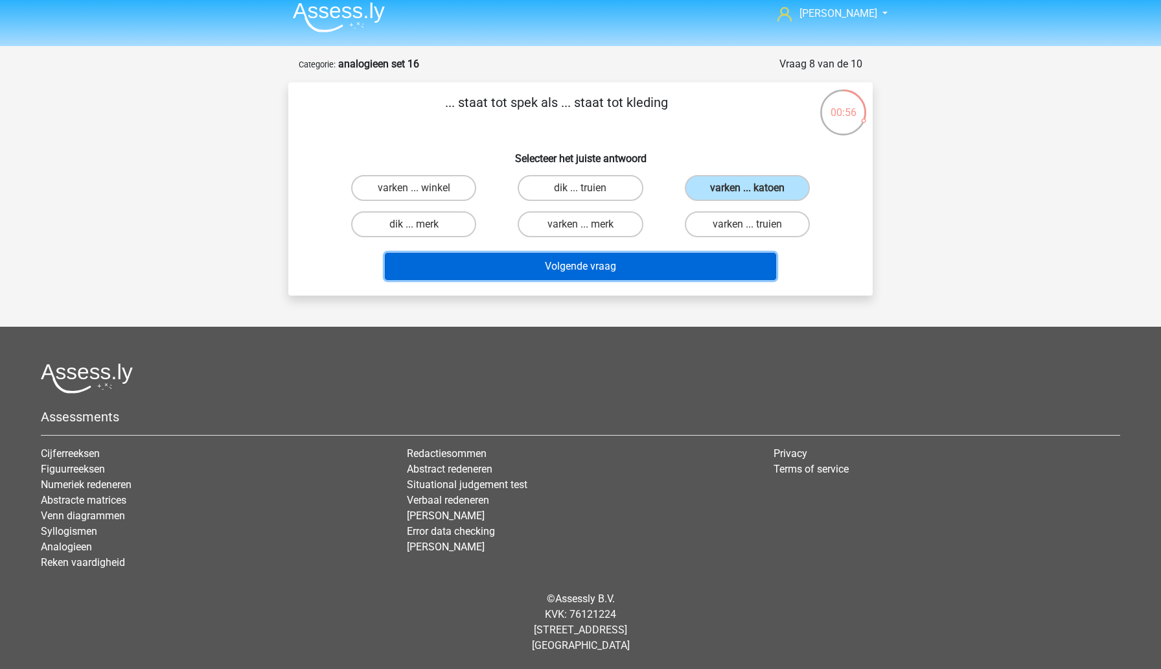
click at [671, 279] on button "Volgende vraag" at bounding box center [581, 266] width 392 height 27
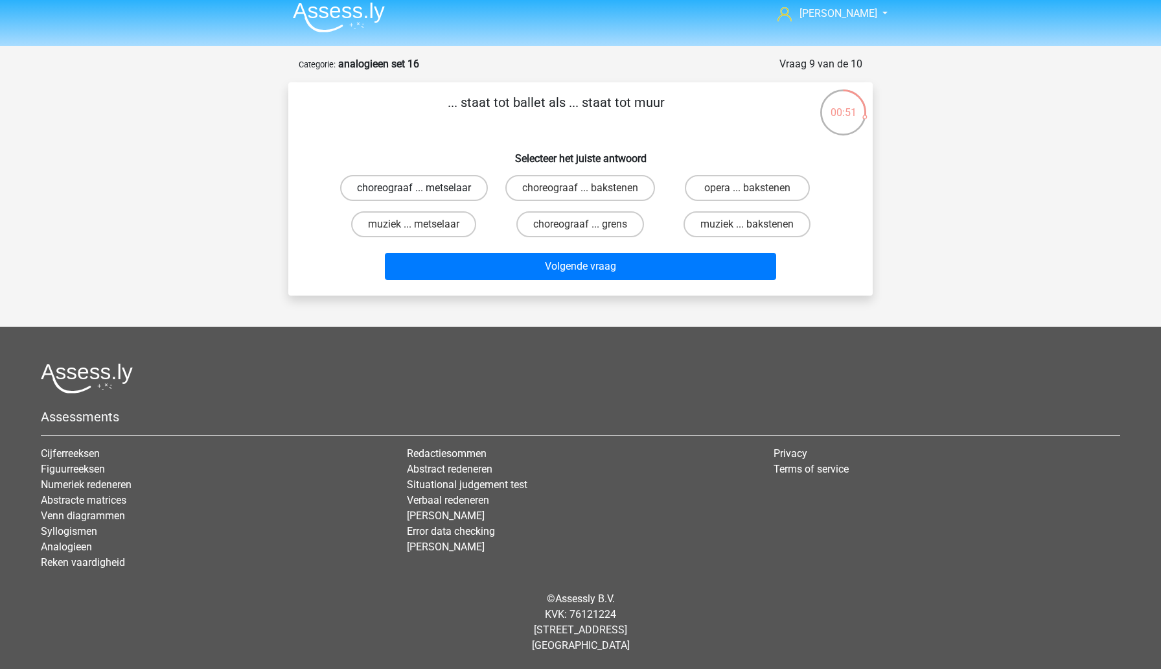
click at [459, 190] on label "choreograaf ... metselaar" at bounding box center [414, 188] width 148 height 26
click at [422, 190] on input "choreograaf ... metselaar" at bounding box center [418, 192] width 8 height 8
radio input "true"
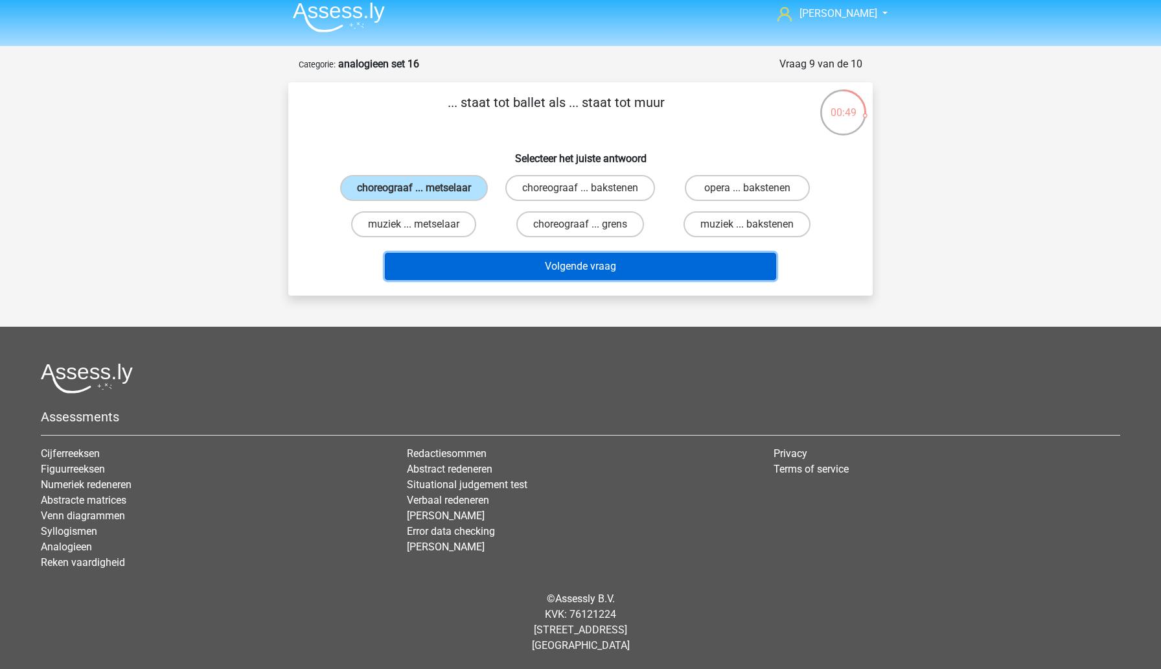
click at [549, 268] on button "Volgende vraag" at bounding box center [581, 266] width 392 height 27
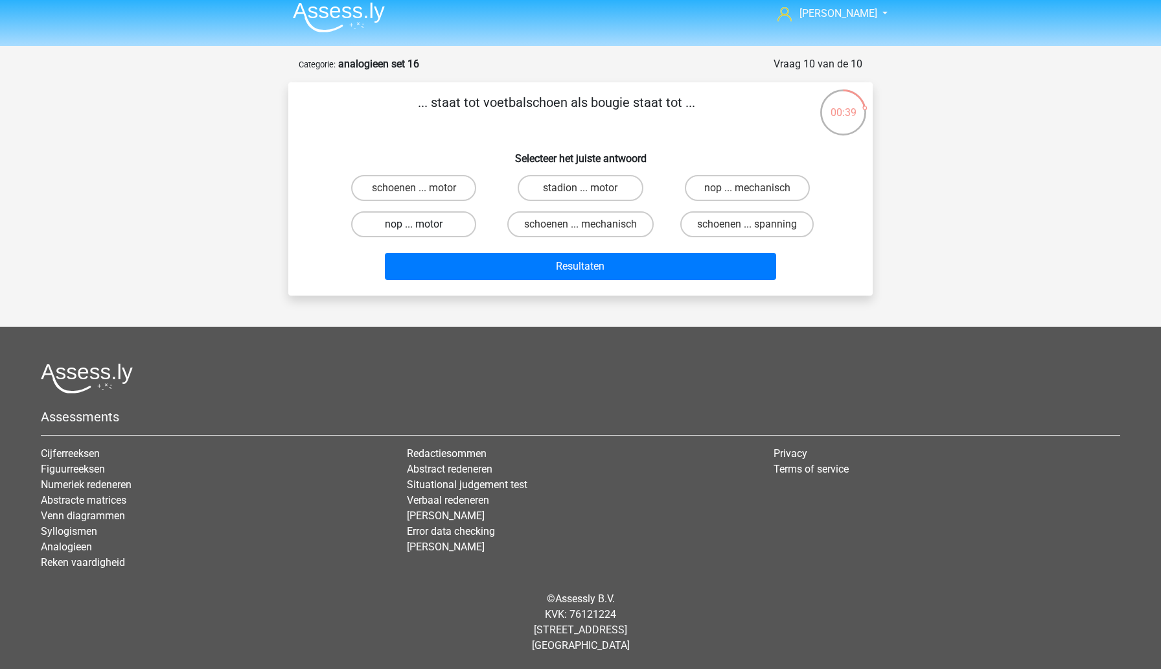
click at [441, 230] on label "nop ... motor" at bounding box center [413, 224] width 125 height 26
click at [422, 230] on input "nop ... motor" at bounding box center [418, 228] width 8 height 8
radio input "true"
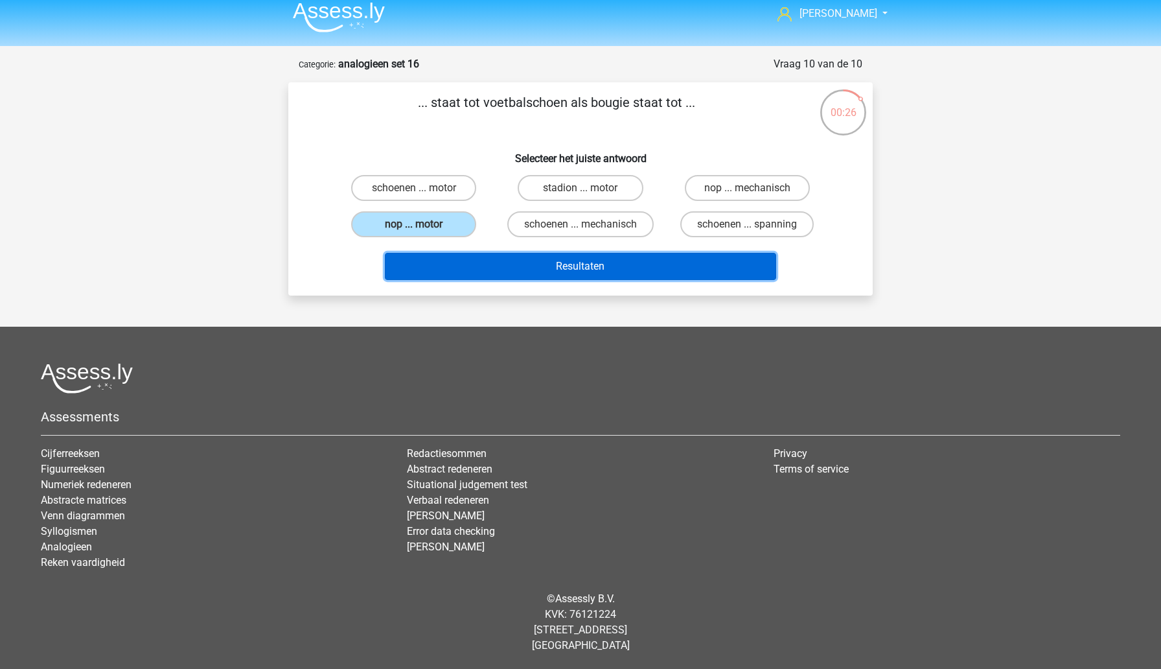
click at [555, 268] on button "Resultaten" at bounding box center [581, 266] width 392 height 27
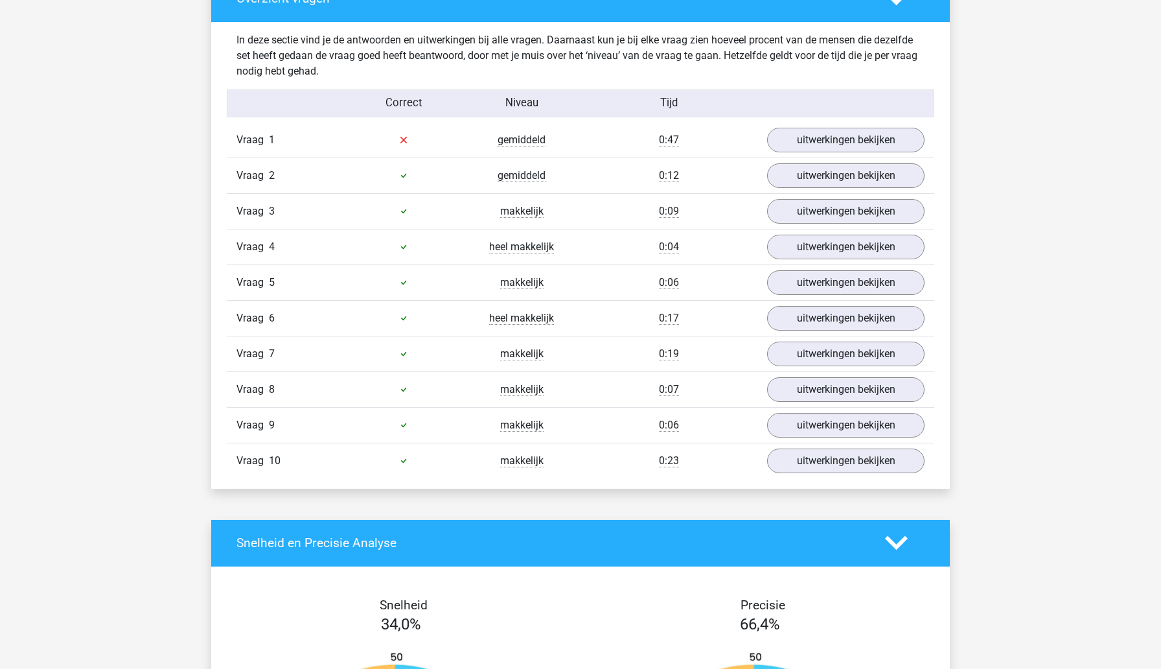
scroll to position [811, 0]
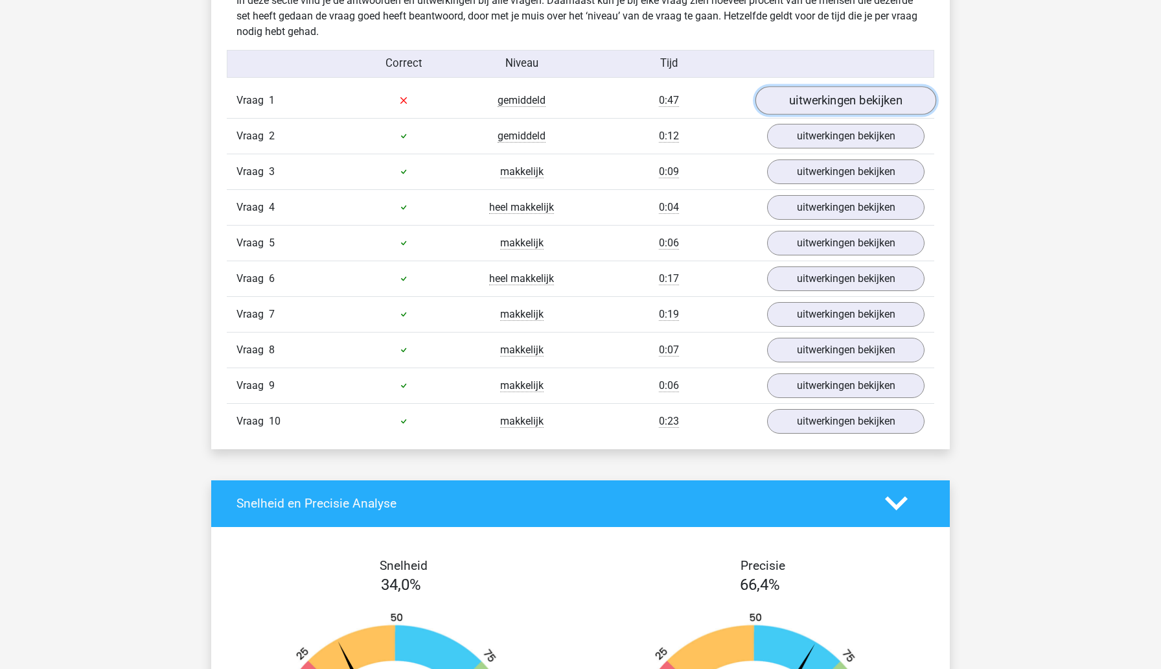
click at [818, 104] on link "uitwerkingen bekijken" at bounding box center [846, 100] width 181 height 29
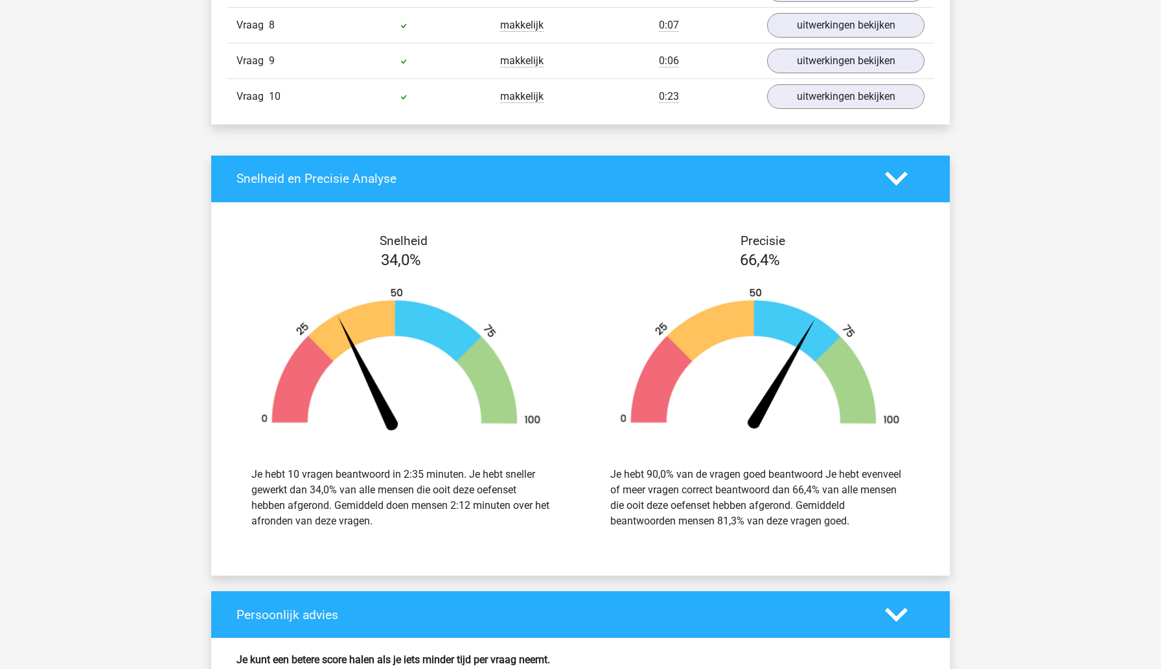
scroll to position [2023, 0]
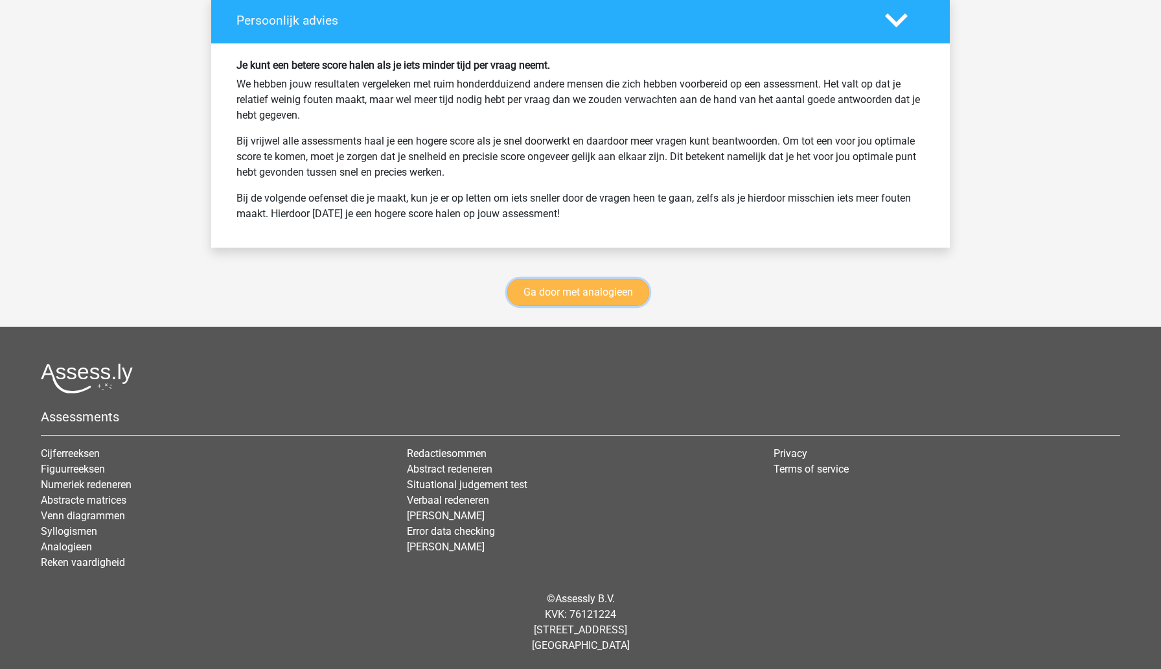
click at [611, 288] on link "Ga door met analogieen" at bounding box center [578, 292] width 142 height 27
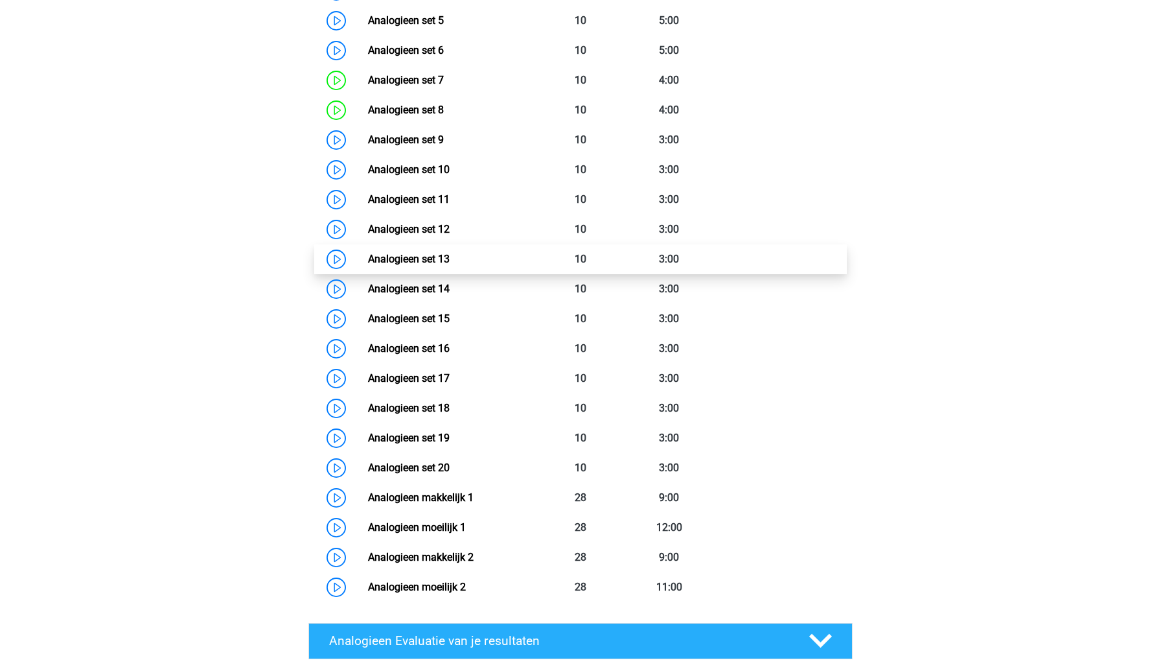
scroll to position [767, 0]
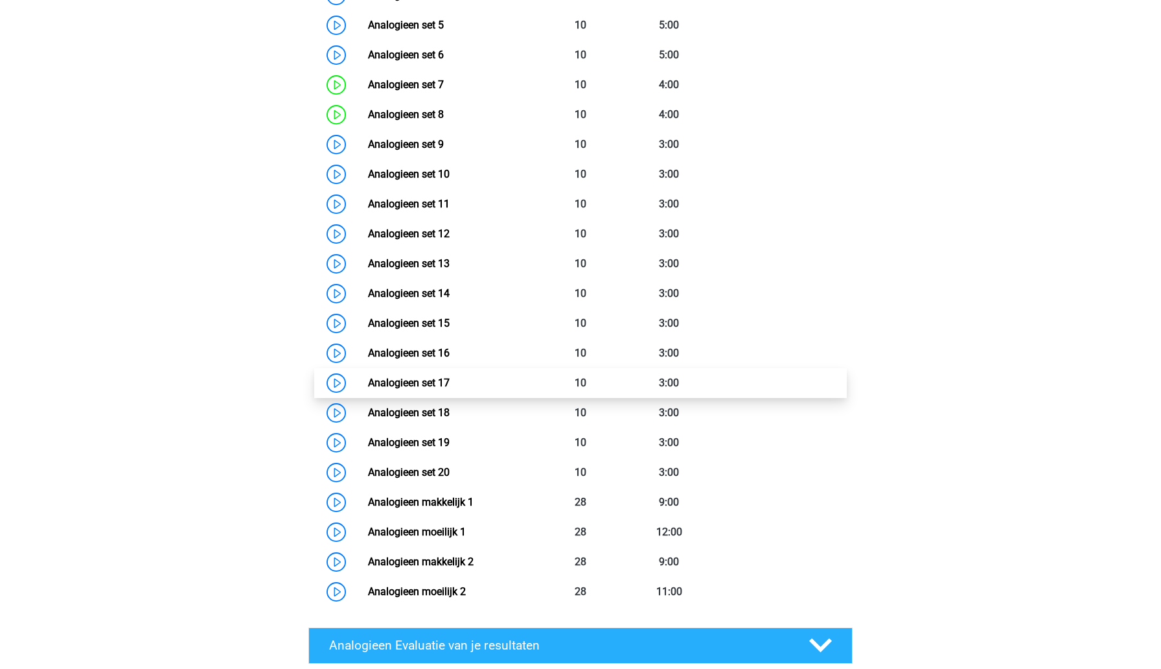
click at [450, 384] on link "Analogieen set 17" at bounding box center [409, 382] width 82 height 12
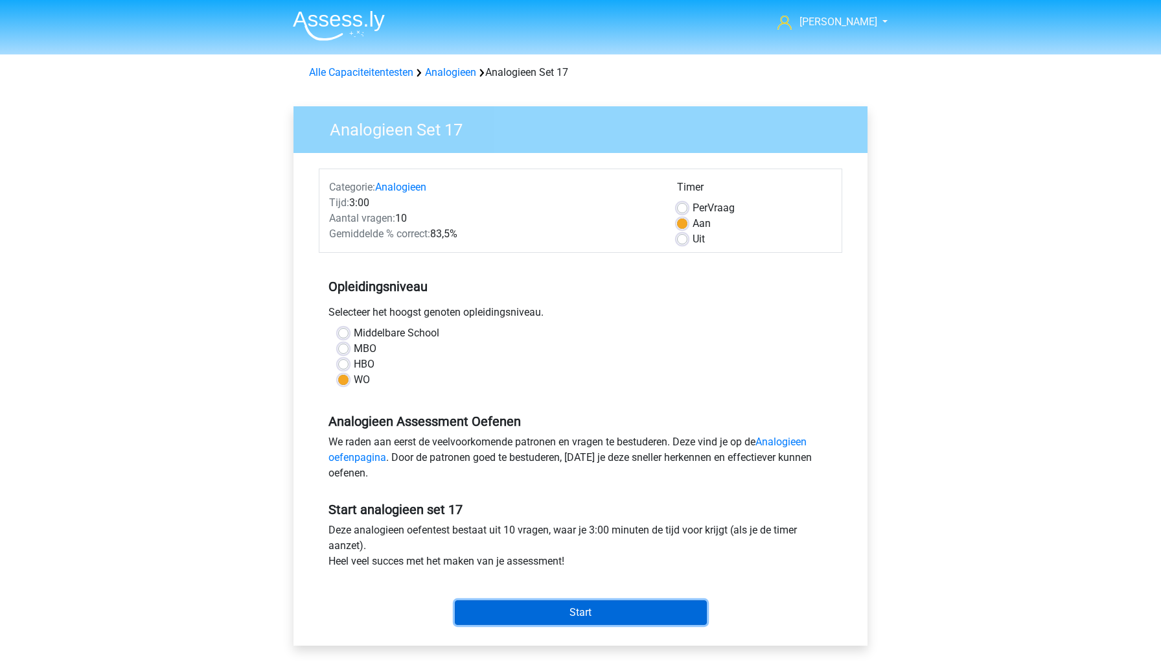
click at [512, 606] on input "Start" at bounding box center [581, 612] width 252 height 25
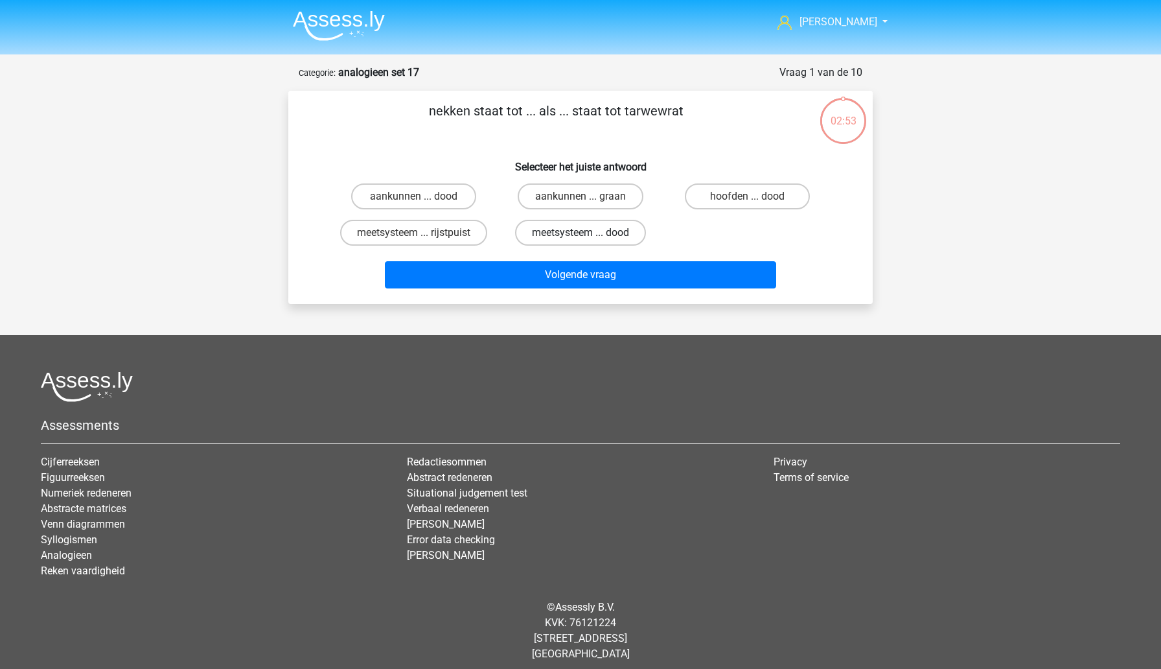
click at [525, 236] on label "meetsysteem ... dood" at bounding box center [580, 233] width 131 height 26
click at [581, 236] on input "meetsysteem ... dood" at bounding box center [585, 237] width 8 height 8
radio input "true"
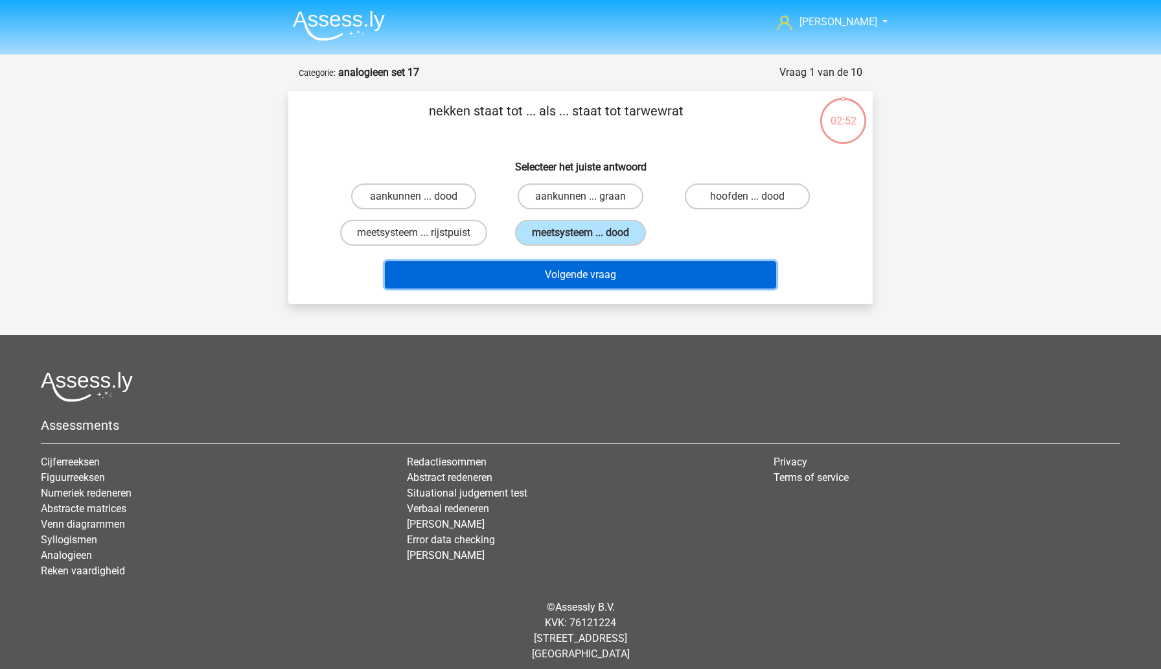
click at [538, 274] on button "Volgende vraag" at bounding box center [581, 274] width 392 height 27
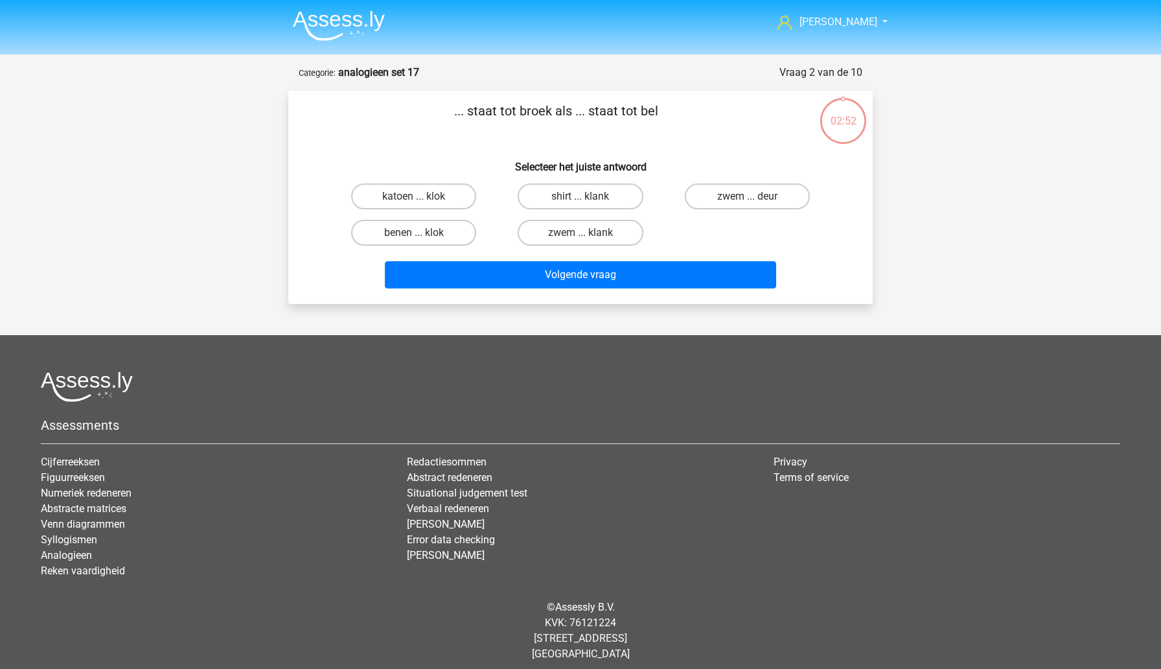
scroll to position [8, 0]
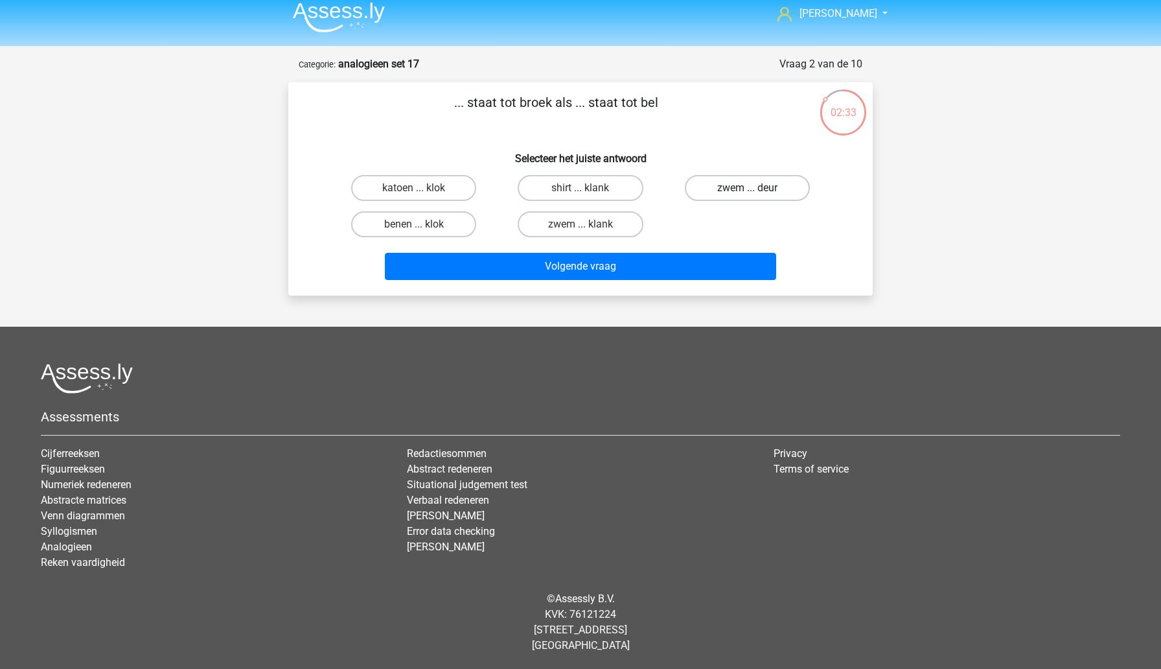
click at [721, 188] on label "zwem ... deur" at bounding box center [747, 188] width 125 height 26
click at [747, 188] on input "zwem ... deur" at bounding box center [751, 192] width 8 height 8
radio input "true"
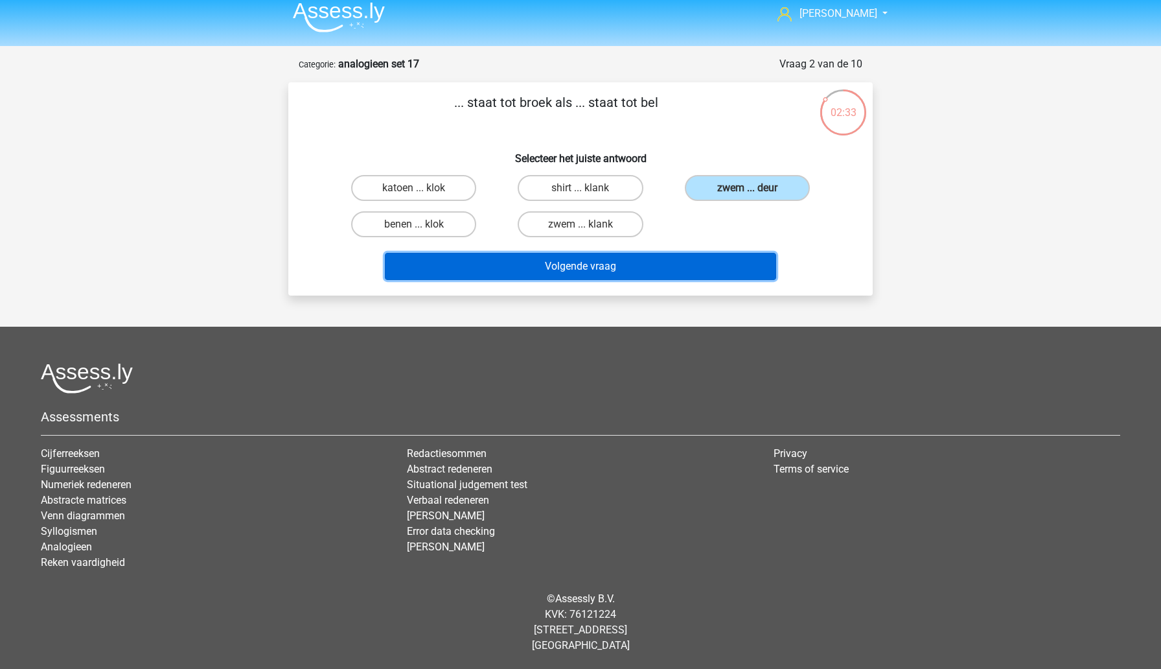
click at [656, 277] on button "Volgende vraag" at bounding box center [581, 266] width 392 height 27
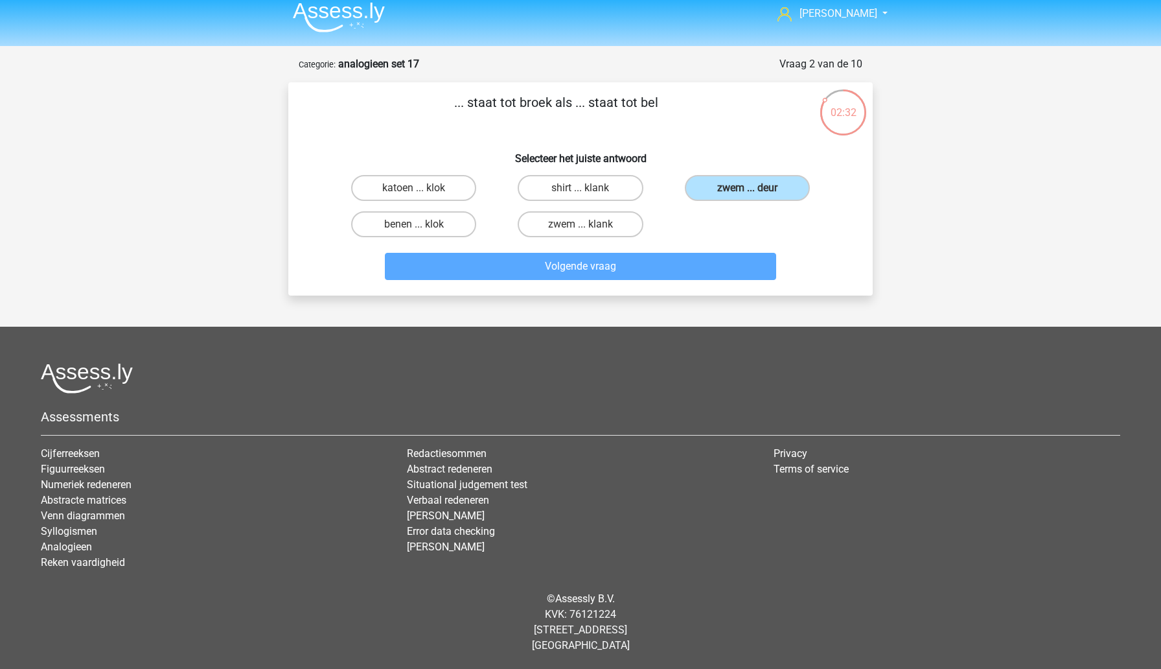
scroll to position [24, 0]
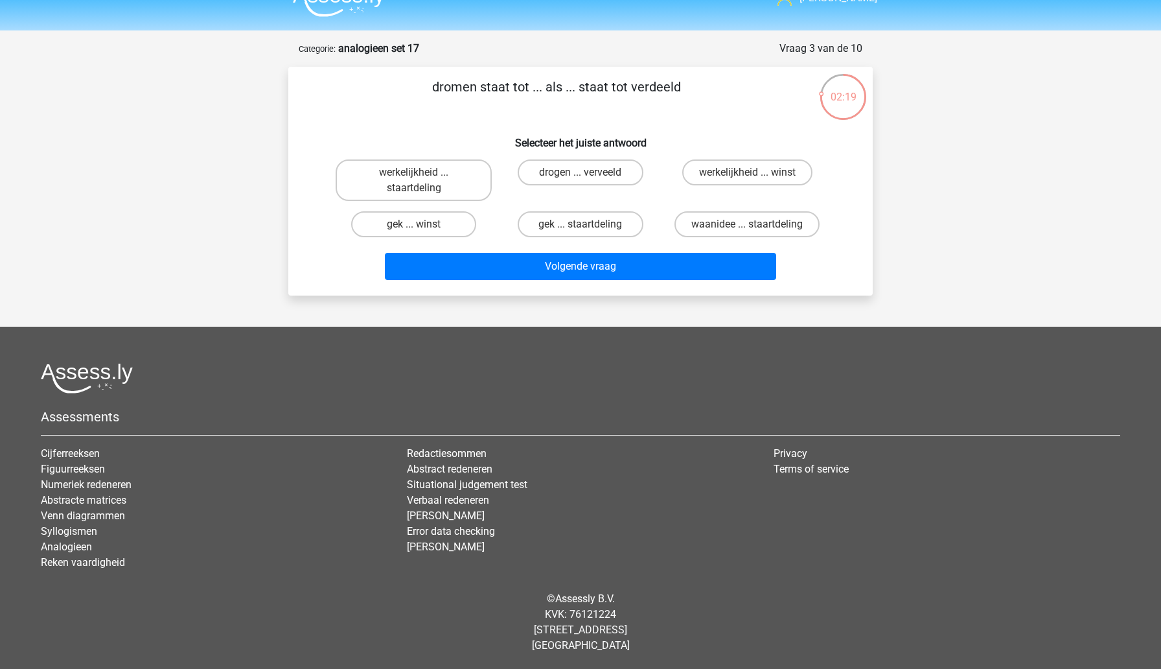
click at [588, 178] on input "drogen ... verveeld" at bounding box center [585, 176] width 8 height 8
radio input "true"
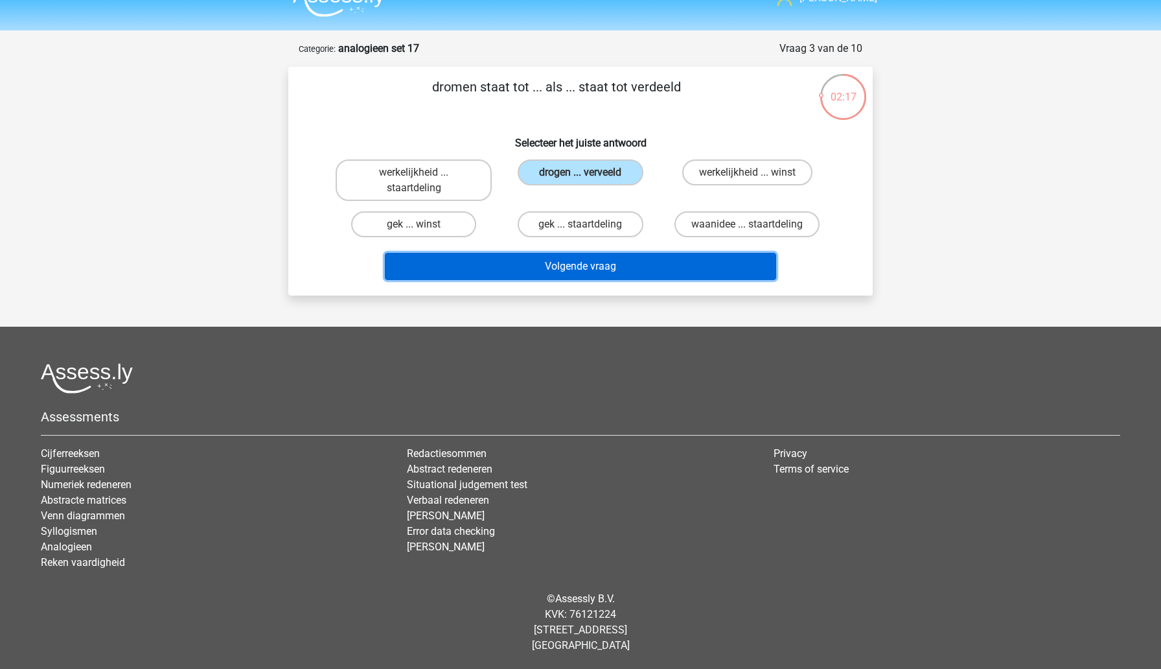
click at [590, 279] on button "Volgende vraag" at bounding box center [581, 266] width 392 height 27
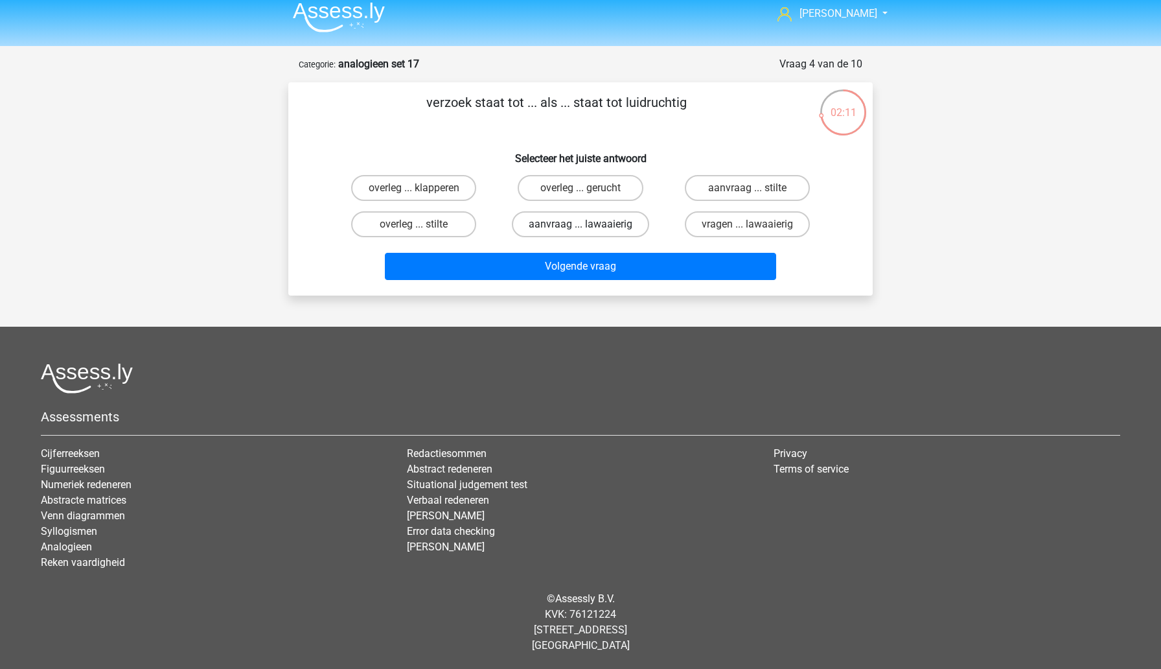
click at [536, 223] on label "aanvraag ... lawaaierig" at bounding box center [580, 224] width 137 height 26
click at [581, 224] on input "aanvraag ... lawaaierig" at bounding box center [585, 228] width 8 height 8
radio input "true"
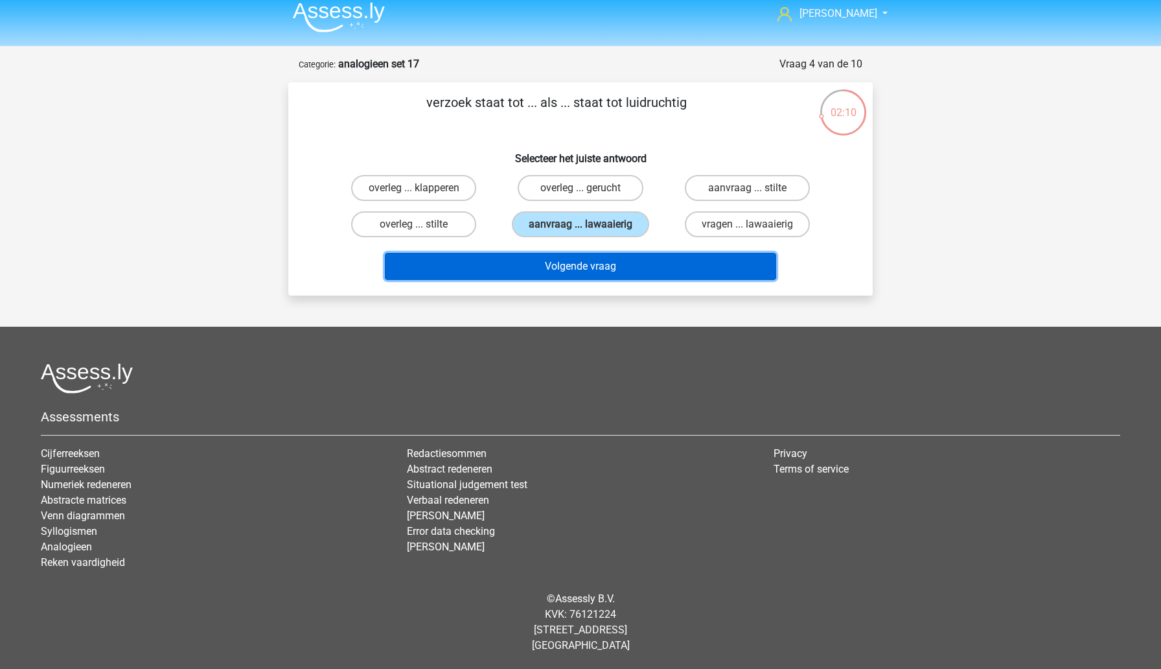
click at [549, 271] on button "Volgende vraag" at bounding box center [581, 266] width 392 height 27
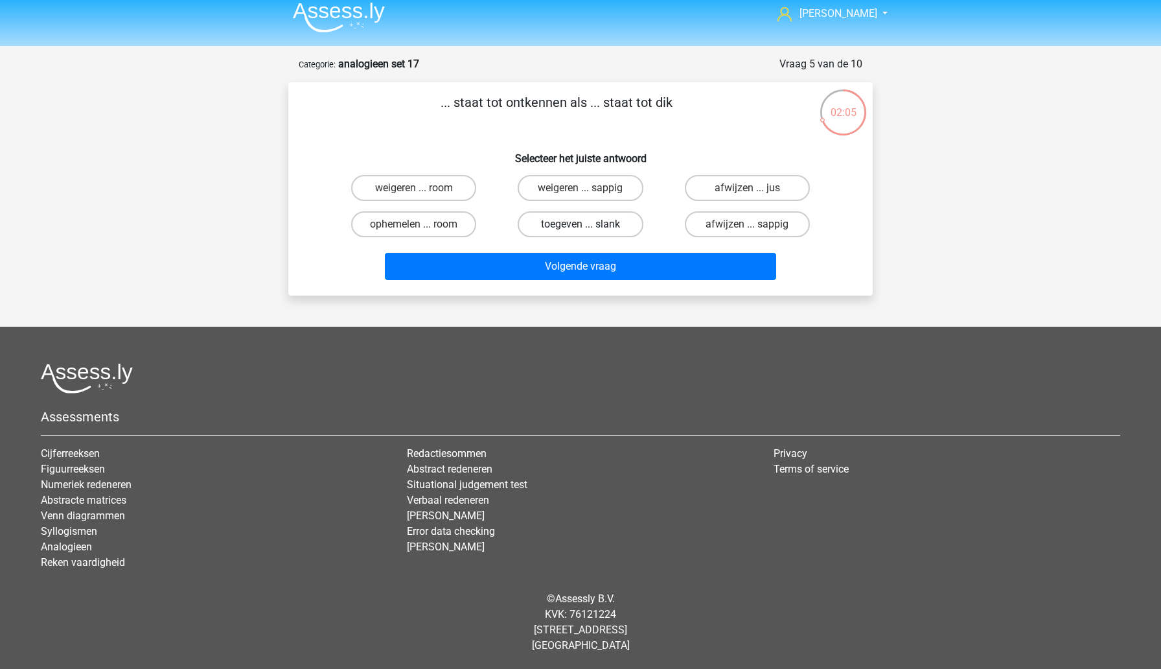
click at [537, 222] on label "toegeven ... slank" at bounding box center [580, 224] width 125 height 26
click at [581, 224] on input "toegeven ... slank" at bounding box center [585, 228] width 8 height 8
radio input "true"
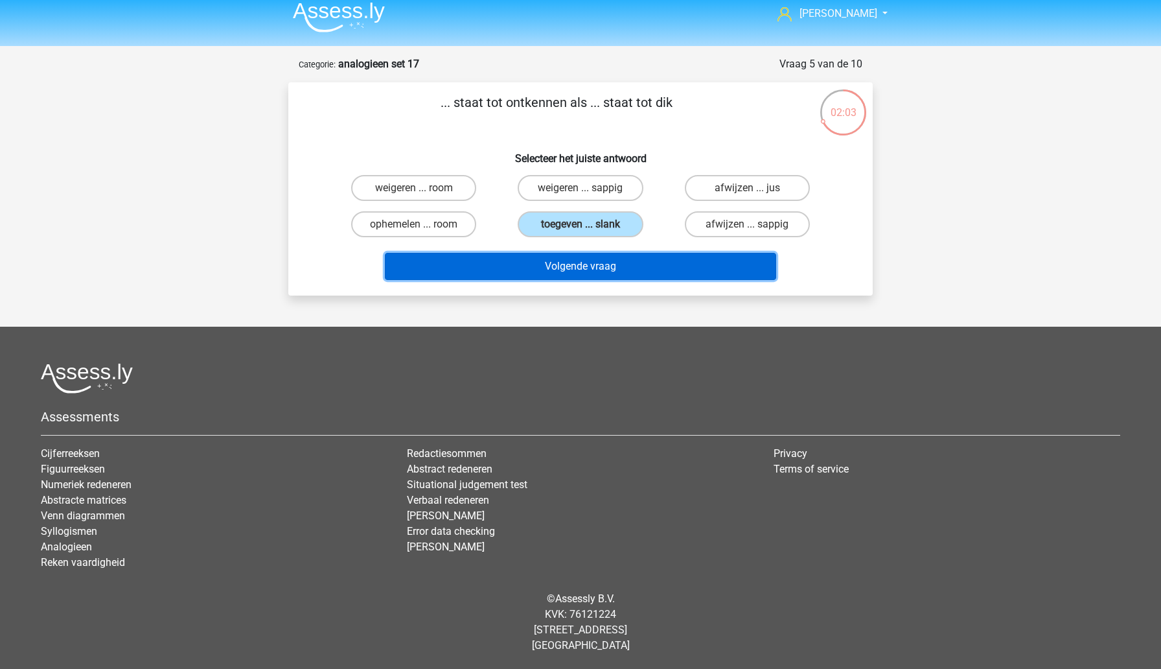
click at [540, 277] on button "Volgende vraag" at bounding box center [581, 266] width 392 height 27
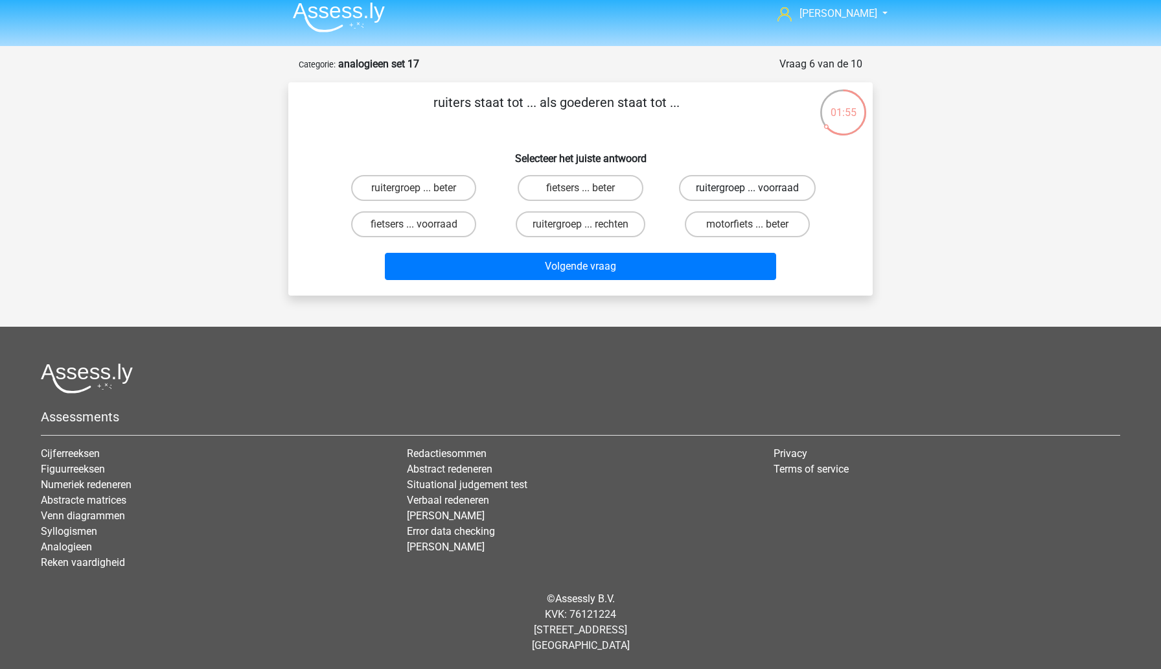
click at [738, 187] on label "ruitergroep ... voorraad" at bounding box center [747, 188] width 137 height 26
click at [747, 188] on input "ruitergroep ... voorraad" at bounding box center [751, 192] width 8 height 8
radio input "true"
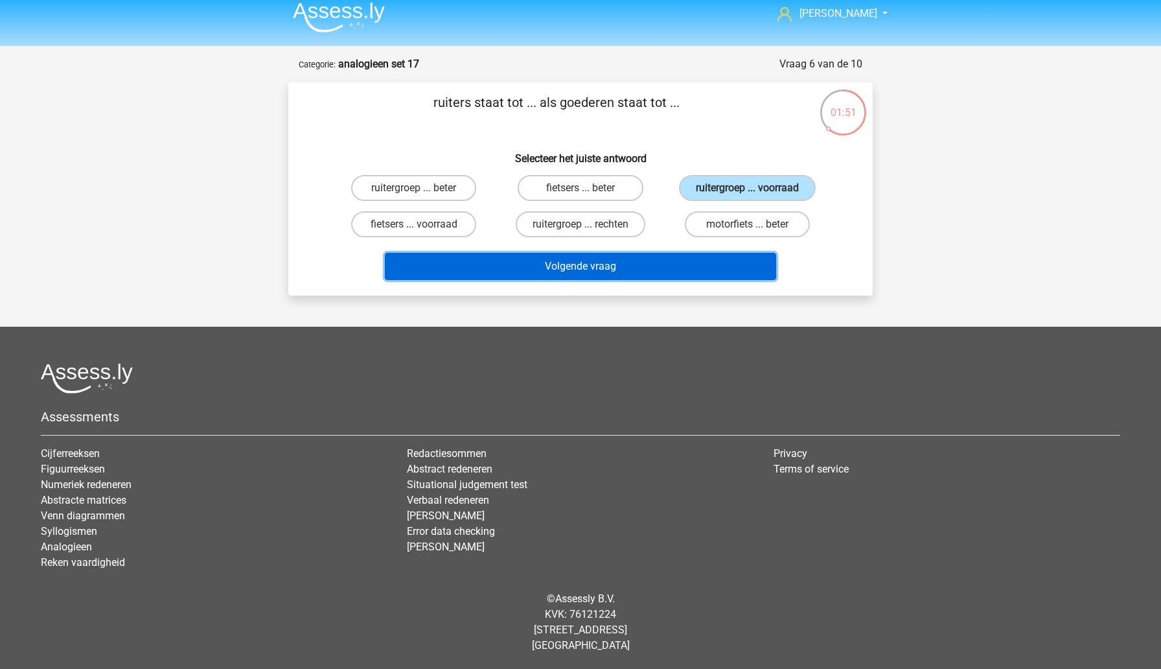
click at [647, 275] on button "Volgende vraag" at bounding box center [581, 266] width 392 height 27
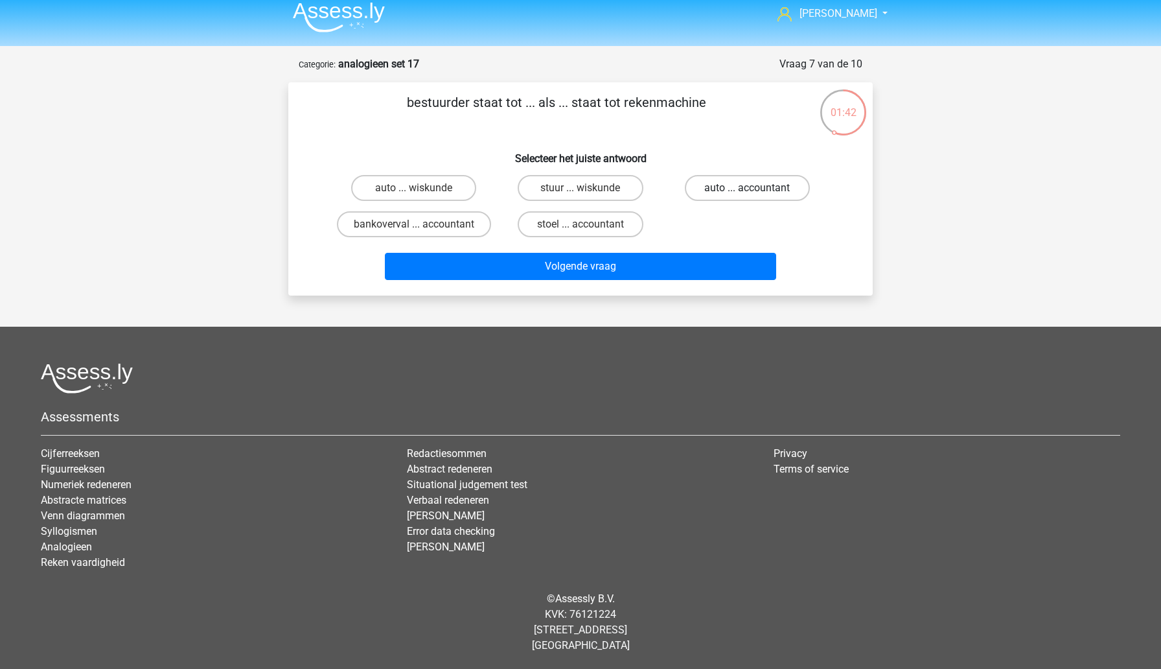
click at [711, 190] on label "auto ... accountant" at bounding box center [747, 188] width 125 height 26
click at [747, 190] on input "auto ... accountant" at bounding box center [751, 192] width 8 height 8
radio input "true"
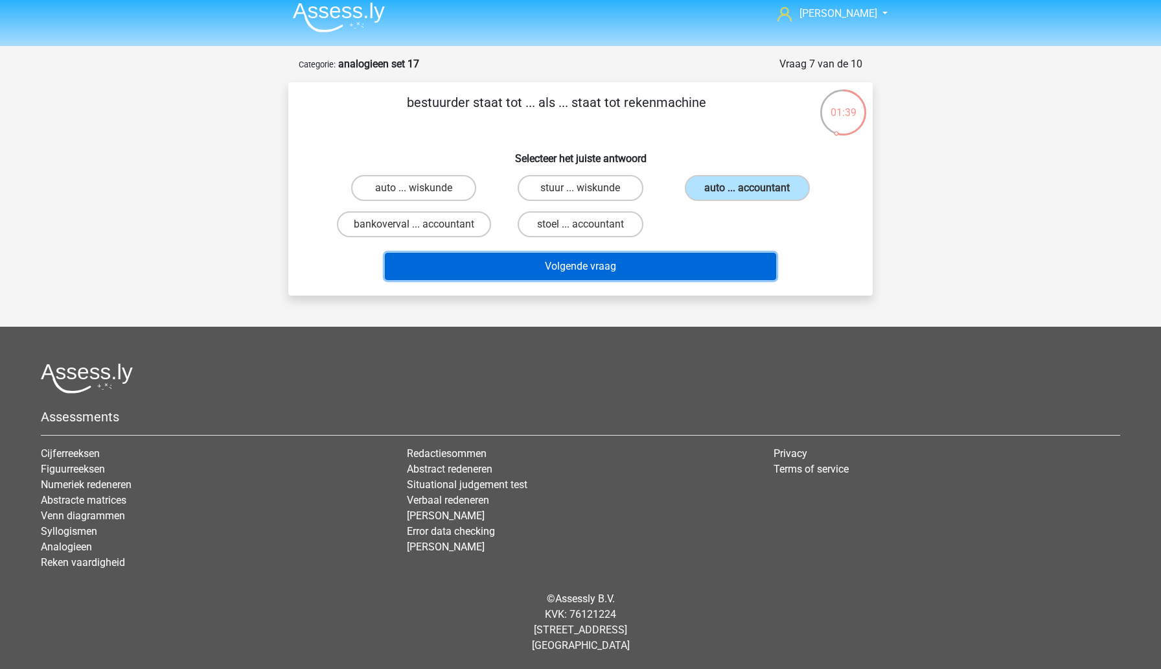
click at [673, 276] on button "Volgende vraag" at bounding box center [581, 266] width 392 height 27
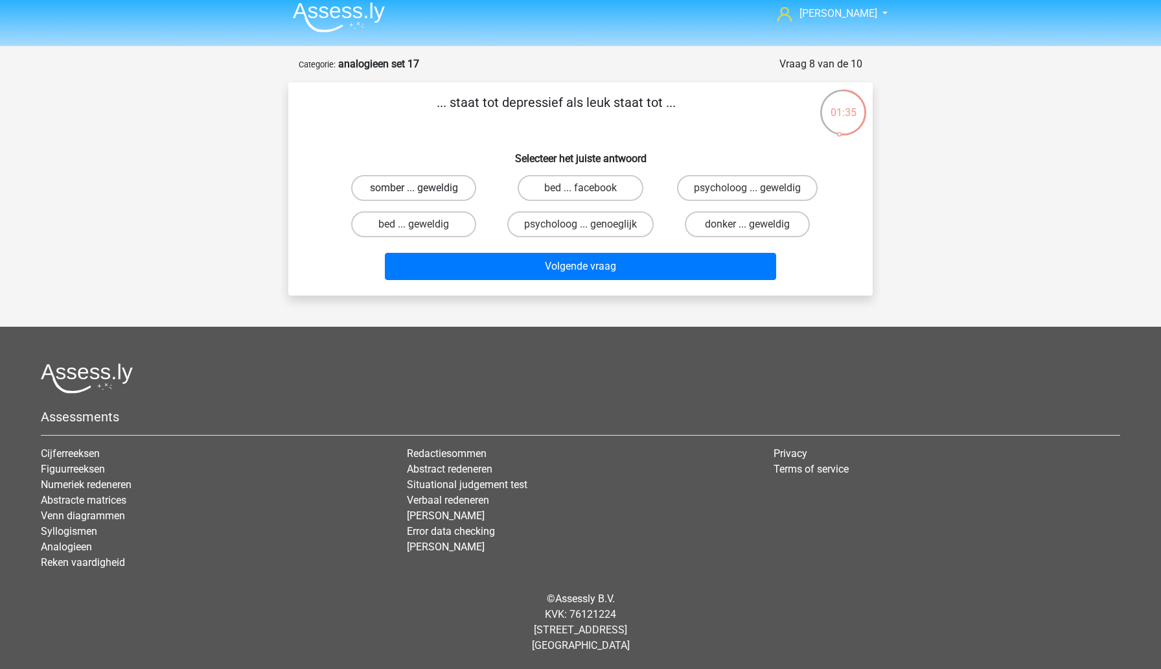
click at [448, 194] on label "somber ... geweldig" at bounding box center [413, 188] width 125 height 26
click at [422, 194] on input "somber ... geweldig" at bounding box center [418, 192] width 8 height 8
radio input "true"
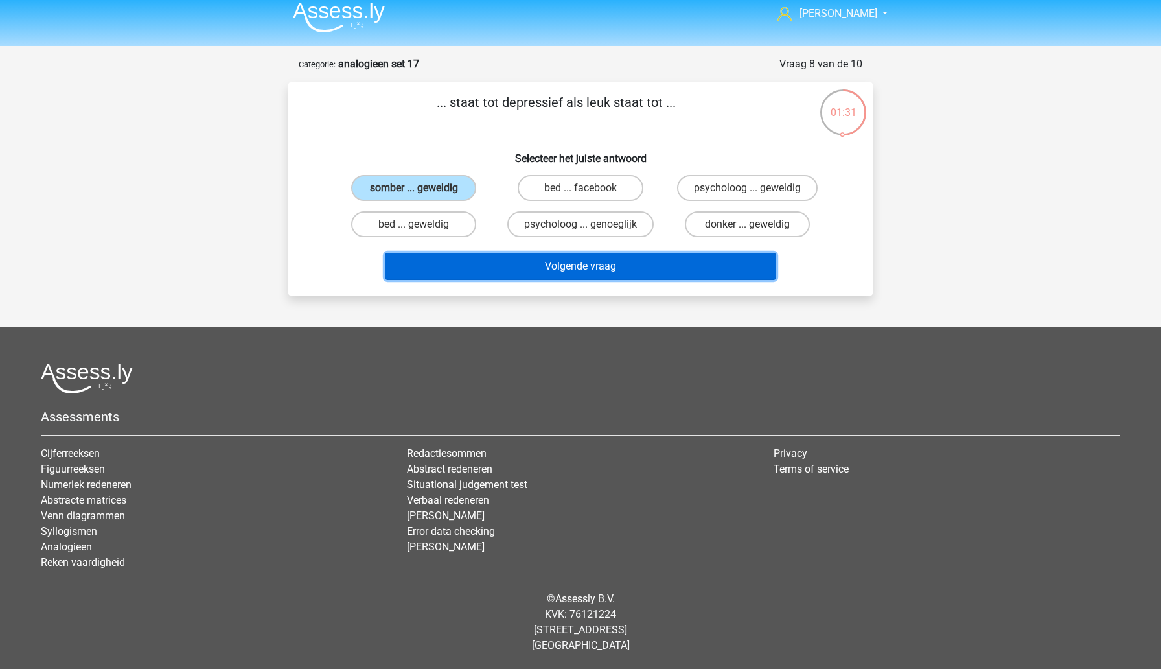
click at [519, 267] on button "Volgende vraag" at bounding box center [581, 266] width 392 height 27
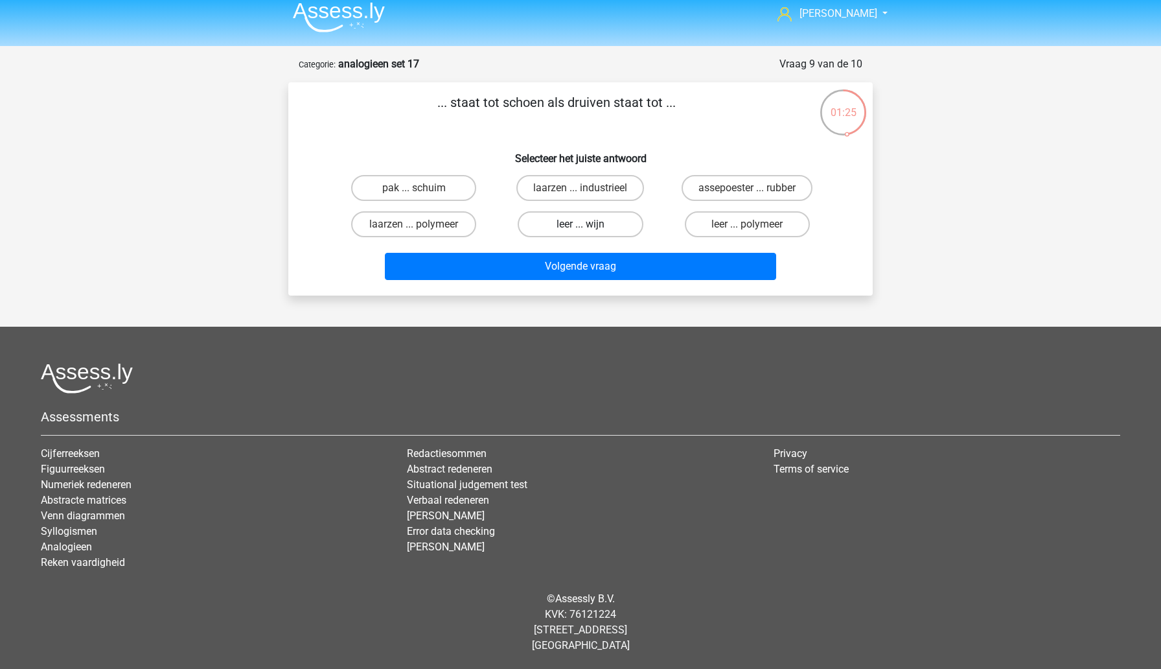
click at [547, 231] on label "leer ... wijn" at bounding box center [580, 224] width 125 height 26
click at [581, 231] on input "leer ... wijn" at bounding box center [585, 228] width 8 height 8
radio input "true"
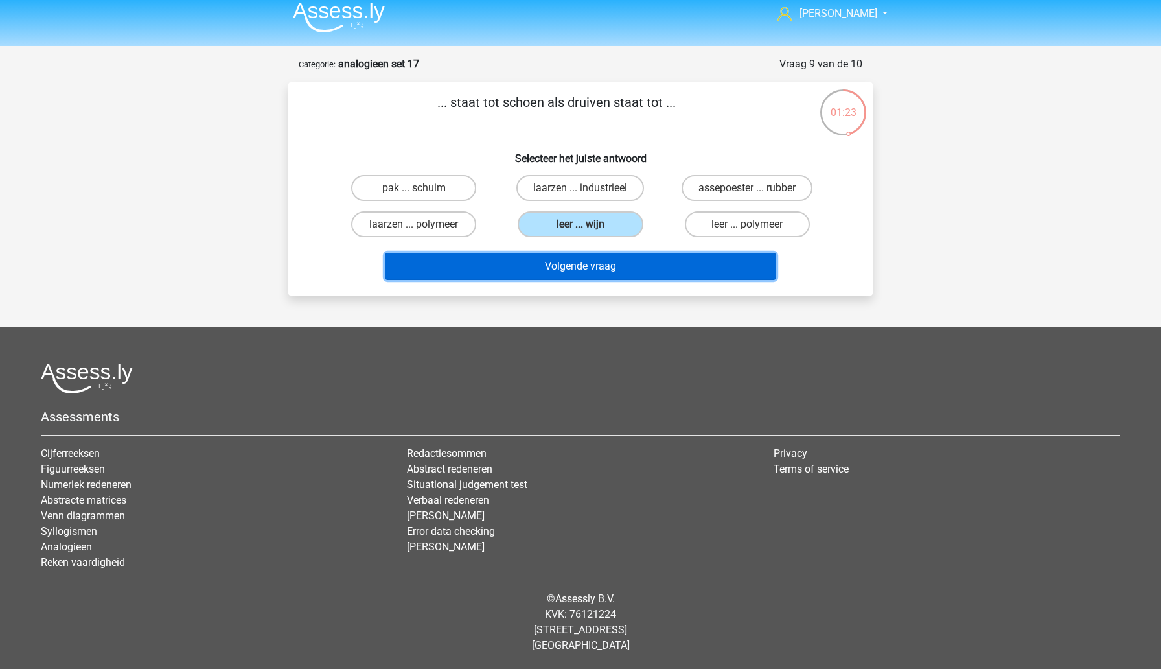
click at [609, 266] on button "Volgende vraag" at bounding box center [581, 266] width 392 height 27
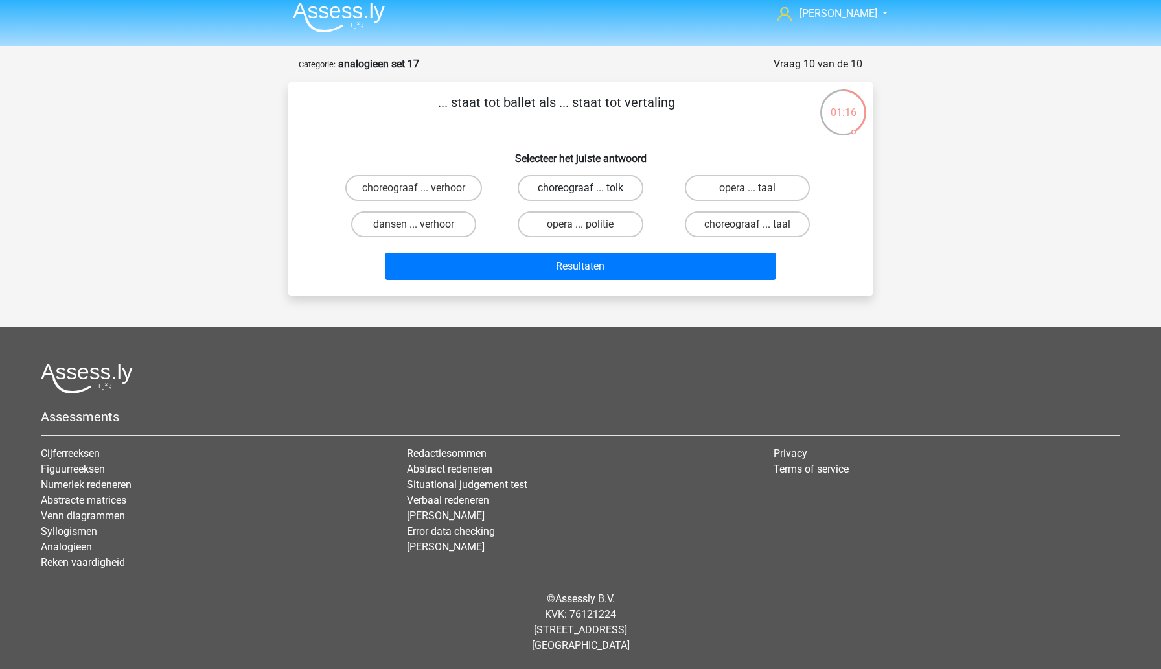
click at [618, 191] on label "choreograaf ... tolk" at bounding box center [580, 188] width 125 height 26
click at [589, 191] on input "choreograaf ... tolk" at bounding box center [585, 192] width 8 height 8
radio input "true"
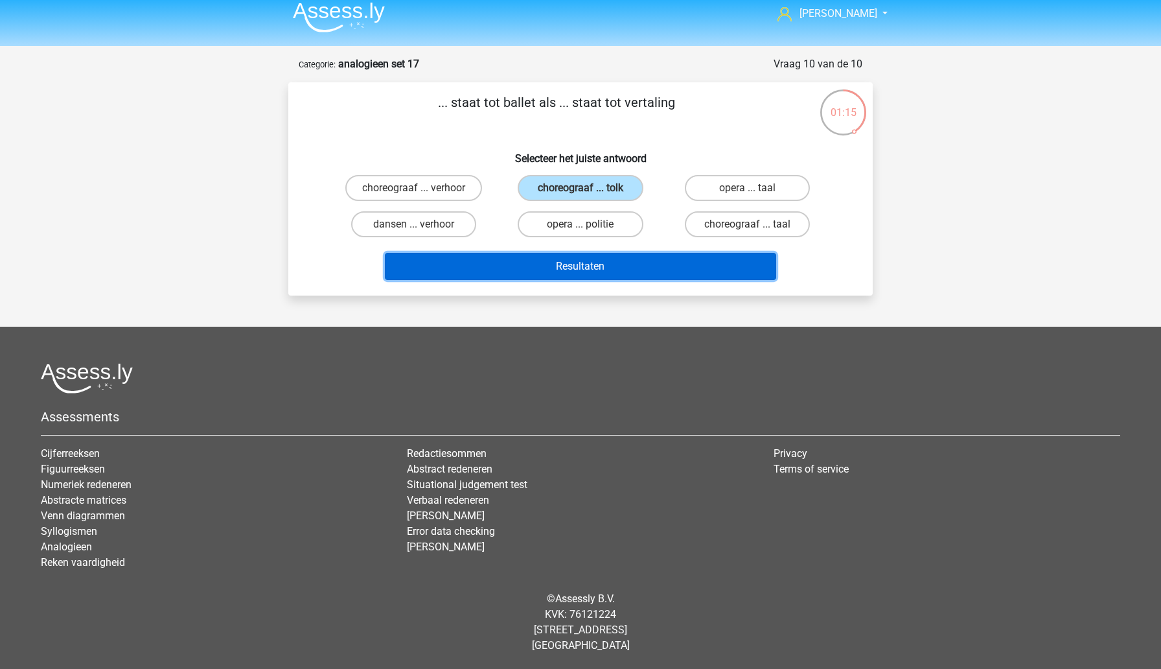
click at [585, 269] on button "Resultaten" at bounding box center [581, 266] width 392 height 27
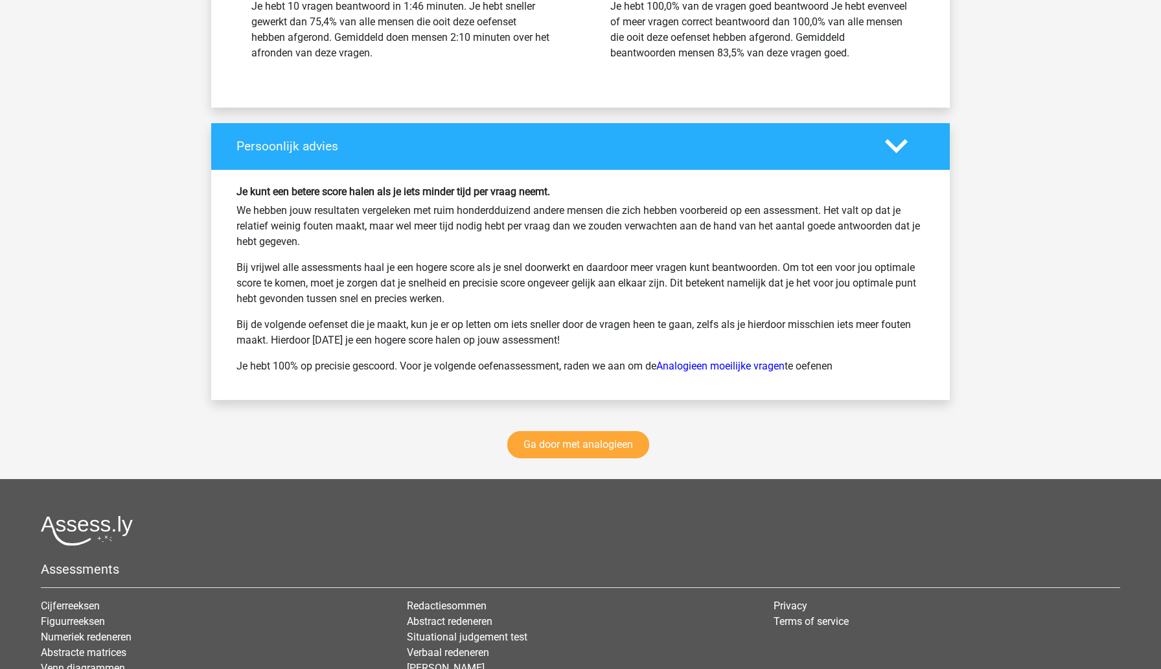
scroll to position [1644, 0]
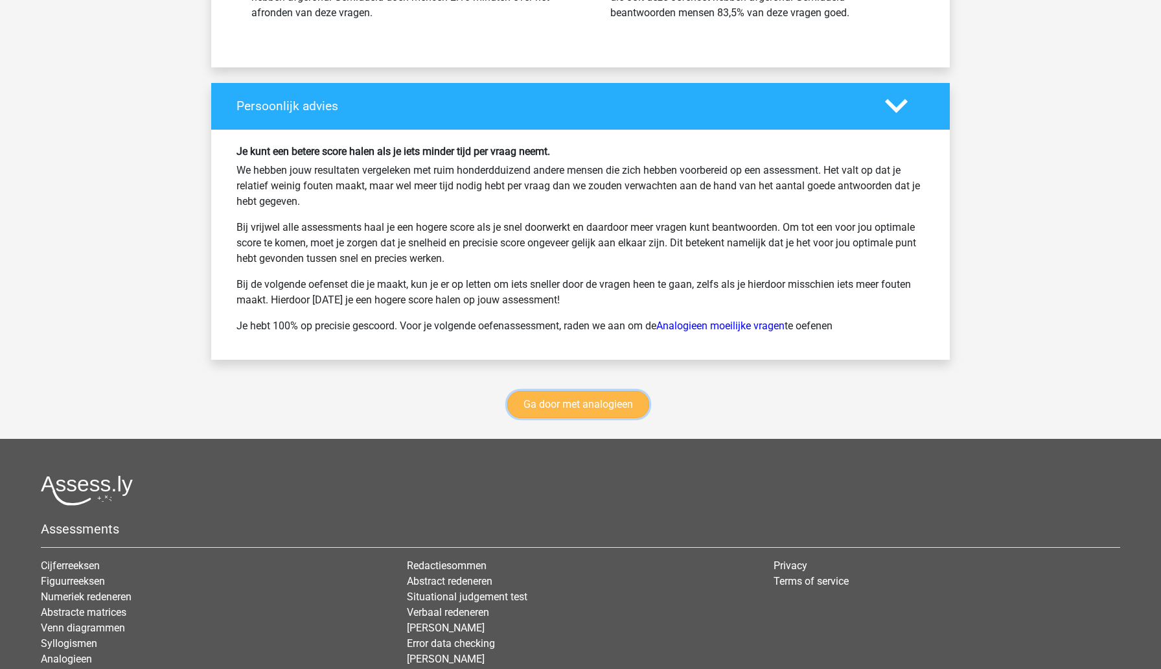
click at [561, 409] on link "Ga door met analogieen" at bounding box center [578, 404] width 142 height 27
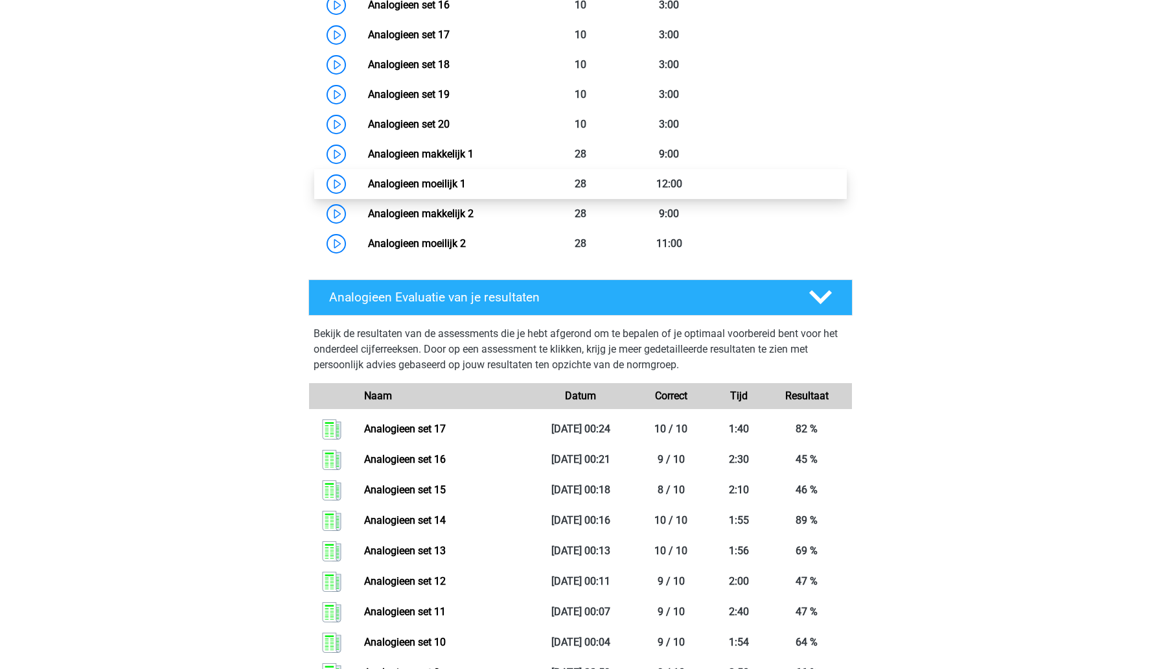
scroll to position [1013, 0]
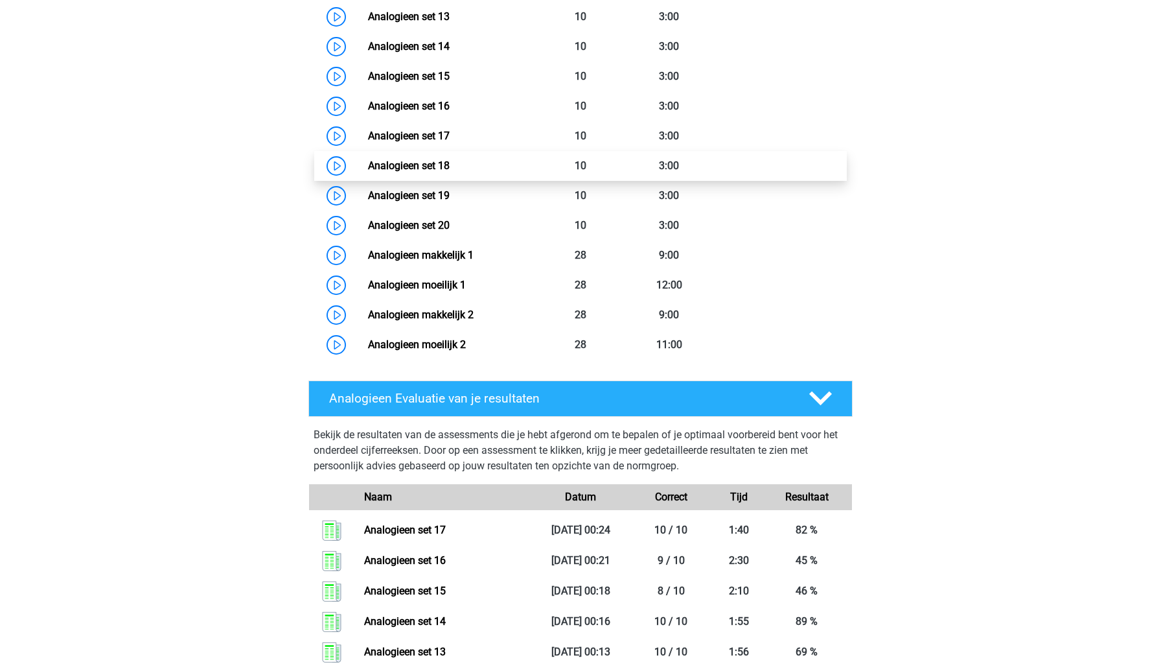
click at [450, 171] on link "Analogieen set 18" at bounding box center [409, 165] width 82 height 12
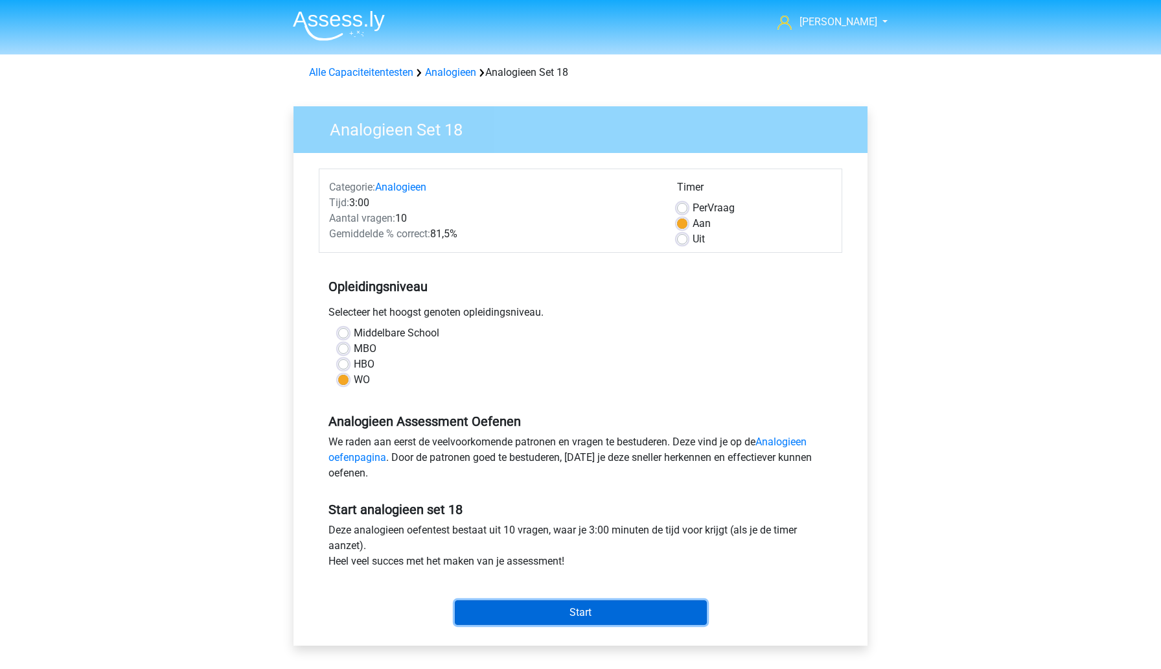
click at [492, 606] on input "Start" at bounding box center [581, 612] width 252 height 25
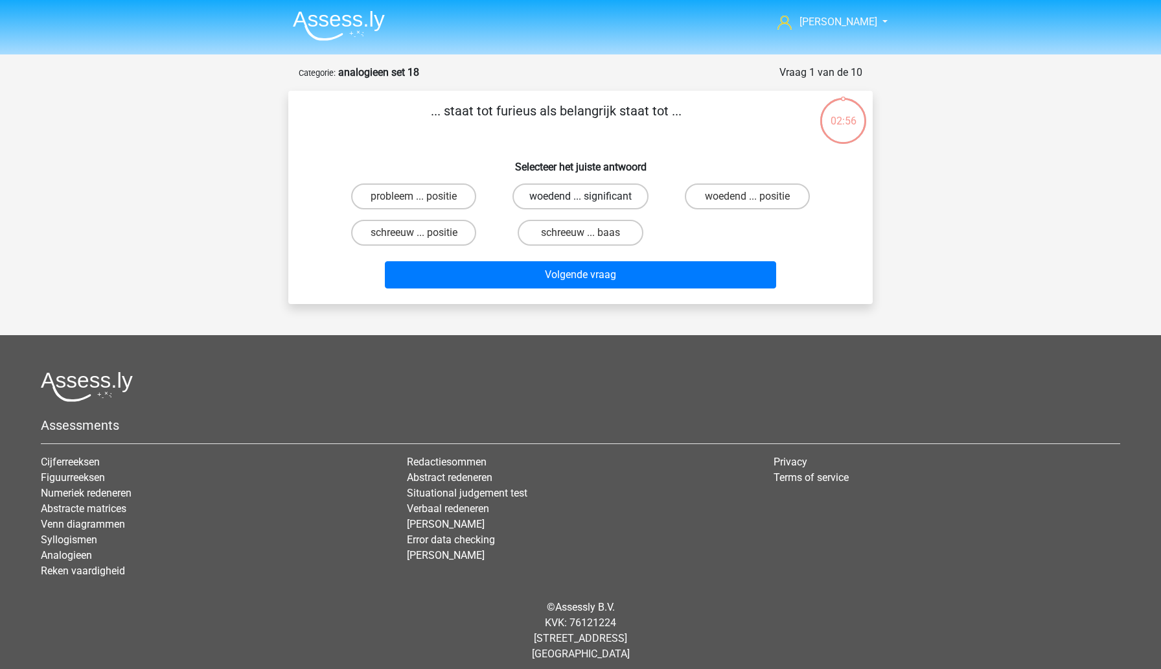
click at [537, 202] on label "woedend ... significant" at bounding box center [581, 196] width 136 height 26
click at [581, 202] on input "woedend ... significant" at bounding box center [585, 200] width 8 height 8
radio input "true"
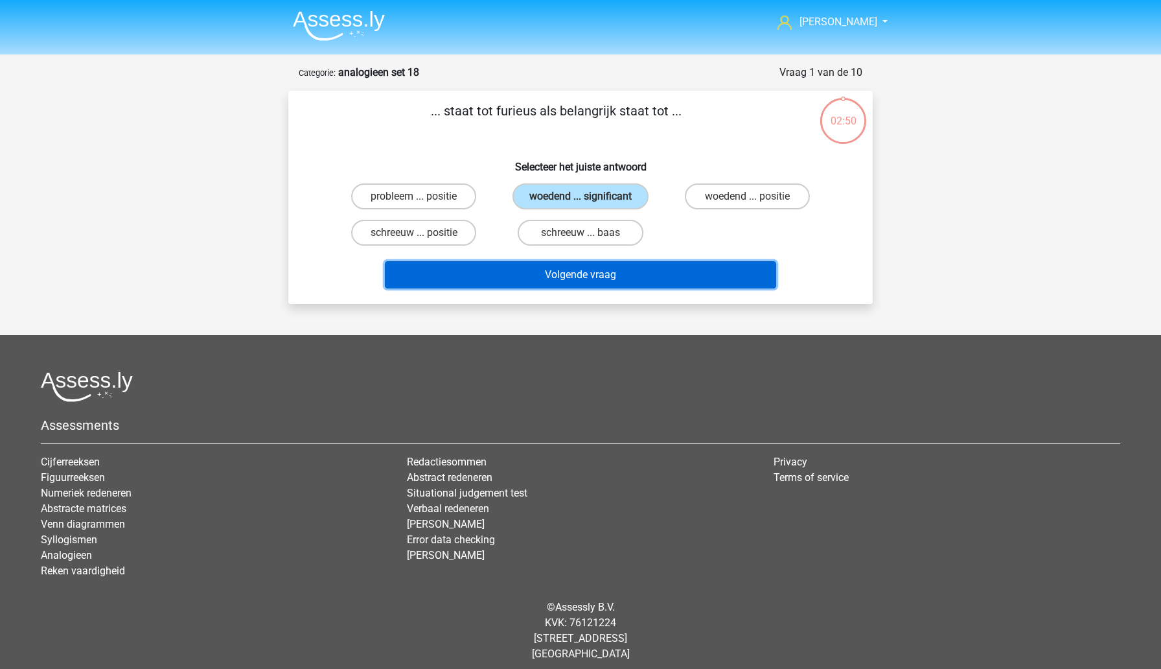
click at [493, 277] on button "Volgende vraag" at bounding box center [581, 274] width 392 height 27
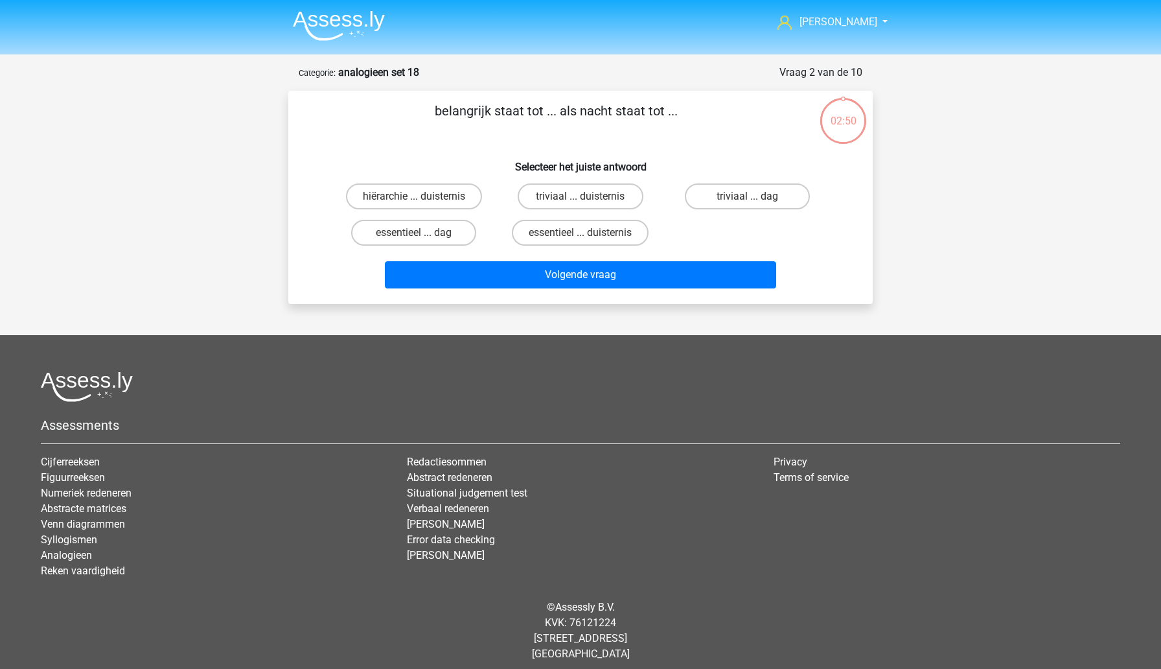
scroll to position [8, 0]
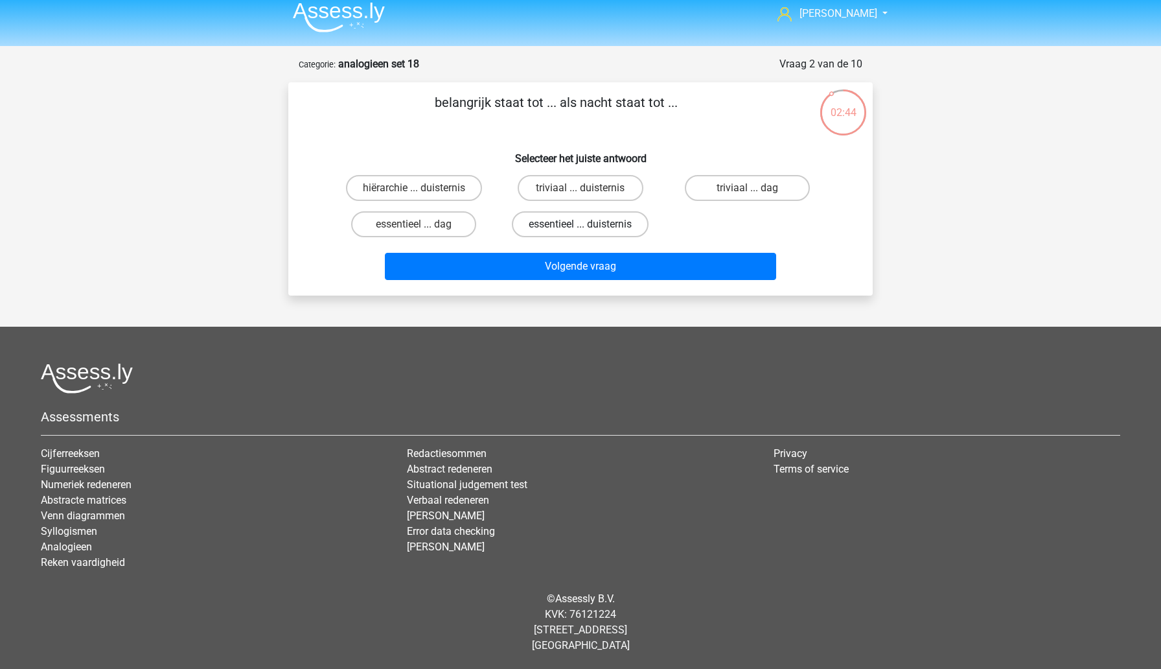
click at [548, 225] on label "essentieel ... duisternis" at bounding box center [580, 224] width 137 height 26
click at [581, 225] on input "essentieel ... duisternis" at bounding box center [585, 228] width 8 height 8
radio input "true"
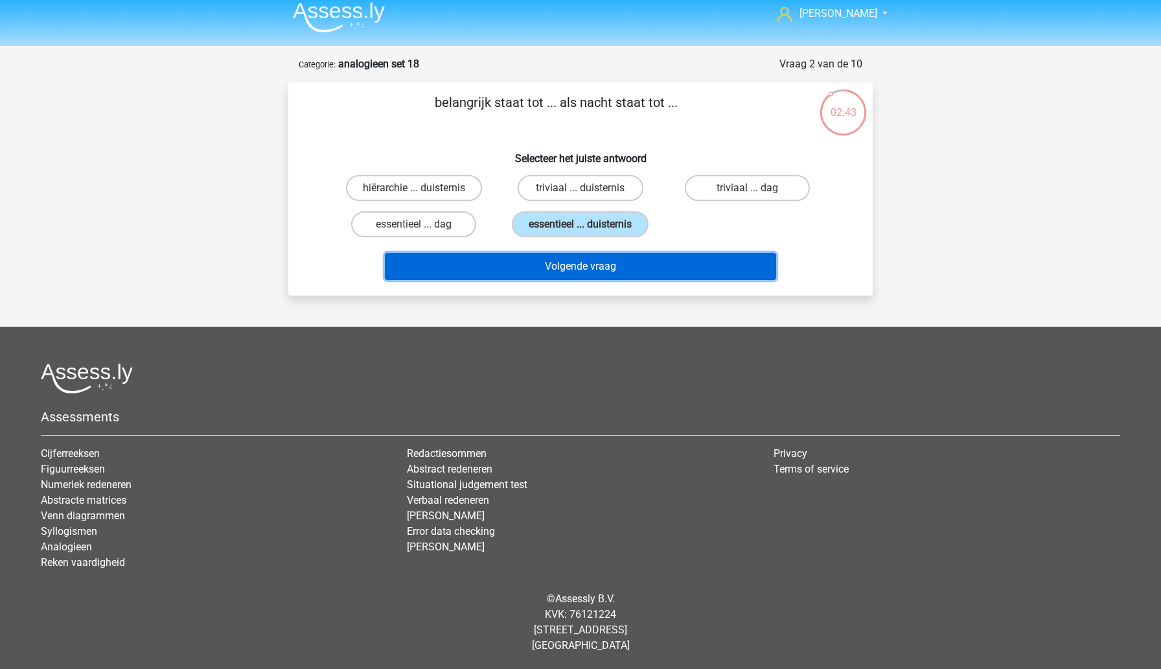
click at [557, 267] on button "Volgende vraag" at bounding box center [581, 266] width 392 height 27
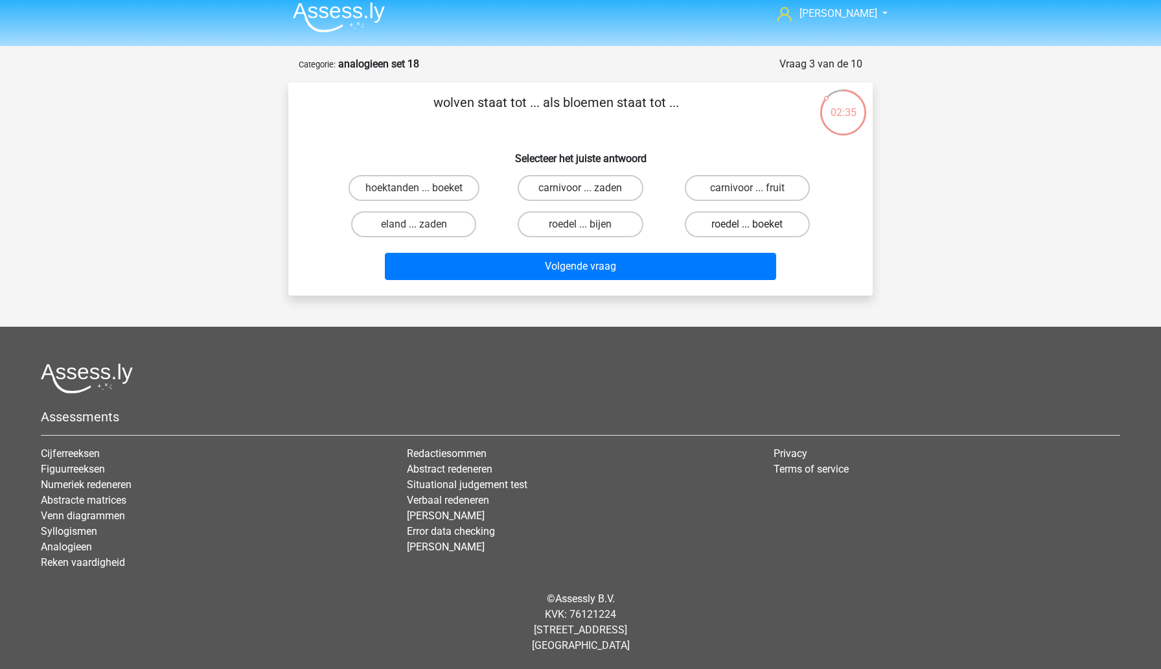
click at [698, 234] on label "roedel ... boeket" at bounding box center [747, 224] width 125 height 26
click at [747, 233] on input "roedel ... boeket" at bounding box center [751, 228] width 8 height 8
radio input "true"
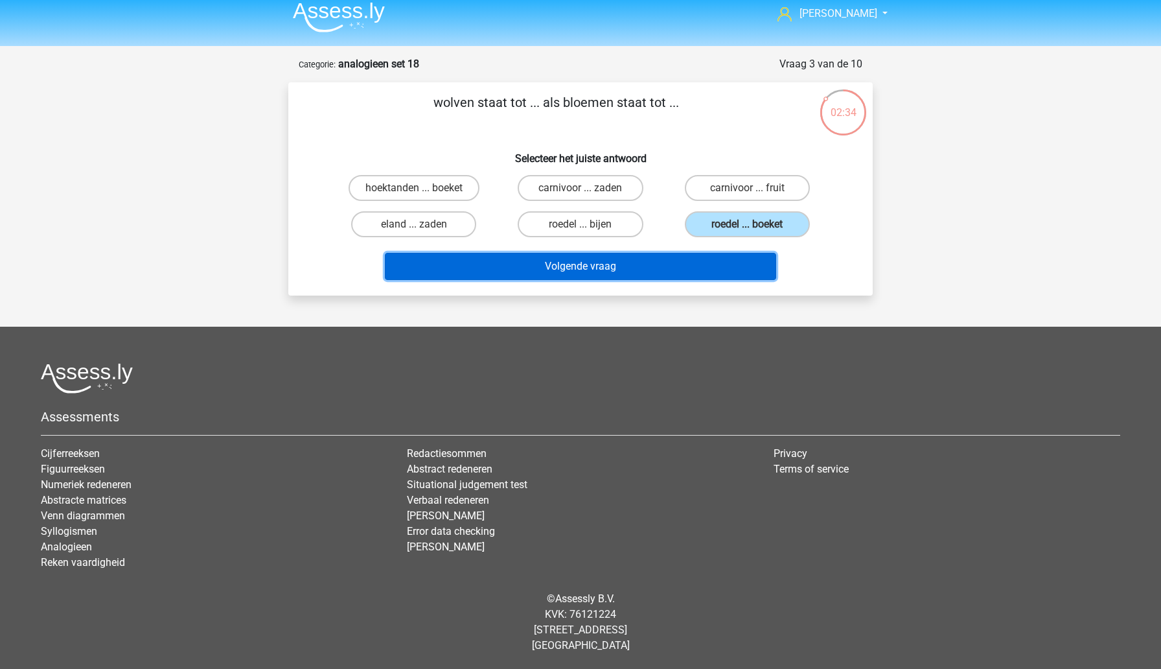
click at [660, 268] on button "Volgende vraag" at bounding box center [581, 266] width 392 height 27
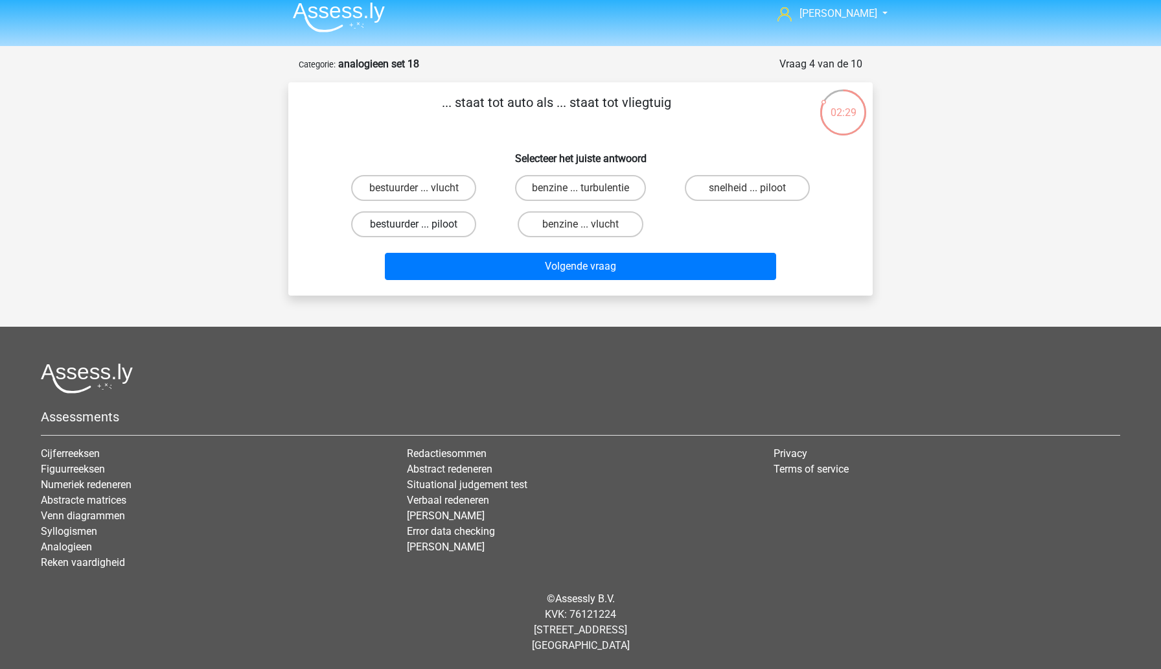
click at [449, 226] on label "bestuurder ... piloot" at bounding box center [413, 224] width 125 height 26
click at [422, 226] on input "bestuurder ... piloot" at bounding box center [418, 228] width 8 height 8
radio input "true"
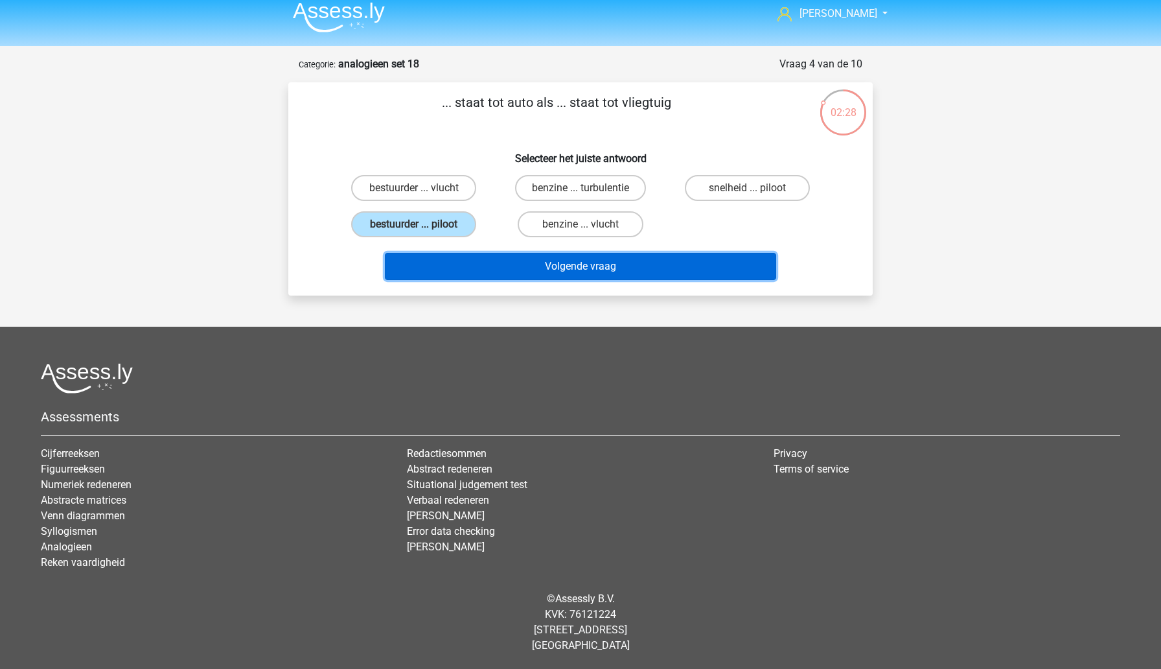
click at [515, 271] on button "Volgende vraag" at bounding box center [581, 266] width 392 height 27
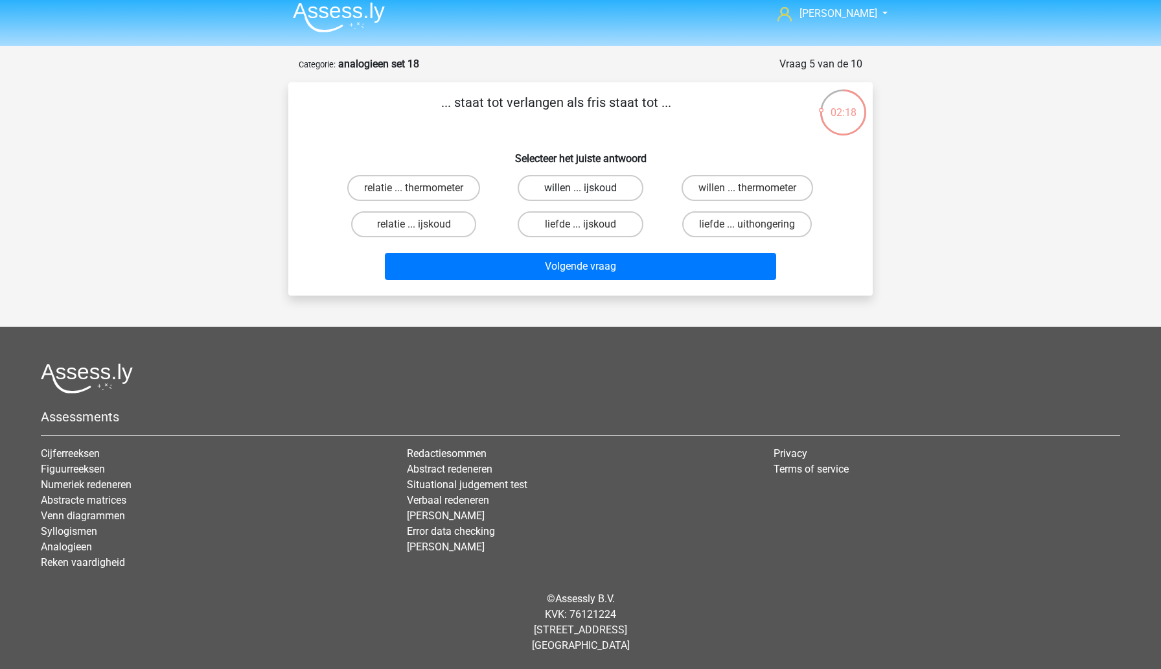
click at [537, 192] on label "willen ... ijskoud" at bounding box center [580, 188] width 125 height 26
click at [581, 192] on input "willen ... ijskoud" at bounding box center [585, 192] width 8 height 8
radio input "true"
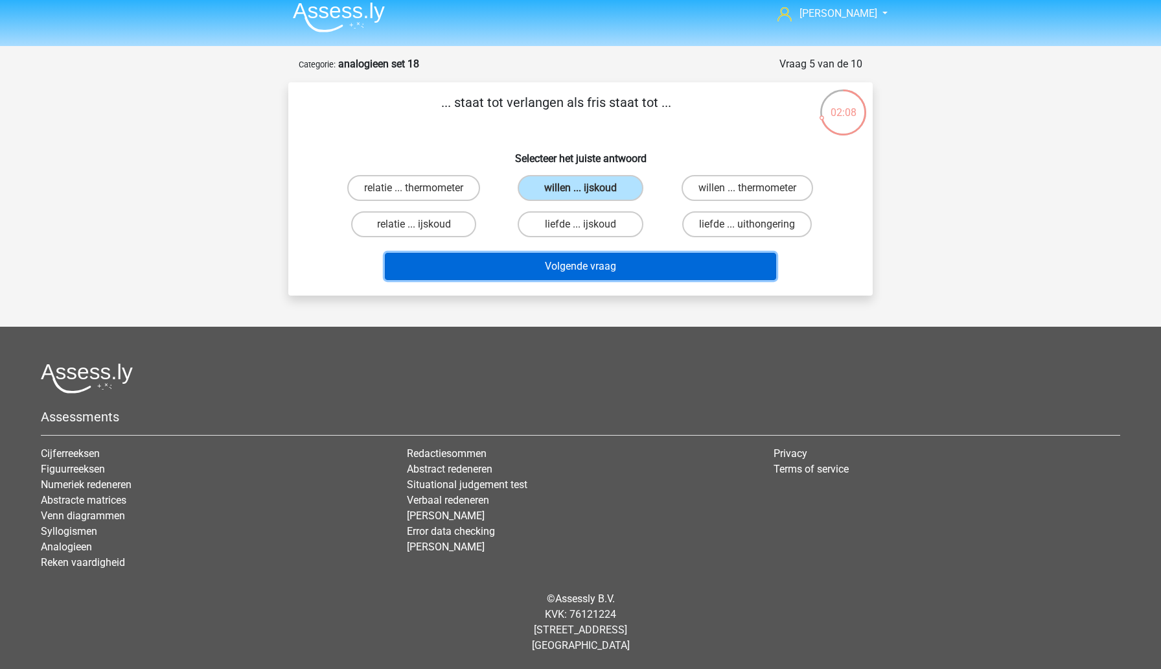
click at [507, 275] on button "Volgende vraag" at bounding box center [581, 266] width 392 height 27
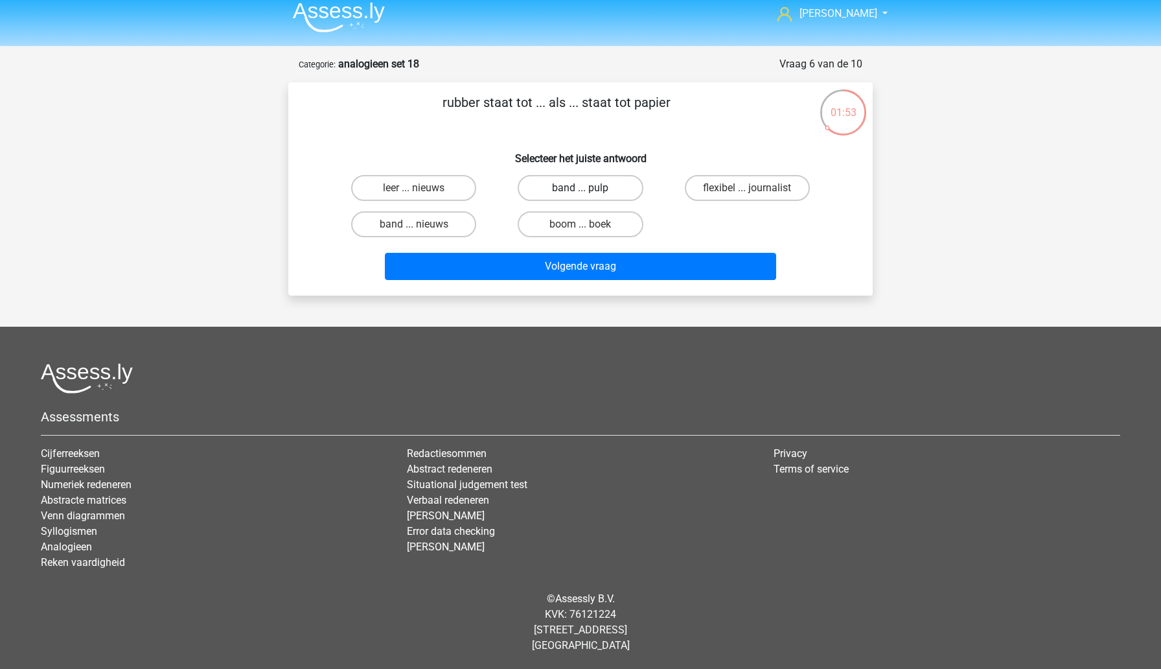
click at [614, 191] on label "band ... pulp" at bounding box center [580, 188] width 125 height 26
click at [589, 191] on input "band ... pulp" at bounding box center [585, 192] width 8 height 8
radio input "true"
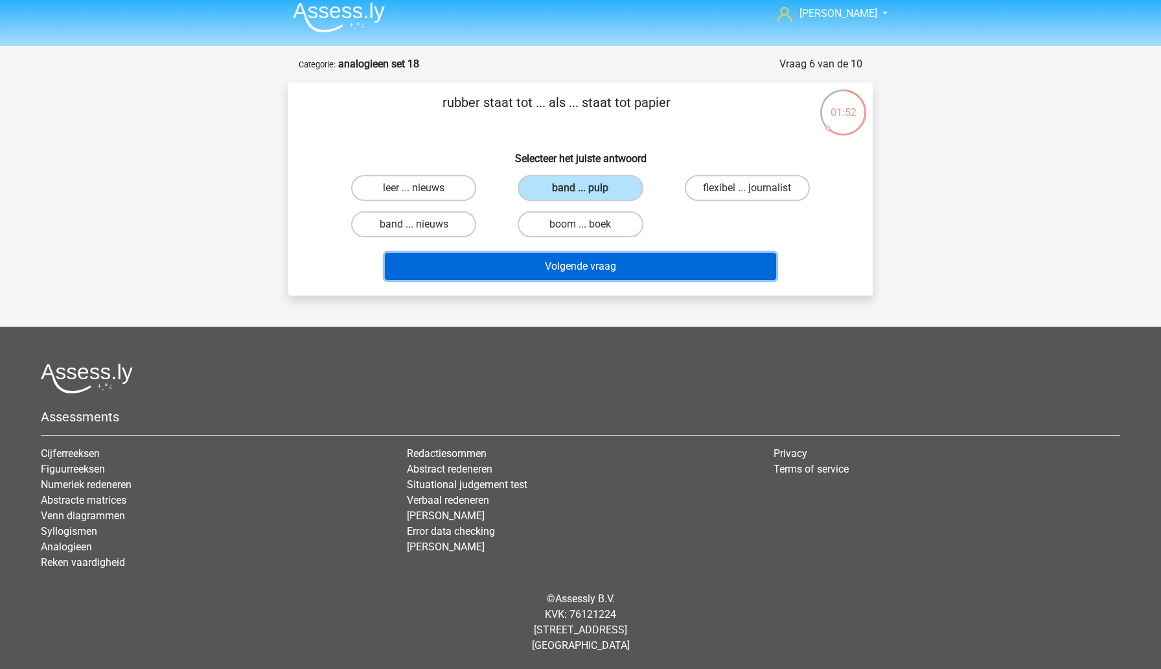
click at [615, 269] on button "Volgende vraag" at bounding box center [581, 266] width 392 height 27
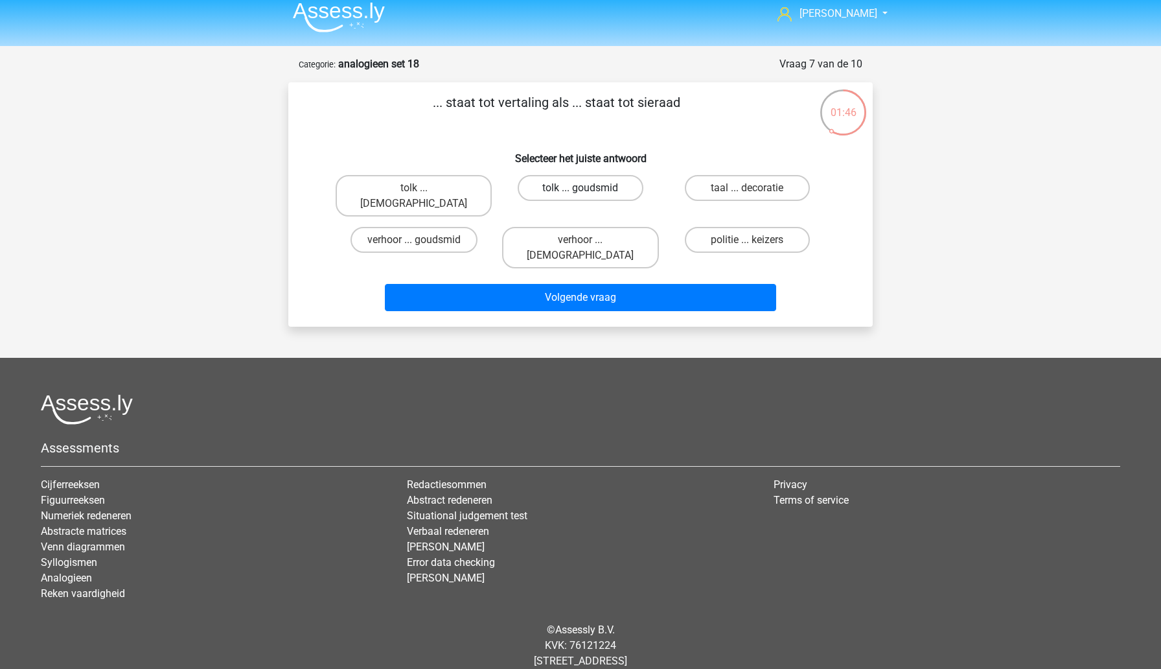
click at [546, 189] on label "tolk ... goudsmid" at bounding box center [580, 188] width 125 height 26
click at [581, 189] on input "tolk ... goudsmid" at bounding box center [585, 192] width 8 height 8
radio input "true"
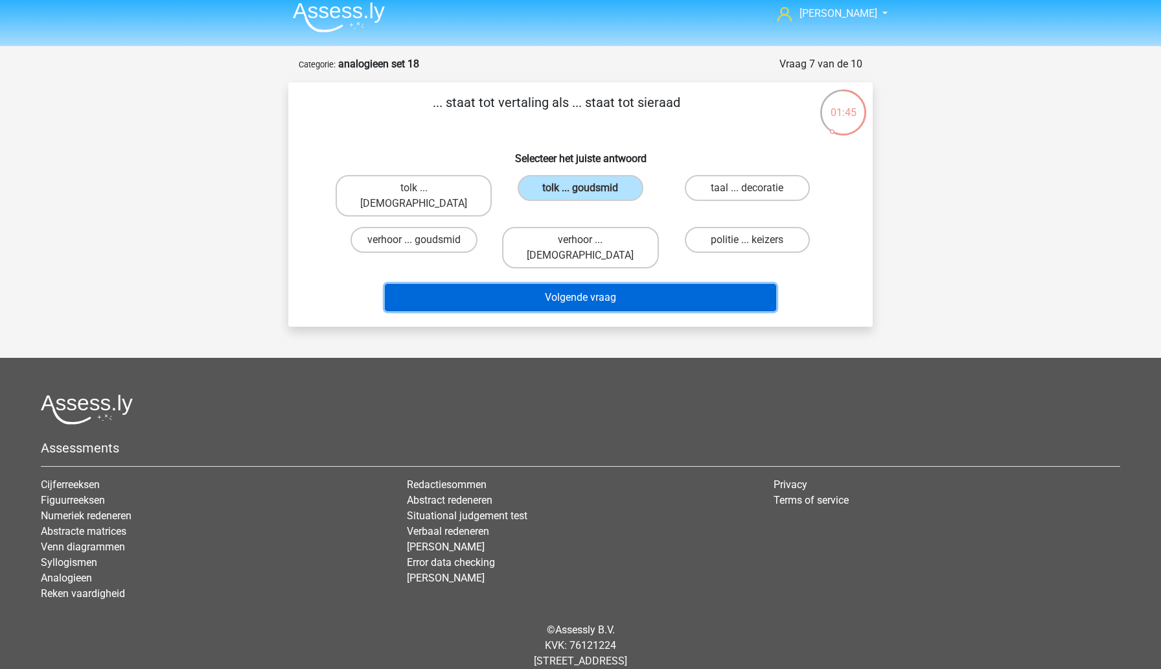
click at [546, 284] on button "Volgende vraag" at bounding box center [581, 297] width 392 height 27
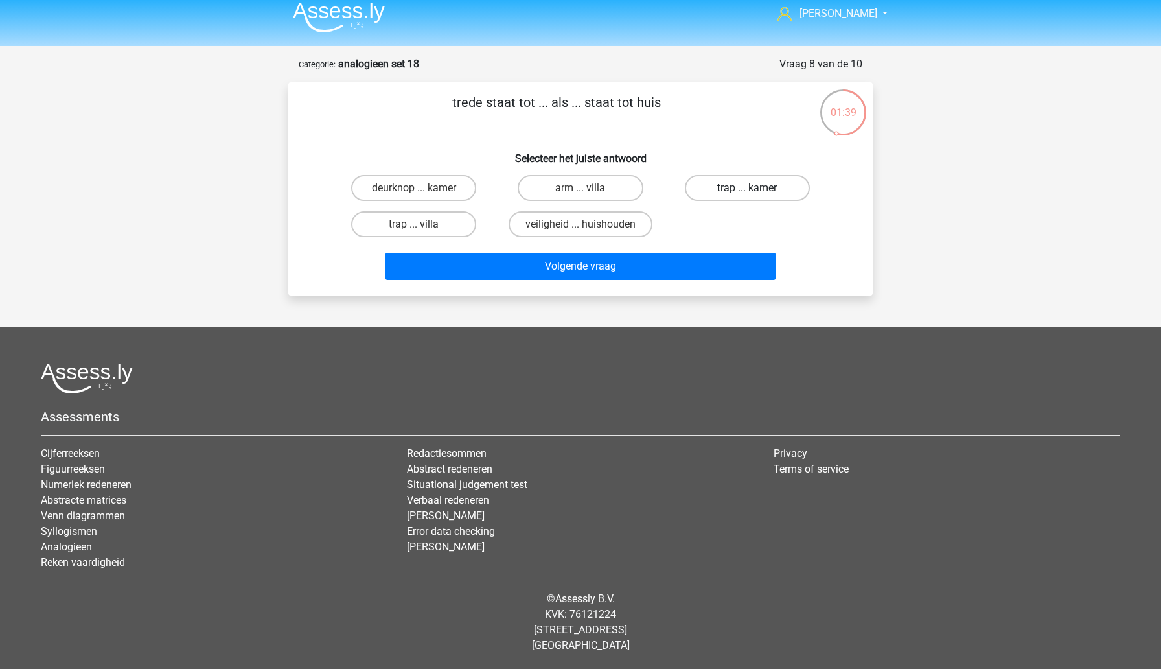
click at [728, 188] on label "trap ... kamer" at bounding box center [747, 188] width 125 height 26
click at [747, 188] on input "trap ... kamer" at bounding box center [751, 192] width 8 height 8
radio input "true"
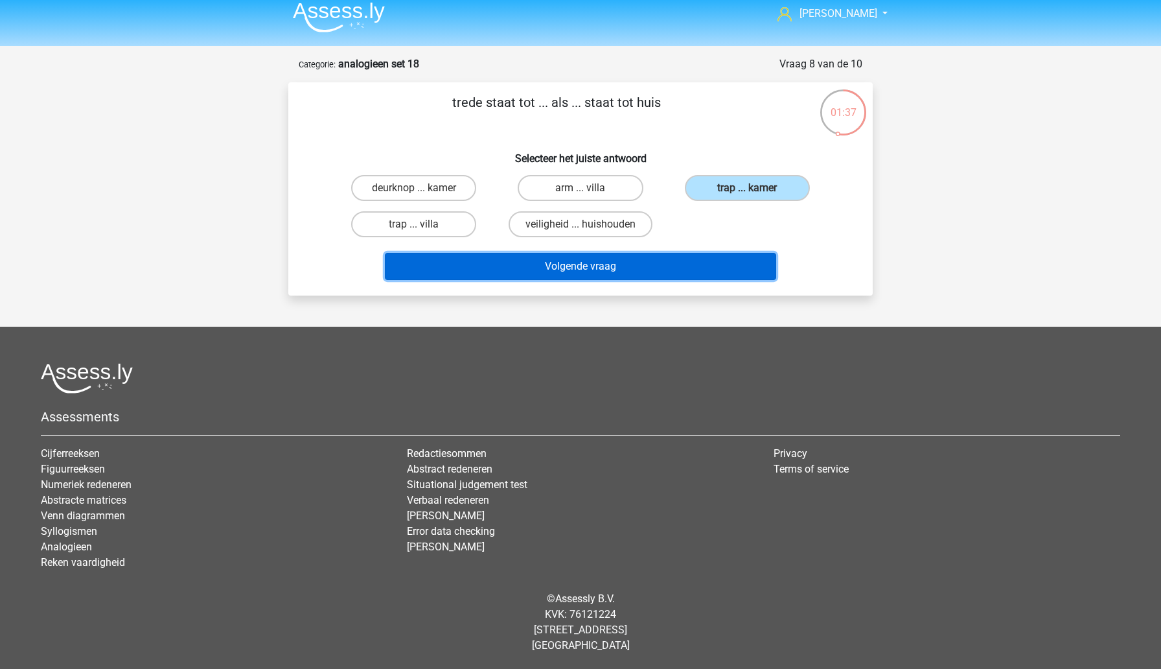
click at [681, 266] on button "Volgende vraag" at bounding box center [581, 266] width 392 height 27
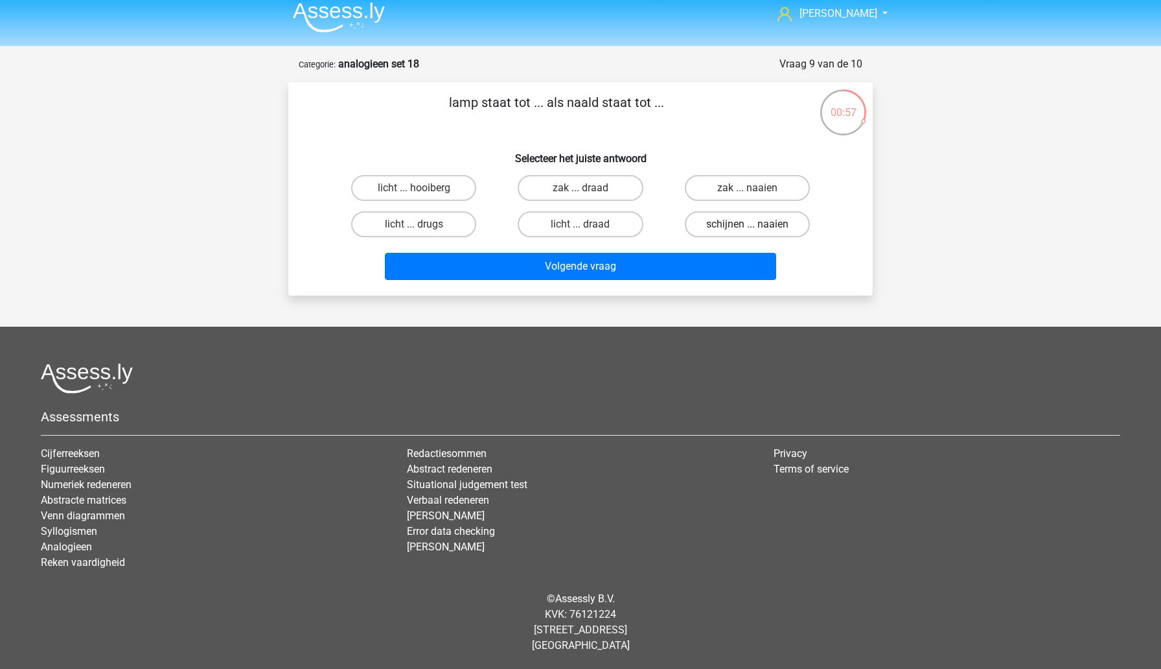
click at [713, 229] on label "schijnen ... naaien" at bounding box center [747, 224] width 125 height 26
click at [747, 229] on input "schijnen ... naaien" at bounding box center [751, 228] width 8 height 8
radio input "true"
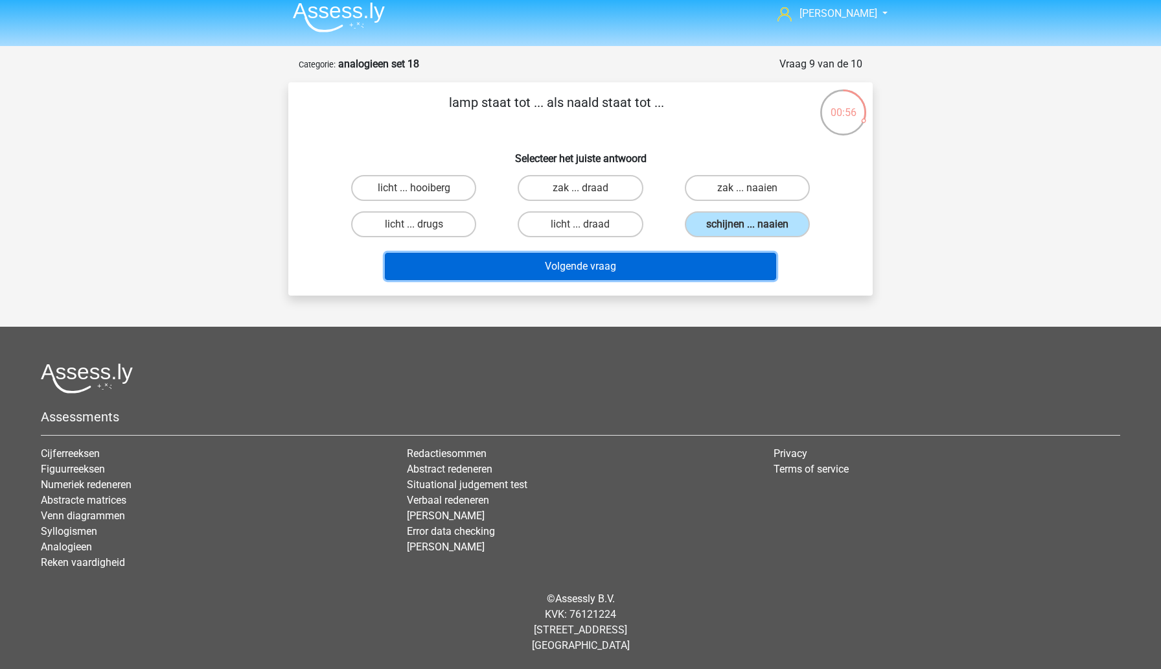
click at [673, 273] on button "Volgende vraag" at bounding box center [581, 266] width 392 height 27
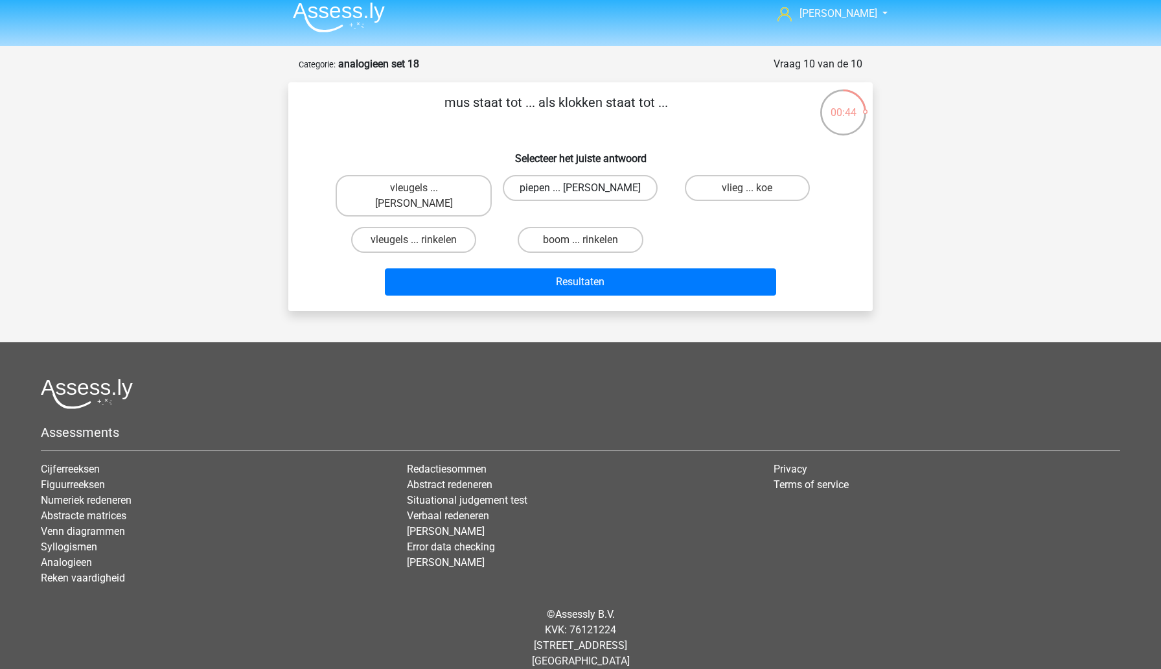
click at [542, 192] on label "piepen ... luiden" at bounding box center [580, 188] width 155 height 26
click at [581, 192] on input "piepen ... luiden" at bounding box center [585, 192] width 8 height 8
radio input "true"
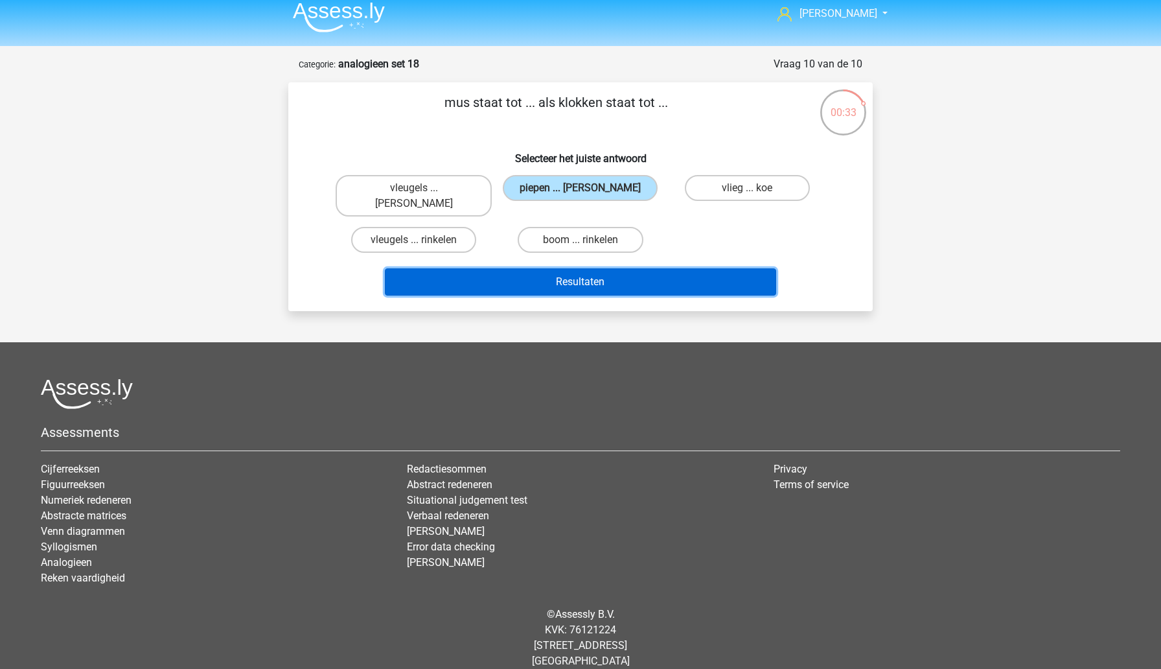
click at [524, 277] on button "Resultaten" at bounding box center [581, 281] width 392 height 27
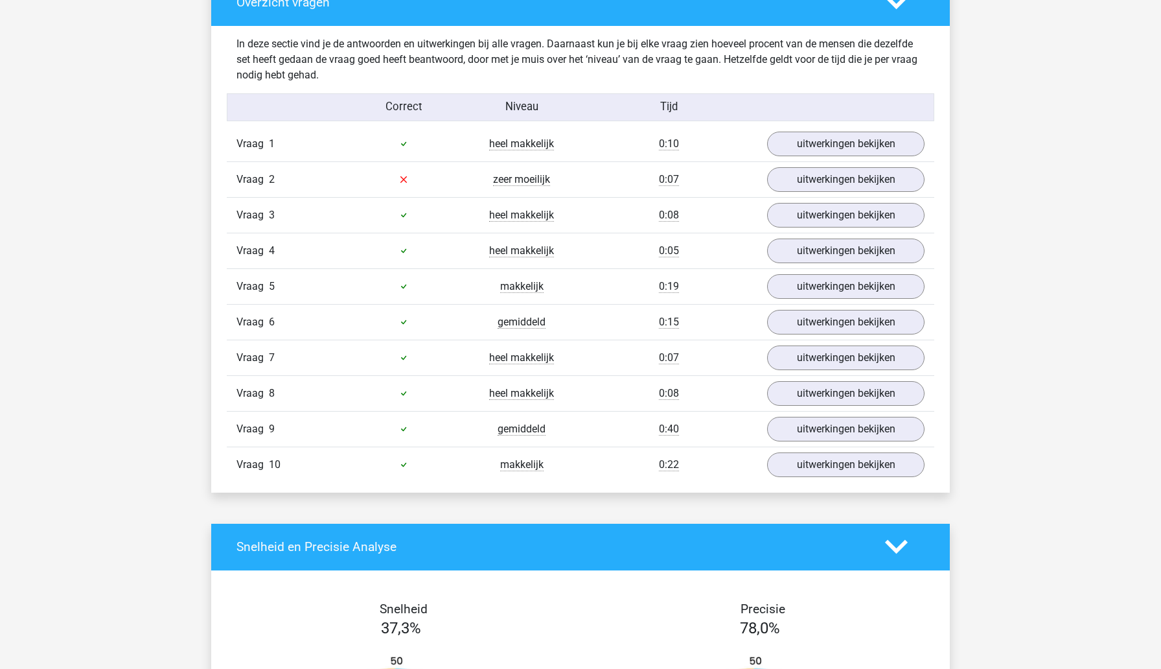
scroll to position [797, 0]
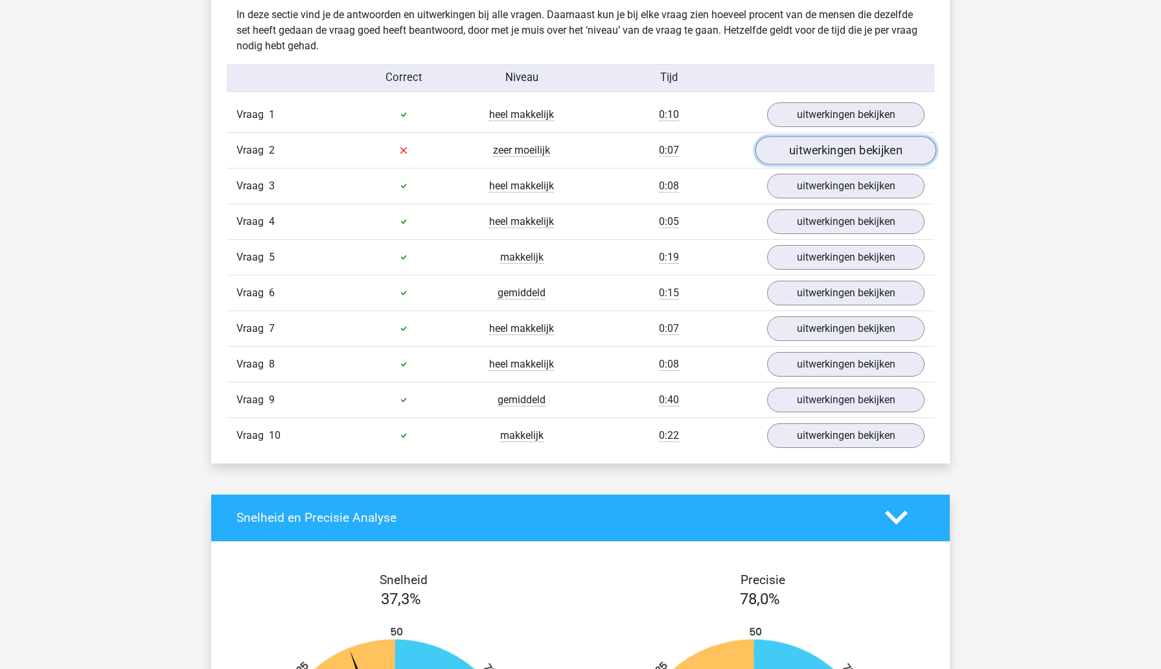
click at [800, 154] on link "uitwerkingen bekijken" at bounding box center [846, 150] width 181 height 29
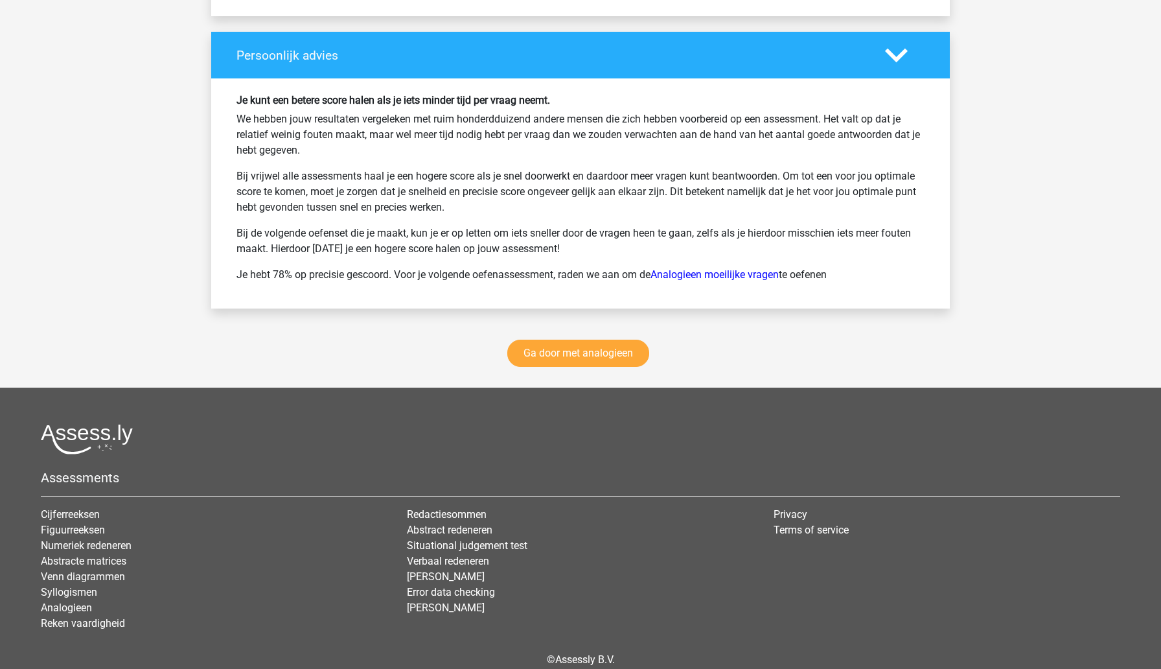
scroll to position [2033, 0]
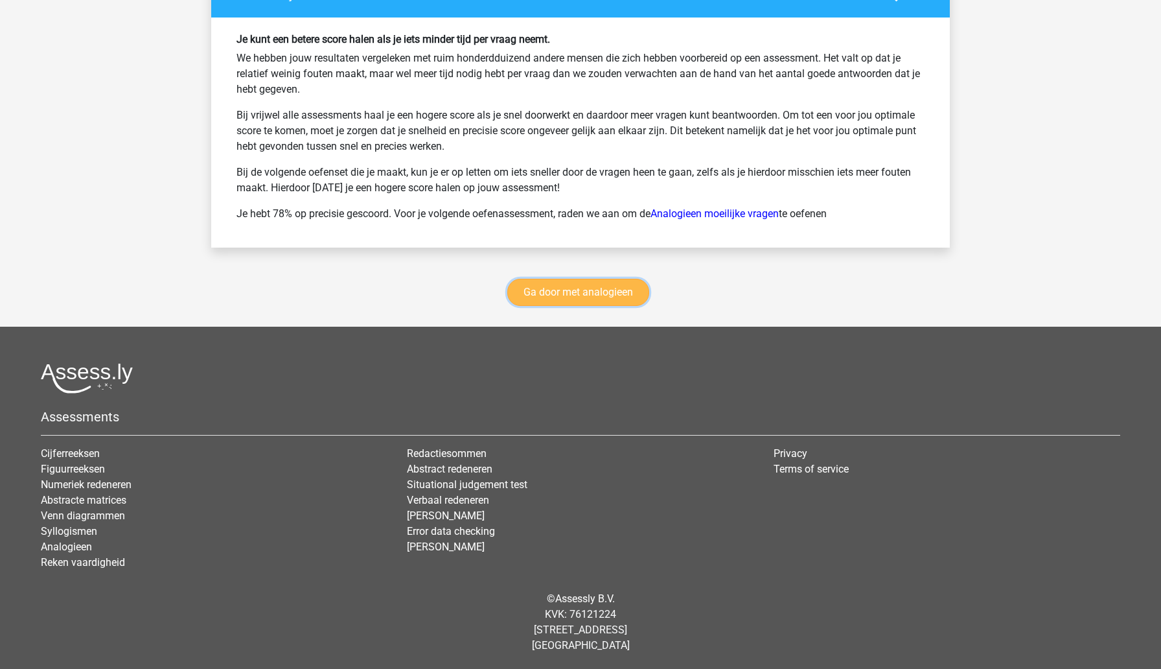
click at [613, 299] on link "Ga door met analogieen" at bounding box center [578, 292] width 142 height 27
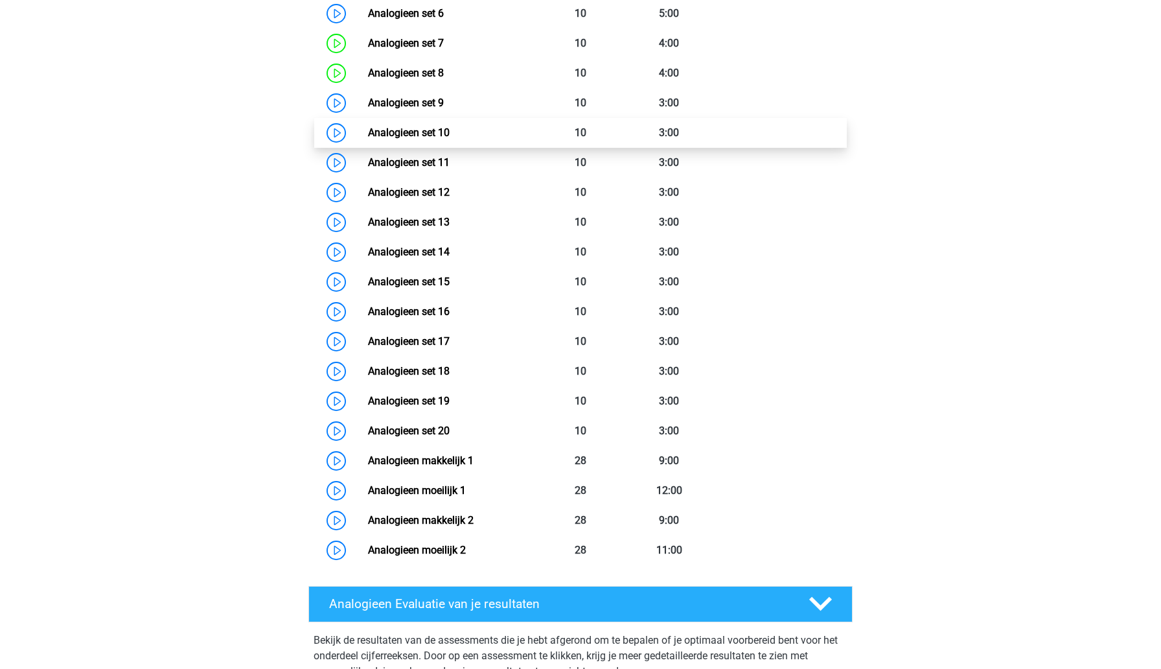
scroll to position [806, 0]
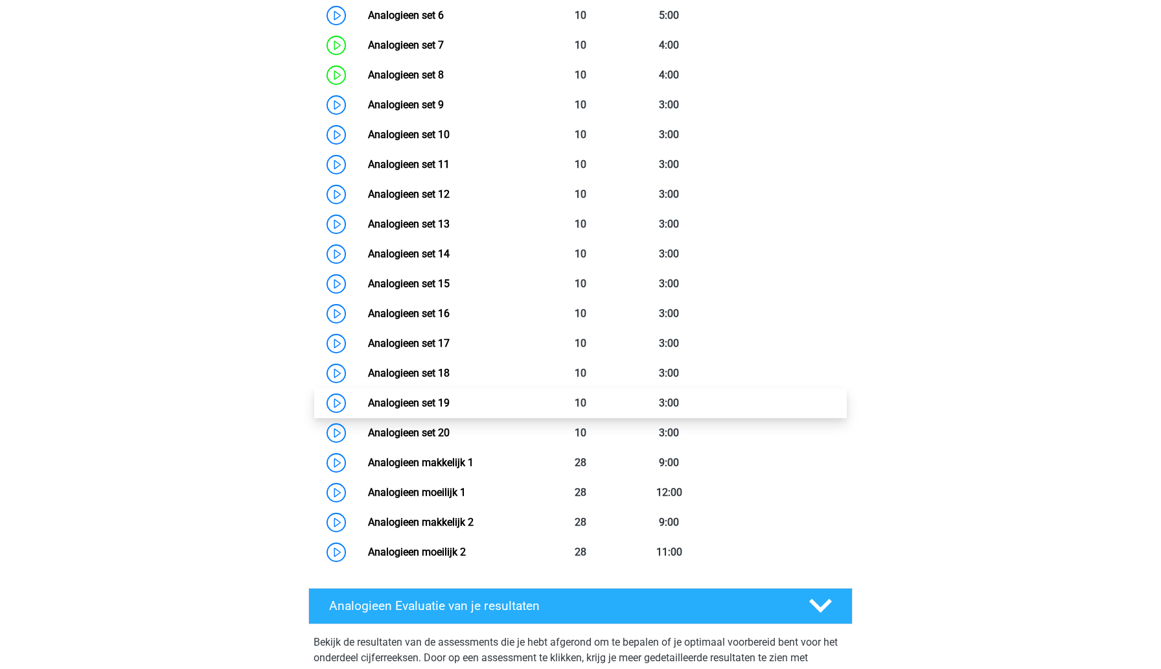
click at [450, 408] on link "Analogieen set 19" at bounding box center [409, 403] width 82 height 12
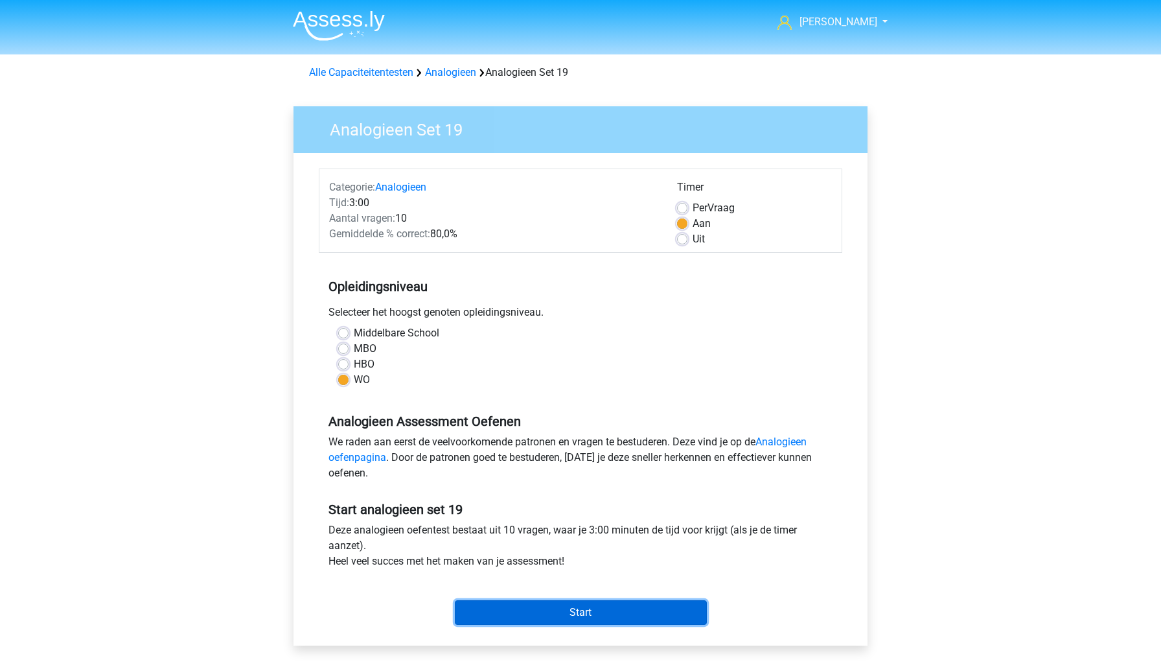
click at [509, 609] on input "Start" at bounding box center [581, 612] width 252 height 25
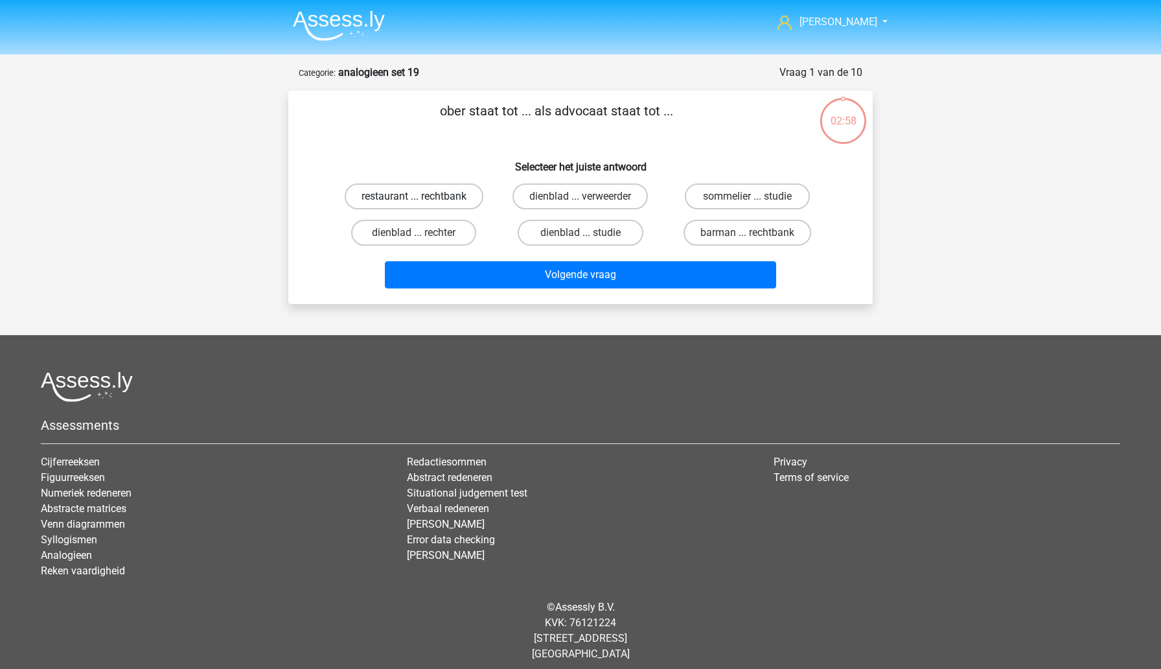
click at [459, 203] on label "restaurant ... rechtbank" at bounding box center [414, 196] width 139 height 26
click at [422, 203] on input "restaurant ... rechtbank" at bounding box center [418, 200] width 8 height 8
radio input "true"
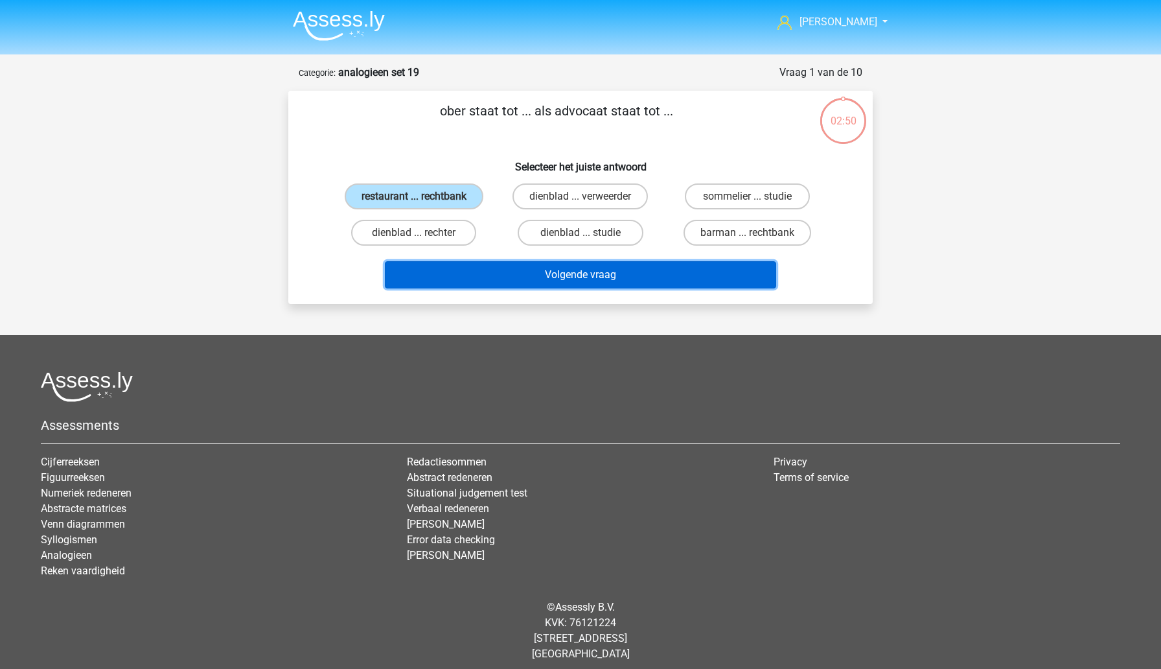
click at [503, 278] on button "Volgende vraag" at bounding box center [581, 274] width 392 height 27
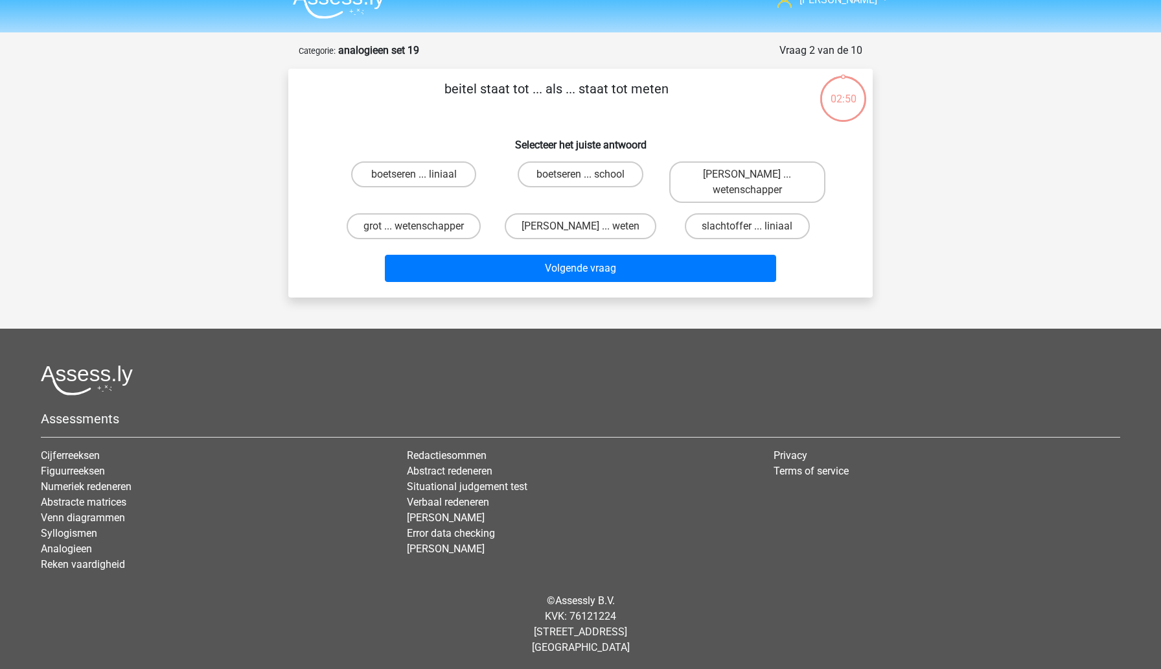
scroll to position [24, 0]
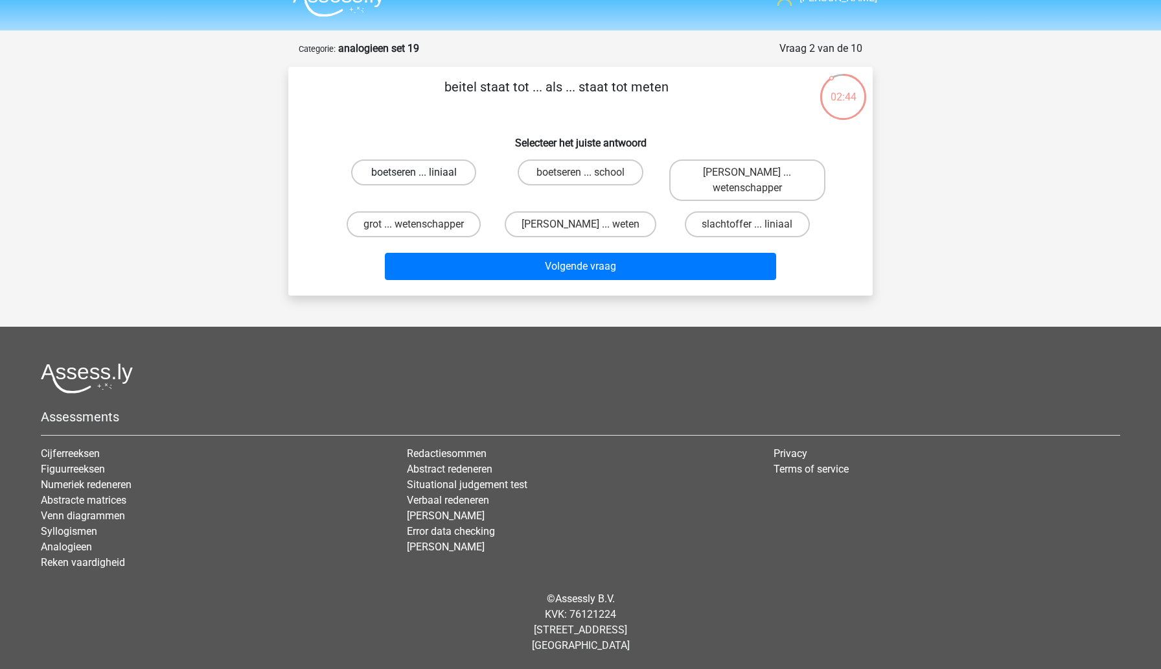
click at [460, 175] on label "boetseren ... liniaal" at bounding box center [413, 172] width 125 height 26
click at [422, 175] on input "boetseren ... liniaal" at bounding box center [418, 176] width 8 height 8
radio input "true"
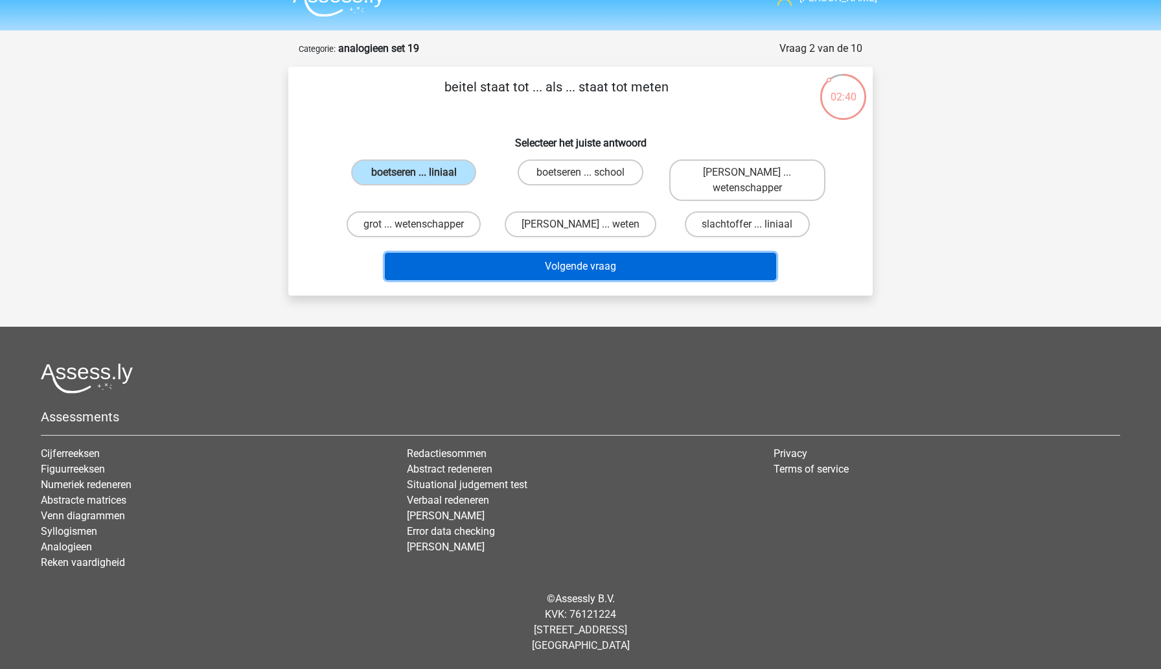
click at [503, 277] on button "Volgende vraag" at bounding box center [581, 266] width 392 height 27
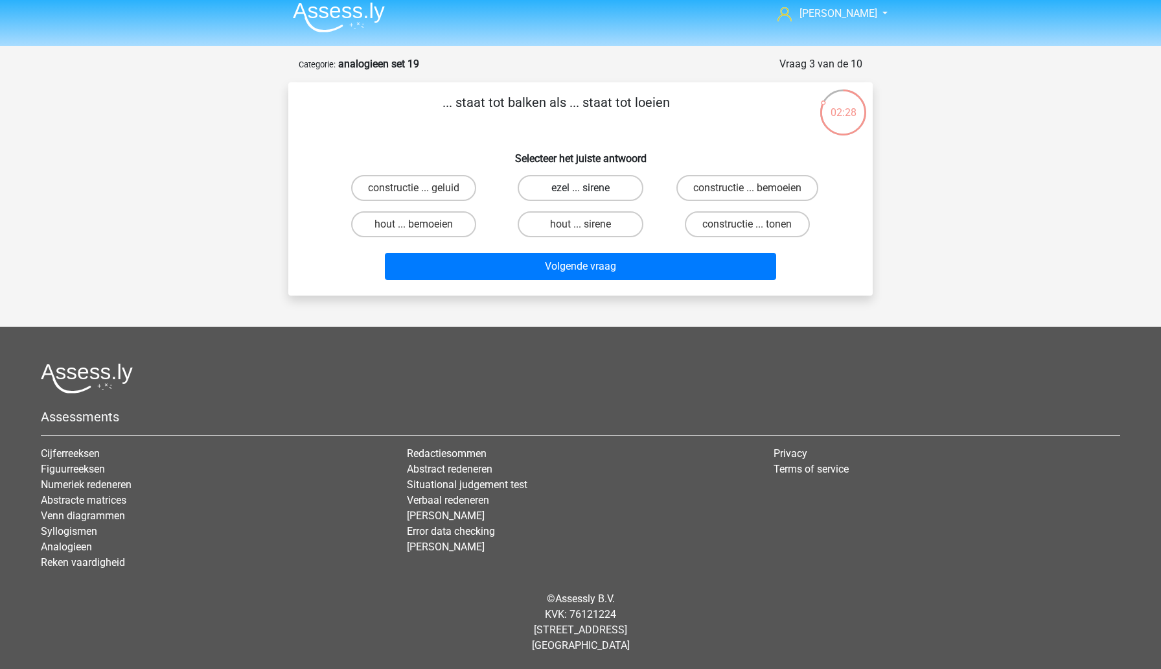
click at [611, 188] on label "ezel ... sirene" at bounding box center [580, 188] width 125 height 26
click at [589, 188] on input "ezel ... sirene" at bounding box center [585, 192] width 8 height 8
radio input "true"
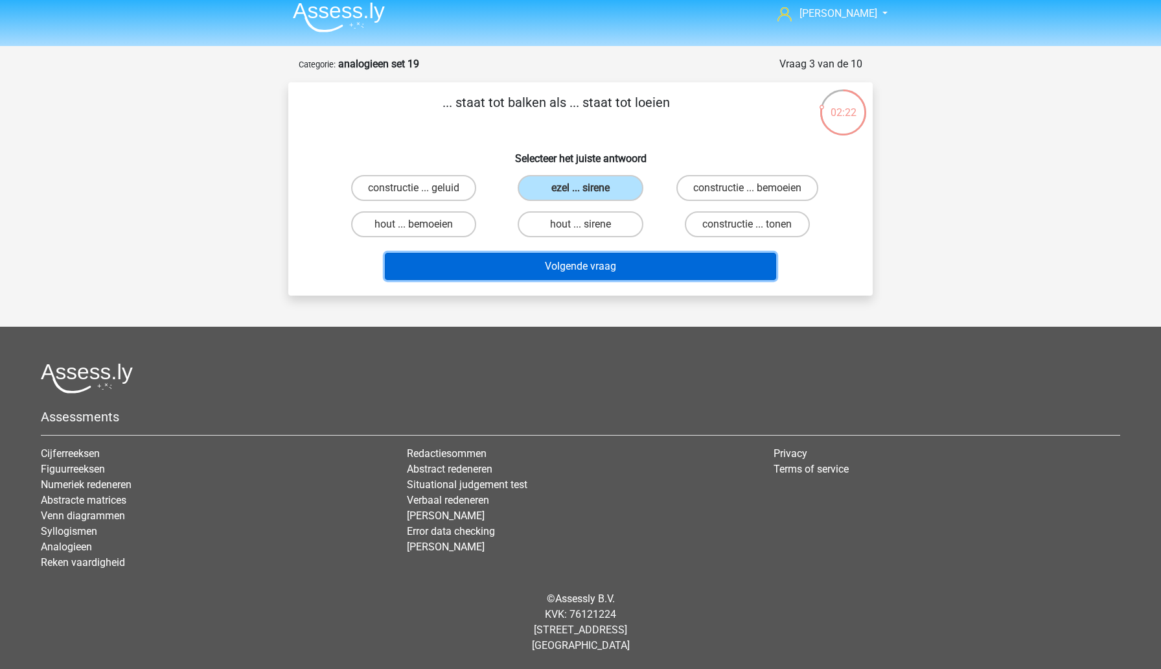
click at [622, 270] on button "Volgende vraag" at bounding box center [581, 266] width 392 height 27
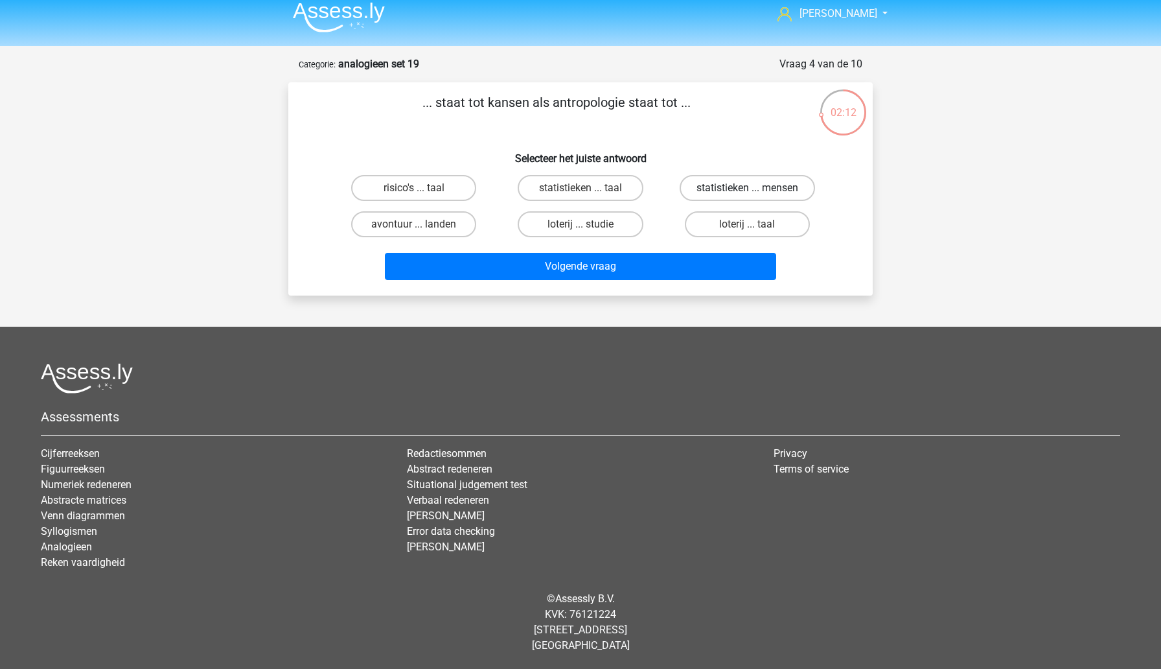
click at [708, 185] on label "statistieken ... mensen" at bounding box center [747, 188] width 135 height 26
click at [747, 188] on input "statistieken ... mensen" at bounding box center [751, 192] width 8 height 8
radio input "true"
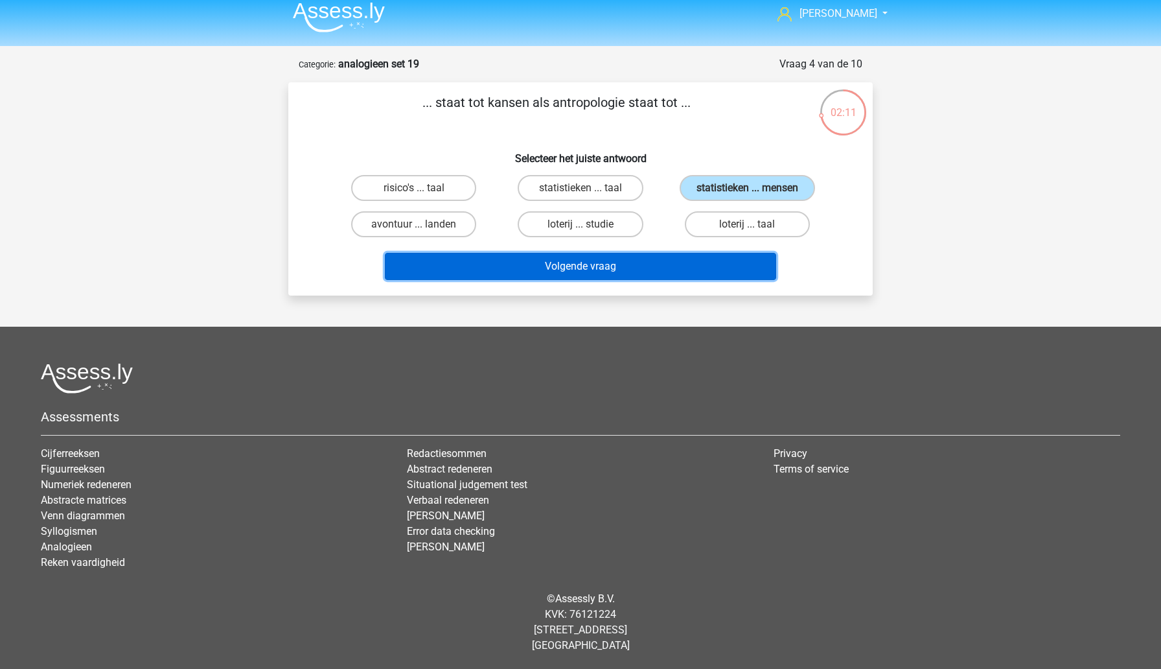
click at [648, 268] on button "Volgende vraag" at bounding box center [581, 266] width 392 height 27
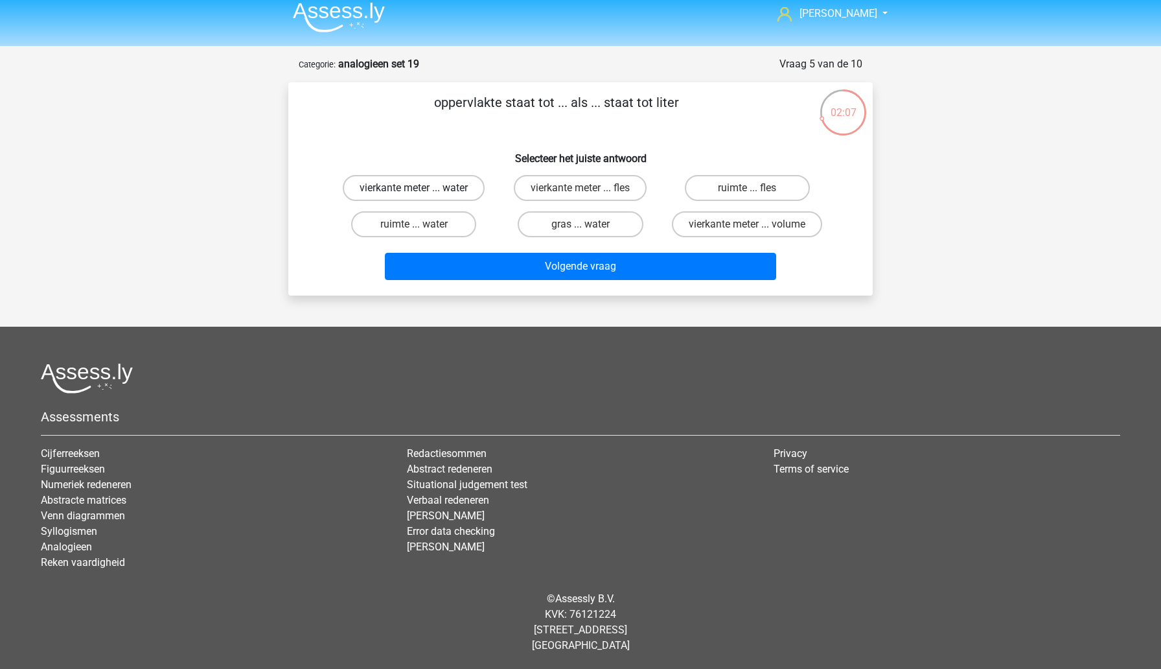
click at [464, 189] on label "vierkante meter ... water" at bounding box center [414, 188] width 142 height 26
click at [422, 189] on input "vierkante meter ... water" at bounding box center [418, 192] width 8 height 8
radio input "true"
click at [698, 231] on label "vierkante meter ... volume" at bounding box center [747, 224] width 150 height 26
click at [747, 231] on input "vierkante meter ... volume" at bounding box center [751, 228] width 8 height 8
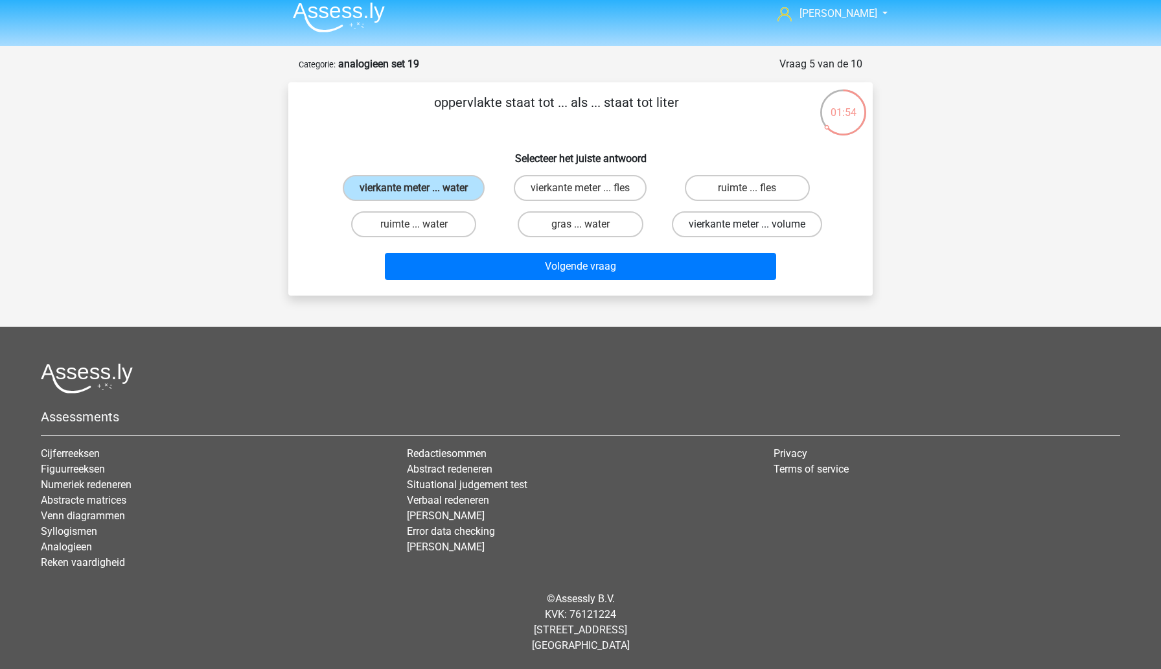
radio input "true"
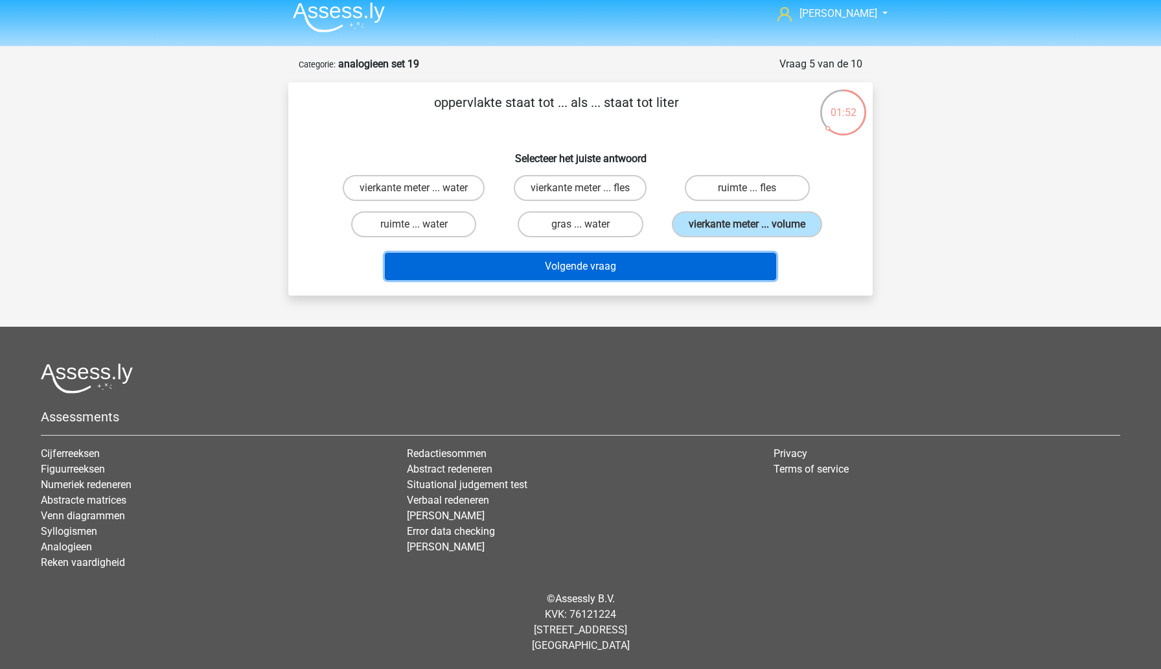
click at [653, 269] on button "Volgende vraag" at bounding box center [581, 266] width 392 height 27
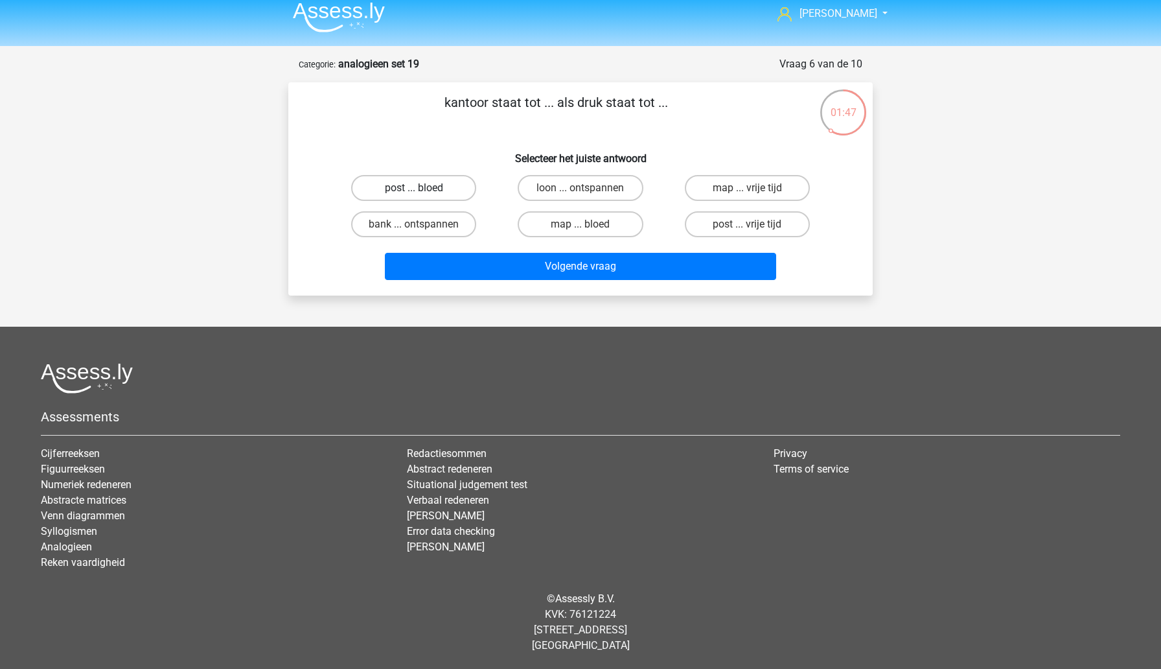
click at [424, 182] on label "post ... bloed" at bounding box center [413, 188] width 125 height 26
click at [422, 188] on input "post ... bloed" at bounding box center [418, 192] width 8 height 8
radio input "true"
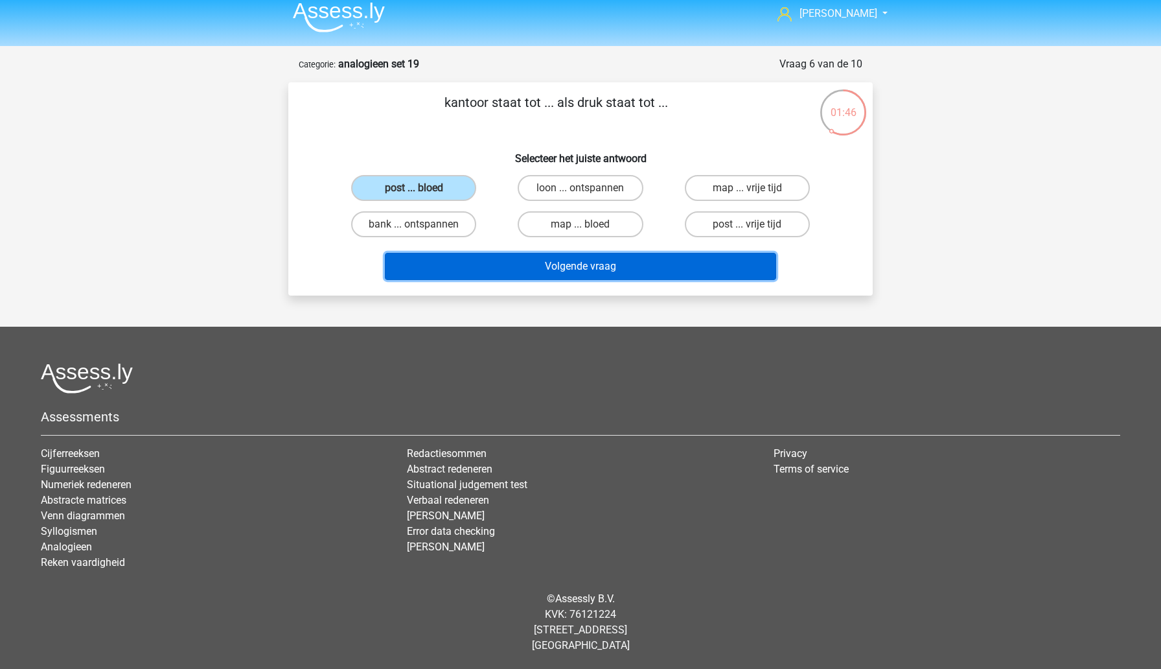
click at [523, 270] on button "Volgende vraag" at bounding box center [581, 266] width 392 height 27
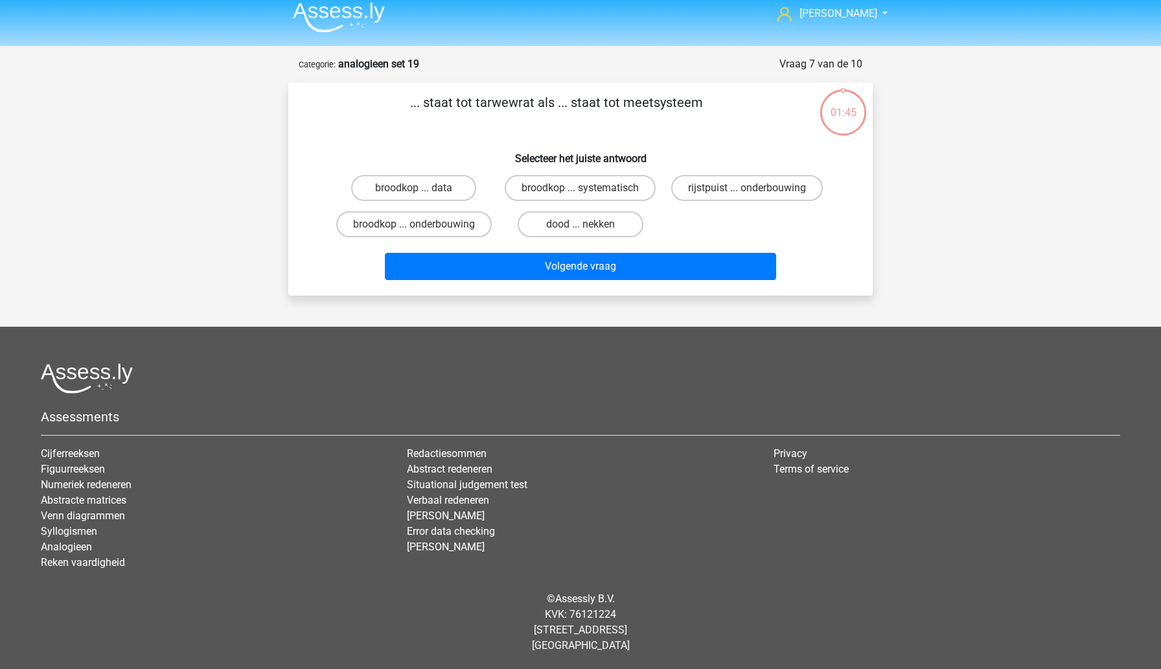
scroll to position [24, 0]
click at [559, 220] on label "dood ... nekken" at bounding box center [580, 224] width 125 height 26
click at [581, 224] on input "dood ... nekken" at bounding box center [585, 228] width 8 height 8
radio input "true"
click at [559, 286] on div "... staat tot tarwewrat als ... staat tot meetsysteem Selecteer het juiste antw…" at bounding box center [580, 188] width 584 height 213
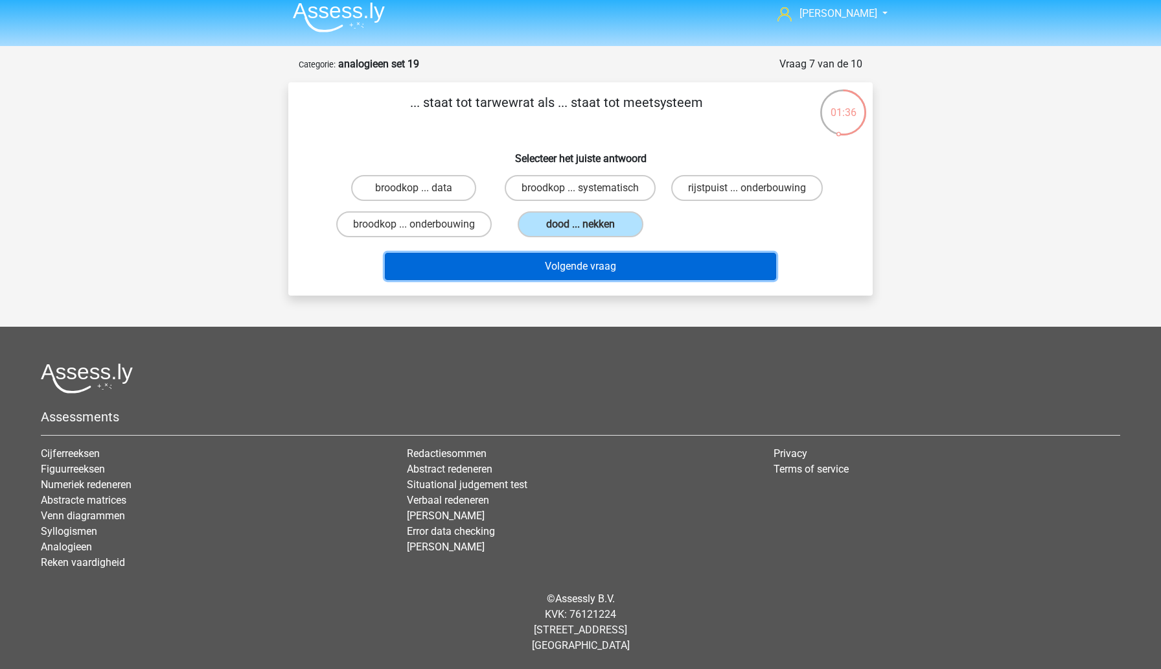
click at [553, 271] on button "Volgende vraag" at bounding box center [581, 266] width 392 height 27
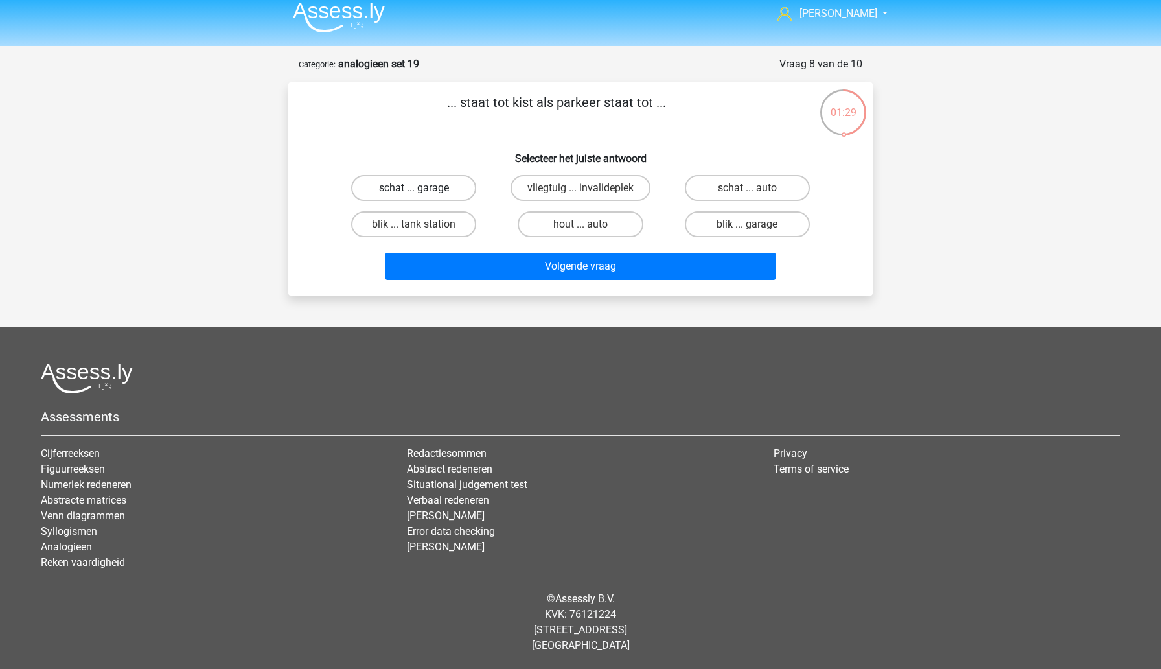
click at [443, 194] on label "schat ... garage" at bounding box center [413, 188] width 125 height 26
click at [422, 194] on input "schat ... garage" at bounding box center [418, 192] width 8 height 8
radio input "true"
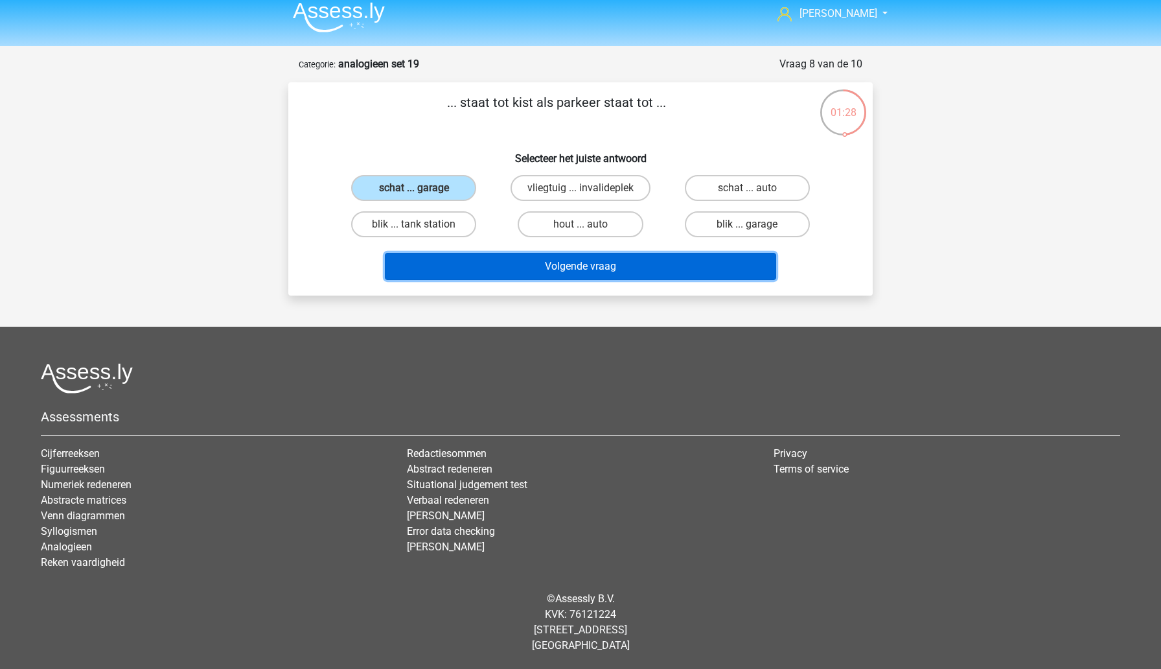
click at [491, 263] on button "Volgende vraag" at bounding box center [581, 266] width 392 height 27
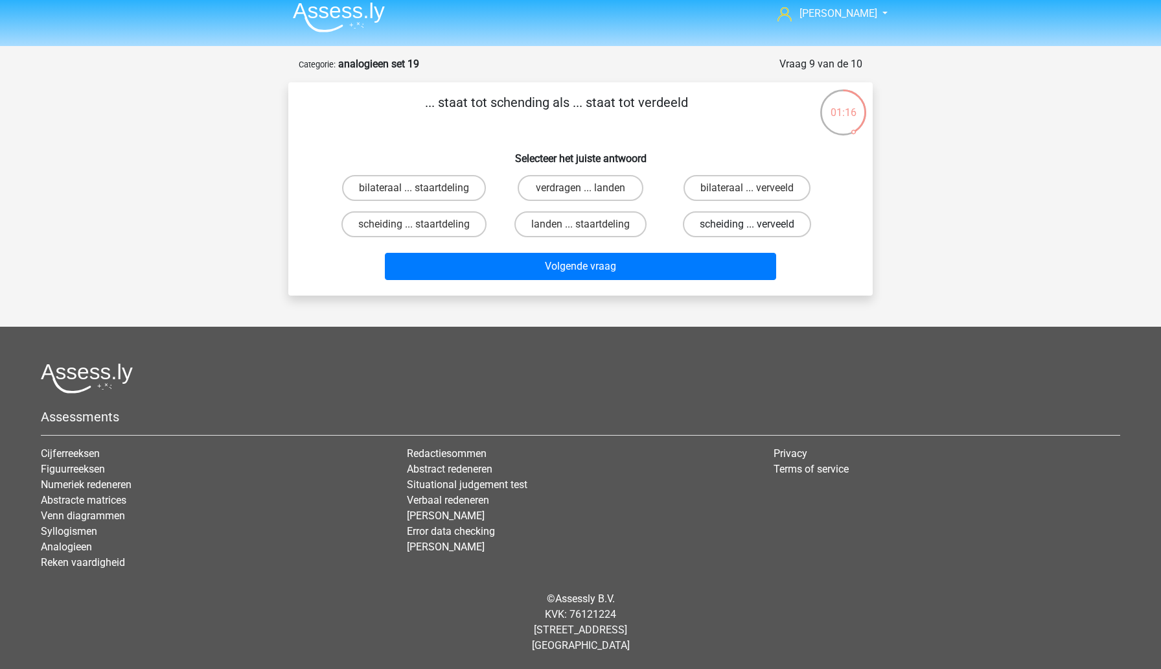
click at [716, 232] on label "scheiding ... verveeld" at bounding box center [747, 224] width 128 height 26
click at [747, 232] on input "scheiding ... verveeld" at bounding box center [751, 228] width 8 height 8
radio input "true"
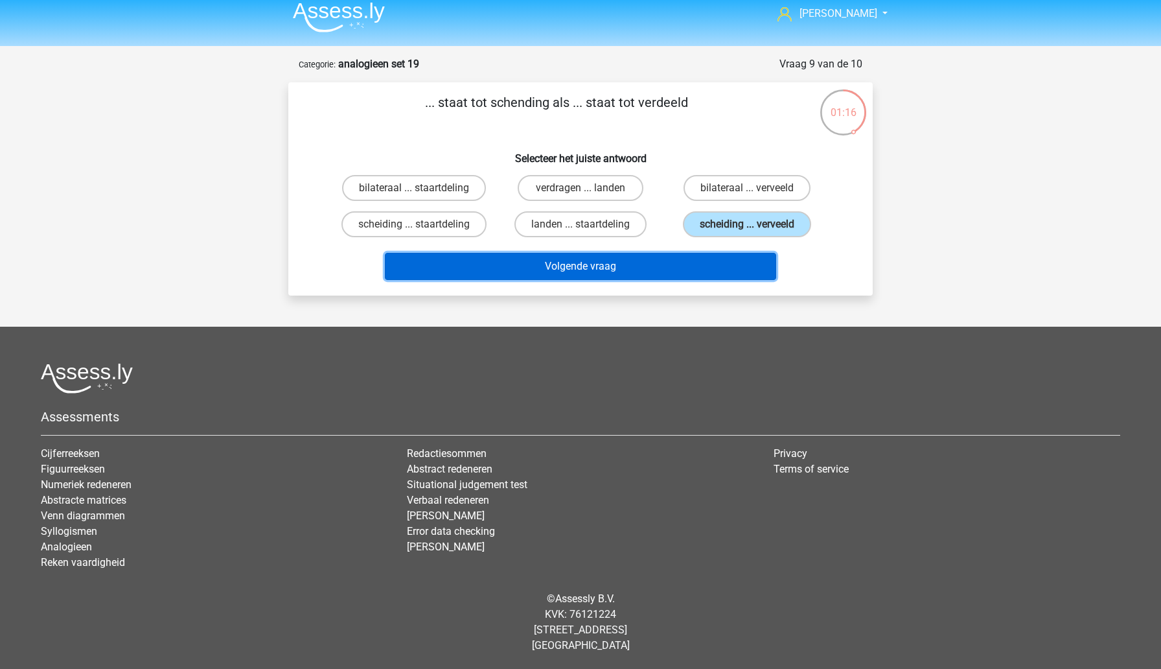
click at [710, 265] on button "Volgende vraag" at bounding box center [581, 266] width 392 height 27
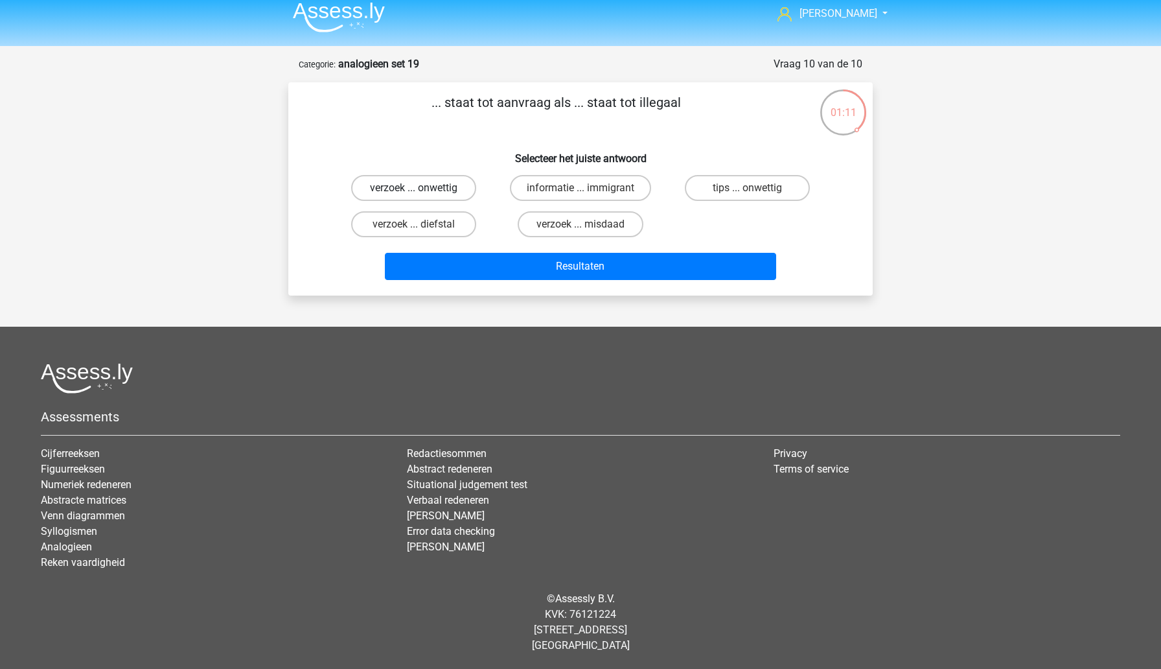
click at [443, 192] on label "verzoek ... onwettig" at bounding box center [413, 188] width 125 height 26
click at [422, 192] on input "verzoek ... onwettig" at bounding box center [418, 192] width 8 height 8
radio input "true"
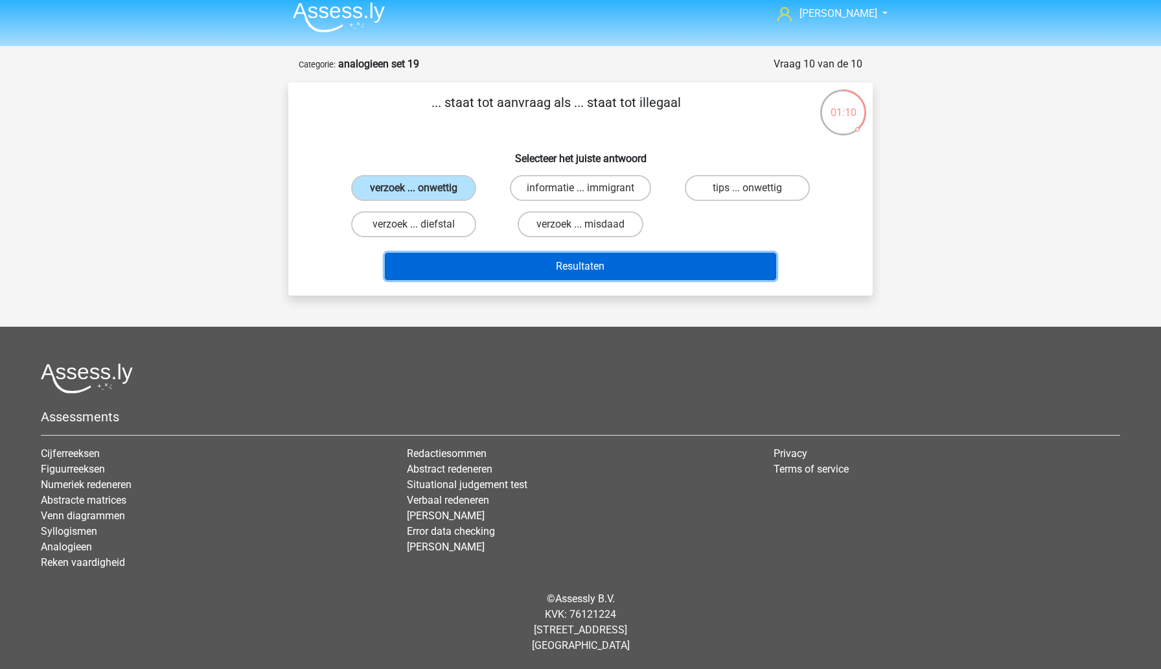
click at [525, 269] on button "Resultaten" at bounding box center [581, 266] width 392 height 27
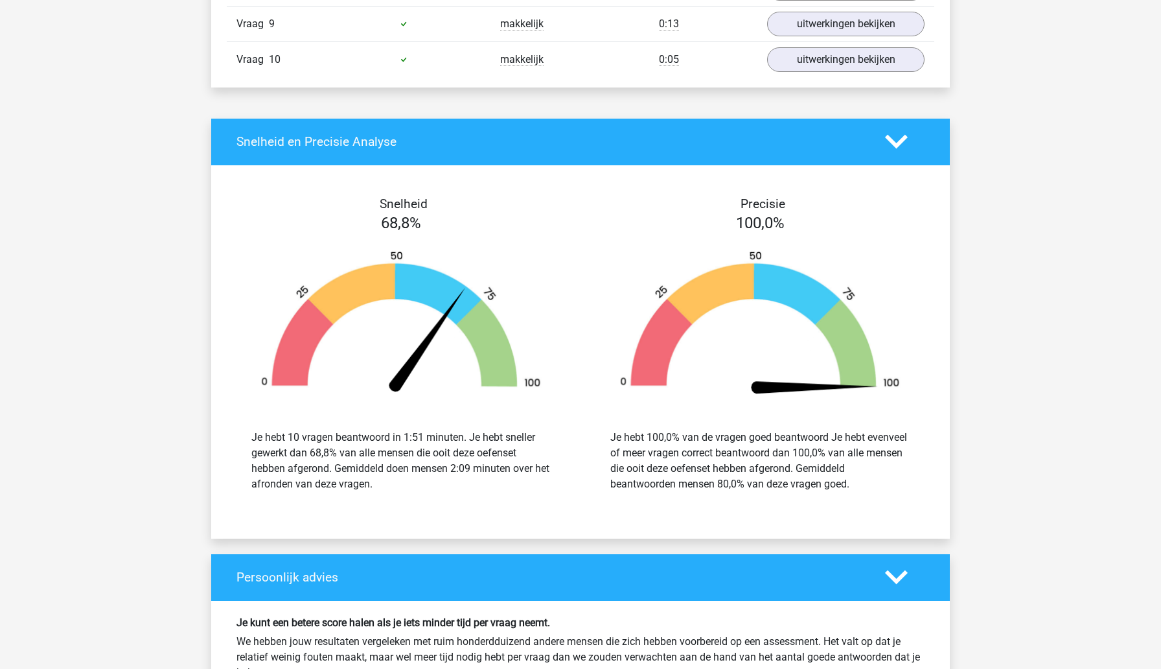
scroll to position [1579, 0]
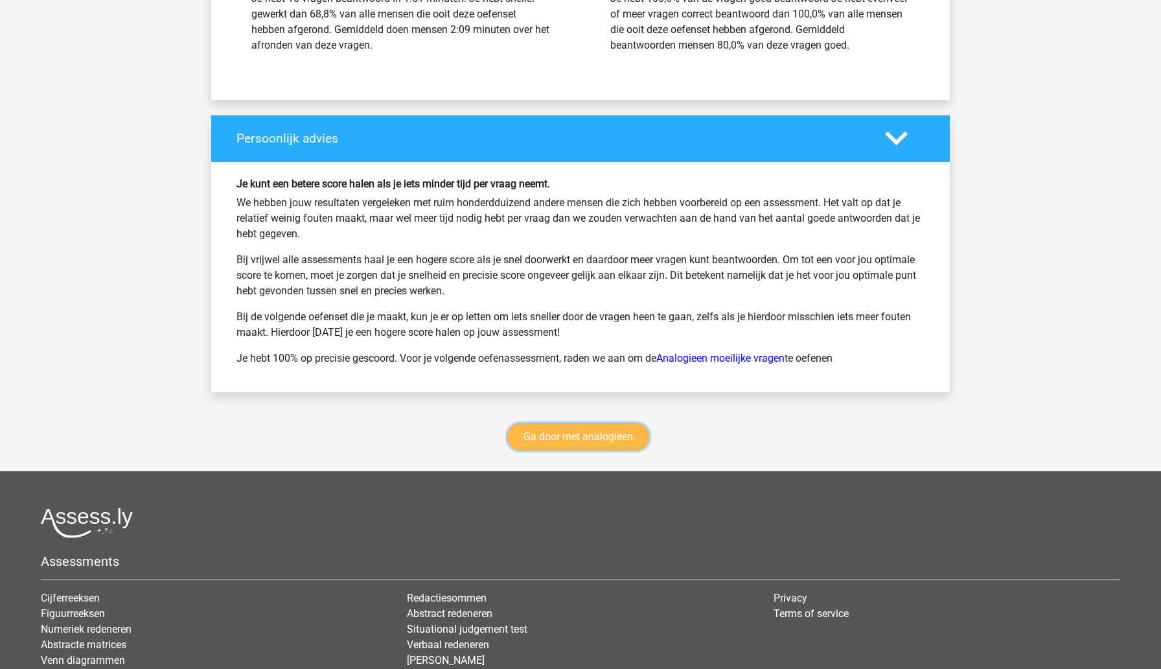
click at [569, 436] on link "Ga door met analogieen" at bounding box center [578, 436] width 142 height 27
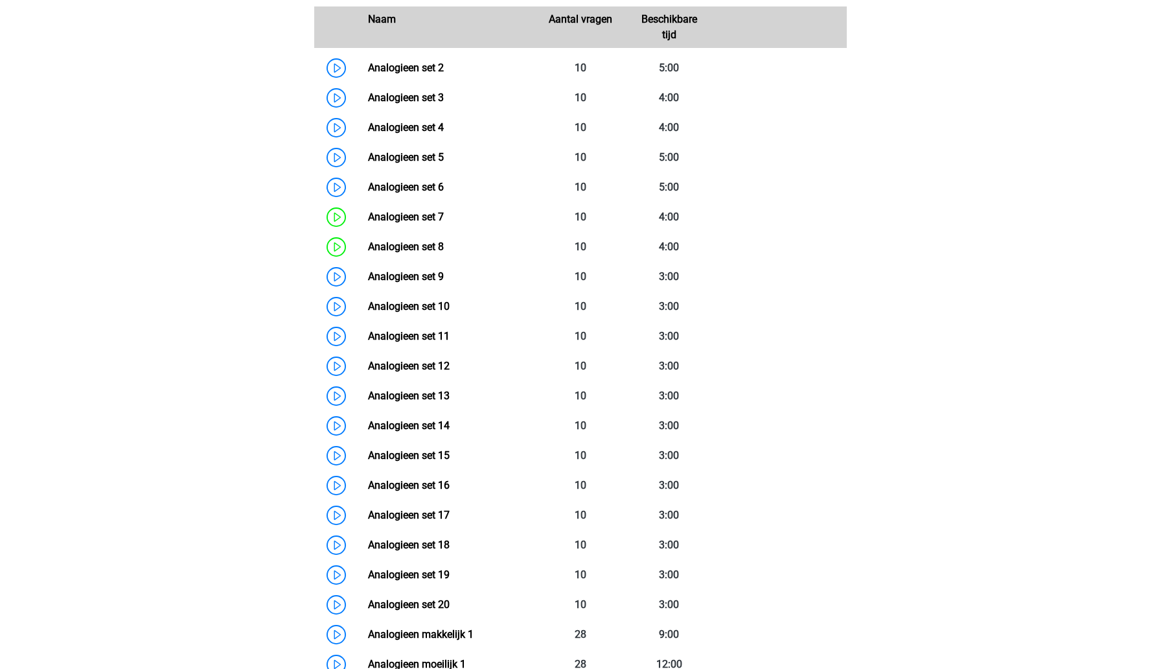
scroll to position [632, 0]
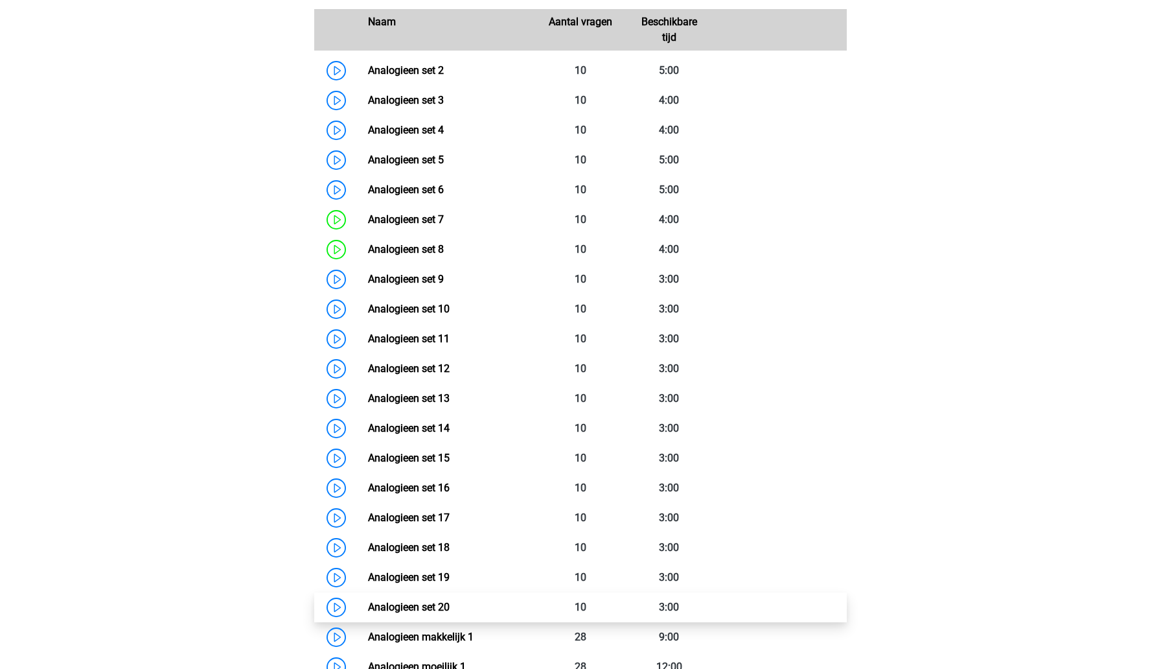
click at [450, 610] on link "Analogieen set 20" at bounding box center [409, 607] width 82 height 12
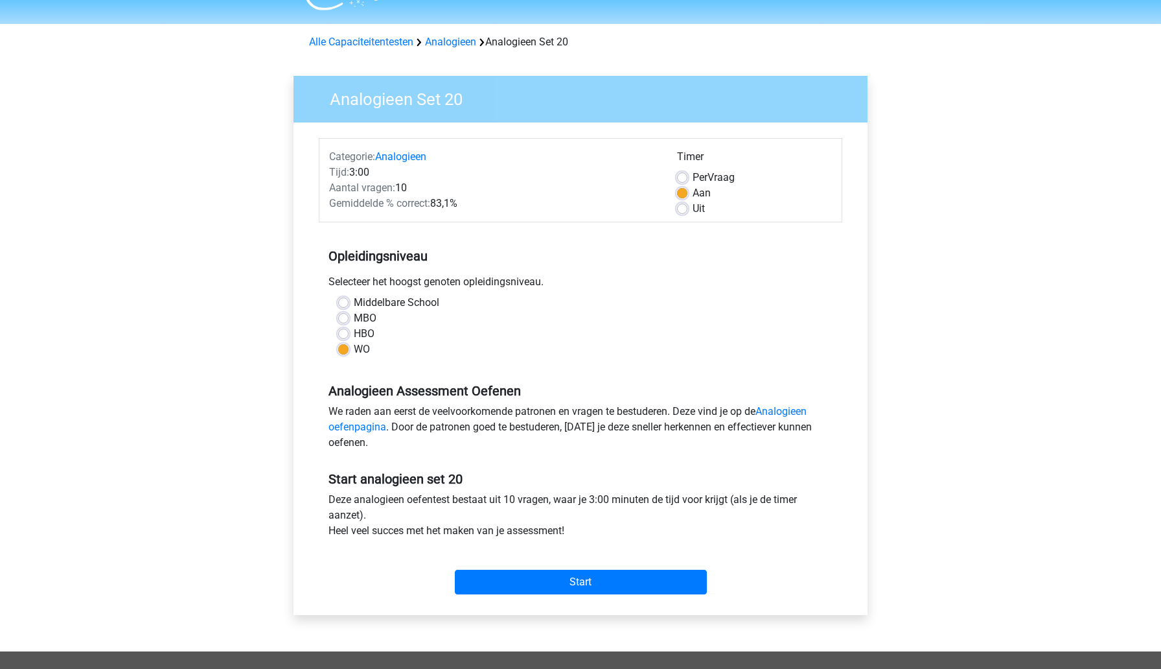
scroll to position [40, 0]
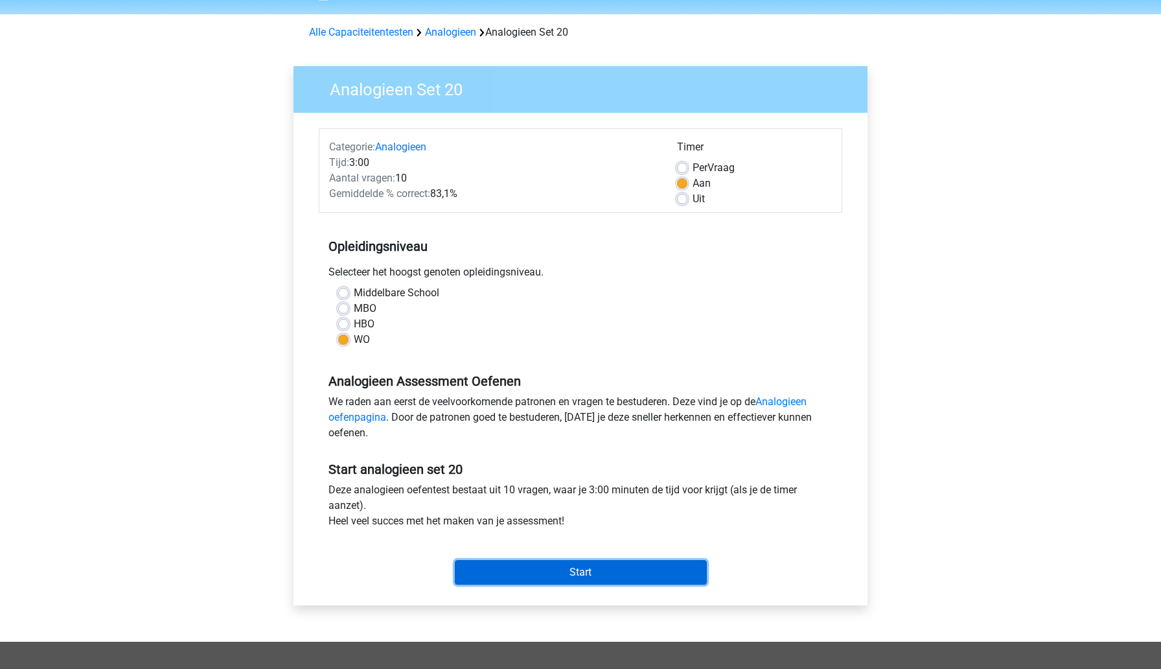
click at [518, 573] on input "Start" at bounding box center [581, 572] width 252 height 25
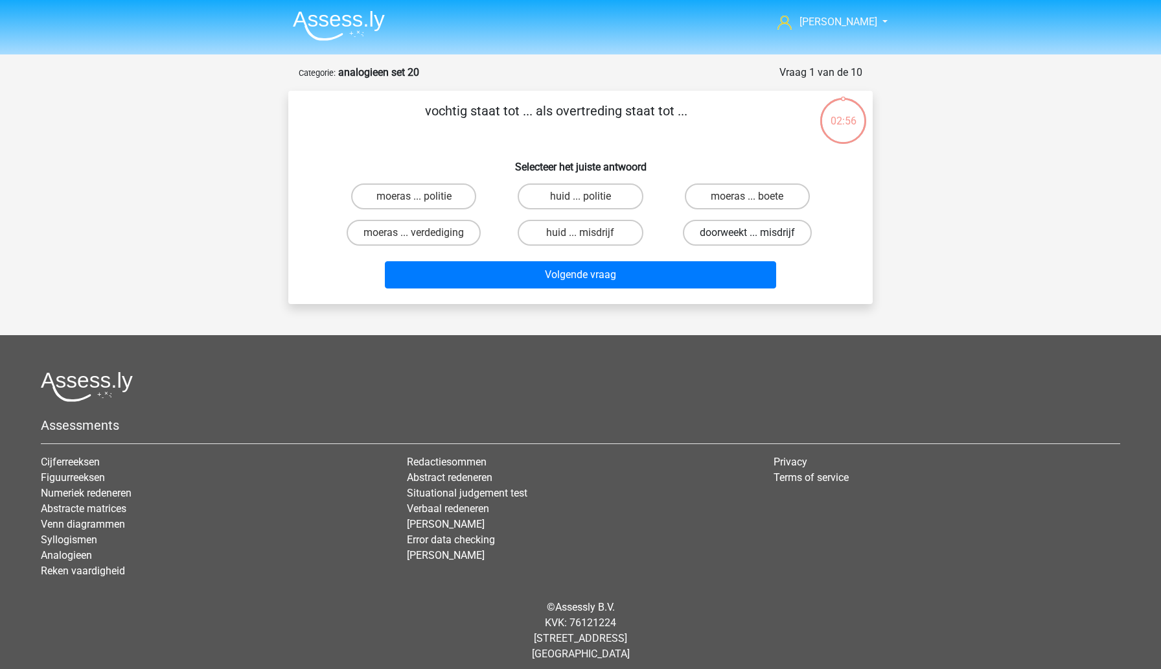
click at [701, 228] on label "doorweekt ... misdrijf" at bounding box center [747, 233] width 129 height 26
click at [747, 233] on input "doorweekt ... misdrijf" at bounding box center [751, 237] width 8 height 8
radio input "true"
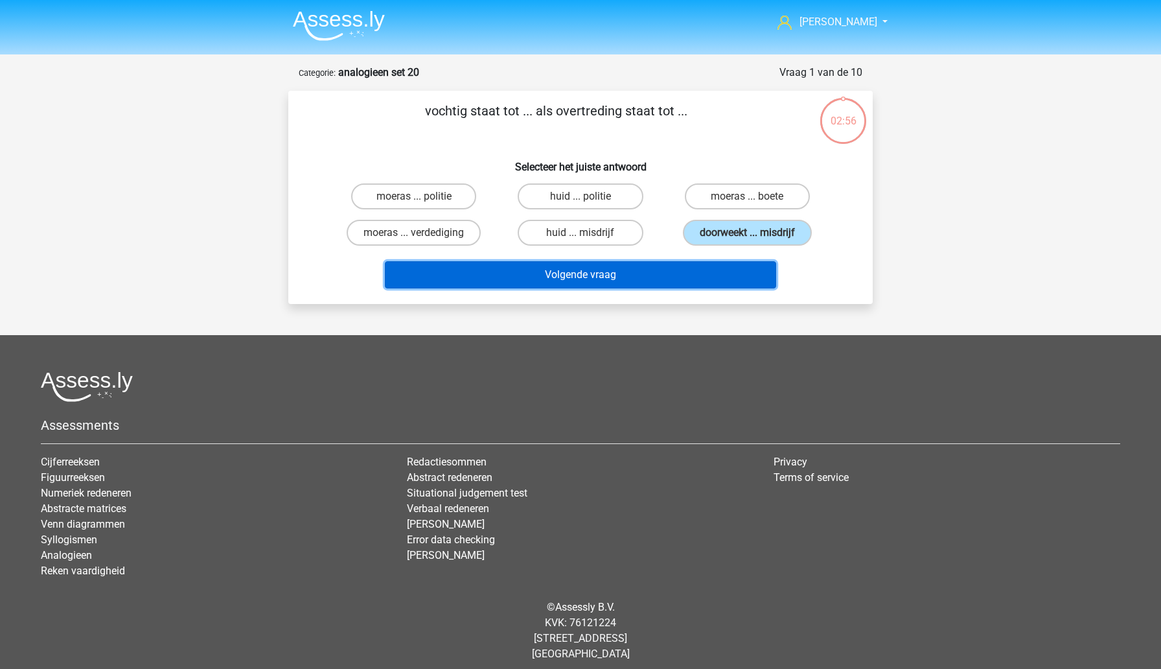
click at [681, 273] on button "Volgende vraag" at bounding box center [581, 274] width 392 height 27
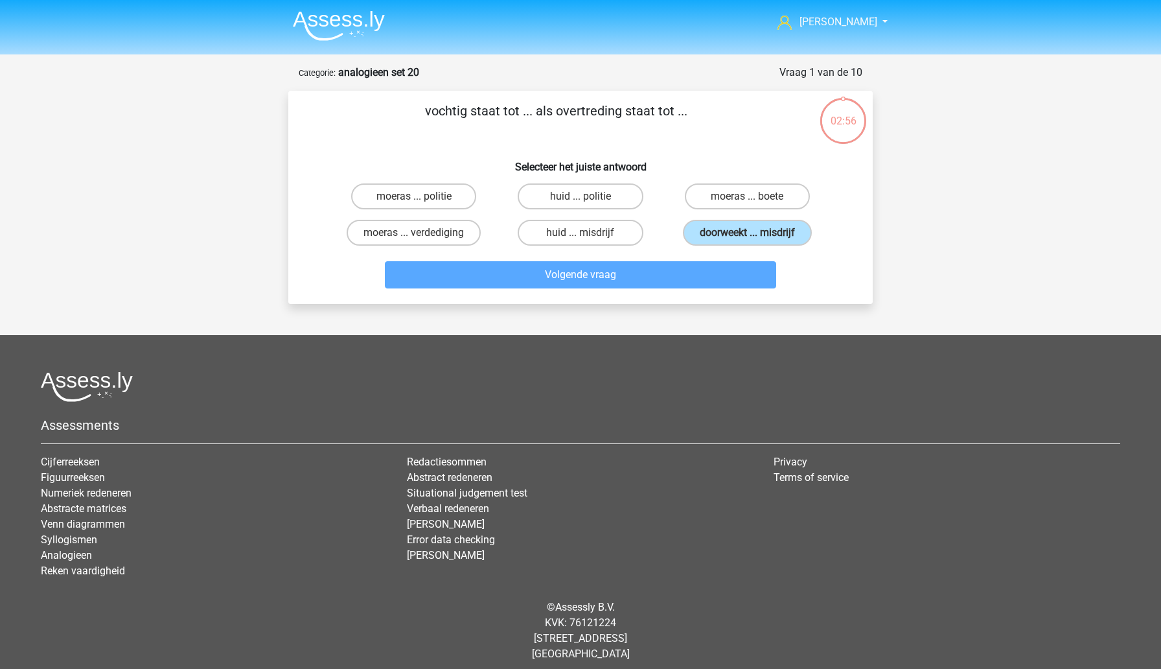
scroll to position [8, 0]
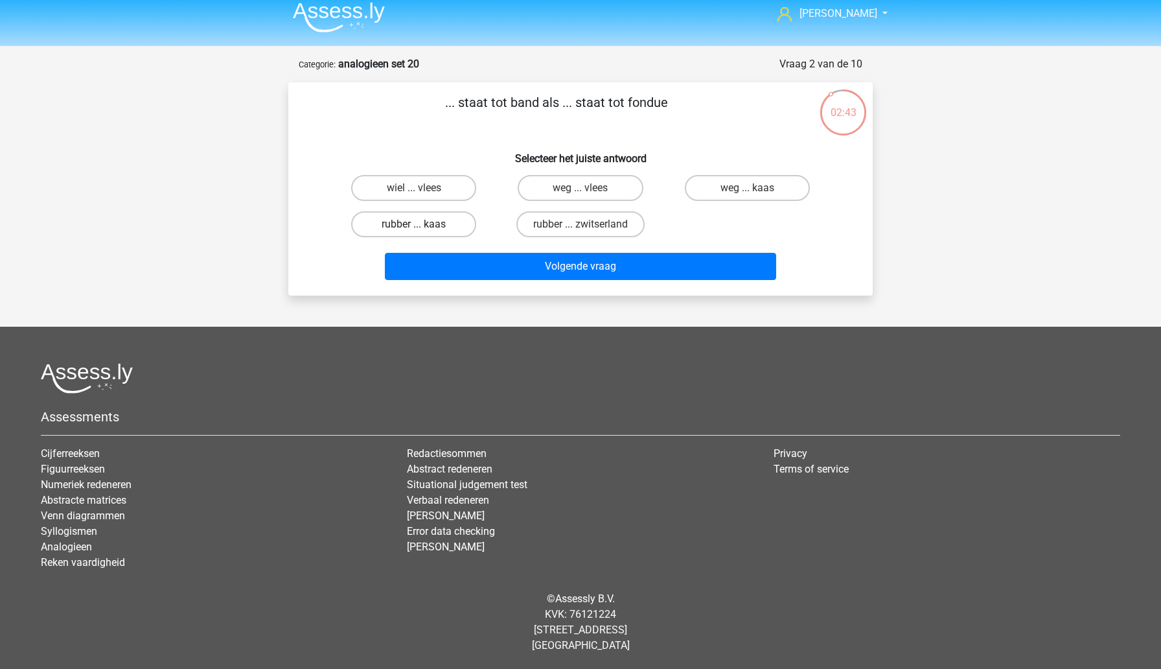
click at [449, 228] on label "rubber ... kaas" at bounding box center [413, 224] width 125 height 26
click at [422, 228] on input "rubber ... kaas" at bounding box center [418, 228] width 8 height 8
radio input "true"
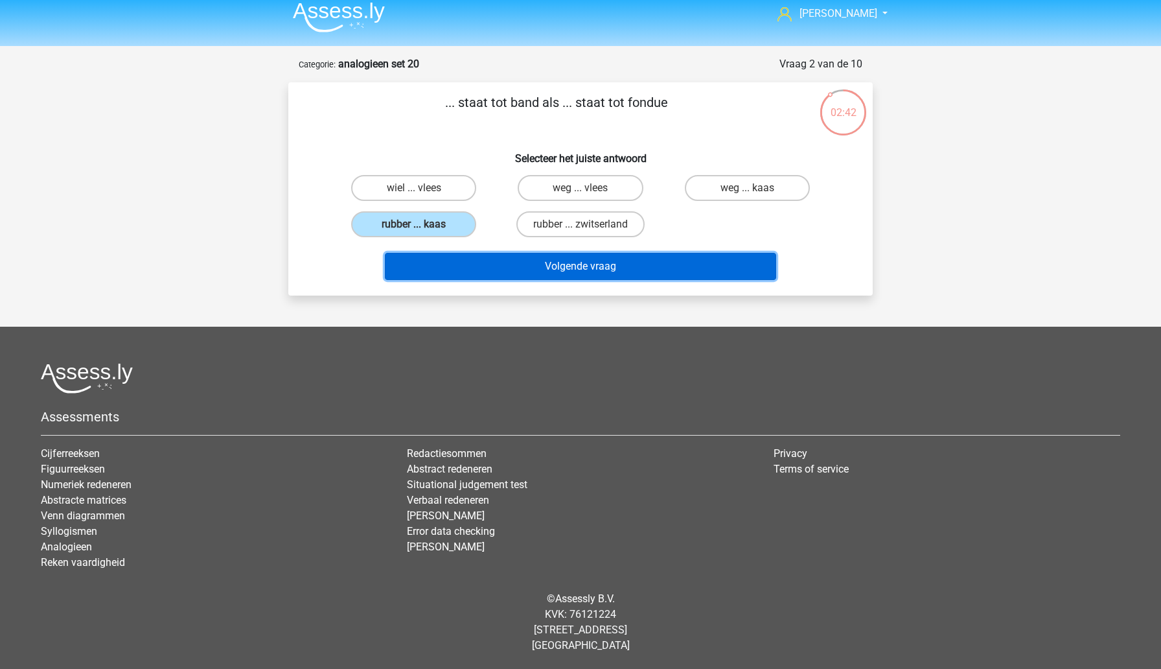
click at [529, 273] on button "Volgende vraag" at bounding box center [581, 266] width 392 height 27
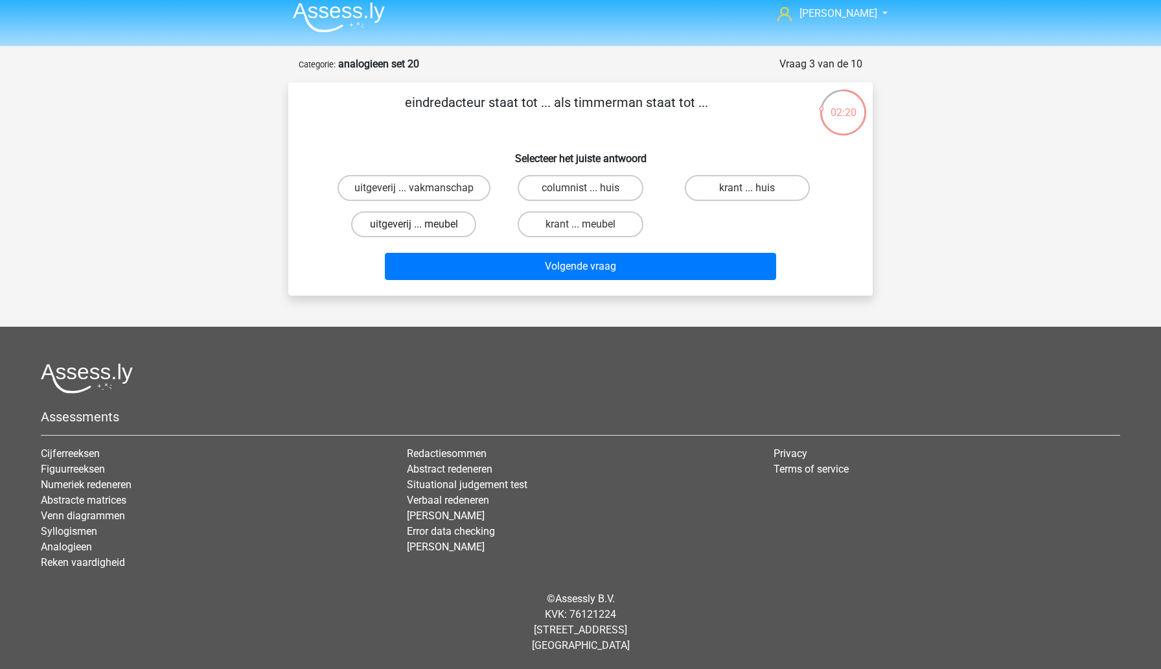
click at [457, 224] on label "uitgeverij ... meubel" at bounding box center [413, 224] width 125 height 26
click at [422, 224] on input "uitgeverij ... meubel" at bounding box center [418, 228] width 8 height 8
radio input "true"
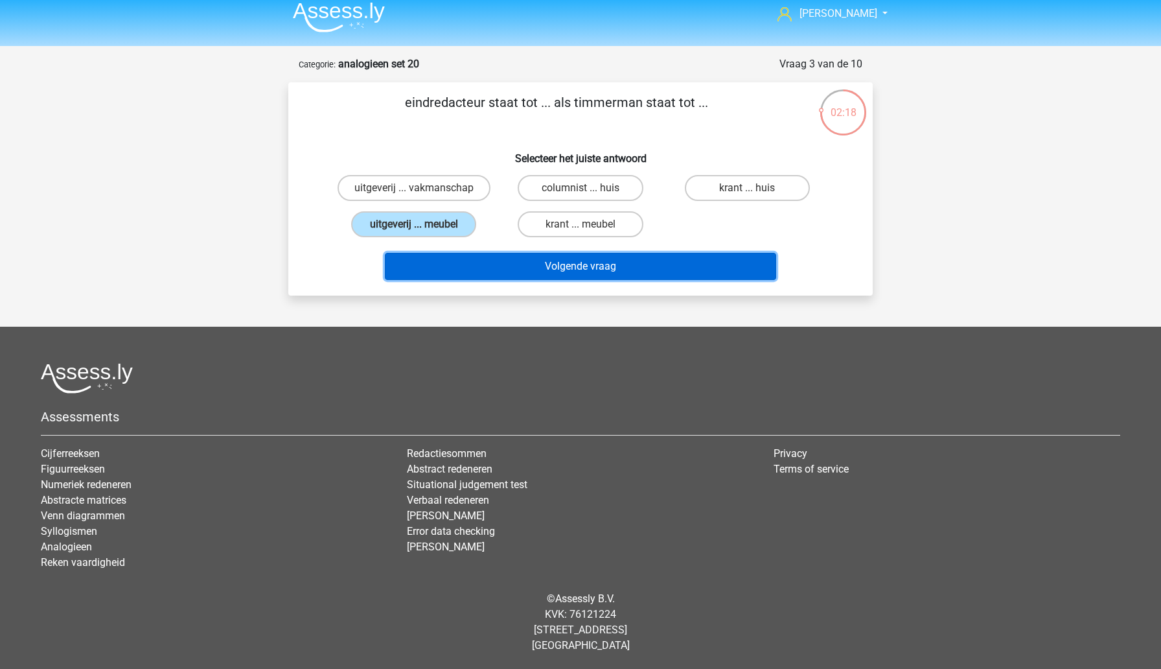
click at [511, 274] on button "Volgende vraag" at bounding box center [581, 266] width 392 height 27
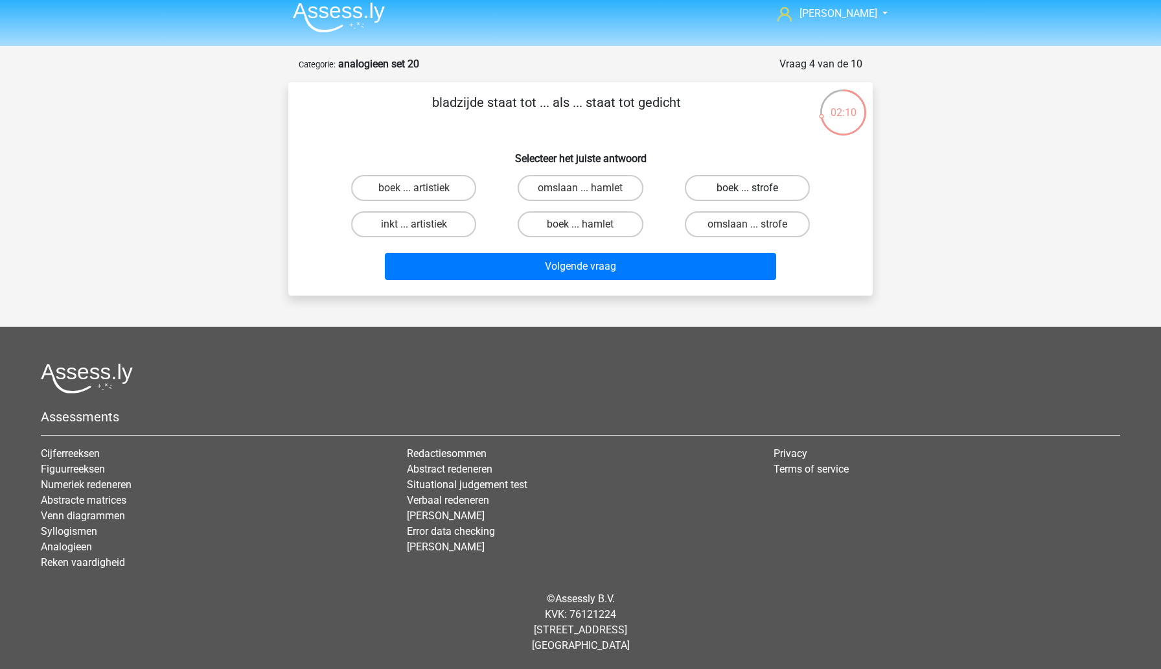
click at [708, 192] on label "boek ... strofe" at bounding box center [747, 188] width 125 height 26
click at [747, 192] on input "boek ... strofe" at bounding box center [751, 192] width 8 height 8
radio input "true"
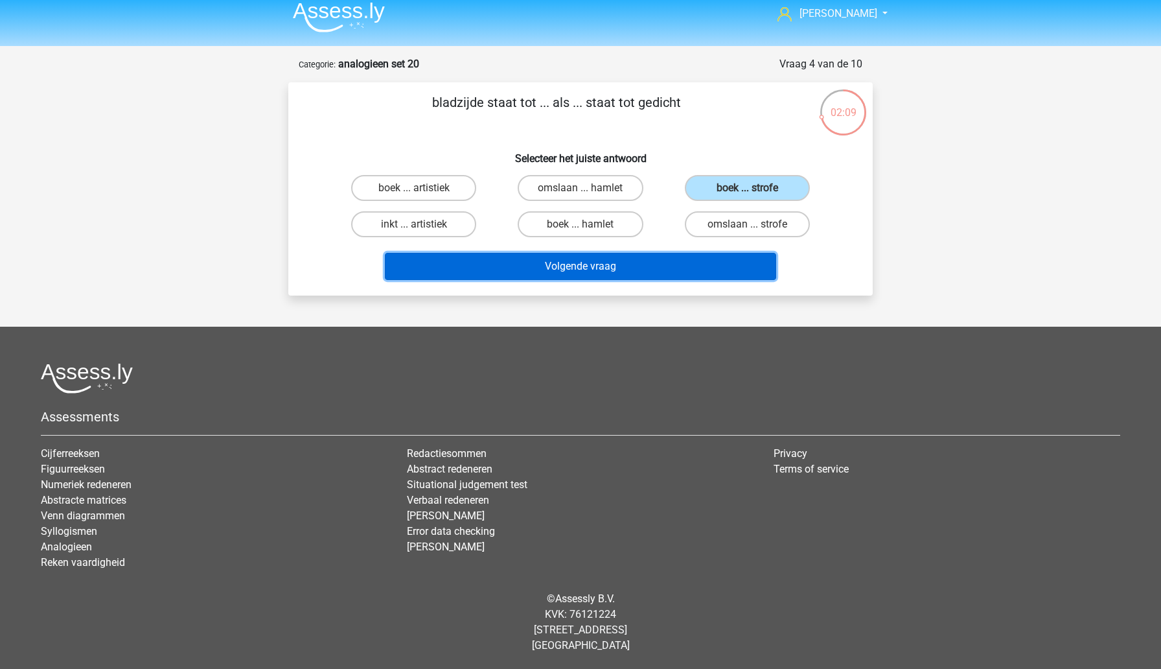
click at [650, 271] on button "Volgende vraag" at bounding box center [581, 266] width 392 height 27
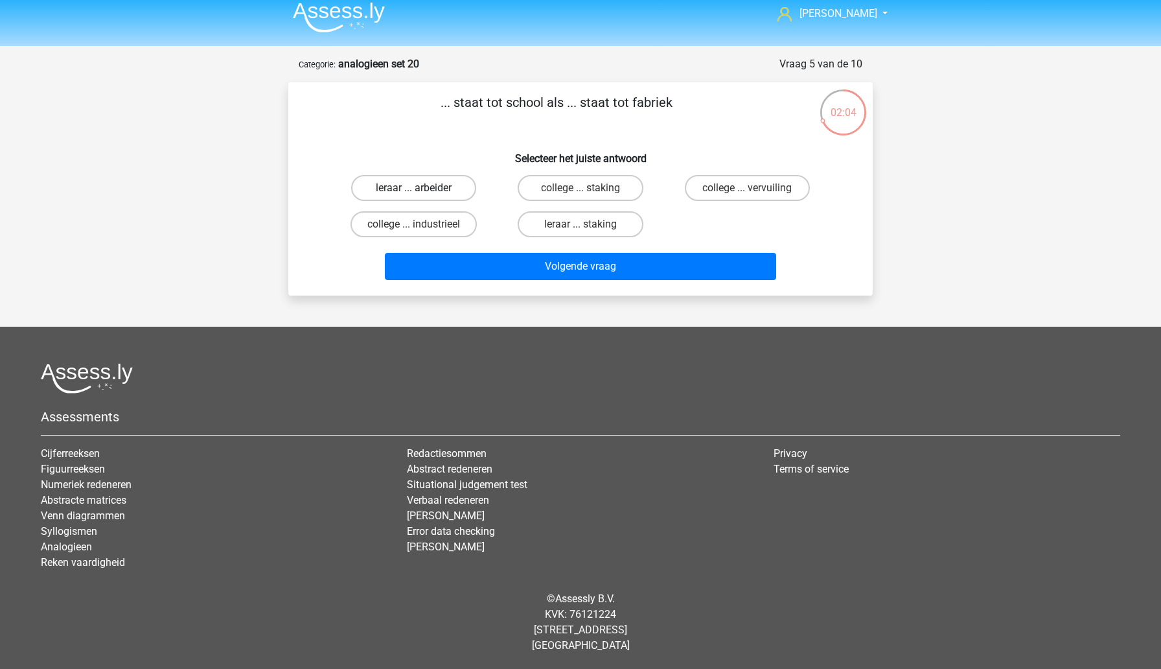
click at [441, 194] on label "leraar ... arbeider" at bounding box center [413, 188] width 125 height 26
click at [422, 194] on input "leraar ... arbeider" at bounding box center [418, 192] width 8 height 8
radio input "true"
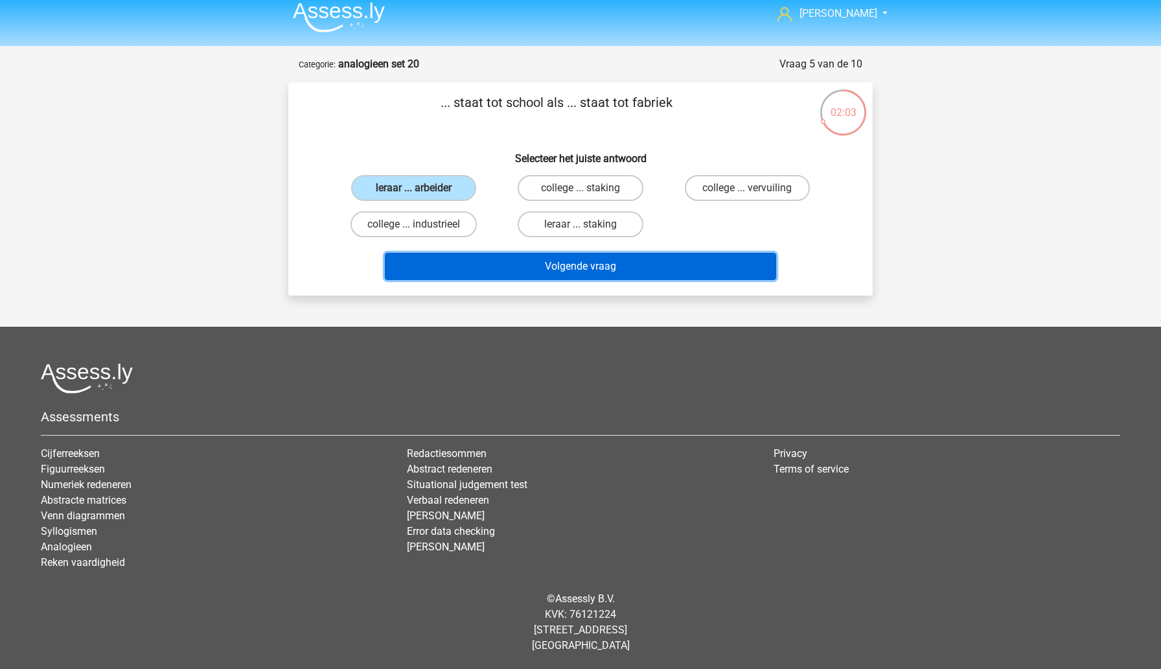
click at [526, 266] on button "Volgende vraag" at bounding box center [581, 266] width 392 height 27
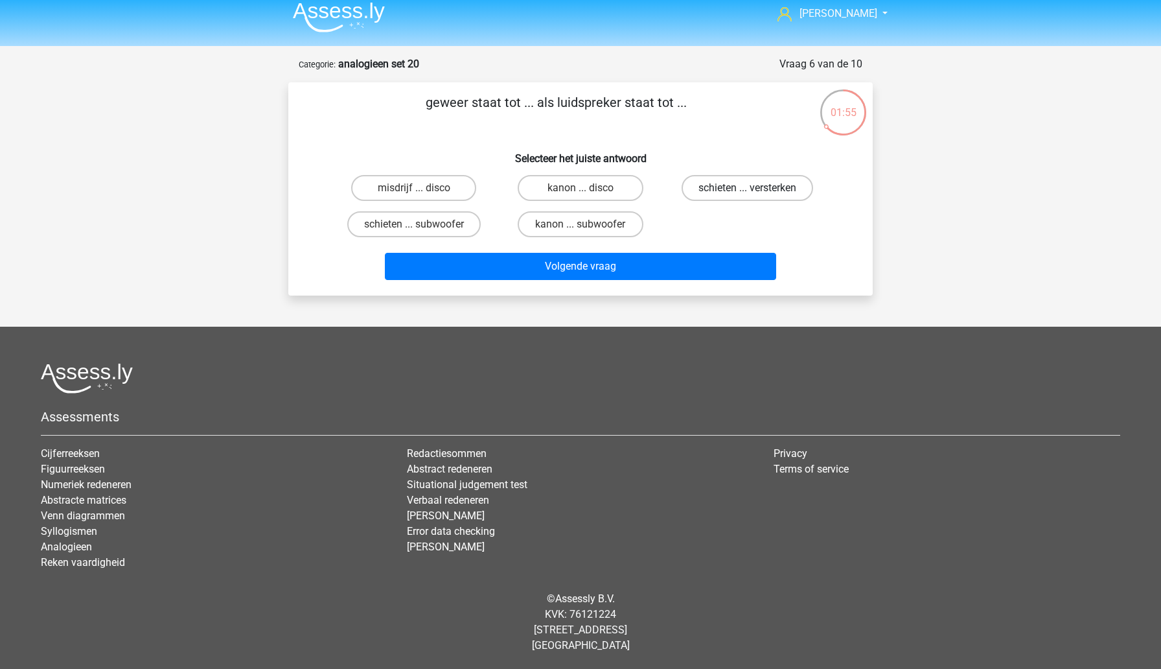
click at [702, 191] on label "schieten ... versterken" at bounding box center [748, 188] width 132 height 26
click at [747, 191] on input "schieten ... versterken" at bounding box center [751, 192] width 8 height 8
radio input "true"
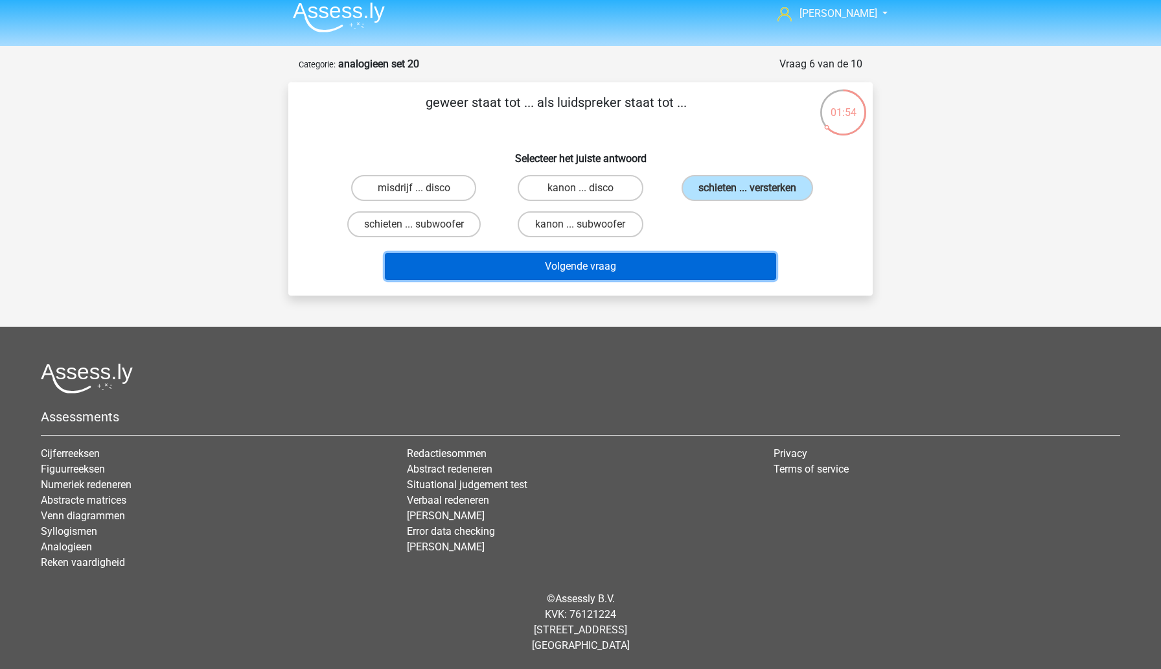
click at [653, 274] on button "Volgende vraag" at bounding box center [581, 266] width 392 height 27
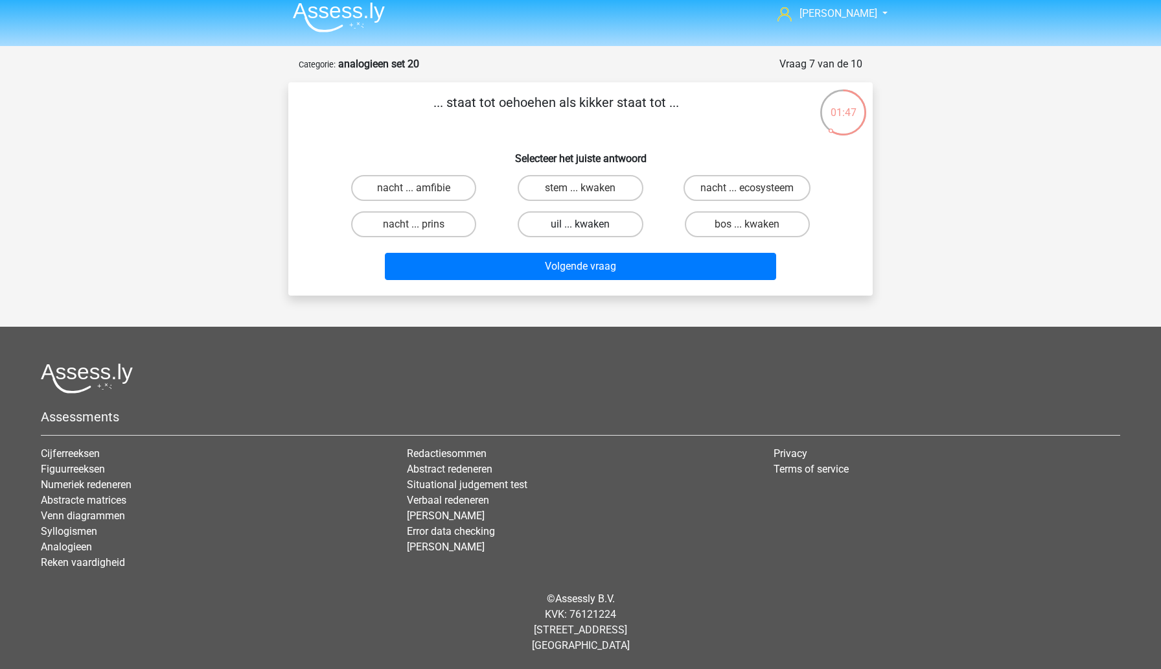
click at [538, 225] on label "uil ... kwaken" at bounding box center [580, 224] width 125 height 26
click at [581, 225] on input "uil ... kwaken" at bounding box center [585, 228] width 8 height 8
radio input "true"
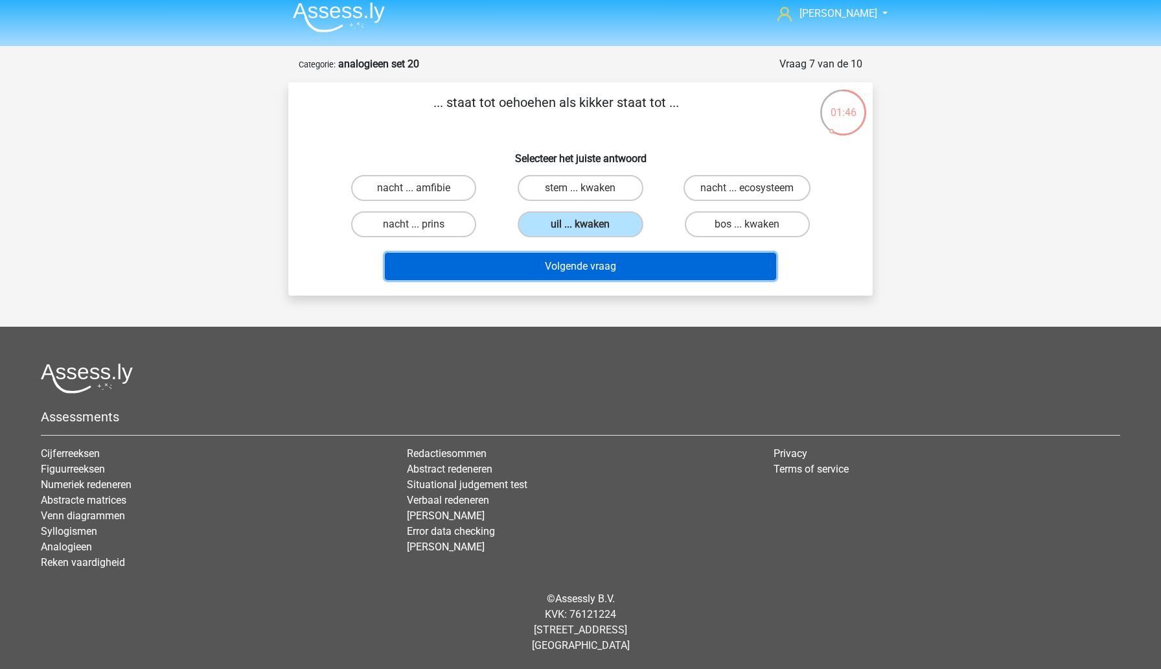
click at [549, 265] on button "Volgende vraag" at bounding box center [581, 266] width 392 height 27
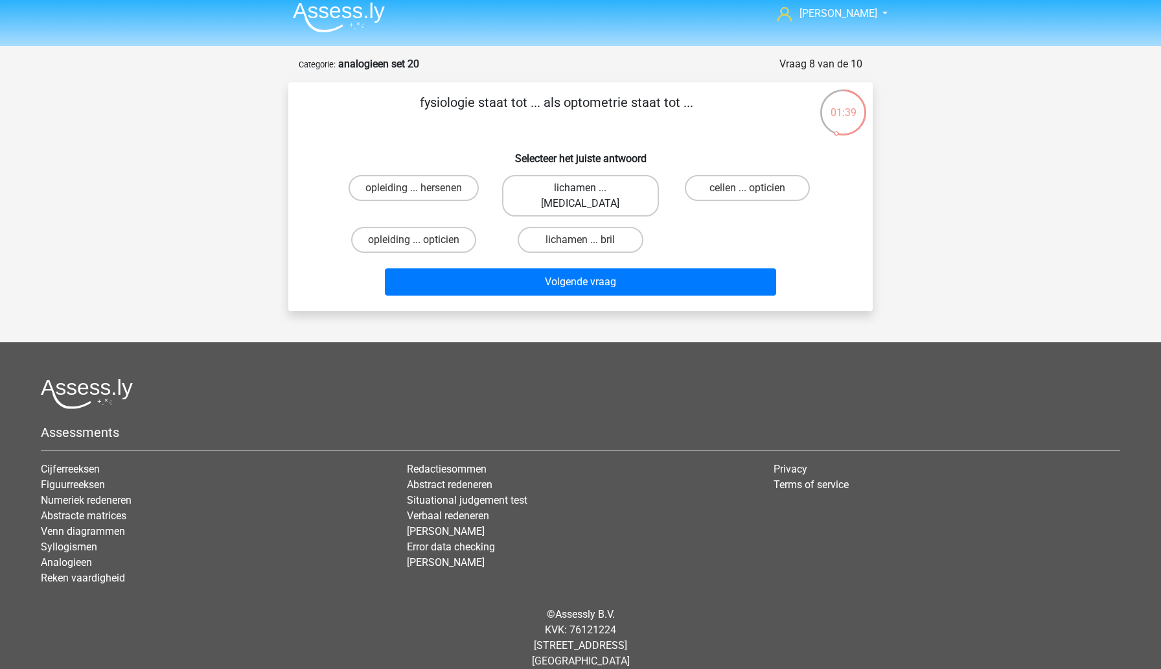
click at [566, 194] on label "lichamen ... ogen" at bounding box center [580, 195] width 156 height 41
click at [581, 194] on input "lichamen ... ogen" at bounding box center [585, 192] width 8 height 8
radio input "true"
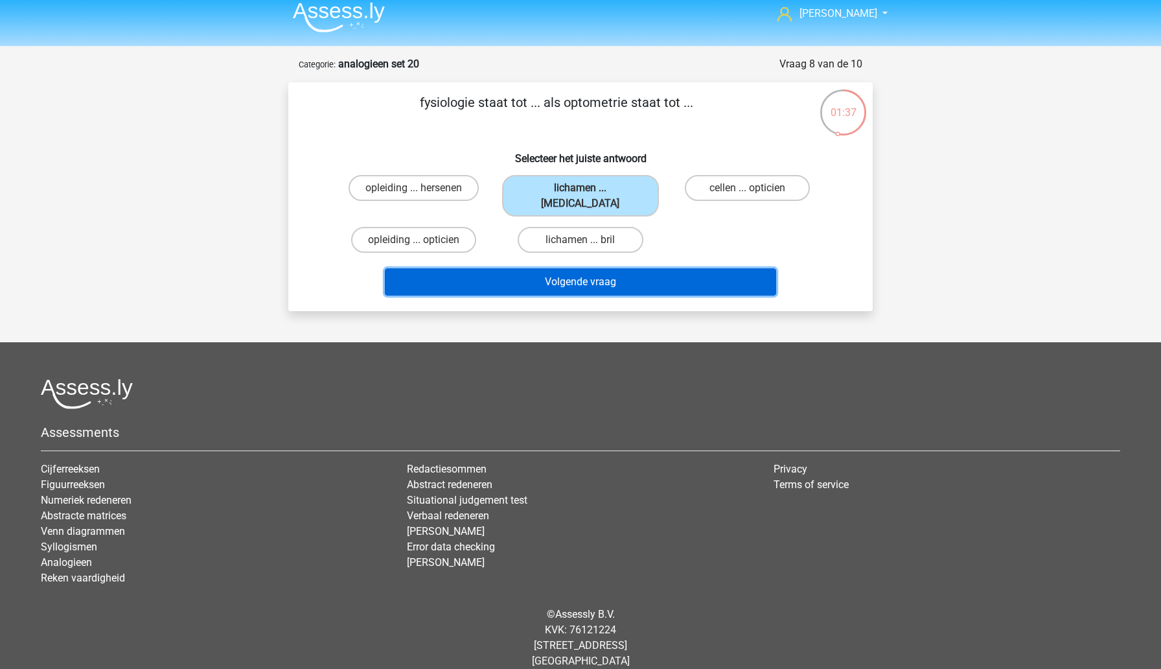
click at [572, 268] on button "Volgende vraag" at bounding box center [581, 281] width 392 height 27
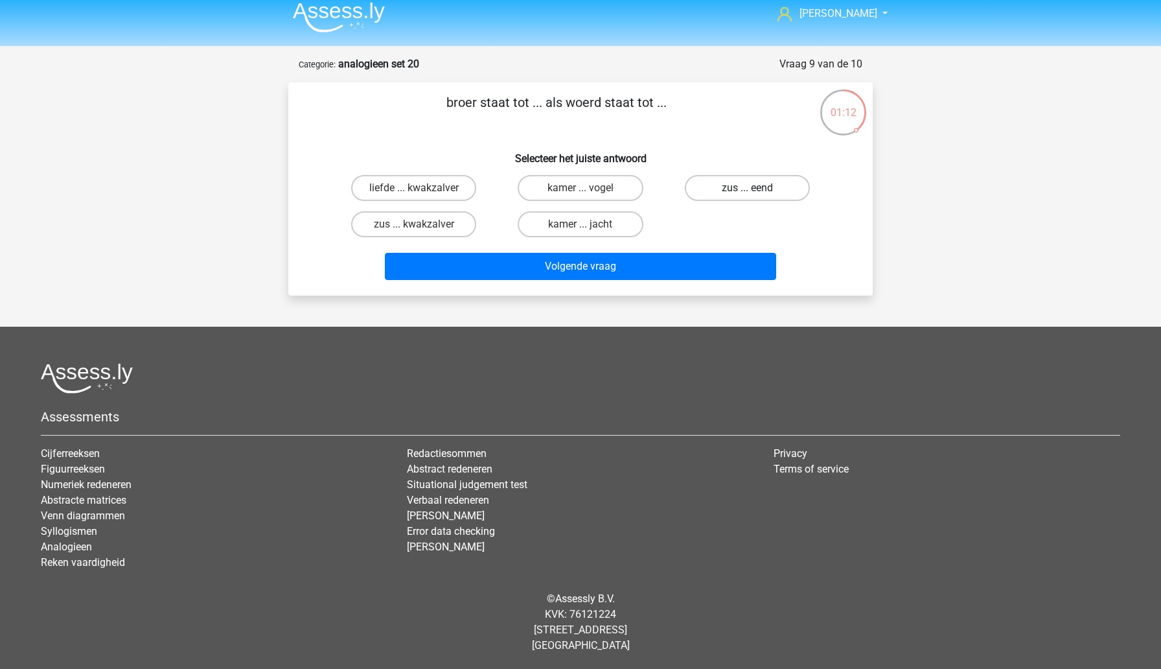
click at [722, 183] on label "zus ... eend" at bounding box center [747, 188] width 125 height 26
click at [747, 188] on input "zus ... eend" at bounding box center [751, 192] width 8 height 8
radio input "true"
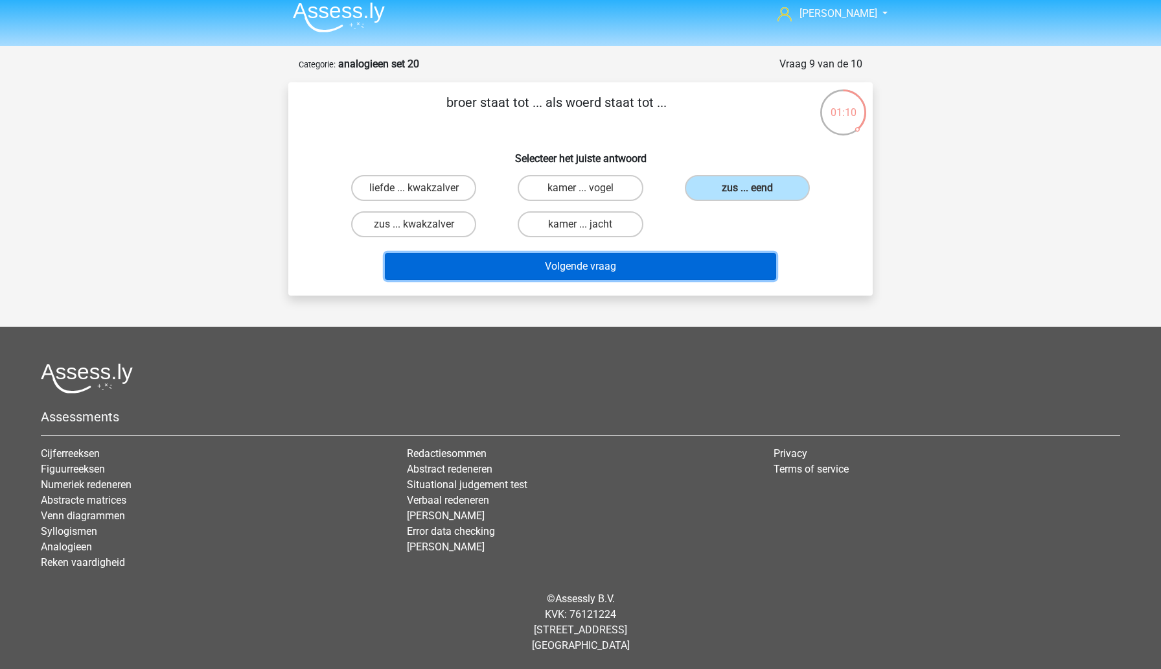
click at [581, 274] on button "Volgende vraag" at bounding box center [581, 266] width 392 height 27
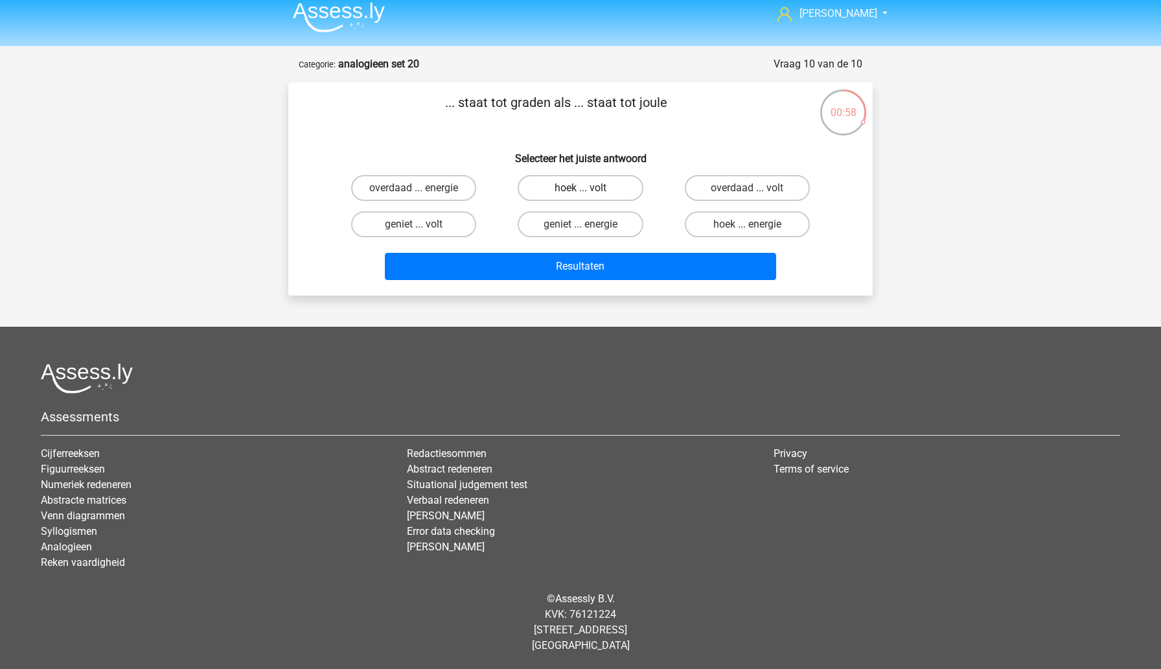
click at [566, 189] on label "hoek ... volt" at bounding box center [580, 188] width 125 height 26
click at [581, 189] on input "hoek ... volt" at bounding box center [585, 192] width 8 height 8
radio input "true"
click at [762, 226] on label "hoek ... energie" at bounding box center [747, 224] width 125 height 26
click at [756, 226] on input "hoek ... energie" at bounding box center [751, 228] width 8 height 8
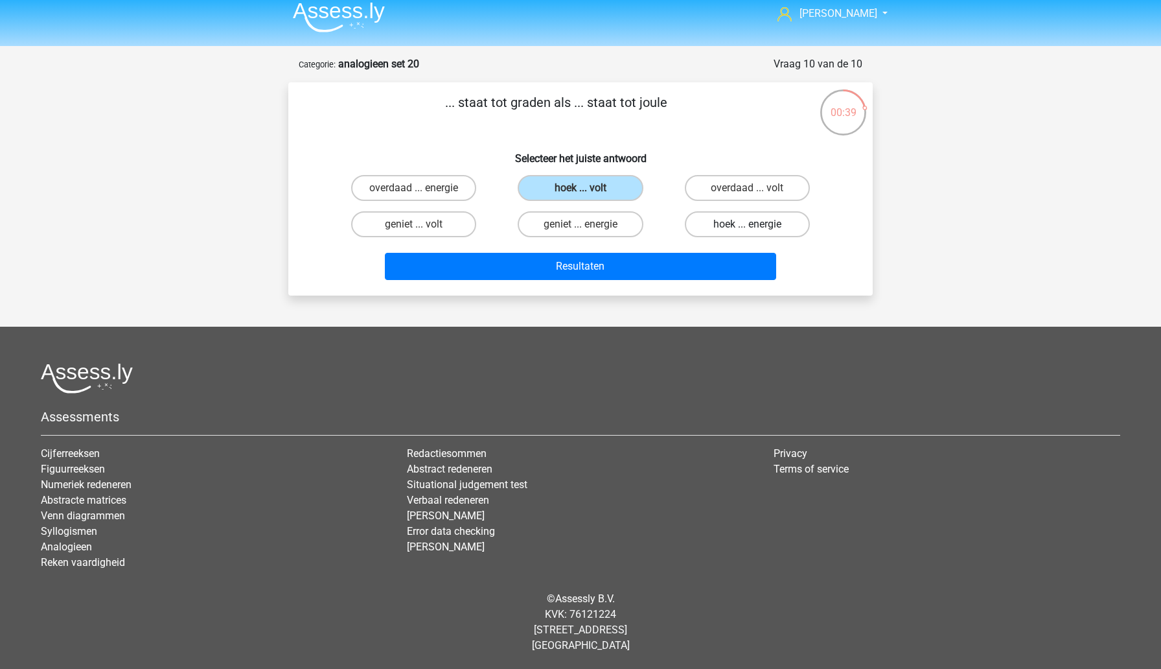
radio input "true"
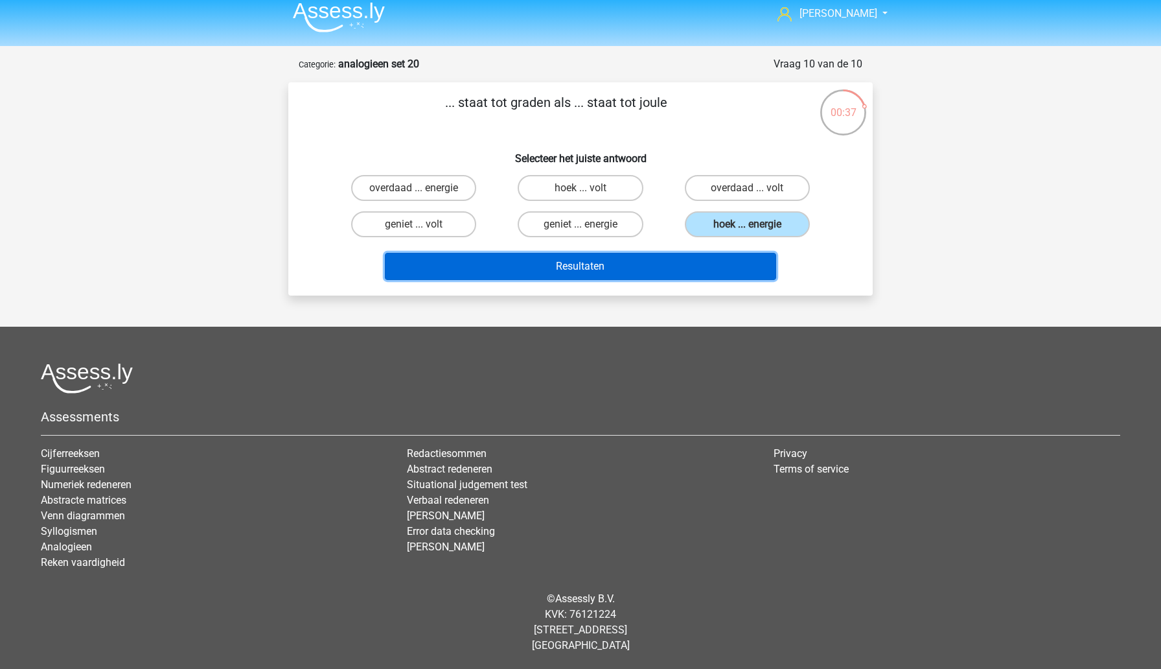
click at [724, 264] on button "Resultaten" at bounding box center [581, 266] width 392 height 27
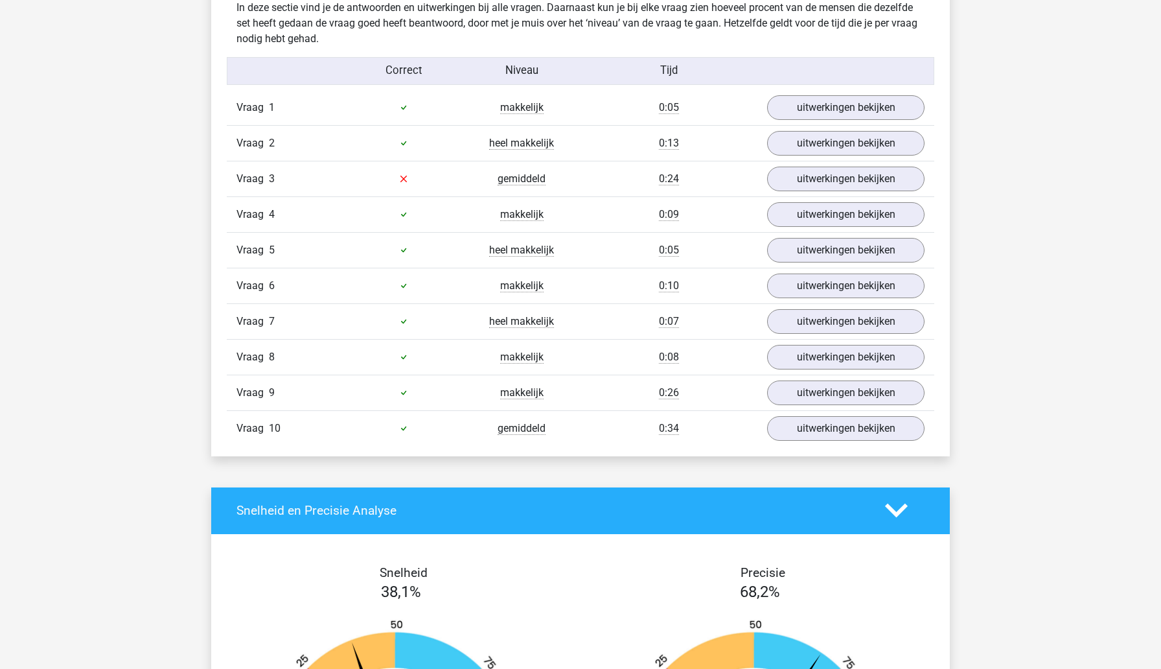
scroll to position [757, 0]
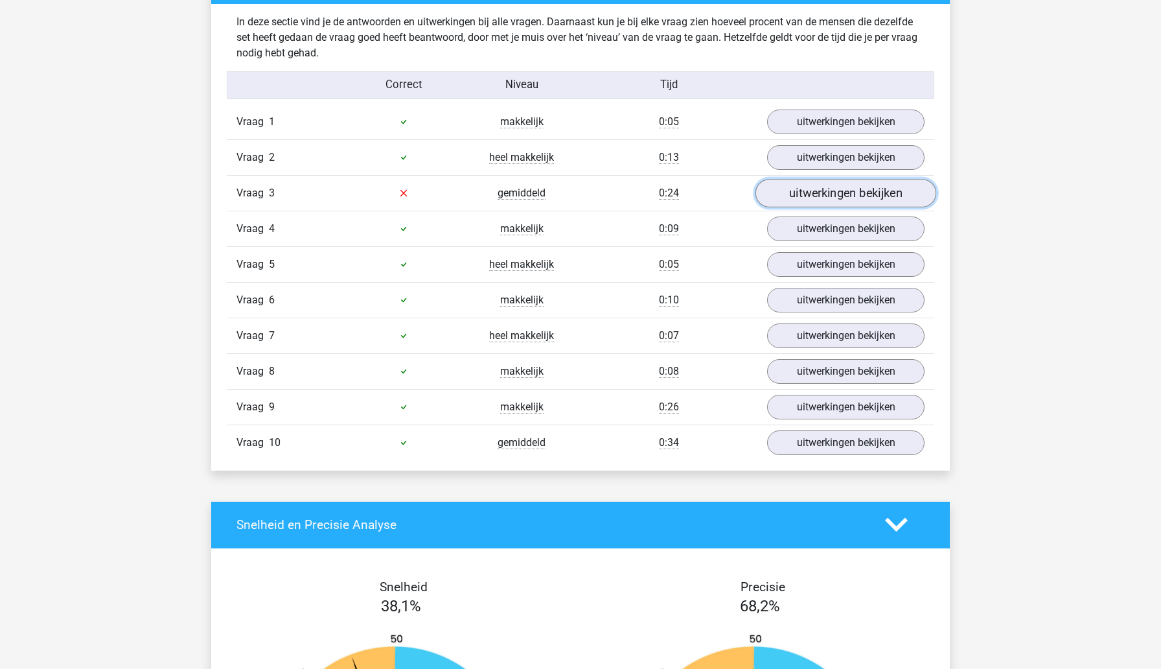
click at [812, 192] on link "uitwerkingen bekijken" at bounding box center [846, 193] width 181 height 29
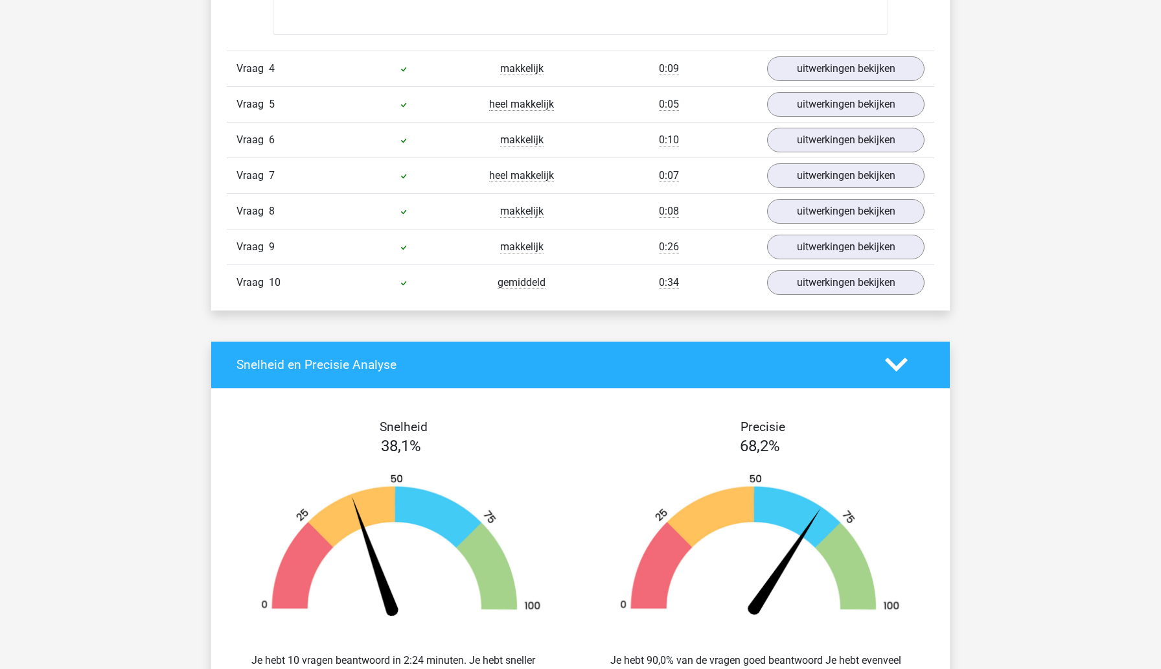
scroll to position [1200, 0]
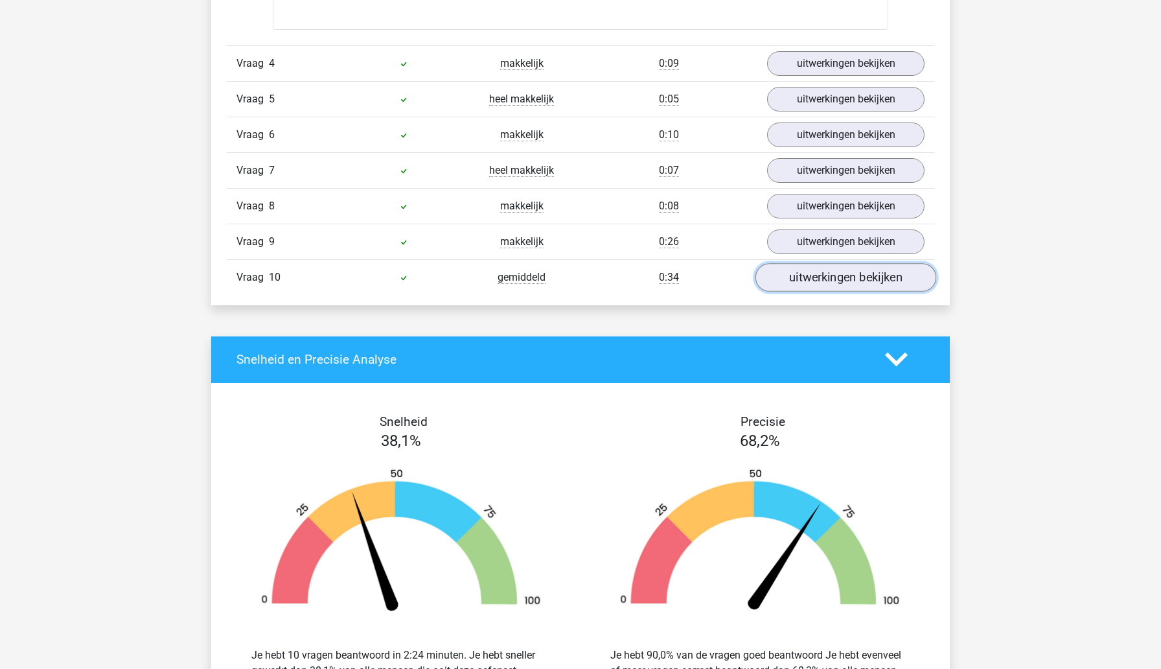
click at [787, 273] on link "uitwerkingen bekijken" at bounding box center [846, 277] width 181 height 29
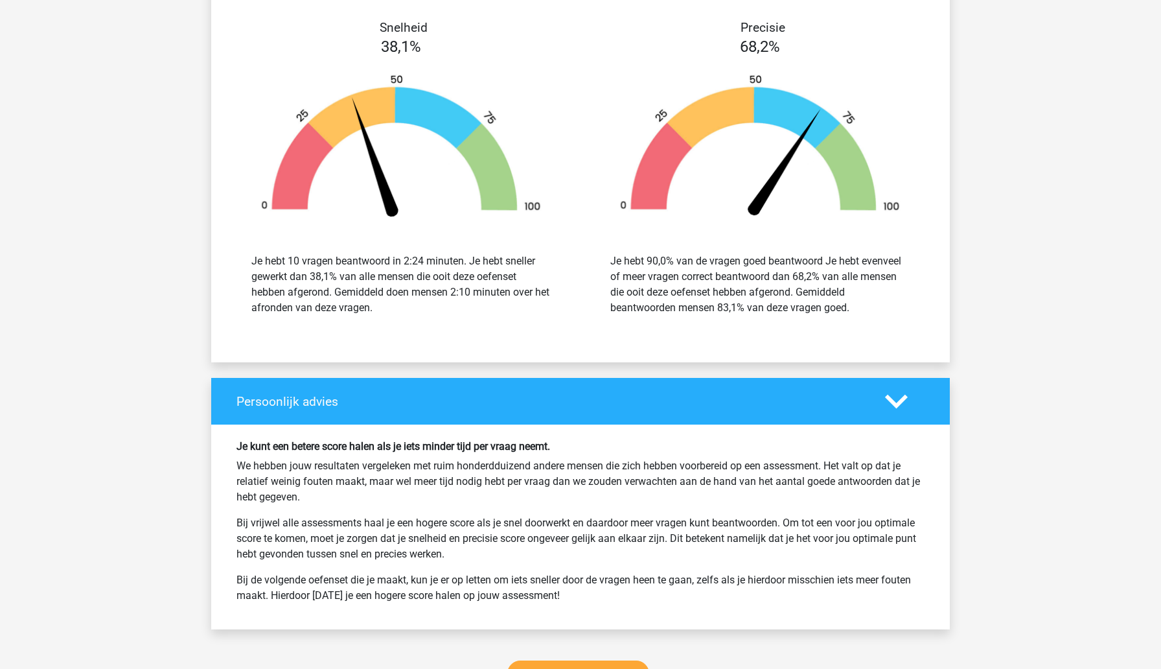
scroll to position [2268, 0]
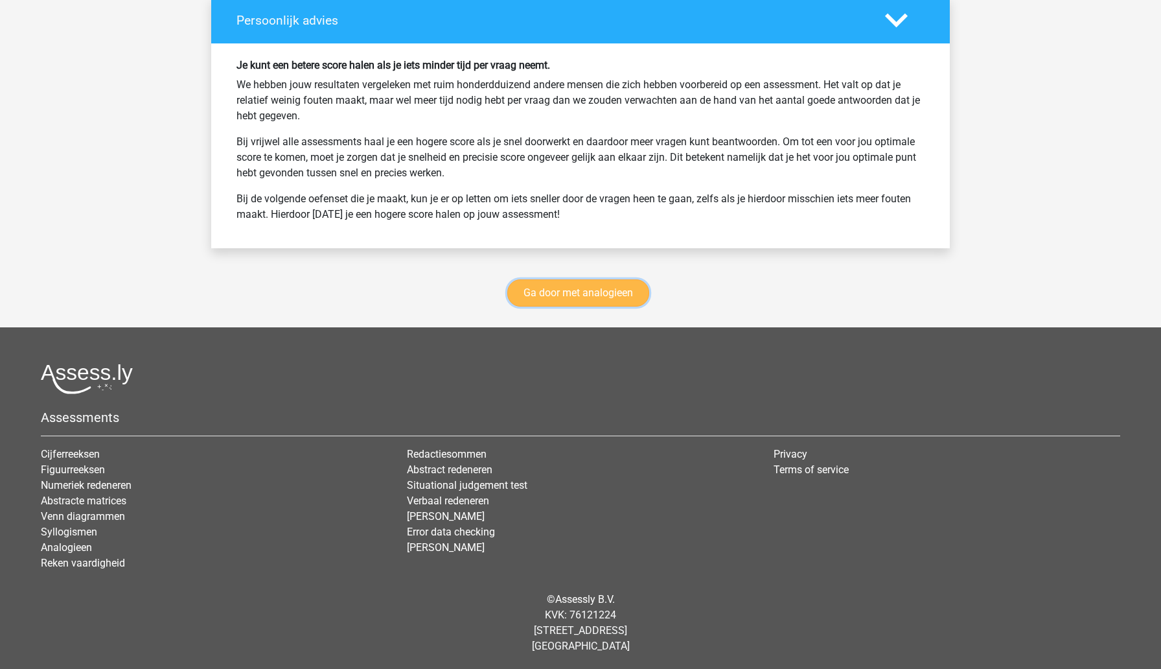
click at [619, 301] on link "Ga door met analogieen" at bounding box center [578, 292] width 142 height 27
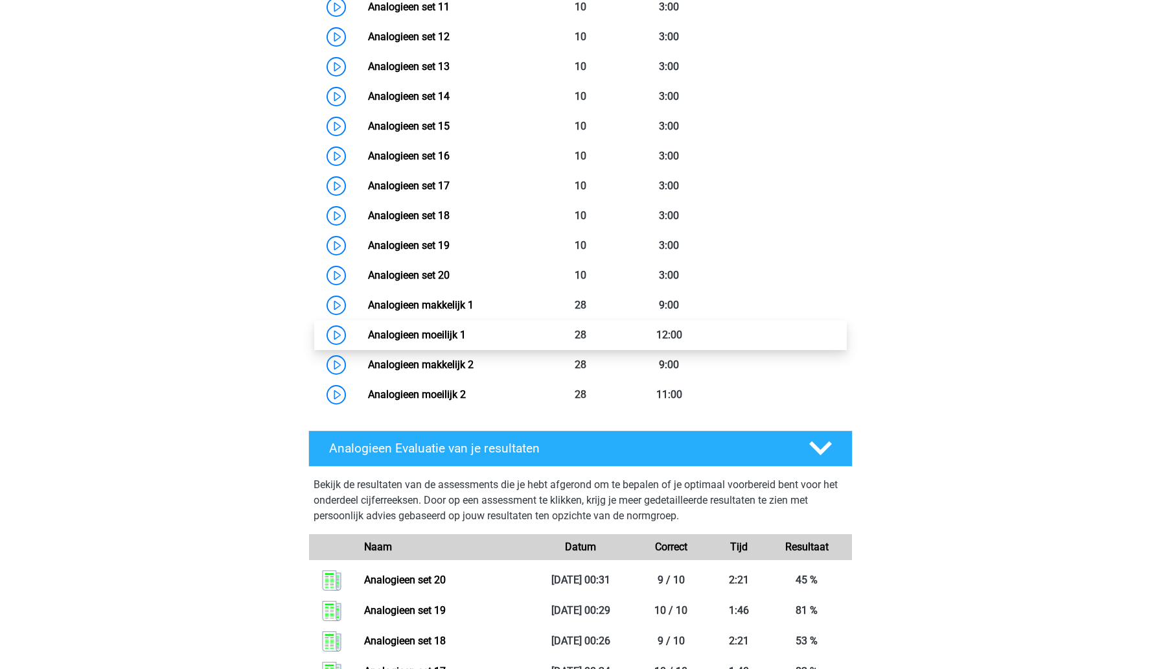
scroll to position [938, 0]
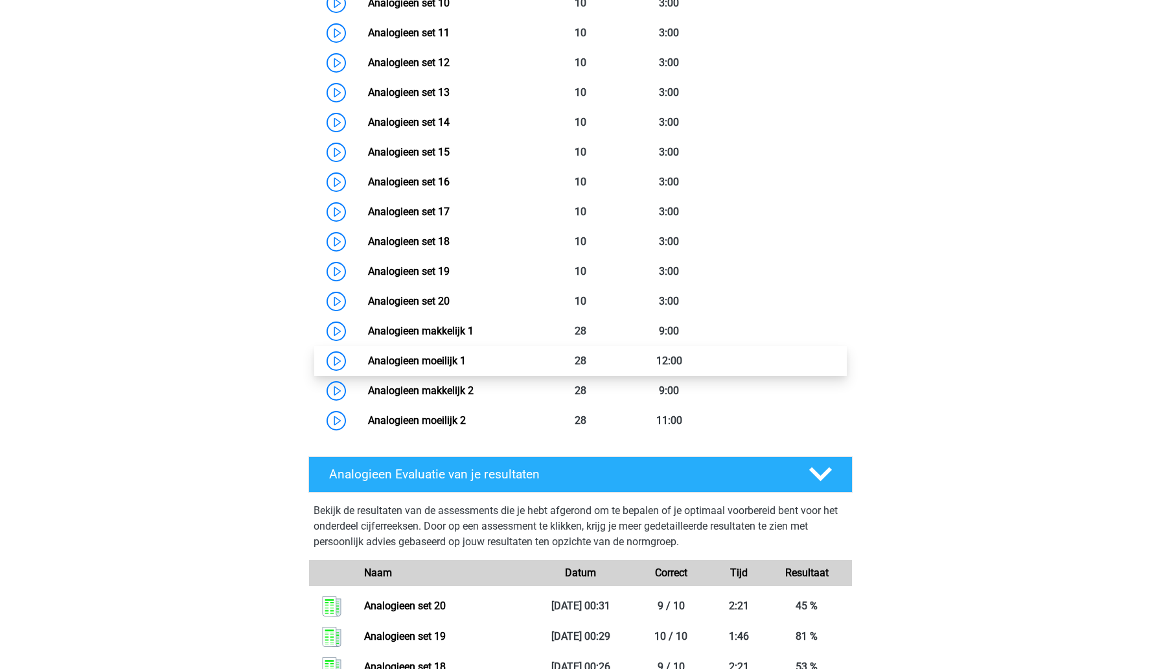
click at [463, 365] on link "Analogieen moeilijk 1" at bounding box center [417, 360] width 98 height 12
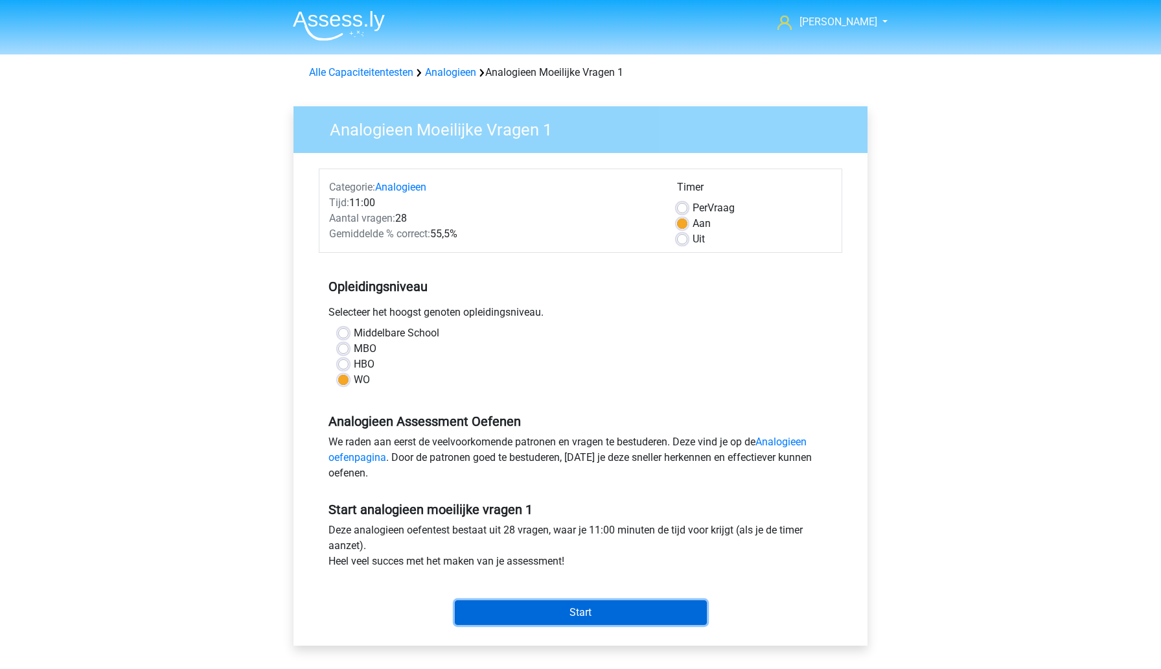
click at [534, 616] on input "Start" at bounding box center [581, 612] width 252 height 25
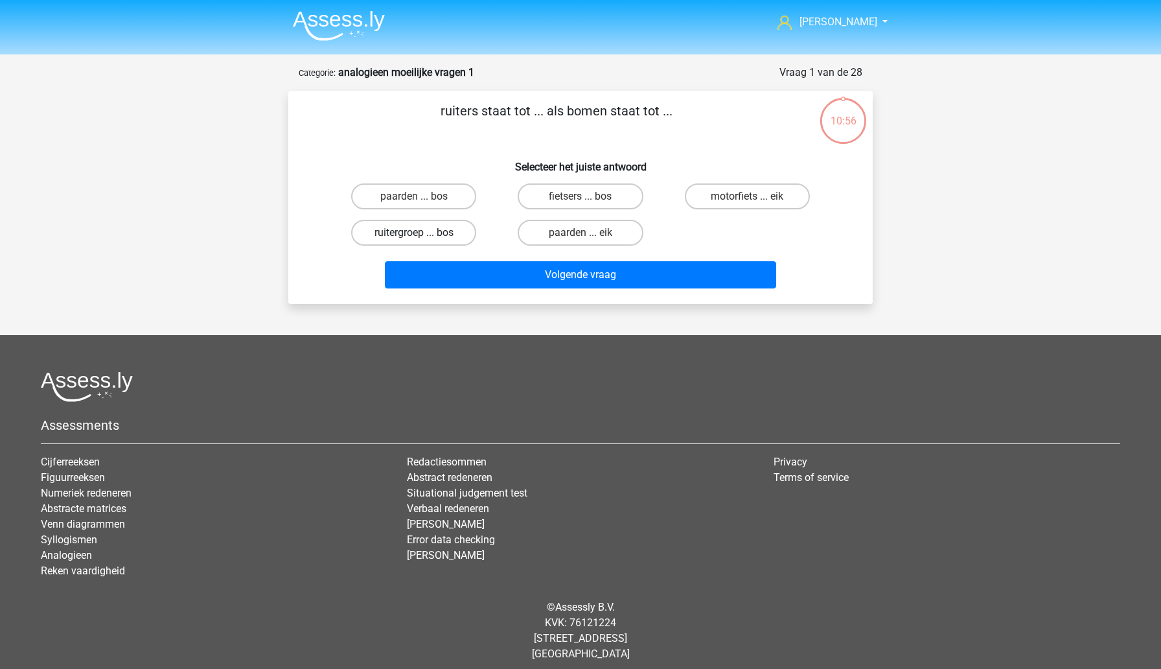
click at [453, 232] on label "ruitergroep ... bos" at bounding box center [413, 233] width 125 height 26
click at [422, 233] on input "ruitergroep ... bos" at bounding box center [418, 237] width 8 height 8
radio input "true"
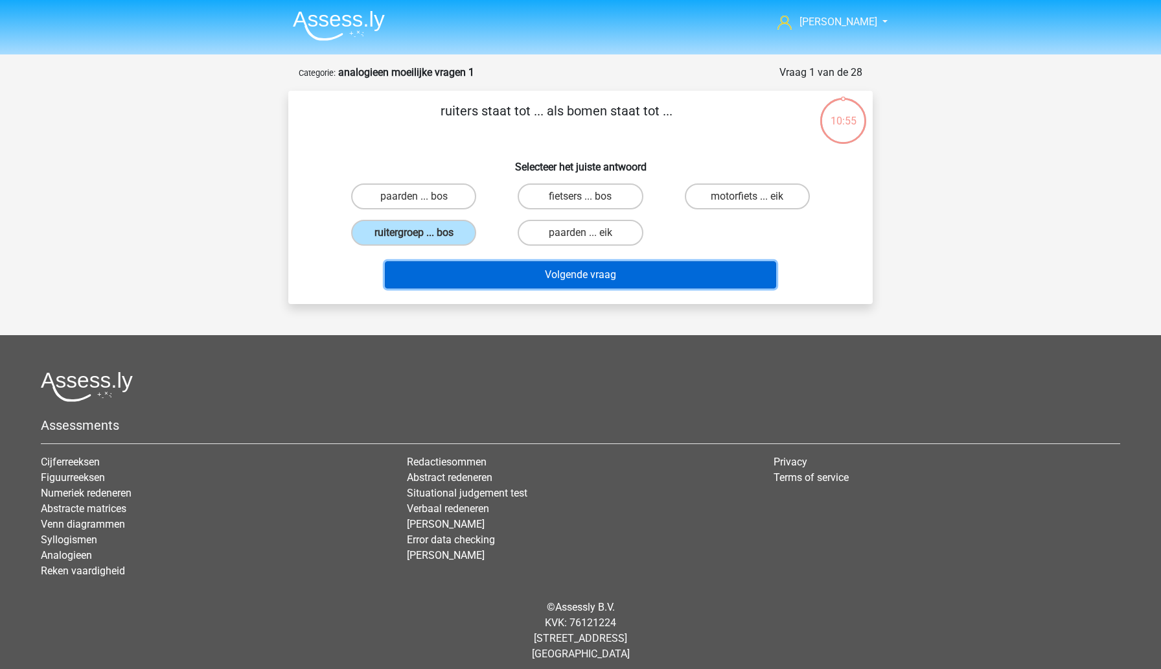
click at [504, 280] on button "Volgende vraag" at bounding box center [581, 274] width 392 height 27
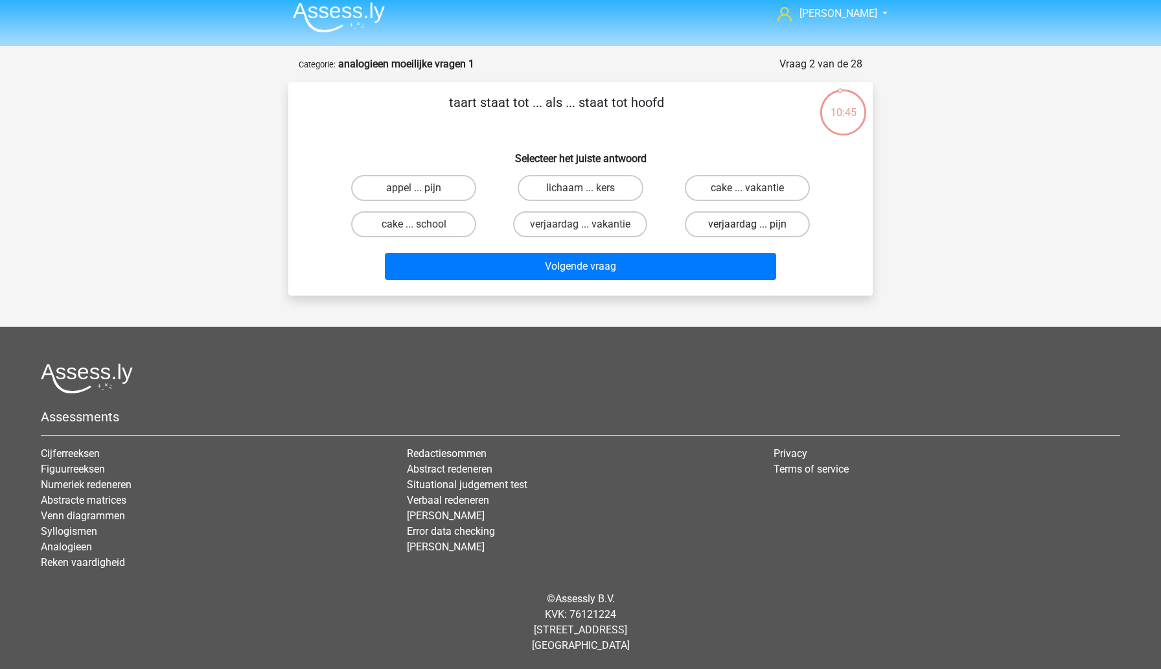
click at [722, 231] on label "verjaardag ... pijn" at bounding box center [747, 224] width 125 height 26
click at [747, 231] on input "verjaardag ... pijn" at bounding box center [751, 228] width 8 height 8
radio input "true"
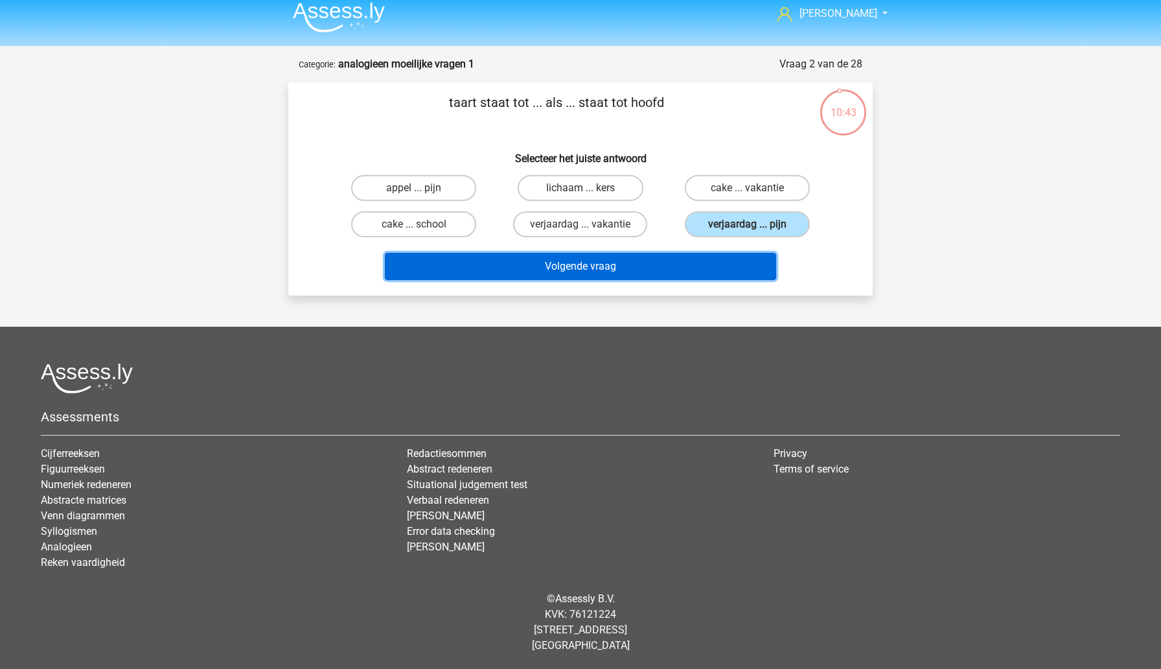
click at [687, 266] on button "Volgende vraag" at bounding box center [581, 266] width 392 height 27
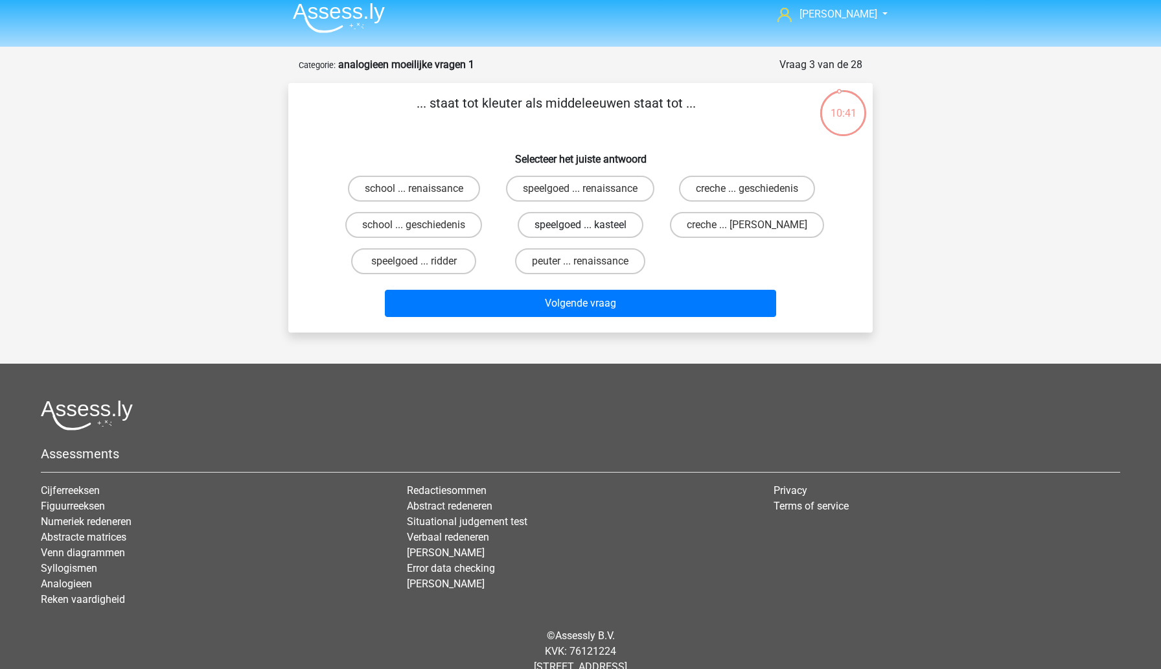
scroll to position [0, 0]
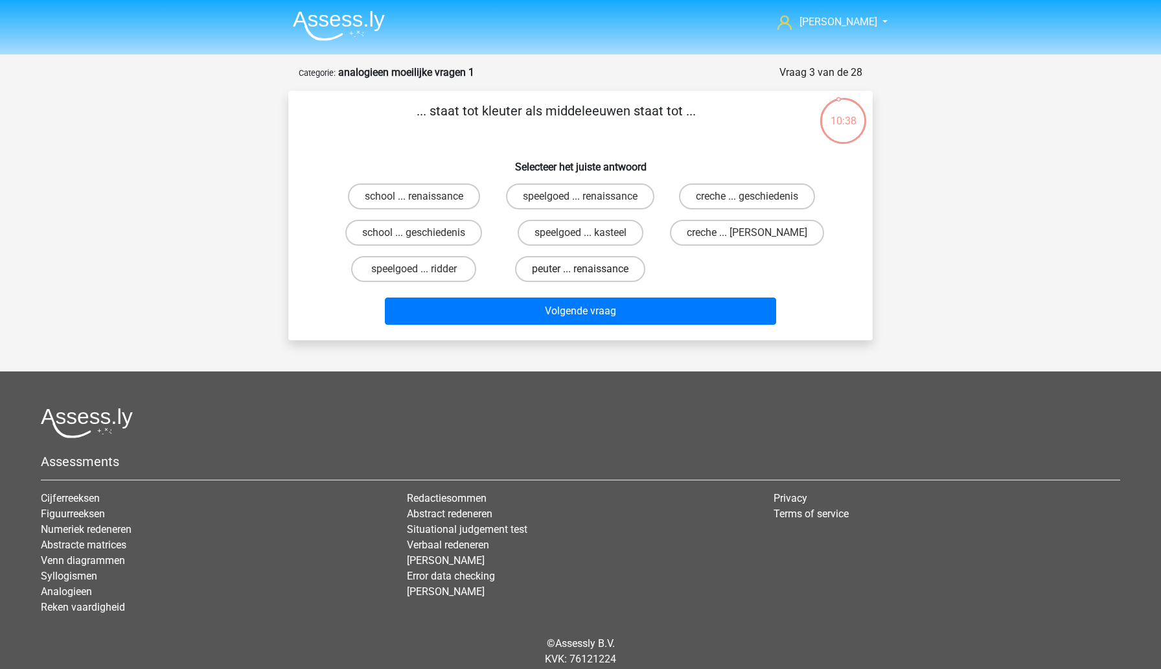
click at [545, 276] on label "peuter ... renaissance" at bounding box center [580, 269] width 130 height 26
click at [581, 276] on input "peuter ... renaissance" at bounding box center [585, 273] width 8 height 8
radio input "true"
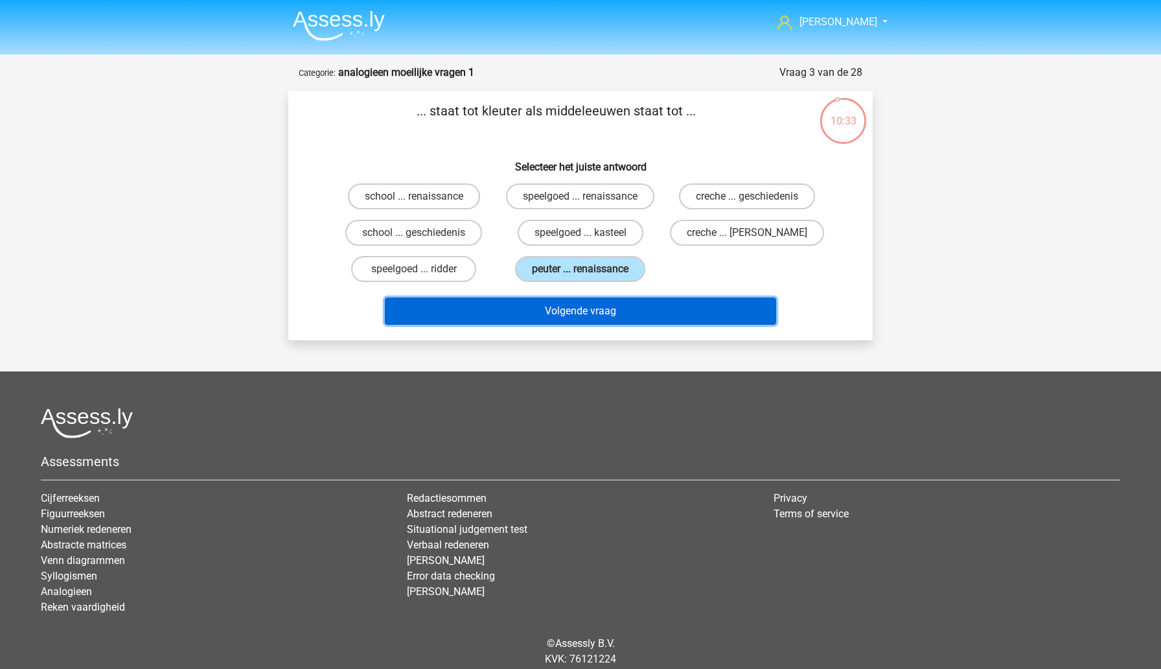
click at [553, 321] on button "Volgende vraag" at bounding box center [581, 310] width 392 height 27
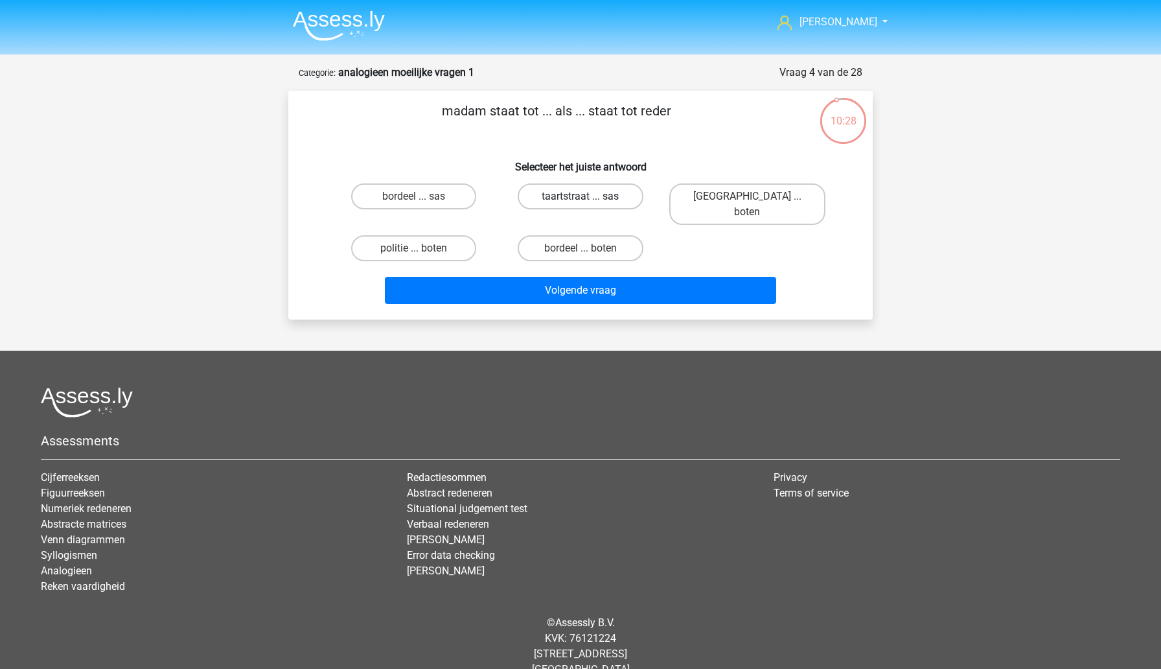
click at [616, 204] on label "taartstraat ... sas" at bounding box center [580, 196] width 125 height 26
click at [589, 204] on input "taartstraat ... sas" at bounding box center [585, 200] width 8 height 8
radio input "true"
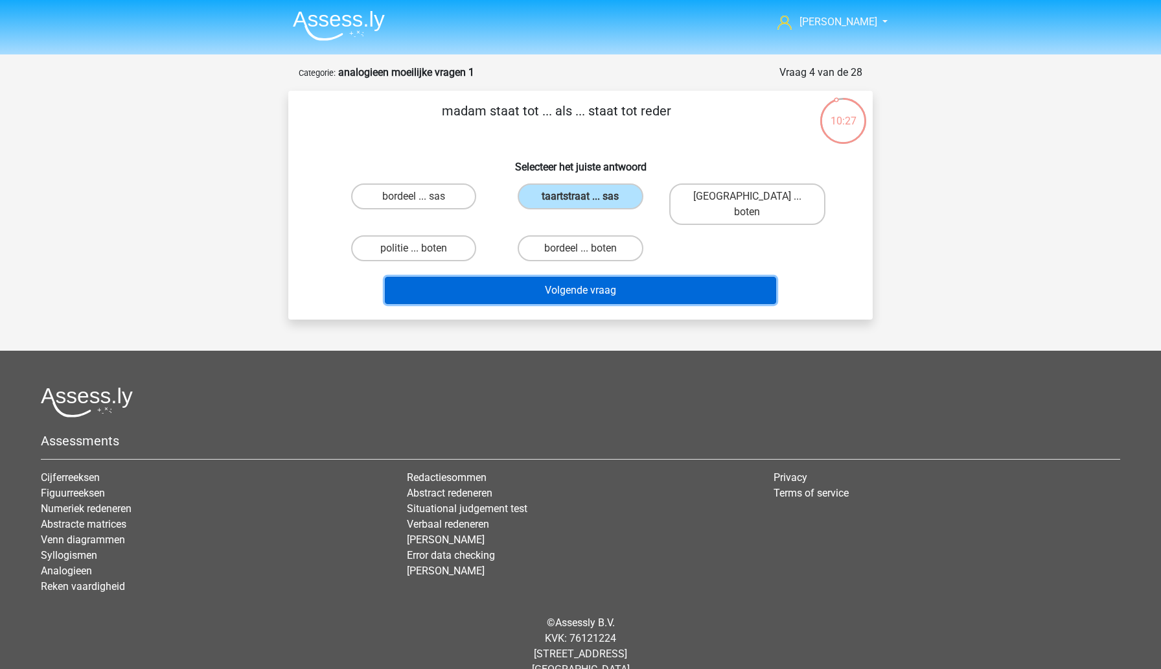
click at [598, 281] on button "Volgende vraag" at bounding box center [581, 290] width 392 height 27
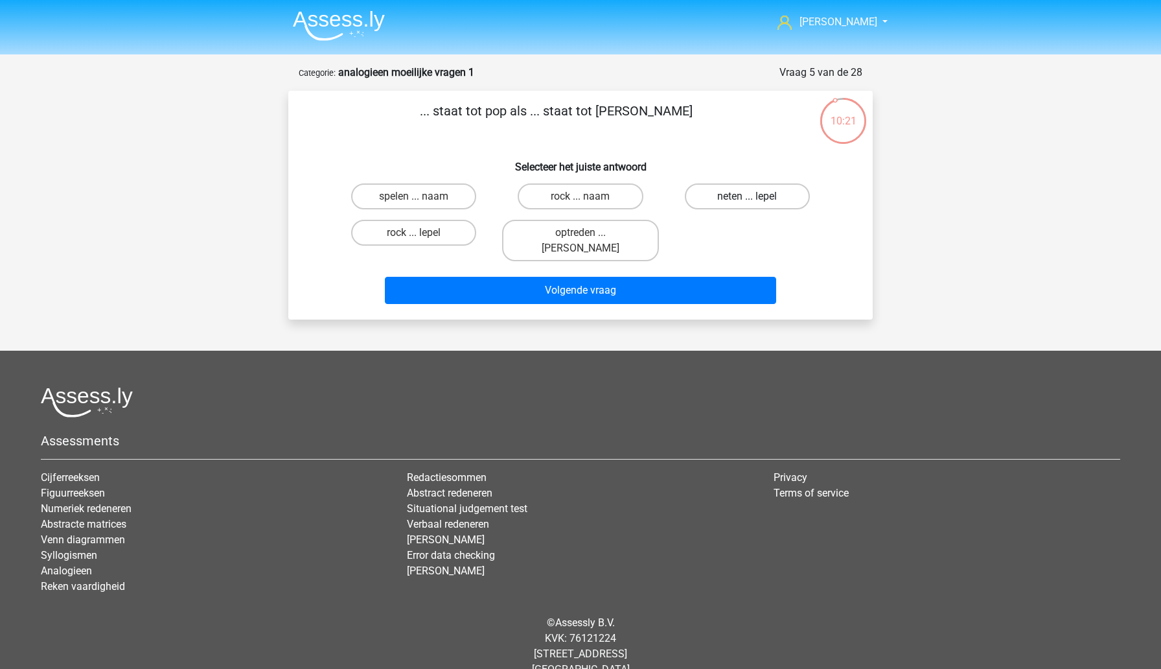
click at [715, 197] on label "neten ... lepel" at bounding box center [747, 196] width 125 height 26
click at [747, 197] on input "neten ... lepel" at bounding box center [751, 200] width 8 height 8
radio input "true"
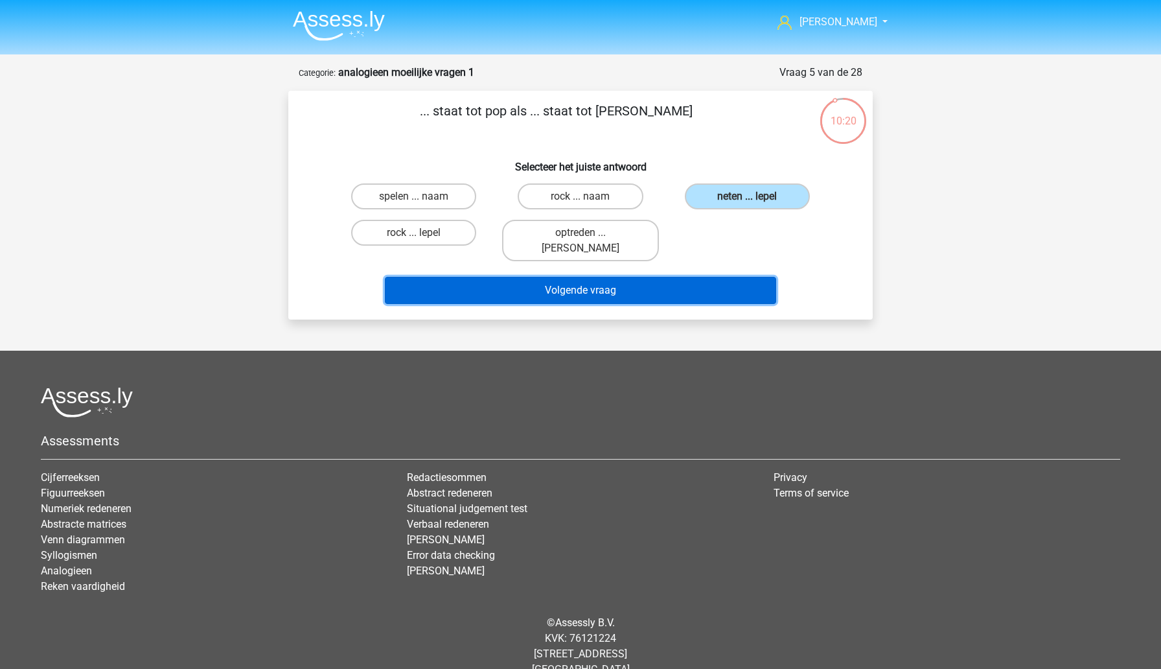
click at [644, 281] on button "Volgende vraag" at bounding box center [581, 290] width 392 height 27
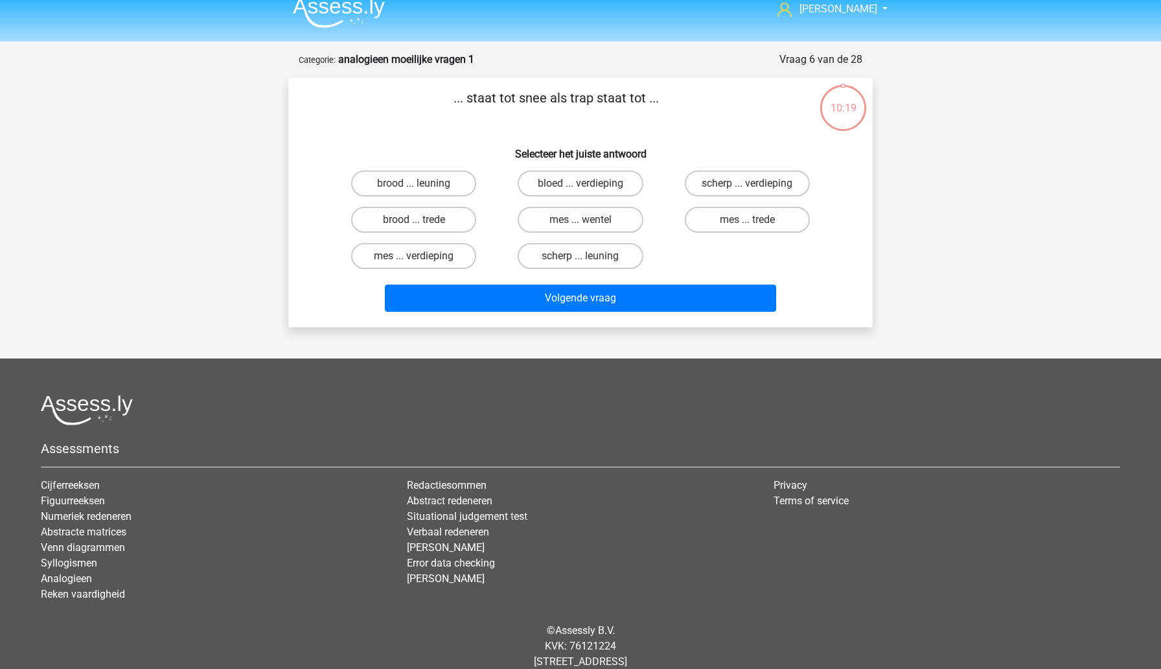
scroll to position [1, 0]
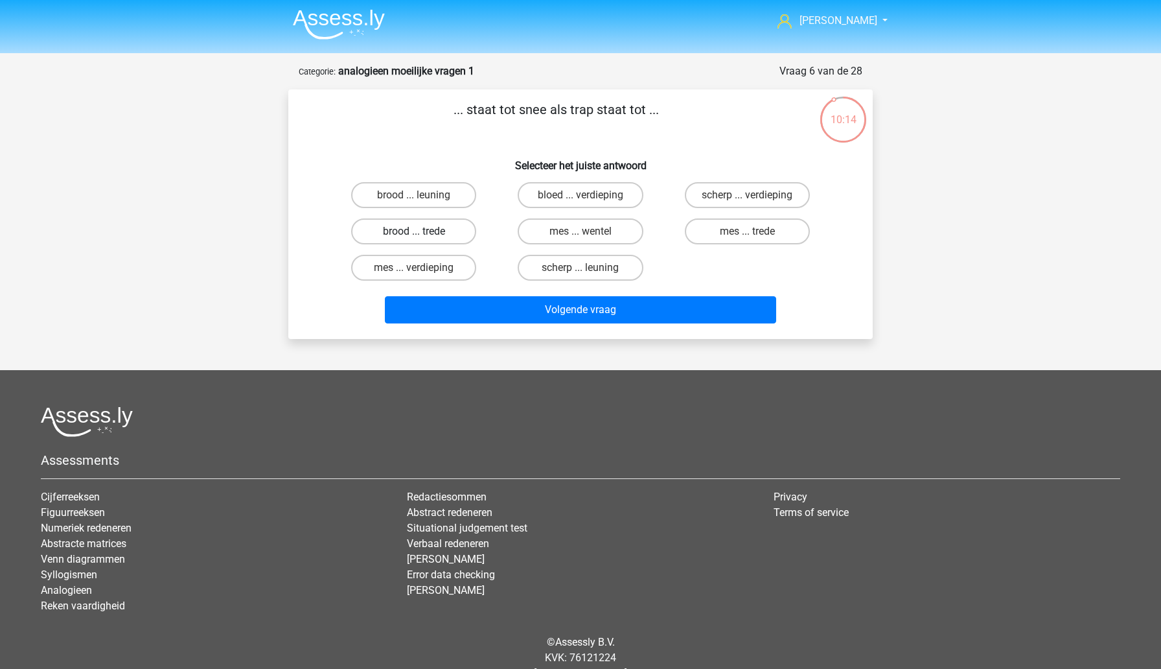
click at [446, 234] on label "brood ... trede" at bounding box center [413, 231] width 125 height 26
click at [422, 234] on input "brood ... trede" at bounding box center [418, 235] width 8 height 8
radio input "true"
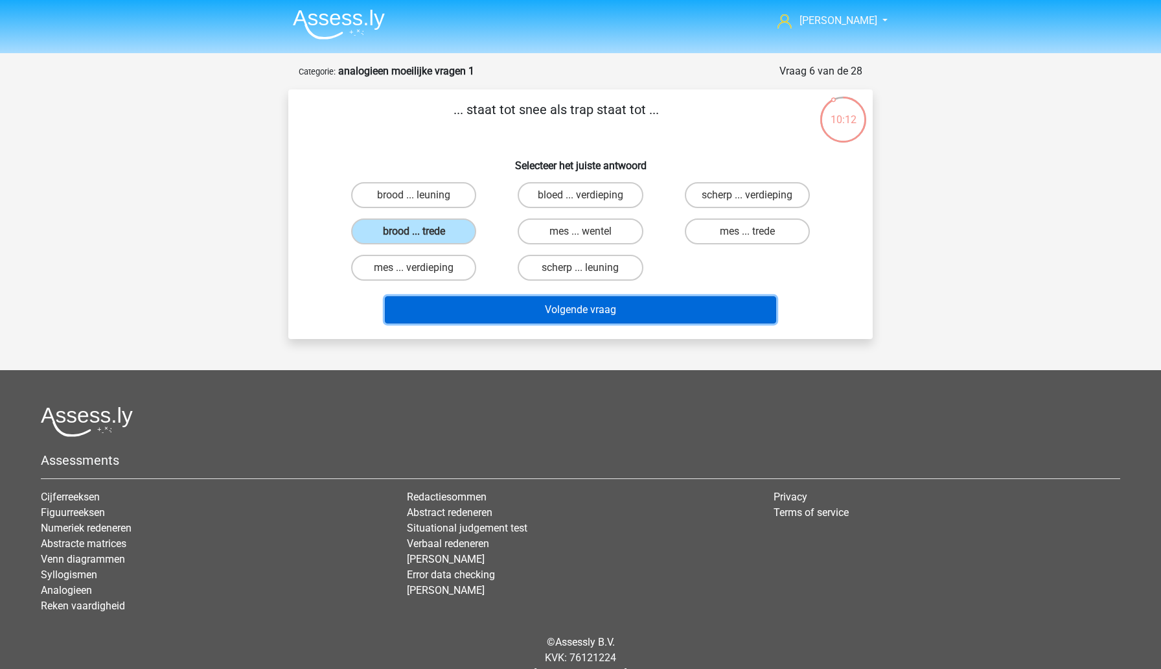
click at [527, 305] on button "Volgende vraag" at bounding box center [581, 309] width 392 height 27
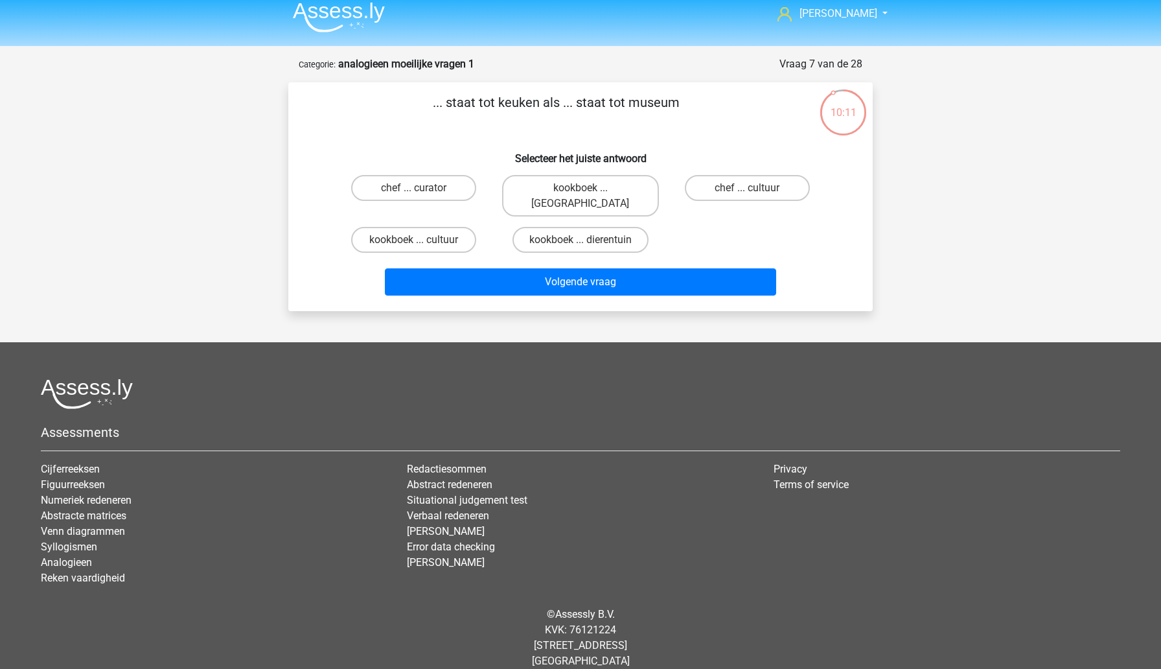
scroll to position [0, 0]
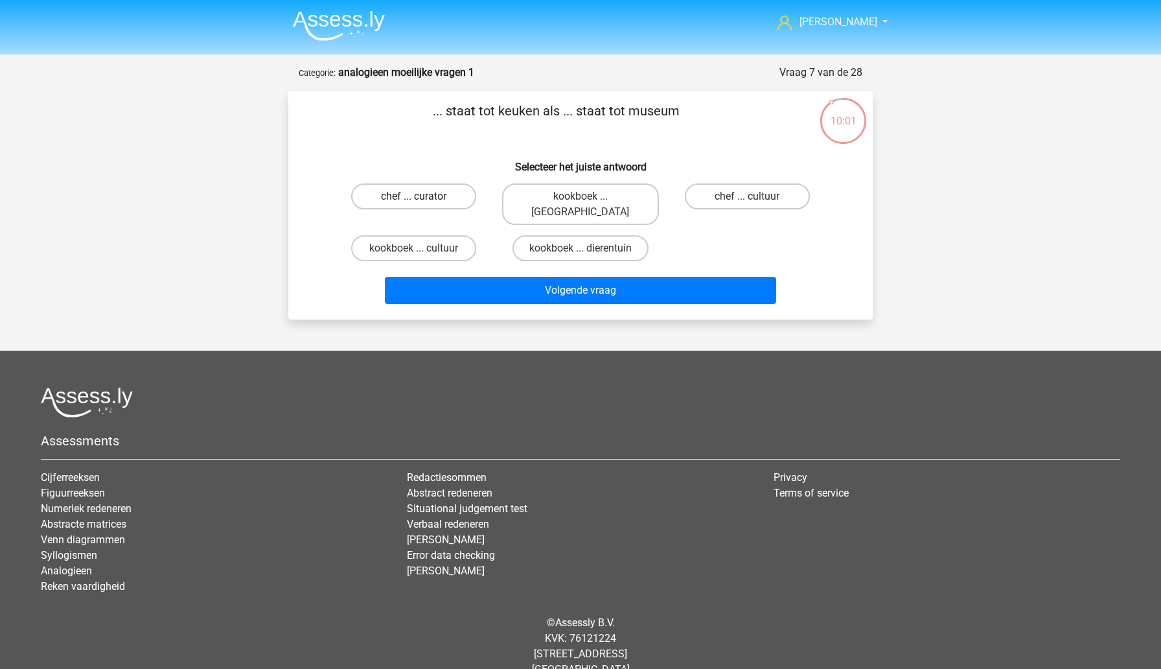
click at [441, 198] on label "chef ... curator" at bounding box center [413, 196] width 125 height 26
click at [422, 198] on input "chef ... curator" at bounding box center [418, 200] width 8 height 8
radio input "true"
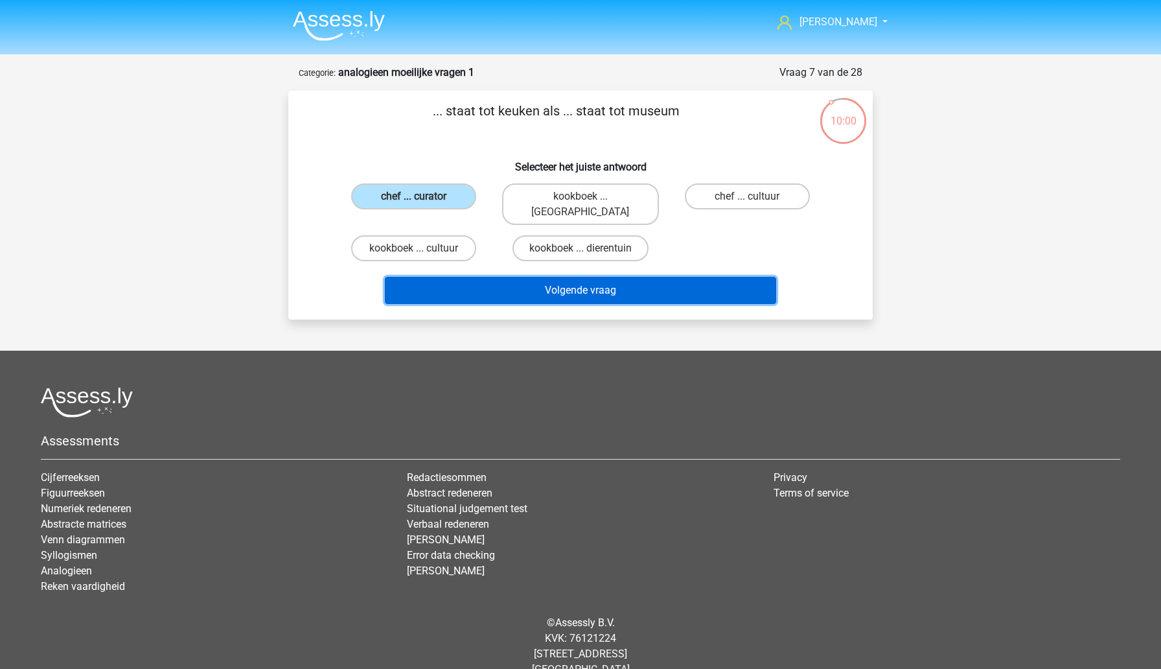
click at [531, 277] on button "Volgende vraag" at bounding box center [581, 290] width 392 height 27
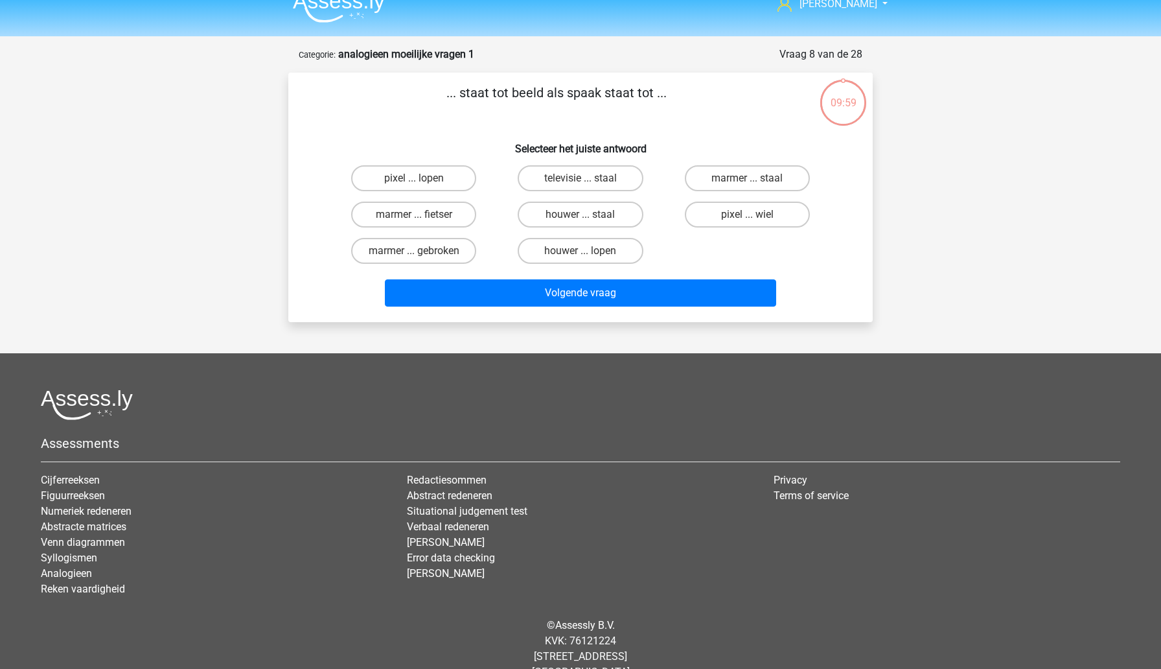
scroll to position [5, 0]
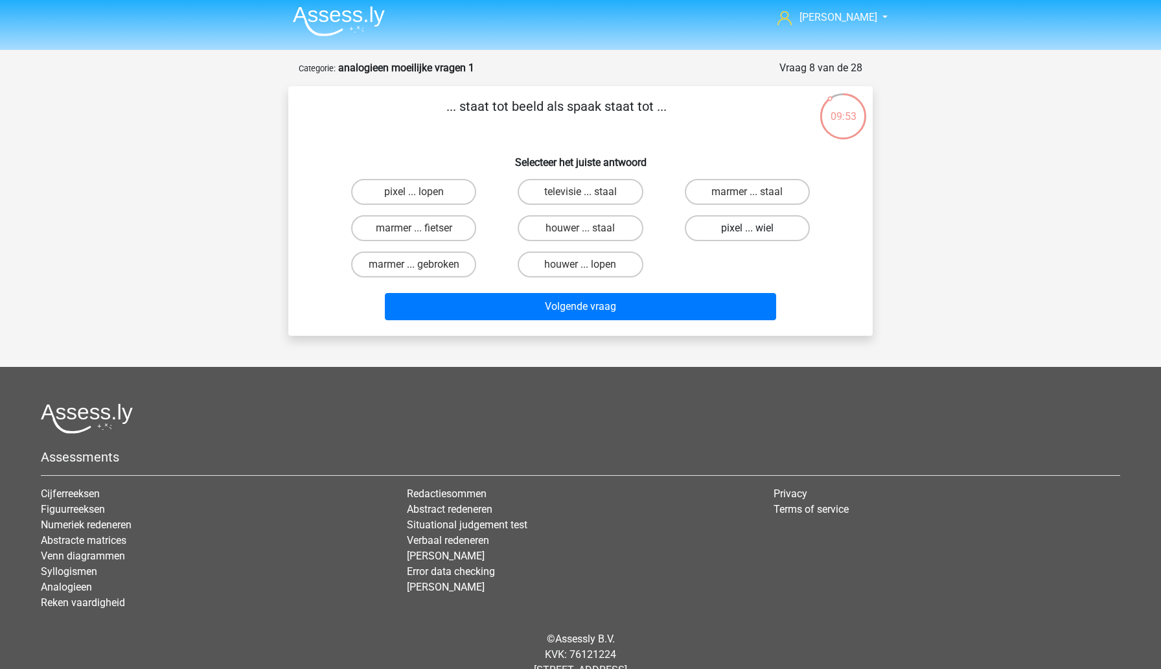
click at [745, 231] on label "pixel ... wiel" at bounding box center [747, 228] width 125 height 26
click at [747, 231] on input "pixel ... wiel" at bounding box center [751, 232] width 8 height 8
radio input "true"
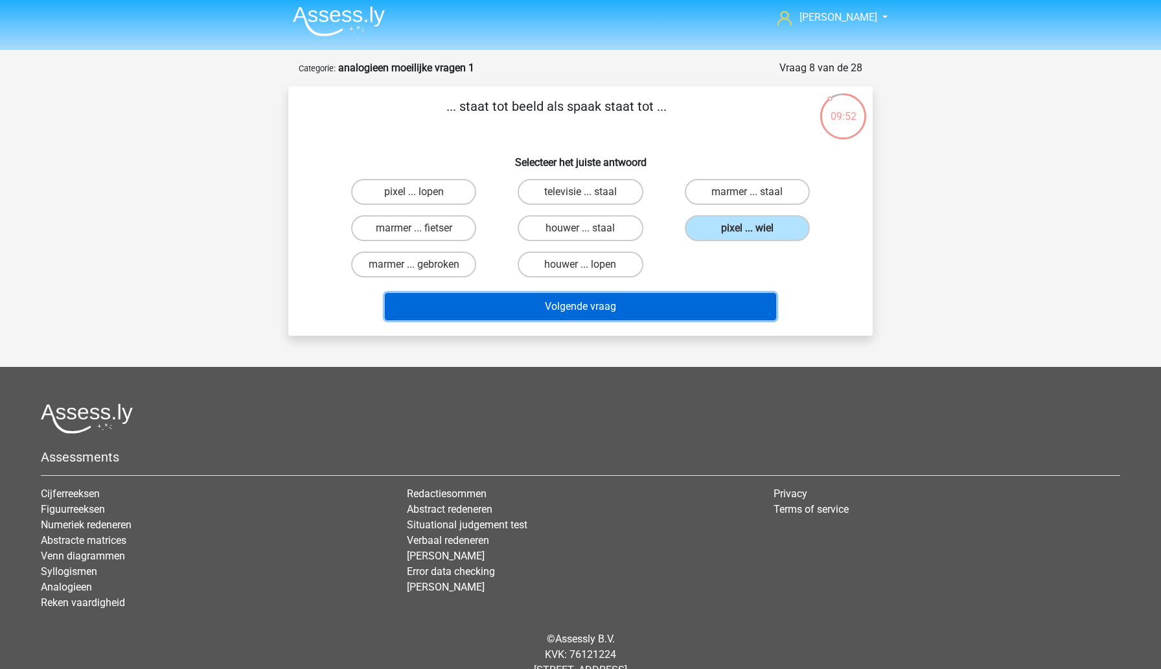
click at [715, 307] on button "Volgende vraag" at bounding box center [581, 306] width 392 height 27
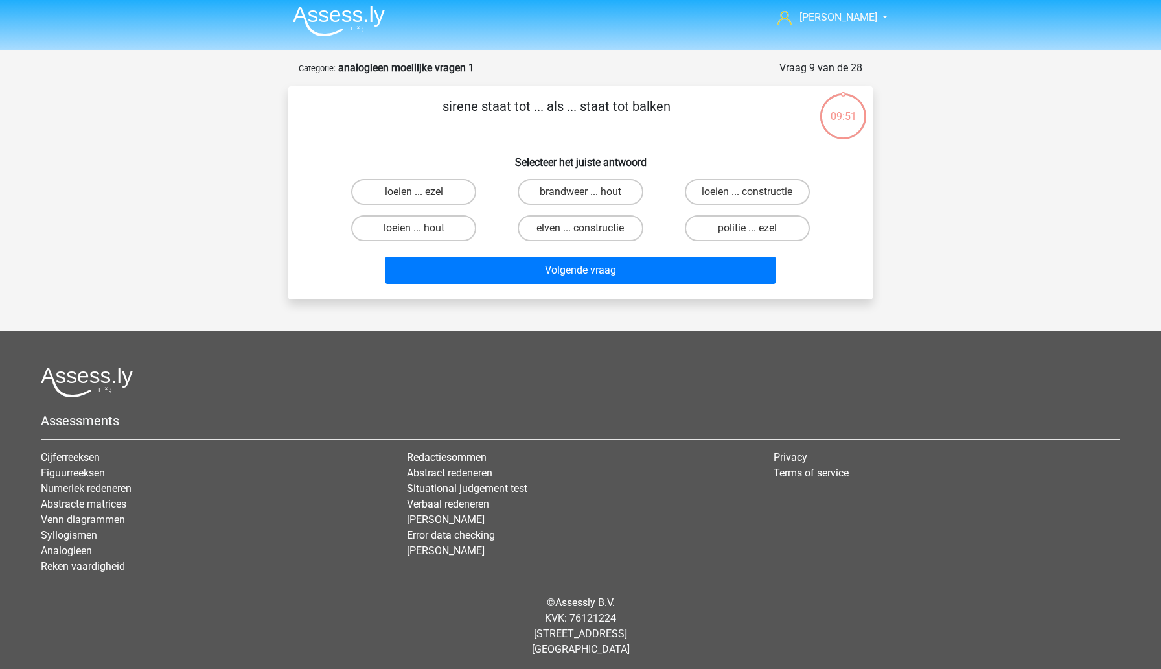
scroll to position [8, 0]
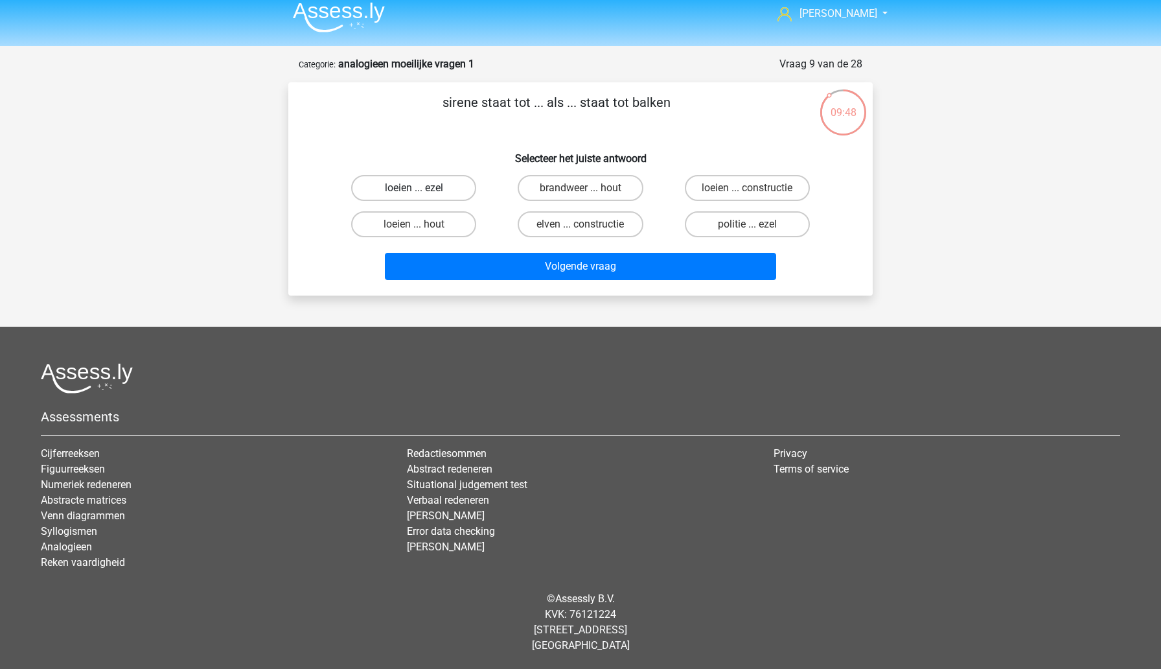
click at [451, 192] on label "loeien ... ezel" at bounding box center [413, 188] width 125 height 26
click at [422, 192] on input "loeien ... ezel" at bounding box center [418, 192] width 8 height 8
radio input "true"
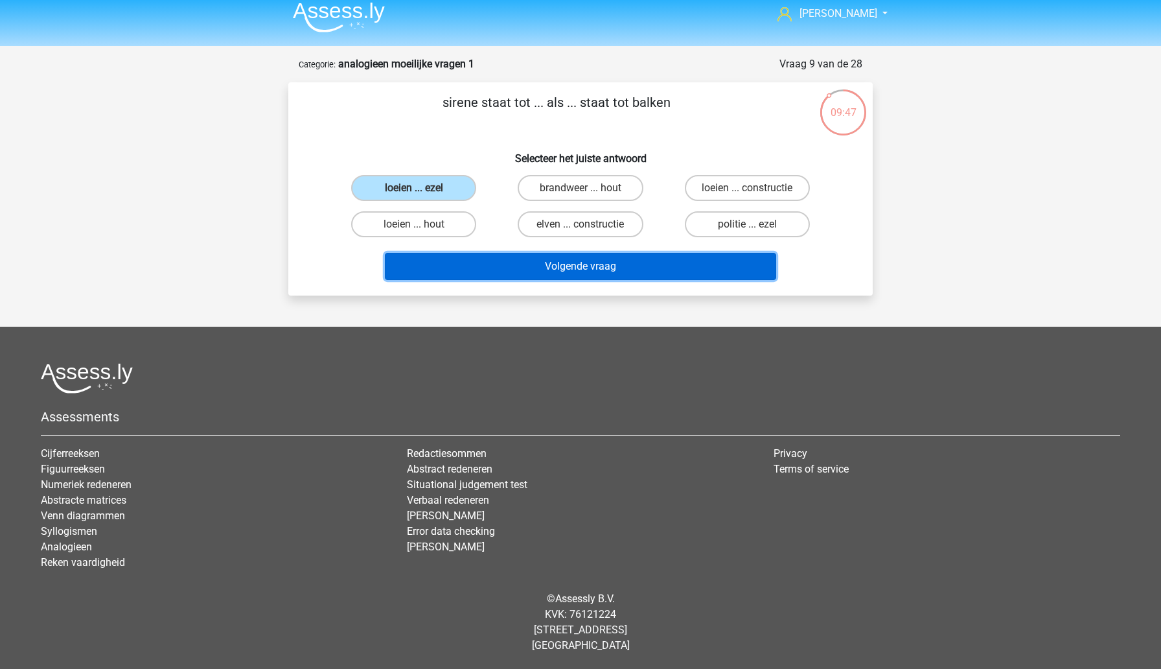
click at [544, 268] on button "Volgende vraag" at bounding box center [581, 266] width 392 height 27
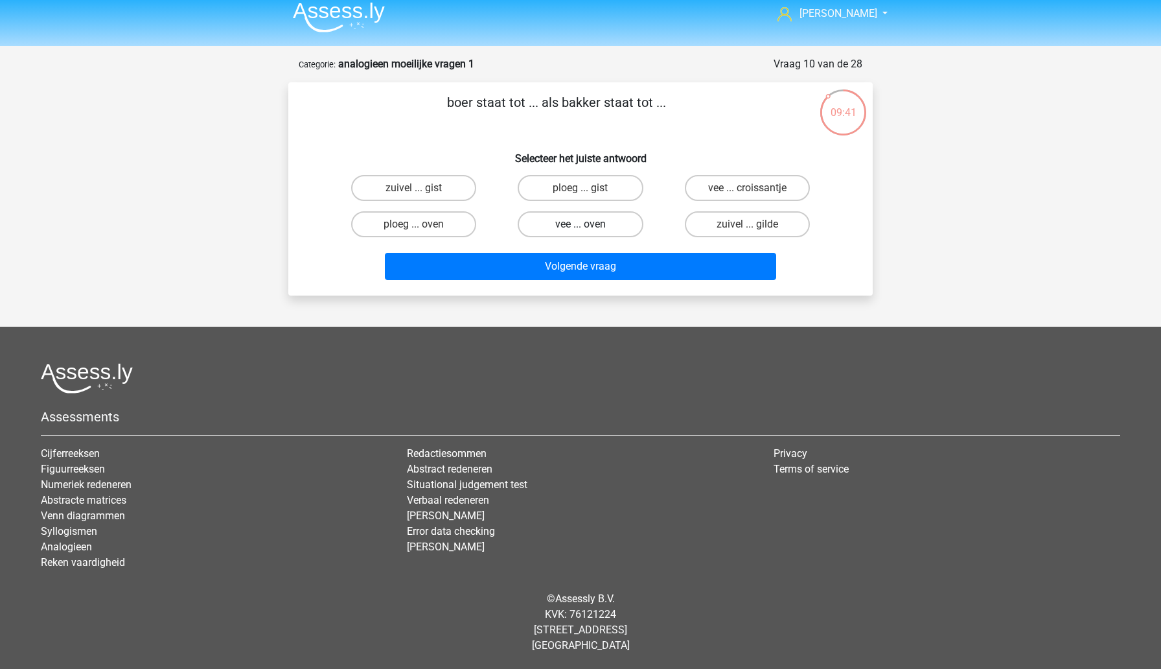
click at [560, 218] on label "vee ... oven" at bounding box center [580, 224] width 125 height 26
click at [581, 224] on input "vee ... oven" at bounding box center [585, 228] width 8 height 8
radio input "true"
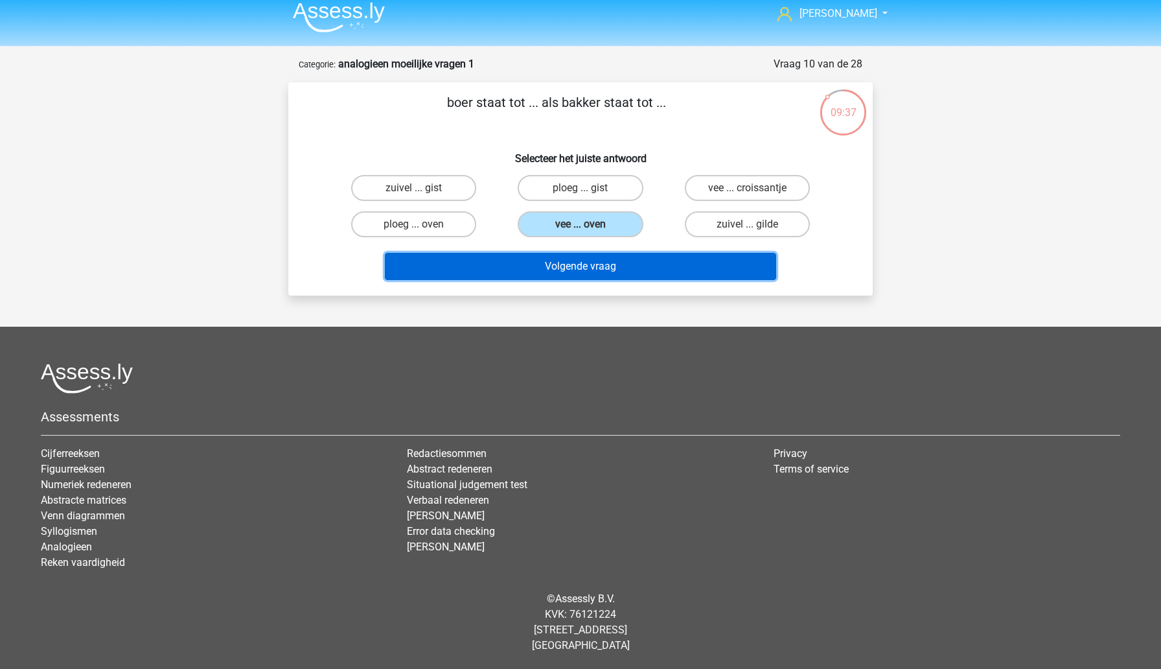
click at [535, 271] on button "Volgende vraag" at bounding box center [581, 266] width 392 height 27
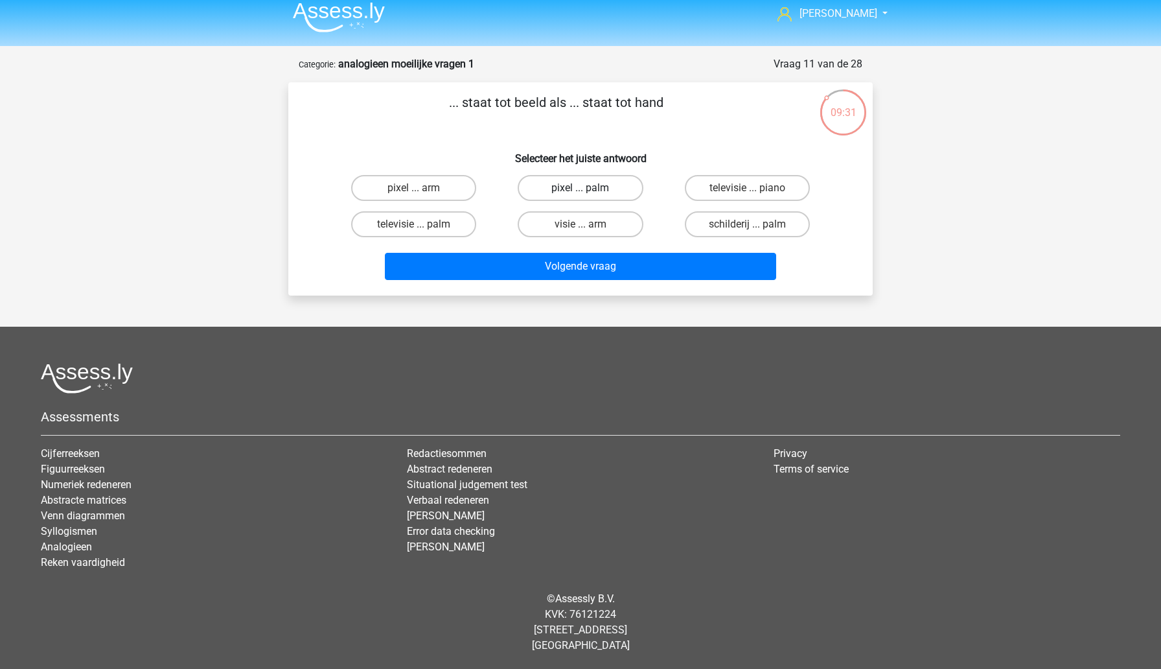
click at [556, 192] on label "pixel ... palm" at bounding box center [580, 188] width 125 height 26
click at [581, 192] on input "pixel ... palm" at bounding box center [585, 192] width 8 height 8
radio input "true"
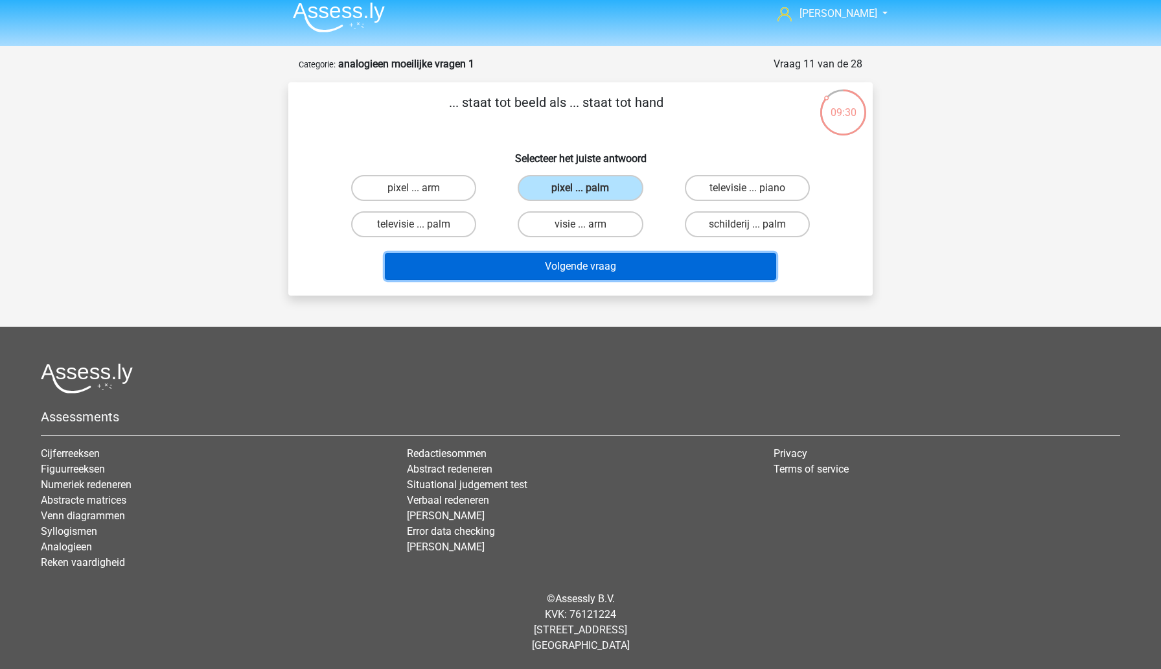
click at [559, 268] on button "Volgende vraag" at bounding box center [581, 266] width 392 height 27
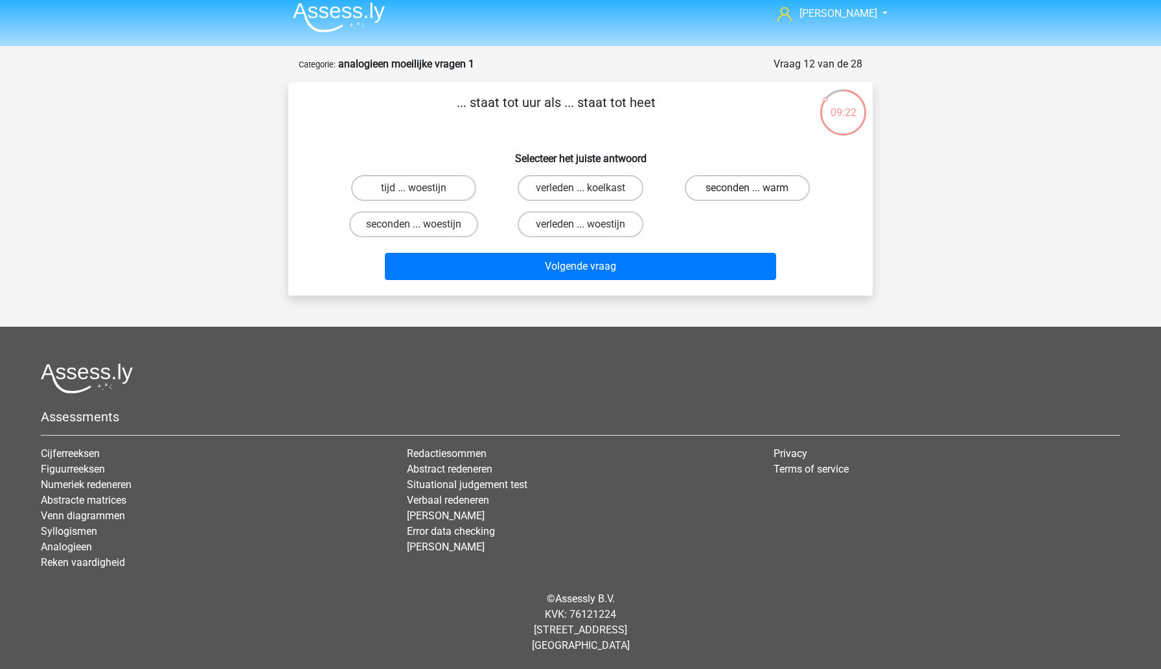
click at [717, 191] on label "seconden ... warm" at bounding box center [747, 188] width 125 height 26
click at [747, 191] on input "seconden ... warm" at bounding box center [751, 192] width 8 height 8
radio input "true"
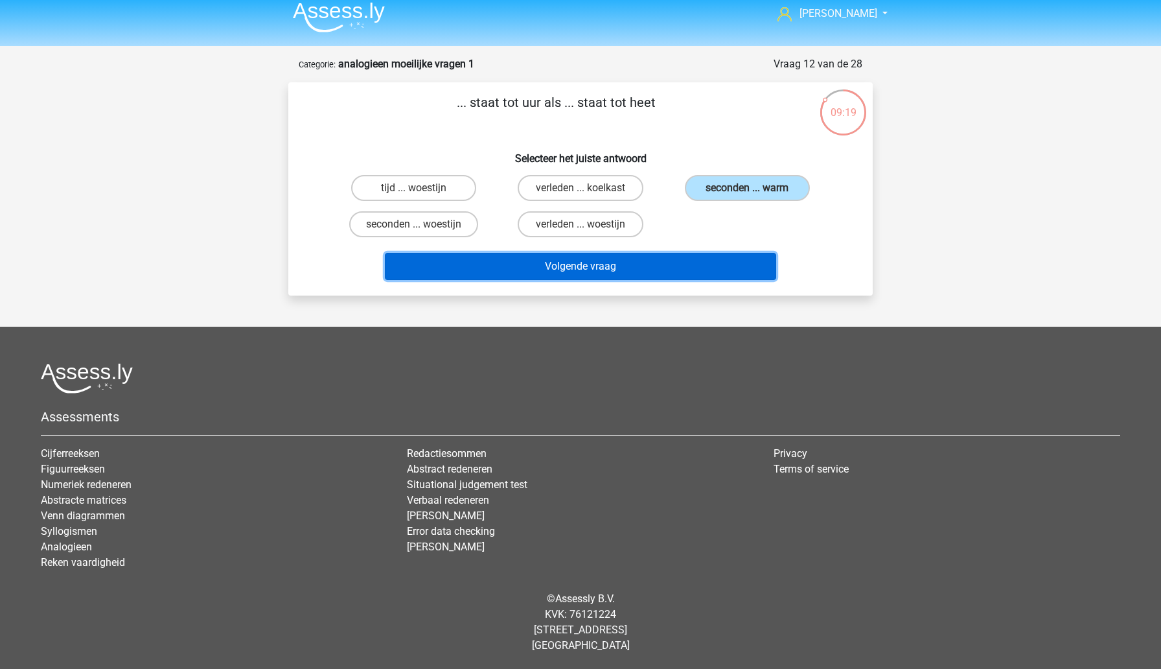
click at [672, 271] on button "Volgende vraag" at bounding box center [581, 266] width 392 height 27
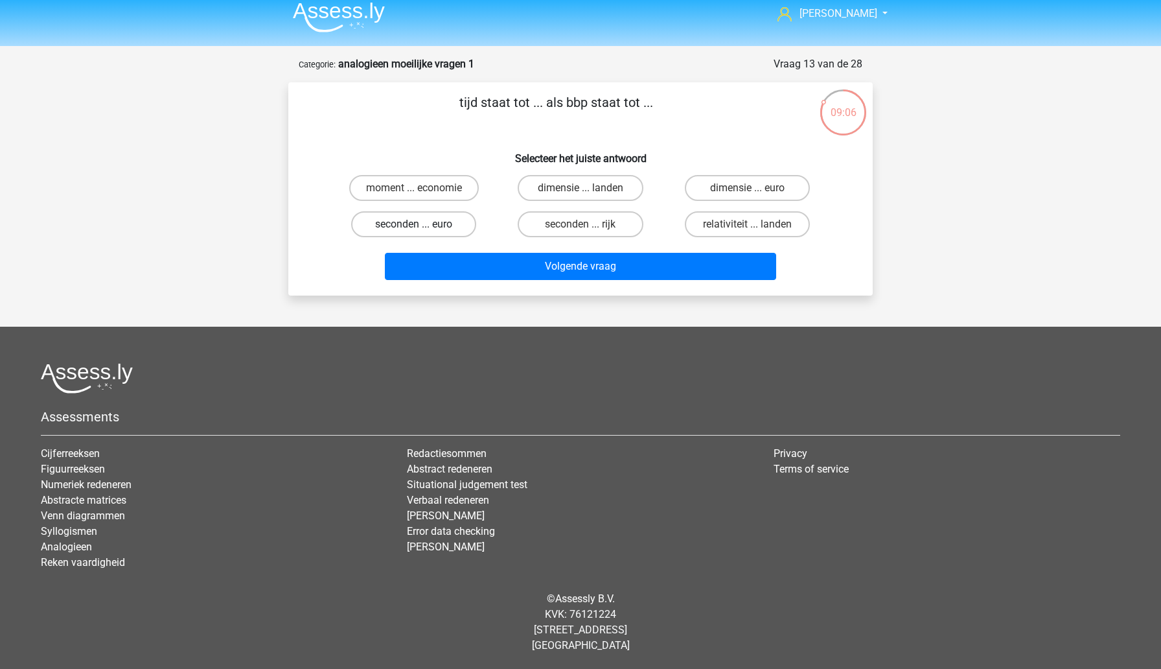
click at [448, 229] on label "seconden ... euro" at bounding box center [413, 224] width 125 height 26
click at [422, 229] on input "seconden ... euro" at bounding box center [418, 228] width 8 height 8
radio input "true"
click at [445, 183] on label "moment ... economie" at bounding box center [414, 188] width 130 height 26
click at [422, 188] on input "moment ... economie" at bounding box center [418, 192] width 8 height 8
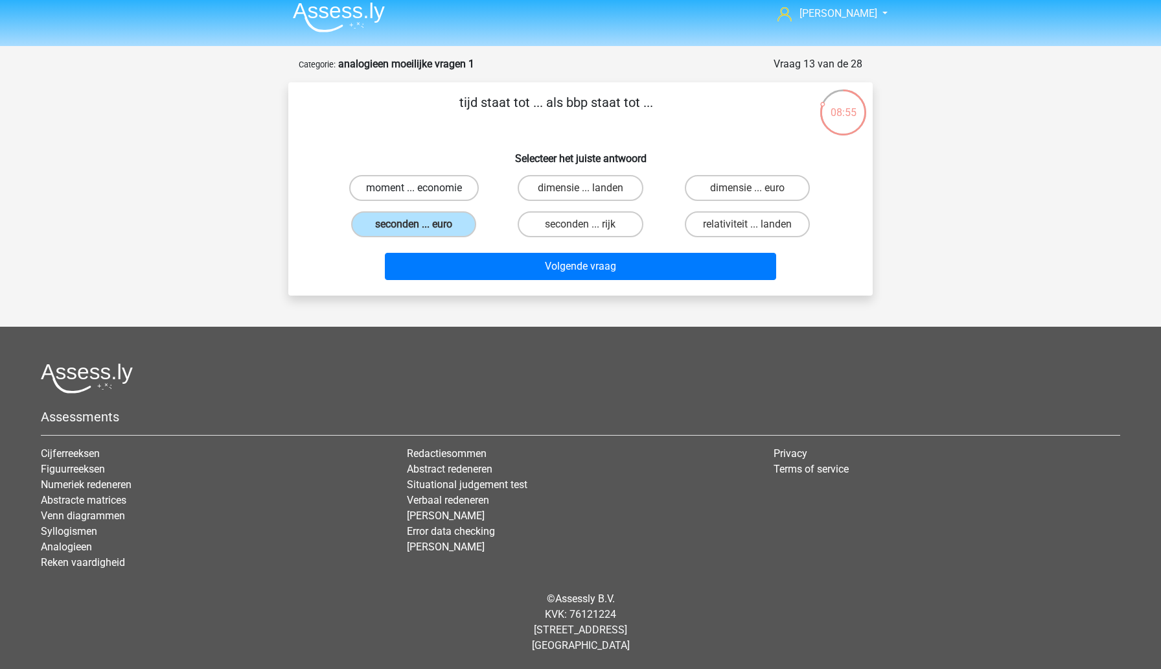
radio input "true"
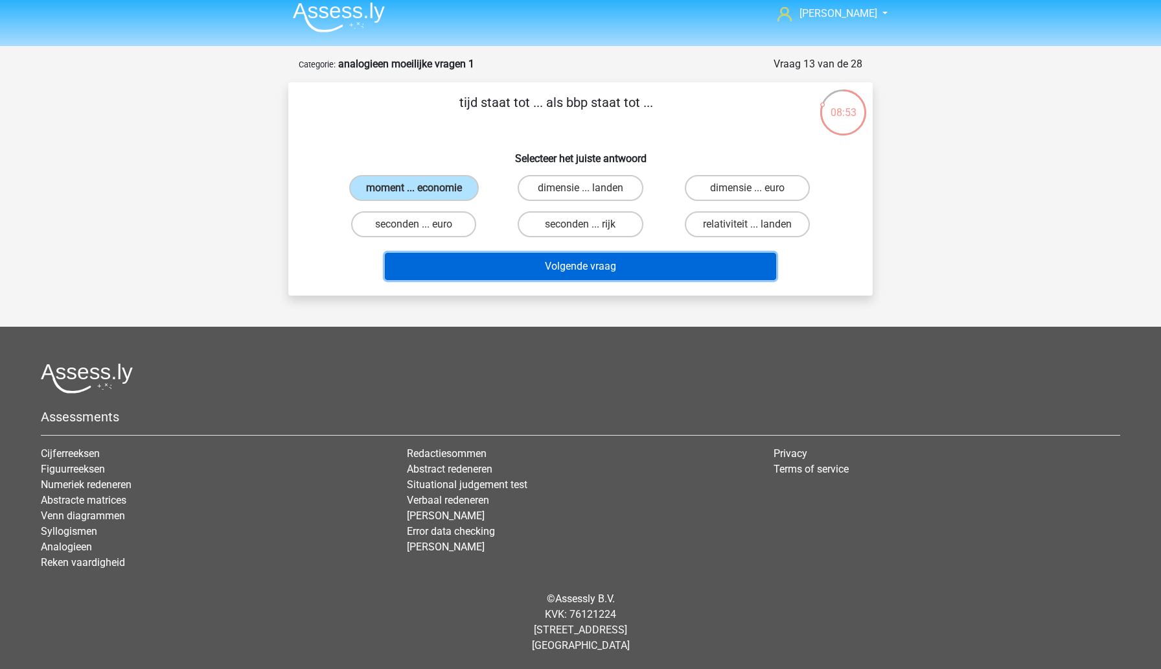
click at [511, 264] on button "Volgende vraag" at bounding box center [581, 266] width 392 height 27
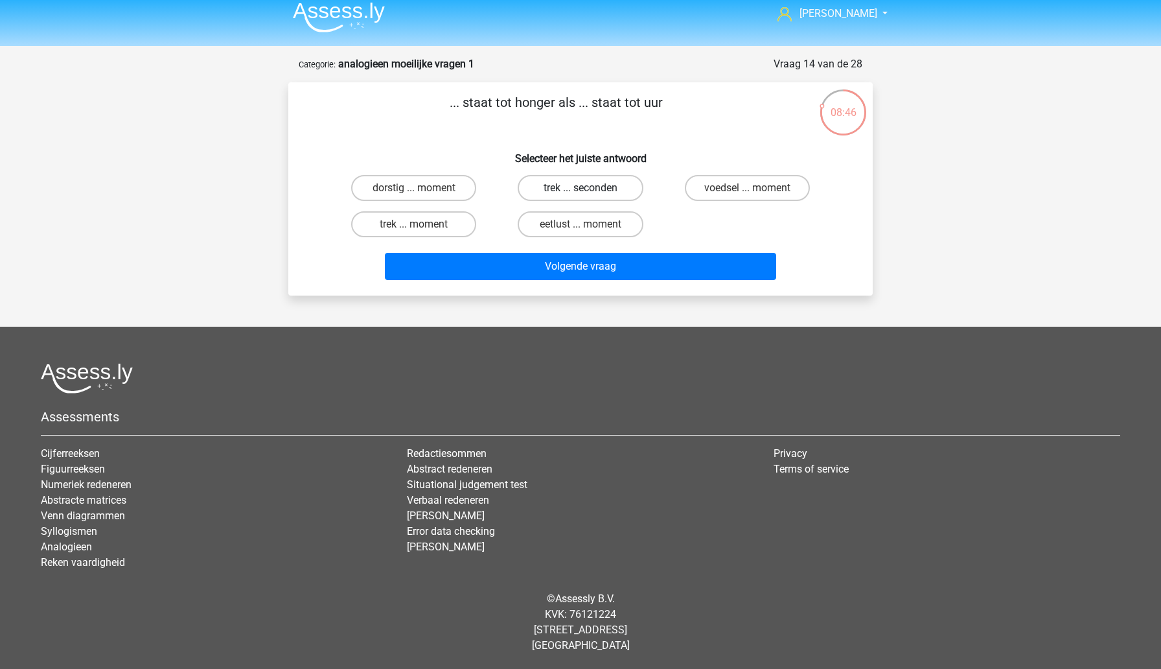
click at [557, 196] on label "trek ... seconden" at bounding box center [580, 188] width 125 height 26
click at [581, 196] on input "trek ... seconden" at bounding box center [585, 192] width 8 height 8
radio input "true"
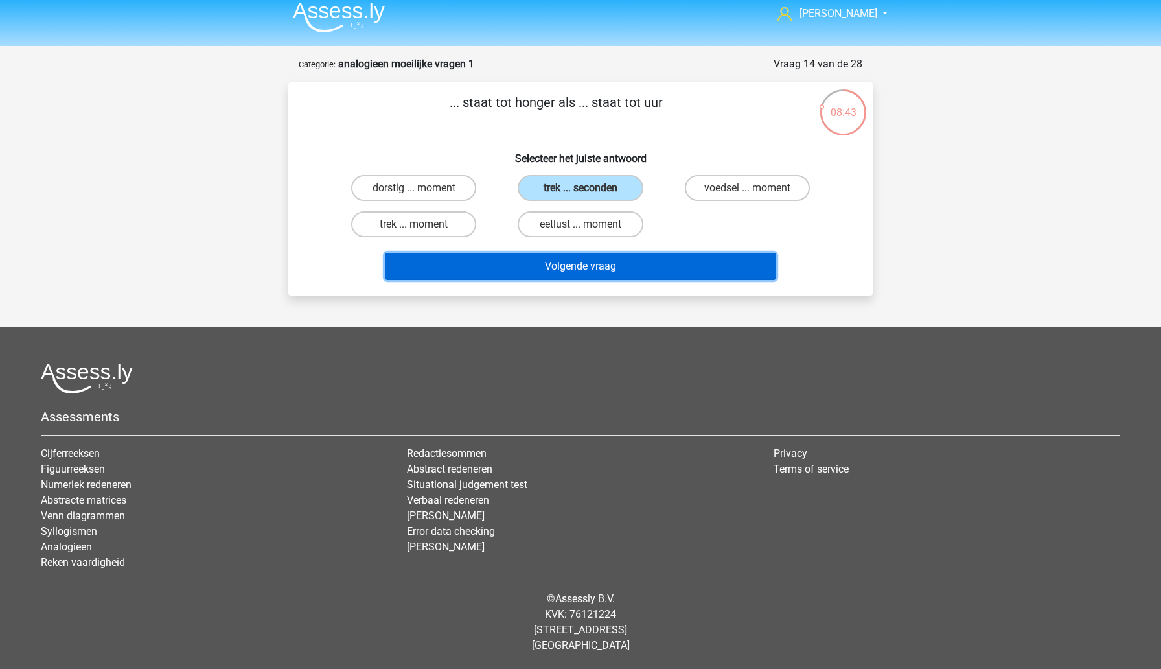
click at [541, 268] on button "Volgende vraag" at bounding box center [581, 266] width 392 height 27
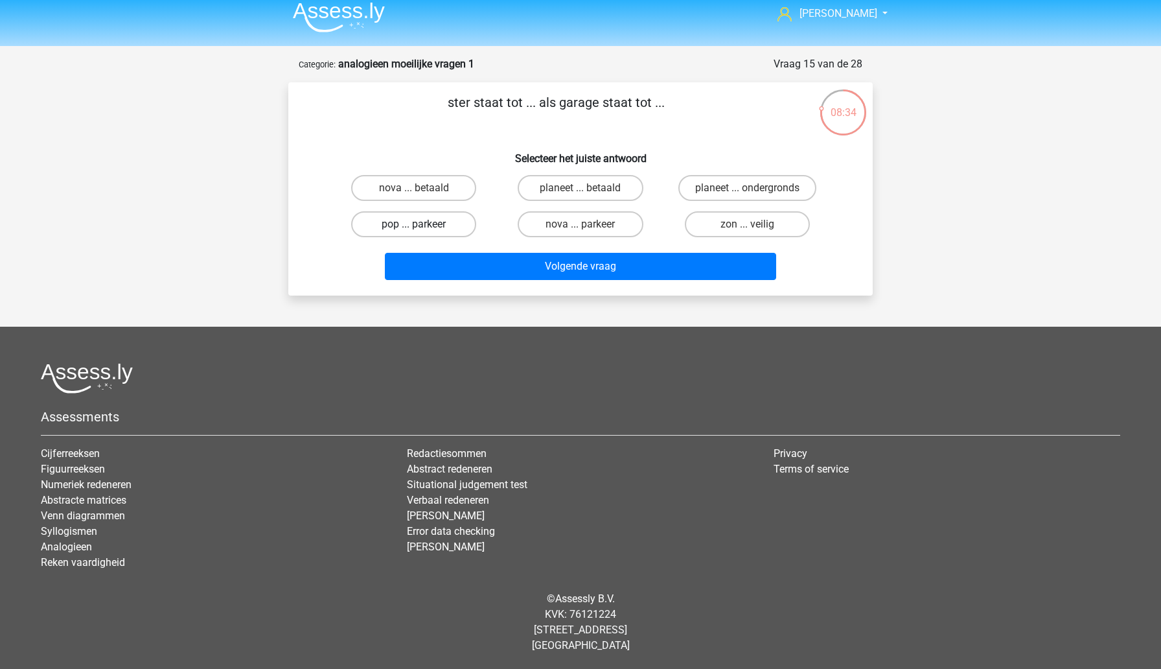
click at [454, 226] on label "pop ... parkeer" at bounding box center [413, 224] width 125 height 26
click at [422, 226] on input "pop ... parkeer" at bounding box center [418, 228] width 8 height 8
radio input "true"
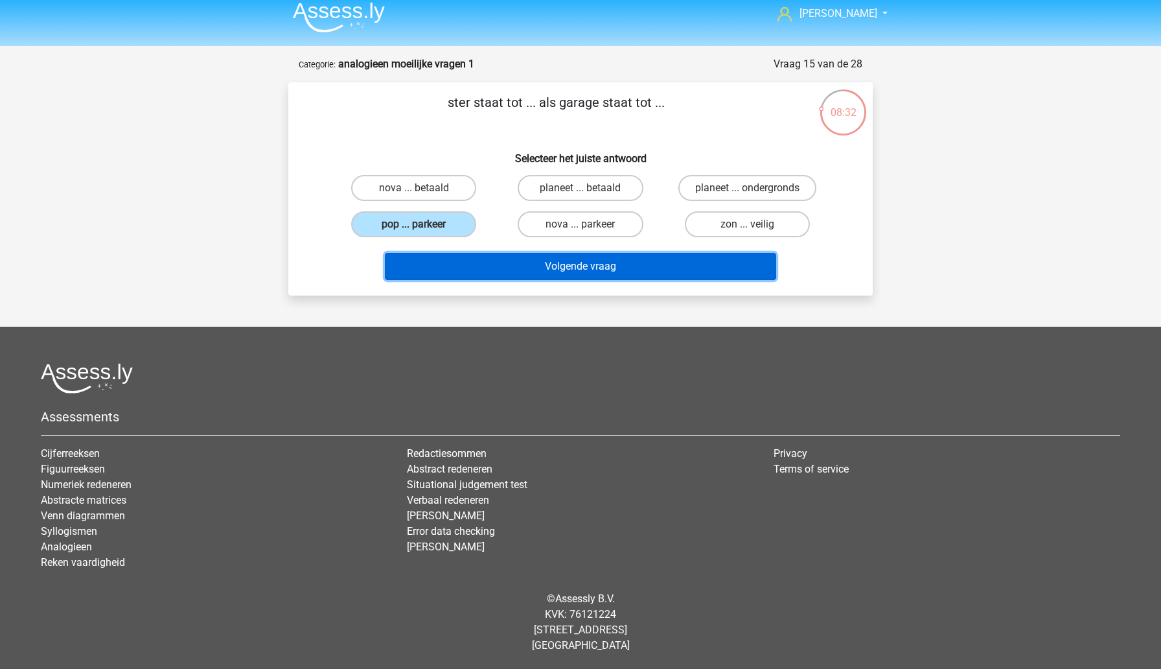
click at [502, 274] on button "Volgende vraag" at bounding box center [581, 266] width 392 height 27
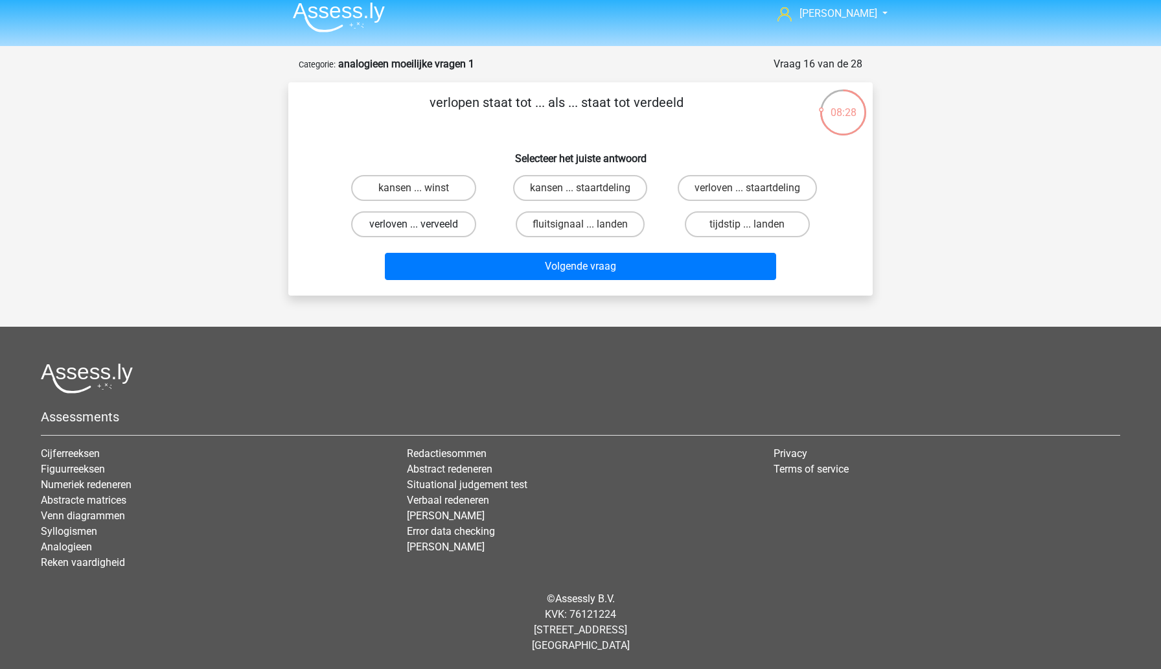
click at [457, 225] on label "verloven ... verveeld" at bounding box center [413, 224] width 125 height 26
click at [422, 225] on input "verloven ... verveeld" at bounding box center [418, 228] width 8 height 8
radio input "true"
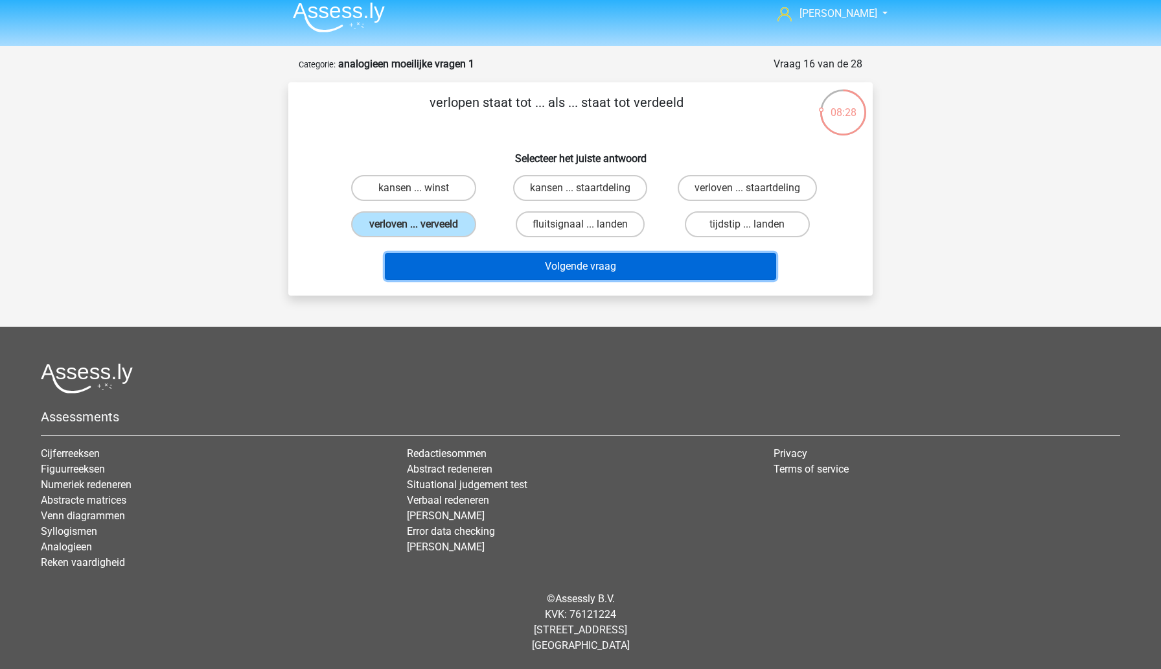
click at [503, 266] on button "Volgende vraag" at bounding box center [581, 266] width 392 height 27
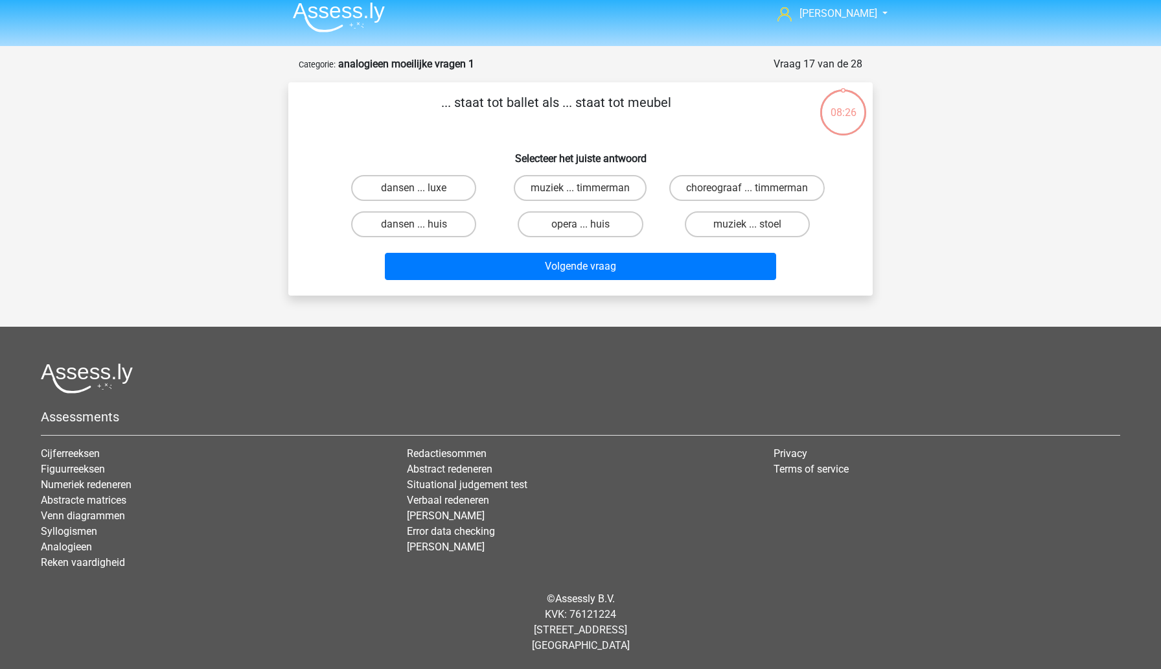
scroll to position [24, 0]
click at [708, 184] on label "choreograaf ... timmerman" at bounding box center [747, 188] width 156 height 26
click at [747, 188] on input "choreograaf ... timmerman" at bounding box center [751, 192] width 8 height 8
radio input "true"
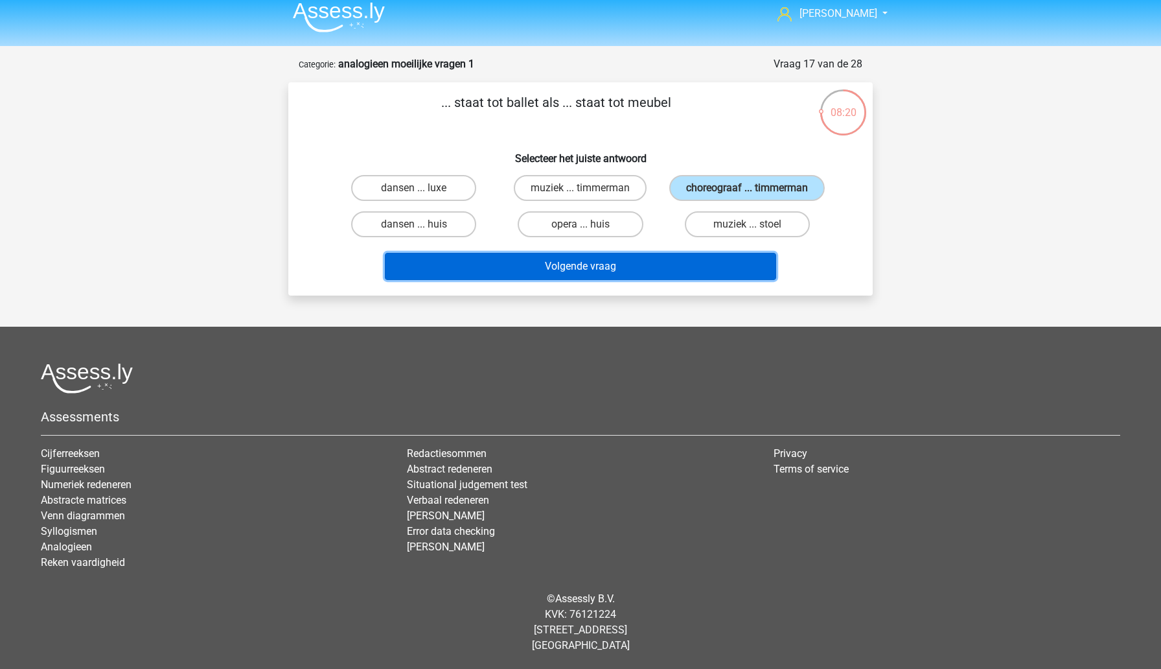
click at [650, 263] on button "Volgende vraag" at bounding box center [581, 266] width 392 height 27
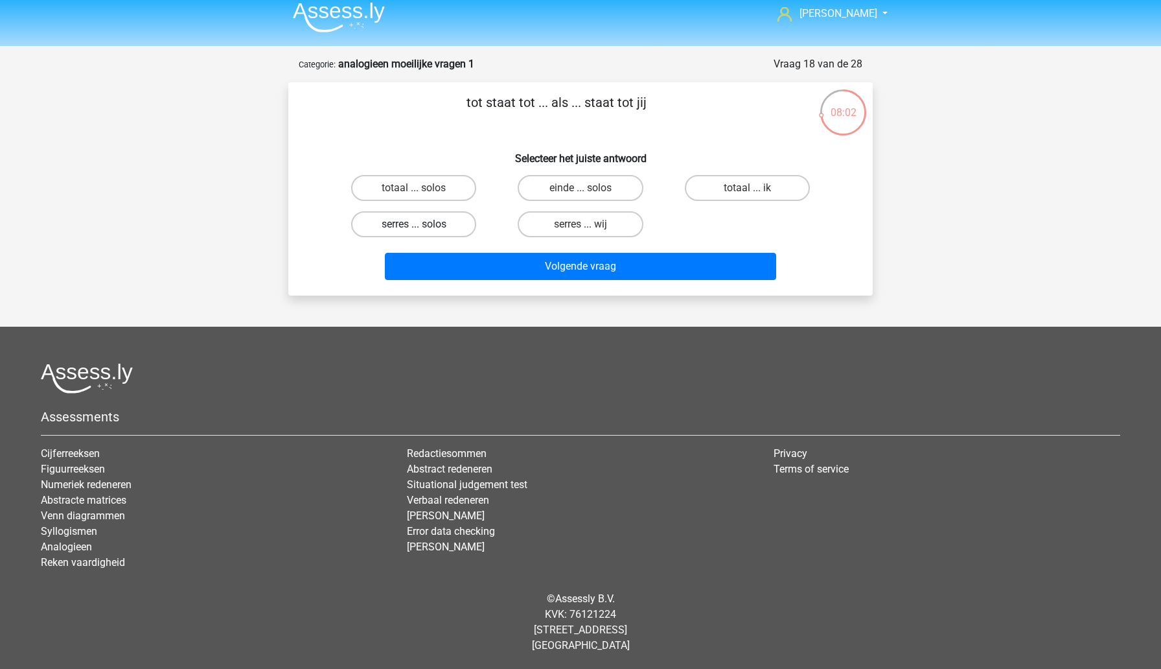
click at [457, 229] on label "serres ... solos" at bounding box center [413, 224] width 125 height 26
click at [422, 229] on input "serres ... solos" at bounding box center [418, 228] width 8 height 8
radio input "true"
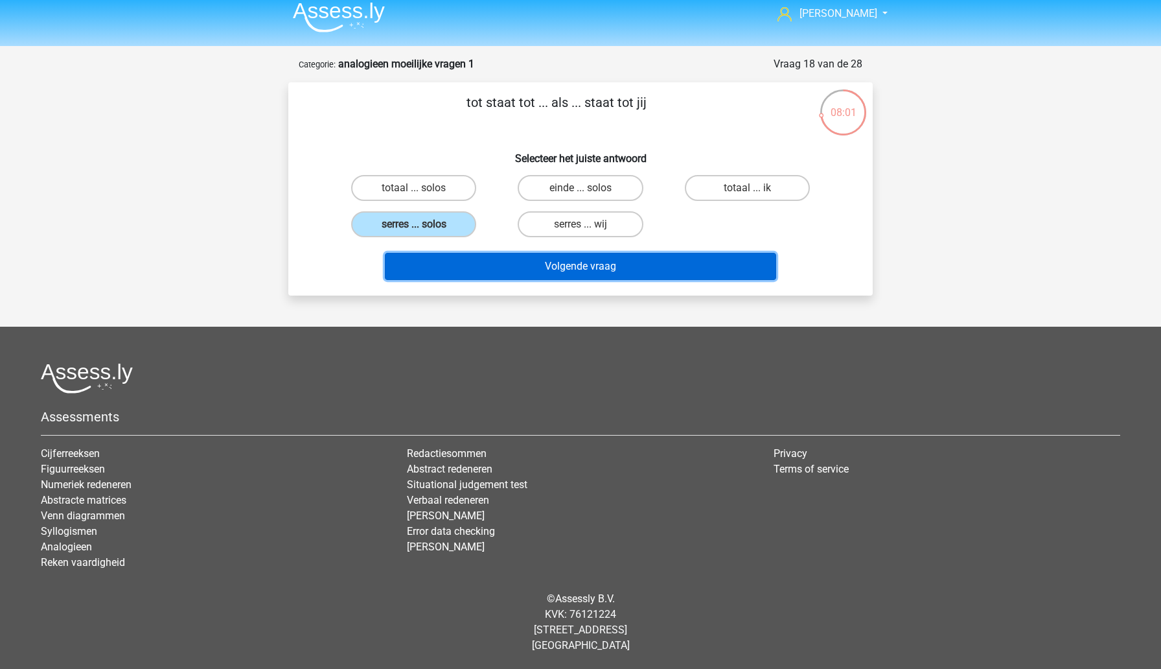
click at [504, 265] on button "Volgende vraag" at bounding box center [581, 266] width 392 height 27
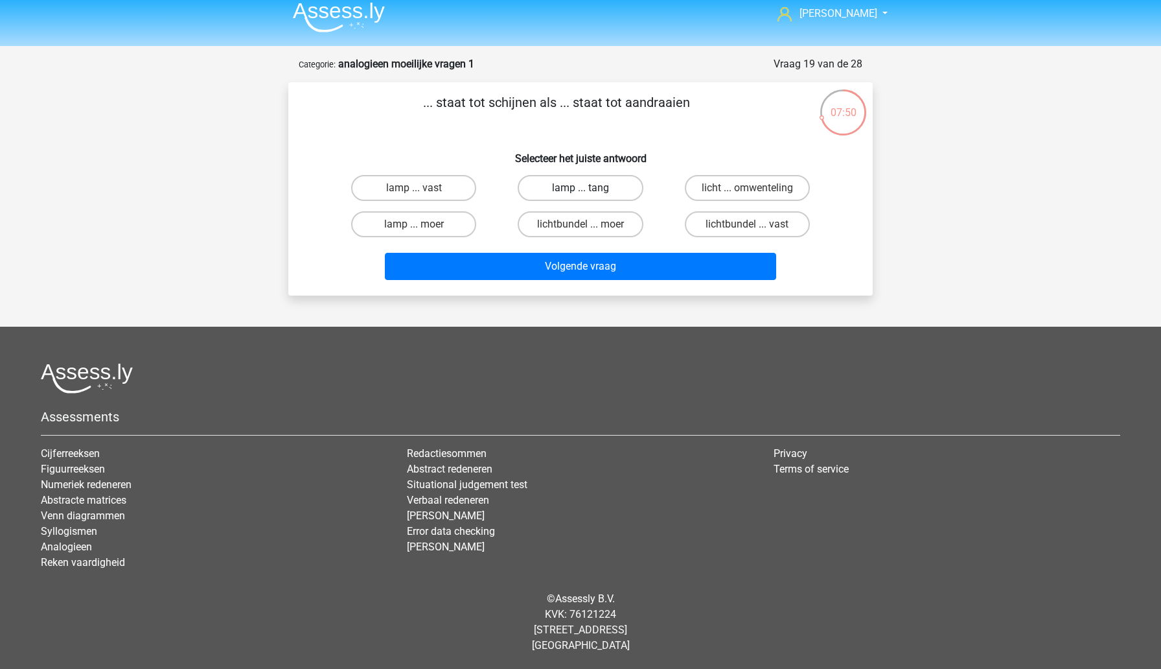
click at [600, 192] on label "lamp ... tang" at bounding box center [580, 188] width 125 height 26
click at [589, 192] on input "lamp ... tang" at bounding box center [585, 192] width 8 height 8
radio input "true"
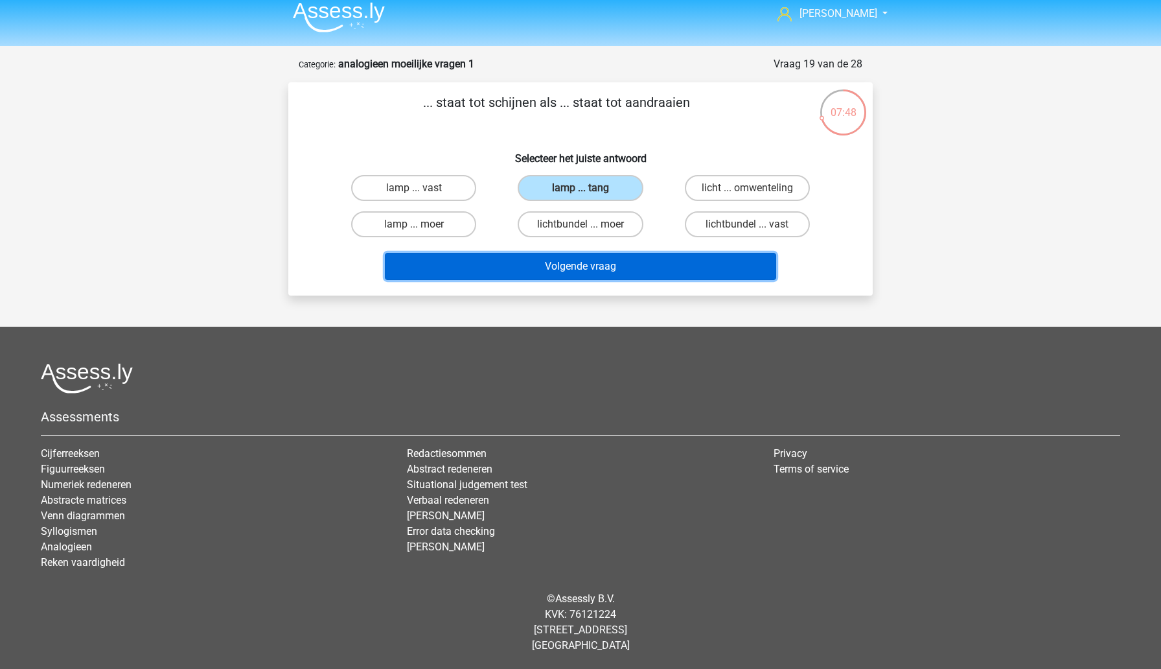
click at [613, 269] on button "Volgende vraag" at bounding box center [581, 266] width 392 height 27
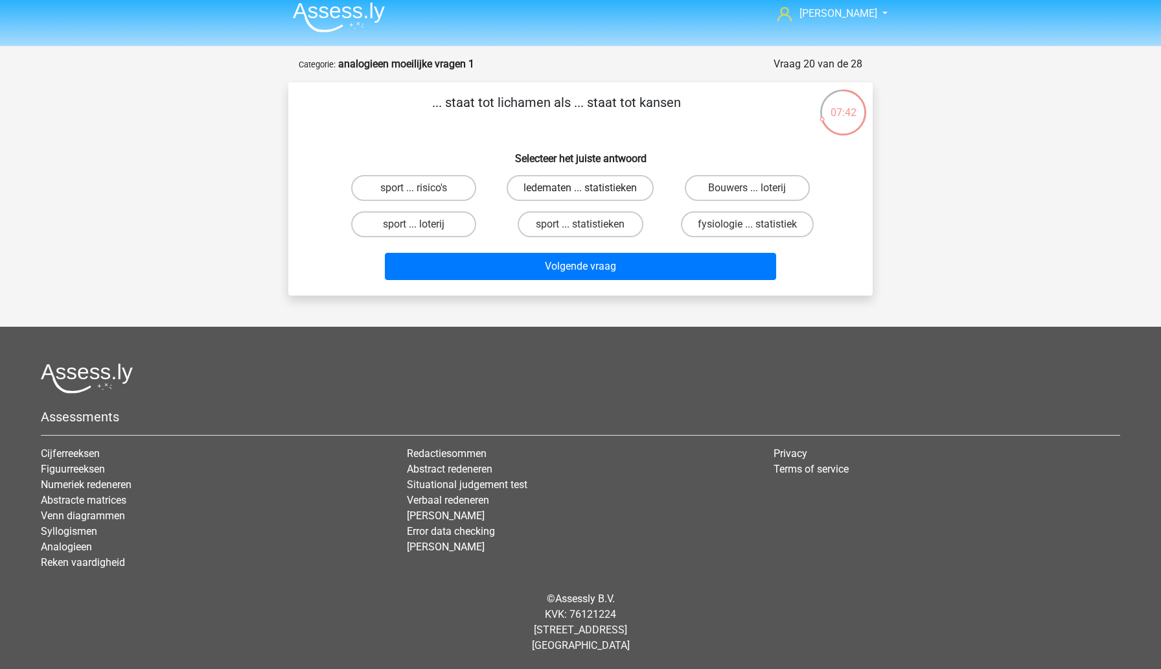
click at [572, 194] on label "ledematen ... statistieken" at bounding box center [580, 188] width 147 height 26
click at [581, 194] on input "ledematen ... statistieken" at bounding box center [585, 192] width 8 height 8
radio input "true"
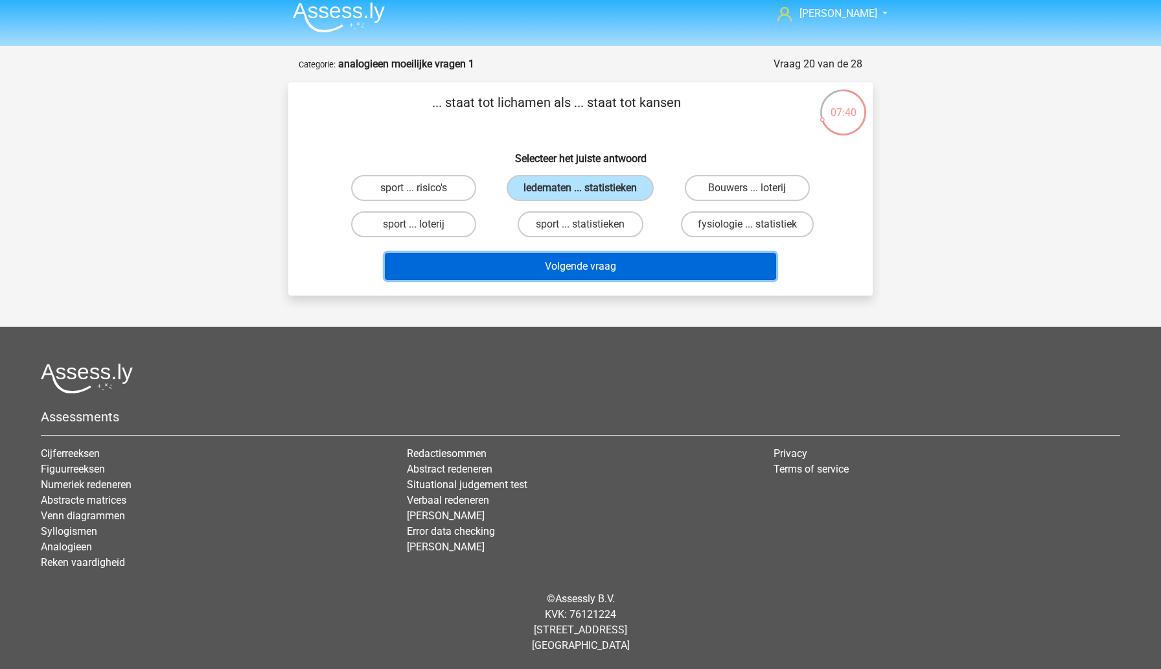
click at [587, 273] on button "Volgende vraag" at bounding box center [581, 266] width 392 height 27
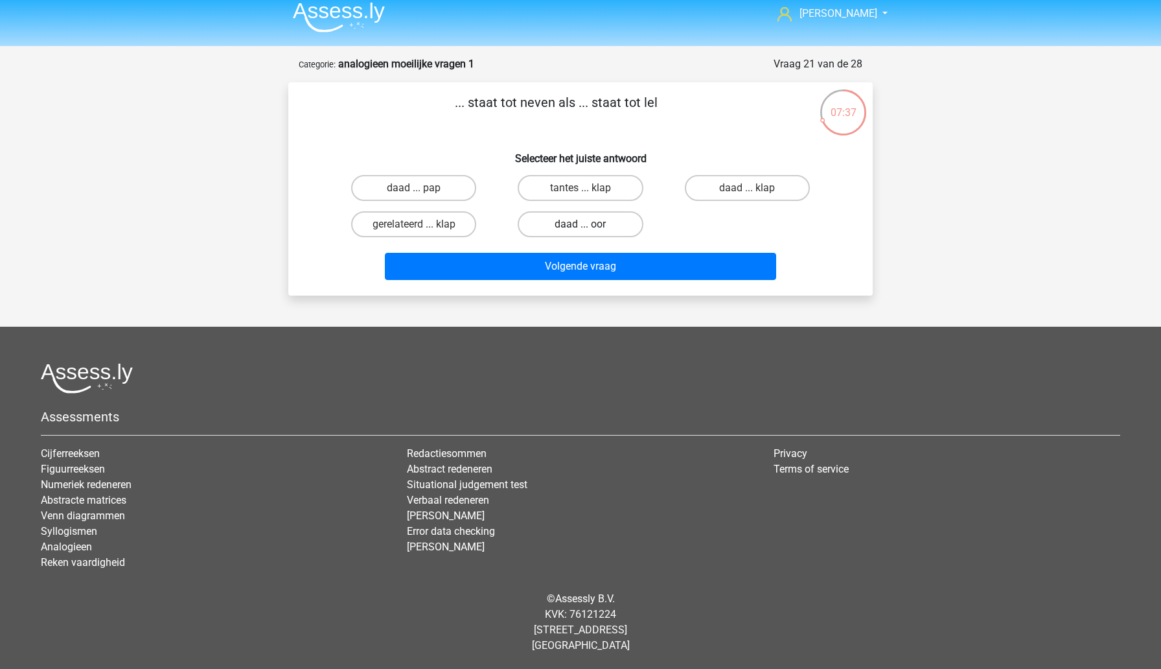
click at [546, 226] on label "daad ... oor" at bounding box center [580, 224] width 125 height 26
click at [581, 226] on input "daad ... oor" at bounding box center [585, 228] width 8 height 8
radio input "true"
click at [451, 185] on label "daad ... pap" at bounding box center [413, 188] width 125 height 26
click at [422, 188] on input "daad ... pap" at bounding box center [418, 192] width 8 height 8
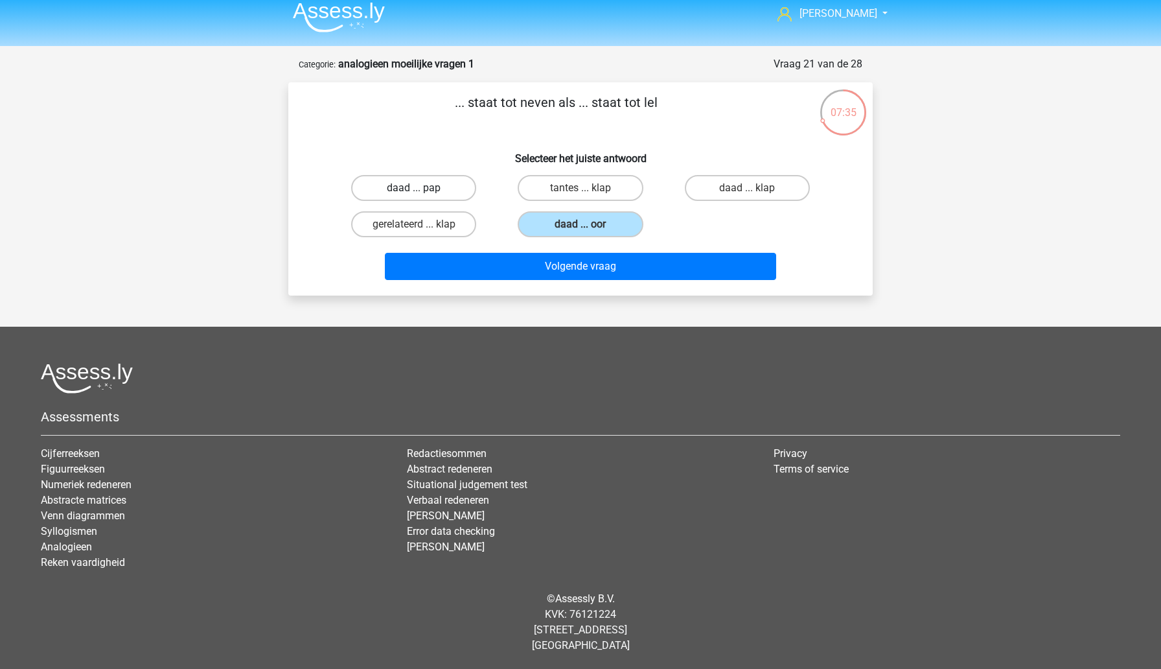
radio input "true"
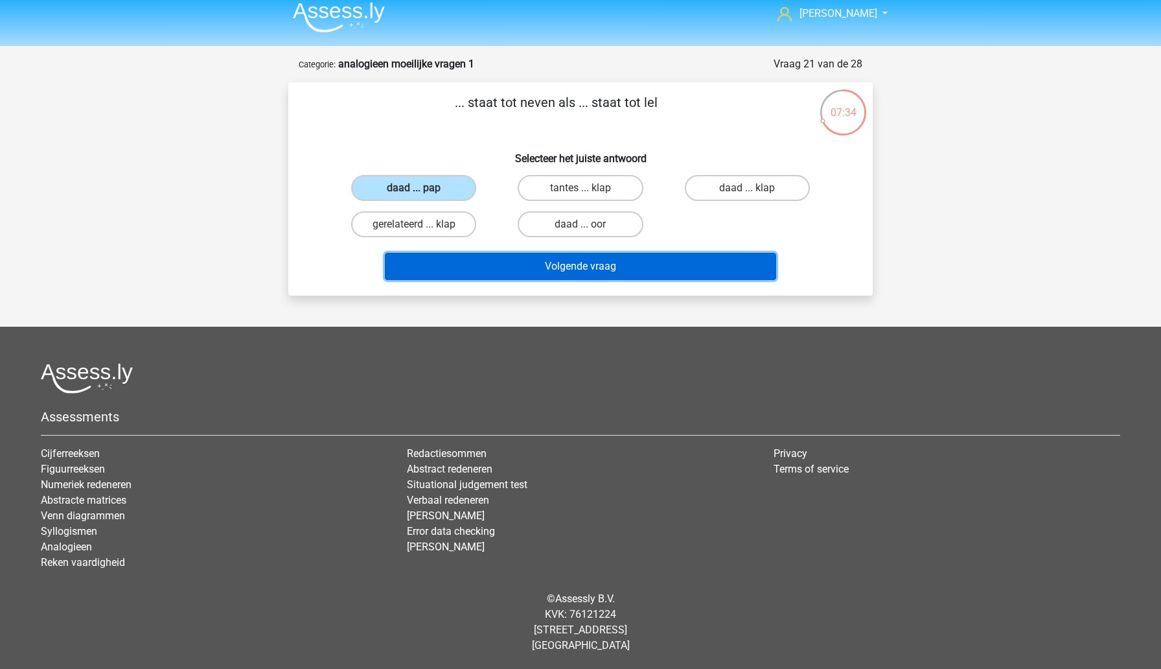
click at [507, 265] on button "Volgende vraag" at bounding box center [581, 266] width 392 height 27
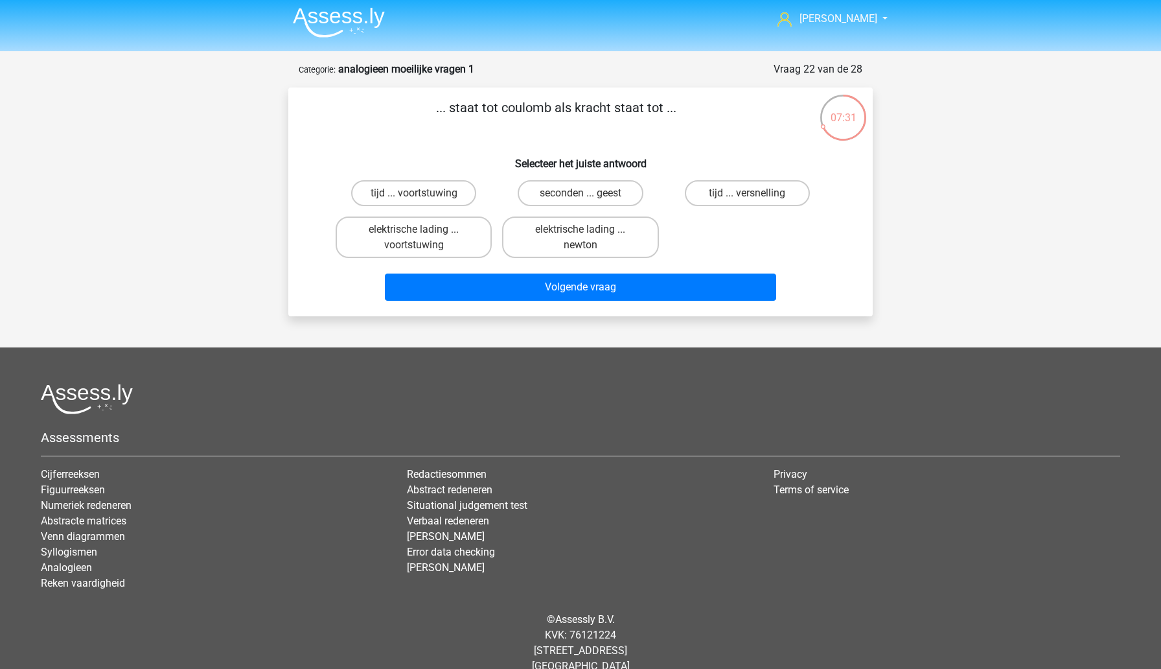
scroll to position [3, 0]
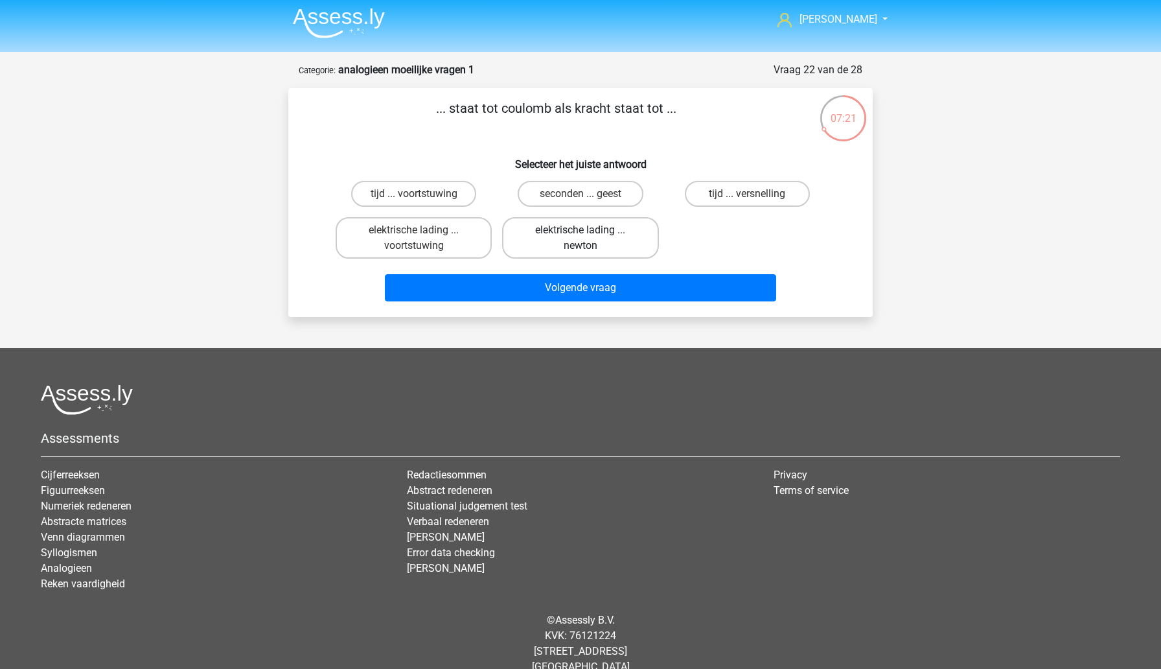
click at [612, 230] on label "elektrische lading ... newton" at bounding box center [580, 237] width 156 height 41
click at [589, 230] on input "elektrische lading ... newton" at bounding box center [585, 234] width 8 height 8
radio input "true"
click at [579, 301] on div "Volgende vraag" at bounding box center [580, 290] width 500 height 32
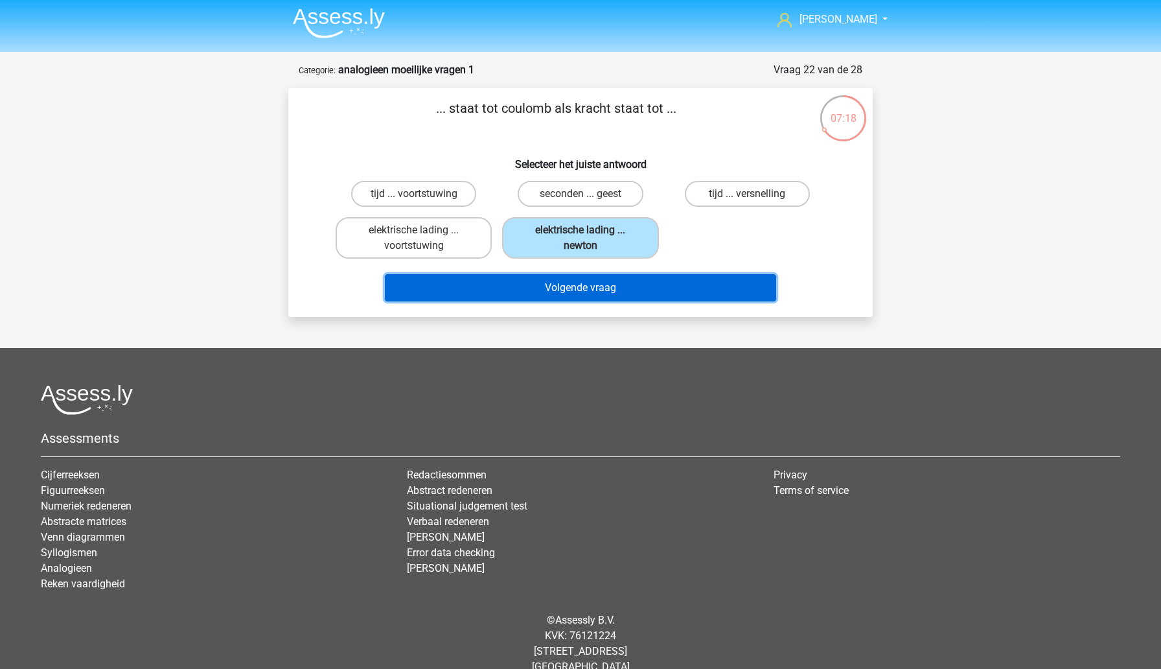
click at [575, 287] on button "Volgende vraag" at bounding box center [581, 287] width 392 height 27
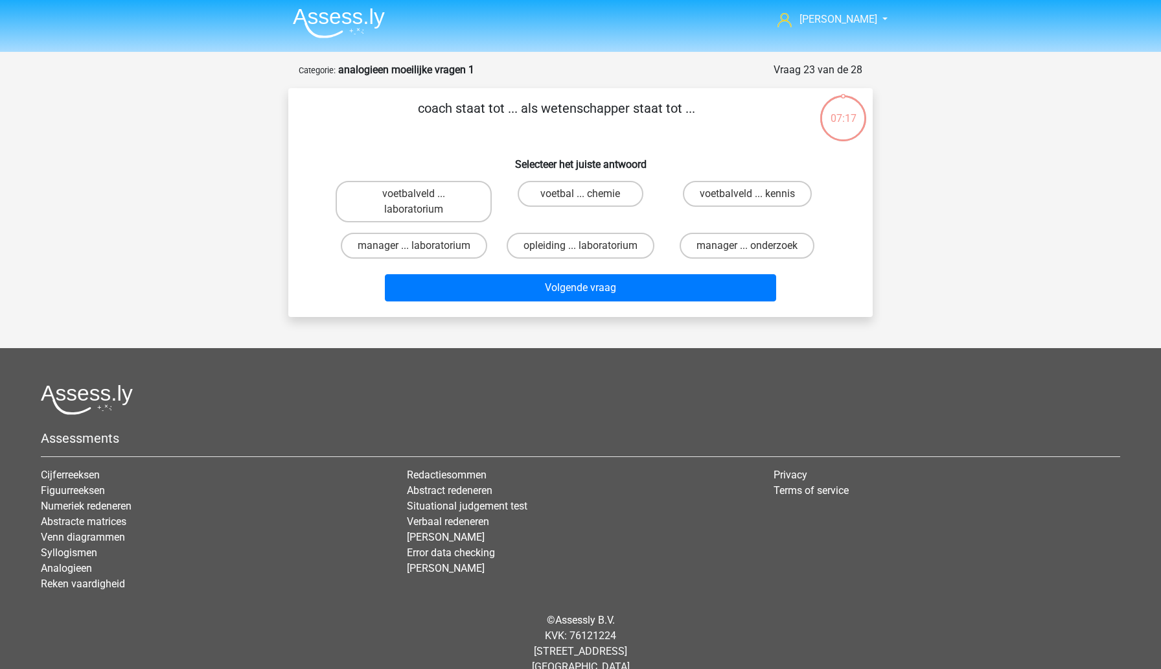
scroll to position [24, 0]
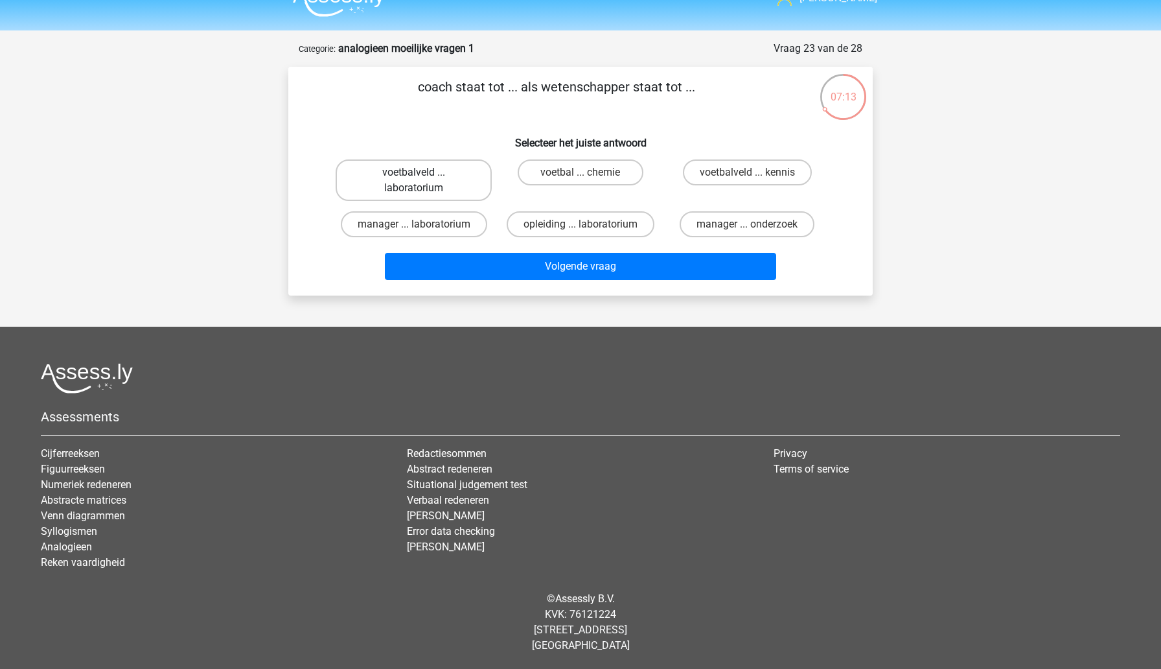
click at [461, 183] on label "voetbalveld ... laboratorium" at bounding box center [414, 179] width 156 height 41
click at [422, 181] on input "voetbalveld ... laboratorium" at bounding box center [418, 176] width 8 height 8
radio input "true"
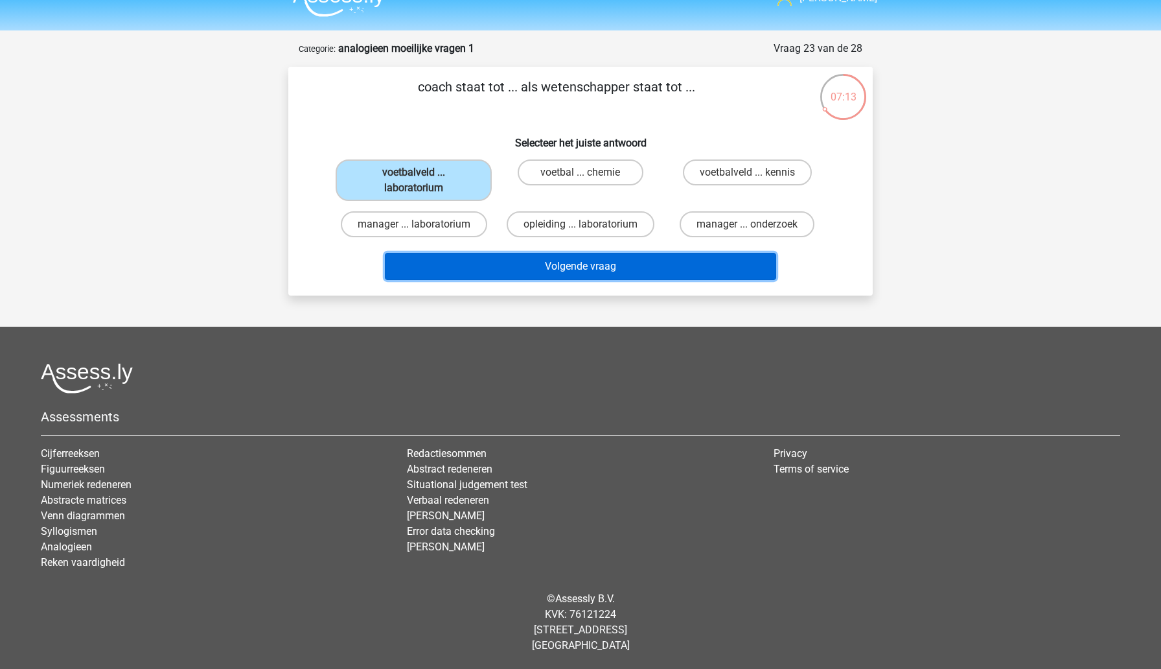
click at [524, 273] on button "Volgende vraag" at bounding box center [581, 266] width 392 height 27
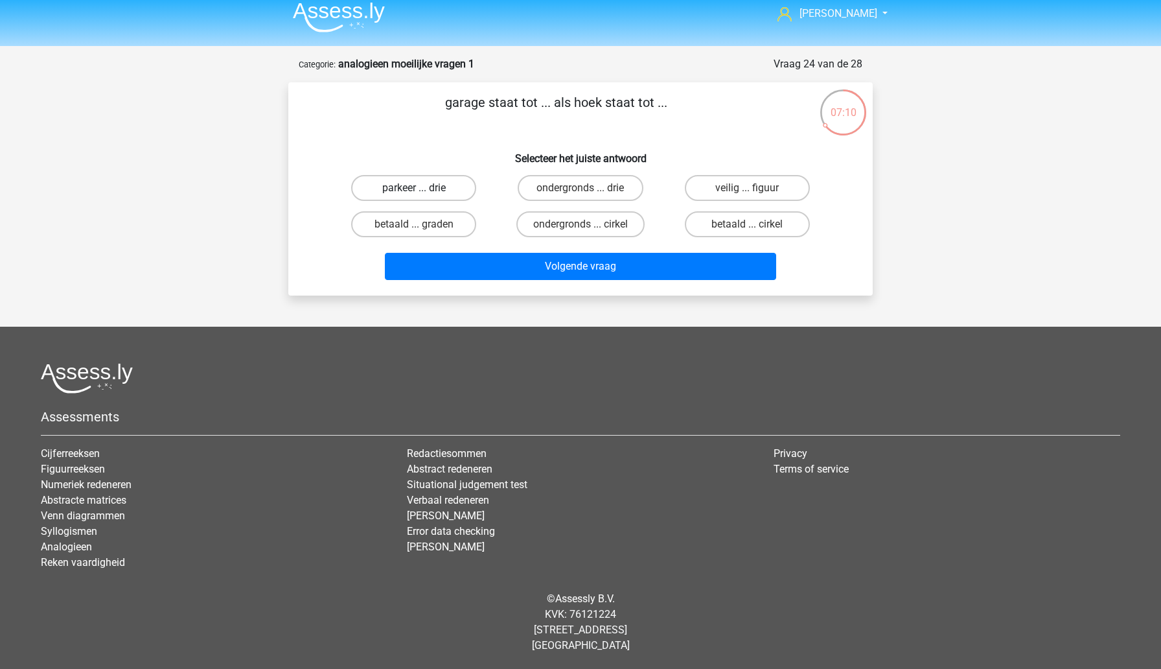
click at [442, 191] on label "parkeer ... drie" at bounding box center [413, 188] width 125 height 26
click at [422, 191] on input "parkeer ... drie" at bounding box center [418, 192] width 8 height 8
radio input "true"
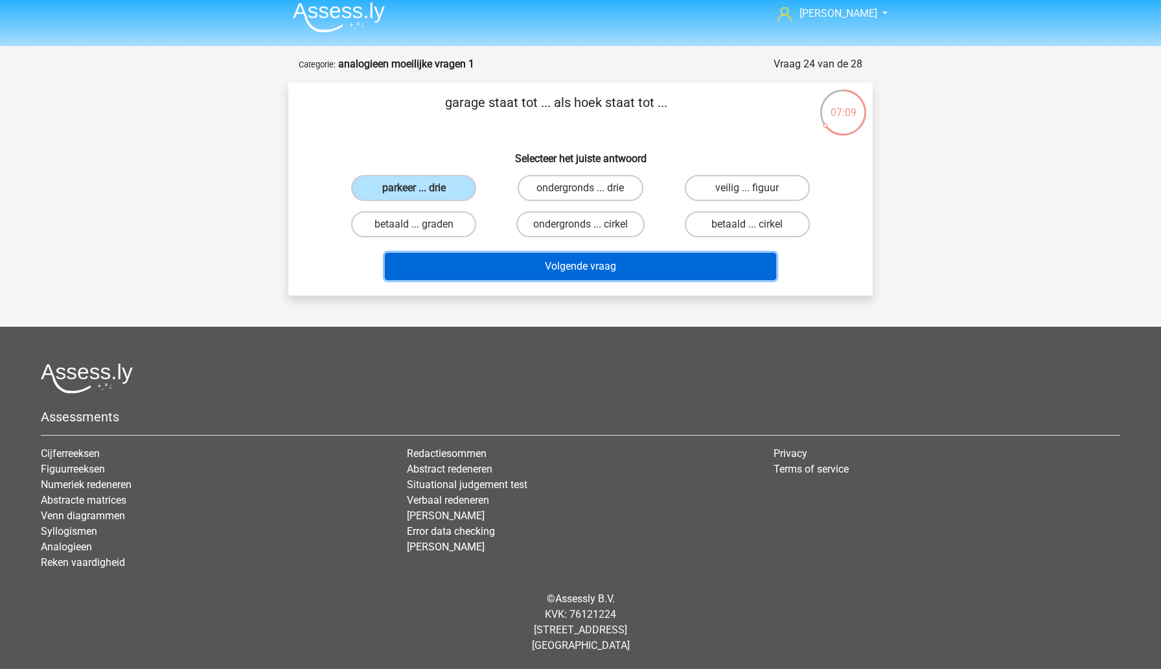
click at [510, 262] on button "Volgende vraag" at bounding box center [581, 266] width 392 height 27
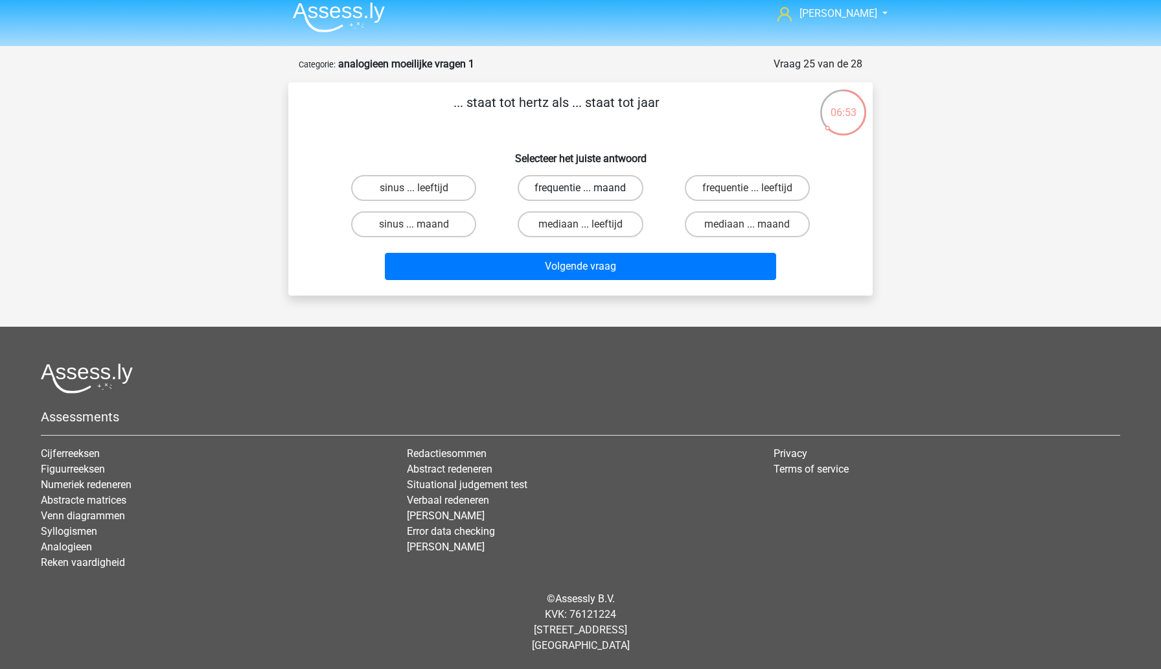
click at [577, 189] on label "frequentie ... maand" at bounding box center [580, 188] width 125 height 26
click at [581, 189] on input "frequentie ... maand" at bounding box center [585, 192] width 8 height 8
radio input "true"
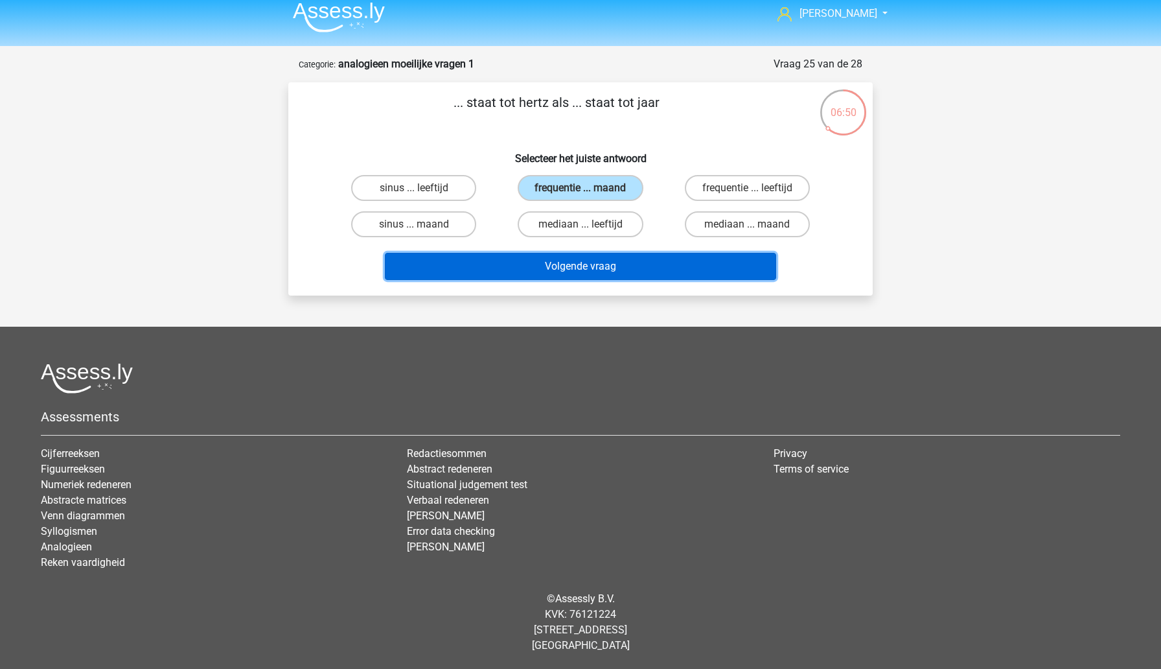
click at [583, 265] on button "Volgende vraag" at bounding box center [581, 266] width 392 height 27
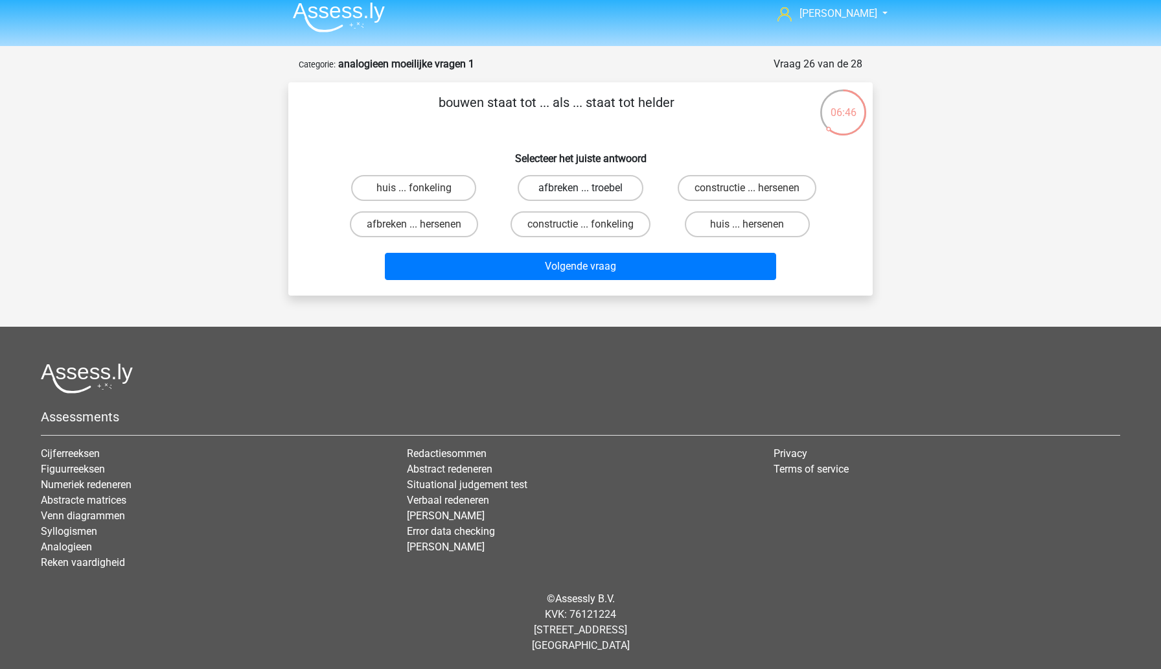
click at [589, 194] on label "afbreken ... troebel" at bounding box center [580, 188] width 125 height 26
click at [589, 194] on input "afbreken ... troebel" at bounding box center [585, 192] width 8 height 8
radio input "true"
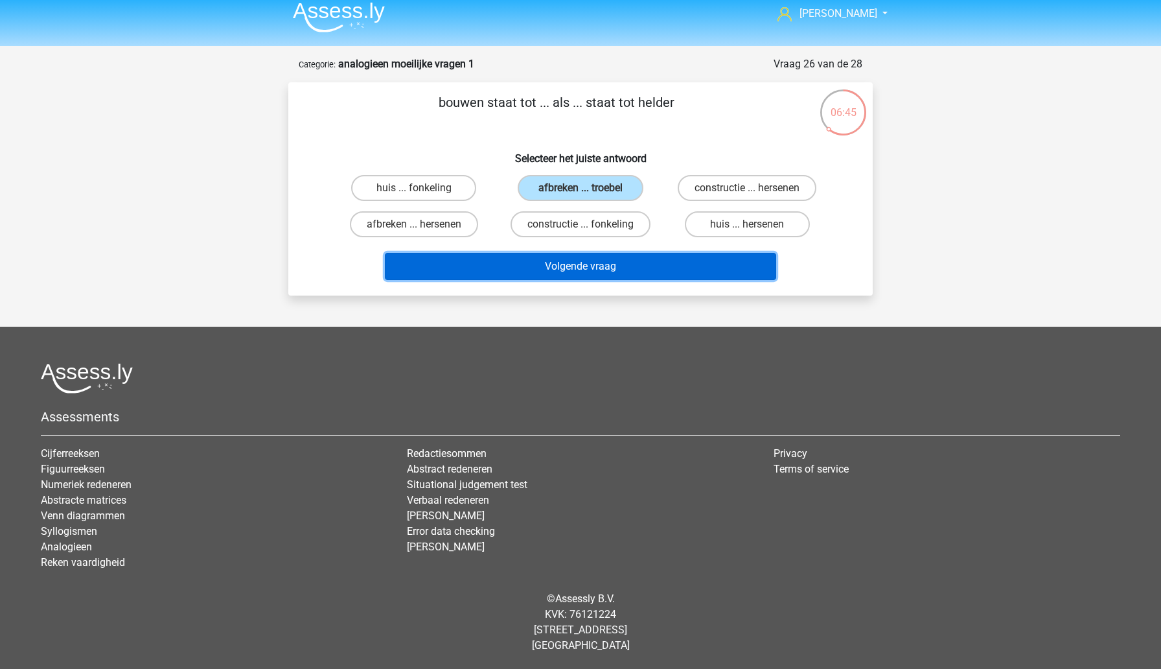
click at [586, 271] on button "Volgende vraag" at bounding box center [581, 266] width 392 height 27
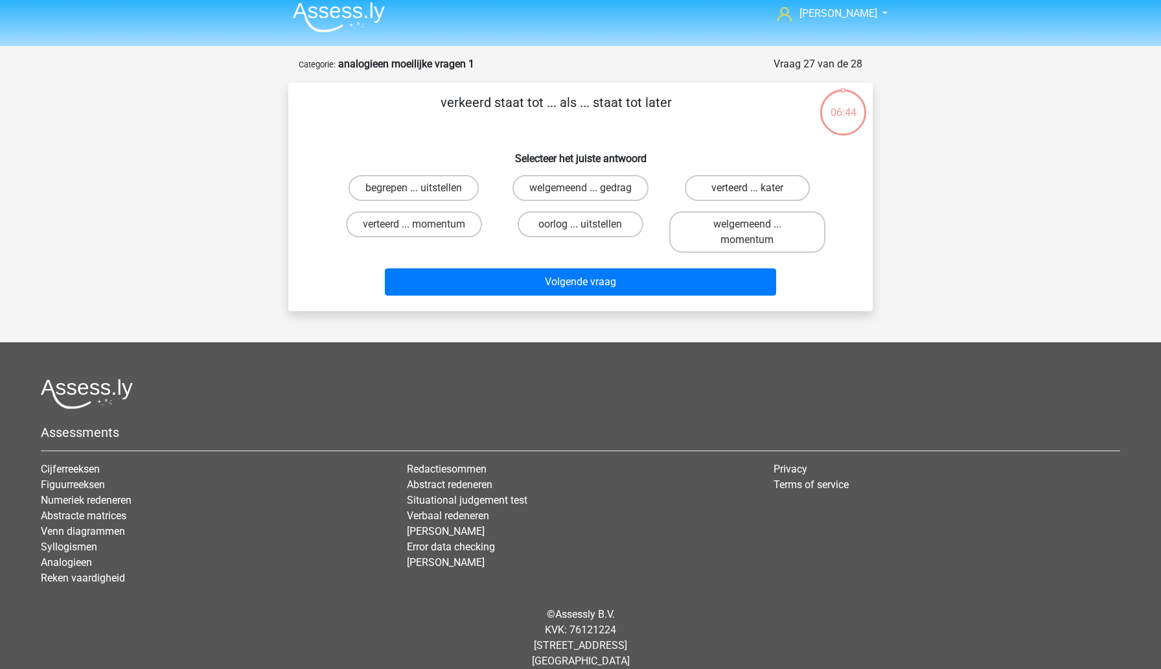
scroll to position [24, 0]
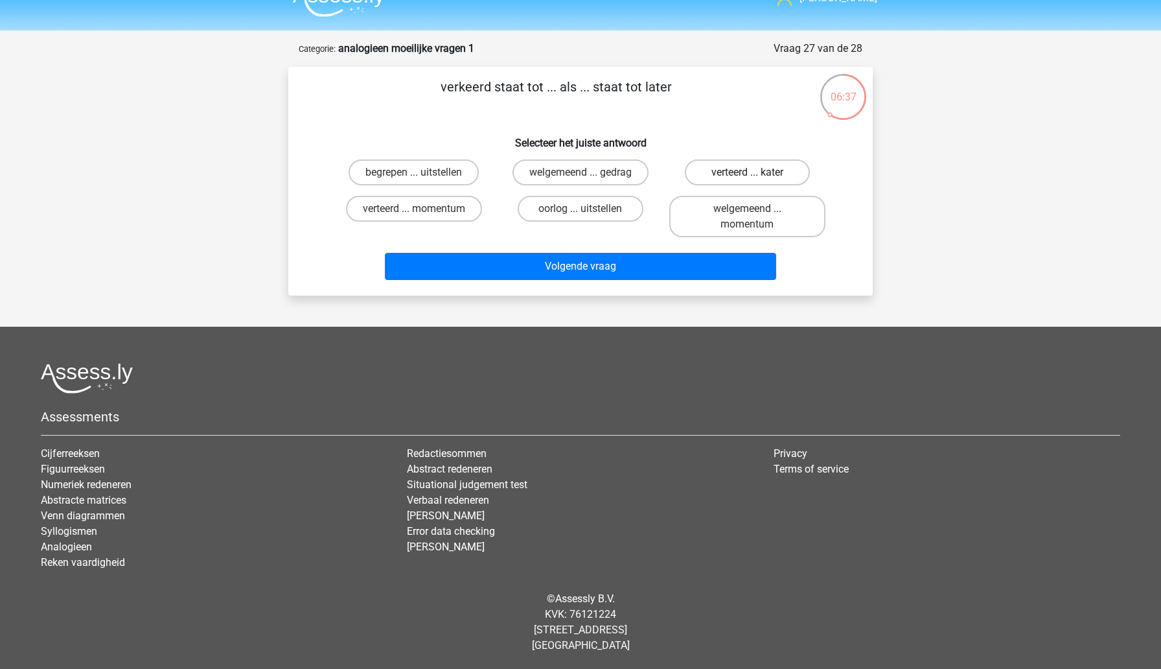
click at [715, 181] on label "verteerd ... kater" at bounding box center [747, 172] width 125 height 26
click at [747, 181] on input "verteerd ... kater" at bounding box center [751, 176] width 8 height 8
radio input "true"
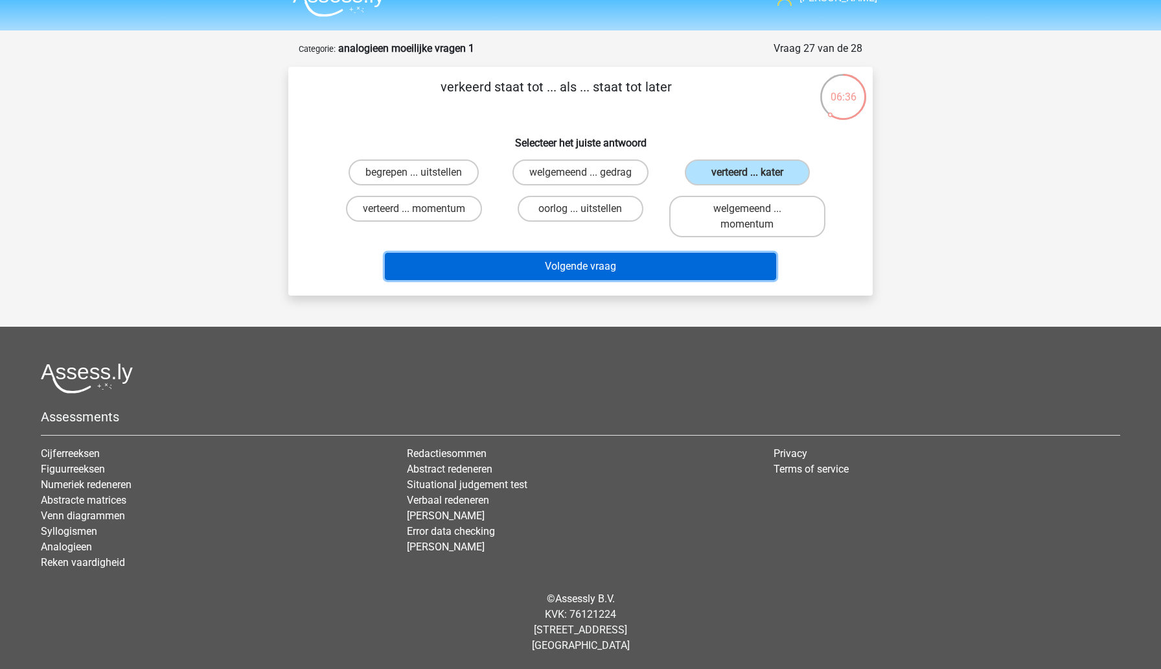
click at [640, 273] on button "Volgende vraag" at bounding box center [581, 266] width 392 height 27
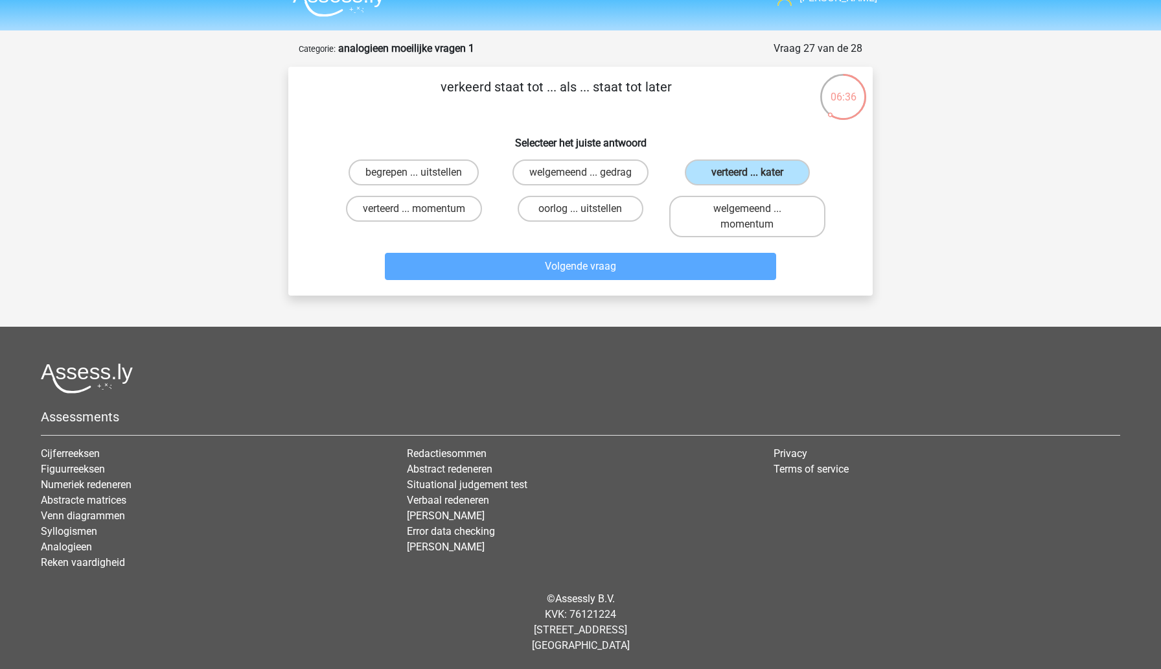
scroll to position [8, 0]
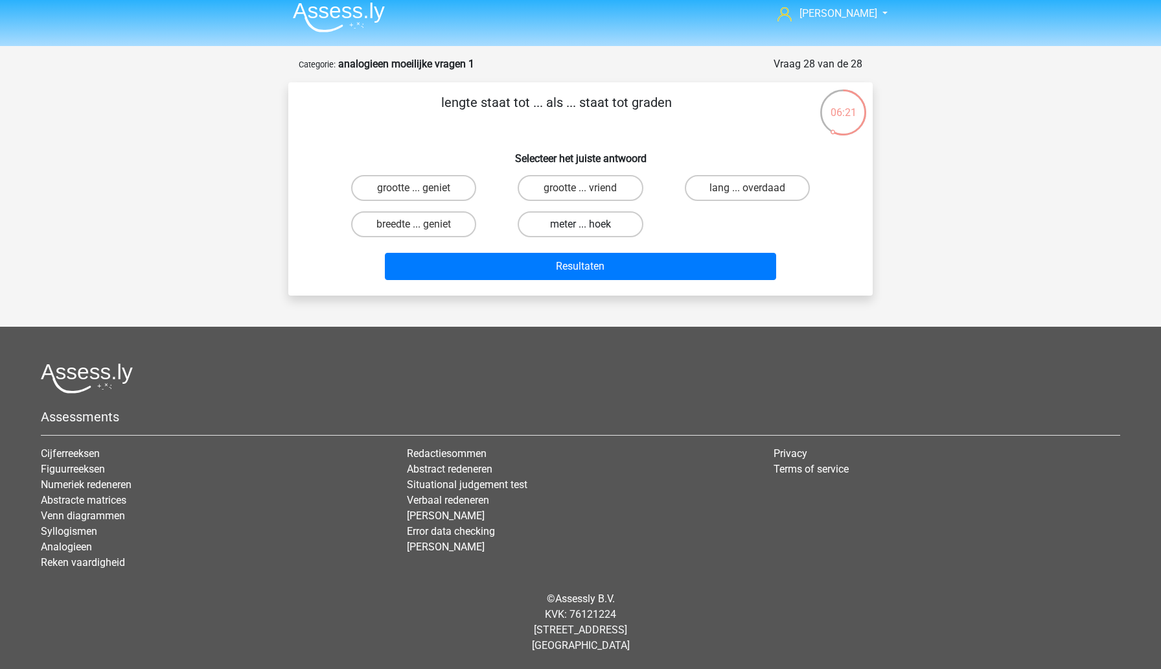
click at [548, 224] on label "meter ... hoek" at bounding box center [580, 224] width 125 height 26
click at [581, 224] on input "meter ... hoek" at bounding box center [585, 228] width 8 height 8
radio input "true"
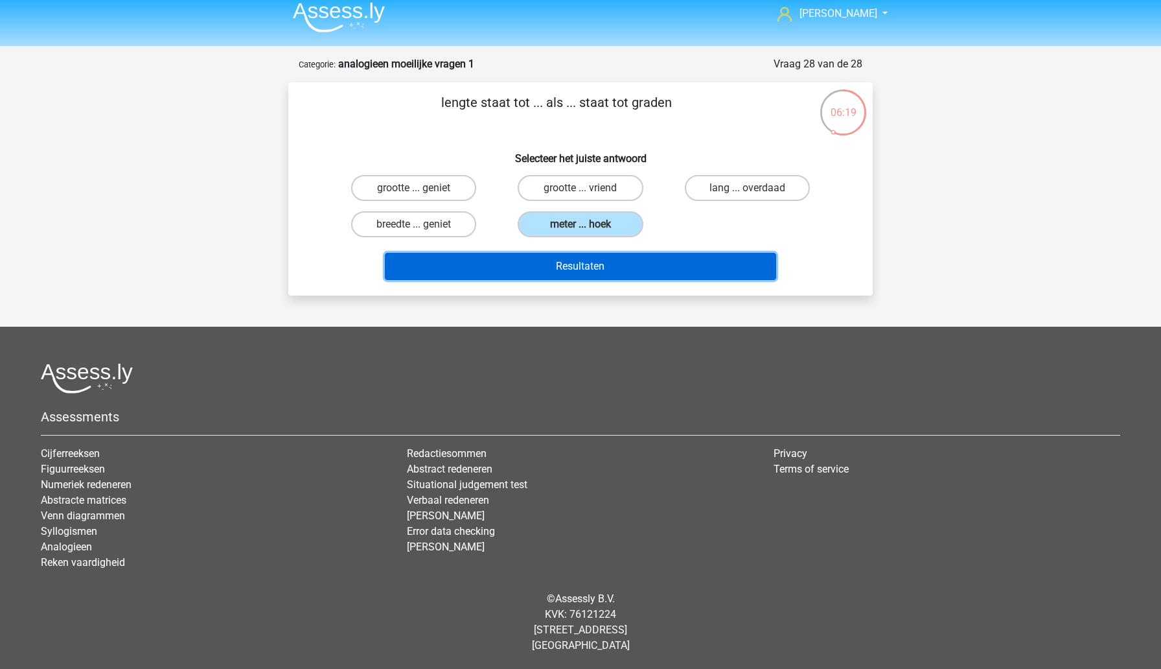
click at [566, 270] on button "Resultaten" at bounding box center [581, 266] width 392 height 27
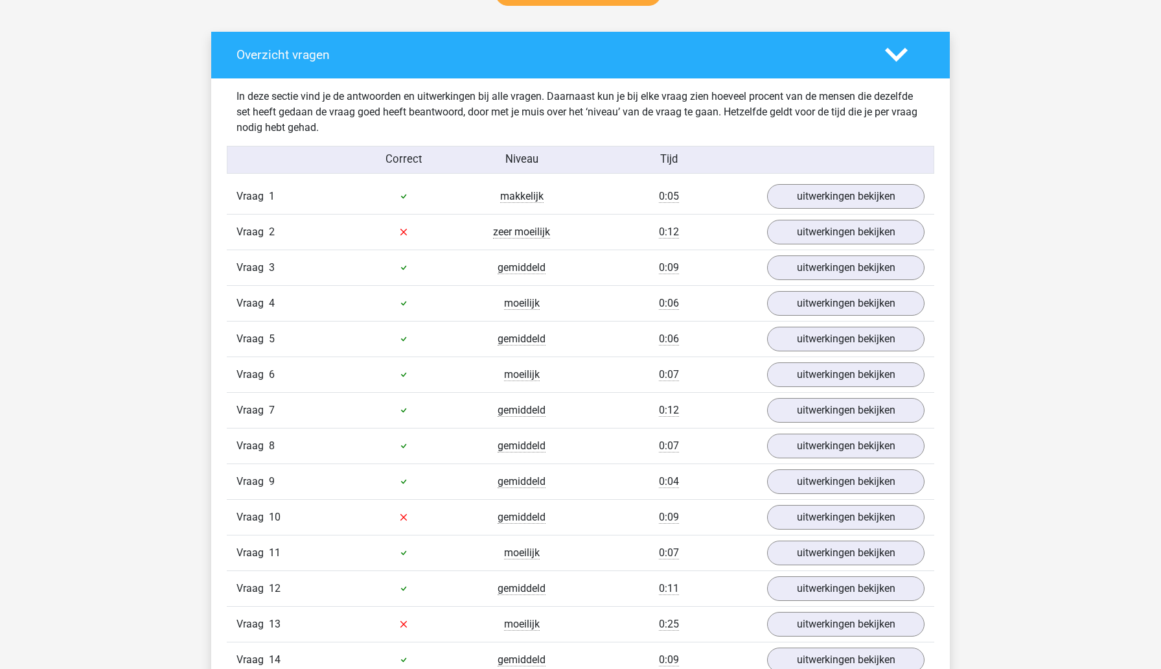
scroll to position [723, 0]
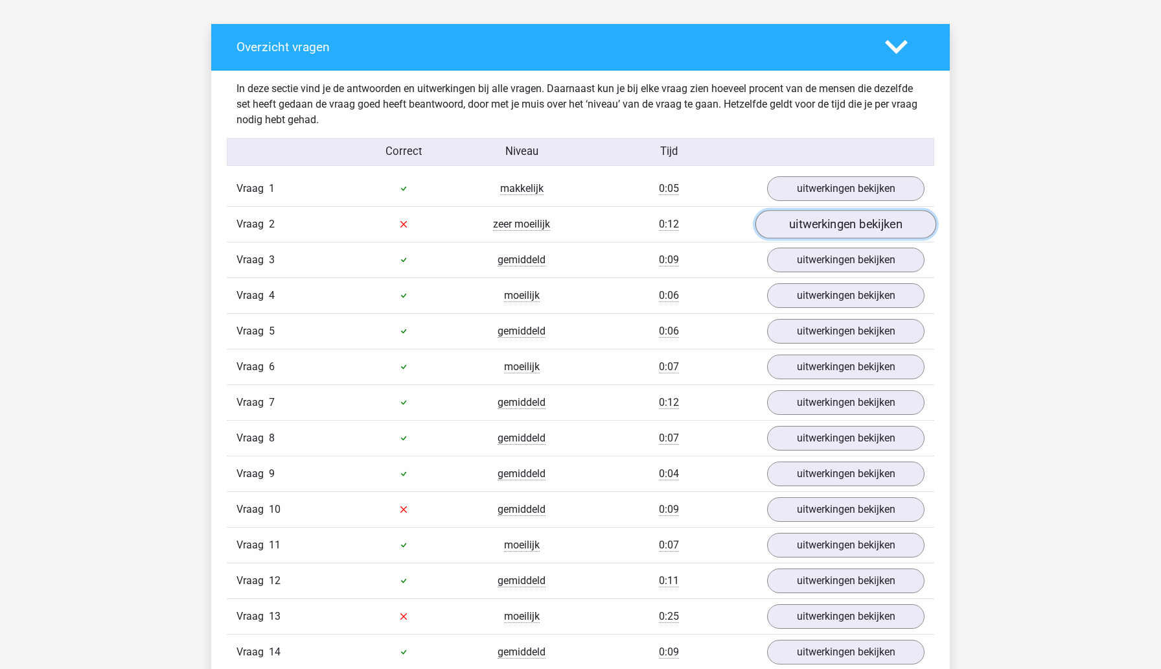
click at [806, 223] on link "uitwerkingen bekijken" at bounding box center [846, 224] width 181 height 29
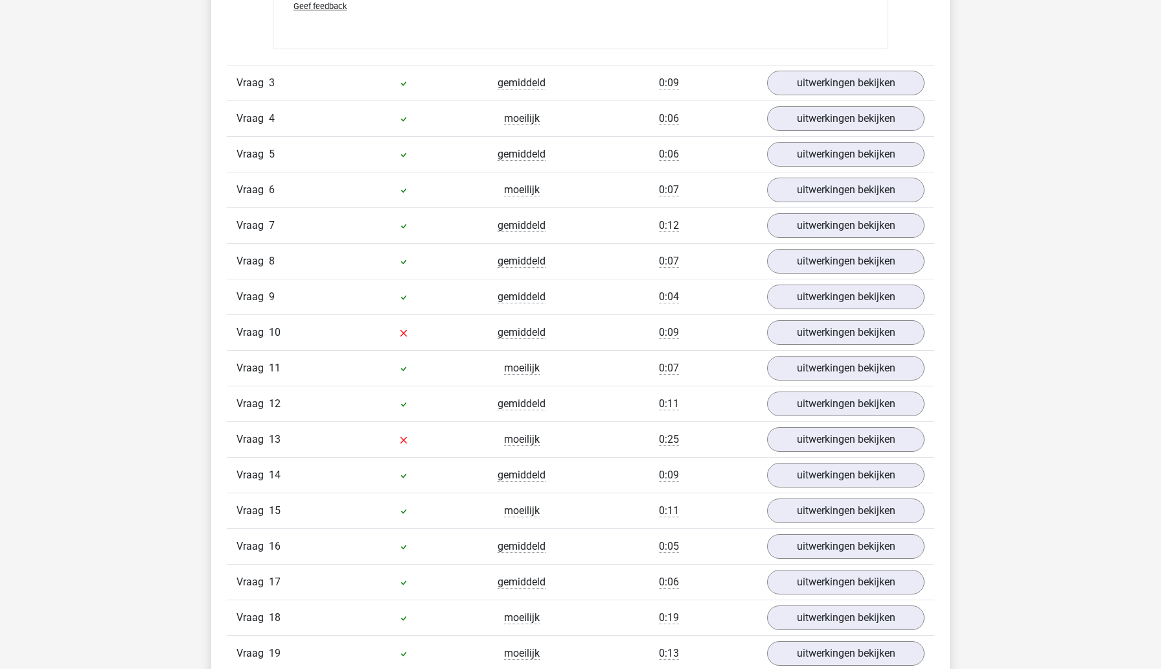
scroll to position [1226, 0]
click at [797, 330] on link "uitwerkingen bekijken" at bounding box center [846, 330] width 181 height 29
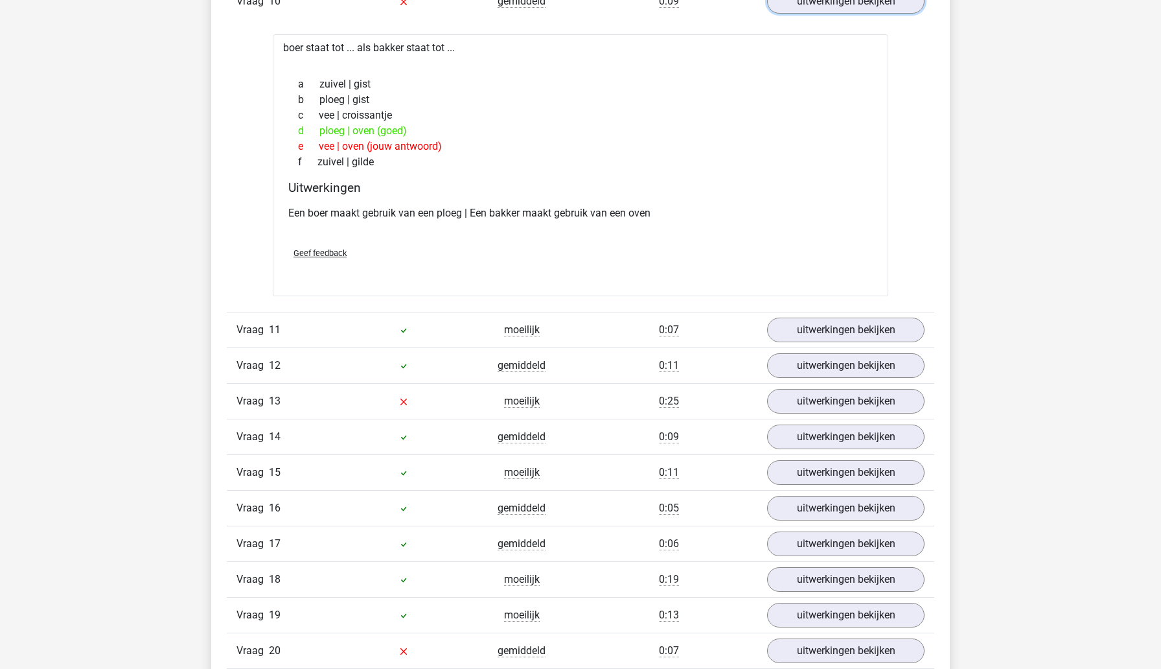
scroll to position [1579, 0]
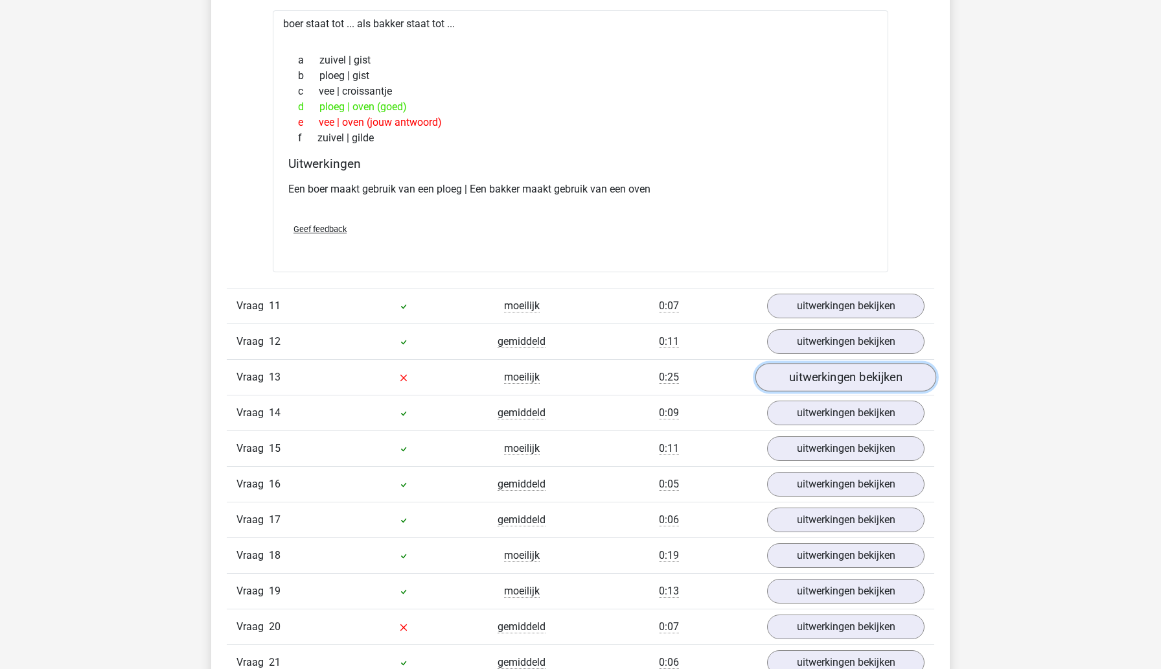
click at [798, 377] on link "uitwerkingen bekijken" at bounding box center [846, 377] width 181 height 29
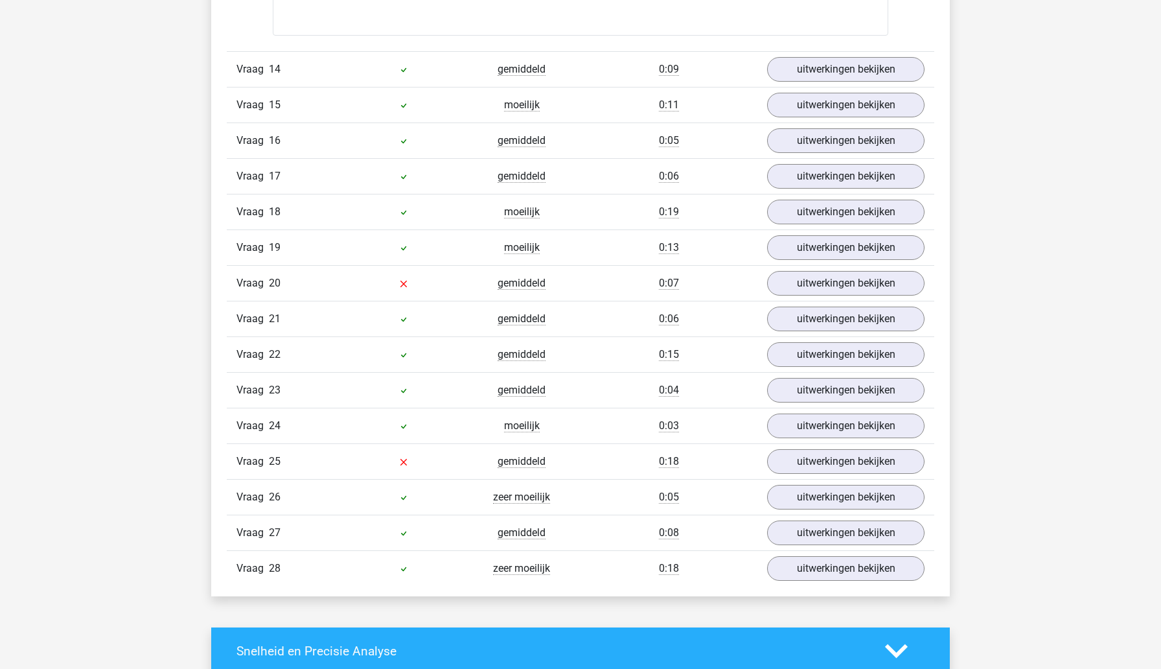
scroll to position [2223, 0]
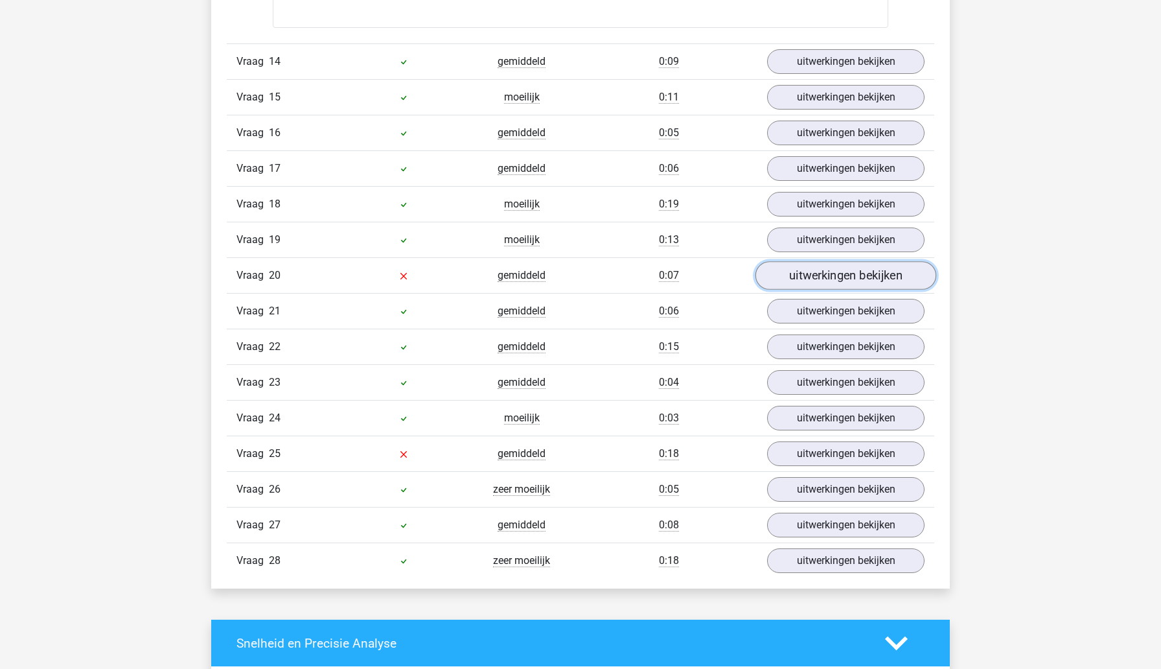
click at [809, 280] on link "uitwerkingen bekijken" at bounding box center [846, 276] width 181 height 29
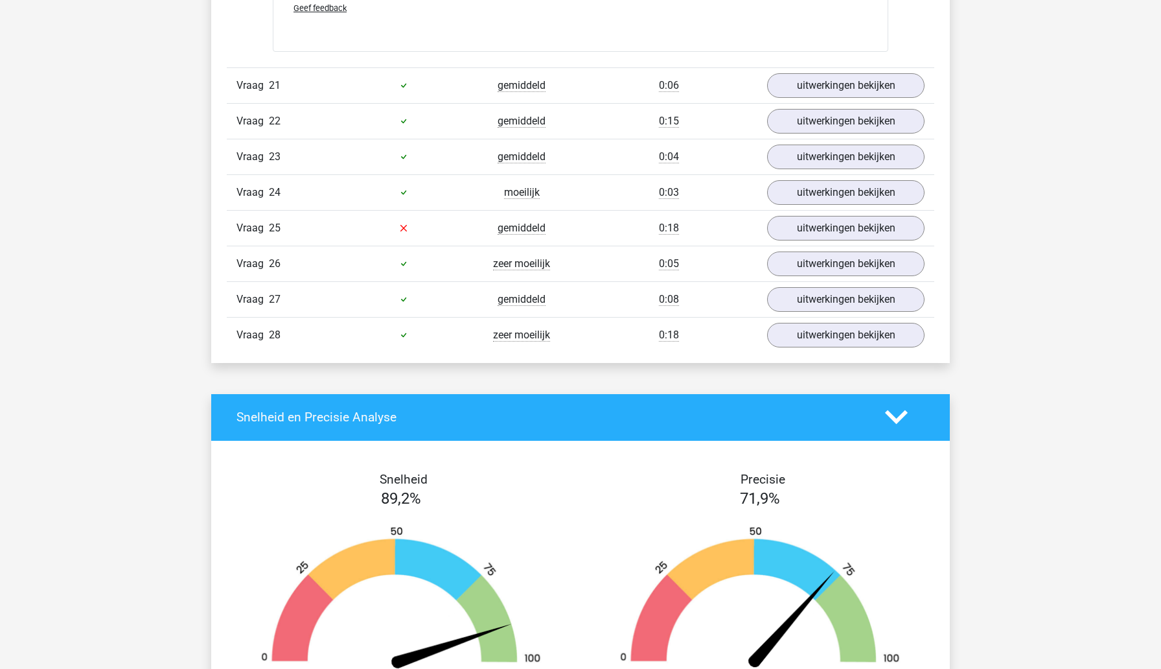
scroll to position [2758, 0]
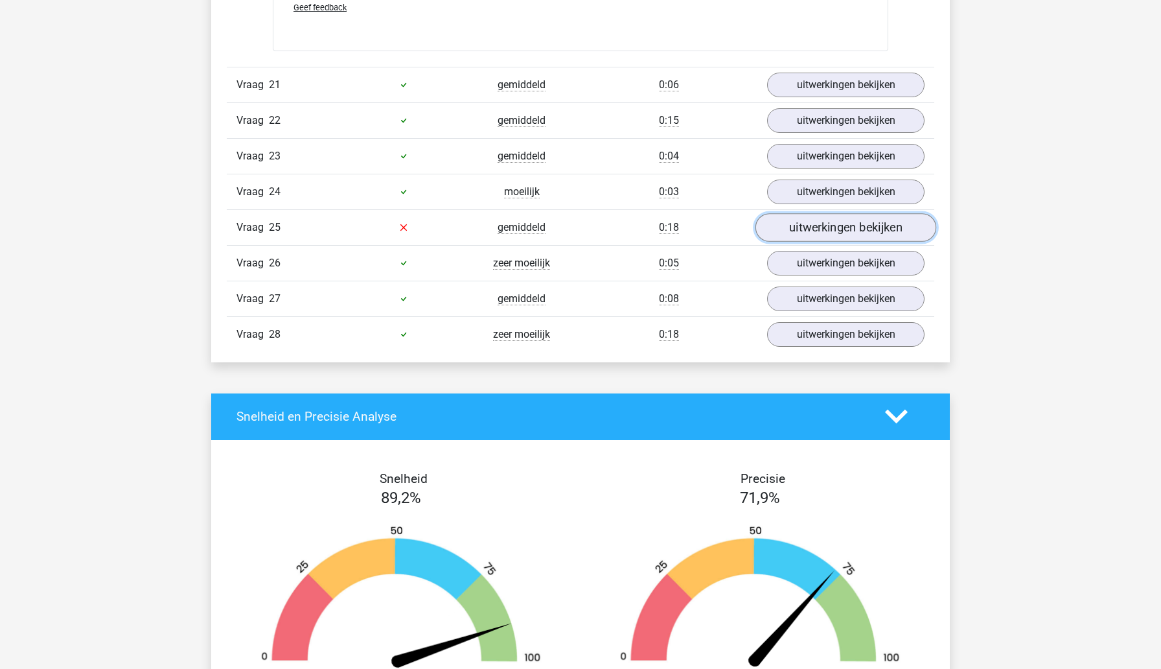
click at [816, 230] on link "uitwerkingen bekijken" at bounding box center [846, 227] width 181 height 29
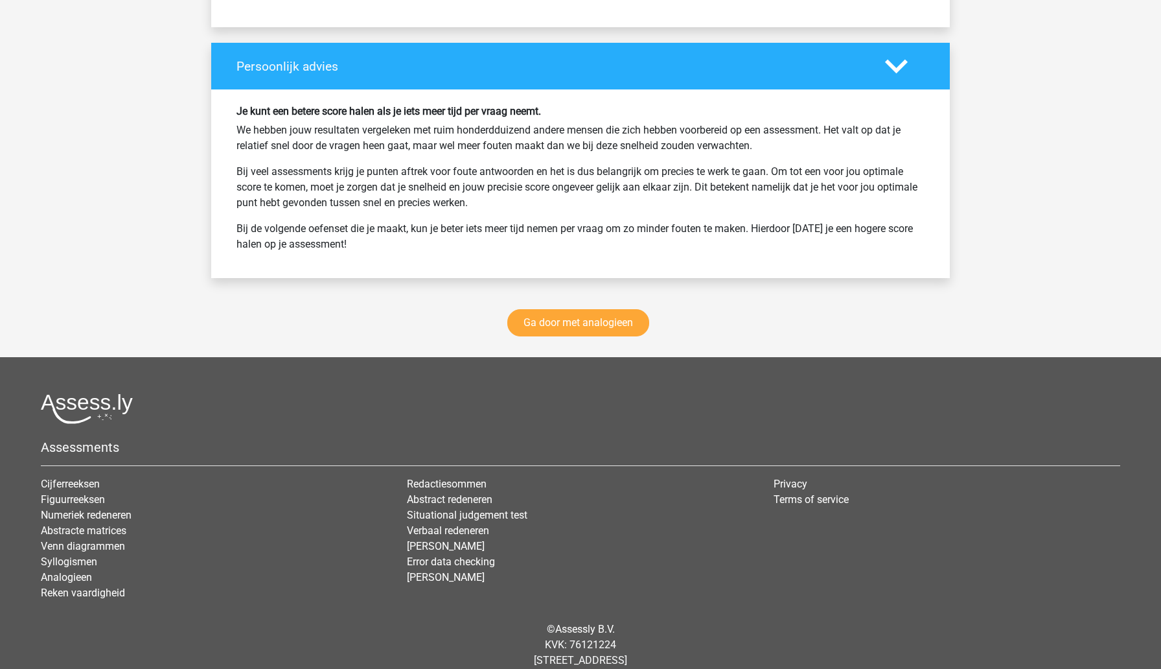
scroll to position [3866, 0]
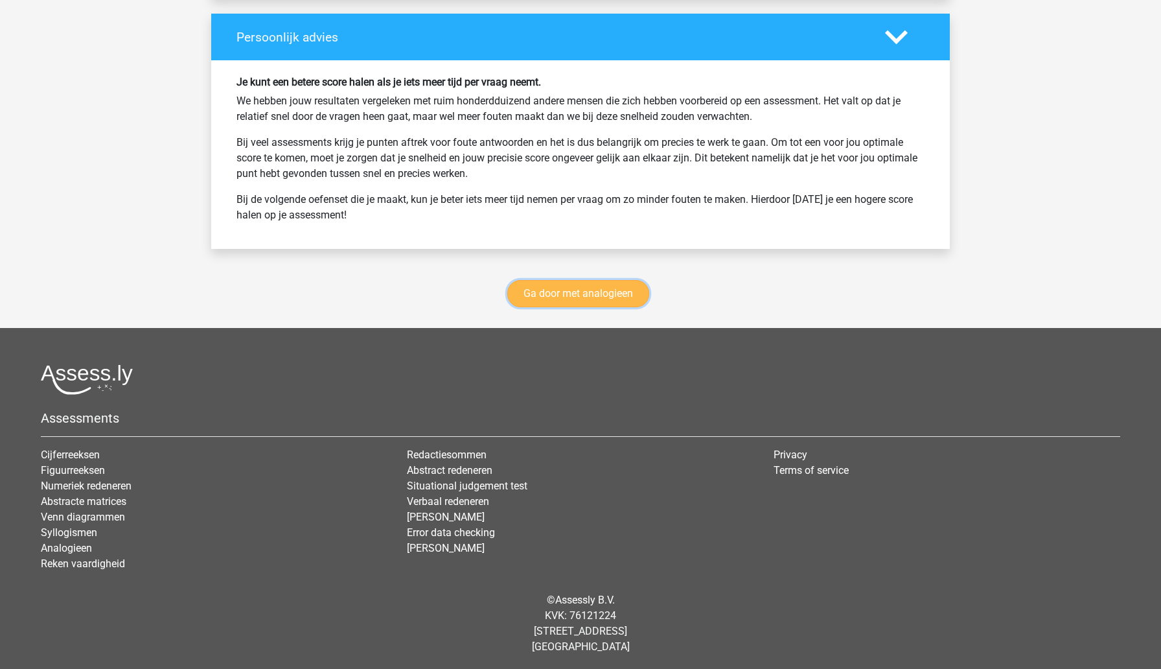
click at [623, 297] on link "Ga door met analogieen" at bounding box center [578, 293] width 142 height 27
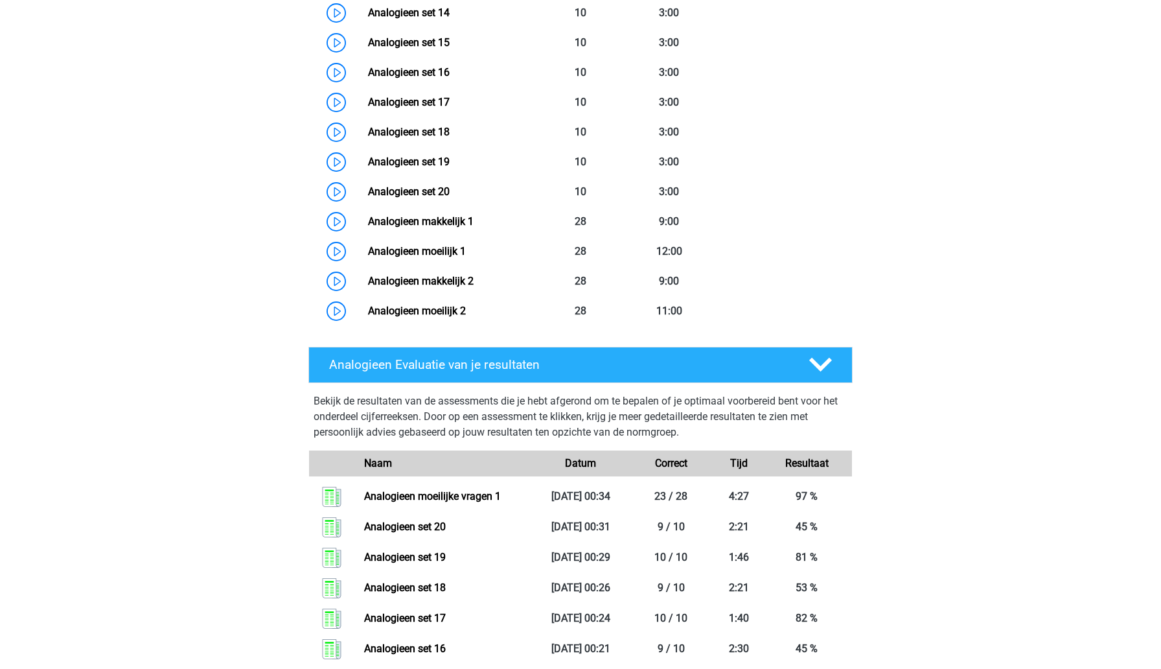
scroll to position [1036, 0]
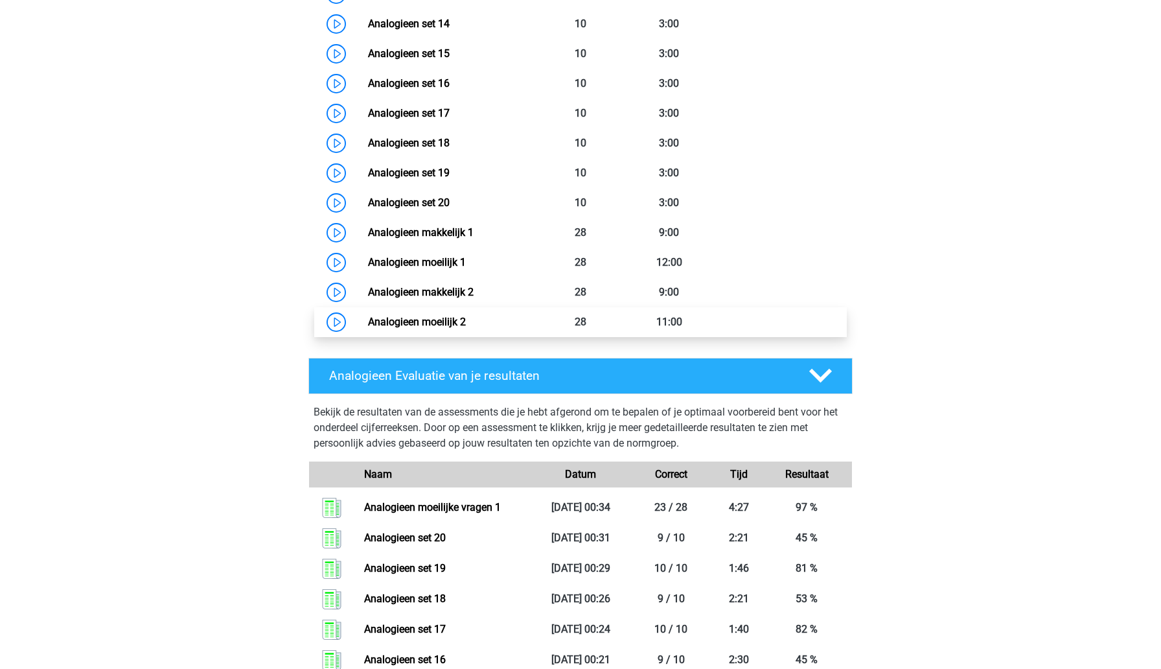
click at [466, 323] on link "Analogieen moeilijk 2" at bounding box center [417, 322] width 98 height 12
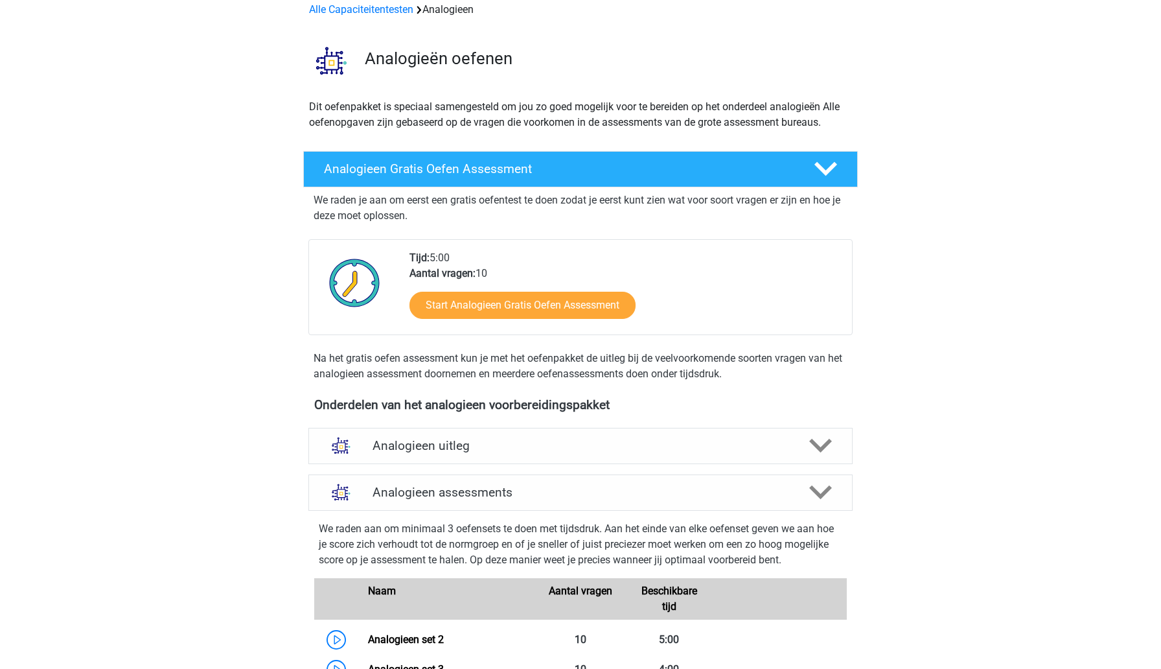
scroll to position [0, 0]
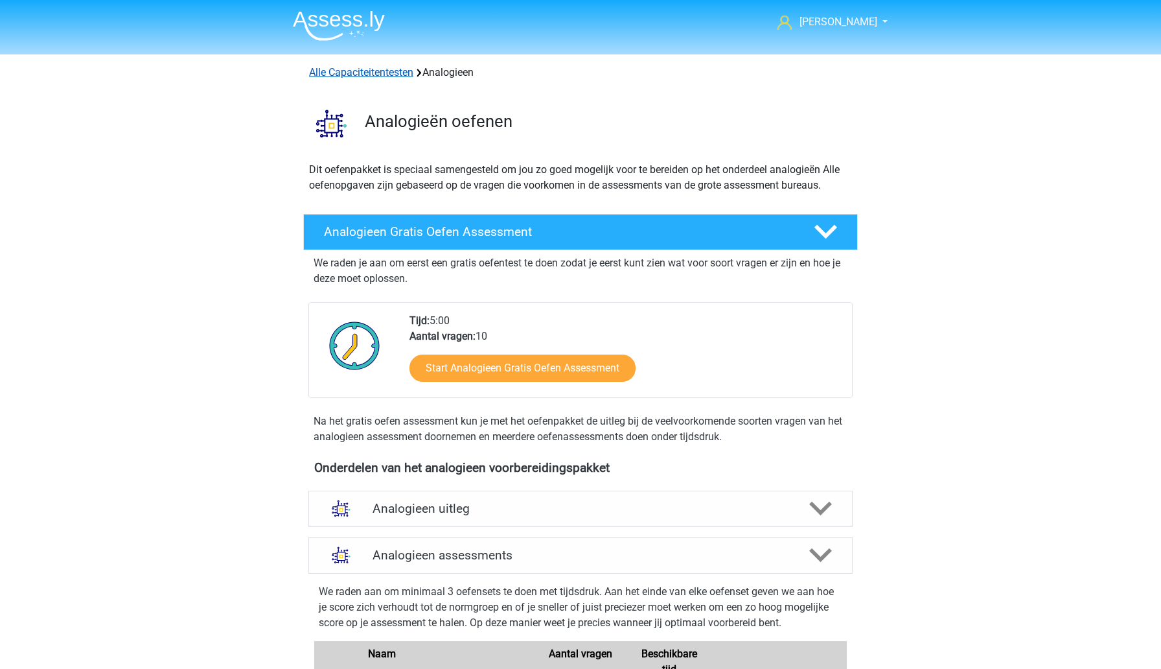
click at [388, 75] on link "Alle Capaciteitentesten" at bounding box center [361, 72] width 104 height 12
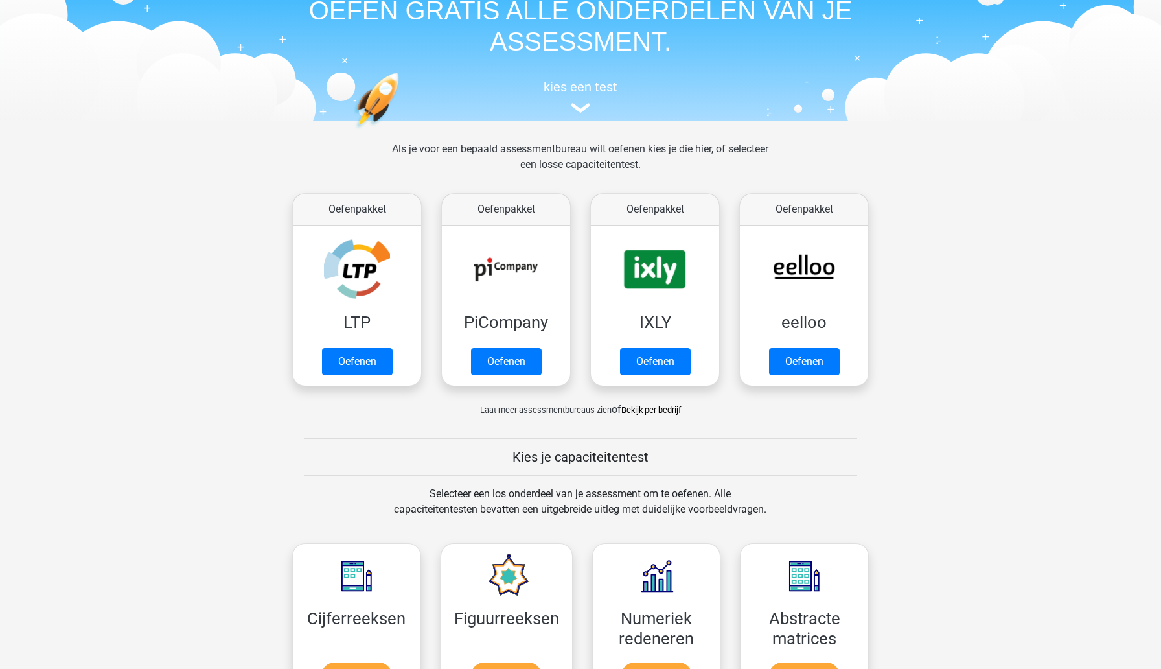
scroll to position [59, 0]
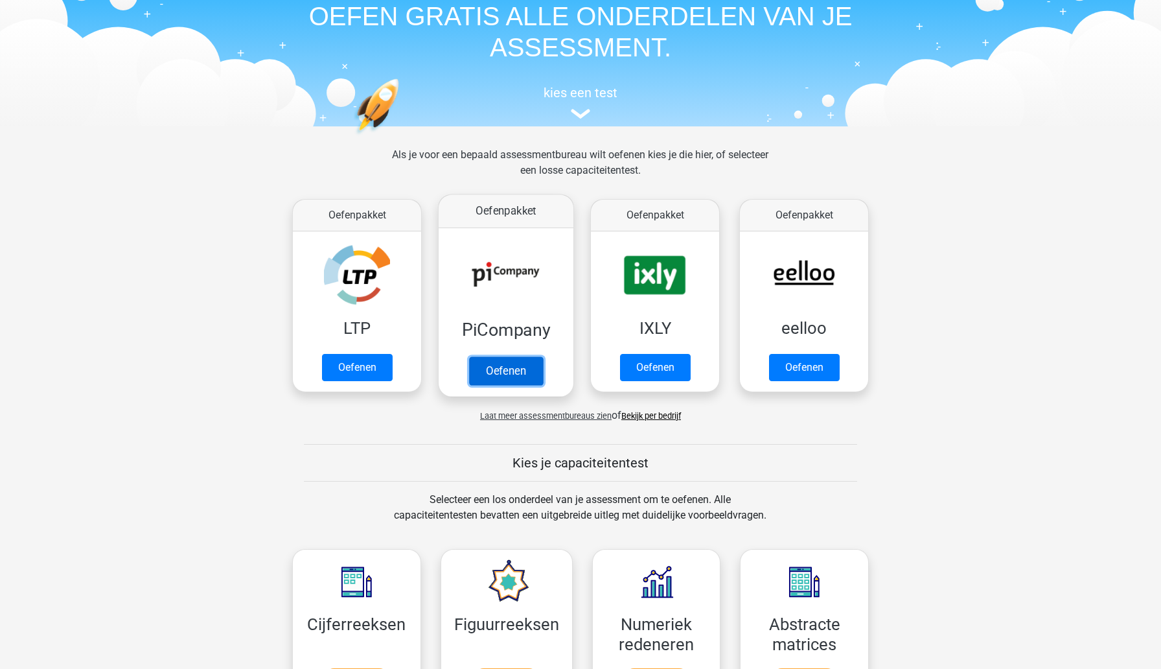
click at [506, 356] on link "Oefenen" at bounding box center [506, 370] width 74 height 29
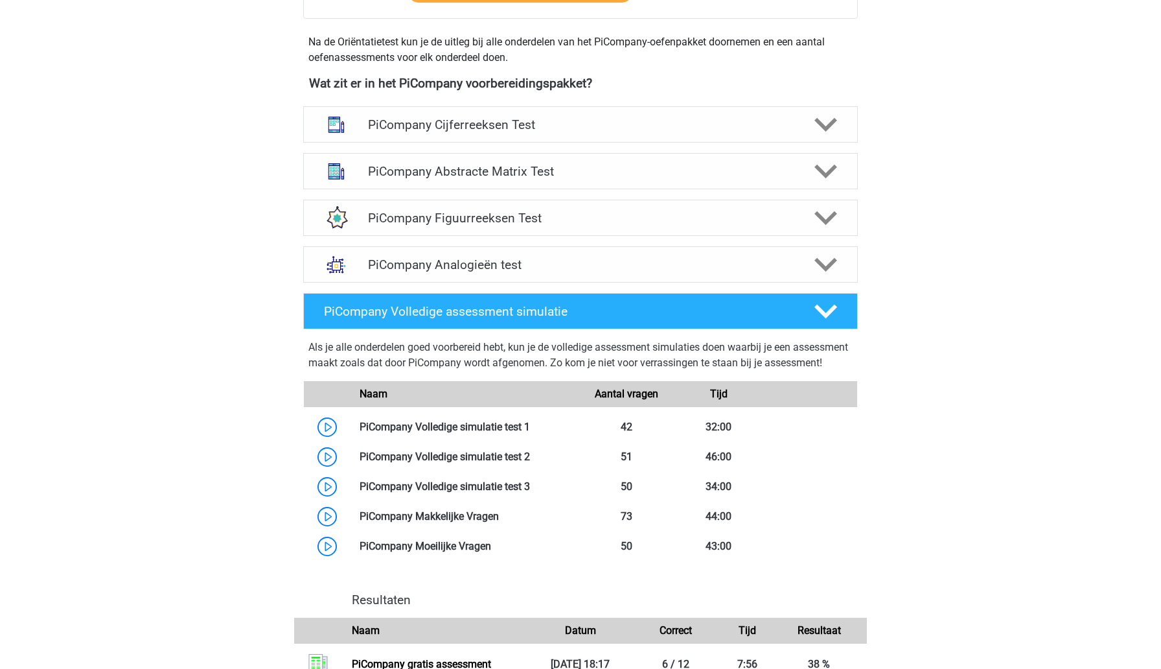
scroll to position [467, 0]
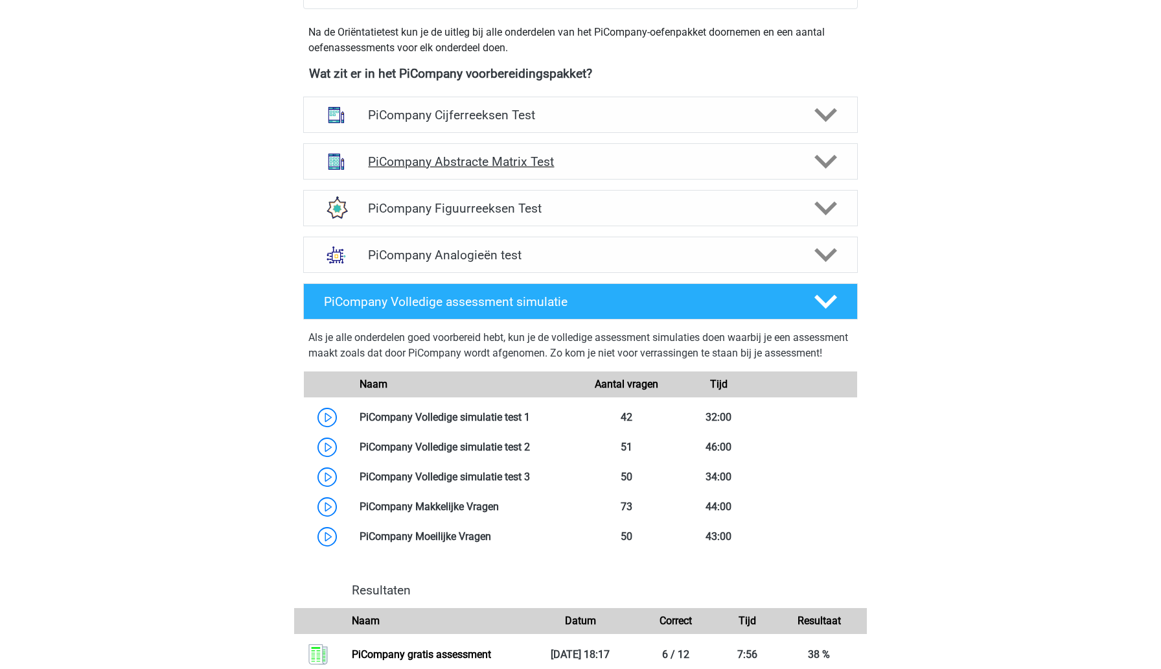
click at [612, 169] on h4 "PiCompany Abstracte Matrix Test" at bounding box center [580, 161] width 424 height 15
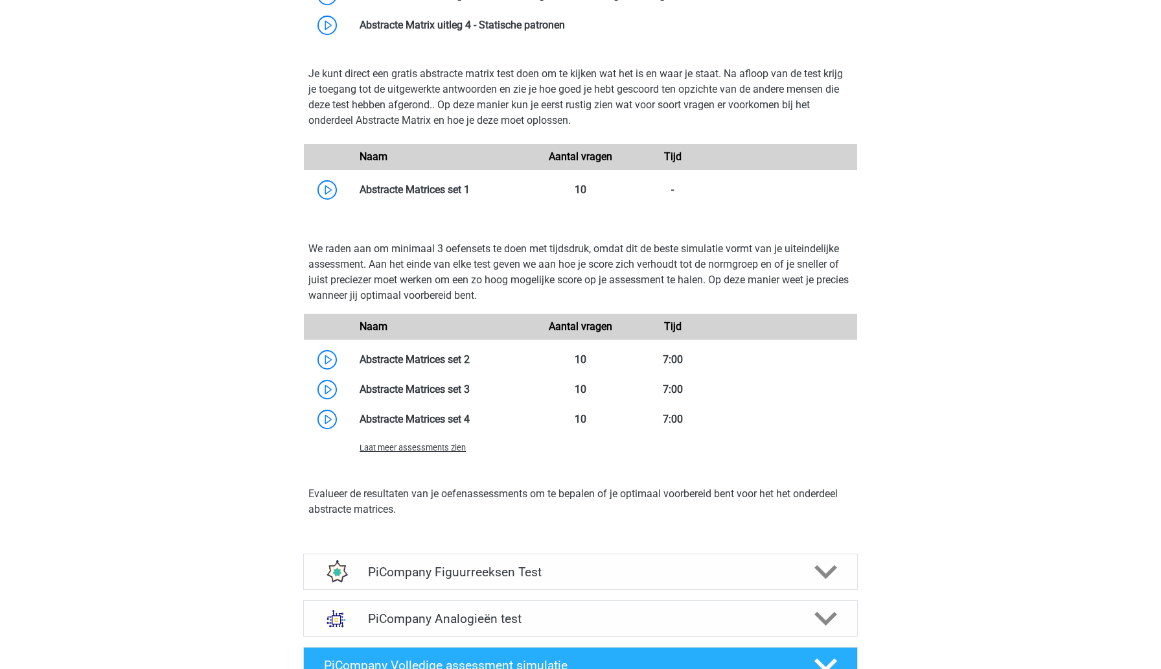
scroll to position [798, 0]
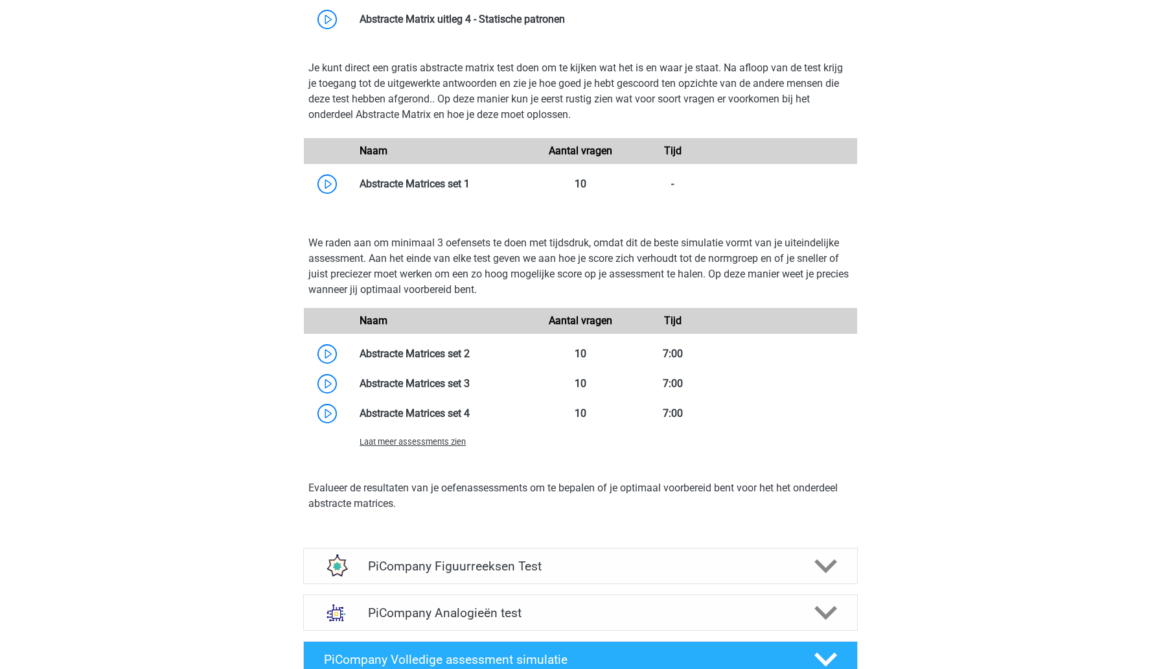
click at [453, 446] on span "Laat meer assessments zien" at bounding box center [413, 442] width 106 height 10
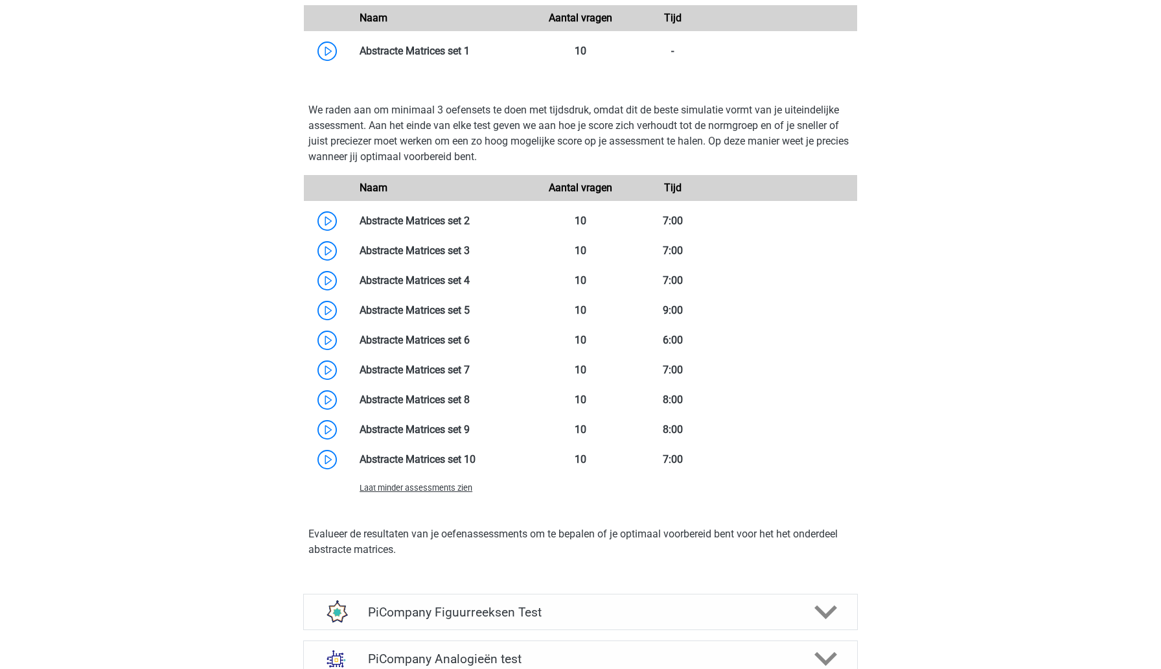
scroll to position [933, 0]
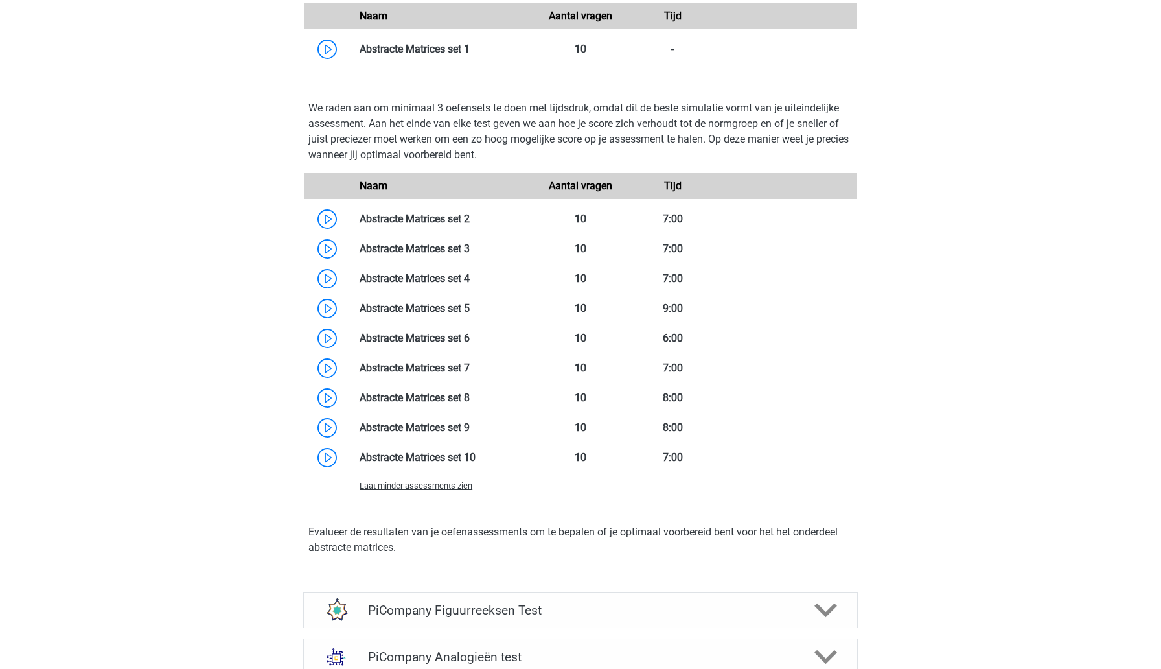
click at [443, 491] on span "Laat minder assessments zien" at bounding box center [416, 486] width 113 height 10
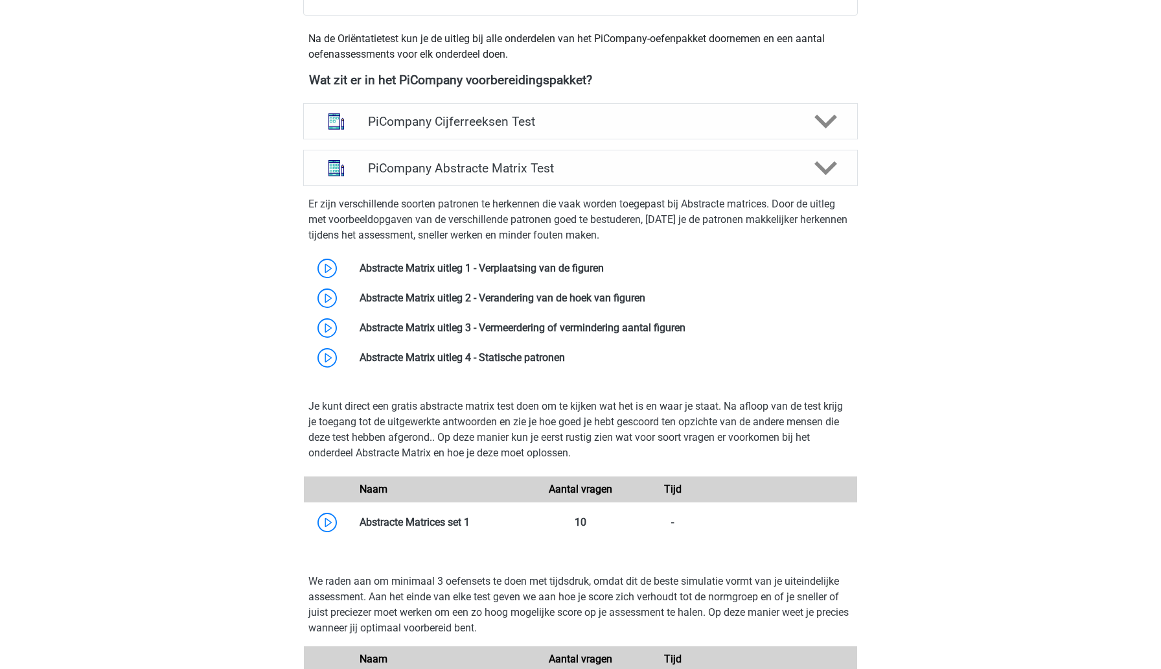
scroll to position [350, 0]
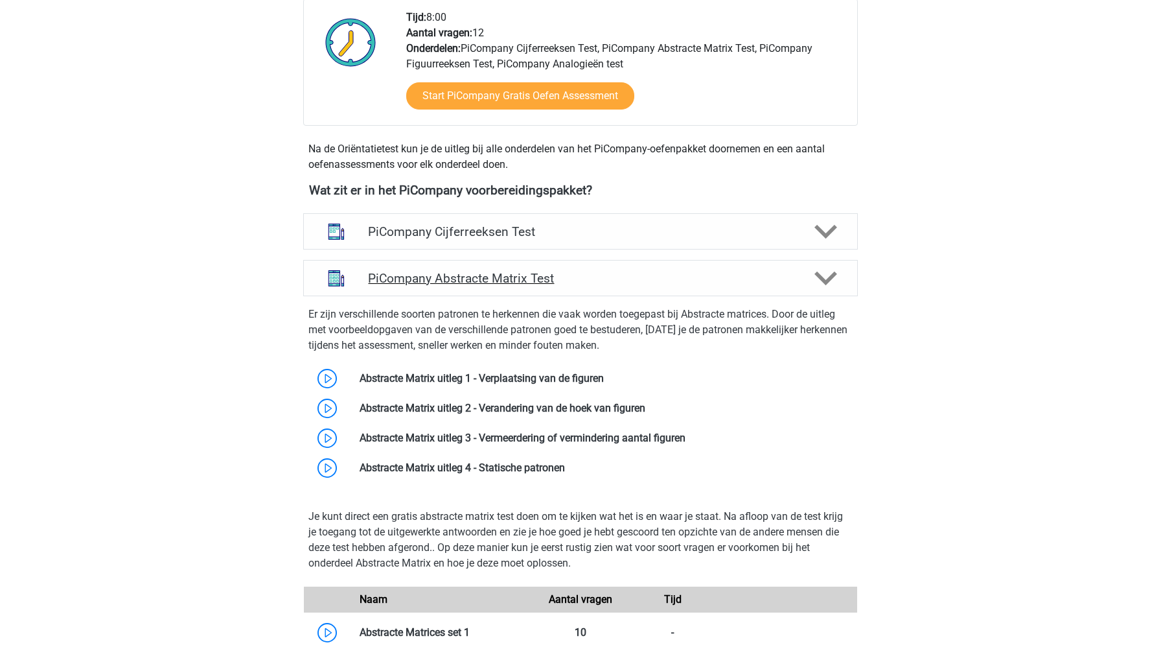
click at [621, 286] on h4 "PiCompany Abstracte Matrix Test" at bounding box center [580, 278] width 424 height 15
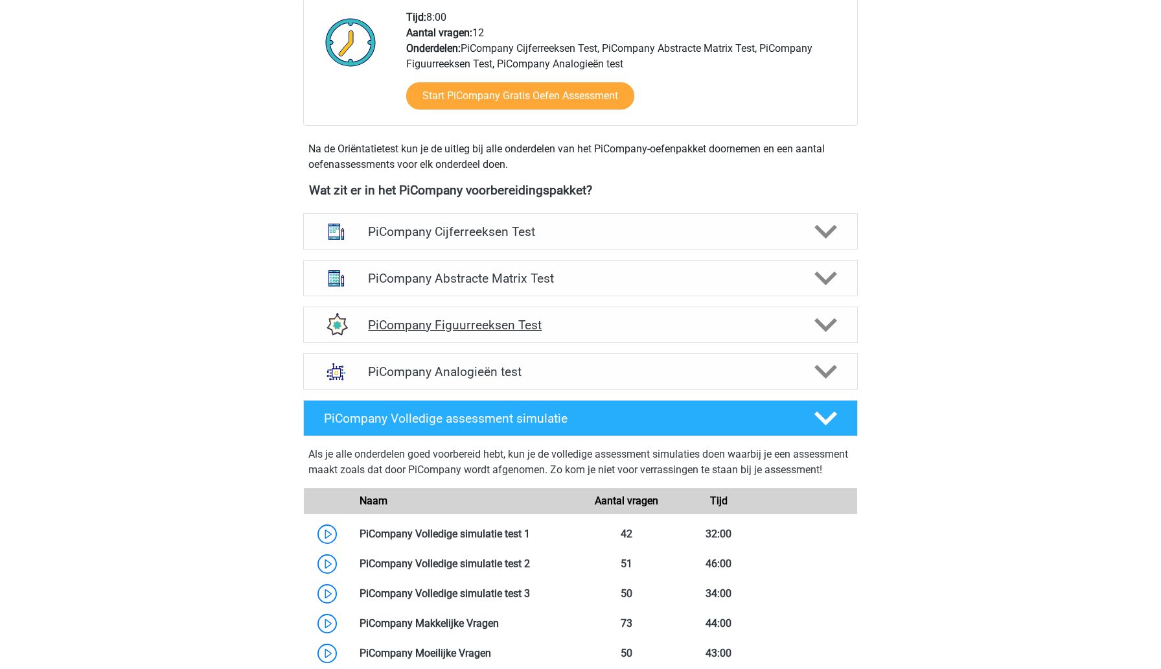
click at [610, 332] on h4 "PiCompany Figuurreeksen Test" at bounding box center [580, 325] width 424 height 15
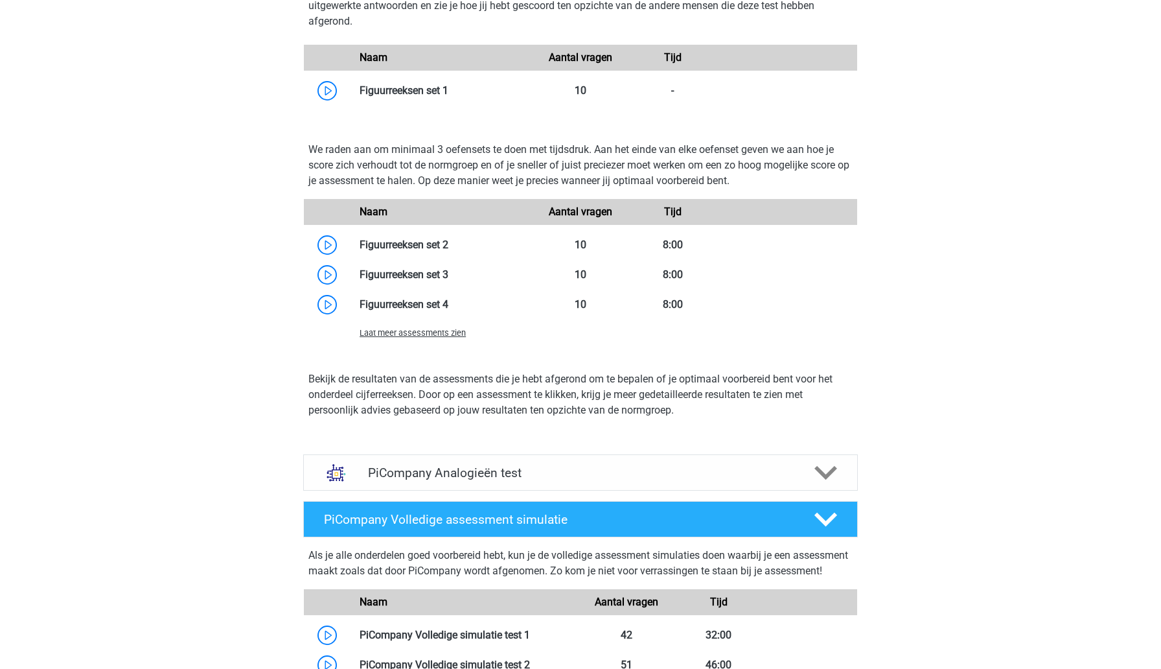
scroll to position [802, 0]
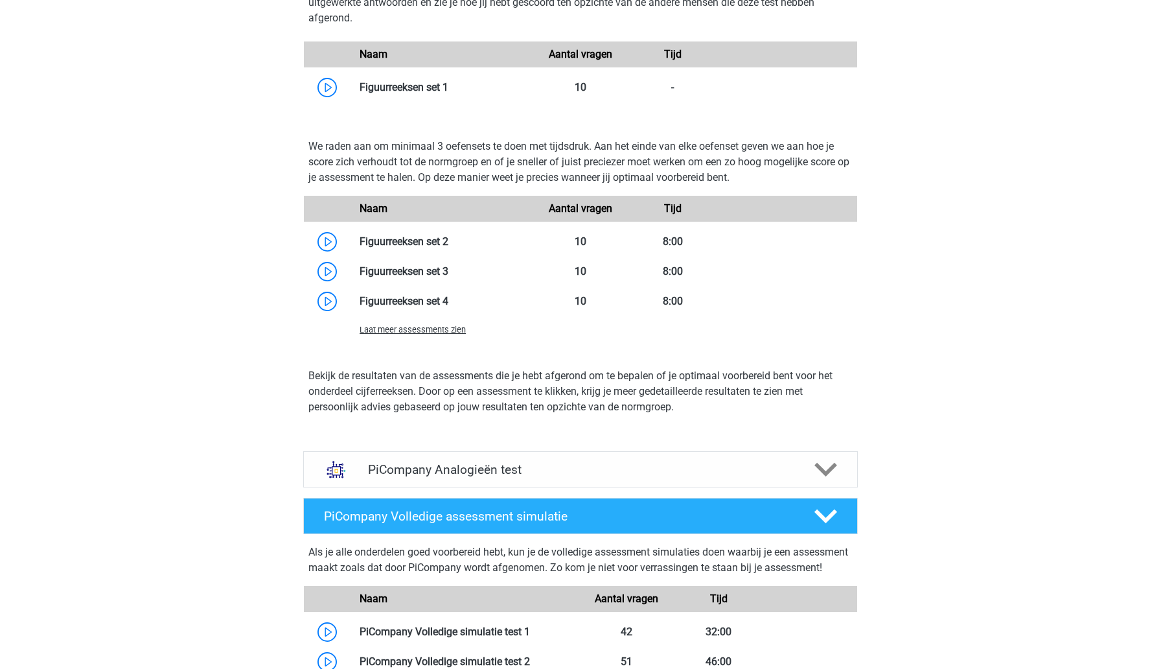
click at [437, 334] on span "Laat meer assessments zien" at bounding box center [413, 330] width 106 height 10
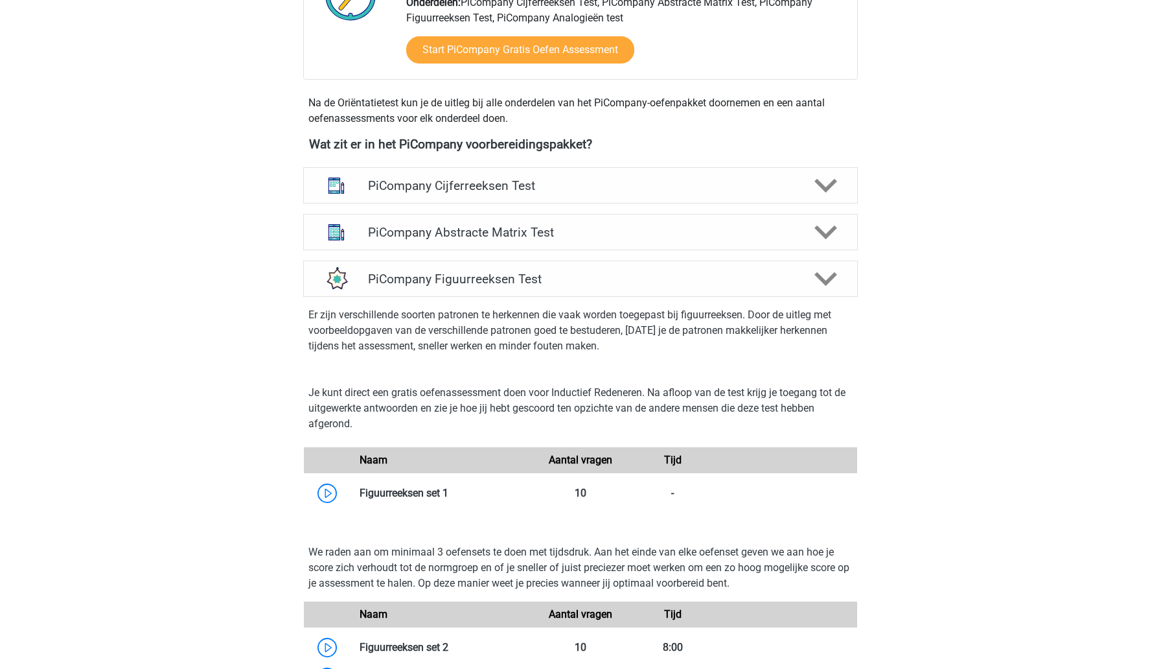
scroll to position [400, 0]
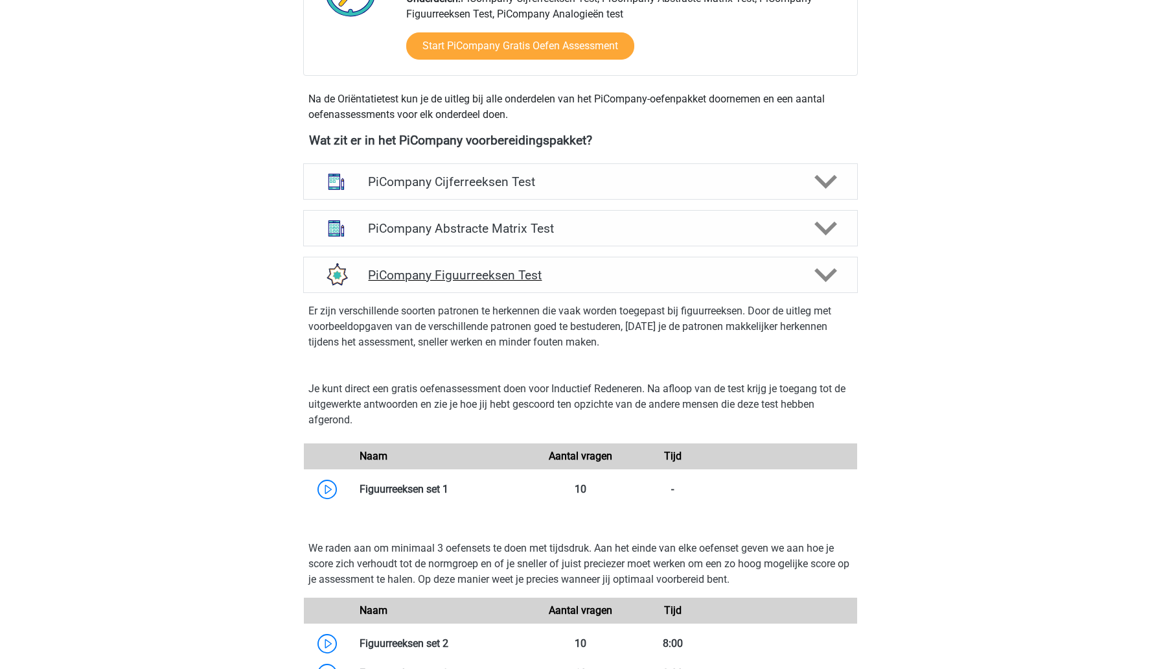
click at [667, 283] on h4 "PiCompany Figuurreeksen Test" at bounding box center [580, 275] width 424 height 15
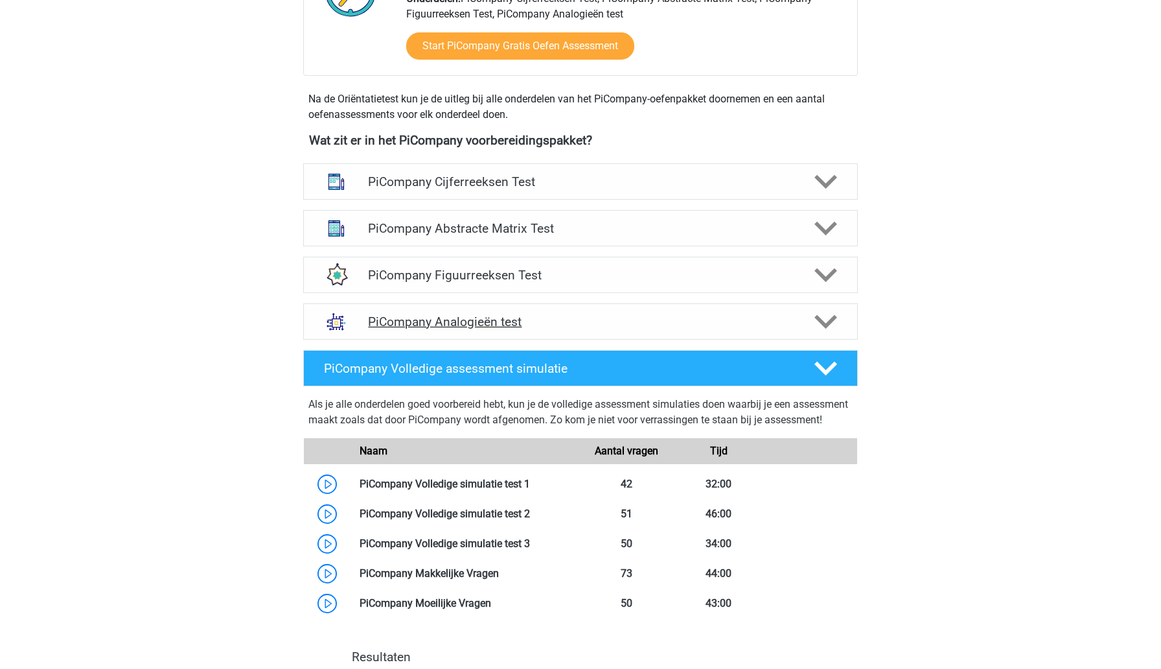
click at [674, 329] on h4 "PiCompany Analogieën test" at bounding box center [580, 321] width 424 height 15
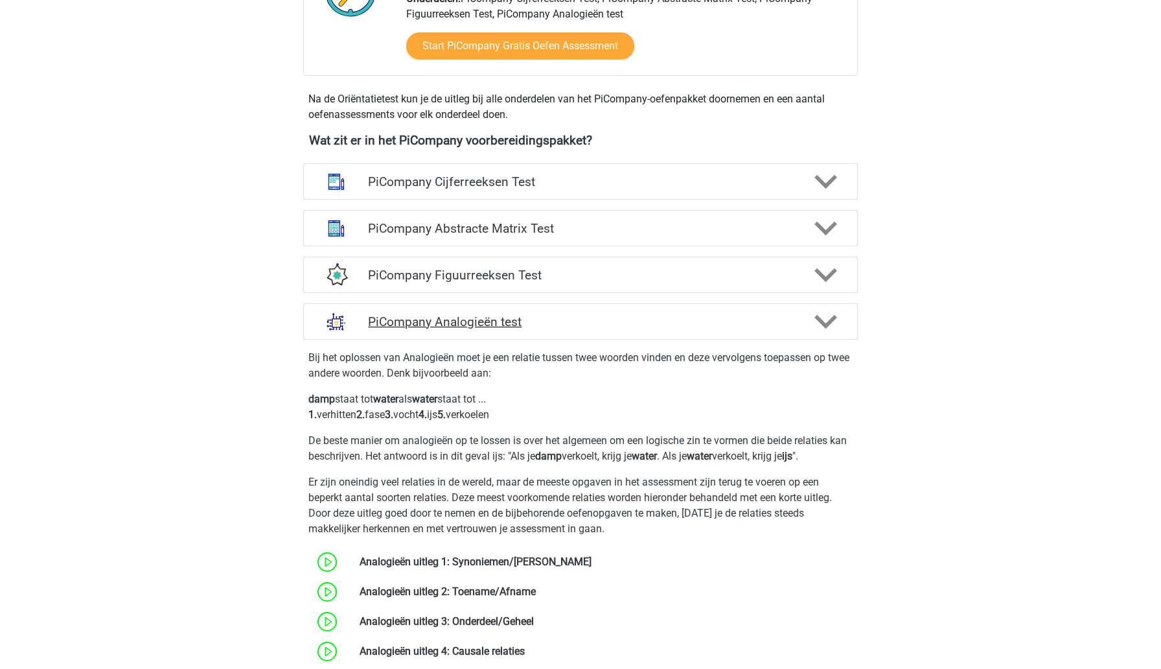
click at [674, 329] on h4 "PiCompany Analogieën test" at bounding box center [580, 321] width 424 height 15
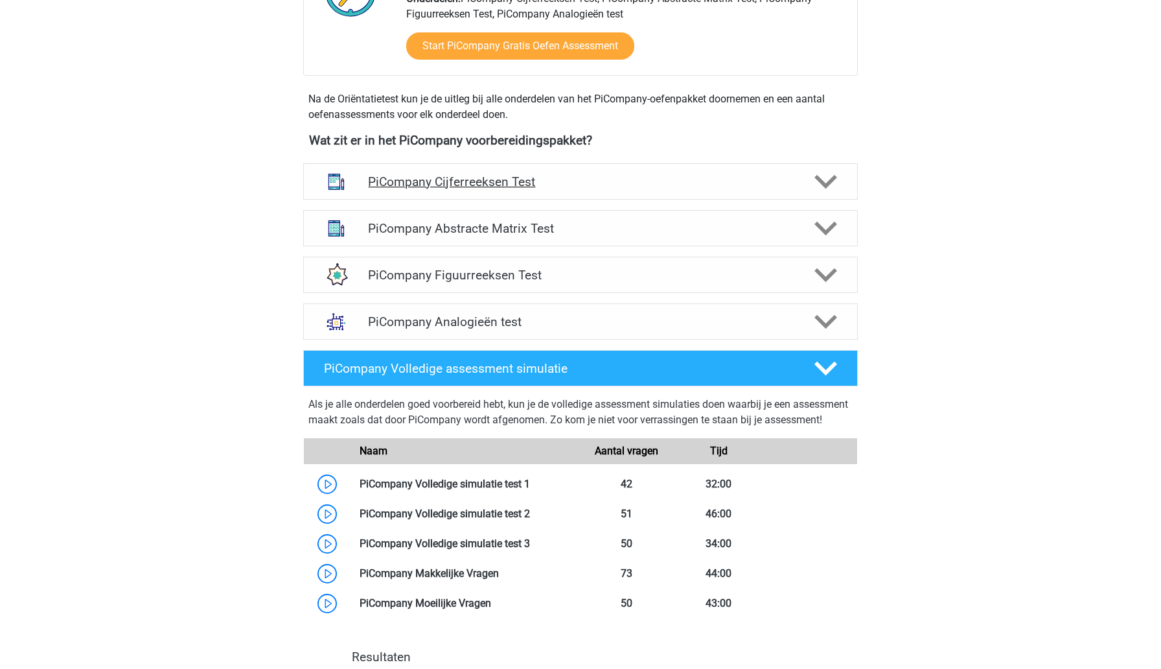
click at [703, 189] on h4 "PiCompany Cijferreeksen Test" at bounding box center [580, 181] width 424 height 15
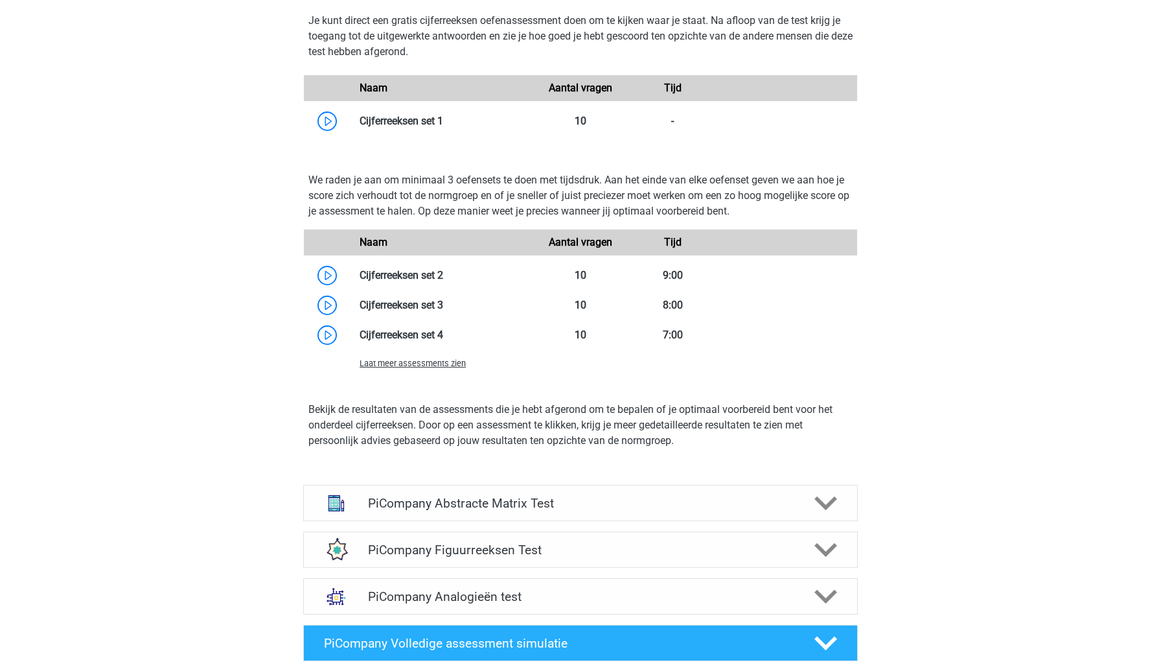
scroll to position [859, 0]
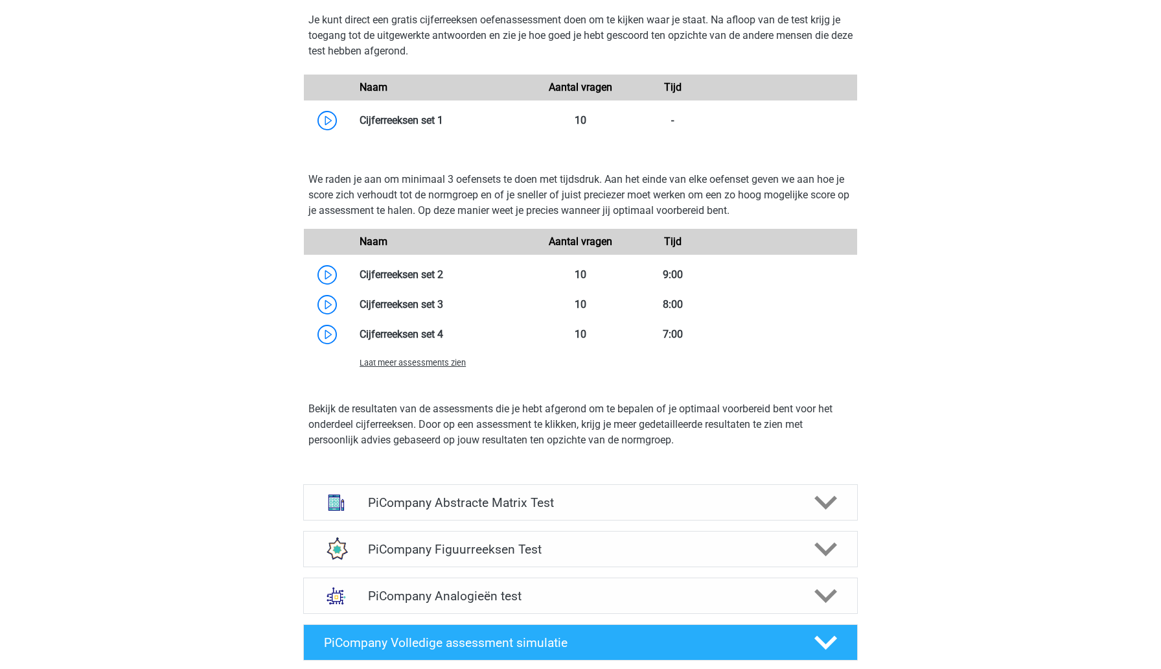
click at [458, 367] on span "Laat meer assessments zien" at bounding box center [413, 363] width 106 height 10
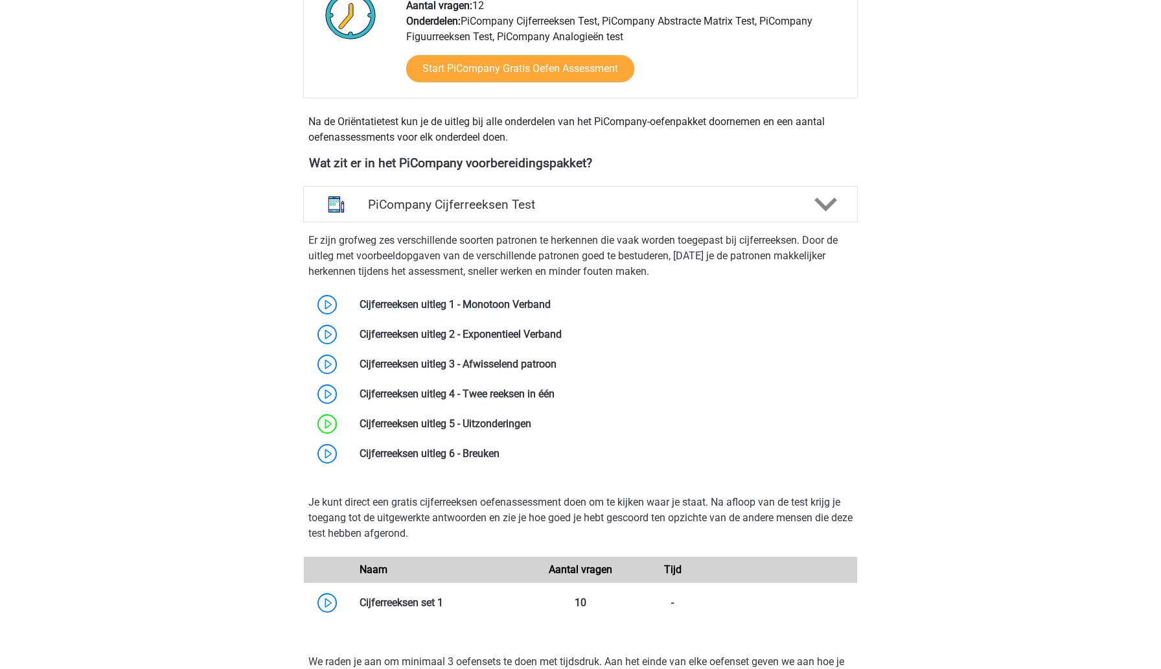
scroll to position [0, 0]
